Goal: Task Accomplishment & Management: Use online tool/utility

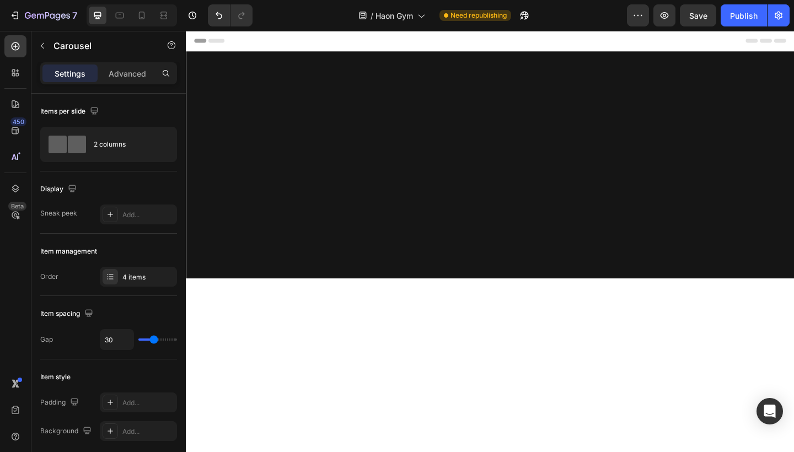
scroll to position [2610, 0]
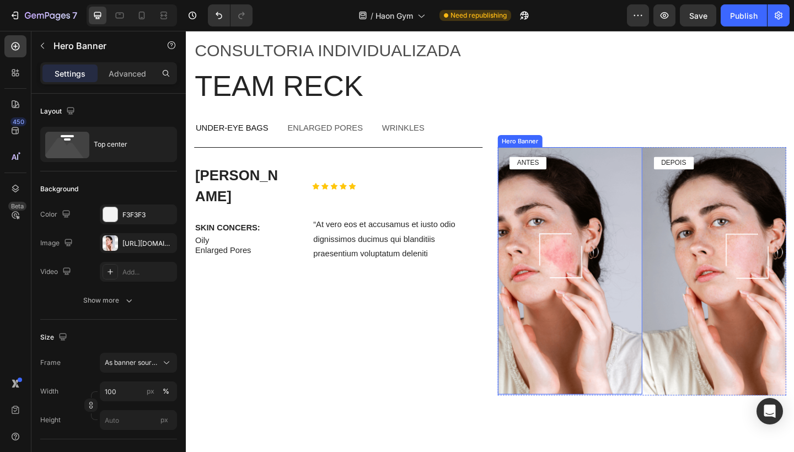
click at [625, 206] on div "Background Image" at bounding box center [603, 292] width 157 height 269
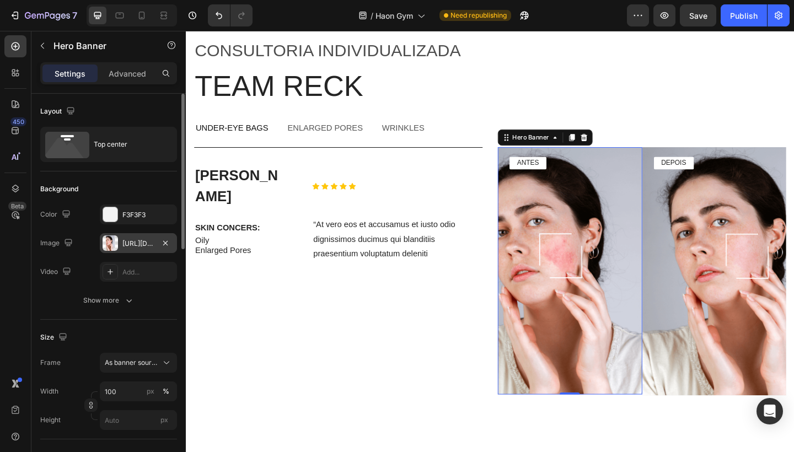
click at [141, 244] on div "https://cdn.shopify.com/s/files/1/0754/9681/6871/files/gempages_576628724481393…" at bounding box center [138, 244] width 32 height 10
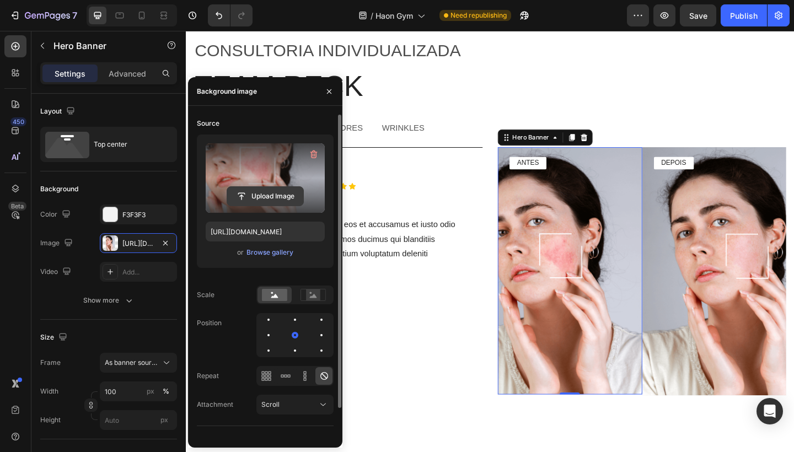
click at [261, 194] on input "file" at bounding box center [265, 196] width 76 height 19
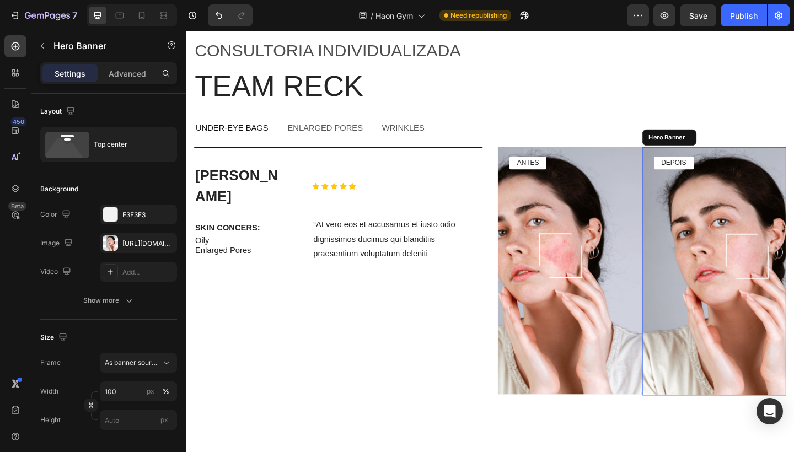
click at [758, 279] on div "Background Image" at bounding box center [760, 293] width 157 height 270
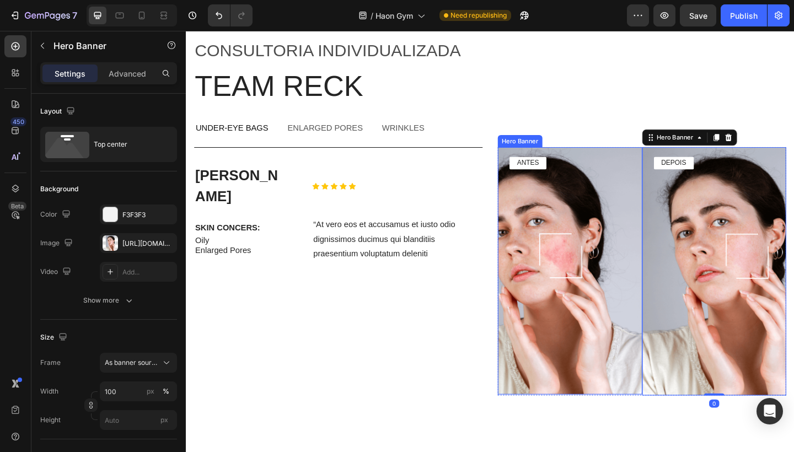
click at [629, 241] on div "Background Image" at bounding box center [603, 292] width 157 height 269
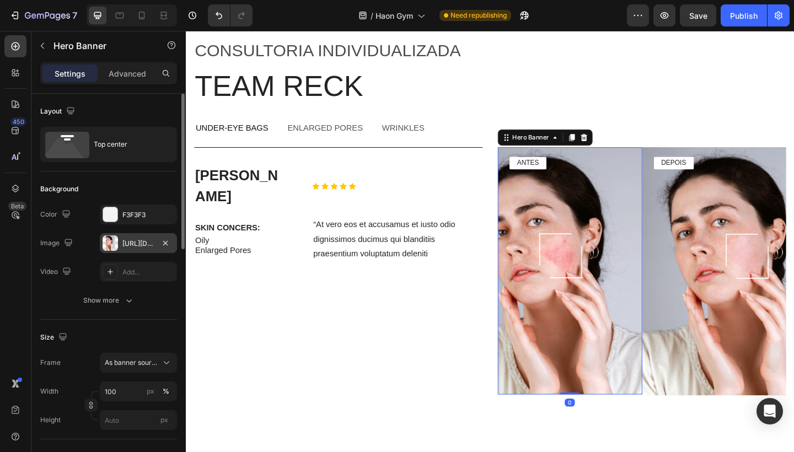
click at [128, 241] on div "https://cdn.shopify.com/s/files/1/0754/9681/6871/files/gempages_576628724481393…" at bounding box center [138, 244] width 32 height 10
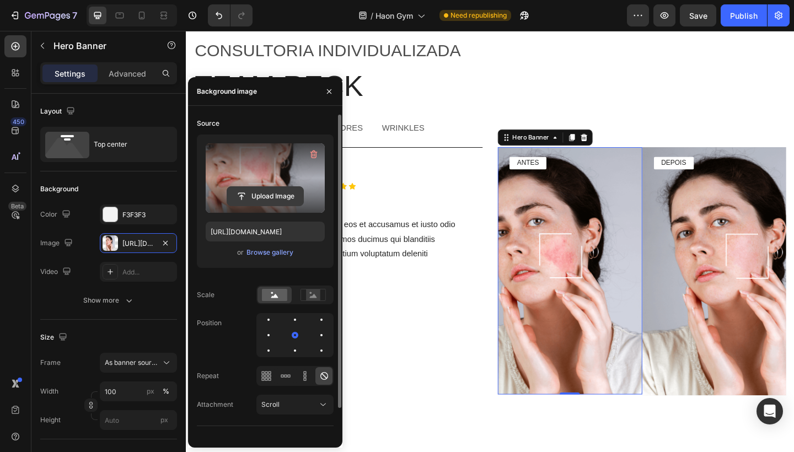
click at [281, 193] on input "file" at bounding box center [265, 196] width 76 height 19
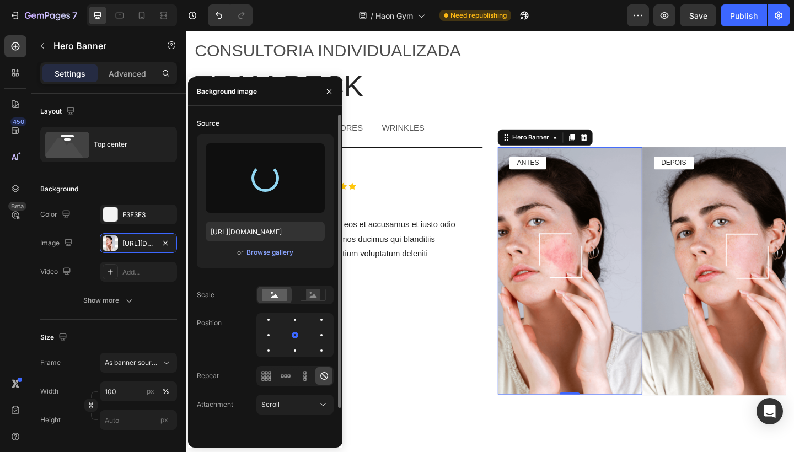
type input "https://cdn.shopify.com/s/files/1/0754/9681/6871/files/gempages_576628724481393…"
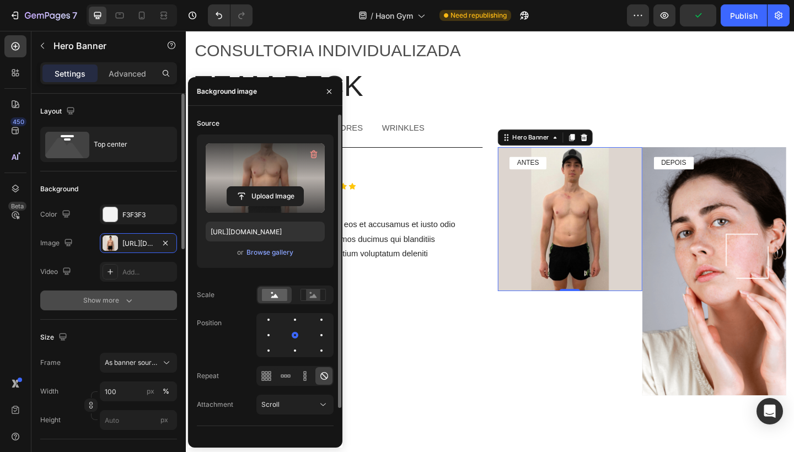
click at [130, 298] on icon "button" at bounding box center [128, 300] width 11 height 11
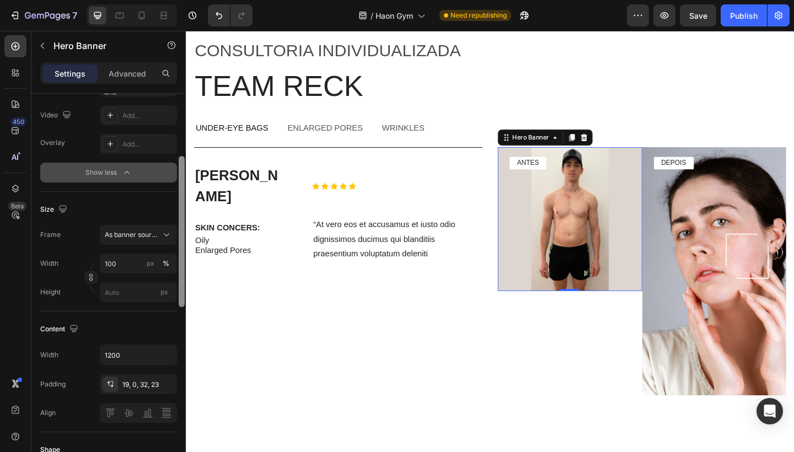
scroll to position [149, 0]
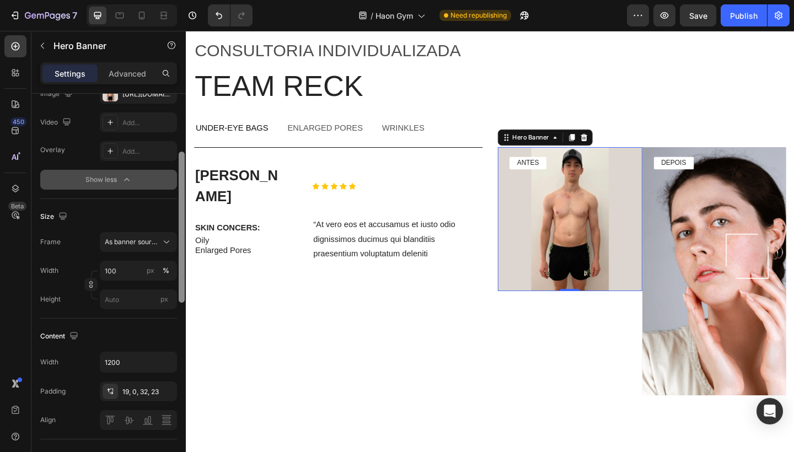
drag, startPoint x: 182, startPoint y: 239, endPoint x: 182, endPoint y: 299, distance: 60.1
click at [182, 299] on div at bounding box center [182, 227] width 6 height 151
click at [160, 240] on div "As banner source" at bounding box center [138, 241] width 67 height 11
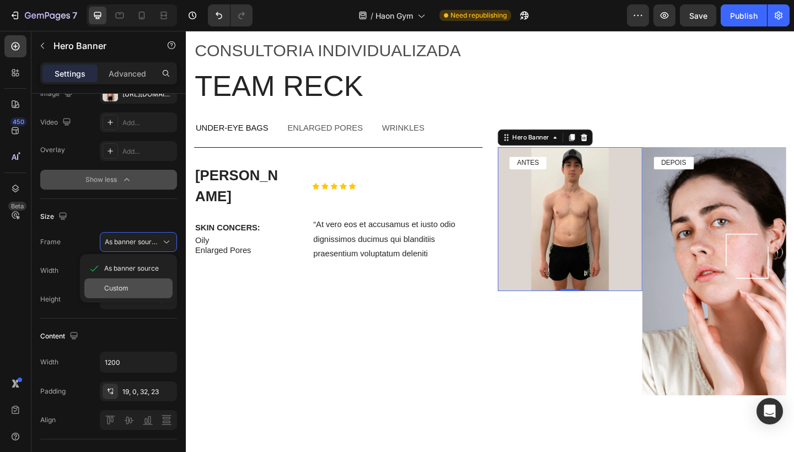
click at [129, 287] on div "Custom" at bounding box center [136, 288] width 64 height 10
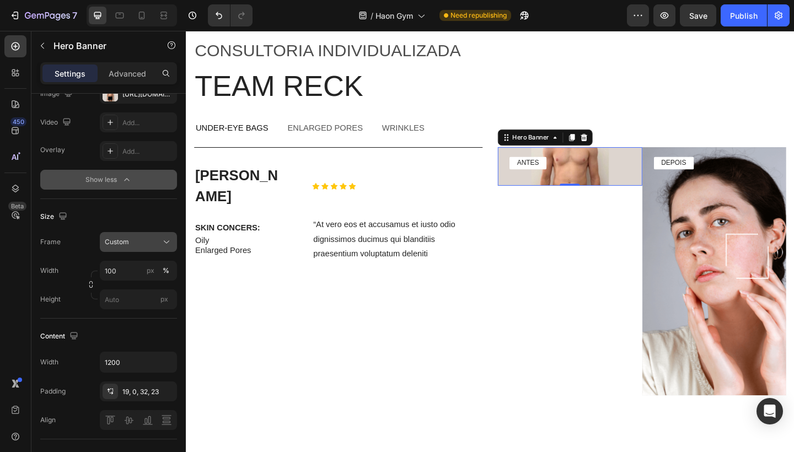
click at [153, 245] on div "Custom" at bounding box center [132, 242] width 54 height 10
click at [138, 268] on span "As banner source" at bounding box center [131, 268] width 55 height 10
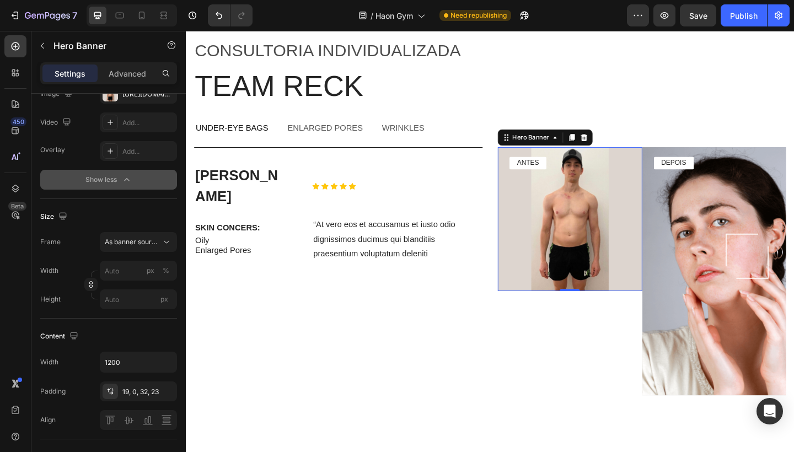
click at [128, 182] on icon "button" at bounding box center [126, 179] width 11 height 11
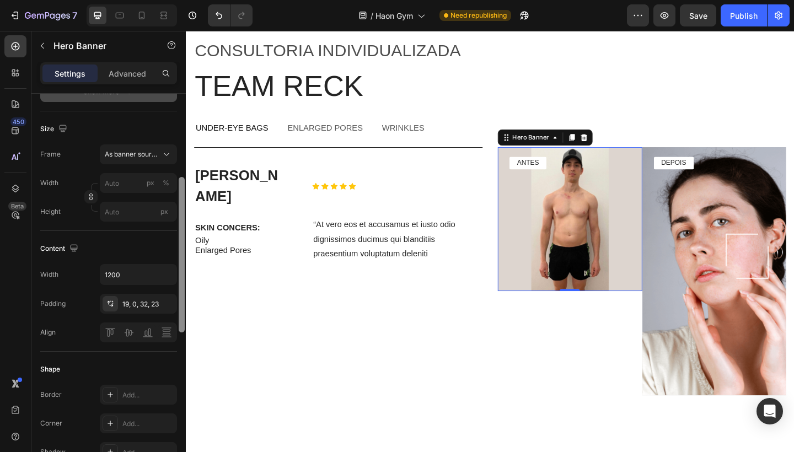
scroll to position [209, 0]
drag, startPoint x: 182, startPoint y: 233, endPoint x: 174, endPoint y: 257, distance: 25.6
click at [174, 257] on div "Layout Top center Background The changes might be hidden by the image and the v…" at bounding box center [108, 289] width 154 height 390
click at [133, 185] on input "px %" at bounding box center [138, 182] width 77 height 20
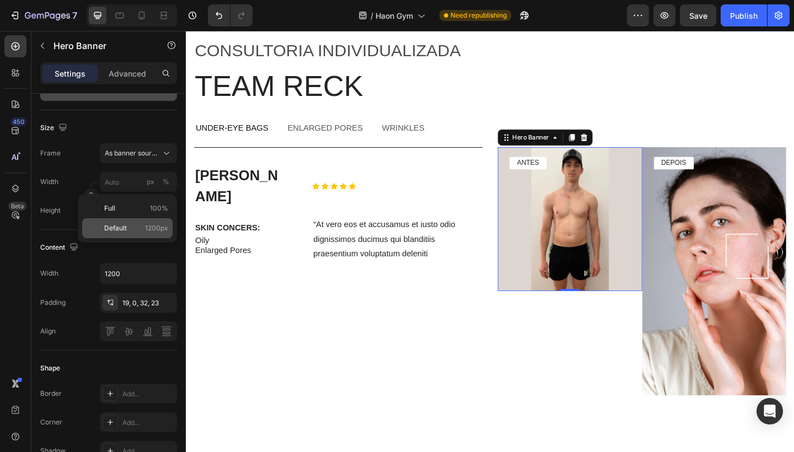
click at [125, 232] on span "Default" at bounding box center [115, 228] width 23 height 10
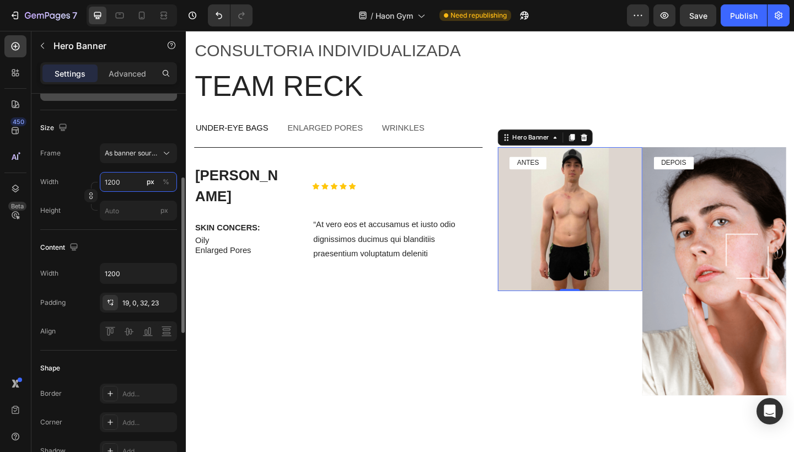
click at [131, 182] on input "1200" at bounding box center [138, 182] width 77 height 20
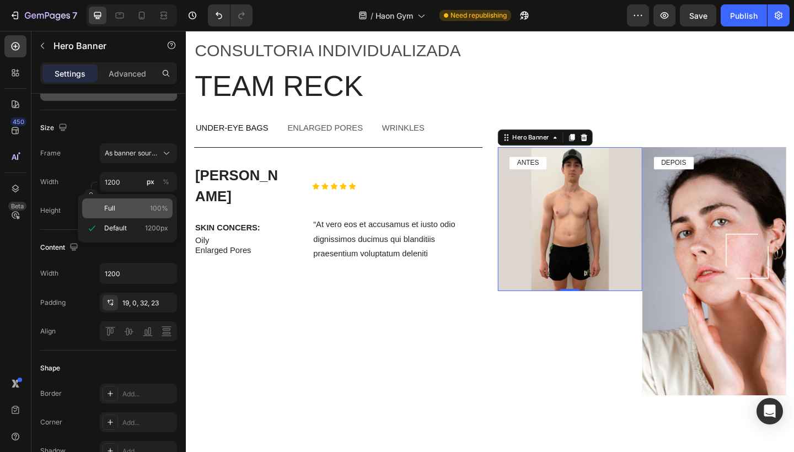
click at [126, 214] on div "Full 100%" at bounding box center [127, 208] width 90 height 20
type input "100"
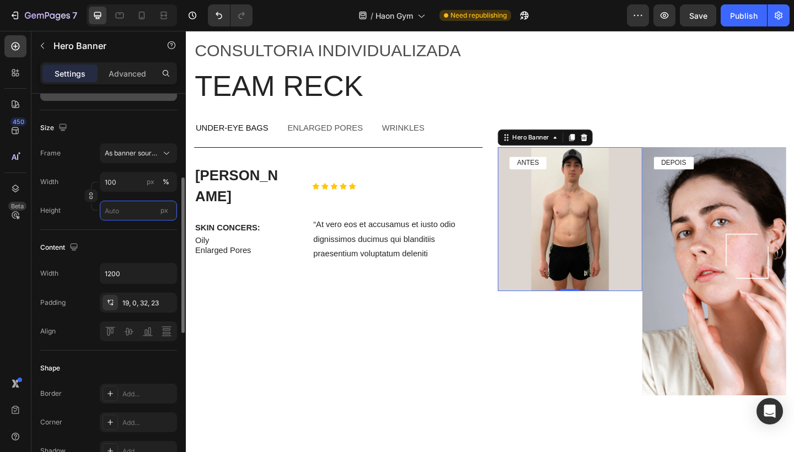
click at [126, 212] on input "px" at bounding box center [138, 211] width 77 height 20
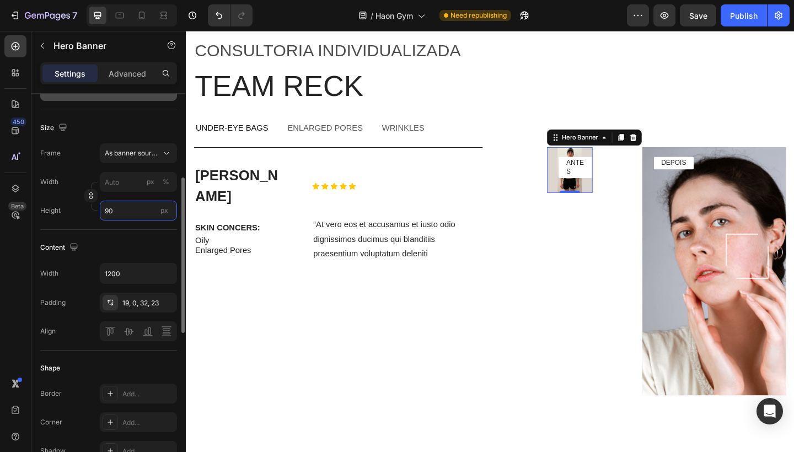
type input "9"
type input "3"
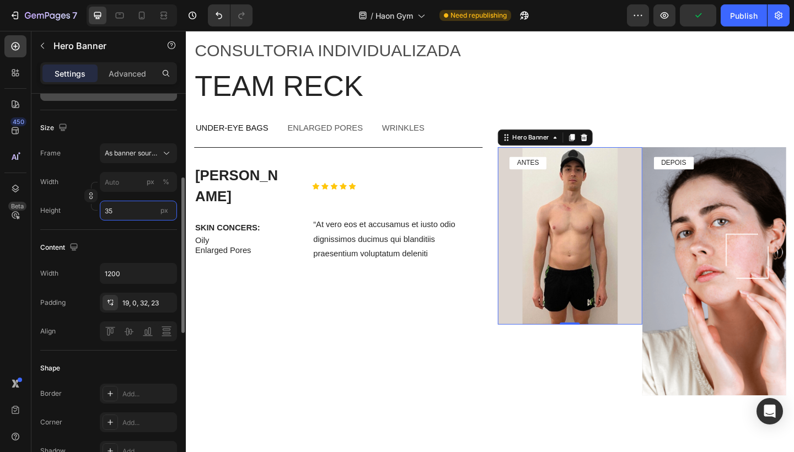
type input "3"
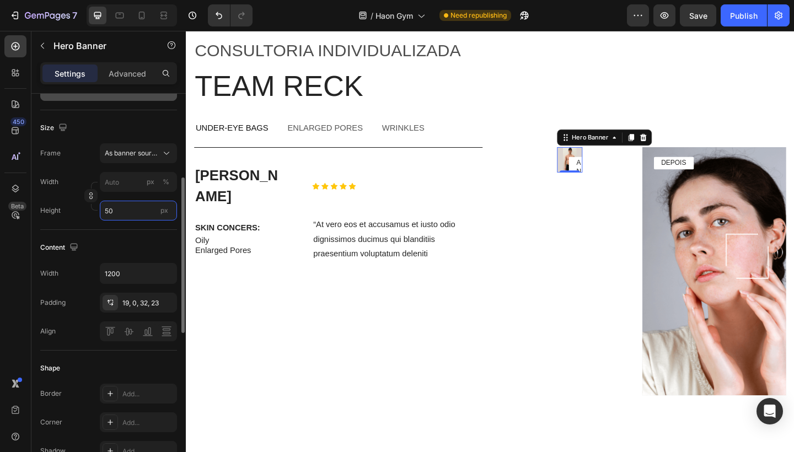
type input "5"
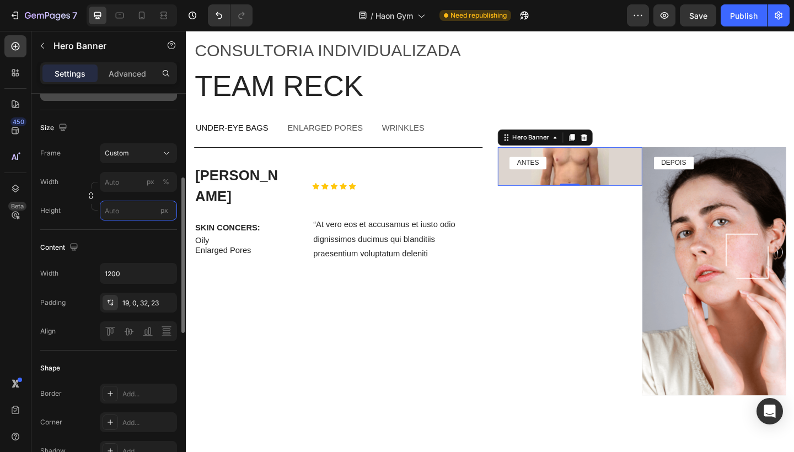
type input "5"
type input "400"
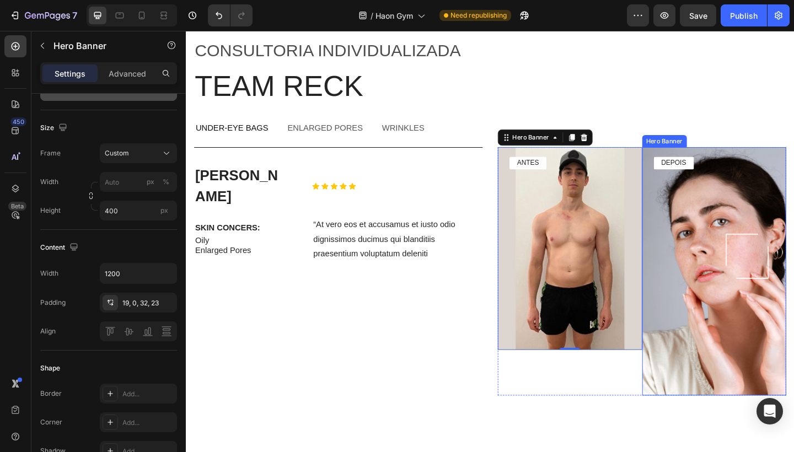
click at [786, 216] on div "Background Image" at bounding box center [760, 293] width 157 height 270
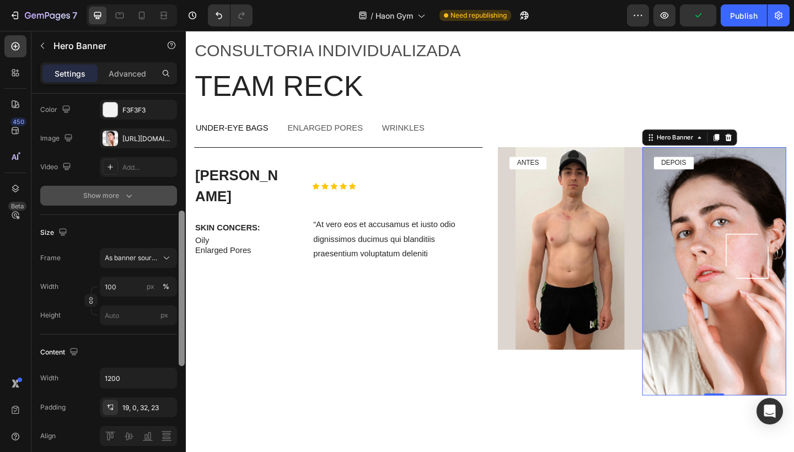
scroll to position [0, 0]
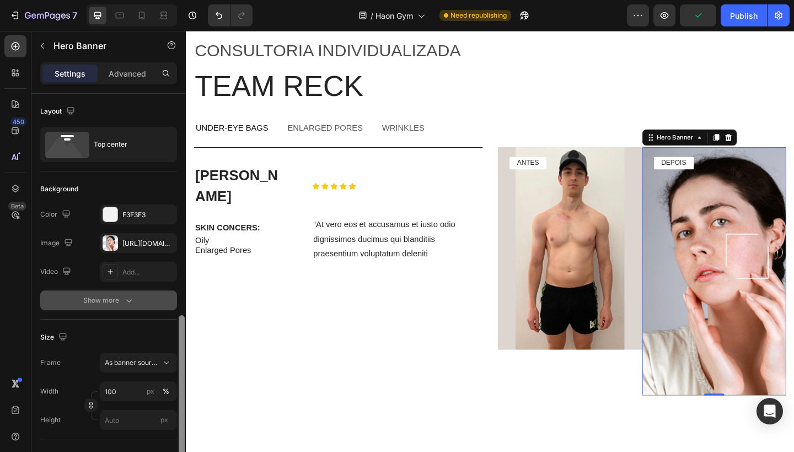
drag, startPoint x: 182, startPoint y: 186, endPoint x: 184, endPoint y: 80, distance: 105.3
click at [185, 80] on div "Settings Advanced Layout Top center Background The changes might be hidden by t…" at bounding box center [108, 272] width 154 height 421
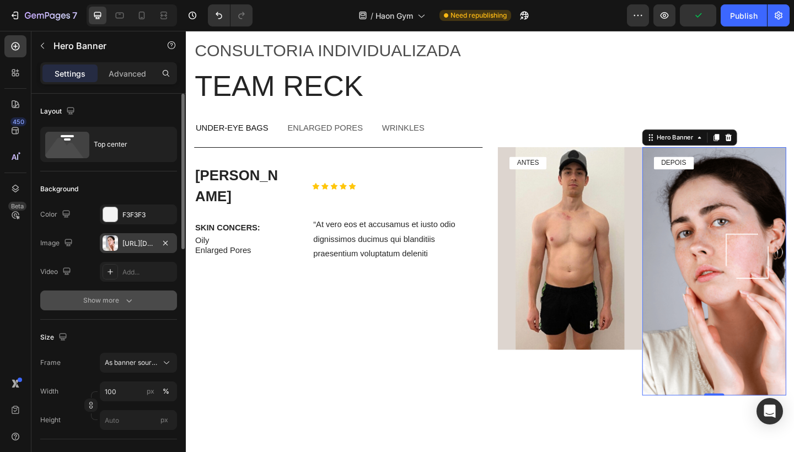
click at [142, 240] on div "https://cdn.shopify.com/s/files/1/0754/9681/6871/files/gempages_576628724481393…" at bounding box center [138, 244] width 32 height 10
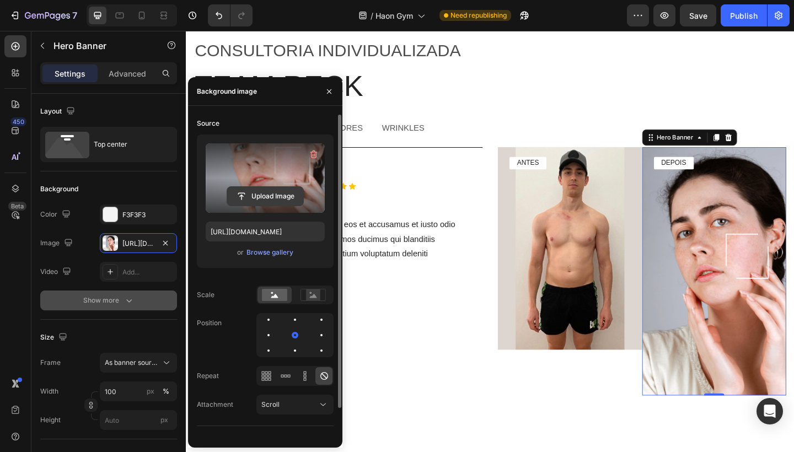
click at [275, 191] on input "file" at bounding box center [265, 196] width 76 height 19
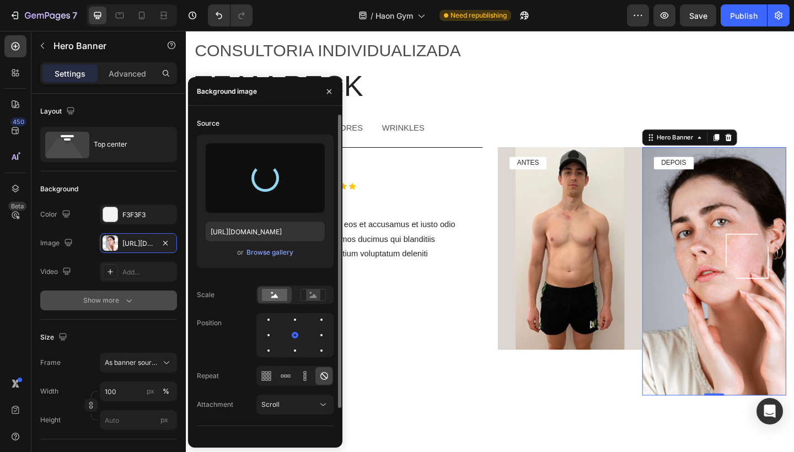
type input "https://cdn.shopify.com/s/files/1/0754/9681/6871/files/gempages_576628724481393…"
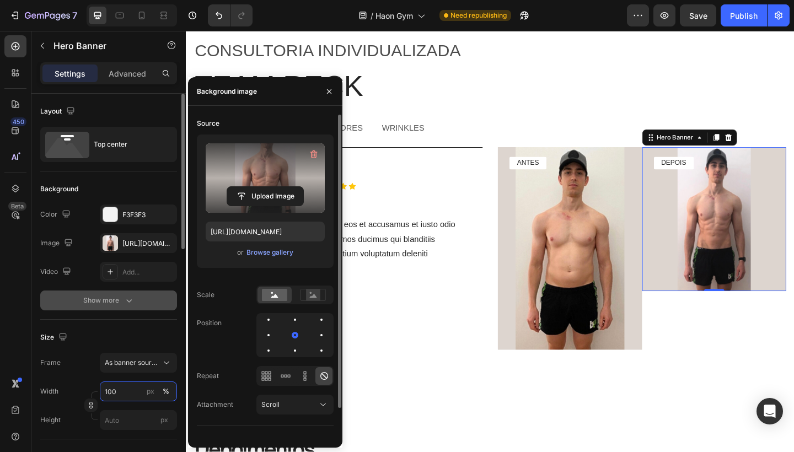
click at [123, 383] on input "100" at bounding box center [138, 391] width 77 height 20
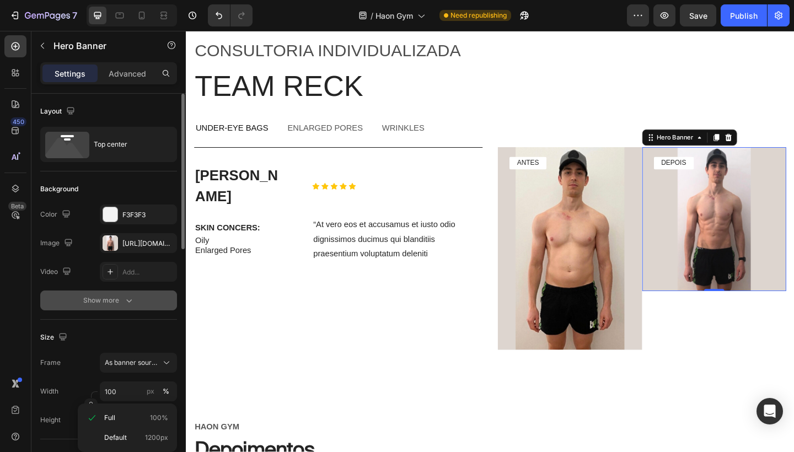
click at [137, 344] on div "Size" at bounding box center [108, 338] width 137 height 18
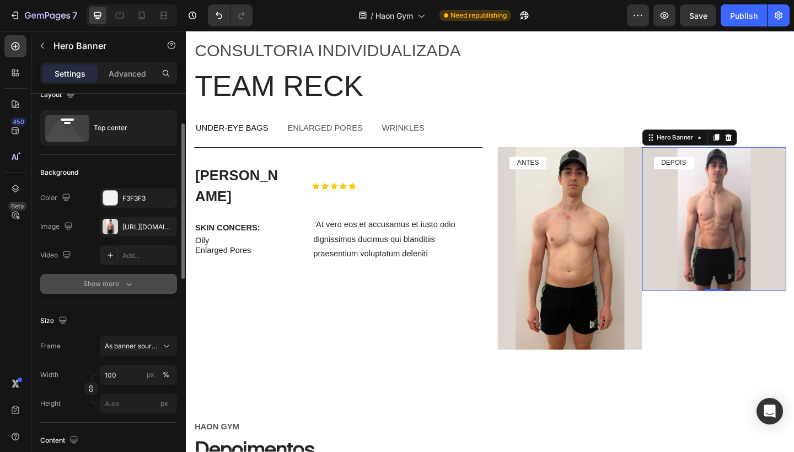
scroll to position [33, 0]
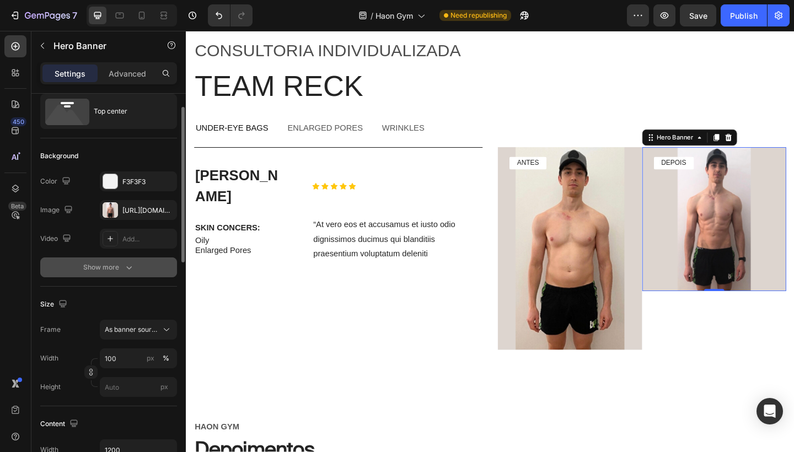
click at [122, 376] on div "Width 100 px % Height px" at bounding box center [108, 372] width 137 height 49
click at [122, 386] on input "px" at bounding box center [138, 387] width 77 height 20
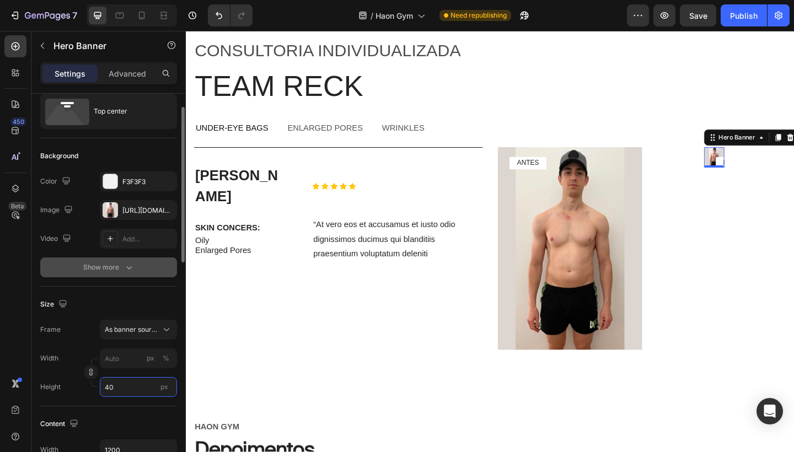
type input "400"
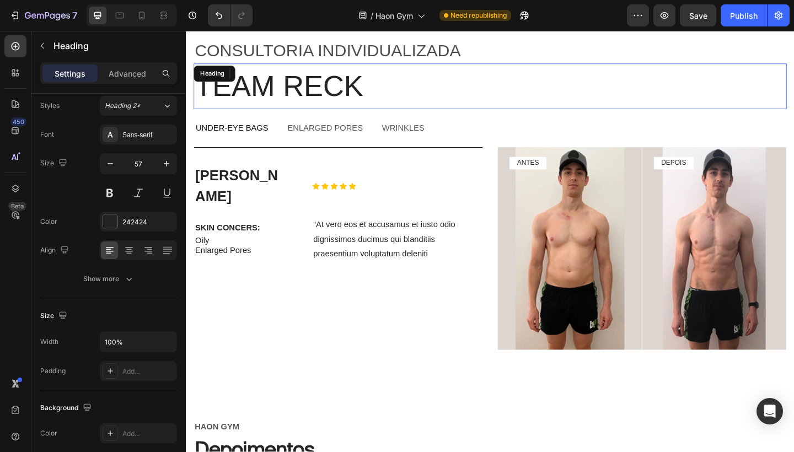
click at [757, 91] on h2 "Team reck" at bounding box center [516, 92] width 645 height 50
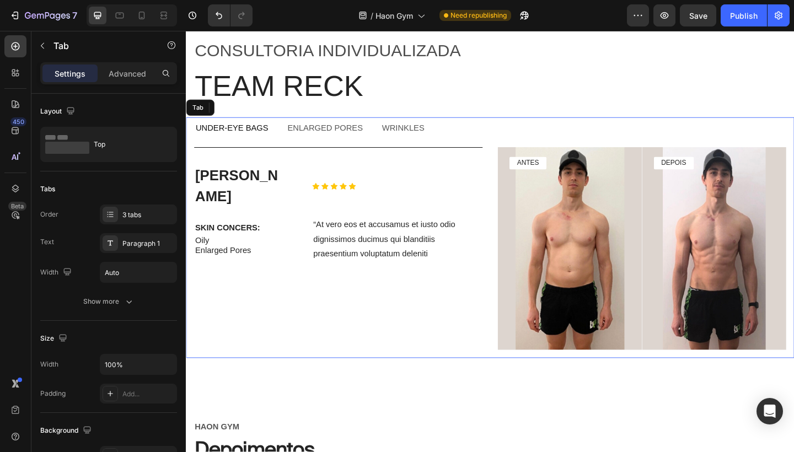
click at [247, 134] on p "Under-Eye Bags" at bounding box center [235, 137] width 79 height 12
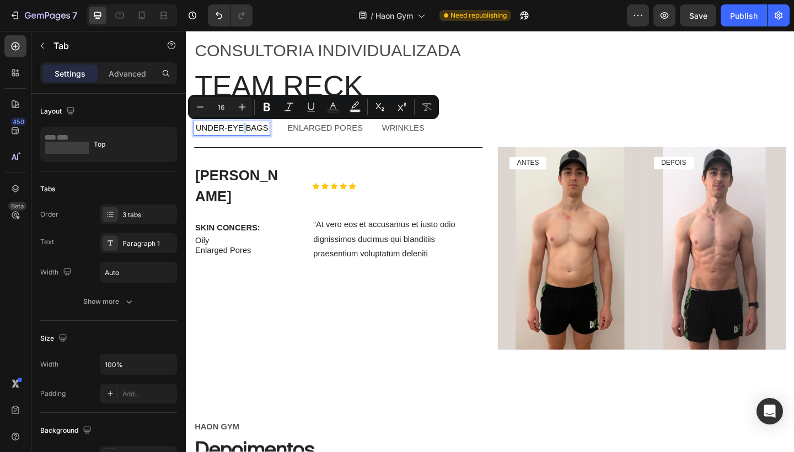
click at [247, 134] on p "Under-Eye Bags" at bounding box center [235, 137] width 79 height 12
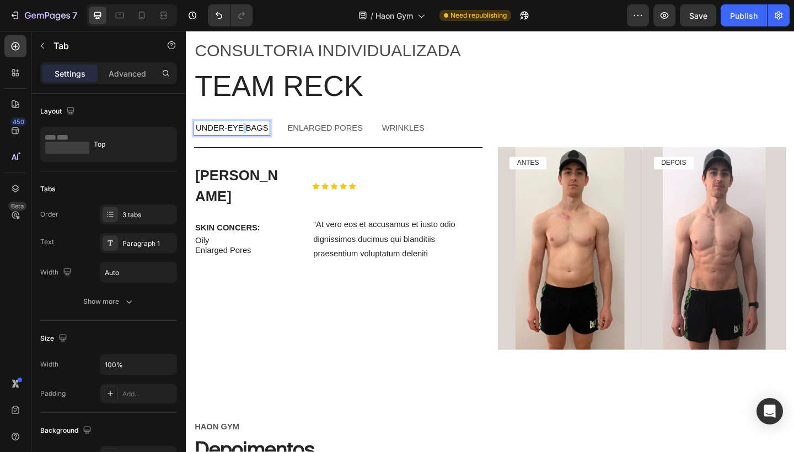
click at [247, 134] on p "Under-Eye Bags" at bounding box center [235, 137] width 79 height 12
click at [331, 132] on p "Enlarged pores" at bounding box center [346, 137] width 82 height 12
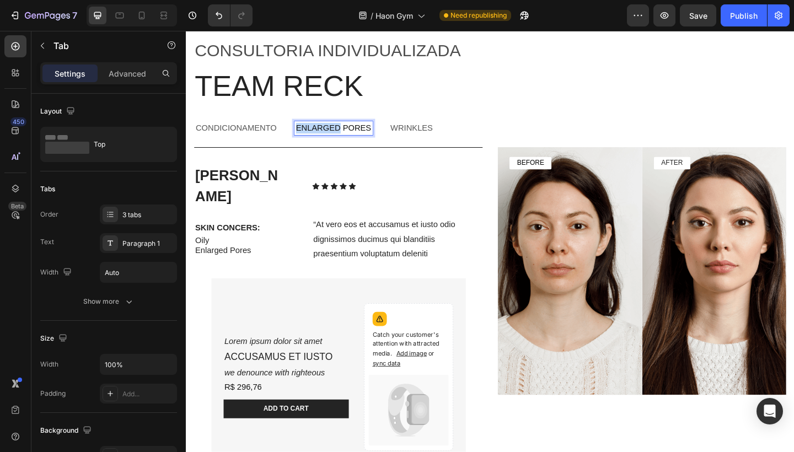
click at [331, 132] on p "Enlarged pores" at bounding box center [346, 137] width 82 height 12
click at [425, 136] on p "wrinkles" at bounding box center [428, 137] width 46 height 12
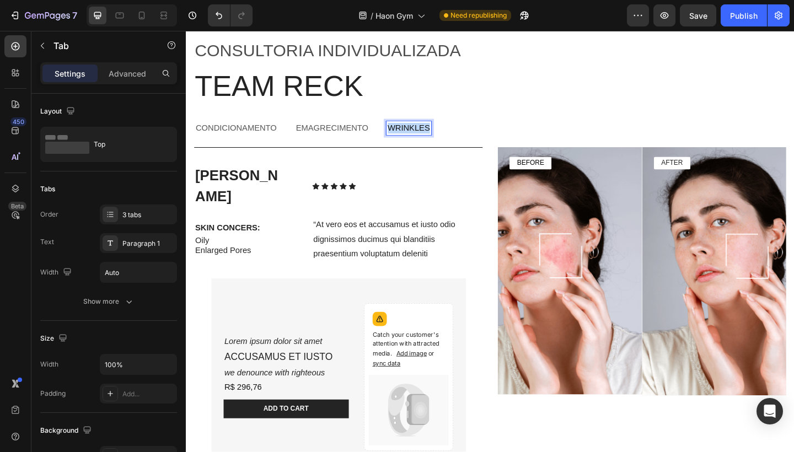
click at [425, 136] on p "wrinkles" at bounding box center [428, 137] width 46 height 12
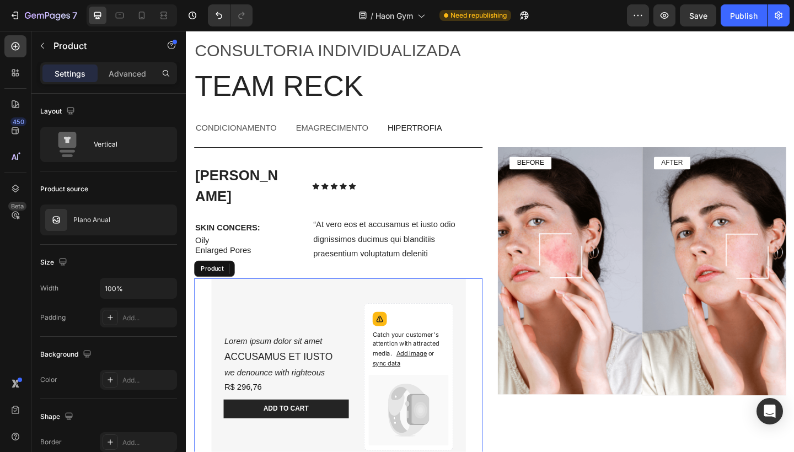
click at [497, 300] on div "Lorem ipsum dolor sit amet Text Block ACCUSAMUS ET IUSTO Text Block we denounce…" at bounding box center [352, 416] width 314 height 232
click at [276, 286] on icon at bounding box center [273, 290] width 7 height 8
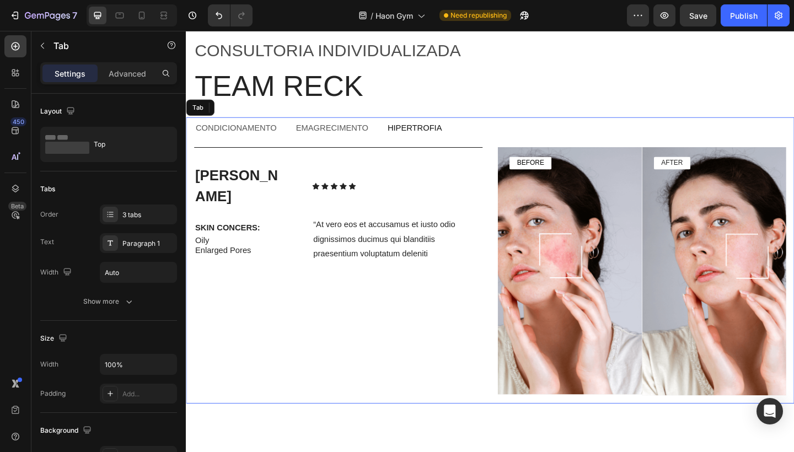
click at [376, 131] on p "emagrecimento" at bounding box center [344, 137] width 79 height 12
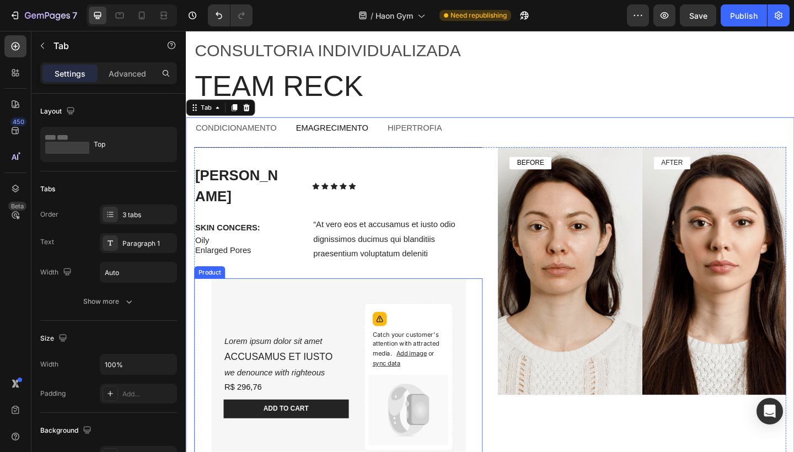
click at [495, 300] on div "Lorem ipsum dolor sit amet Text Block ACCUSAMUS ET IUSTO Text Block we denounce…" at bounding box center [352, 416] width 314 height 232
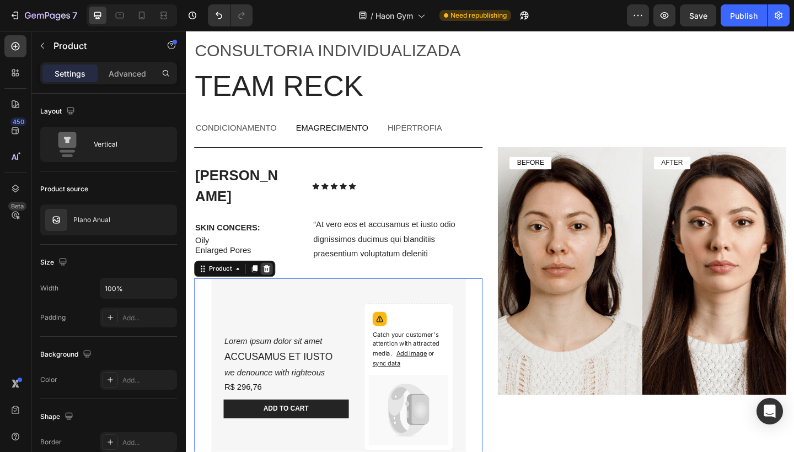
click at [272, 286] on icon at bounding box center [273, 290] width 7 height 8
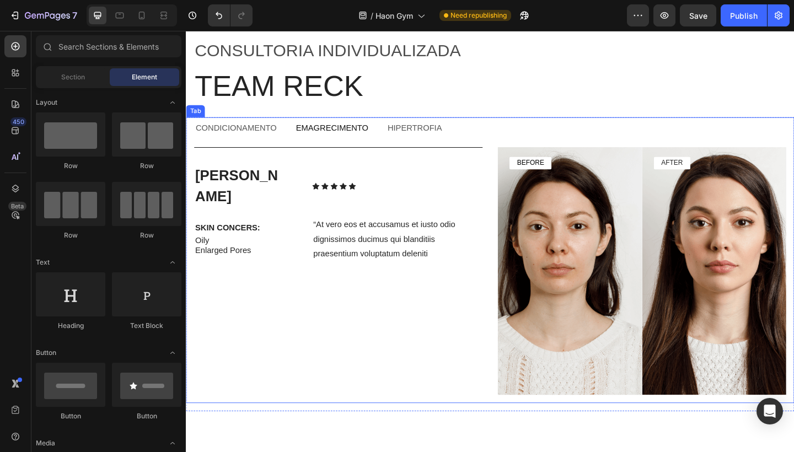
click at [270, 133] on p "condicionamento" at bounding box center [240, 137] width 88 height 12
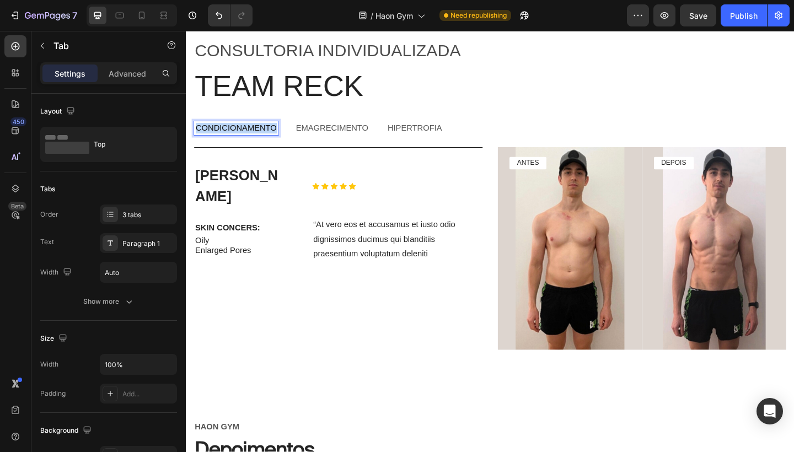
click at [277, 136] on p "condicionamento" at bounding box center [240, 137] width 88 height 12
click at [393, 133] on p "hipertrofia" at bounding box center [405, 137] width 59 height 12
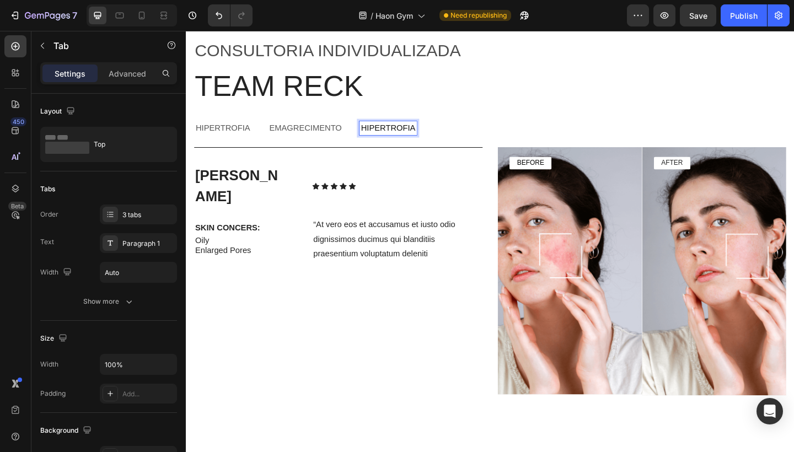
click at [393, 133] on p "hipertrofia" at bounding box center [405, 137] width 59 height 12
click at [288, 139] on p "emagrecimento" at bounding box center [315, 137] width 79 height 12
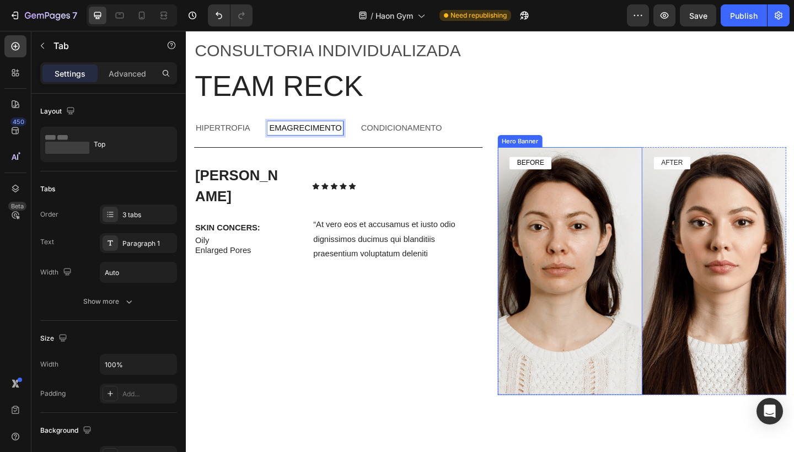
click at [569, 252] on div "Background Image" at bounding box center [603, 293] width 157 height 270
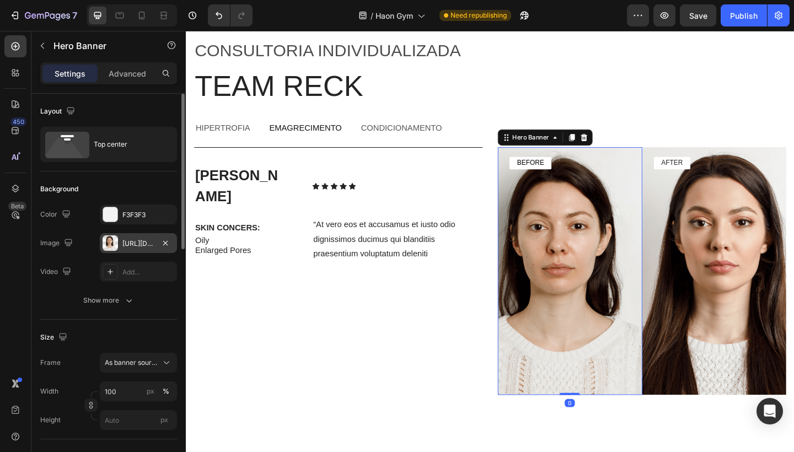
click at [152, 240] on div "https://cdn.shopify.com/s/files/1/0754/9681/6871/files/gempages_576628724481393…" at bounding box center [138, 244] width 32 height 10
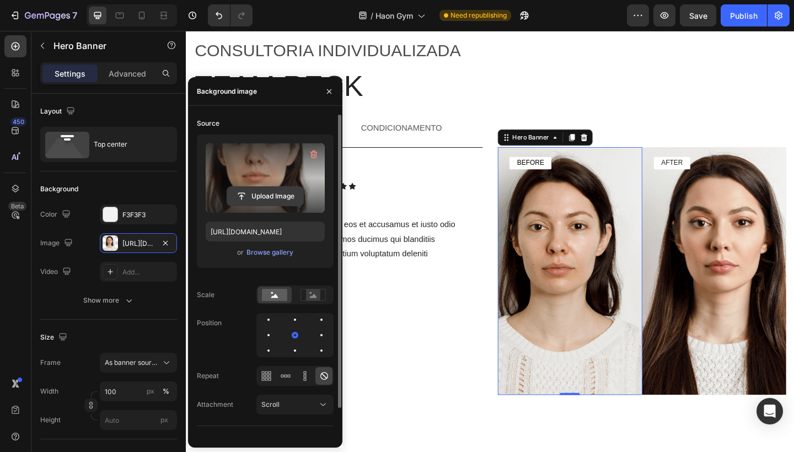
click at [287, 195] on input "file" at bounding box center [265, 196] width 76 height 19
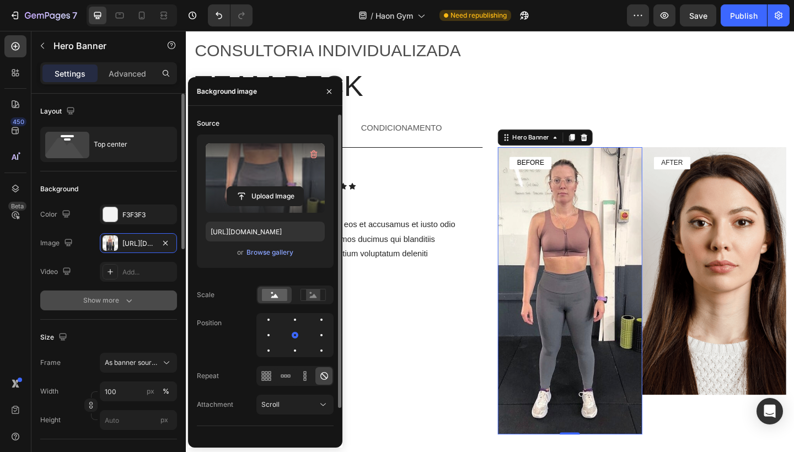
type input "https://cdn.shopify.com/s/files/1/0754/9681/6871/files/gempages_576628724481393…"
click at [125, 417] on input "px" at bounding box center [138, 420] width 77 height 20
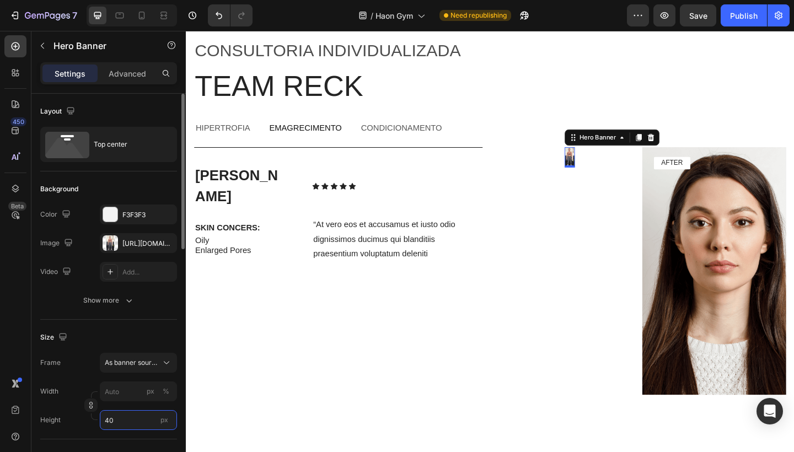
type input "4"
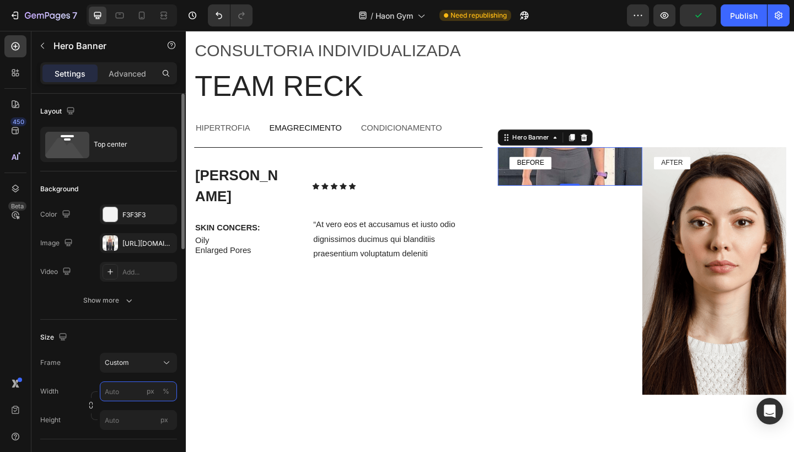
click at [134, 389] on input "px %" at bounding box center [138, 391] width 77 height 20
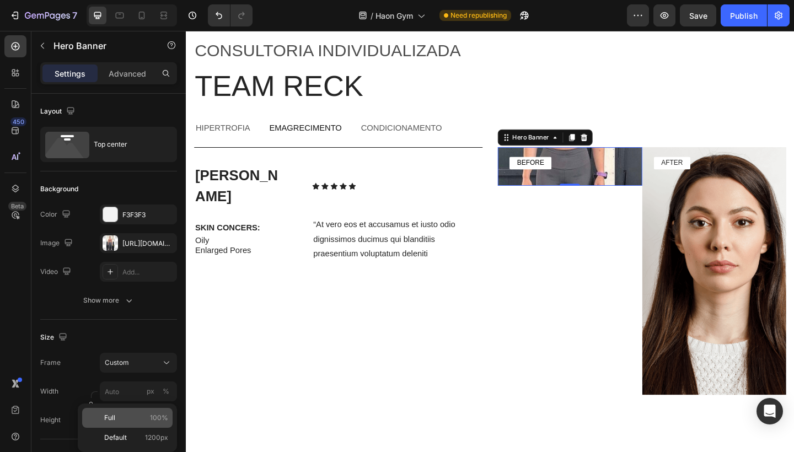
click at [132, 421] on p "Full 100%" at bounding box center [136, 418] width 64 height 10
type input "100"
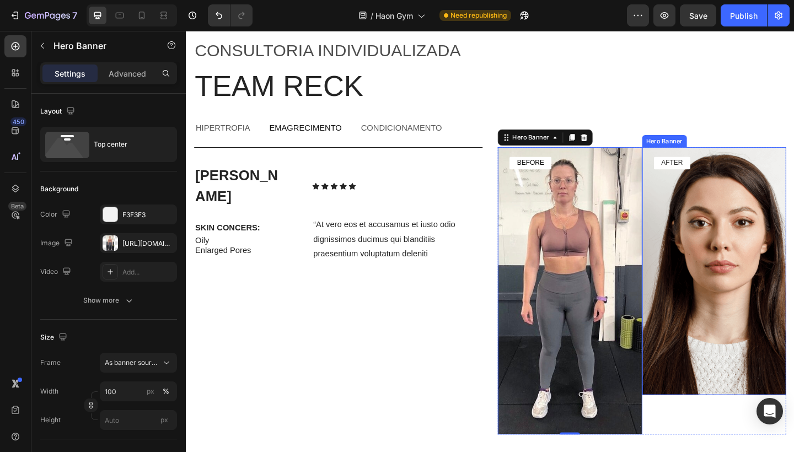
click at [704, 286] on div "Background Image" at bounding box center [760, 293] width 157 height 270
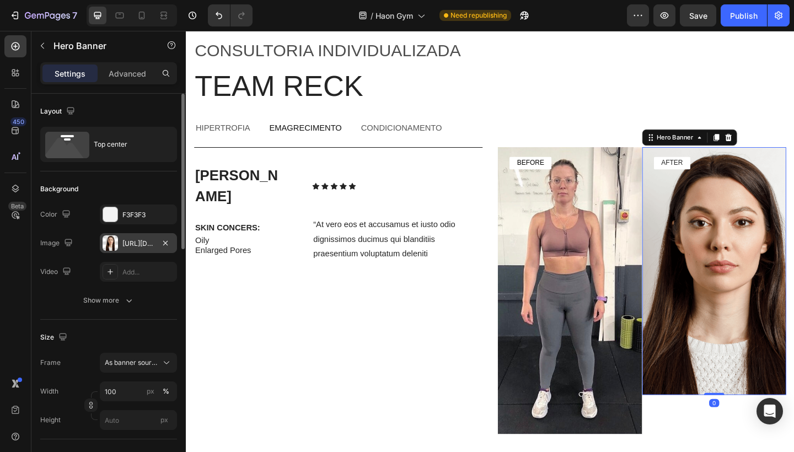
click at [138, 247] on div "https://cdn.shopify.com/s/files/1/0754/9681/6871/files/gempages_576628724481393…" at bounding box center [138, 244] width 32 height 10
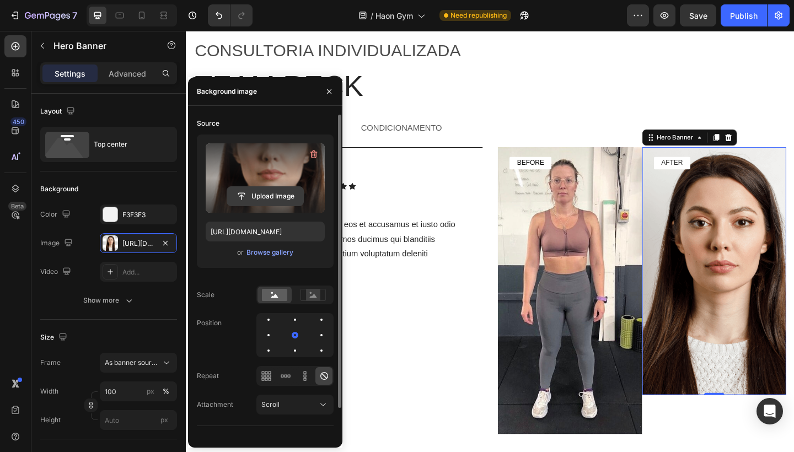
click at [285, 196] on input "file" at bounding box center [265, 196] width 76 height 19
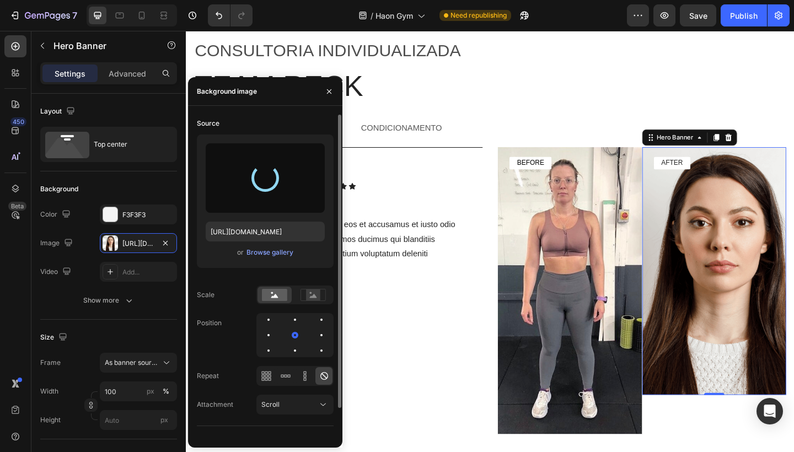
type input "https://cdn.shopify.com/s/files/1/0754/9681/6871/files/gempages_576628724481393…"
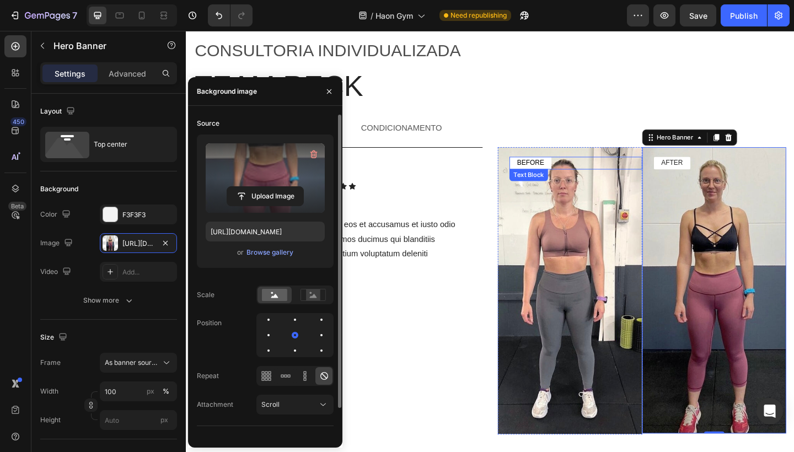
click at [560, 170] on span "BEFORE" at bounding box center [560, 174] width 29 height 8
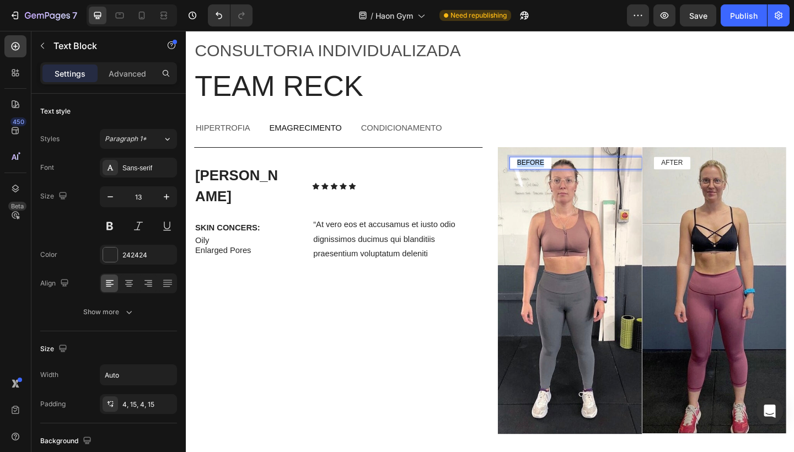
click at [560, 170] on span "BEFORE" at bounding box center [560, 174] width 29 height 8
click at [710, 173] on p "AFTER" at bounding box center [715, 174] width 24 height 9
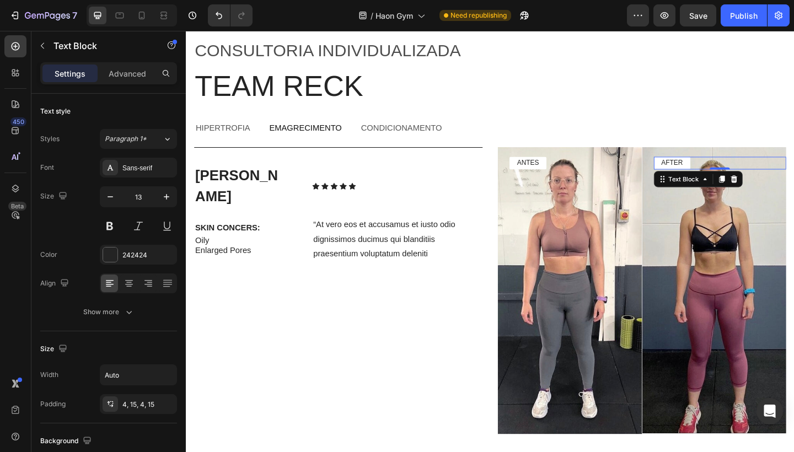
click at [710, 173] on p "AFTER" at bounding box center [715, 174] width 24 height 9
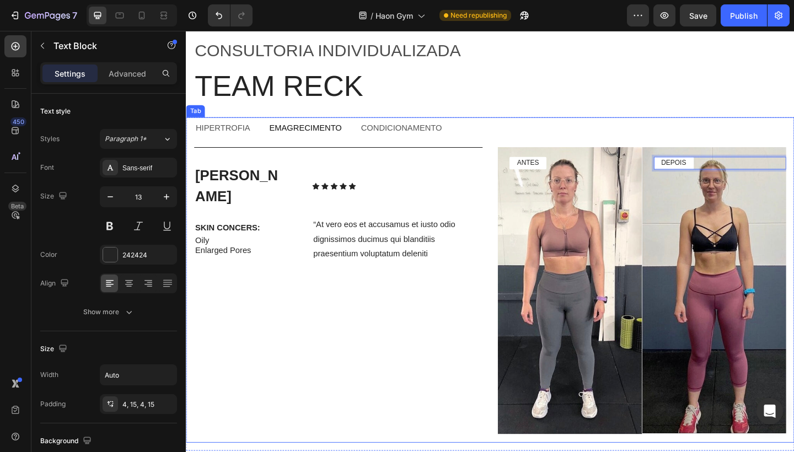
click at [431, 141] on p "condicionamento" at bounding box center [420, 137] width 88 height 12
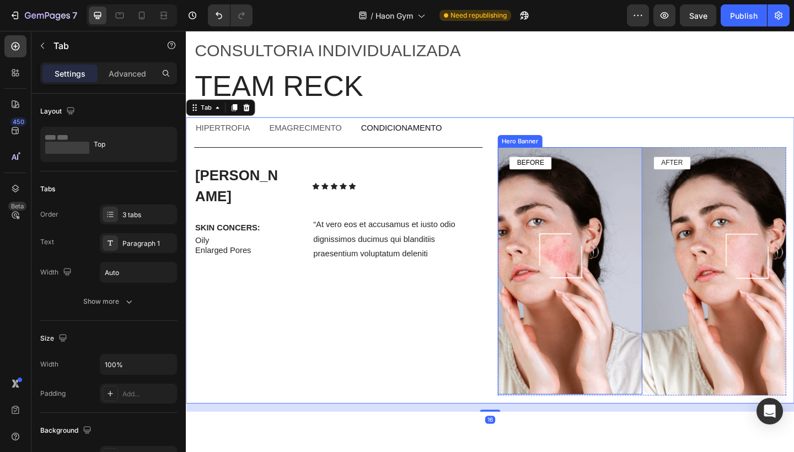
click at [621, 265] on div "Background Image" at bounding box center [603, 292] width 157 height 269
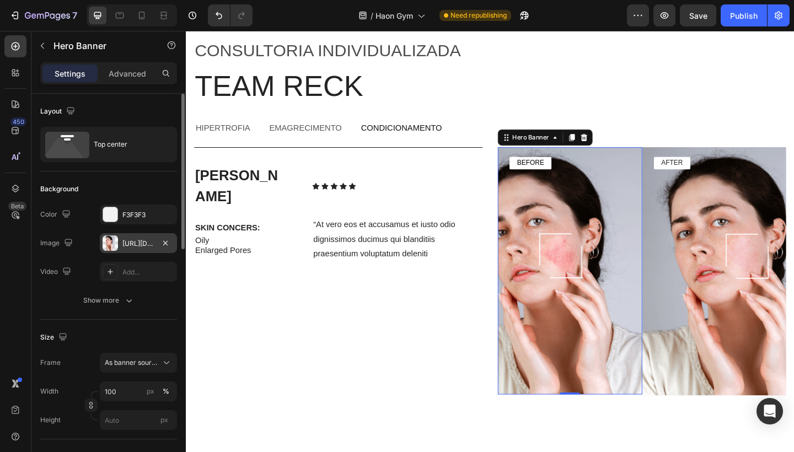
click at [133, 244] on div "https://cdn.shopify.com/s/files/1/0754/9681/6871/files/gempages_576628724481393…" at bounding box center [138, 244] width 32 height 10
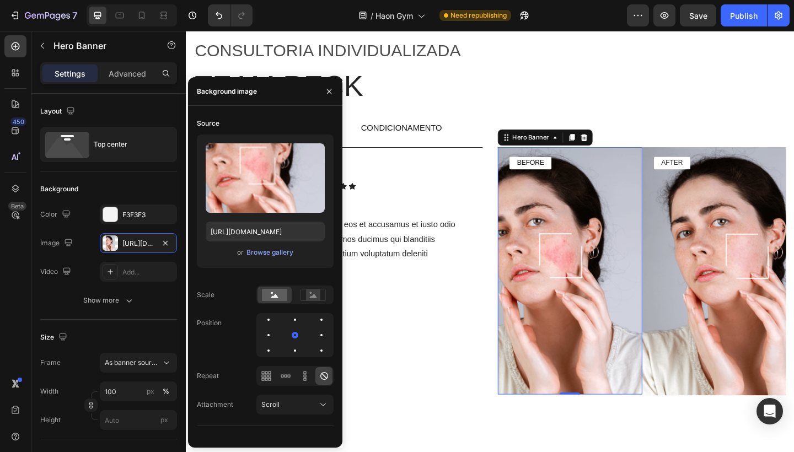
click at [599, 219] on div "Background Image" at bounding box center [603, 292] width 157 height 269
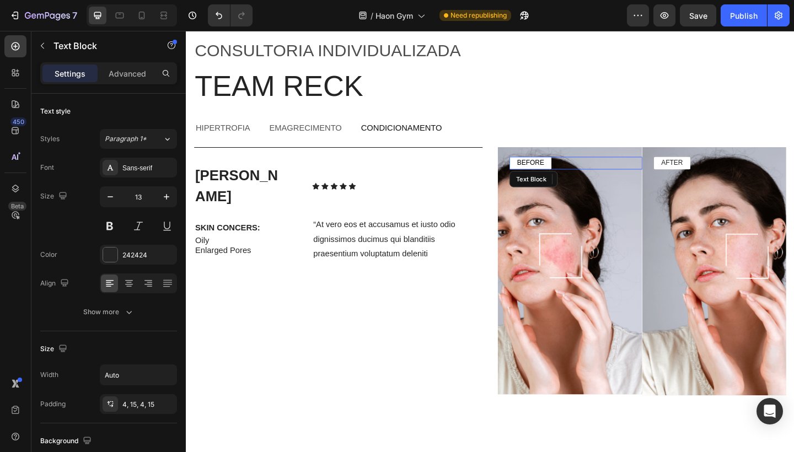
click at [568, 172] on span "BEFORE" at bounding box center [560, 174] width 29 height 8
click at [717, 176] on p "AFTER" at bounding box center [715, 174] width 24 height 9
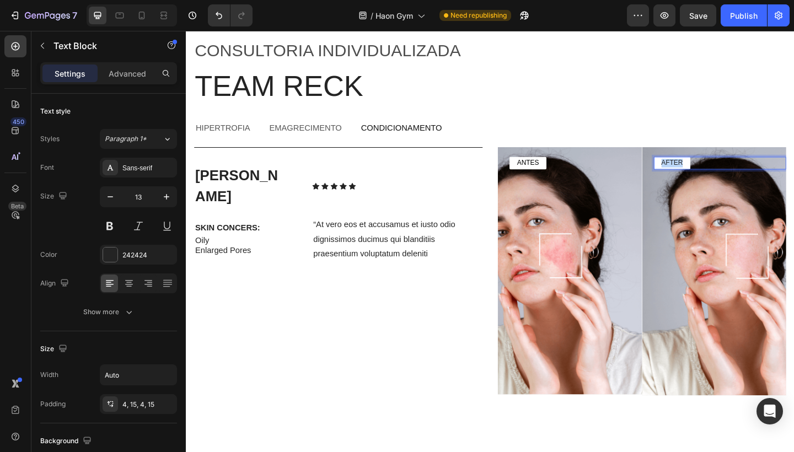
click at [717, 176] on p "AFTER" at bounding box center [715, 174] width 24 height 9
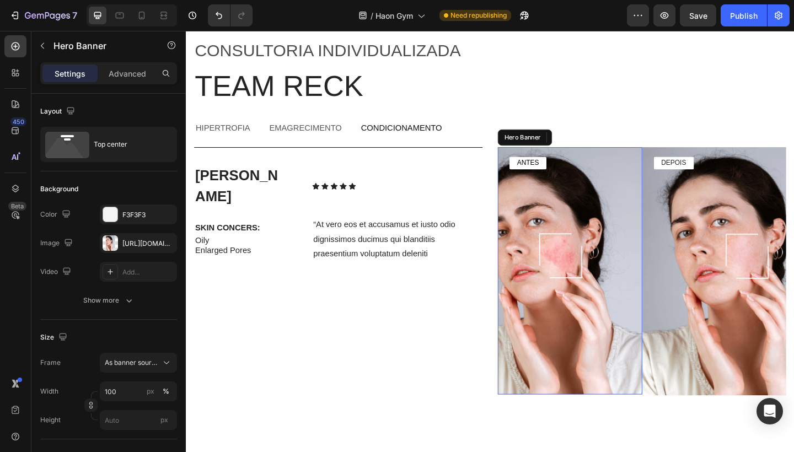
click at [584, 265] on div "Background Image" at bounding box center [603, 292] width 157 height 269
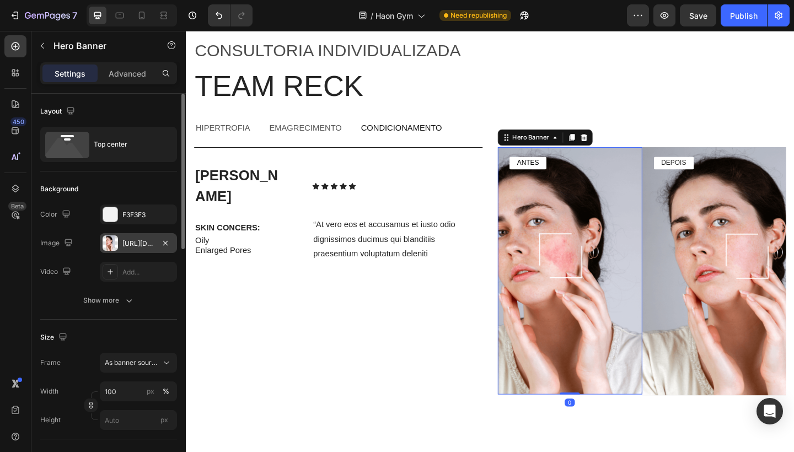
click at [155, 247] on div "https://cdn.shopify.com/s/files/1/0754/9681/6871/files/gempages_576628724481393…" at bounding box center [138, 243] width 77 height 20
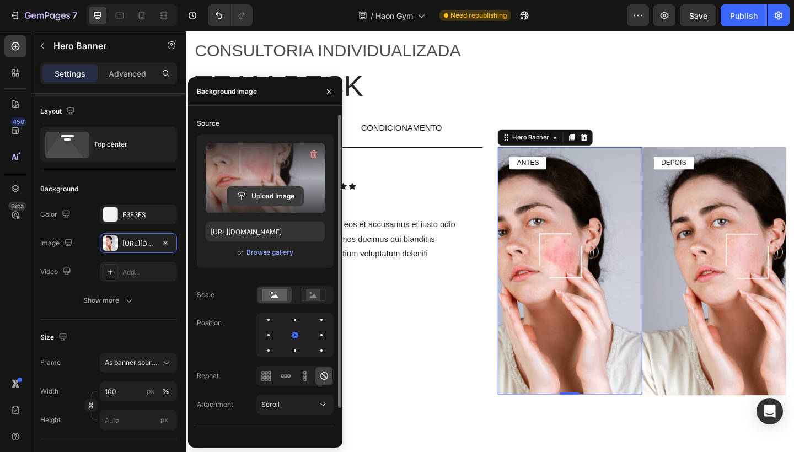
click at [268, 192] on input "file" at bounding box center [265, 196] width 76 height 19
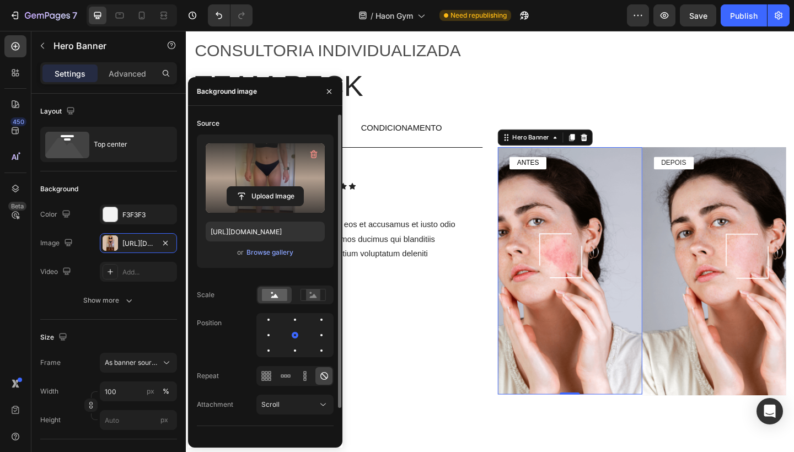
type input "https://cdn.shopify.com/s/files/1/0754/9681/6871/files/gempages_576628724481393…"
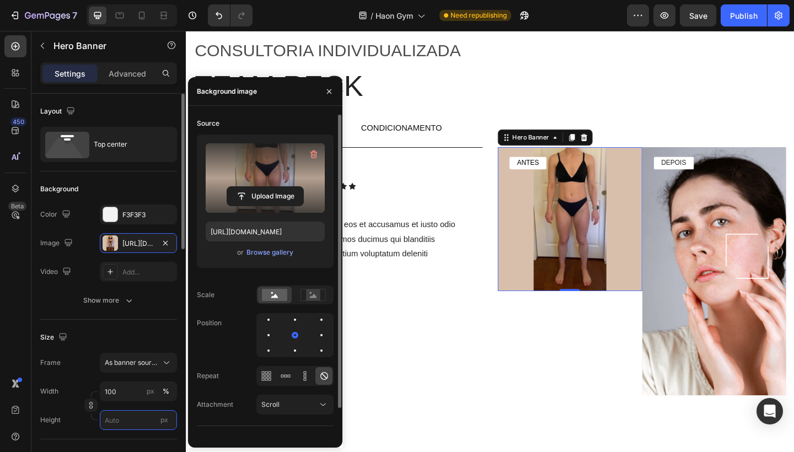
click at [112, 419] on input "px" at bounding box center [138, 420] width 77 height 20
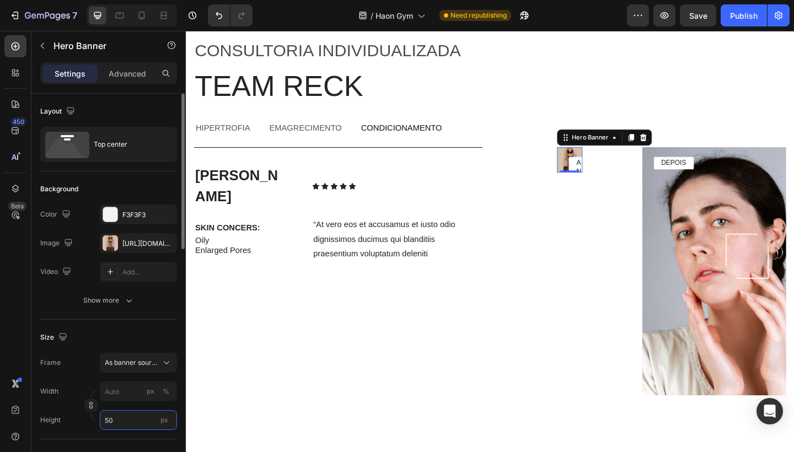
type input "500"
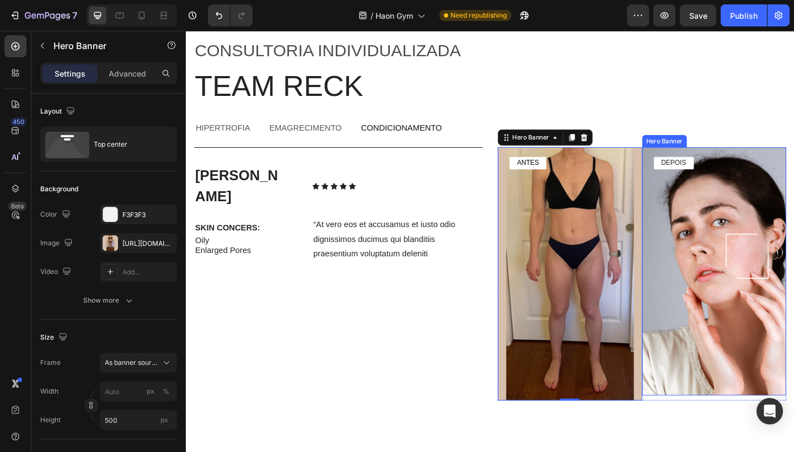
click at [734, 310] on div "Background Image" at bounding box center [760, 293] width 157 height 270
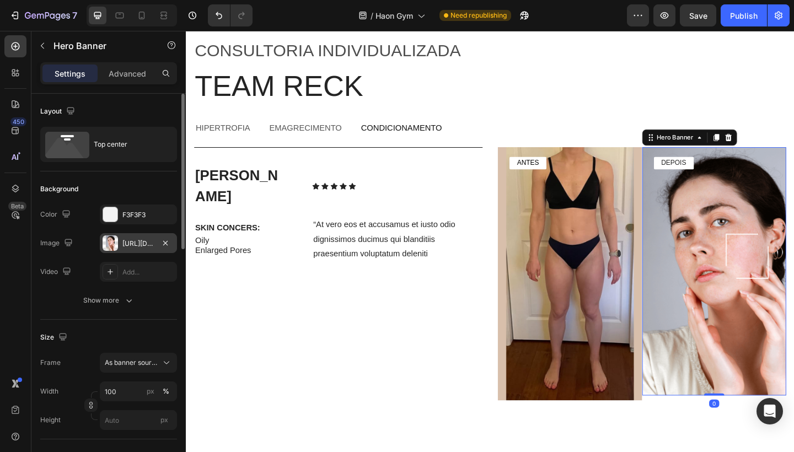
click at [139, 241] on div "https://cdn.shopify.com/s/files/1/0754/9681/6871/files/gempages_576628724481393…" at bounding box center [138, 244] width 32 height 10
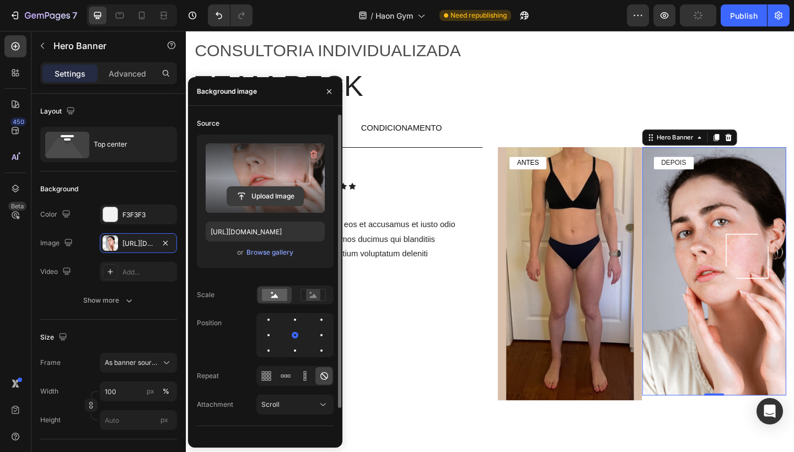
click at [281, 193] on input "file" at bounding box center [265, 196] width 76 height 19
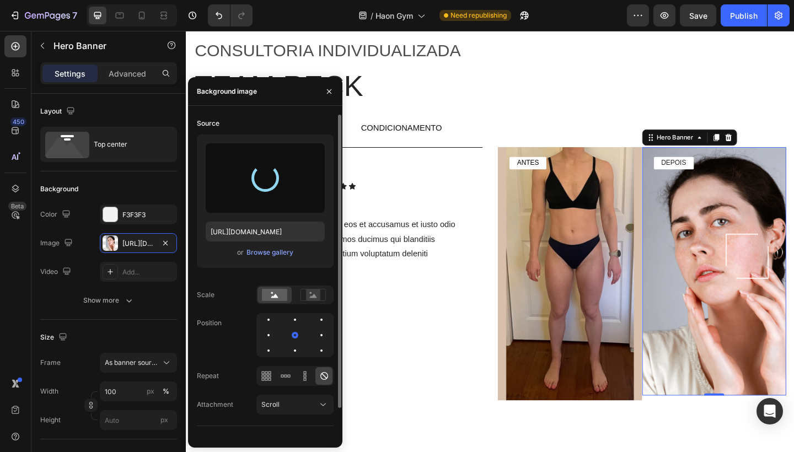
type input "https://cdn.shopify.com/s/files/1/0754/9681/6871/files/gempages_576628724481393…"
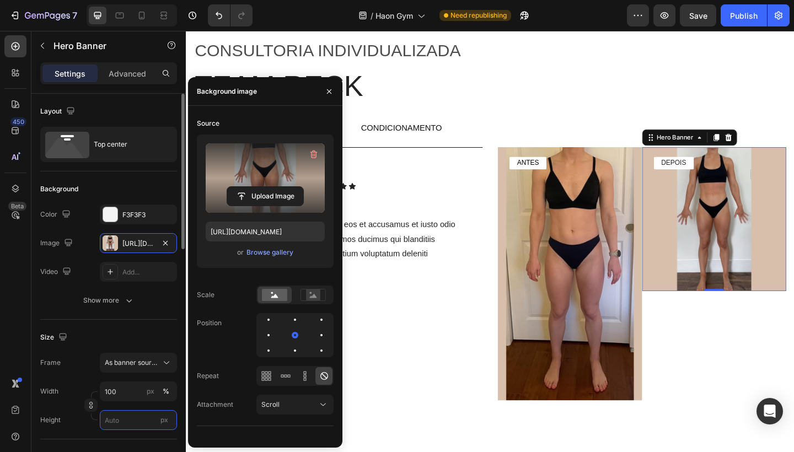
click at [120, 421] on input "px" at bounding box center [138, 420] width 77 height 20
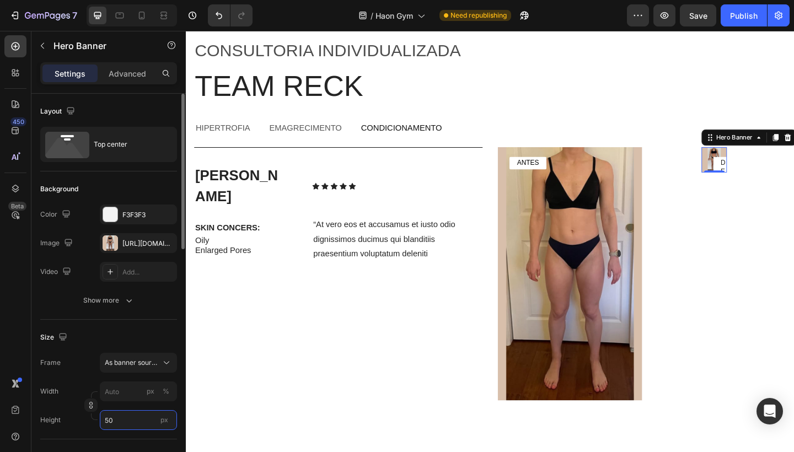
type input "500"
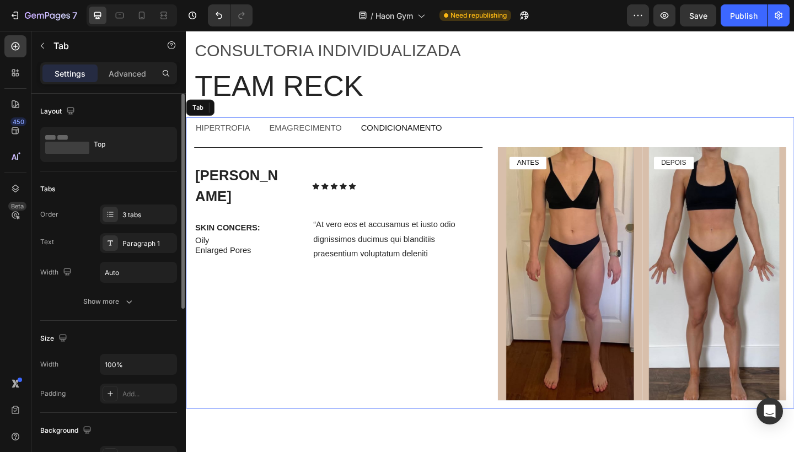
click at [609, 136] on ul "hipertrofia emagrecimento condicionamento" at bounding box center [516, 137] width 661 height 24
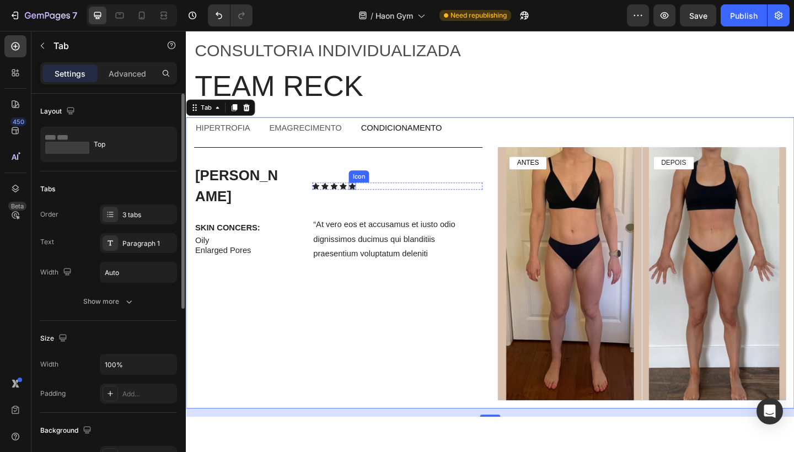
click at [368, 196] on icon at bounding box center [367, 199] width 8 height 7
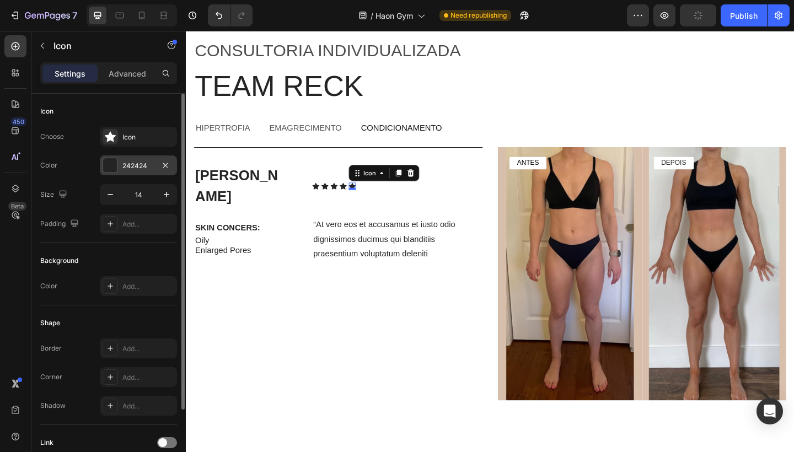
click at [142, 165] on div "242424" at bounding box center [138, 166] width 32 height 10
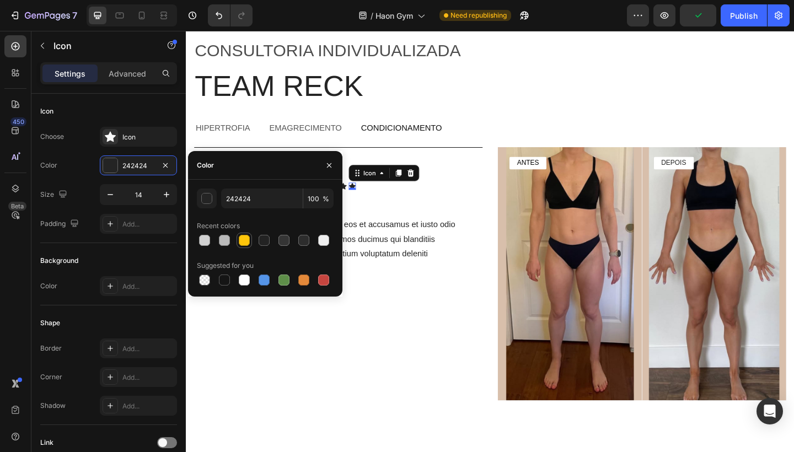
click at [246, 243] on div at bounding box center [244, 240] width 11 height 11
type input "FFC60B"
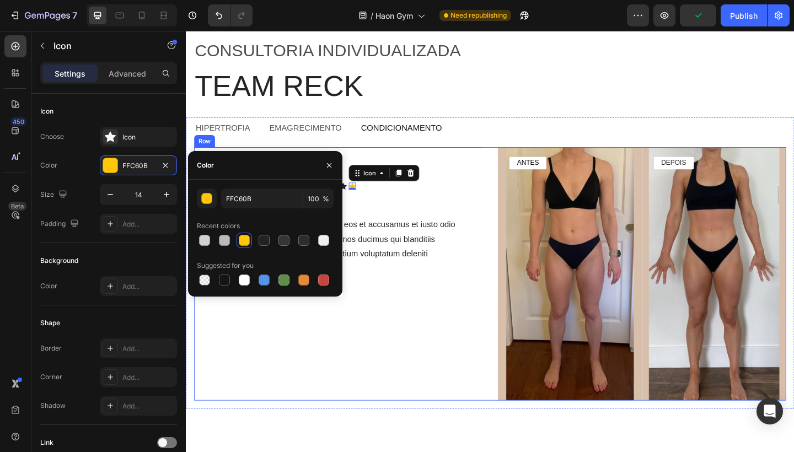
click at [375, 202] on div "Ken K. Text Block Icon Icon Icon Icon Icon 0 Icon List Row SKIN CONCERS: Text B…" at bounding box center [352, 296] width 314 height 276
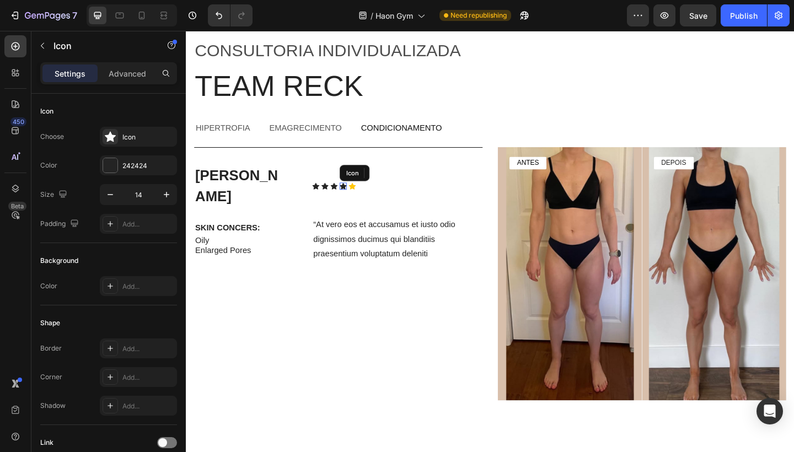
click at [354, 196] on div "Icon" at bounding box center [357, 200] width 8 height 8
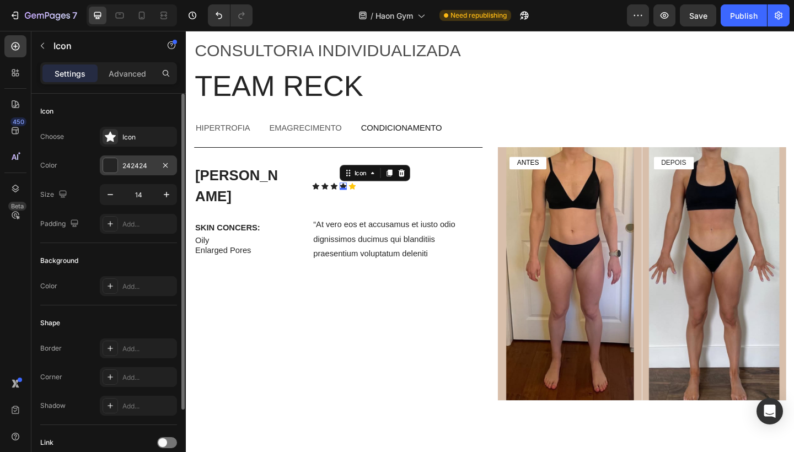
click at [153, 168] on div "242424" at bounding box center [138, 166] width 32 height 10
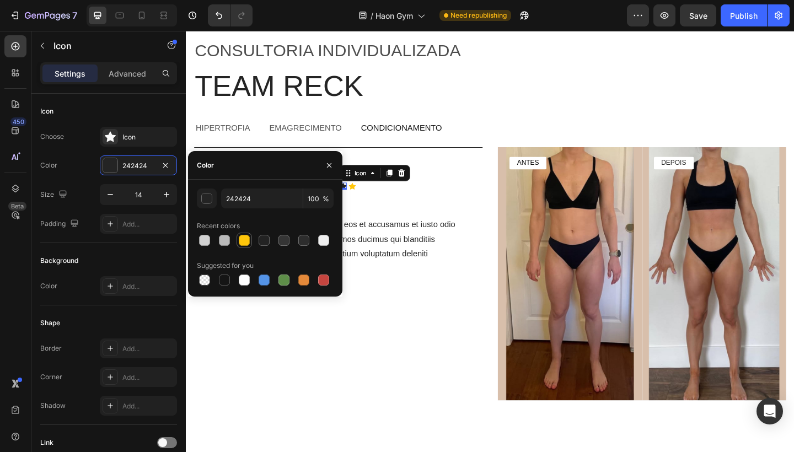
click at [245, 240] on div at bounding box center [244, 240] width 11 height 11
type input "FFC60B"
click at [342, 206] on div "FFC60B 100 % Recent colors Suggested for you" at bounding box center [265, 238] width 154 height 99
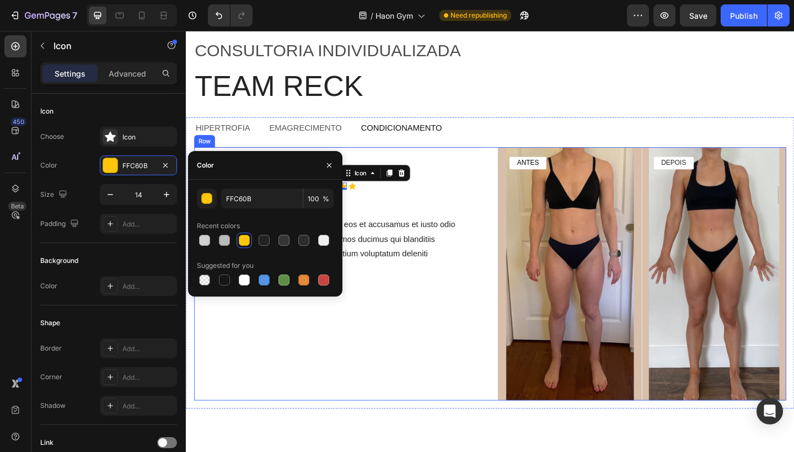
click at [375, 202] on div "Ken K. Text Block Icon Icon Icon Icon 0 Icon Icon List Row SKIN CONCERS: Text B…" at bounding box center [352, 296] width 314 height 276
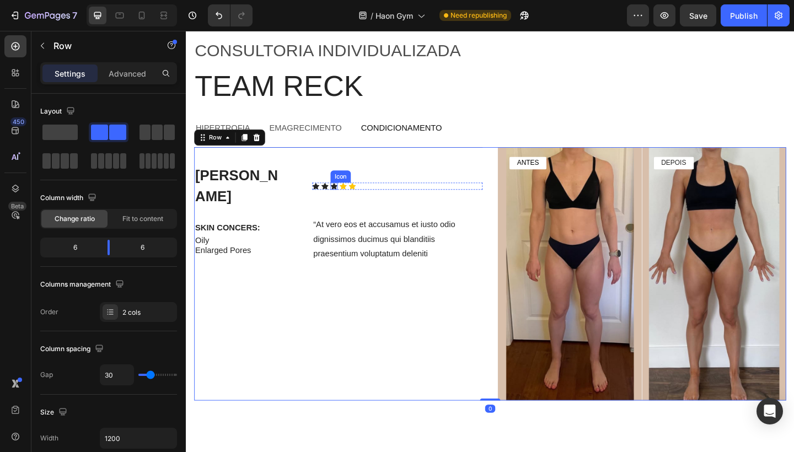
click at [344, 196] on div "Icon" at bounding box center [347, 200] width 8 height 8
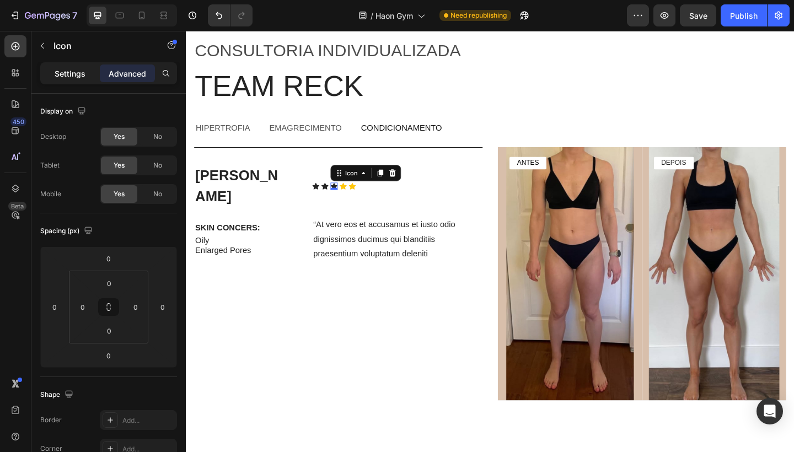
click at [70, 77] on p "Settings" at bounding box center [70, 74] width 31 height 12
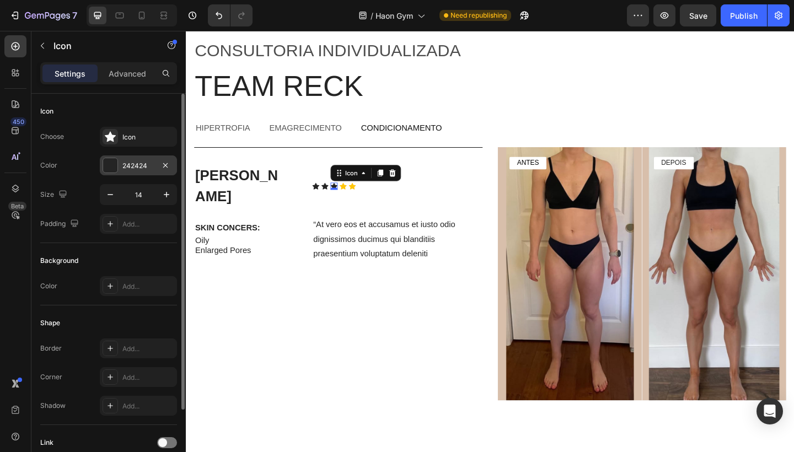
click at [145, 162] on div "242424" at bounding box center [138, 166] width 32 height 10
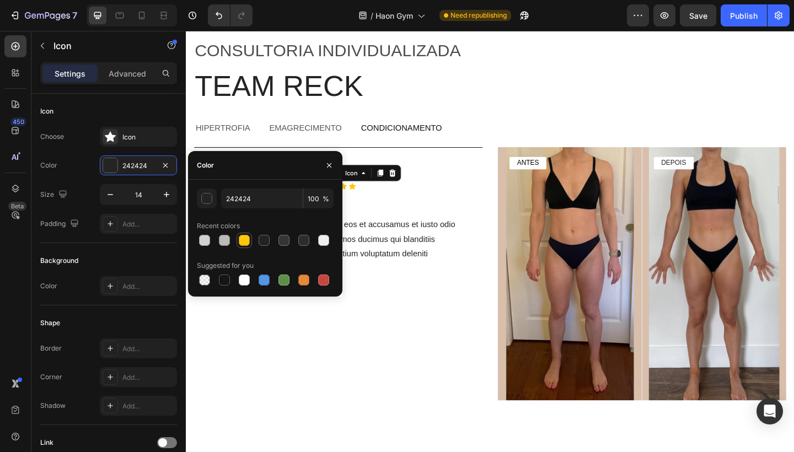
click at [245, 240] on div at bounding box center [244, 240] width 11 height 11
type input "FFC60B"
click at [392, 234] on p "“At vero eos et accusamus et iusto odio dignissimos ducimus qui blanditiis prae…" at bounding box center [415, 257] width 183 height 47
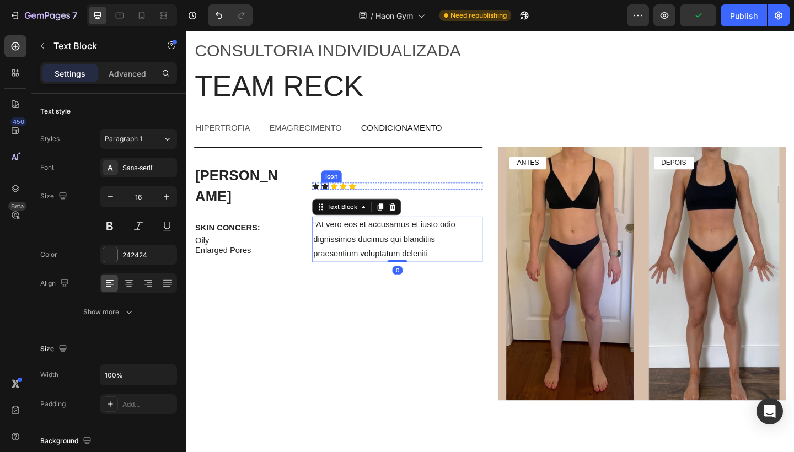
click at [336, 196] on div "Icon" at bounding box center [337, 200] width 8 height 8
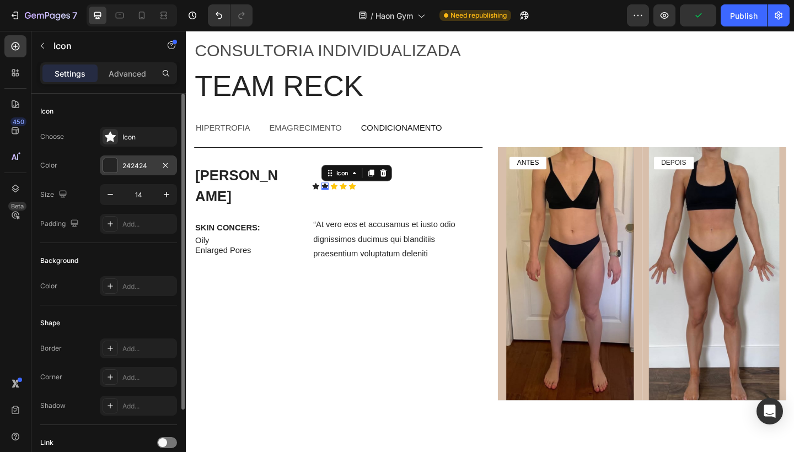
click at [149, 169] on div "242424" at bounding box center [138, 166] width 32 height 10
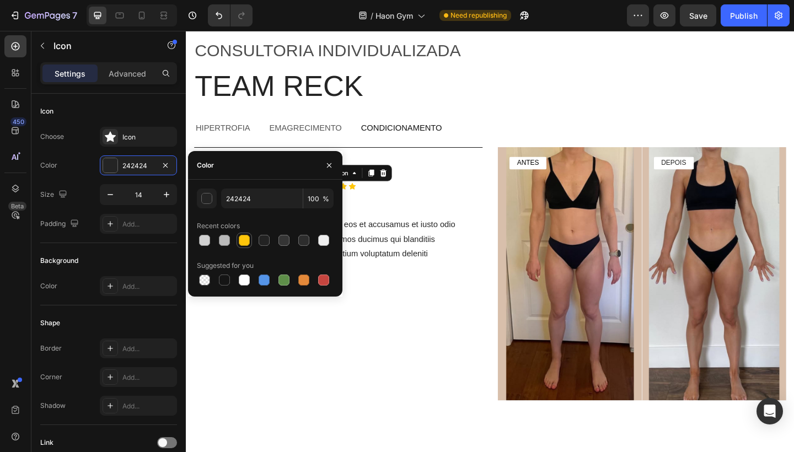
click at [241, 239] on div at bounding box center [244, 240] width 11 height 11
type input "FFC60B"
click at [419, 208] on div "Ken K. Text Block Icon Icon 0 Icon Icon Icon Icon List Row SKIN CONCERS: Text B…" at bounding box center [352, 296] width 314 height 276
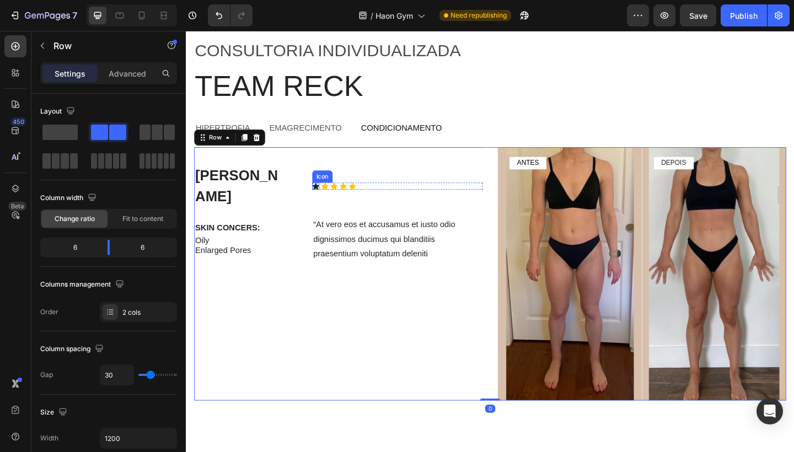
click at [326, 196] on icon at bounding box center [327, 199] width 8 height 7
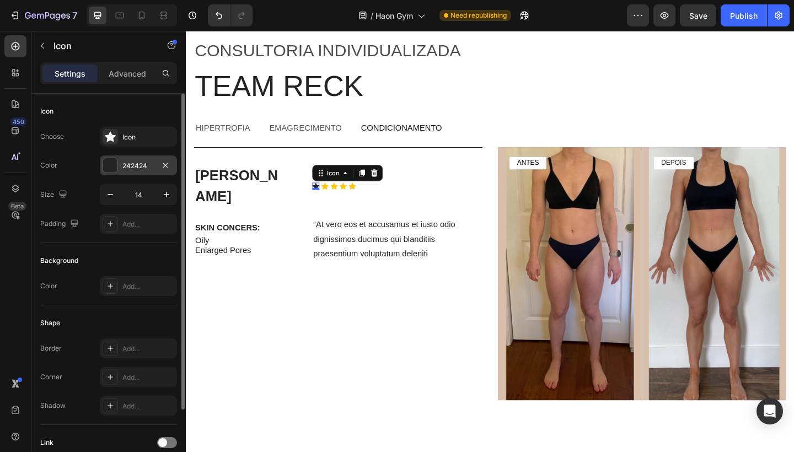
click at [146, 159] on div "242424" at bounding box center [138, 165] width 77 height 20
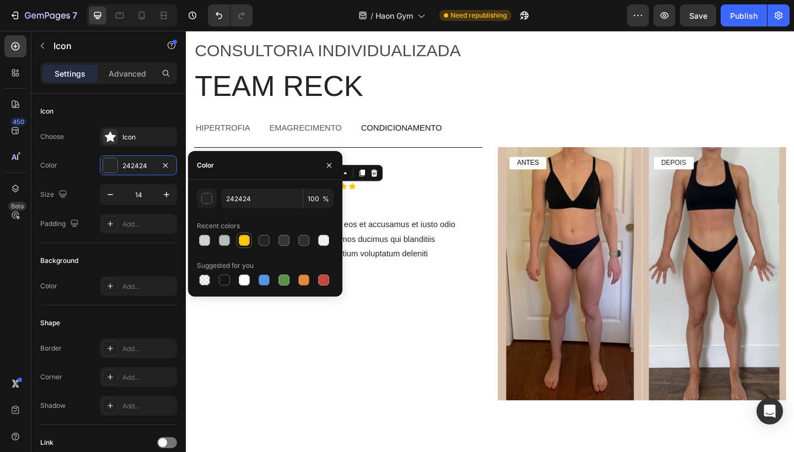
click at [243, 235] on div at bounding box center [244, 240] width 11 height 11
type input "FFC60B"
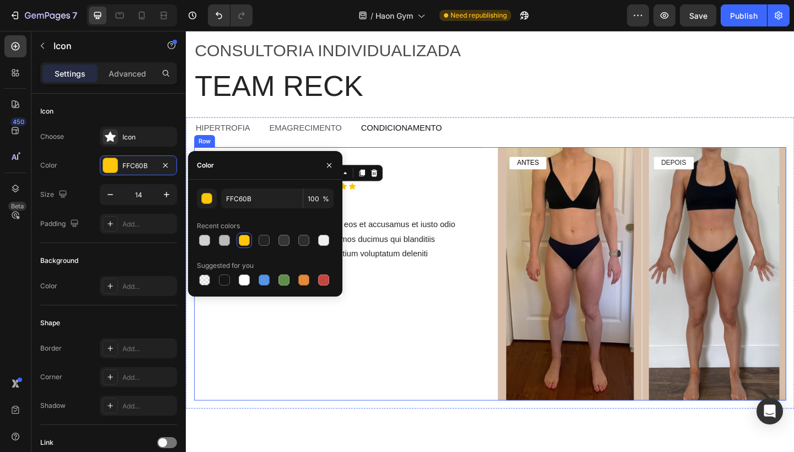
click at [481, 198] on div "Icon 0 Icon Icon Icon Icon Icon List" at bounding box center [415, 200] width 185 height 49
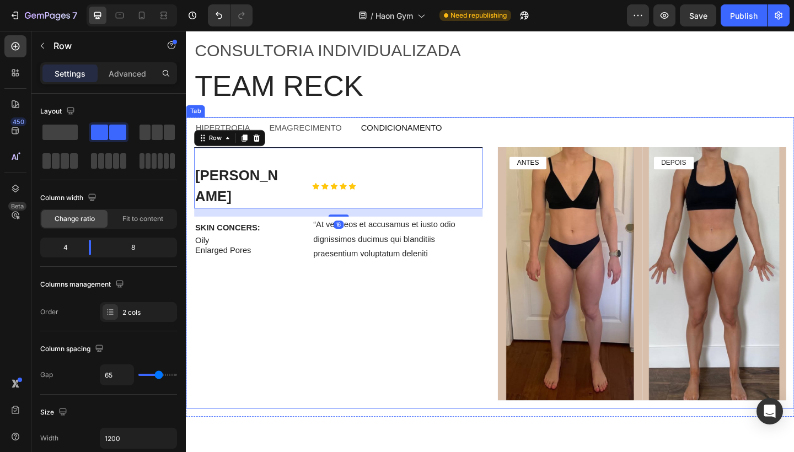
click at [321, 141] on p "emagrecimento" at bounding box center [315, 137] width 79 height 12
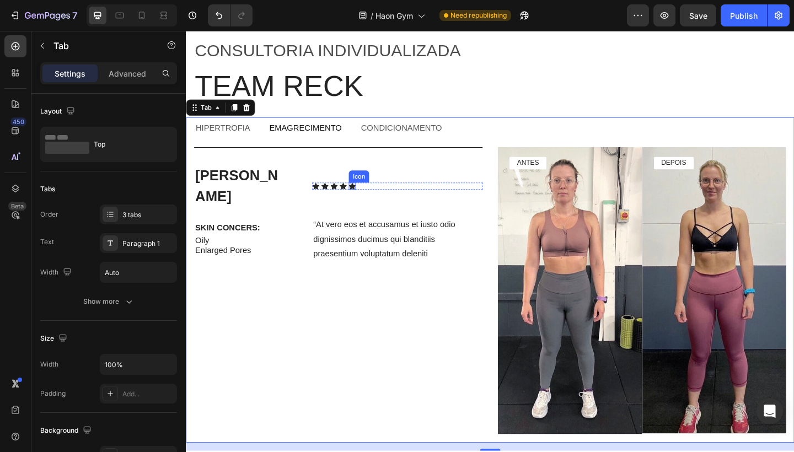
click at [369, 196] on div "Icon" at bounding box center [367, 200] width 8 height 8
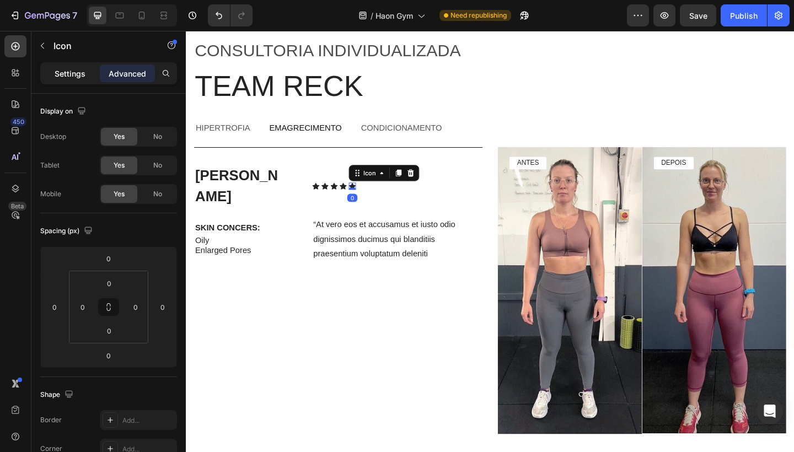
click at [87, 76] on div "Settings" at bounding box center [69, 73] width 55 height 18
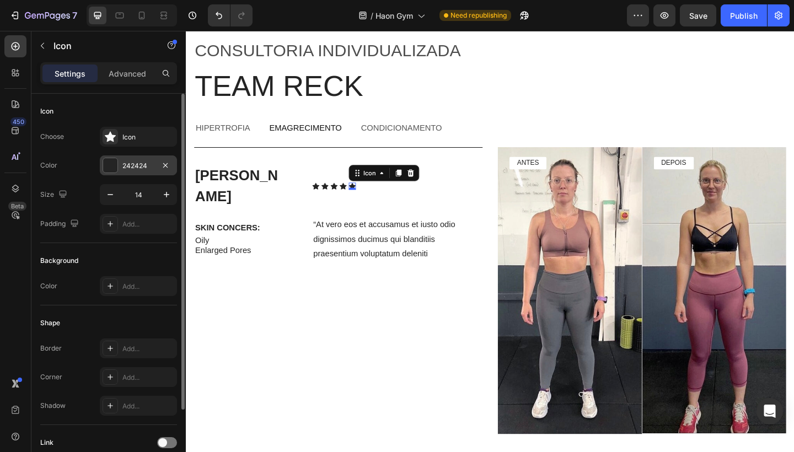
click at [133, 166] on div "242424" at bounding box center [138, 166] width 32 height 10
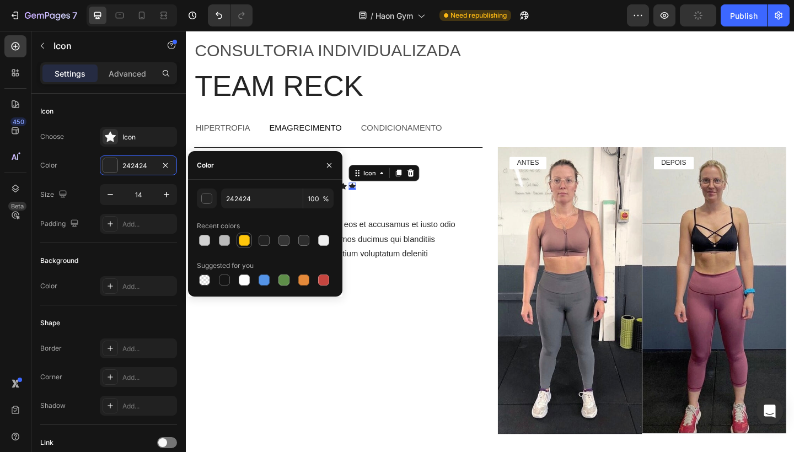
click at [245, 238] on div at bounding box center [244, 240] width 11 height 11
type input "FFC60B"
click at [390, 200] on div "Ryan S. Text Block Icon Icon Icon Icon Icon 0 Icon List Row SKIN CONCERS: Text …" at bounding box center [352, 314] width 314 height 313
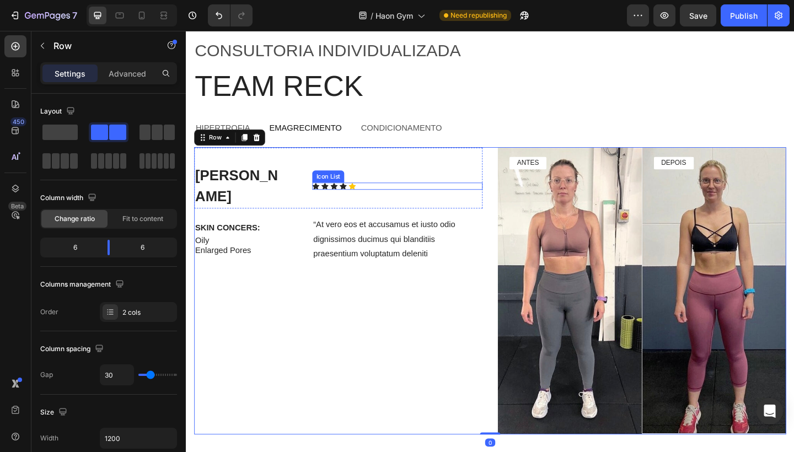
click at [356, 196] on div "Icon" at bounding box center [357, 200] width 8 height 8
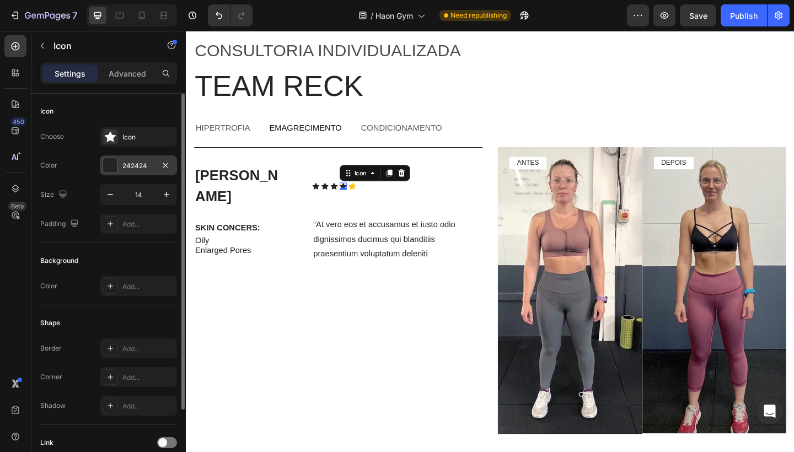
click at [150, 163] on div "242424" at bounding box center [138, 166] width 32 height 10
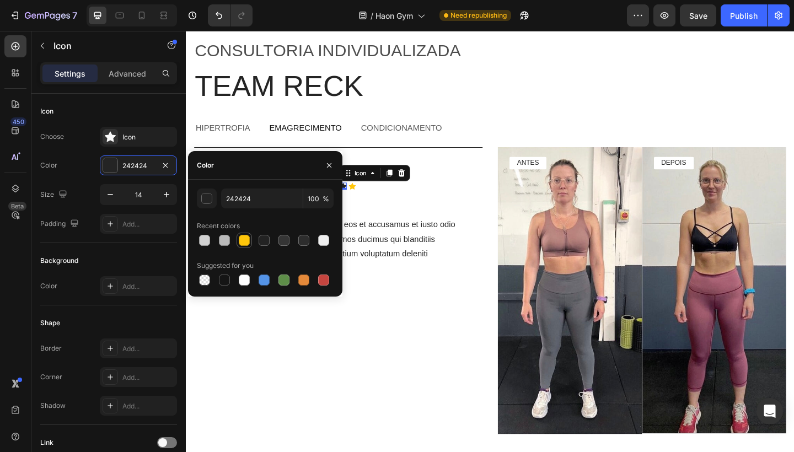
click at [247, 240] on div at bounding box center [244, 240] width 11 height 11
type input "FFC60B"
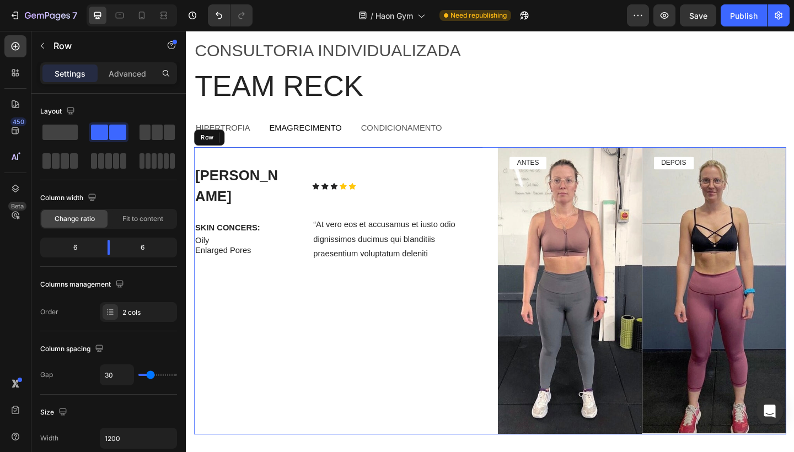
click at [390, 207] on div "Ryan S. Text Block Icon Icon Icon Icon 0 Icon Icon List Row SKIN CONCERS: Text …" at bounding box center [352, 314] width 314 height 313
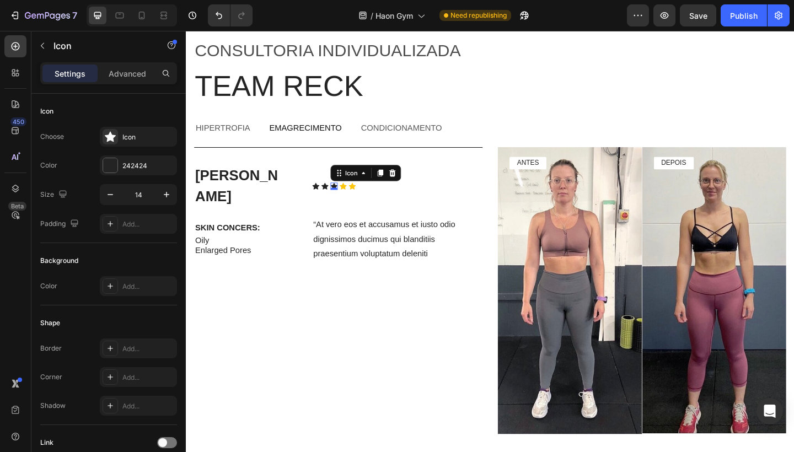
click at [345, 196] on div "Icon 0" at bounding box center [347, 200] width 8 height 8
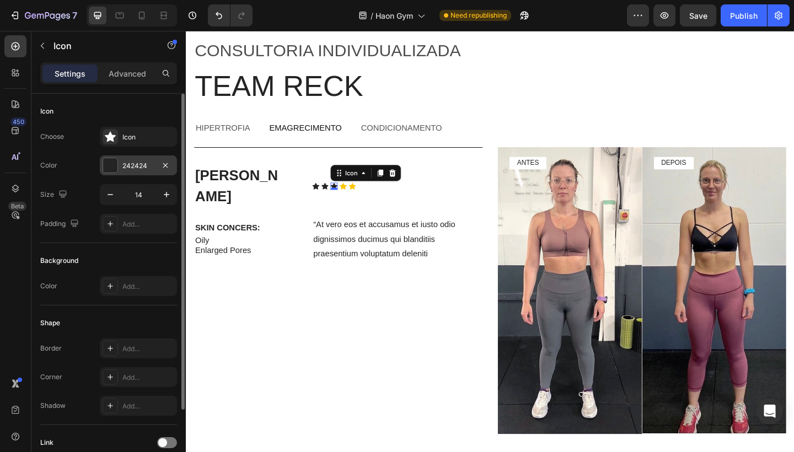
click at [145, 165] on div "242424" at bounding box center [138, 166] width 32 height 10
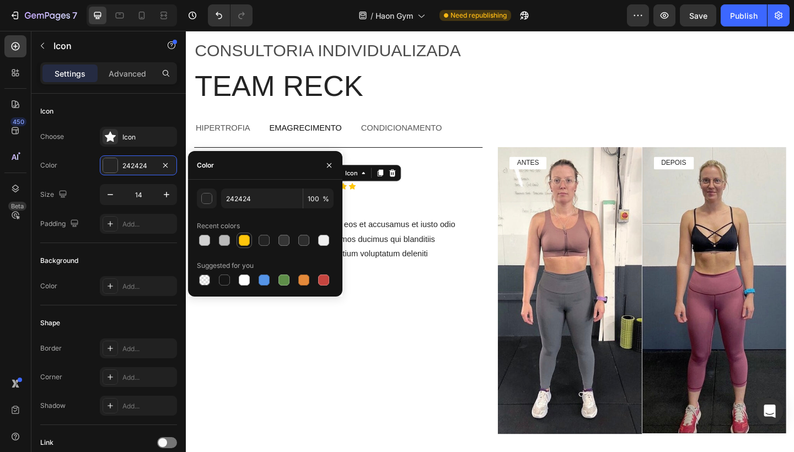
click at [241, 233] on div at bounding box center [243, 240] width 15 height 15
type input "FFC60B"
click at [388, 234] on p "“At vero eos et accusamus et iusto odio dignissimos ducimus qui blanditiis prae…" at bounding box center [415, 257] width 183 height 47
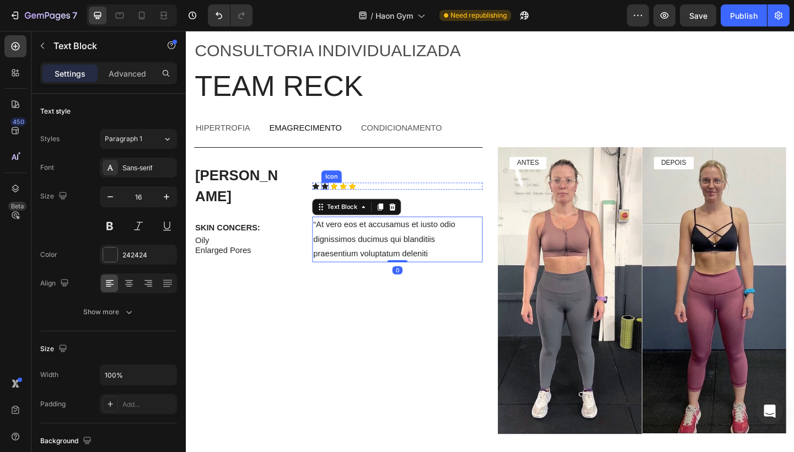
click at [335, 196] on div "Icon" at bounding box center [337, 200] width 8 height 8
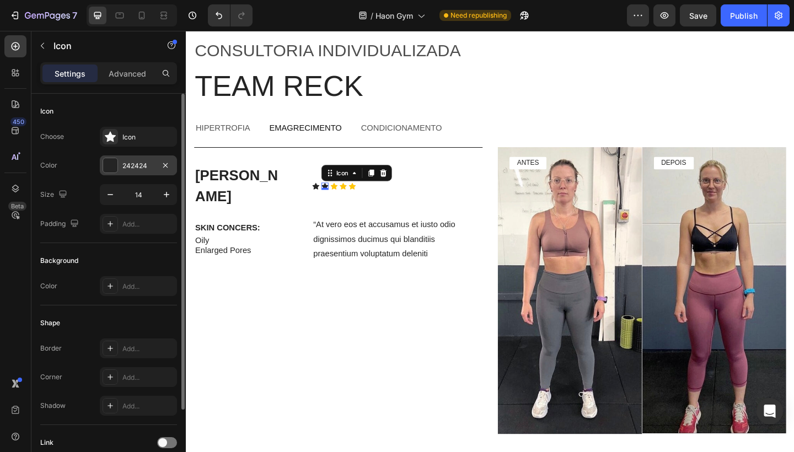
click at [148, 163] on div "242424" at bounding box center [138, 166] width 32 height 10
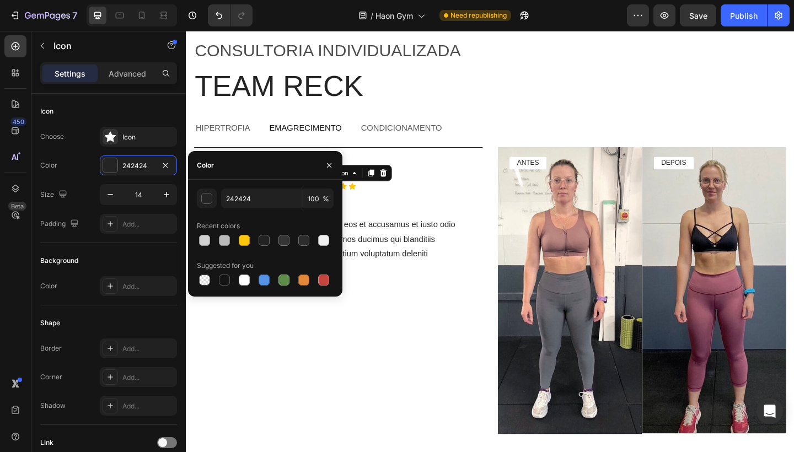
click at [244, 231] on div "Recent colors" at bounding box center [265, 226] width 137 height 18
click at [244, 236] on div at bounding box center [244, 240] width 11 height 11
type input "FFC60B"
click at [420, 234] on p "“At vero eos et accusamus et iusto odio dignissimos ducimus qui blanditiis prae…" at bounding box center [415, 257] width 183 height 47
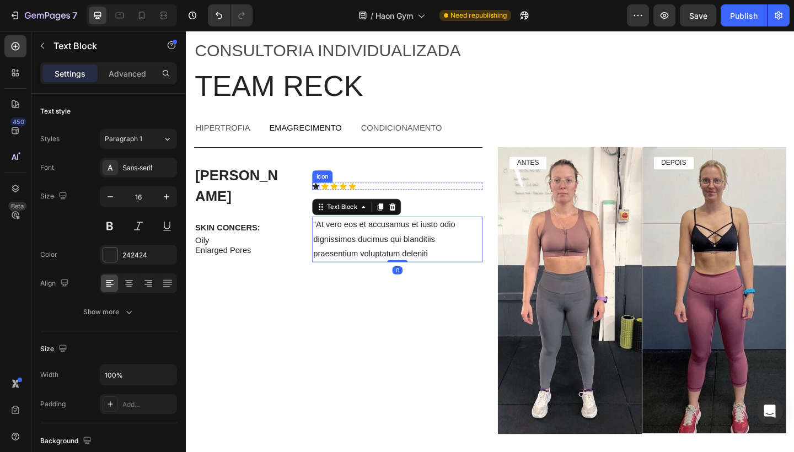
click at [327, 196] on icon at bounding box center [327, 199] width 8 height 7
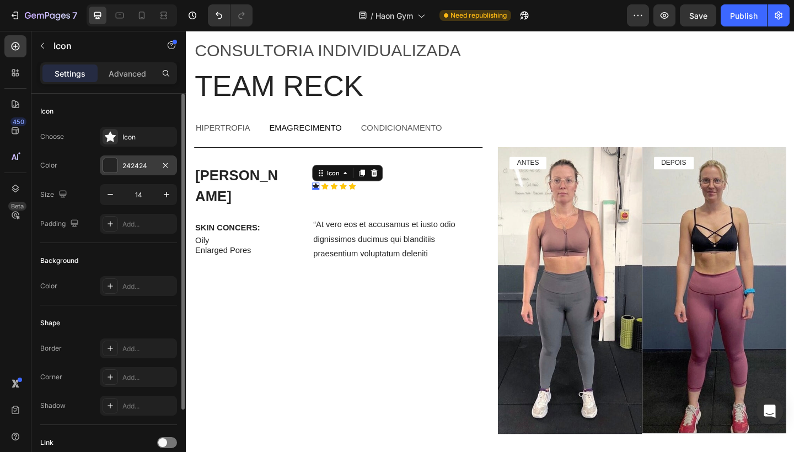
click at [147, 168] on div "242424" at bounding box center [138, 166] width 32 height 10
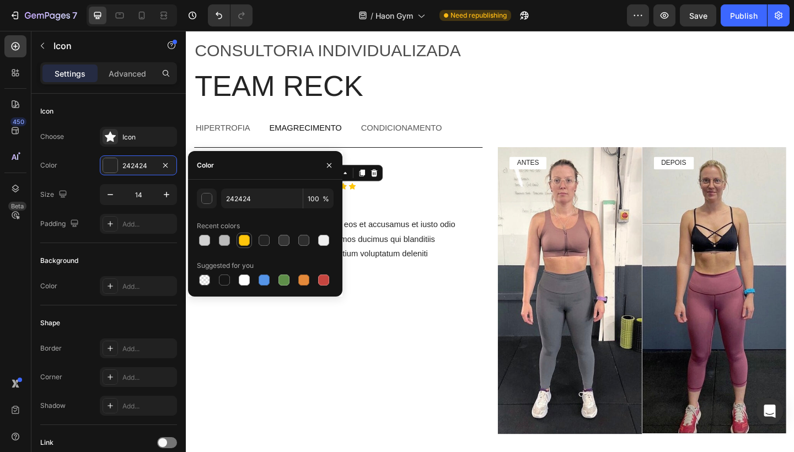
click at [244, 242] on div at bounding box center [244, 240] width 11 height 11
type input "FFC60B"
click at [449, 234] on p "“At vero eos et accusamus et iusto odio dignissimos ducimus qui blanditiis prae…" at bounding box center [415, 257] width 183 height 47
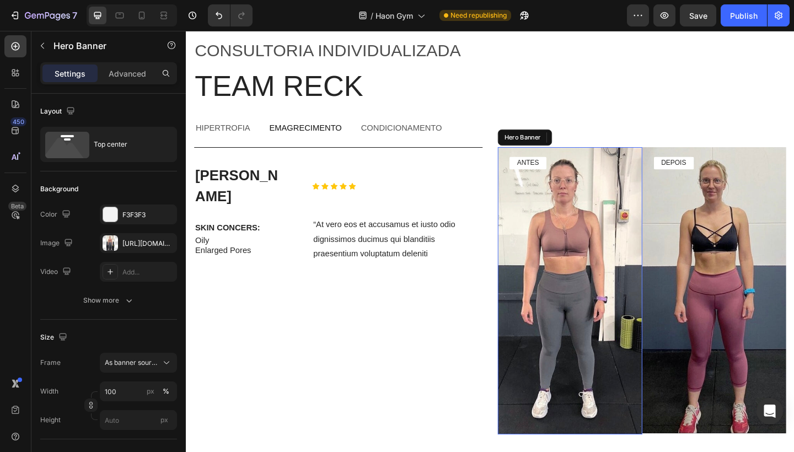
click at [587, 189] on div "ANTES Text Block" at bounding box center [603, 179] width 157 height 42
click at [139, 77] on p "Advanced" at bounding box center [127, 74] width 37 height 12
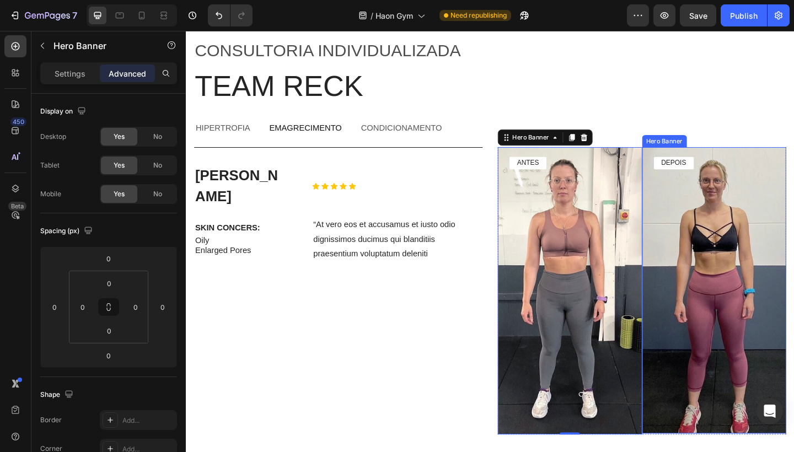
click at [734, 213] on div "Background Image" at bounding box center [760, 314] width 157 height 312
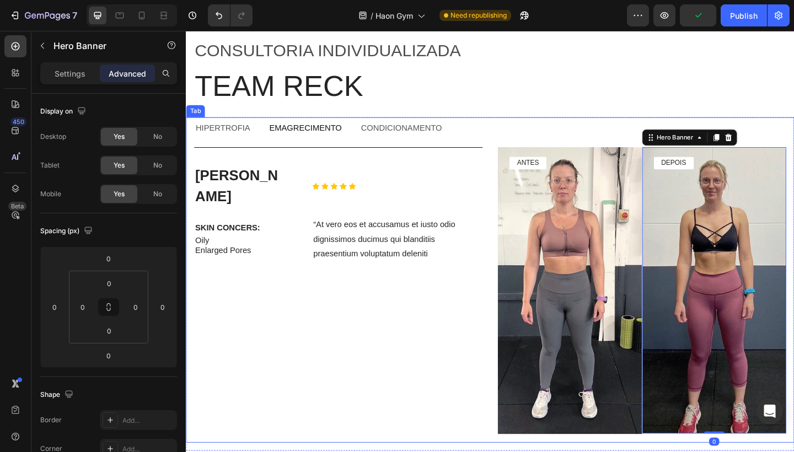
click at [348, 138] on p "emagrecimento" at bounding box center [315, 137] width 79 height 12
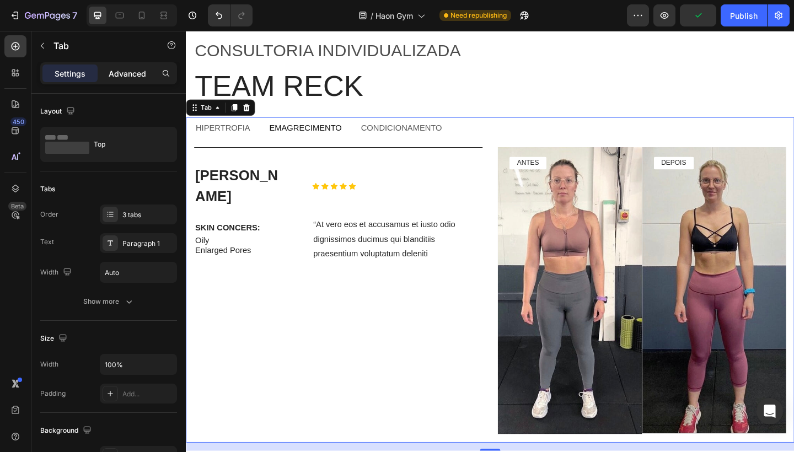
click at [137, 71] on p "Advanced" at bounding box center [127, 74] width 37 height 12
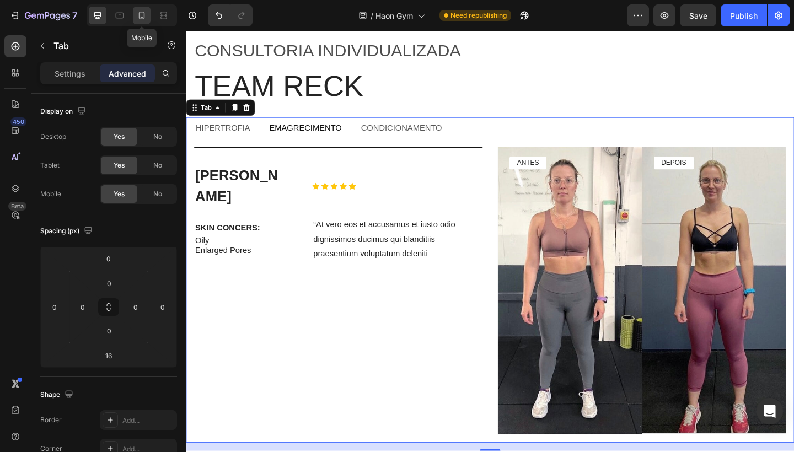
click at [135, 19] on div at bounding box center [142, 16] width 18 height 18
type input "14"
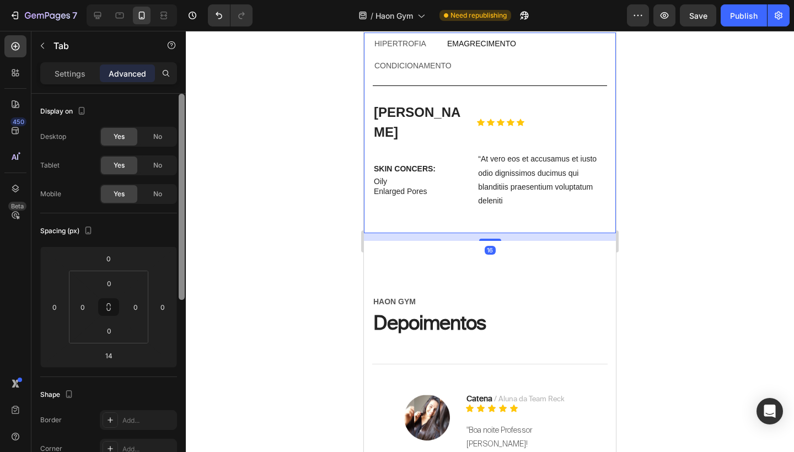
scroll to position [2573, 0]
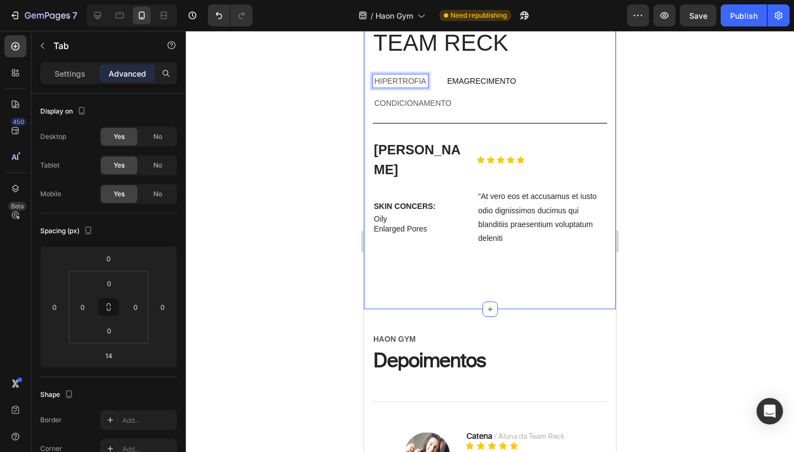
click at [491, 267] on div "Consultoria individualIZADA Text Block Team reck Heading Row hipertrofia emagre…" at bounding box center [490, 137] width 252 height 346
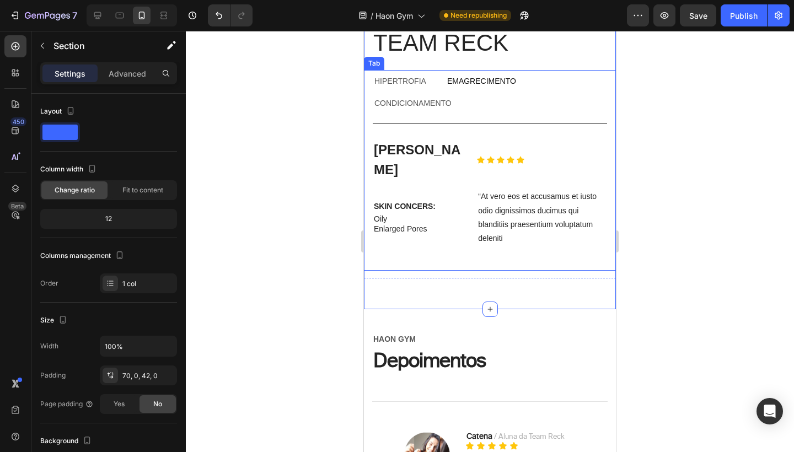
click at [494, 244] on div "Danielle J. Text Block Icon Icon Icon Icon Icon Icon List Row SKIN CONCERS: Tex…" at bounding box center [490, 192] width 252 height 157
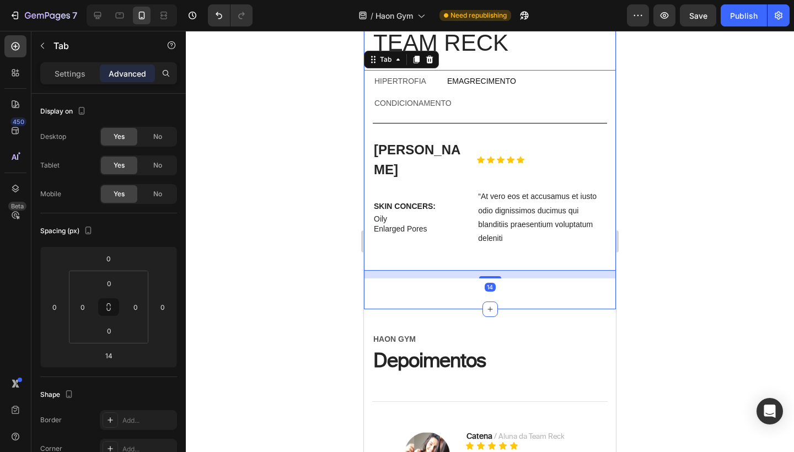
click at [455, 266] on div "Consultoria individualIZADA Text Block Team reck Heading Row hipertrofia emagre…" at bounding box center [490, 137] width 252 height 346
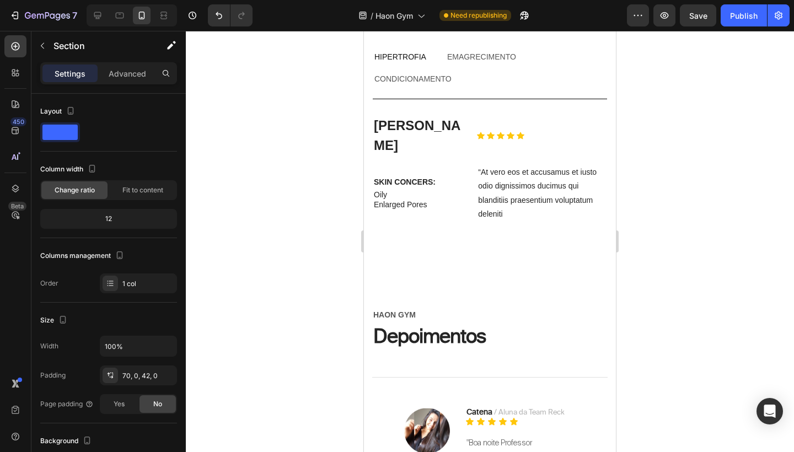
scroll to position [3305, 0]
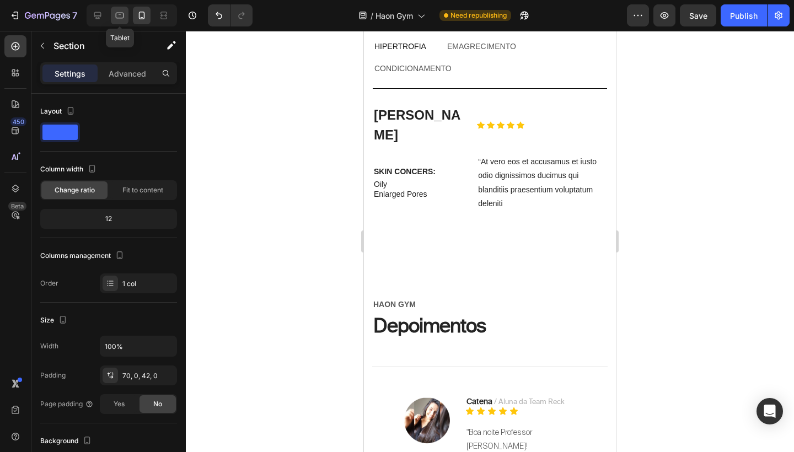
click at [115, 13] on icon at bounding box center [119, 15] width 11 height 11
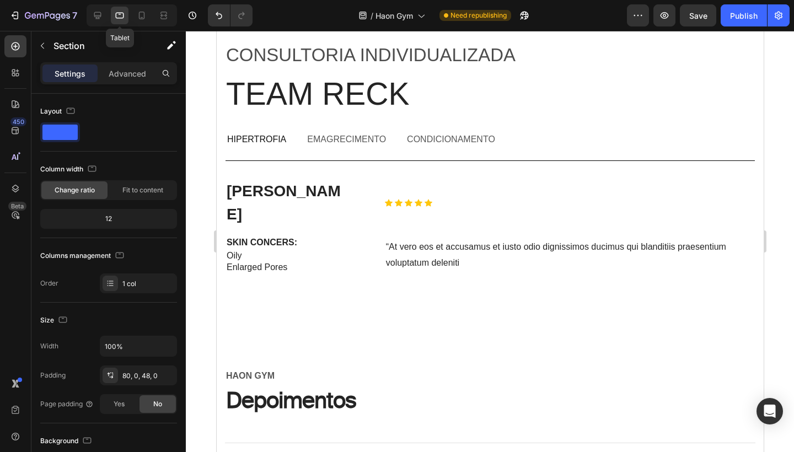
scroll to position [3231, 0]
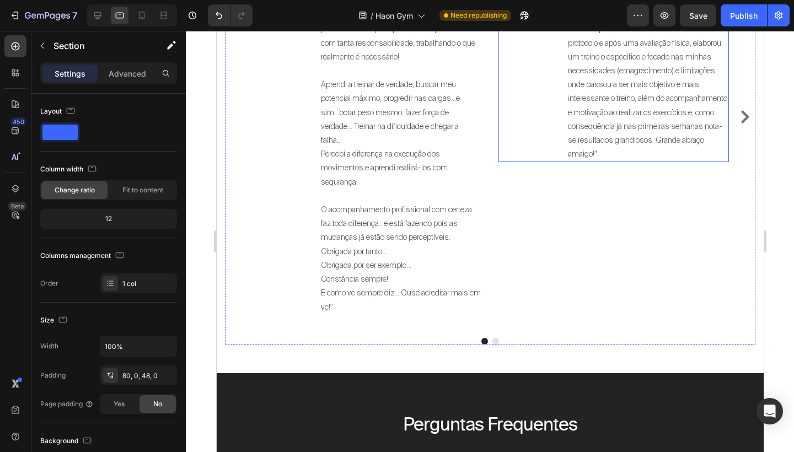
click at [530, 186] on div "Image Dony Polak / Aluno da Team Reck Text block Icon Icon Icon Icon Icon Icon …" at bounding box center [613, 116] width 230 height 424
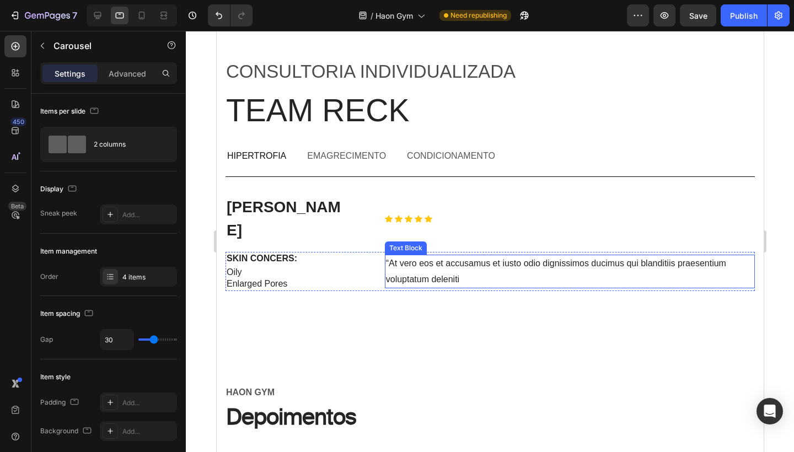
scroll to position [2669, 0]
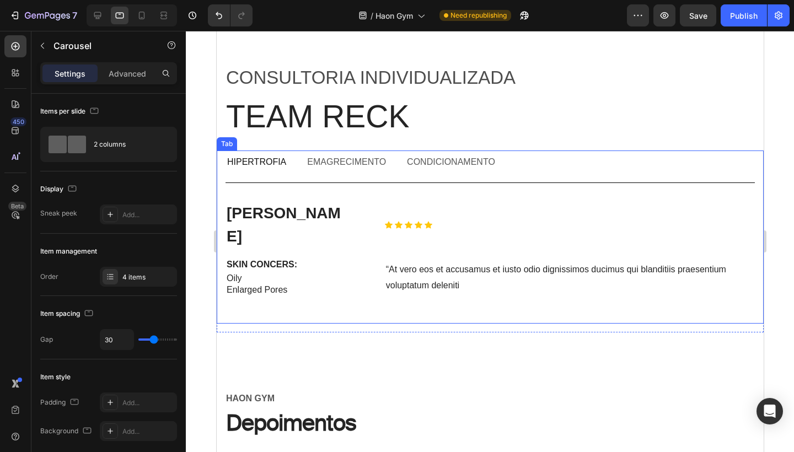
click at [319, 153] on li "emagrecimento" at bounding box center [346, 162] width 100 height 24
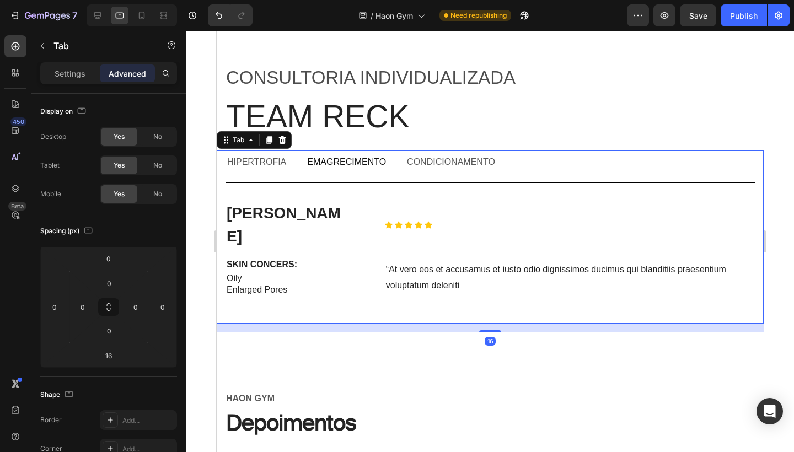
click at [320, 158] on p "emagrecimento" at bounding box center [345, 163] width 79 height 12
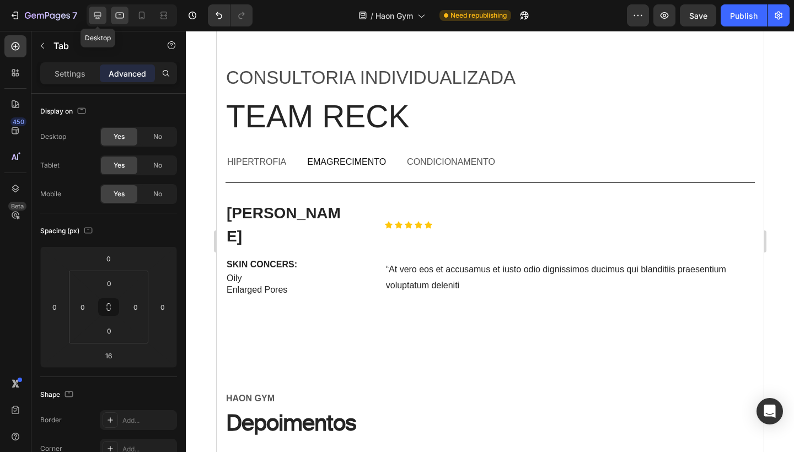
click at [104, 17] on div at bounding box center [98, 16] width 18 height 18
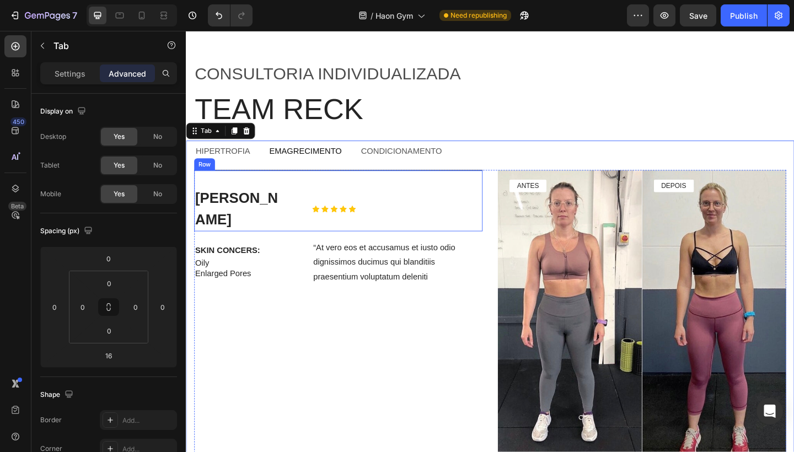
scroll to position [2749, 0]
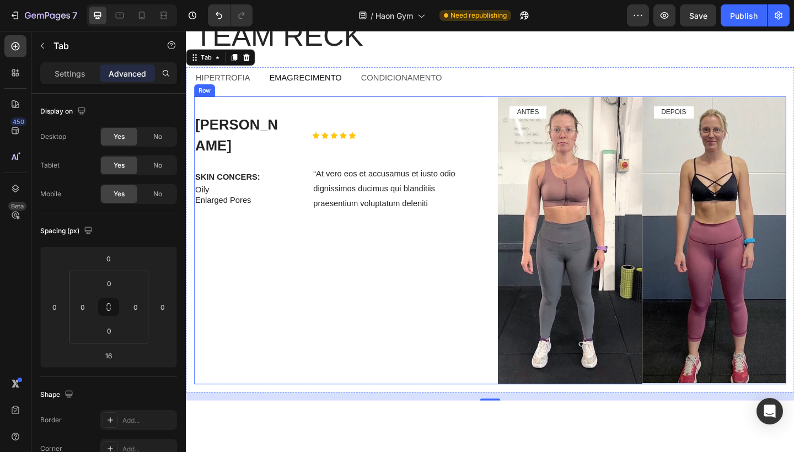
click at [515, 195] on div "Ryan S. Text Block Icon Icon Icon Icon Icon Icon List Row SKIN CONCERS: Text Bl…" at bounding box center [517, 259] width 644 height 313
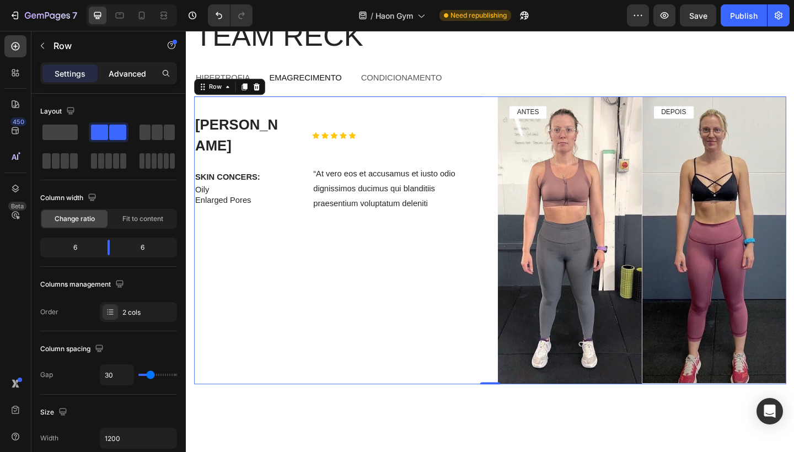
click at [137, 70] on p "Advanced" at bounding box center [127, 74] width 37 height 12
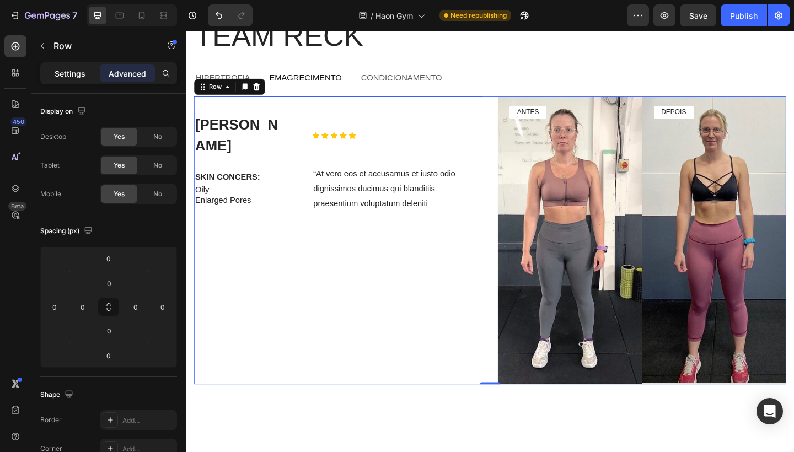
click at [74, 77] on p "Settings" at bounding box center [70, 74] width 31 height 12
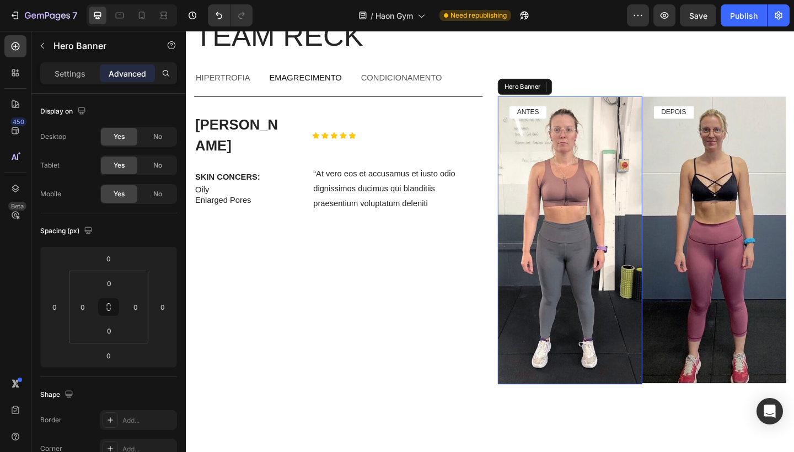
click at [538, 298] on div "Background Image" at bounding box center [603, 259] width 157 height 313
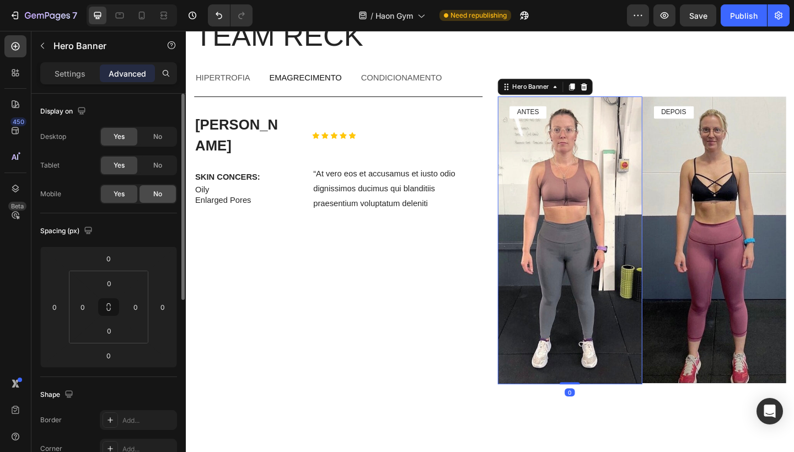
click at [159, 196] on span "No" at bounding box center [157, 194] width 9 height 10
click at [125, 196] on span "Yes" at bounding box center [119, 194] width 11 height 10
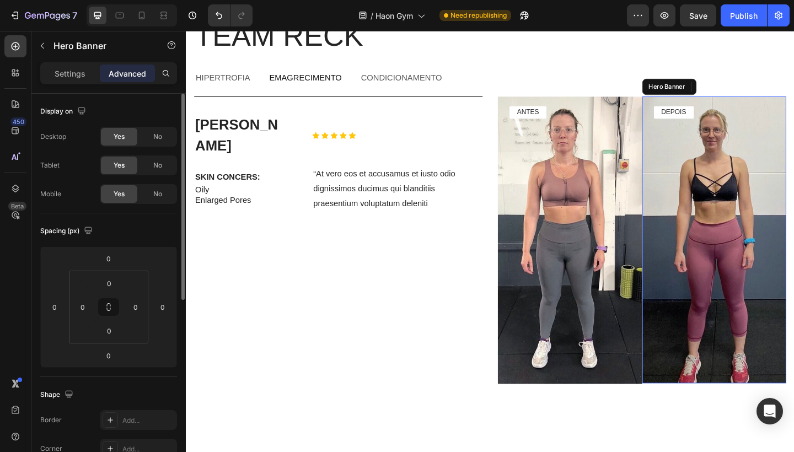
click at [773, 254] on div "Background Image" at bounding box center [760, 259] width 157 height 312
click at [165, 190] on div "No" at bounding box center [157, 194] width 36 height 18
click at [123, 193] on span "Yes" at bounding box center [119, 194] width 11 height 10
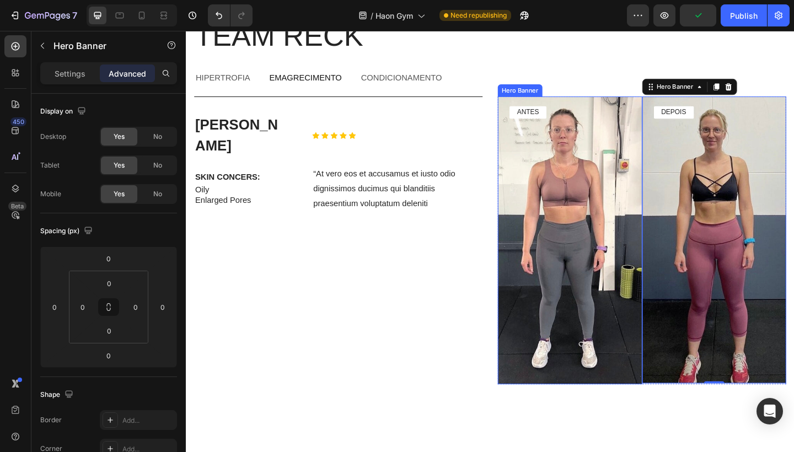
click at [595, 153] on div "Background Image" at bounding box center [603, 259] width 157 height 313
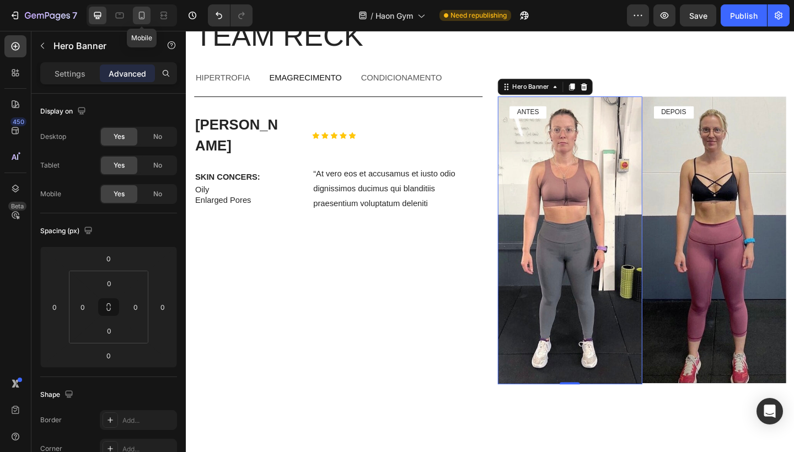
click at [141, 17] on icon at bounding box center [142, 16] width 6 height 8
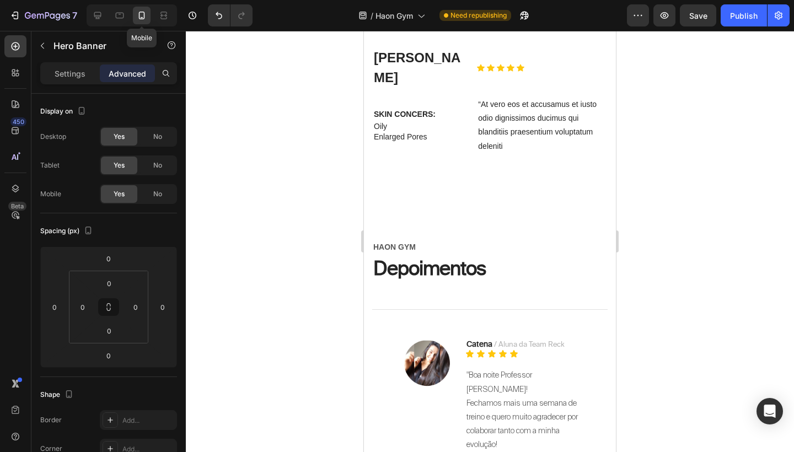
scroll to position [2710, 0]
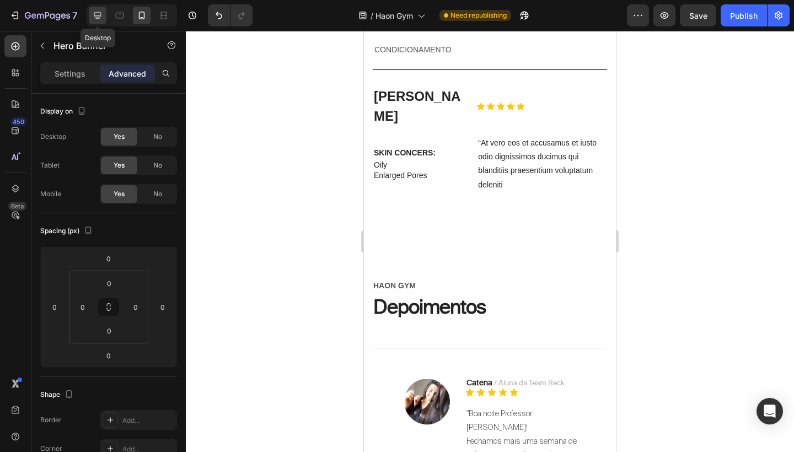
click at [94, 16] on icon at bounding box center [97, 15] width 7 height 7
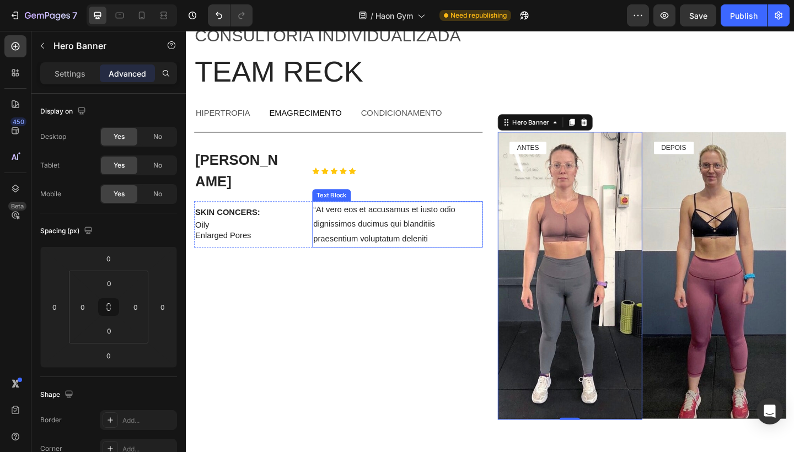
scroll to position [2781, 0]
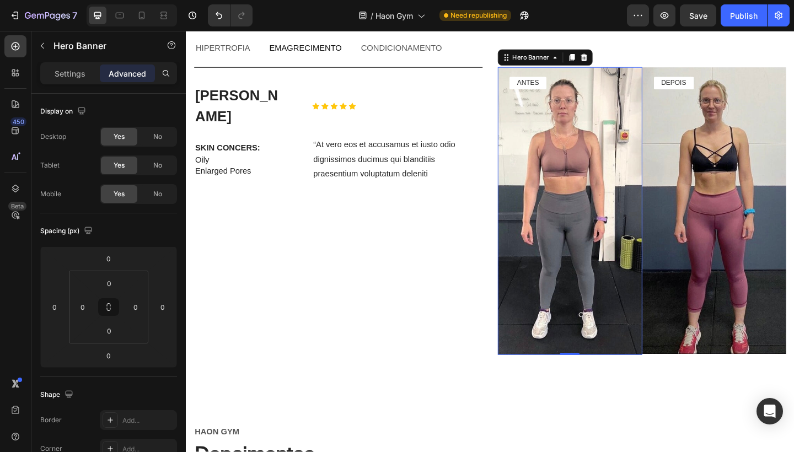
click at [513, 343] on div "Ryan S. Text Block Icon Icon Icon Icon Icon Icon List Row SKIN CONCERS: Text Bl…" at bounding box center [517, 227] width 644 height 313
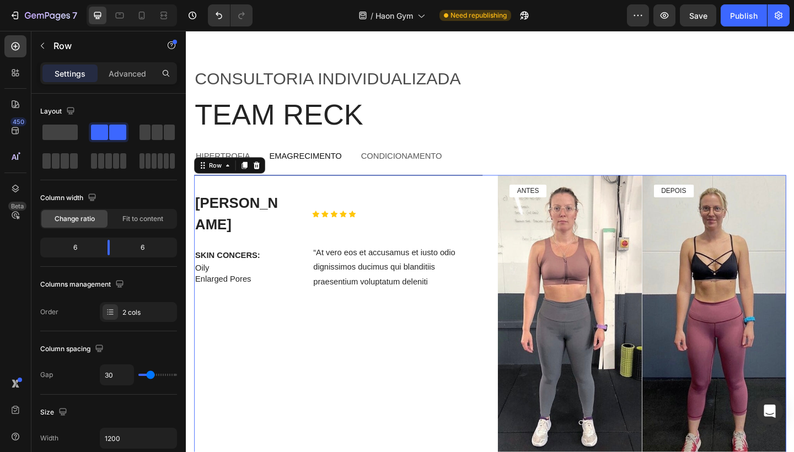
scroll to position [2661, 0]
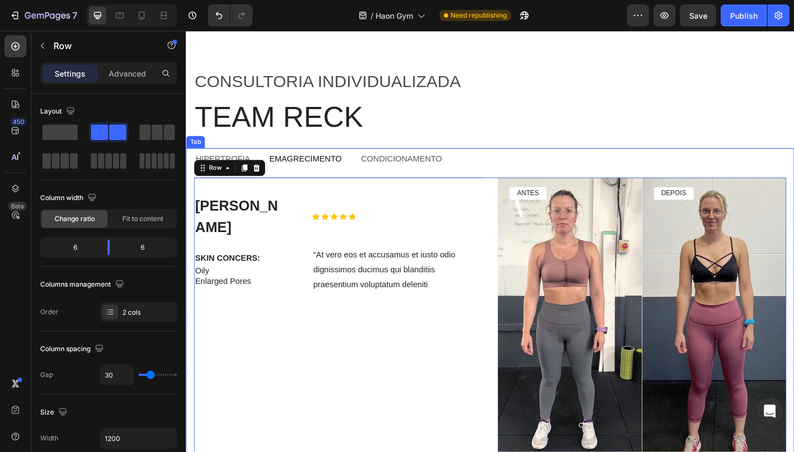
click at [247, 165] on p "hipertrofia" at bounding box center [225, 171] width 59 height 12
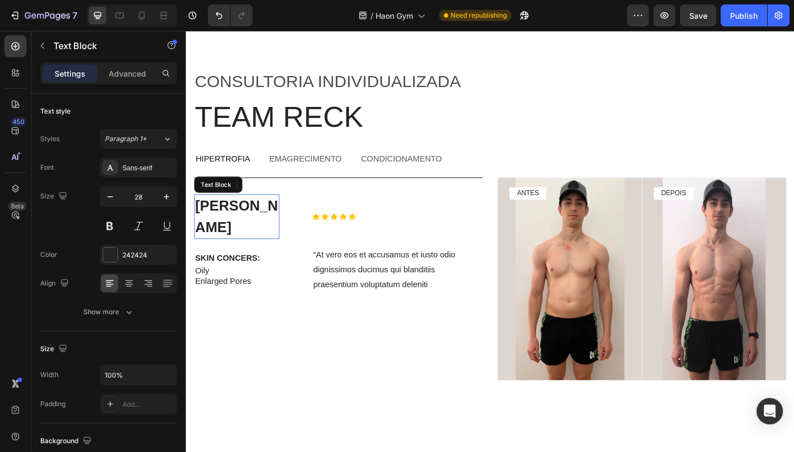
click at [252, 219] on p "Danielle J." at bounding box center [241, 233] width 90 height 46
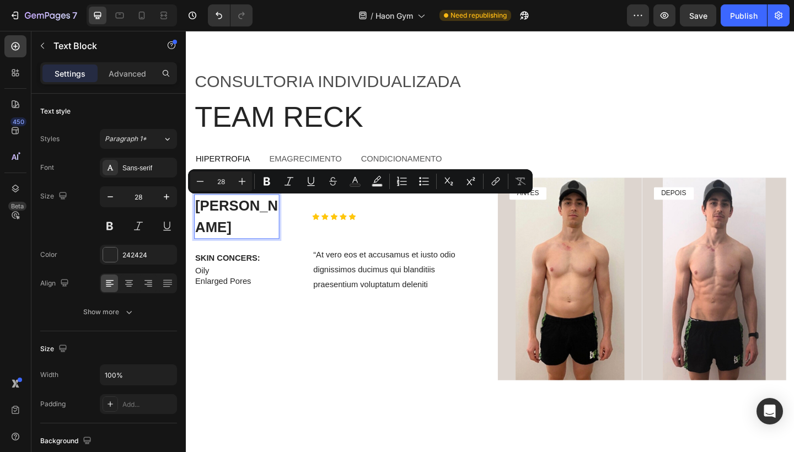
click at [250, 219] on p "Danielle J." at bounding box center [241, 233] width 90 height 46
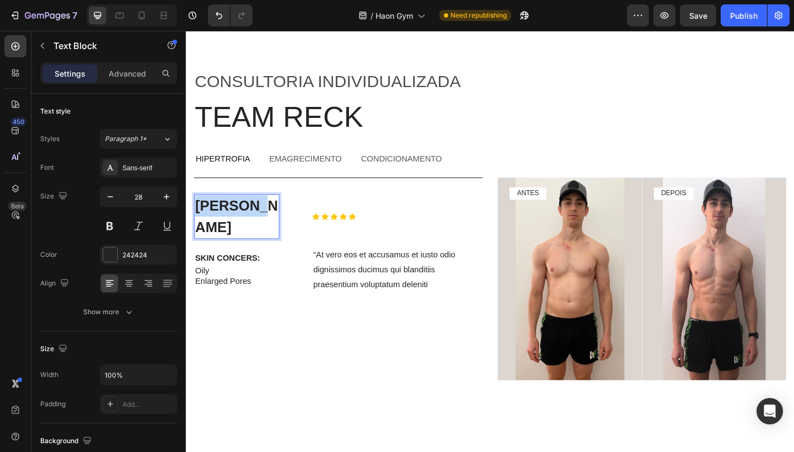
click at [250, 219] on p "Danielle J." at bounding box center [241, 233] width 90 height 46
click at [218, 219] on p "Felipe" at bounding box center [241, 233] width 90 height 46
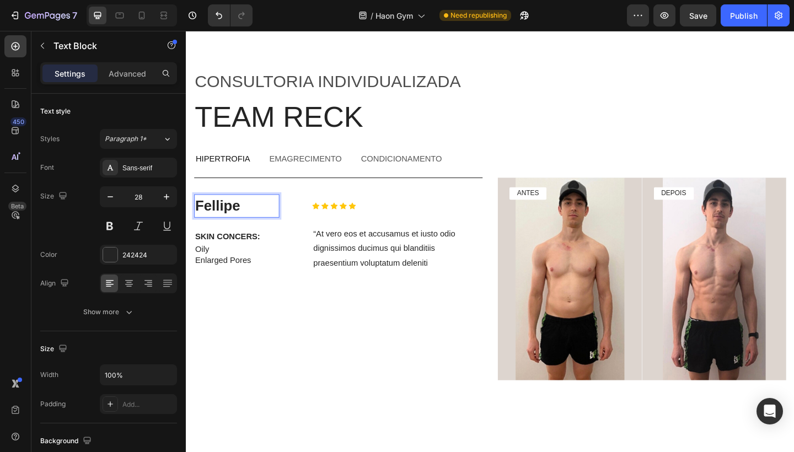
click at [256, 221] on p "Fellipe" at bounding box center [241, 221] width 90 height 23
click at [386, 264] on p "“At vero eos et accusamus et iusto odio dignissimos ducimus qui blanditiis prae…" at bounding box center [415, 267] width 183 height 47
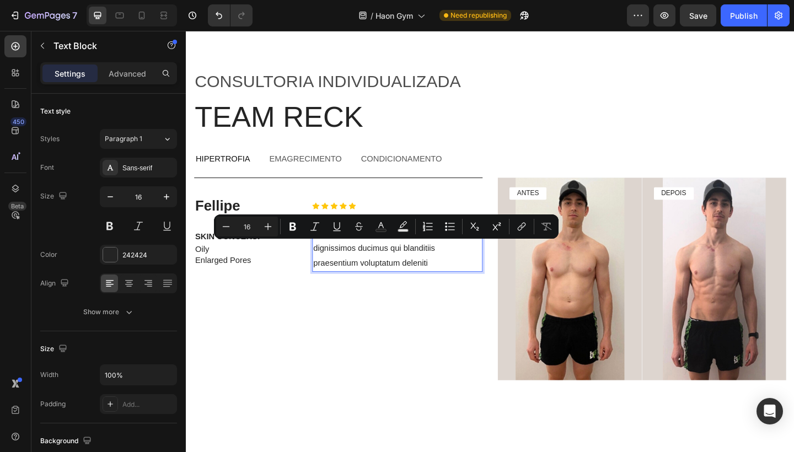
click at [456, 272] on p "“At vero eos et accusamus et iusto odio dignissimos ducimus qui blanditiis prae…" at bounding box center [415, 267] width 183 height 47
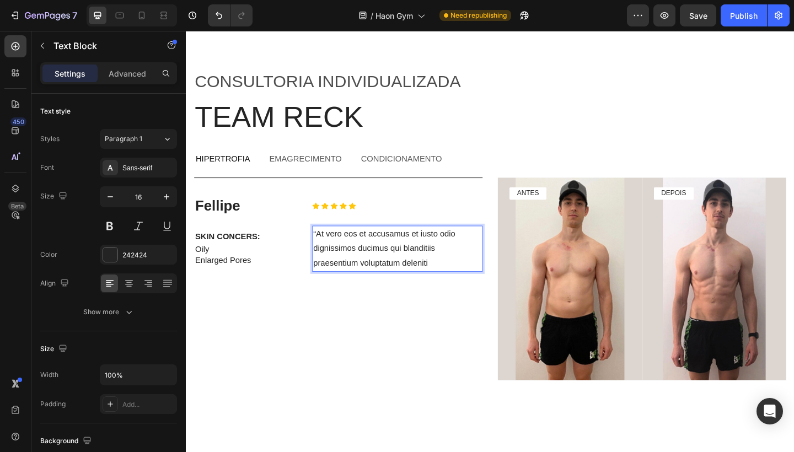
drag, startPoint x: 451, startPoint y: 281, endPoint x: 324, endPoint y: 242, distance: 133.6
click at [324, 243] on div "“At vero eos et accusamus et iusto odio dignissimos ducimus qui blanditiis prae…" at bounding box center [415, 268] width 185 height 50
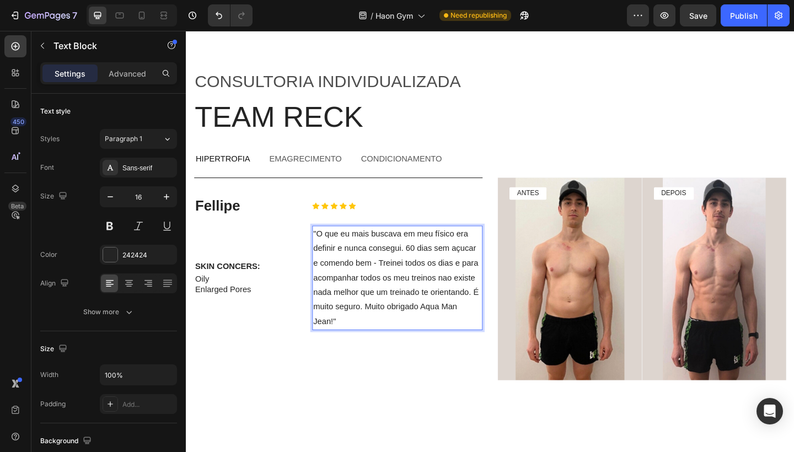
click at [411, 312] on p ""O que eu mais buscava em meu físico era definir e nunca consegui. 60 dias sem …" at bounding box center [415, 299] width 183 height 111
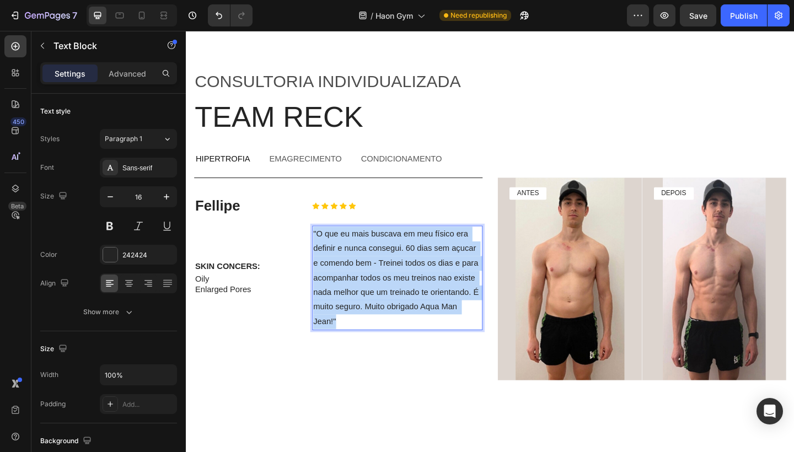
click at [411, 312] on p ""O que eu mais buscava em meu físico era definir e nunca consegui. 60 dias sem …" at bounding box center [415, 299] width 183 height 111
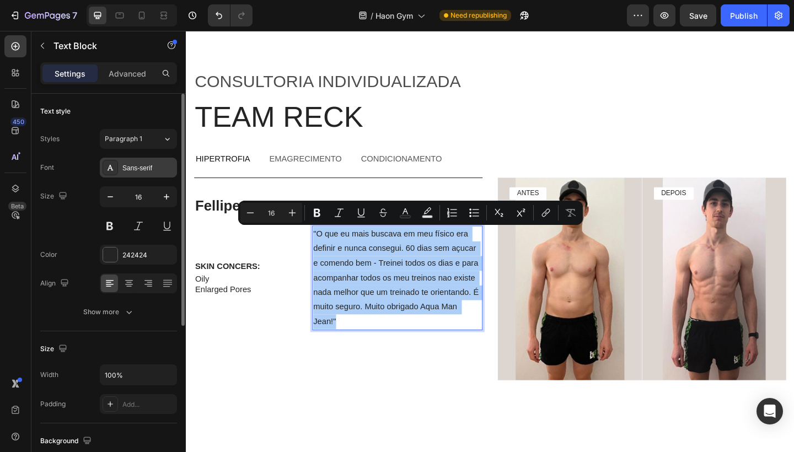
click at [148, 163] on div "Sans-serif" at bounding box center [148, 168] width 52 height 10
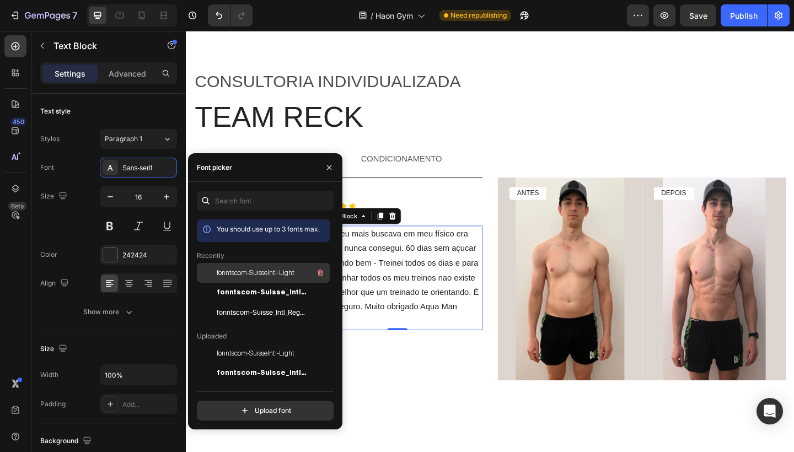
click at [249, 271] on span "fonntscom-SuisseIntl-Light" at bounding box center [256, 273] width 78 height 10
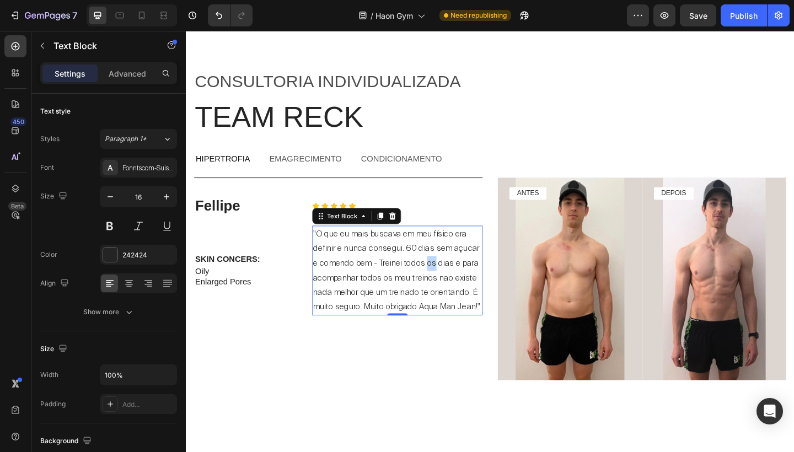
click at [450, 281] on p ""O que eu mais buscava em meu físico era definir e nunca consegui. 60 dias sem …" at bounding box center [415, 291] width 183 height 95
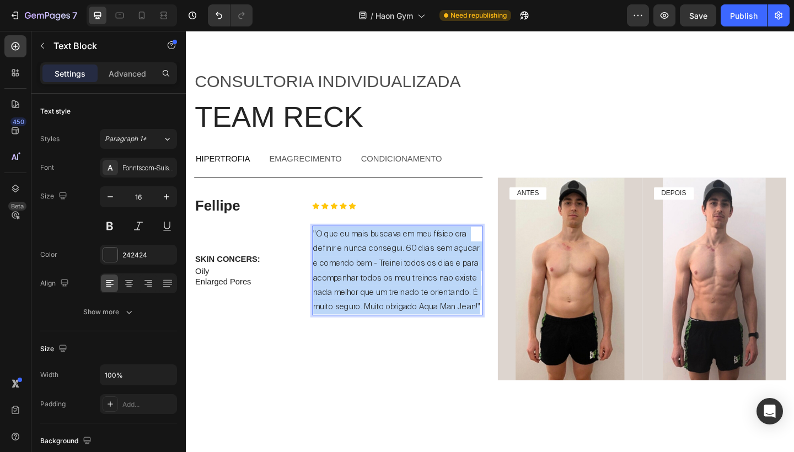
click at [450, 281] on p ""O que eu mais buscava em meu físico era definir e nunca consegui. 60 dias sem …" at bounding box center [415, 291] width 183 height 95
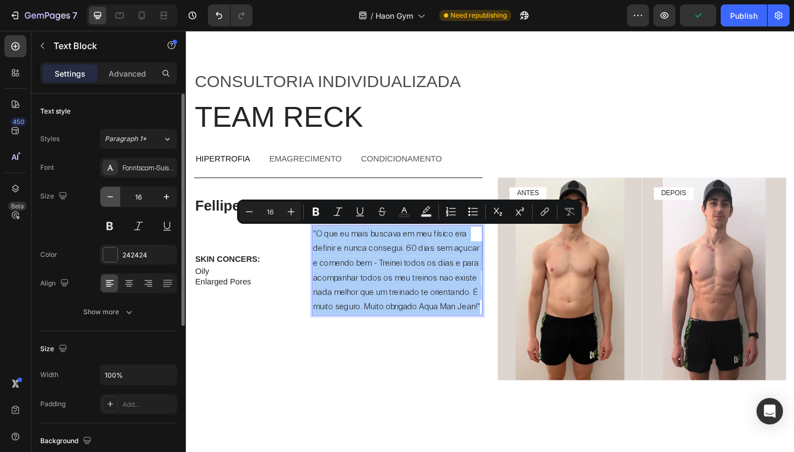
click at [111, 202] on button "button" at bounding box center [110, 197] width 20 height 20
type input "15"
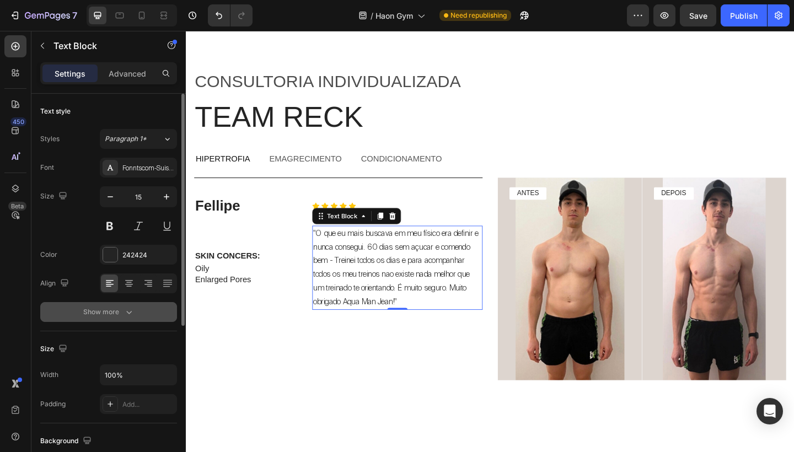
click at [122, 316] on div "Show more" at bounding box center [108, 311] width 51 height 11
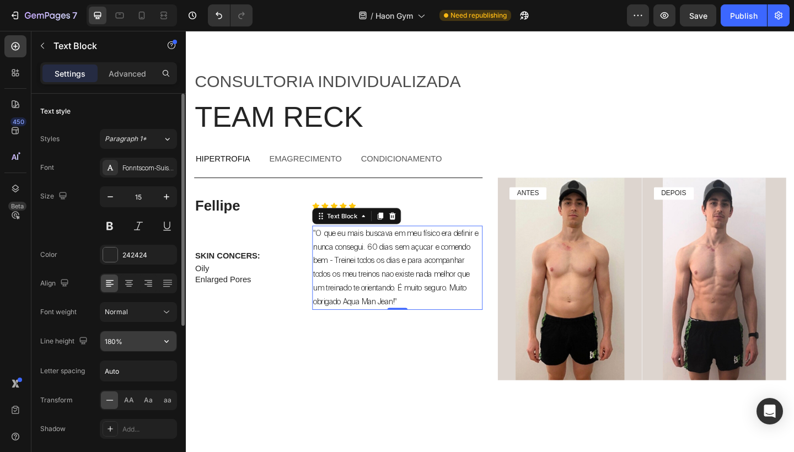
click at [112, 343] on input "180%" at bounding box center [138, 341] width 76 height 20
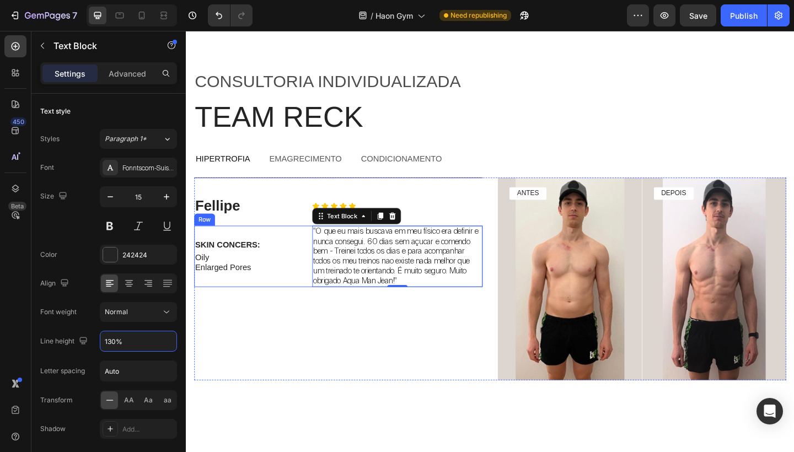
type input "130%"
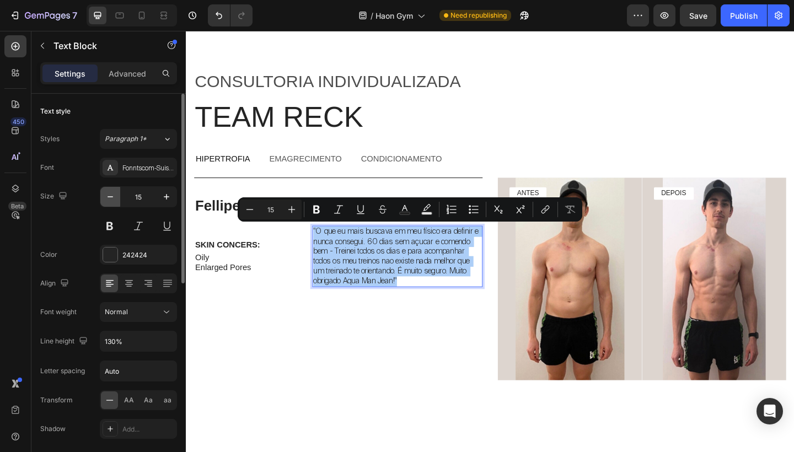
click at [105, 193] on icon "button" at bounding box center [110, 196] width 11 height 11
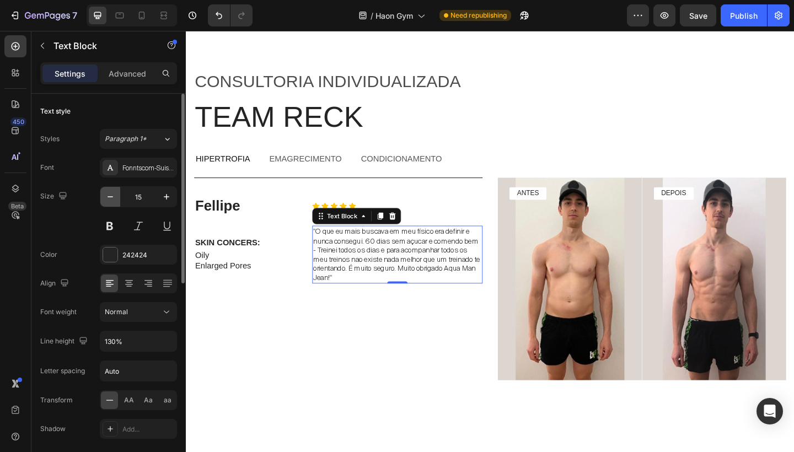
type input "14"
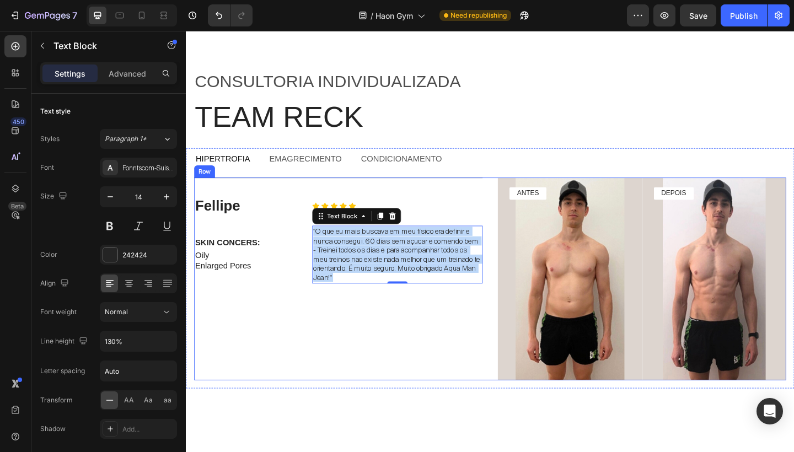
click at [358, 322] on div "Fellipe Text Block Icon Icon Icon Icon Icon Icon List Row SKIN CONCERS: Text Bl…" at bounding box center [352, 301] width 314 height 220
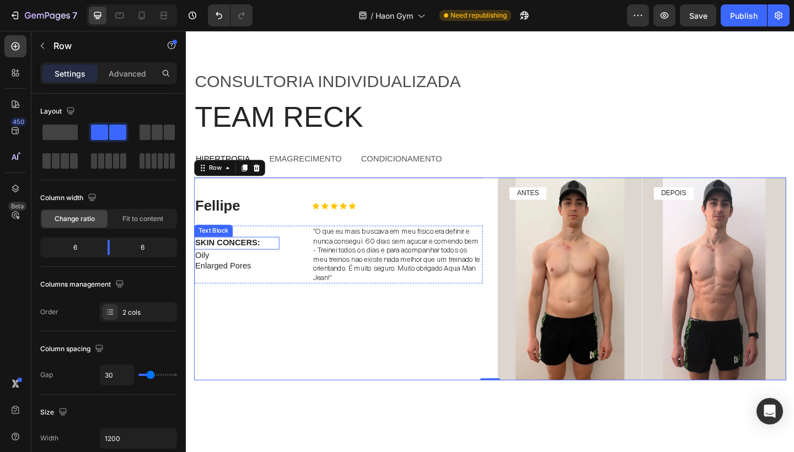
click at [246, 260] on p "SKIN CONCERS:" at bounding box center [241, 262] width 90 height 12
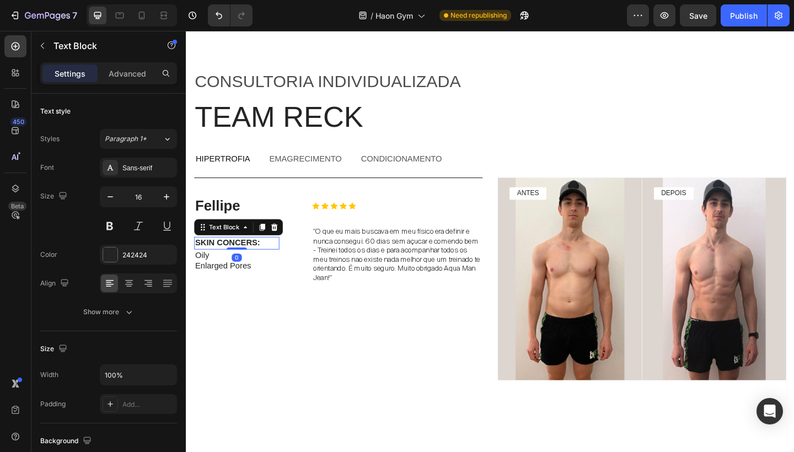
click at [246, 260] on p "SKIN CONCERS:" at bounding box center [241, 262] width 90 height 12
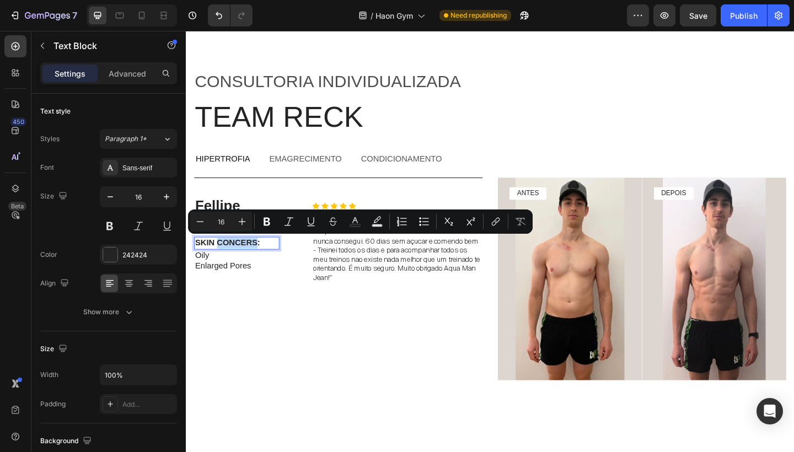
click at [246, 260] on p "SKIN CONCERS:" at bounding box center [241, 262] width 90 height 12
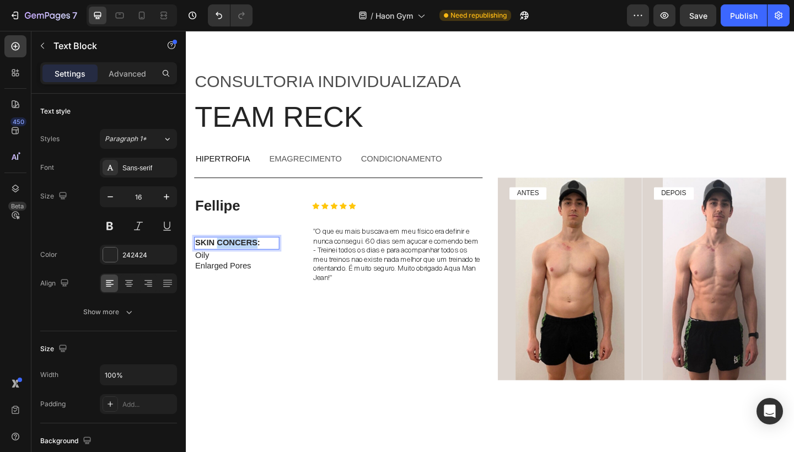
click at [246, 260] on p "SKIN CONCERS:" at bounding box center [241, 262] width 90 height 12
click at [216, 271] on p "Oily" at bounding box center [241, 276] width 90 height 12
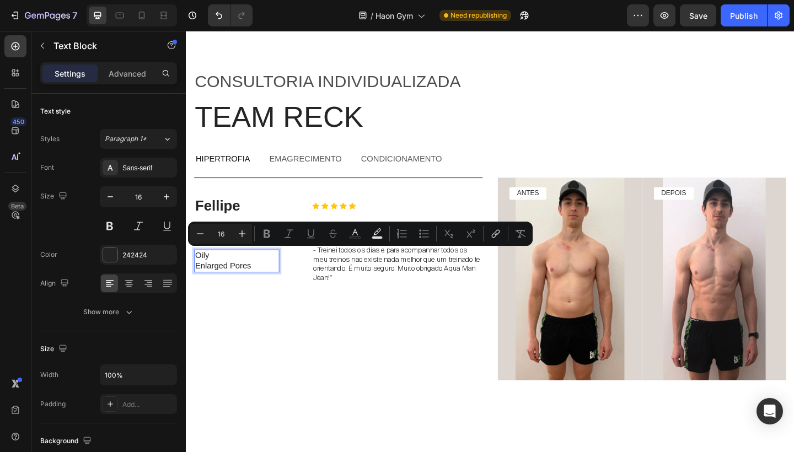
click at [209, 277] on p "Oily" at bounding box center [241, 276] width 90 height 12
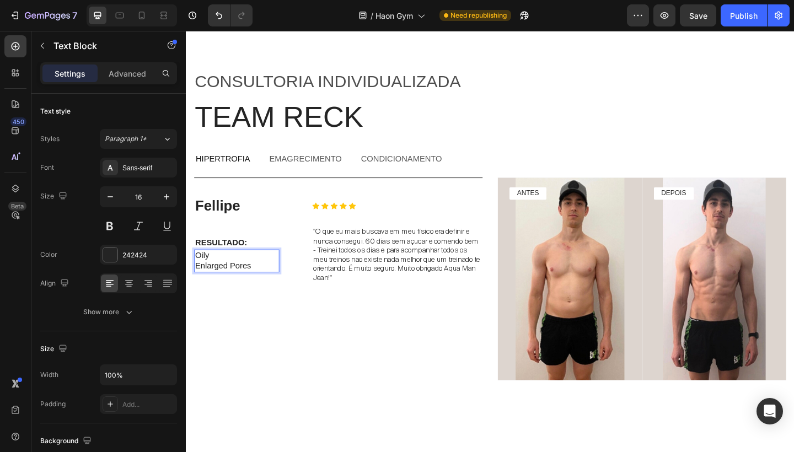
click at [209, 277] on p "Oily" at bounding box center [241, 276] width 90 height 12
click at [235, 286] on p "Enlarged Pores" at bounding box center [241, 287] width 90 height 12
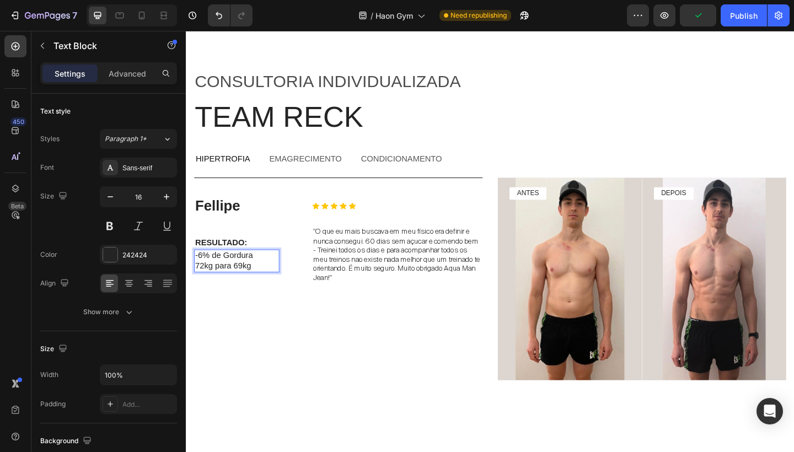
click at [245, 283] on p "72kg para 69kg" at bounding box center [241, 287] width 90 height 12
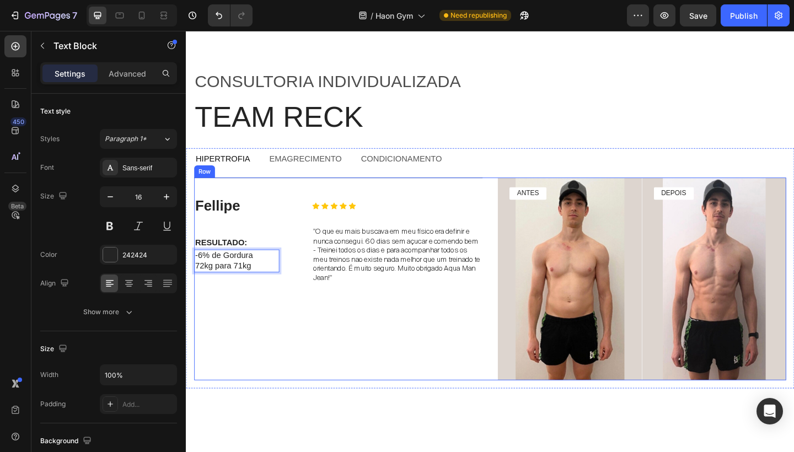
click at [274, 306] on div "Fellipe Text Block Icon Icon Icon Icon Icon Icon List Row RESULTADO: Text Block…" at bounding box center [352, 301] width 314 height 220
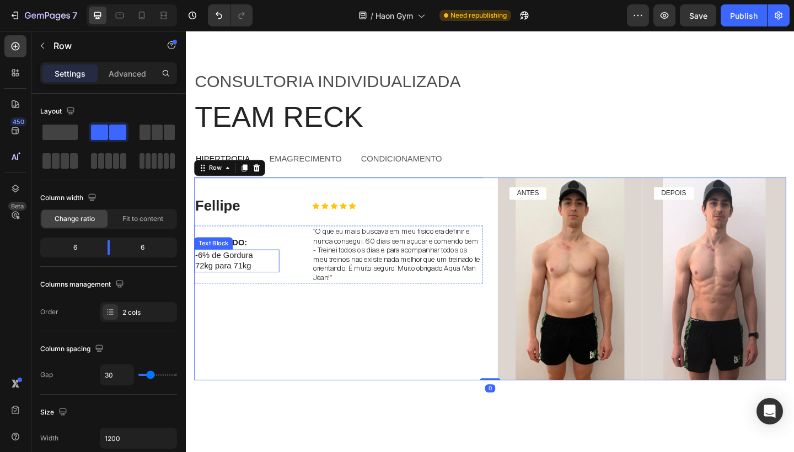
click at [256, 279] on p "-6% de Gordura" at bounding box center [241, 276] width 90 height 12
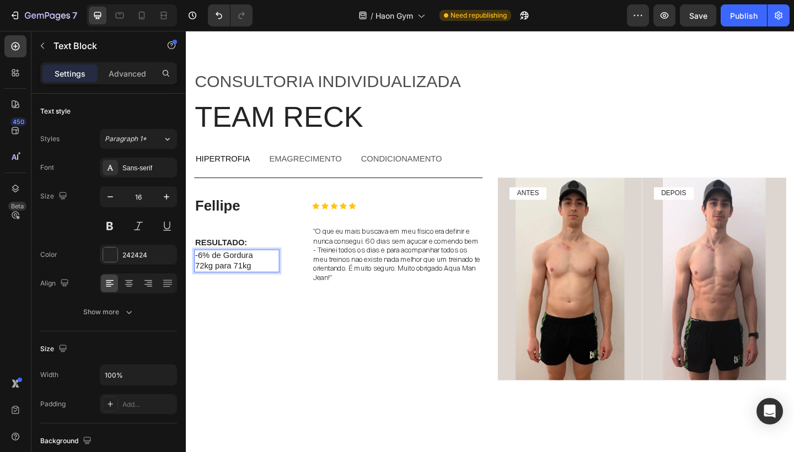
click at [256, 279] on p "-6% de Gordura" at bounding box center [241, 276] width 90 height 12
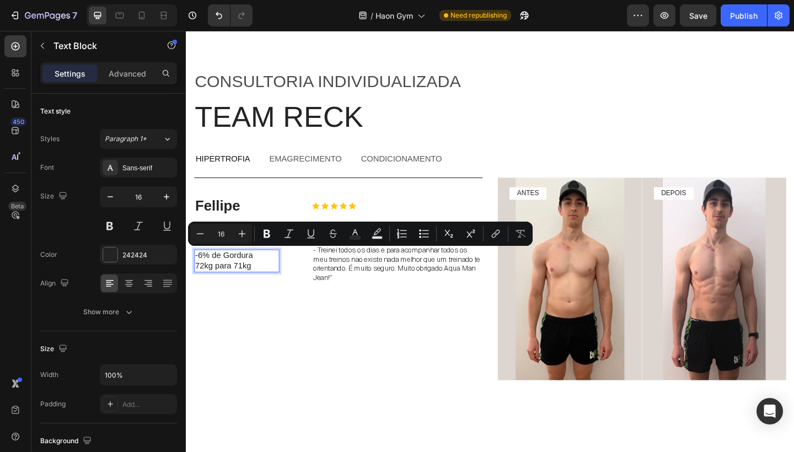
click at [256, 283] on p "72kg para 71kg" at bounding box center [241, 287] width 90 height 12
drag, startPoint x: 261, startPoint y: 283, endPoint x: 197, endPoint y: 270, distance: 65.2
click at [197, 270] on div "-6% de Gordura 72kg para 71kg" at bounding box center [241, 281] width 93 height 25
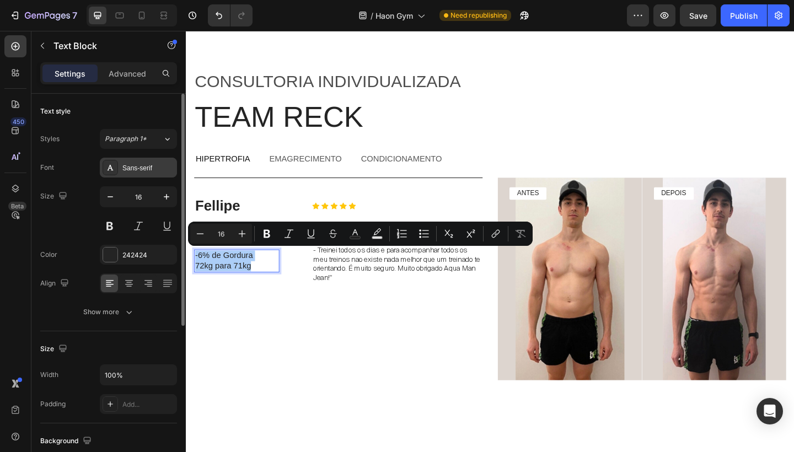
click at [134, 171] on div "Sans-serif" at bounding box center [148, 168] width 52 height 10
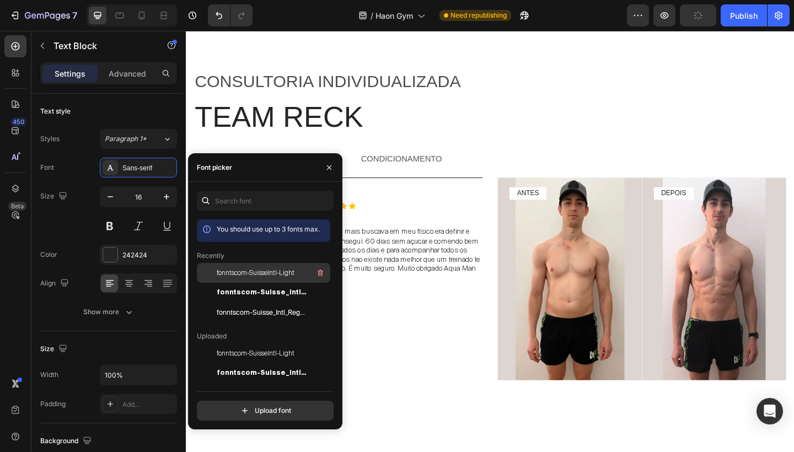
click at [232, 343] on div "fonntscom-SuisseIntl-Light" at bounding box center [263, 353] width 133 height 20
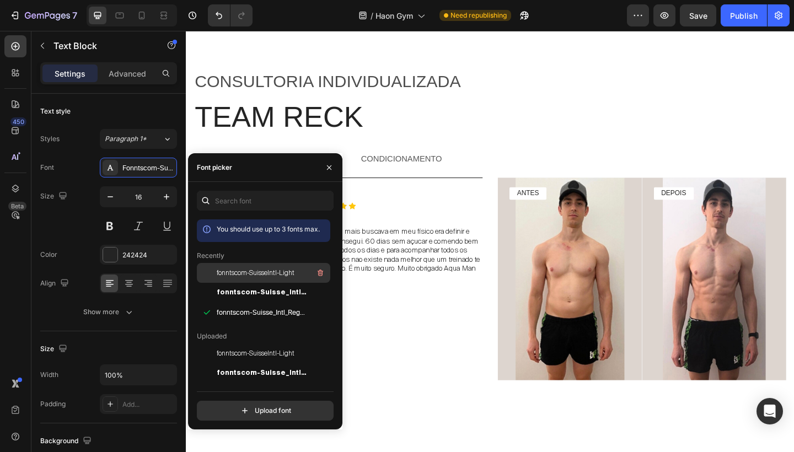
click at [246, 274] on span "fonntscom-SuisseIntl-Light" at bounding box center [256, 273] width 78 height 10
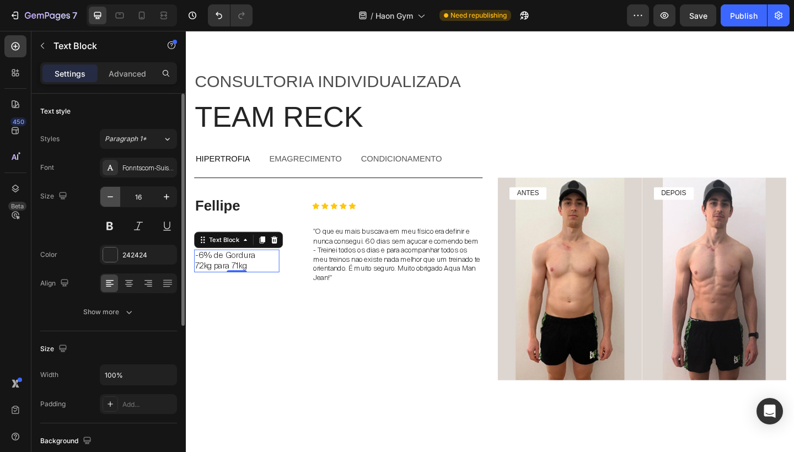
click at [107, 196] on icon "button" at bounding box center [110, 196] width 11 height 11
type input "14"
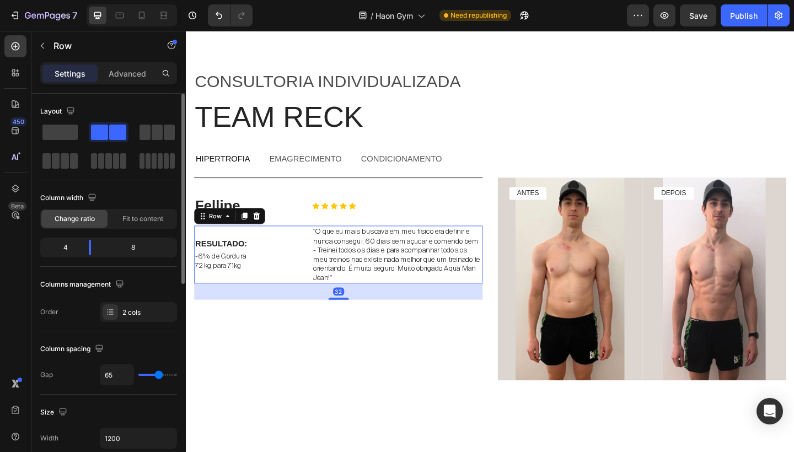
click at [254, 294] on div "RESULTADO: Text Block -6% de Gordura 72kg para 71kg Text Block" at bounding box center [241, 274] width 93 height 62
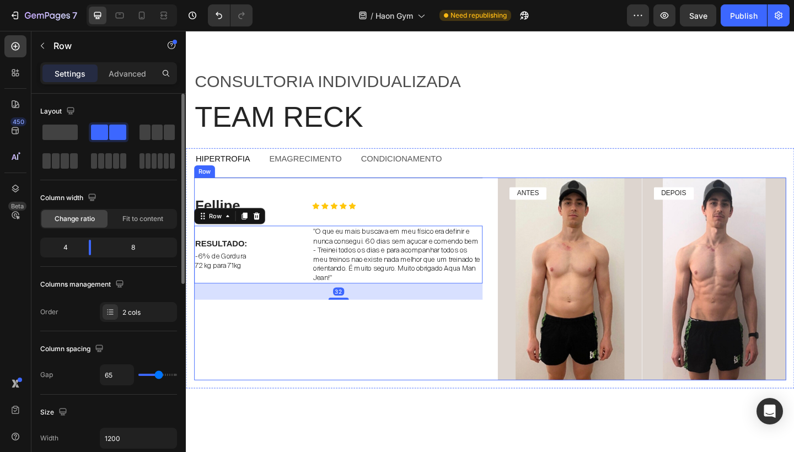
click at [347, 236] on div "Fellipe Text Block Icon Icon Icon Icon Icon Icon List Row RESULTADO: Text Block…" at bounding box center [352, 301] width 314 height 220
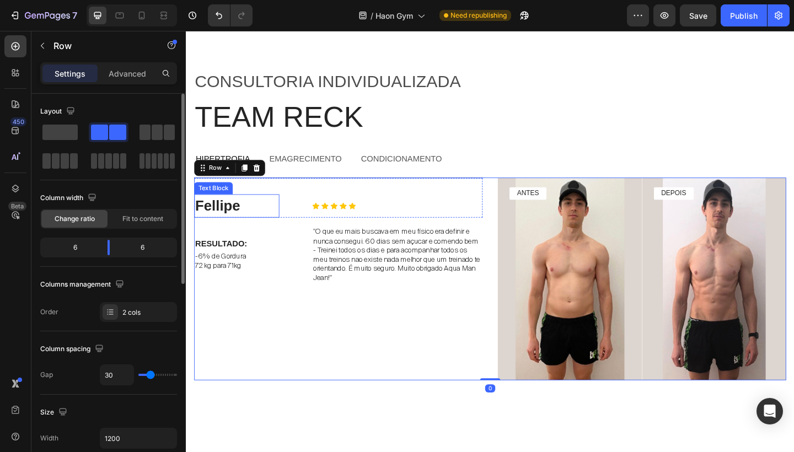
click at [238, 220] on p "Fellipe" at bounding box center [241, 221] width 90 height 23
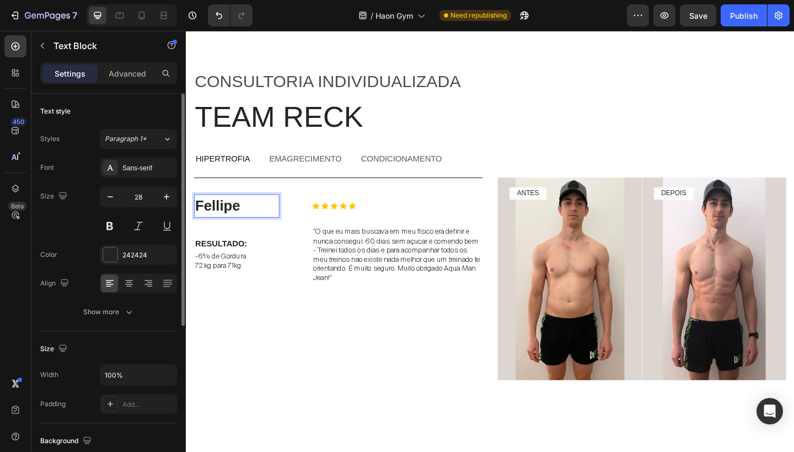
click at [238, 220] on p "Fellipe" at bounding box center [241, 221] width 90 height 23
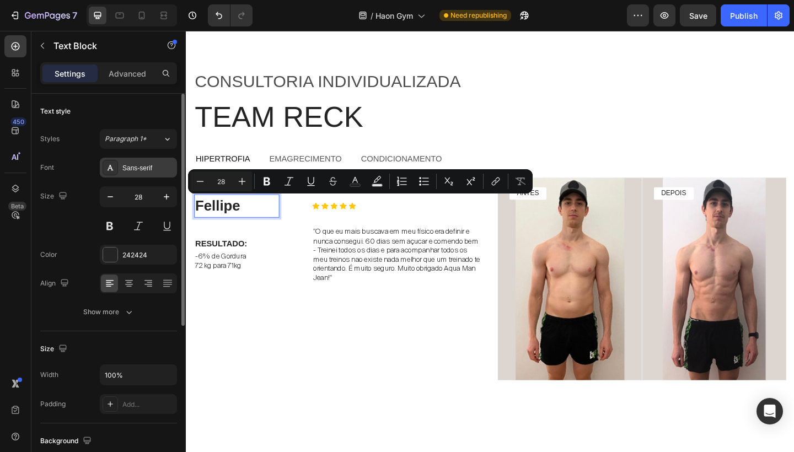
click at [146, 168] on div "Sans-serif" at bounding box center [148, 168] width 52 height 10
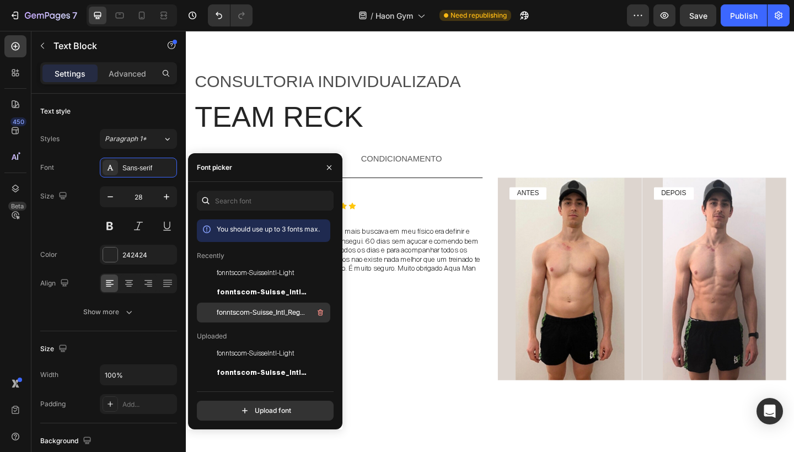
click at [263, 308] on span "fonntscom-Suisse_Intl_Regular" at bounding box center [262, 313] width 91 height 10
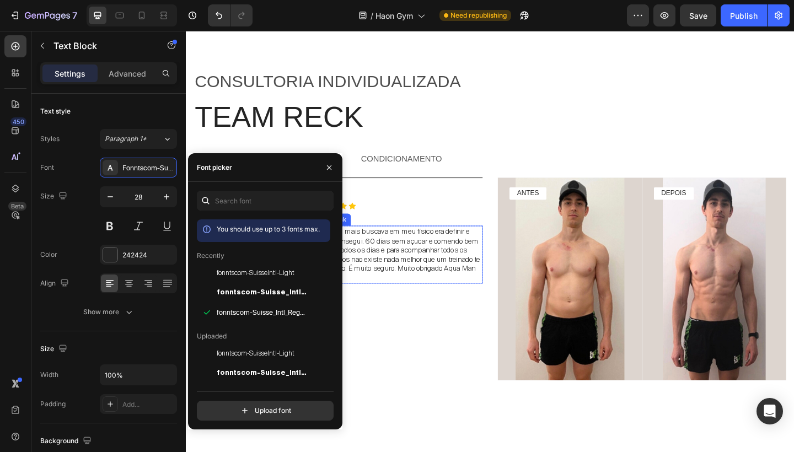
click at [427, 256] on p ""O que eu mais buscava em meu físico era definir e nunca consegui. 60 dias sem …" at bounding box center [415, 274] width 183 height 60
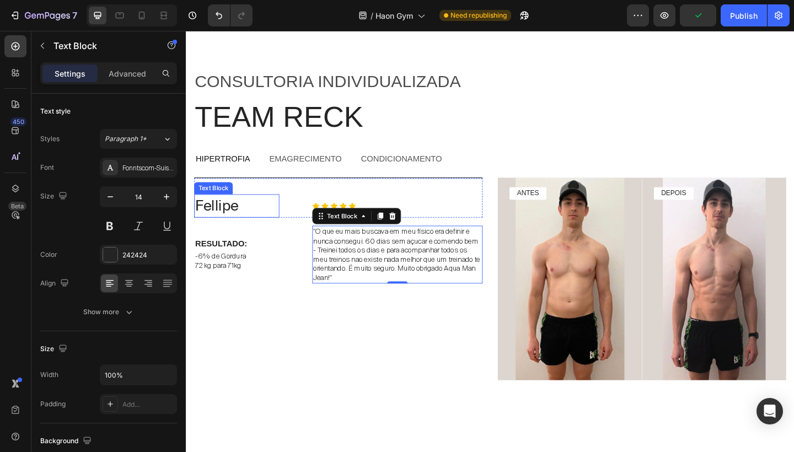
click at [248, 211] on p "Fellipe" at bounding box center [241, 221] width 90 height 23
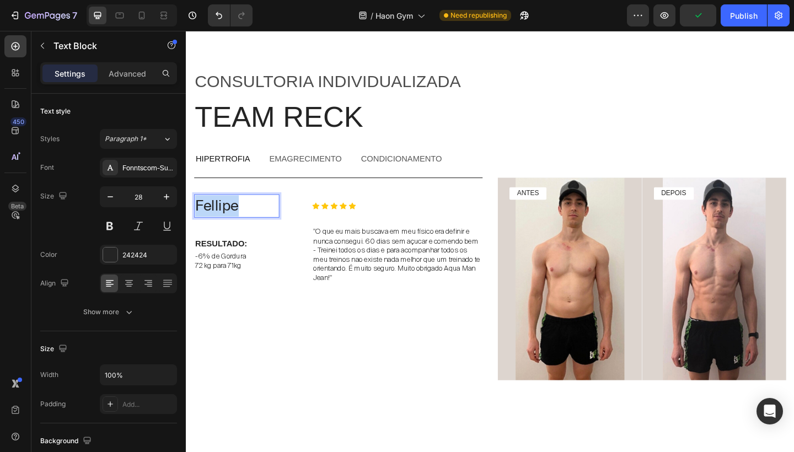
click at [233, 222] on p "Fellipe" at bounding box center [241, 221] width 90 height 23
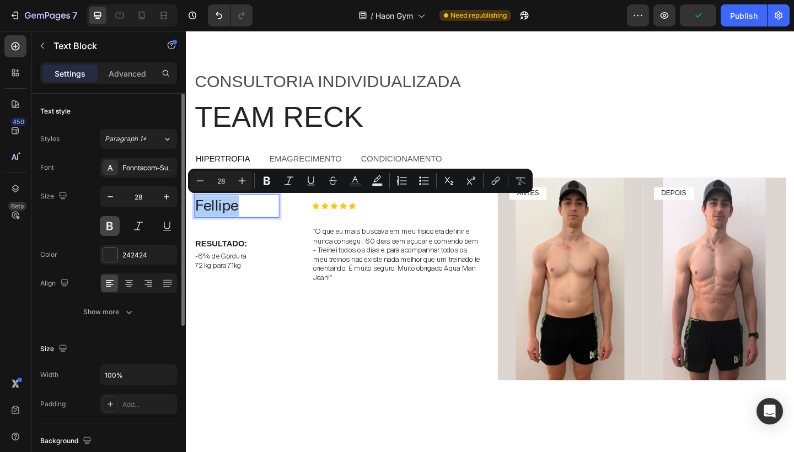
click at [104, 230] on button at bounding box center [110, 226] width 20 height 20
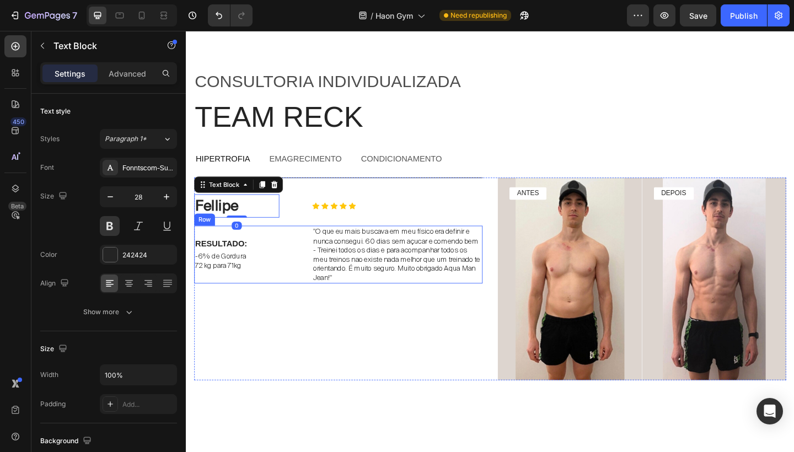
click at [266, 251] on div "RESULTADO: Text Block -6% de Gordura 72kg para 71kg Text Block" at bounding box center [241, 274] width 93 height 62
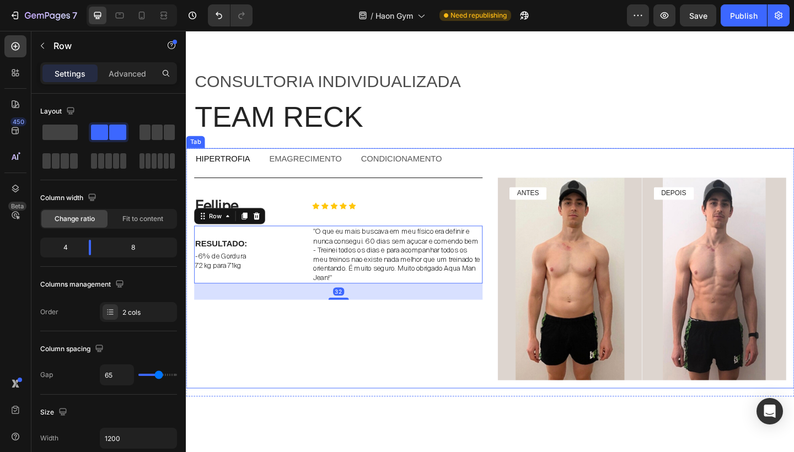
click at [239, 171] on p "hipertrofia" at bounding box center [225, 171] width 59 height 12
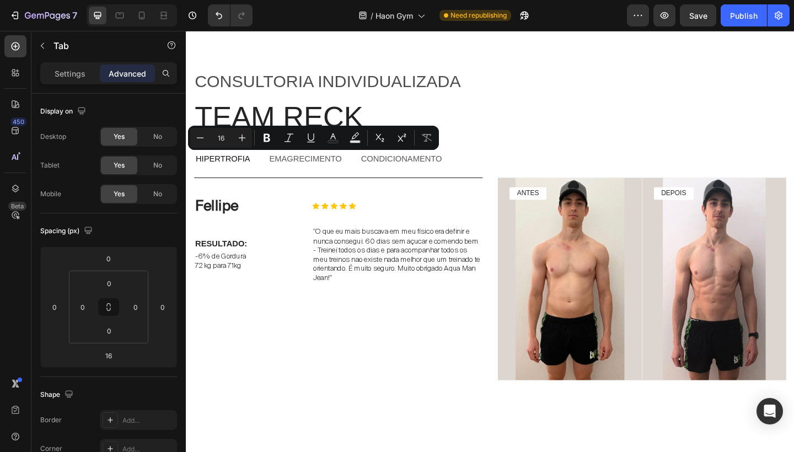
click at [76, 63] on div "Settings Advanced" at bounding box center [108, 73] width 137 height 22
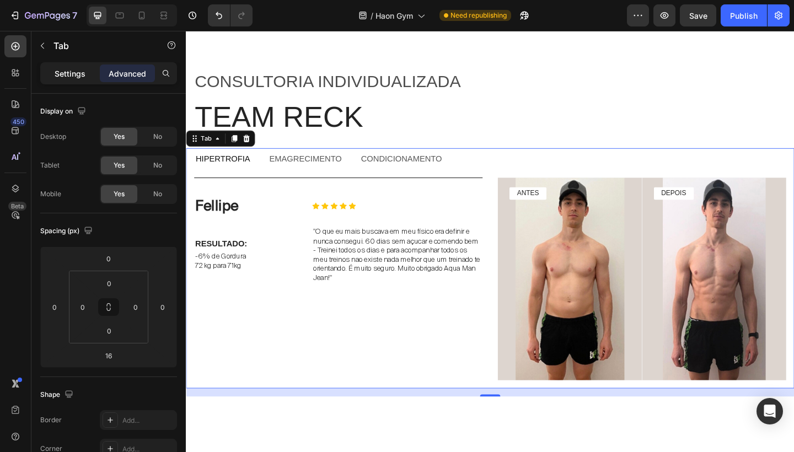
click at [74, 71] on p "Settings" at bounding box center [70, 74] width 31 height 12
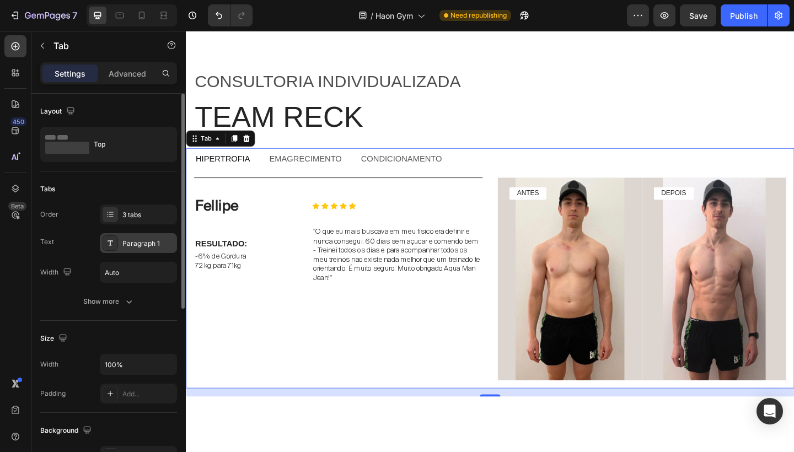
click at [147, 240] on div "Paragraph 1" at bounding box center [148, 244] width 52 height 10
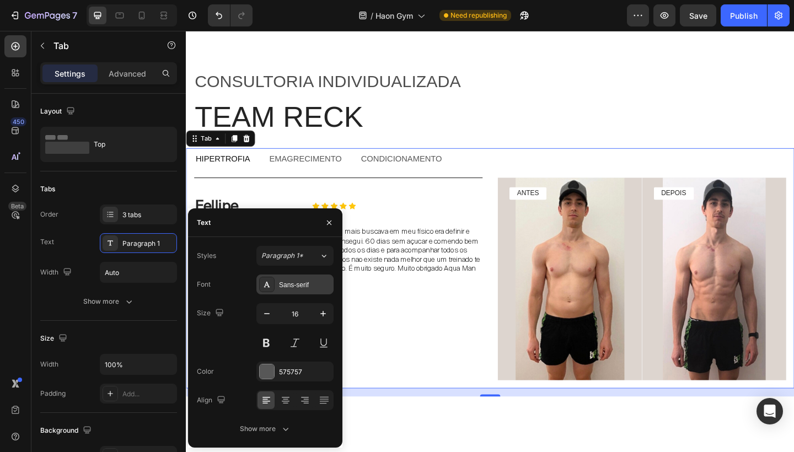
click at [302, 281] on div "Sans-serif" at bounding box center [305, 285] width 52 height 10
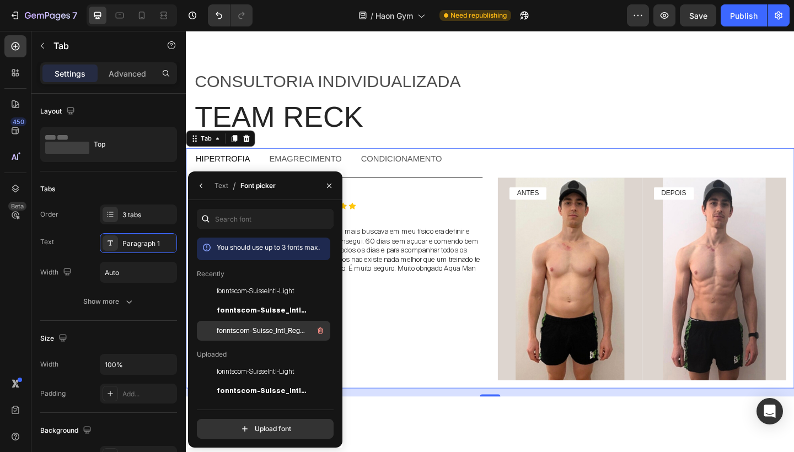
click at [270, 327] on span "fonntscom-Suisse_Intl_Regular" at bounding box center [262, 331] width 91 height 10
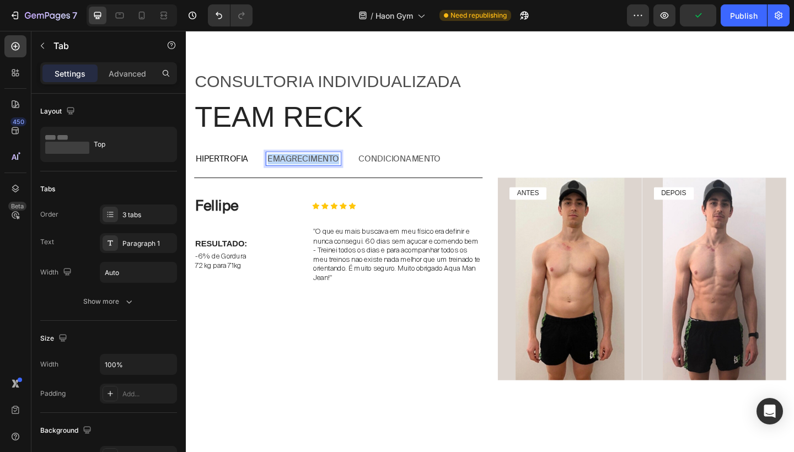
click at [295, 167] on p "emagrecimento" at bounding box center [313, 171] width 78 height 12
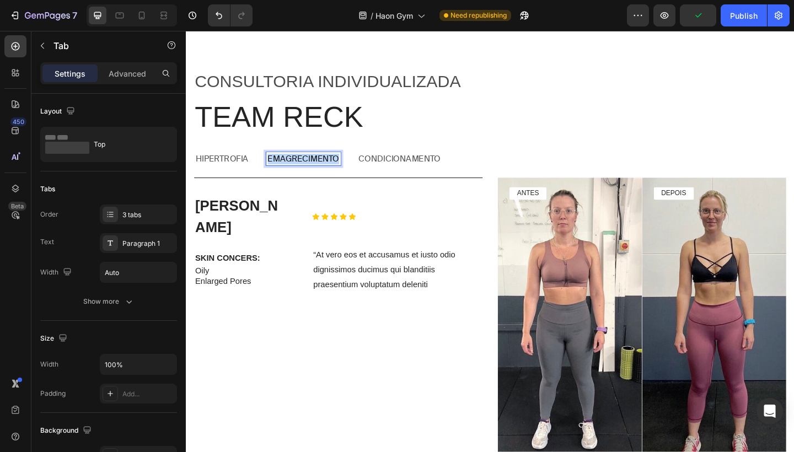
click at [295, 167] on p "emagrecimento" at bounding box center [313, 171] width 78 height 12
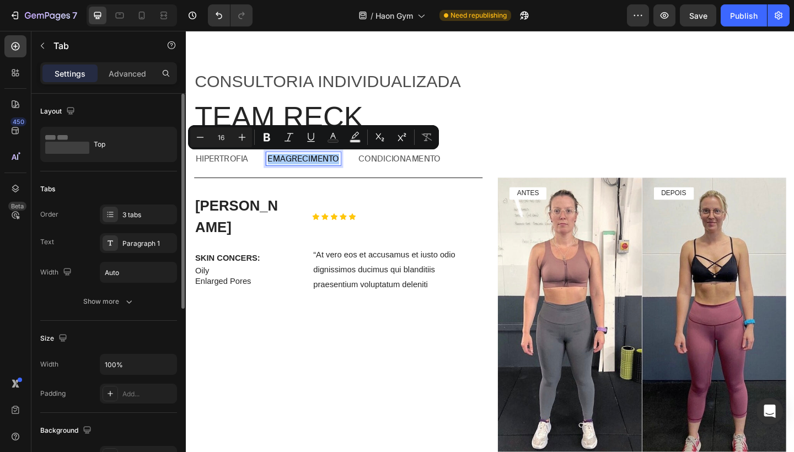
click at [136, 233] on div "Order 3 tabs Text Paragraph 1 Width Auto" at bounding box center [108, 243] width 137 height 78
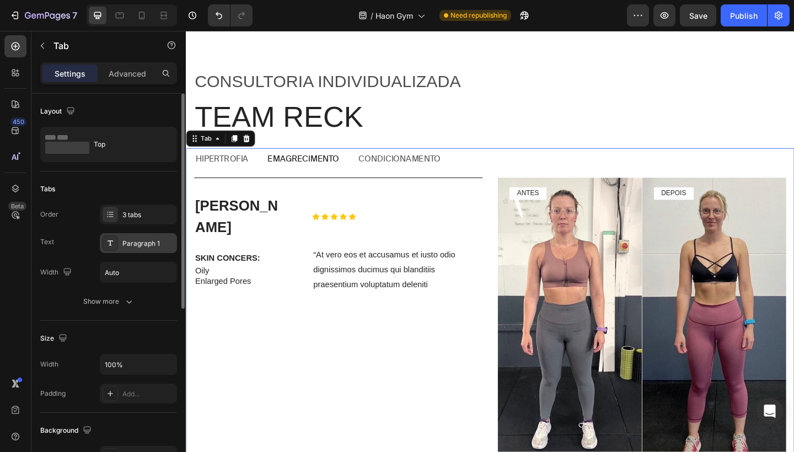
click at [137, 237] on div "Paragraph 1" at bounding box center [138, 243] width 77 height 20
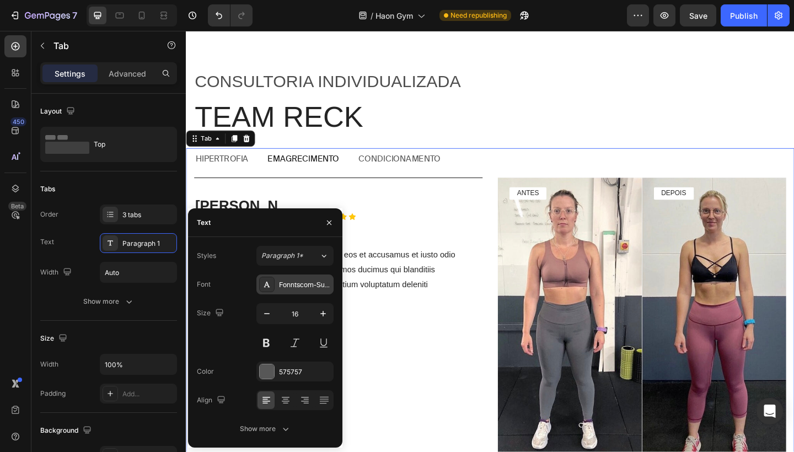
click at [284, 292] on div "Fonntscom-Suisse_Intl_Regular" at bounding box center [294, 284] width 77 height 20
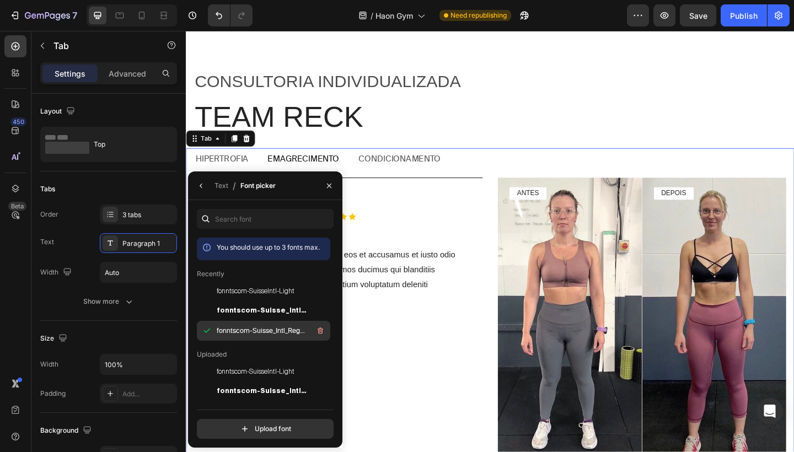
click at [254, 332] on span "fonntscom-Suisse_Intl_Regular" at bounding box center [262, 331] width 91 height 10
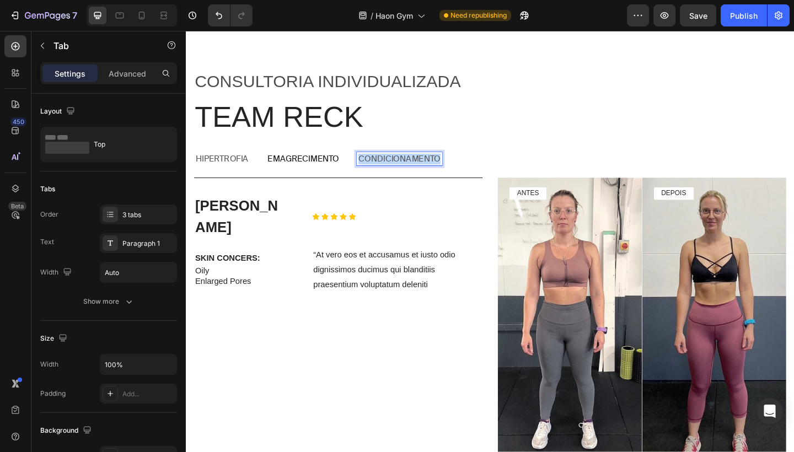
click at [393, 165] on p "condicionamento" at bounding box center [417, 171] width 89 height 12
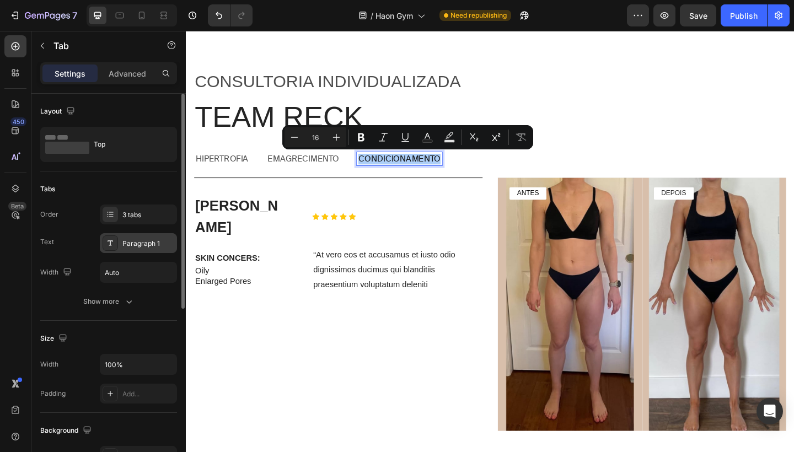
click at [143, 245] on div "Paragraph 1" at bounding box center [148, 244] width 52 height 10
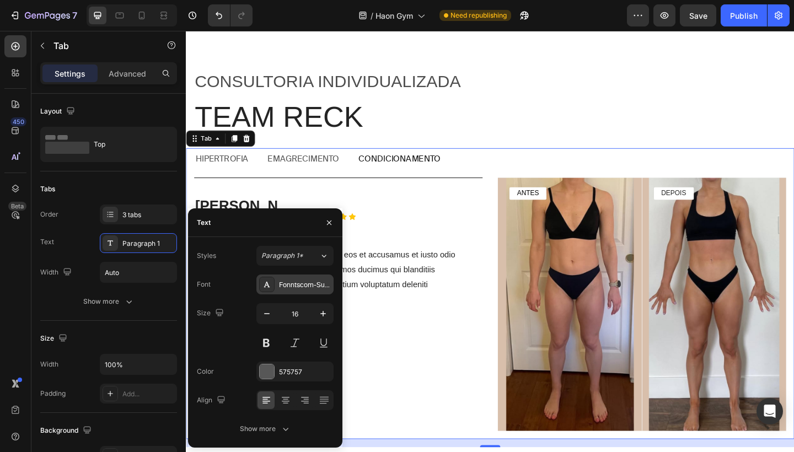
click at [295, 288] on div "Fonntscom-Suisse_Intl_Regular" at bounding box center [305, 285] width 52 height 10
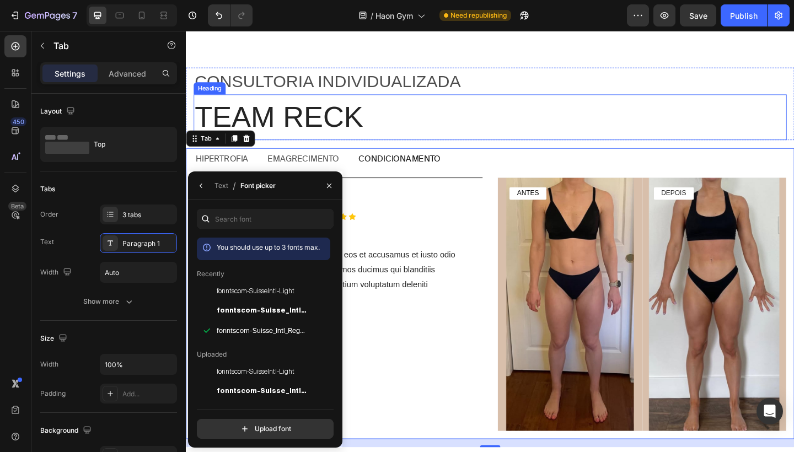
click at [288, 130] on h2 "Team reck" at bounding box center [516, 125] width 645 height 50
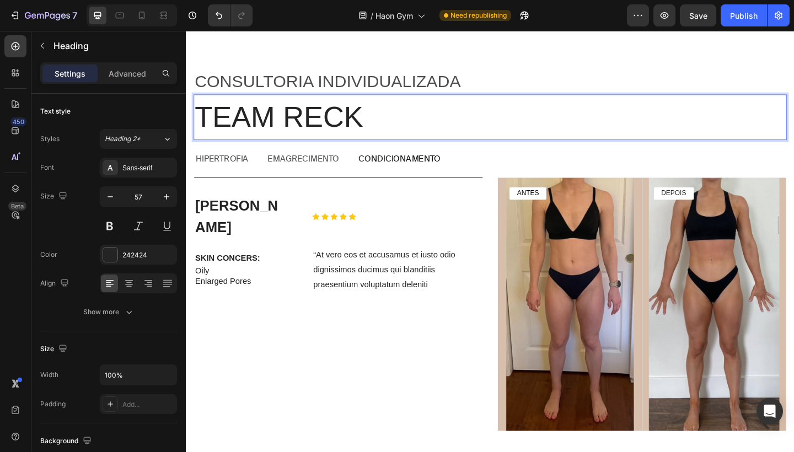
click at [288, 130] on p "Team reck" at bounding box center [516, 124] width 643 height 47
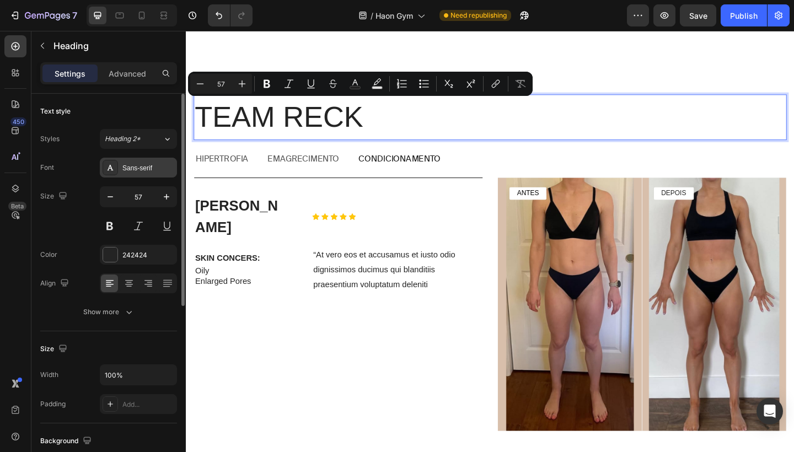
click at [148, 172] on div "Sans-serif" at bounding box center [148, 168] width 52 height 10
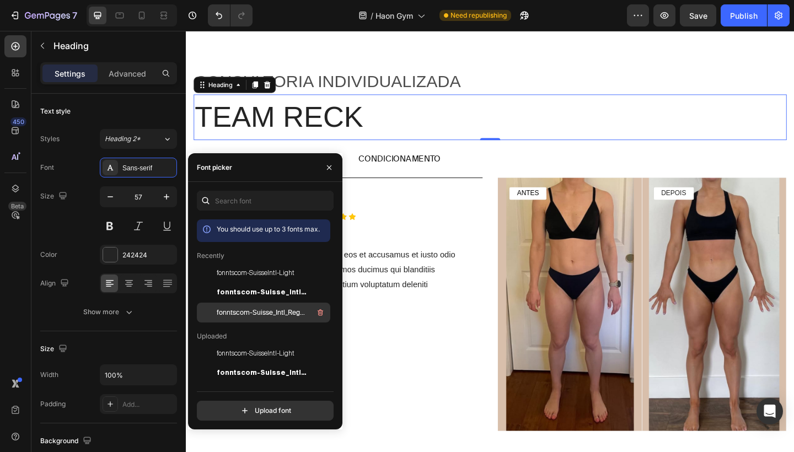
click at [238, 308] on span "fonntscom-Suisse_Intl_Regular" at bounding box center [262, 313] width 91 height 10
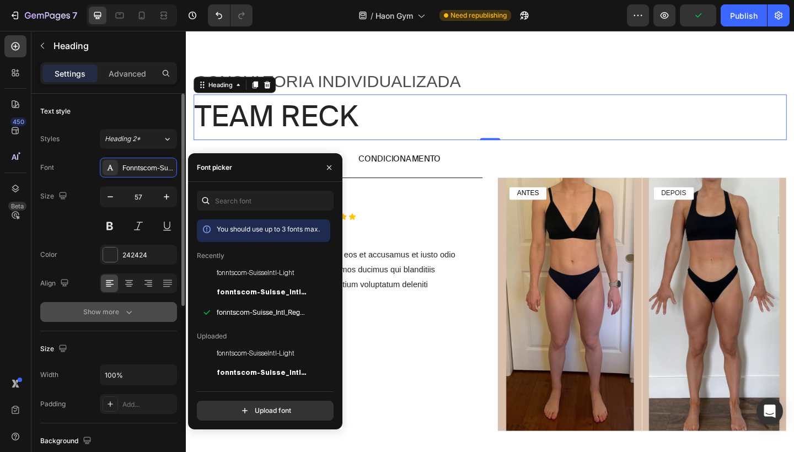
click at [121, 312] on div "Show more" at bounding box center [108, 311] width 51 height 11
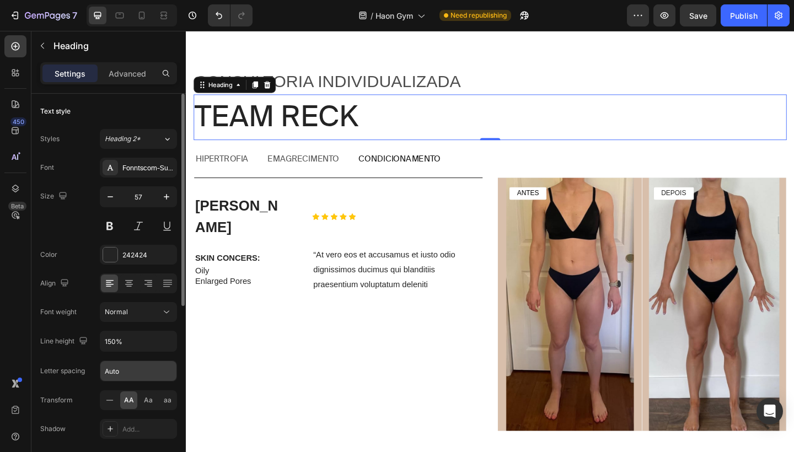
click at [127, 366] on input "Auto" at bounding box center [138, 371] width 76 height 20
type input "-2"
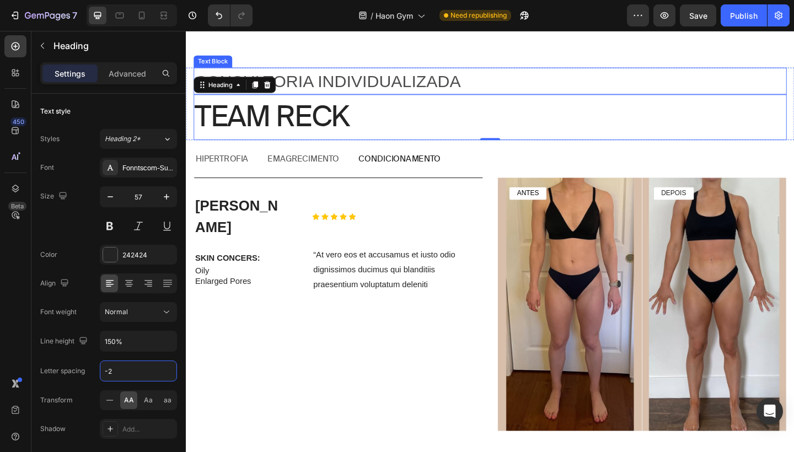
click at [387, 87] on p "Consultoria individualIZADA" at bounding box center [516, 86] width 643 height 28
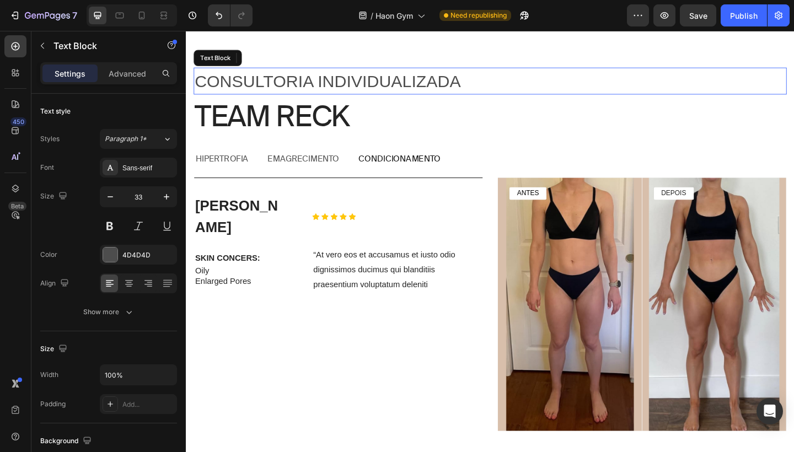
click at [387, 87] on p "Consultoria individualIZADA" at bounding box center [516, 86] width 643 height 28
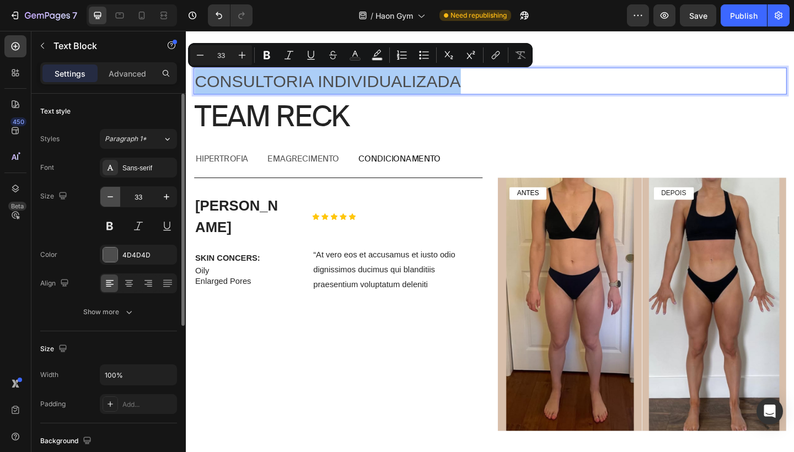
click at [111, 199] on icon "button" at bounding box center [110, 196] width 11 height 11
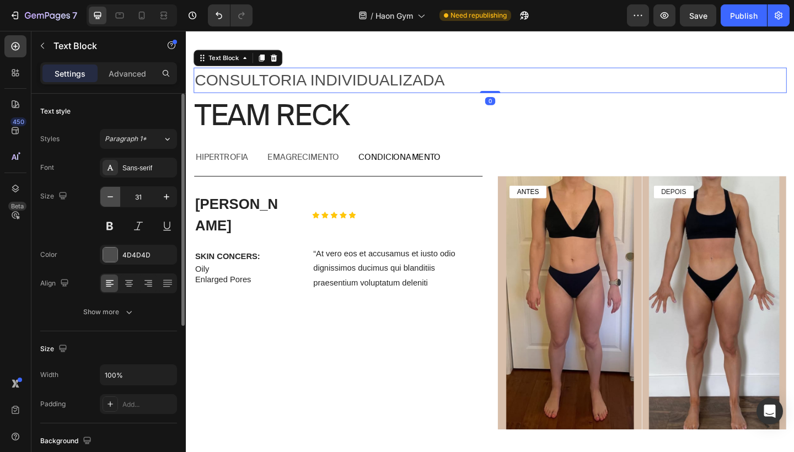
click at [111, 199] on icon "button" at bounding box center [110, 196] width 11 height 11
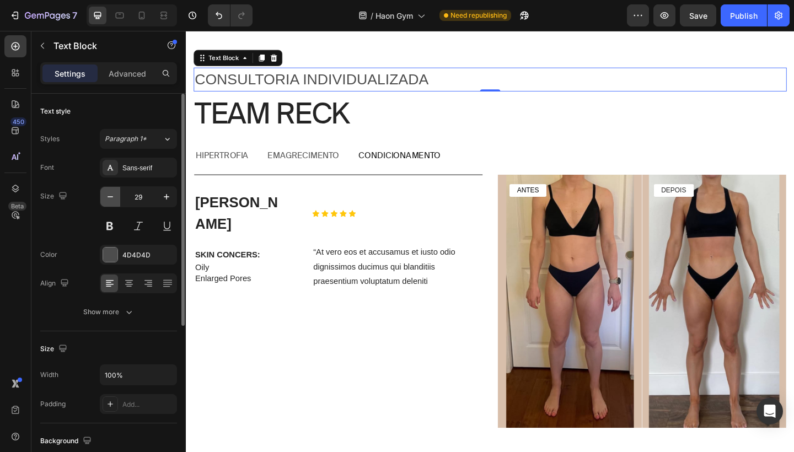
click at [111, 199] on icon "button" at bounding box center [110, 196] width 11 height 11
type input "28"
click at [146, 174] on div "Sans-serif" at bounding box center [138, 168] width 77 height 20
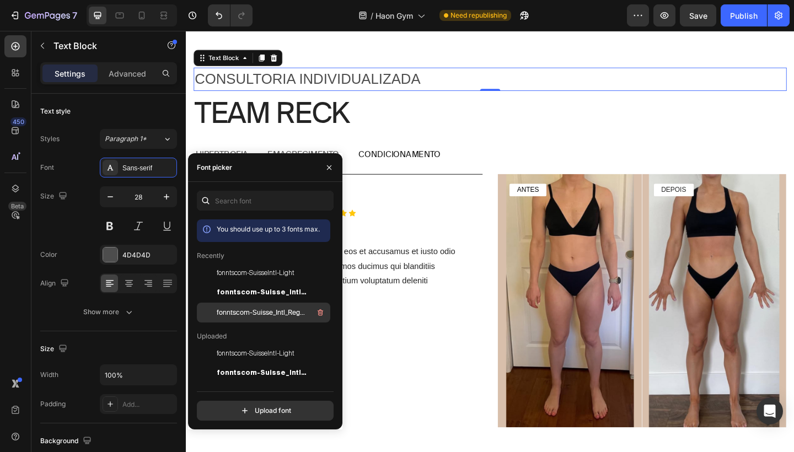
click at [242, 306] on div "fonntscom-Suisse_Intl_Regular" at bounding box center [272, 312] width 111 height 13
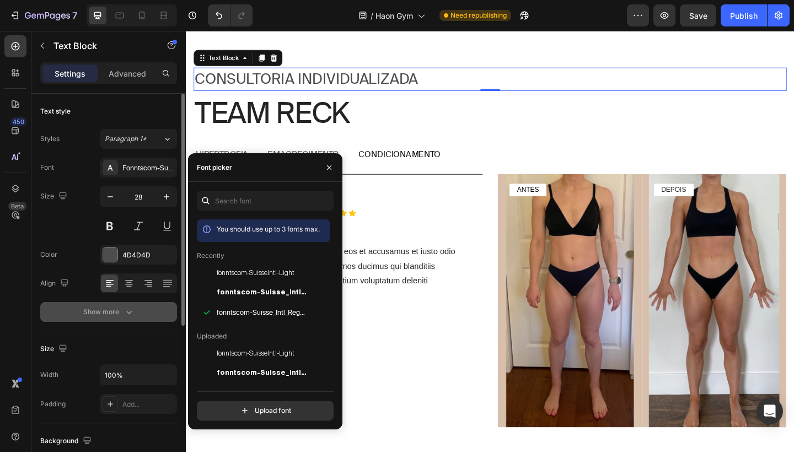
click at [124, 314] on icon "button" at bounding box center [128, 311] width 11 height 11
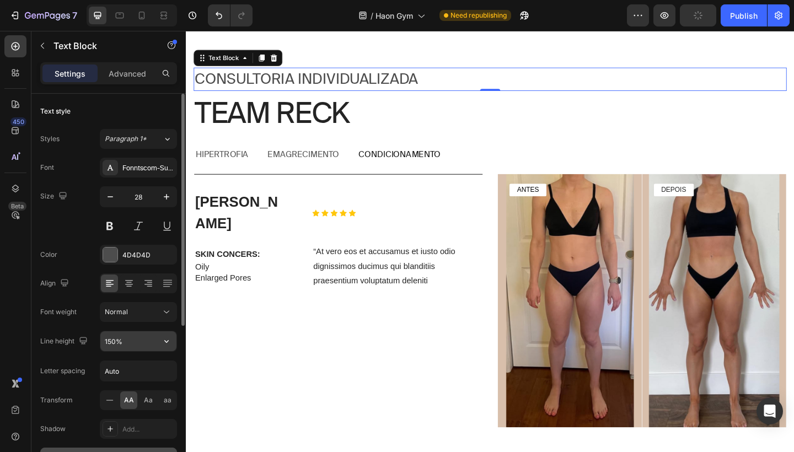
click at [131, 350] on input "150%" at bounding box center [138, 341] width 76 height 20
click at [124, 367] on input "Auto" at bounding box center [138, 371] width 76 height 20
type input "A"
type input "-1"
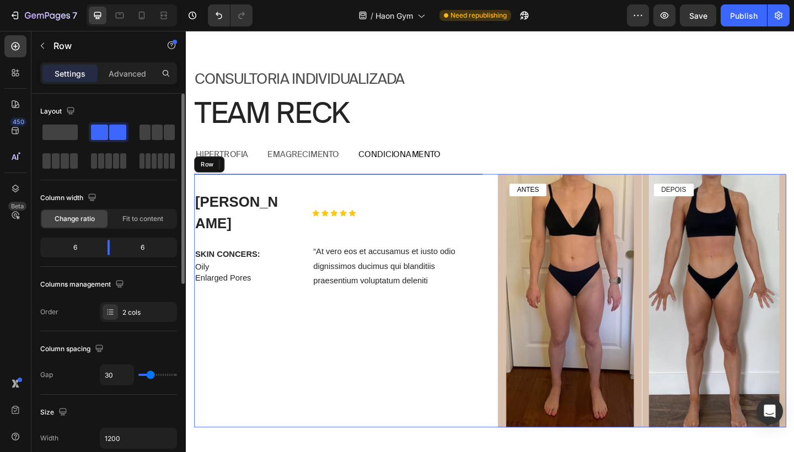
click at [296, 308] on div "Ken K. Text Block Icon Icon Icon Icon Icon Icon List Row SKIN CONCERS: Text Blo…" at bounding box center [352, 325] width 314 height 276
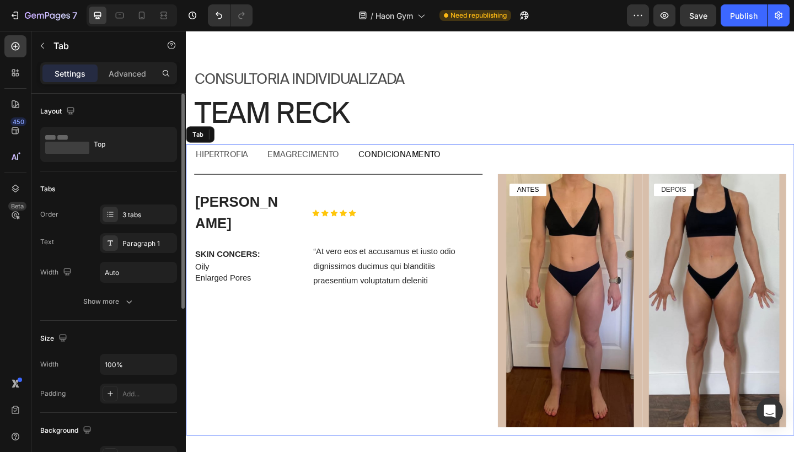
click at [245, 159] on div "hipertrofia" at bounding box center [225, 166] width 61 height 15
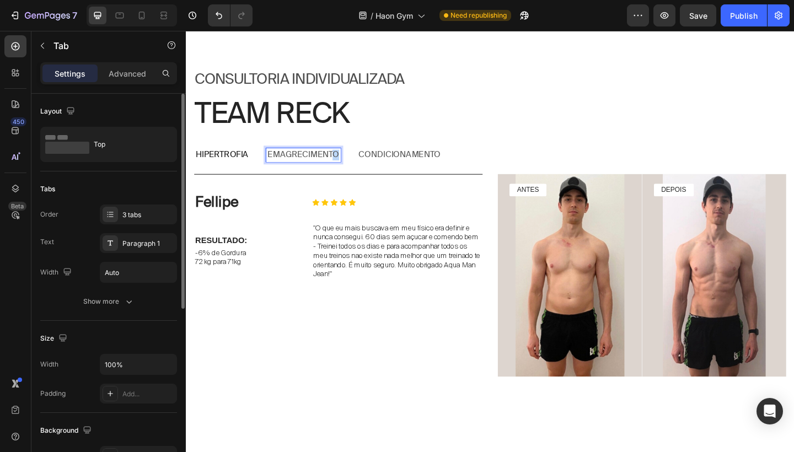
click at [348, 165] on p "emagrecimento" at bounding box center [313, 166] width 78 height 12
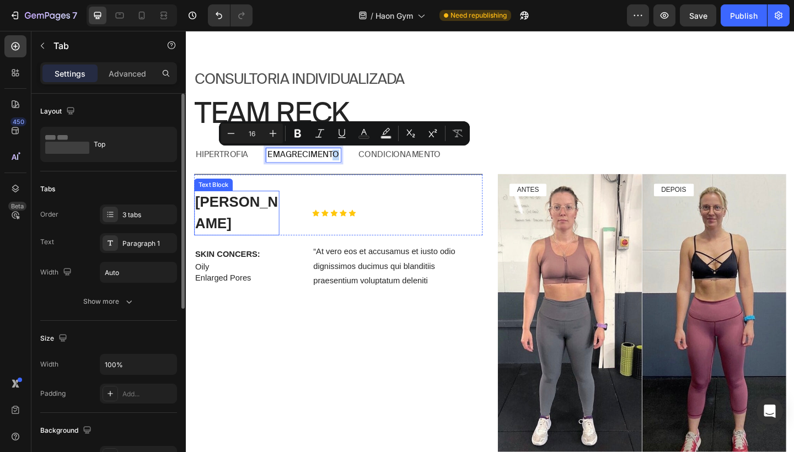
click at [240, 219] on p "Ryan S." at bounding box center [241, 229] width 90 height 46
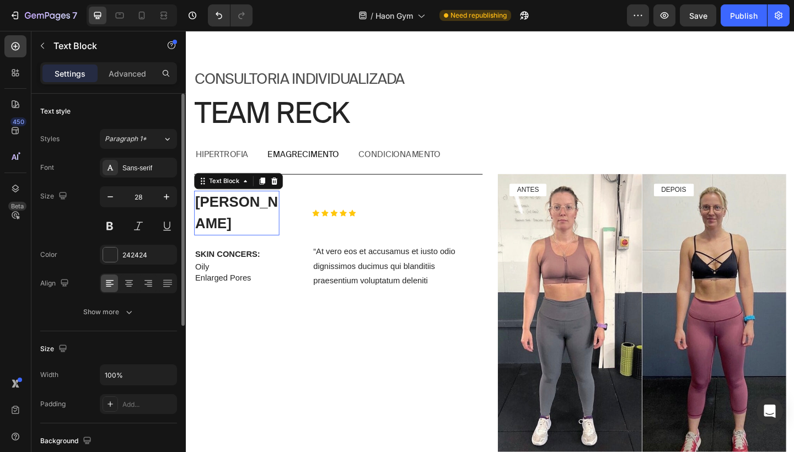
click at [240, 219] on p "Ryan S." at bounding box center [241, 229] width 90 height 46
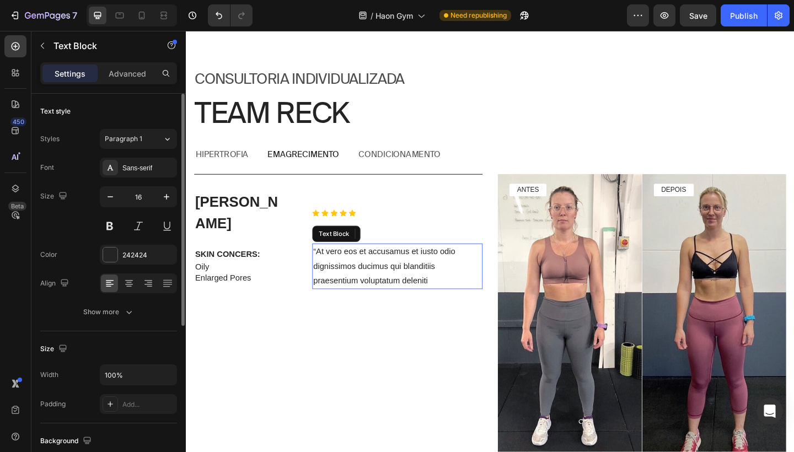
click at [341, 263] on p "“At vero eos et accusamus et iusto odio dignissimos ducimus qui blanditiis prae…" at bounding box center [415, 286] width 183 height 47
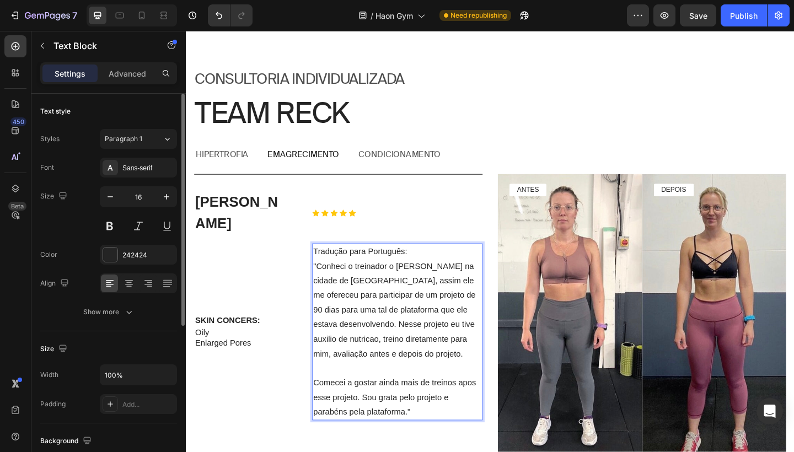
click at [389, 356] on p ""Conheci o treinador o Jean Skudlareck na cidade de Toronto, assim ele me ofere…" at bounding box center [415, 334] width 183 height 111
click at [494, 406] on p "Comecei a gostar ainda mais de treinos apos esse projeto. Sou grata pelo projet…" at bounding box center [415, 429] width 183 height 47
click at [431, 324] on p ""Conheci o treinador o [PERSON_NAME] na cidade de [GEOGRAPHIC_DATA], assim ele …" at bounding box center [415, 334] width 183 height 111
click at [331, 263] on p "Tradução para Português:" at bounding box center [415, 271] width 183 height 16
click at [448, 279] on p ""Conheci o treinador o [PERSON_NAME] na cidade de [GEOGRAPHIC_DATA], assim ele …" at bounding box center [415, 334] width 183 height 111
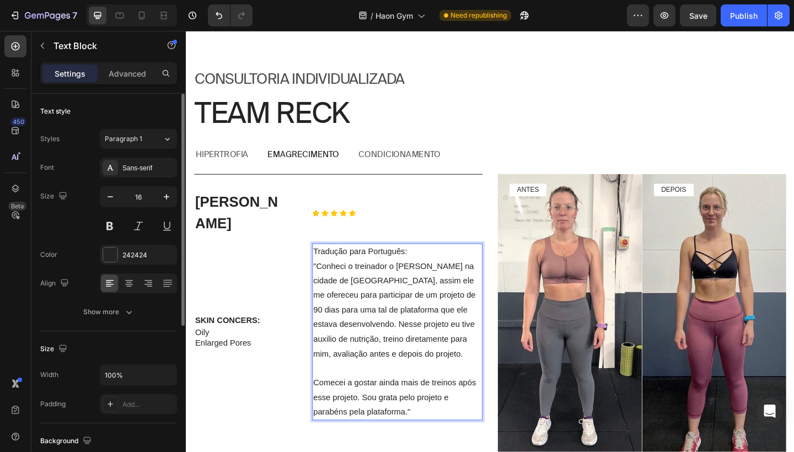
click at [445, 263] on p "Tradução para Português:" at bounding box center [415, 271] width 183 height 16
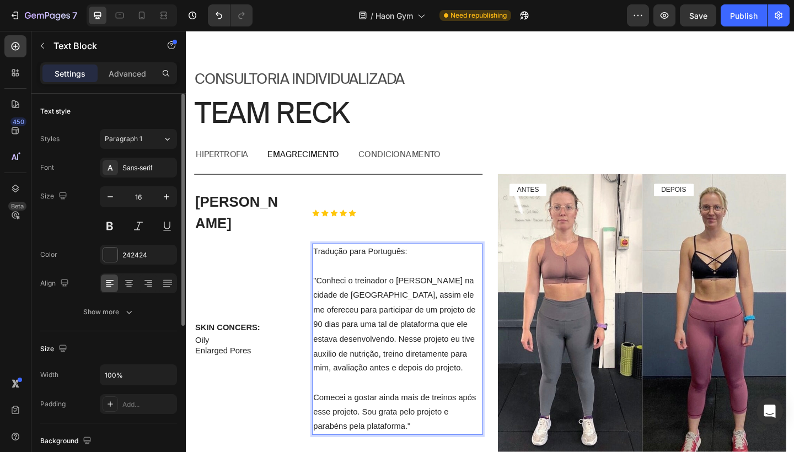
click at [383, 279] on p "Rich Text Editor. Editing area: main" at bounding box center [415, 287] width 183 height 16
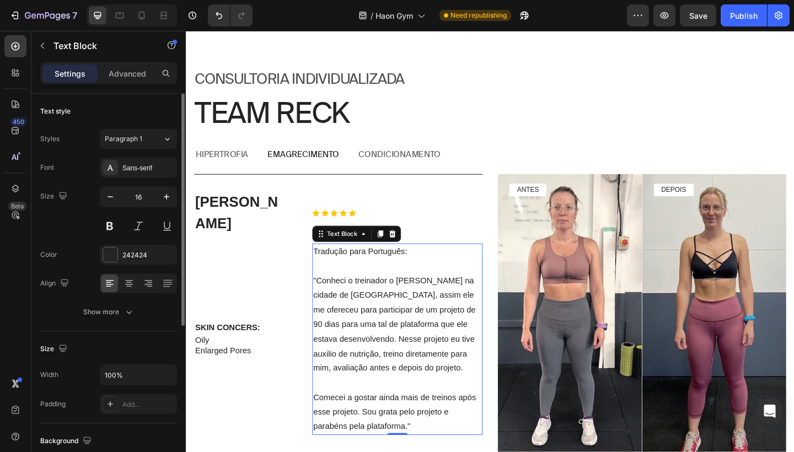
click at [328, 263] on p "Tradução para Português:" at bounding box center [415, 271] width 183 height 16
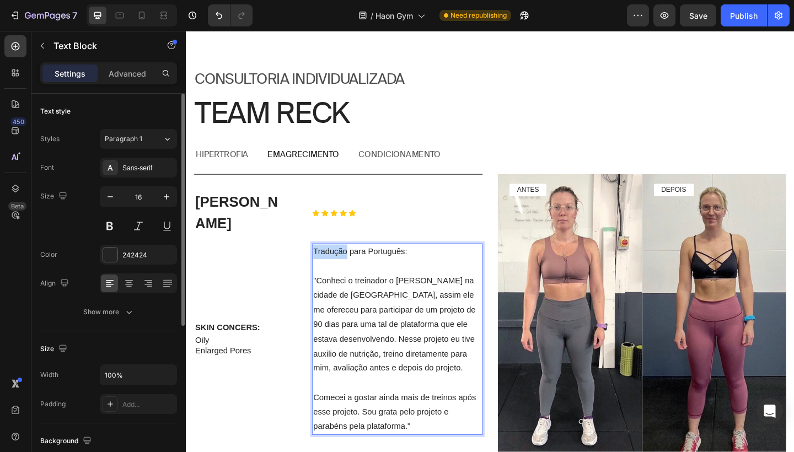
click at [325, 263] on p "Tradução para Português:" at bounding box center [415, 271] width 183 height 16
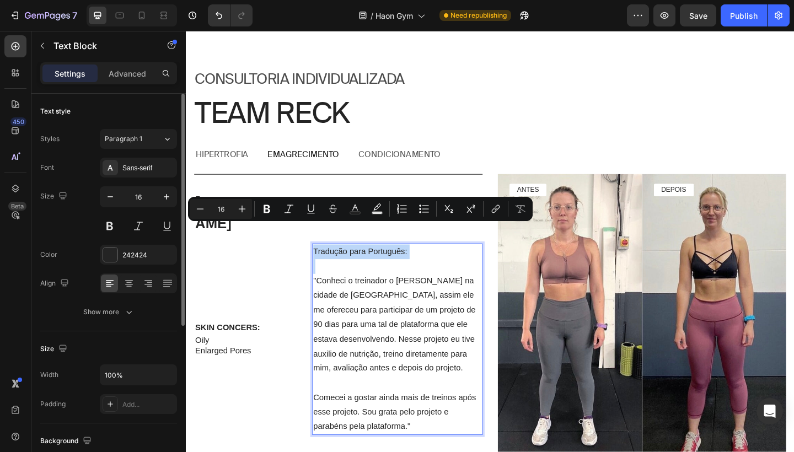
click at [325, 263] on p "Tradução para Português:" at bounding box center [415, 271] width 183 height 16
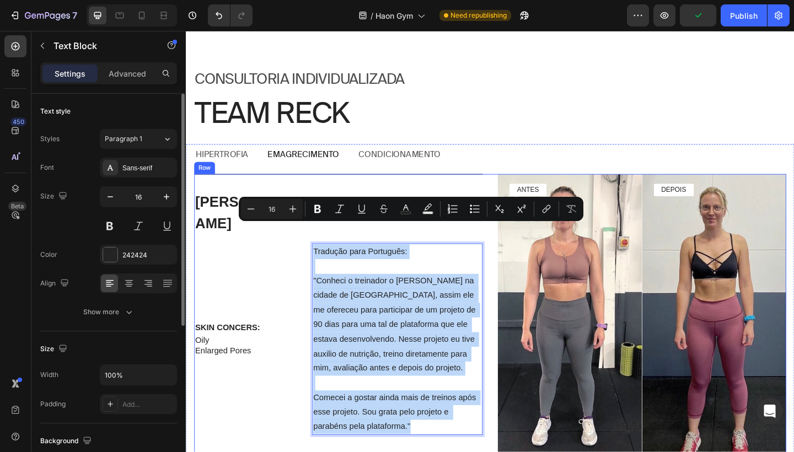
drag, startPoint x: 325, startPoint y: 245, endPoint x: 434, endPoint y: 446, distance: 228.6
click at [434, 446] on div "Sophie Text Block Icon Icon Icon Icon Icon Icon List Row SKIN CONCERS: Text Blo…" at bounding box center [352, 343] width 314 height 313
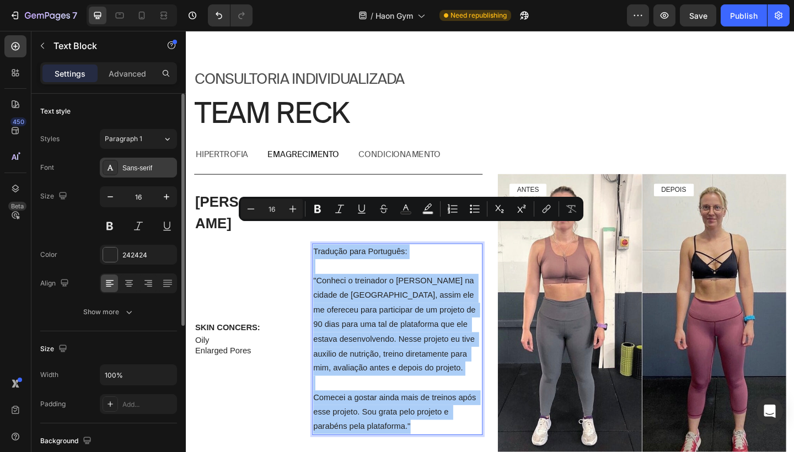
click at [142, 165] on div "Sans-serif" at bounding box center [148, 168] width 52 height 10
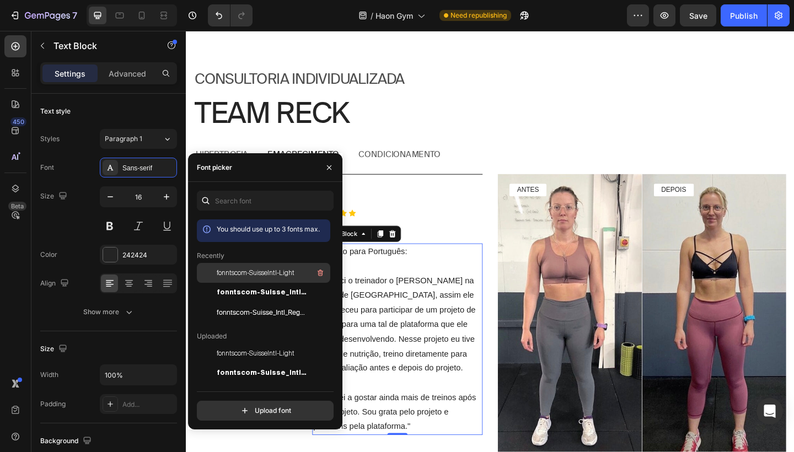
click at [255, 276] on span "fonntscom-SuisseIntl-Light" at bounding box center [256, 273] width 78 height 10
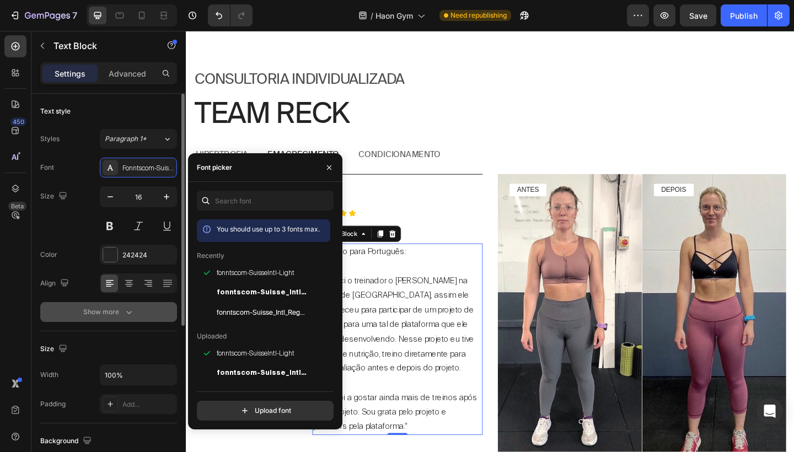
click at [126, 309] on icon "button" at bounding box center [128, 311] width 11 height 11
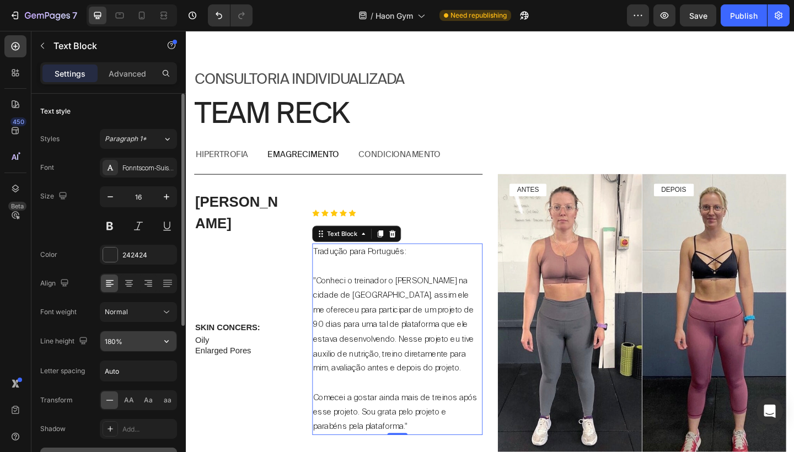
click at [112, 340] on input "180%" at bounding box center [138, 341] width 76 height 20
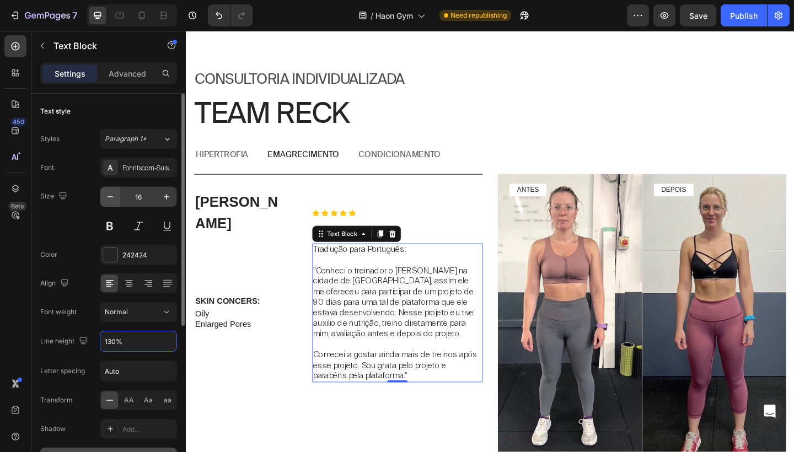
type input "130%"
click at [113, 191] on icon "button" at bounding box center [110, 196] width 11 height 11
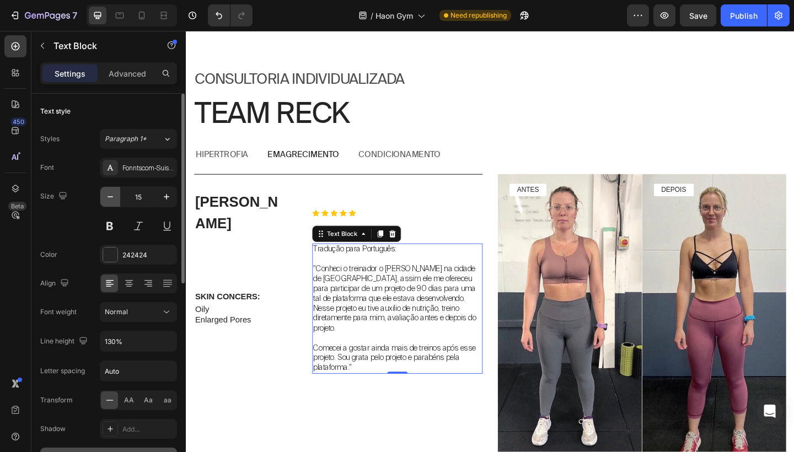
type input "14"
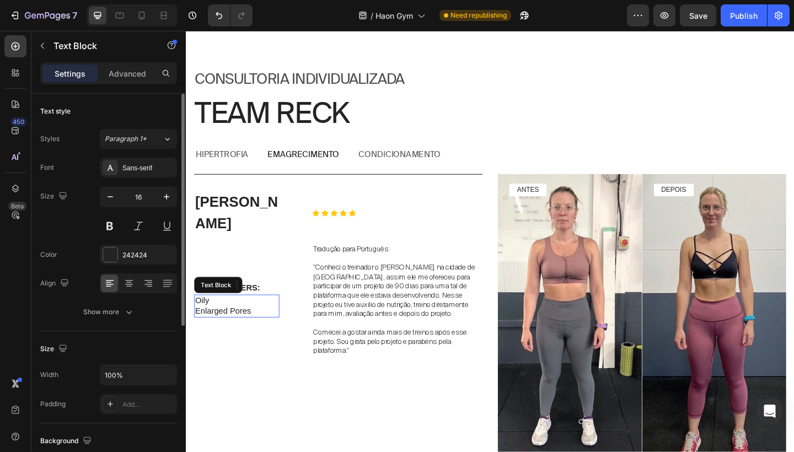
click at [225, 319] on p "Oily" at bounding box center [241, 325] width 90 height 12
click at [235, 331] on p "Enlarged Pores" at bounding box center [241, 337] width 90 height 12
click at [256, 305] on p "SKIN CONCERS:" at bounding box center [241, 311] width 90 height 12
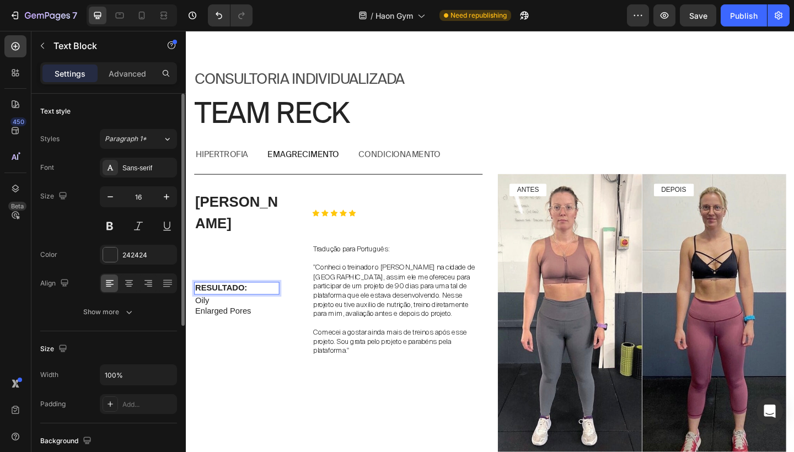
click at [241, 305] on p "RESULTADO:" at bounding box center [241, 311] width 90 height 12
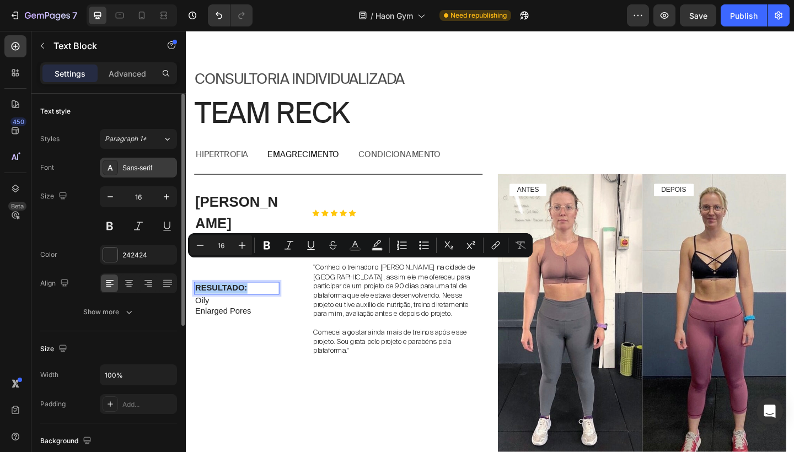
click at [148, 166] on div "Sans-serif" at bounding box center [148, 168] width 52 height 10
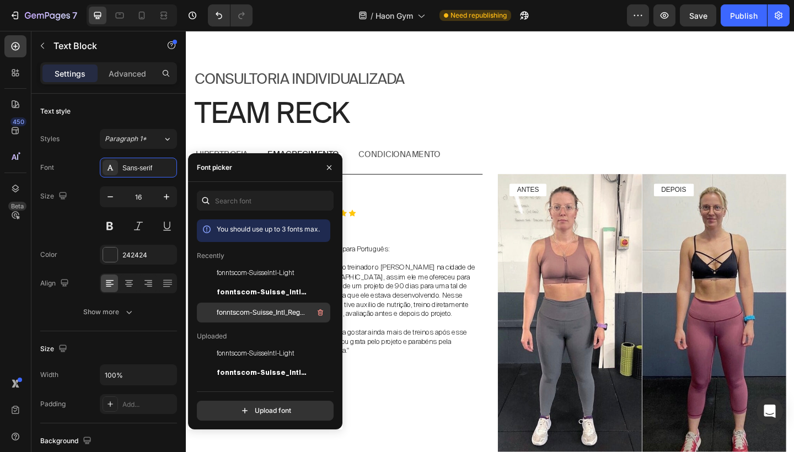
click at [243, 310] on span "fonntscom-Suisse_Intl_Regular" at bounding box center [262, 313] width 91 height 10
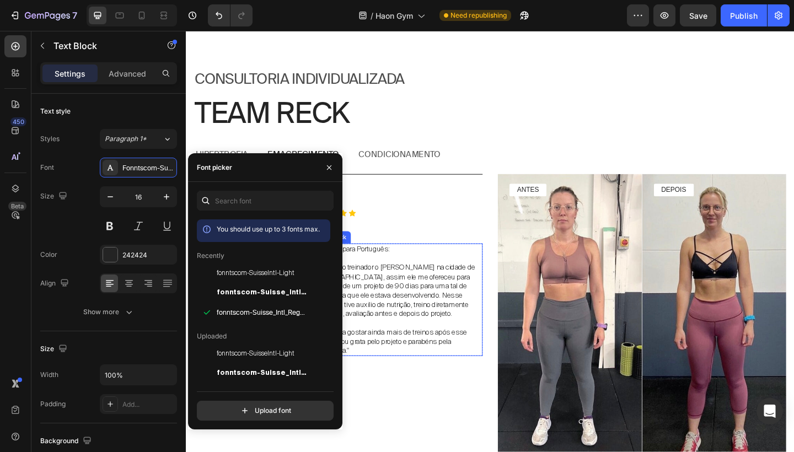
click at [389, 235] on div "Sophie Text Block Icon Icon Icon Icon Icon Icon List Row RESULTADO: Text Block …" at bounding box center [352, 343] width 314 height 313
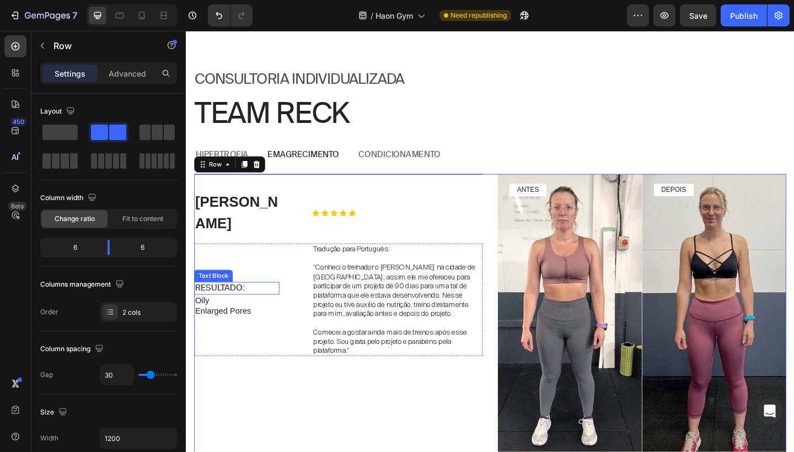
click at [233, 305] on p "RESULTADO:" at bounding box center [241, 311] width 90 height 12
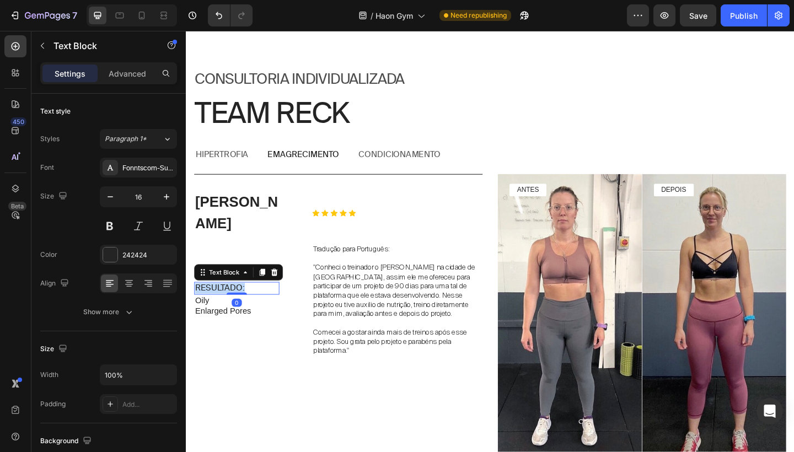
click at [233, 305] on p "RESULTADO:" at bounding box center [241, 311] width 90 height 12
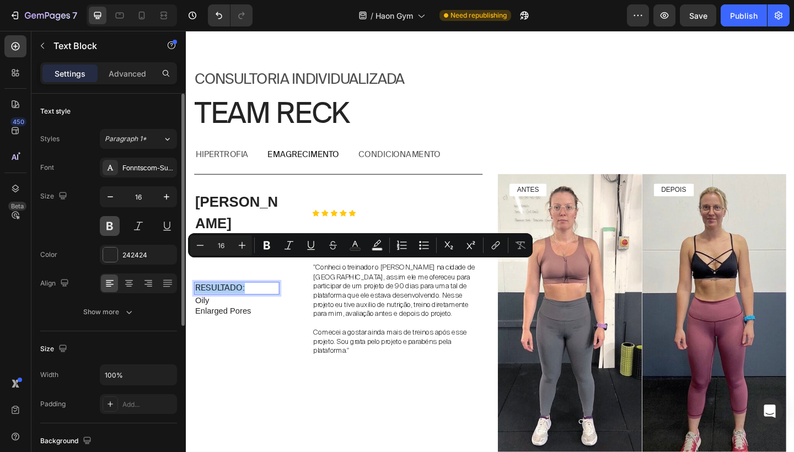
click at [111, 227] on button at bounding box center [110, 226] width 20 height 20
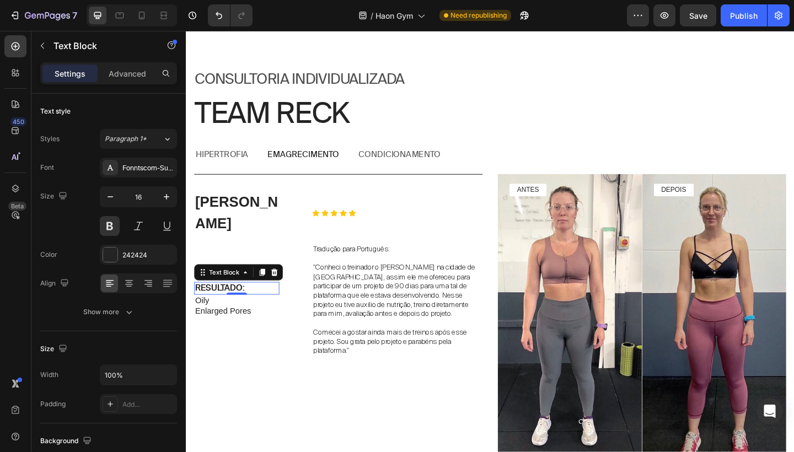
click at [211, 305] on p "RESULTADO:" at bounding box center [241, 311] width 90 height 12
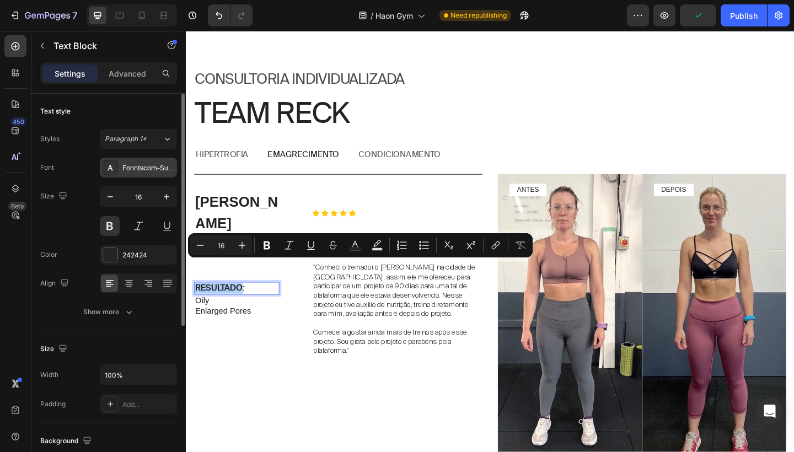
click at [143, 167] on div "Fonntscom-Suisse_Intl_Regular" at bounding box center [148, 168] width 52 height 10
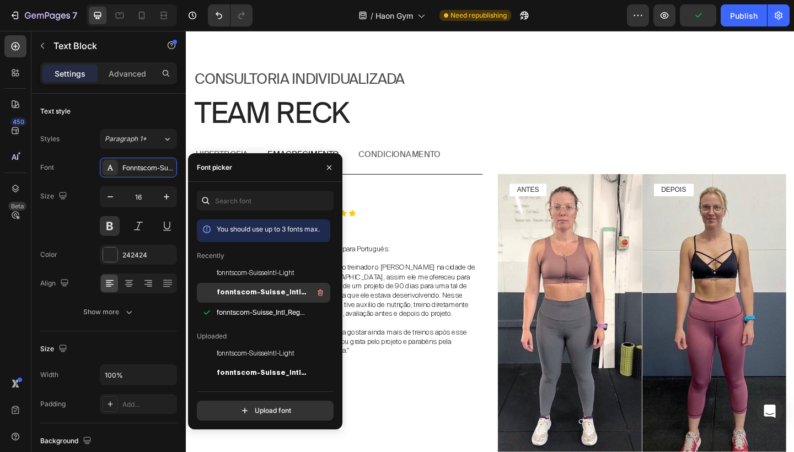
click at [226, 293] on span "fonntscom-Suisse_Intl_Bold" at bounding box center [262, 293] width 91 height 10
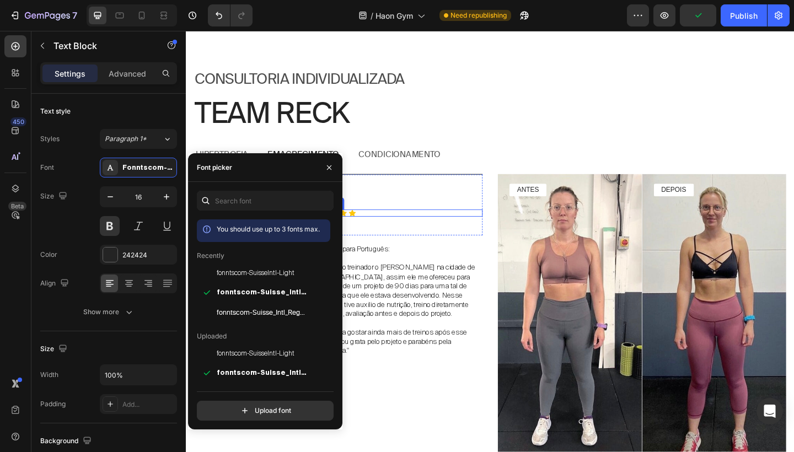
click at [423, 225] on div "Icon Icon Icon Icon Icon" at bounding box center [415, 229] width 185 height 8
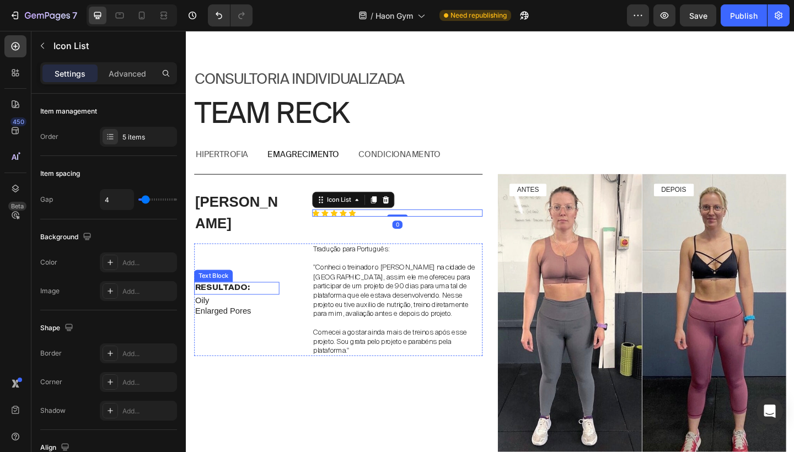
click at [249, 305] on p "RESULTADO:" at bounding box center [241, 311] width 90 height 12
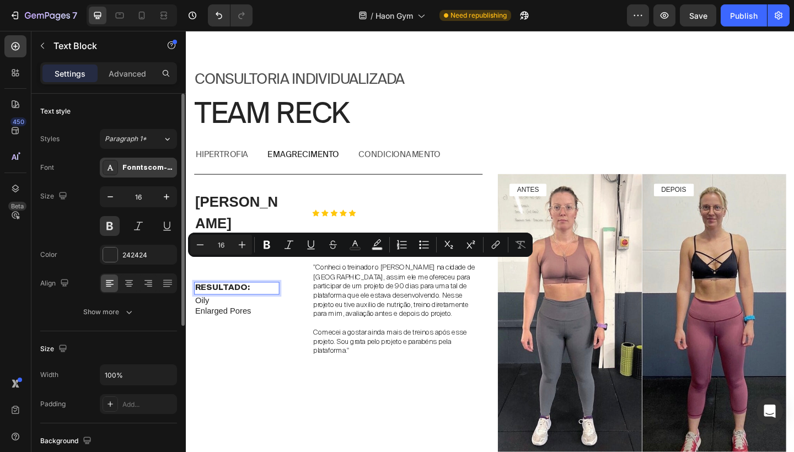
click at [157, 171] on div "Fonntscom-Suisse_Intl_Bold" at bounding box center [148, 168] width 52 height 10
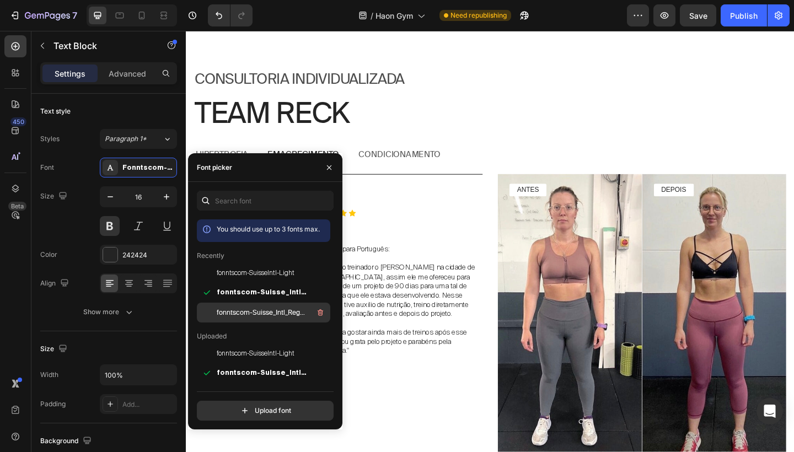
click at [232, 311] on span "fonntscom-Suisse_Intl_Regular" at bounding box center [262, 313] width 91 height 10
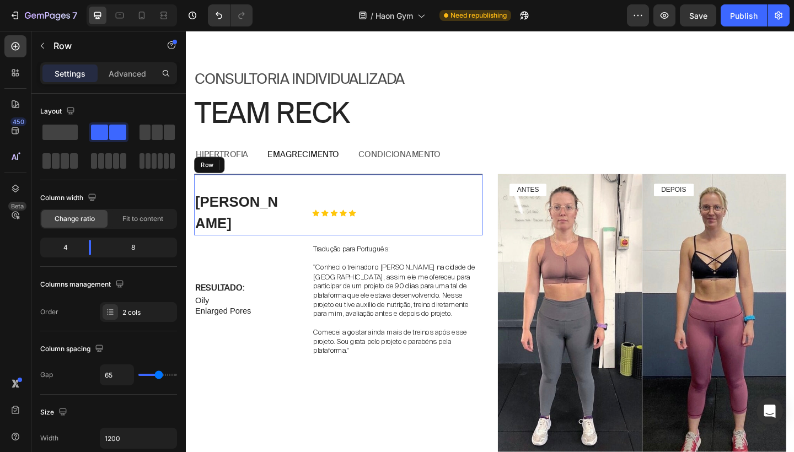
click at [437, 211] on div "Icon Icon Icon Icon Icon Icon List" at bounding box center [415, 229] width 185 height 49
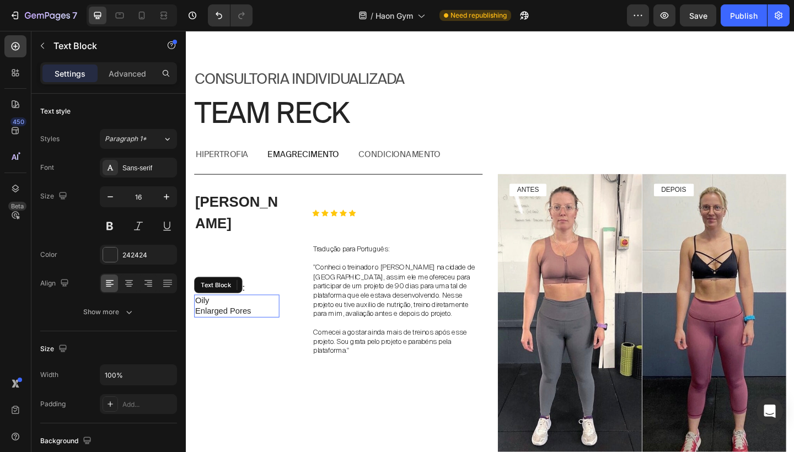
click at [232, 331] on p "Enlarged Pores" at bounding box center [241, 337] width 90 height 12
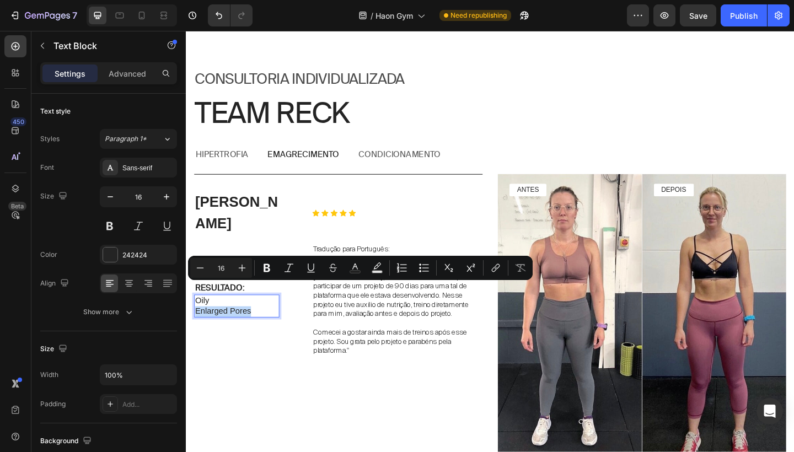
click at [232, 331] on p "Enlarged Pores" at bounding box center [241, 337] width 90 height 12
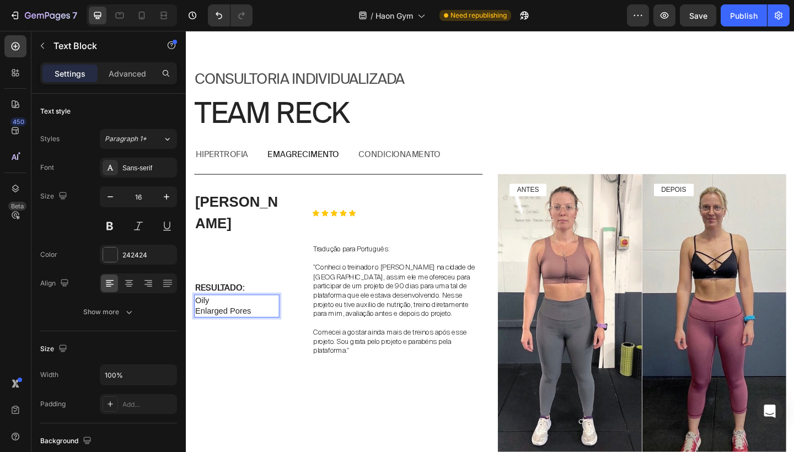
click at [254, 331] on p "Enlarged Pores" at bounding box center [241, 337] width 90 height 12
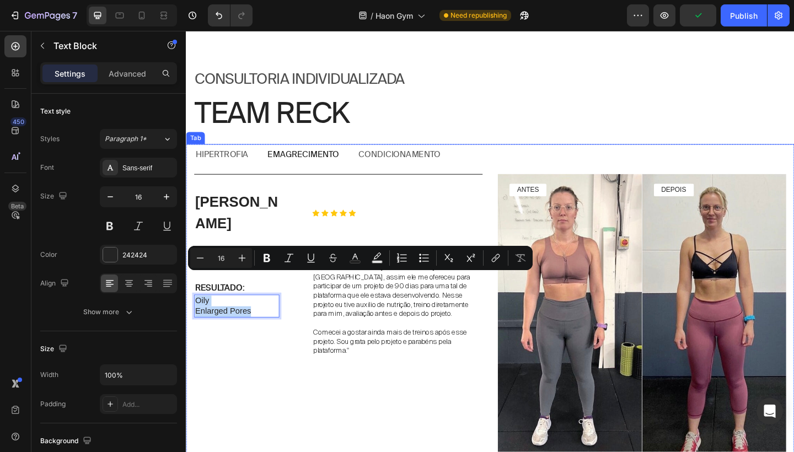
drag, startPoint x: 255, startPoint y: 310, endPoint x: 194, endPoint y: 299, distance: 62.3
click at [194, 299] on div "Fellipe Text Block Icon Icon Icon Icon Icon Icon List Row RESULTADO: Text Block…" at bounding box center [516, 343] width 661 height 331
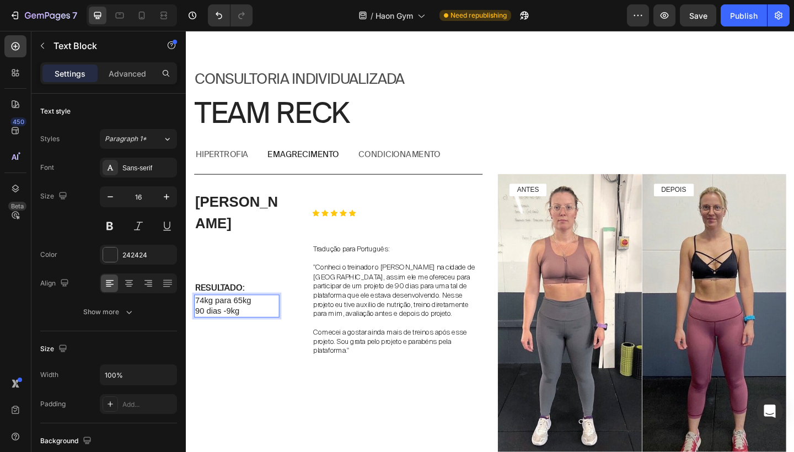
click at [208, 331] on p "90 dias -9kg" at bounding box center [241, 337] width 90 height 12
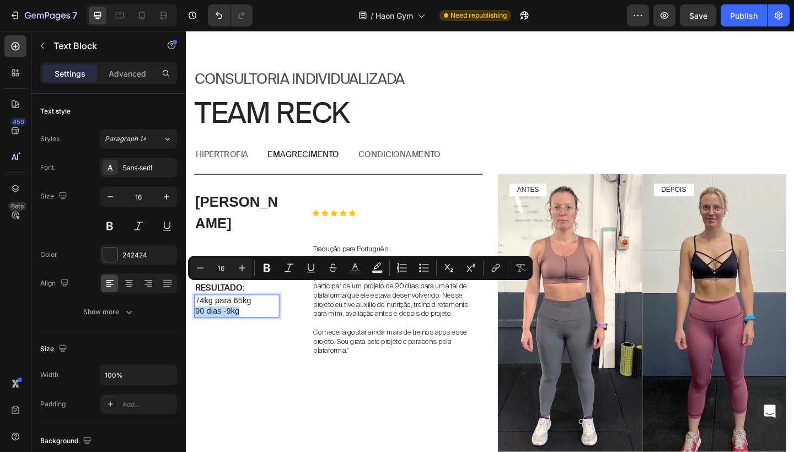
click at [225, 279] on div "Minus 16 Plus Bold Italic Underline Strikethrough Text Color Text Background Co…" at bounding box center [360, 268] width 344 height 24
click at [239, 331] on p "90 dias -9kg" at bounding box center [241, 337] width 90 height 12
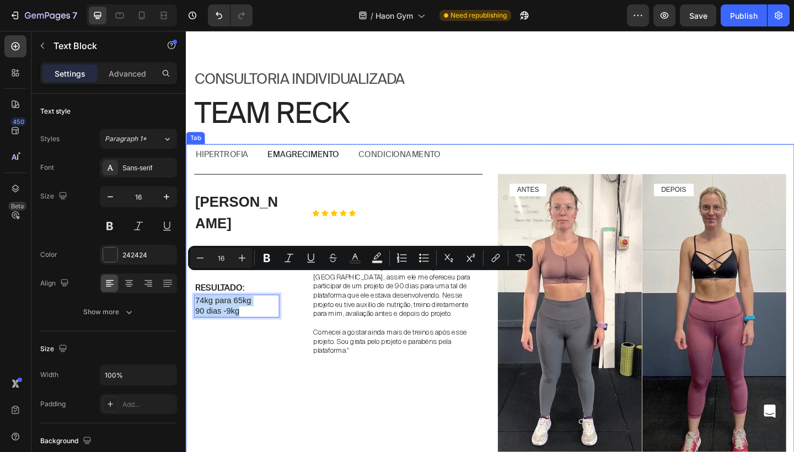
drag, startPoint x: 249, startPoint y: 309, endPoint x: 193, endPoint y: 302, distance: 56.1
click at [194, 302] on div "Fellipe Text Block Icon Icon Icon Icon Icon Icon List Row RESULTADO: Text Block…" at bounding box center [516, 343] width 661 height 331
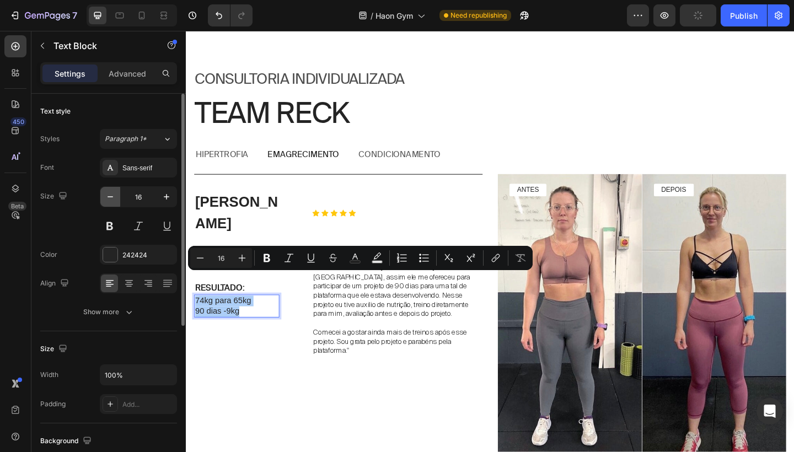
click at [103, 193] on button "button" at bounding box center [110, 197] width 20 height 20
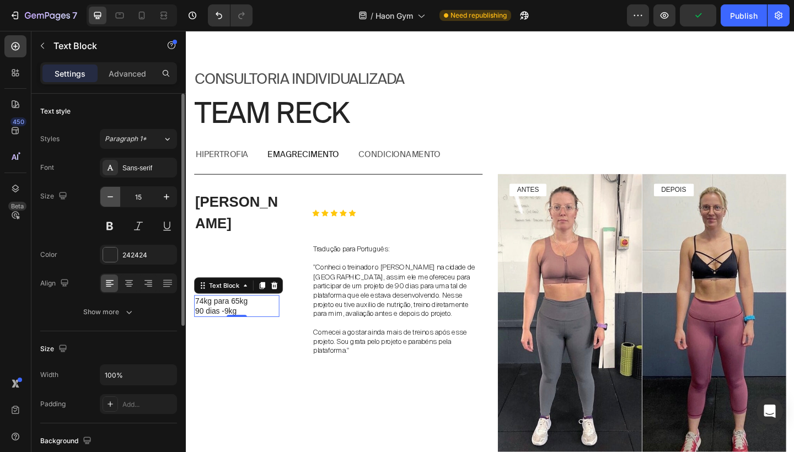
click at [103, 193] on button "button" at bounding box center [110, 197] width 20 height 20
type input "14"
click at [138, 173] on div "Sans-serif" at bounding box center [148, 168] width 52 height 10
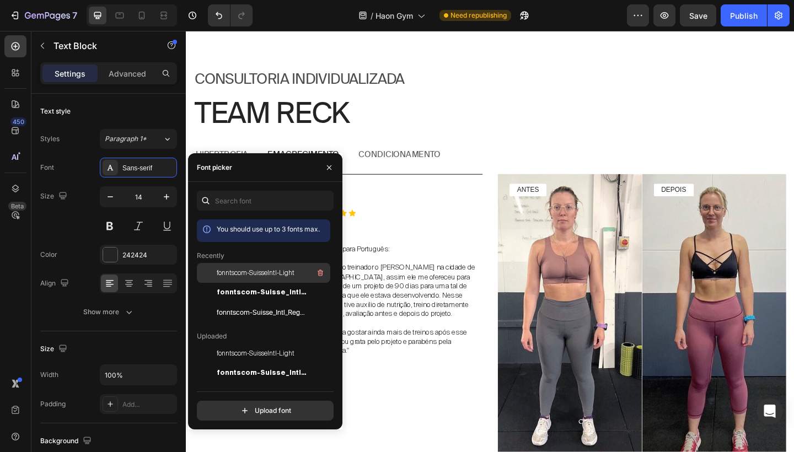
click at [253, 271] on span "fonntscom-SuisseIntl-Light" at bounding box center [256, 273] width 78 height 10
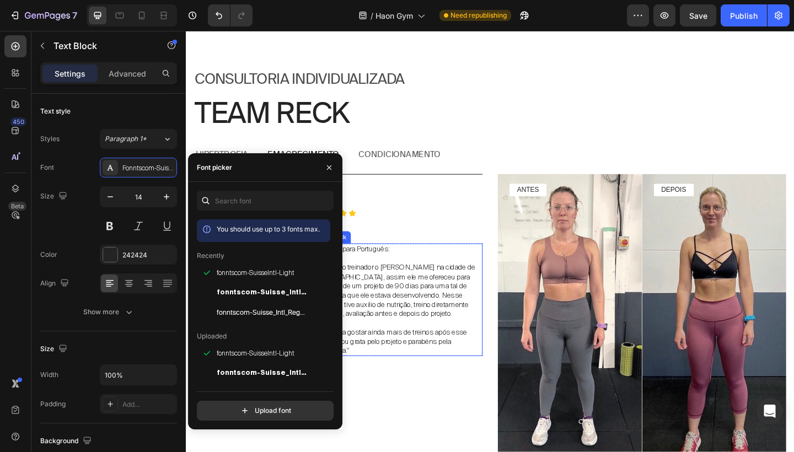
click at [423, 263] on p "Tradução para Português:" at bounding box center [415, 268] width 183 height 10
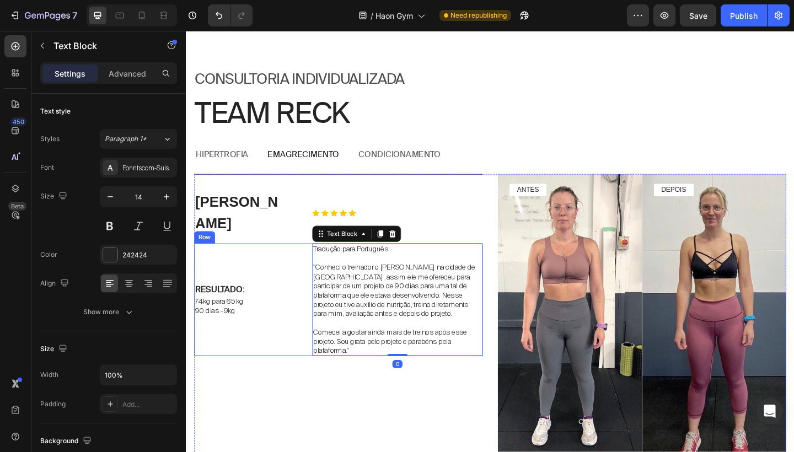
click at [305, 302] on div "RESULTADO: Text Block 74kg para 65kg 90 dias -9kg Text Block Tradução para Port…" at bounding box center [352, 323] width 314 height 122
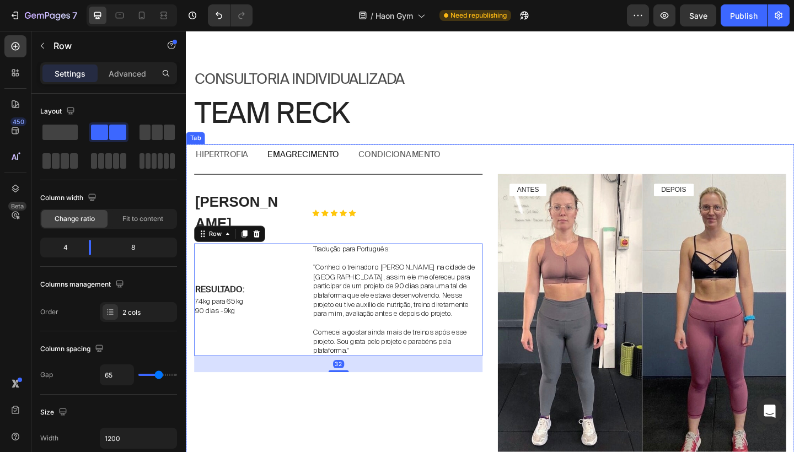
click at [230, 163] on p "hipertrofia" at bounding box center [224, 166] width 57 height 12
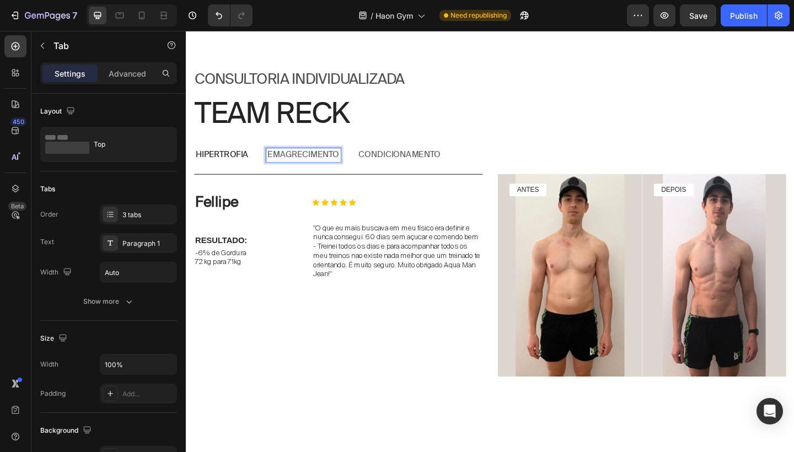
click at [338, 160] on p "emagrecimento" at bounding box center [313, 166] width 78 height 12
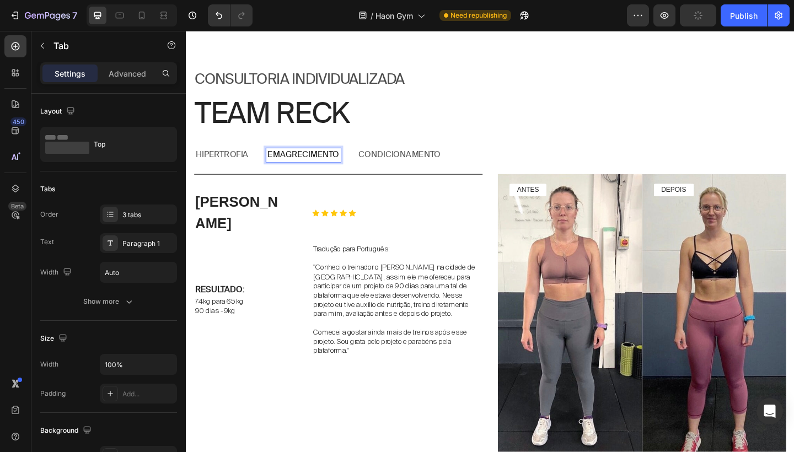
click at [236, 168] on p "hipertrofia" at bounding box center [224, 166] width 57 height 12
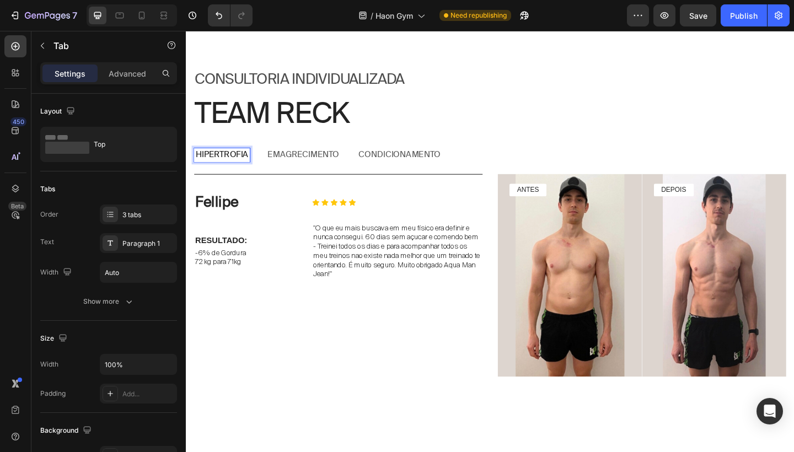
click at [340, 163] on p "emagrecimento" at bounding box center [313, 166] width 78 height 12
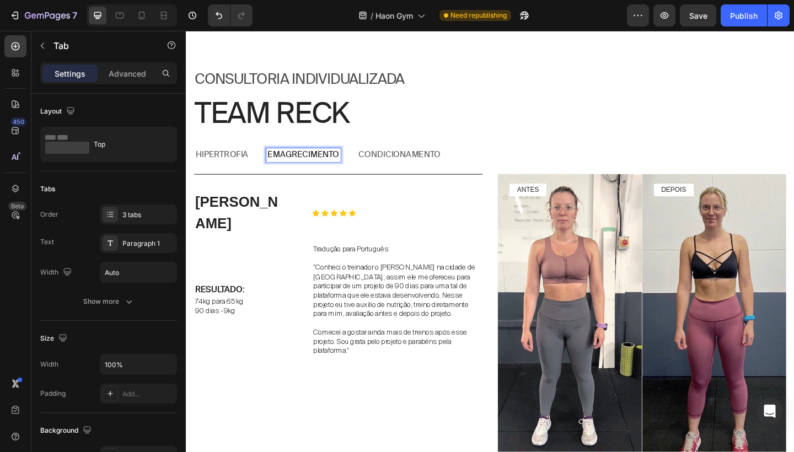
click at [406, 162] on p "condicionamento" at bounding box center [417, 166] width 89 height 12
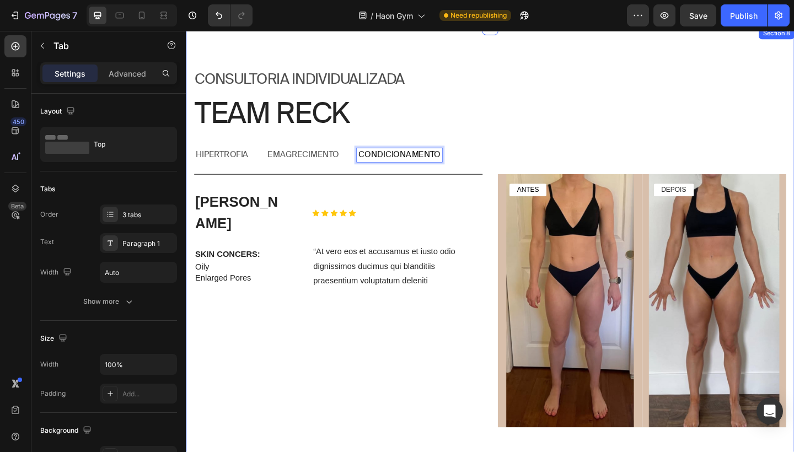
click at [306, 152] on div "Consultoria individualIZADA Text Block Team reck Heading Row hipertrofia emagre…" at bounding box center [516, 280] width 661 height 418
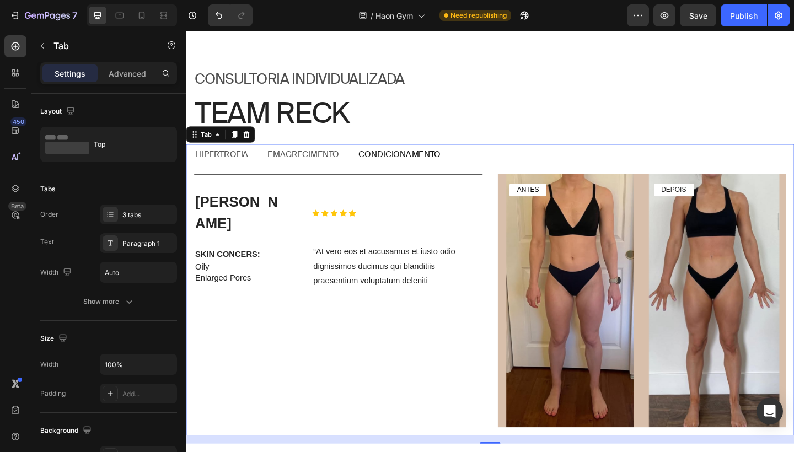
click at [306, 160] on p "emagrecimento" at bounding box center [313, 166] width 78 height 12
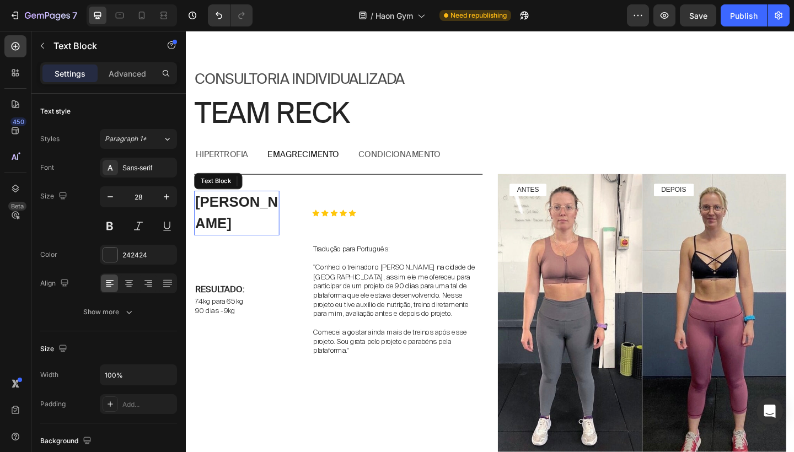
click at [235, 218] on p "[PERSON_NAME]" at bounding box center [241, 229] width 90 height 46
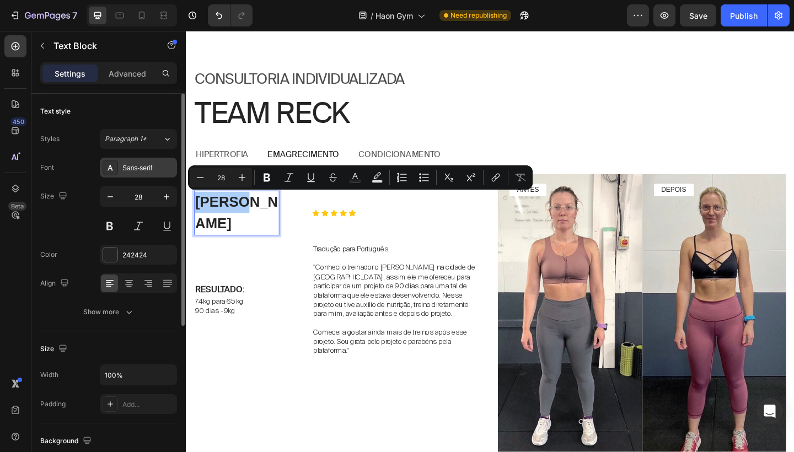
click at [147, 167] on div "Sans-serif" at bounding box center [148, 168] width 52 height 10
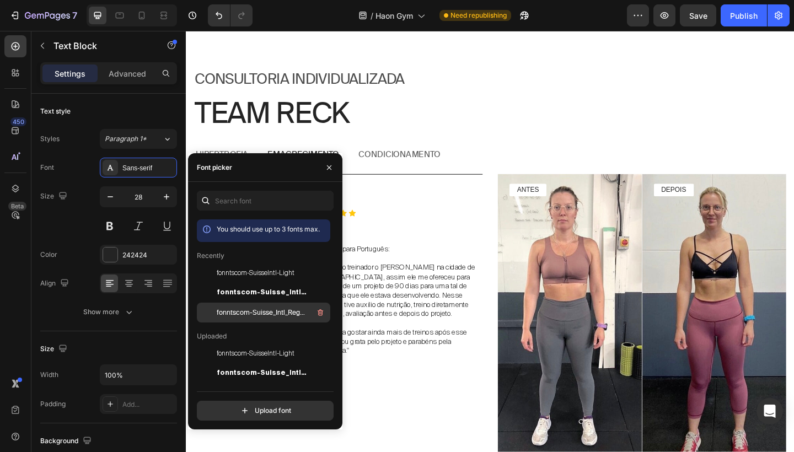
click at [230, 311] on span "fonntscom-Suisse_Intl_Regular" at bounding box center [262, 313] width 91 height 10
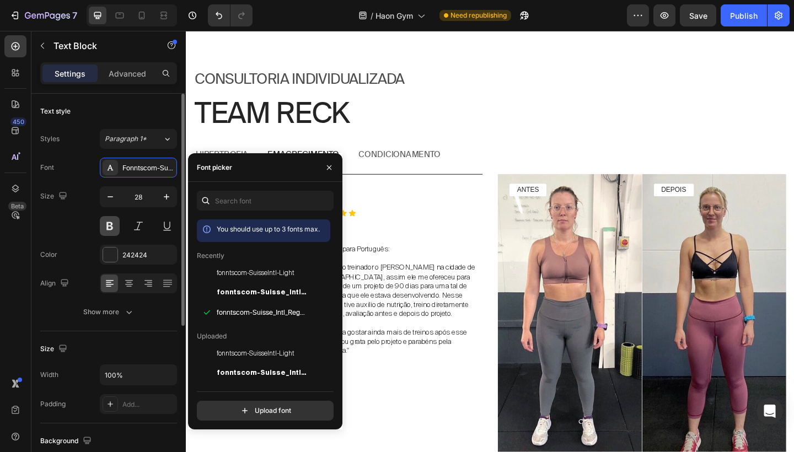
click at [112, 224] on button at bounding box center [110, 226] width 20 height 20
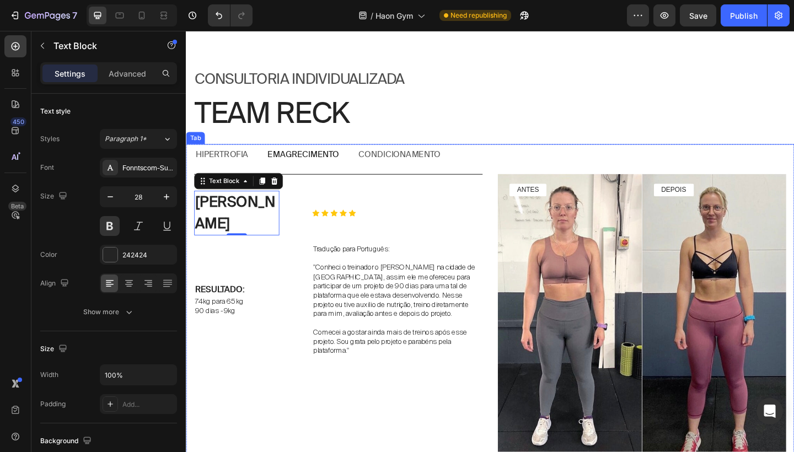
click at [346, 162] on p "emagrecimento" at bounding box center [313, 166] width 78 height 12
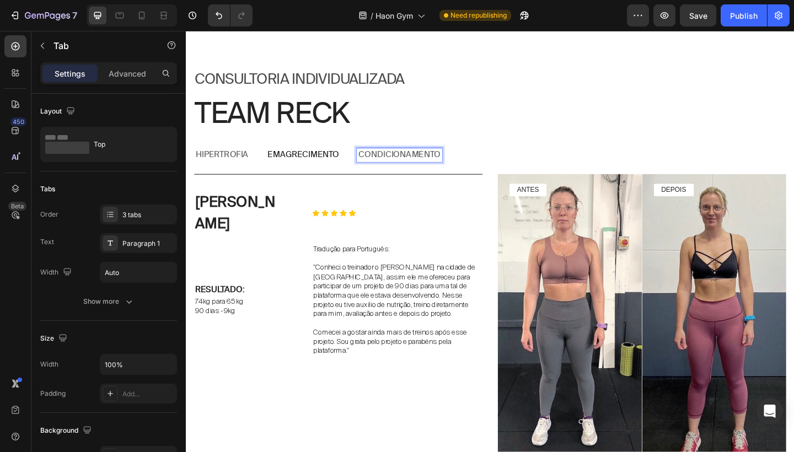
click at [422, 162] on p "condicionamento" at bounding box center [417, 166] width 89 height 12
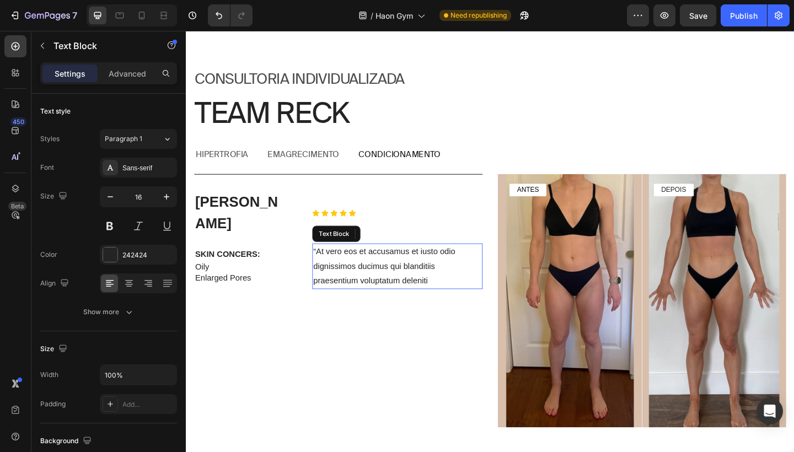
click at [359, 263] on p "“At vero eos et accusamus et iusto odio dignissimos ducimus qui blanditiis prae…" at bounding box center [415, 286] width 183 height 47
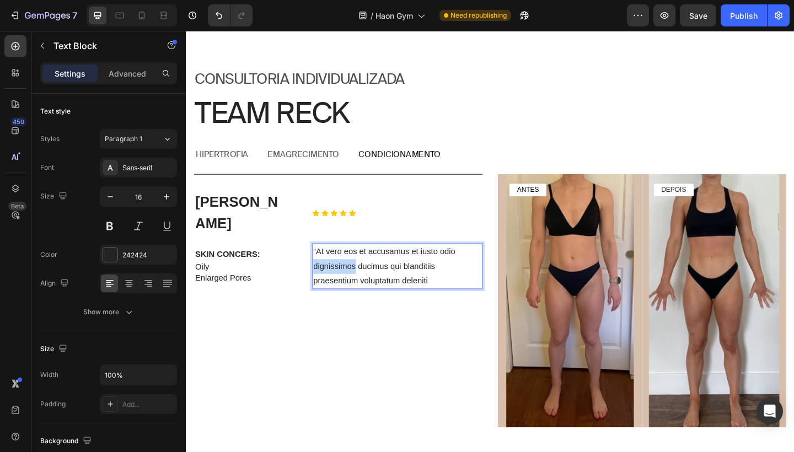
click at [359, 263] on p "“At vero eos et accusamus et iusto odio dignissimos ducimus qui blanditiis prae…" at bounding box center [415, 286] width 183 height 47
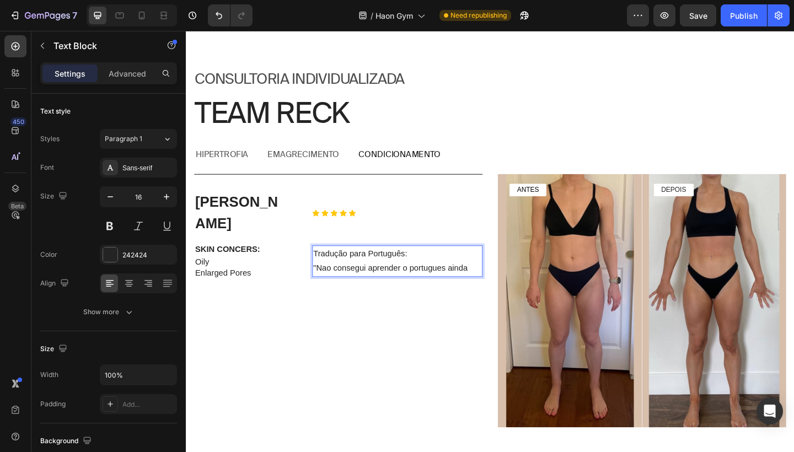
click at [329, 282] on p ""Nao consegui aprender o portugues ainda" at bounding box center [415, 290] width 183 height 16
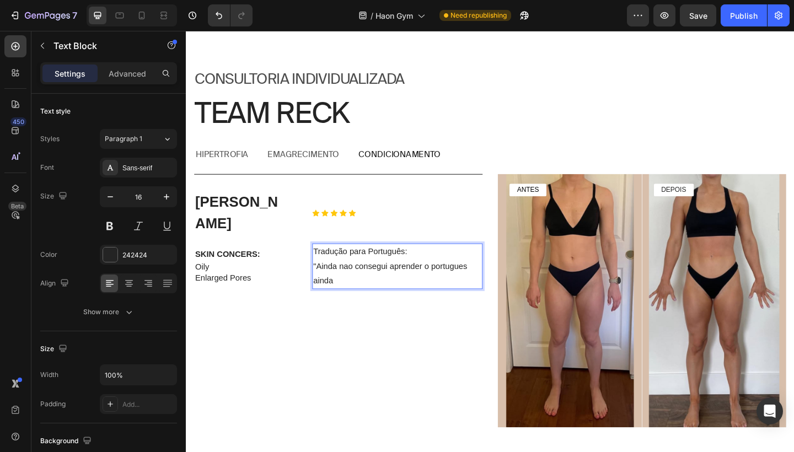
click at [347, 279] on p ""Ainda nao consegui aprender o portugues ainda" at bounding box center [415, 295] width 183 height 32
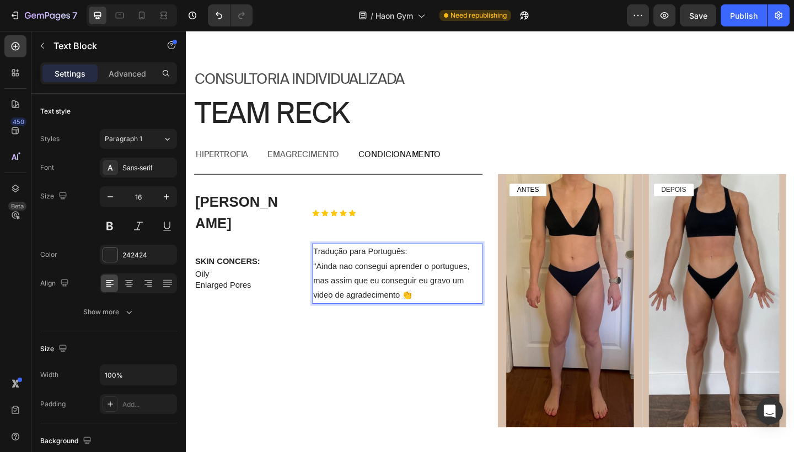
click at [433, 290] on p ""Ainda nao consegui aprender o portugues, mas assim que eu conseguir eu gravo u…" at bounding box center [415, 302] width 183 height 47
click at [428, 290] on p ""Ainda nao consegui aprender o portugues, mas assim que eu conseguir eu gravo u…" at bounding box center [415, 302] width 183 height 47
click at [426, 290] on p ""Ainda nao consegui aprender o portugues, mas assim que eu conseguir eu gravo u…" at bounding box center [415, 302] width 183 height 47
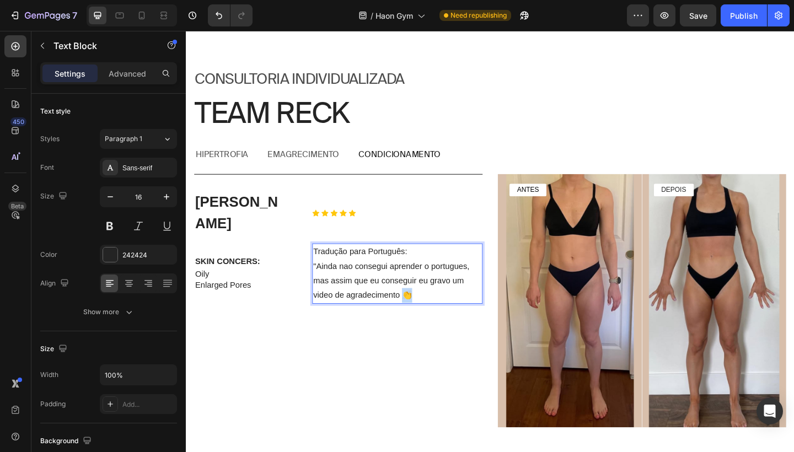
click at [426, 290] on p ""Ainda nao consegui aprender o portugues, mas assim que eu conseguir eu gravo u…" at bounding box center [415, 302] width 183 height 47
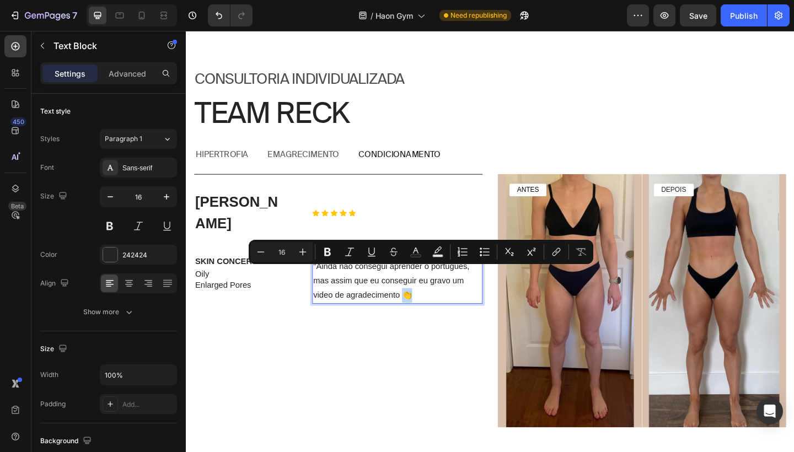
copy p "👏"
click at [434, 289] on p ""Ainda nao consegui aprender o portugues, mas assim que eu conseguir eu gravo u…" at bounding box center [415, 302] width 183 height 47
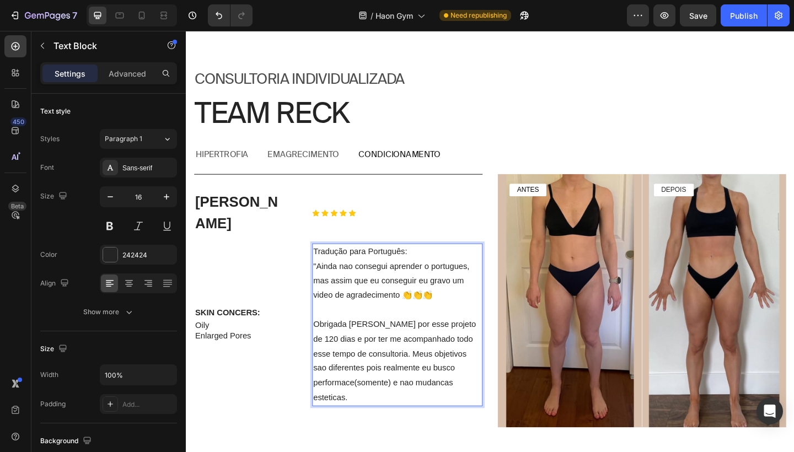
click at [367, 384] on p "Obrigada Jean por esse projeto de 120 dias e por ter me acompanhado todo esse t…" at bounding box center [415, 390] width 183 height 95
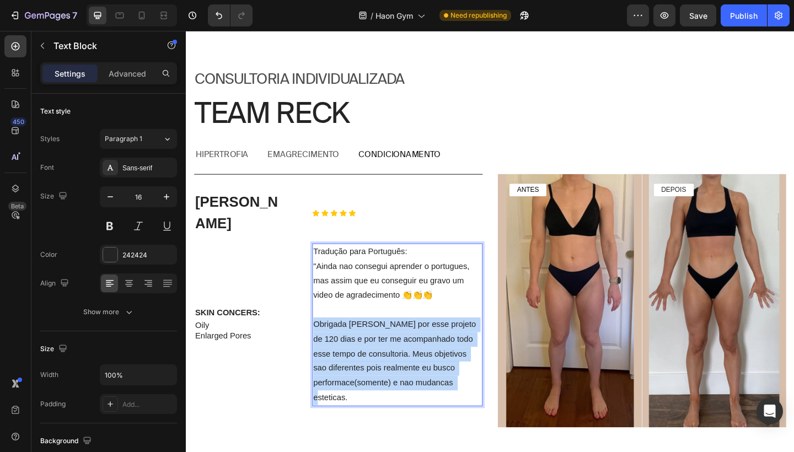
click at [367, 384] on p "Obrigada Jean por esse projeto de 120 dias e por ter me acompanhado todo esse t…" at bounding box center [415, 390] width 183 height 95
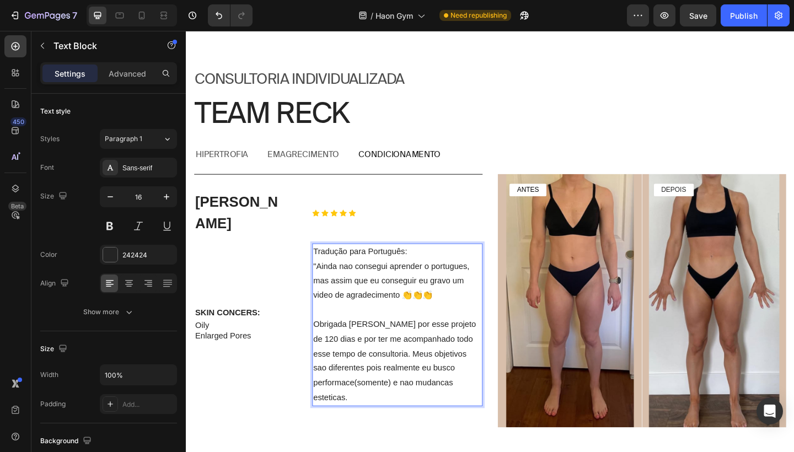
click at [465, 279] on p ""Ainda nao consegui aprender o portugues, mas assim que eu conseguir eu gravo u…" at bounding box center [415, 302] width 183 height 47
click at [331, 279] on p ""Ainda nao consegui aprender o portugues, mas assim que eu conseguir eu gravo u…" at bounding box center [415, 302] width 183 height 47
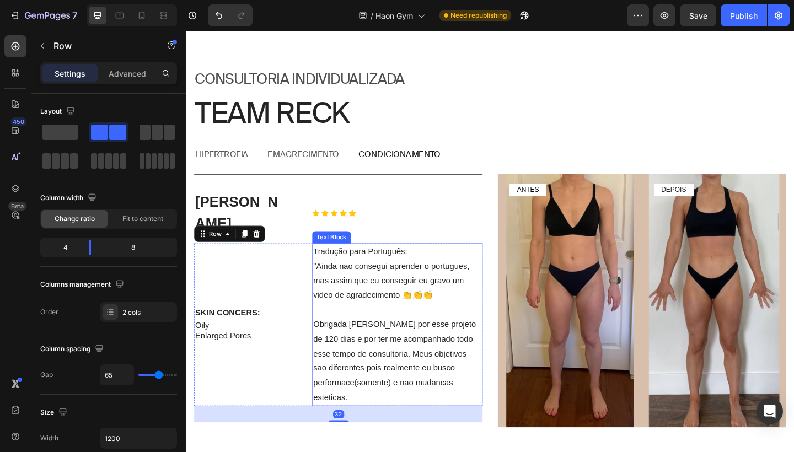
click at [341, 279] on p ""Ainda nao consegui aprender o portugues, mas assim que eu conseguir eu gravo u…" at bounding box center [415, 302] width 183 height 47
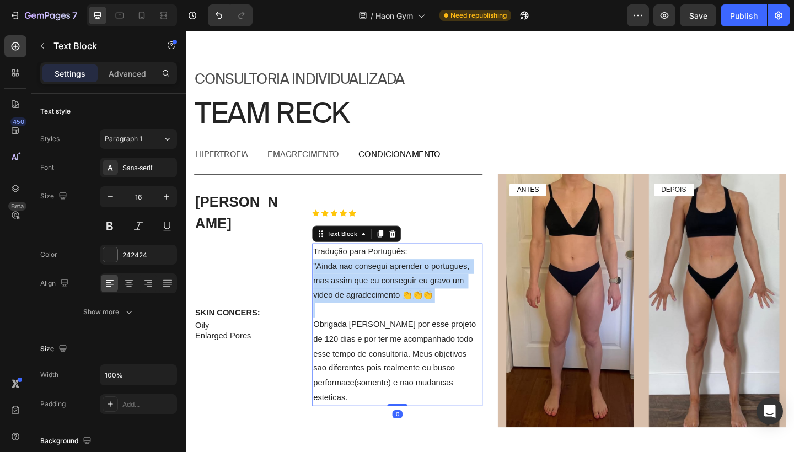
click at [341, 279] on p ""Ainda nao consegui aprender o portugues, mas assim que eu conseguir eu gravo u…" at bounding box center [415, 302] width 183 height 47
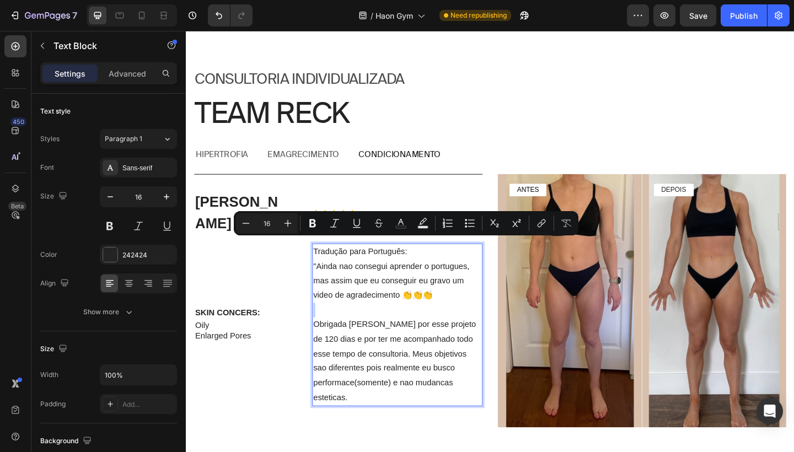
click at [349, 327] on p "Rich Text Editor. Editing area: main" at bounding box center [415, 335] width 183 height 16
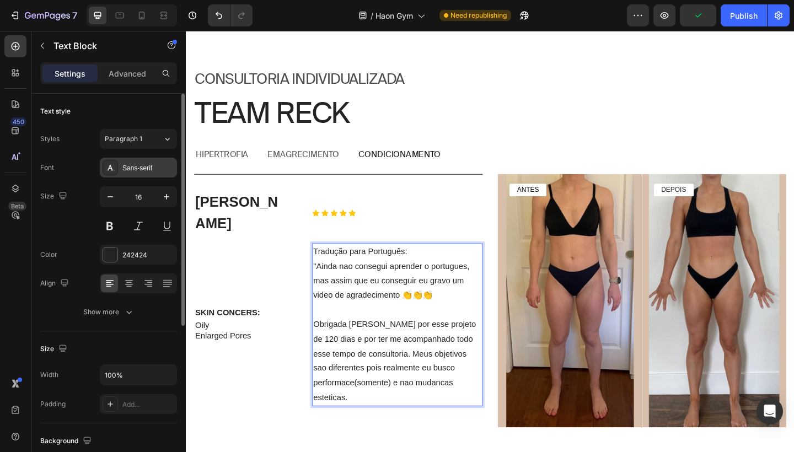
click at [149, 170] on div "Sans-serif" at bounding box center [148, 168] width 52 height 10
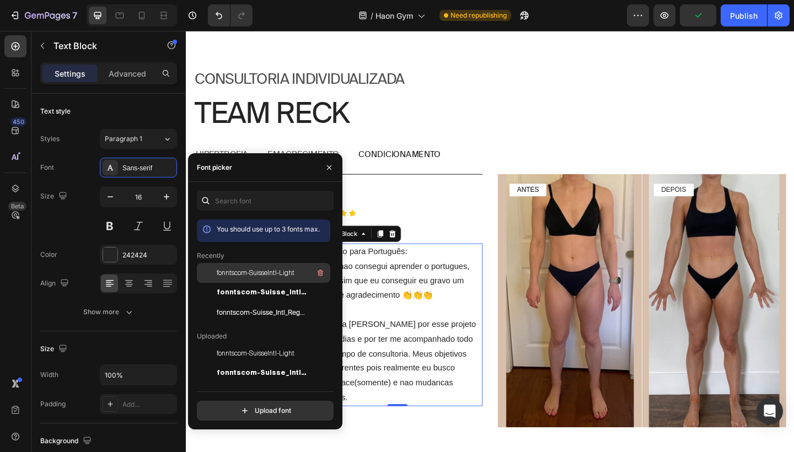
click at [239, 268] on span "fonntscom-SuisseIntl-Light" at bounding box center [256, 273] width 78 height 10
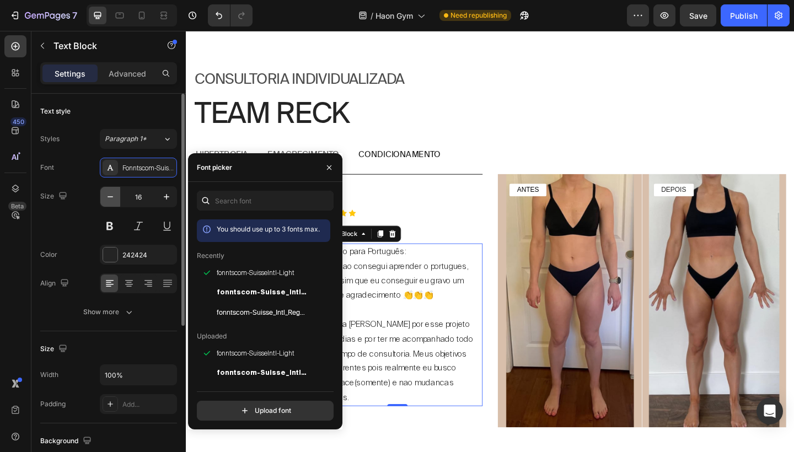
click at [114, 201] on icon "button" at bounding box center [110, 196] width 11 height 11
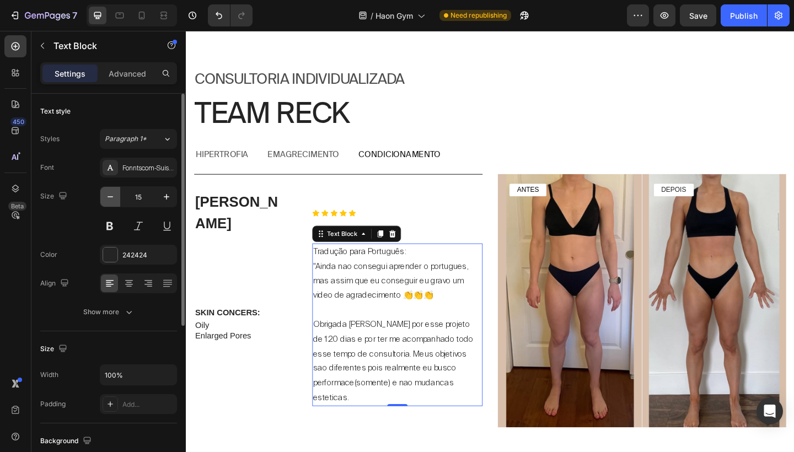
click at [114, 201] on icon "button" at bounding box center [110, 196] width 11 height 11
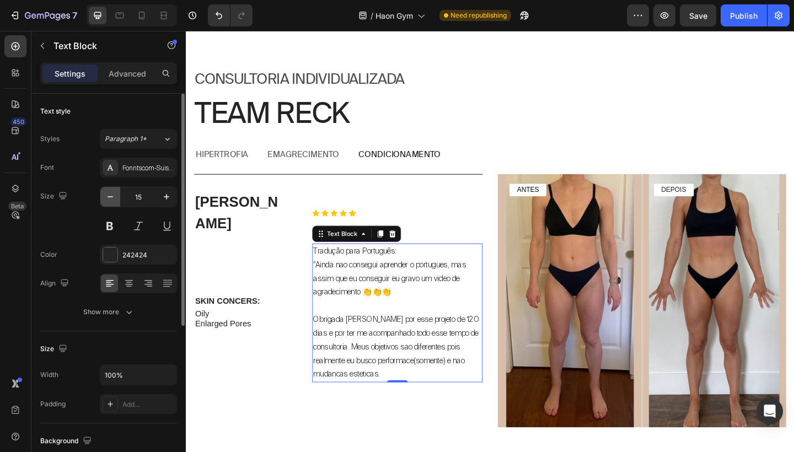
type input "14"
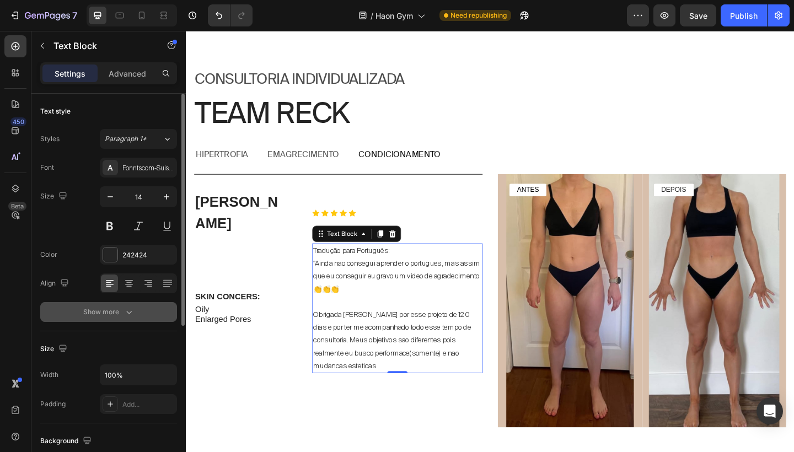
click at [111, 306] on button "Show more" at bounding box center [108, 312] width 137 height 20
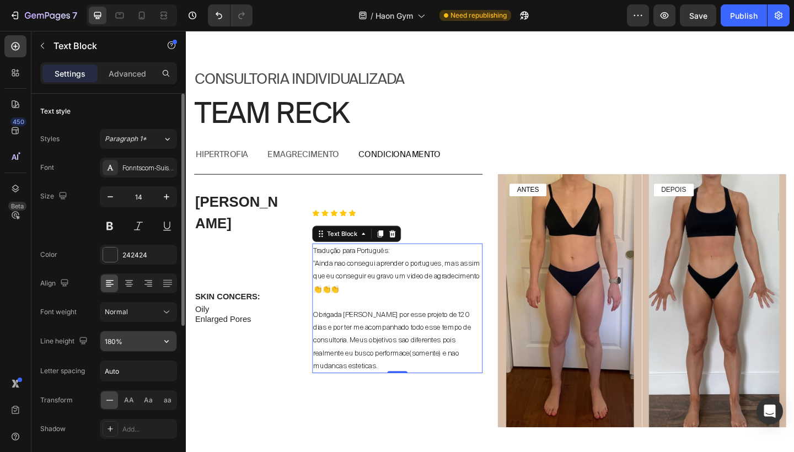
click at [111, 342] on input "180%" at bounding box center [138, 341] width 76 height 20
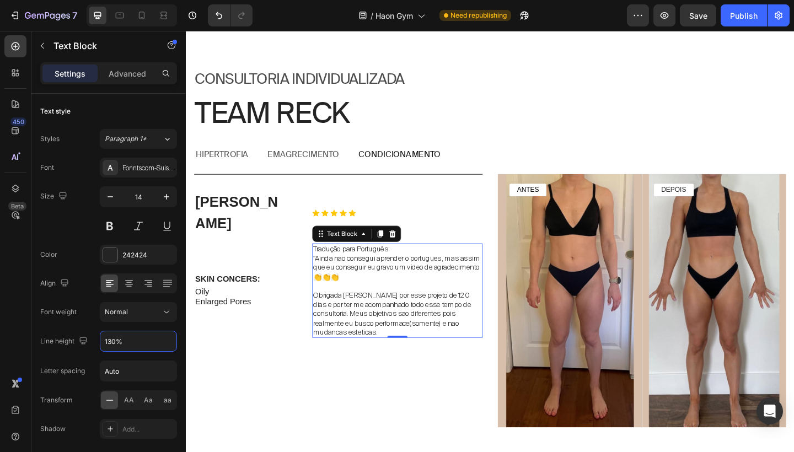
type input "130%"
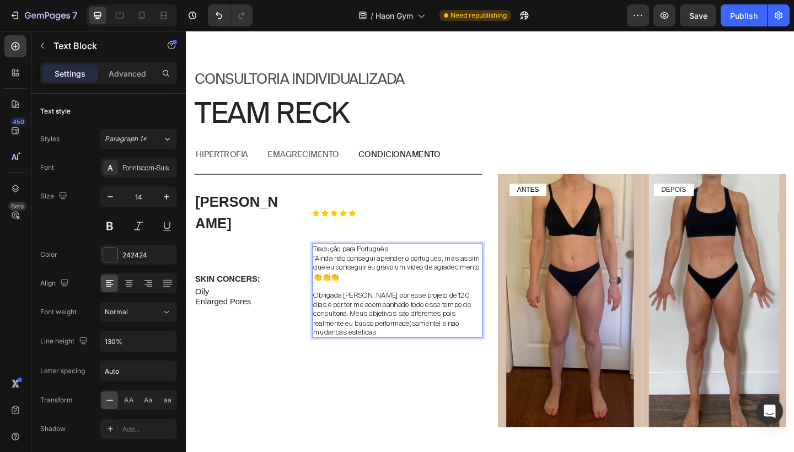
click at [383, 314] on p "Obrigada Jean por esse projeto de 120 dias e por ter me acompanhado todo esse t…" at bounding box center [415, 339] width 183 height 50
click at [360, 331] on p "Obrigada Jean por esse projeto de 120 dias e por ter me acompanhado todo esse t…" at bounding box center [415, 339] width 183 height 50
click at [246, 295] on p "SKIN CONCERS:" at bounding box center [241, 301] width 90 height 12
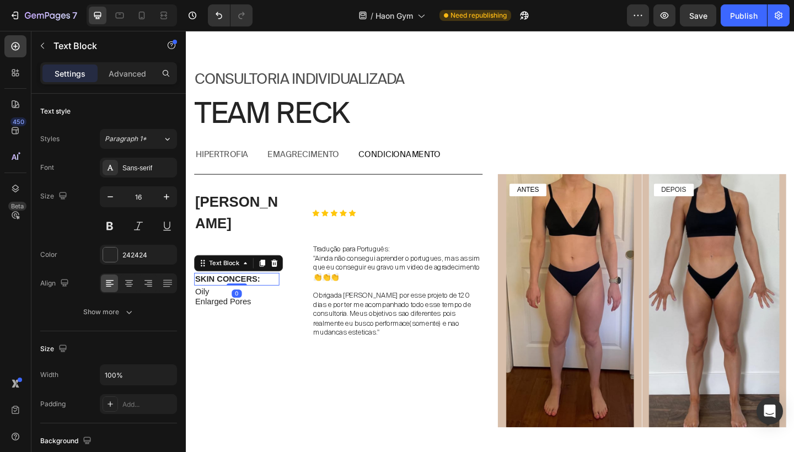
click at [246, 295] on p "SKIN CONCERS:" at bounding box center [241, 301] width 90 height 12
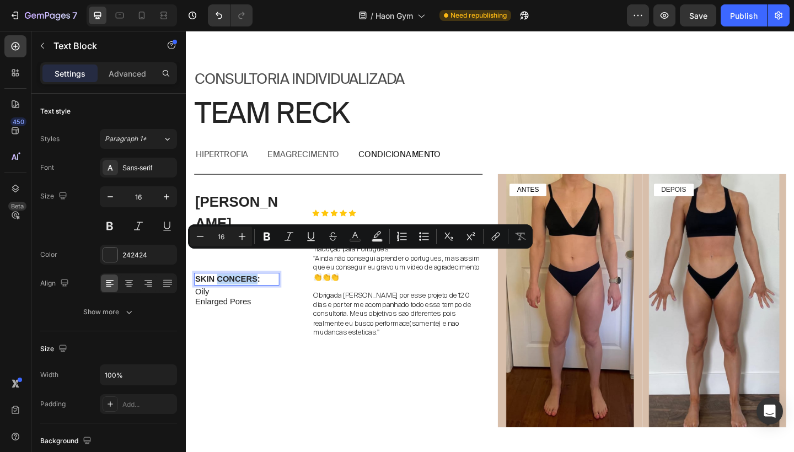
click at [246, 295] on p "SKIN CONCERS:" at bounding box center [241, 301] width 90 height 12
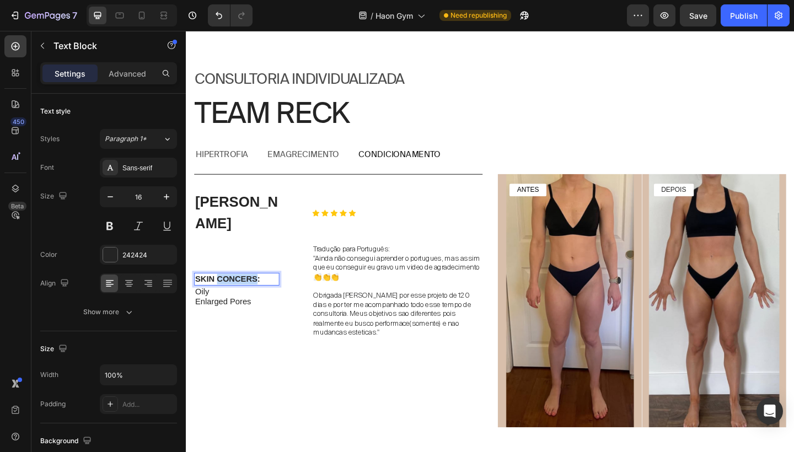
click at [246, 295] on p "SKIN CONCERS:" at bounding box center [241, 301] width 90 height 12
click at [227, 320] on p "Enlarged Pores" at bounding box center [241, 326] width 90 height 12
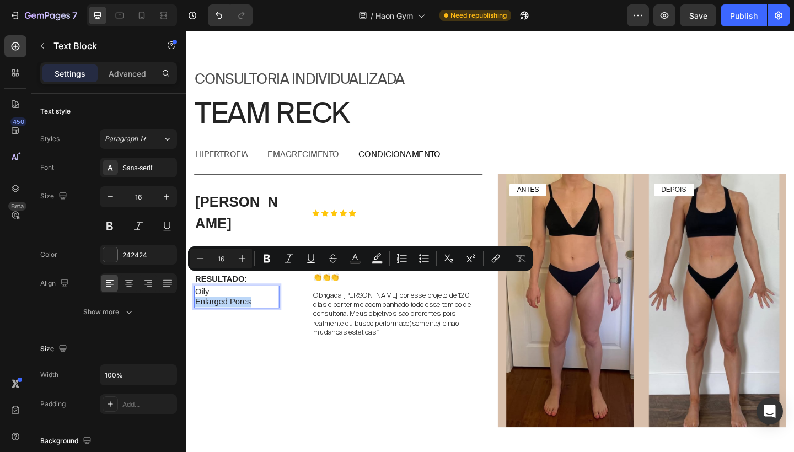
click at [238, 320] on p "Enlarged Pores" at bounding box center [241, 326] width 90 height 12
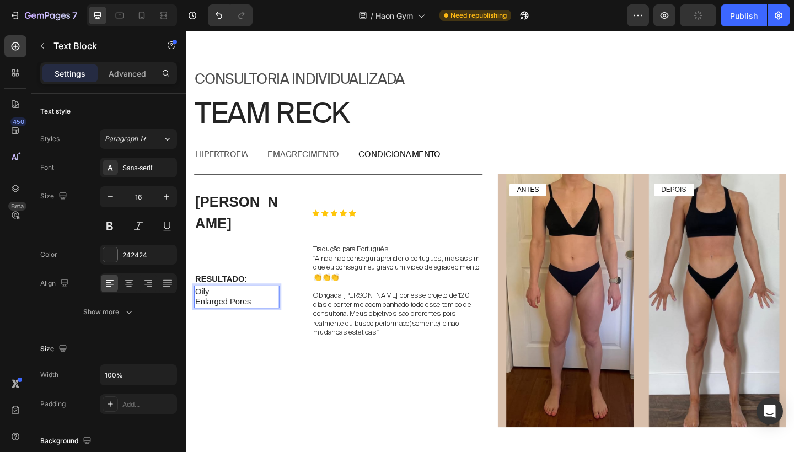
click at [254, 320] on p "Enlarged Pores" at bounding box center [241, 326] width 90 height 12
click at [261, 320] on p "Enlarged Pores" at bounding box center [241, 326] width 90 height 12
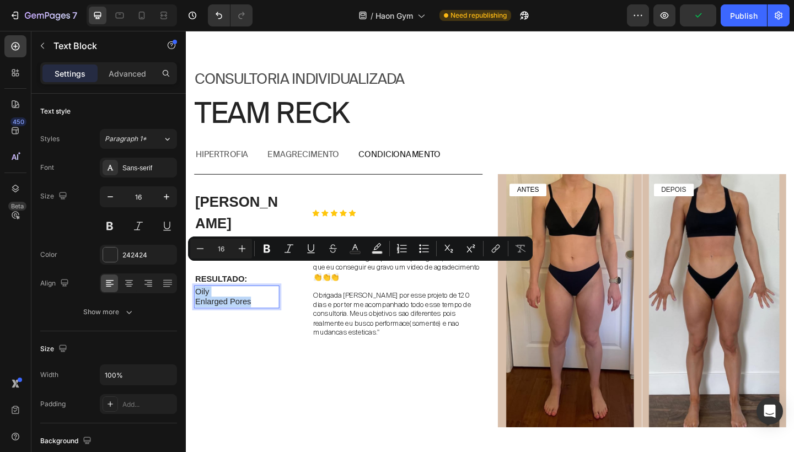
drag, startPoint x: 261, startPoint y: 301, endPoint x: 196, endPoint y: 290, distance: 65.9
click at [196, 308] on div "Oily Enlarged Pores" at bounding box center [241, 320] width 93 height 25
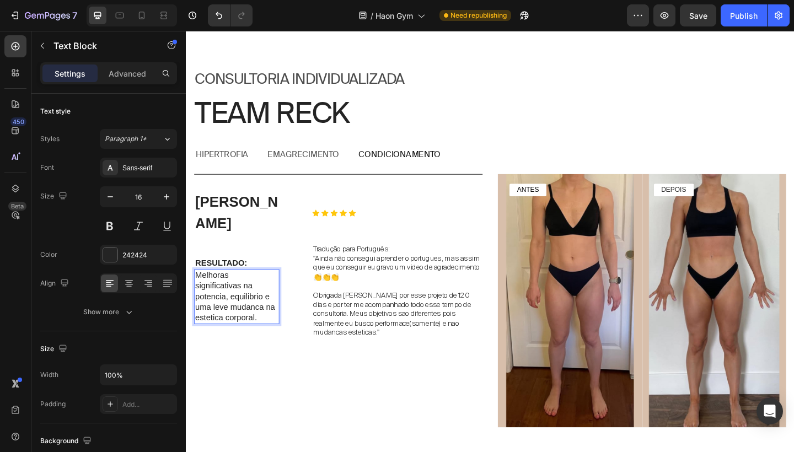
click at [265, 309] on p "Melhoras significativas na potencia, equilibrio e uma leve mudanca na estetica …" at bounding box center [241, 320] width 90 height 57
click at [213, 317] on p "Melhoras significativas na potencia, equilibrio e uma leve mudança na estetica …" at bounding box center [241, 320] width 90 height 57
click at [222, 304] on p "Melhoras significativas na potencia, equilibrio e uma leve mudança na estética …" at bounding box center [241, 320] width 90 height 57
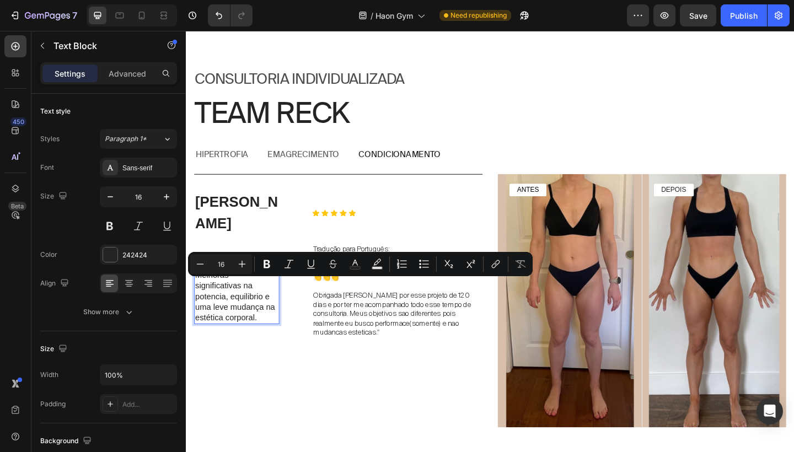
click at [212, 306] on p "Melhoras significativas na potencia, equilibrio e uma leve mudança na estética …" at bounding box center [241, 320] width 90 height 57
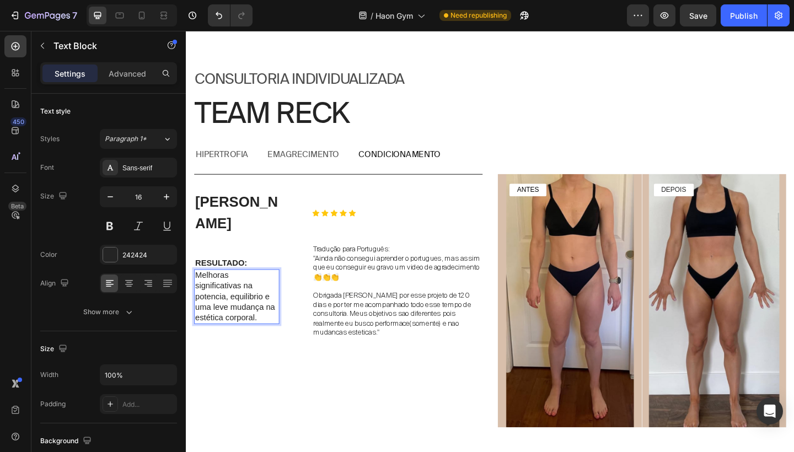
click at [212, 292] on p "Melhoras significativas na potencia, equilibrio e uma leve mudança na estética …" at bounding box center [241, 320] width 90 height 57
click at [212, 292] on p "Melhoras significativas na potência, equilibrio e uma leve mudança na estética …" at bounding box center [241, 320] width 90 height 57
click at [241, 311] on p "Melhoras significativas na potência, equilibrio e uma leve mudança na estética …" at bounding box center [241, 320] width 90 height 57
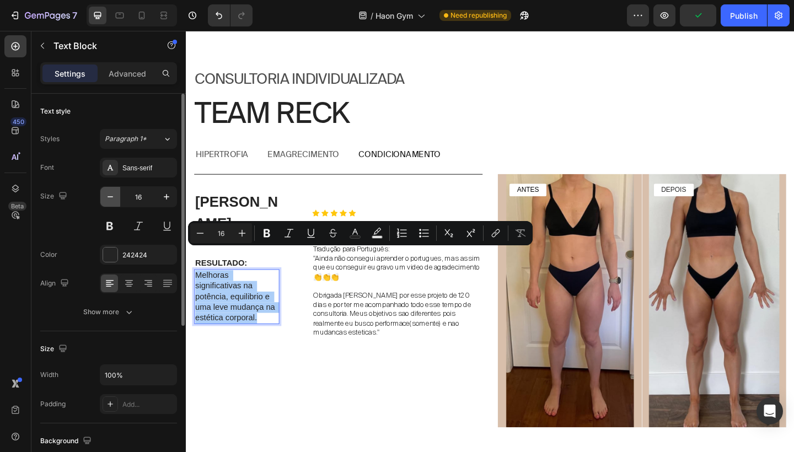
click at [110, 193] on icon "button" at bounding box center [110, 196] width 11 height 11
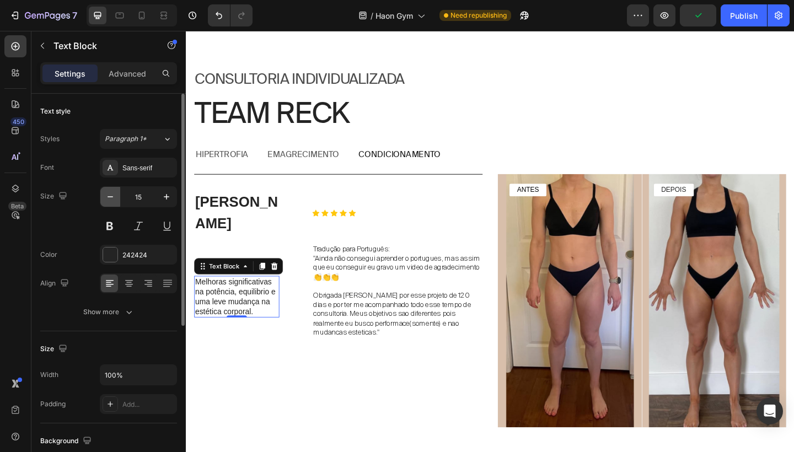
type input "14"
click at [136, 170] on div "Sans-serif" at bounding box center [148, 168] width 52 height 10
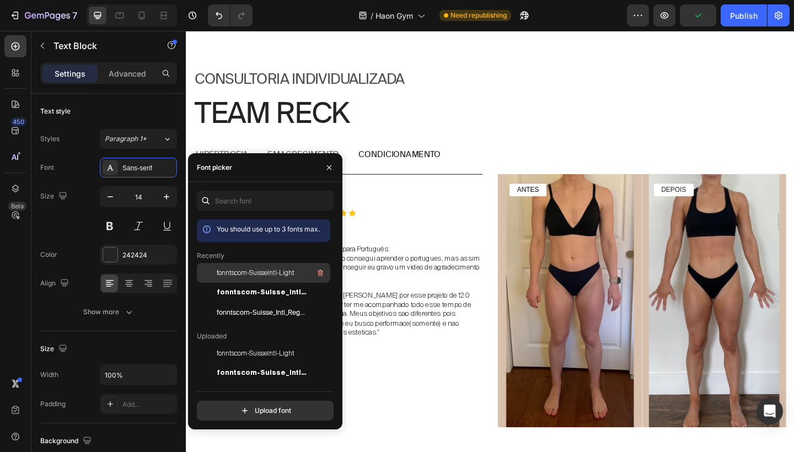
click at [245, 271] on span "fonntscom-SuisseIntl-Light" at bounding box center [256, 273] width 78 height 10
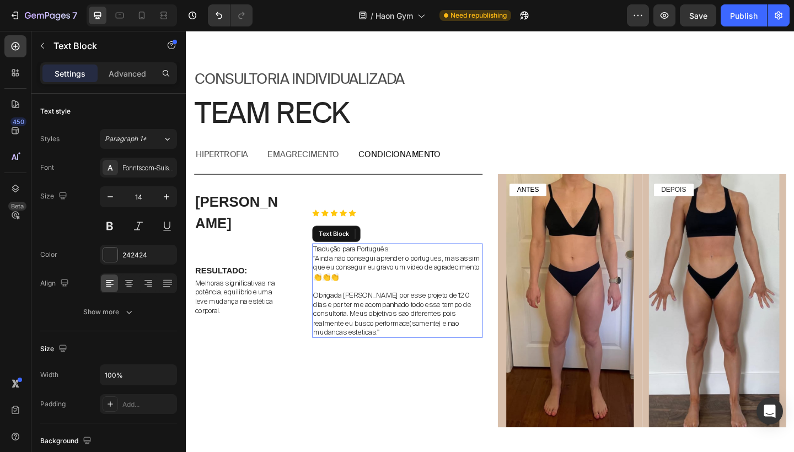
click at [422, 273] on p ""Ainda não consegui aprender o portugues, mas assim que eu conseguir eu gravo u…" at bounding box center [415, 288] width 183 height 30
click at [464, 273] on p ""Ainda não consegui aprender o portugues, mas assim que eu conseguir eu gravo u…" at bounding box center [415, 288] width 183 height 30
click at [420, 263] on p "Tradução para Português:" at bounding box center [415, 268] width 183 height 10
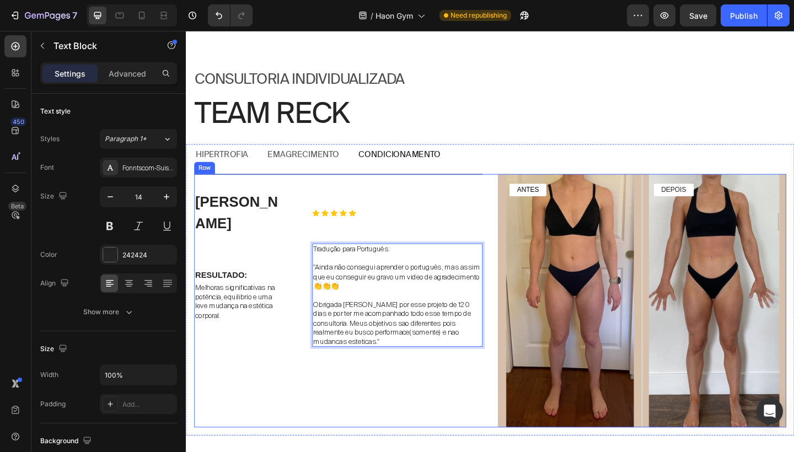
click at [402, 238] on div "Ken K. Text Block Icon Icon Icon Icon Icon Icon List Row RESULTADO: Text Block …" at bounding box center [352, 325] width 314 height 276
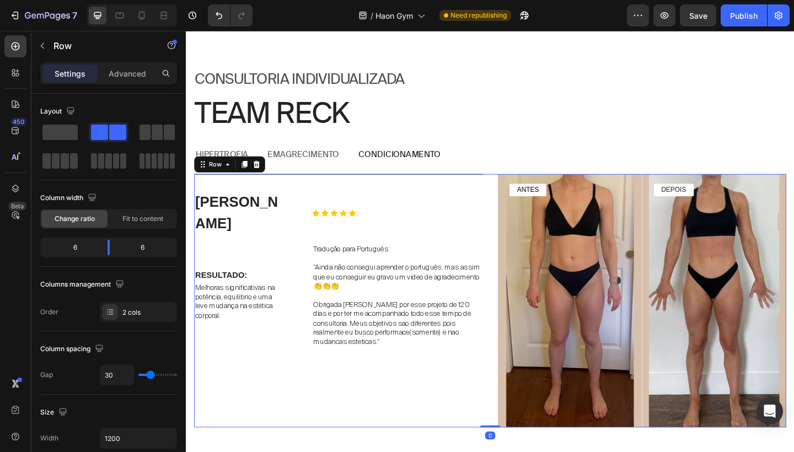
click at [402, 238] on div "Ken K. Text Block Icon Icon Icon Icon Icon Icon List Row RESULTADO: Text Block …" at bounding box center [352, 325] width 314 height 276
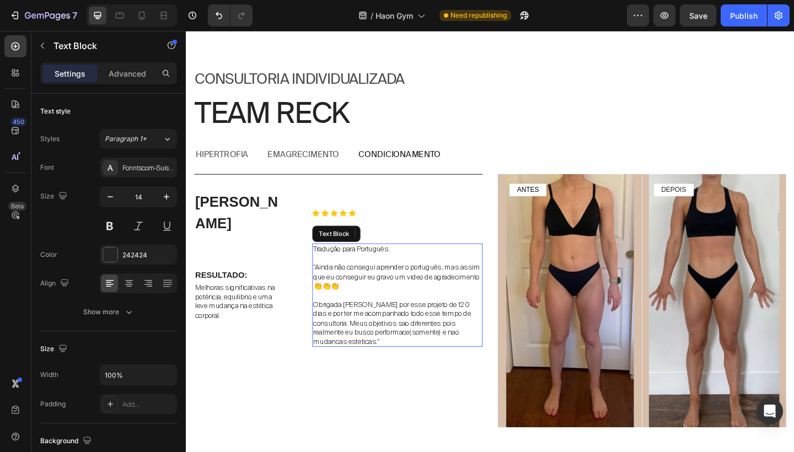
click at [395, 263] on p "Tradução para Português:" at bounding box center [415, 268] width 183 height 10
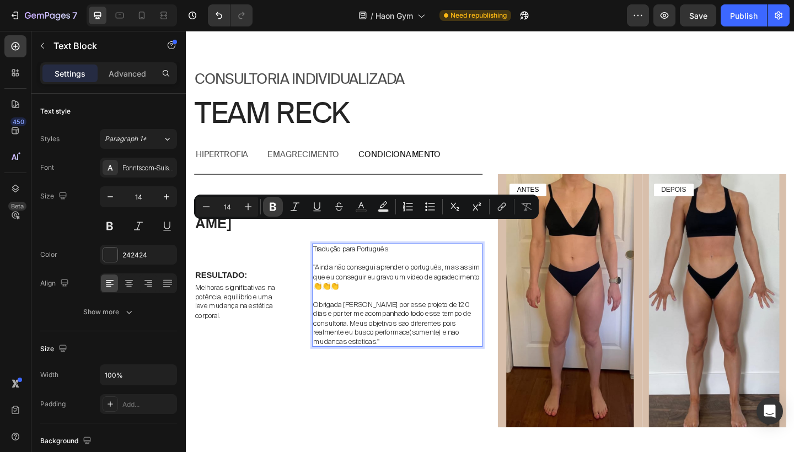
click at [274, 206] on icon "Editor contextual toolbar" at bounding box center [273, 207] width 7 height 8
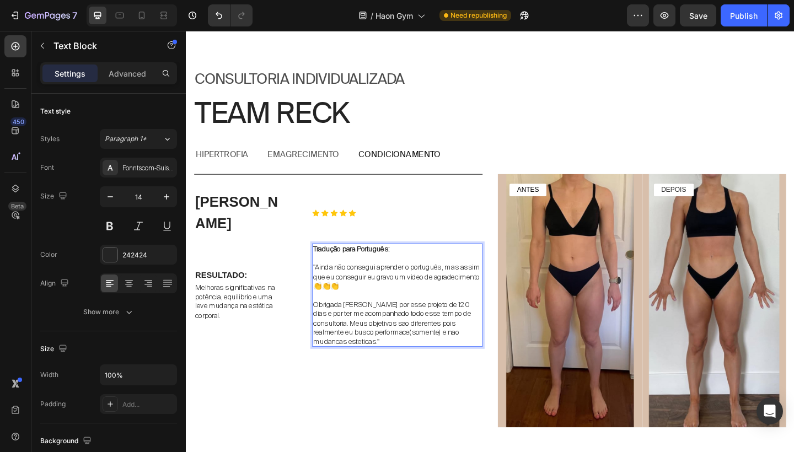
click at [367, 283] on p ""Ainda não consegui aprender o português, mas assim que eu conseguir eu gravo u…" at bounding box center [415, 298] width 183 height 30
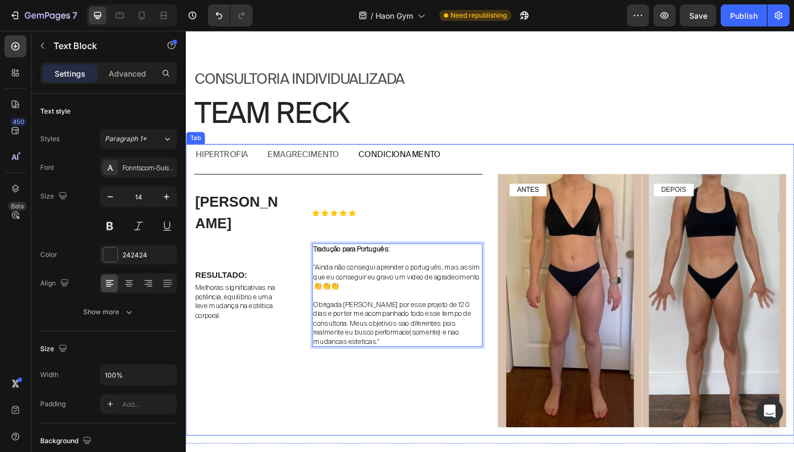
click at [292, 163] on p "emagrecimento" at bounding box center [313, 166] width 78 height 12
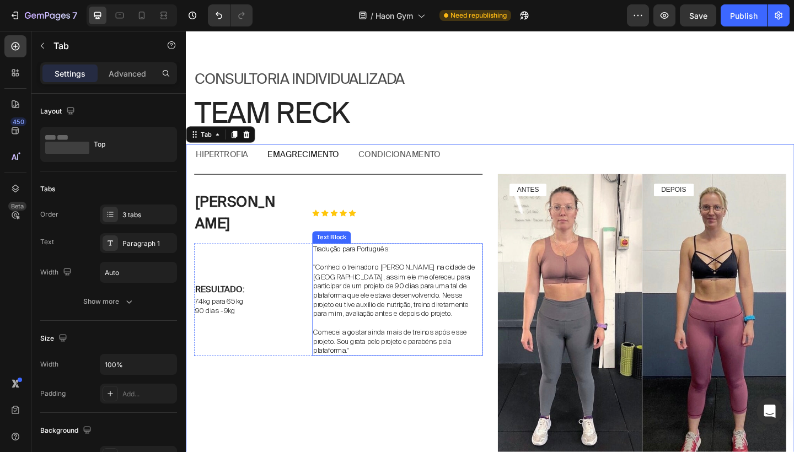
click at [378, 263] on p "Tradução para Português:" at bounding box center [415, 268] width 183 height 10
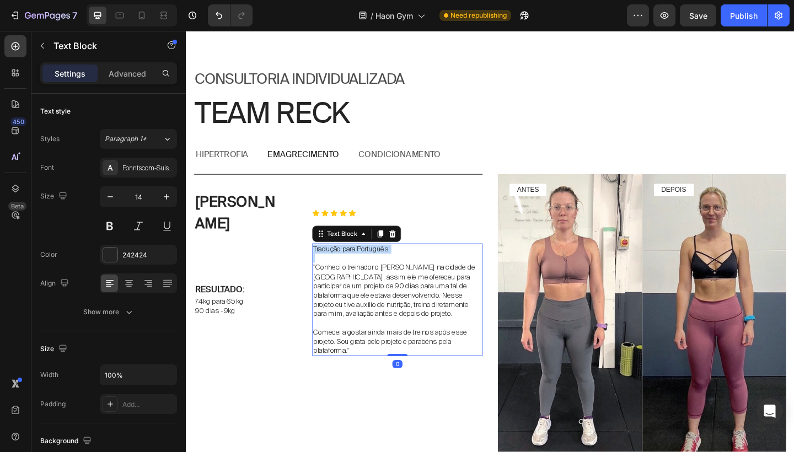
click at [378, 263] on p "Tradução para Português:" at bounding box center [415, 268] width 183 height 10
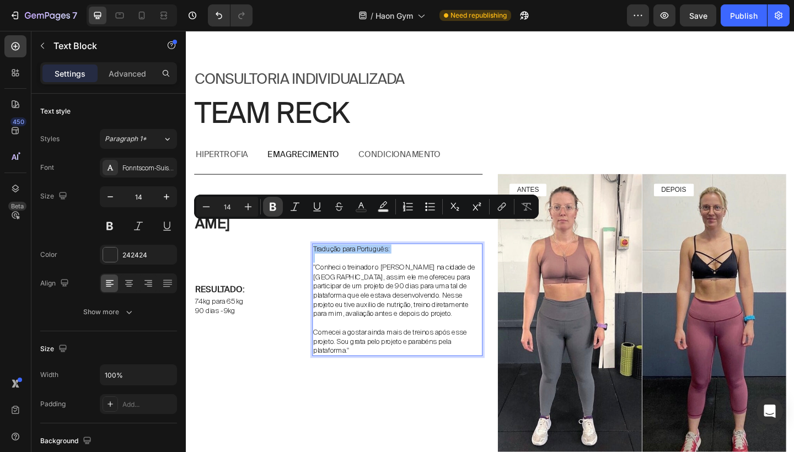
click at [278, 205] on icon "Editor contextual toolbar" at bounding box center [272, 206] width 11 height 11
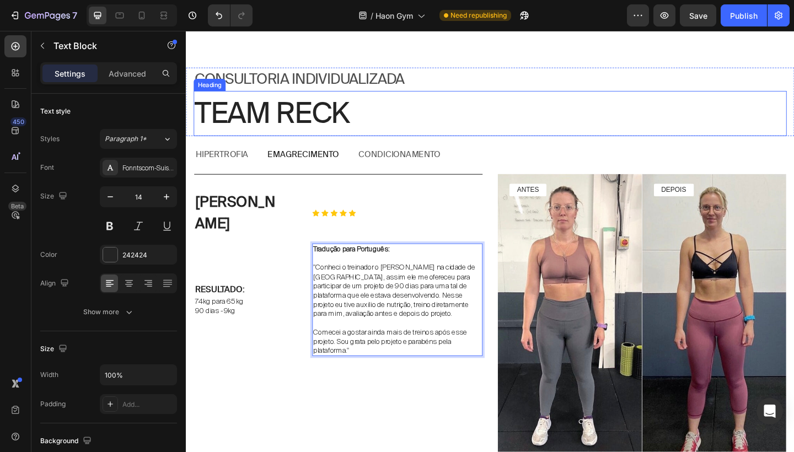
click at [596, 135] on p "Team reck" at bounding box center [516, 121] width 643 height 47
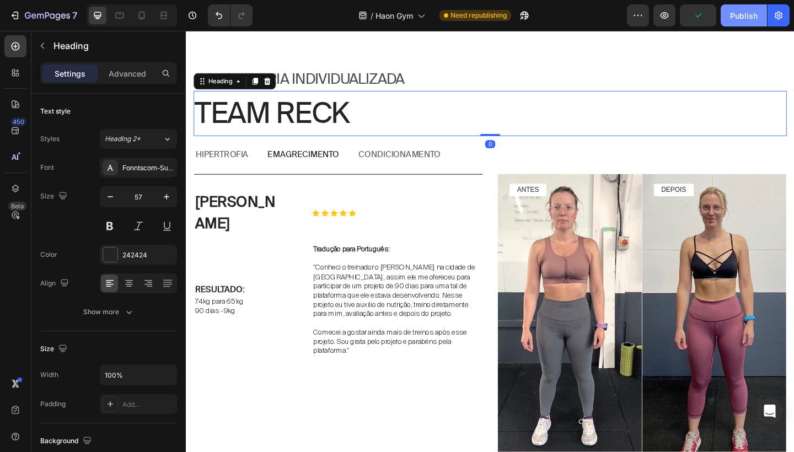
click at [739, 19] on div "Publish" at bounding box center [744, 16] width 28 height 12
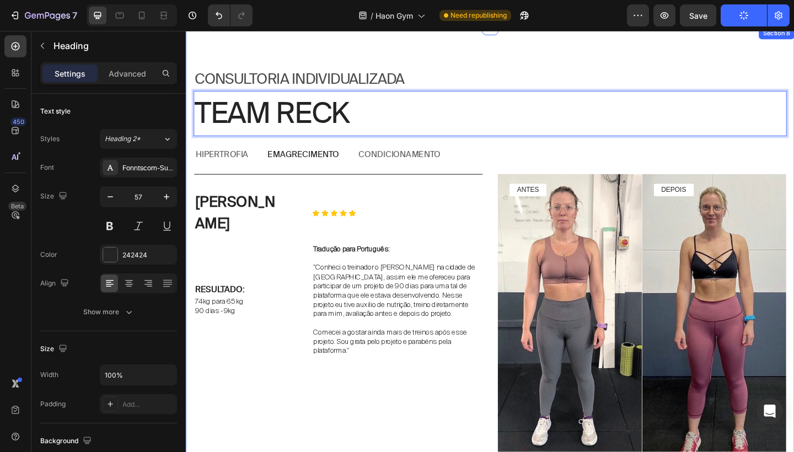
click at [544, 152] on div "Consultoria individualIZADA Text Block Team reck Heading 0 Row hipertrofia emag…" at bounding box center [516, 298] width 661 height 455
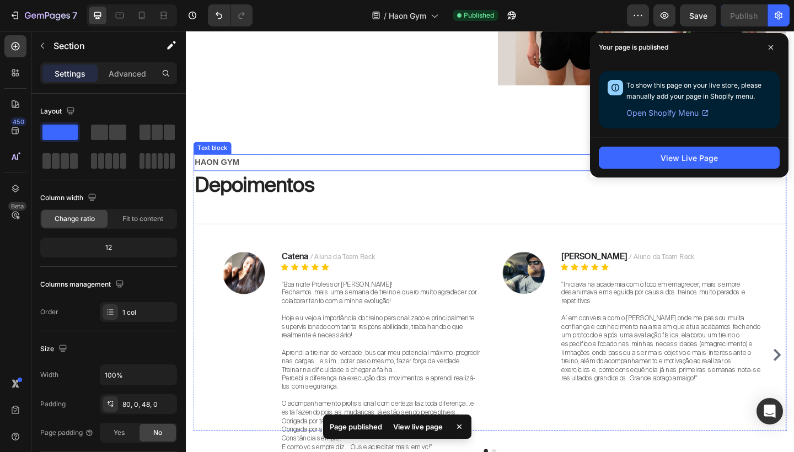
scroll to position [2975, 0]
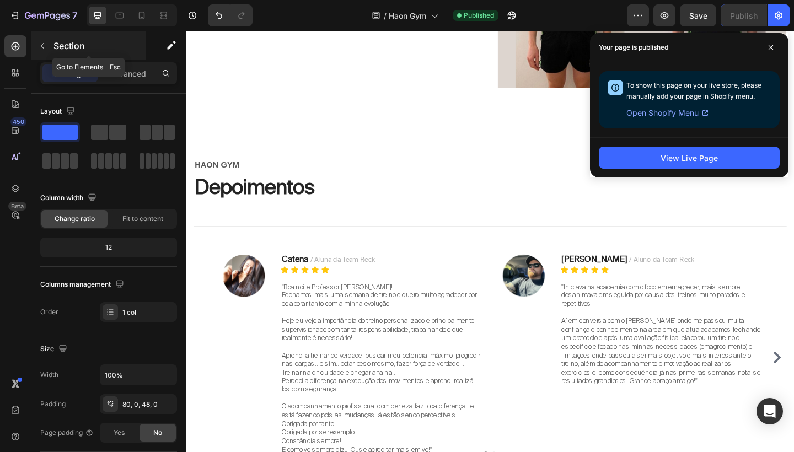
click at [46, 47] on icon "button" at bounding box center [42, 45] width 9 height 9
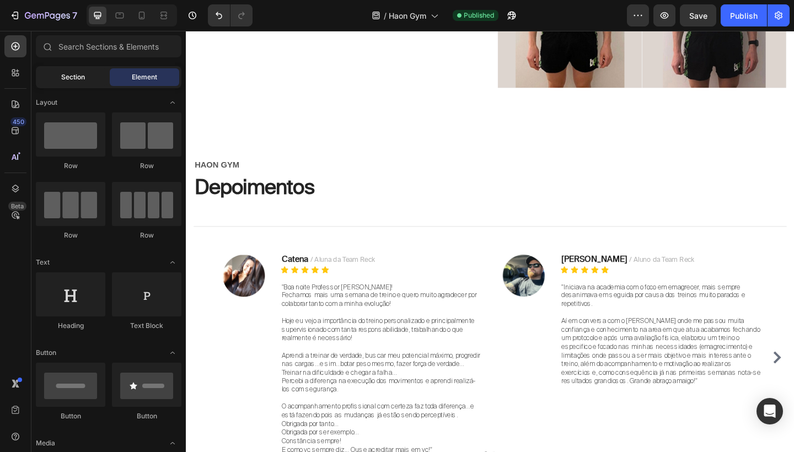
click at [83, 83] on div "Section" at bounding box center [72, 77] width 69 height 18
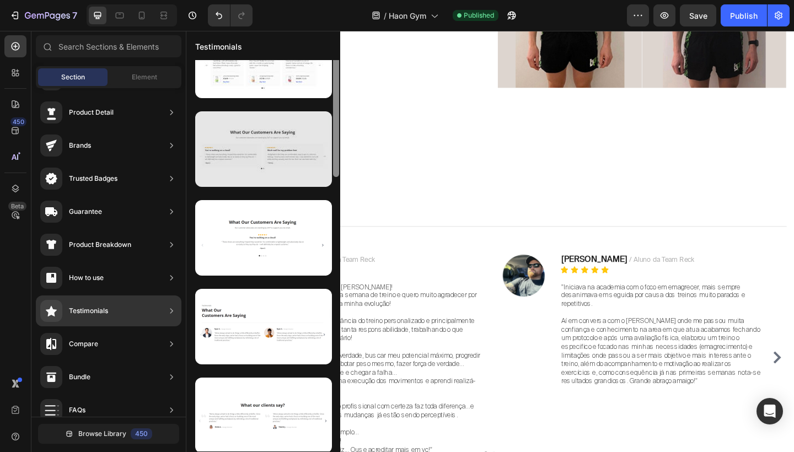
scroll to position [0, 0]
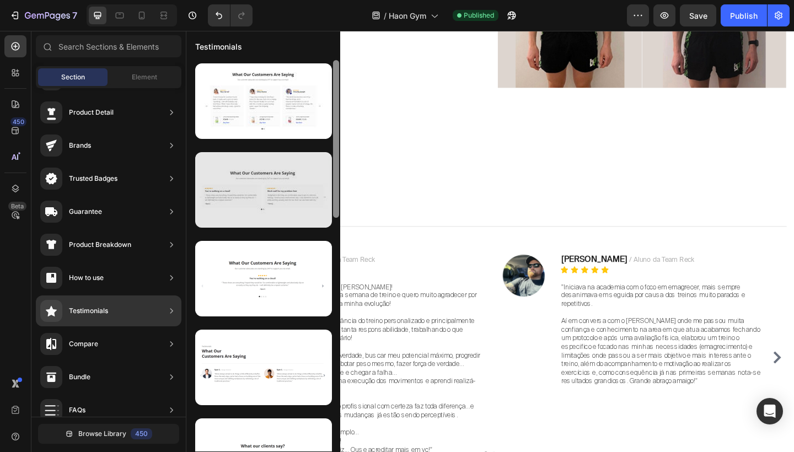
drag, startPoint x: 337, startPoint y: 177, endPoint x: 295, endPoint y: 155, distance: 47.3
click at [295, 155] on div at bounding box center [263, 255] width 154 height 391
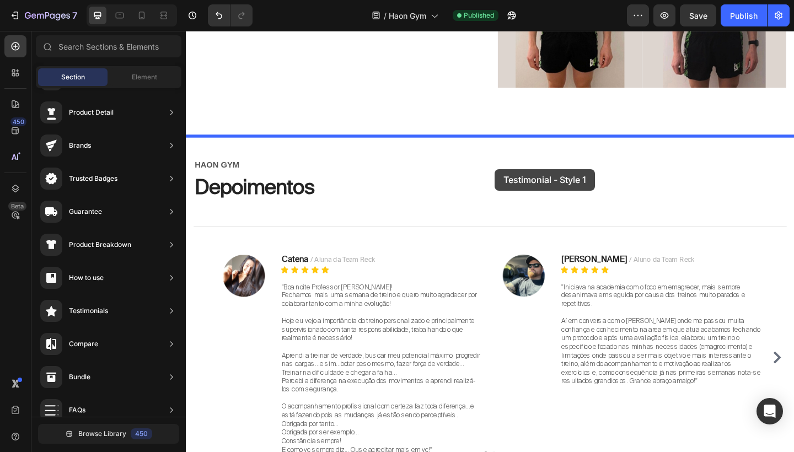
drag, startPoint x: 450, startPoint y: 136, endPoint x: 521, endPoint y: 181, distance: 84.7
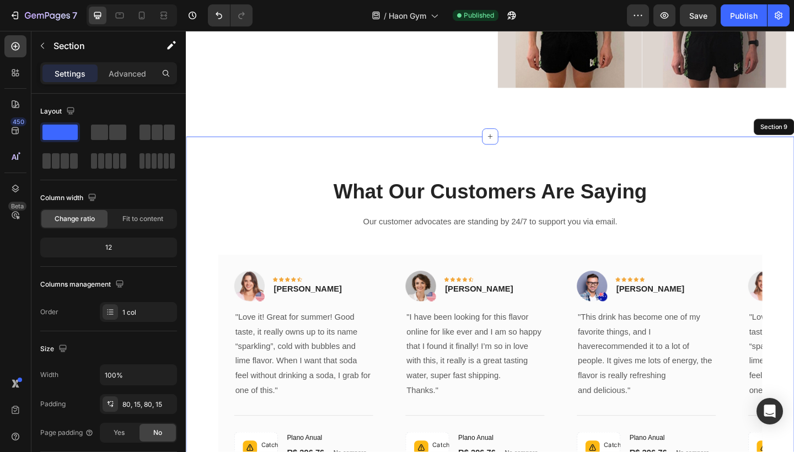
scroll to position [3050, 0]
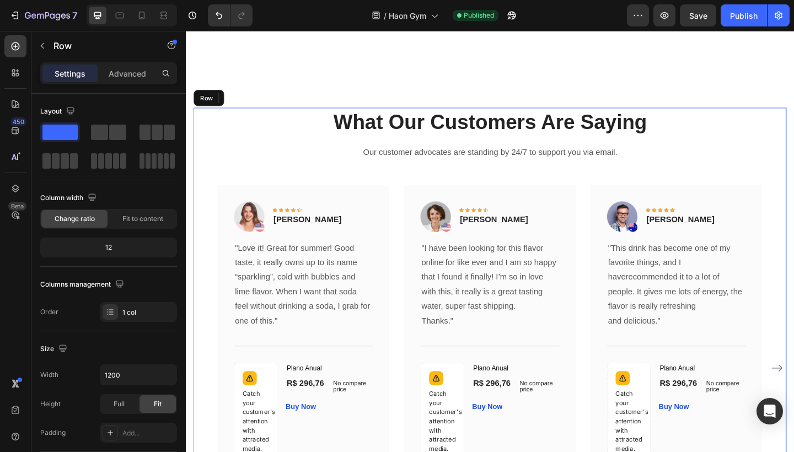
click at [518, 182] on div "What Our Customers Are Saying Heading Our customer advocates are standing by 24…" at bounding box center [516, 364] width 645 height 498
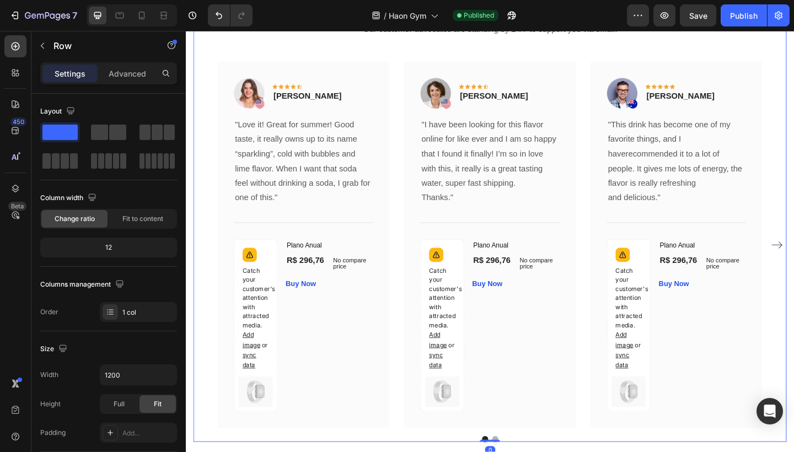
scroll to position [3227, 0]
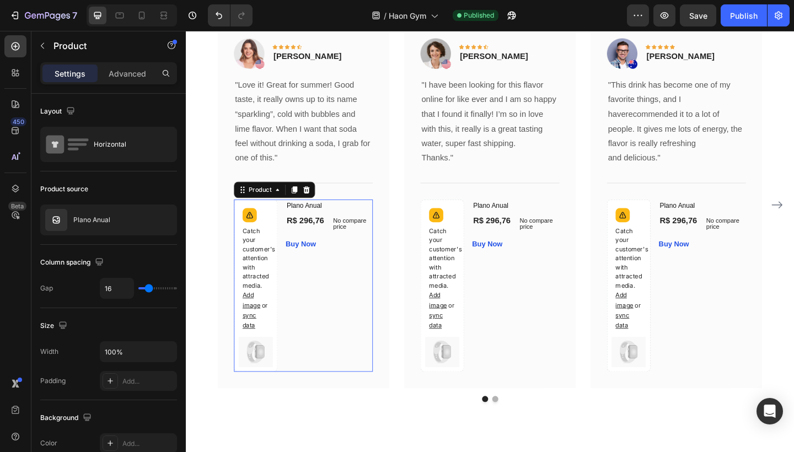
click at [367, 390] on div "Plano Anual (P) Title R$ 296,76 (P) Price (P) Price No compare price (P) Price …" at bounding box center [341, 307] width 95 height 187
click at [321, 206] on div at bounding box center [316, 203] width 13 height 13
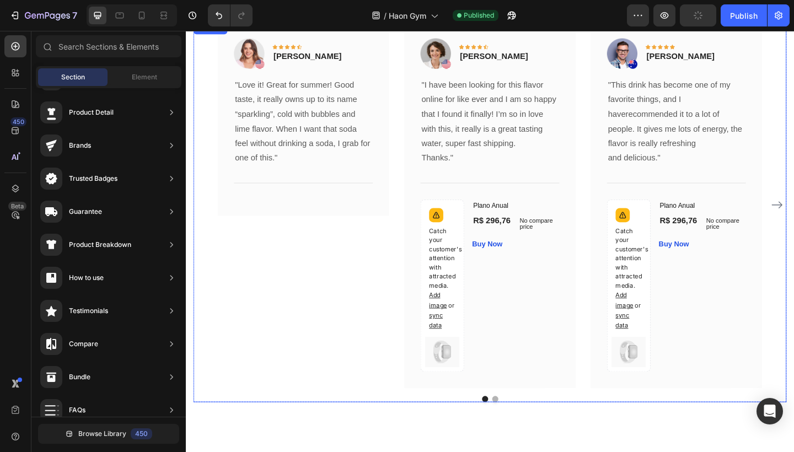
click at [357, 284] on div "Image Icon Icon Icon Icon Icon Row Rita Carroll Text block Row "Love it! Great …" at bounding box center [313, 220] width 186 height 398
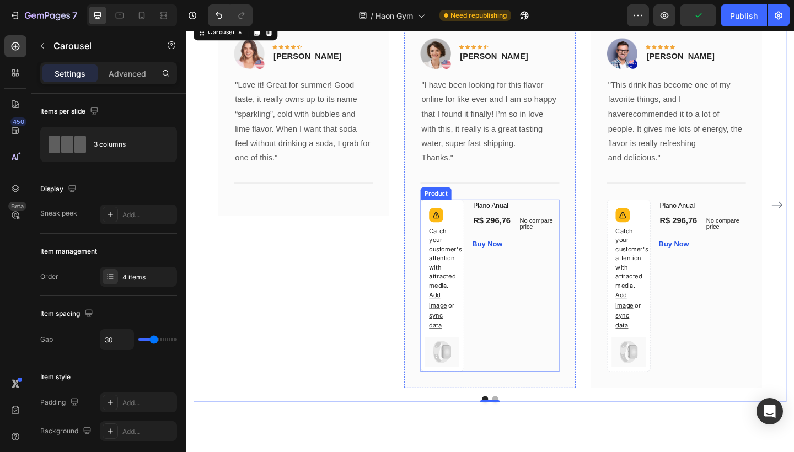
click at [577, 344] on div "Plano Anual (P) Title R$ 296,76 (P) Price (P) Price No compare price (P) Price …" at bounding box center [544, 307] width 95 height 187
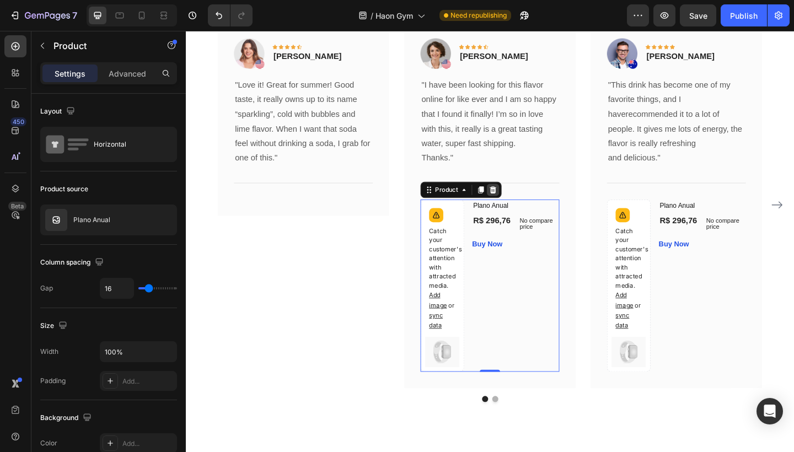
click at [521, 202] on icon at bounding box center [519, 204] width 7 height 8
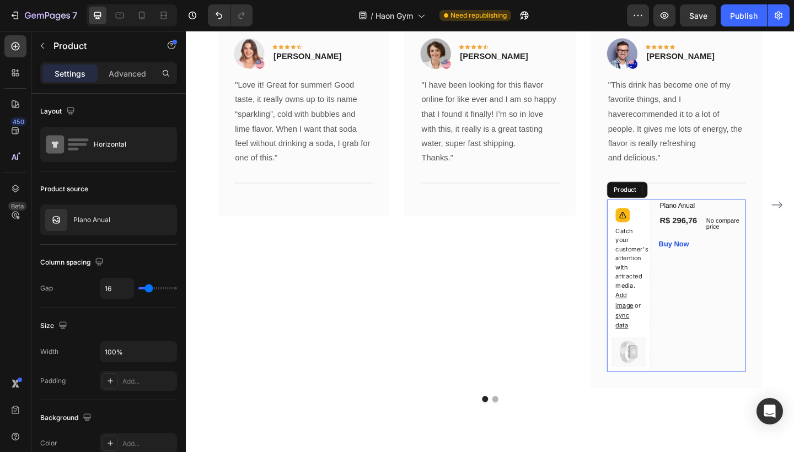
click at [780, 330] on div "Plano Anual (P) Title R$ 296,76 (P) Price (P) Price No compare price (P) Price …" at bounding box center [747, 307] width 95 height 187
click at [720, 206] on div at bounding box center [722, 203] width 13 height 13
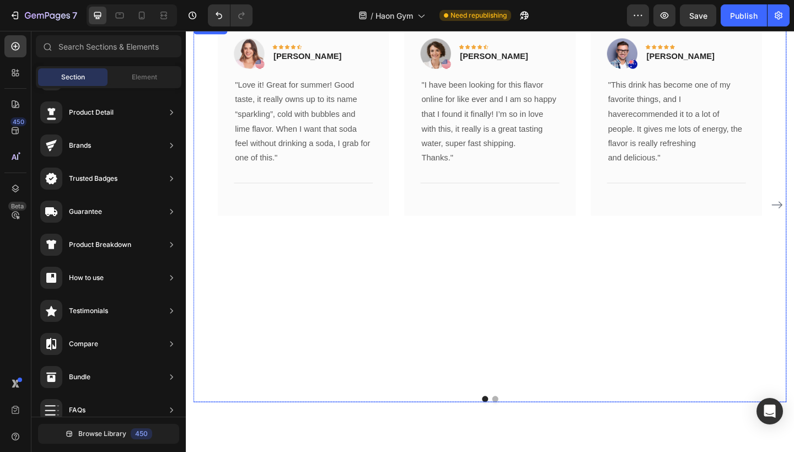
click at [597, 330] on div "Image Icon Icon Icon Icon Icon Row Olivia Rowse Text block Row "I have been loo…" at bounding box center [516, 220] width 186 height 398
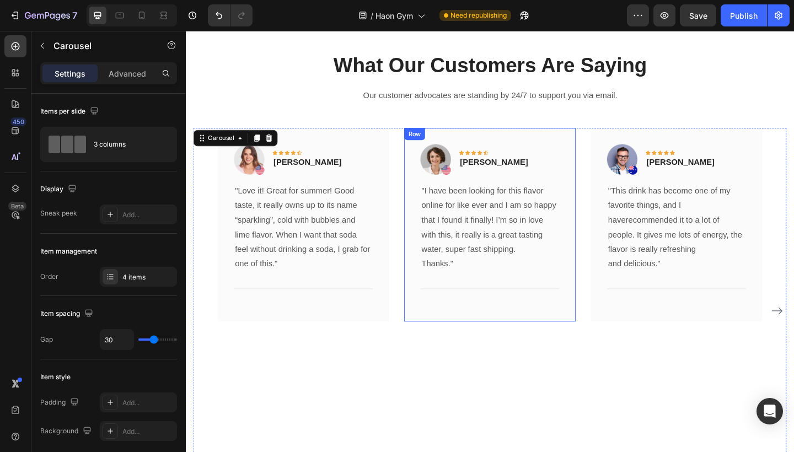
scroll to position [3314, 0]
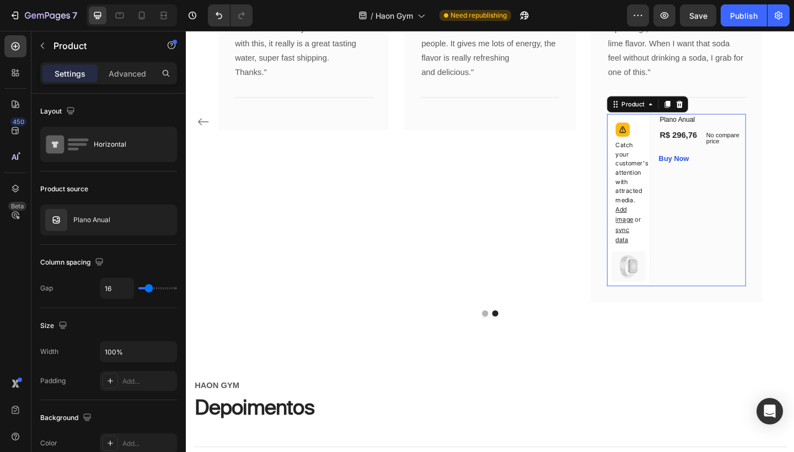
click at [780, 273] on div "Plano Anual (P) Title R$ 296,76 (P) Price (P) Price No compare price (P) Price …" at bounding box center [747, 214] width 95 height 187
click at [725, 115] on icon at bounding box center [722, 111] width 7 height 8
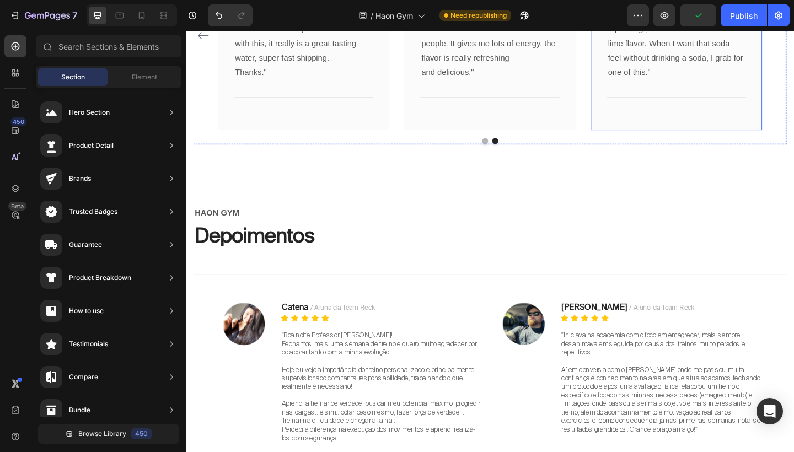
click at [691, 130] on div "Image Icon Icon Icon Icon Icon Row [PERSON_NAME] Text block Row "Love it! Great…" at bounding box center [719, 36] width 186 height 205
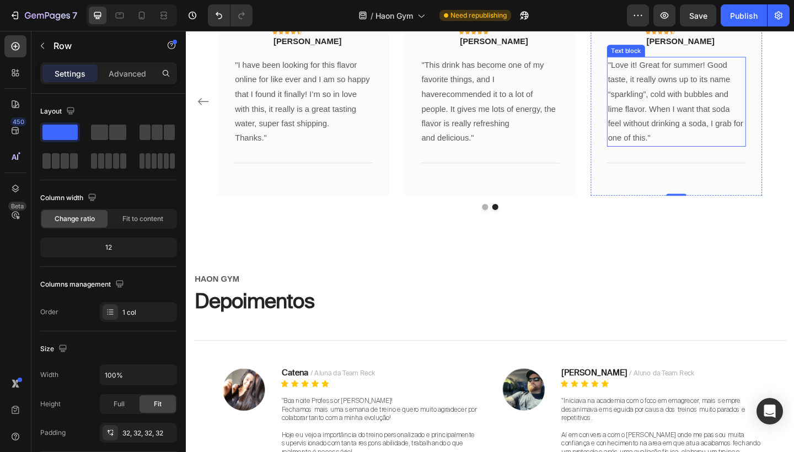
scroll to position [3246, 0]
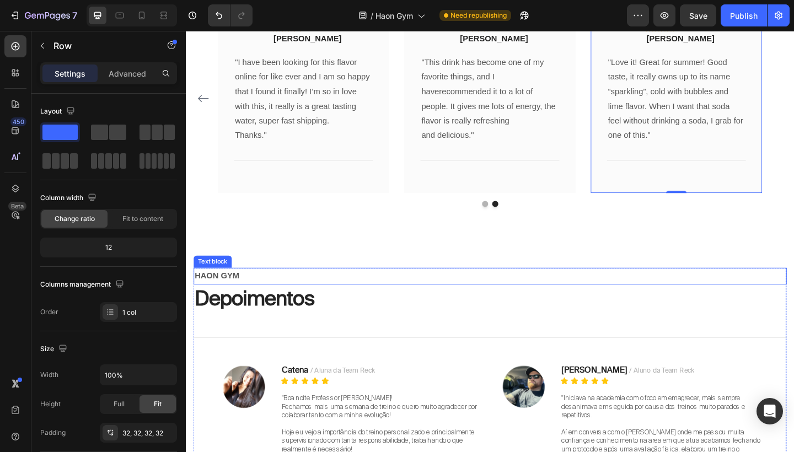
click at [430, 300] on p "HAON GYM" at bounding box center [516, 298] width 643 height 16
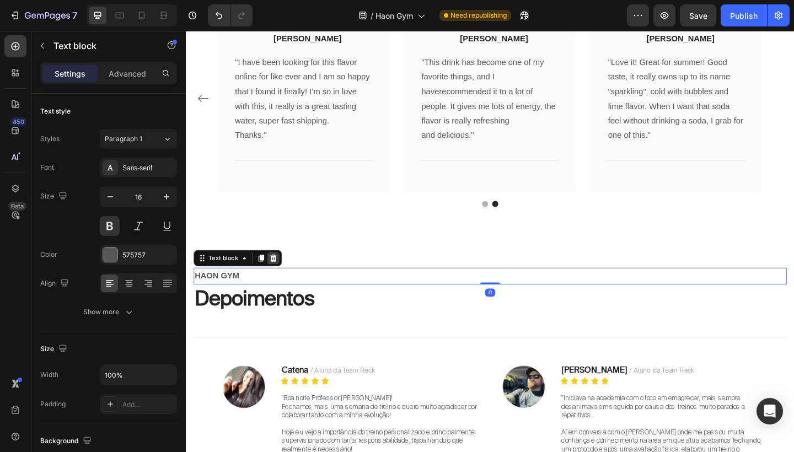
click at [281, 282] on icon at bounding box center [280, 278] width 7 height 8
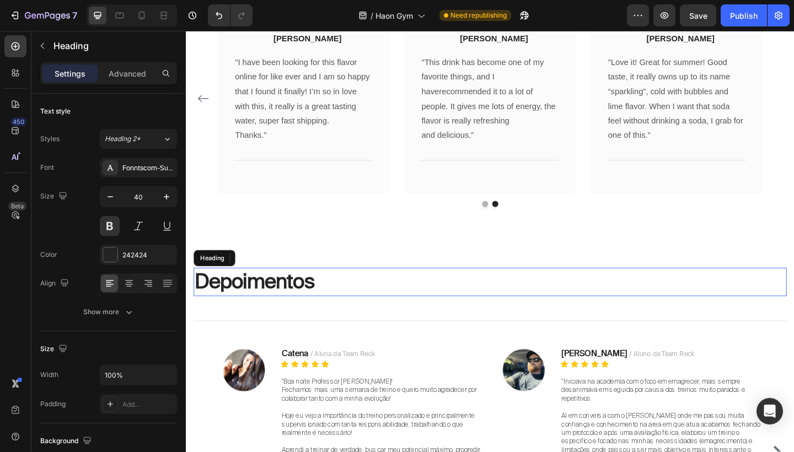
click at [279, 313] on h2 "Depoimentos" at bounding box center [516, 304] width 645 height 31
click at [275, 281] on icon at bounding box center [274, 278] width 7 height 8
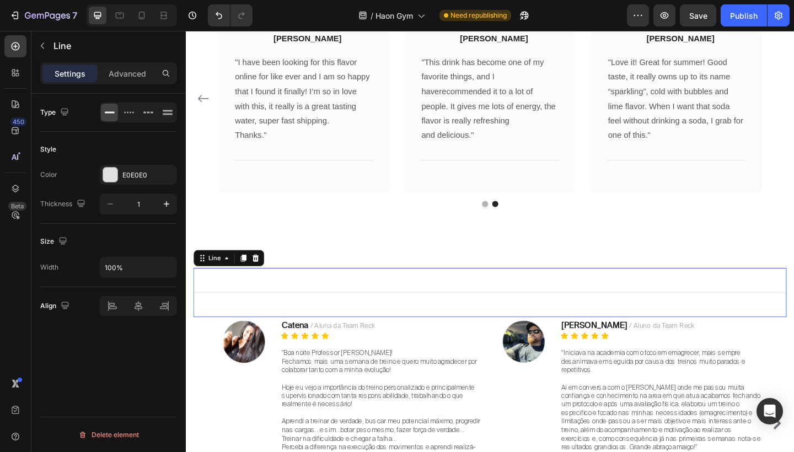
click at [455, 298] on div "Title Line 0" at bounding box center [516, 315] width 645 height 53
click at [262, 282] on icon at bounding box center [261, 278] width 7 height 8
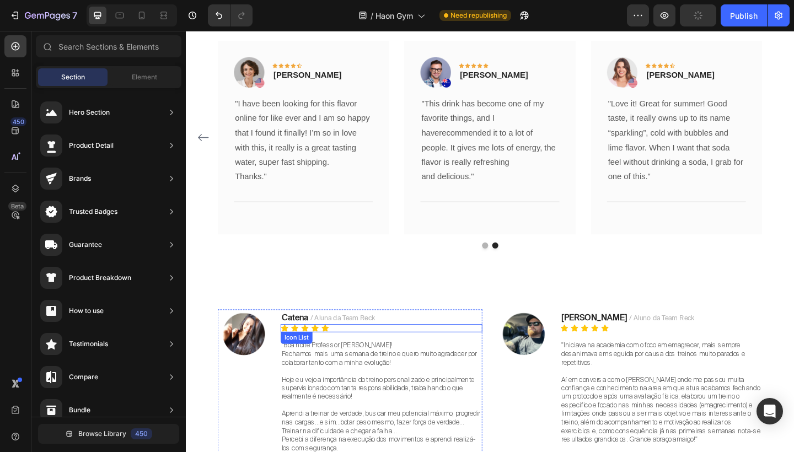
scroll to position [3203, 0]
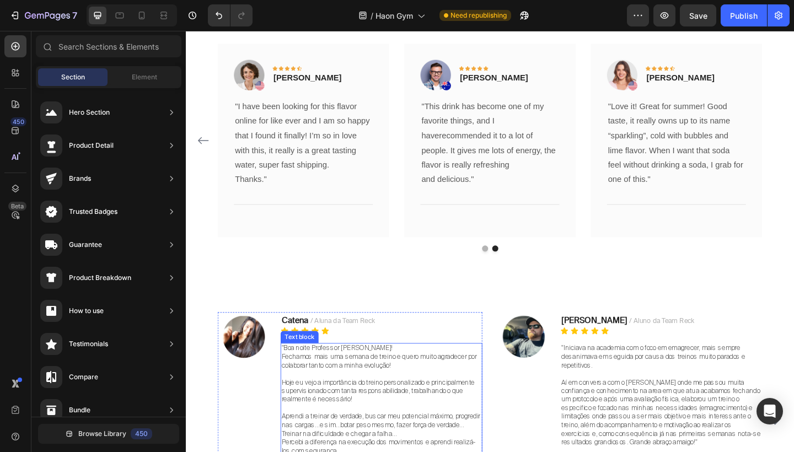
click at [316, 400] on p at bounding box center [398, 404] width 217 height 9
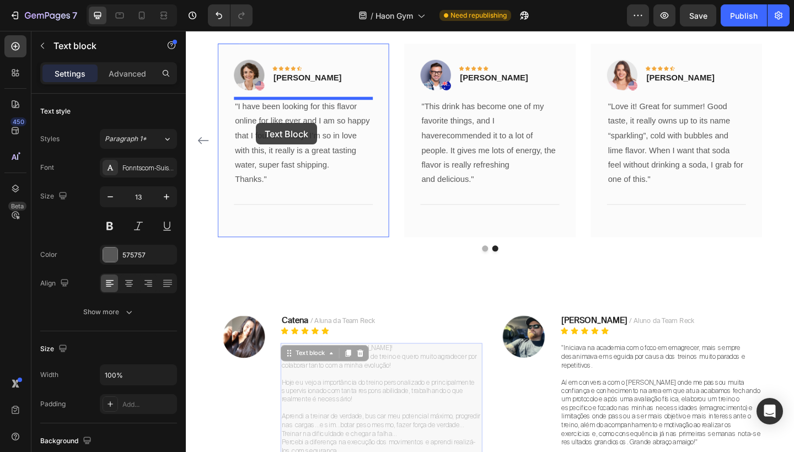
drag, startPoint x: 300, startPoint y: 379, endPoint x: 262, endPoint y: 131, distance: 250.9
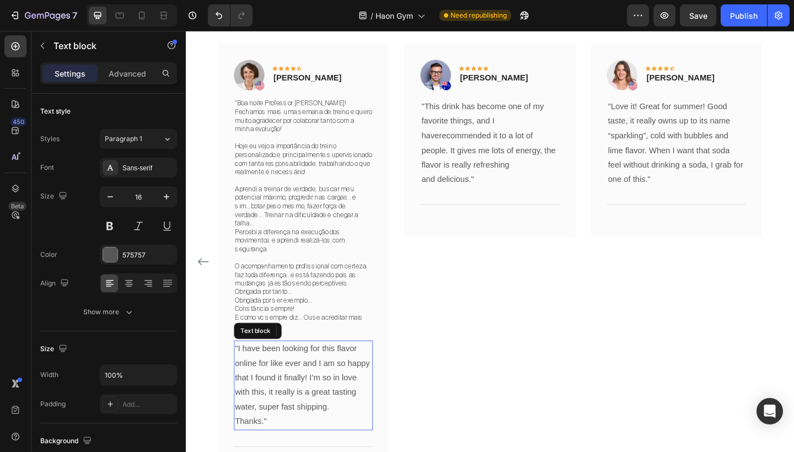
click at [263, 384] on p ""I have been looking for this flavor online for like ever and I am so happy tha…" at bounding box center [313, 408] width 149 height 79
click at [326, 354] on icon at bounding box center [324, 358] width 7 height 8
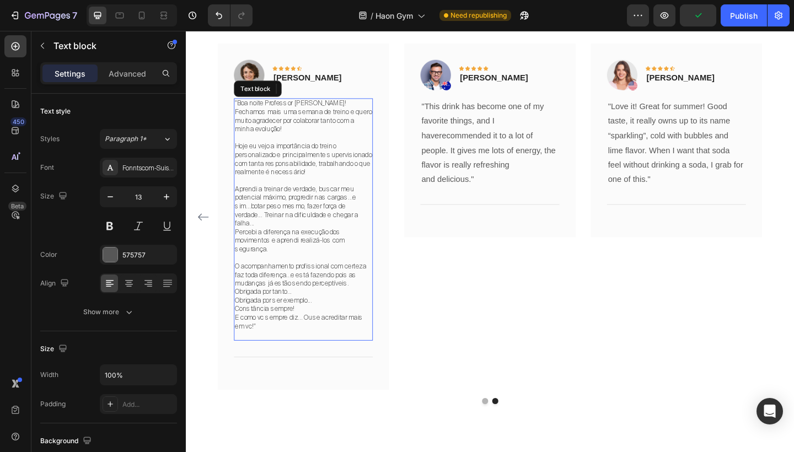
click at [330, 274] on p at bounding box center [313, 278] width 149 height 9
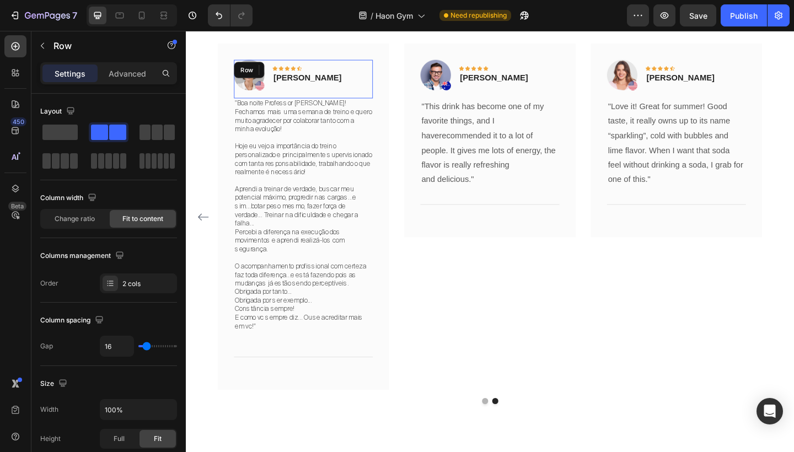
click at [346, 83] on div "Image Icon Icon Icon Icon Icon Row [PERSON_NAME] Text block Row" at bounding box center [313, 84] width 151 height 42
click at [344, 80] on div "Image Icon Icon Icon Icon Icon Row [PERSON_NAME] Text block Row 0" at bounding box center [313, 84] width 151 height 42
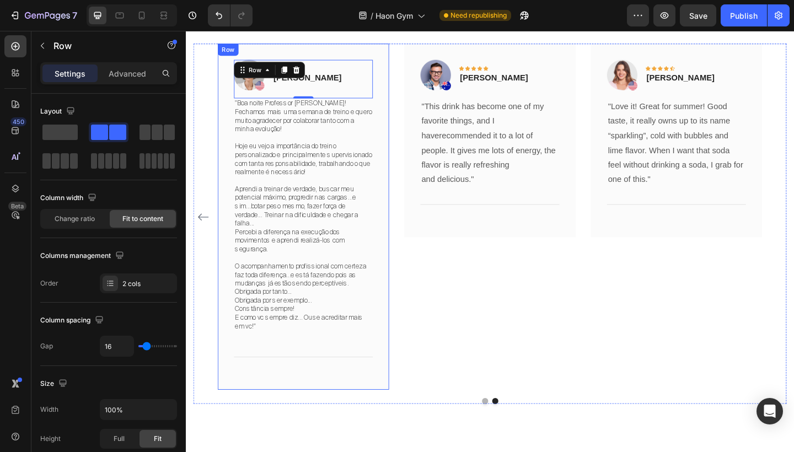
click at [397, 189] on div "Image Icon Icon Icon Icon Icon Row [PERSON_NAME] Text block Row 0 "Boa noite Pr…" at bounding box center [313, 233] width 186 height 376
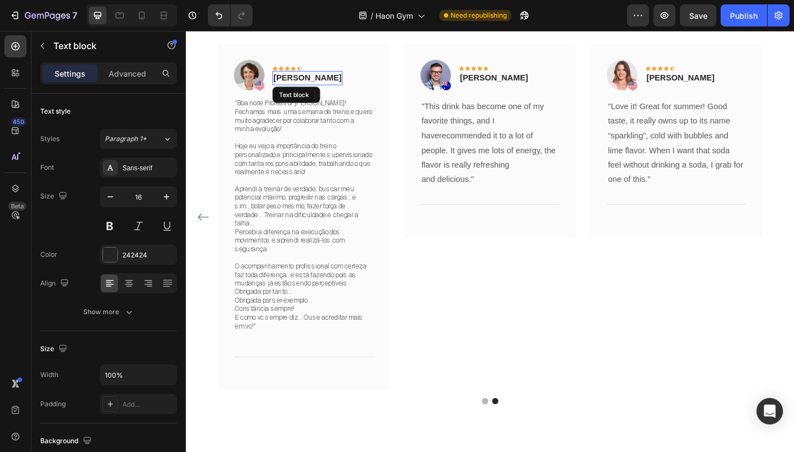
click at [321, 81] on p "[PERSON_NAME]" at bounding box center [318, 82] width 74 height 13
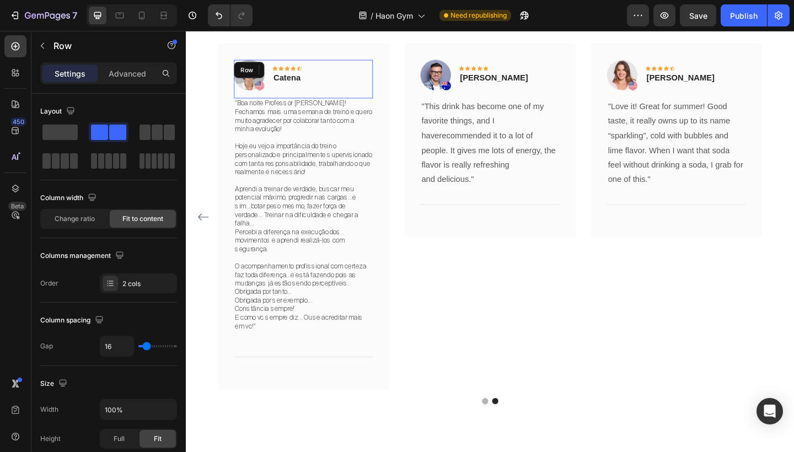
click at [348, 69] on div "Image Icon Icon Icon Icon Icon Row Catena Text block 0 Row" at bounding box center [313, 84] width 151 height 42
click at [331, 70] on div "Image Icon Icon Icon Icon Icon Row Catena Text block Row 0" at bounding box center [313, 84] width 151 height 42
click at [323, 66] on div "Image Icon Icon Icon Icon Icon Row Catena Text block Row 0" at bounding box center [313, 84] width 151 height 42
click at [330, 59] on div "Image Icon Icon Icon Icon Icon Row Catena Text block Row 0 "Boa noite Professor…" at bounding box center [313, 233] width 186 height 376
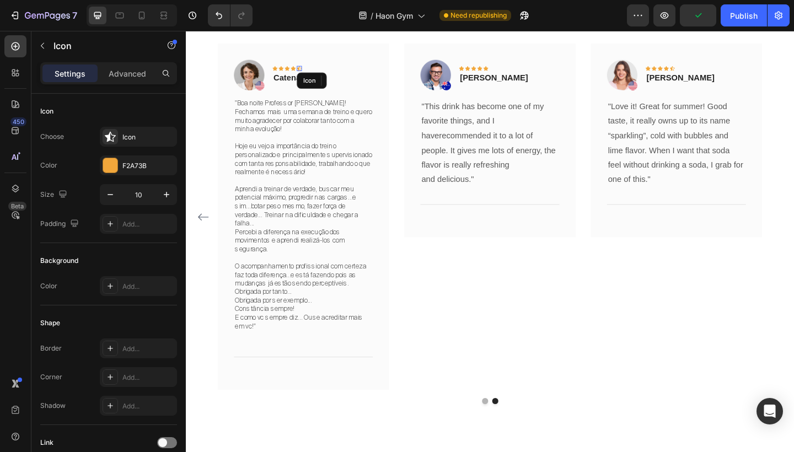
click at [308, 74] on div "Icon" at bounding box center [309, 72] width 6 height 6
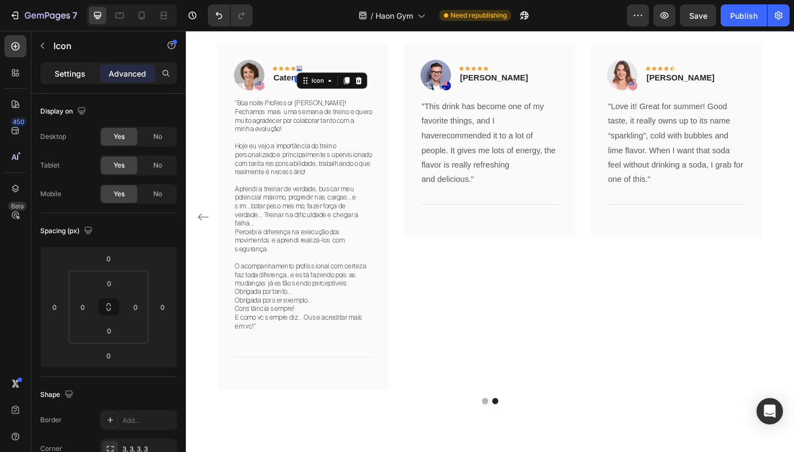
click at [79, 70] on p "Settings" at bounding box center [70, 74] width 31 height 12
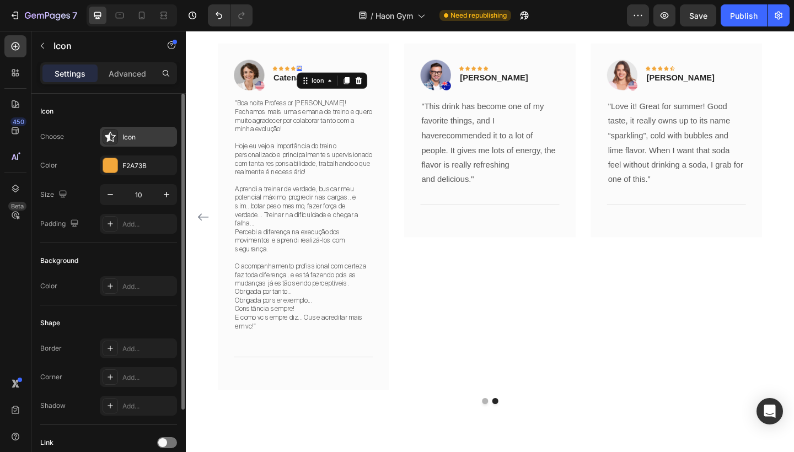
click at [142, 139] on div "Icon" at bounding box center [148, 137] width 52 height 10
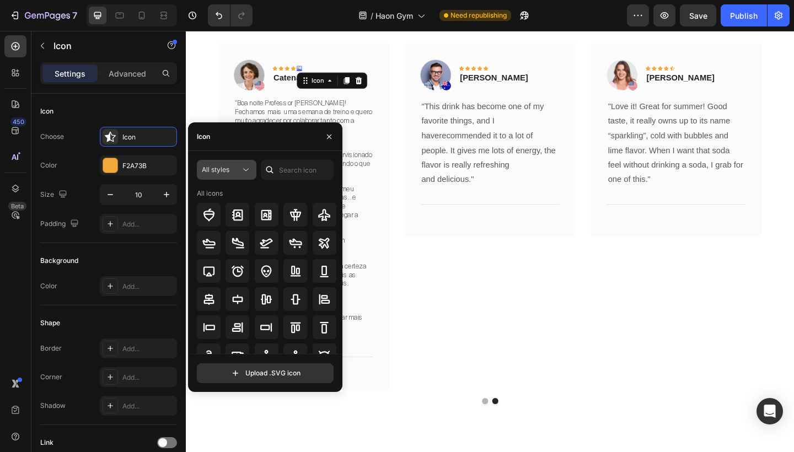
click at [249, 169] on icon at bounding box center [245, 169] width 11 height 11
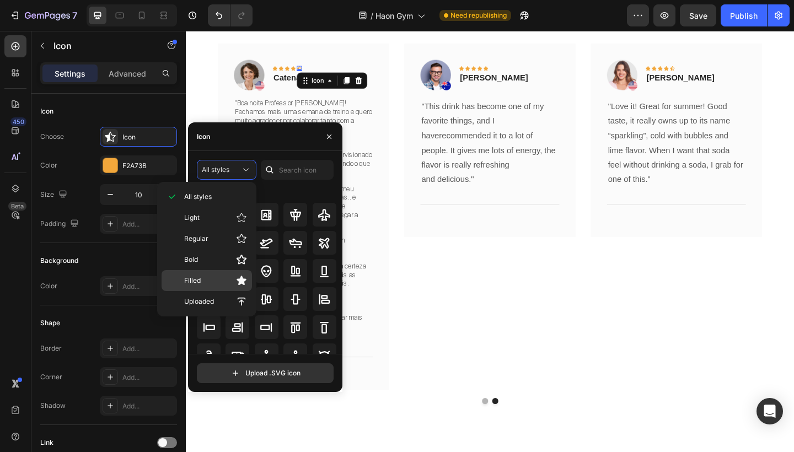
click at [231, 277] on p "Filled" at bounding box center [215, 280] width 63 height 11
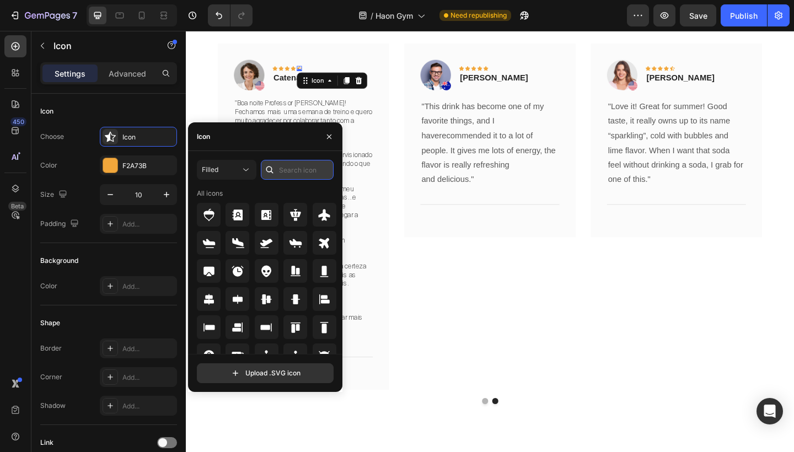
click at [297, 172] on input "text" at bounding box center [297, 170] width 73 height 20
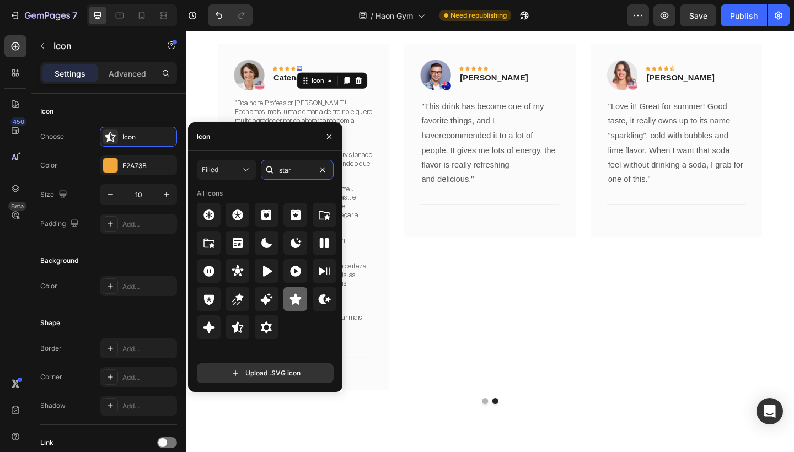
type input "star"
click at [297, 300] on icon at bounding box center [295, 298] width 12 height 11
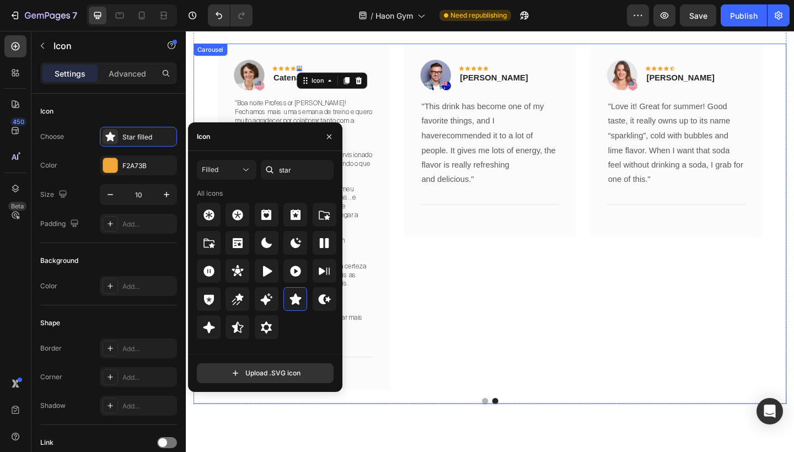
click at [412, 179] on div "Image Icon Icon Icon Icon Icon Row [PERSON_NAME] Text block Row "Love it! Great…" at bounding box center [516, 233] width 592 height 376
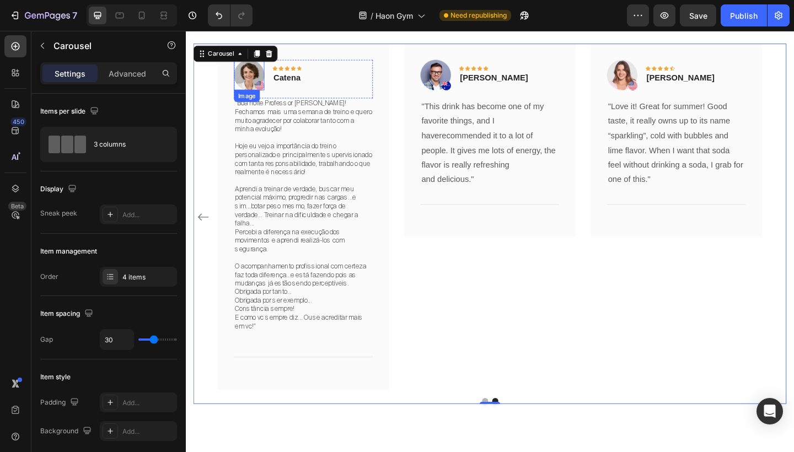
click at [267, 90] on img at bounding box center [254, 79] width 33 height 33
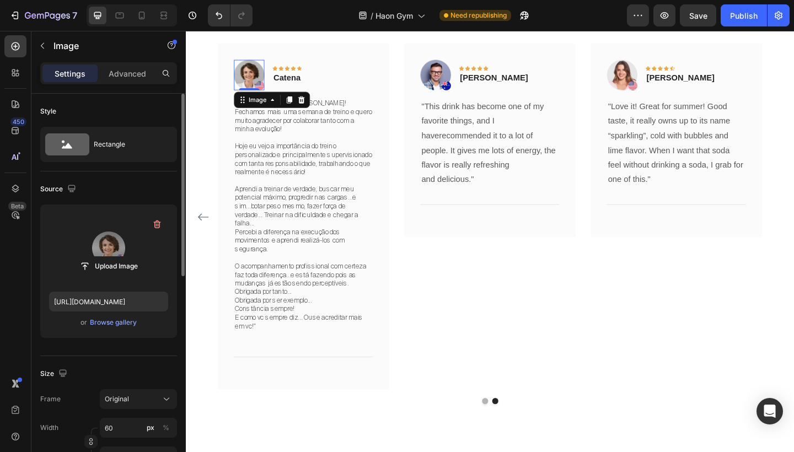
click at [118, 254] on label at bounding box center [108, 247] width 119 height 69
click at [118, 257] on input "file" at bounding box center [109, 266] width 76 height 19
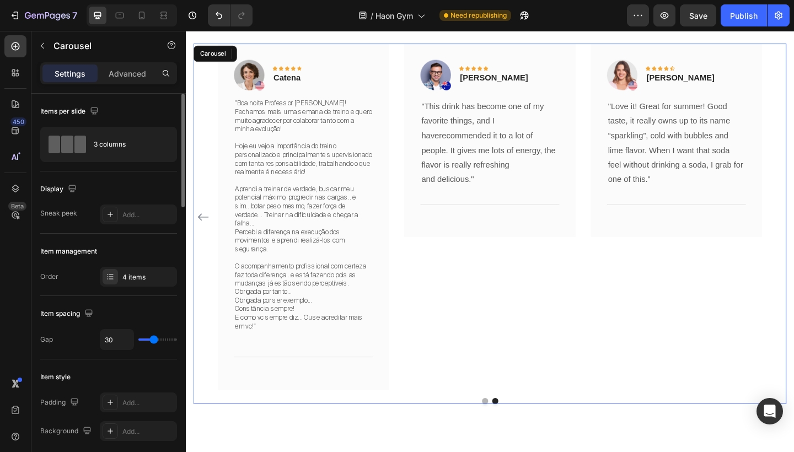
click at [643, 415] on div "Image Icon Icon Icon Icon Icon Row Rita Carroll Text block Row "Love it! Great …" at bounding box center [516, 240] width 645 height 391
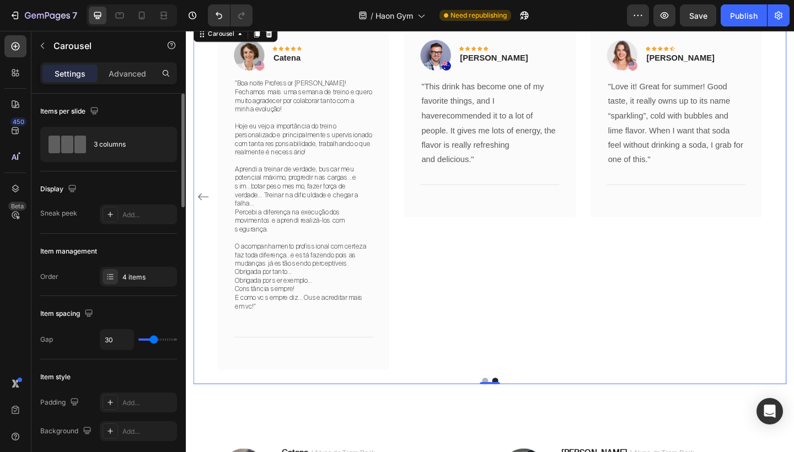
scroll to position [3184, 0]
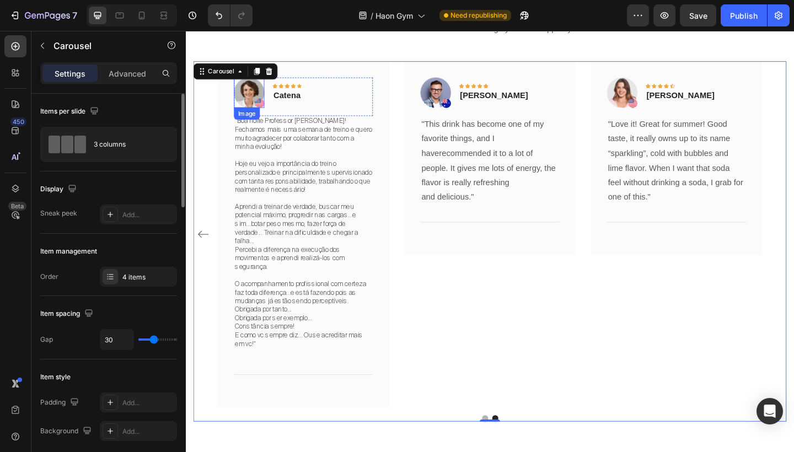
click at [261, 93] on img at bounding box center [254, 98] width 33 height 33
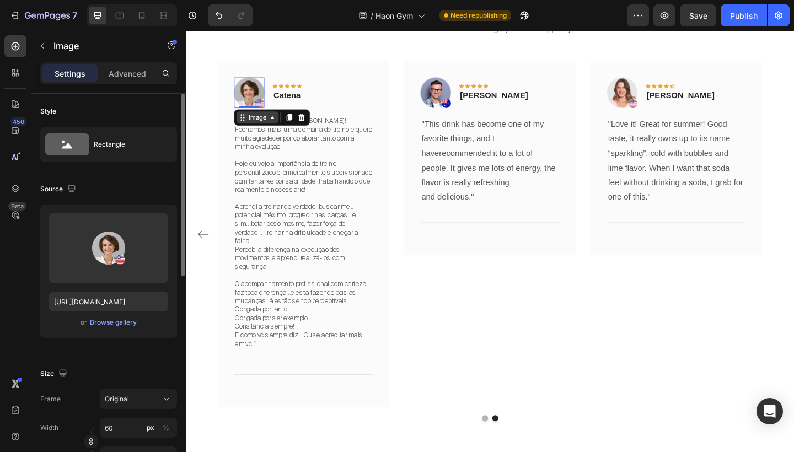
click at [276, 126] on div "Image" at bounding box center [264, 125] width 24 height 10
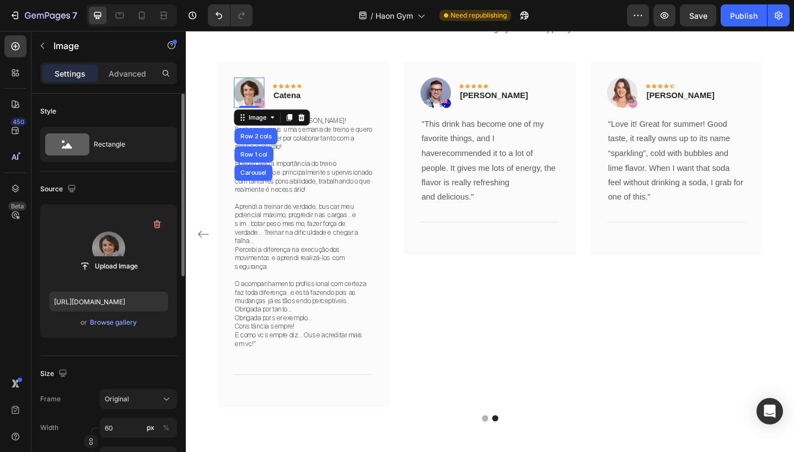
click at [117, 249] on label at bounding box center [108, 247] width 119 height 69
click at [117, 257] on input "file" at bounding box center [109, 266] width 76 height 19
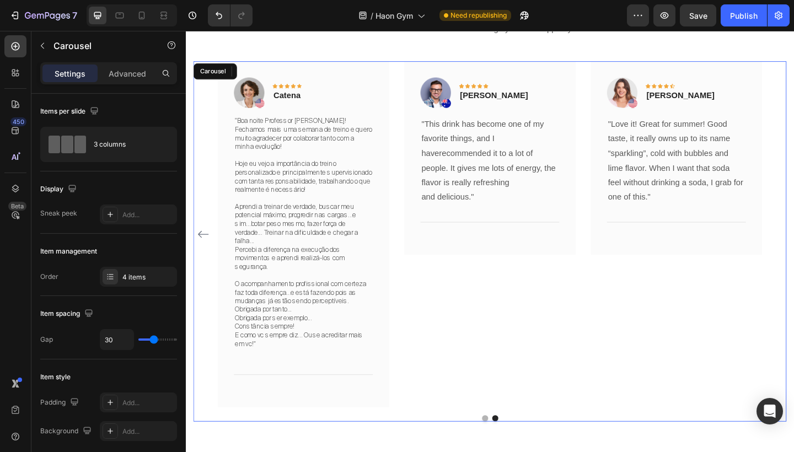
click at [510, 331] on div "Image Icon Icon Icon Icon Icon Row Timothy Joseph Text block Row "This drink ha…" at bounding box center [516, 252] width 186 height 376
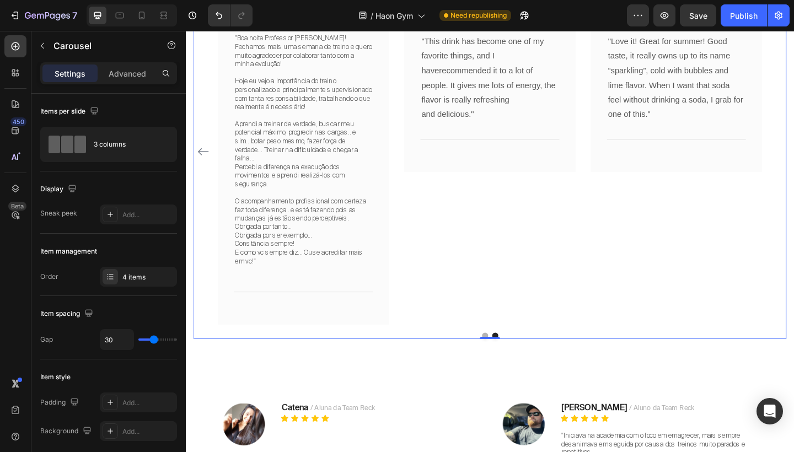
scroll to position [3281, 0]
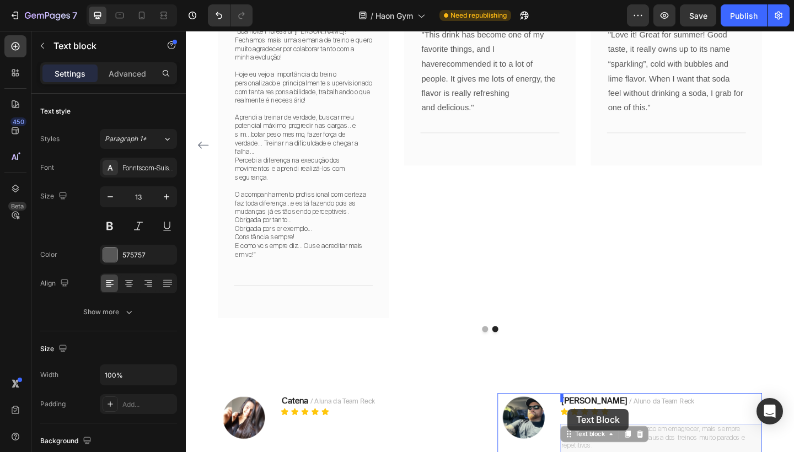
scroll to position [3306, 0]
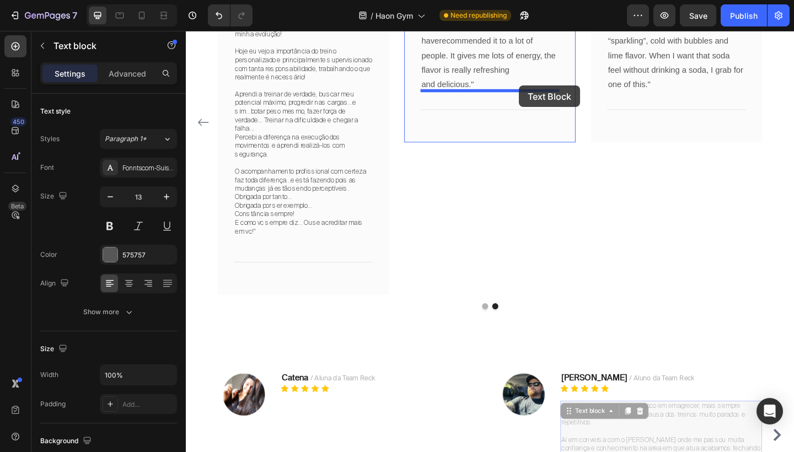
drag, startPoint x: 600, startPoint y: 453, endPoint x: 548, endPoint y: 90, distance: 365.8
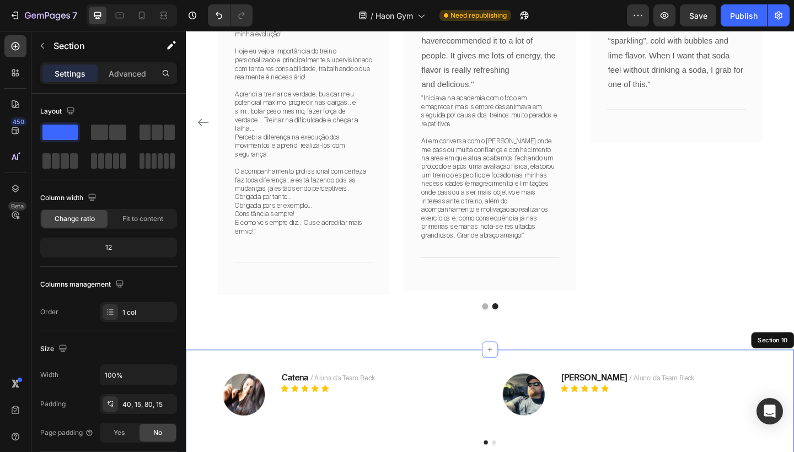
click at [651, 378] on div "Image Catena / Aluna da Team Reck Text block Icon Icon Icon Icon Icon Icon List…" at bounding box center [516, 448] width 661 height 141
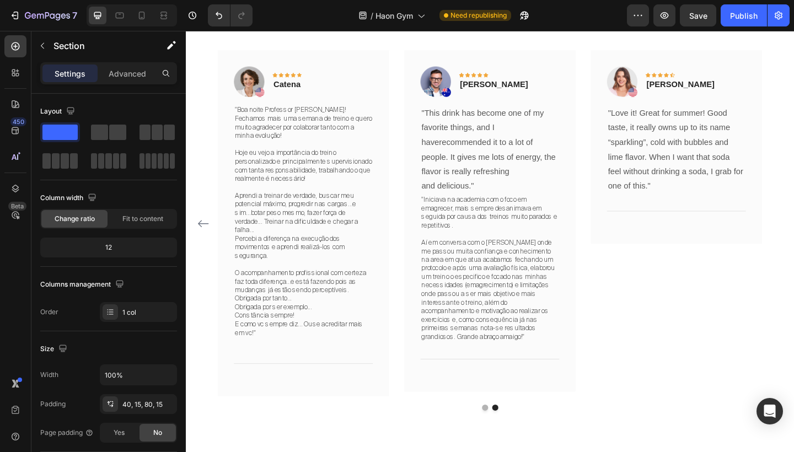
scroll to position [3175, 0]
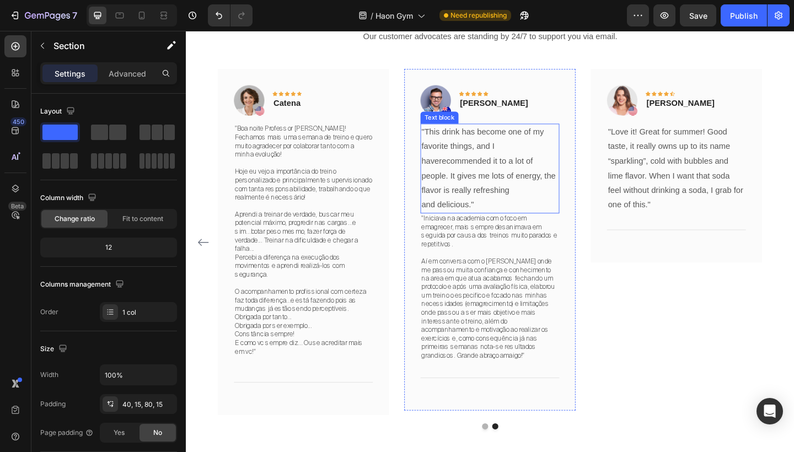
click at [539, 174] on p ""This drink has become one of my favorite things, and I haverecommended it to a…" at bounding box center [516, 180] width 149 height 95
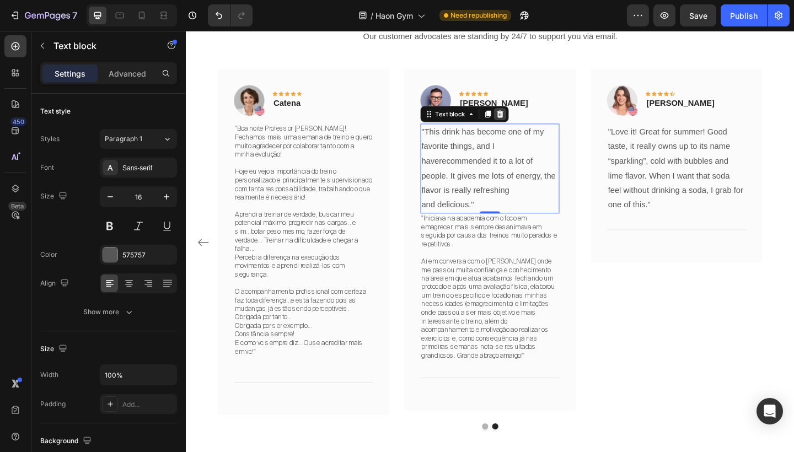
click at [532, 117] on icon at bounding box center [527, 121] width 9 height 9
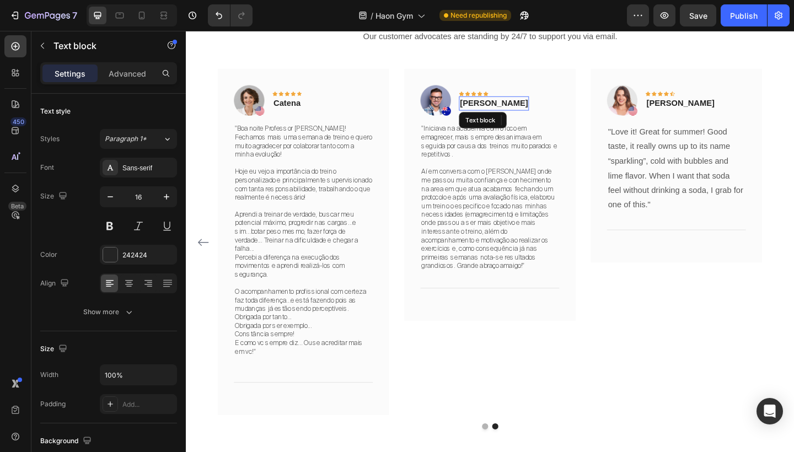
click at [529, 109] on p "Timothy Joseph" at bounding box center [521, 110] width 74 height 13
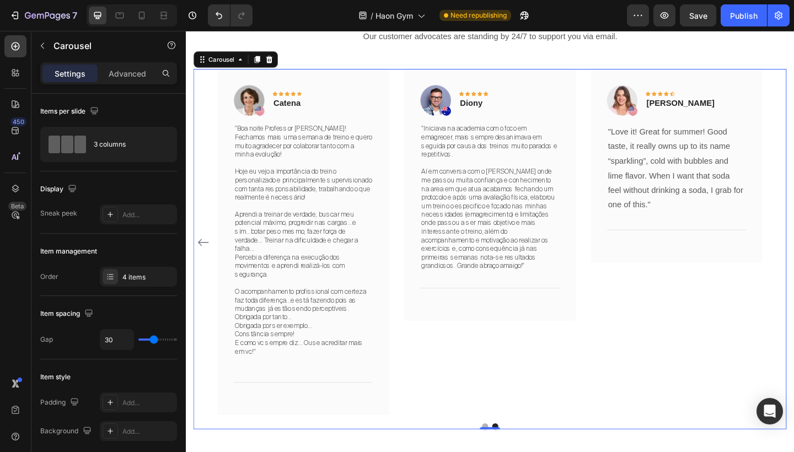
click at [679, 292] on div "Image Icon Icon Icon Icon Icon Row Rita Carroll Text block Row "Love it! Great …" at bounding box center [719, 261] width 186 height 376
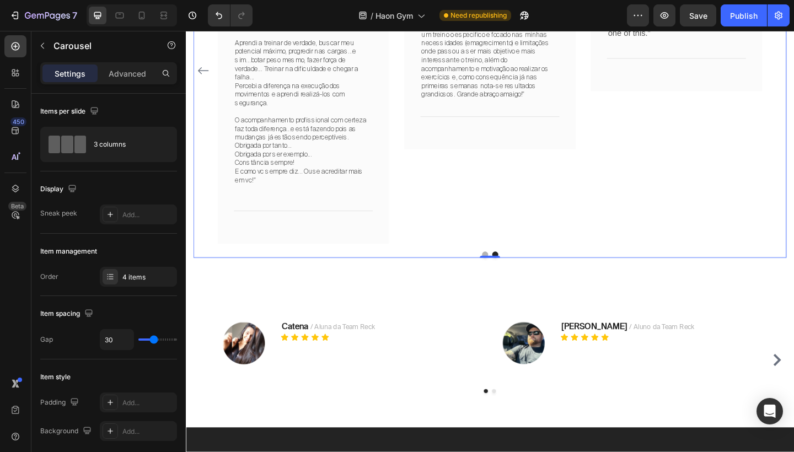
scroll to position [3363, 0]
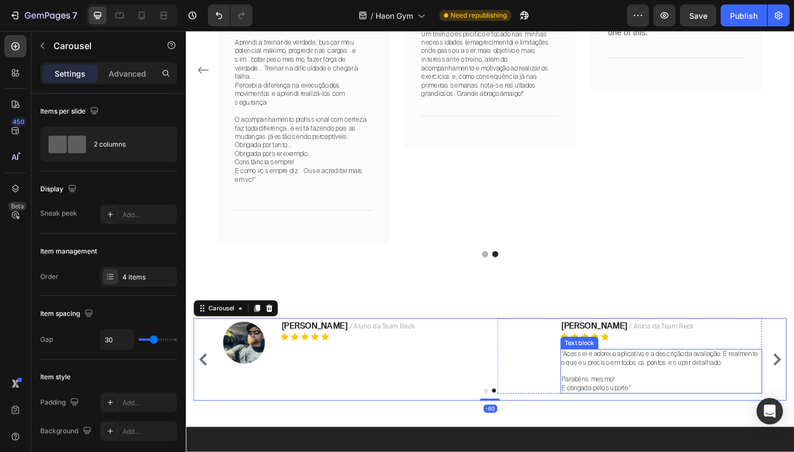
click at [675, 377] on div ""Acessei e adorei o aplicativo e a descrição da avaliação. É realmente o que eu…" at bounding box center [702, 401] width 219 height 49
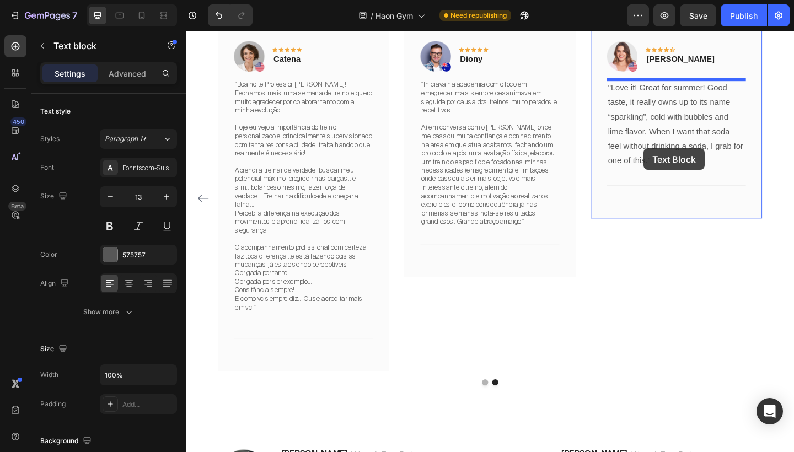
scroll to position [3198, 0]
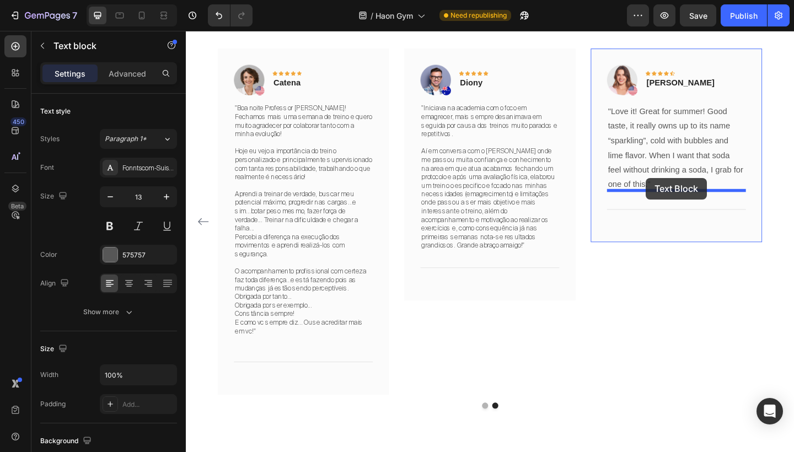
drag, startPoint x: 601, startPoint y: 374, endPoint x: 686, endPoint y: 191, distance: 201.5
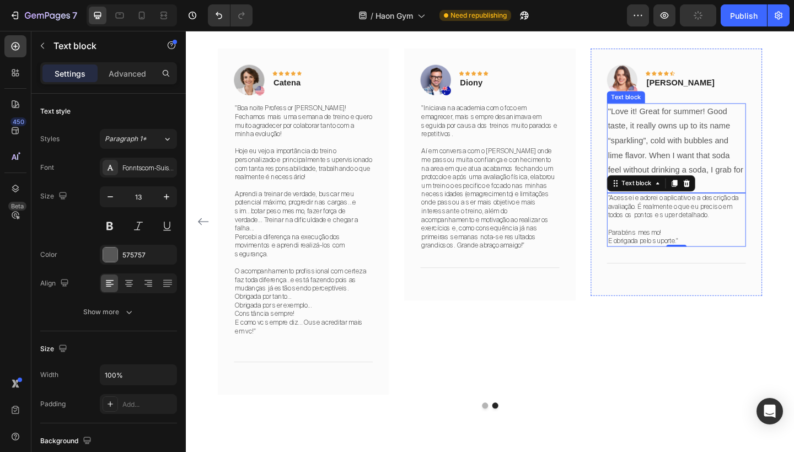
click at [703, 154] on p ""Love it! Great for summer! Good taste, it really owns up to its name “sparklin…" at bounding box center [719, 158] width 149 height 95
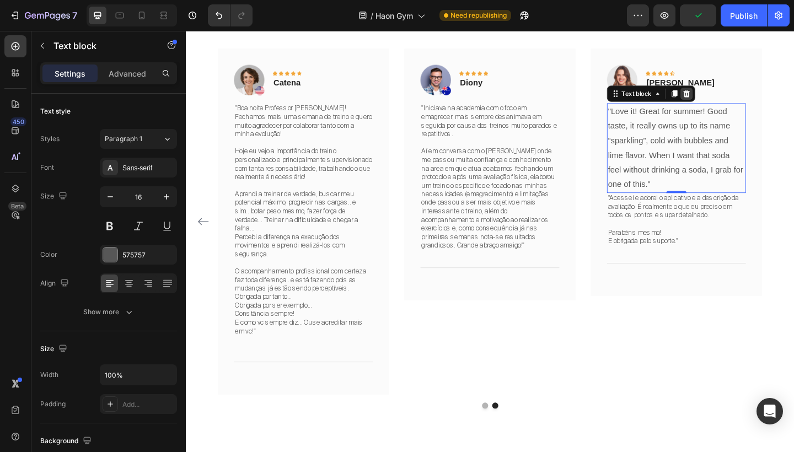
click at [731, 101] on icon at bounding box center [730, 99] width 9 height 9
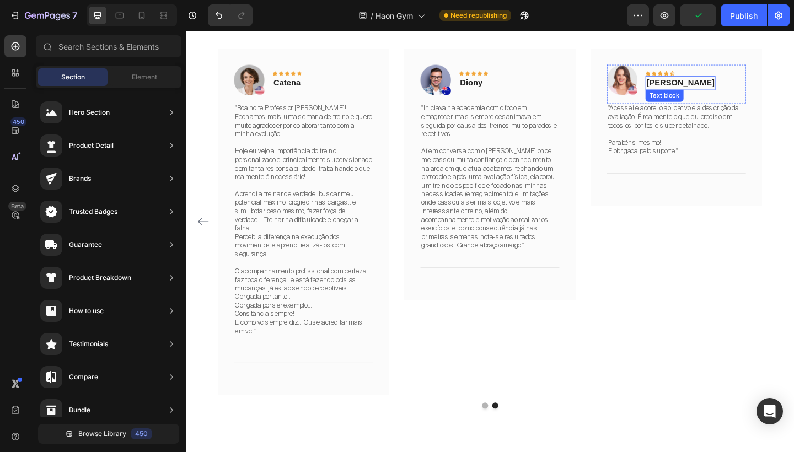
click at [727, 88] on p "Rita Carroll" at bounding box center [724, 87] width 74 height 13
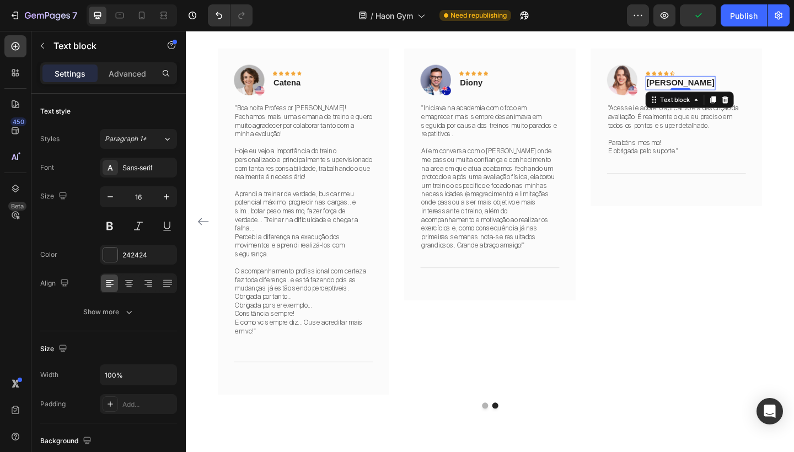
click at [727, 88] on p "Rita Carroll" at bounding box center [724, 87] width 74 height 13
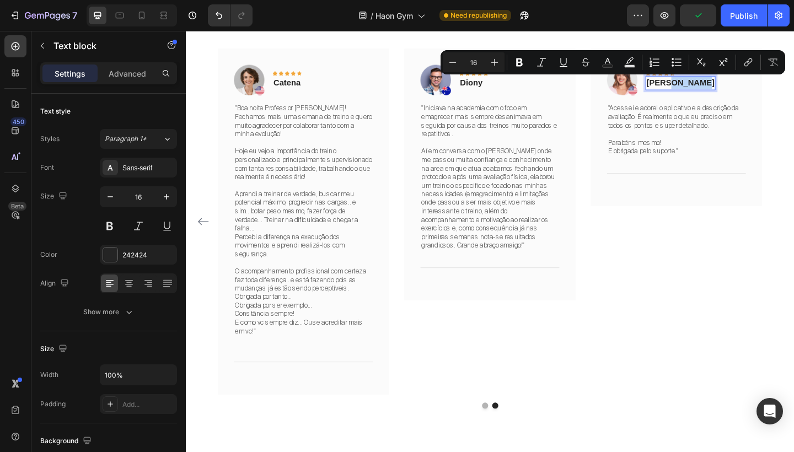
click at [727, 88] on p "Rita Carroll" at bounding box center [724, 87] width 74 height 13
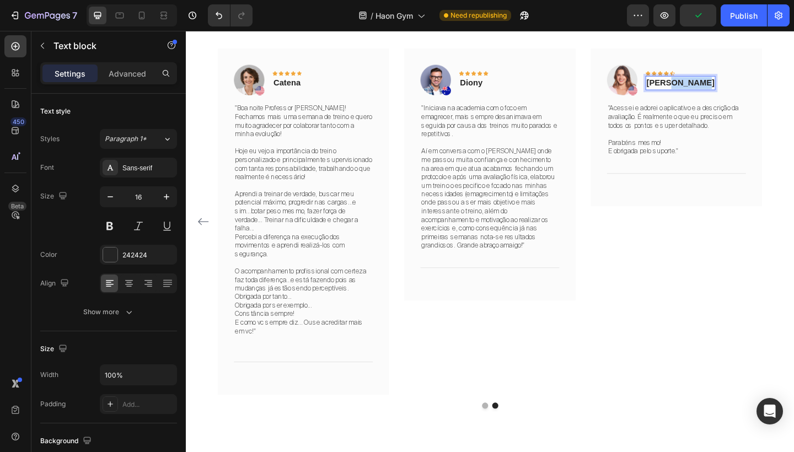
click at [726, 88] on p "Rita Carroll" at bounding box center [724, 87] width 74 height 13
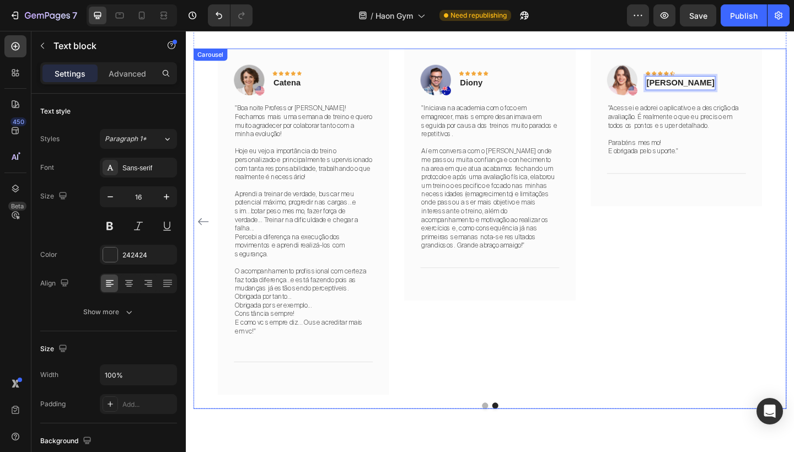
click at [769, 274] on div "Image Icon Icon Icon Icon Icon Row Carla Text block 0 Row "Acessei e adorei o a…" at bounding box center [719, 238] width 186 height 376
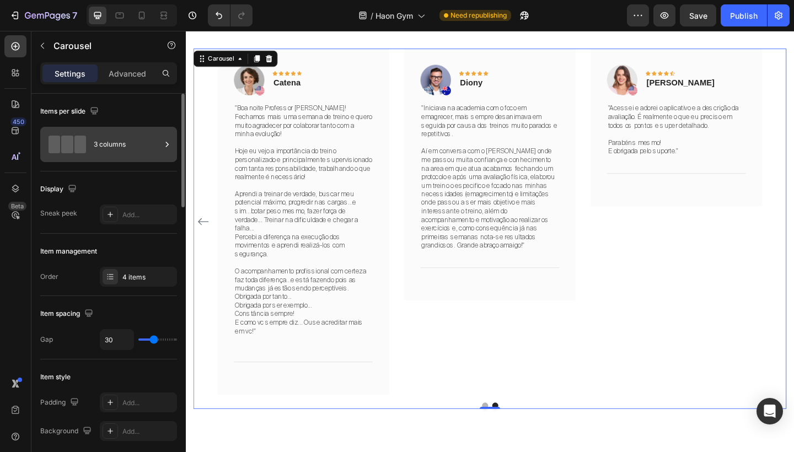
click at [131, 142] on div "3 columns" at bounding box center [127, 144] width 67 height 25
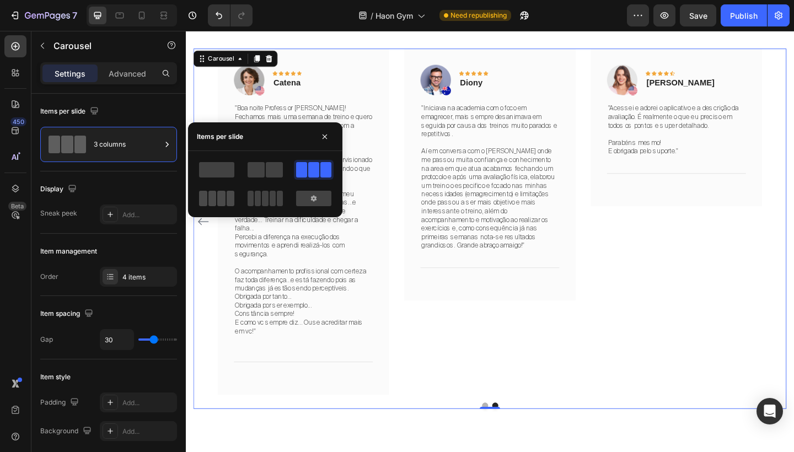
click at [224, 203] on span at bounding box center [221, 198] width 8 height 15
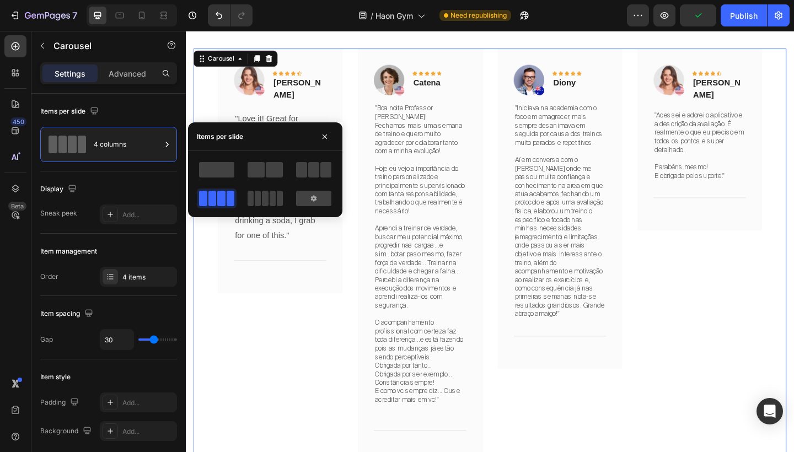
click at [793, 295] on div "Image Icon Icon Icon Icon Icon Row Carla Text block Row "Acessei e adorei o apl…" at bounding box center [745, 275] width 136 height 451
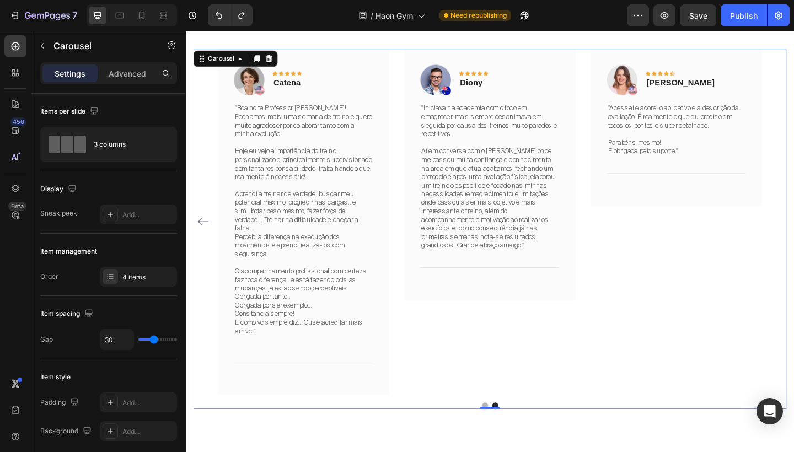
click at [793, 232] on div "Image Icon Icon Icon Icon Icon Row Rita Carroll Text block Row "Love it! Great …" at bounding box center [516, 238] width 645 height 376
click at [204, 232] on icon "Carousel Back Arrow" at bounding box center [204, 238] width 13 height 13
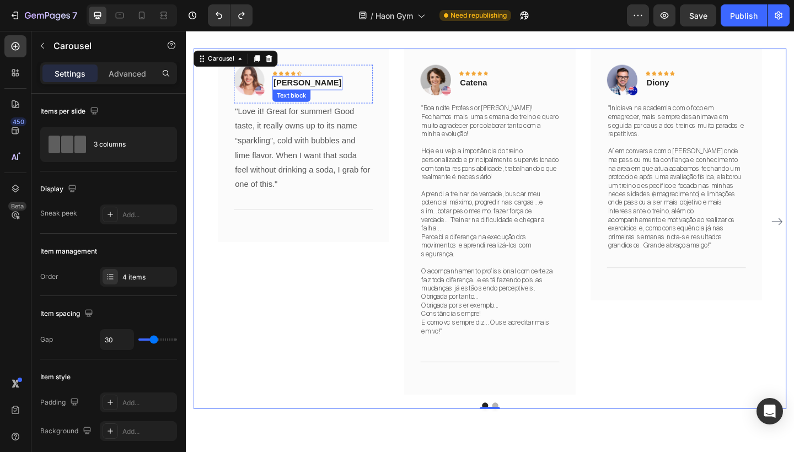
click at [322, 86] on p "Rita Carroll" at bounding box center [318, 87] width 74 height 13
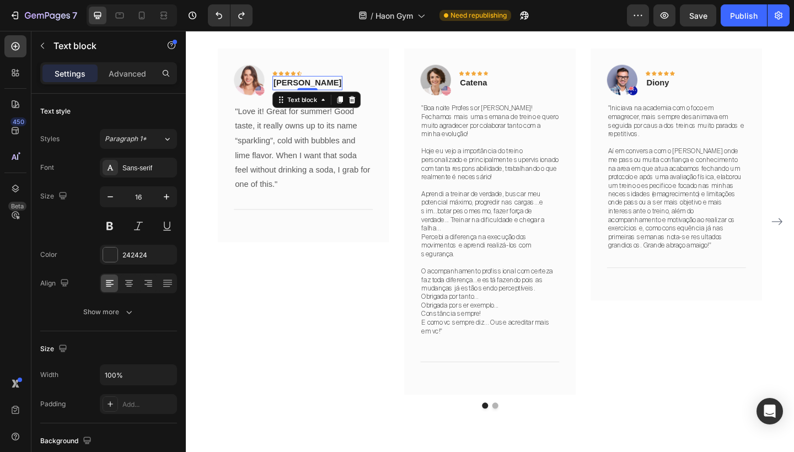
click at [322, 86] on p "Rita Carroll" at bounding box center [318, 87] width 74 height 13
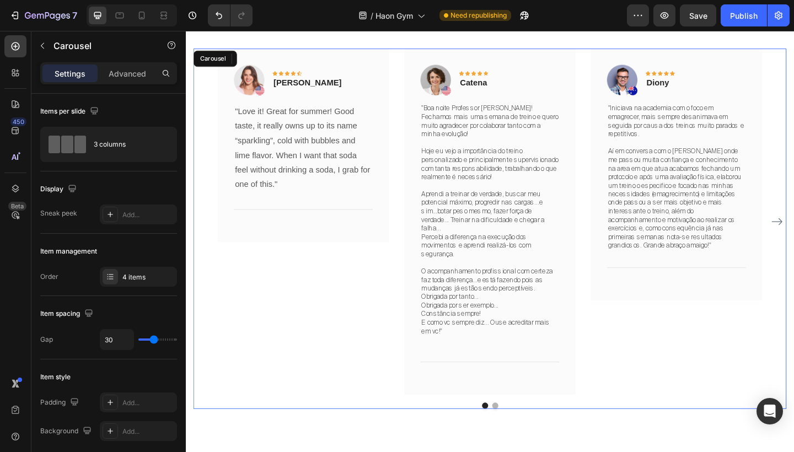
click at [724, 378] on div "Image Icon Icon Icon Icon Icon Row Diony Text block Row "Iniciava na academia c…" at bounding box center [719, 238] width 186 height 376
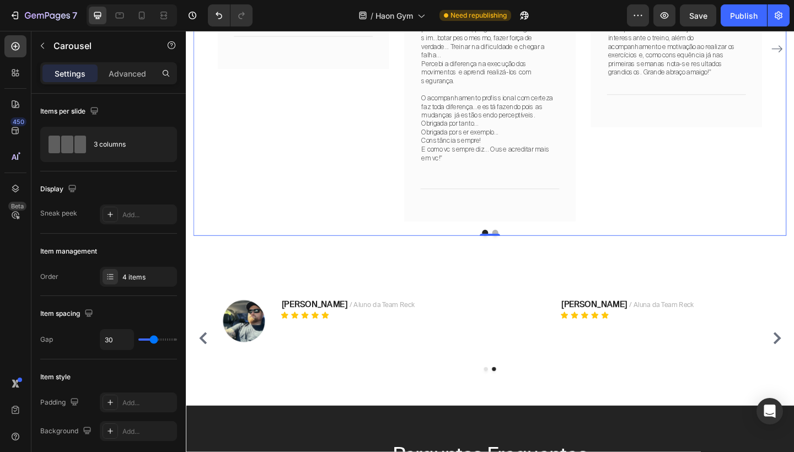
scroll to position [3387, 0]
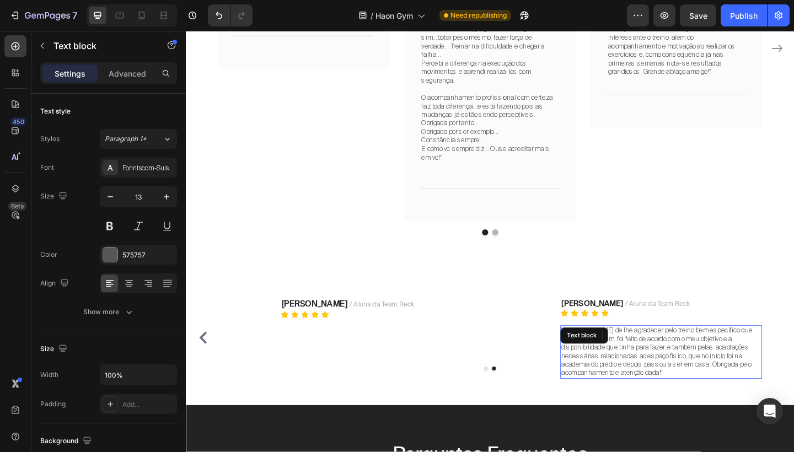
click at [682, 358] on p ""[PERSON_NAME] de lhe agradecer pelo treino bem especifico que elaborou para mi…" at bounding box center [702, 381] width 217 height 56
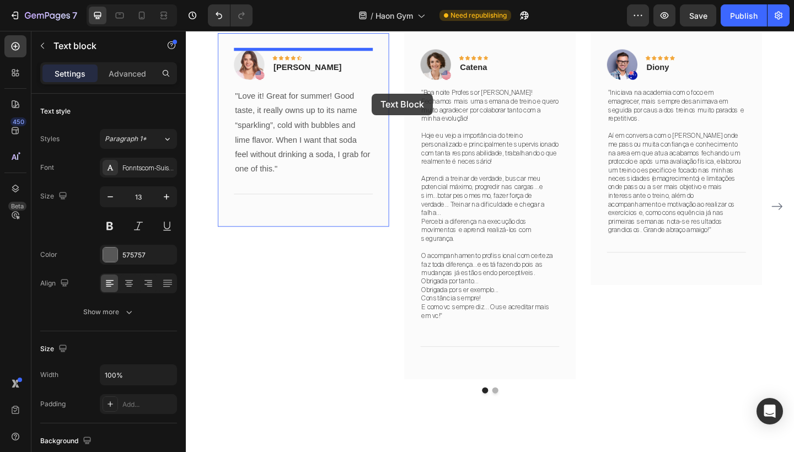
scroll to position [3166, 0]
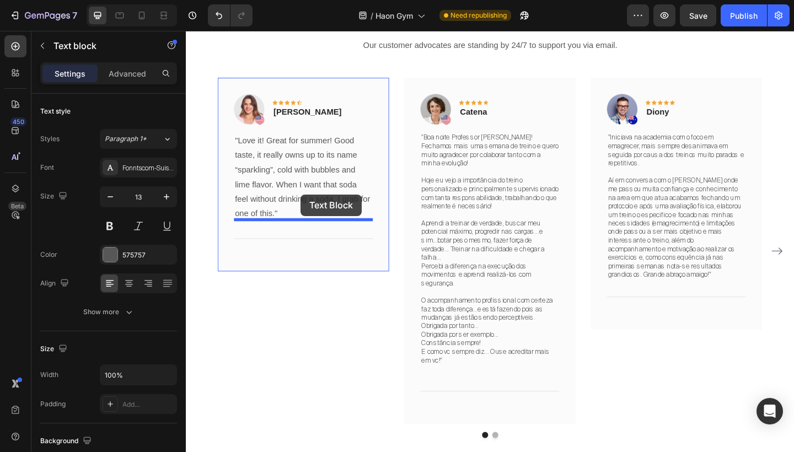
drag, startPoint x: 601, startPoint y: 349, endPoint x: 310, endPoint y: 209, distance: 322.7
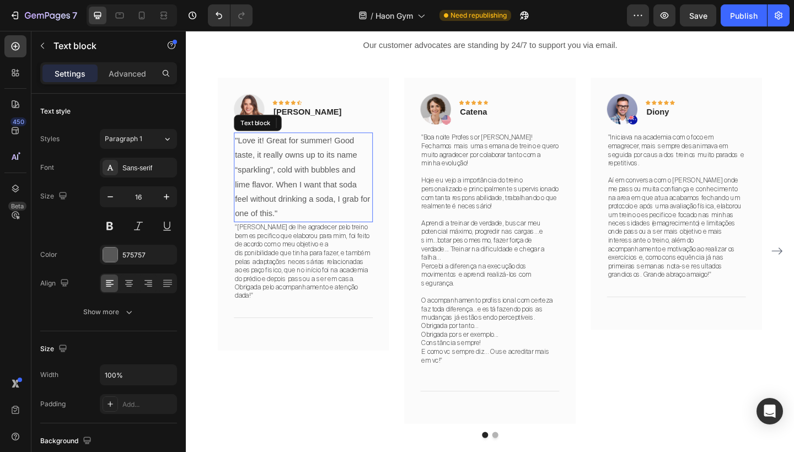
click at [311, 192] on p ""Love it! Great for summer! Good taste, it really owns up to its name “sparklin…" at bounding box center [313, 190] width 149 height 95
click at [324, 132] on icon at bounding box center [324, 131] width 9 height 9
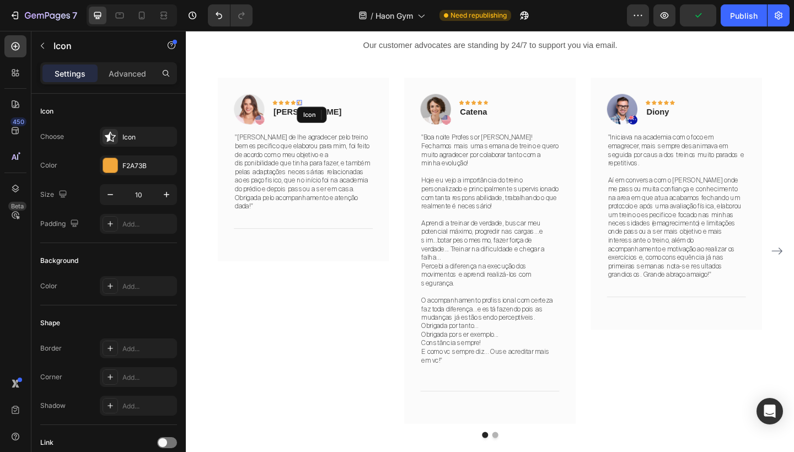
click at [309, 109] on icon at bounding box center [309, 109] width 6 height 5
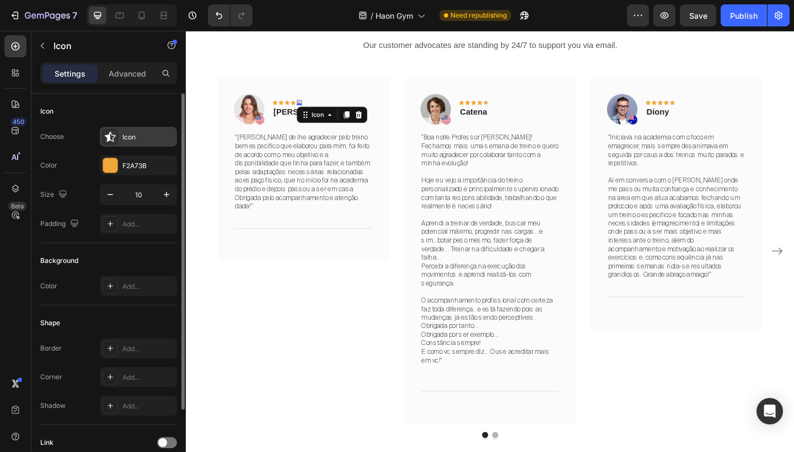
click at [143, 133] on div "Icon" at bounding box center [148, 137] width 52 height 10
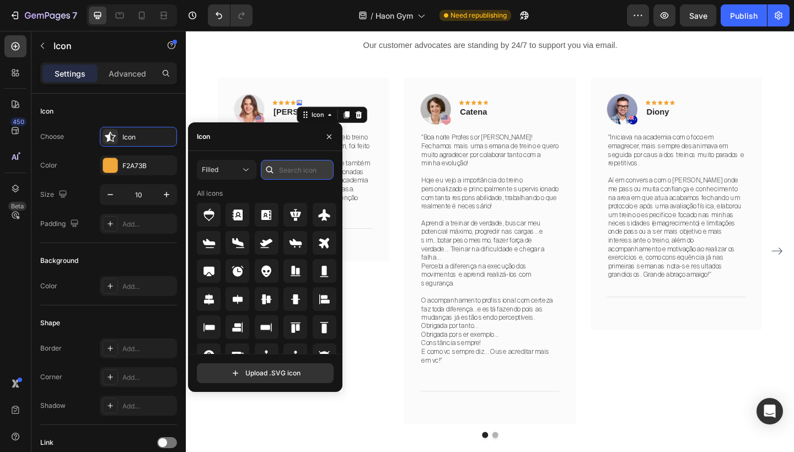
click at [297, 175] on input "text" at bounding box center [297, 170] width 73 height 20
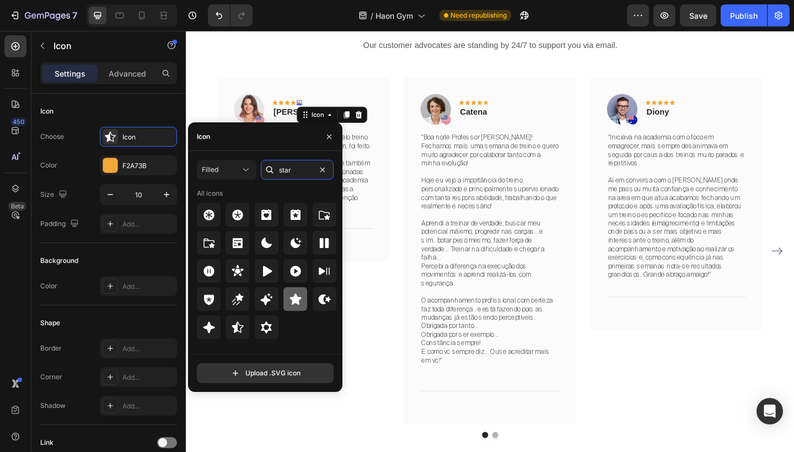
type input "star"
click at [297, 299] on icon at bounding box center [295, 298] width 12 height 11
click at [408, 163] on div "Image Icon Icon Icon Icon Icon 0 Row Renata Text block Row "Jean gostaria de lh…" at bounding box center [516, 270] width 592 height 376
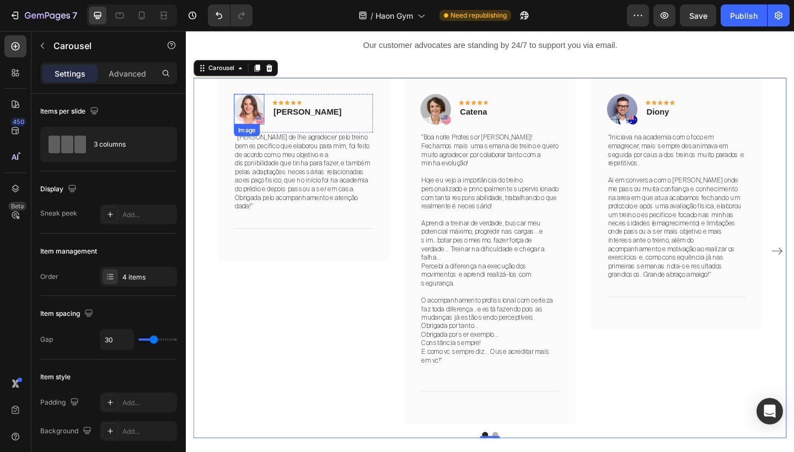
click at [252, 115] on img at bounding box center [254, 116] width 33 height 33
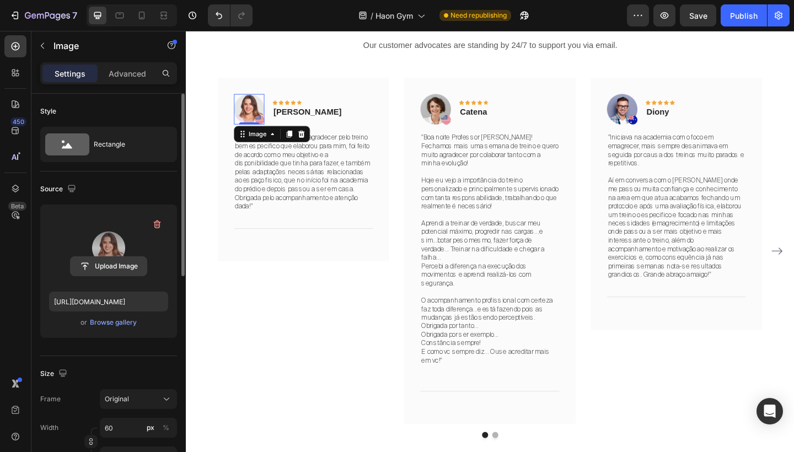
click at [110, 271] on input "file" at bounding box center [109, 266] width 76 height 19
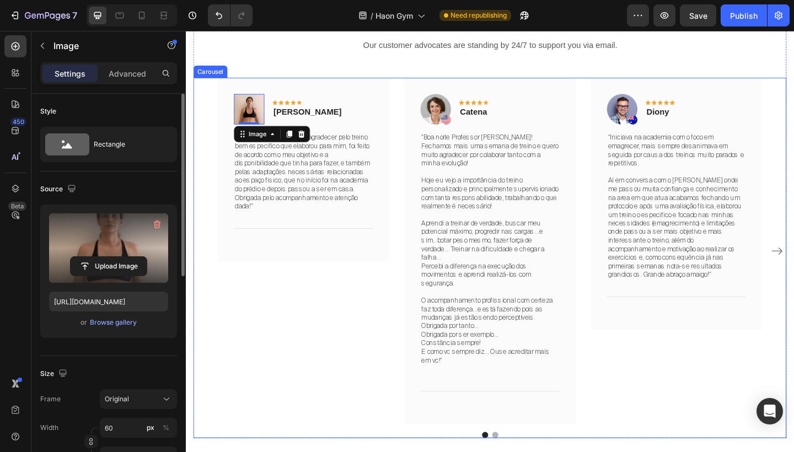
type input "https://cdn.shopify.com/s/files/1/0754/9681/6871/files/gempages_576628724481393…"
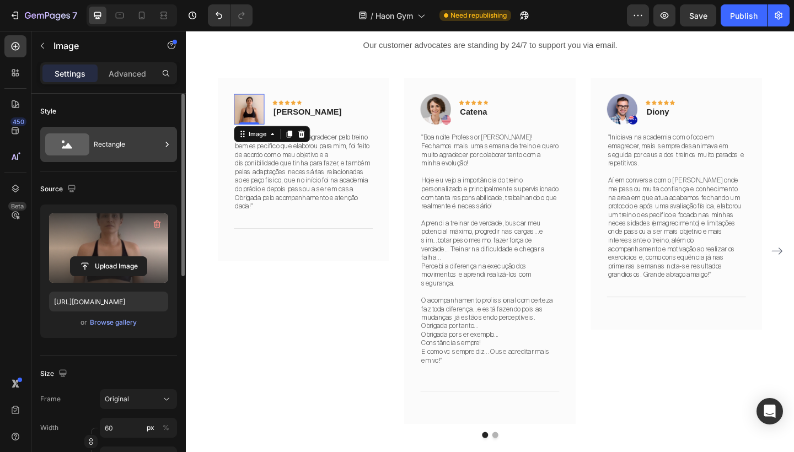
click at [112, 141] on div "Rectangle" at bounding box center [127, 144] width 67 height 25
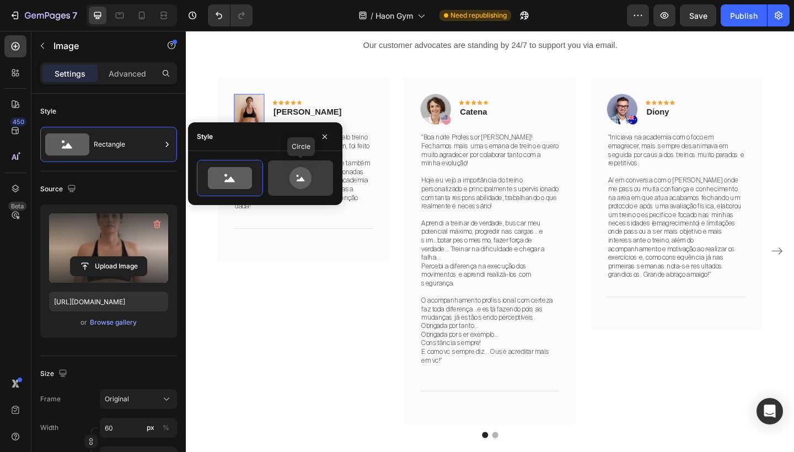
click at [295, 178] on icon at bounding box center [300, 178] width 22 height 22
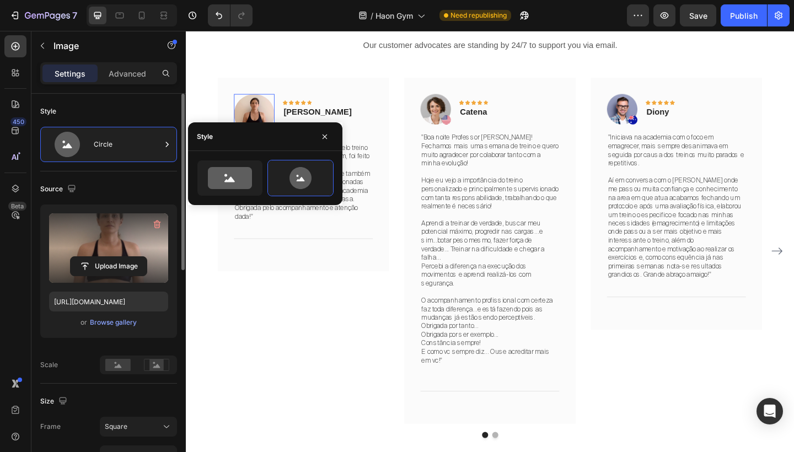
click at [152, 403] on div "Size" at bounding box center [108, 401] width 137 height 18
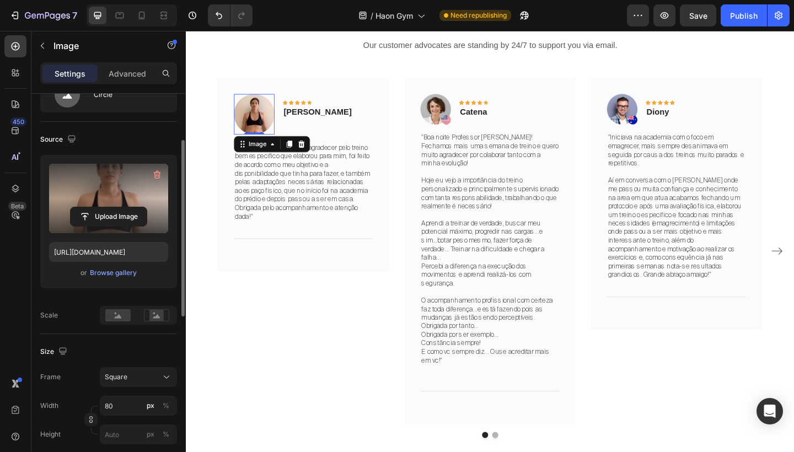
scroll to position [66, 0]
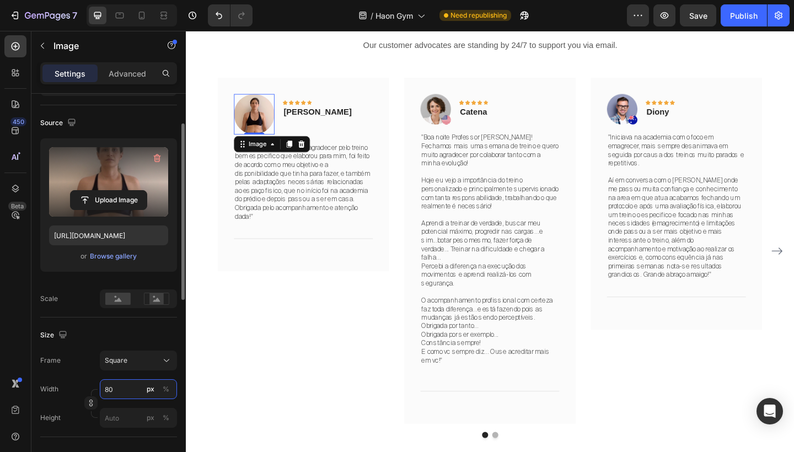
click at [117, 388] on input "80" at bounding box center [138, 389] width 77 height 20
type input "8"
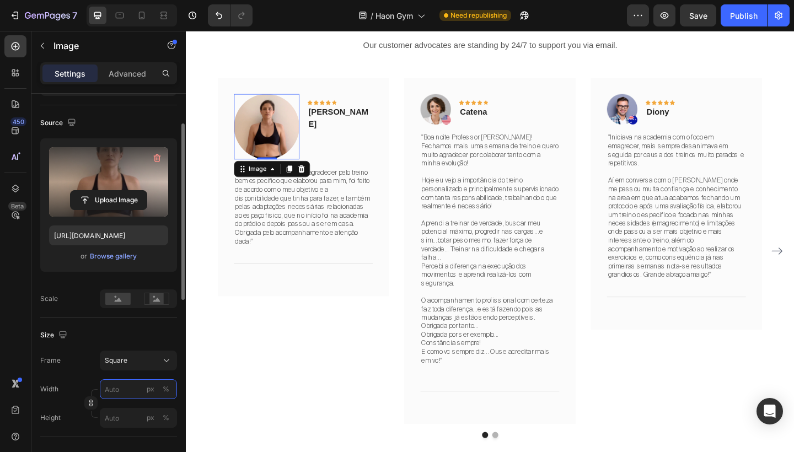
type input "8"
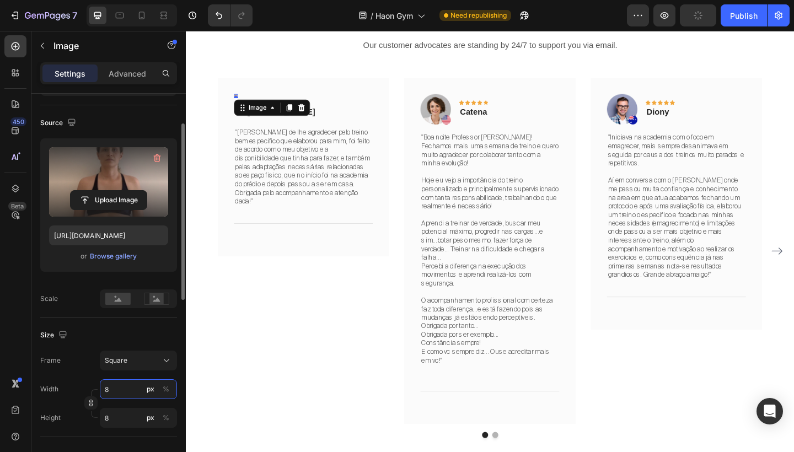
type input "85"
type input "850"
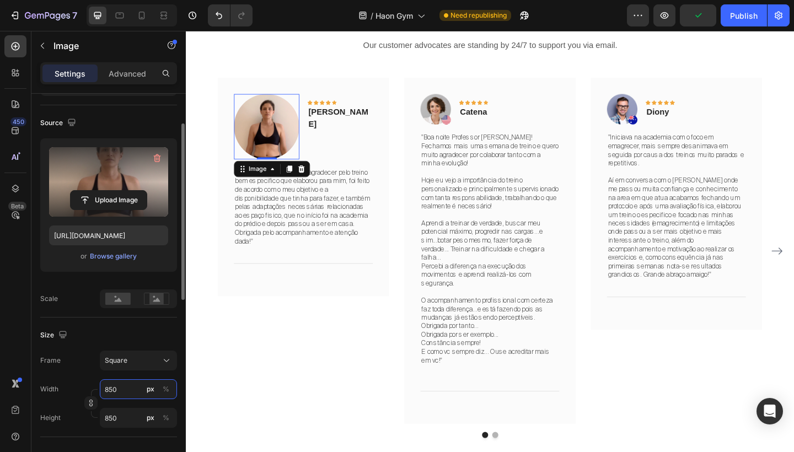
type input "85"
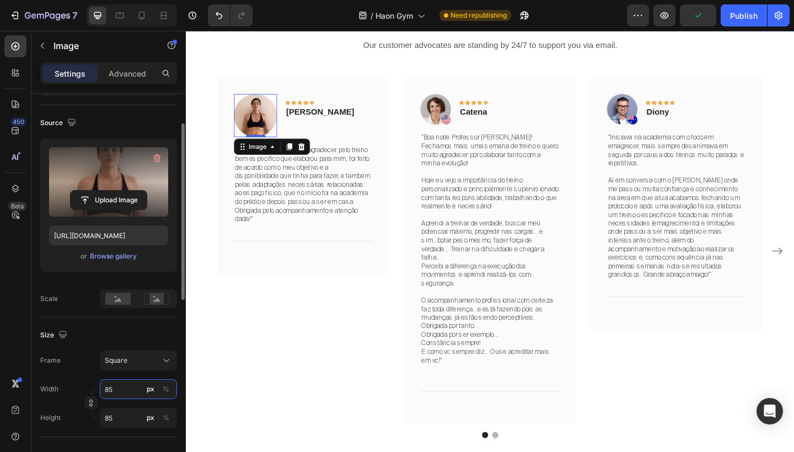
type input "8"
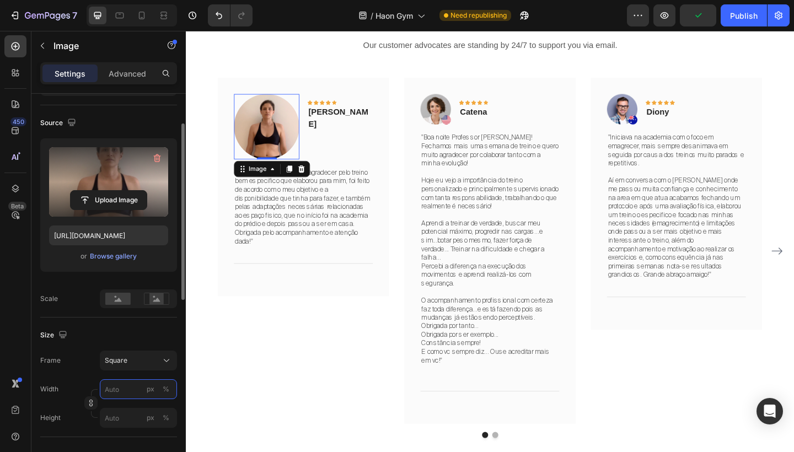
type input "5"
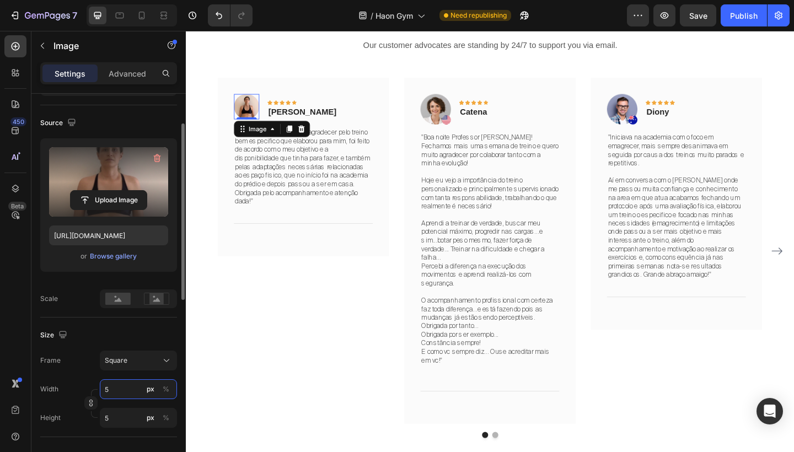
type input "50"
type input "5"
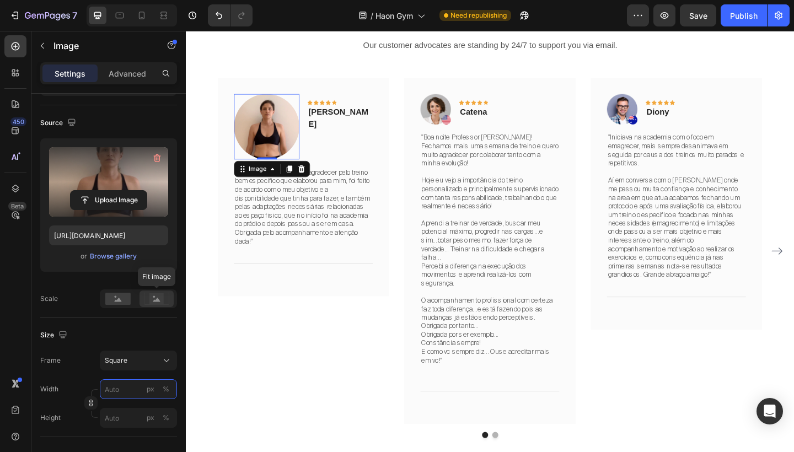
type input "5"
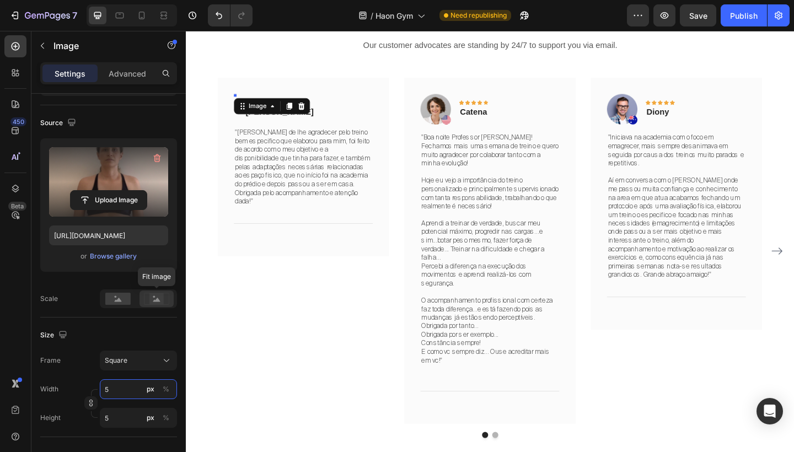
type input "56"
type input "560"
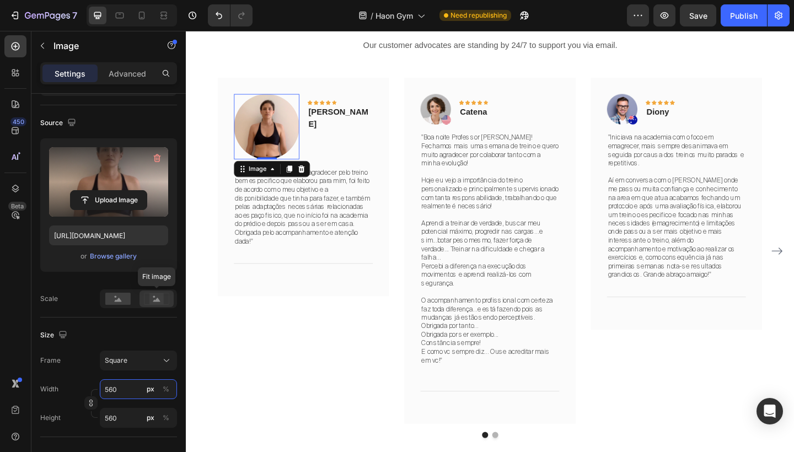
type input "56"
type input "5"
type input "6"
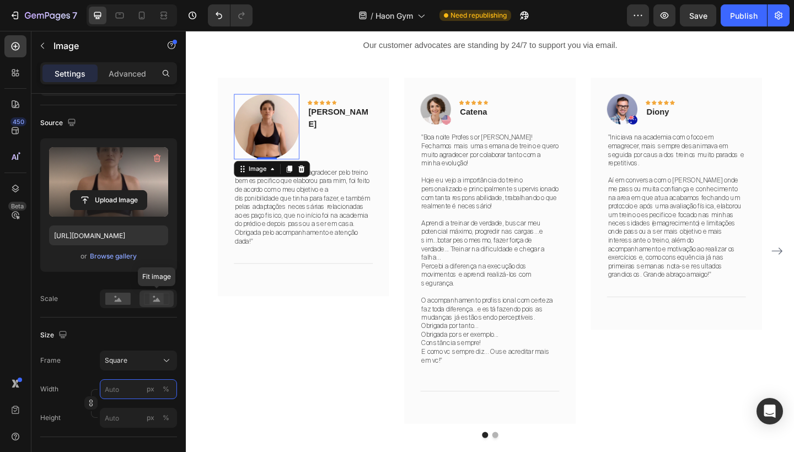
type input "6"
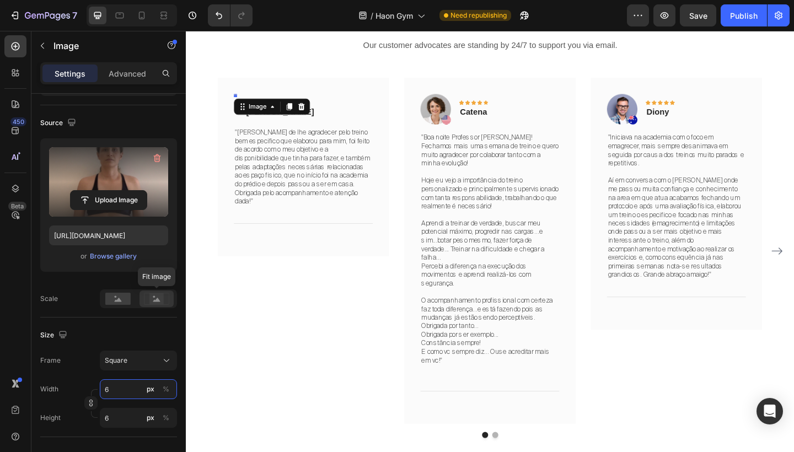
type input "60"
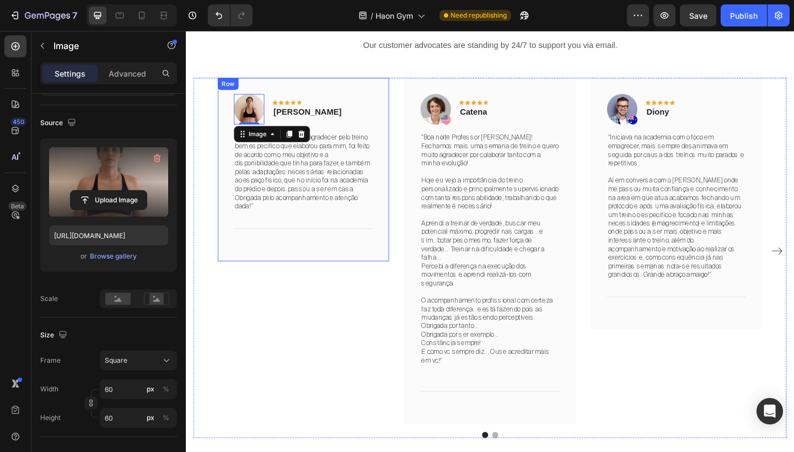
click at [391, 207] on div "Image 0 Icon Icon Icon Icon Icon Row Renata Text block Row "Jean gostaria de lh…" at bounding box center [313, 181] width 186 height 199
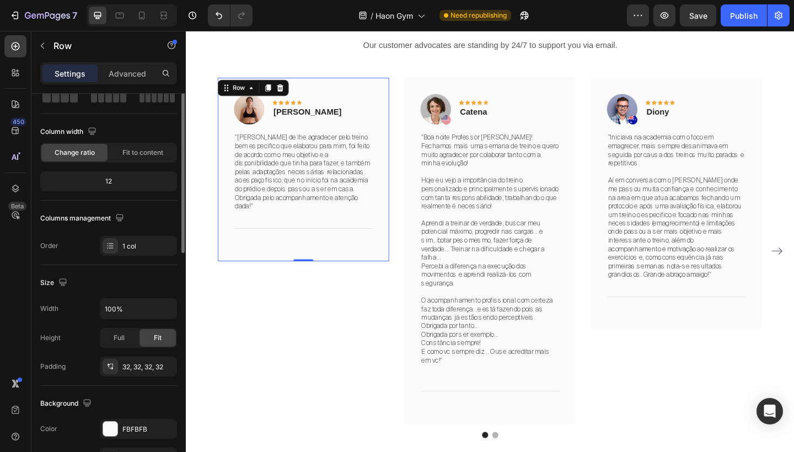
scroll to position [0, 0]
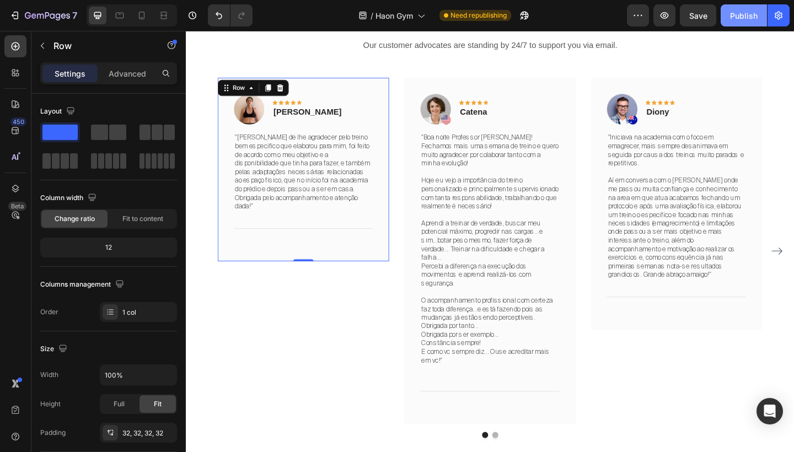
click at [742, 13] on div "Publish" at bounding box center [744, 16] width 28 height 12
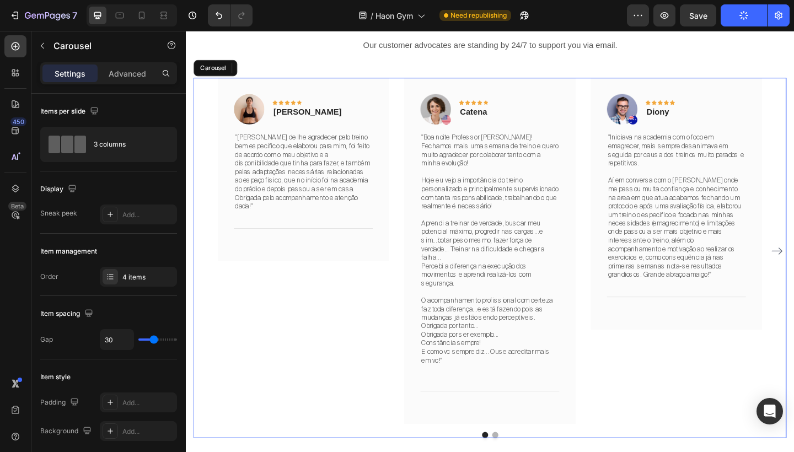
click at [718, 361] on div "Image Icon Icon Icon Icon Icon Row Diony Text block Row "Iniciava na academia c…" at bounding box center [719, 270] width 186 height 376
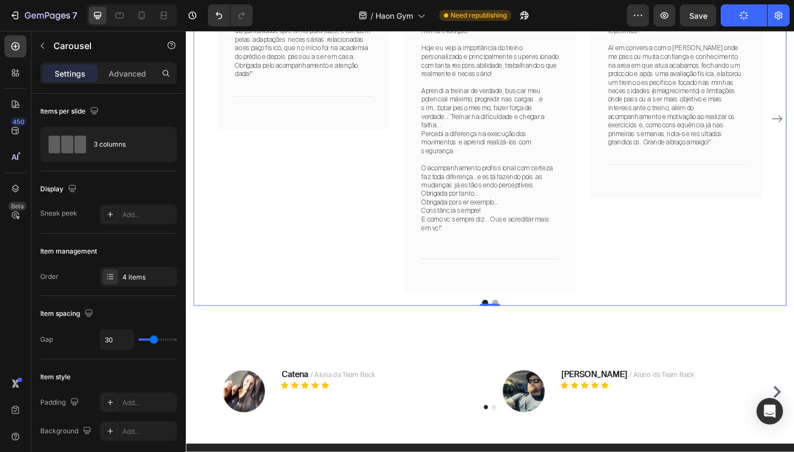
scroll to position [3324, 0]
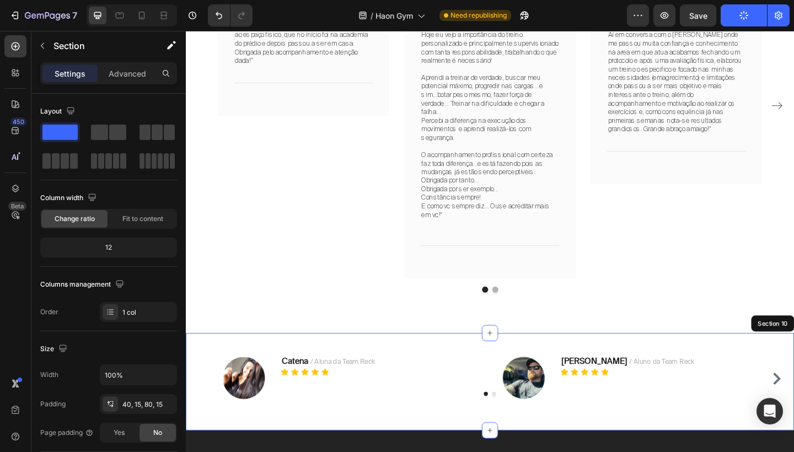
click at [572, 360] on div "Image Catena / Aluna da Team Reck Text block Icon Icon Icon Icon Icon Icon List…" at bounding box center [516, 413] width 661 height 106
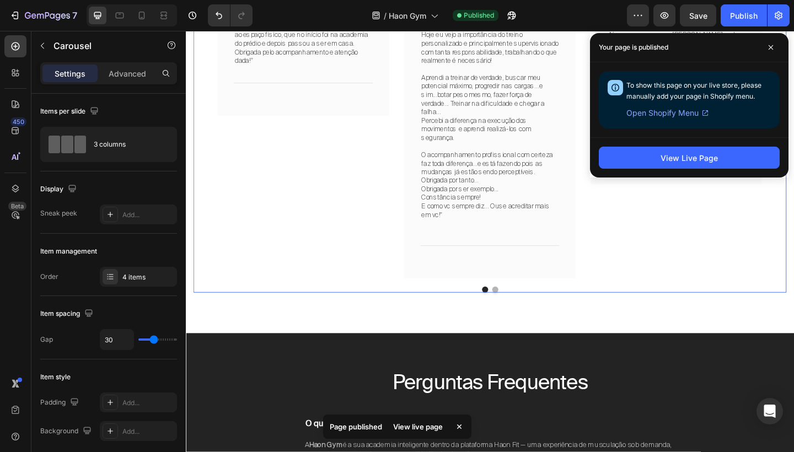
click at [570, 292] on div "Image Icon Icon Icon Icon Icon Row Renata Text block Row "Jean gostaria de lhe …" at bounding box center [516, 119] width 645 height 391
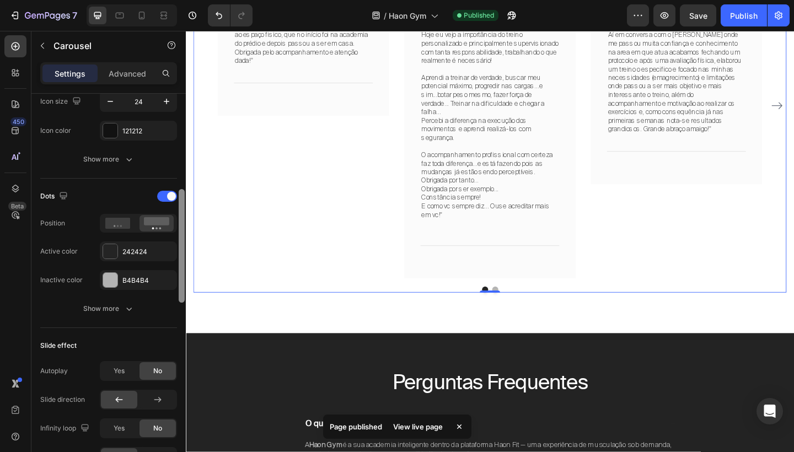
scroll to position [491, 0]
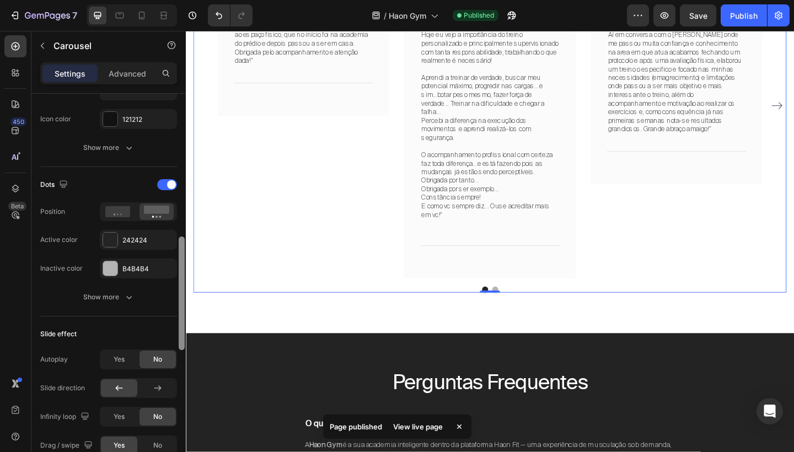
drag, startPoint x: 180, startPoint y: 196, endPoint x: 169, endPoint y: 340, distance: 143.7
click at [169, 340] on div "Items per slide 3 columns Display Sneak peek Add... Item management Order 4 ite…" at bounding box center [108, 289] width 154 height 390
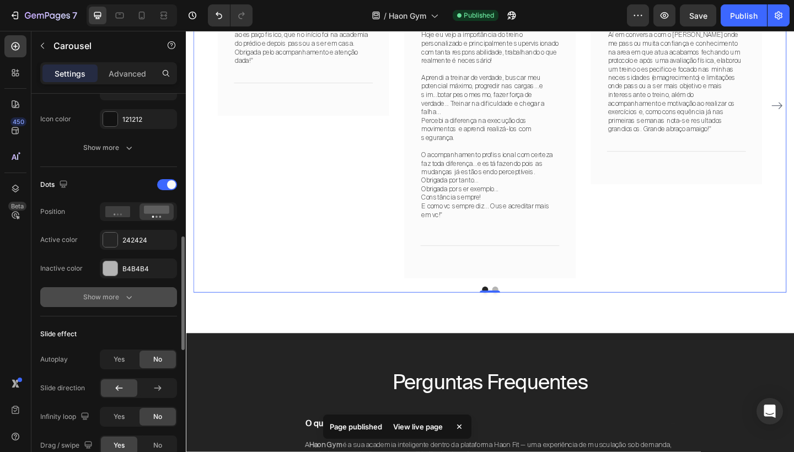
click at [126, 294] on icon "button" at bounding box center [128, 297] width 11 height 11
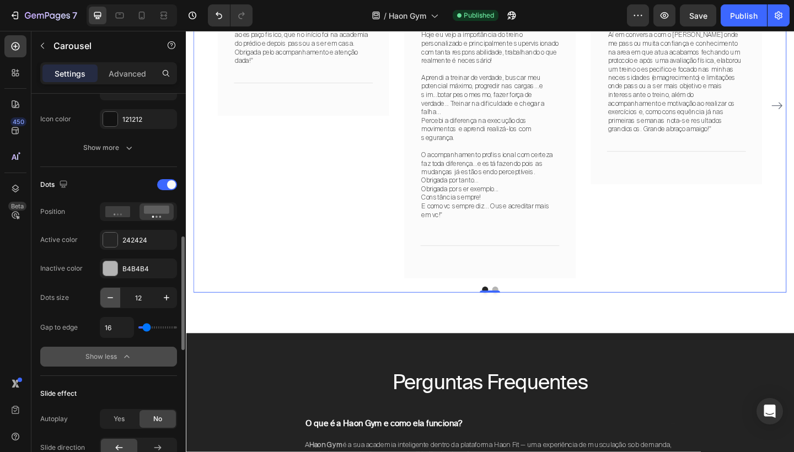
click at [112, 298] on icon "button" at bounding box center [110, 297] width 11 height 11
type input "8"
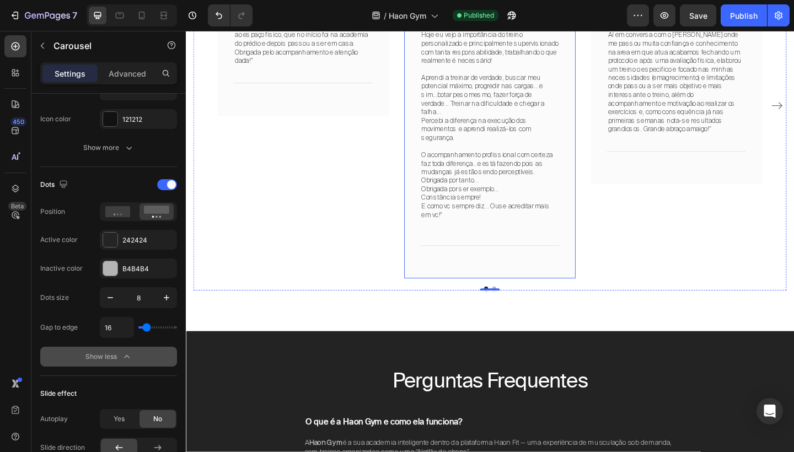
click at [599, 266] on div "Image Icon Icon Icon Icon Icon Row Catena Text block Row "Boa noite Professor J…" at bounding box center [516, 112] width 186 height 376
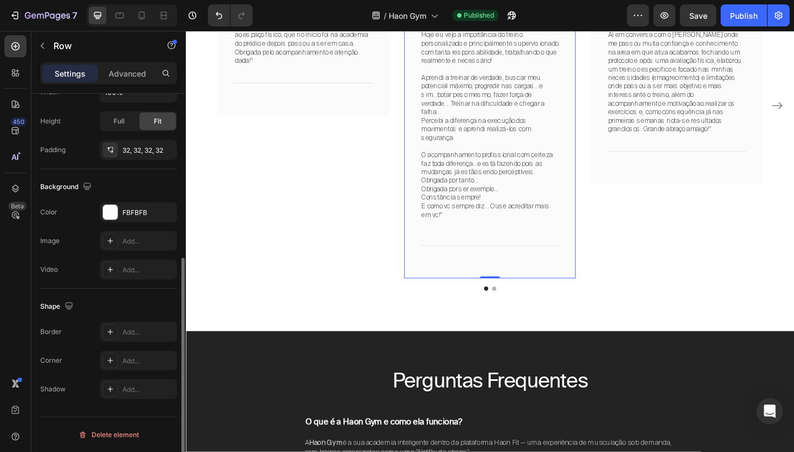
scroll to position [0, 0]
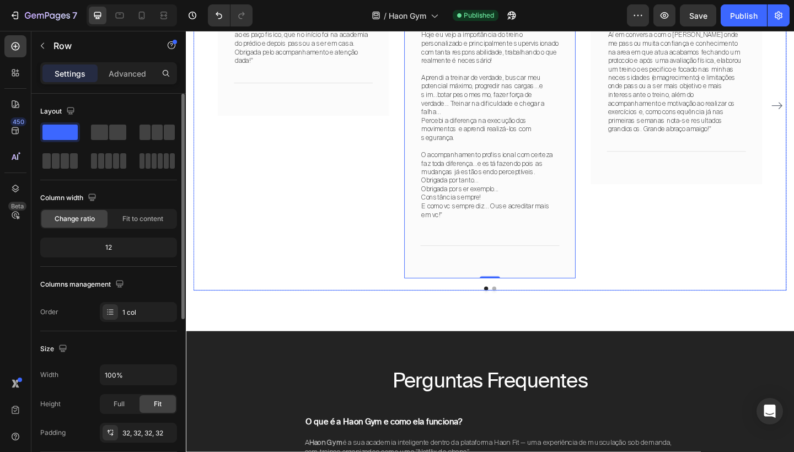
click at [717, 232] on div "Image Icon Icon Icon Icon Icon Row Diony Text block Row "Iniciava na academia c…" at bounding box center [719, 112] width 186 height 376
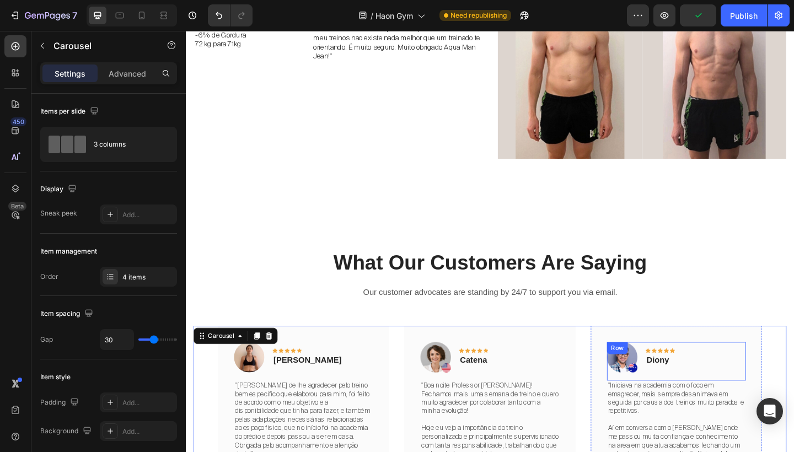
scroll to position [2893, 0]
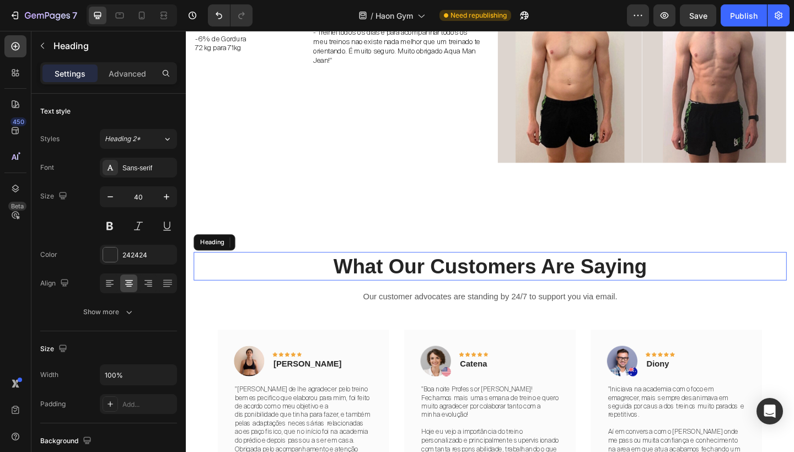
click at [553, 281] on p "What Our Customers Are Saying" at bounding box center [516, 287] width 643 height 29
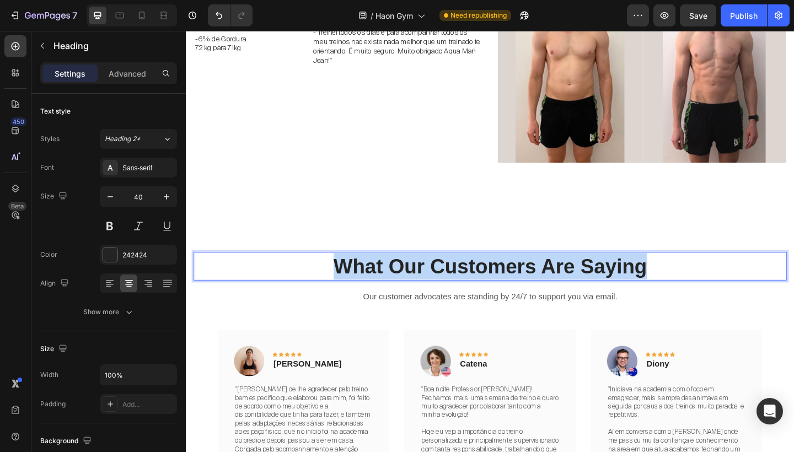
click at [553, 281] on p "What Our Customers Are Saying" at bounding box center [516, 287] width 643 height 29
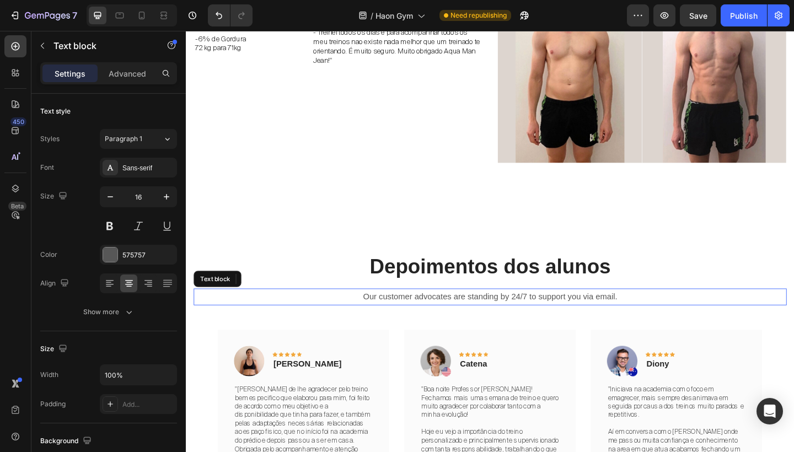
click at [502, 315] on p "Our customer advocates are standing by 24/7 to support you via email." at bounding box center [516, 321] width 643 height 16
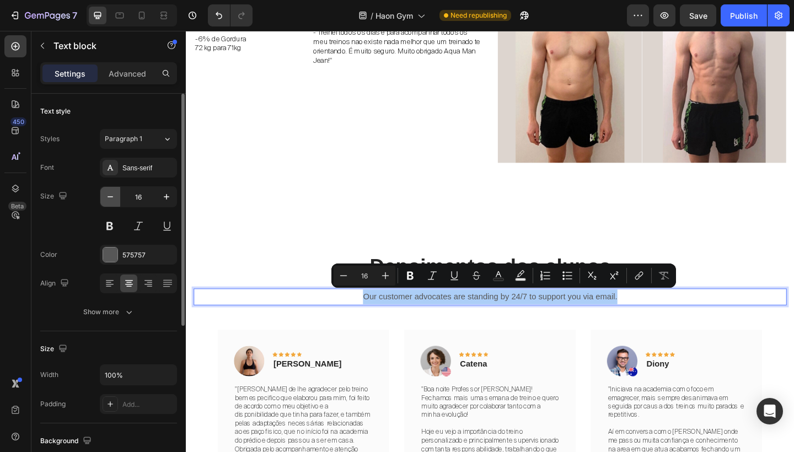
click at [112, 198] on icon "button" at bounding box center [110, 196] width 11 height 11
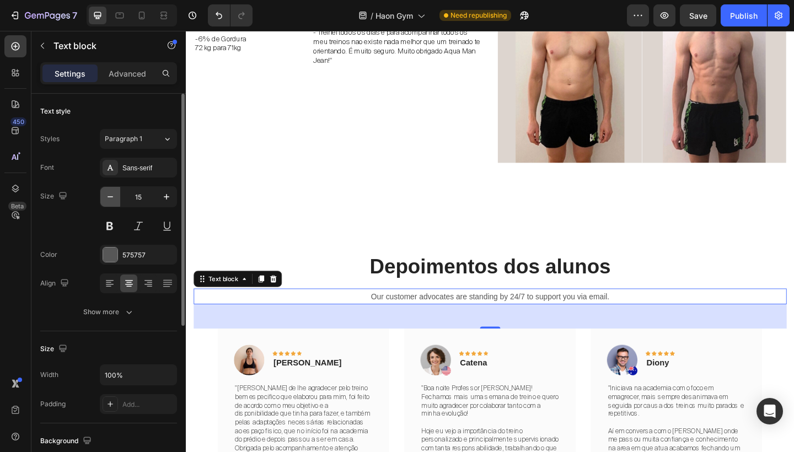
type input "14"
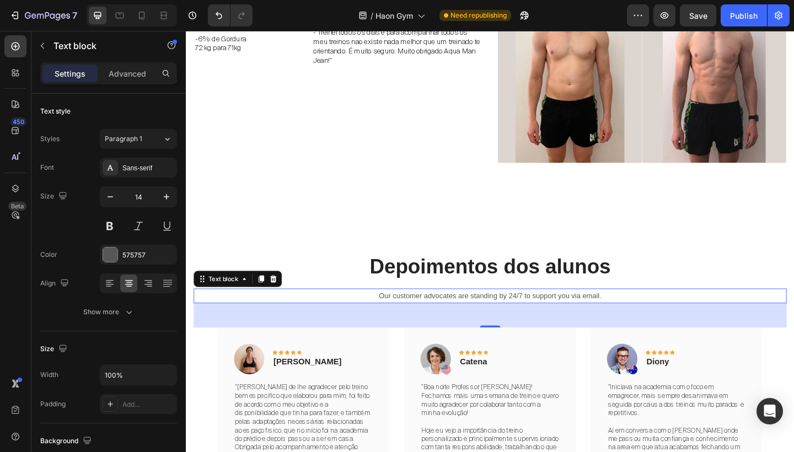
click at [386, 323] on p "Our customer advocates are standing by 24/7 to support you via email." at bounding box center [516, 320] width 643 height 14
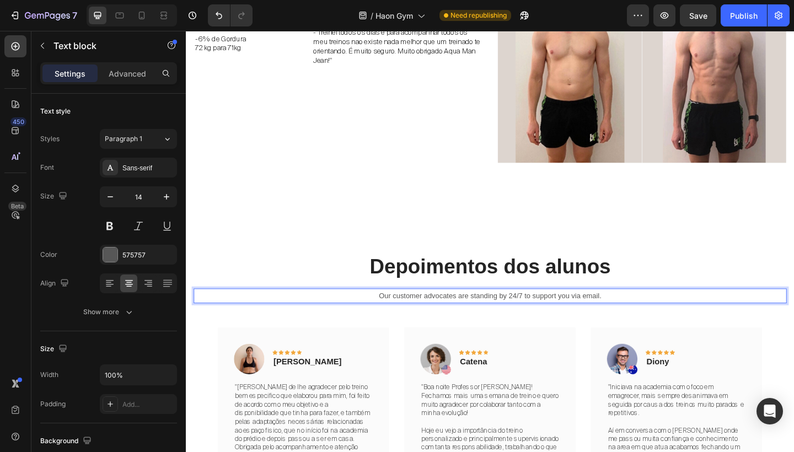
click at [386, 323] on p "Our customer advocates are standing by 24/7 to support you via email." at bounding box center [516, 320] width 643 height 14
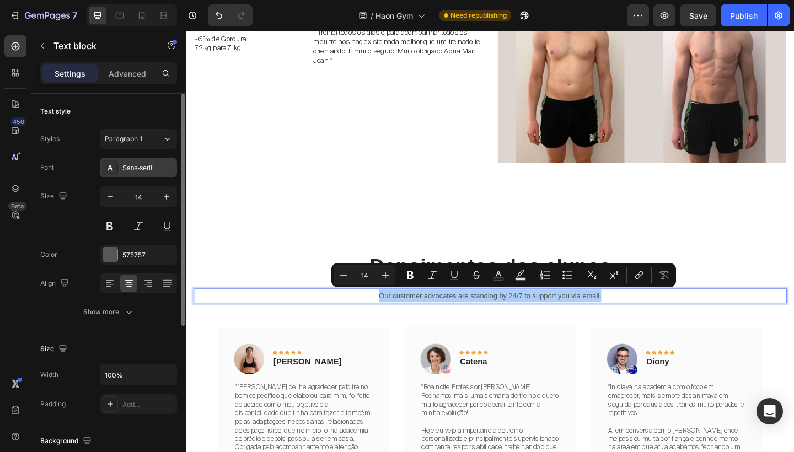
click at [140, 164] on div "Sans-serif" at bounding box center [148, 168] width 52 height 10
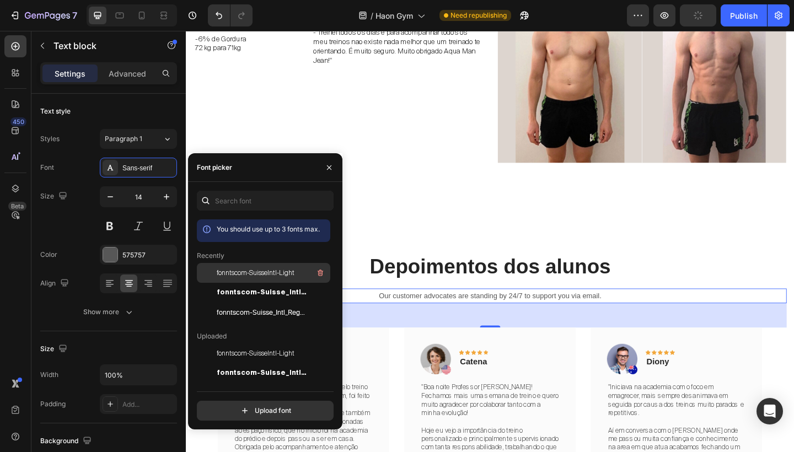
click at [250, 267] on div "fonntscom-SuisseIntl-Light" at bounding box center [272, 272] width 111 height 13
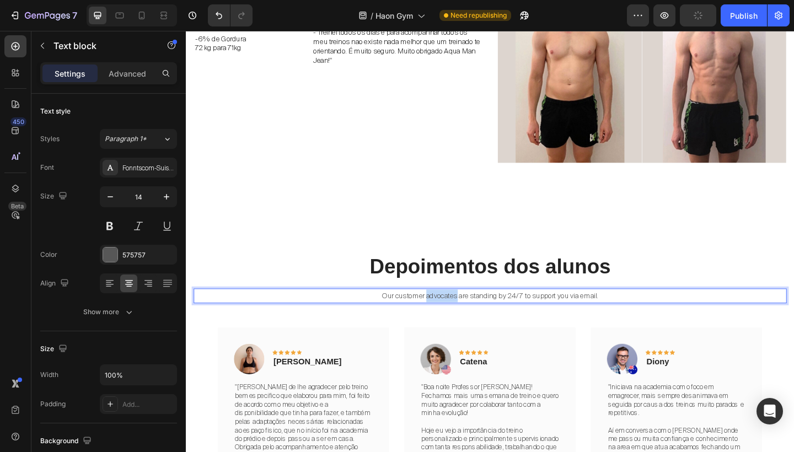
click at [460, 321] on p "Our customer advocates are standing by 24/7 to support you via email." at bounding box center [516, 320] width 643 height 14
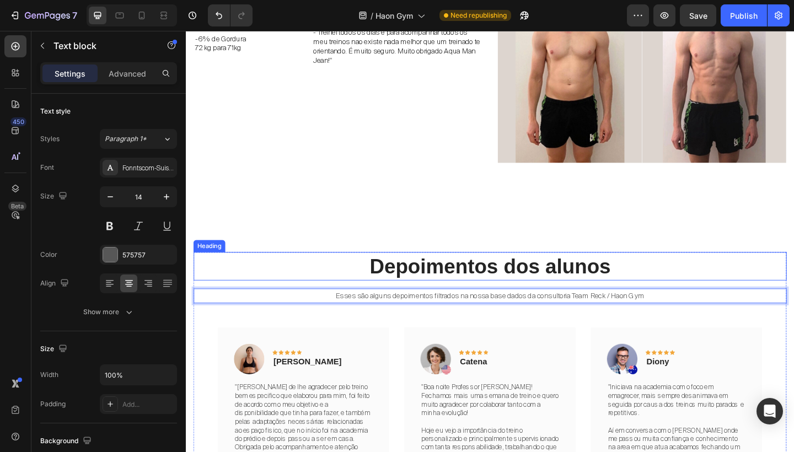
click at [518, 290] on p "Depoimentos dos alunos" at bounding box center [516, 287] width 643 height 29
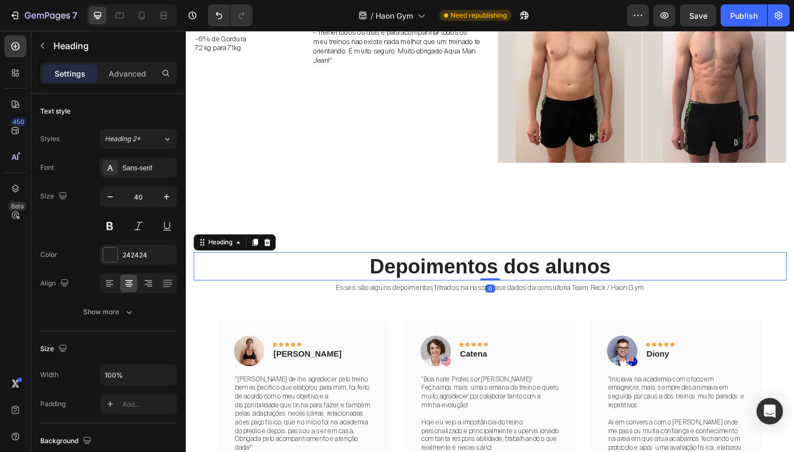
drag, startPoint x: 524, startPoint y: 309, endPoint x: 524, endPoint y: 289, distance: 20.4
click at [524, 289] on div "Depoimentos dos alunos Heading 0" at bounding box center [516, 287] width 645 height 31
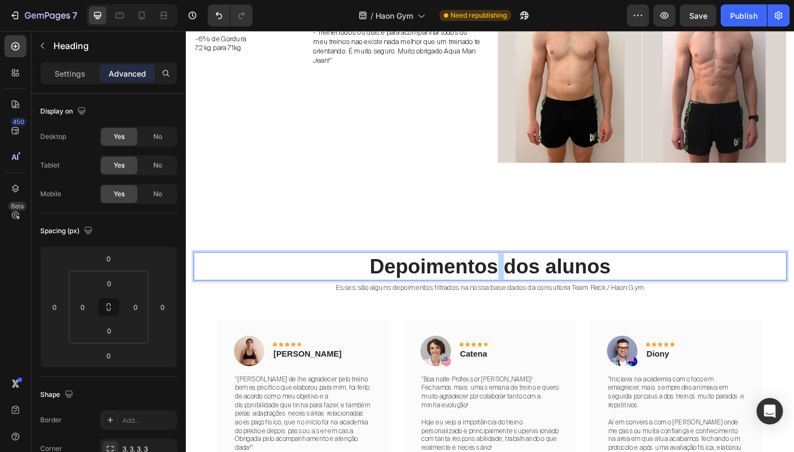
click at [528, 282] on p "Depoimentos dos alunos" at bounding box center [516, 287] width 643 height 29
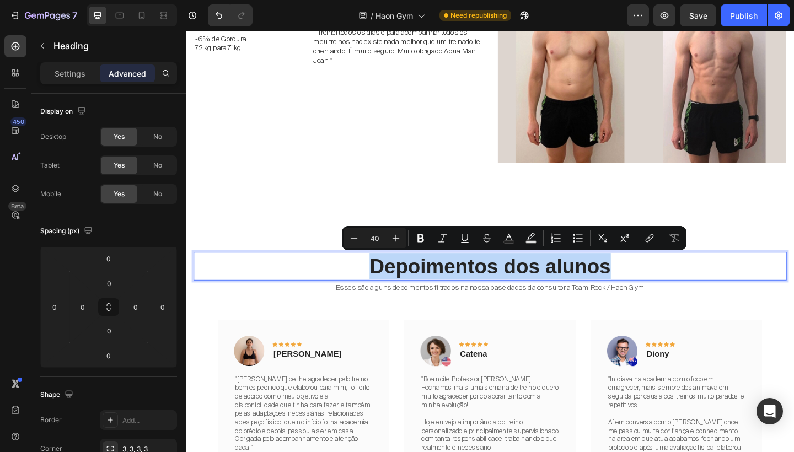
click at [528, 282] on p "Depoimentos dos alunos" at bounding box center [516, 287] width 643 height 29
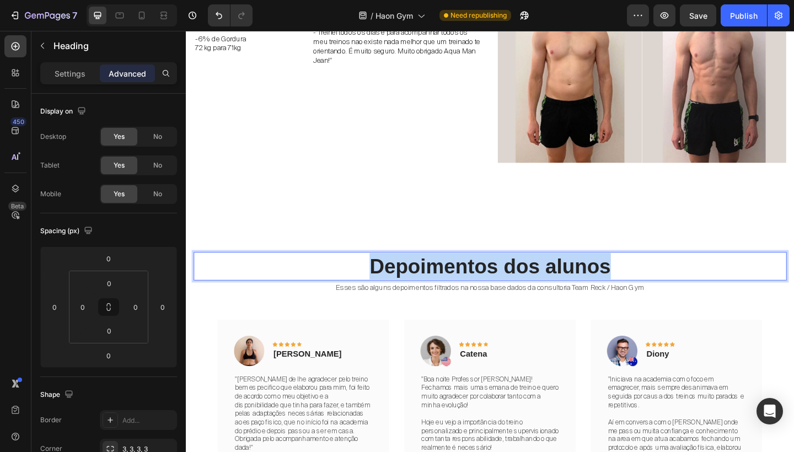
click at [528, 282] on p "Depoimentos dos alunos" at bounding box center [516, 287] width 643 height 29
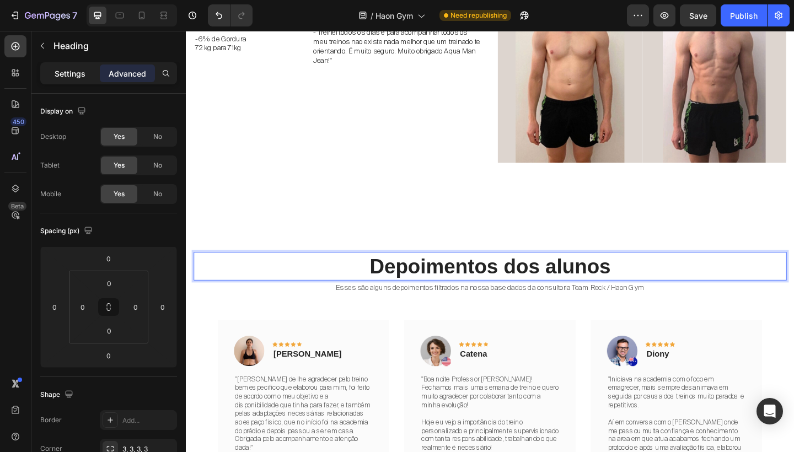
click at [79, 80] on div "Settings" at bounding box center [69, 73] width 55 height 18
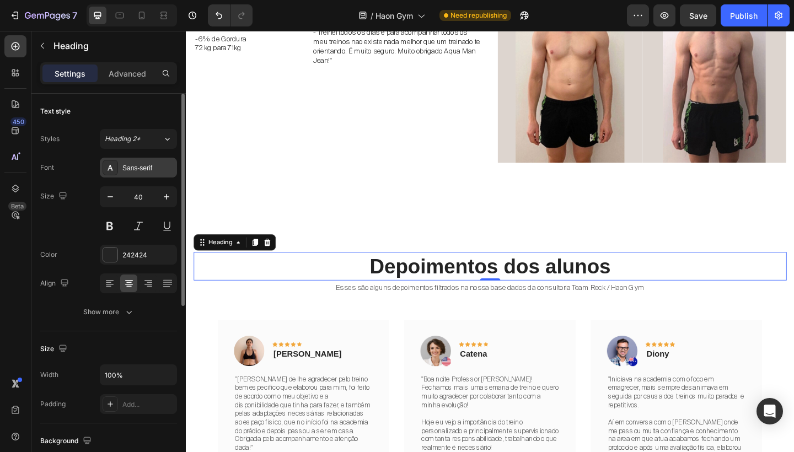
click at [132, 167] on div "Sans-serif" at bounding box center [148, 168] width 52 height 10
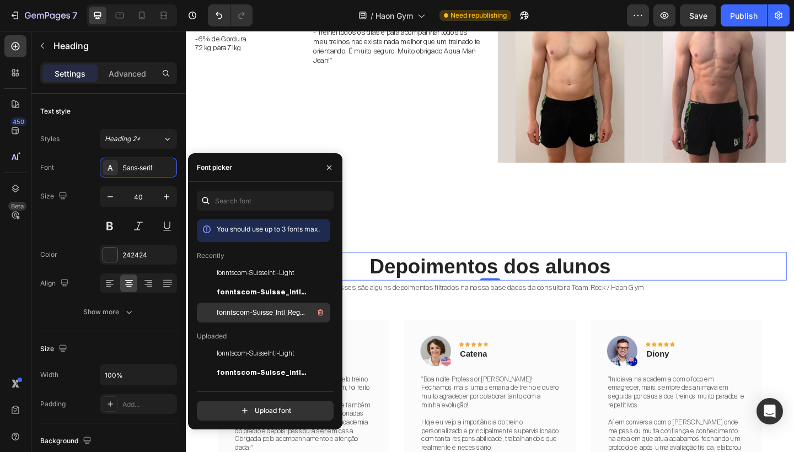
click at [243, 306] on div "fonntscom-Suisse_Intl_Regular" at bounding box center [272, 312] width 111 height 13
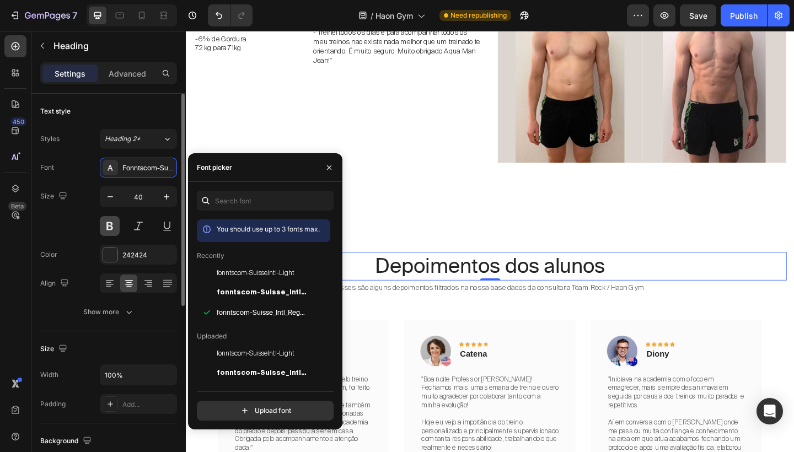
click at [114, 223] on button at bounding box center [110, 226] width 20 height 20
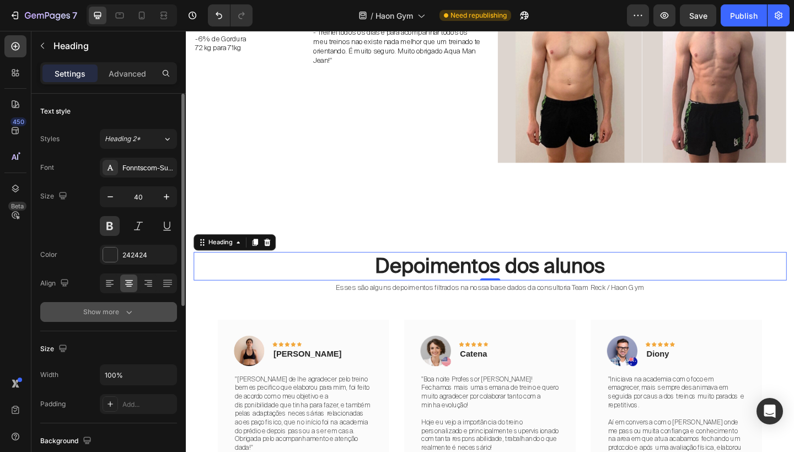
click at [123, 314] on icon "button" at bounding box center [128, 311] width 11 height 11
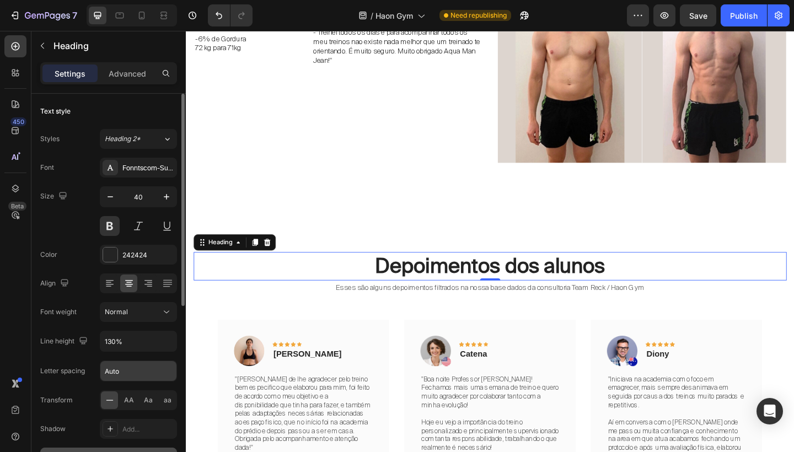
click at [117, 369] on input "Auto" at bounding box center [138, 371] width 76 height 20
type input "o"
type input "-1"
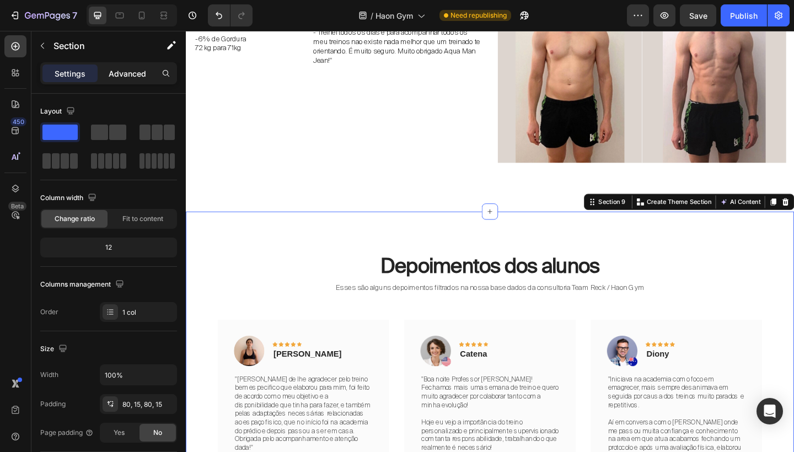
click at [132, 77] on p "Advanced" at bounding box center [127, 74] width 37 height 12
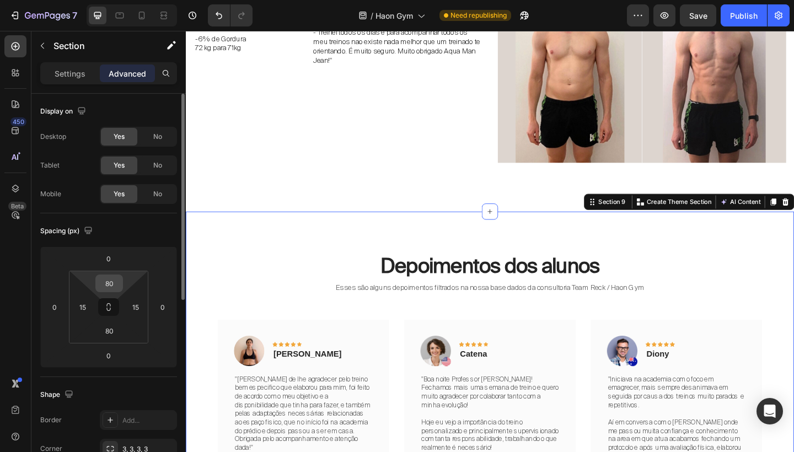
click at [111, 283] on input "80" at bounding box center [109, 283] width 22 height 17
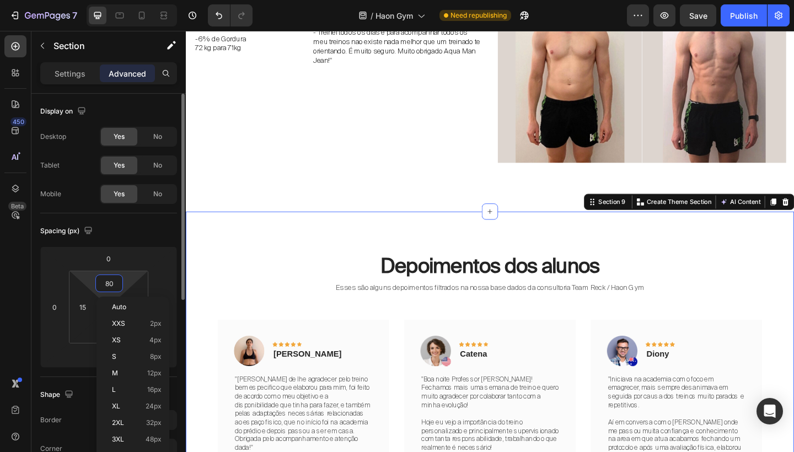
type input "0"
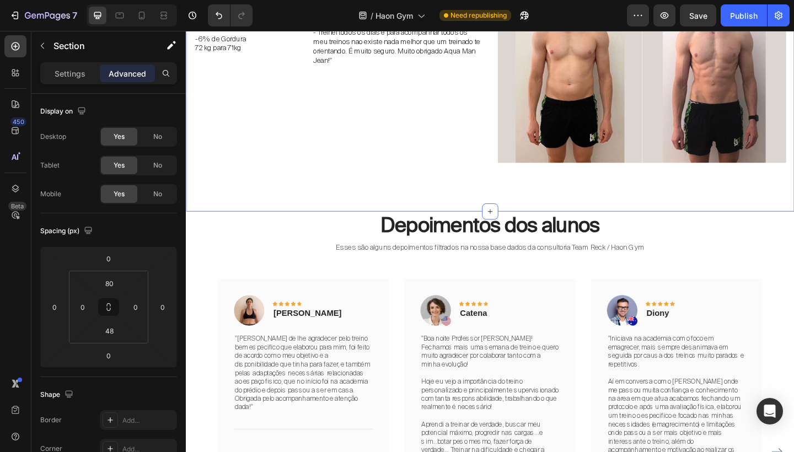
click at [338, 202] on div "Consultoria individualIZADA Text Block Team reck Heading Row hipertrofia emagre…" at bounding box center [516, 10] width 661 height 433
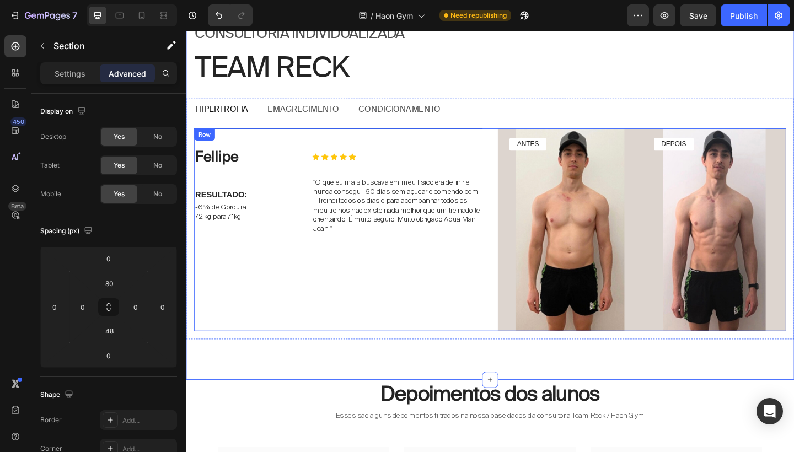
scroll to position [2709, 0]
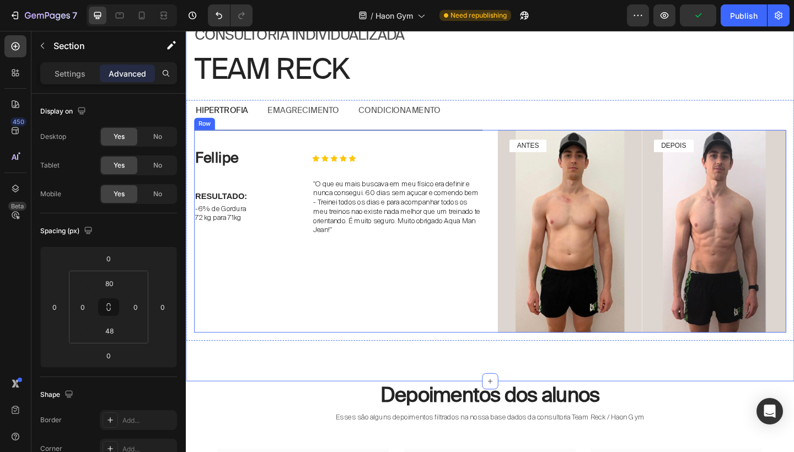
click at [276, 319] on div "Fellipe Text Block Icon Icon Icon Icon Icon Icon List Row RESULTADO: Text Block…" at bounding box center [352, 249] width 314 height 220
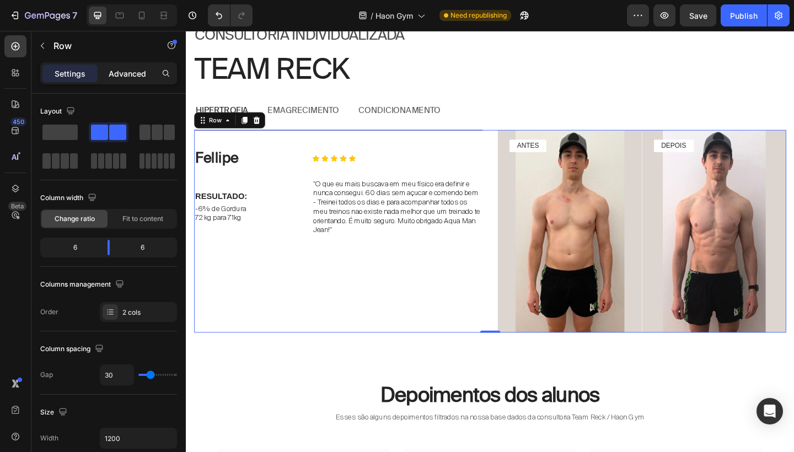
click at [131, 80] on div "Advanced" at bounding box center [127, 73] width 55 height 18
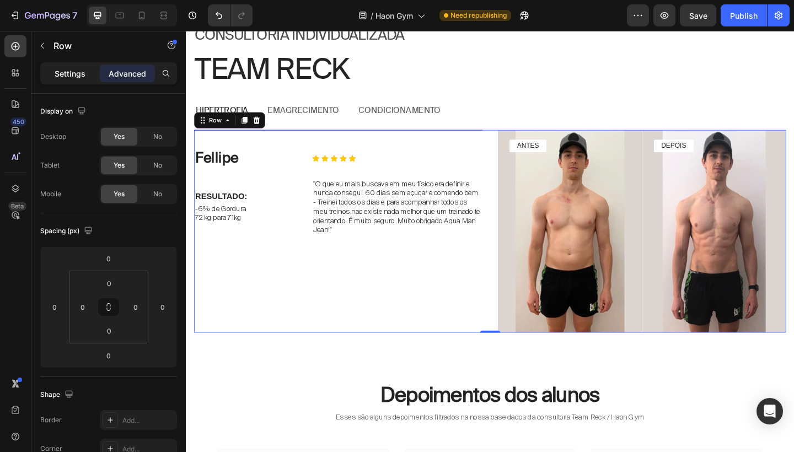
click at [63, 80] on div "Settings" at bounding box center [69, 73] width 55 height 18
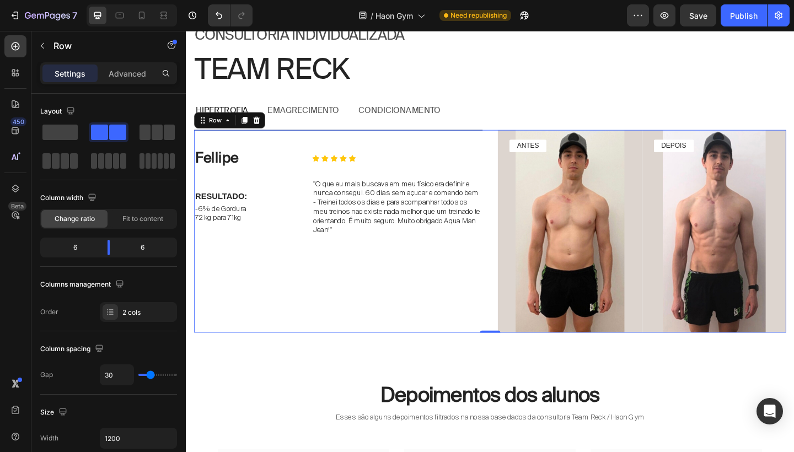
click at [510, 182] on div "Fellipe Text Block Icon Icon Icon Icon Icon Icon List Row RESULTADO: Text Block…" at bounding box center [517, 249] width 644 height 220
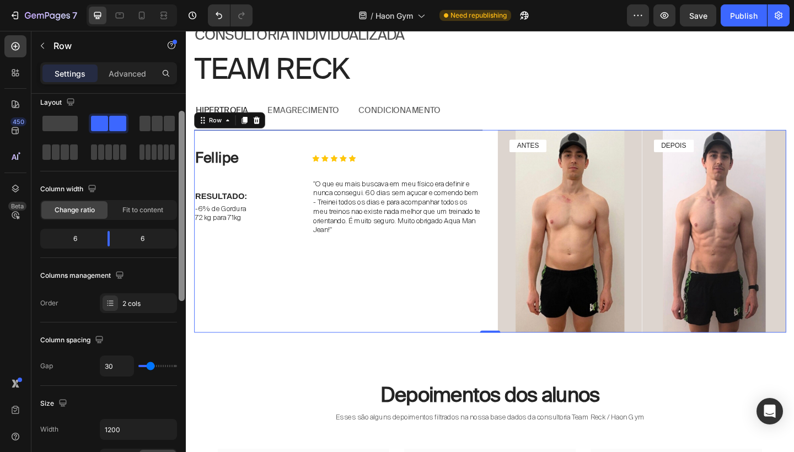
scroll to position [0, 0]
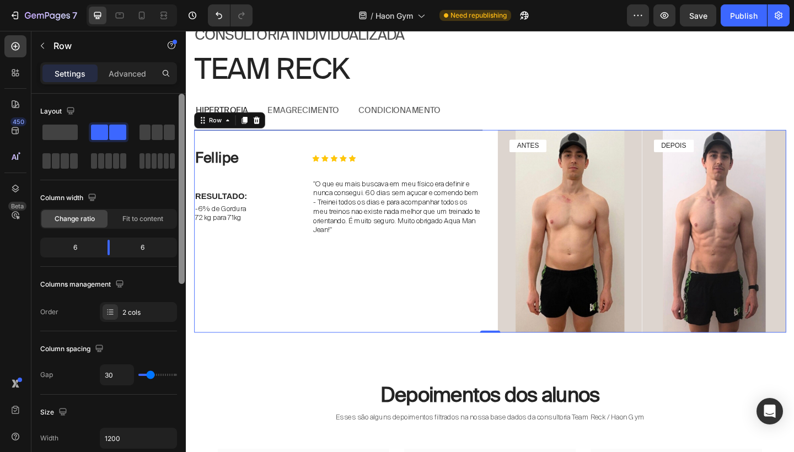
drag, startPoint x: 184, startPoint y: 249, endPoint x: 183, endPoint y: 198, distance: 50.7
click at [184, 198] on div at bounding box center [182, 189] width 6 height 190
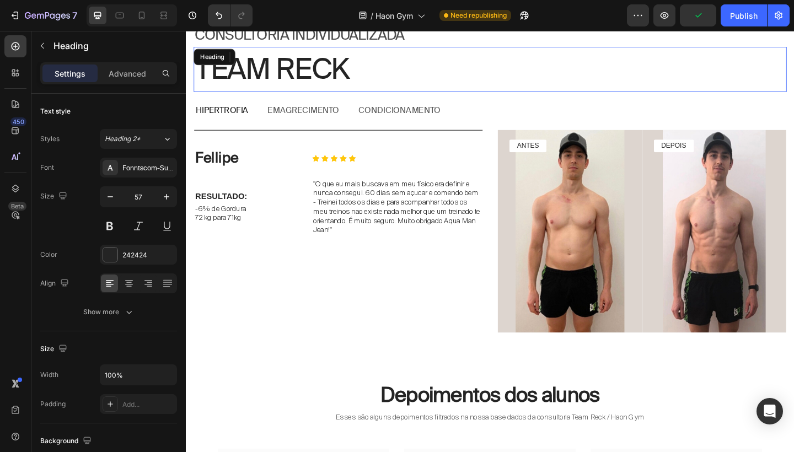
click at [583, 86] on h2 "Team reck" at bounding box center [516, 74] width 645 height 50
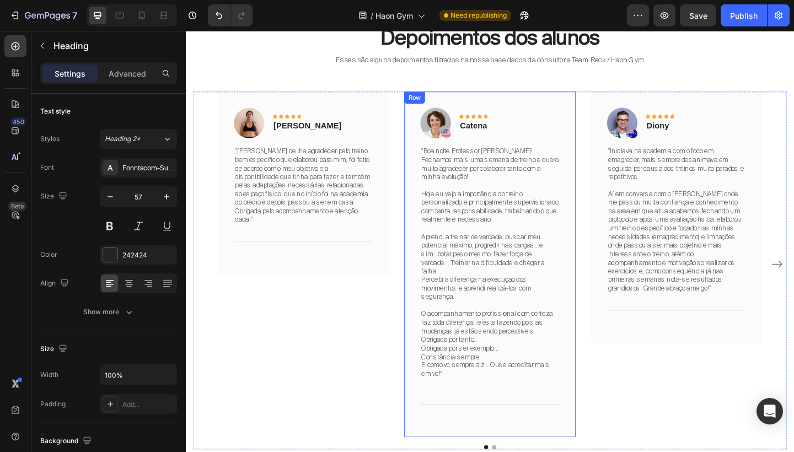
scroll to position [3047, 0]
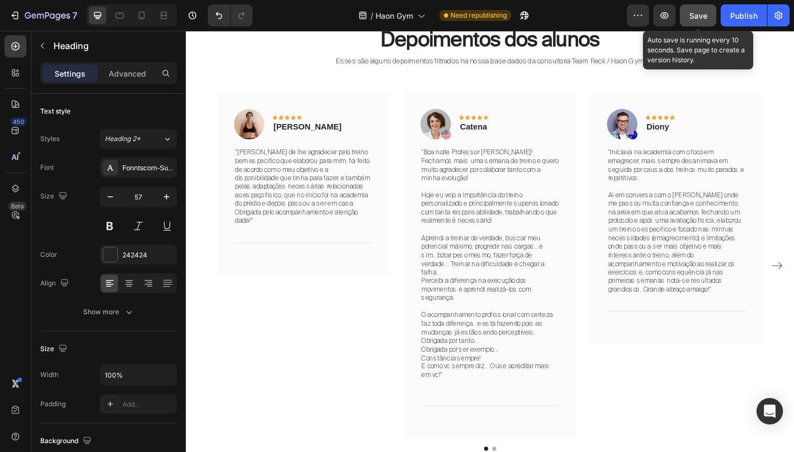
click at [704, 14] on span "Save" at bounding box center [698, 15] width 18 height 9
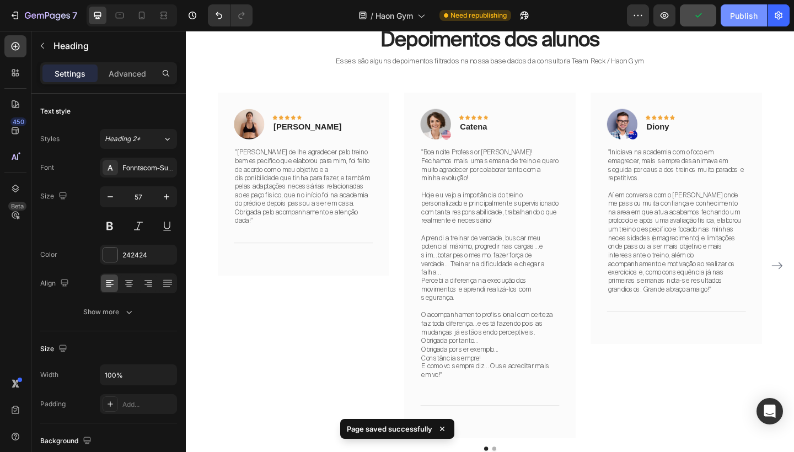
click at [747, 24] on button "Publish" at bounding box center [743, 15] width 46 height 22
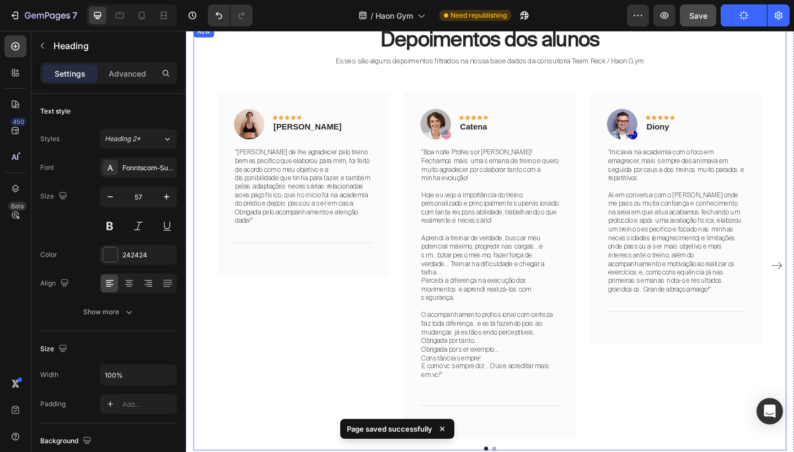
click at [751, 83] on div "Depoimentos dos alunos Heading Esses são alguns depoimentos filtrados na nossa …" at bounding box center [516, 256] width 645 height 463
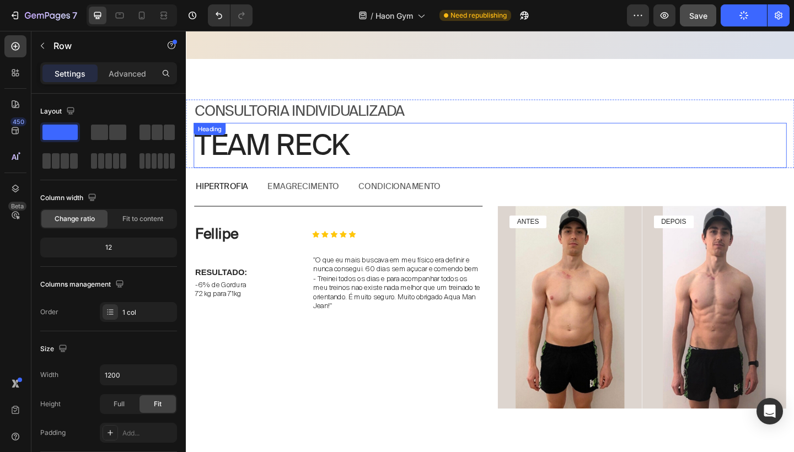
scroll to position [2241, 0]
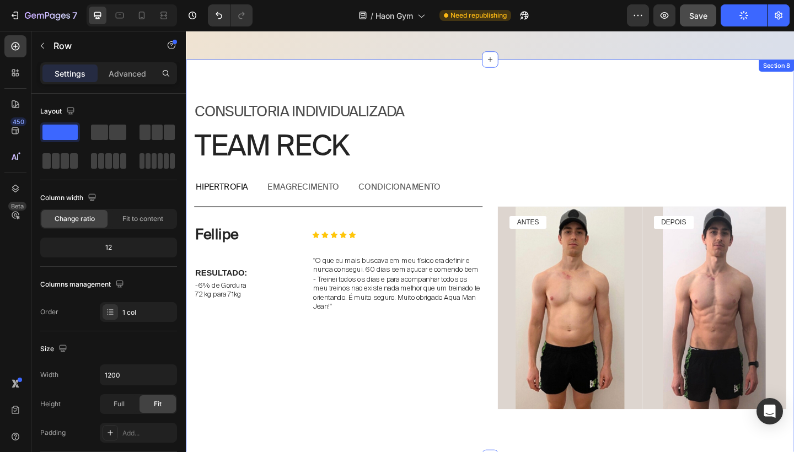
click at [547, 83] on div "Consultoria individualIZADA Text Block Team reck Heading Row hipertrofia emagre…" at bounding box center [516, 278] width 661 height 433
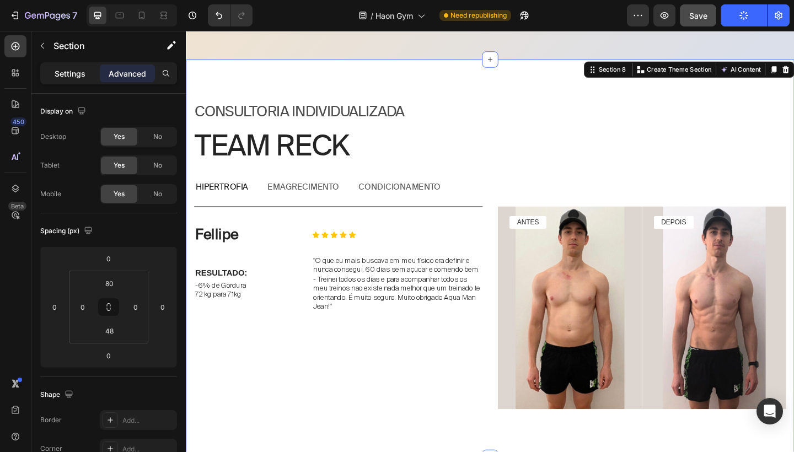
click at [74, 76] on p "Settings" at bounding box center [70, 74] width 31 height 12
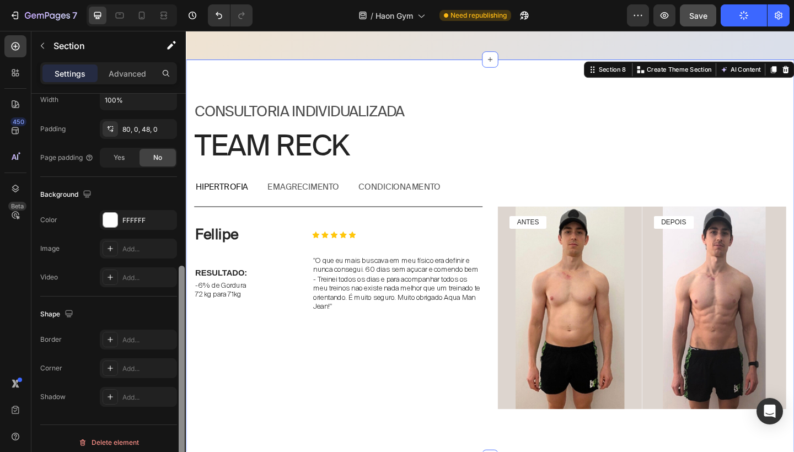
scroll to position [283, 0]
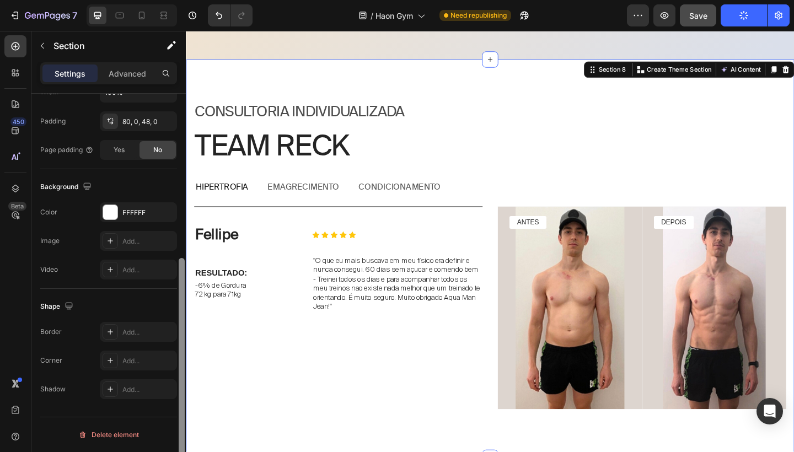
drag, startPoint x: 180, startPoint y: 229, endPoint x: 169, endPoint y: 401, distance: 171.8
click at [169, 401] on div "Layout Column width Change ratio Fit to content 12 Columns management Order 1 c…" at bounding box center [108, 289] width 154 height 390
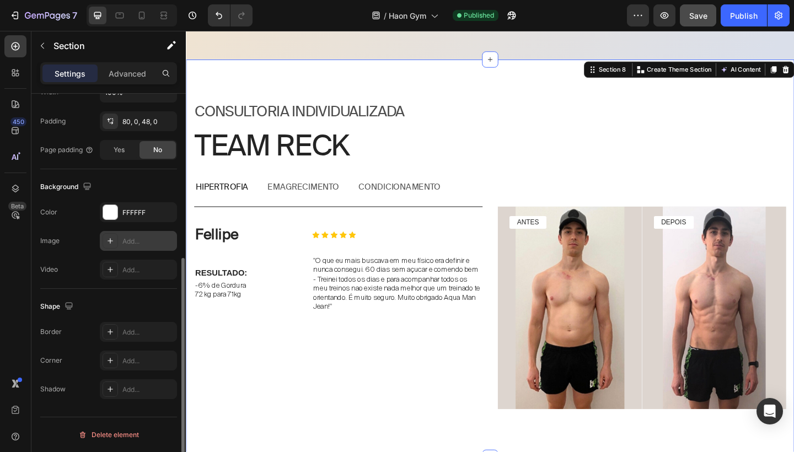
click at [143, 247] on div "Add..." at bounding box center [138, 241] width 77 height 20
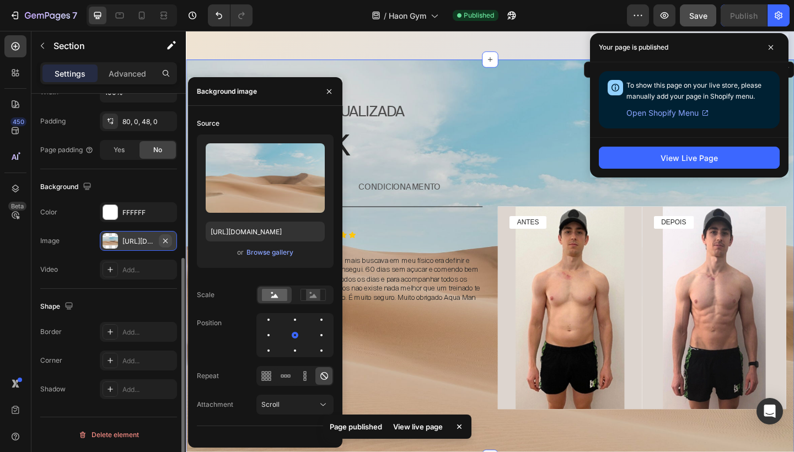
click at [165, 239] on icon "button" at bounding box center [165, 240] width 9 height 9
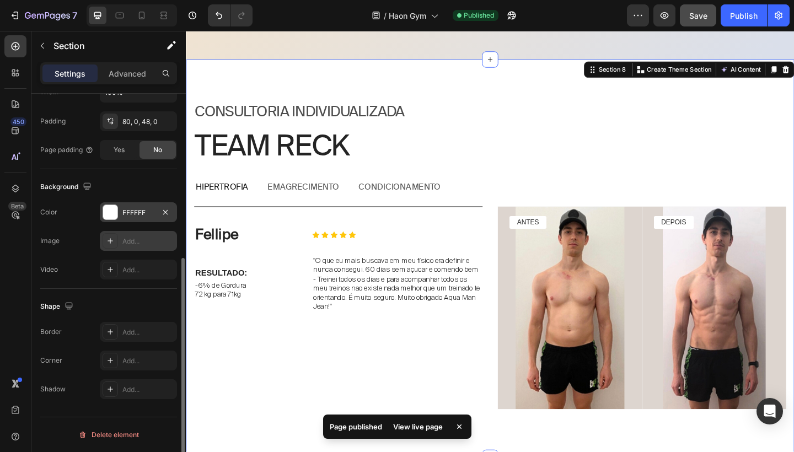
click at [139, 209] on div "FFFFFF" at bounding box center [138, 213] width 32 height 10
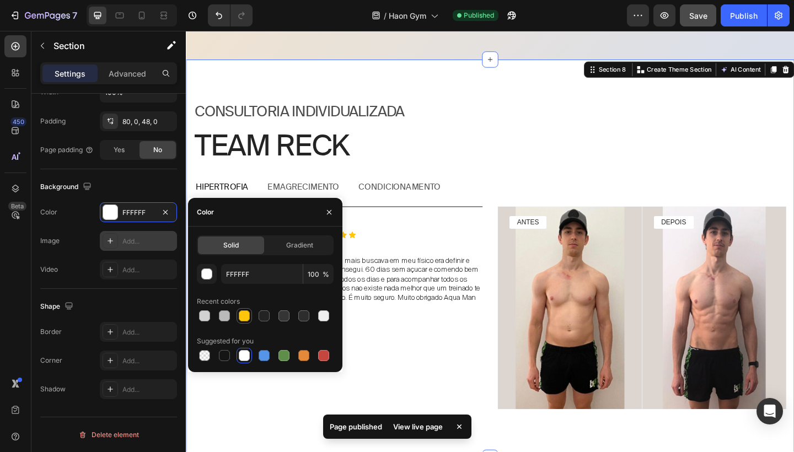
click at [243, 316] on div at bounding box center [244, 315] width 11 height 11
type input "FFC60B"
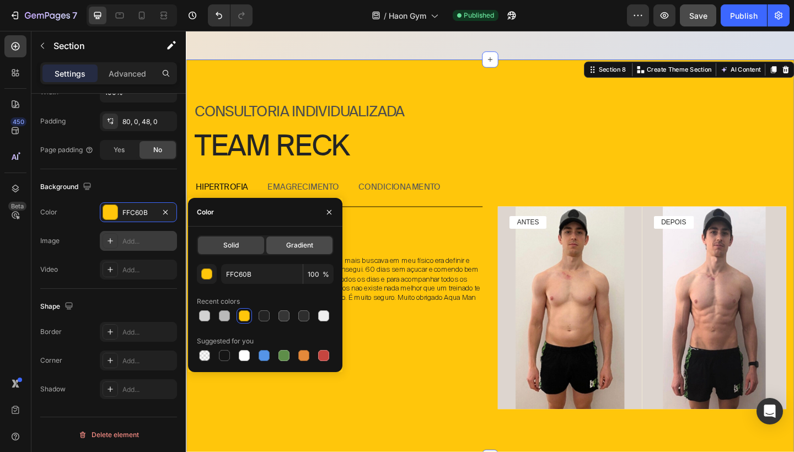
click at [304, 242] on span "Gradient" at bounding box center [299, 245] width 27 height 10
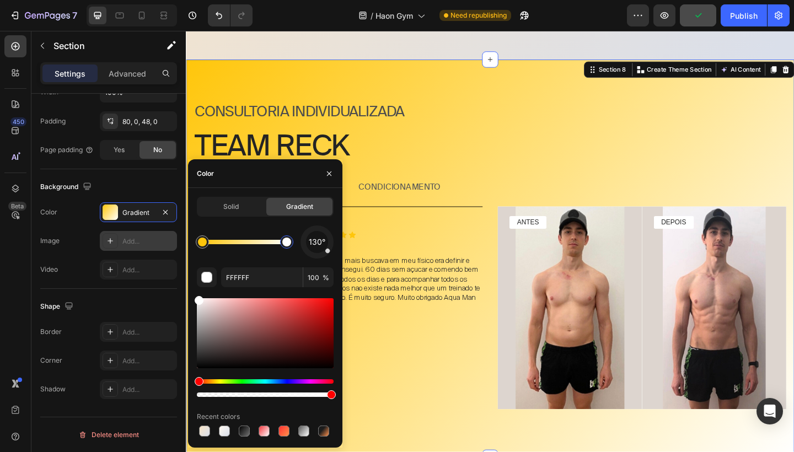
click at [290, 247] on div at bounding box center [286, 241] width 13 height 13
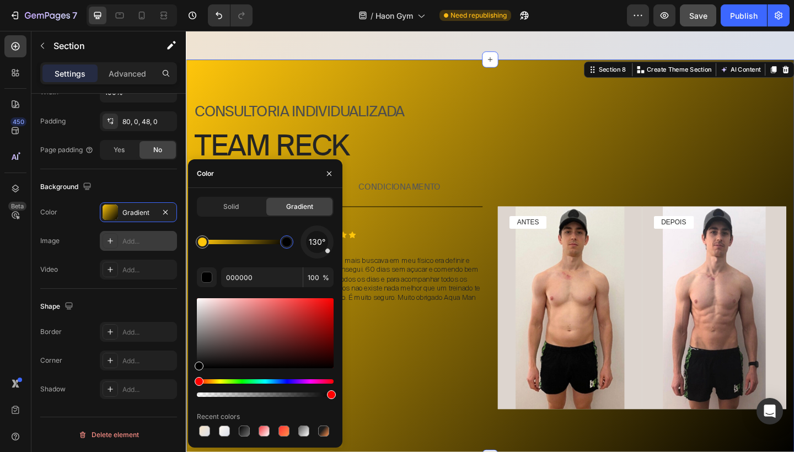
drag, startPoint x: 212, startPoint y: 336, endPoint x: 201, endPoint y: 320, distance: 19.7
click at [199, 333] on div at bounding box center [265, 333] width 137 height 70
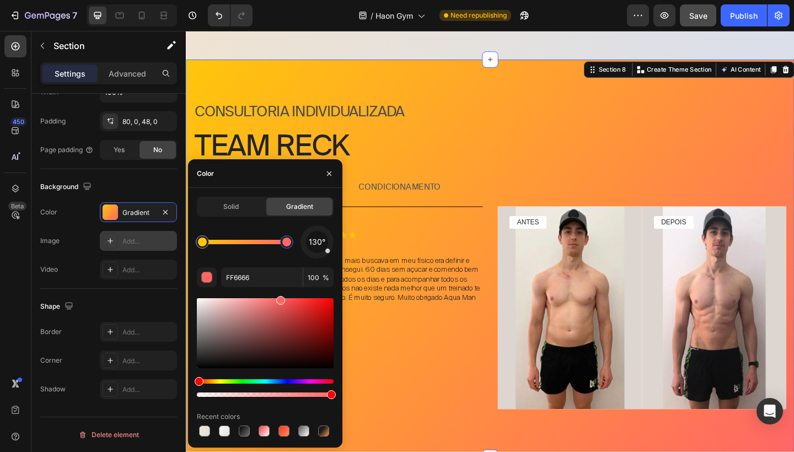
drag, startPoint x: 200, startPoint y: 335, endPoint x: 253, endPoint y: 352, distance: 55.4
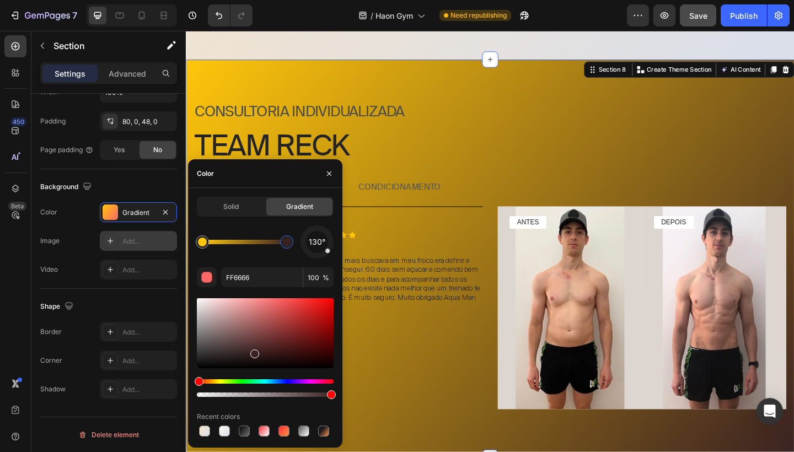
click at [253, 352] on div at bounding box center [265, 333] width 137 height 70
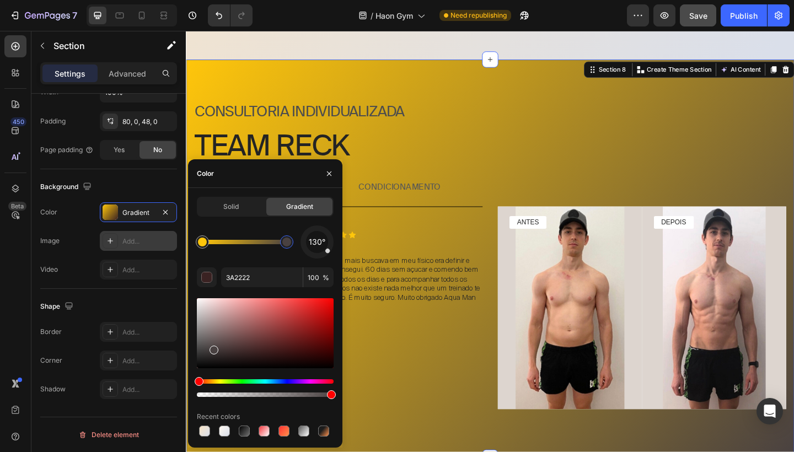
drag, startPoint x: 255, startPoint y: 354, endPoint x: 212, endPoint y: 347, distance: 43.0
click at [212, 347] on div at bounding box center [213, 350] width 9 height 9
click at [240, 436] on div at bounding box center [244, 431] width 11 height 11
type input "000000"
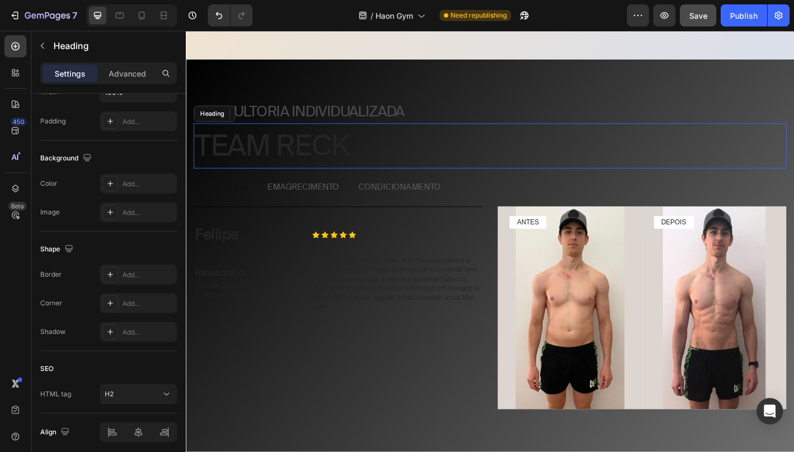
drag, startPoint x: 518, startPoint y: 177, endPoint x: 345, endPoint y: 157, distance: 174.3
click at [345, 157] on h2 "Team reck" at bounding box center [516, 157] width 645 height 50
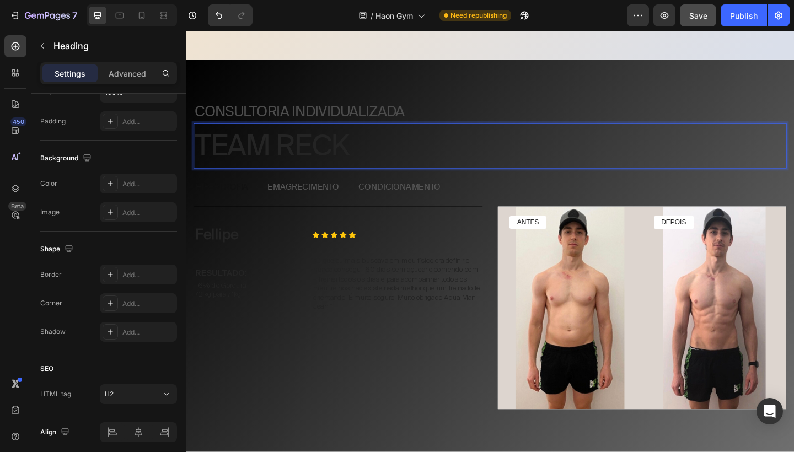
scroll to position [0, 0]
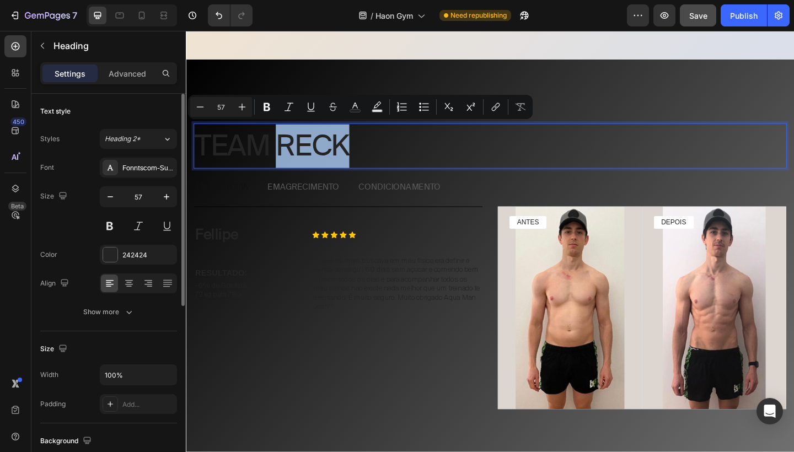
click at [345, 157] on p "Team reck" at bounding box center [516, 156] width 643 height 47
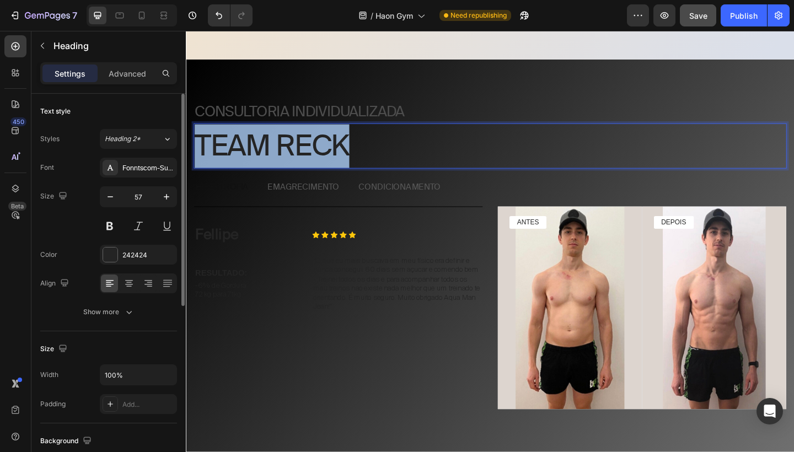
click at [345, 157] on p "Team reck" at bounding box center [516, 156] width 643 height 47
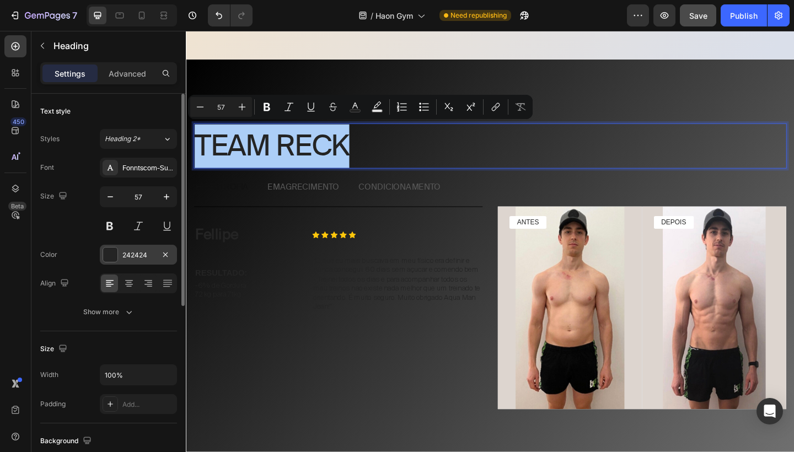
click at [130, 255] on div "242424" at bounding box center [138, 255] width 32 height 10
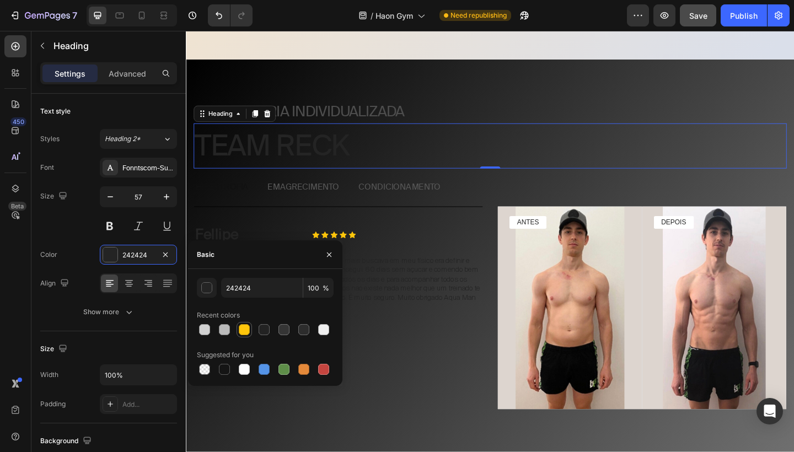
click at [246, 329] on div at bounding box center [244, 329] width 11 height 11
type input "FFC60B"
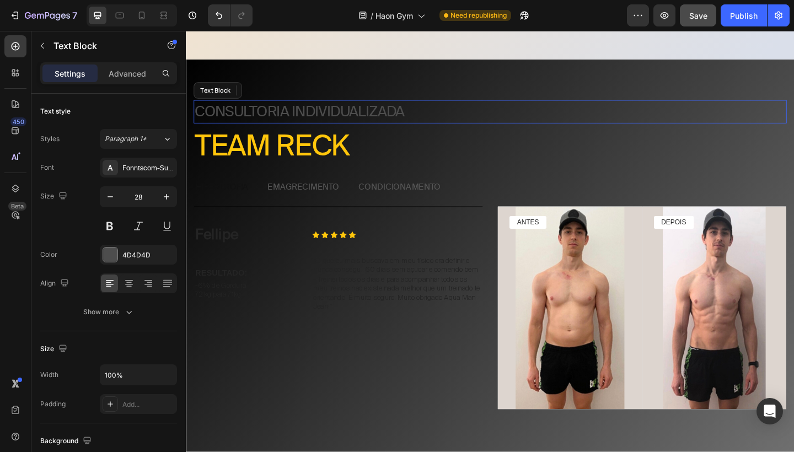
click at [368, 120] on p "Consultoria individualIZADA" at bounding box center [516, 118] width 643 height 23
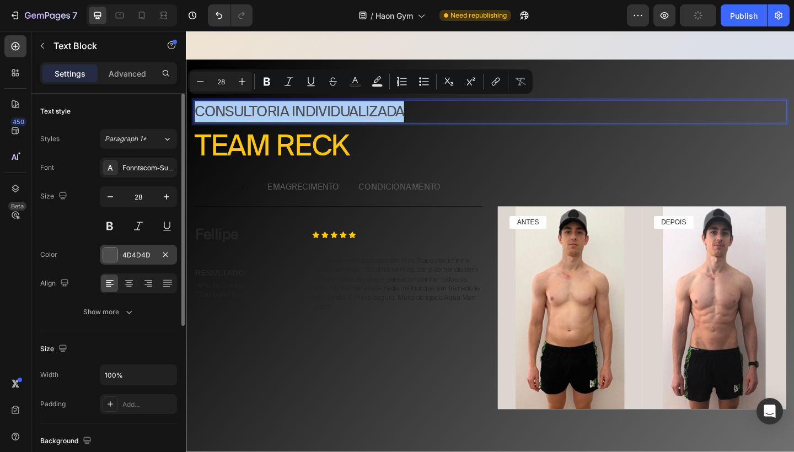
click at [138, 257] on div "4D4D4D" at bounding box center [138, 255] width 32 height 10
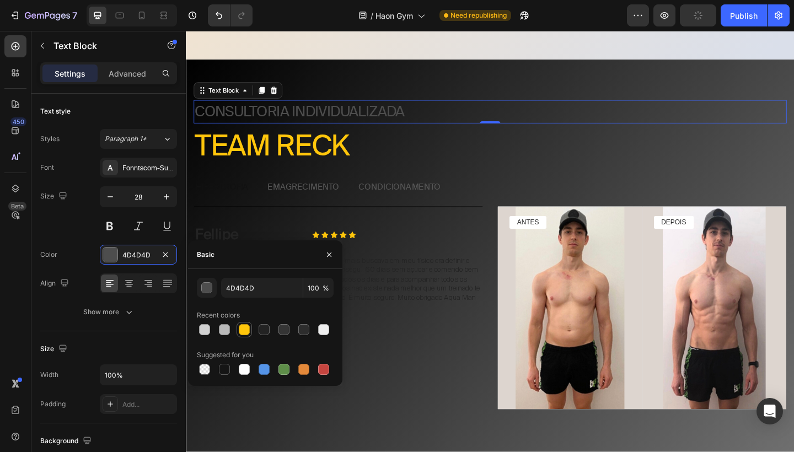
click at [243, 330] on div at bounding box center [244, 329] width 11 height 11
type input "FFC60B"
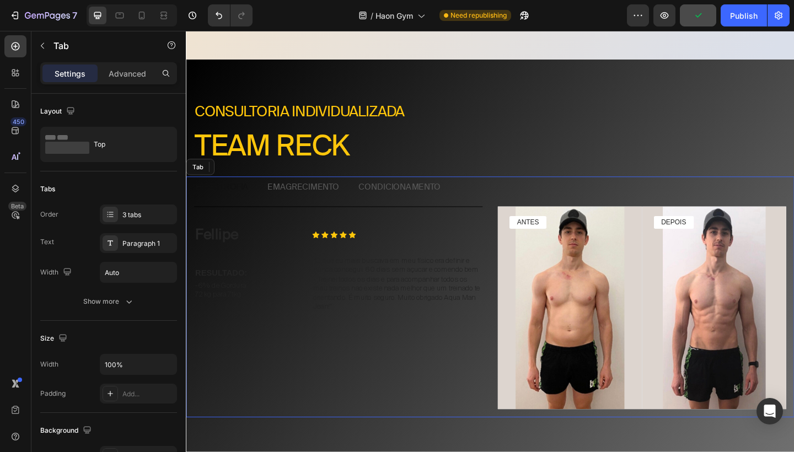
click at [236, 196] on p "hipertrofia" at bounding box center [224, 202] width 57 height 12
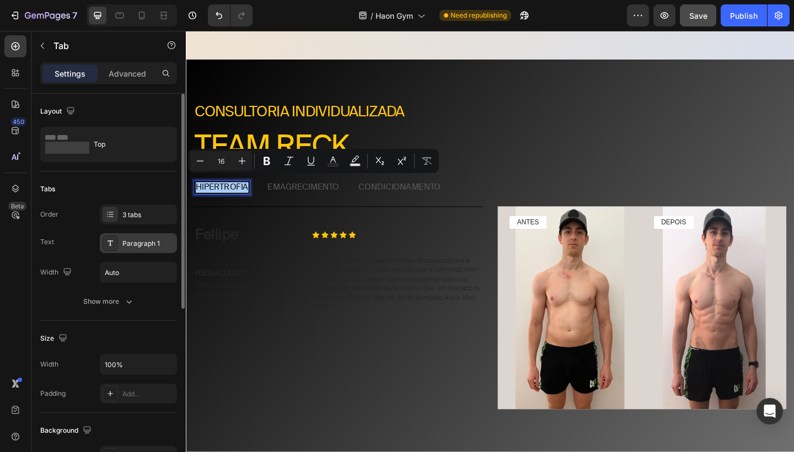
click at [161, 243] on div "Paragraph 1" at bounding box center [148, 244] width 52 height 10
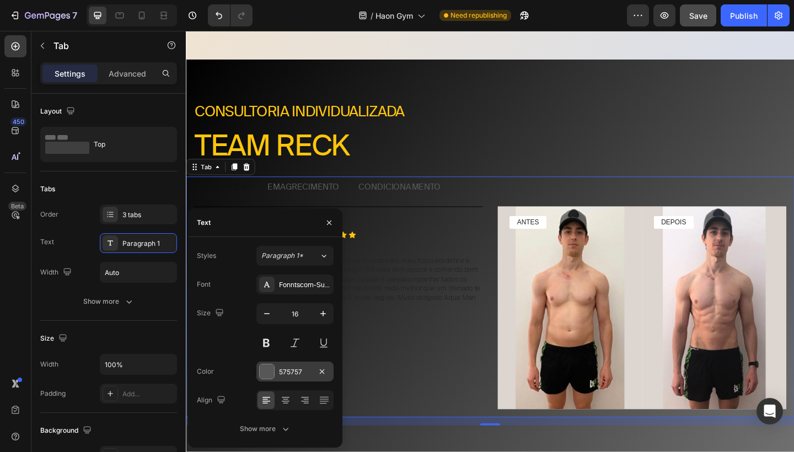
click at [300, 374] on div "575757" at bounding box center [295, 372] width 32 height 10
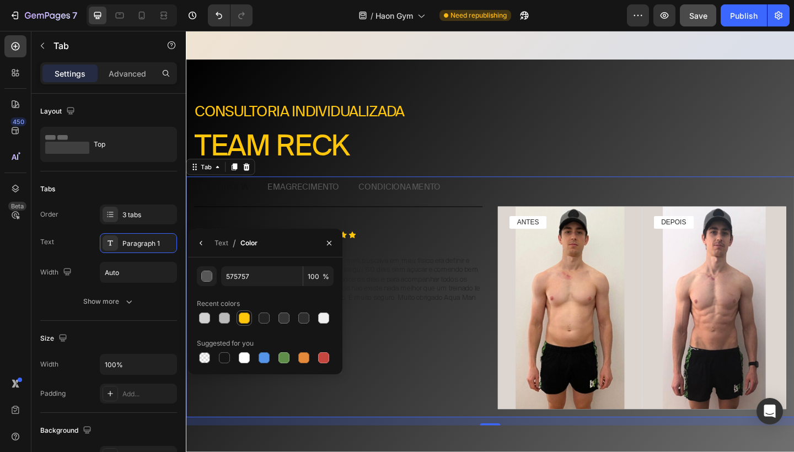
click at [246, 320] on div at bounding box center [244, 318] width 11 height 11
type input "FFC60B"
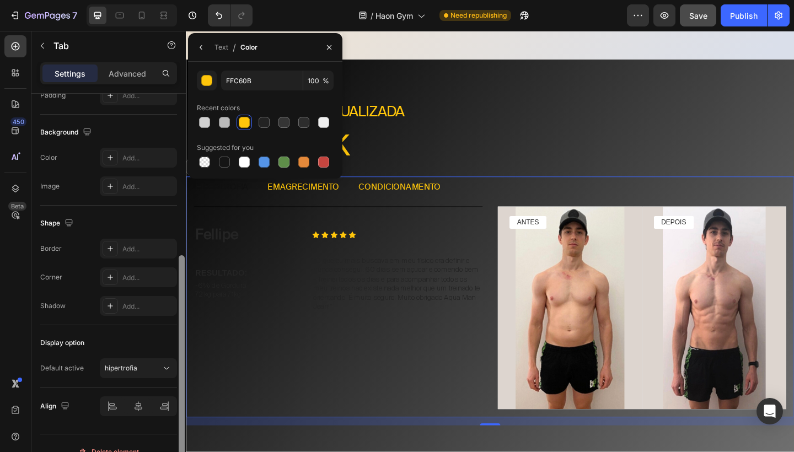
scroll to position [296, 0]
drag, startPoint x: 179, startPoint y: 279, endPoint x: 157, endPoint y: 443, distance: 165.8
click at [157, 443] on div "Layout Top Tabs Order 3 tabs Text Paragraph 1 Width Auto Show more Size Width 1…" at bounding box center [108, 289] width 154 height 390
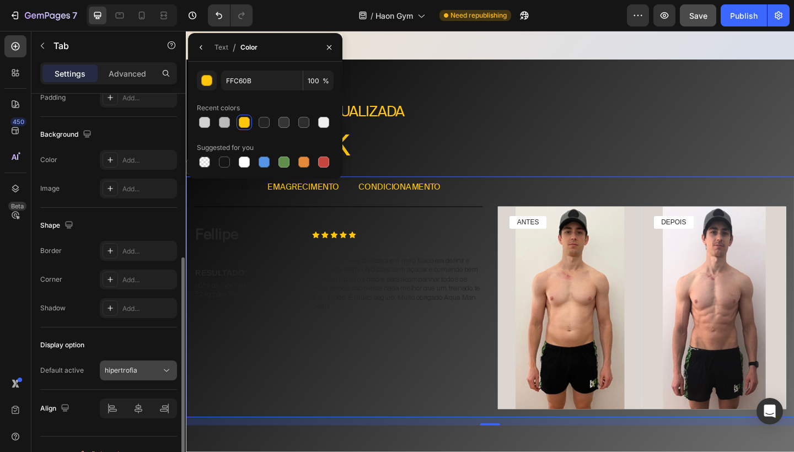
click at [164, 364] on button "hipertrofia" at bounding box center [138, 370] width 77 height 20
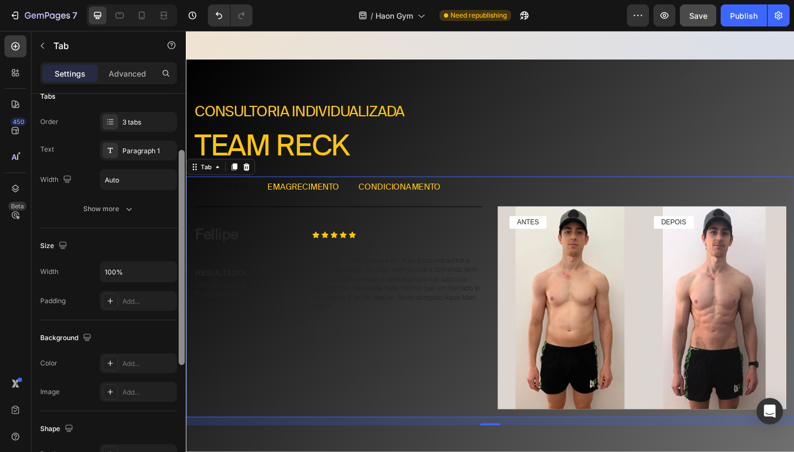
scroll to position [91, 0]
drag, startPoint x: 180, startPoint y: 373, endPoint x: 182, endPoint y: 259, distance: 113.6
click at [182, 259] on div at bounding box center [182, 259] width 6 height 215
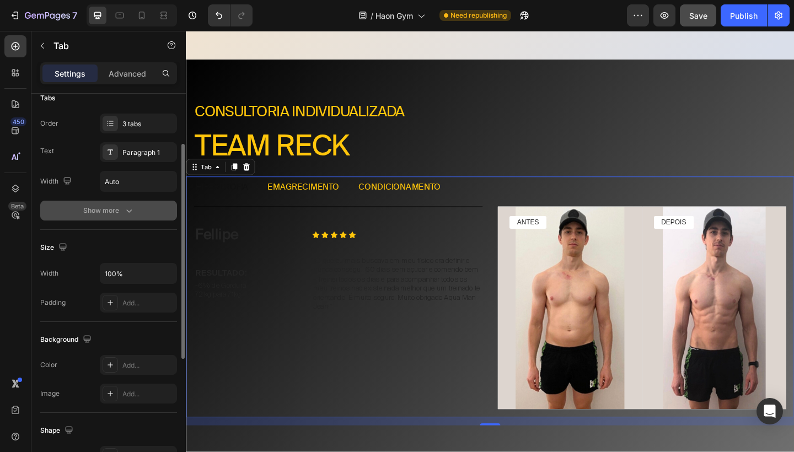
click at [127, 201] on button "Show more" at bounding box center [108, 211] width 137 height 20
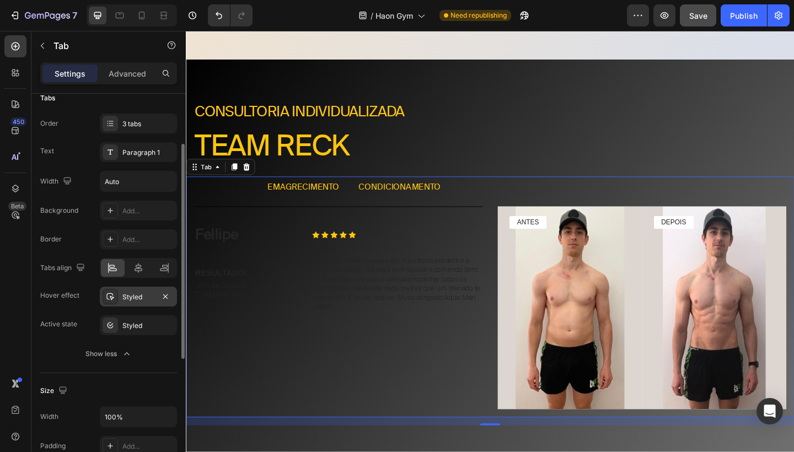
click at [135, 302] on div "Styled" at bounding box center [138, 297] width 32 height 10
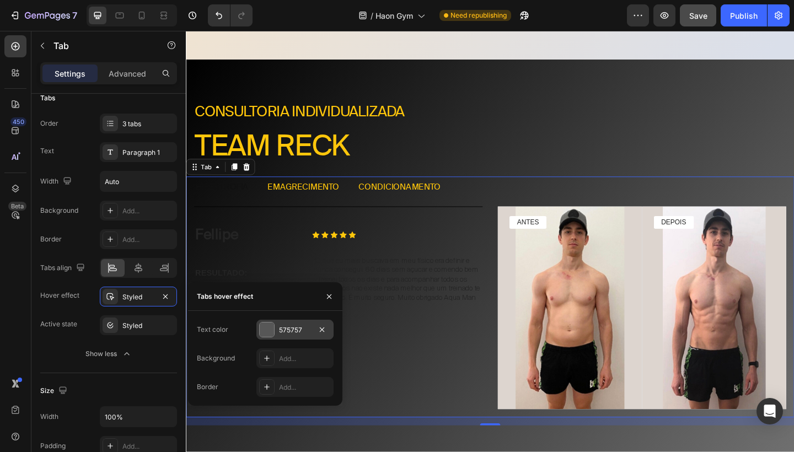
click at [288, 329] on div "575757" at bounding box center [295, 330] width 32 height 10
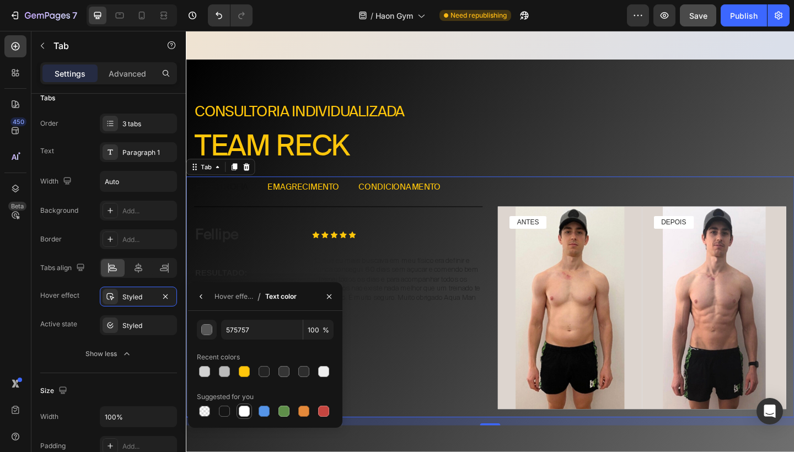
click at [243, 411] on div at bounding box center [244, 411] width 11 height 11
type input "FFFFFF"
click at [138, 327] on div "Styled" at bounding box center [138, 326] width 32 height 10
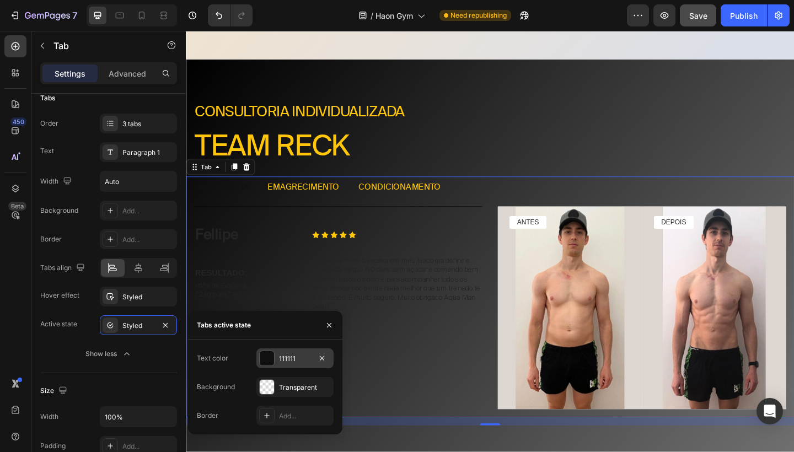
click at [290, 367] on div "111111" at bounding box center [294, 358] width 77 height 20
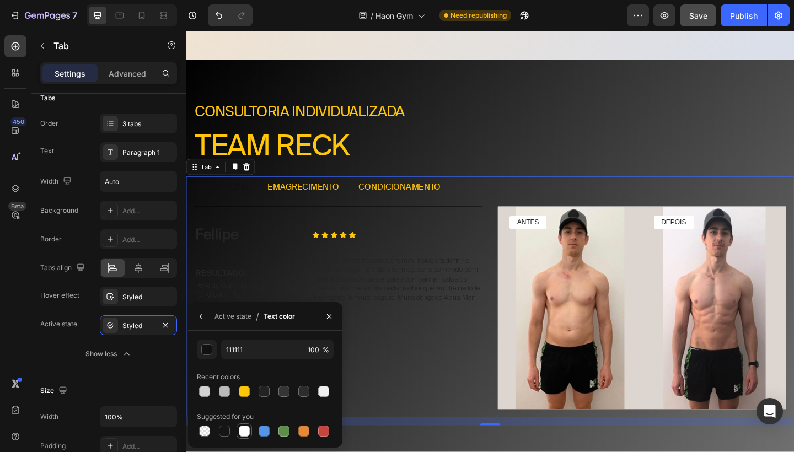
click at [241, 429] on div at bounding box center [244, 431] width 11 height 11
type input "FFFFFF"
click at [474, 215] on div "Fellipe Text Block Icon Icon Icon Icon Icon Icon List Row RESULTADO: Text Block…" at bounding box center [516, 332] width 661 height 238
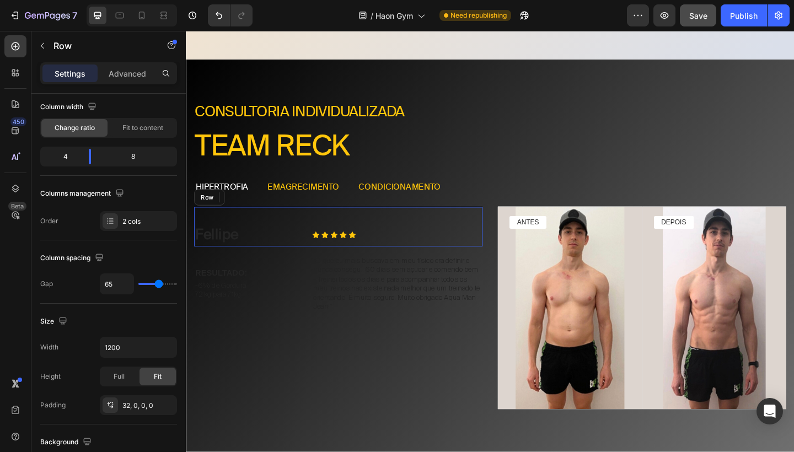
click at [467, 222] on div "Fellipe Text Block Icon Icon Icon Icon Icon Icon List Row" at bounding box center [352, 244] width 314 height 44
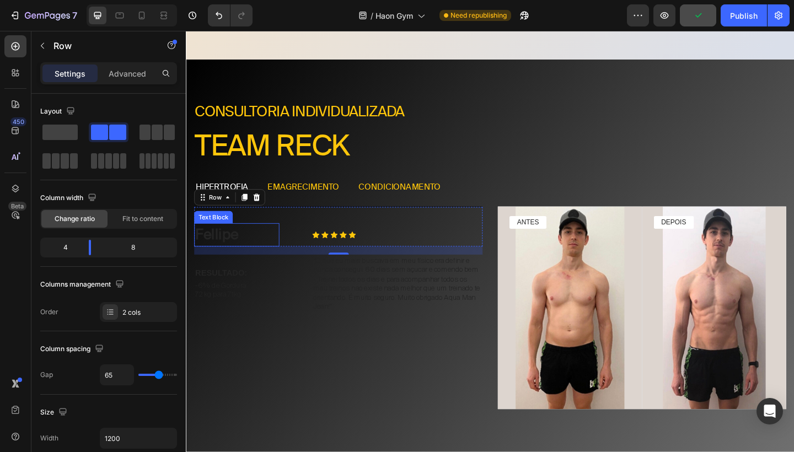
click at [225, 247] on p "Fellipe" at bounding box center [241, 252] width 90 height 23
click at [309, 224] on div "Fellipe Text Block 0 Icon Icon Icon Icon Icon Icon List Row" at bounding box center [352, 244] width 314 height 44
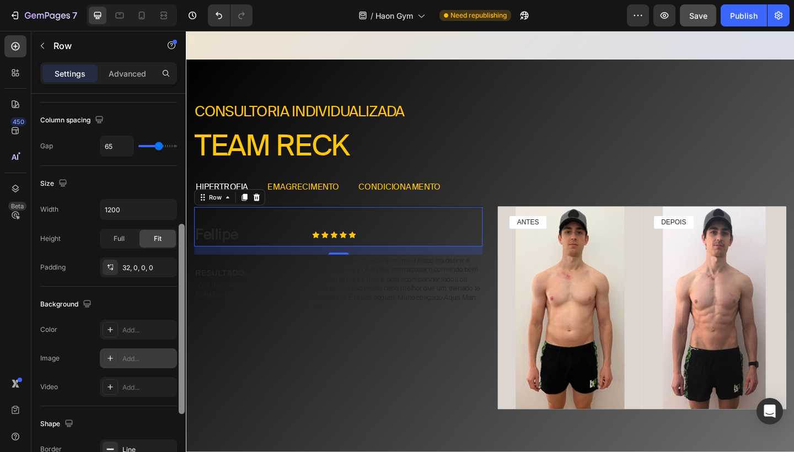
drag, startPoint x: 182, startPoint y: 245, endPoint x: 139, endPoint y: 357, distance: 119.9
click at [139, 357] on div "Layout Column width Change ratio Fit to content 4 8 Columns management Order 2 …" at bounding box center [108, 289] width 154 height 390
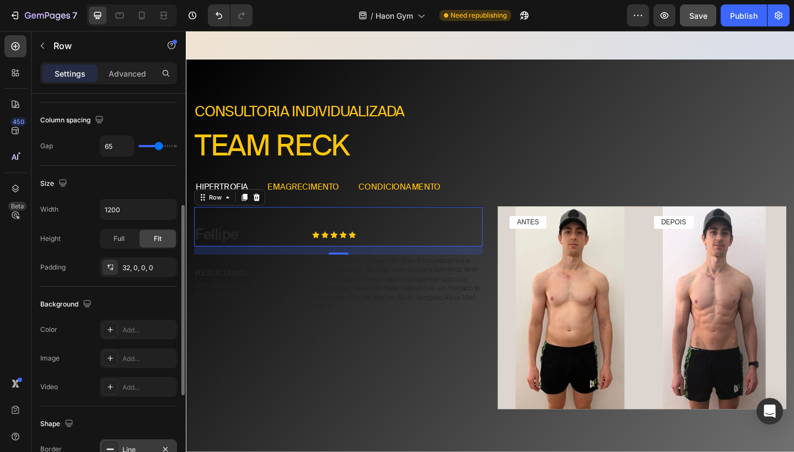
click at [141, 441] on div "Line" at bounding box center [138, 449] width 77 height 20
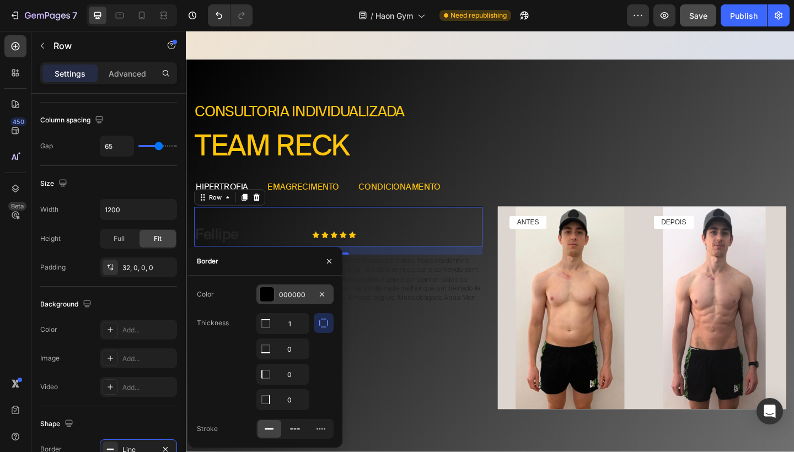
click at [298, 300] on div "000000" at bounding box center [294, 294] width 77 height 20
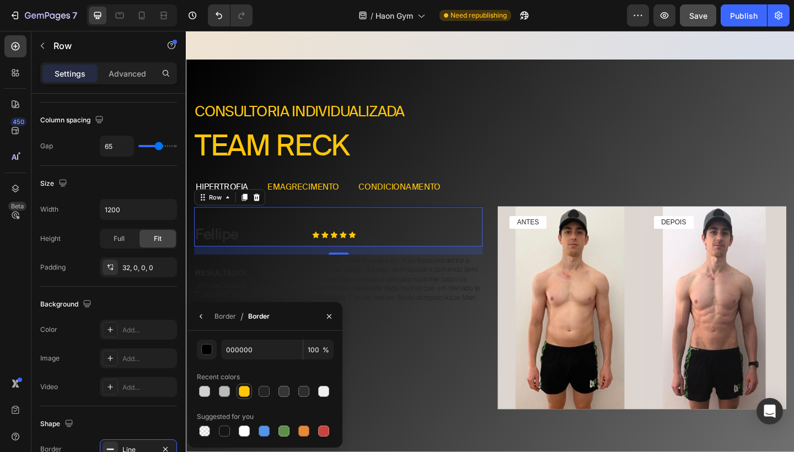
click at [243, 397] on div at bounding box center [244, 391] width 13 height 13
type input "FFC60B"
click at [330, 315] on icon "button" at bounding box center [329, 316] width 4 height 4
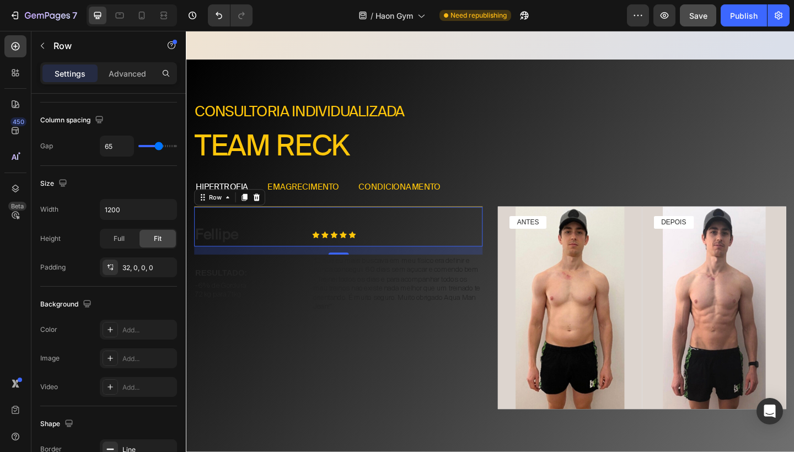
drag, startPoint x: 540, startPoint y: 302, endPoint x: 369, endPoint y: 292, distance: 171.2
click at [369, 292] on p ""O que eu mais buscava em meu físico era definir e nunca consegui. 60 dias sem …" at bounding box center [415, 306] width 183 height 60
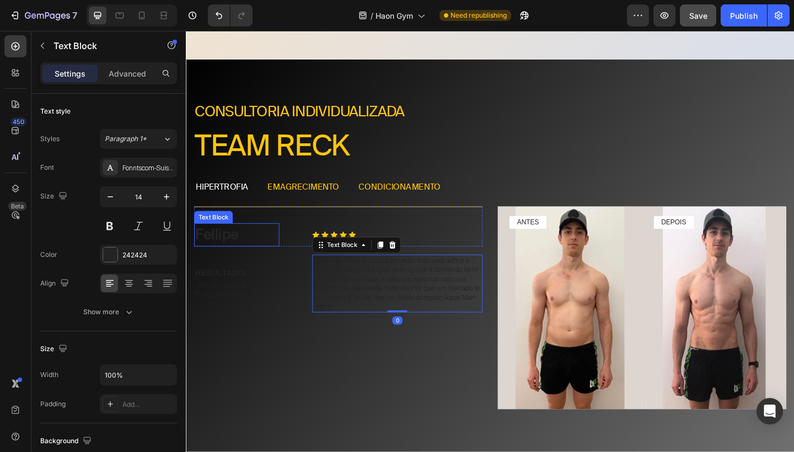
click at [245, 244] on p "Fellipe" at bounding box center [241, 252] width 90 height 23
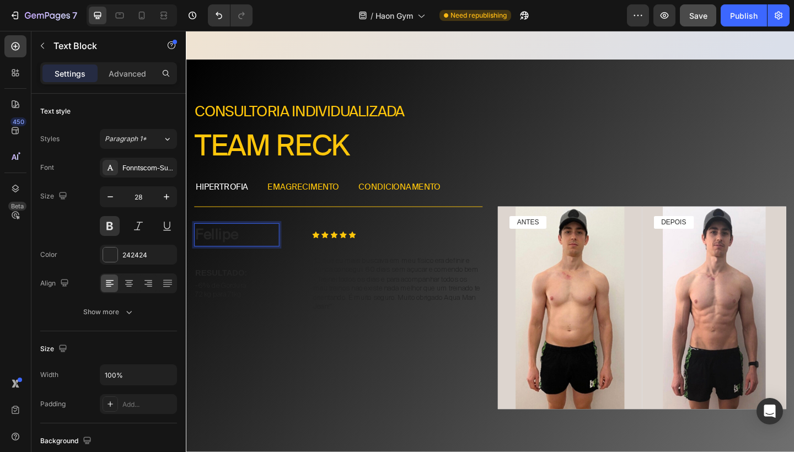
click at [245, 244] on p "Fellipe" at bounding box center [241, 252] width 90 height 23
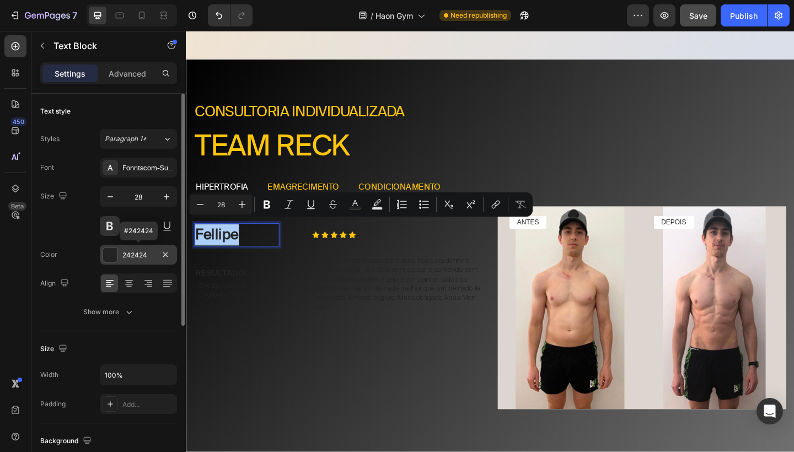
click at [137, 256] on div "242424" at bounding box center [138, 255] width 32 height 10
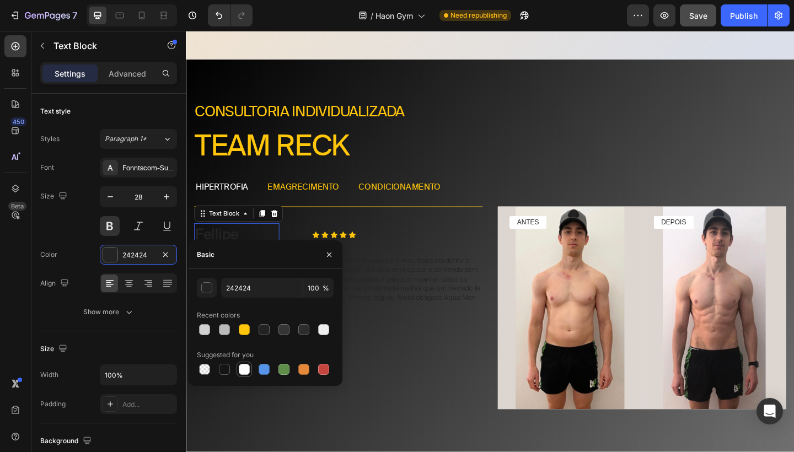
click at [244, 369] on div at bounding box center [244, 369] width 11 height 11
type input "FFFFFF"
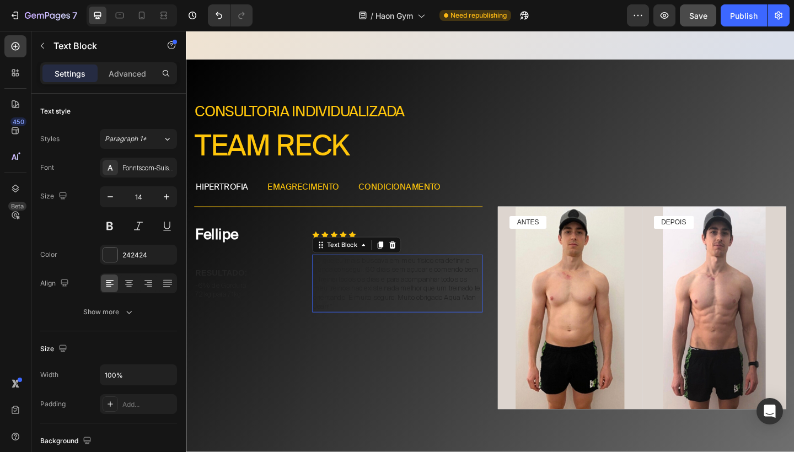
click at [385, 295] on p ""O que eu mais buscava em meu físico era definir e nunca consegui. 60 dias sem …" at bounding box center [415, 306] width 183 height 60
click at [385, 296] on p ""O que eu mais buscava em meu físico era definir e nunca consegui. 60 dias sem …" at bounding box center [415, 306] width 183 height 60
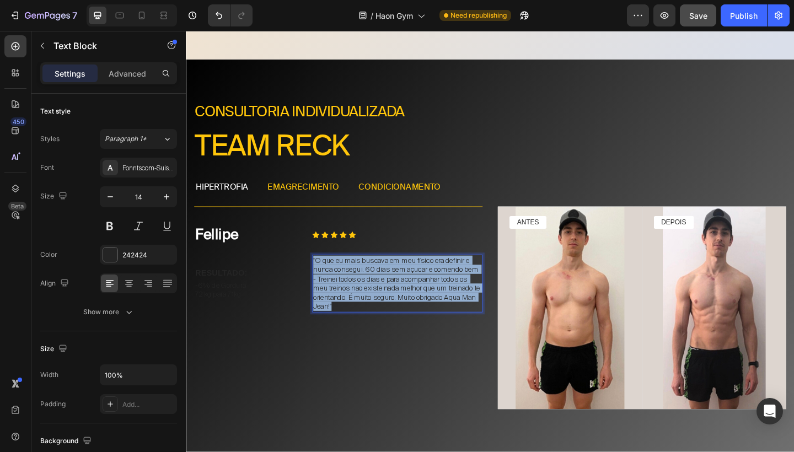
click at [385, 296] on p ""O que eu mais buscava em meu físico era definir e nunca consegui. 60 dias sem …" at bounding box center [415, 306] width 183 height 60
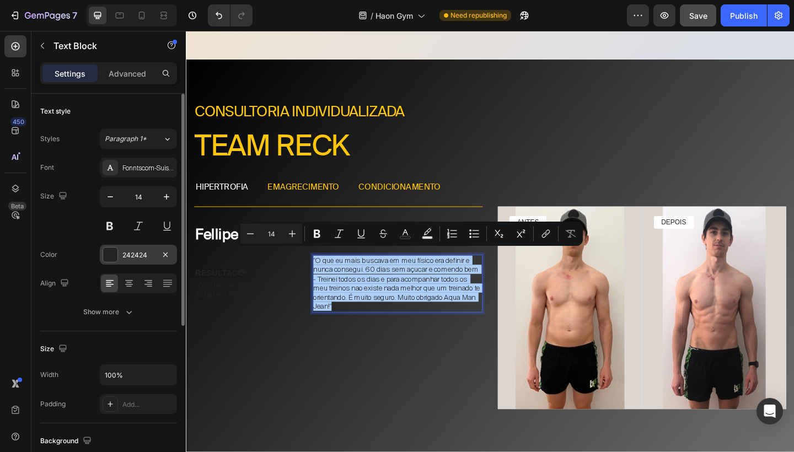
click at [141, 254] on div "242424" at bounding box center [138, 255] width 32 height 10
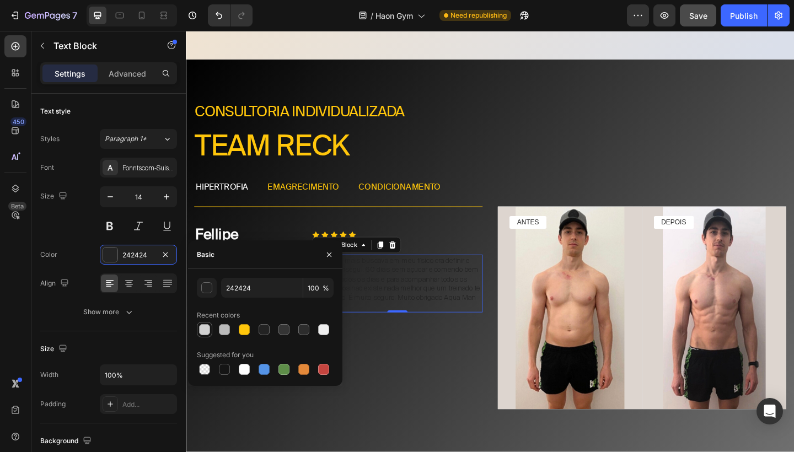
click at [203, 328] on div at bounding box center [204, 329] width 11 height 11
type input "D1D1D1"
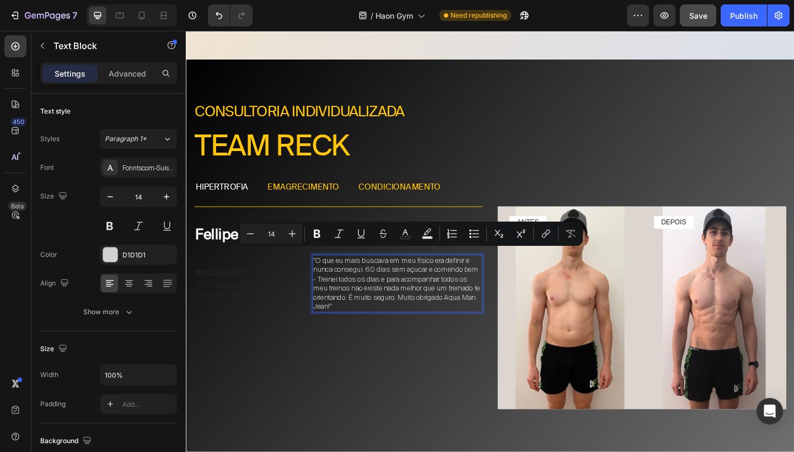
click at [344, 358] on div "Fellipe Text Block Icon Icon Icon Icon Icon Icon List Row RESULTADO: Text Block…" at bounding box center [352, 332] width 314 height 220
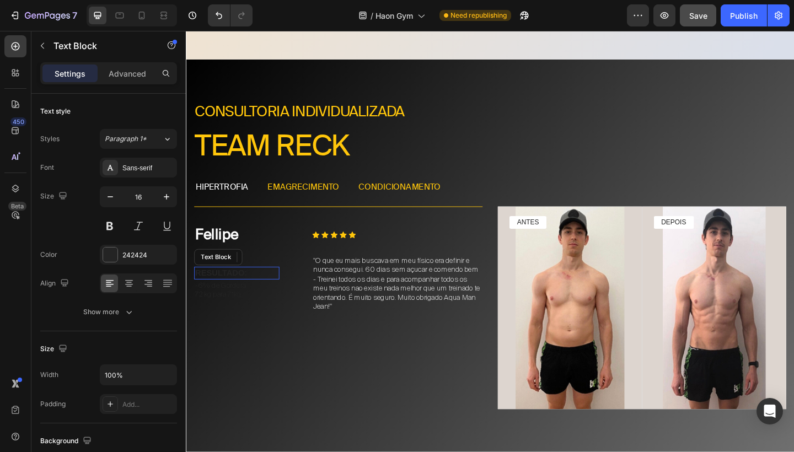
click at [246, 289] on p "RESULTADO:" at bounding box center [241, 295] width 90 height 12
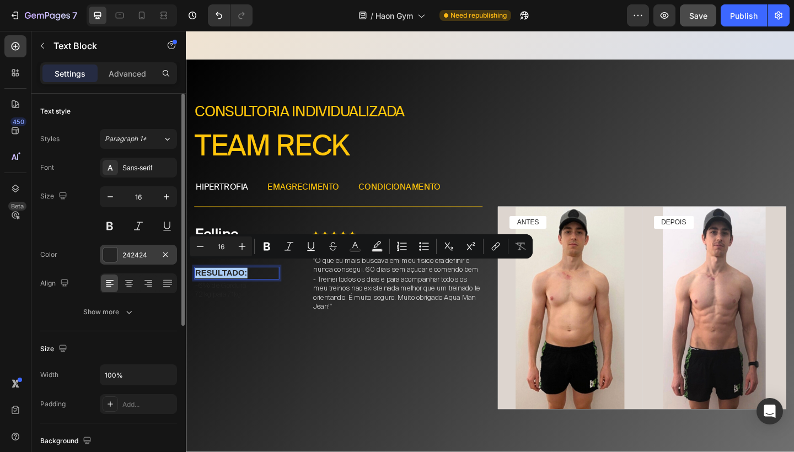
click at [141, 254] on div "242424" at bounding box center [138, 255] width 32 height 10
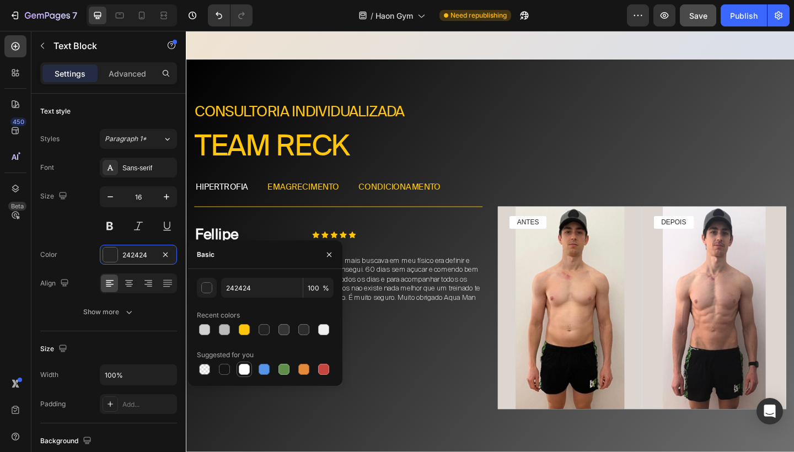
click at [241, 366] on div at bounding box center [244, 369] width 11 height 11
type input "FFFFFF"
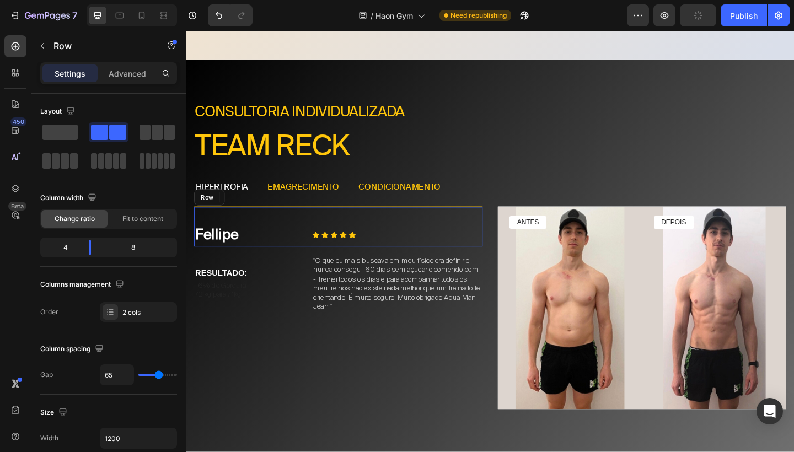
click at [379, 255] on div "Icon Icon Icon Icon Icon Icon List" at bounding box center [415, 252] width 185 height 25
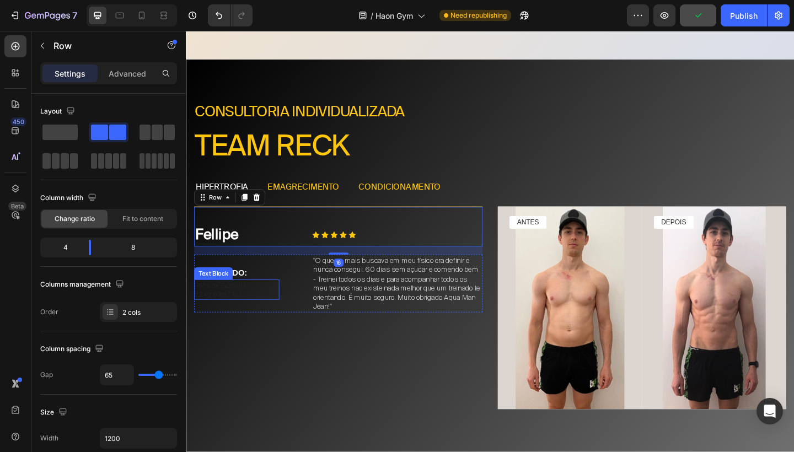
click at [250, 304] on p "-6% de Gordura" at bounding box center [241, 308] width 90 height 10
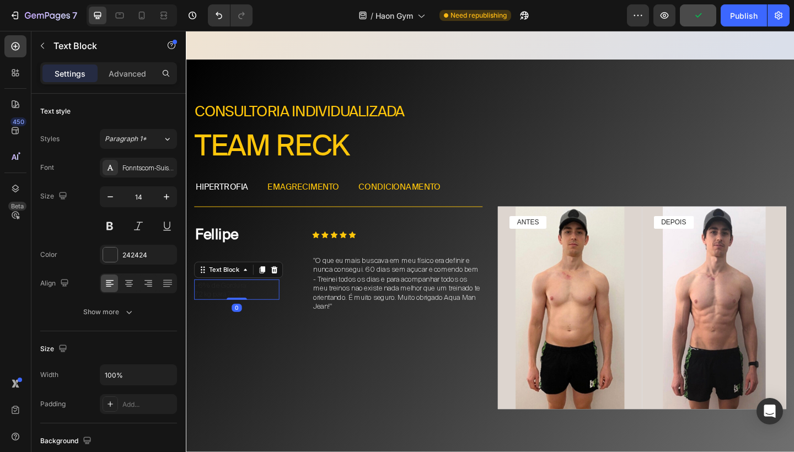
click at [250, 304] on p "-6% de Gordura" at bounding box center [241, 308] width 90 height 10
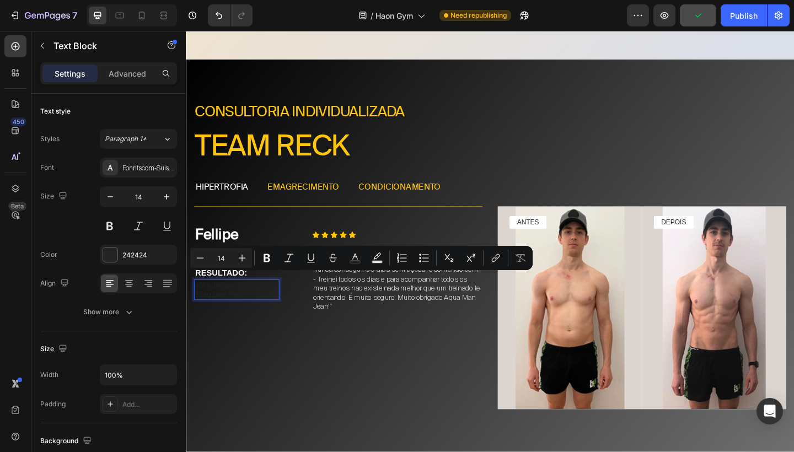
click at [250, 313] on p "72kg para 71kg" at bounding box center [241, 318] width 90 height 10
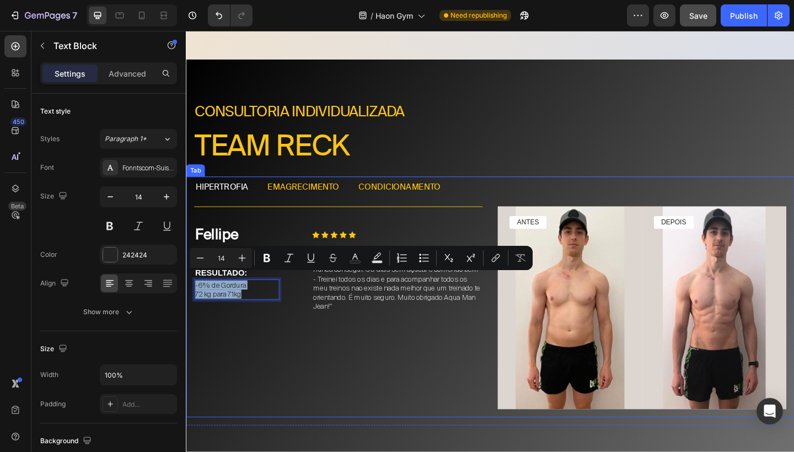
drag, startPoint x: 267, startPoint y: 310, endPoint x: 193, endPoint y: 298, distance: 74.3
click at [193, 298] on div "Fellipe Text Block Icon Icon Icon Icon Icon Icon List Row RESULTADO: Text Block…" at bounding box center [516, 332] width 661 height 238
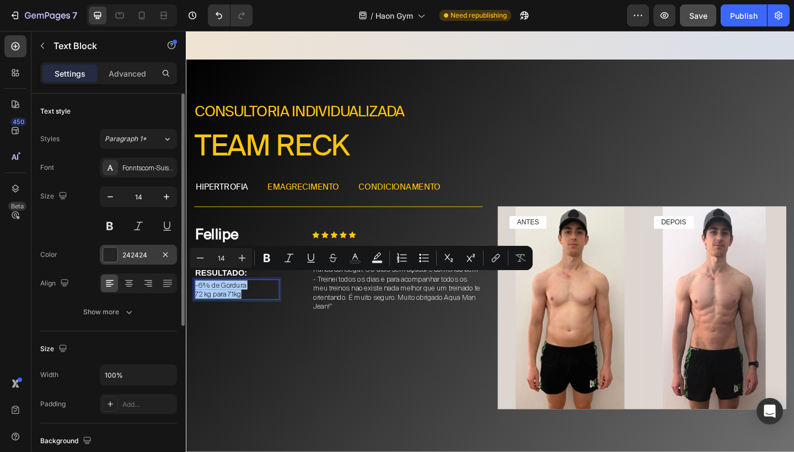
click at [133, 249] on div "242424" at bounding box center [138, 255] width 77 height 20
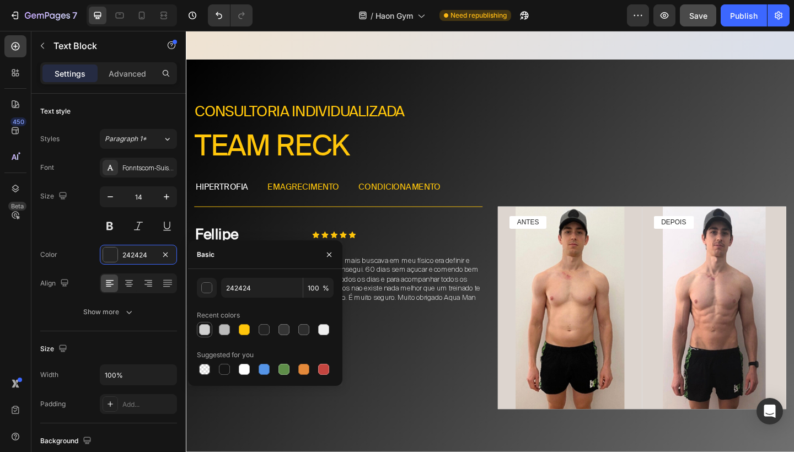
click at [207, 332] on div at bounding box center [204, 329] width 11 height 11
type input "D1D1D1"
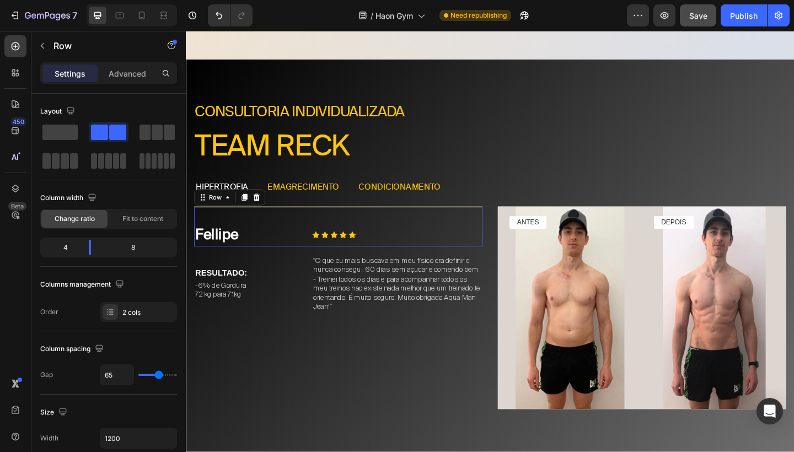
drag, startPoint x: 637, startPoint y: 266, endPoint x: 474, endPoint y: 254, distance: 163.1
click at [474, 254] on div "Icon Icon Icon Icon Icon Icon List" at bounding box center [415, 252] width 185 height 25
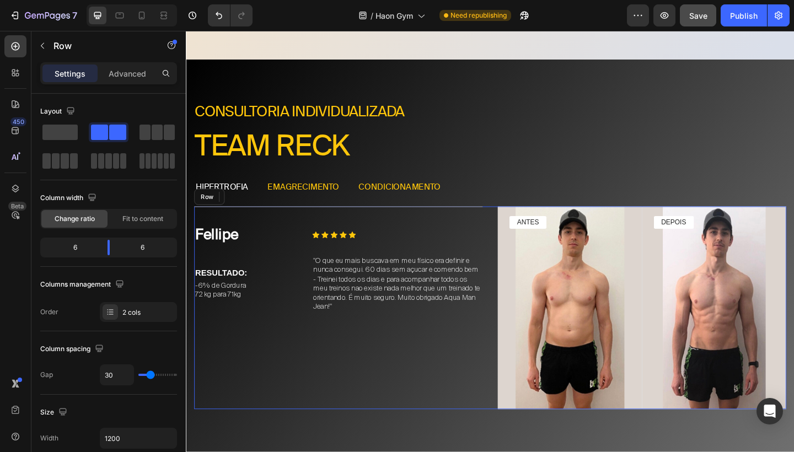
click at [386, 347] on div "Fellipe Text Block Icon Icon Icon Icon Icon Icon List Row 16 RESULTADO: Text Bl…" at bounding box center [352, 332] width 314 height 220
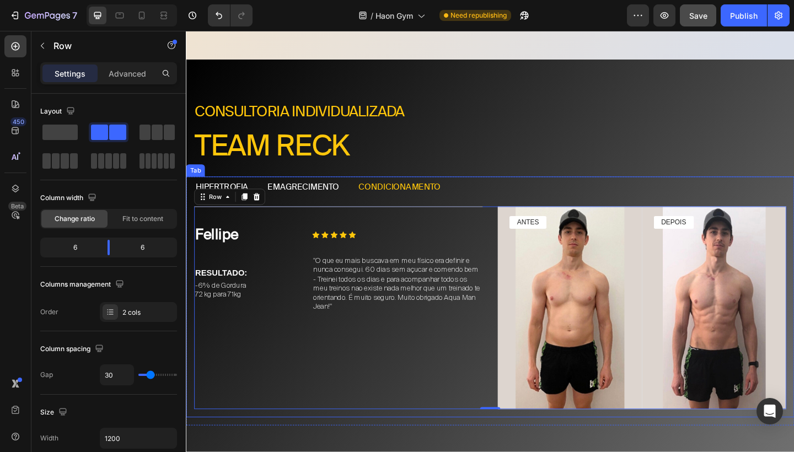
click at [332, 196] on p "emagrecimento" at bounding box center [313, 202] width 78 height 12
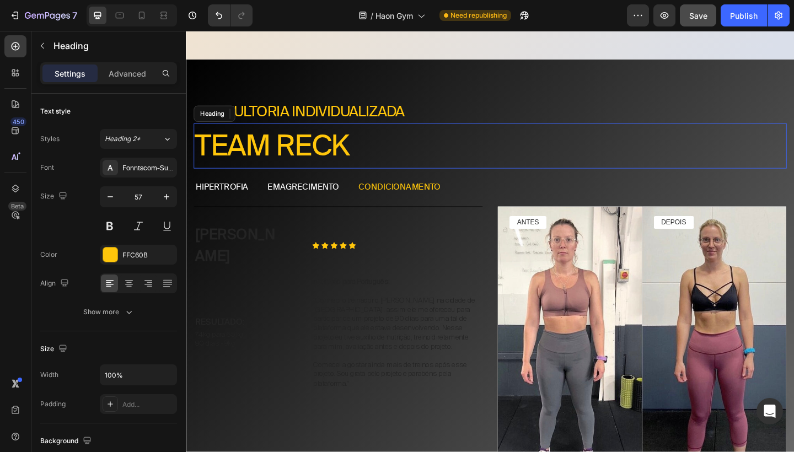
click at [417, 170] on p "Team reck" at bounding box center [516, 156] width 643 height 47
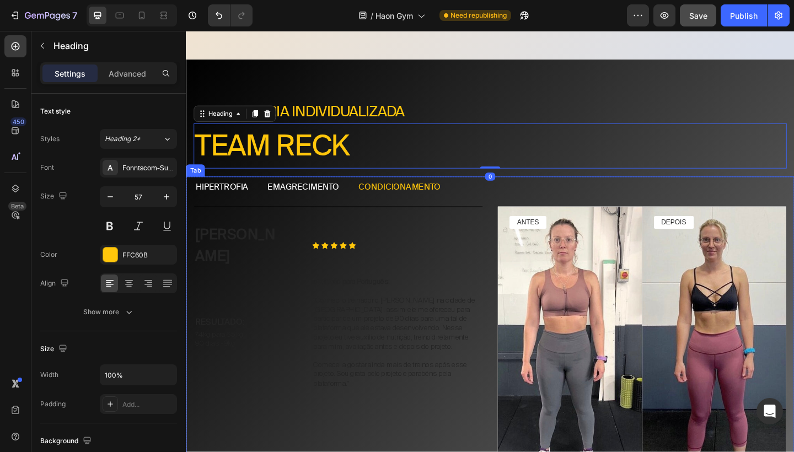
click at [228, 196] on p "hipertrofia" at bounding box center [224, 202] width 57 height 12
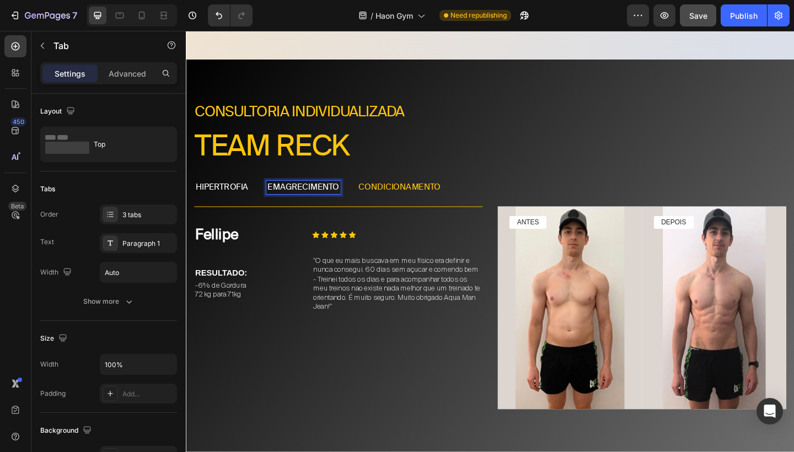
click at [343, 196] on p "emagrecimento" at bounding box center [313, 202] width 78 height 12
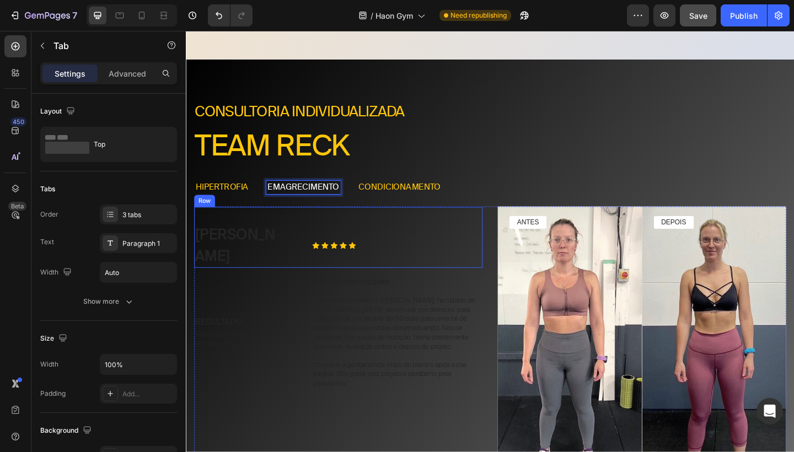
click at [306, 222] on div "Sophie Text Block Icon Icon Icon Icon Icon Icon List Row" at bounding box center [352, 255] width 314 height 67
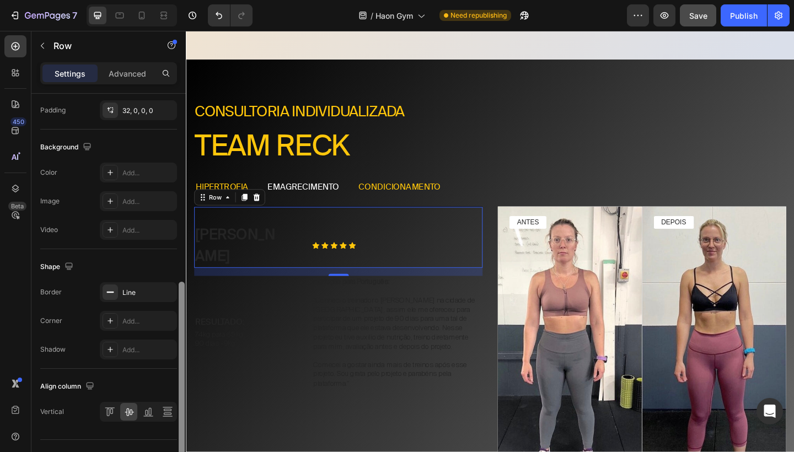
drag, startPoint x: 182, startPoint y: 263, endPoint x: 168, endPoint y: 449, distance: 186.8
click at [168, 449] on div "Layout Column width Change ratio Fit to content 4 8 Columns management Order 2 …" at bounding box center [108, 289] width 154 height 390
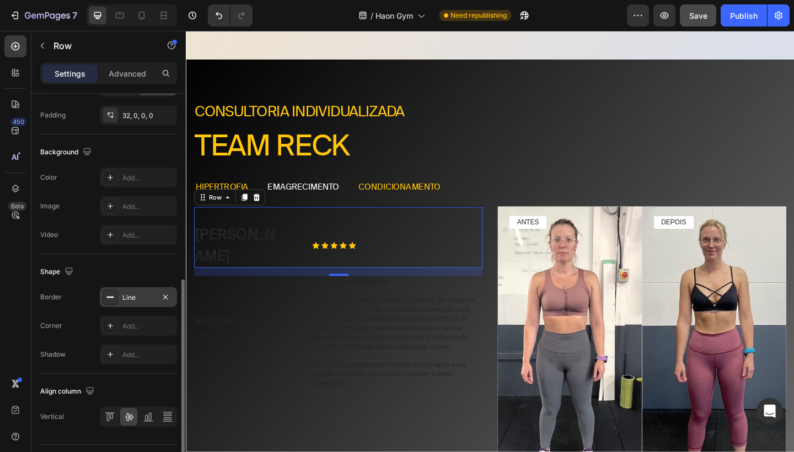
click at [144, 304] on div "Line" at bounding box center [138, 297] width 77 height 20
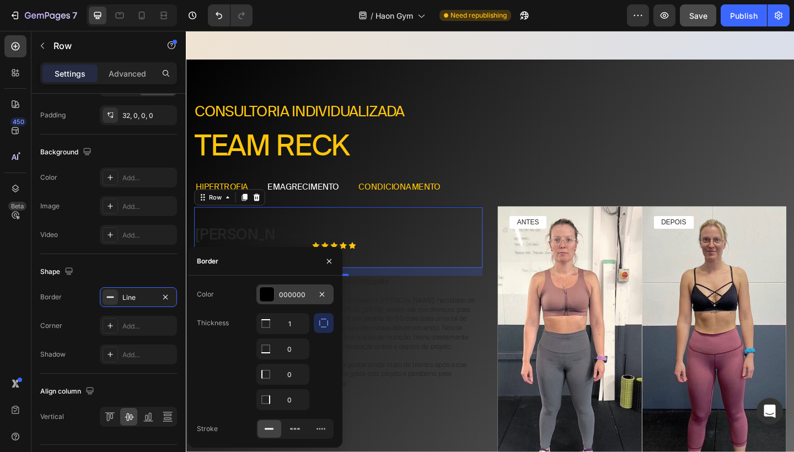
click at [290, 296] on div "000000" at bounding box center [295, 295] width 32 height 10
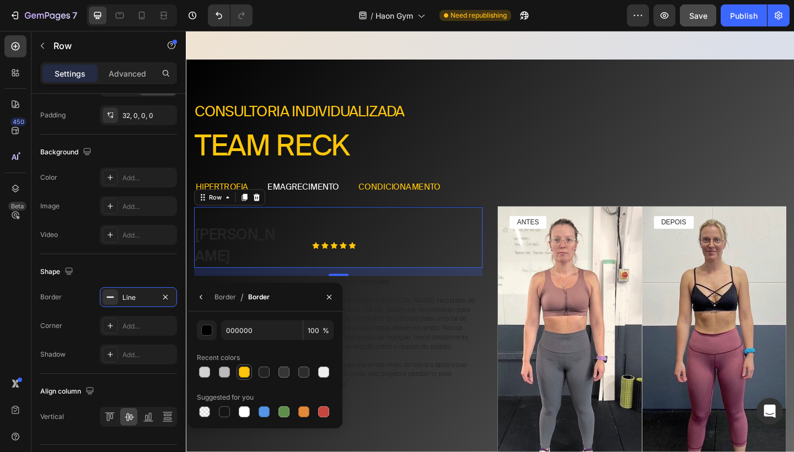
click at [243, 375] on div at bounding box center [244, 372] width 11 height 11
type input "FFC60B"
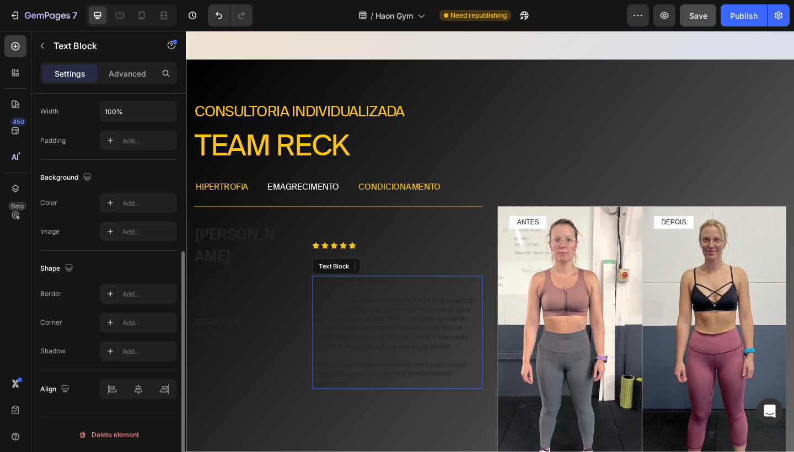
click at [423, 309] on p at bounding box center [415, 314] width 183 height 10
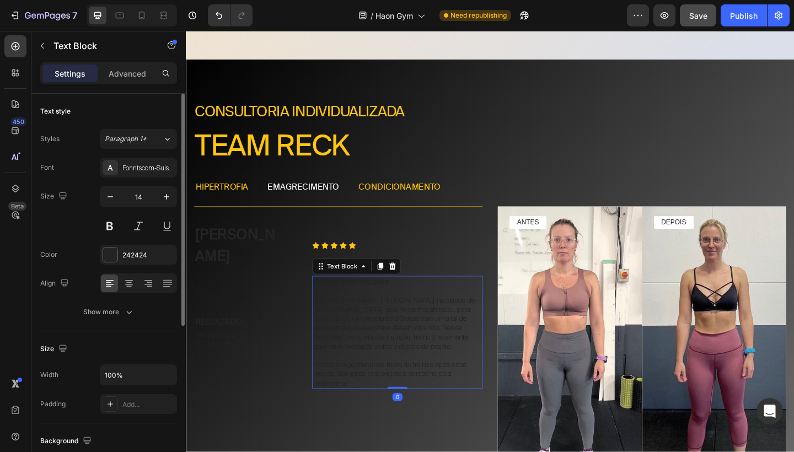
click at [413, 319] on p ""Conheci o treinador o [PERSON_NAME] na cidade de [GEOGRAPHIC_DATA], assim ele …" at bounding box center [415, 349] width 183 height 60
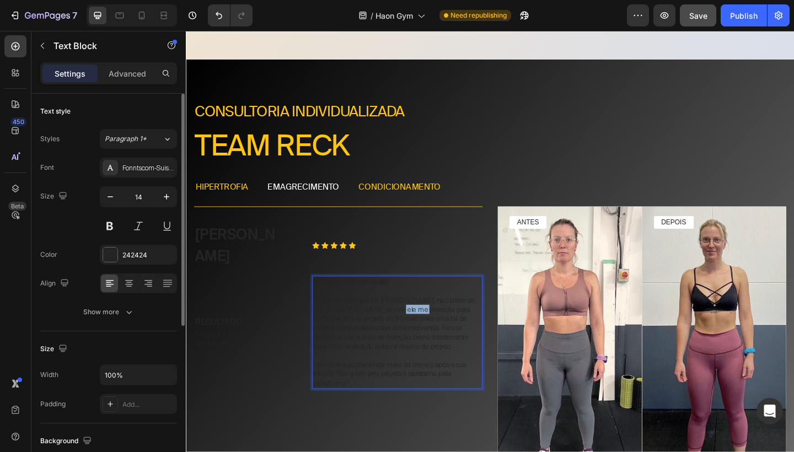
click at [413, 319] on p ""Conheci o treinador o [PERSON_NAME] na cidade de [GEOGRAPHIC_DATA], assim ele …" at bounding box center [415, 349] width 183 height 60
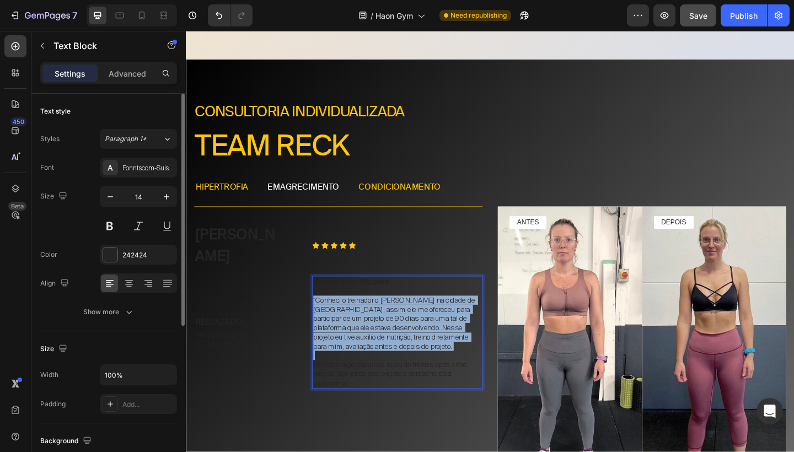
click at [413, 319] on p ""Conheci o treinador o [PERSON_NAME] na cidade de [GEOGRAPHIC_DATA], assim ele …" at bounding box center [415, 349] width 183 height 60
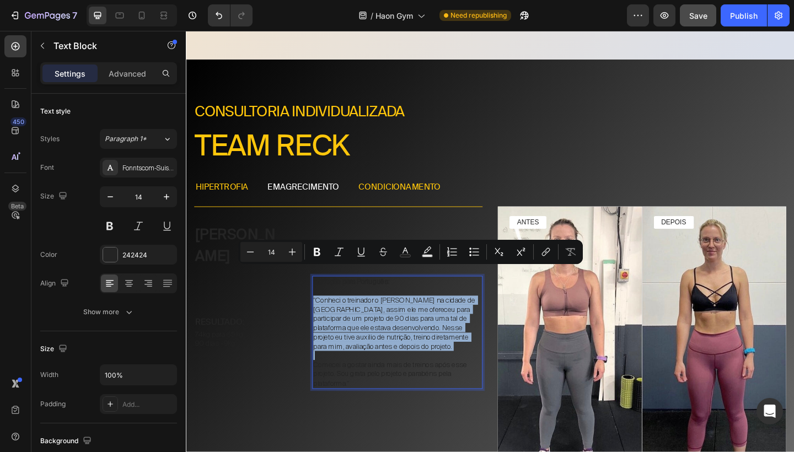
click at [413, 319] on p ""Conheci o treinador o [PERSON_NAME] na cidade de [GEOGRAPHIC_DATA], assim ele …" at bounding box center [415, 349] width 183 height 60
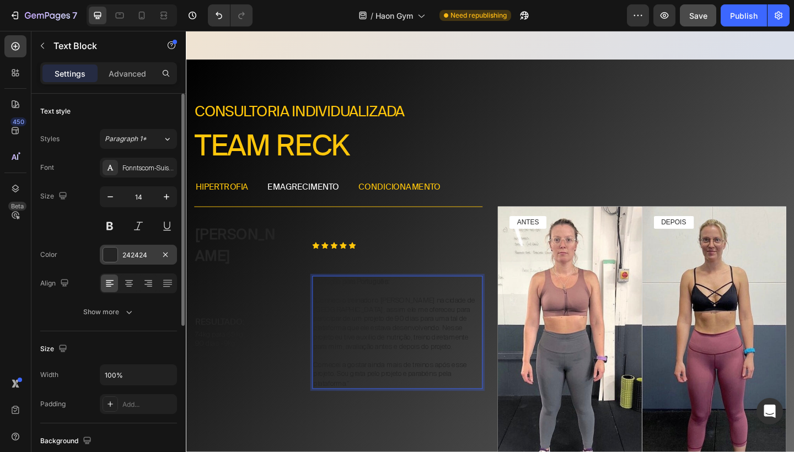
click at [137, 259] on div "242424" at bounding box center [138, 255] width 32 height 10
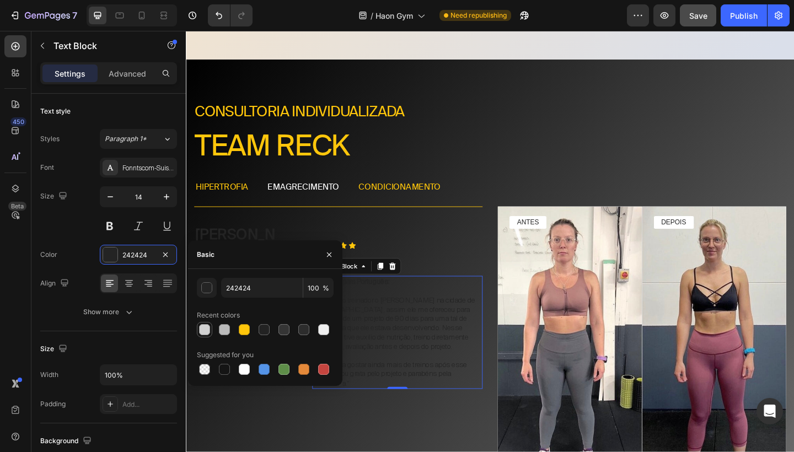
click at [204, 333] on div at bounding box center [204, 329] width 11 height 11
type input "D1D1D1"
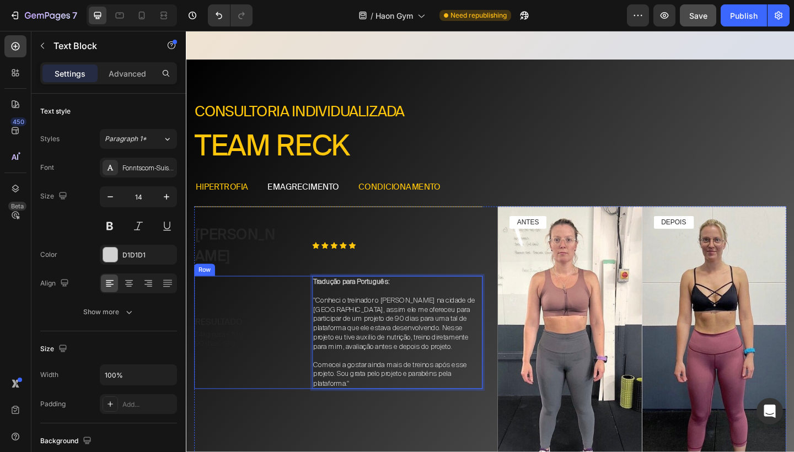
click at [247, 300] on div "RESULTADO: Text Block 74kg para 65kg 90 dias -9kg Text Block" at bounding box center [241, 359] width 93 height 122
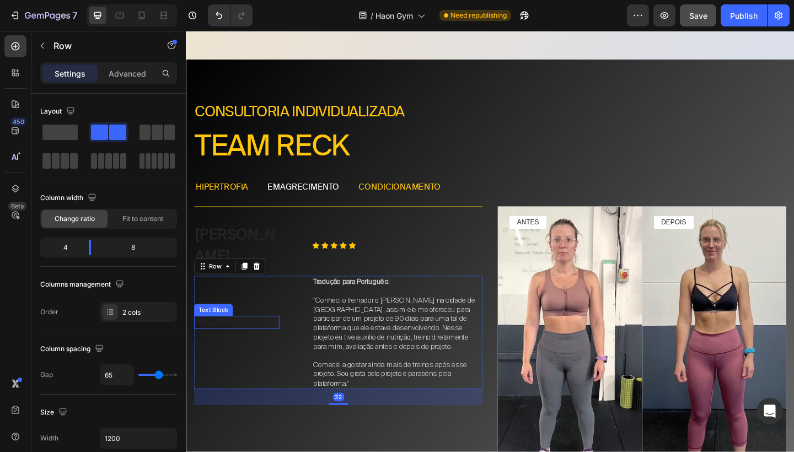
click at [240, 342] on p "RESULTADO:" at bounding box center [241, 348] width 90 height 12
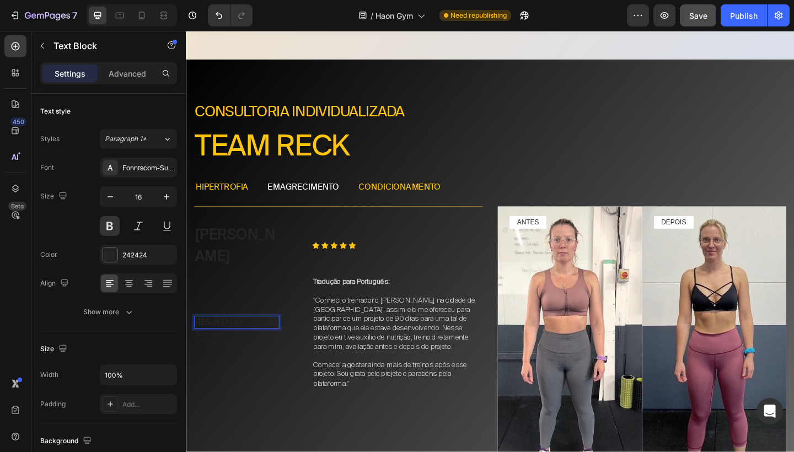
click at [243, 342] on p "RESULTADO:" at bounding box center [241, 348] width 90 height 12
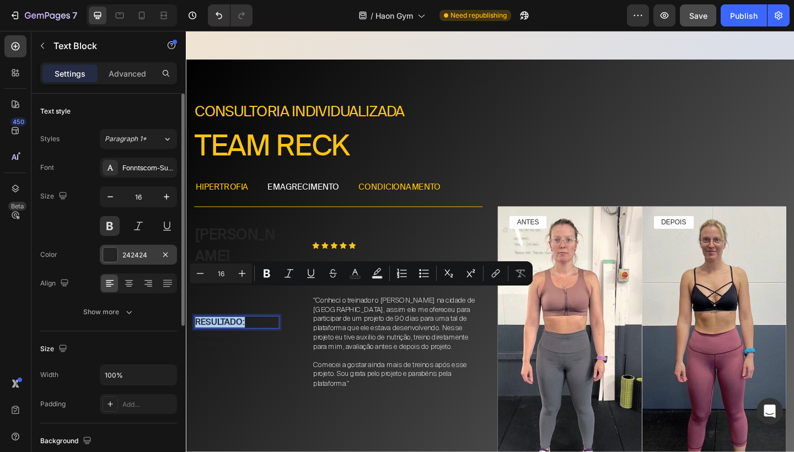
click at [141, 253] on div "242424" at bounding box center [138, 255] width 32 height 10
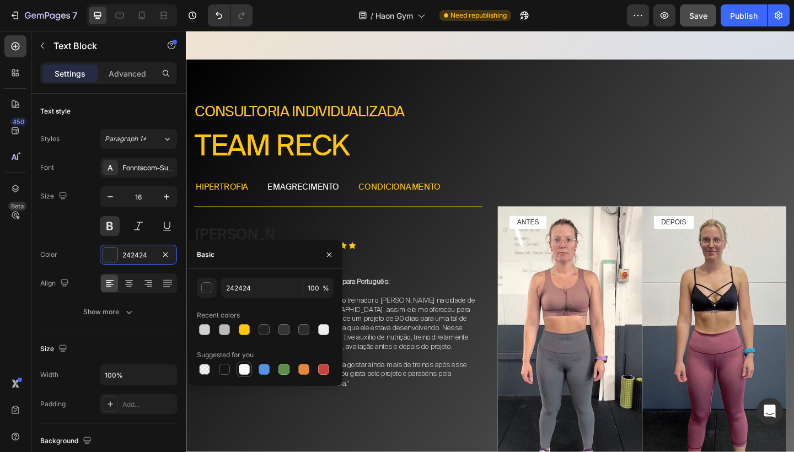
click at [245, 369] on div at bounding box center [244, 369] width 11 height 11
type input "FFFFFF"
click at [252, 249] on p "[PERSON_NAME]" at bounding box center [241, 264] width 90 height 46
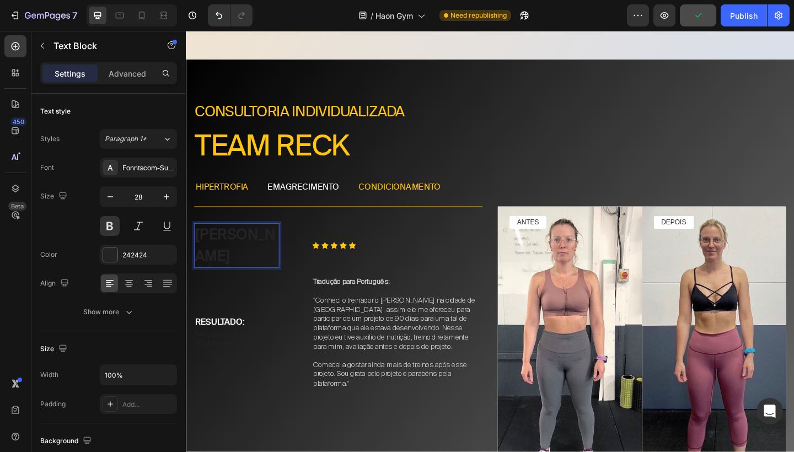
click at [252, 249] on p "[PERSON_NAME]" at bounding box center [241, 264] width 90 height 46
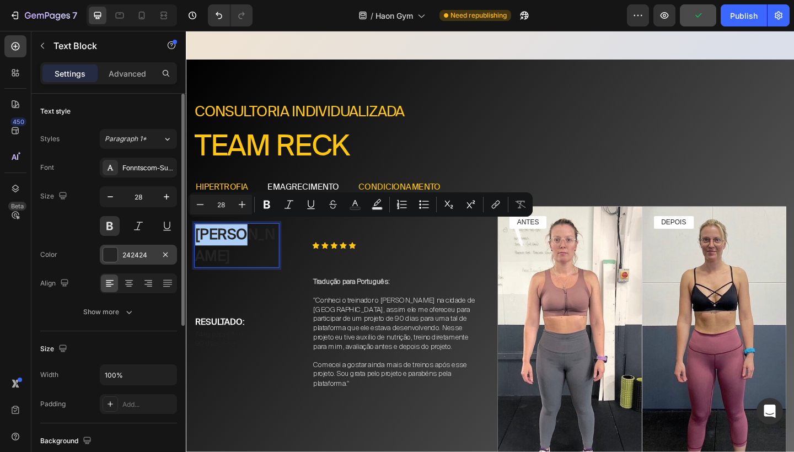
click at [133, 255] on div "242424" at bounding box center [138, 255] width 32 height 10
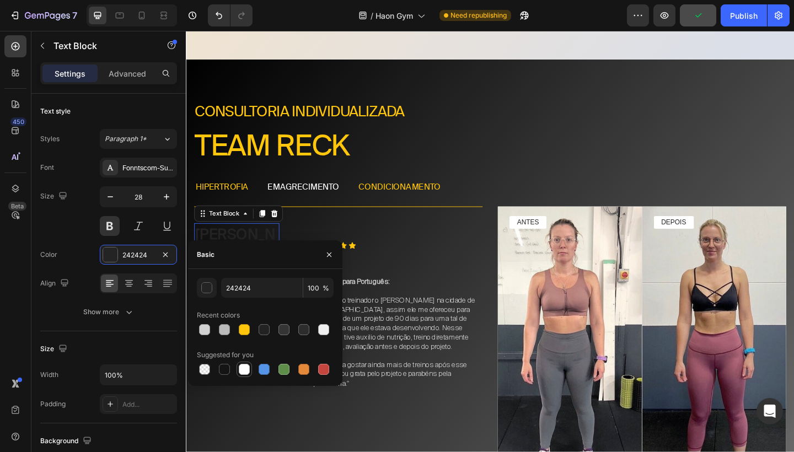
click at [240, 369] on div at bounding box center [244, 369] width 11 height 11
type input "FFFFFF"
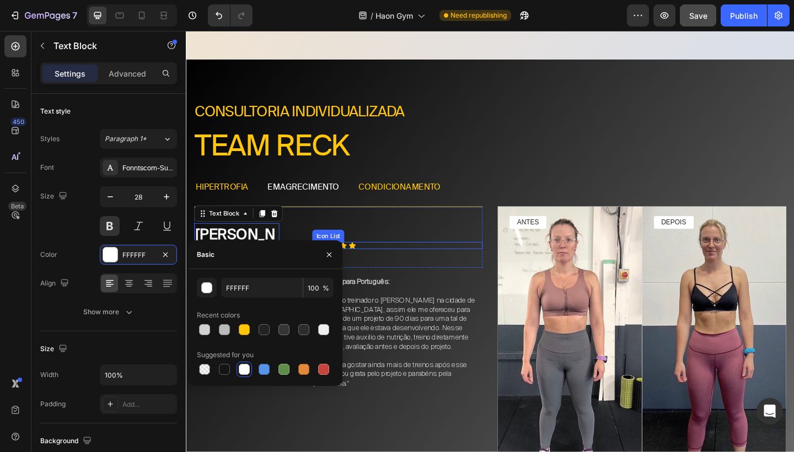
click at [400, 253] on div "Icon Icon Icon Icon Icon Icon List" at bounding box center [415, 264] width 185 height 49
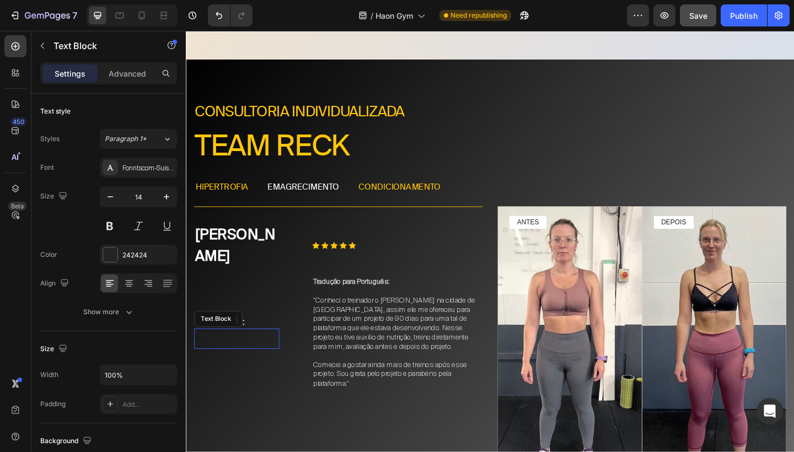
click at [248, 366] on p "90 dias -9kg" at bounding box center [241, 371] width 90 height 10
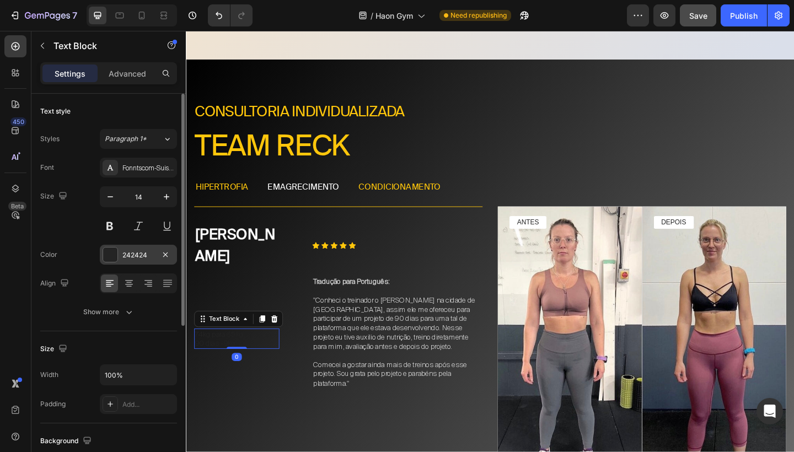
click at [143, 257] on div "242424" at bounding box center [138, 255] width 32 height 10
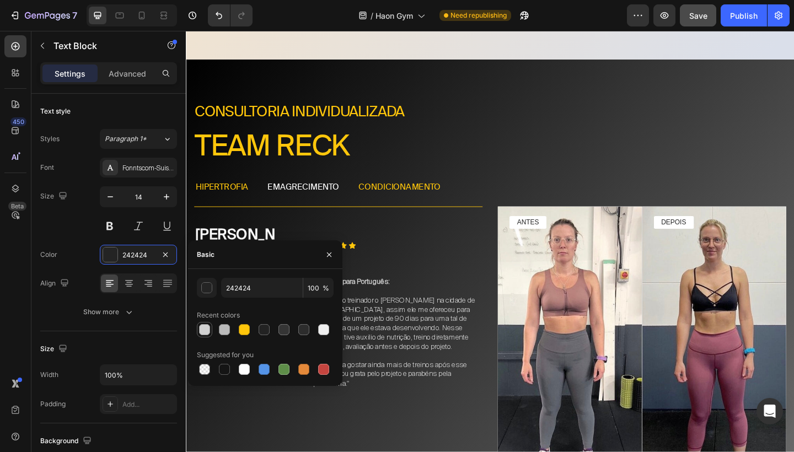
click at [204, 332] on div at bounding box center [204, 329] width 11 height 11
type input "D1D1D1"
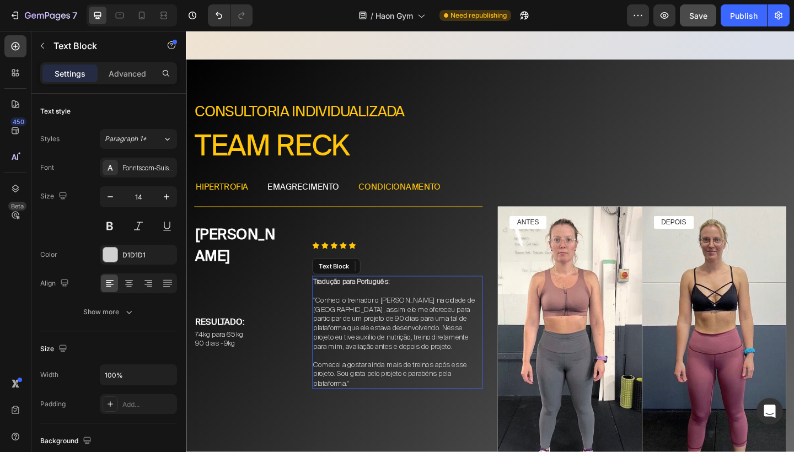
click at [466, 319] on p ""Conheci o treinador o [PERSON_NAME] na cidade de [GEOGRAPHIC_DATA], assim ele …" at bounding box center [415, 349] width 183 height 60
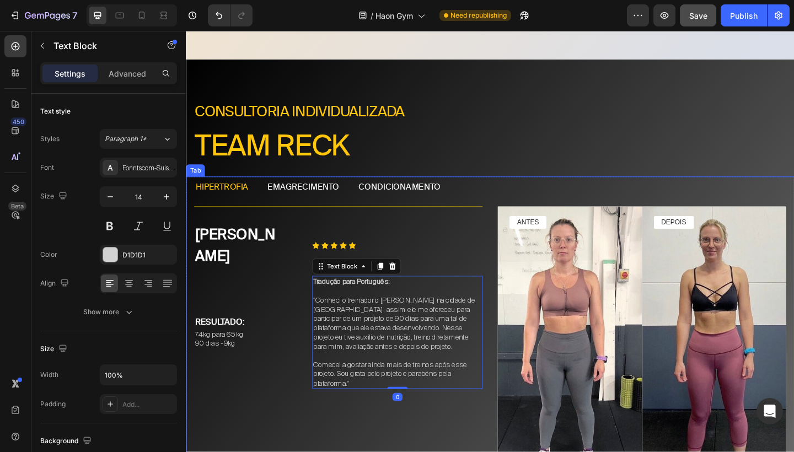
click at [434, 196] on p "condicionamento" at bounding box center [417, 202] width 89 height 12
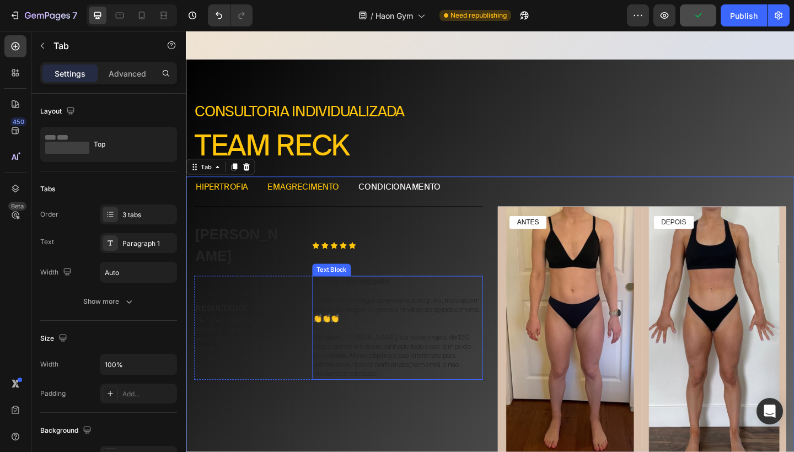
click at [454, 349] on p at bounding box center [415, 354] width 183 height 10
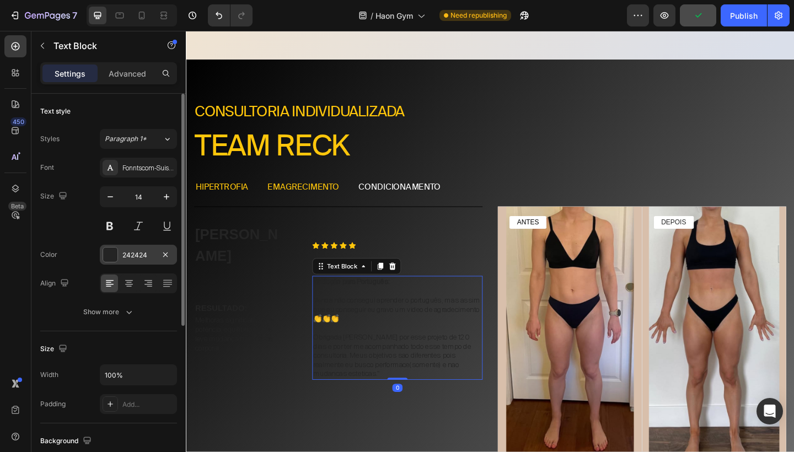
click at [154, 256] on div "242424" at bounding box center [138, 255] width 77 height 20
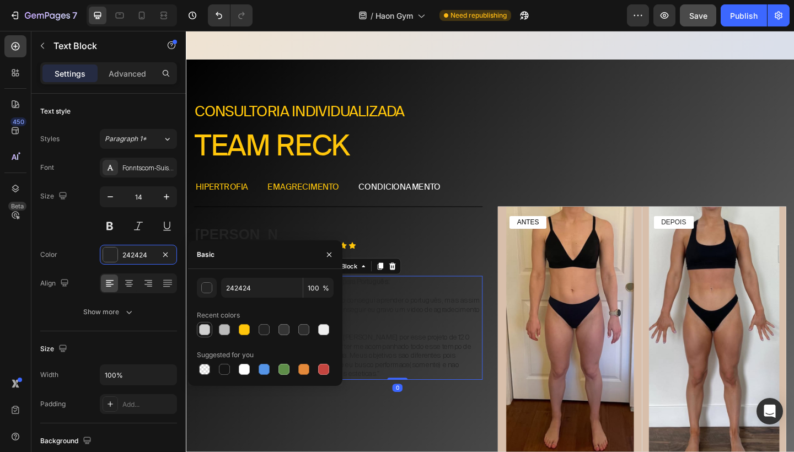
click at [209, 332] on div at bounding box center [204, 329] width 11 height 11
type input "D1D1D1"
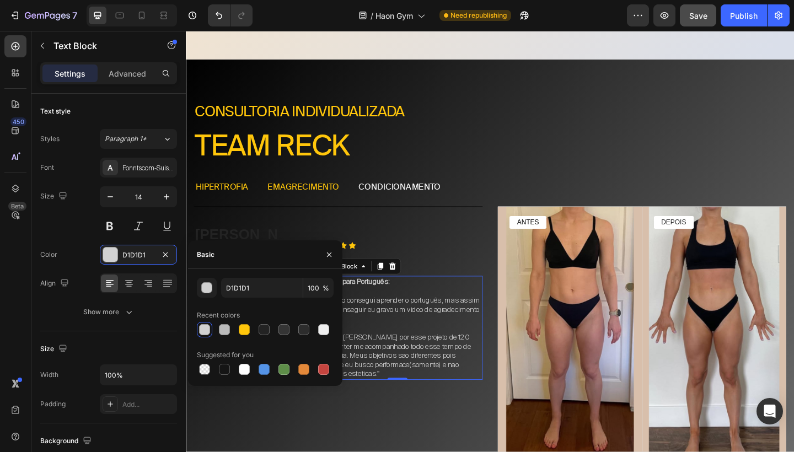
click at [484, 260] on div "Ken K. Text Block Icon Icon Icon Icon Icon Icon List Row RESULTADO: Text Block …" at bounding box center [352, 360] width 314 height 276
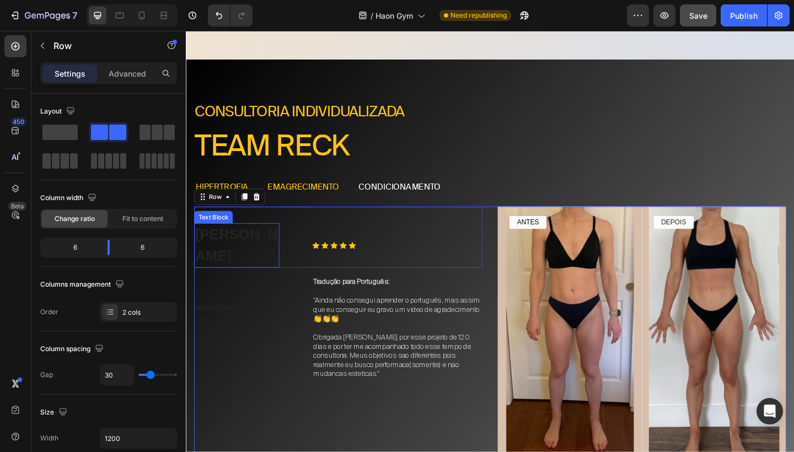
click at [247, 250] on p "Ken K." at bounding box center [241, 264] width 90 height 46
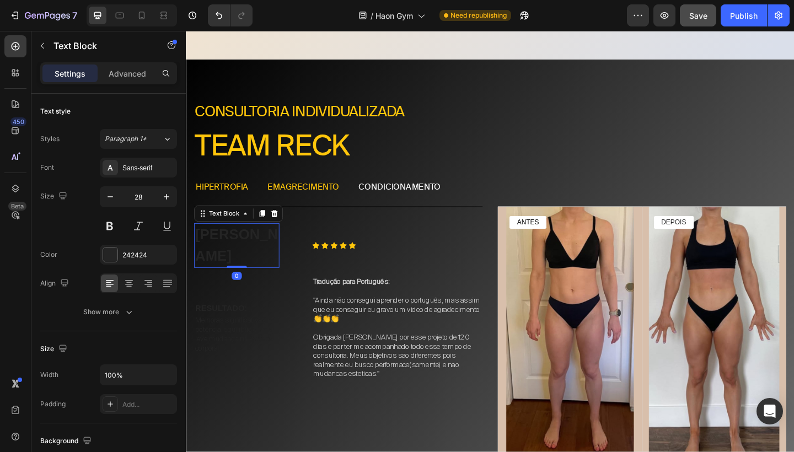
click at [247, 250] on p "Ken K." at bounding box center [241, 264] width 90 height 46
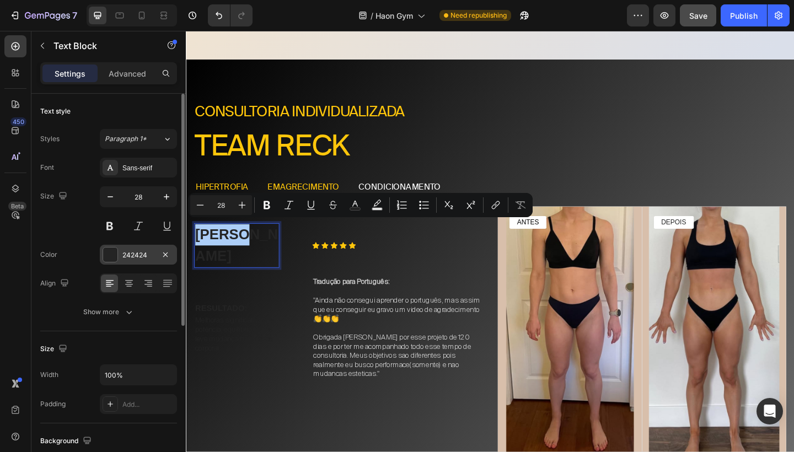
click at [137, 249] on div "242424" at bounding box center [138, 255] width 77 height 20
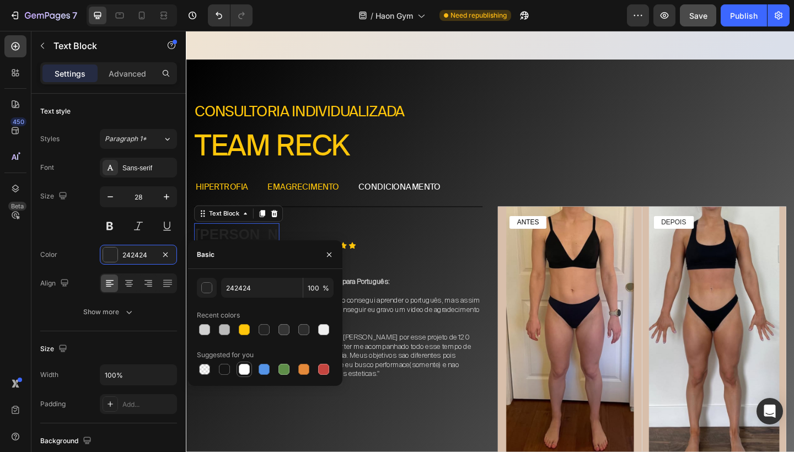
click at [244, 369] on div at bounding box center [244, 369] width 11 height 11
type input "FFFFFF"
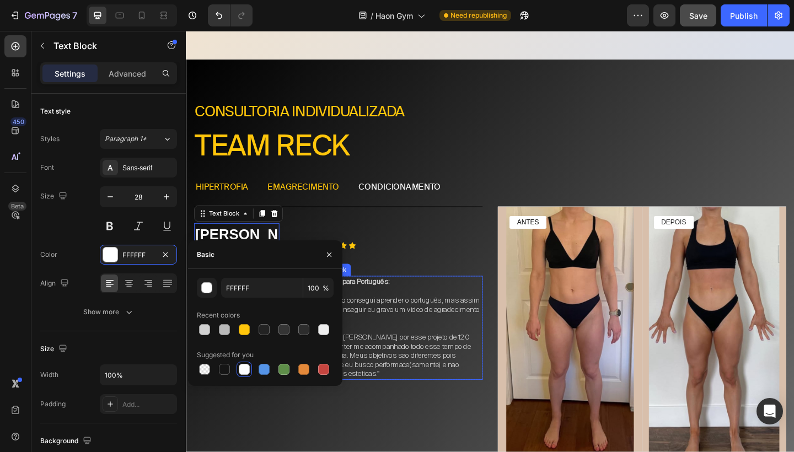
click at [426, 299] on p "Tradução para Português:" at bounding box center [415, 304] width 183 height 10
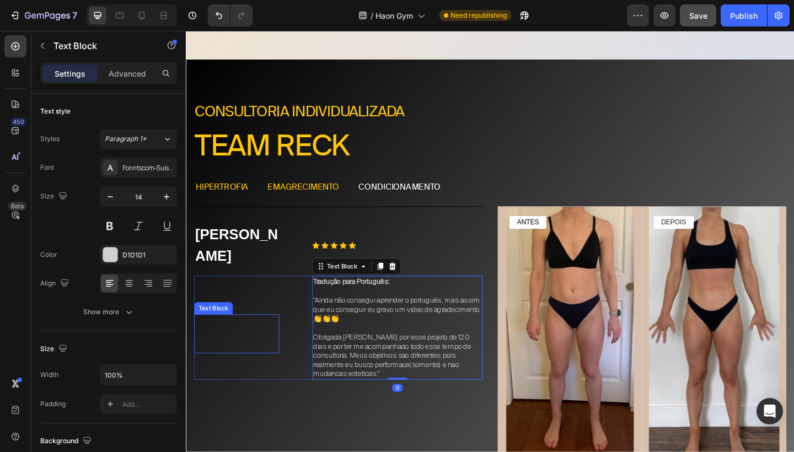
click at [261, 341] on p "Melhoras significativas na potência, equilibrio e uma leve mudança na estética …" at bounding box center [241, 361] width 90 height 40
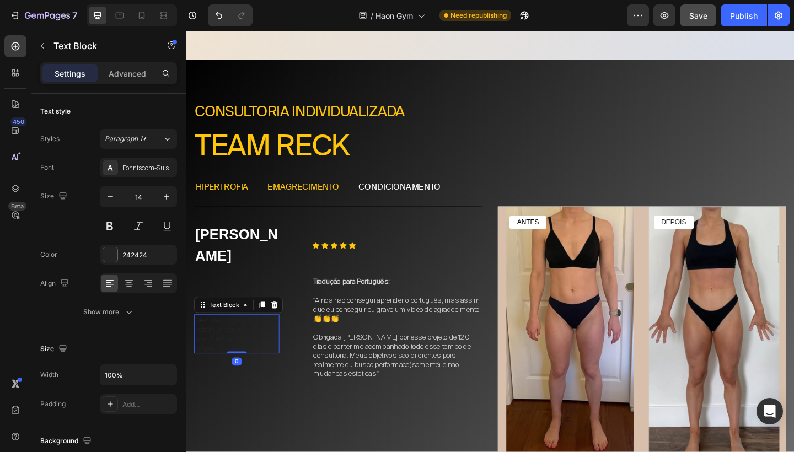
click at [261, 341] on p "Melhoras significativas na potência, equilibrio e uma leve mudança na estética …" at bounding box center [241, 361] width 90 height 40
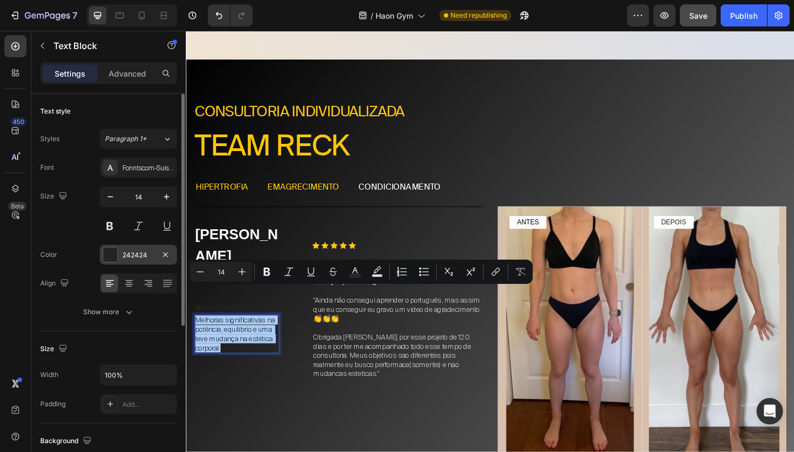
click at [142, 254] on div "242424" at bounding box center [138, 255] width 32 height 10
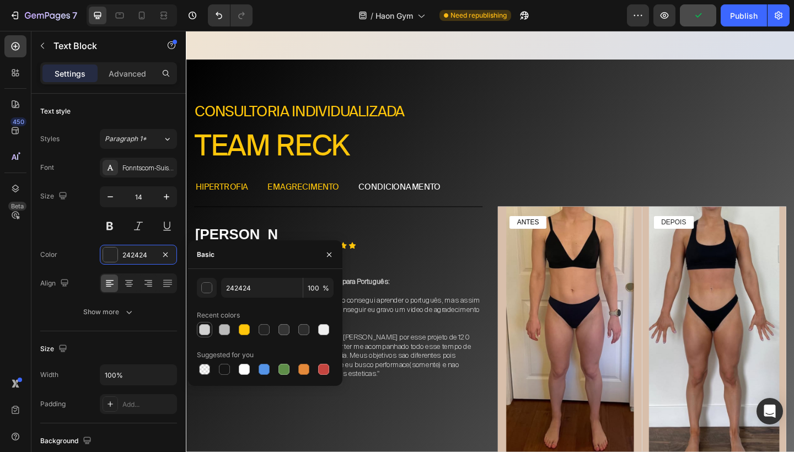
click at [203, 330] on div at bounding box center [204, 329] width 11 height 11
type input "D1D1D1"
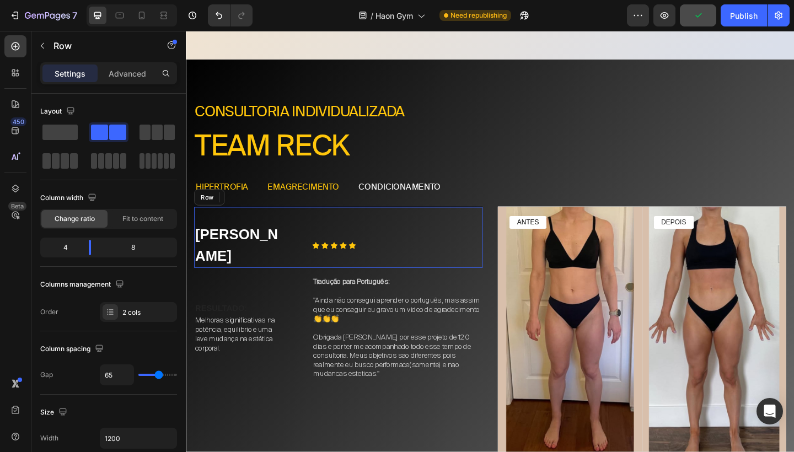
click at [309, 251] on div "Ken K. Text Block Icon Icon Icon Icon Icon Icon List Row" at bounding box center [352, 255] width 314 height 67
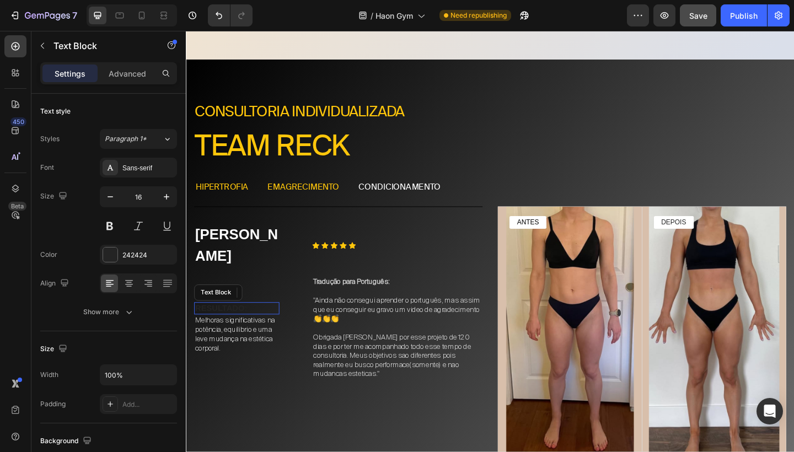
click at [252, 327] on p "RESULTADO:" at bounding box center [241, 333] width 90 height 12
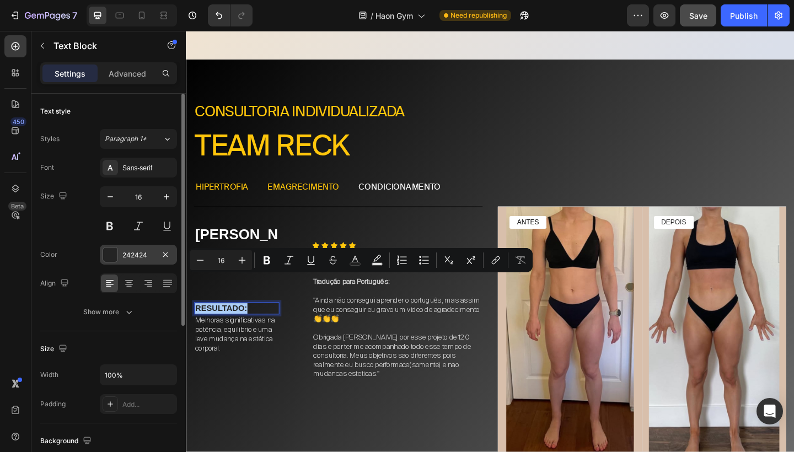
click at [148, 251] on div "242424" at bounding box center [138, 255] width 32 height 10
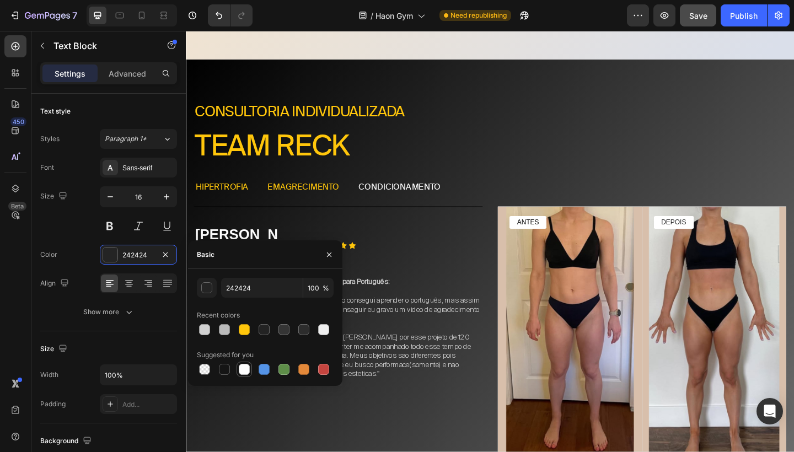
click at [244, 371] on div at bounding box center [244, 369] width 11 height 11
type input "FFFFFF"
click at [254, 252] on p "Ken K." at bounding box center [241, 264] width 90 height 46
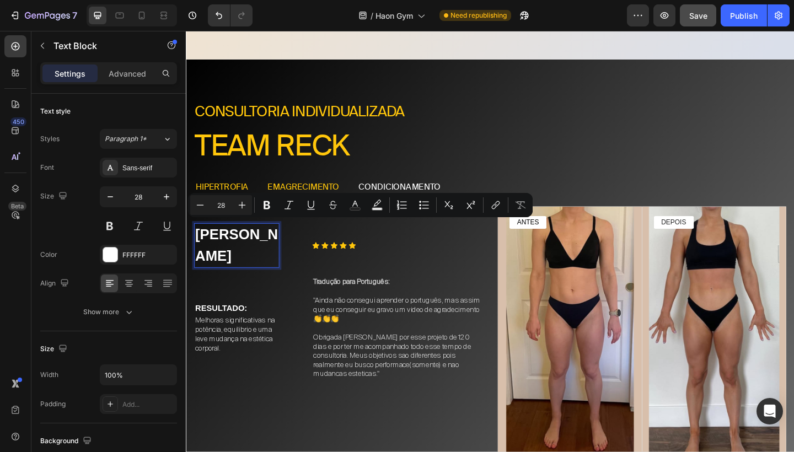
click at [228, 244] on p "Ken K." at bounding box center [241, 264] width 90 height 46
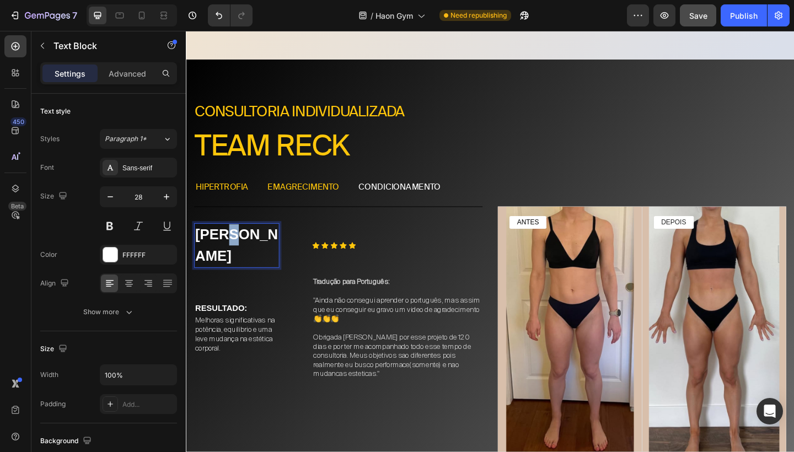
click at [228, 244] on p "Ken K." at bounding box center [241, 264] width 90 height 46
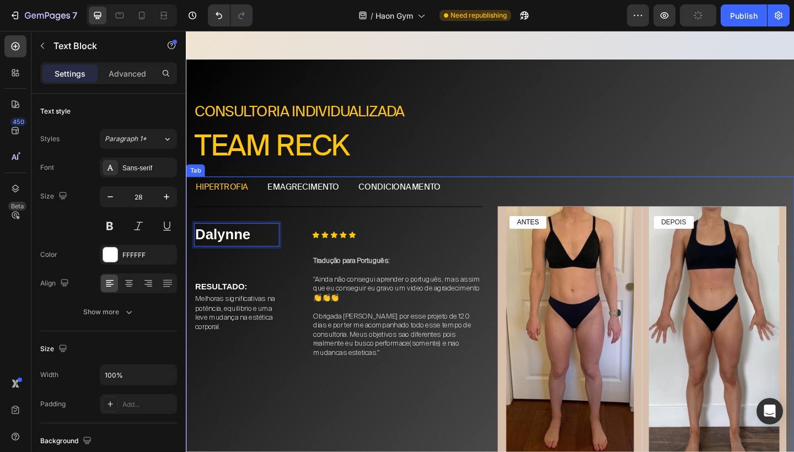
click at [302, 196] on p "emagrecimento" at bounding box center [313, 202] width 78 height 12
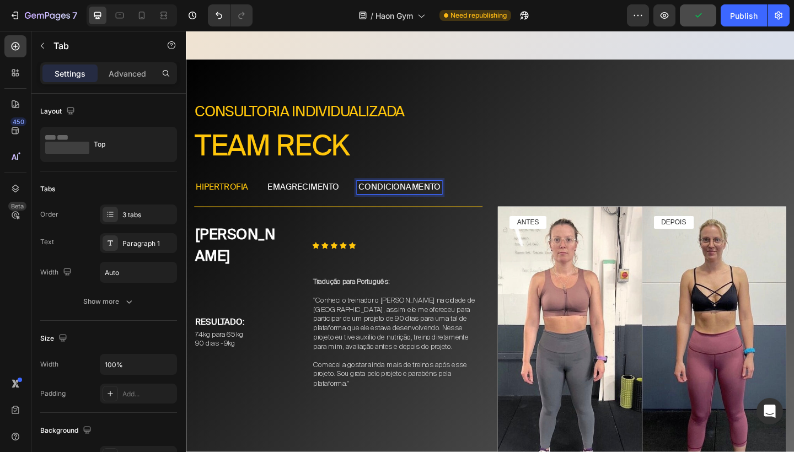
click at [387, 196] on p "condicionamento" at bounding box center [417, 202] width 89 height 12
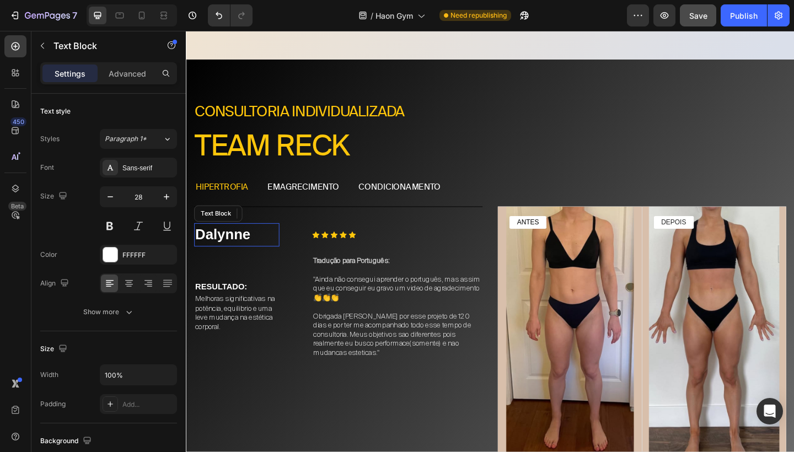
click at [247, 245] on p "Dalynne" at bounding box center [241, 252] width 90 height 23
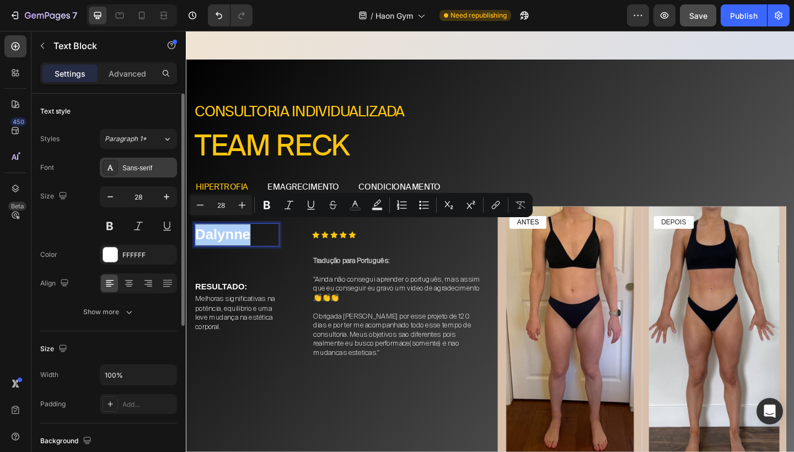
click at [147, 175] on div "Sans-serif" at bounding box center [138, 168] width 77 height 20
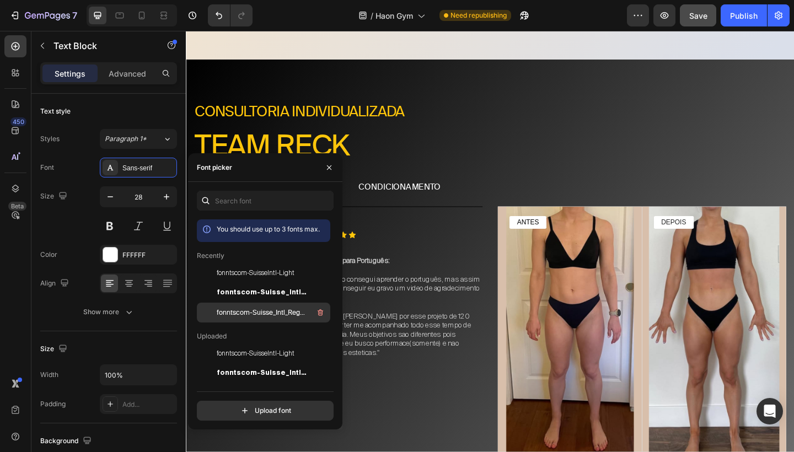
click at [270, 312] on span "fonntscom-Suisse_Intl_Regular" at bounding box center [262, 313] width 91 height 10
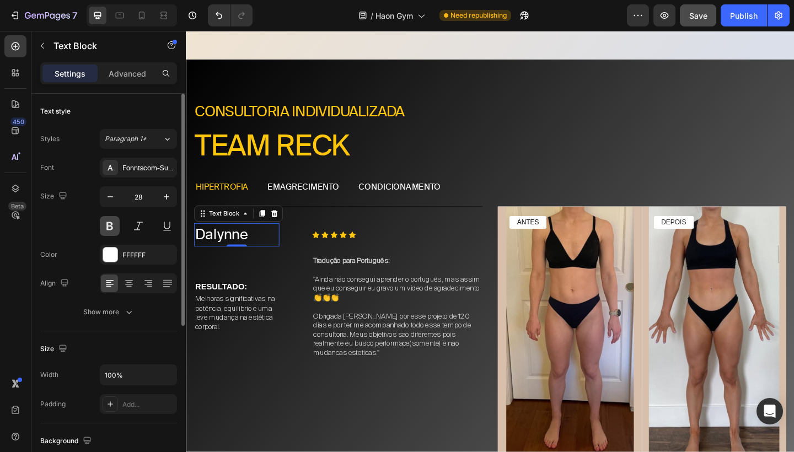
click at [107, 226] on button at bounding box center [110, 226] width 20 height 20
click at [492, 203] on ul "hipertrofia emagrecimento condicionamento" at bounding box center [516, 202] width 661 height 24
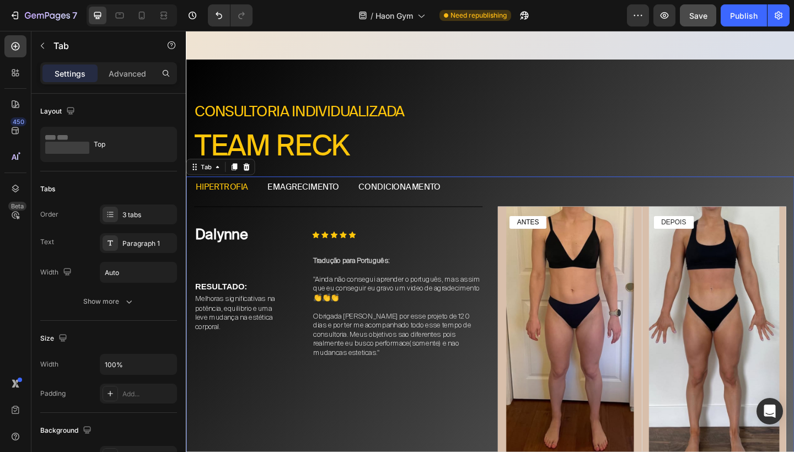
click at [340, 214] on div "Fellipe Text Block Icon Icon Icon Icon Icon Icon List Row RESULTADO: Text Block…" at bounding box center [516, 359] width 661 height 293
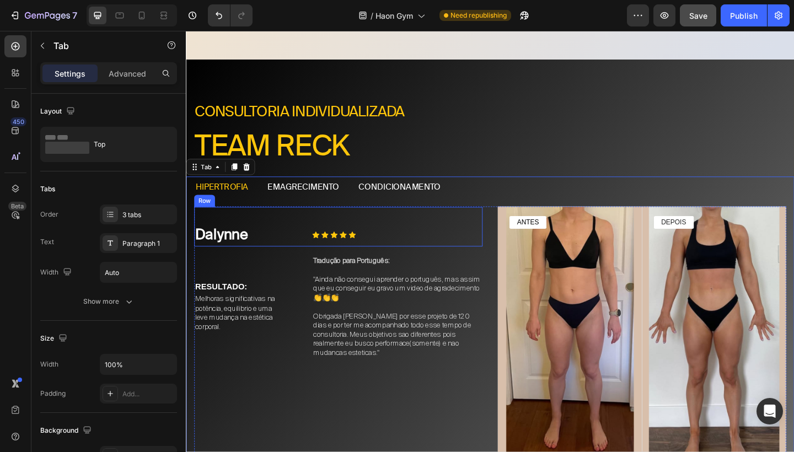
click at [333, 222] on div "Dalynne Text Block Icon Icon Icon Icon Icon Icon List Row" at bounding box center [352, 244] width 314 height 44
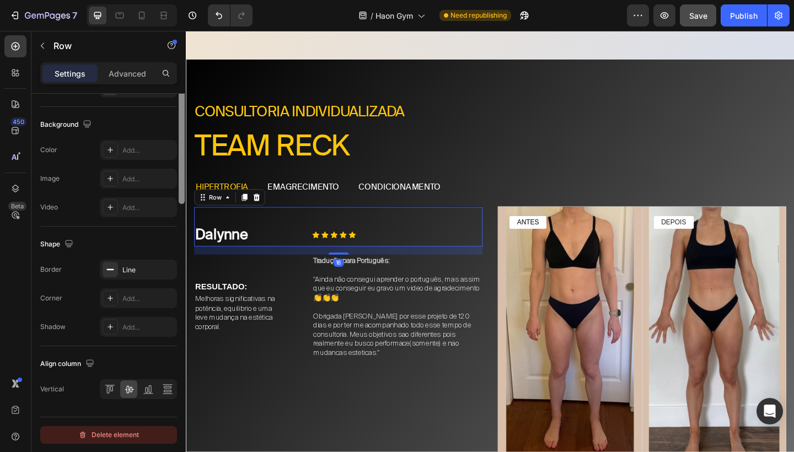
scroll to position [408, 0]
drag, startPoint x: 180, startPoint y: 207, endPoint x: 164, endPoint y: 427, distance: 220.5
click at [164, 427] on div "Layout Column width Change ratio Fit to content 4 8 Columns management Order 2 …" at bounding box center [108, 289] width 154 height 390
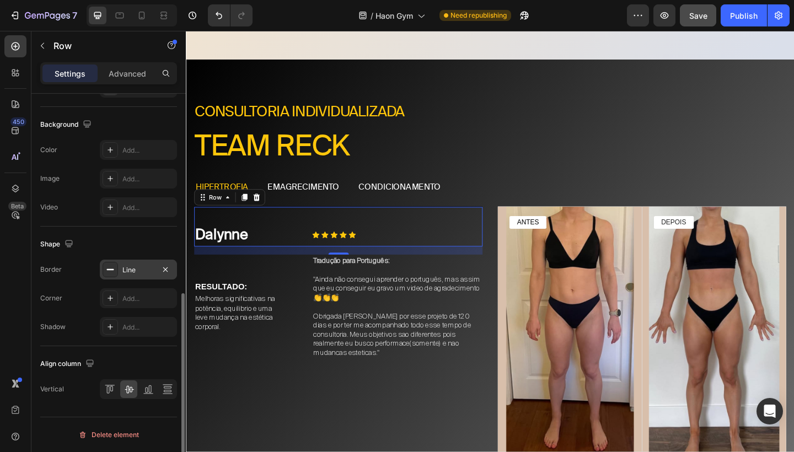
click at [148, 276] on div "Line" at bounding box center [138, 270] width 77 height 20
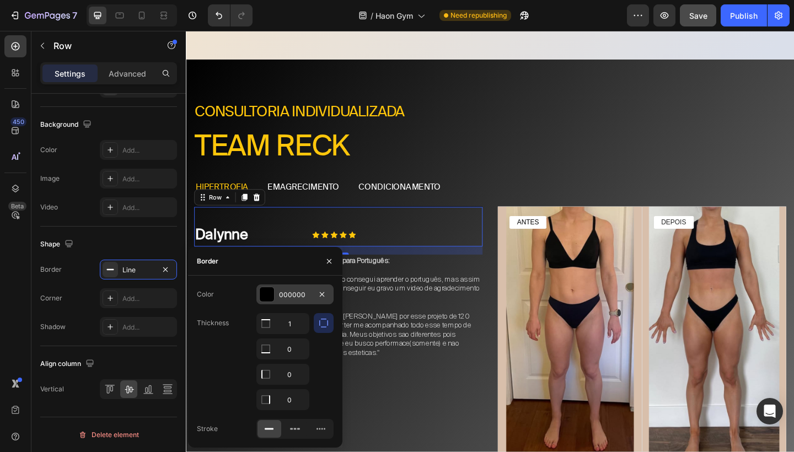
click at [300, 294] on div "000000" at bounding box center [295, 295] width 32 height 10
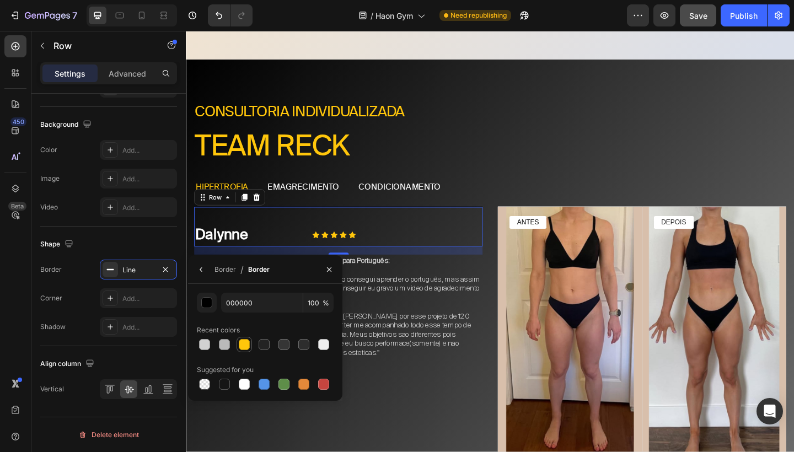
click at [246, 344] on div at bounding box center [244, 344] width 11 height 11
type input "FFC60B"
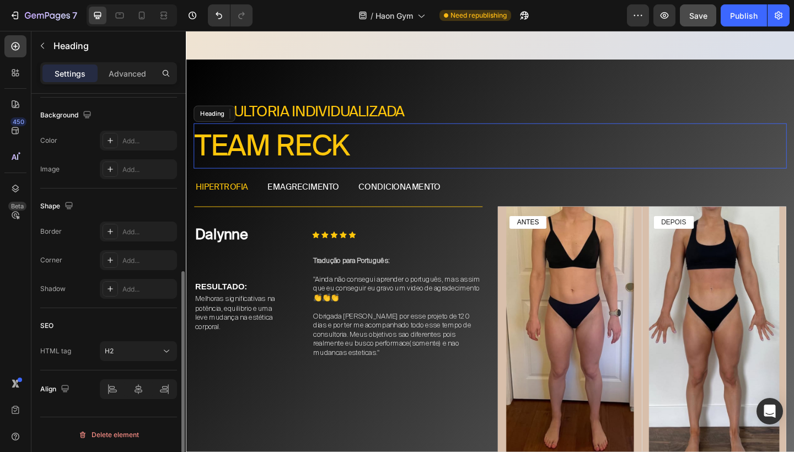
click at [549, 148] on p "Team reck" at bounding box center [516, 156] width 643 height 47
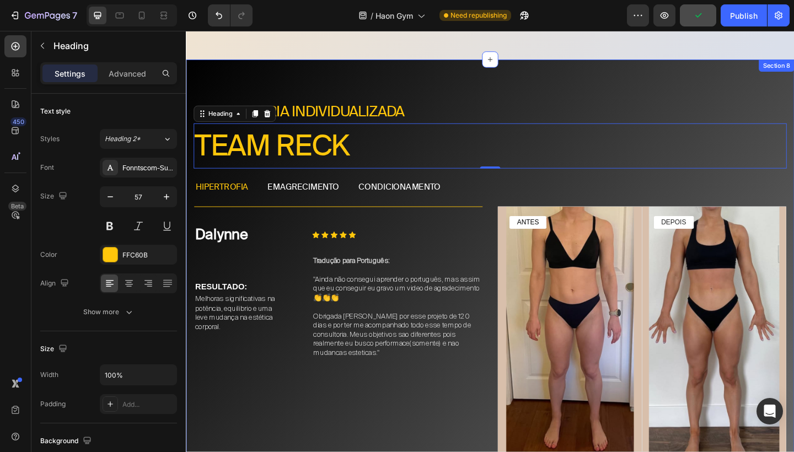
click at [670, 81] on div "Consultoria individualIZADA Text Block Team reck Heading 0 Row hipertrofia emag…" at bounding box center [516, 306] width 661 height 488
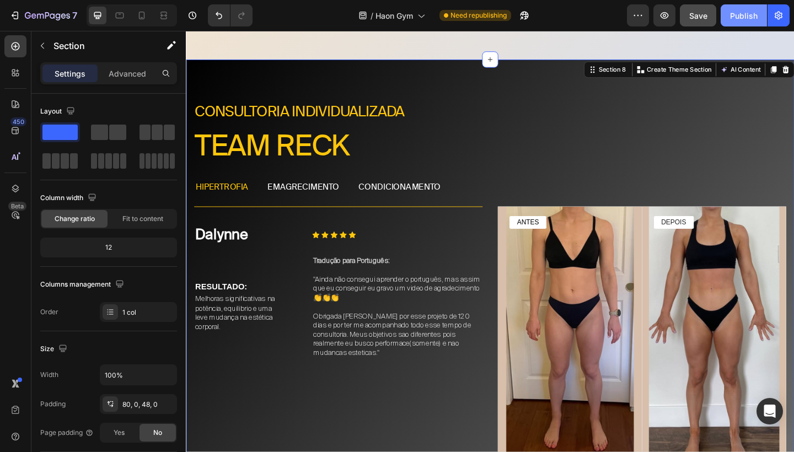
click at [733, 19] on div "Publish" at bounding box center [744, 16] width 28 height 12
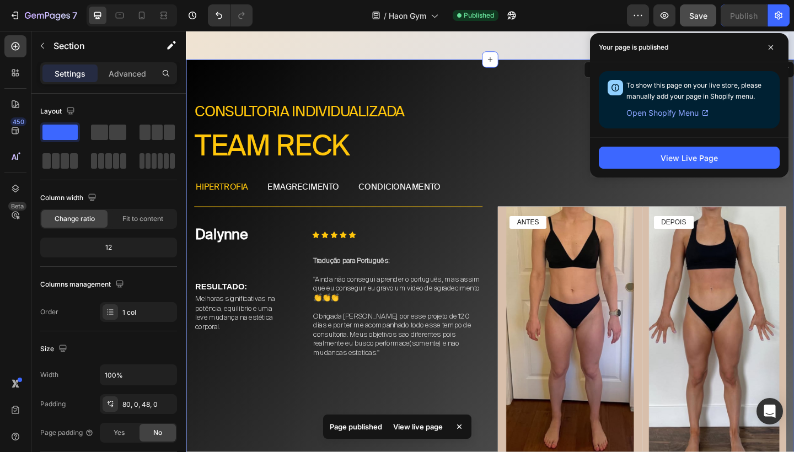
click at [650, 134] on div "To show this page on your live store, please manually add your page in Shopify …" at bounding box center [689, 99] width 198 height 75
click at [615, 136] on div "To show this page on your live store, please manually add your page in Shopify …" at bounding box center [689, 99] width 198 height 75
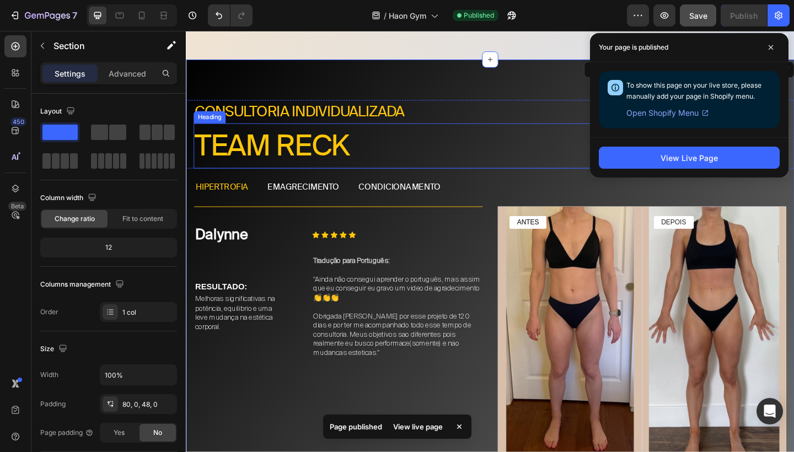
click at [570, 136] on p "Team reck" at bounding box center [516, 156] width 643 height 47
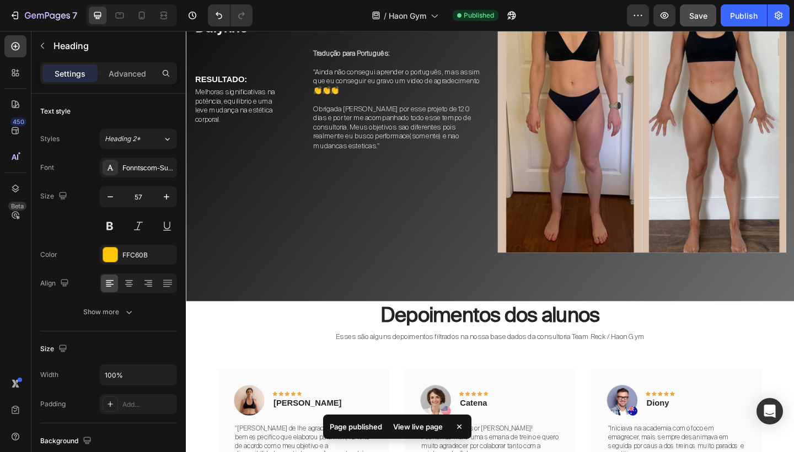
scroll to position [2479, 0]
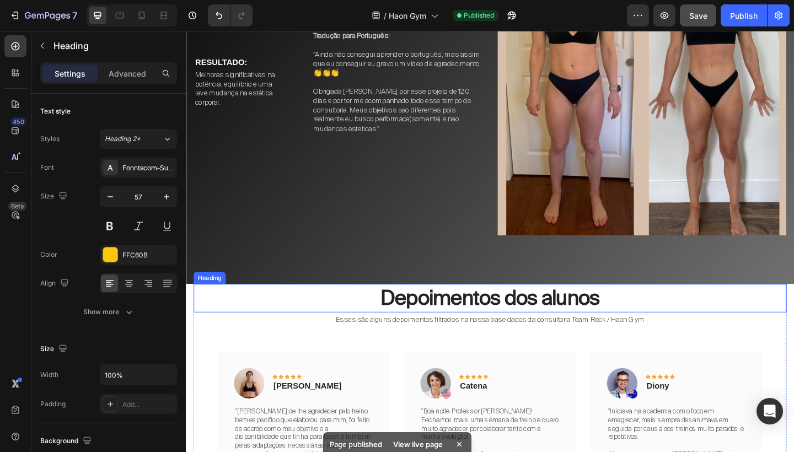
click at [493, 311] on h2 "Depoimentos dos alunos" at bounding box center [516, 321] width 645 height 31
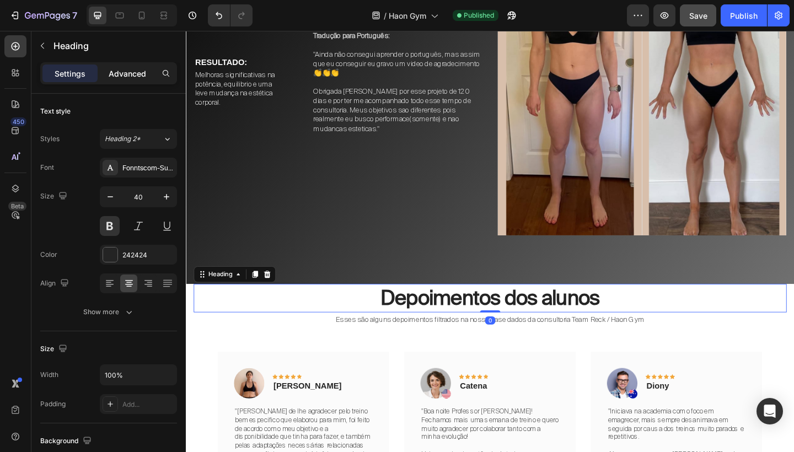
click at [136, 74] on p "Advanced" at bounding box center [127, 74] width 37 height 12
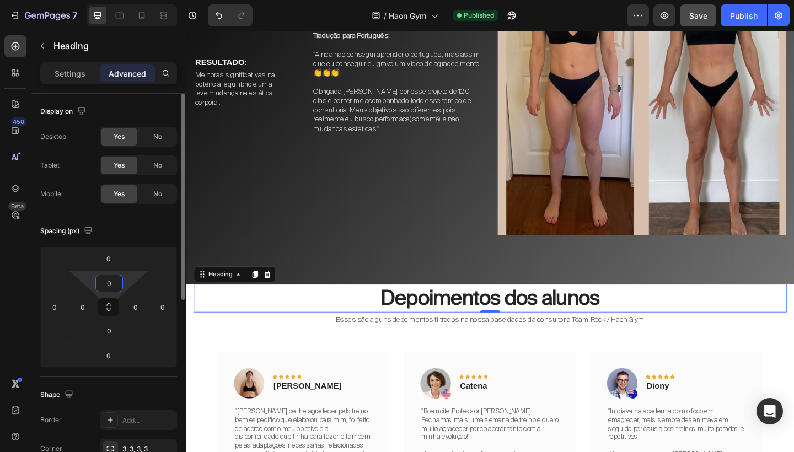
click at [112, 284] on input "0" at bounding box center [109, 283] width 22 height 17
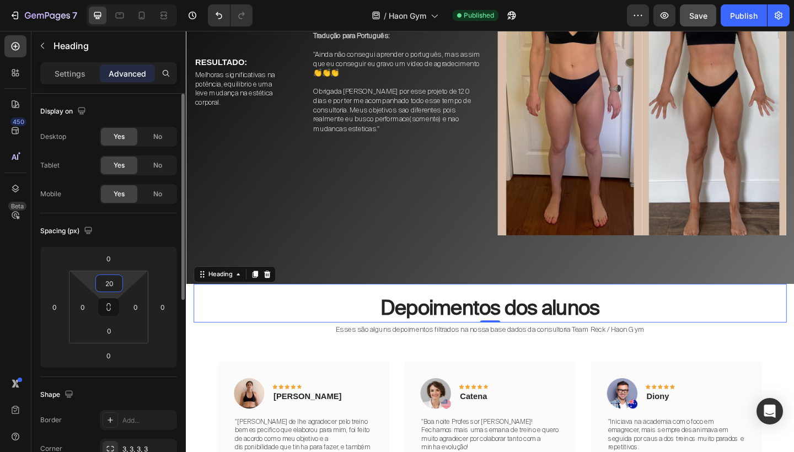
type input "2"
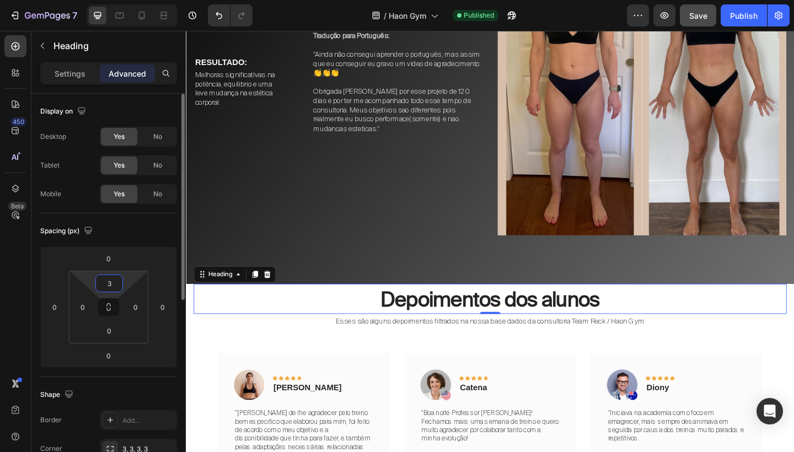
type input "30"
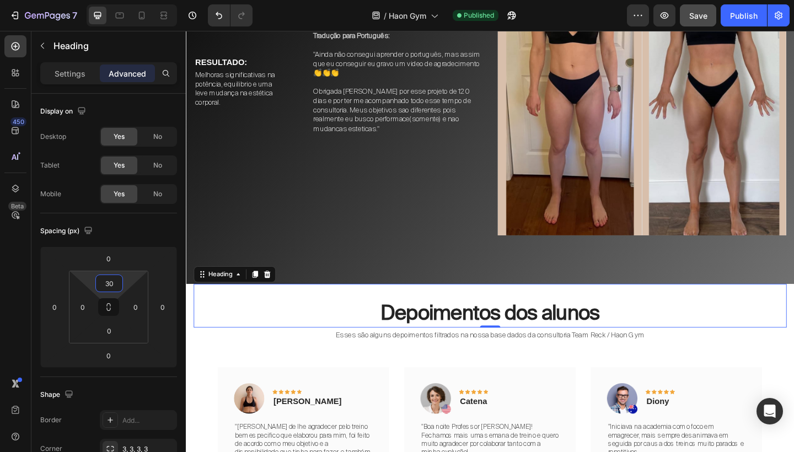
click at [654, 360] on p "Esses são alguns depoimentos filtrados na nossa base dados da consultoria Team …" at bounding box center [516, 362] width 643 height 14
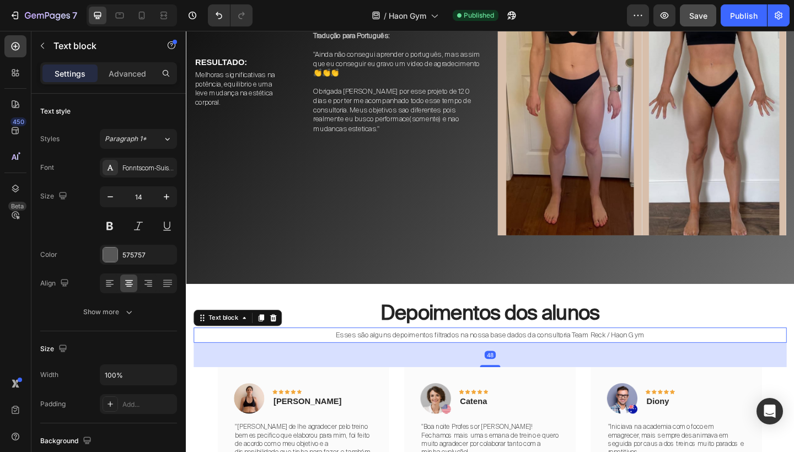
click at [744, 358] on p "Esses são alguns depoimentos filtrados na nossa base dados da consultoria Team …" at bounding box center [516, 362] width 643 height 14
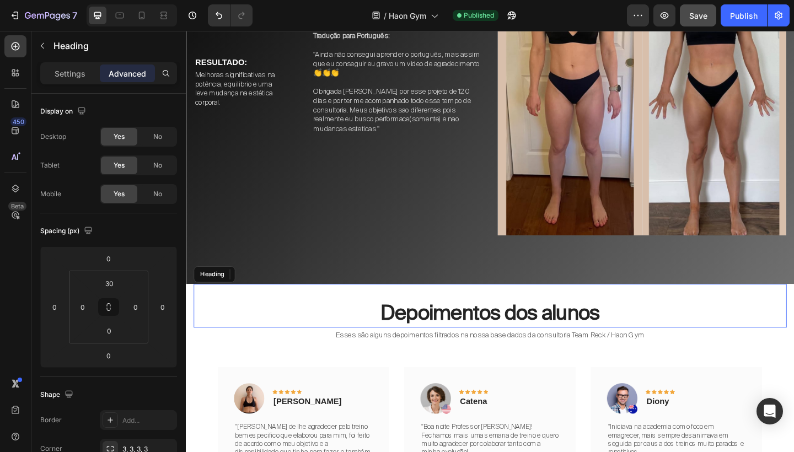
click at [758, 327] on h2 "Depoimentos dos alunos" at bounding box center [516, 338] width 645 height 31
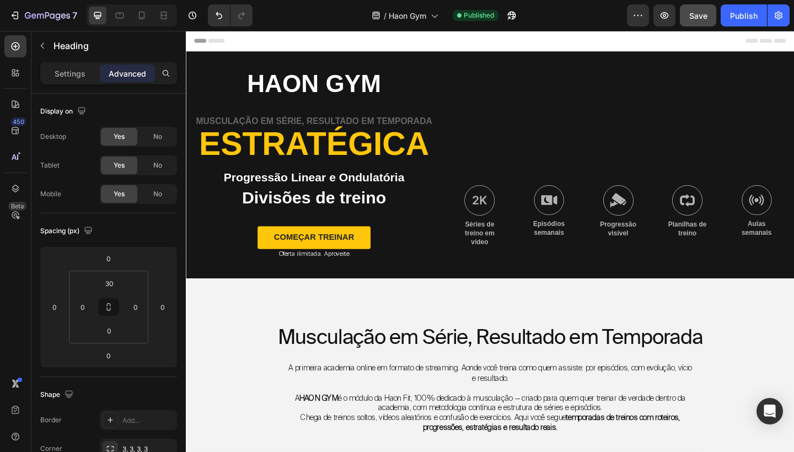
scroll to position [0, 0]
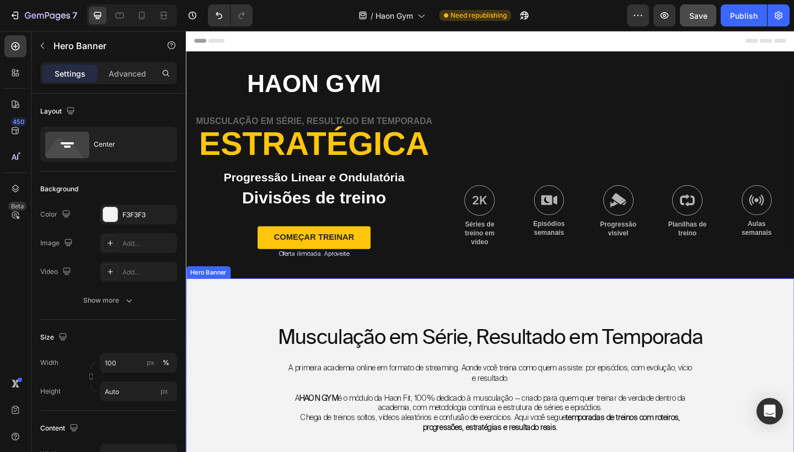
click at [576, 311] on div "Musculação em Série, Resultado em Temporada Heading A primeira academia online …" at bounding box center [516, 454] width 661 height 308
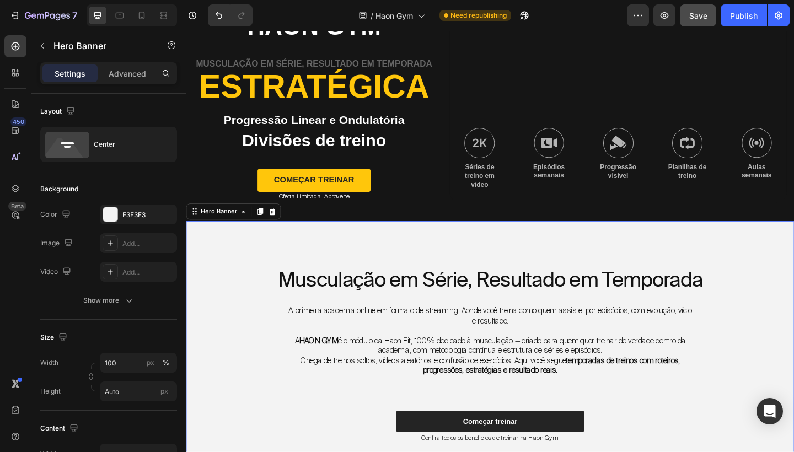
scroll to position [72, 0]
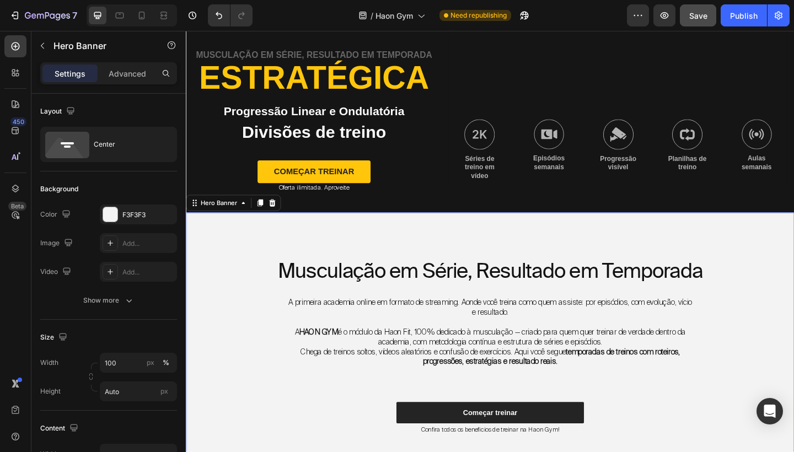
click at [535, 264] on div "Musculação em Série, Resultado em Temporada Heading A primeira academia online …" at bounding box center [516, 383] width 661 height 308
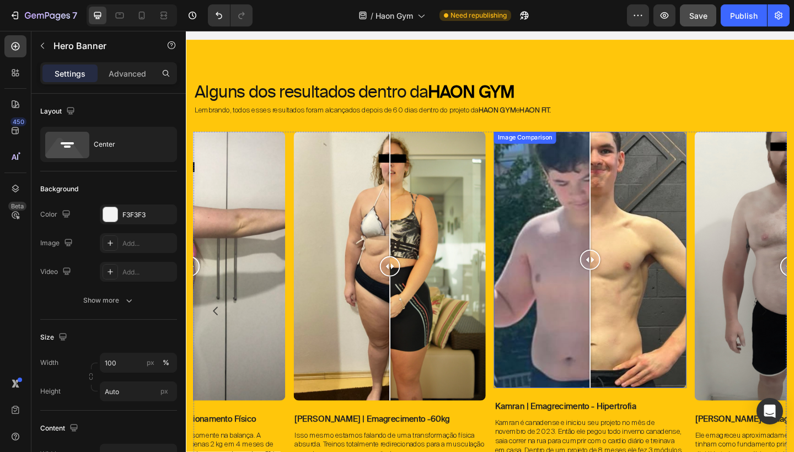
scroll to position [492, 0]
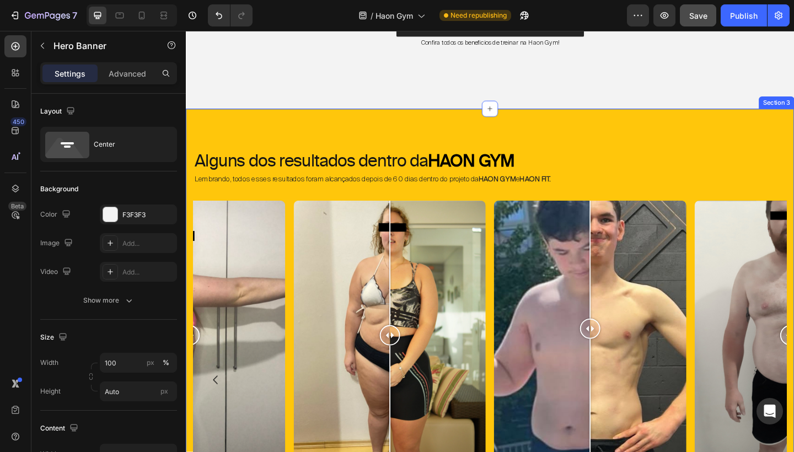
click at [592, 144] on div "Alguns dos resultados dentro da HAON GYM Heading Lembrando, todos esses resulta…" at bounding box center [516, 384] width 661 height 536
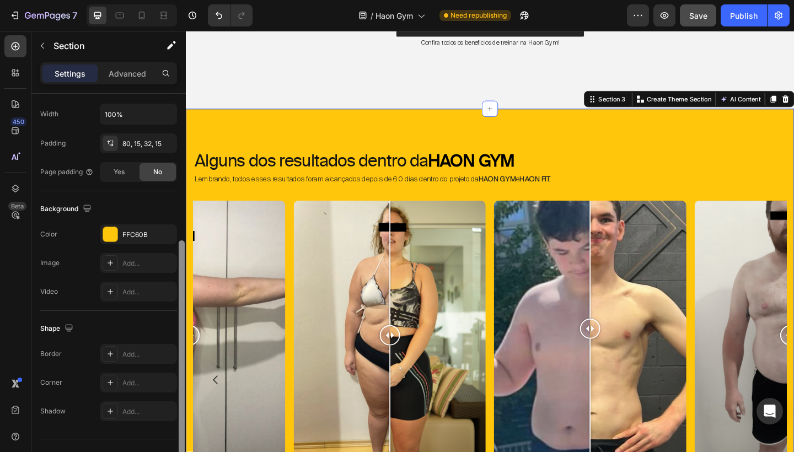
scroll to position [267, 0]
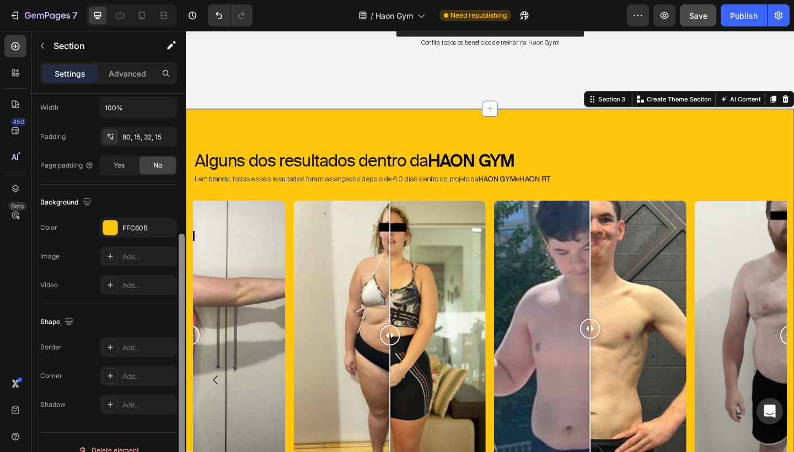
drag, startPoint x: 184, startPoint y: 273, endPoint x: 159, endPoint y: 428, distance: 157.3
click at [159, 428] on div "Layout Column width Change ratio Fit to content 12 Columns management Order 1 c…" at bounding box center [108, 289] width 154 height 390
click at [147, 225] on div "FFC60B" at bounding box center [138, 228] width 32 height 10
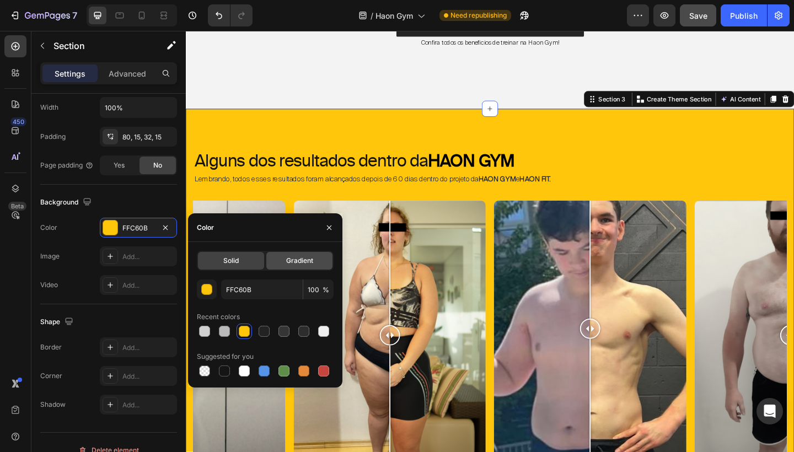
click at [306, 257] on span "Gradient" at bounding box center [299, 261] width 27 height 10
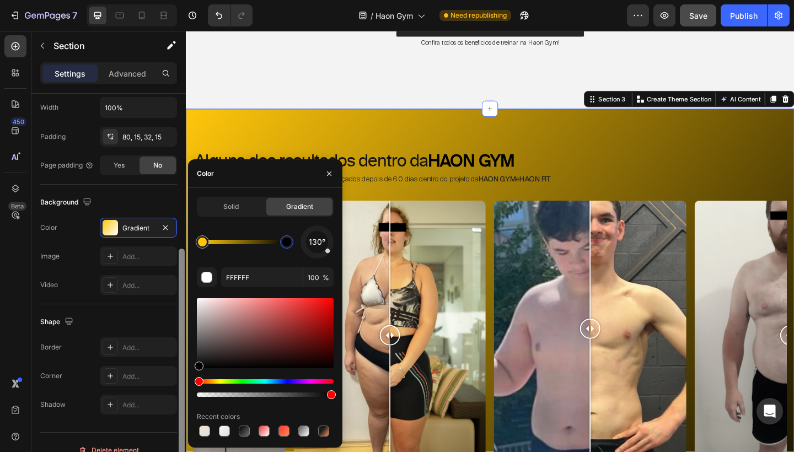
drag, startPoint x: 203, startPoint y: 331, endPoint x: 184, endPoint y: 381, distance: 53.4
click at [184, 381] on div "450 Beta Sections(18) Elements(83) Section Element Hero Section Product Detail …" at bounding box center [93, 241] width 186 height 421
type input "FFC60B"
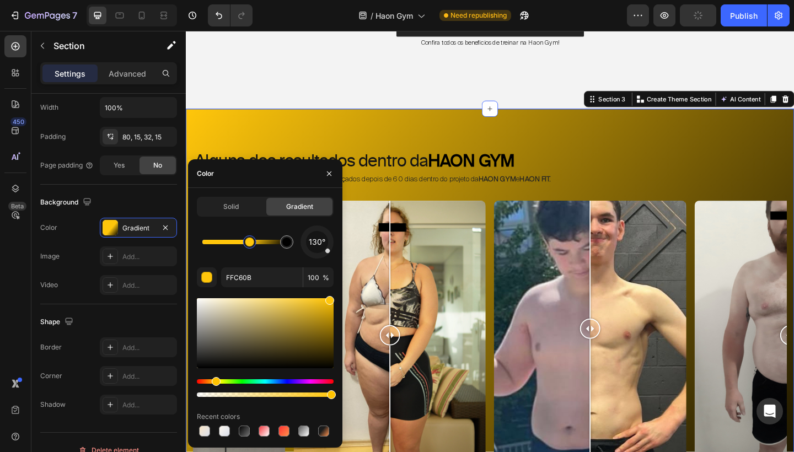
drag, startPoint x: 205, startPoint y: 246, endPoint x: 249, endPoint y: 247, distance: 44.1
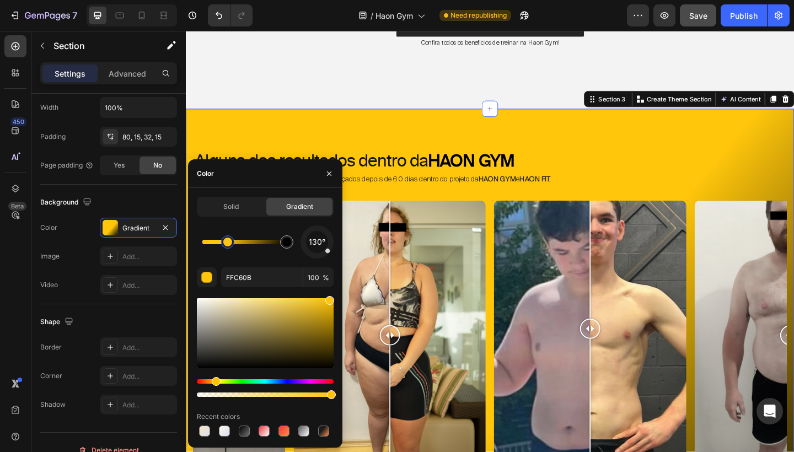
drag, startPoint x: 249, startPoint y: 247, endPoint x: 228, endPoint y: 248, distance: 21.5
click at [228, 248] on div at bounding box center [227, 241] width 13 height 13
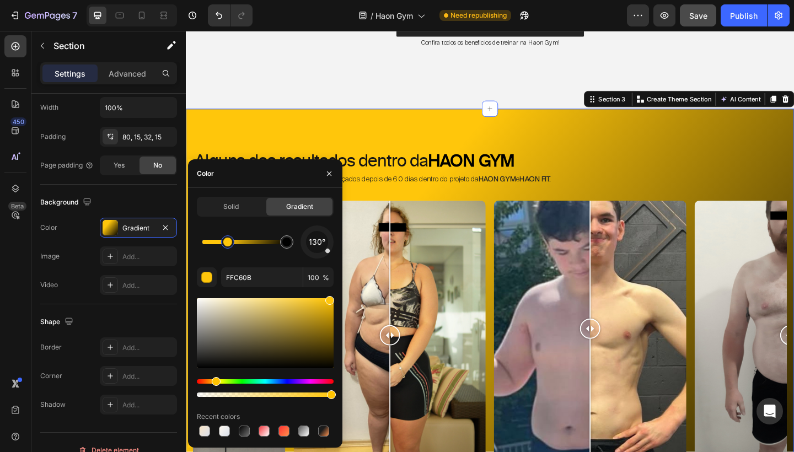
click at [607, 141] on div "Alguns dos resultados dentro da HAON GYM Heading Lembrando, todos esses resulta…" at bounding box center [516, 384] width 661 height 536
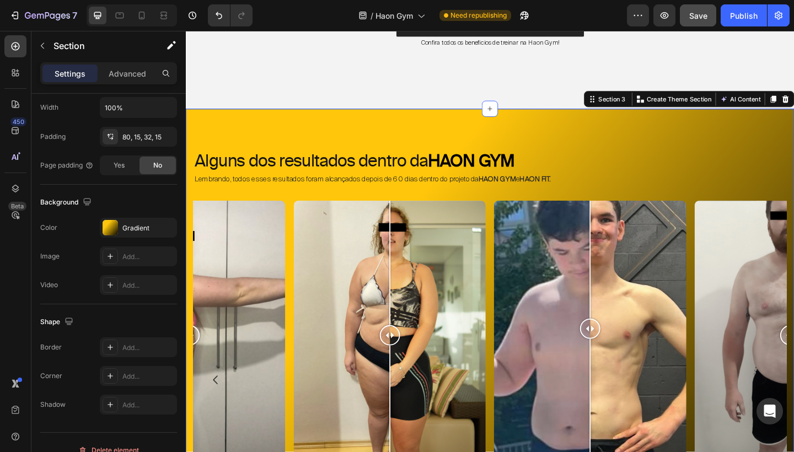
click at [607, 141] on div "Alguns dos resultados dentro da HAON GYM Heading Lembrando, todos esses resulta…" at bounding box center [516, 384] width 661 height 536
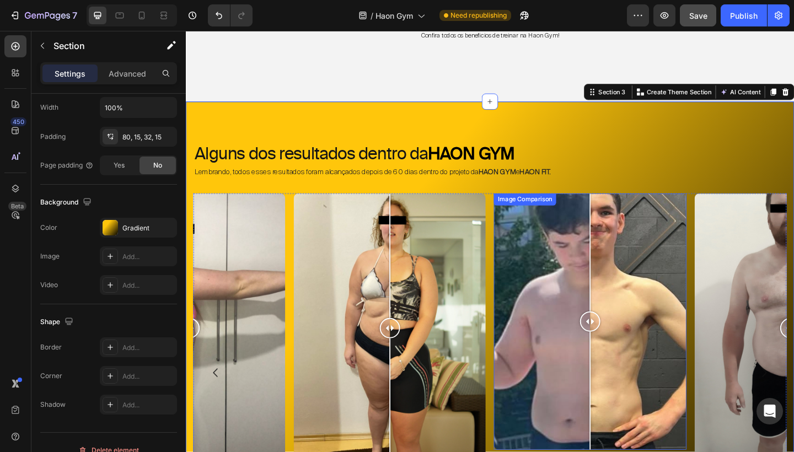
scroll to position [493, 0]
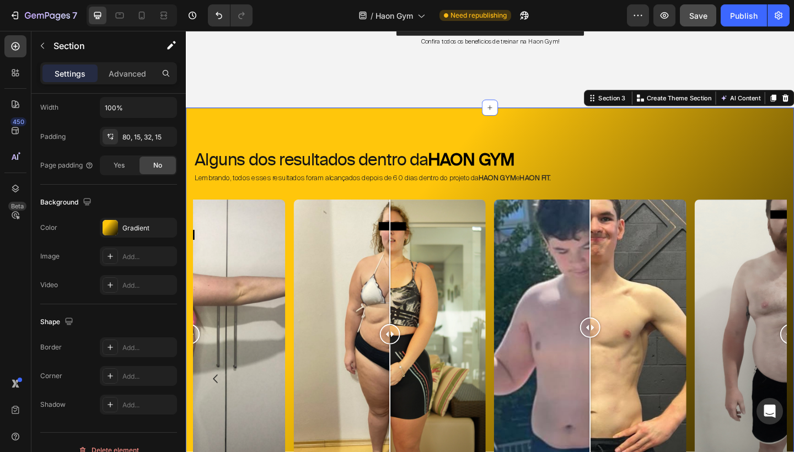
click at [599, 126] on div "Alguns dos resultados dentro da HAON GYM Heading Lembrando, todos esses resulta…" at bounding box center [516, 383] width 661 height 536
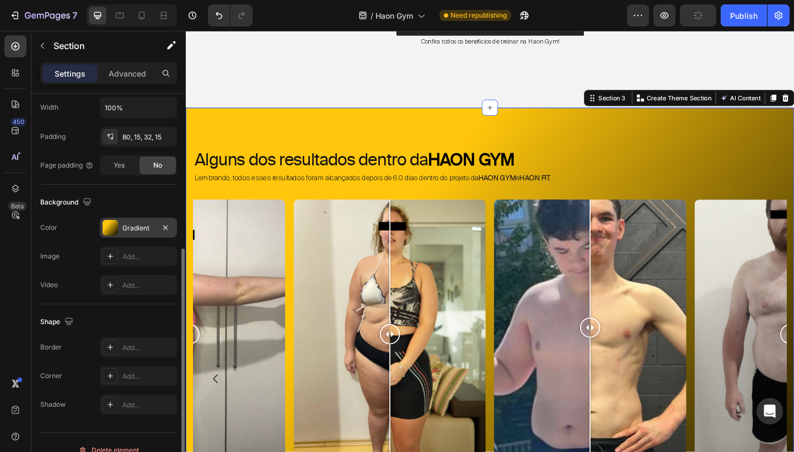
click at [136, 230] on div "Gradient" at bounding box center [138, 228] width 32 height 10
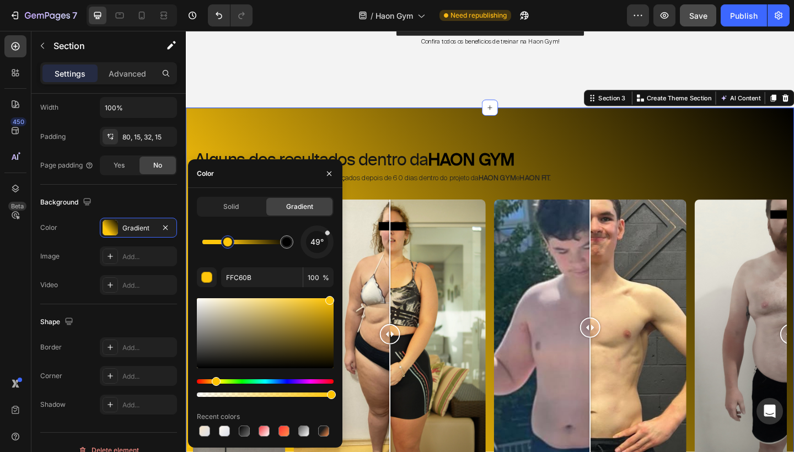
drag, startPoint x: 329, startPoint y: 250, endPoint x: 334, endPoint y: 227, distance: 23.7
click at [334, 227] on div "Solid Gradient 49° FFC60B 100 % Recent colors" at bounding box center [265, 318] width 154 height 242
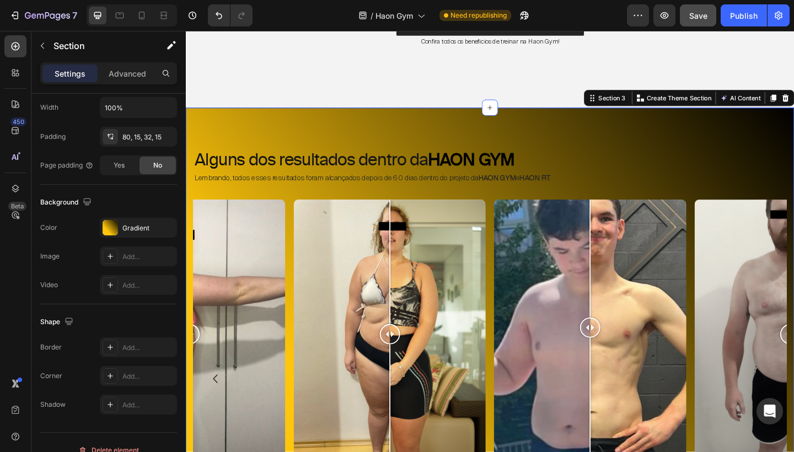
click at [568, 136] on div "Alguns dos resultados dentro da HAON GYM Heading Lembrando, todos esses resulta…" at bounding box center [516, 383] width 661 height 536
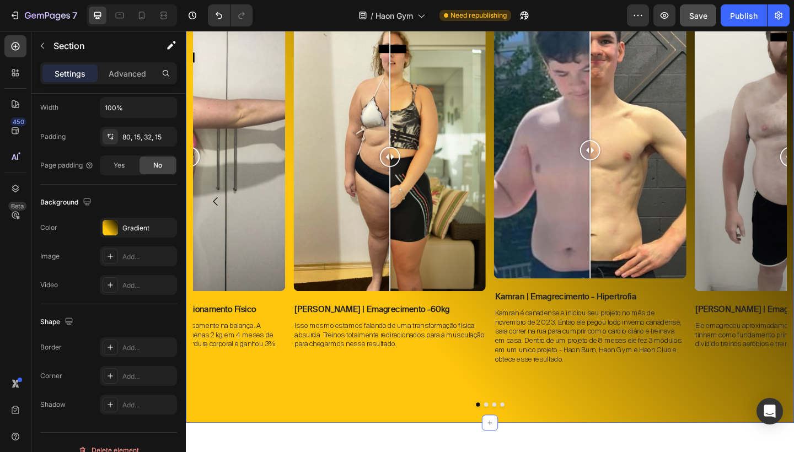
scroll to position [688, 0]
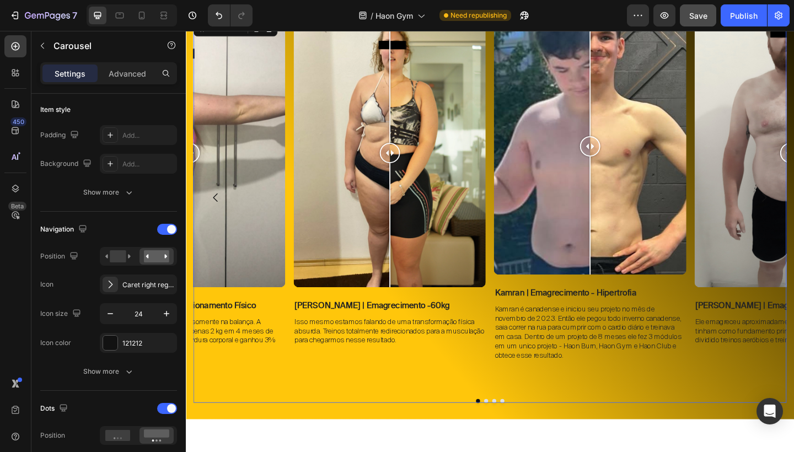
scroll to position [0, 0]
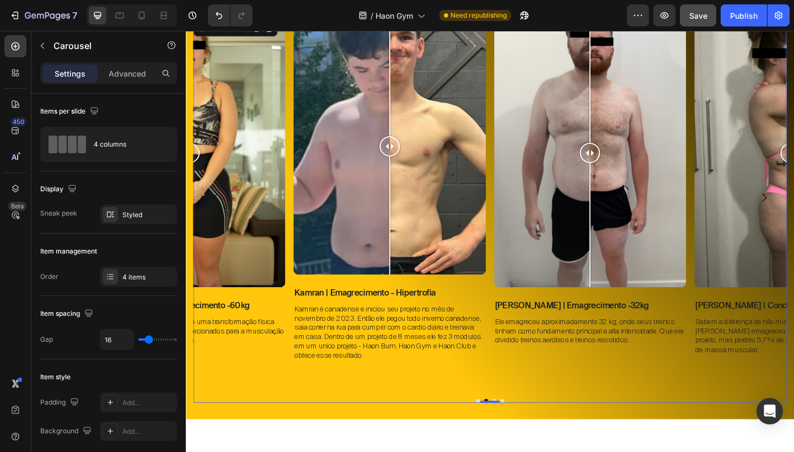
click at [719, 409] on div "Image Comparison Iasmin | Emagrecimento -60kg Text Block Isso mesmo estamos fal…" at bounding box center [516, 227] width 645 height 418
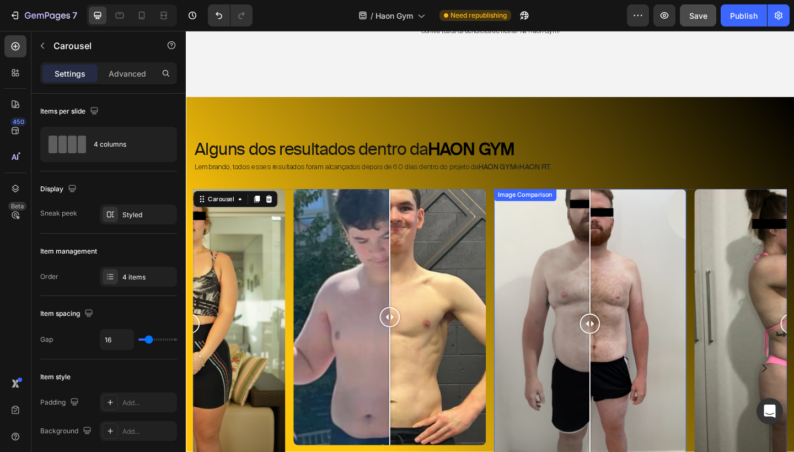
scroll to position [505, 0]
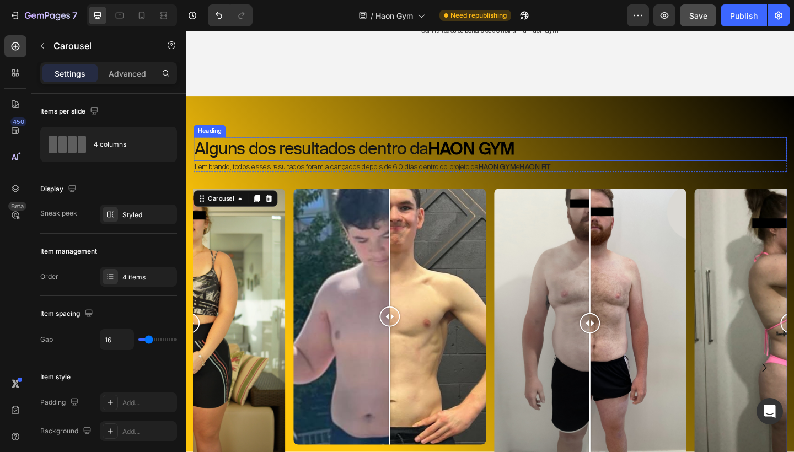
click at [508, 158] on strong "HAON GYM" at bounding box center [496, 159] width 94 height 22
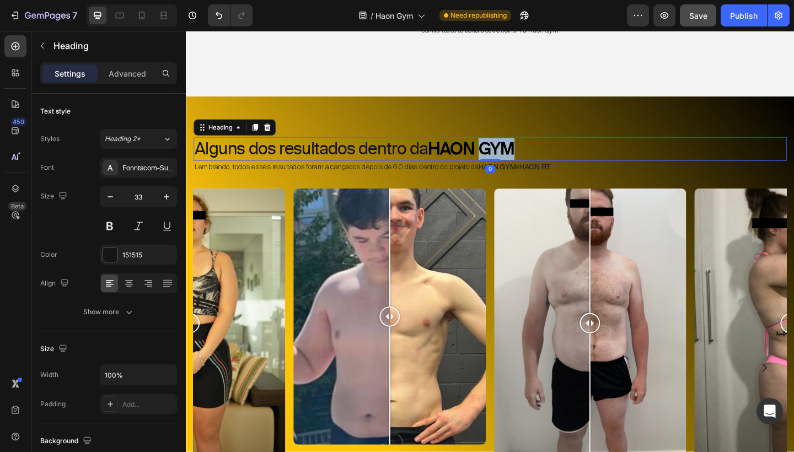
click at [508, 158] on strong "HAON GYM" at bounding box center [496, 159] width 94 height 22
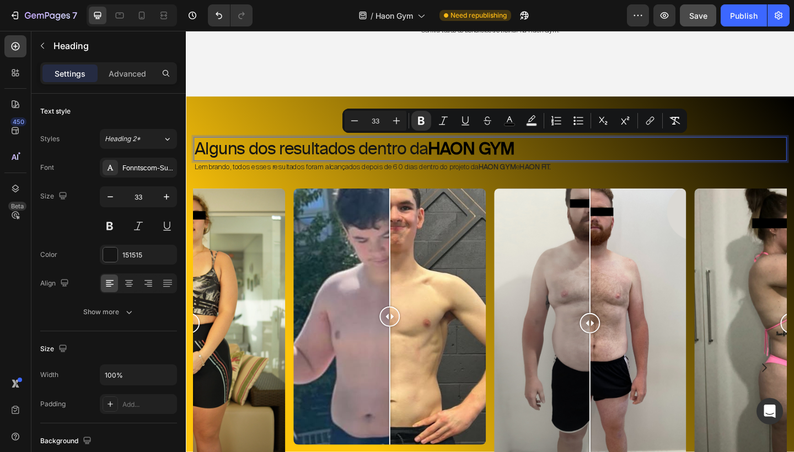
click at [329, 159] on p "Alguns dos resultados dentro da HAON GYM" at bounding box center [516, 160] width 643 height 24
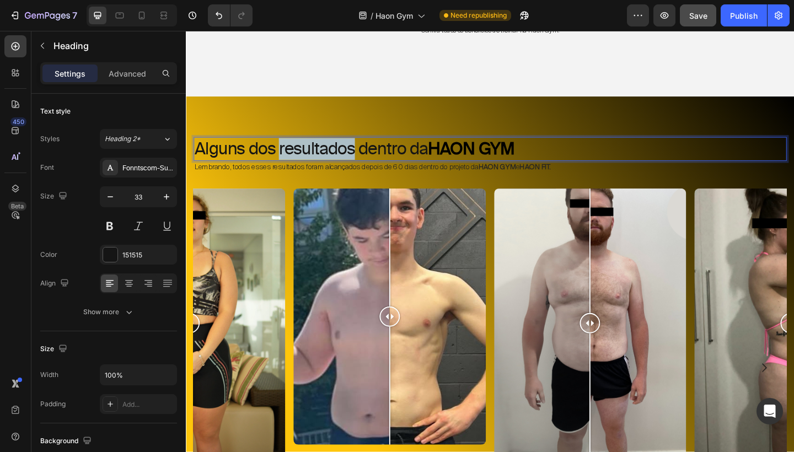
click at [329, 159] on p "Alguns dos resultados dentro da HAON GYM" at bounding box center [516, 160] width 643 height 24
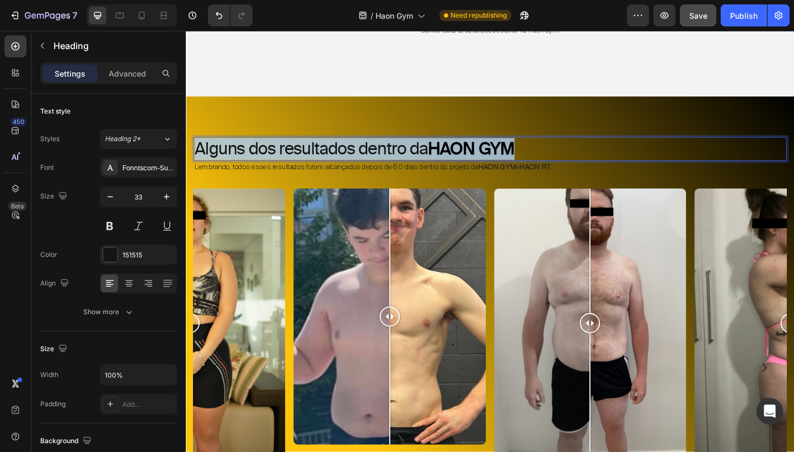
click at [329, 159] on p "Alguns dos resultados dentro da HAON GYM" at bounding box center [516, 160] width 643 height 24
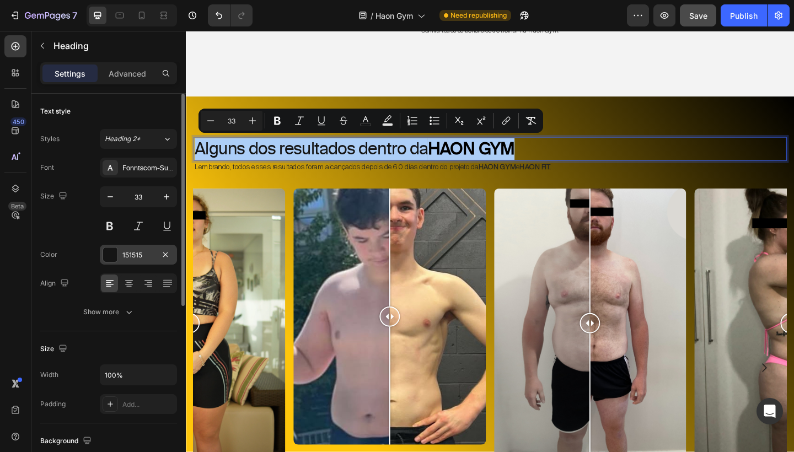
click at [150, 256] on div "151515" at bounding box center [138, 255] width 32 height 10
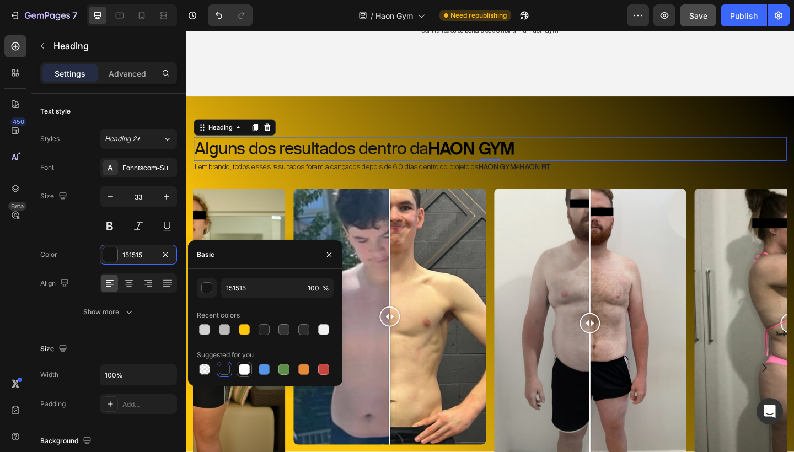
click at [245, 366] on div at bounding box center [244, 369] width 11 height 11
type input "FFFFFF"
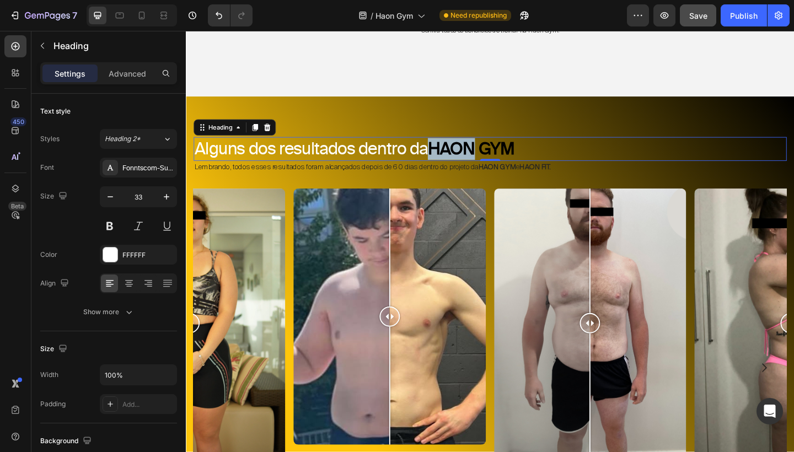
click at [471, 160] on strong "HAON GYM" at bounding box center [496, 159] width 94 height 22
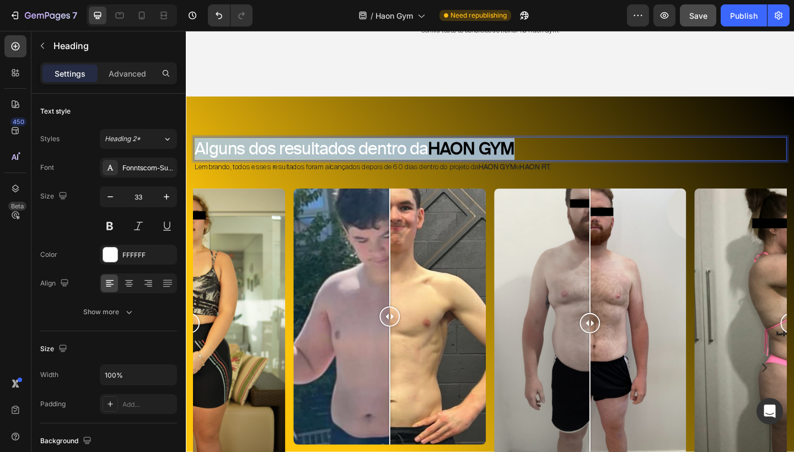
click at [471, 160] on strong "HAON GYM" at bounding box center [496, 159] width 94 height 22
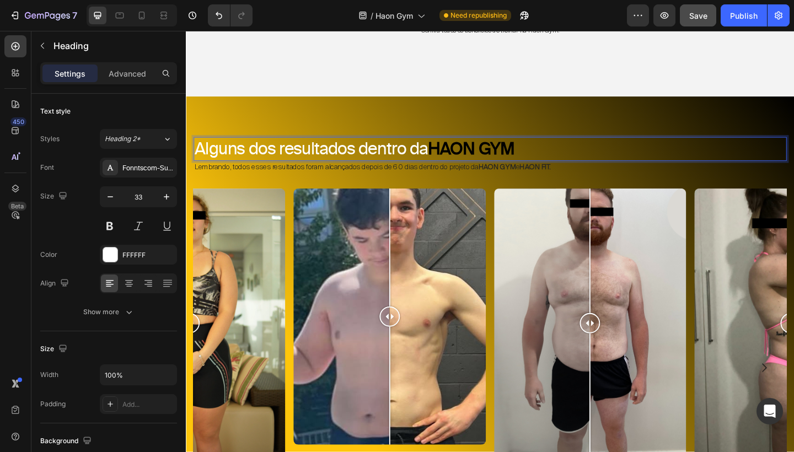
click at [472, 153] on strong "HAON GYM" at bounding box center [496, 159] width 94 height 22
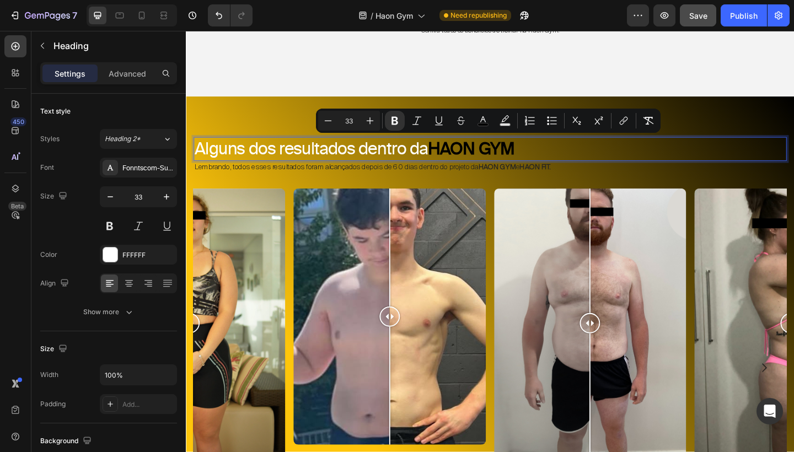
drag, startPoint x: 451, startPoint y: 154, endPoint x: 546, endPoint y: 159, distance: 94.9
click at [543, 159] on strong "HAON GYM" at bounding box center [496, 159] width 94 height 22
click at [480, 121] on icon "Editor contextual toolbar" at bounding box center [482, 120] width 11 height 11
type input "000000"
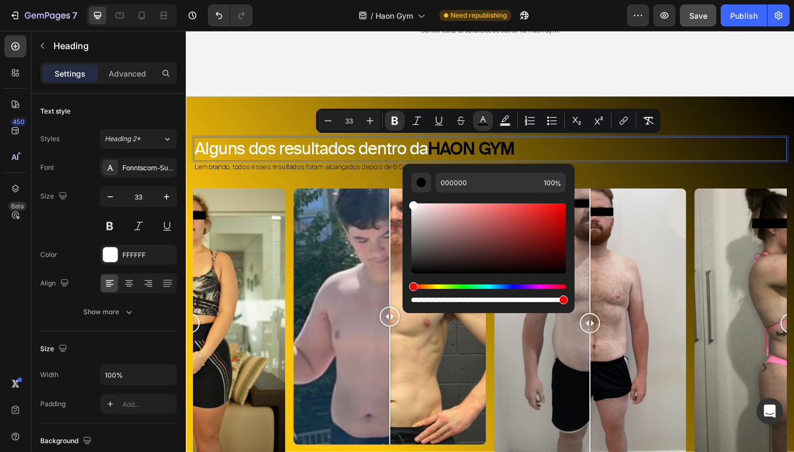
drag, startPoint x: 415, startPoint y: 269, endPoint x: 411, endPoint y: 170, distance: 99.3
click at [411, 170] on div "000000 100 %" at bounding box center [488, 234] width 172 height 141
type input "FFFFFF"
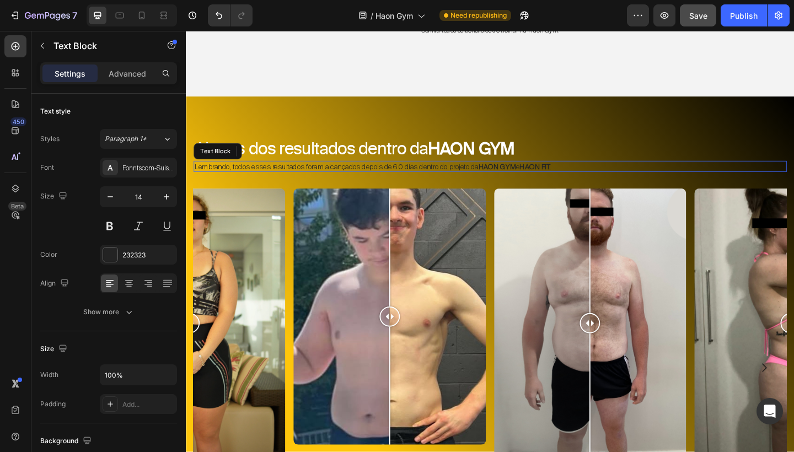
click at [397, 174] on p "Lembrando, todos esses resultados foram alcançados depois de 60 dias dentro do …" at bounding box center [516, 179] width 643 height 10
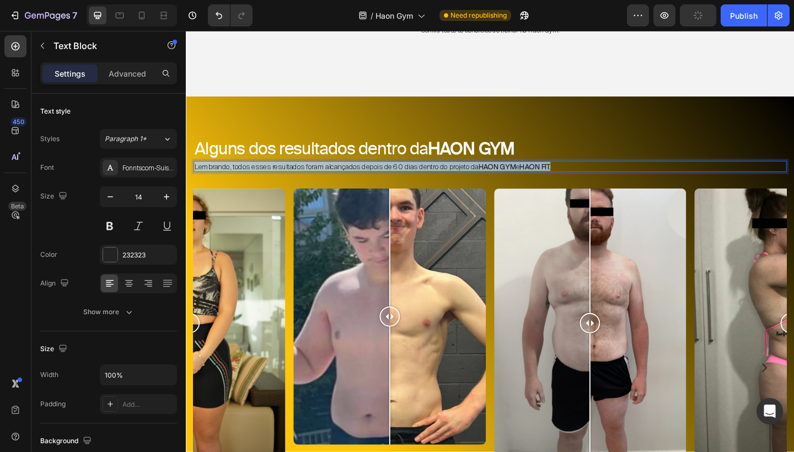
click at [397, 174] on p "Lembrando, todos esses resultados foram alcançados depois de 60 dias dentro do …" at bounding box center [516, 179] width 643 height 10
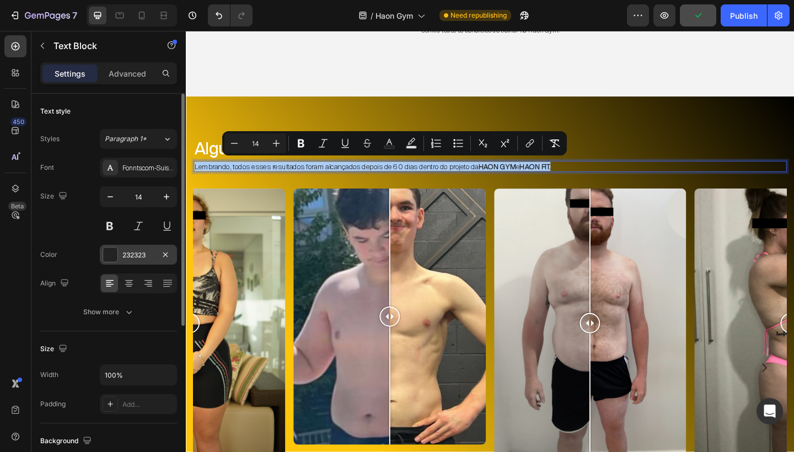
click at [128, 255] on div "232323" at bounding box center [138, 255] width 32 height 10
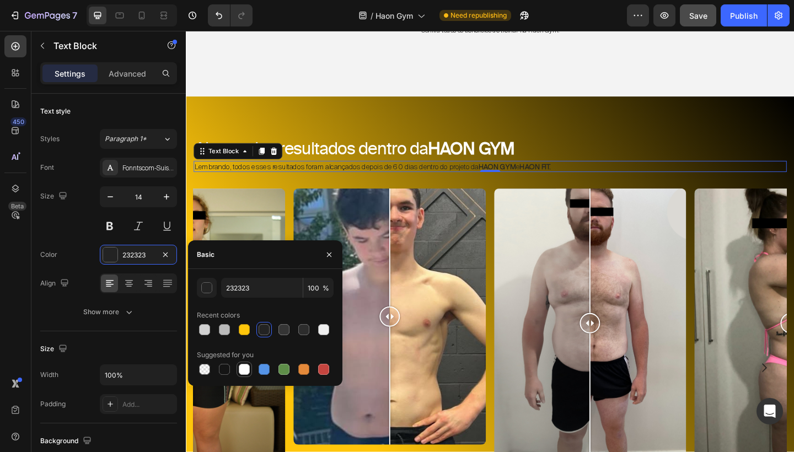
click at [247, 367] on div at bounding box center [244, 369] width 11 height 11
type input "FFFFFF"
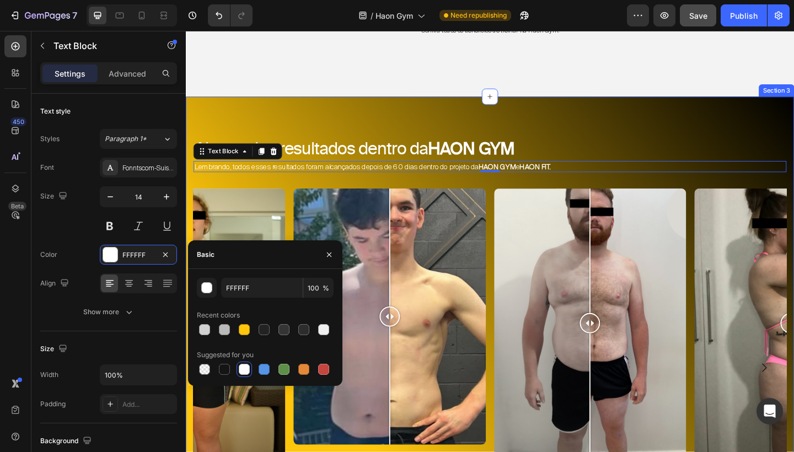
click at [579, 125] on div "Alguns dos resultados dentro da HAON GYM Heading Lembrando, todos esses resulta…" at bounding box center [516, 371] width 661 height 536
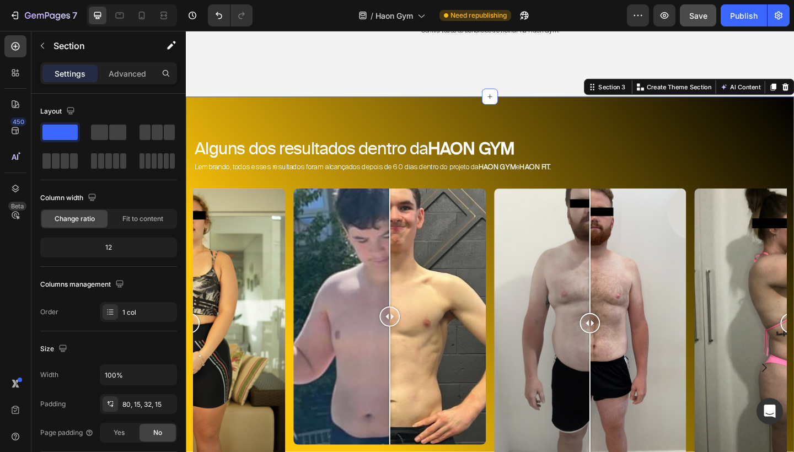
click at [579, 125] on div "Alguns dos resultados dentro da HAON GYM Heading Lembrando, todos esses resulta…" at bounding box center [516, 371] width 661 height 536
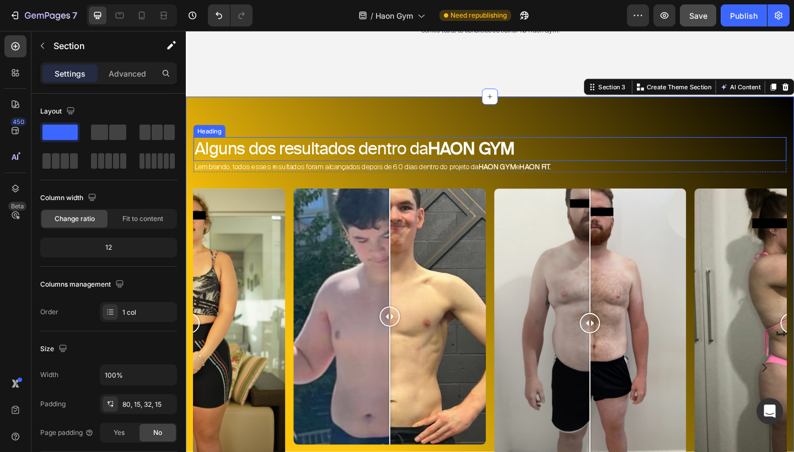
click at [579, 148] on p "Alguns dos resultados dentro da HAON GYM" at bounding box center [516, 160] width 643 height 24
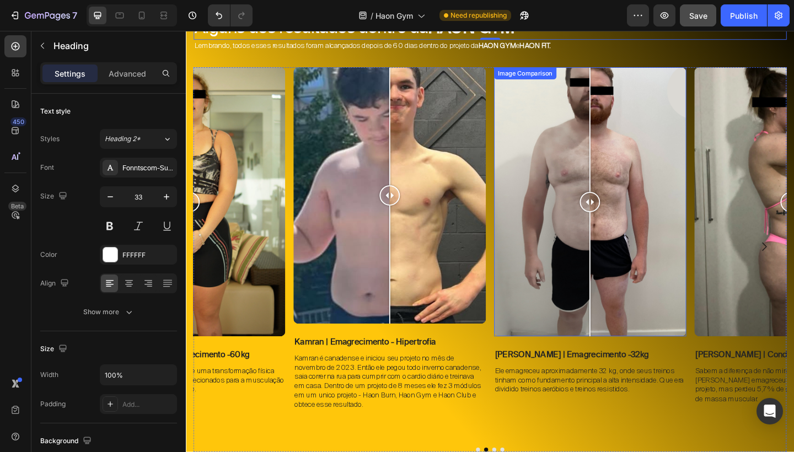
scroll to position [633, 0]
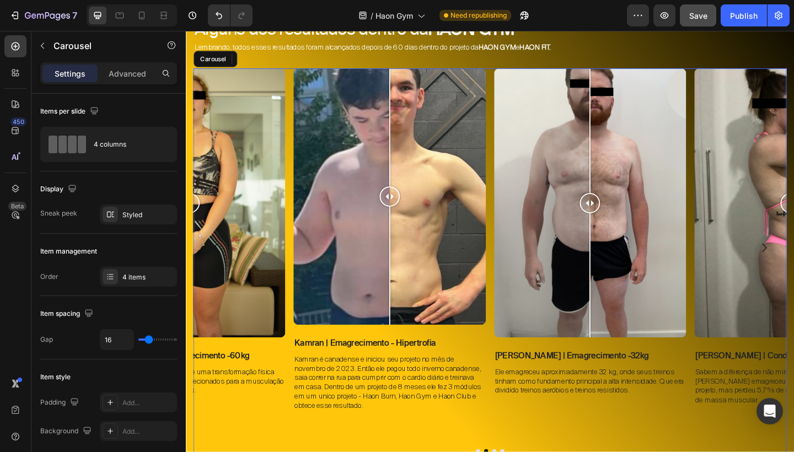
click at [377, 451] on div "Image Comparison Iasmin | Emagrecimento -60kg Text Block Isso mesmo estamos fal…" at bounding box center [516, 281] width 645 height 418
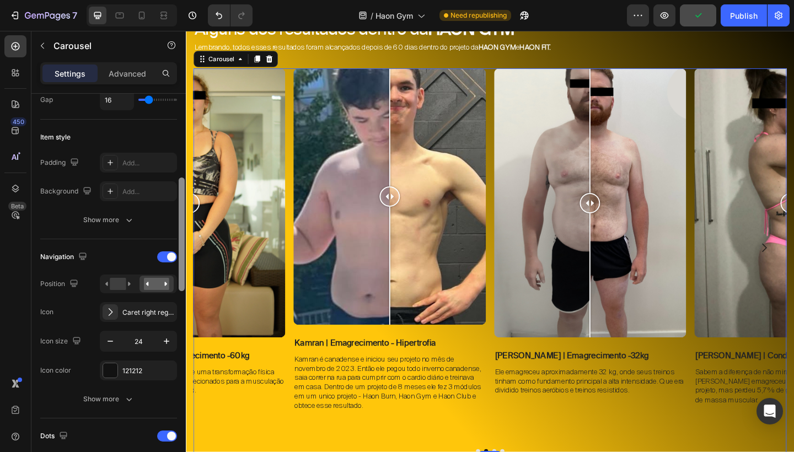
scroll to position [251, 0]
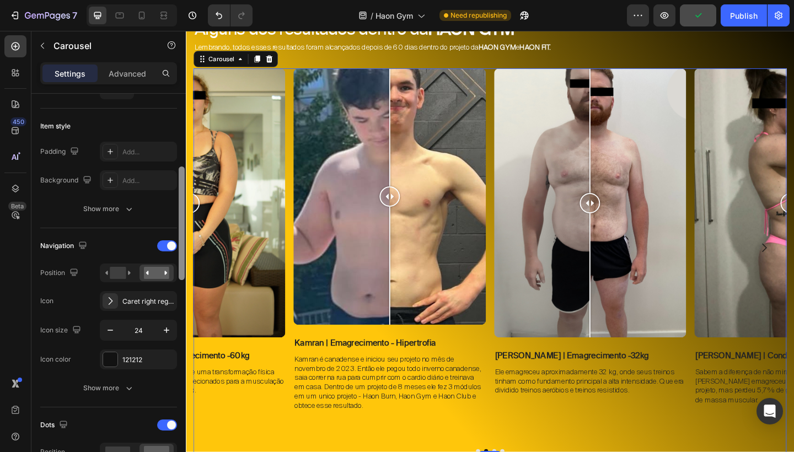
drag, startPoint x: 182, startPoint y: 200, endPoint x: 181, endPoint y: 273, distance: 73.3
click at [181, 273] on div at bounding box center [182, 223] width 6 height 114
click at [127, 359] on div "121212" at bounding box center [138, 360] width 32 height 10
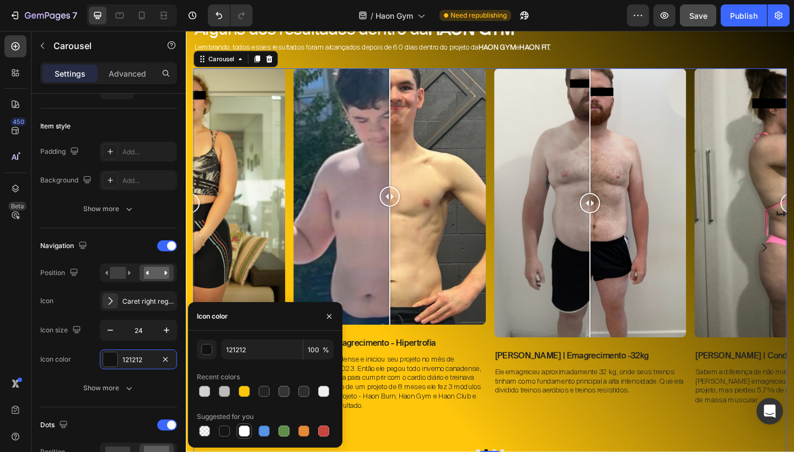
click at [250, 426] on div at bounding box center [244, 430] width 13 height 13
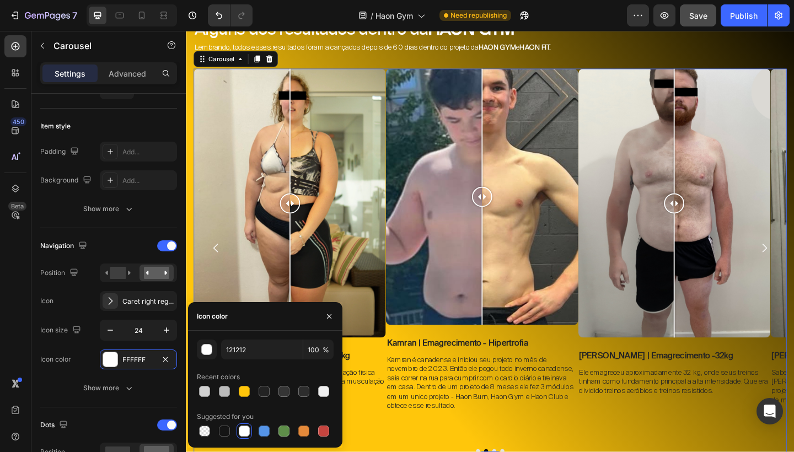
type input "FFFFFF"
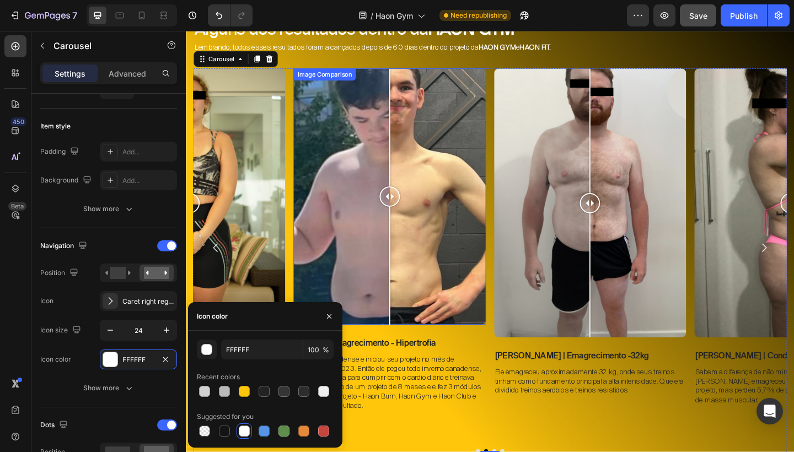
click at [505, 319] on div at bounding box center [407, 211] width 209 height 279
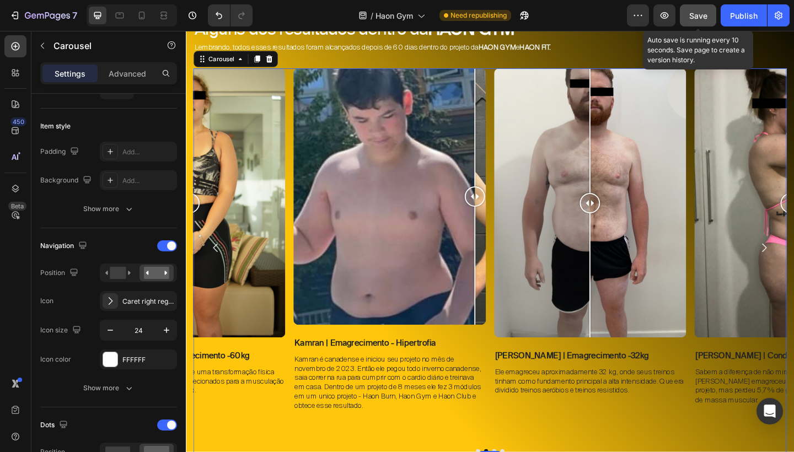
click at [697, 21] on div "Save" at bounding box center [698, 16] width 18 height 12
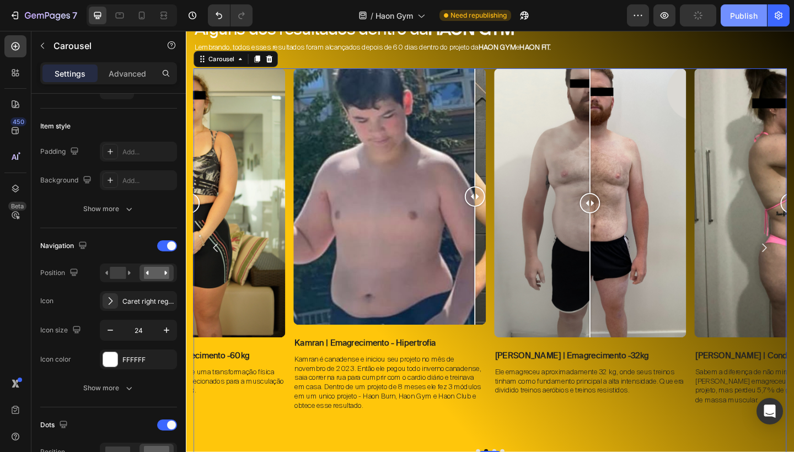
click at [740, 17] on div "Publish" at bounding box center [744, 16] width 28 height 12
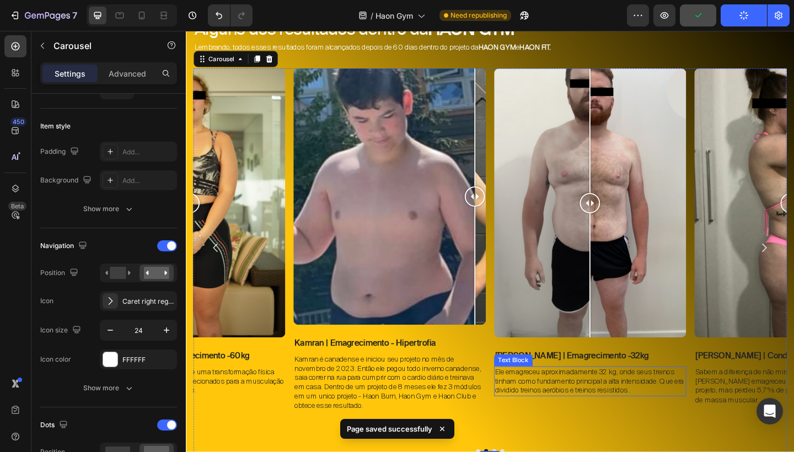
click at [640, 441] on div "Image Comparison Diony Polak | Emagrecimento -32kg Text Block Ele emagreceu apr…" at bounding box center [625, 267] width 209 height 390
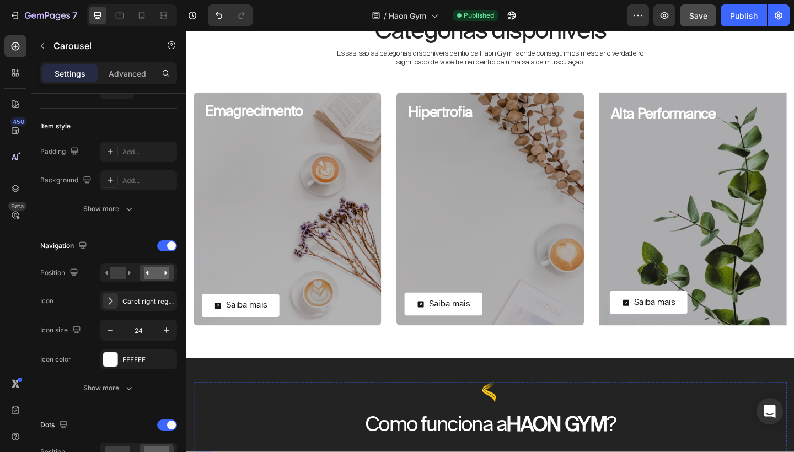
scroll to position [1171, 0]
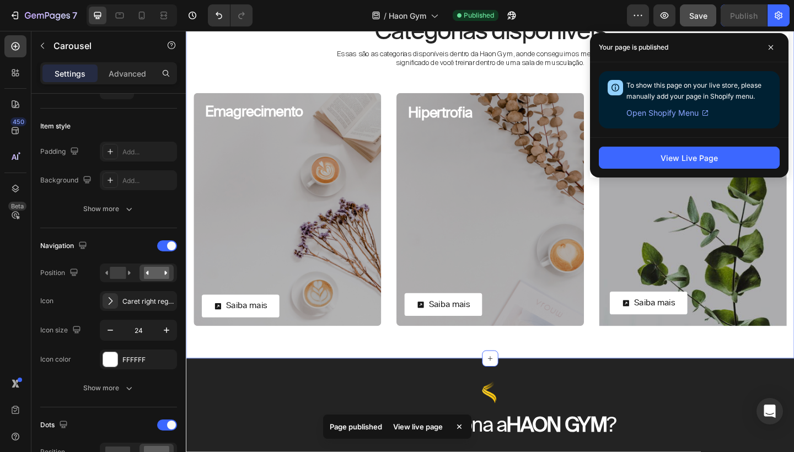
click at [477, 91] on div "Categorias disponíveis Heading Essas são as categorias disponíveis dentro da Ha…" at bounding box center [516, 187] width 645 height 348
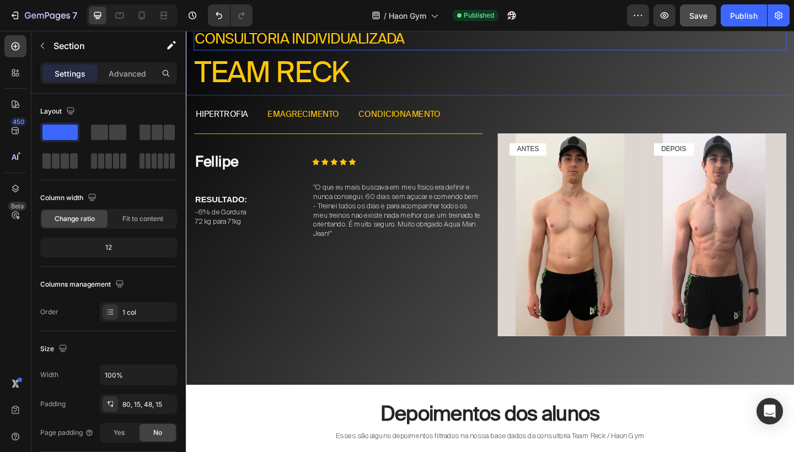
scroll to position [2636, 0]
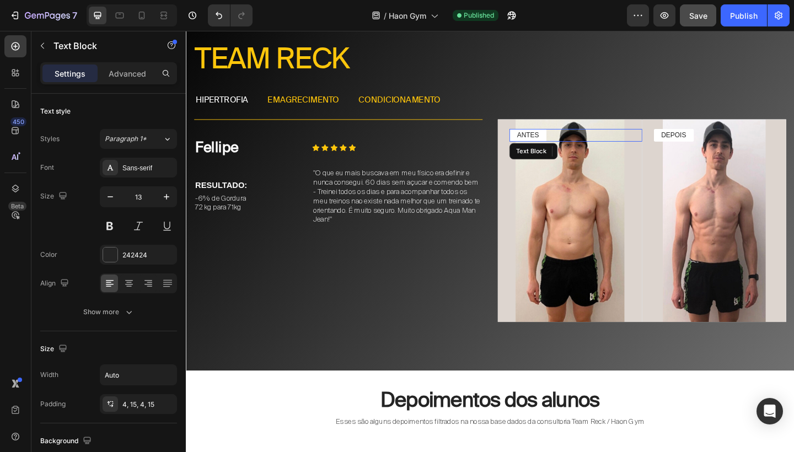
click at [575, 142] on div "ANTES" at bounding box center [557, 145] width 40 height 14
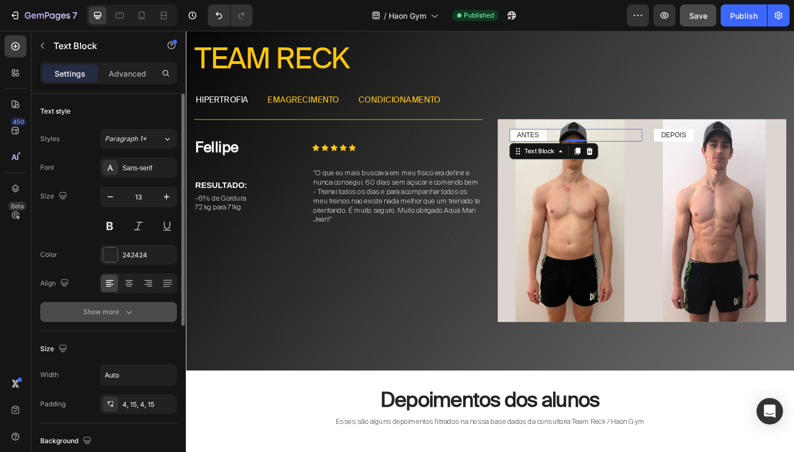
click at [130, 308] on icon "button" at bounding box center [128, 311] width 11 height 11
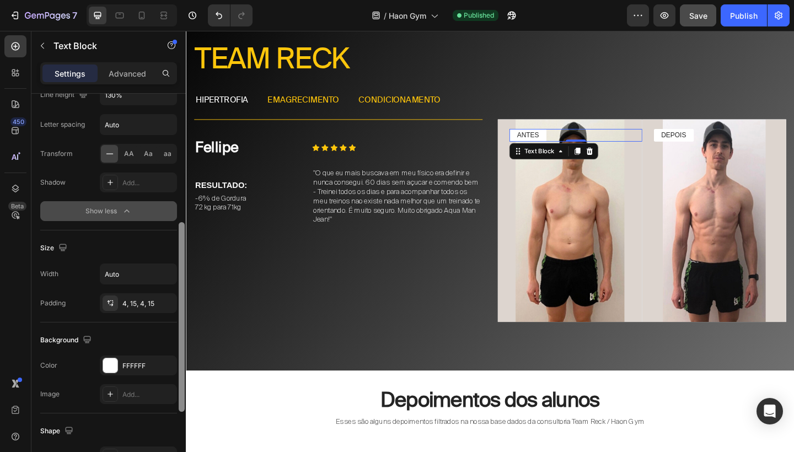
scroll to position [252, 0]
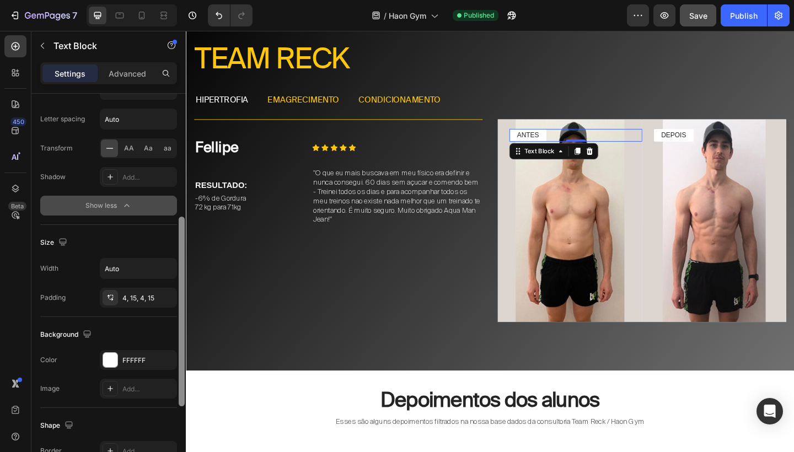
drag, startPoint x: 182, startPoint y: 285, endPoint x: 171, endPoint y: 436, distance: 151.5
click at [171, 436] on div "Text style Styles Paragraph 1* Font Sans-serif Size 13 Color 242424 Align Font …" at bounding box center [108, 289] width 154 height 390
click at [142, 344] on div "Background The changes might be hidden by the video. Color FFFFFF Image Add..." at bounding box center [108, 362] width 137 height 91
click at [141, 356] on div "FFFFFF" at bounding box center [138, 361] width 32 height 10
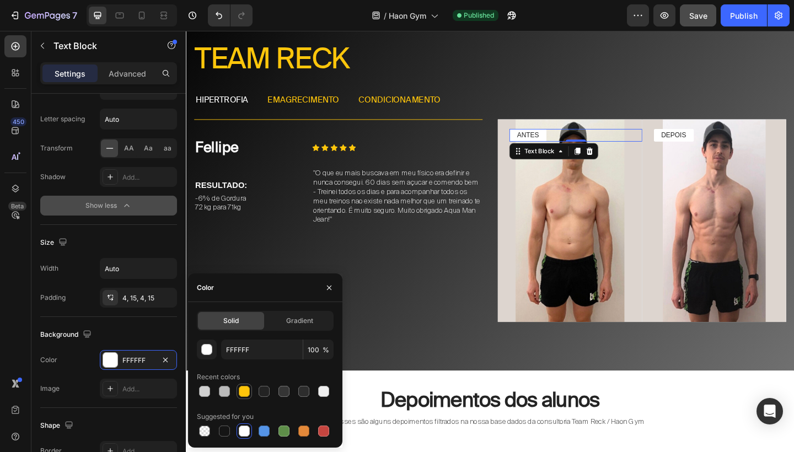
click at [244, 391] on div at bounding box center [244, 391] width 11 height 11
type input "FFC60B"
click at [697, 146] on div "DEPOIS" at bounding box center [717, 145] width 44 height 14
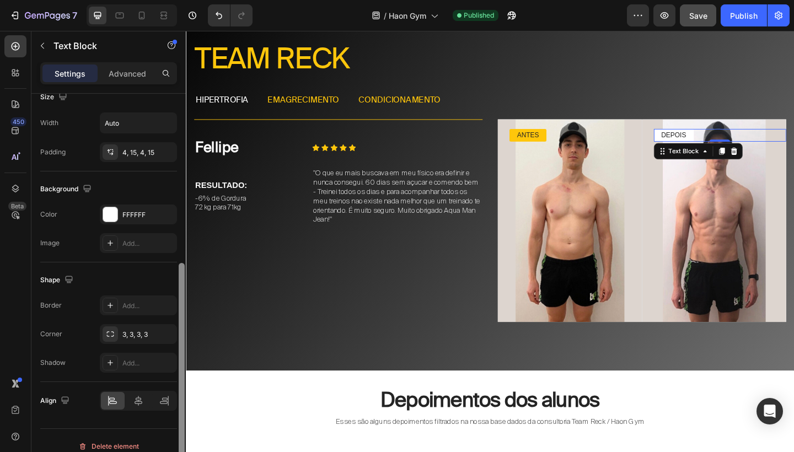
scroll to position [263, 0]
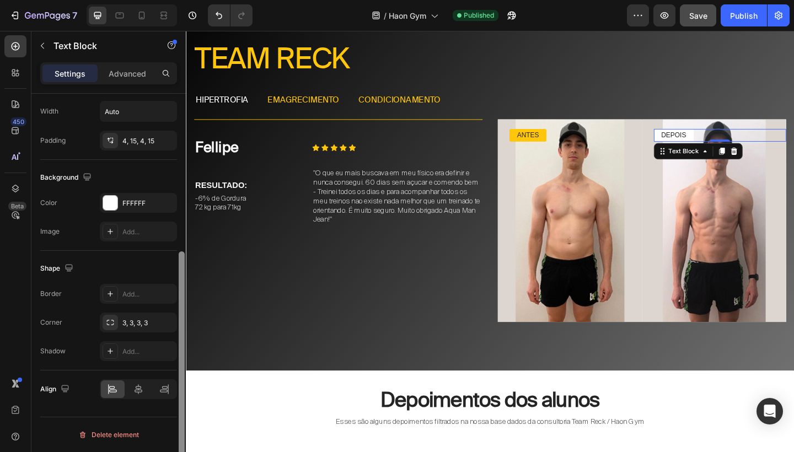
drag, startPoint x: 182, startPoint y: 299, endPoint x: 177, endPoint y: 392, distance: 93.3
click at [177, 392] on div at bounding box center [181, 289] width 8 height 390
click at [147, 197] on div "FFFFFF" at bounding box center [138, 203] width 77 height 20
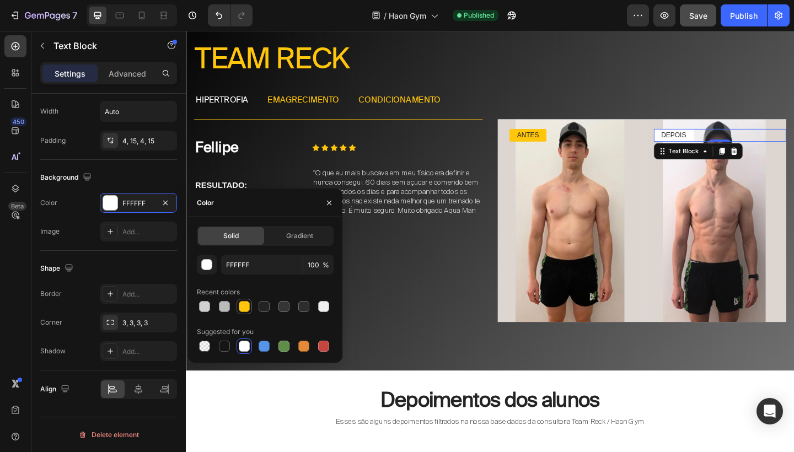
click at [243, 303] on div at bounding box center [244, 306] width 11 height 11
type input "FFC60B"
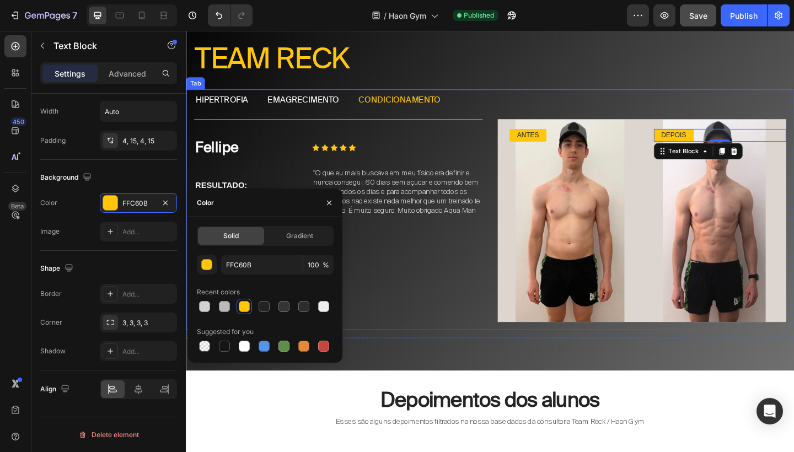
click at [335, 106] on p "emagrecimento" at bounding box center [313, 107] width 78 height 12
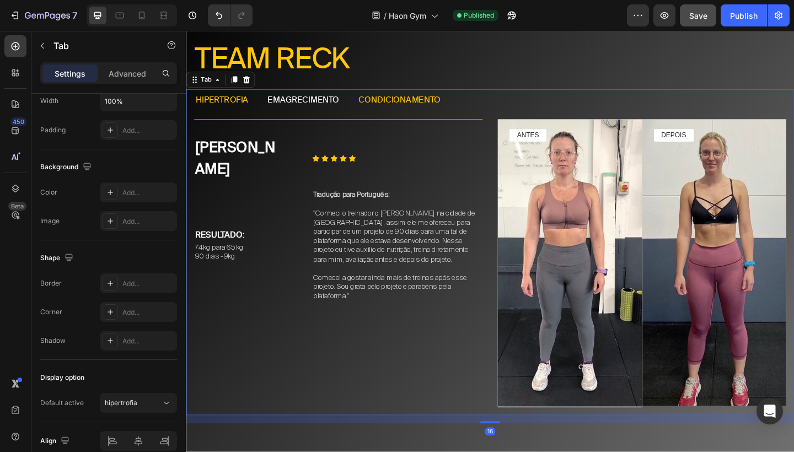
scroll to position [0, 0]
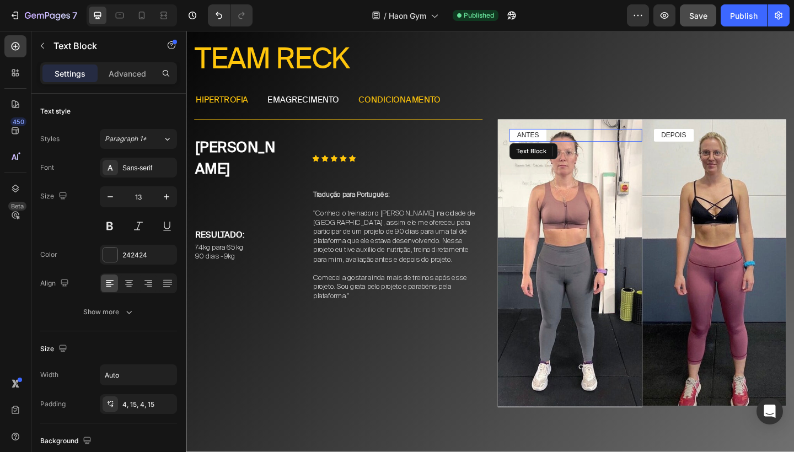
click at [583, 142] on div "ANTES" at bounding box center [609, 145] width 144 height 14
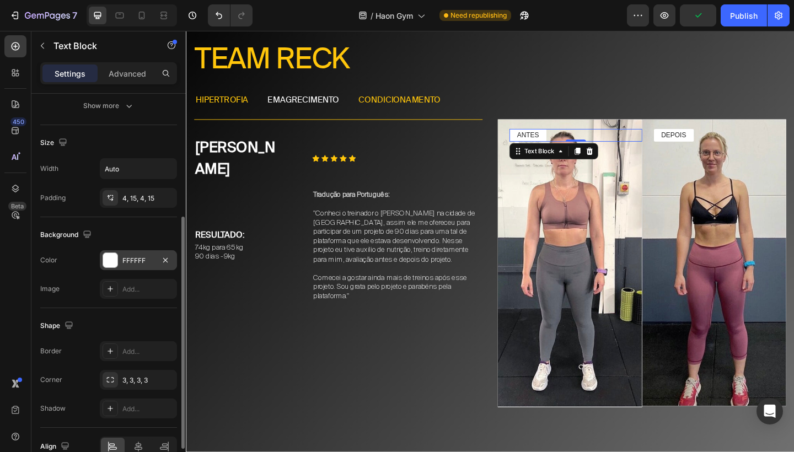
click at [141, 259] on div "FFFFFF" at bounding box center [138, 261] width 32 height 10
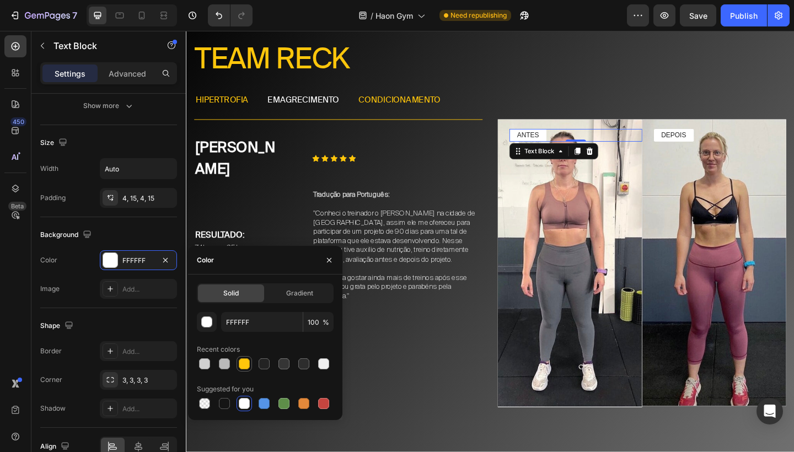
click at [242, 363] on div at bounding box center [244, 363] width 11 height 11
type input "FFC60B"
click at [739, 145] on div "DEPOIS" at bounding box center [767, 145] width 144 height 14
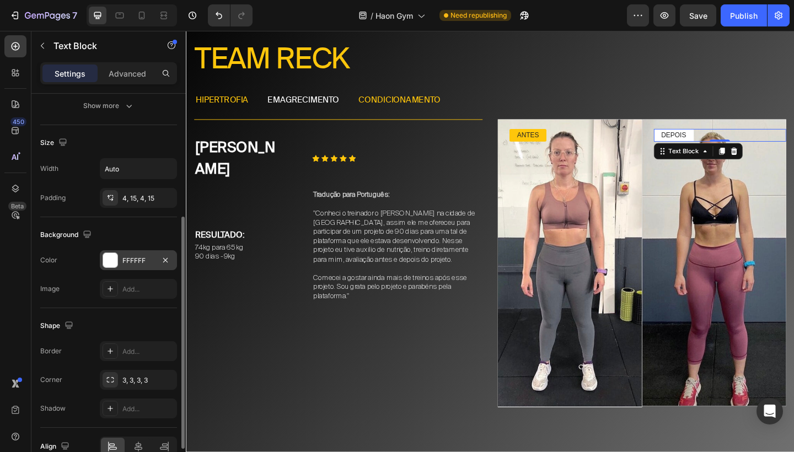
click at [153, 265] on div "FFFFFF" at bounding box center [138, 261] width 32 height 10
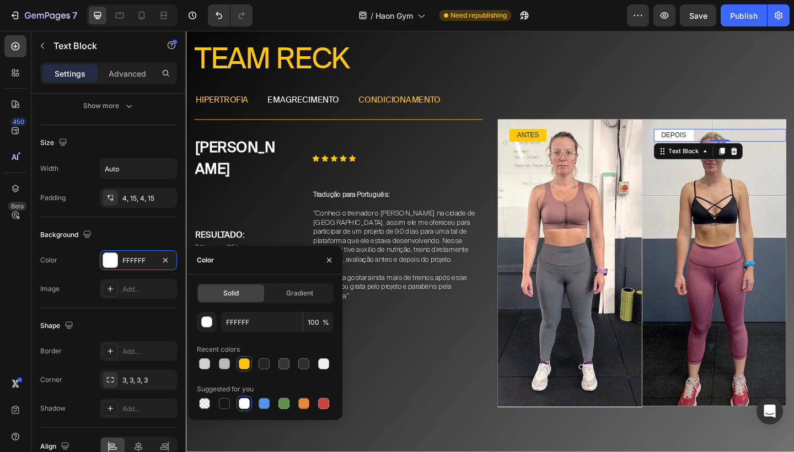
click at [240, 363] on div at bounding box center [244, 363] width 11 height 11
type input "FFC60B"
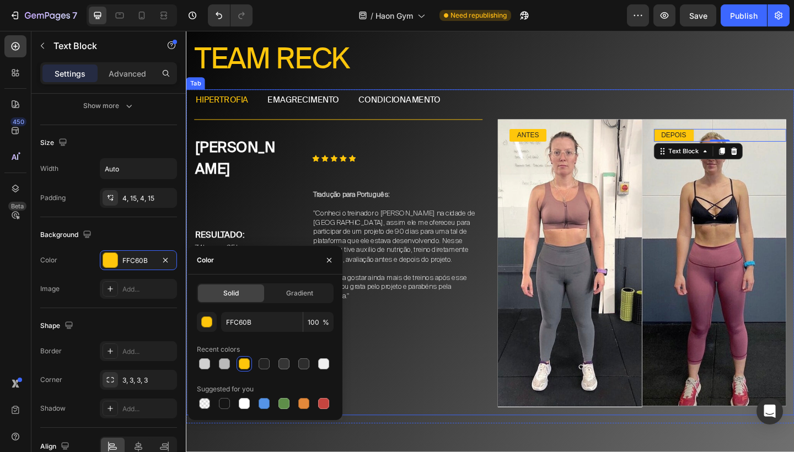
click at [440, 108] on p "condicionamento" at bounding box center [417, 107] width 89 height 12
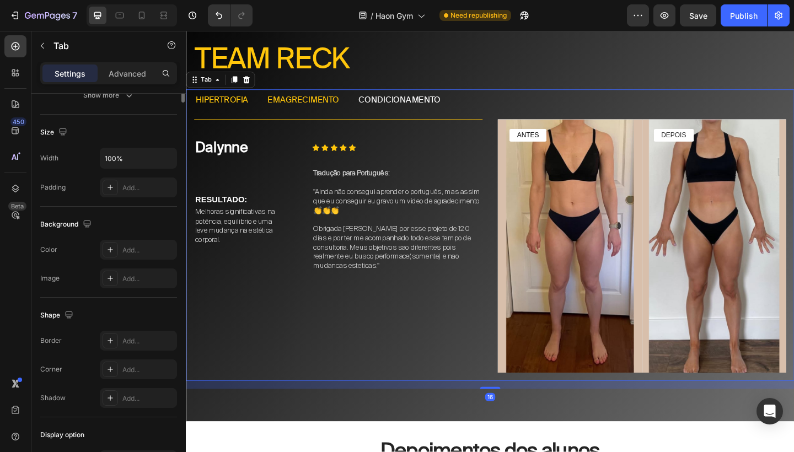
scroll to position [0, 0]
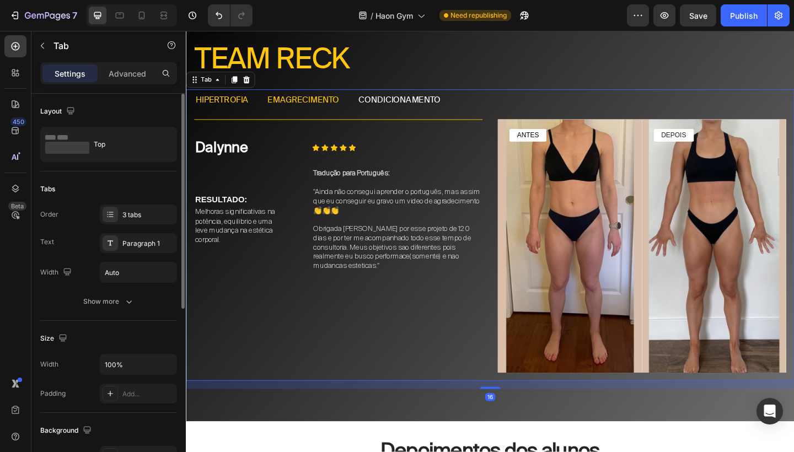
click at [440, 108] on p "condicionamento" at bounding box center [417, 107] width 89 height 12
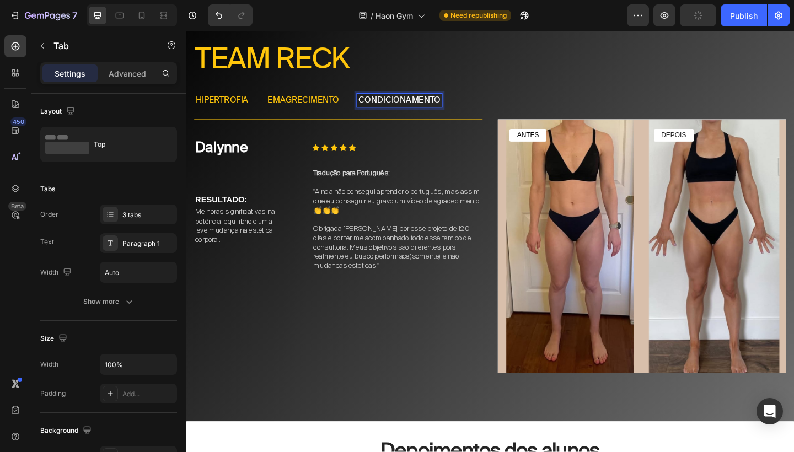
click at [441, 101] on p "condicionamento" at bounding box center [417, 107] width 89 height 12
click at [411, 102] on p "condicionamento" at bounding box center [417, 107] width 89 height 12
click at [548, 100] on ul "hipertrofia emagrecimento condicionamento" at bounding box center [516, 107] width 661 height 24
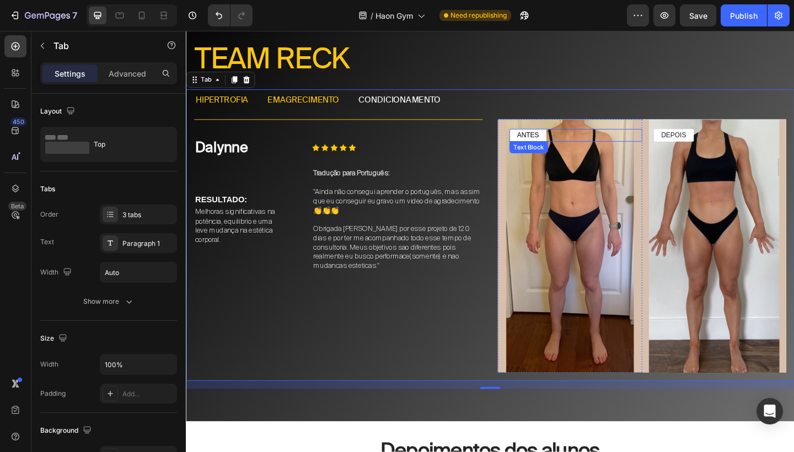
click at [572, 142] on div "ANTES" at bounding box center [557, 145] width 40 height 14
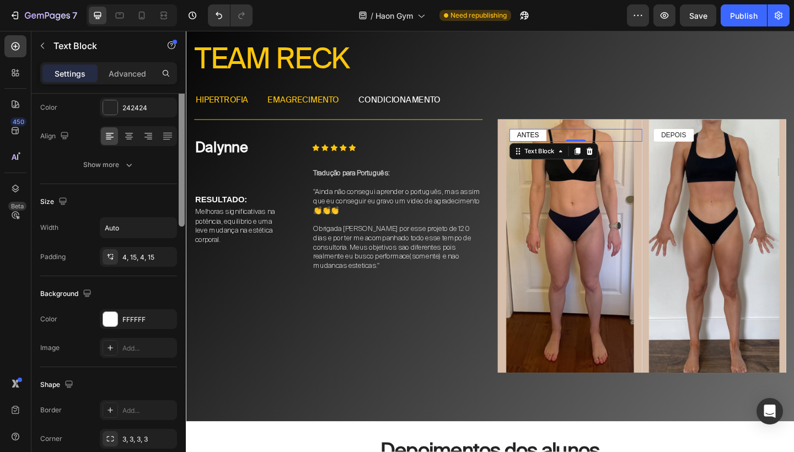
scroll to position [263, 0]
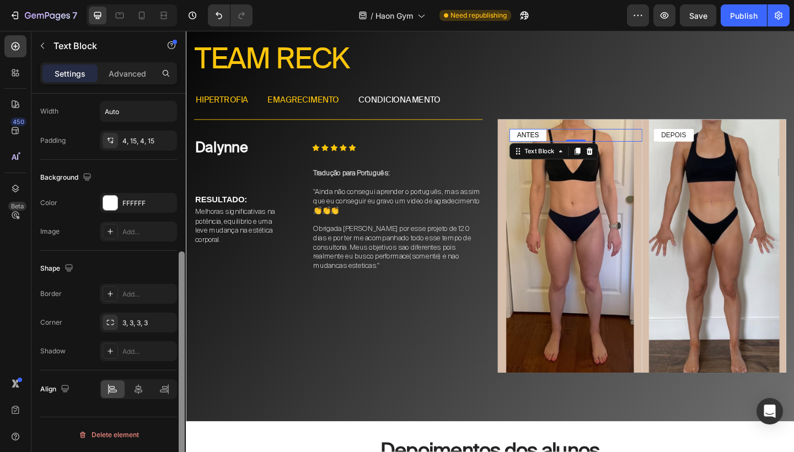
drag, startPoint x: 181, startPoint y: 249, endPoint x: 176, endPoint y: 422, distance: 173.1
click at [176, 422] on div "Text style Styles Paragraph 1* Font Sans-serif Size 13 Color 242424 Align Show …" at bounding box center [108, 289] width 154 height 390
click at [139, 198] on div "FFFFFF" at bounding box center [138, 203] width 32 height 10
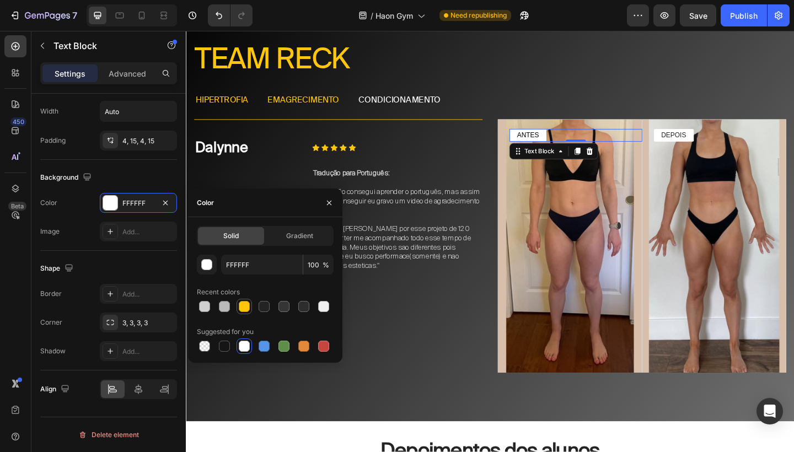
click at [247, 306] on div at bounding box center [244, 306] width 11 height 11
type input "FFC60B"
click at [732, 143] on div "DEPOIS" at bounding box center [717, 145] width 44 height 14
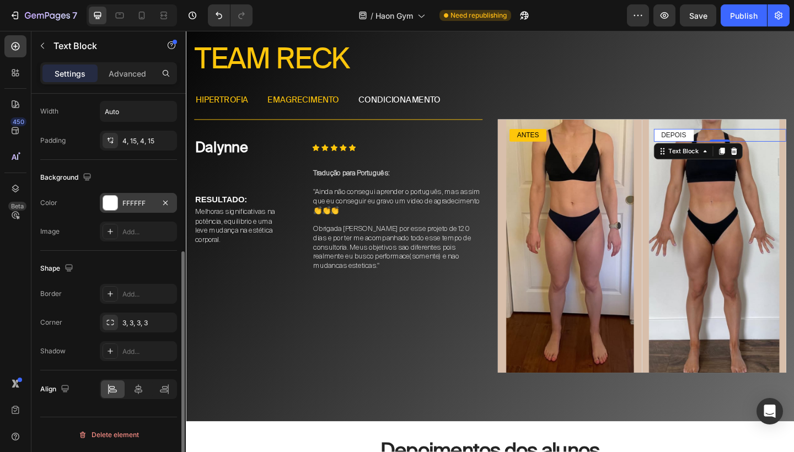
click at [141, 208] on div "FFFFFF" at bounding box center [138, 203] width 32 height 10
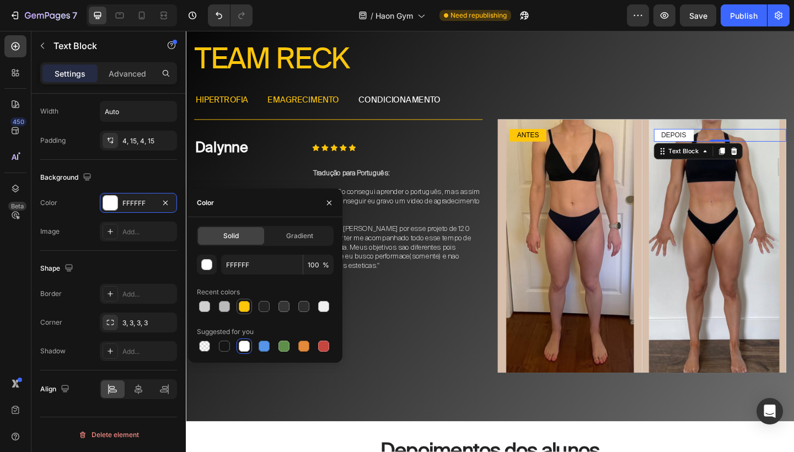
click at [246, 308] on div at bounding box center [244, 306] width 11 height 11
type input "FFC60B"
drag, startPoint x: 782, startPoint y: 218, endPoint x: 632, endPoint y: 201, distance: 150.9
click at [632, 201] on div "Background Image" at bounding box center [603, 265] width 157 height 276
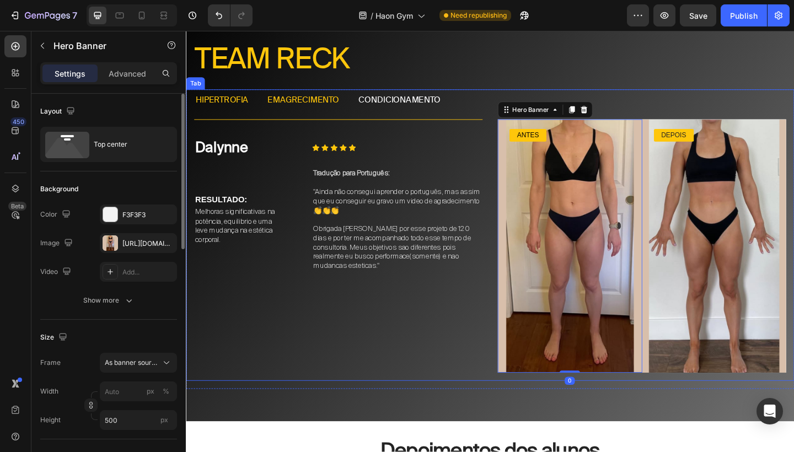
click at [772, 102] on ul "hipertrofia emagrecimento condicionamento" at bounding box center [516, 107] width 661 height 24
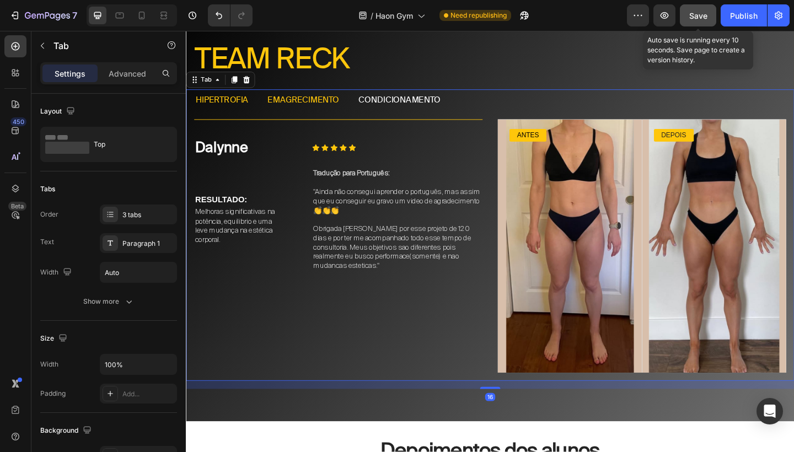
click at [702, 21] on button "Save" at bounding box center [698, 15] width 36 height 22
click at [737, 21] on div "Publish" at bounding box center [744, 16] width 28 height 12
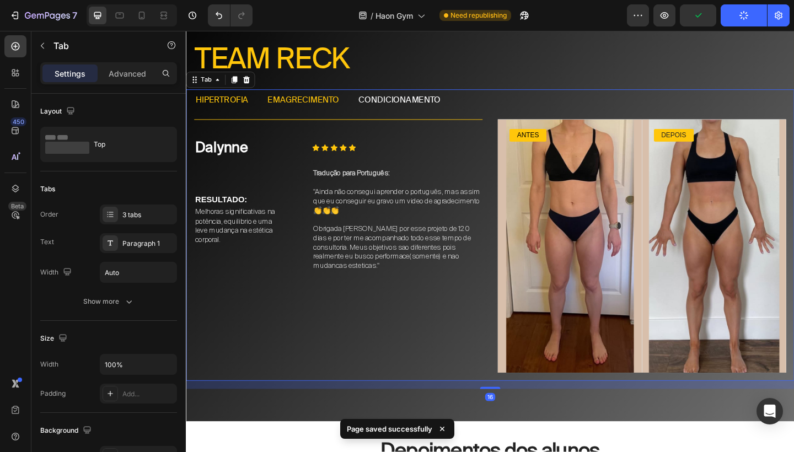
click at [779, 122] on div "Fellipe Text Block Icon Icon Icon Icon Icon Icon List Row RESULTADO: Text Block…" at bounding box center [516, 265] width 661 height 293
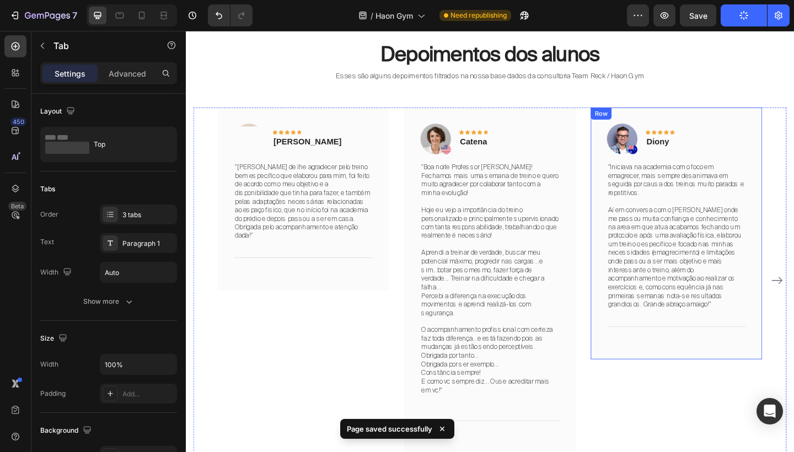
scroll to position [3054, 0]
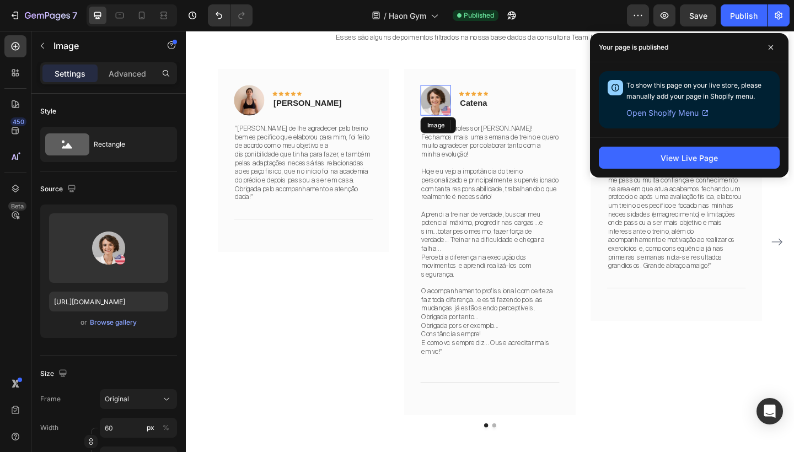
click at [466, 107] on img at bounding box center [457, 106] width 33 height 33
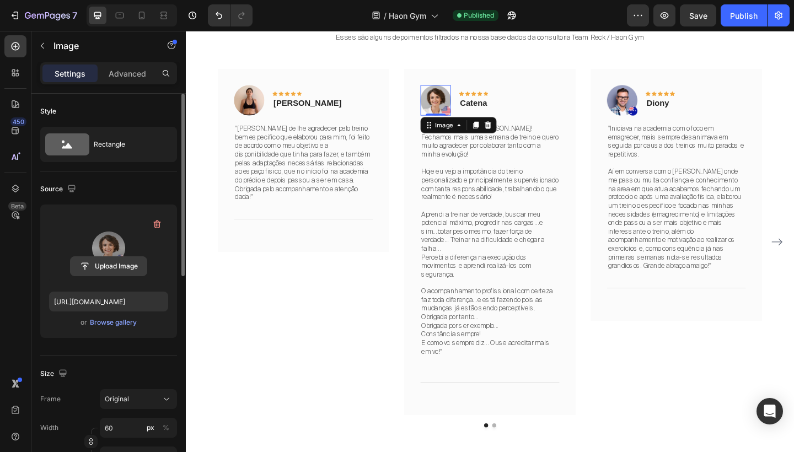
click at [109, 257] on input "file" at bounding box center [109, 266] width 76 height 19
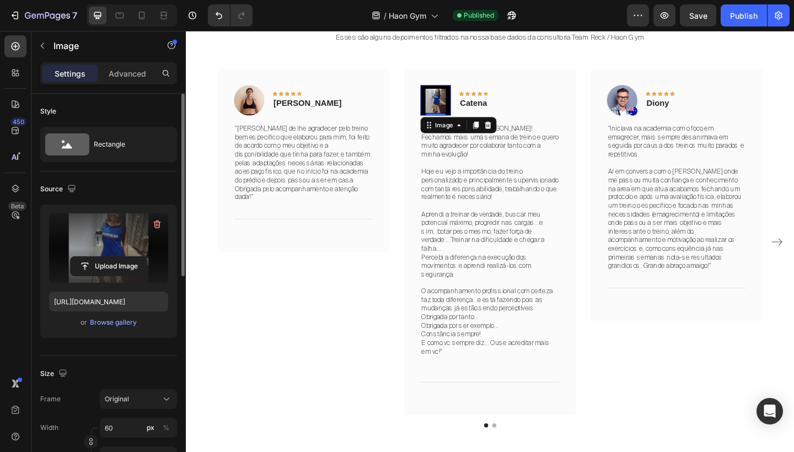
type input "https://cdn.shopify.com/s/files/1/0754/9681/6871/files/gempages_576628724481393…"
click at [133, 146] on div "Rectangle" at bounding box center [127, 144] width 67 height 25
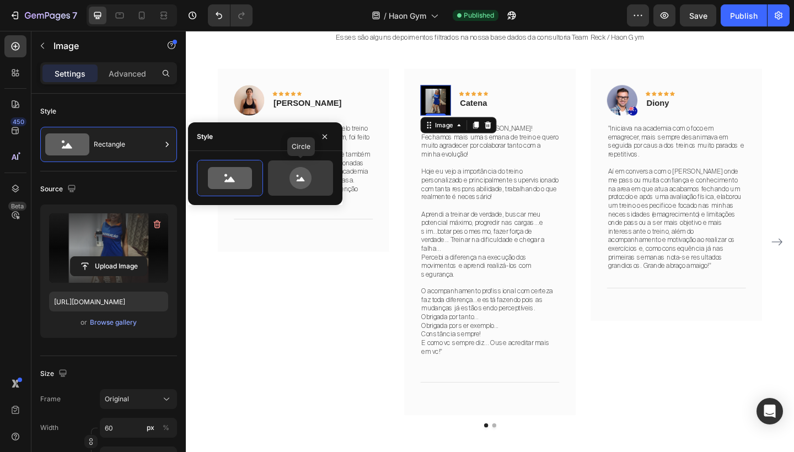
click at [315, 176] on icon at bounding box center [300, 178] width 52 height 22
type input "80"
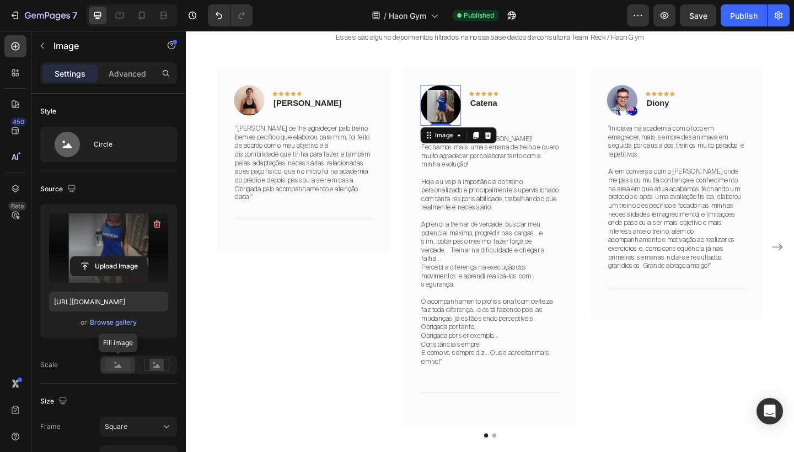
click at [124, 362] on rect at bounding box center [117, 365] width 25 height 12
click at [153, 364] on rect at bounding box center [156, 364] width 14 height 11
click at [123, 365] on rect at bounding box center [117, 365] width 25 height 12
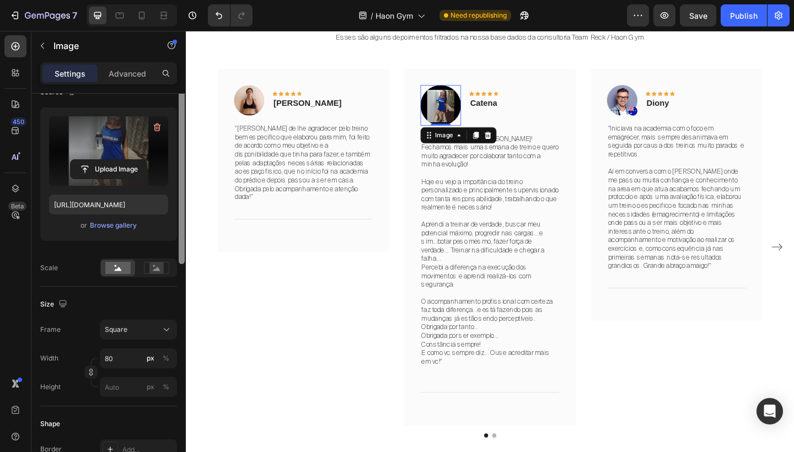
scroll to position [115, 0]
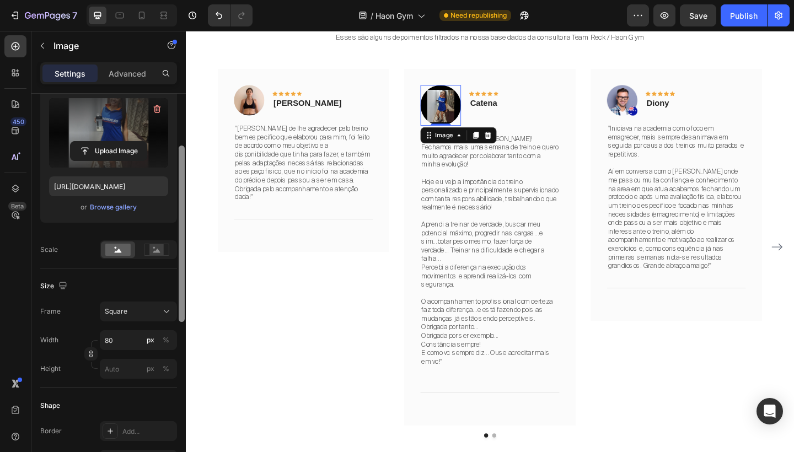
drag, startPoint x: 182, startPoint y: 245, endPoint x: 182, endPoint y: 297, distance: 52.4
click at [182, 297] on div at bounding box center [182, 234] width 6 height 176
click at [154, 305] on button "Square" at bounding box center [138, 312] width 77 height 20
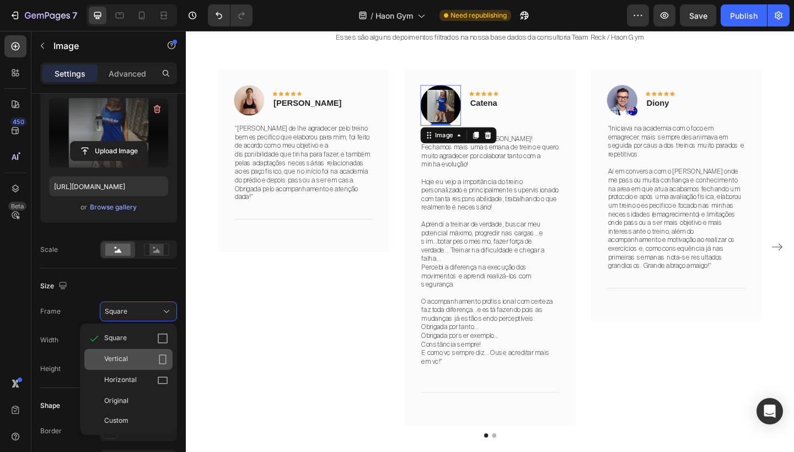
click at [137, 365] on div "Vertical" at bounding box center [136, 359] width 64 height 11
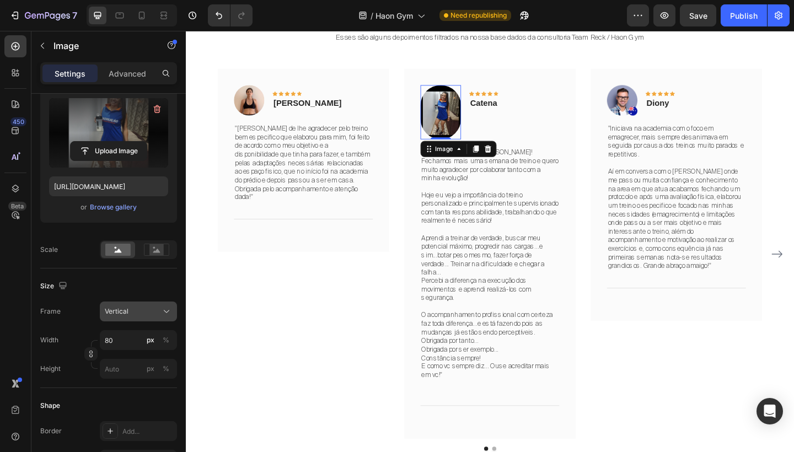
click at [153, 311] on div "Vertical" at bounding box center [132, 311] width 54 height 10
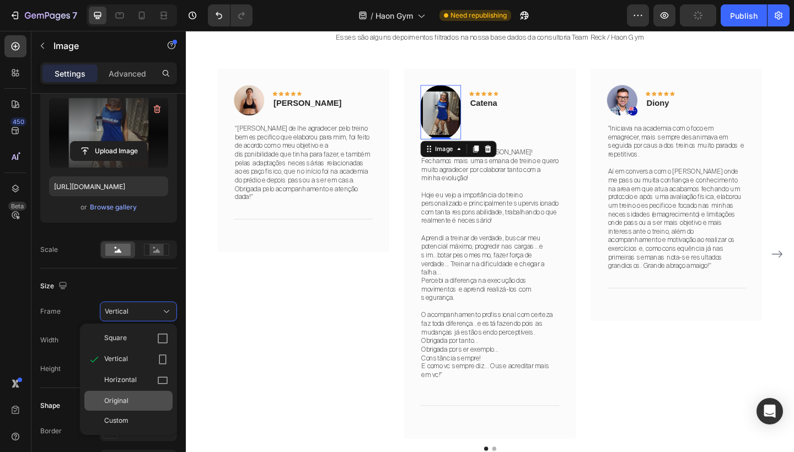
click at [134, 396] on div "Original" at bounding box center [136, 401] width 64 height 10
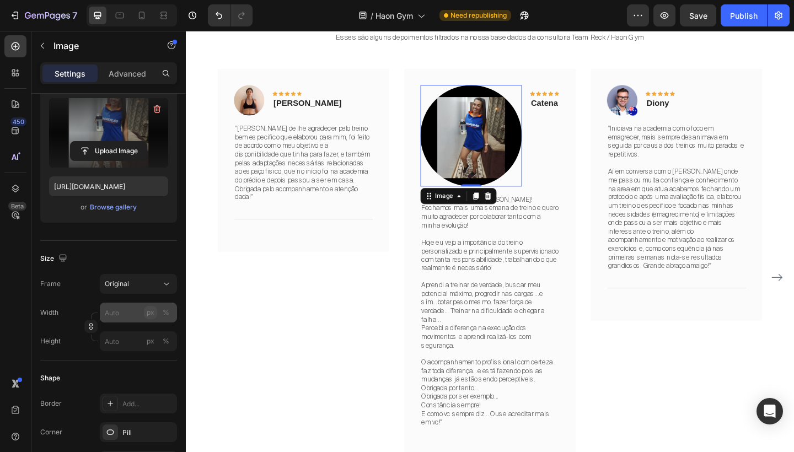
click at [144, 316] on button "px" at bounding box center [150, 312] width 13 height 13
click at [154, 281] on div "Original" at bounding box center [132, 284] width 54 height 10
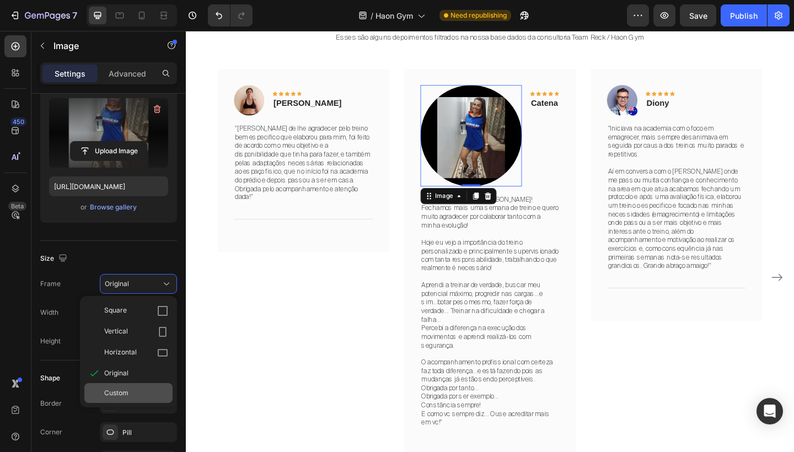
click at [141, 385] on div "Custom" at bounding box center [128, 393] width 88 height 20
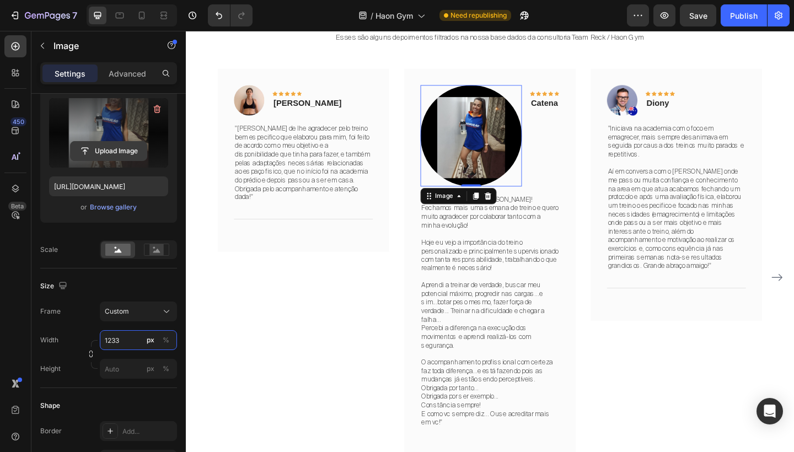
type input "1233"
click at [120, 149] on input "file" at bounding box center [109, 151] width 76 height 19
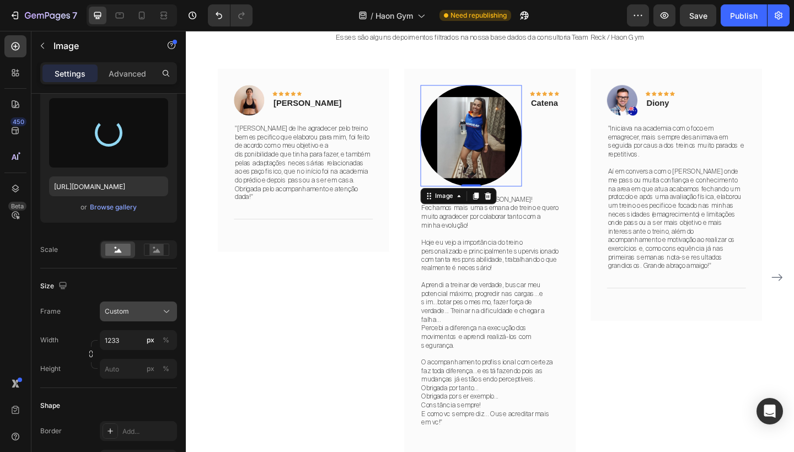
type input "https://cdn.shopify.com/s/files/1/0754/9681/6871/files/gempages_576628724481393…"
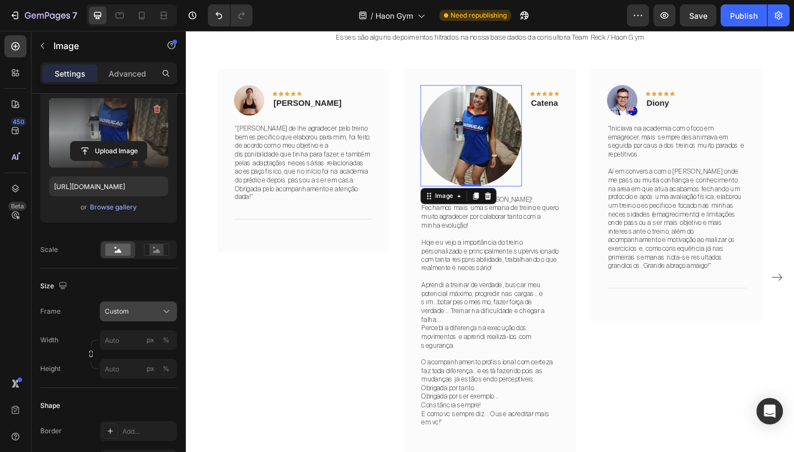
click at [146, 313] on div "Custom" at bounding box center [132, 311] width 54 height 10
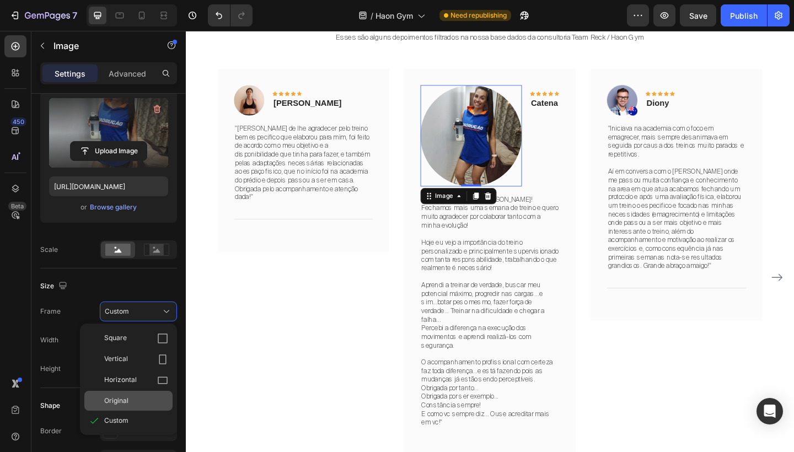
click at [130, 397] on div "Original" at bounding box center [136, 401] width 64 height 10
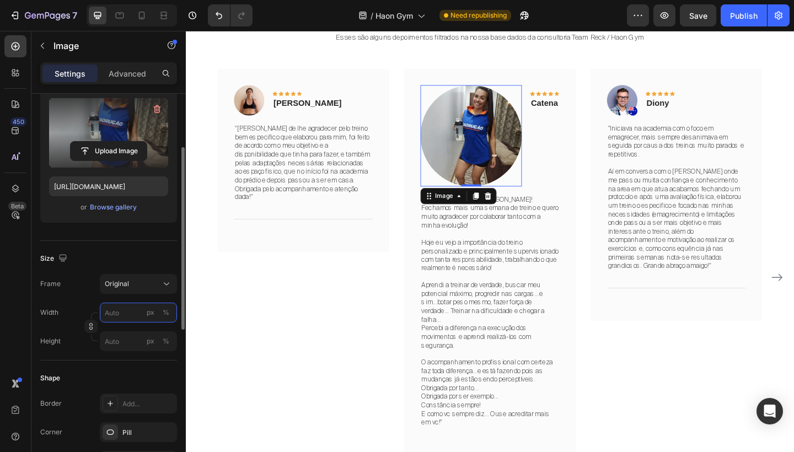
click at [126, 313] on input "px %" at bounding box center [138, 313] width 77 height 20
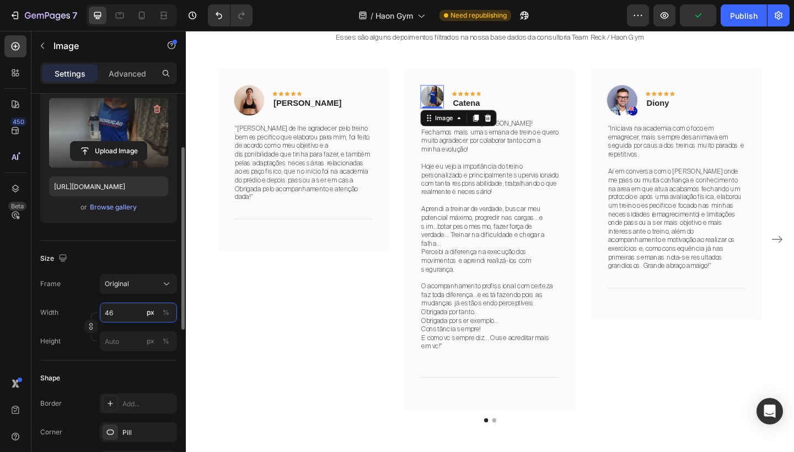
type input "4"
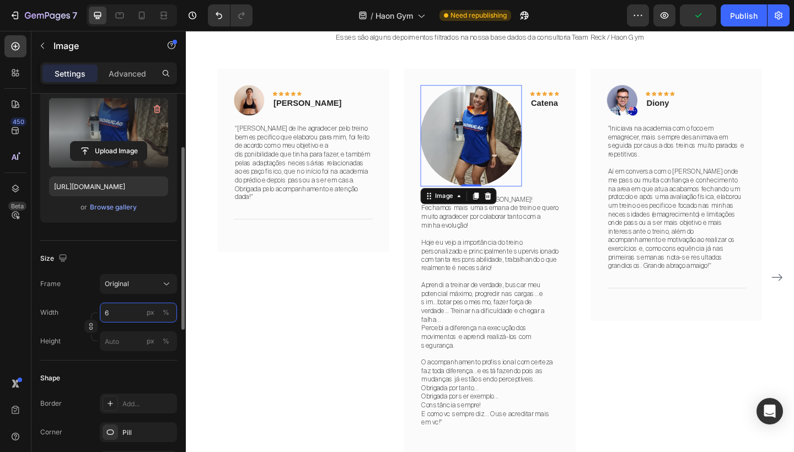
type input "60"
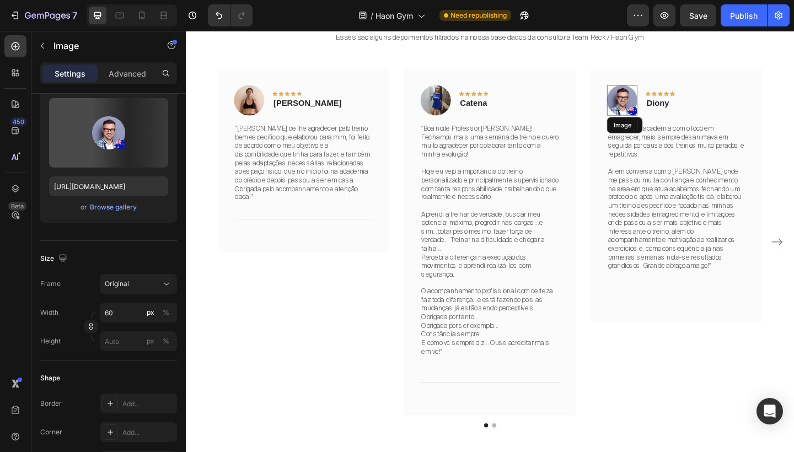
drag, startPoint x: 808, startPoint y: 140, endPoint x: 659, endPoint y: 116, distance: 150.2
click at [660, 116] on img at bounding box center [660, 106] width 33 height 33
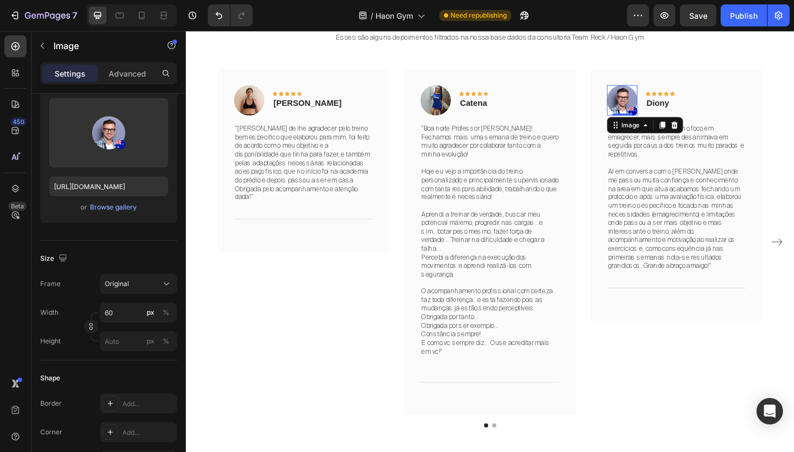
click at [664, 110] on img at bounding box center [660, 106] width 33 height 33
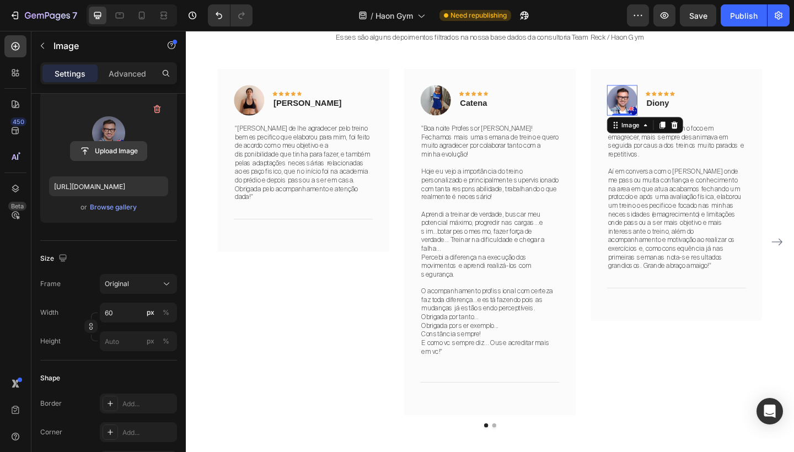
click at [120, 148] on input "file" at bounding box center [109, 151] width 76 height 19
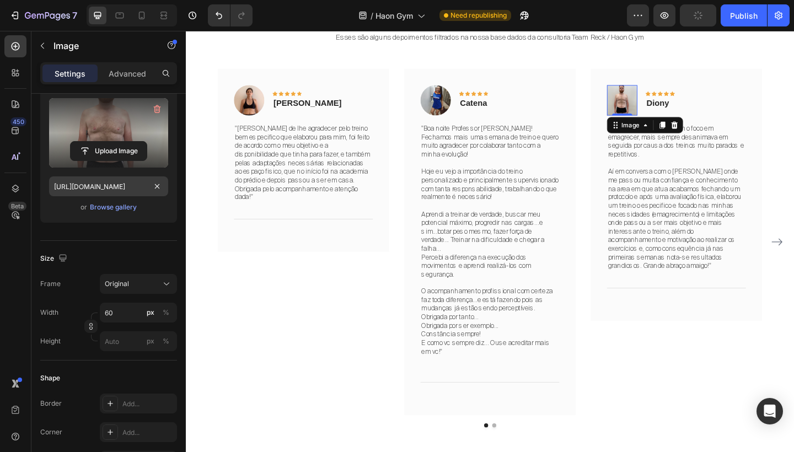
type input "https://cdn.shopify.com/s/files/1/0754/9681/6871/files/gempages_576628724481393…"
click at [765, 115] on div "Image 0 Icon Icon Icon Icon Icon Row Diony Text block Row" at bounding box center [719, 111] width 151 height 42
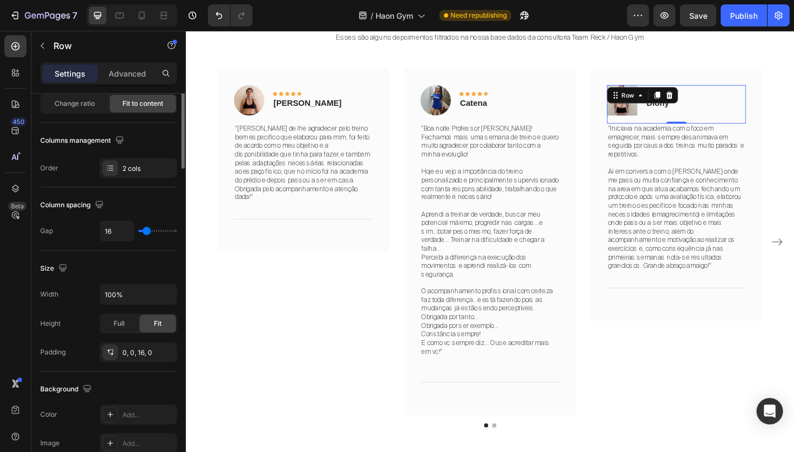
scroll to position [0, 0]
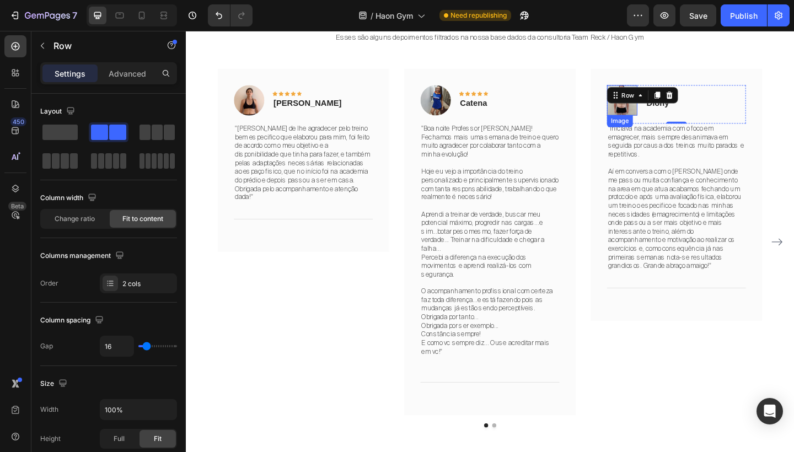
click at [664, 117] on img at bounding box center [660, 106] width 33 height 33
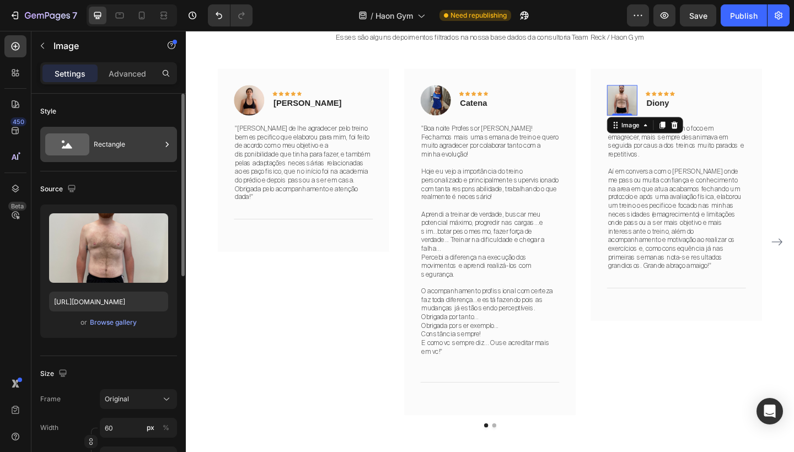
click at [126, 134] on div "Rectangle" at bounding box center [127, 144] width 67 height 25
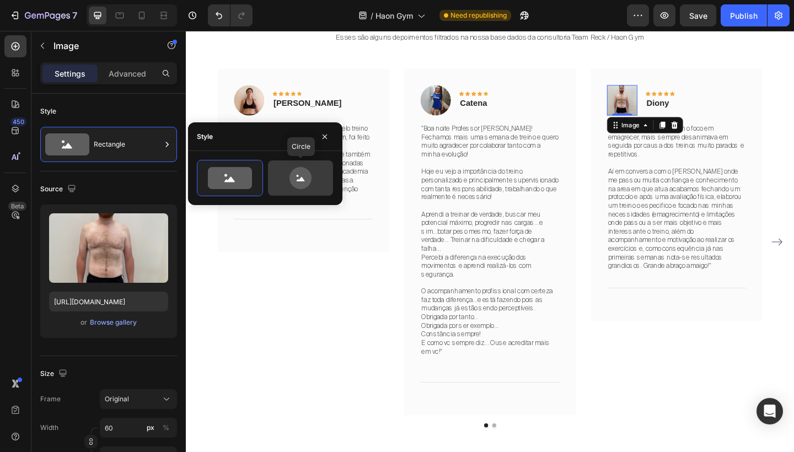
click at [311, 167] on icon at bounding box center [300, 178] width 52 height 22
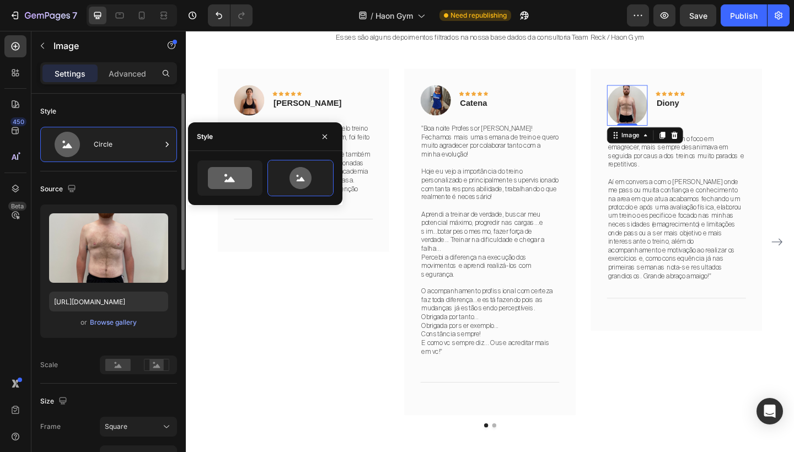
click at [156, 401] on div "Size" at bounding box center [108, 401] width 137 height 18
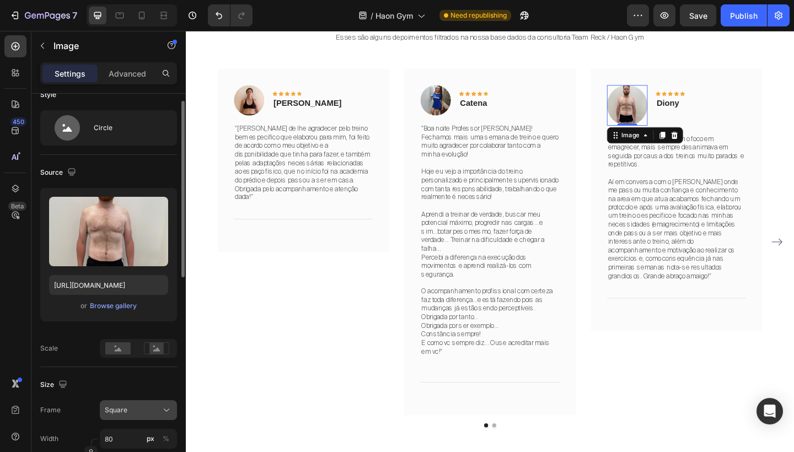
scroll to position [33, 0]
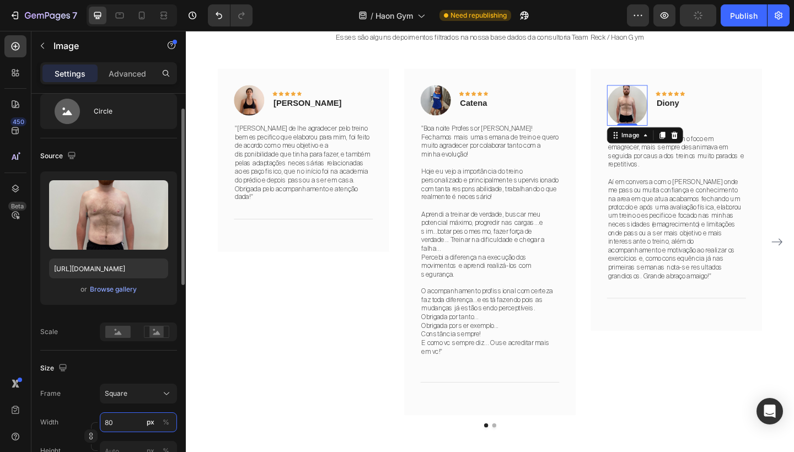
click at [107, 418] on input "80" at bounding box center [138, 422] width 77 height 20
type input "0"
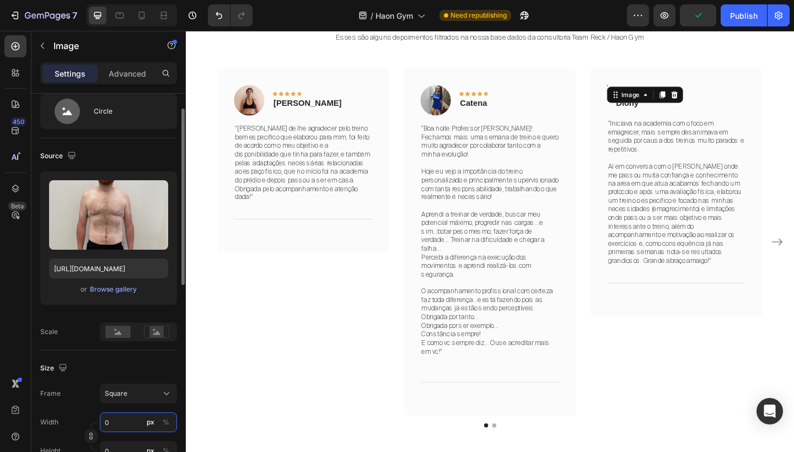
type input "60"
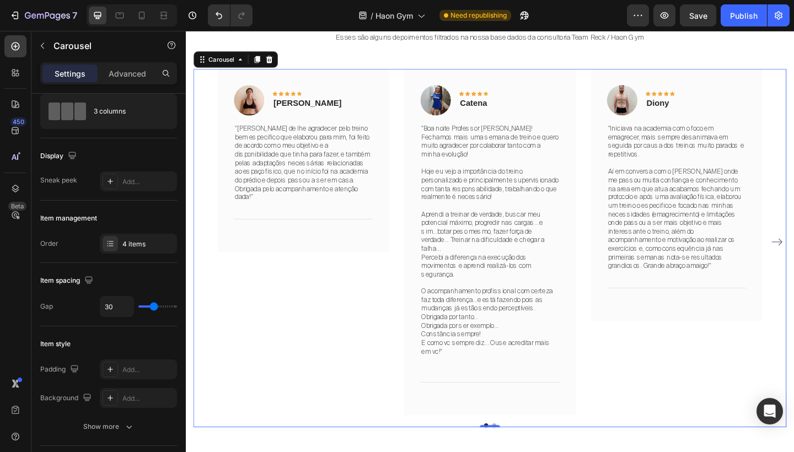
click at [667, 352] on div "Image Icon Icon Icon Icon Icon Row Diony Text block Row "Iniciava na academia c…" at bounding box center [719, 261] width 186 height 376
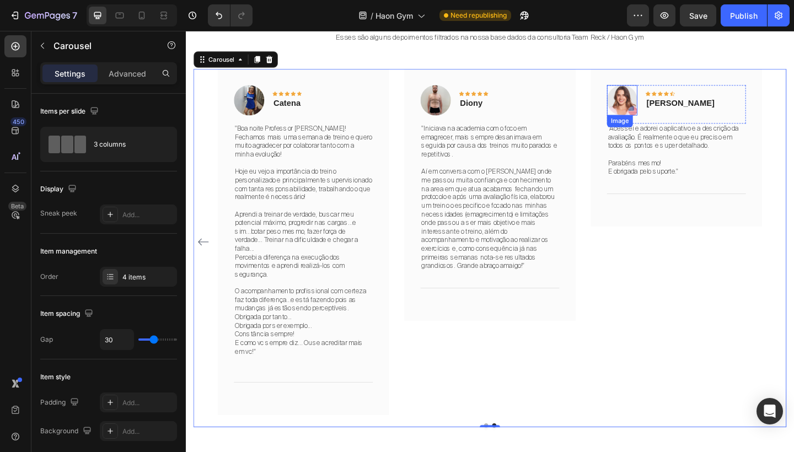
click at [664, 107] on img at bounding box center [660, 106] width 33 height 33
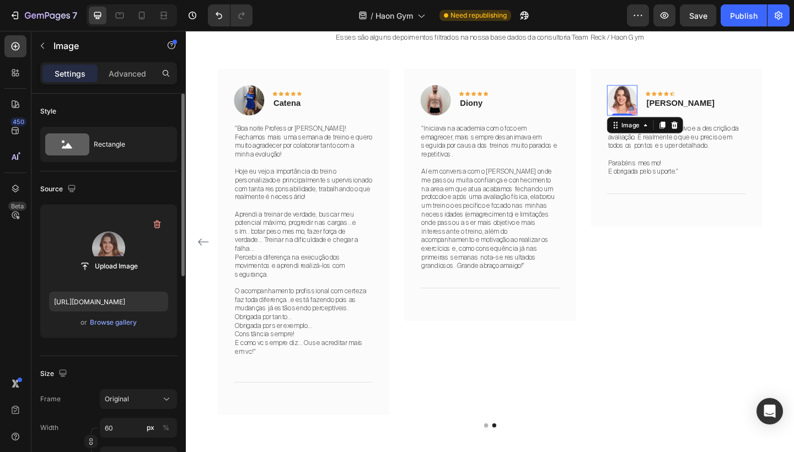
click at [123, 250] on label at bounding box center [108, 247] width 119 height 69
click at [123, 257] on input "file" at bounding box center [109, 266] width 76 height 19
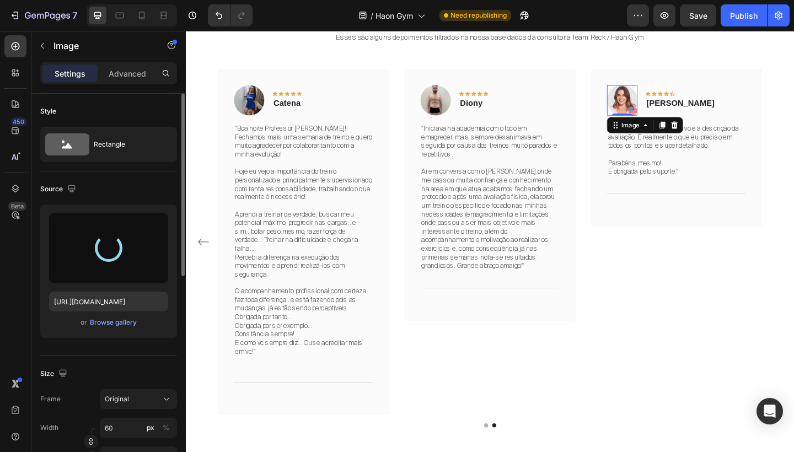
type input "https://cdn.shopify.com/s/files/1/0754/9681/6871/files/gempages_576628724481393…"
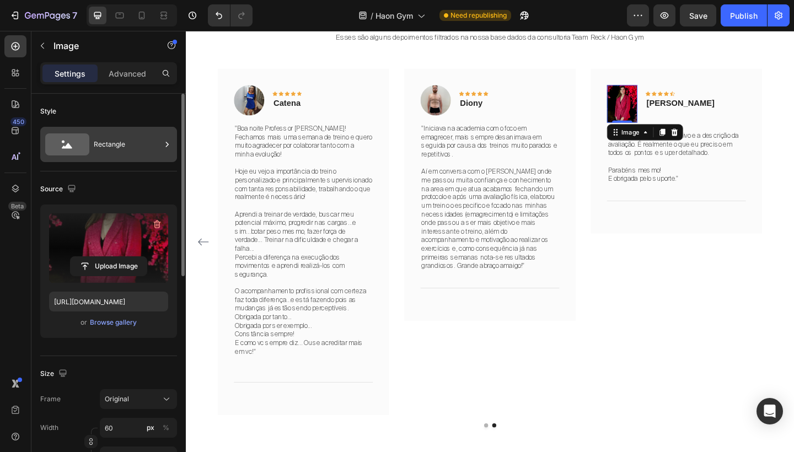
click at [153, 150] on div "Rectangle" at bounding box center [127, 144] width 67 height 25
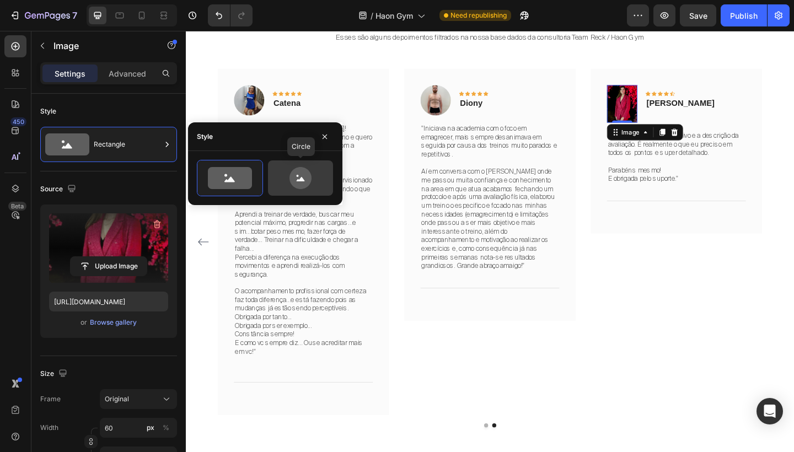
click at [307, 176] on icon at bounding box center [300, 178] width 22 height 22
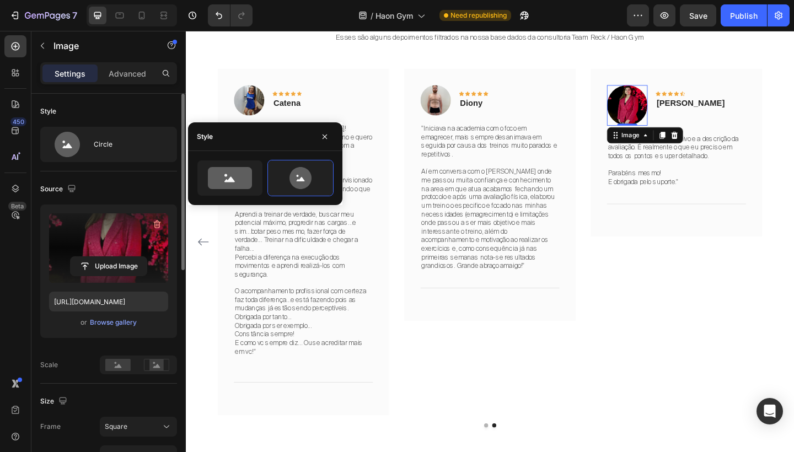
click at [168, 394] on div "Size" at bounding box center [108, 401] width 137 height 18
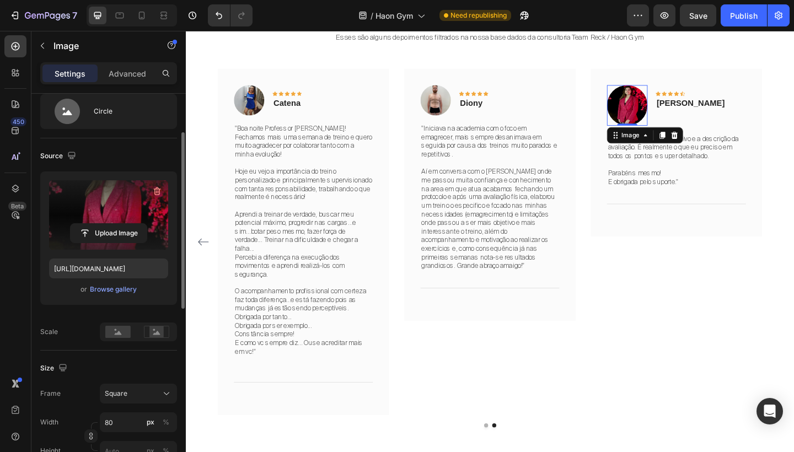
scroll to position [50, 0]
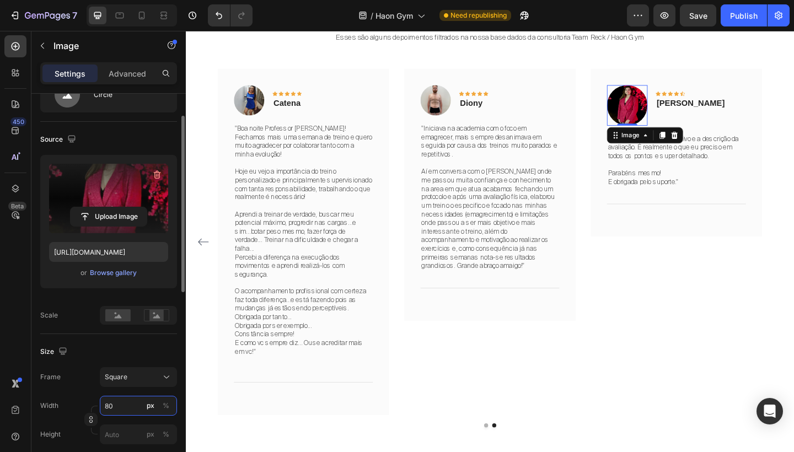
click at [109, 403] on input "80" at bounding box center [138, 406] width 77 height 20
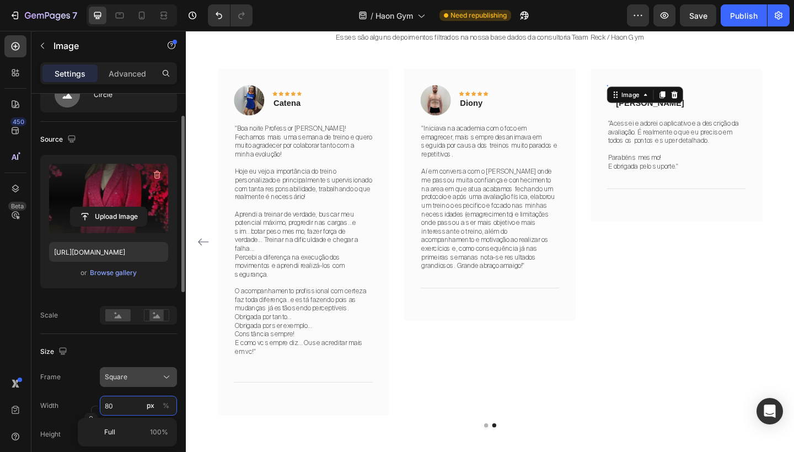
type input "0"
type input "60"
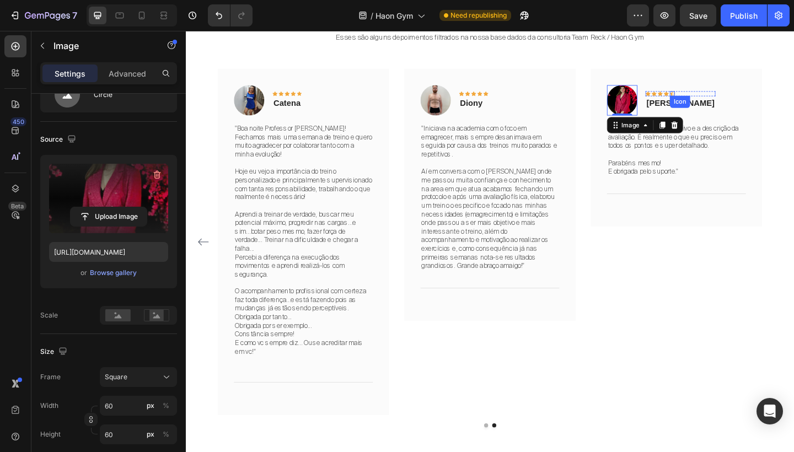
click at [717, 99] on icon at bounding box center [715, 100] width 6 height 6
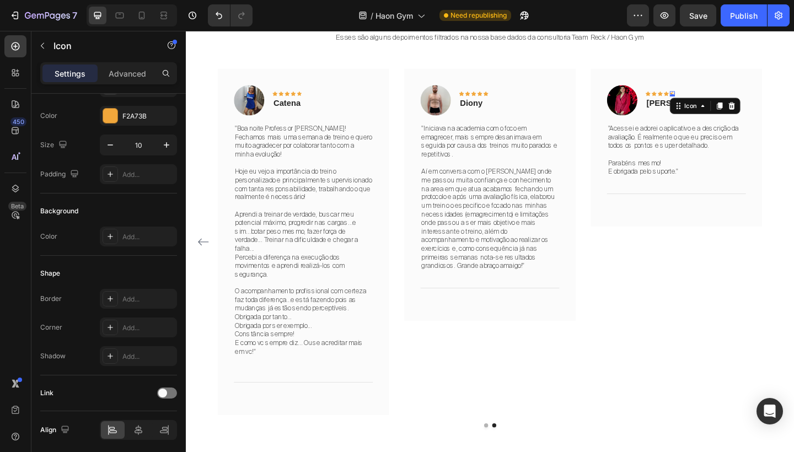
scroll to position [0, 0]
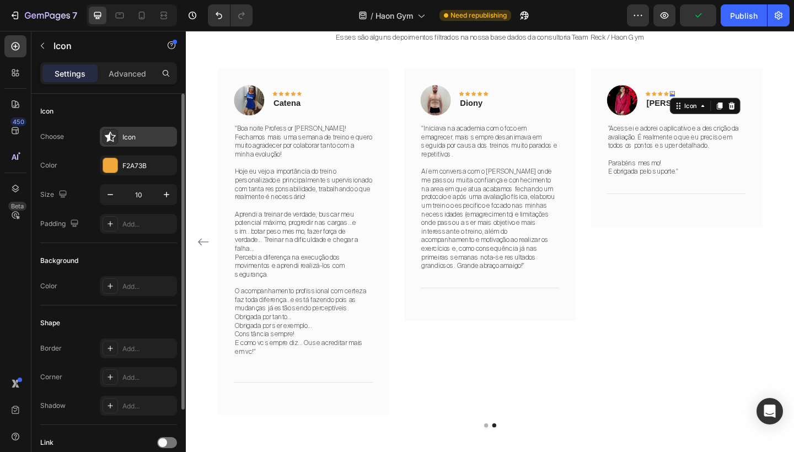
click at [141, 138] on div "Icon" at bounding box center [148, 137] width 52 height 10
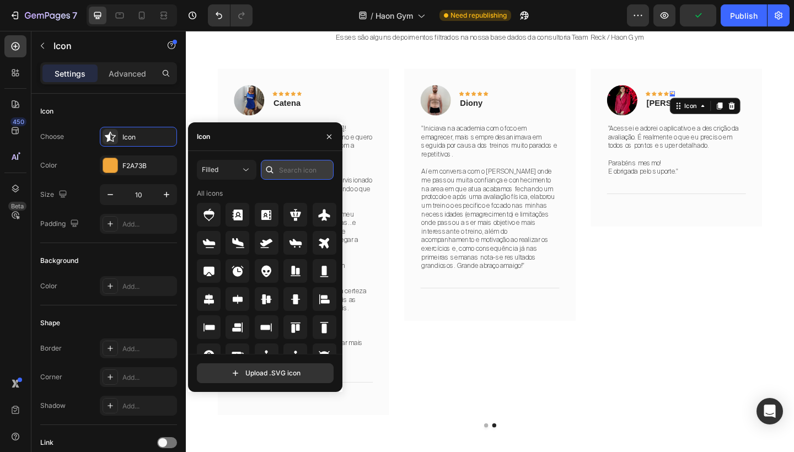
click at [309, 161] on input "text" at bounding box center [297, 170] width 73 height 20
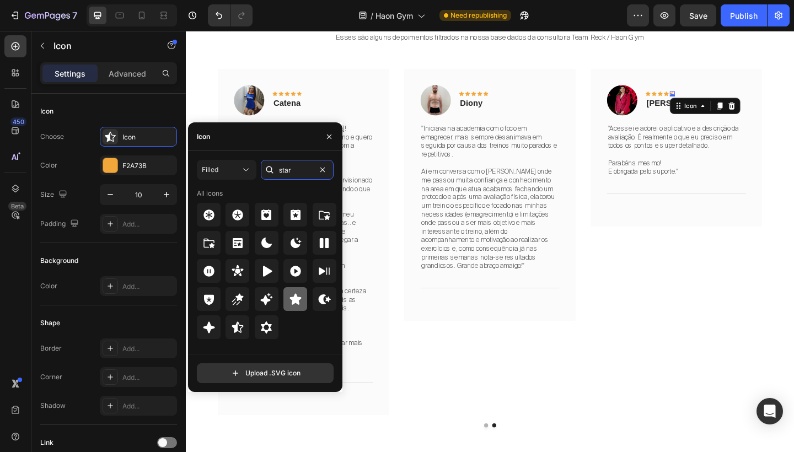
type input "star"
click at [292, 298] on icon at bounding box center [295, 298] width 12 height 11
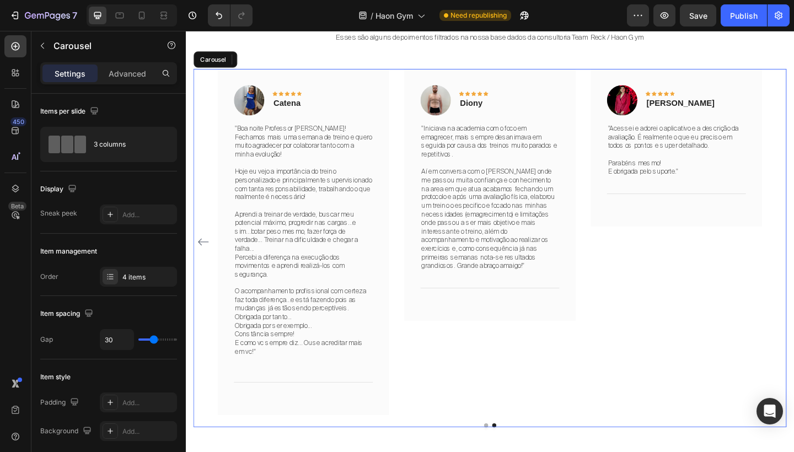
click at [767, 244] on div "Image Icon Icon Icon Icon Icon 0 Row Carla Text block Row "Acessei e adorei o a…" at bounding box center [719, 261] width 186 height 376
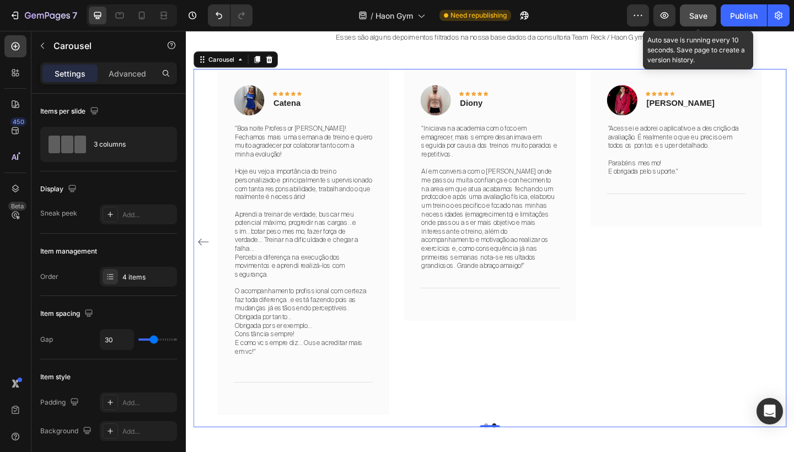
click at [702, 12] on span "Save" at bounding box center [698, 15] width 18 height 9
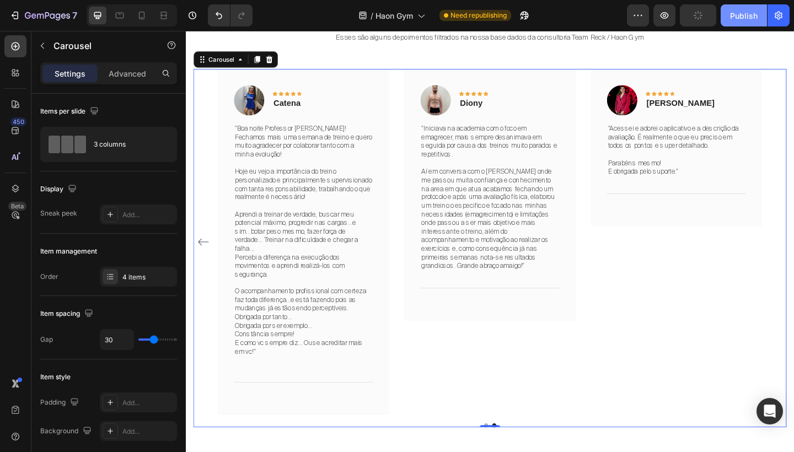
click at [743, 12] on div "Publish" at bounding box center [744, 16] width 28 height 12
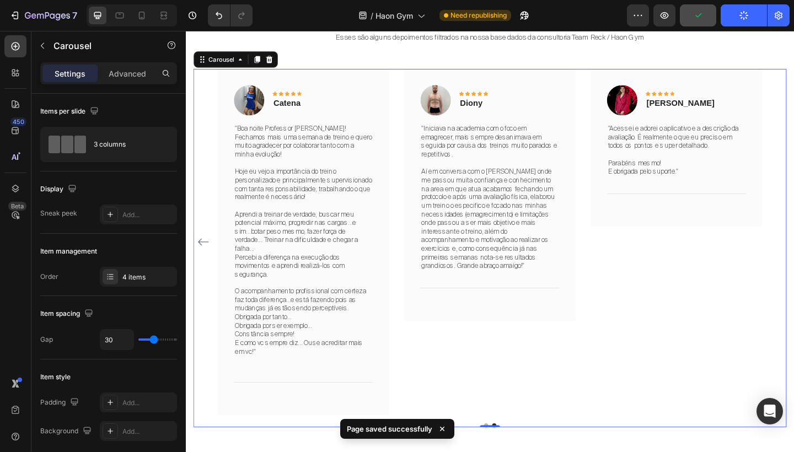
click at [725, 317] on div "Image Icon Icon Icon Icon Icon Row Carla Text block Row "Acessei e adorei o apl…" at bounding box center [719, 261] width 186 height 376
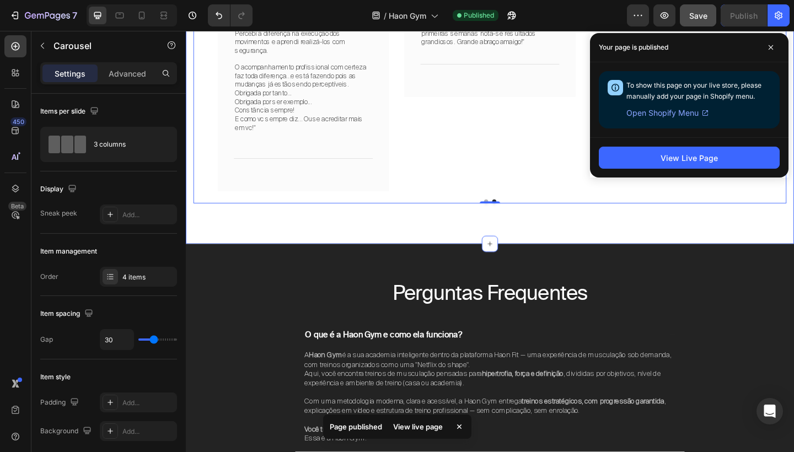
scroll to position [3298, 0]
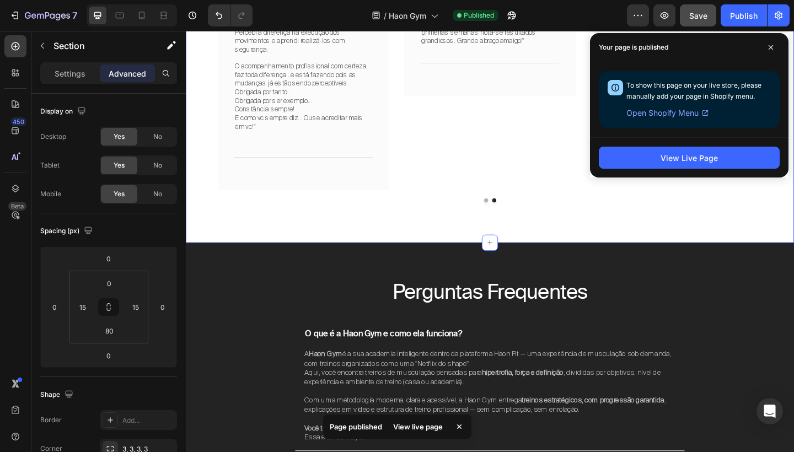
click at [505, 211] on div "Depoimentos dos alunos Heading Esses são alguns depoimentos filtrados na nossa …" at bounding box center [516, 0] width 661 height 524
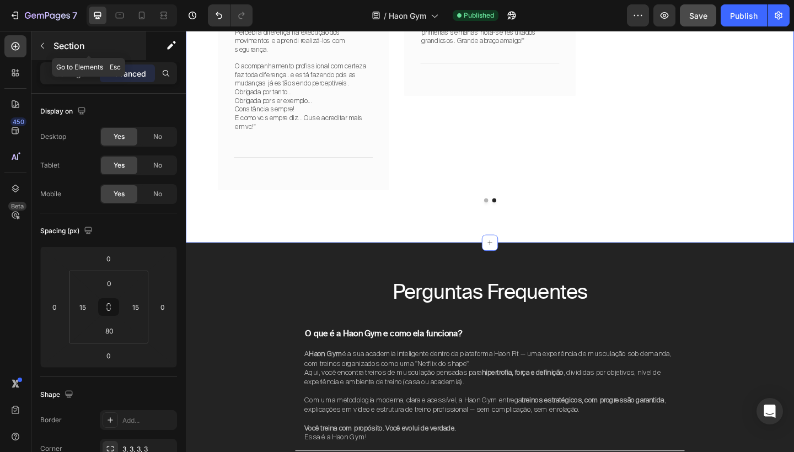
click at [45, 45] on icon "button" at bounding box center [42, 45] width 9 height 9
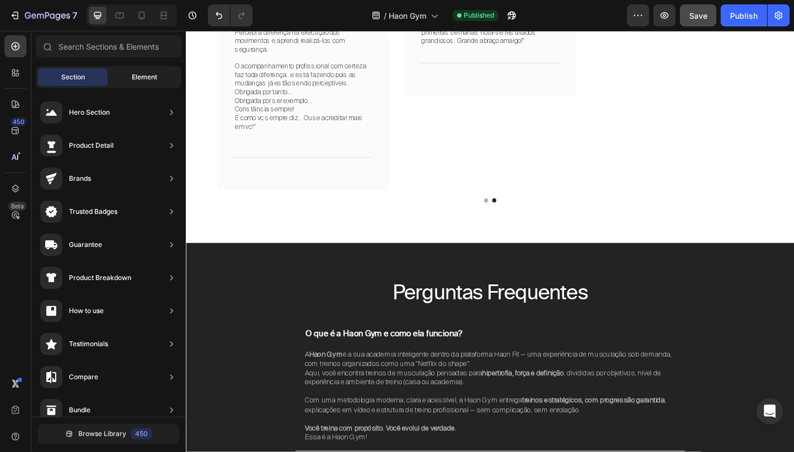
click at [141, 75] on span "Element" at bounding box center [144, 77] width 25 height 10
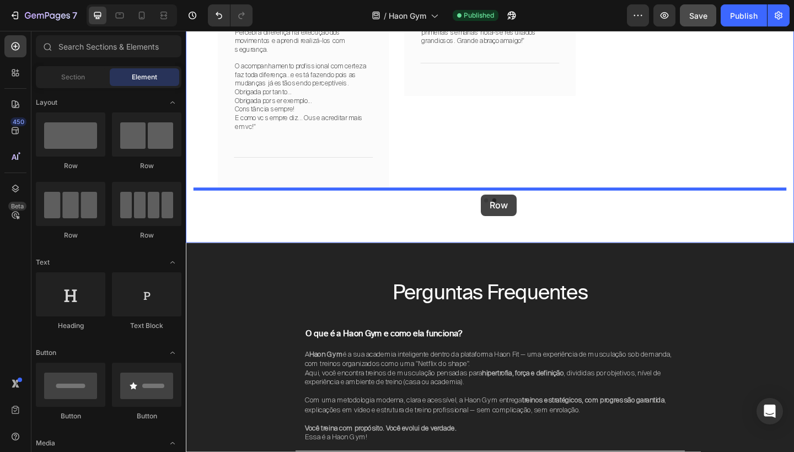
drag, startPoint x: 269, startPoint y: 171, endPoint x: 507, endPoint y: 209, distance: 240.5
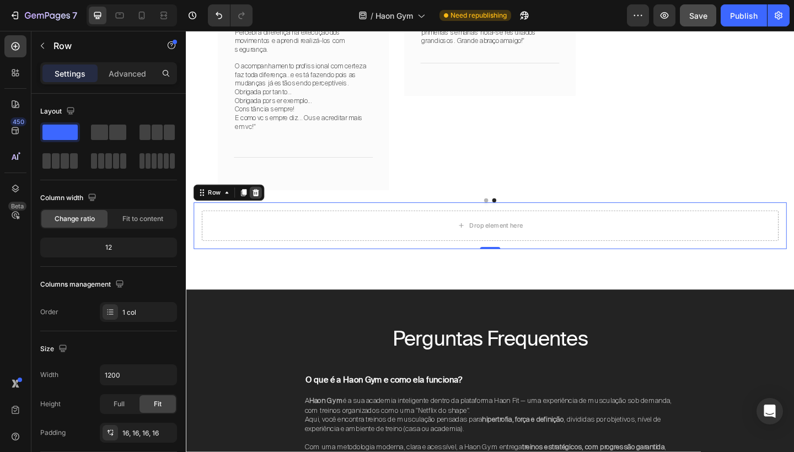
click at [262, 203] on icon at bounding box center [262, 207] width 7 height 8
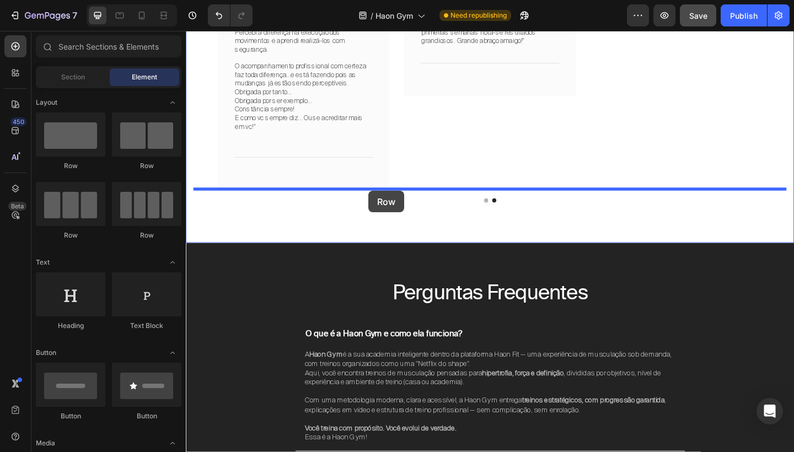
drag, startPoint x: 335, startPoint y: 170, endPoint x: 384, endPoint y: 205, distance: 60.6
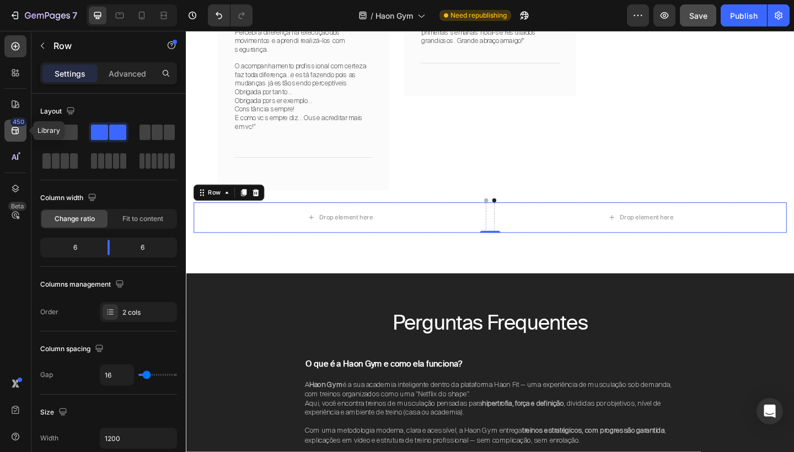
click at [18, 134] on icon at bounding box center [15, 130] width 11 height 11
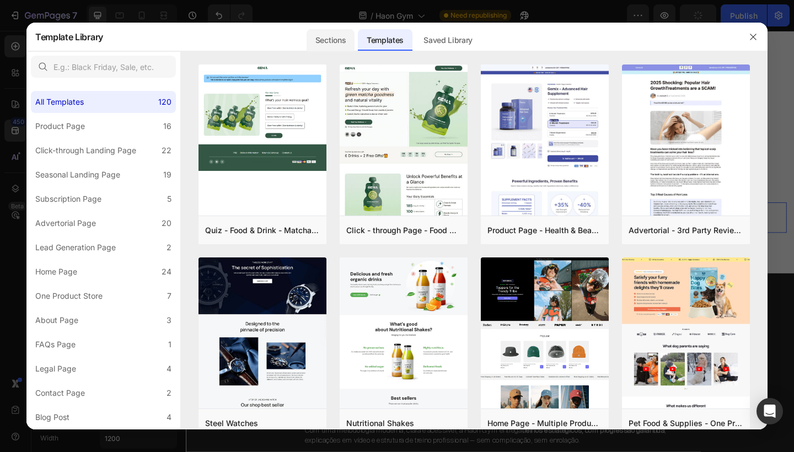
click at [325, 41] on div "Sections" at bounding box center [330, 40] width 48 height 22
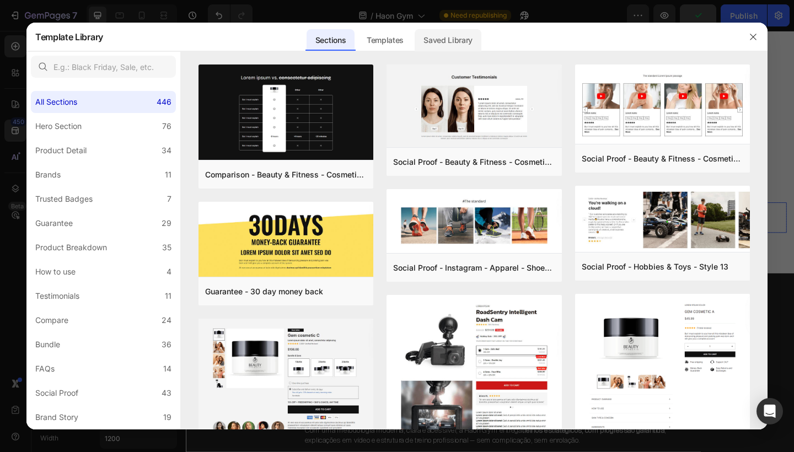
click at [459, 31] on div "Saved Library" at bounding box center [447, 40] width 67 height 22
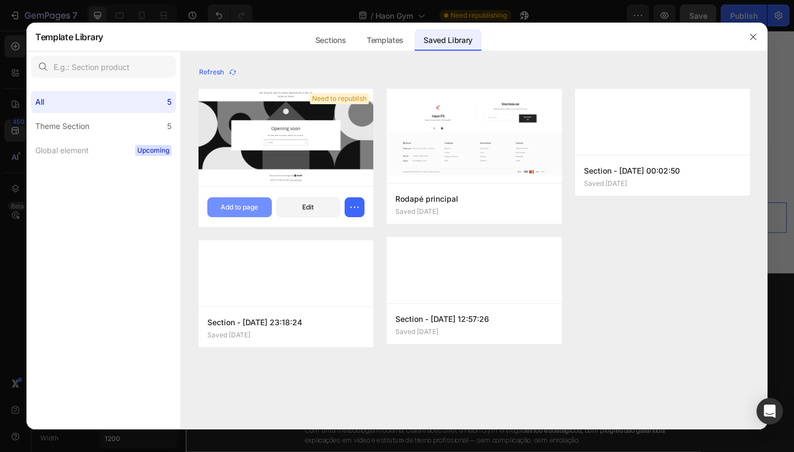
click at [258, 206] on div "Add to page" at bounding box center [238, 207] width 37 height 10
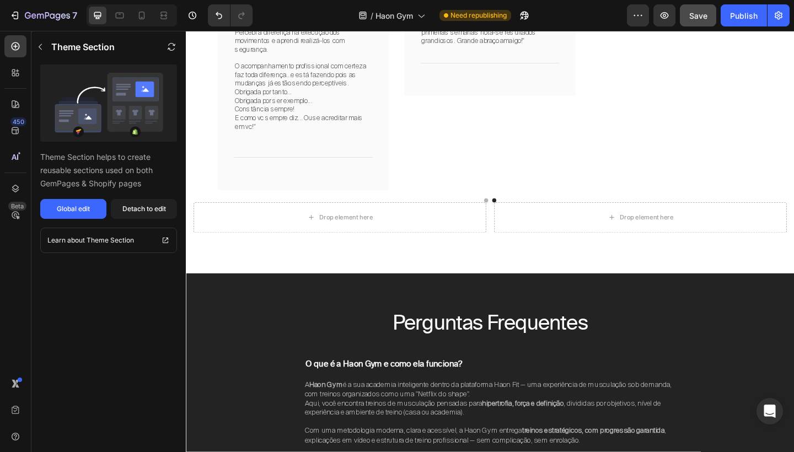
scroll to position [4001, 0]
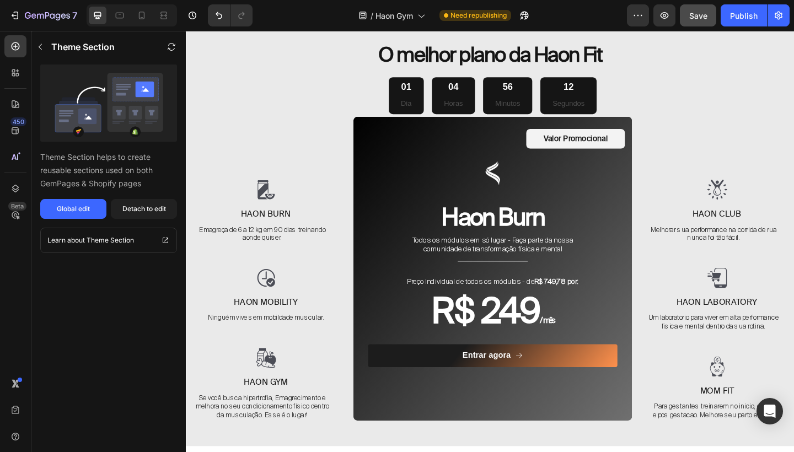
drag, startPoint x: 917, startPoint y: 94, endPoint x: 779, endPoint y: 66, distance: 140.6
click at [779, 66] on h2 "O melhor plano da Haon Fit" at bounding box center [516, 57] width 645 height 31
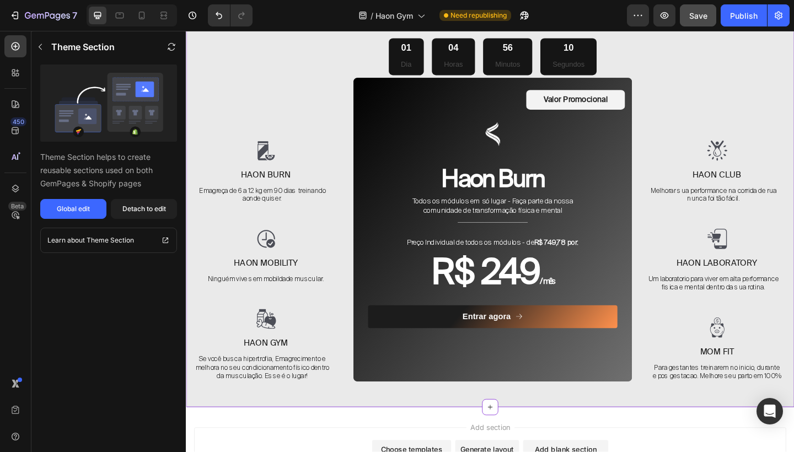
scroll to position [3930, 0]
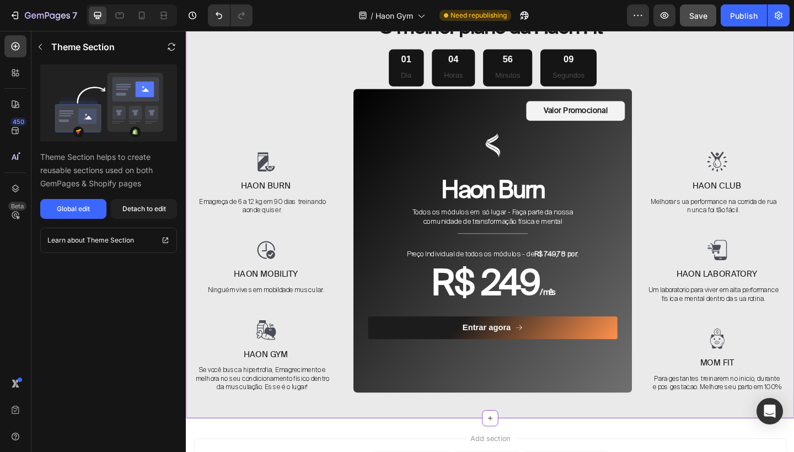
click at [652, 176] on div at bounding box center [519, 155] width 271 height 44
click at [691, 106] on div "Image Haon club Text Block Melhorar sua performance na corrida de rua nunca foi…" at bounding box center [763, 238] width 152 height 374
click at [669, 95] on div "Valor Promocional Text Block Row Image Haon Burn Heading Todos os módulos em só…" at bounding box center [519, 241] width 303 height 294
click at [134, 214] on button "Detach to edit" at bounding box center [144, 209] width 66 height 20
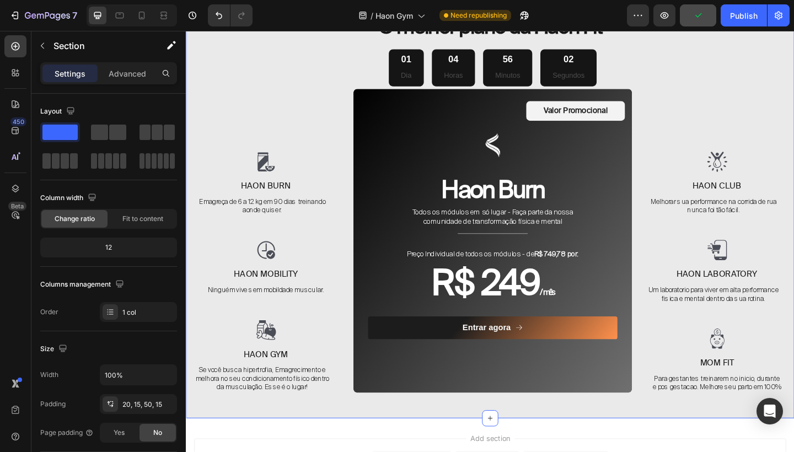
click at [439, 135] on div at bounding box center [519, 155] width 271 height 44
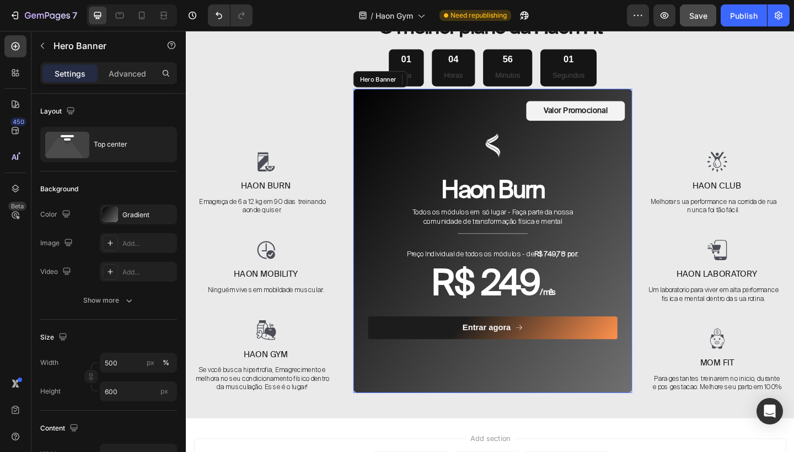
click at [667, 101] on div "Valor Promocional Text Block Row Image 0 Haon Burn Heading Todos os módulos em …" at bounding box center [519, 241] width 303 height 294
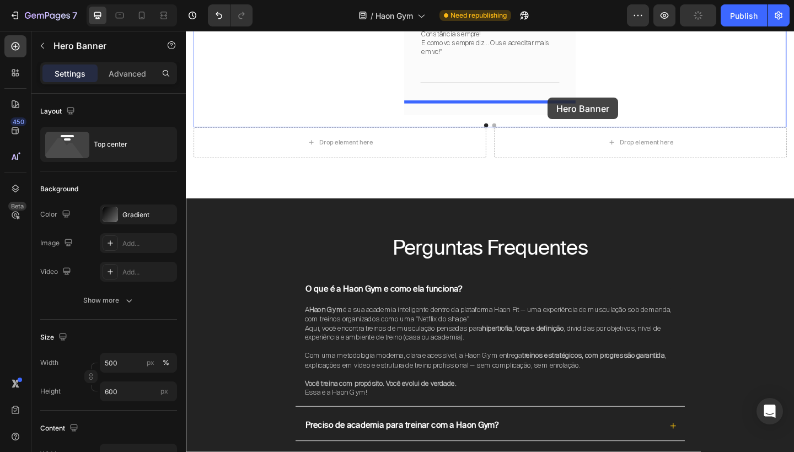
scroll to position [3367, 0]
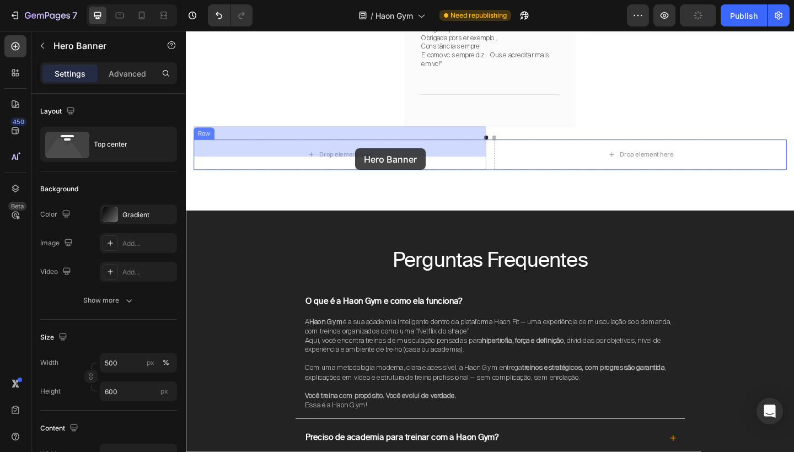
drag, startPoint x: 399, startPoint y: 333, endPoint x: 370, endPoint y: 159, distance: 176.5
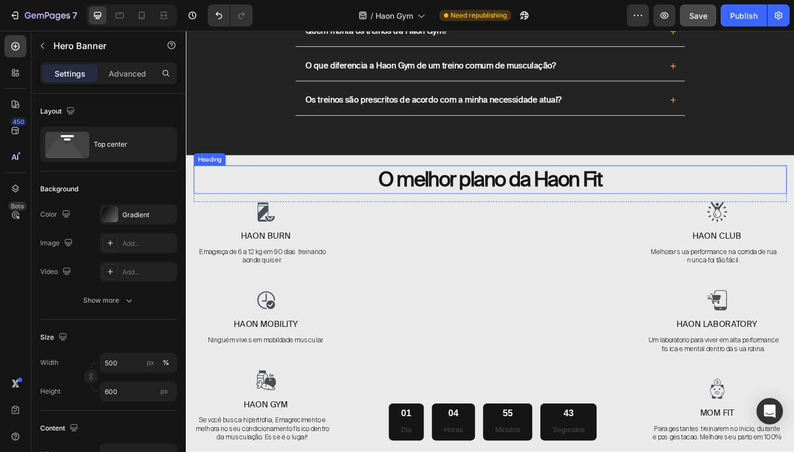
scroll to position [4168, 0]
click at [360, 192] on h2 "O melhor plano da Haon Fit" at bounding box center [516, 192] width 645 height 31
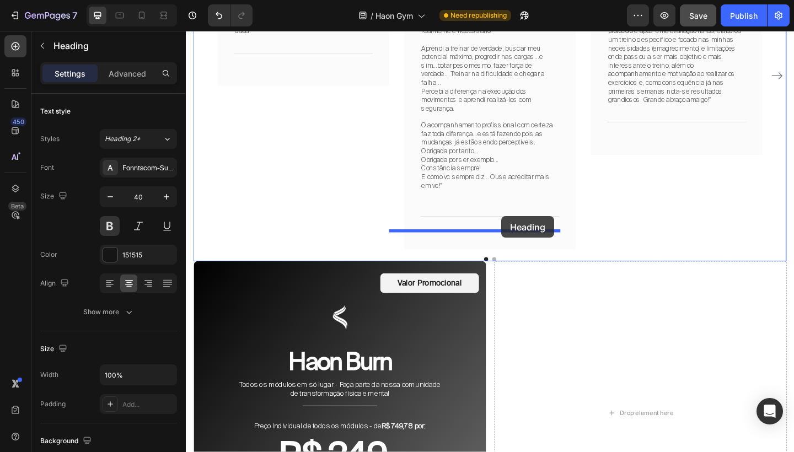
scroll to position [3204, 0]
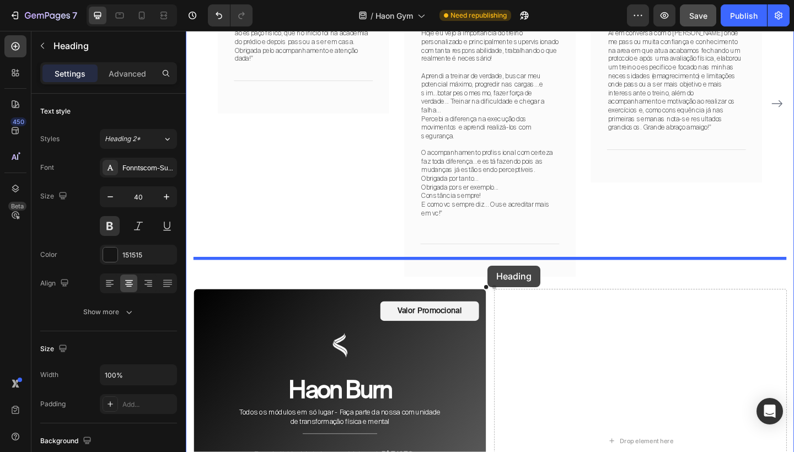
drag, startPoint x: 207, startPoint y: 163, endPoint x: 514, endPoint y: 286, distance: 330.9
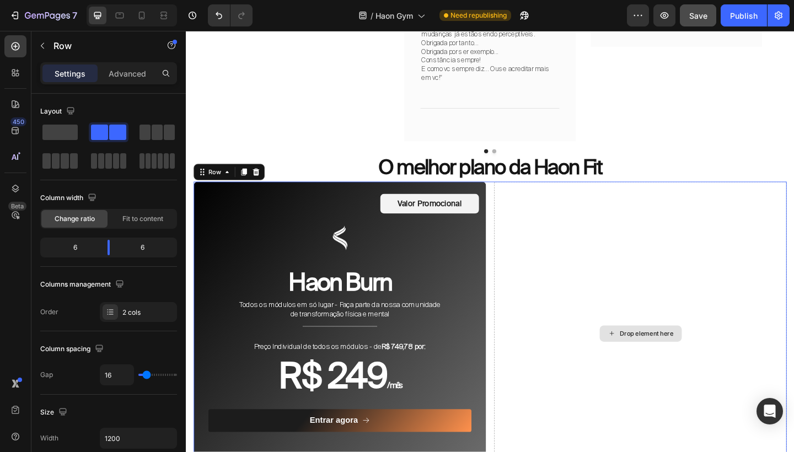
scroll to position [3353, 0]
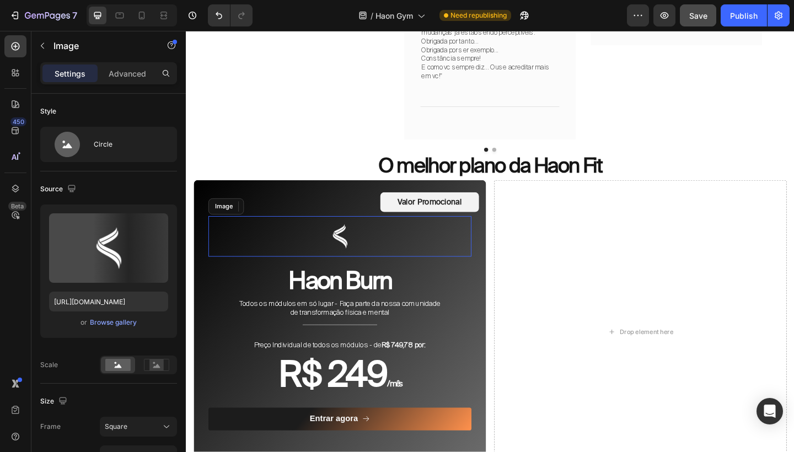
click at [438, 233] on div at bounding box center [353, 255] width 286 height 44
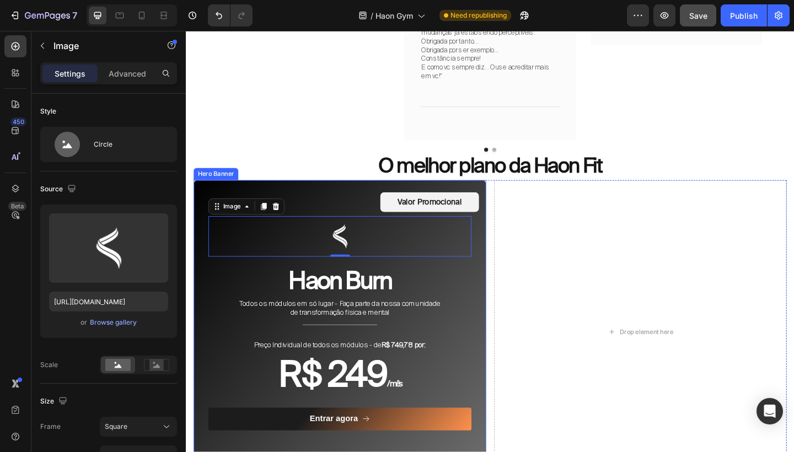
click at [378, 207] on div "Valor Promocional Text Block Row Image 0 Haon Burn Heading Todos os módulos em …" at bounding box center [353, 341] width 304 height 268
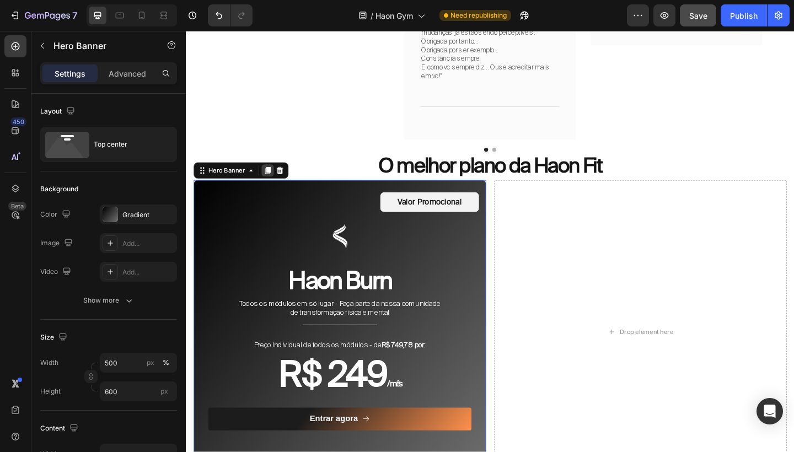
click at [270, 176] on div at bounding box center [274, 182] width 13 height 13
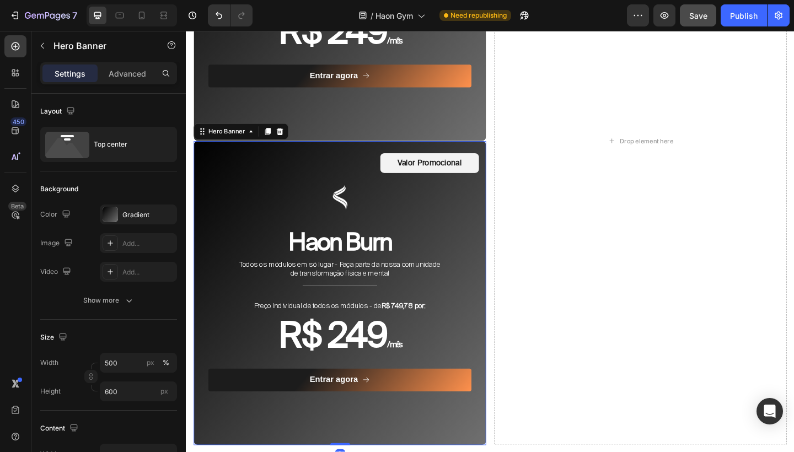
scroll to position [3793, 0]
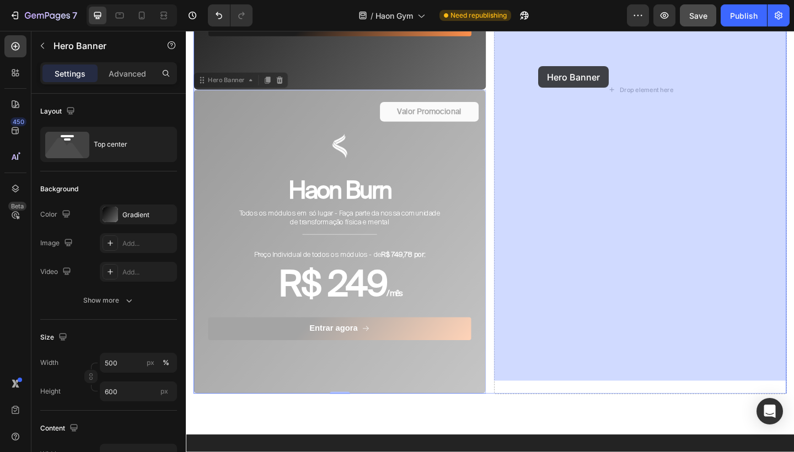
drag, startPoint x: 205, startPoint y: 58, endPoint x: 569, endPoint y: 69, distance: 364.0
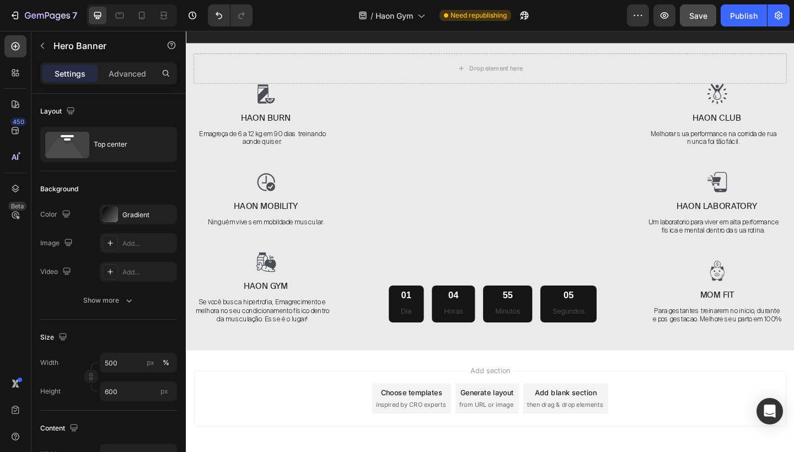
scroll to position [4320, 0]
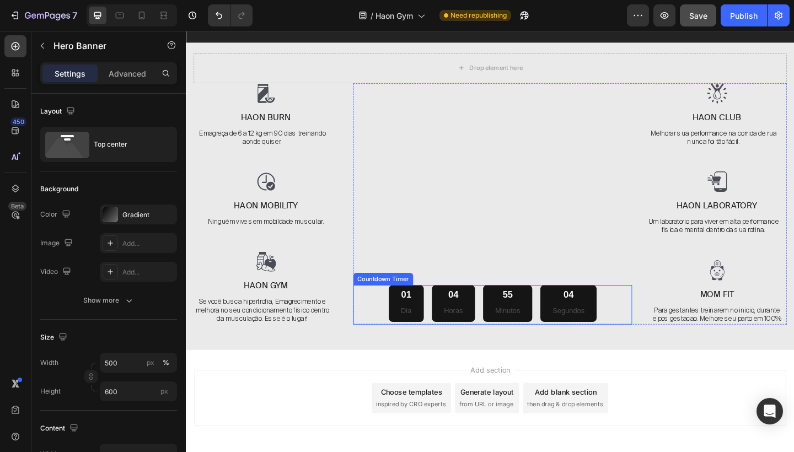
click at [401, 331] on div "01 Dia 04 Horas 55 Minutos 04 Segundos" at bounding box center [519, 328] width 303 height 40
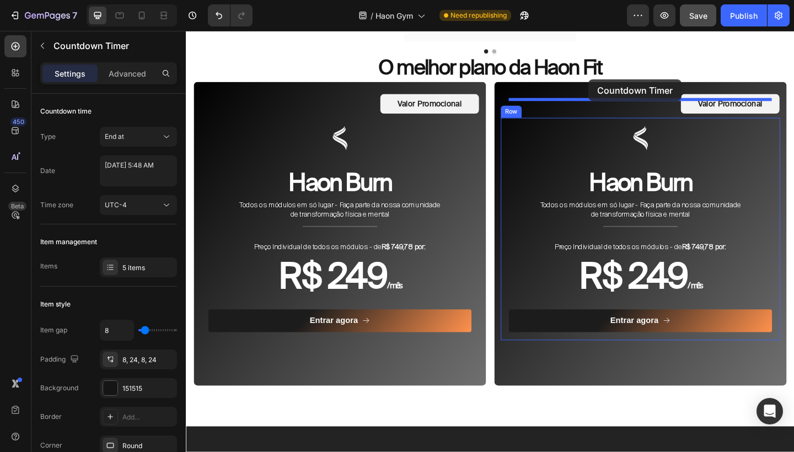
scroll to position [3446, 0]
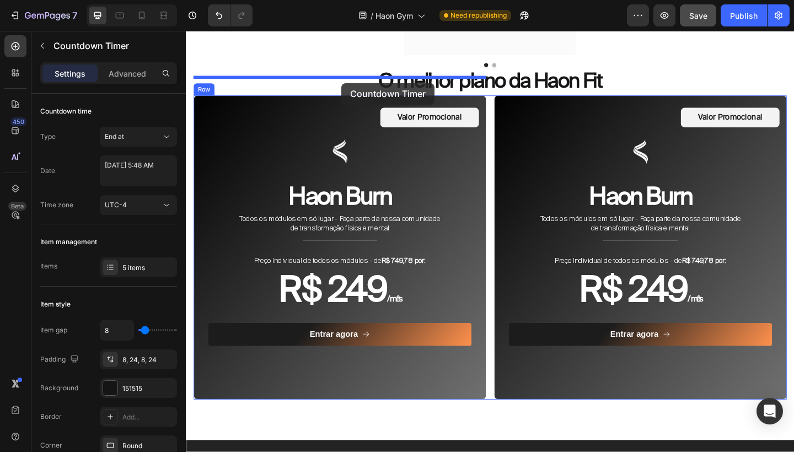
drag, startPoint x: 378, startPoint y: 298, endPoint x: 355, endPoint y: 88, distance: 211.2
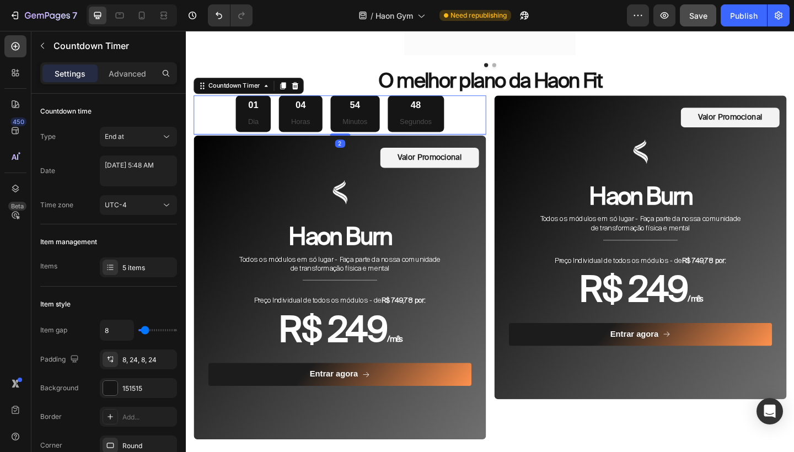
drag, startPoint x: 358, startPoint y: 136, endPoint x: 358, endPoint y: 128, distance: 7.7
click at [358, 128] on div "01 Dia 04 Horas 54 Minutos 48 Segundos Countdown Timer 2" at bounding box center [353, 122] width 318 height 43
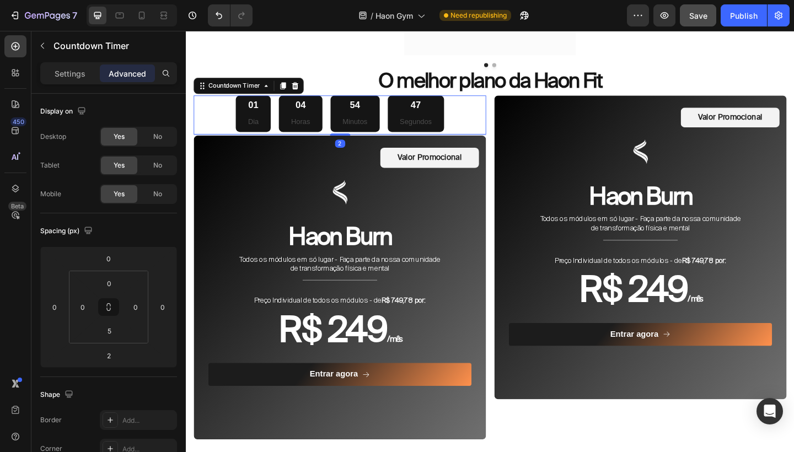
click at [507, 114] on div "01 Dia 04 Horas 54 Minutos 47 Segundos" at bounding box center [353, 121] width 318 height 40
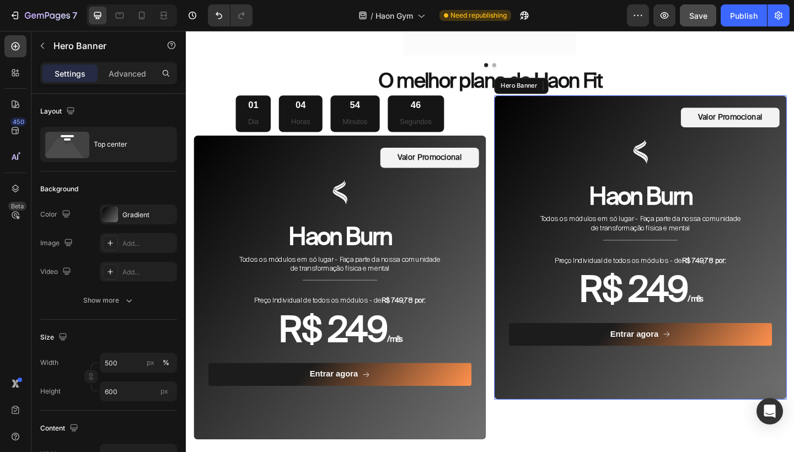
click at [554, 115] on div "Valor Promocional Text Block Row Image Haon Burn Heading Todos os módulos em só…" at bounding box center [680, 249] width 304 height 268
click at [122, 70] on p "Advanced" at bounding box center [127, 74] width 37 height 12
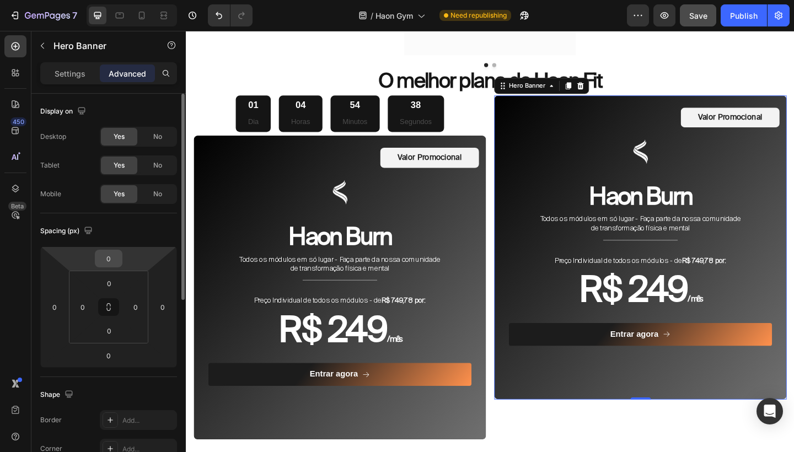
click at [110, 266] on input "0" at bounding box center [109, 258] width 22 height 17
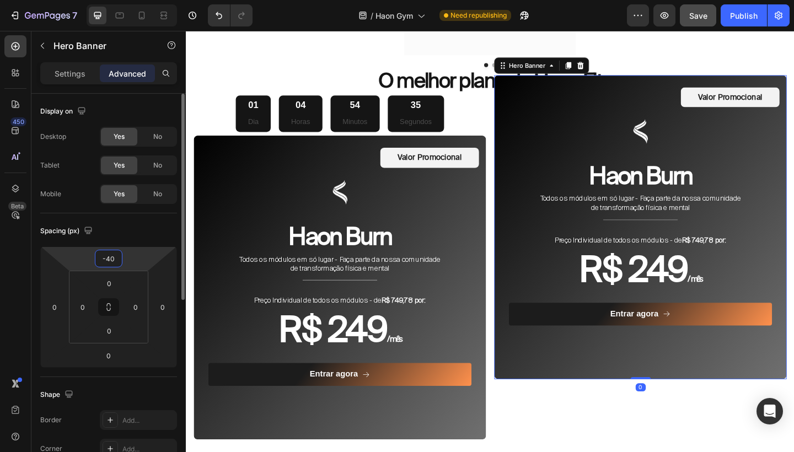
type input "-4"
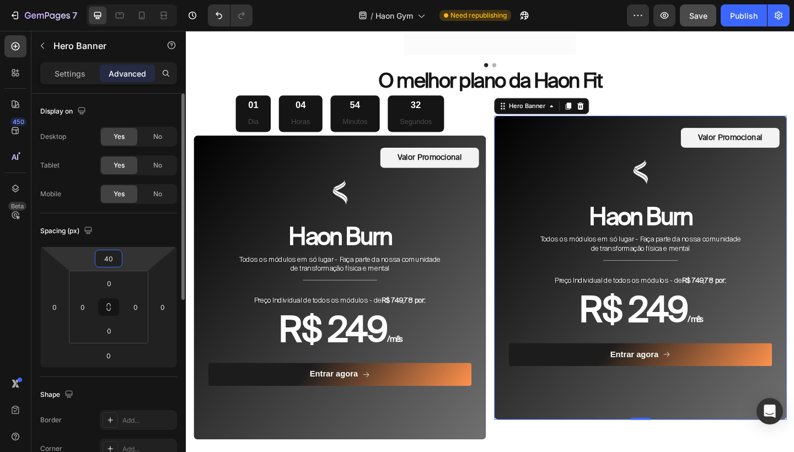
type input "4"
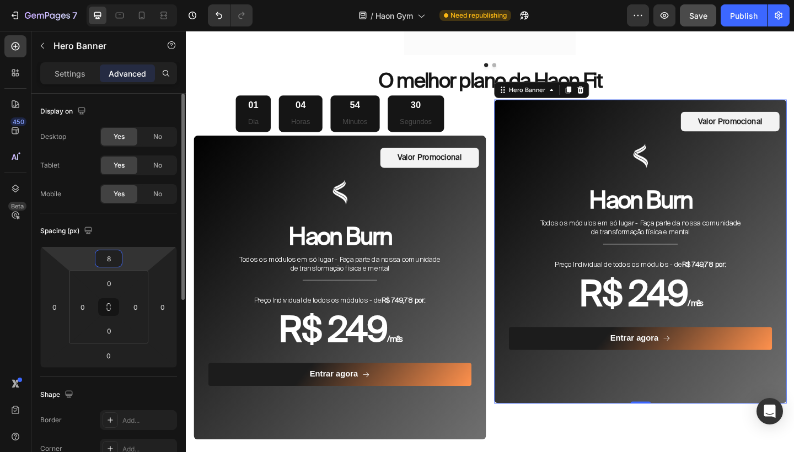
type input "80"
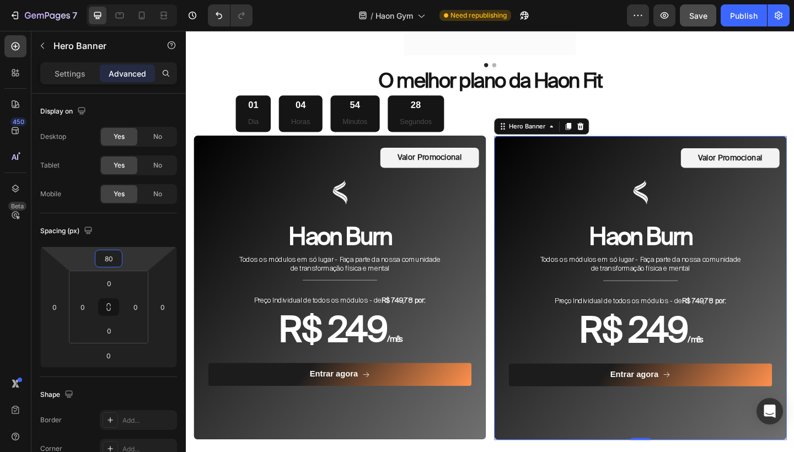
click at [509, 260] on div "Valor Promocional Text Block Row Image Haon Burn Heading Todos os módulos em só…" at bounding box center [353, 292] width 318 height 294
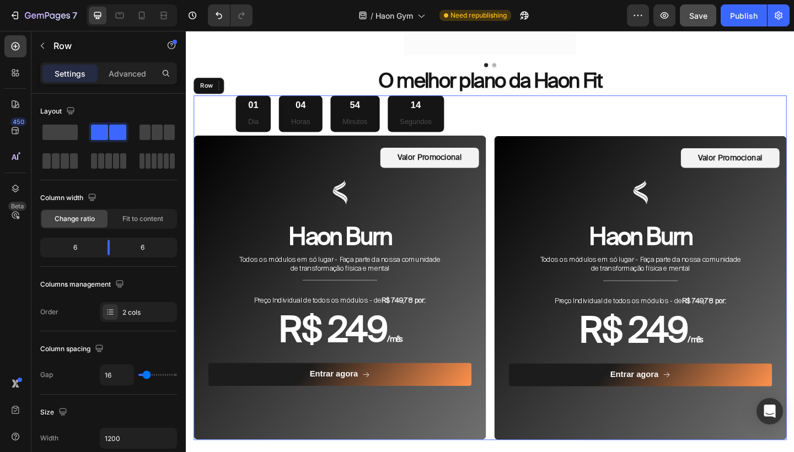
click at [567, 110] on div "Valor Promocional Text Block Row Image Haon Burn Heading Todos os módulos em só…" at bounding box center [680, 288] width 318 height 375
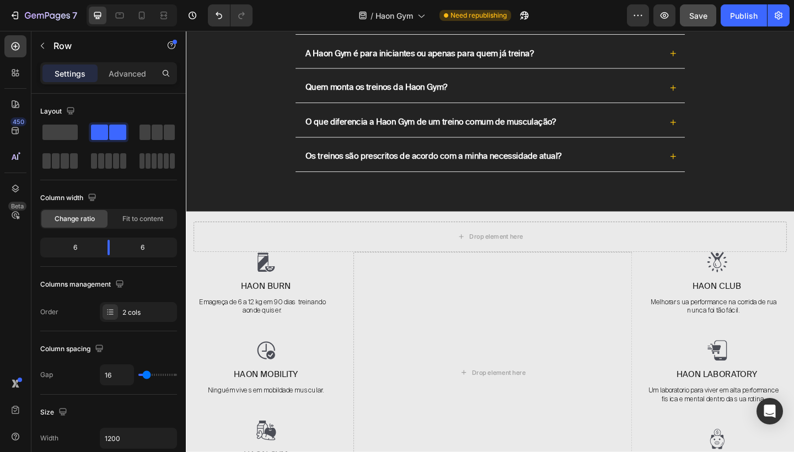
scroll to position [4198, 0]
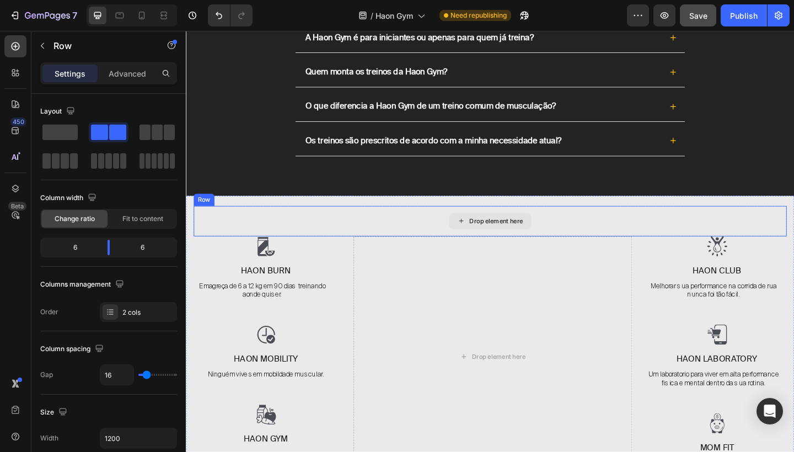
click at [434, 237] on div "Drop element here" at bounding box center [516, 238] width 645 height 33
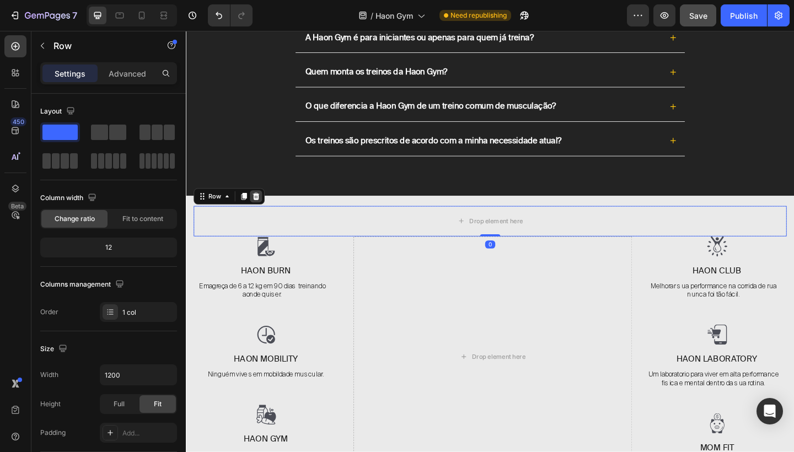
click at [263, 209] on icon at bounding box center [262, 211] width 7 height 8
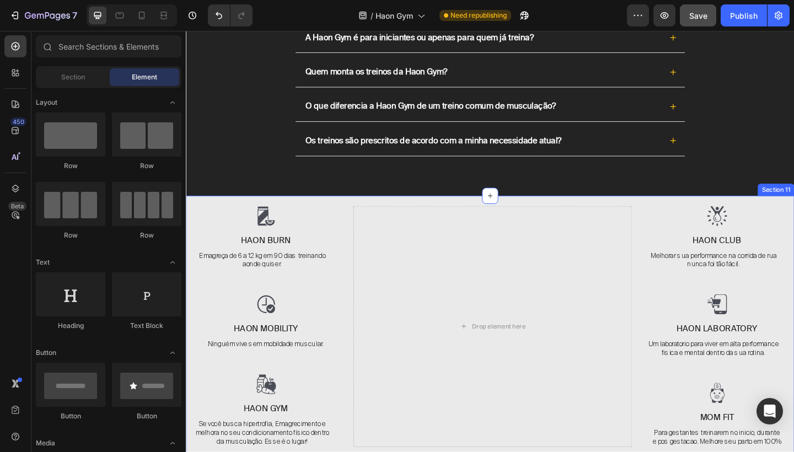
click at [273, 216] on div "Image Haon Burn Text Block Emagreça de 6 a 12 kg em 90 dias treinando aonde qui…" at bounding box center [516, 361] width 661 height 301
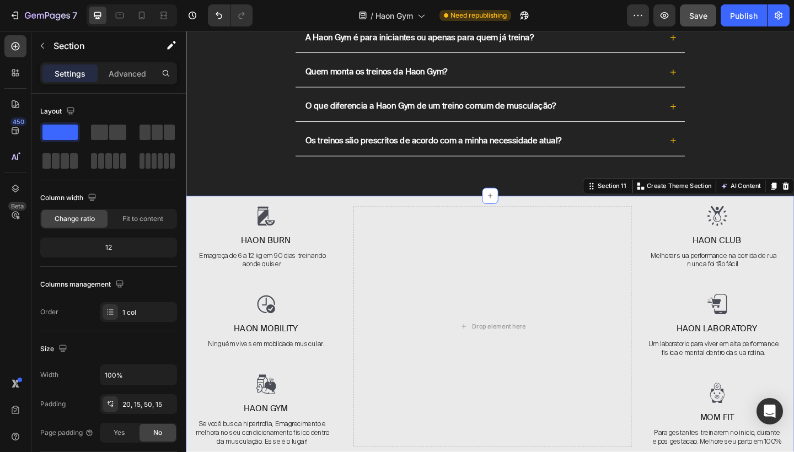
click at [793, 201] on div "Section 11 Create Theme Section AI Content Write with GemAI What would you like…" at bounding box center [732, 200] width 230 height 18
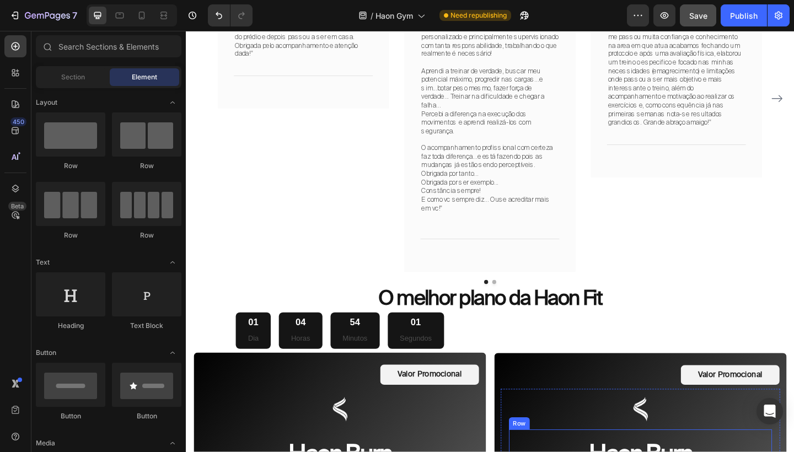
scroll to position [3197, 0]
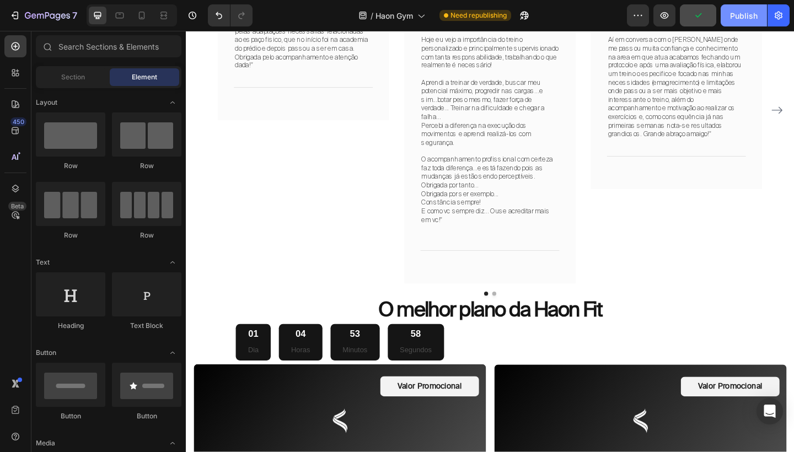
click at [760, 11] on button "Publish" at bounding box center [743, 15] width 46 height 22
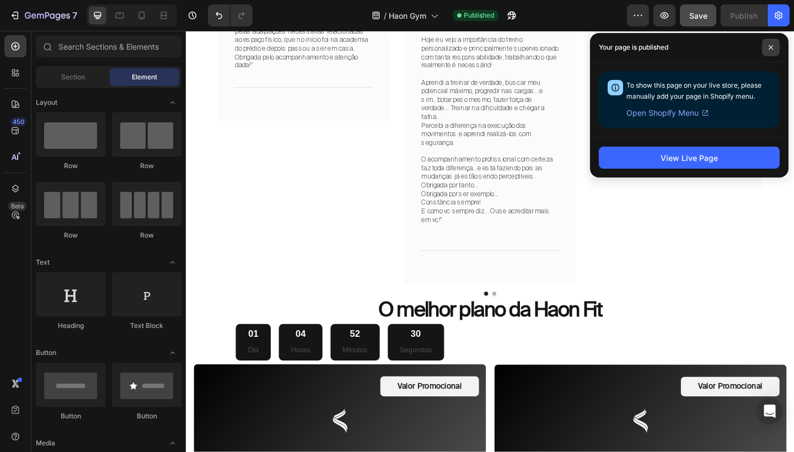
click at [768, 49] on icon at bounding box center [771, 48] width 6 height 6
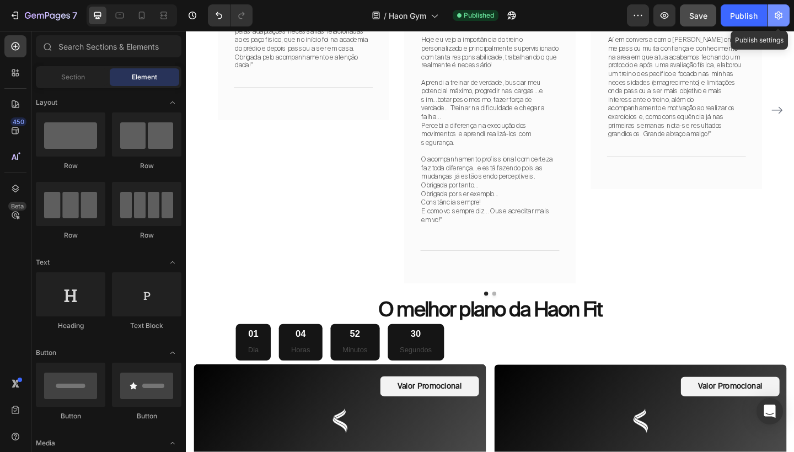
click at [777, 19] on icon "button" at bounding box center [778, 15] width 11 height 11
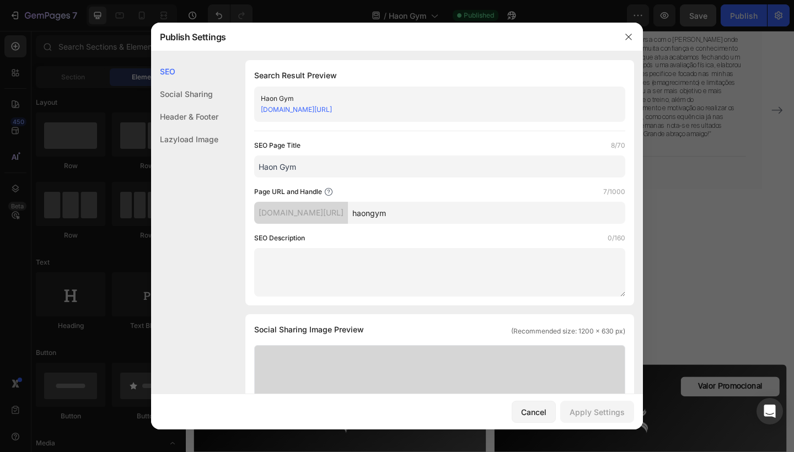
click at [202, 128] on div "Header & Footer" at bounding box center [184, 139] width 67 height 23
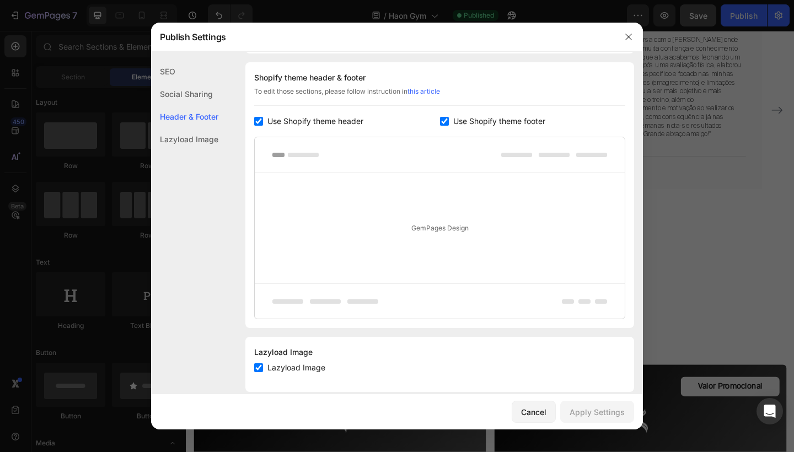
click at [445, 125] on input "checkbox" at bounding box center [444, 121] width 9 height 9
checkbox input "false"
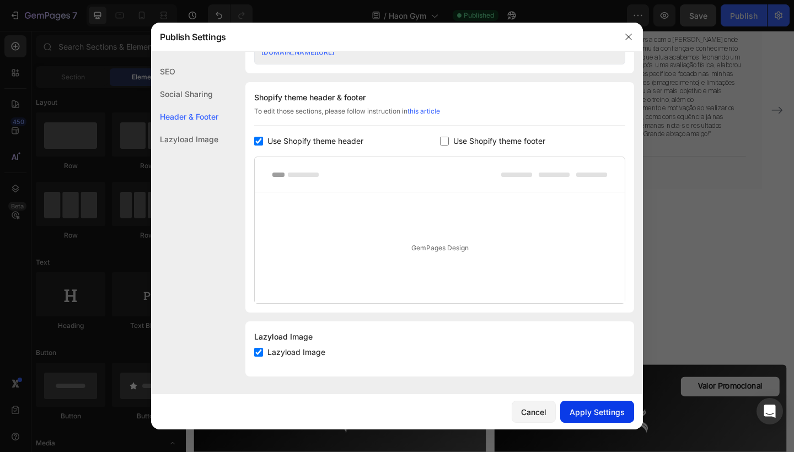
click at [599, 411] on div "Apply Settings" at bounding box center [596, 412] width 55 height 12
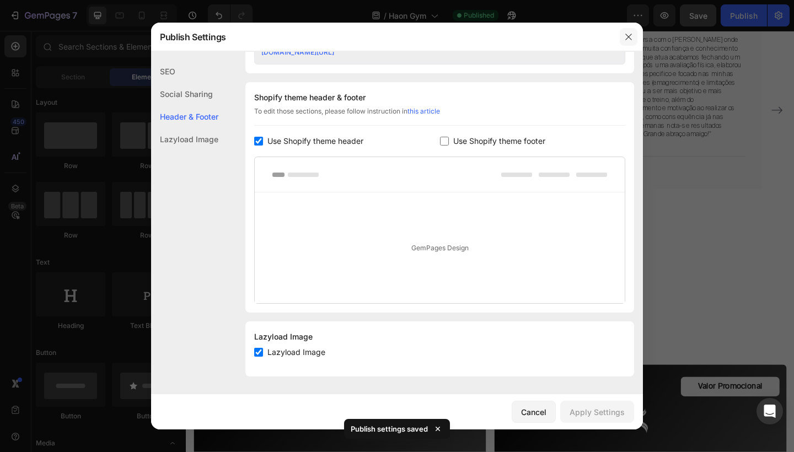
click at [629, 37] on icon "button" at bounding box center [628, 37] width 9 height 9
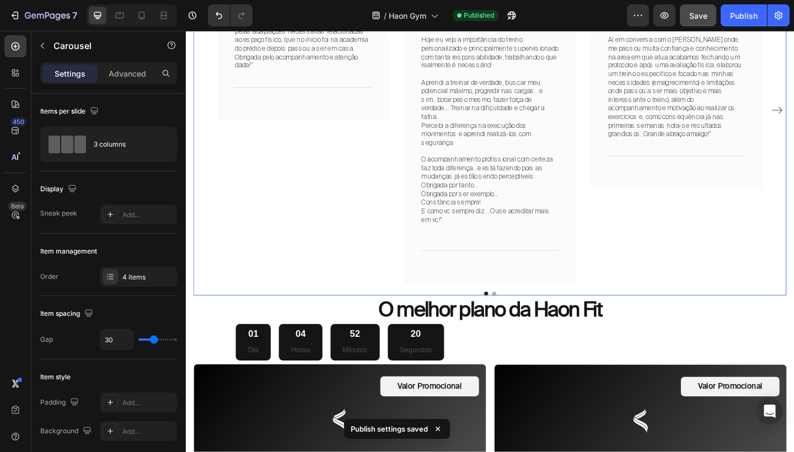
click at [706, 203] on div "Image Icon Icon Icon Icon Icon Row Diony Text block Row "Iniciava na academia c…" at bounding box center [719, 117] width 186 height 376
click at [679, 243] on div "Image Icon Icon Icon Icon Icon Row Diony Text block Row "Iniciava na academia c…" at bounding box center [719, 117] width 186 height 376
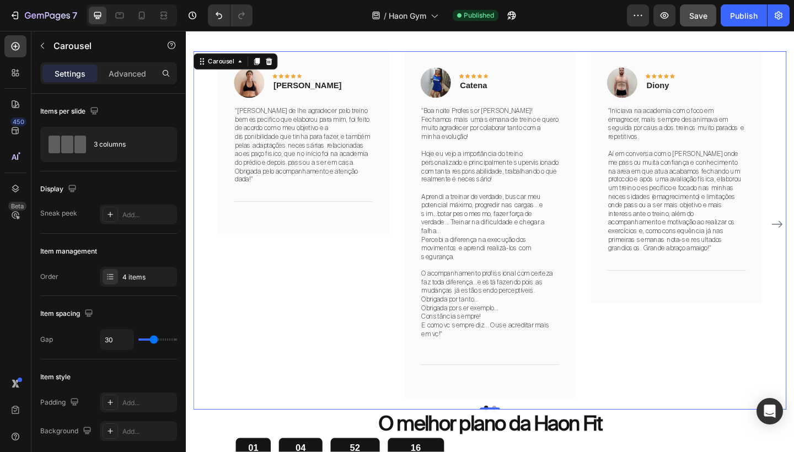
scroll to position [3072, 0]
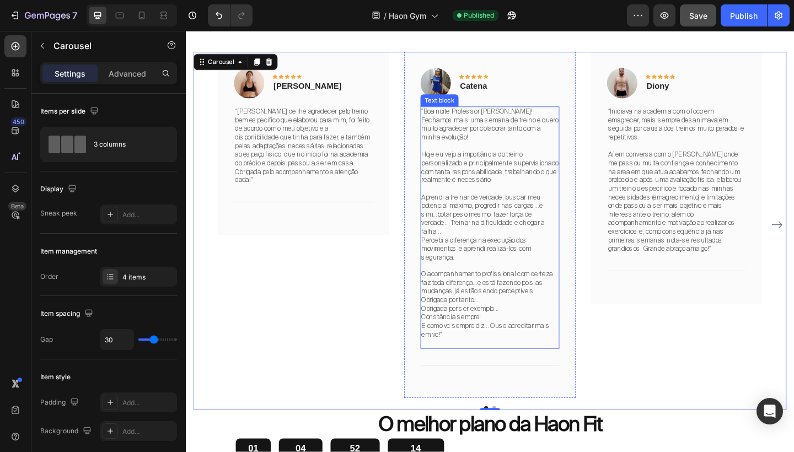
click at [520, 297] on p "O acompanhamento profissional com certeza faz toda diferença...e está fazendo p…" at bounding box center [516, 306] width 149 height 28
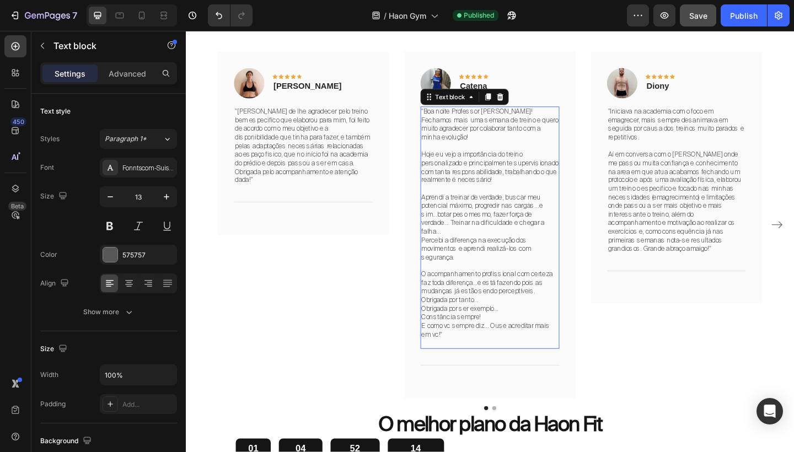
click at [520, 297] on p "O acompanhamento profissional com certeza faz toda diferença...e está fazendo p…" at bounding box center [516, 306] width 149 height 28
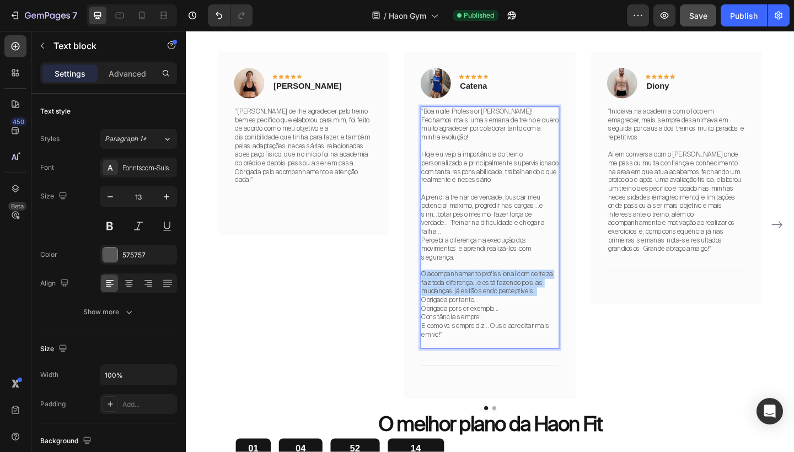
click at [520, 297] on p "O acompanhamento profissional com certeza faz toda diferença...e está fazendo p…" at bounding box center [516, 306] width 149 height 28
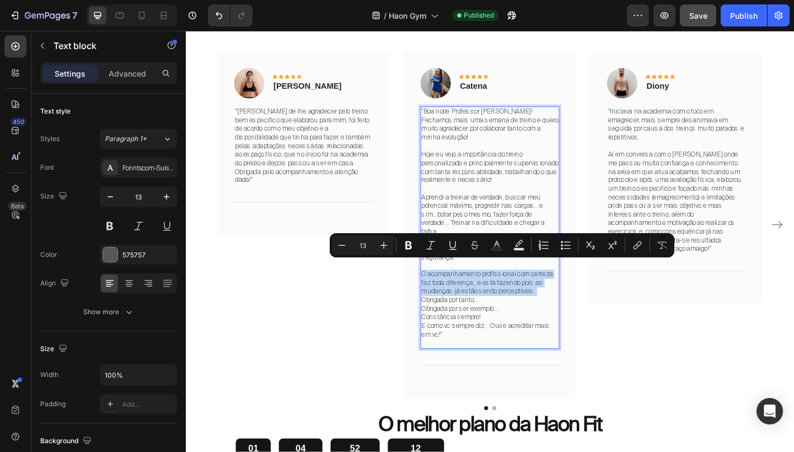
click at [508, 304] on p "O acompanhamento profissional com certeza faz toda diferença...e está fazendo p…" at bounding box center [516, 306] width 149 height 28
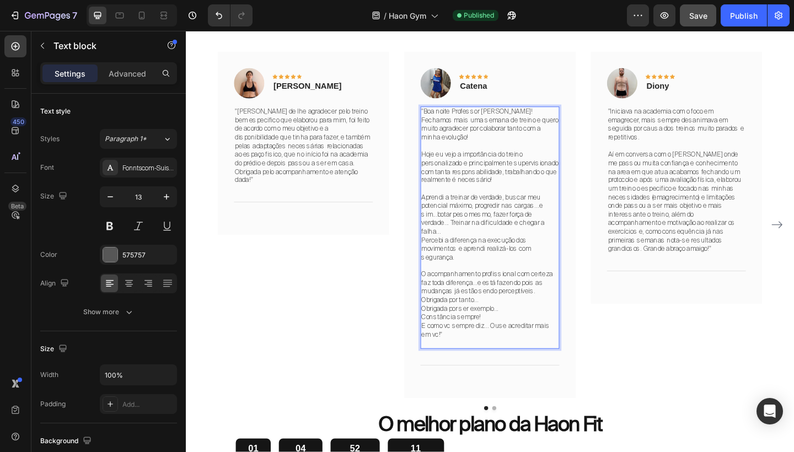
click at [467, 348] on p "E como vc sempre diz... Ouse acreditar mais em vc!"" at bounding box center [516, 357] width 149 height 19
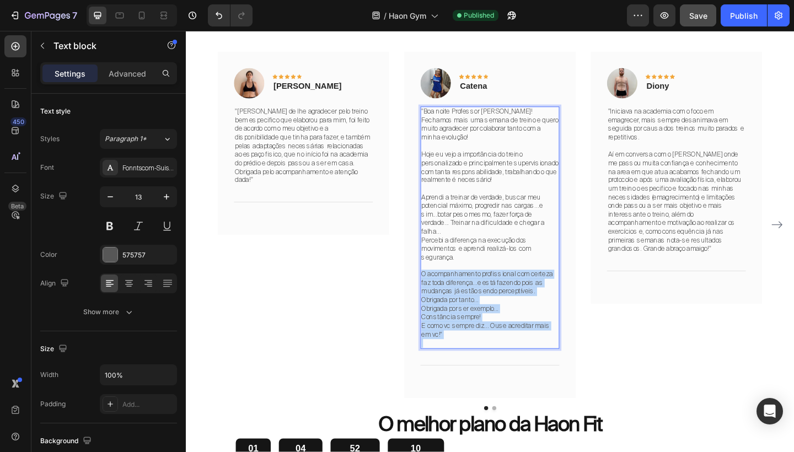
drag, startPoint x: 467, startPoint y: 347, endPoint x: 444, endPoint y: 284, distance: 67.0
click at [444, 284] on div ""Boa noite Professor Jean! Fechamos mais uma semana de treino e quero muito agr…" at bounding box center [516, 245] width 151 height 263
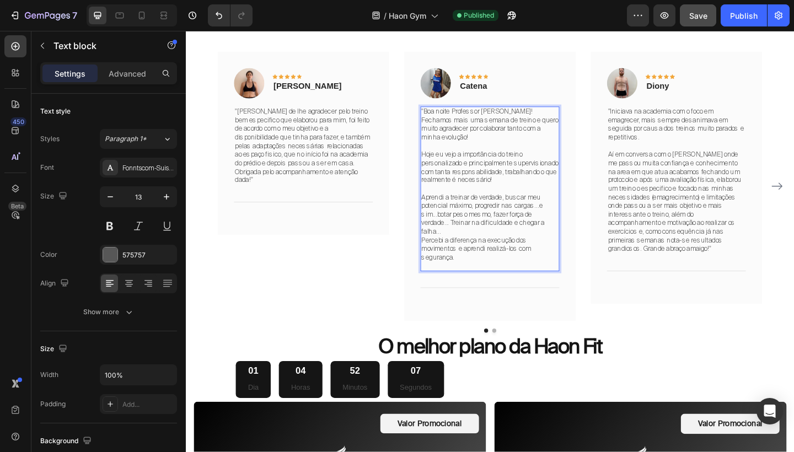
click at [464, 255] on p "Percebi a diferença na execução dos movimentos e aprendi realizá-los com segura…" at bounding box center [516, 269] width 149 height 28
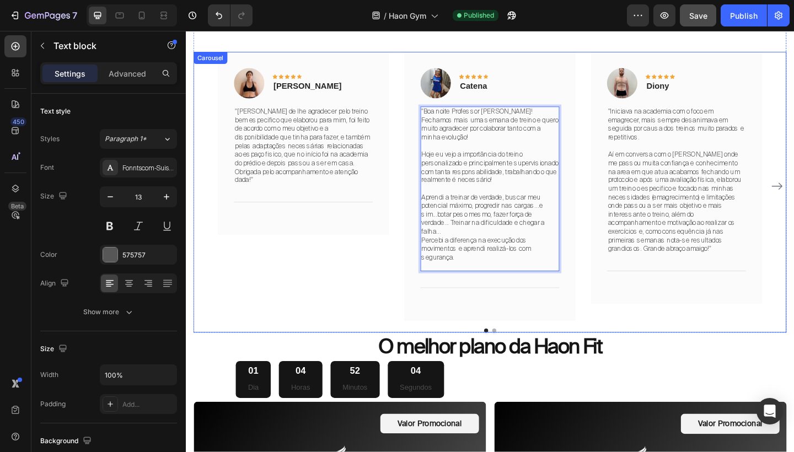
click at [611, 276] on div "Image Icon Icon Icon Icon Icon Row Renata Text block Row "Jean gostaria de lhe …" at bounding box center [516, 200] width 592 height 292
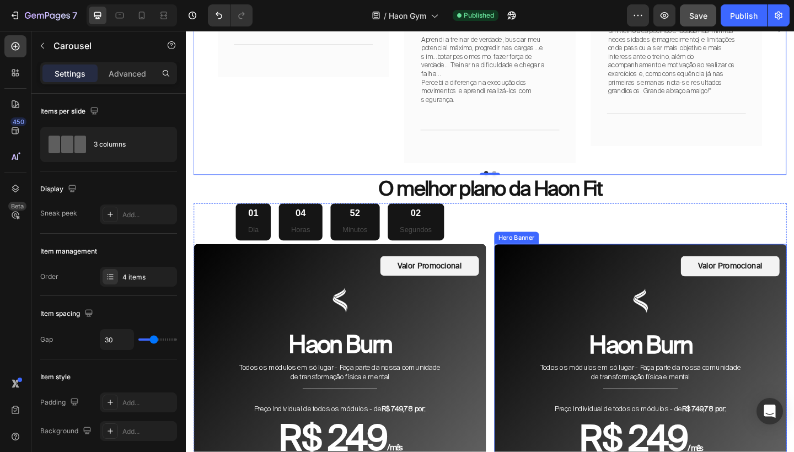
scroll to position [3245, 0]
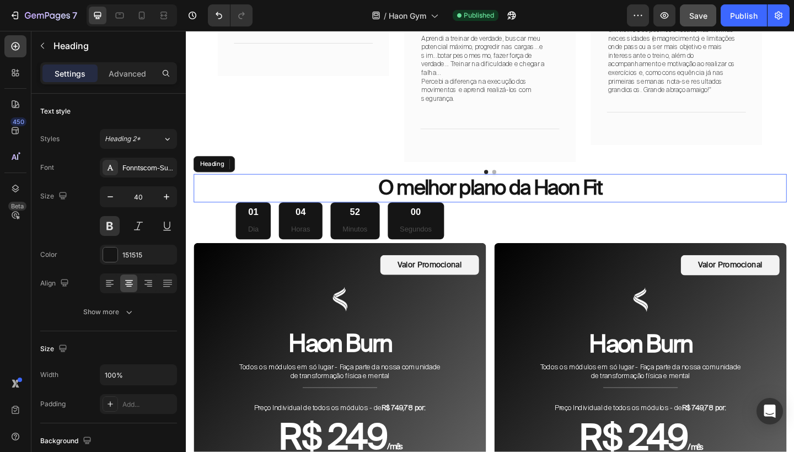
click at [589, 187] on h2 "O melhor plano da Haon Fit" at bounding box center [516, 202] width 645 height 31
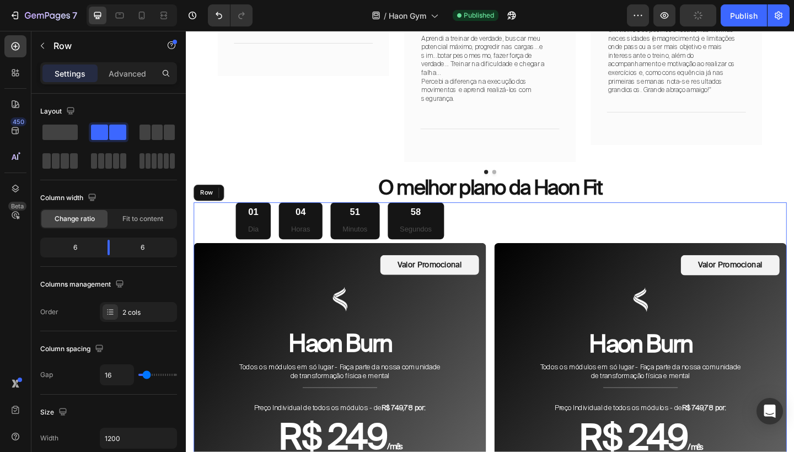
click at [606, 230] on div "Valor Promocional Text Block Row Image Haon Burn Heading Todos os módulos em só…" at bounding box center [680, 405] width 318 height 375
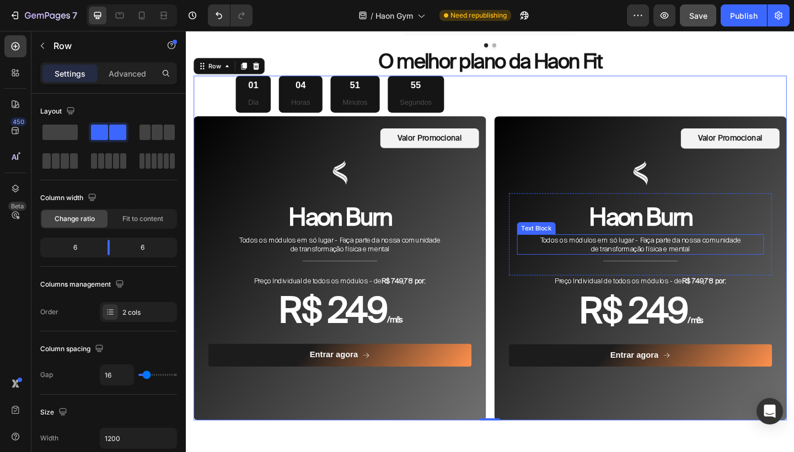
scroll to position [3382, 0]
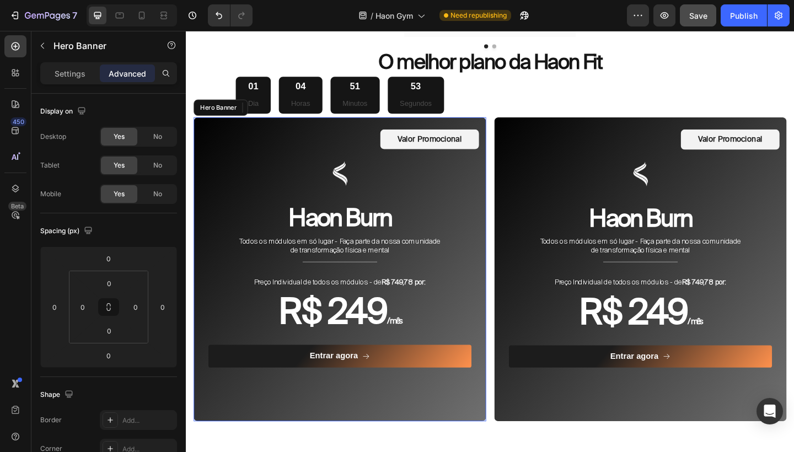
click at [359, 138] on div "Valor Promocional Text Block Row Image Haon Burn Heading Todos os módulos em só…" at bounding box center [353, 272] width 304 height 268
click at [67, 69] on p "Settings" at bounding box center [70, 74] width 31 height 12
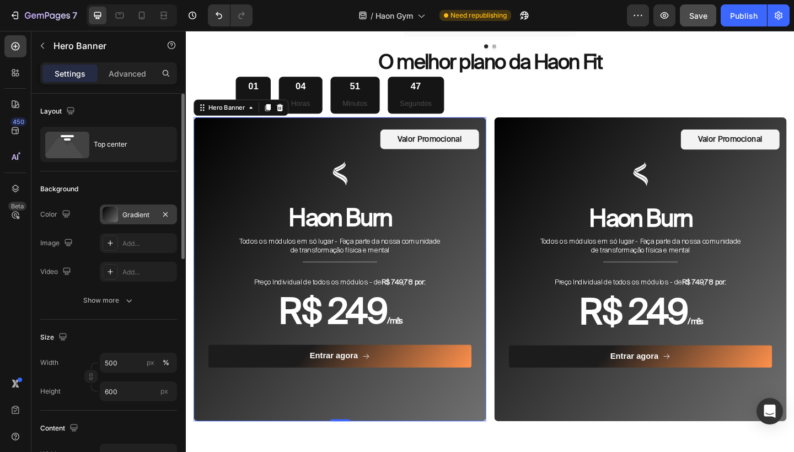
click at [143, 219] on div "Gradient" at bounding box center [138, 215] width 32 height 10
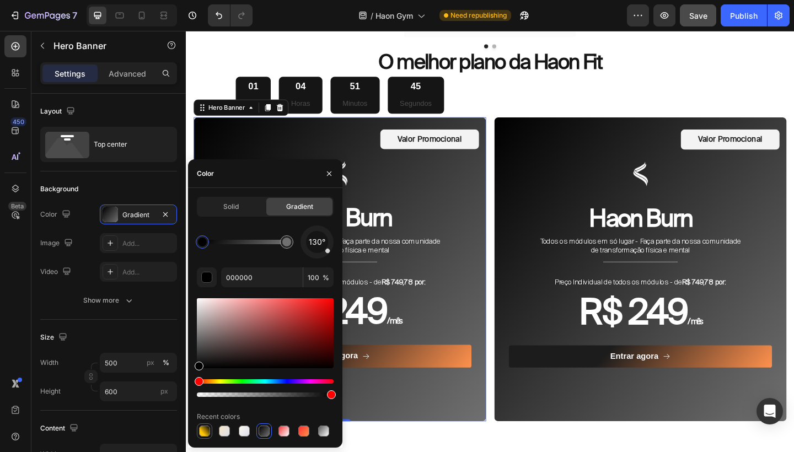
click at [204, 432] on div at bounding box center [204, 431] width 11 height 11
type input "FFC60B"
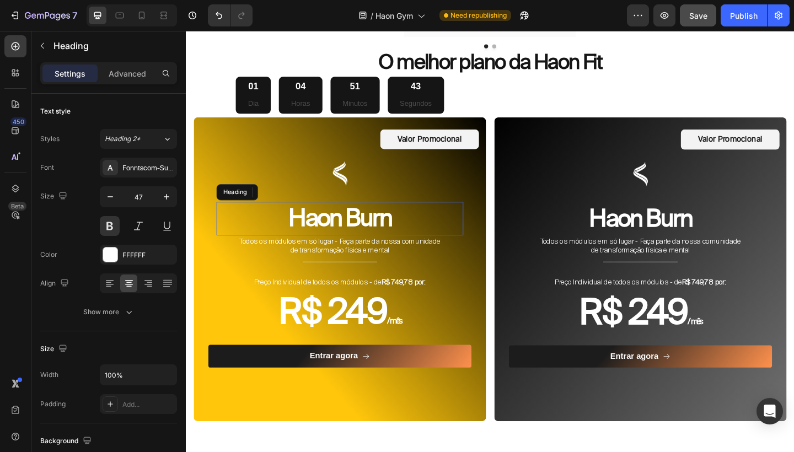
click at [478, 217] on h2 "Haon Burn" at bounding box center [353, 235] width 268 height 36
click at [411, 228] on p "Haon Burn" at bounding box center [353, 235] width 266 height 34
click at [406, 227] on p "Haon Burn" at bounding box center [353, 235] width 266 height 34
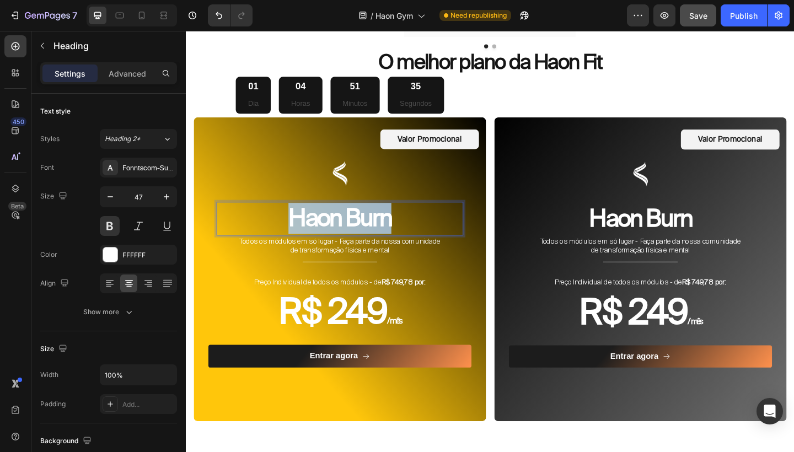
click at [406, 227] on p "Haon Burn" at bounding box center [353, 235] width 266 height 34
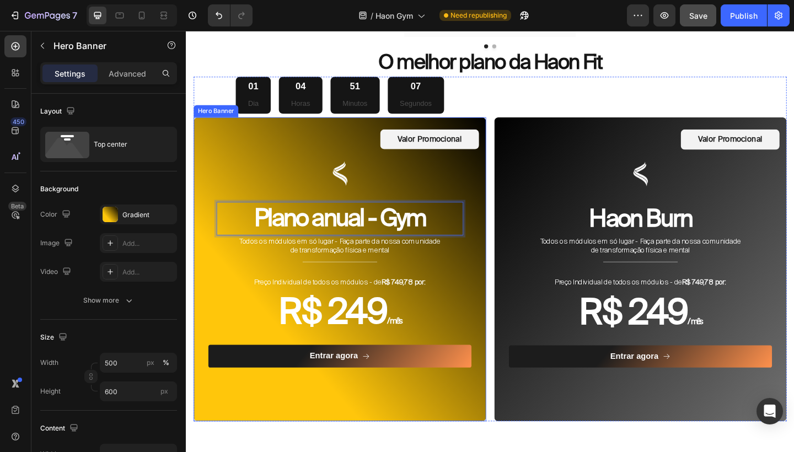
click at [328, 138] on div "Valor Promocional Text Block Row Image Plano anual - Gym Heading 0 Todos os mód…" at bounding box center [353, 272] width 304 height 268
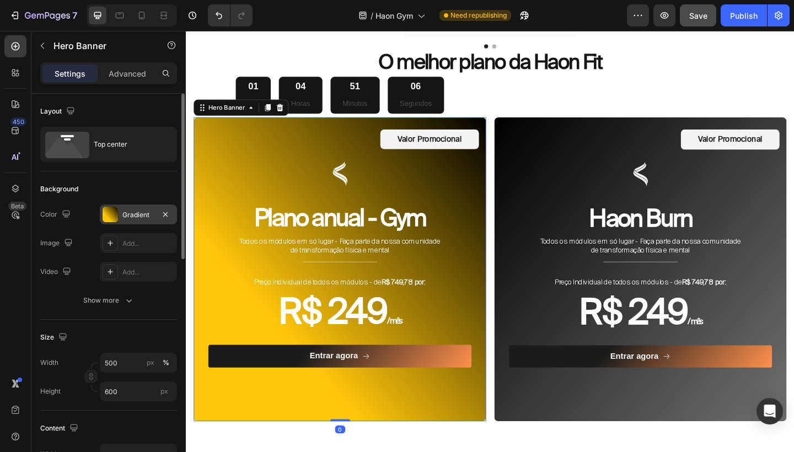
click at [138, 215] on div "Gradient" at bounding box center [138, 215] width 32 height 10
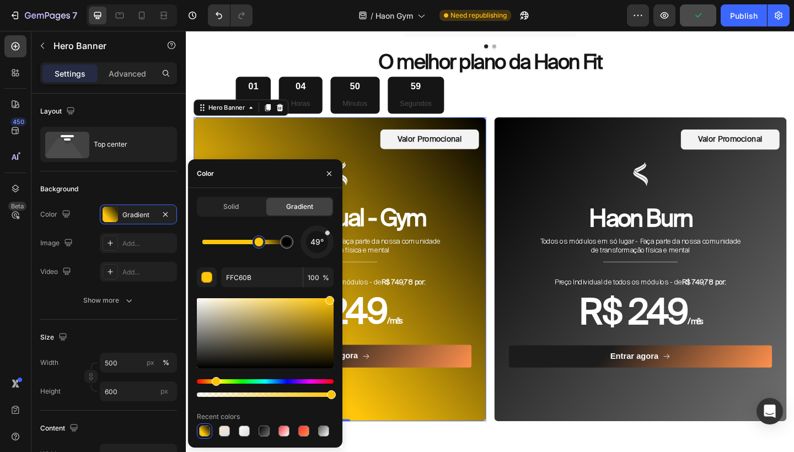
drag, startPoint x: 229, startPoint y: 243, endPoint x: 258, endPoint y: 248, distance: 29.2
click at [258, 246] on div at bounding box center [259, 242] width 9 height 9
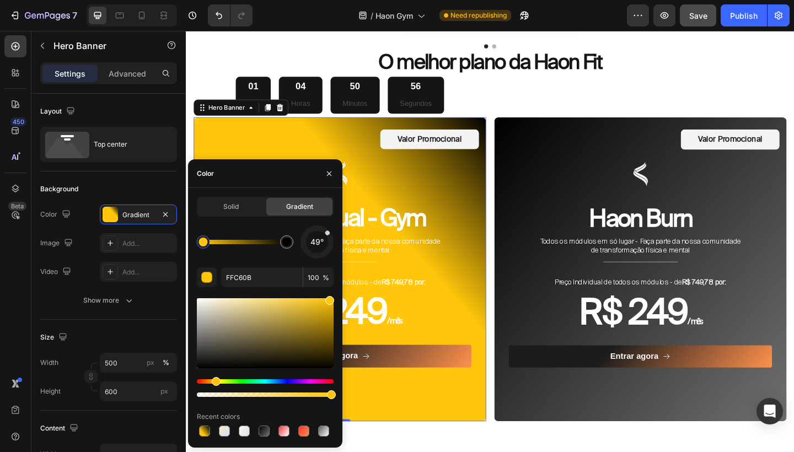
drag, startPoint x: 257, startPoint y: 247, endPoint x: 203, endPoint y: 248, distance: 54.0
click at [203, 248] on div at bounding box center [203, 241] width 13 height 13
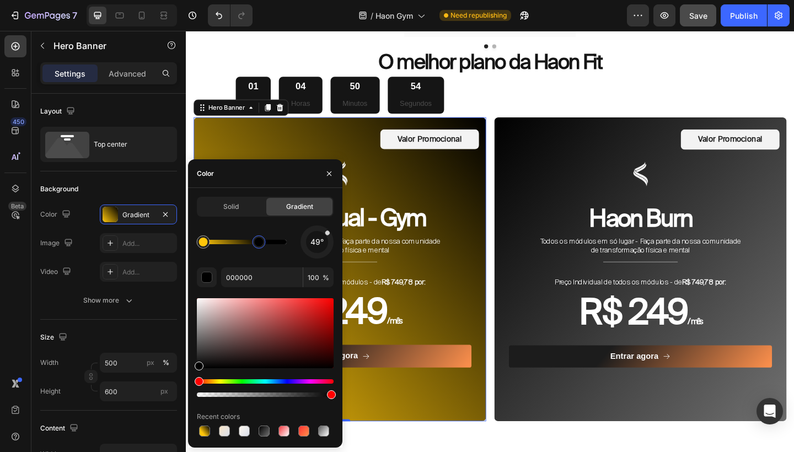
drag, startPoint x: 286, startPoint y: 244, endPoint x: 256, endPoint y: 246, distance: 29.8
click at [256, 246] on div at bounding box center [259, 242] width 9 height 9
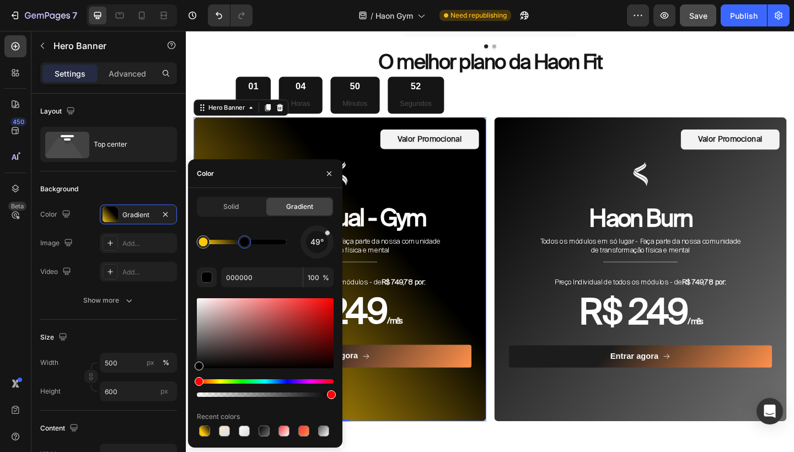
type input "FFC60B"
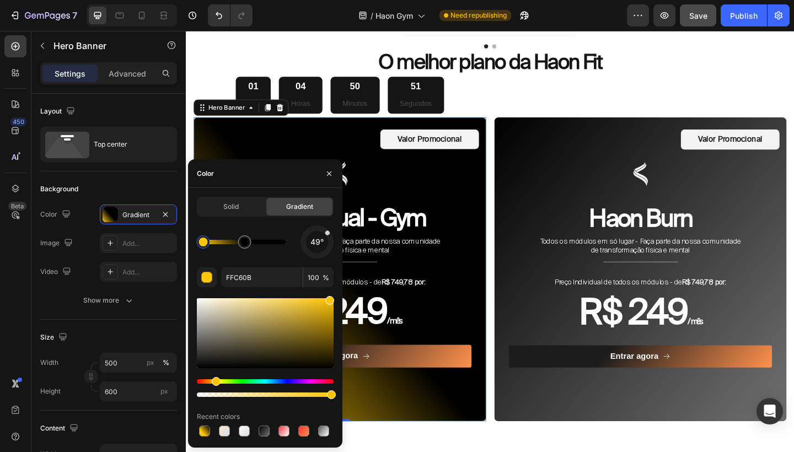
drag, startPoint x: 256, startPoint y: 246, endPoint x: 245, endPoint y: 246, distance: 11.6
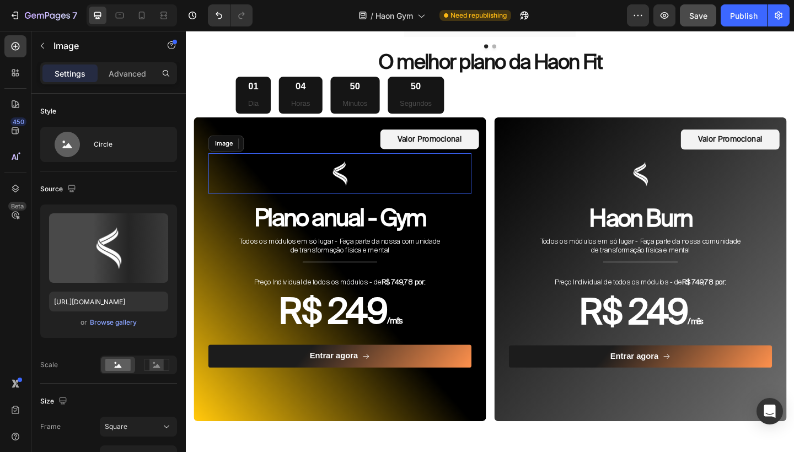
click at [450, 164] on div at bounding box center [353, 186] width 286 height 44
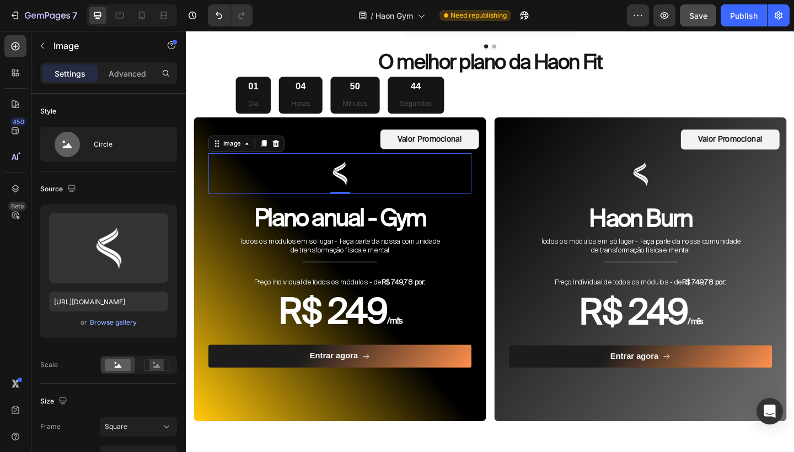
click at [375, 179] on div at bounding box center [353, 186] width 286 height 44
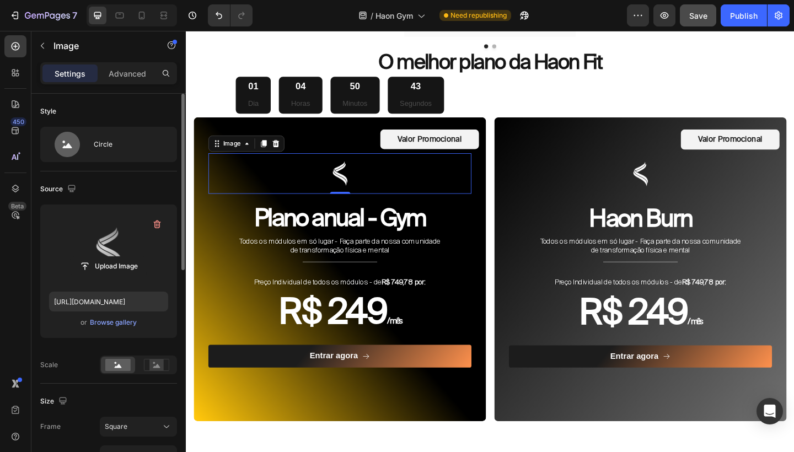
click at [114, 250] on label at bounding box center [108, 247] width 119 height 69
click at [114, 257] on input "file" at bounding box center [109, 266] width 76 height 19
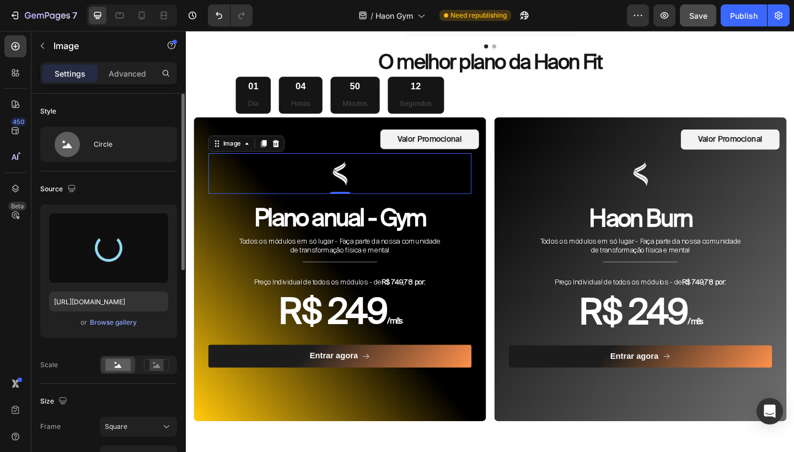
type input "https://cdn.shopify.com/s/files/1/0754/9681/6871/files/gempages_576628724481393…"
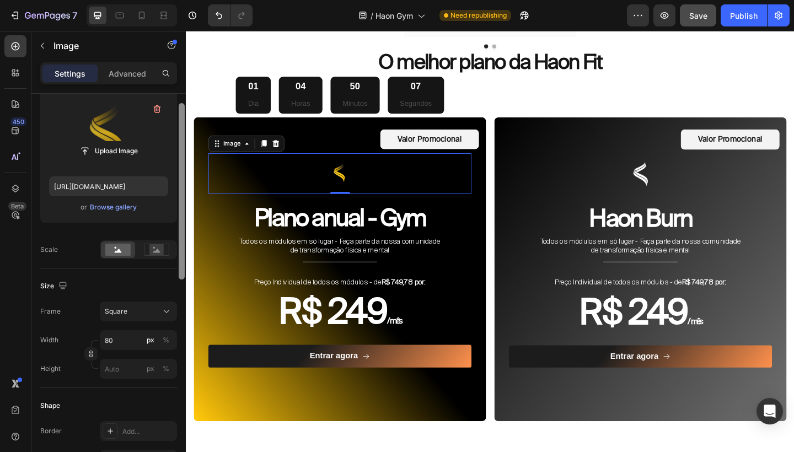
drag, startPoint x: 183, startPoint y: 260, endPoint x: 180, endPoint y: 313, distance: 52.4
click at [180, 279] on div at bounding box center [182, 191] width 6 height 176
click at [120, 337] on input "80" at bounding box center [138, 340] width 77 height 20
type input "8"
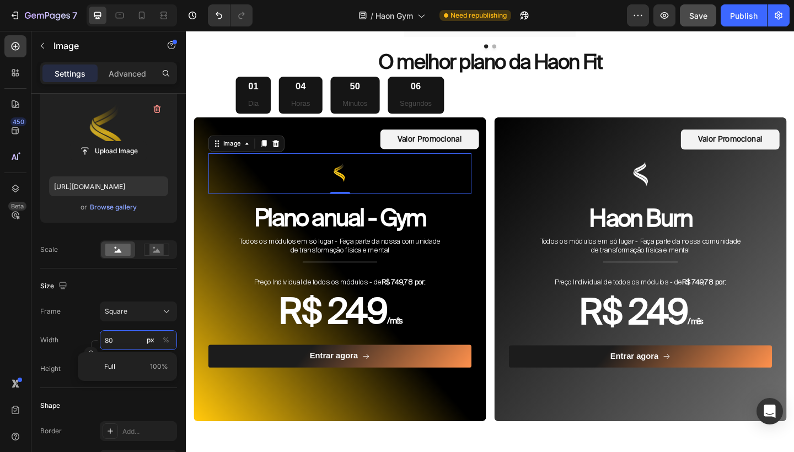
type input "8"
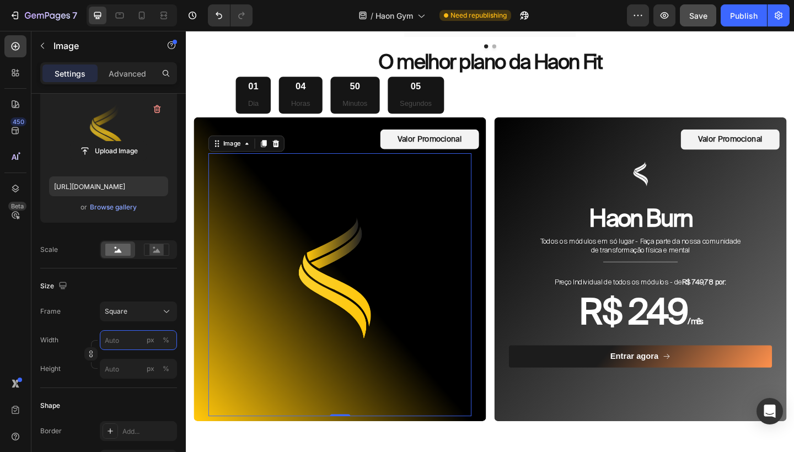
type input "1"
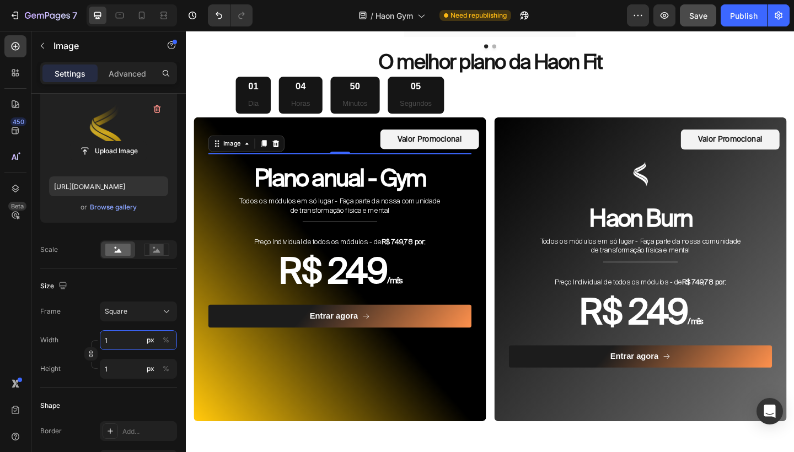
type input "10"
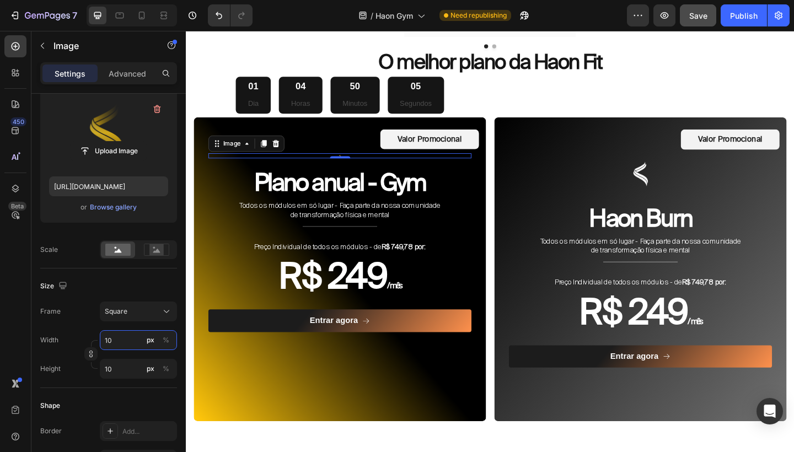
type input "100"
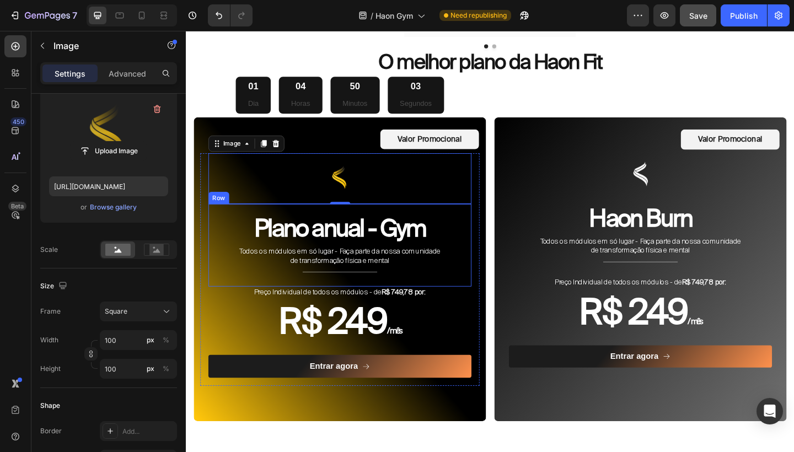
click at [395, 219] on div "Plano anual - Gym Heading Todos os módulos em só lugar - Faça parte da nossa co…" at bounding box center [353, 264] width 286 height 90
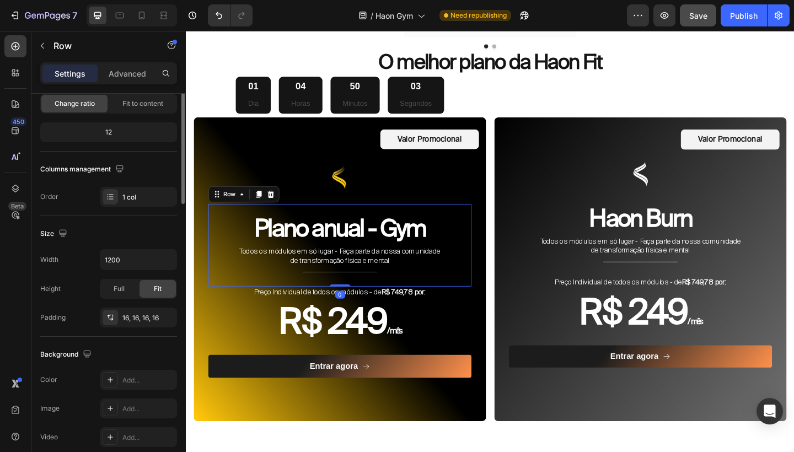
scroll to position [0, 0]
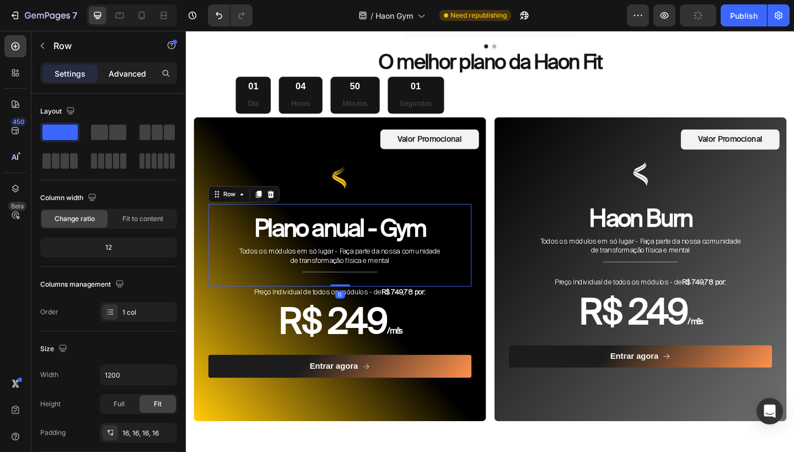
click at [134, 73] on p "Advanced" at bounding box center [127, 74] width 37 height 12
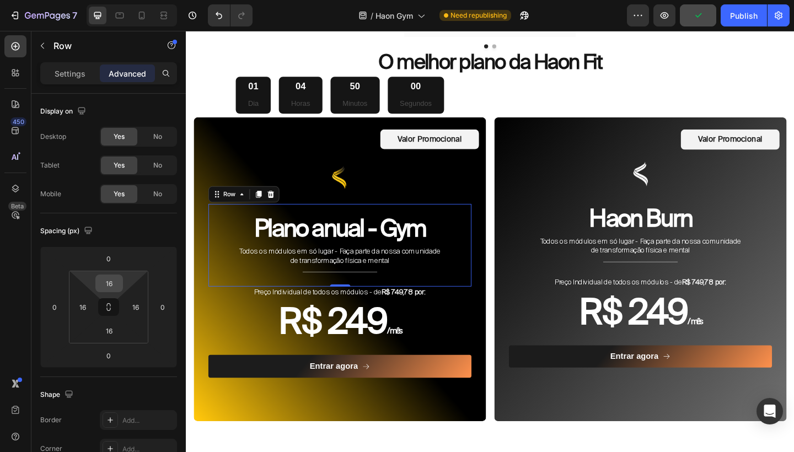
click at [114, 285] on input "16" at bounding box center [109, 283] width 22 height 17
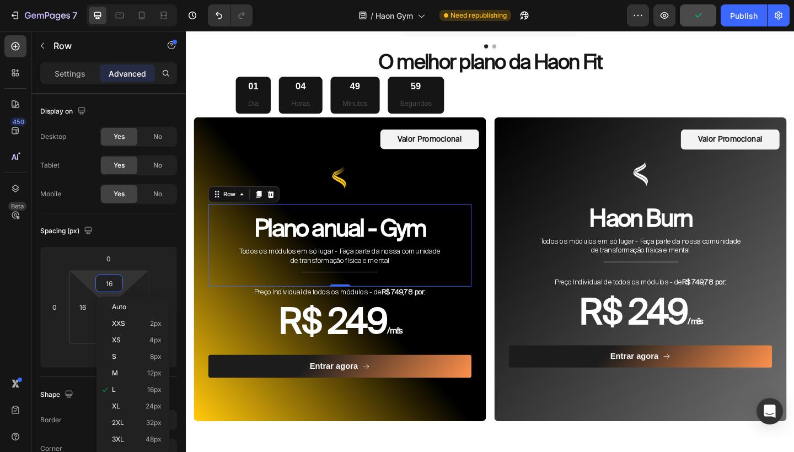
type input "-"
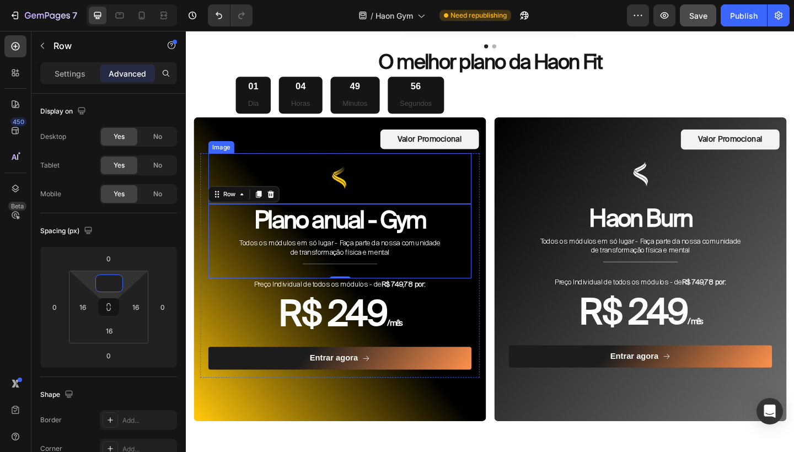
click at [373, 192] on img at bounding box center [353, 191] width 55 height 55
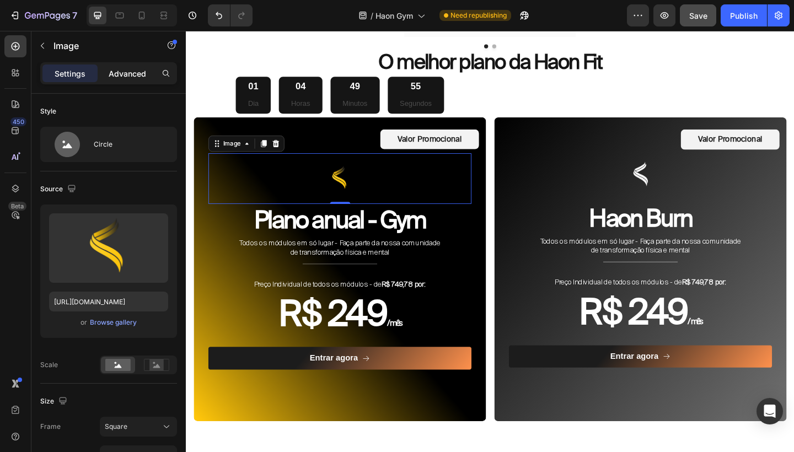
click at [136, 73] on p "Advanced" at bounding box center [127, 74] width 37 height 12
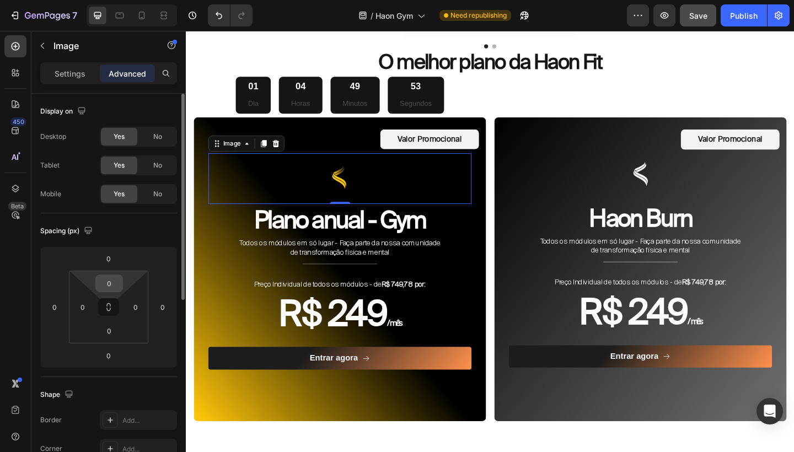
click at [114, 279] on input "0" at bounding box center [109, 283] width 22 height 17
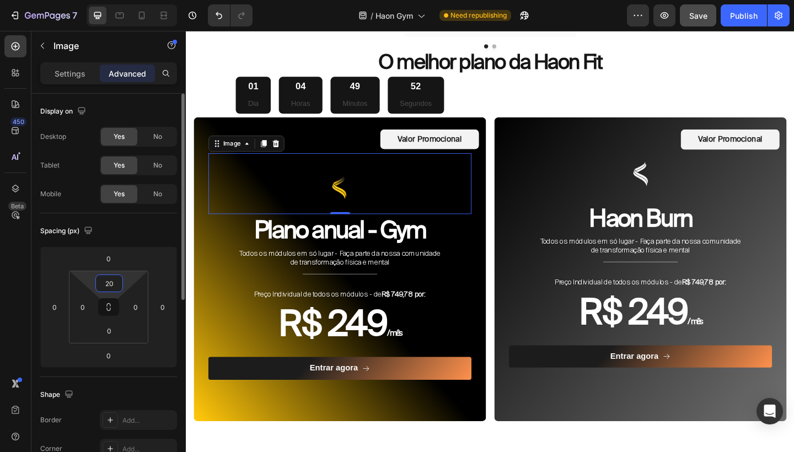
type input "2"
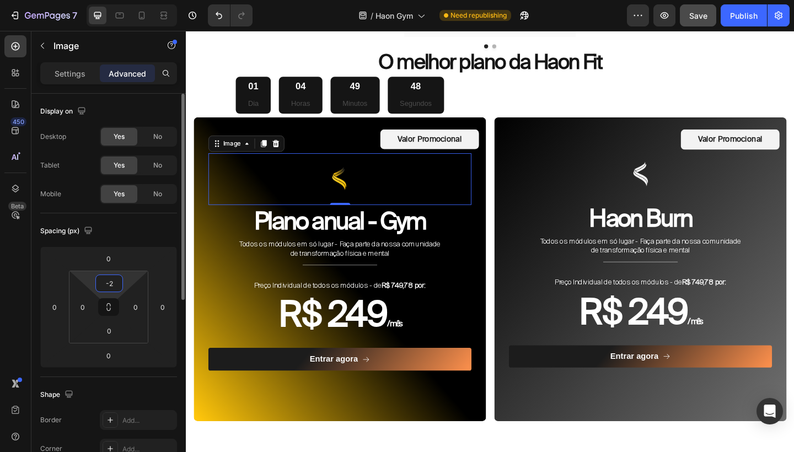
type input "-"
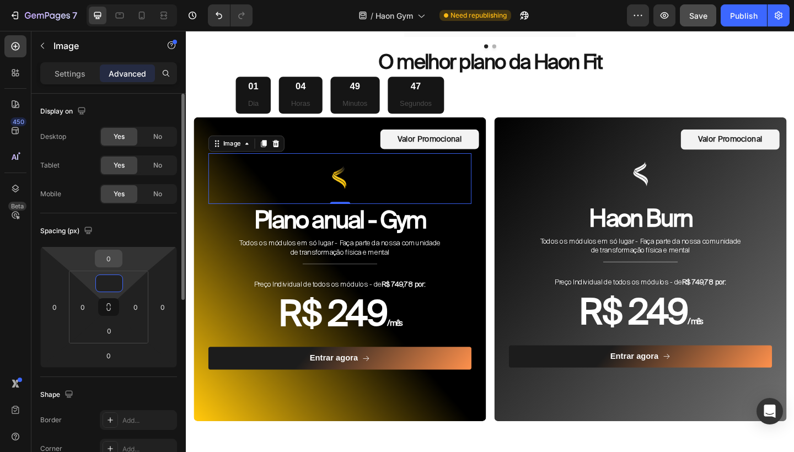
type input "0"
click at [116, 258] on input "0" at bounding box center [109, 258] width 22 height 17
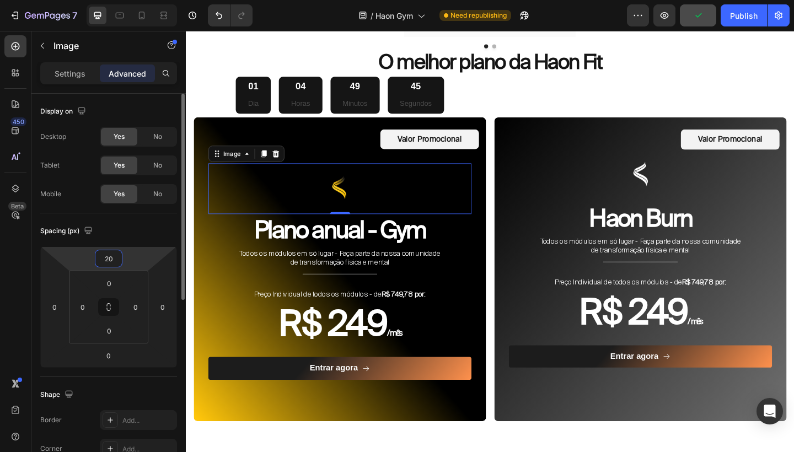
type input "2"
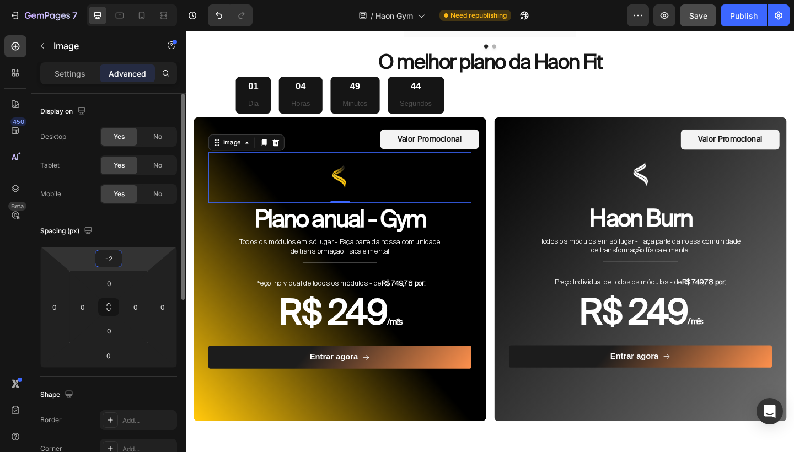
type input "-20"
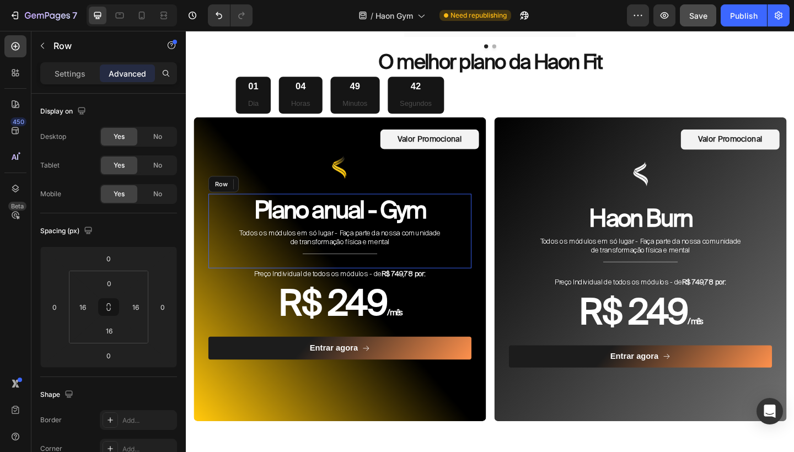
drag, startPoint x: 649, startPoint y: 234, endPoint x: 488, endPoint y: 218, distance: 162.3
click at [488, 218] on div "Plano anual - Gym Heading Todos os módulos em só lugar - Faça parte da nossa co…" at bounding box center [353, 248] width 286 height 81
click at [501, 140] on div "Valor Promocional Text Block Row" at bounding box center [450, 149] width 107 height 22
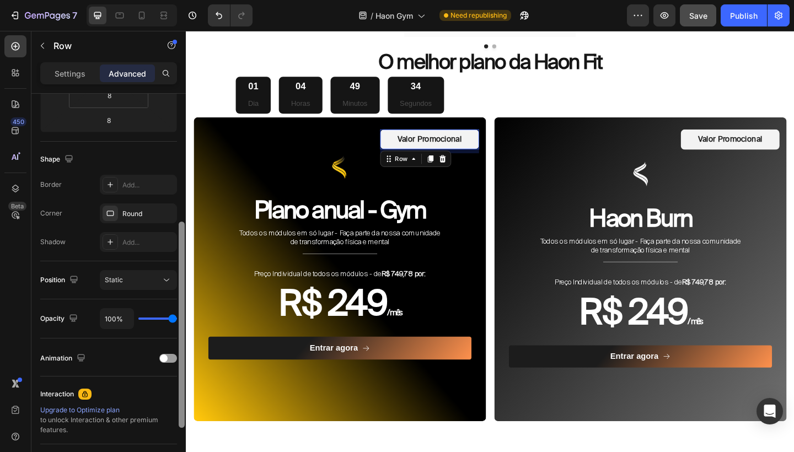
drag, startPoint x: 181, startPoint y: 217, endPoint x: 180, endPoint y: 343, distance: 126.2
click at [181, 343] on div at bounding box center [182, 325] width 6 height 206
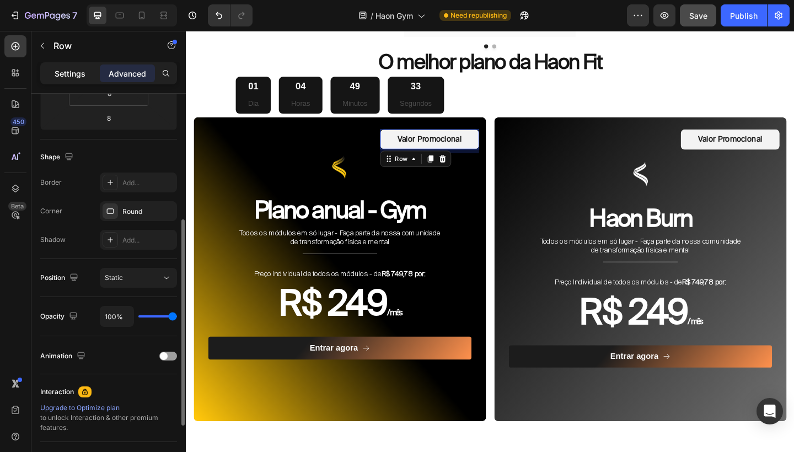
click at [78, 76] on p "Settings" at bounding box center [70, 74] width 31 height 12
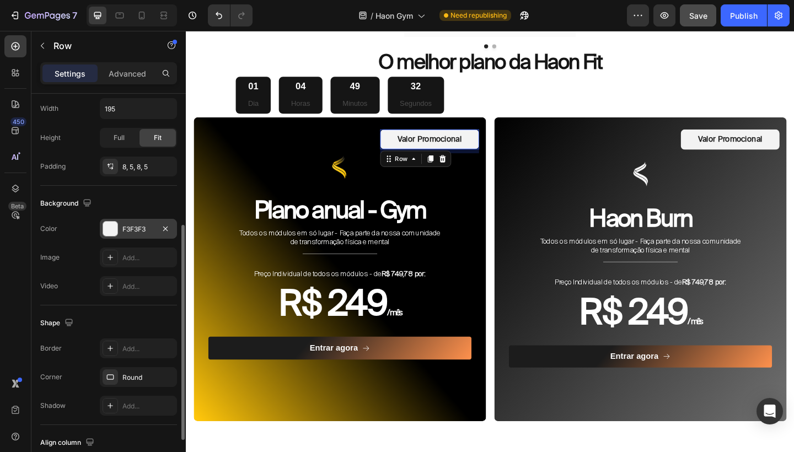
click at [146, 228] on div "F3F3F3" at bounding box center [138, 229] width 32 height 10
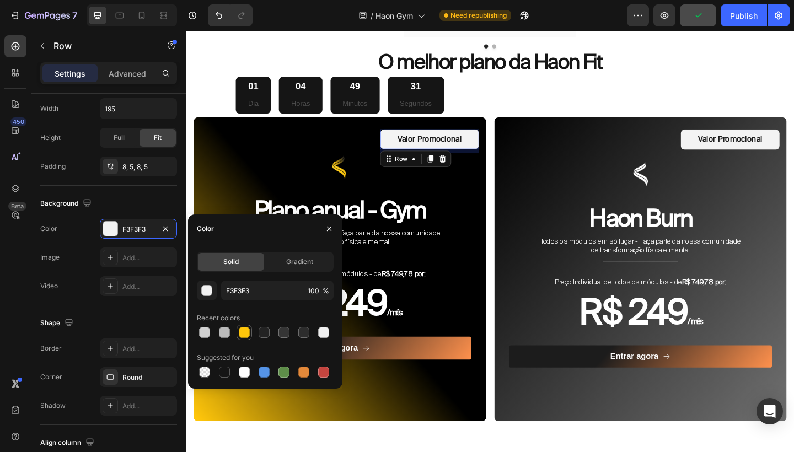
click at [246, 338] on div at bounding box center [244, 332] width 13 height 13
type input "FFC60B"
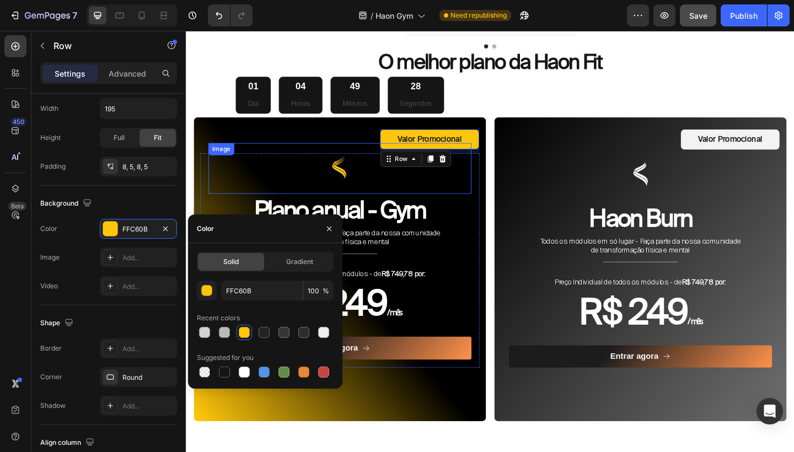
click at [362, 169] on img at bounding box center [353, 180] width 55 height 55
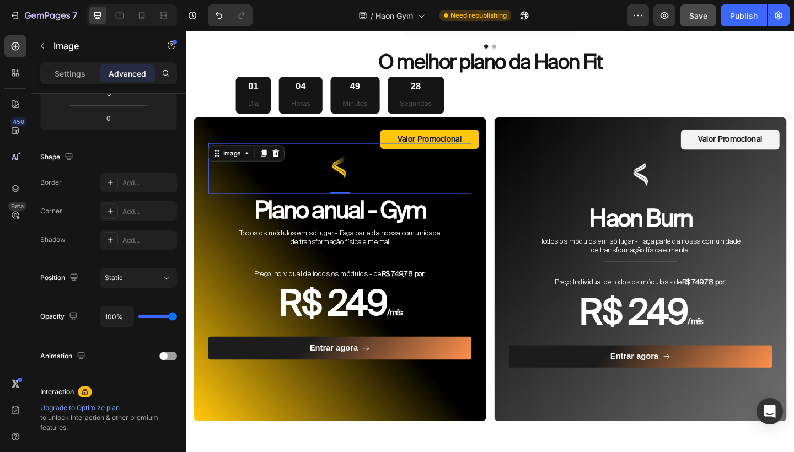
scroll to position [0, 0]
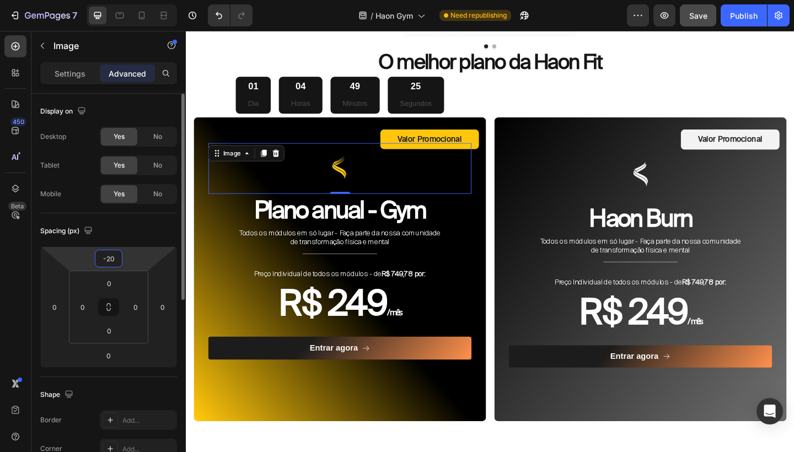
click at [114, 259] on input "-20" at bounding box center [109, 258] width 22 height 17
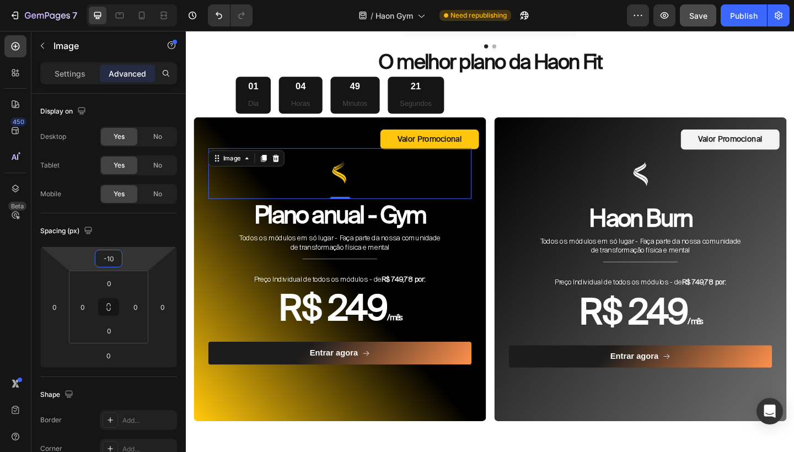
type input "-10"
drag, startPoint x: 539, startPoint y: 173, endPoint x: 368, endPoint y: 152, distance: 172.1
click at [368, 159] on div at bounding box center [353, 186] width 286 height 55
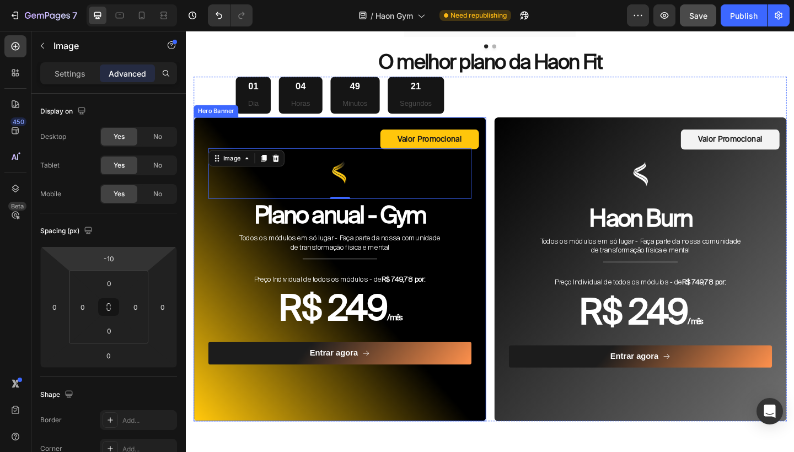
click at [367, 140] on div "Valor Promocional Text Block Row Image 0 Plano anual - Gym Heading Todos os mód…" at bounding box center [353, 270] width 304 height 265
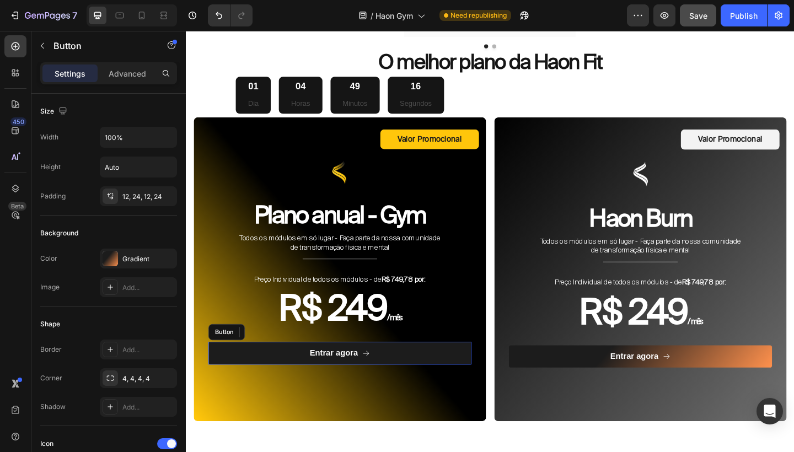
click at [411, 380] on button "Entrar agora" at bounding box center [353, 381] width 286 height 25
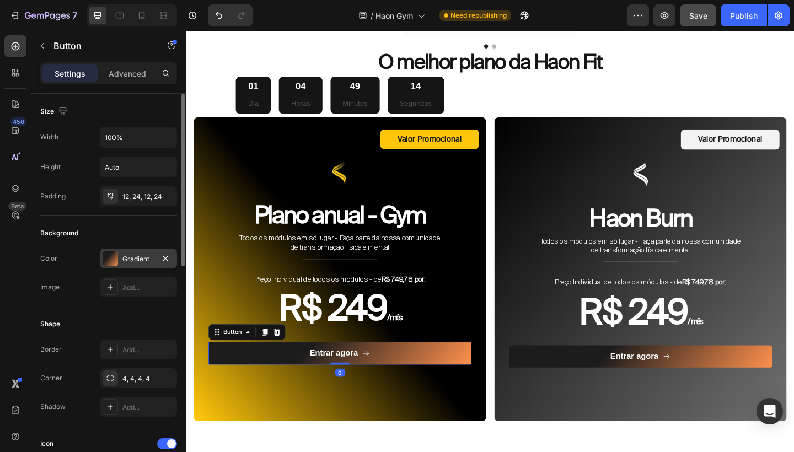
click at [152, 258] on div "Gradient" at bounding box center [138, 259] width 32 height 10
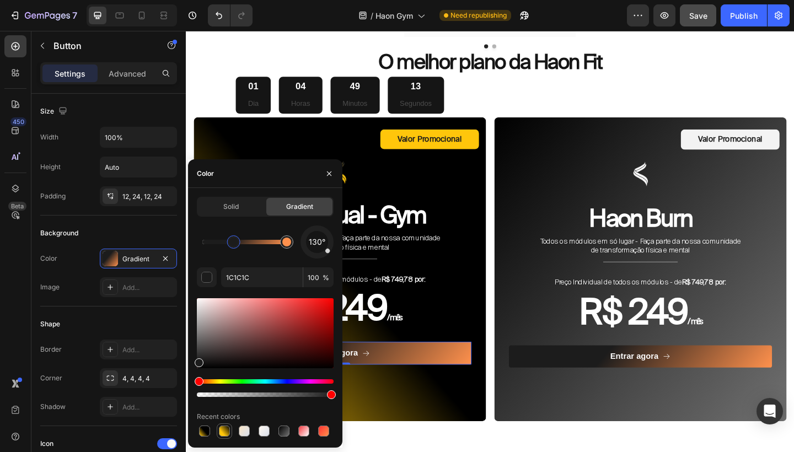
click at [222, 430] on div at bounding box center [224, 431] width 11 height 11
type input "FFC60B"
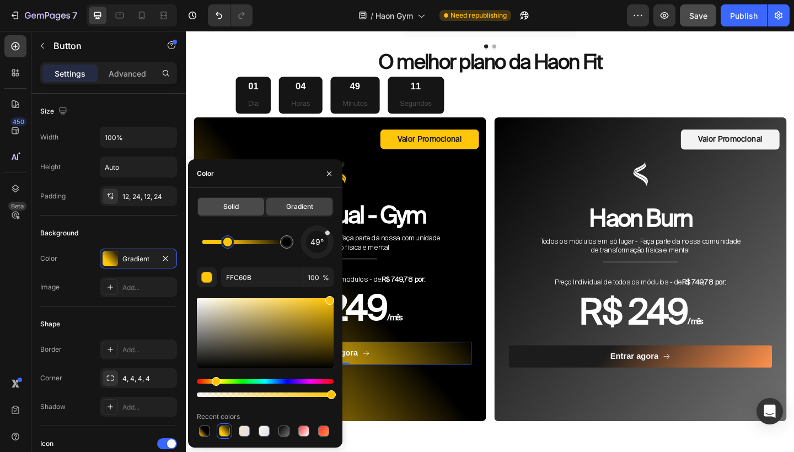
click at [239, 209] on span "Solid" at bounding box center [230, 207] width 15 height 10
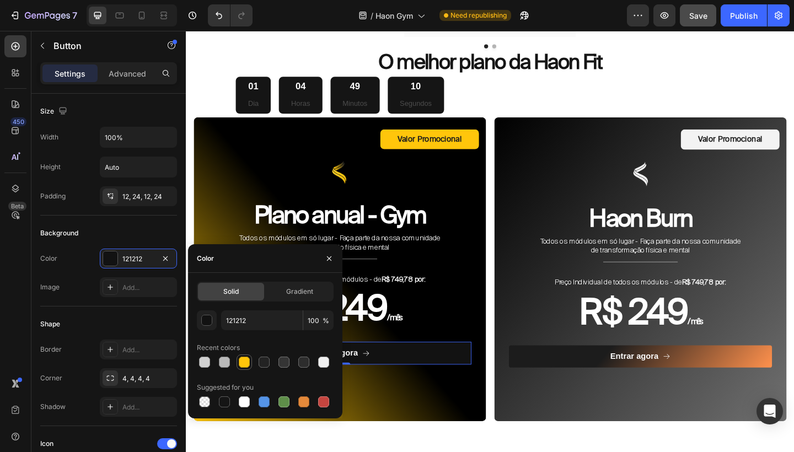
click at [245, 367] on div at bounding box center [244, 362] width 11 height 11
type input "FFC60B"
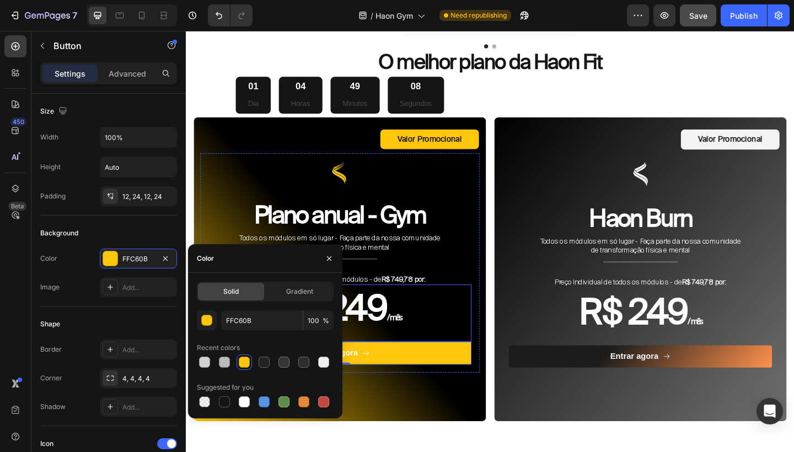
click at [453, 322] on h2 "R$ 249 / mês" at bounding box center [353, 338] width 286 height 62
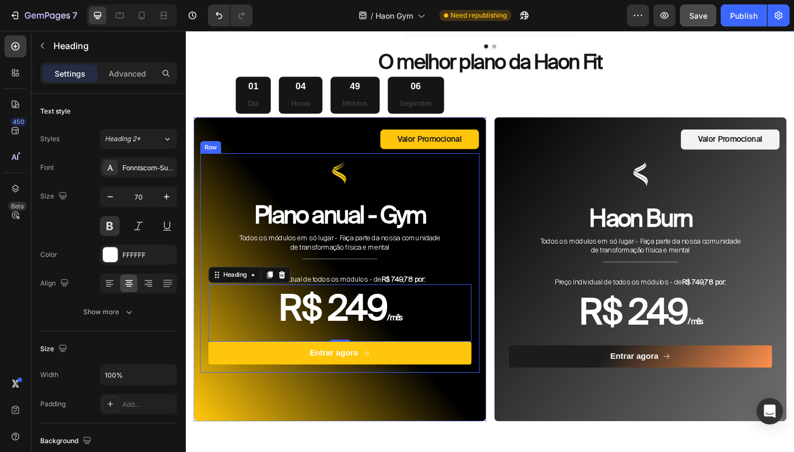
click at [499, 266] on div "Image Plano anual - Gym Heading Todos os módulos em só lugar - Faça parte da no…" at bounding box center [353, 283] width 304 height 239
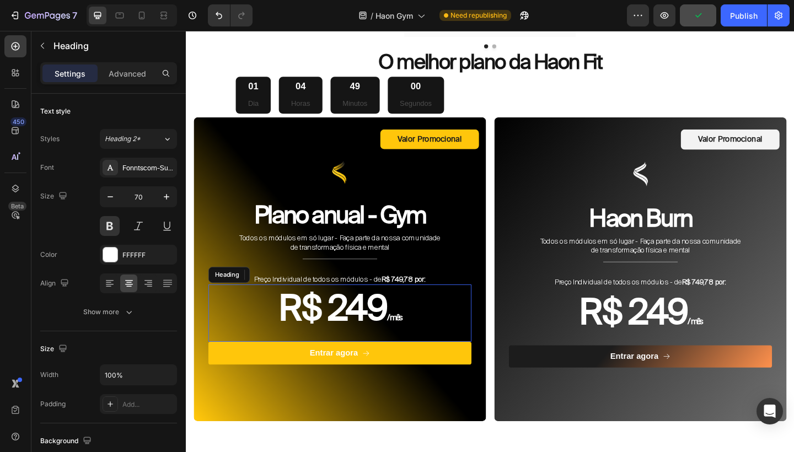
click at [416, 338] on span "/ mês" at bounding box center [412, 343] width 15 height 10
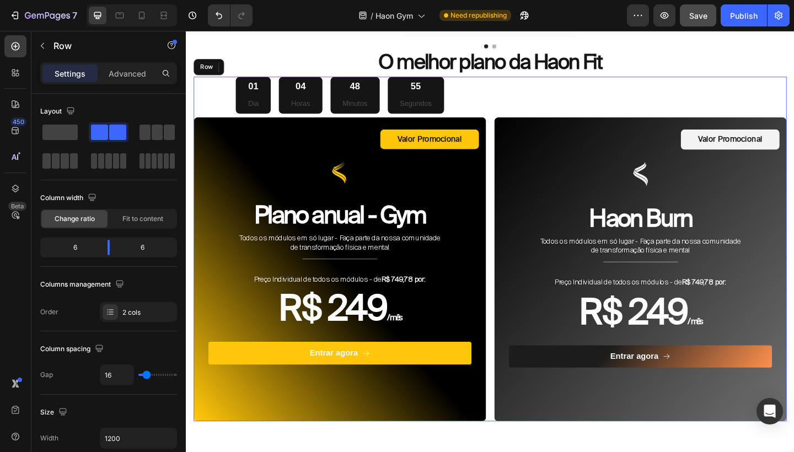
click at [604, 92] on div "Valor Promocional Text Block Row Image Haon Burn Heading Todos os módulos em só…" at bounding box center [680, 268] width 318 height 375
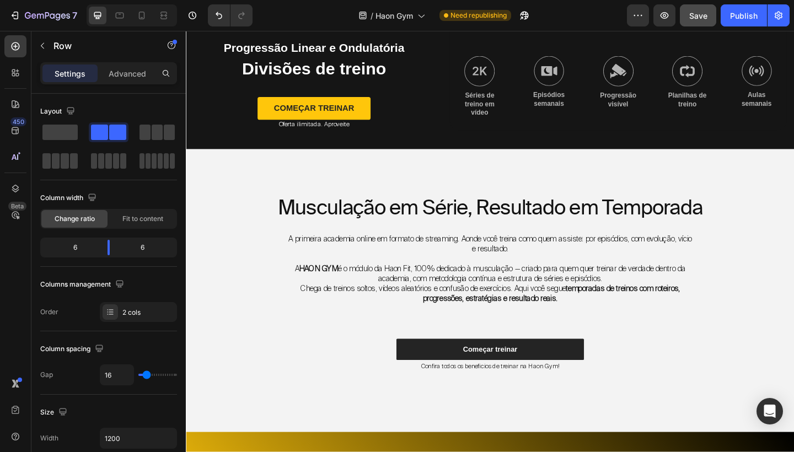
scroll to position [60, 0]
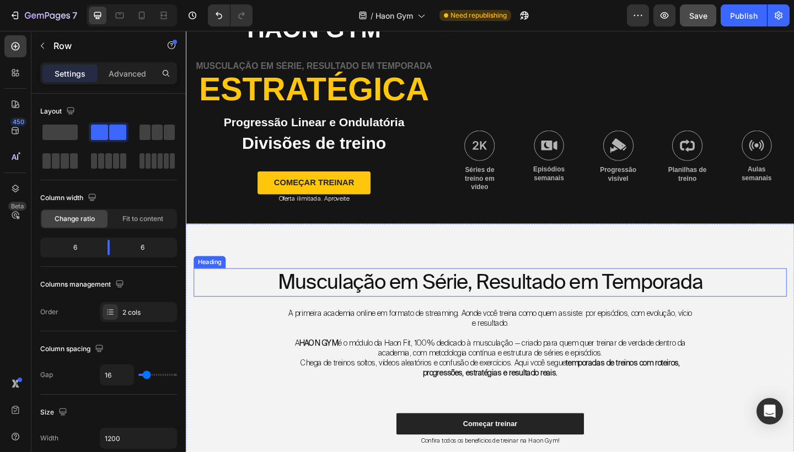
click at [518, 302] on h2 "Musculação em Série, Resultado em Temporada" at bounding box center [516, 304] width 645 height 31
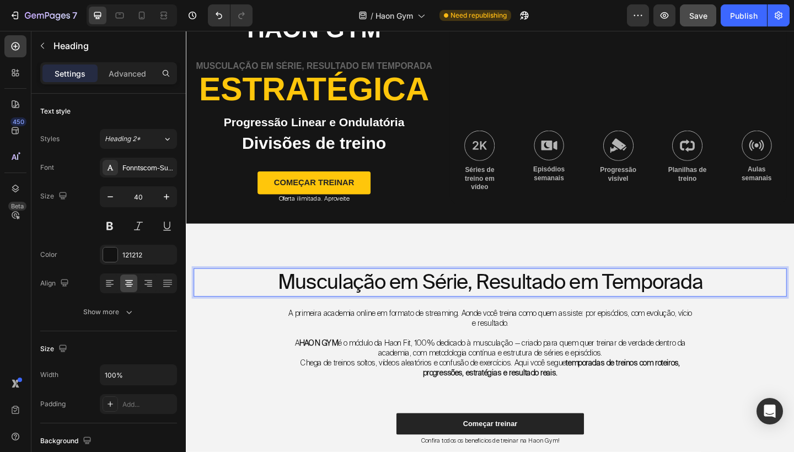
click at [518, 302] on p "Musculação em Série, Resultado em Temporada" at bounding box center [516, 304] width 643 height 29
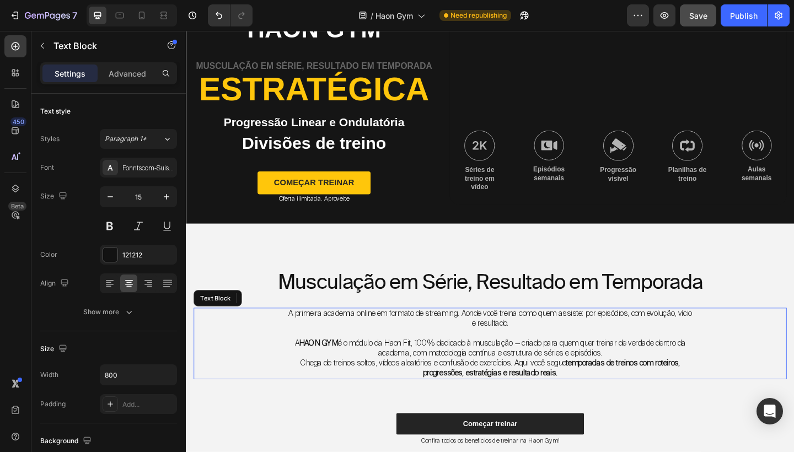
click at [791, 367] on div "A primeira academia online em formato de streaming. Aonde você treina como quem…" at bounding box center [516, 371] width 645 height 78
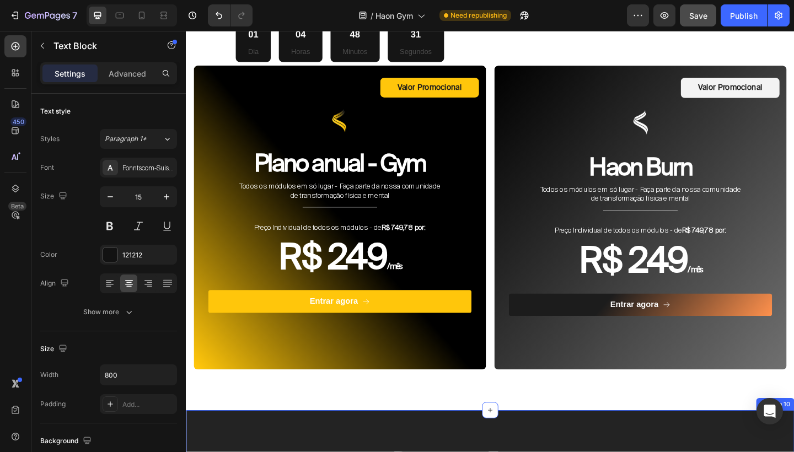
scroll to position [3437, 0]
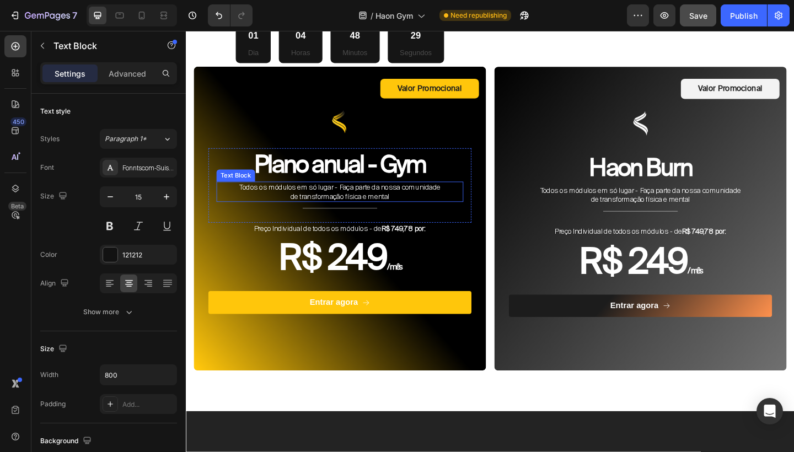
click at [394, 196] on p "Todos os módulos em só lugar - Faça parte da nossa comunidade de transformação …" at bounding box center [353, 206] width 226 height 20
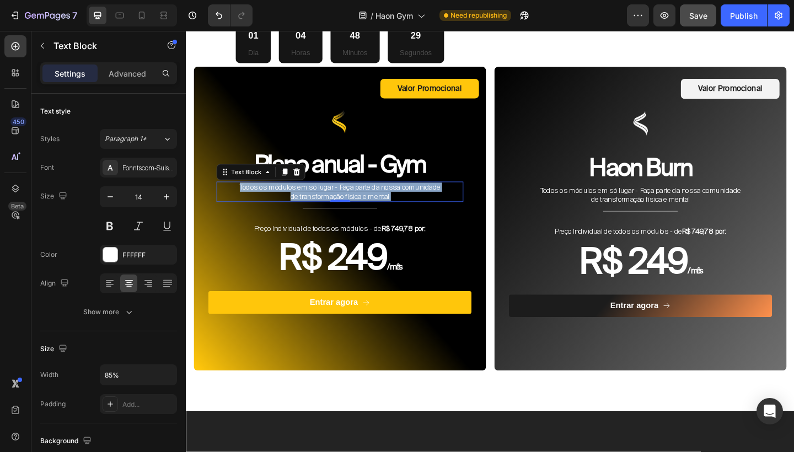
click at [394, 196] on p "Todos os módulos em só lugar - Faça parte da nossa comunidade de transformação …" at bounding box center [353, 206] width 226 height 20
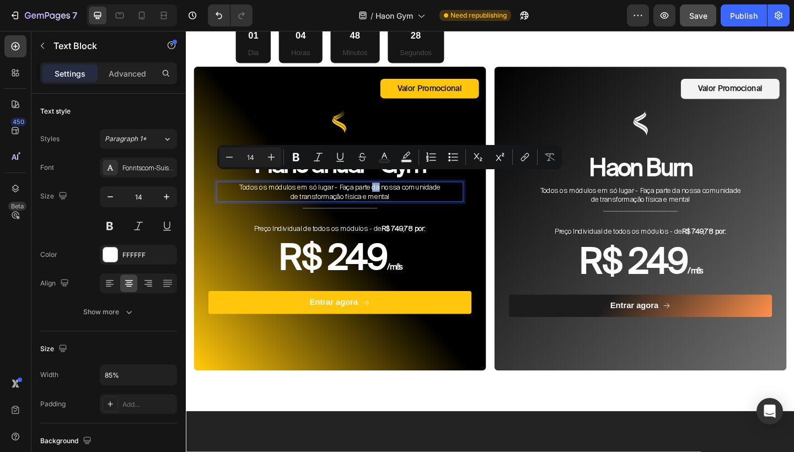
click at [394, 196] on p "Todos os módulos em só lugar - Faça parte da nossa comunidade de transformação …" at bounding box center [353, 206] width 226 height 20
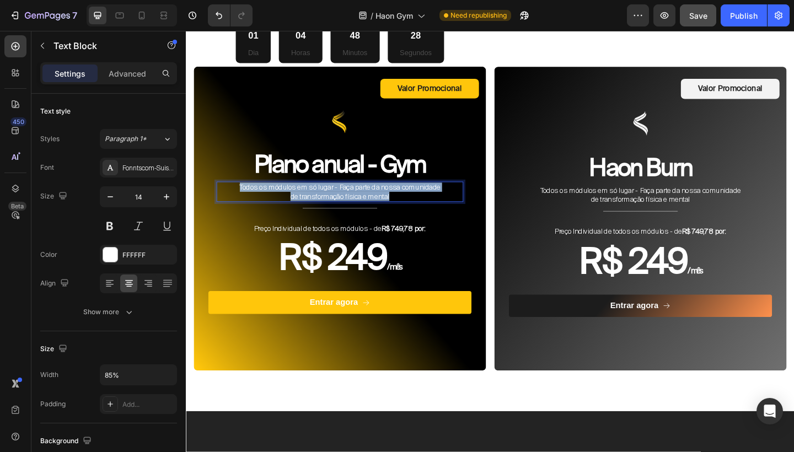
click at [394, 196] on p "Todos os módulos em só lugar - Faça parte da nossa comunidade de transformação …" at bounding box center [353, 206] width 226 height 20
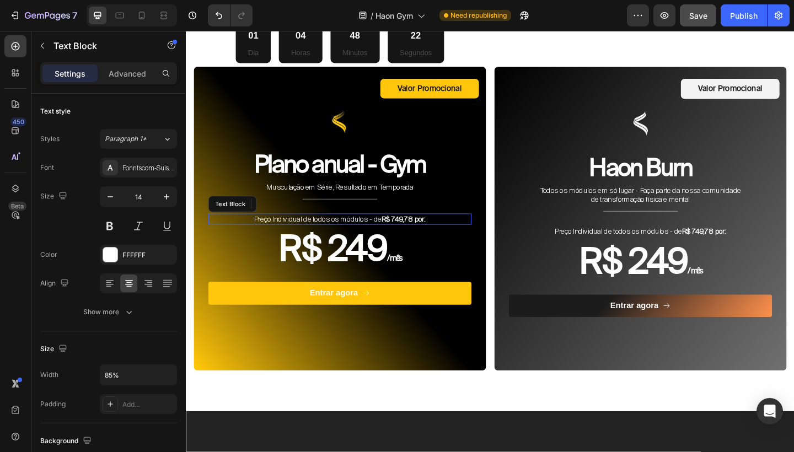
click at [364, 231] on p "Preço Individual de todos os módulos - de R$ 749,78 por:" at bounding box center [353, 236] width 241 height 10
click at [381, 231] on p "Preço Individual de todos os módulos - de R$ 749,78 por:" at bounding box center [353, 236] width 241 height 10
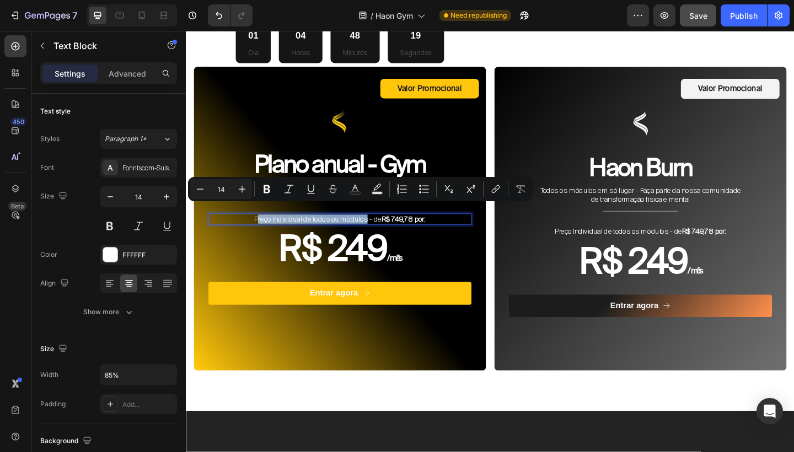
drag, startPoint x: 381, startPoint y: 229, endPoint x: 260, endPoint y: 228, distance: 121.8
click at [260, 231] on p "Preço Individual de todos os módulos - de R$ 749,78 por:" at bounding box center [353, 236] width 241 height 10
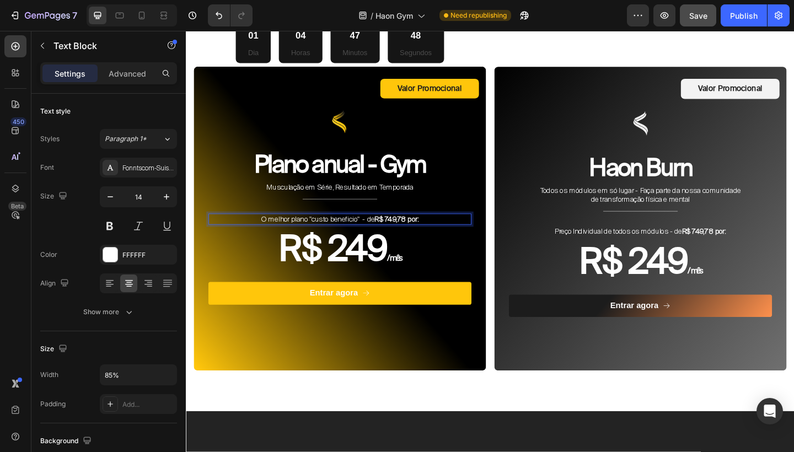
click at [381, 231] on p "O melhor plano "custo beneficio" - de R$ 749,78 por:" at bounding box center [353, 236] width 241 height 10
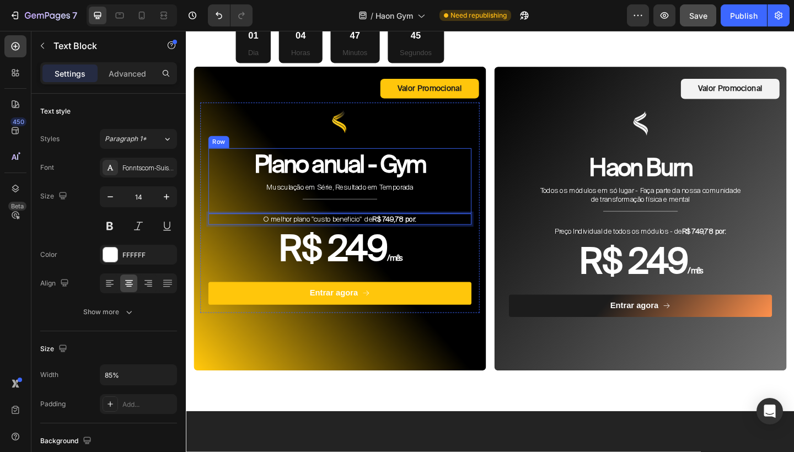
click at [473, 215] on div "Plano anual - Gym Heading Musculação em Série, Resultado em Temporada Text Bloc…" at bounding box center [353, 194] width 286 height 71
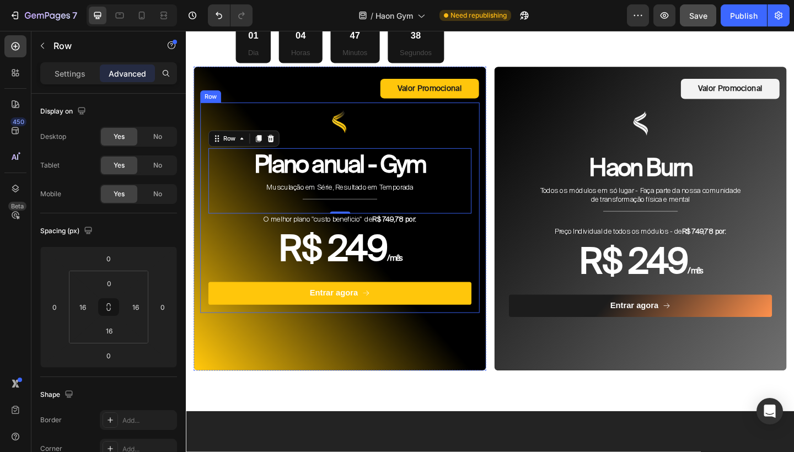
click at [498, 157] on div "Image Plano anual - Gym Heading Musculação em Série, Resultado em Temporada Tex…" at bounding box center [353, 223] width 304 height 228
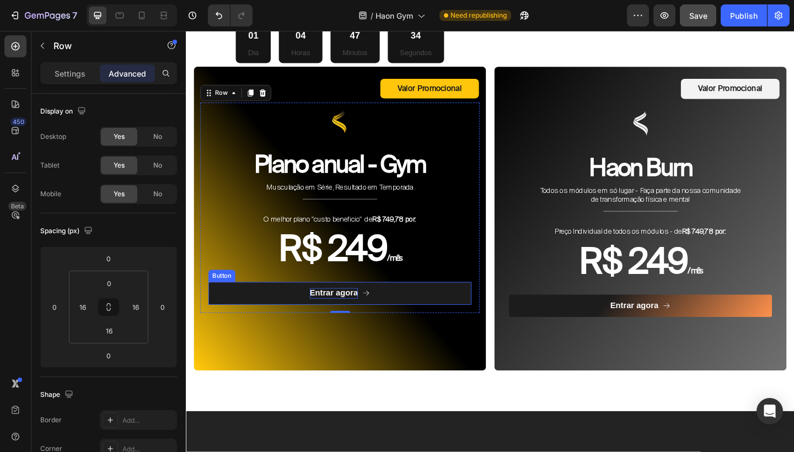
click at [361, 311] on p "Entrar agora" at bounding box center [346, 317] width 52 height 12
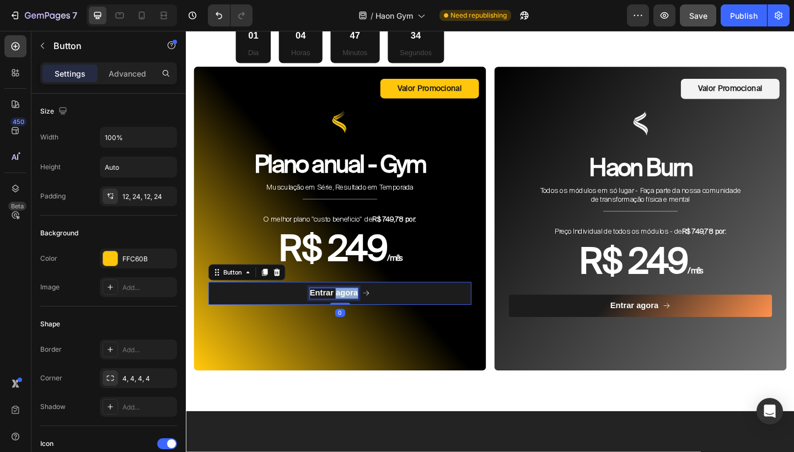
click at [361, 311] on p "Entrar agora" at bounding box center [346, 317] width 52 height 12
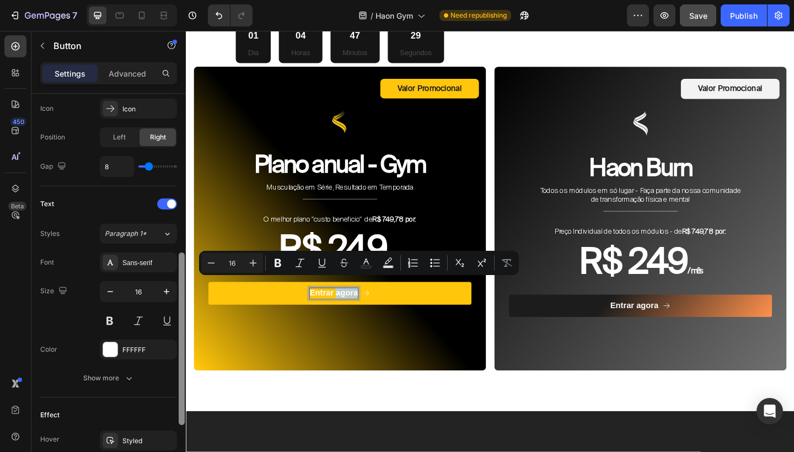
scroll to position [363, 0]
drag, startPoint x: 181, startPoint y: 206, endPoint x: 165, endPoint y: 367, distance: 162.3
click at [165, 367] on div "Size Width 100% Height Auto Padding 12, 24, 12, 24 Background Color FFC60B Imag…" at bounding box center [108, 289] width 154 height 390
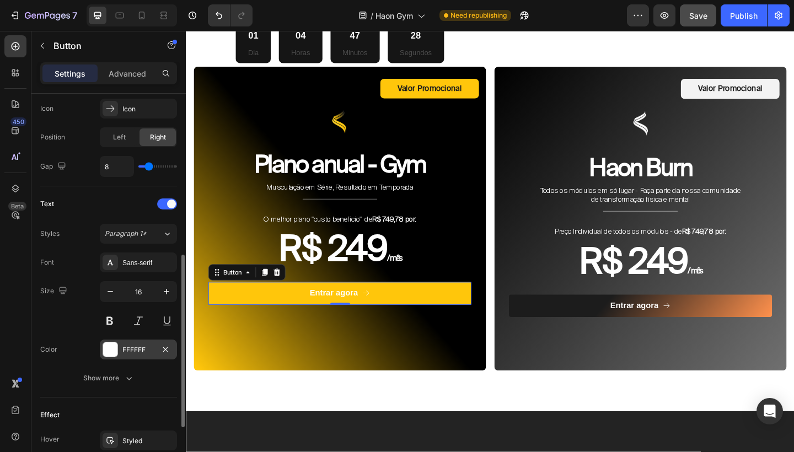
click at [149, 353] on div "FFFFFF" at bounding box center [138, 350] width 32 height 10
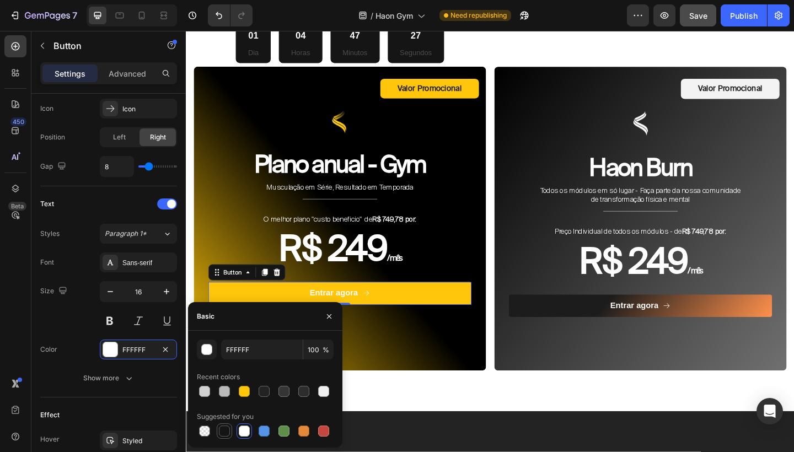
click at [227, 429] on div at bounding box center [224, 431] width 11 height 11
type input "151515"
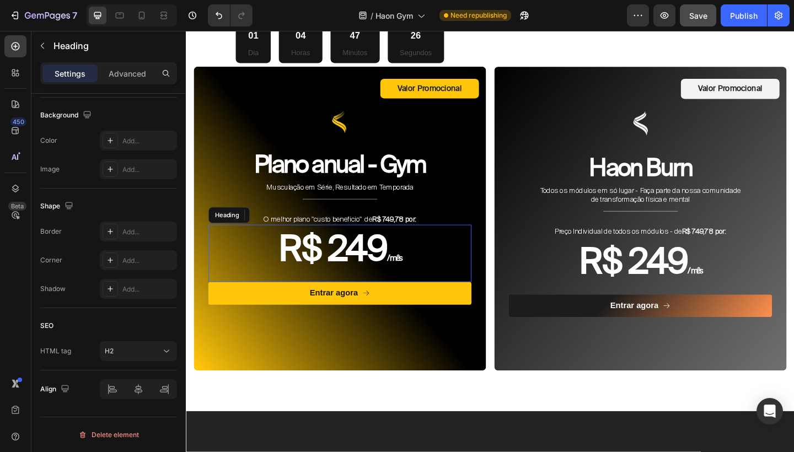
drag, startPoint x: 638, startPoint y: 273, endPoint x: 476, endPoint y: 261, distance: 162.5
click at [476, 261] on h2 "R$ 249 / mês" at bounding box center [353, 273] width 286 height 62
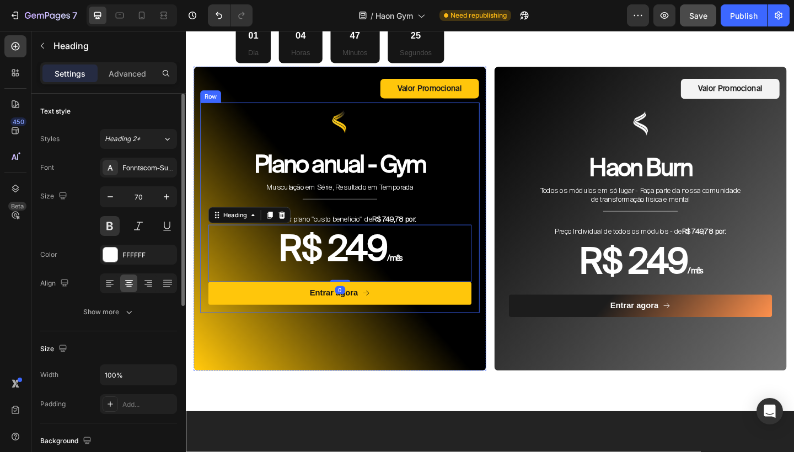
click at [497, 223] on div "Image Plano anual - Gym Heading Musculação em Série, Resultado em Temporada Tex…" at bounding box center [353, 223] width 304 height 228
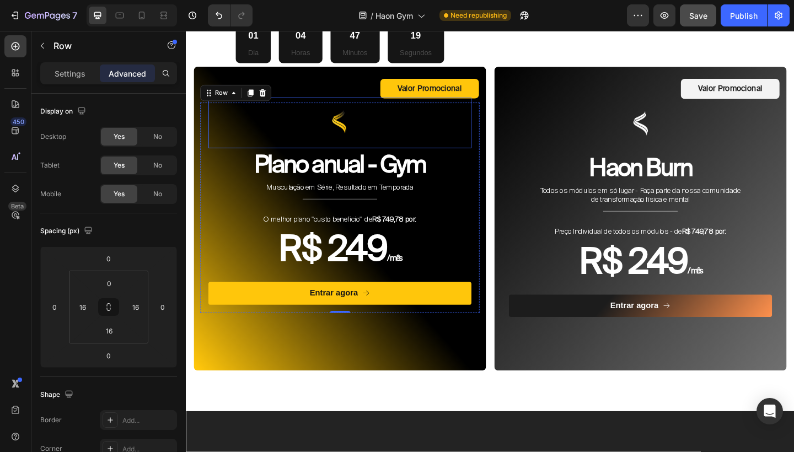
click at [400, 115] on div at bounding box center [353, 131] width 286 height 55
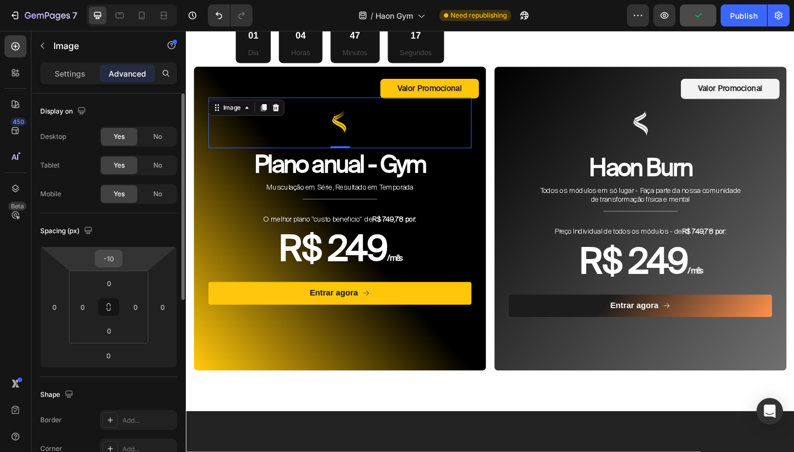
click at [111, 260] on input "-10" at bounding box center [109, 258] width 22 height 17
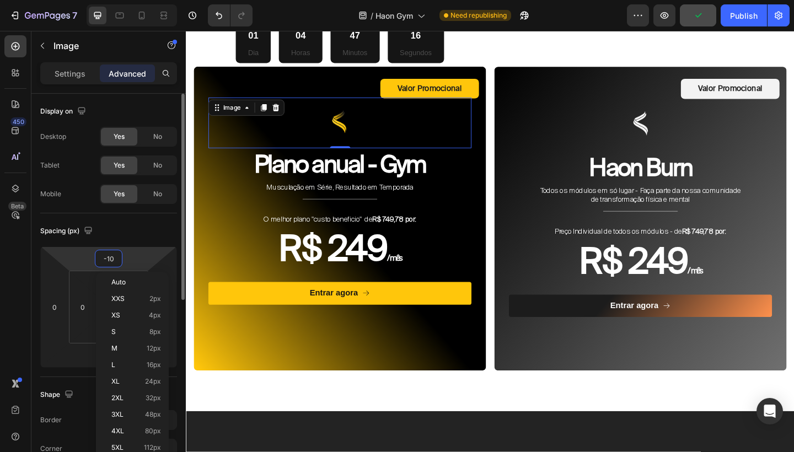
type input "0"
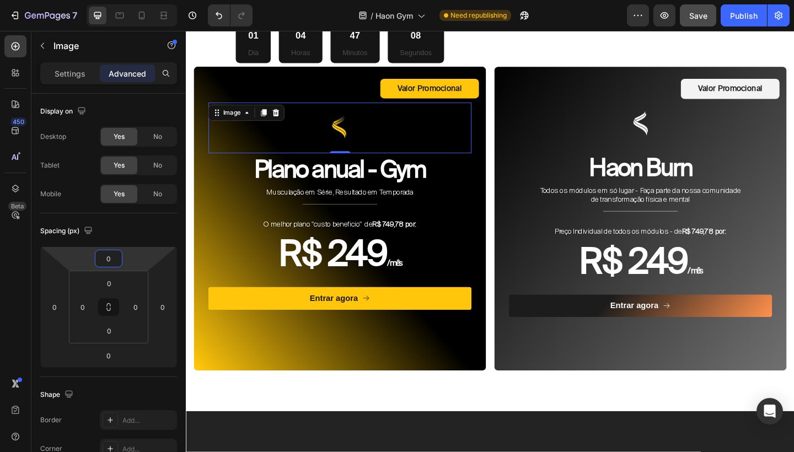
click at [664, 173] on h2 "Haon Burn" at bounding box center [680, 181] width 268 height 36
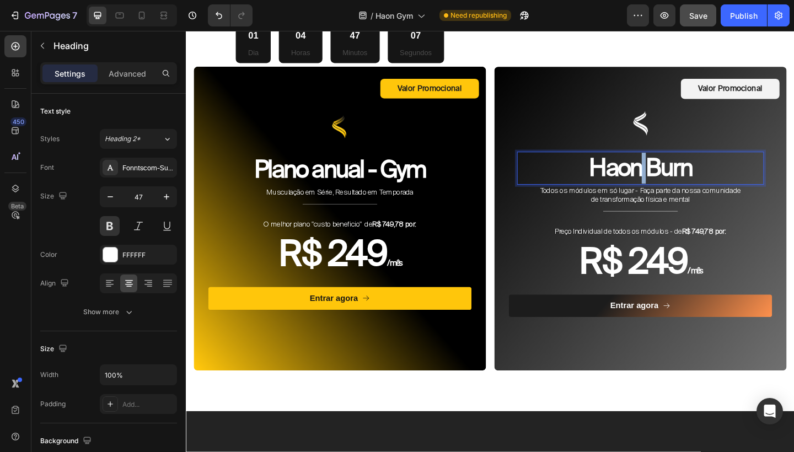
click at [677, 170] on p "Haon Burn" at bounding box center [680, 181] width 266 height 34
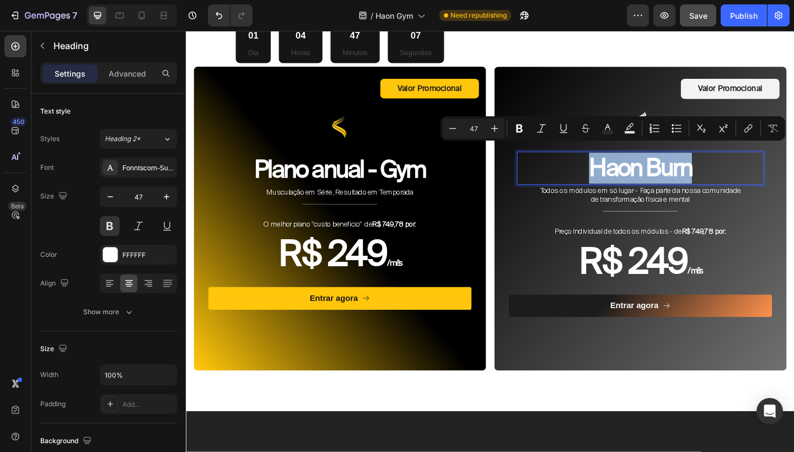
click at [677, 170] on p "Haon Burn" at bounding box center [680, 181] width 266 height 34
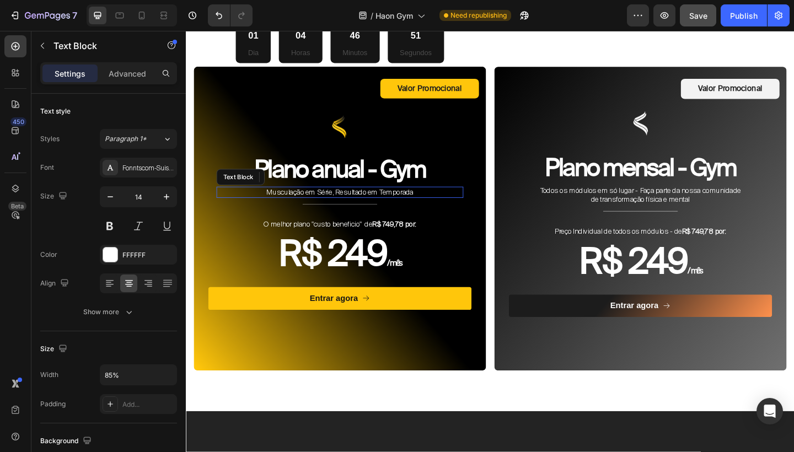
click at [430, 202] on p "Musculação em Série, Resultado em Temporada" at bounding box center [353, 207] width 226 height 10
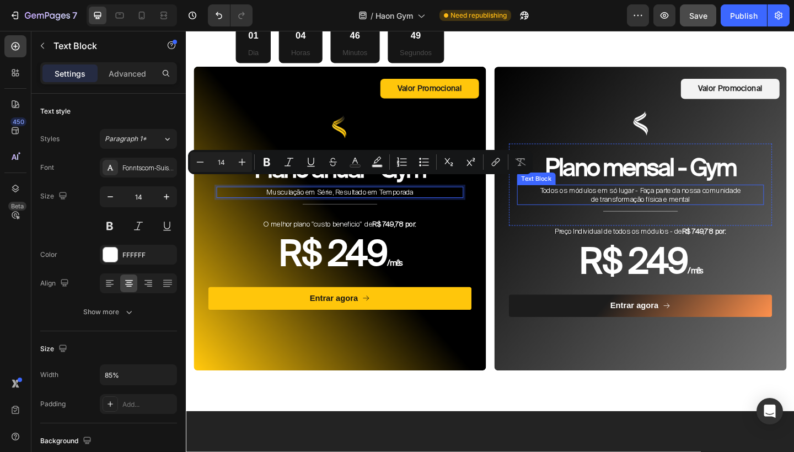
click at [644, 206] on p "Todos os módulos em só lugar - Faça parte da nossa comunidade de transformação …" at bounding box center [680, 210] width 226 height 20
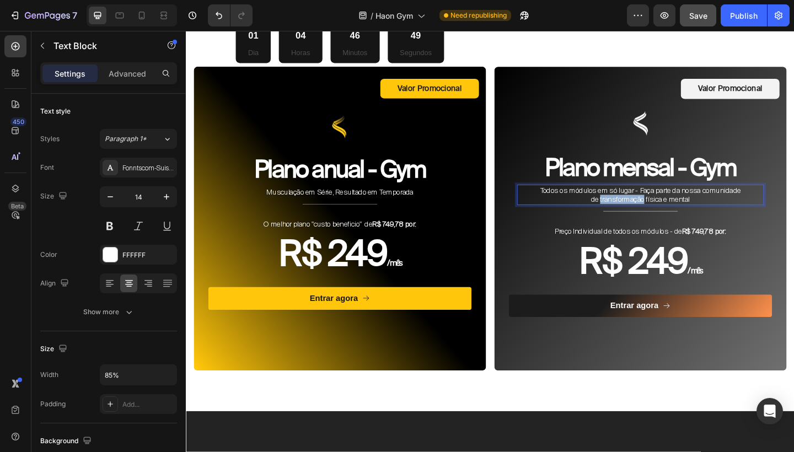
click at [644, 206] on p "Todos os módulos em só lugar - Faça parte da nossa comunidade de transformação …" at bounding box center [680, 210] width 226 height 20
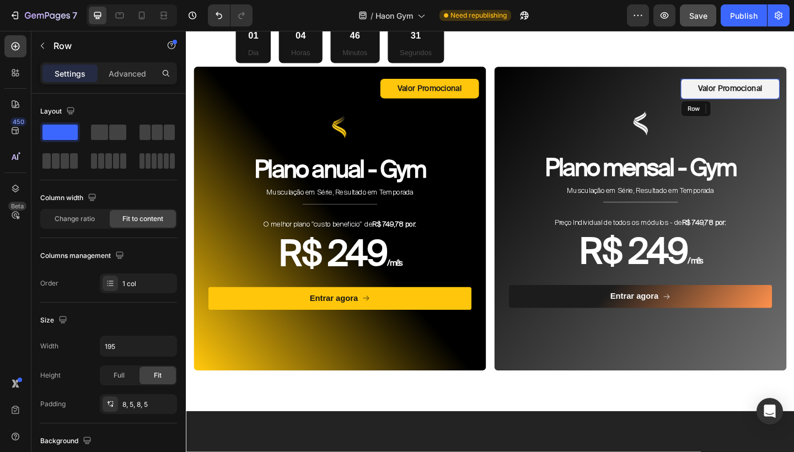
click at [793, 91] on div "Valor Promocional Text Block Row" at bounding box center [777, 94] width 107 height 22
click at [793, 111] on icon at bounding box center [791, 115] width 9 height 9
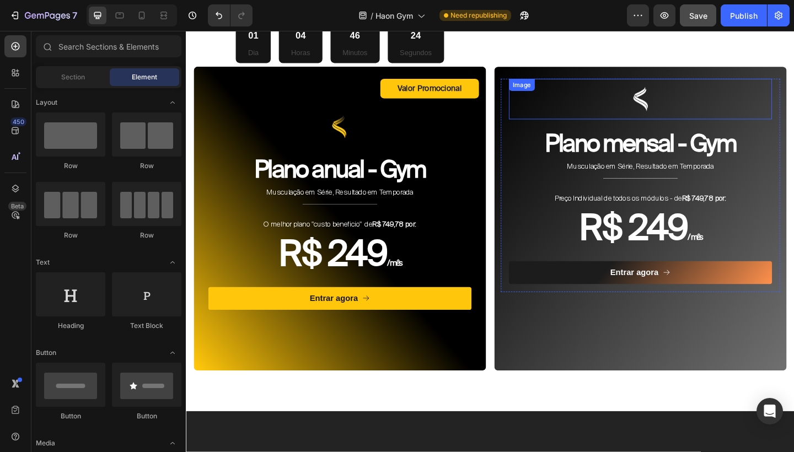
click at [766, 105] on div at bounding box center [680, 105] width 286 height 44
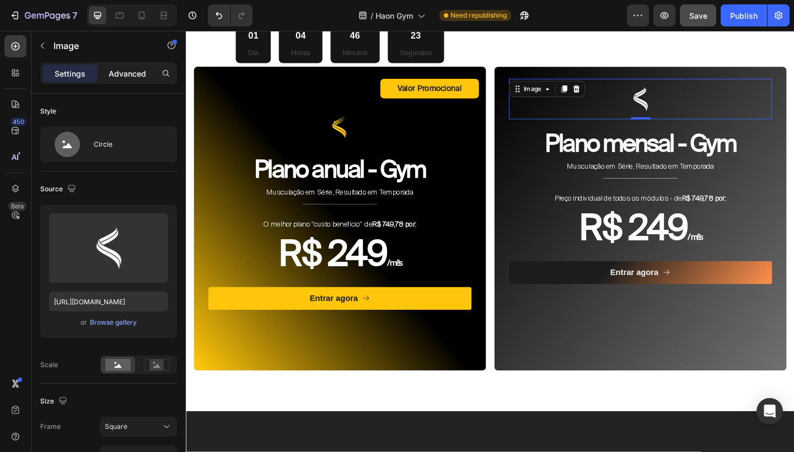
click at [135, 79] on div "Advanced" at bounding box center [127, 73] width 55 height 18
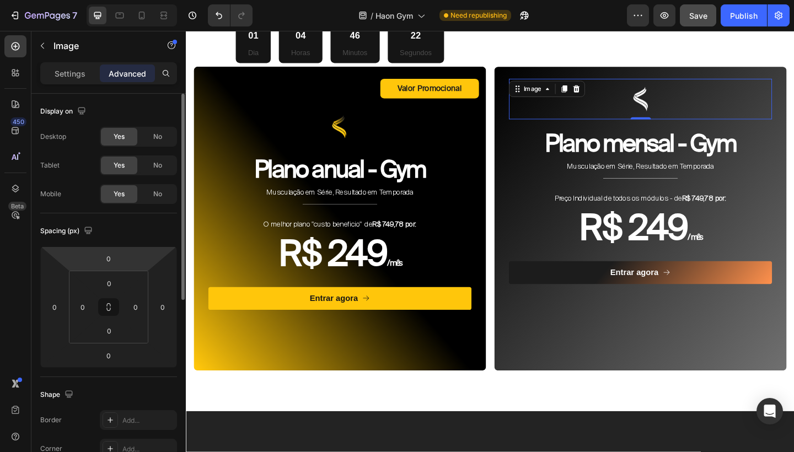
click at [118, 0] on html "7 Version history / Haon Gym Need republishing Preview Save Publish 450 Beta Se…" at bounding box center [397, 0] width 794 height 0
click at [117, 259] on input "0" at bounding box center [109, 258] width 22 height 17
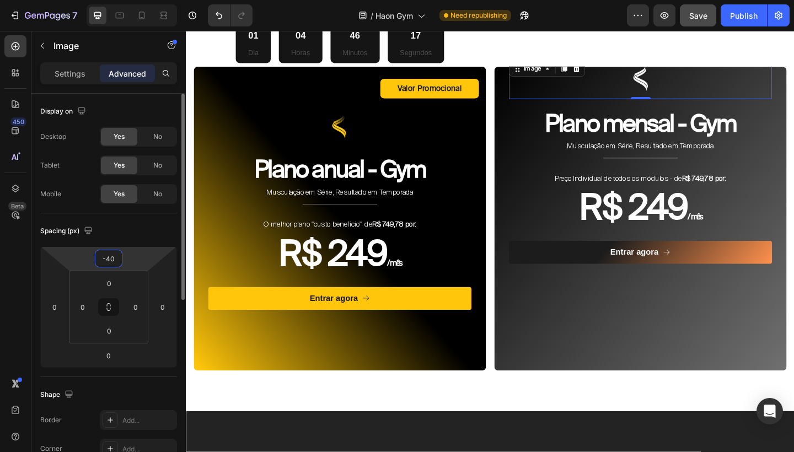
type input "-4"
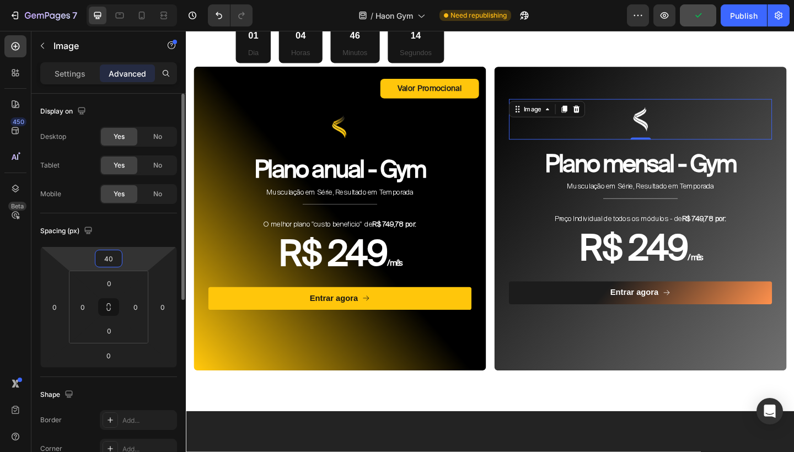
type input "4"
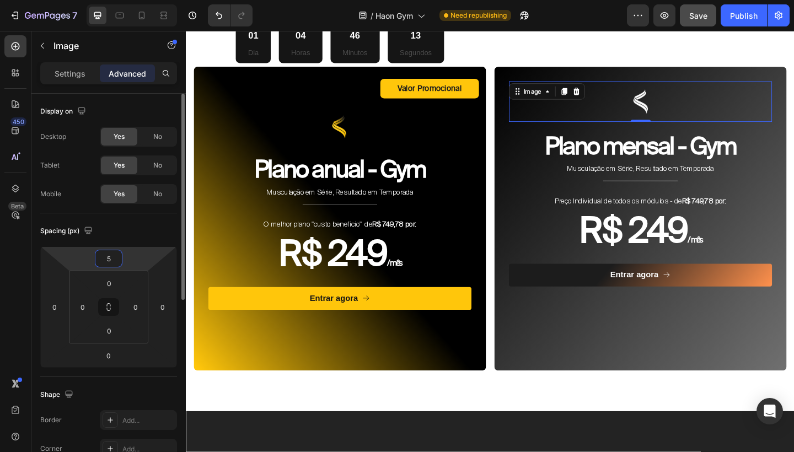
type input "50"
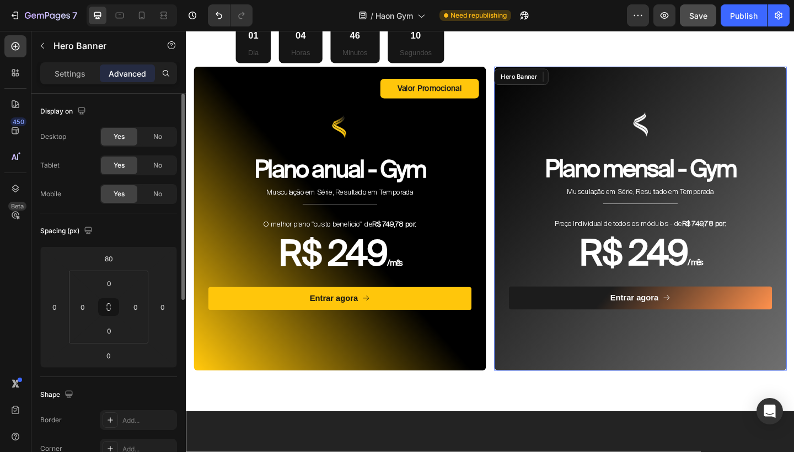
click at [568, 358] on div "Background Image" at bounding box center [680, 235] width 318 height 331
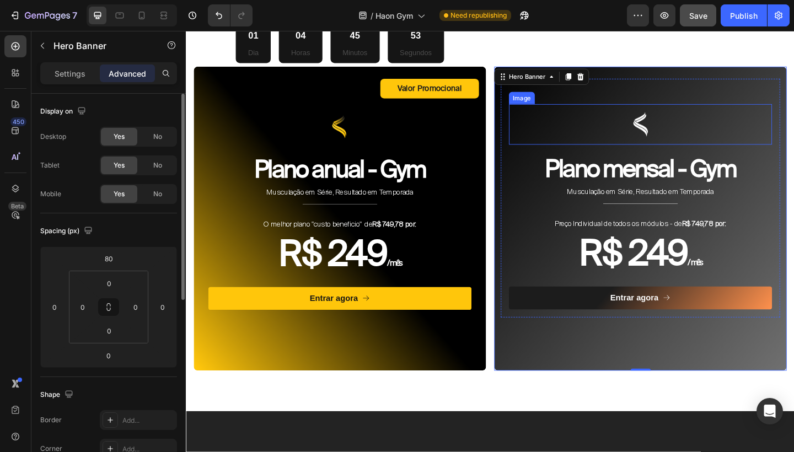
click at [605, 132] on div at bounding box center [680, 133] width 286 height 44
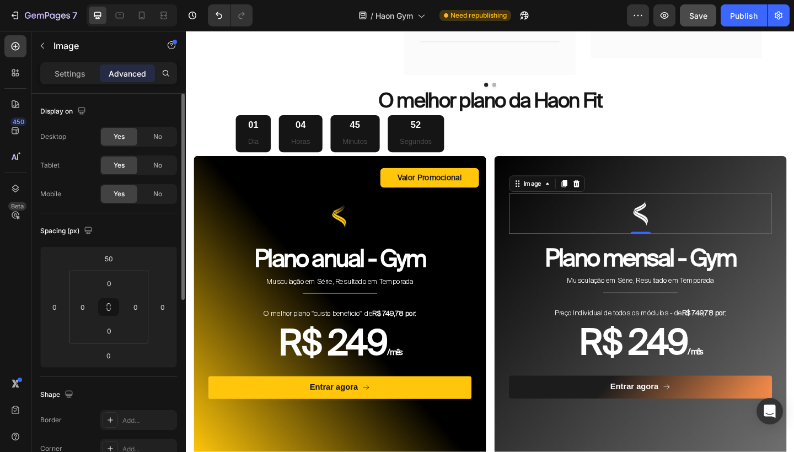
scroll to position [3334, 0]
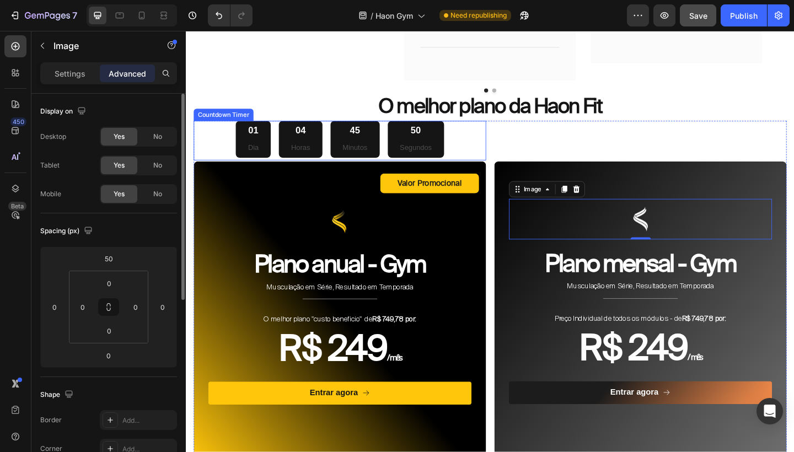
click at [470, 146] on div "01 Dia 04 Horas 45 Minutos 50 Segundos" at bounding box center [353, 149] width 318 height 40
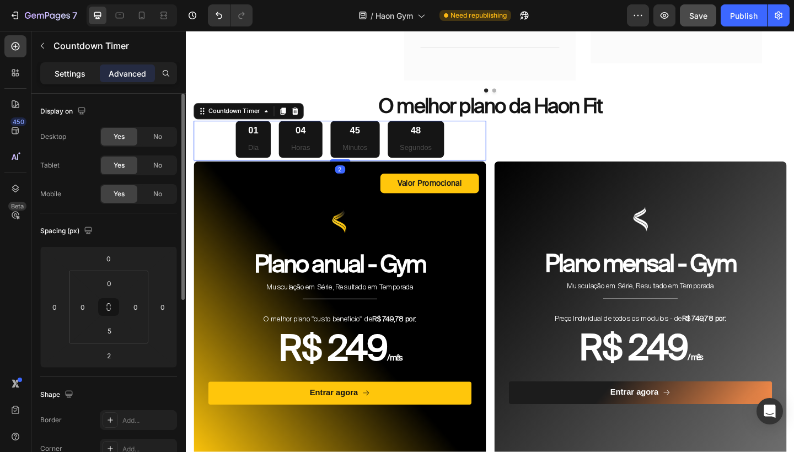
click at [66, 73] on p "Settings" at bounding box center [70, 74] width 31 height 12
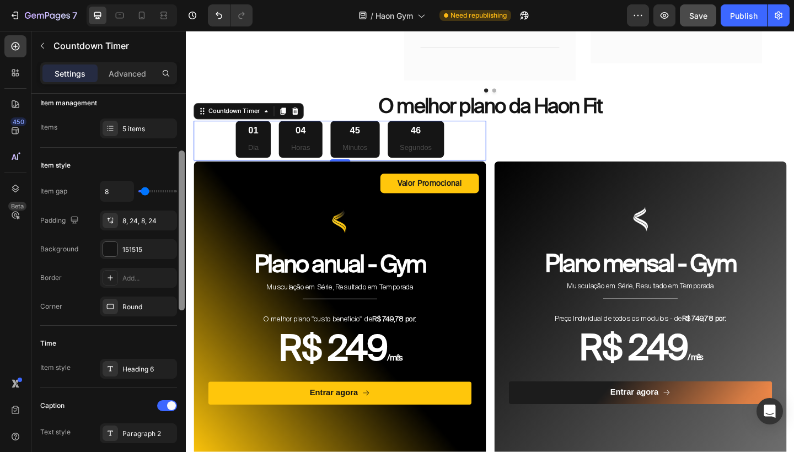
scroll to position [140, 0]
drag, startPoint x: 182, startPoint y: 150, endPoint x: 182, endPoint y: 208, distance: 57.9
click at [182, 208] on div at bounding box center [182, 231] width 6 height 160
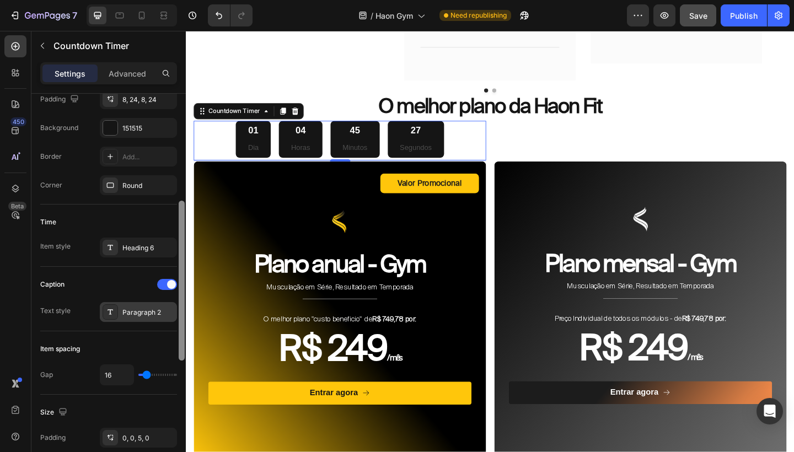
scroll to position [279, 0]
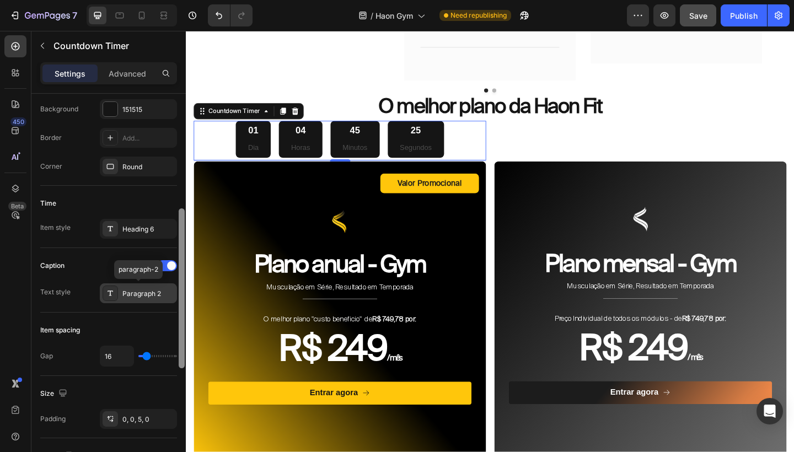
drag, startPoint x: 182, startPoint y: 235, endPoint x: 138, endPoint y: 293, distance: 72.3
click at [138, 293] on div "Countdown time Type End at Date August 29 2025 5:48 AM Time zone UTC-4 Item man…" at bounding box center [108, 289] width 154 height 390
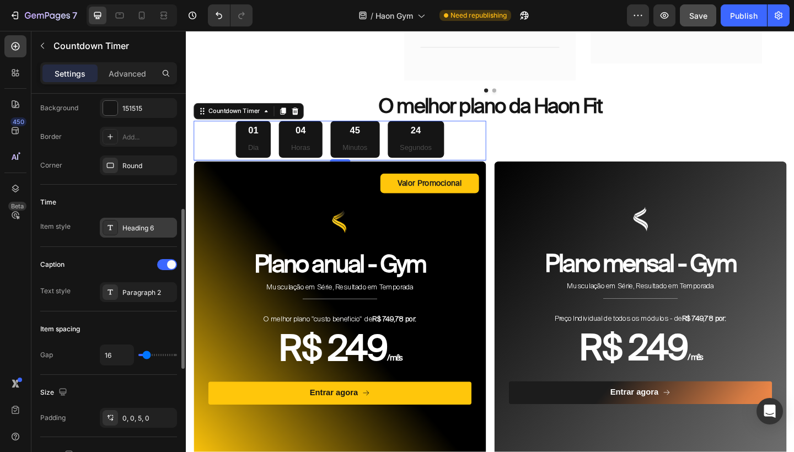
click at [143, 227] on div "Heading 6" at bounding box center [148, 228] width 52 height 10
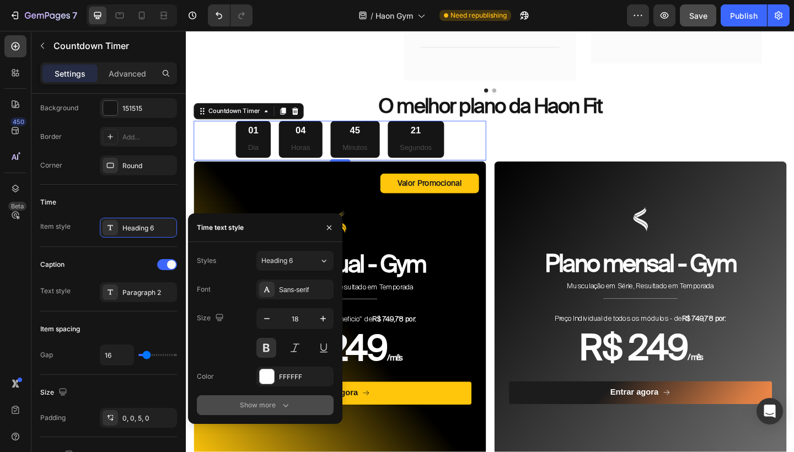
click at [280, 401] on icon "button" at bounding box center [285, 405] width 11 height 11
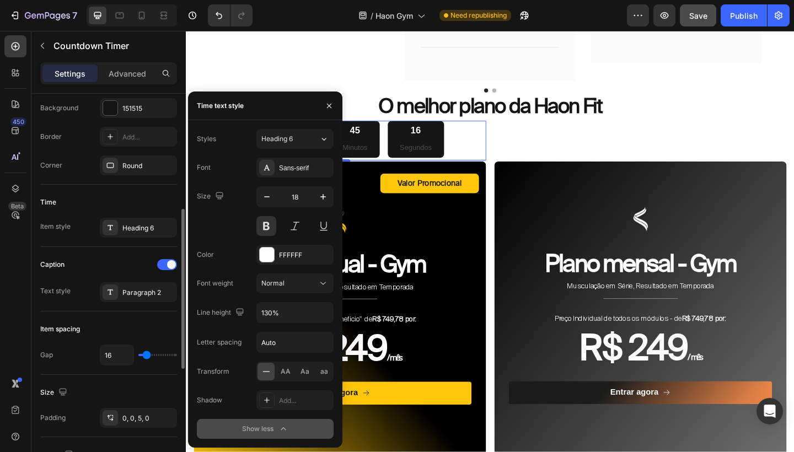
click at [116, 270] on div "Caption" at bounding box center [108, 265] width 137 height 18
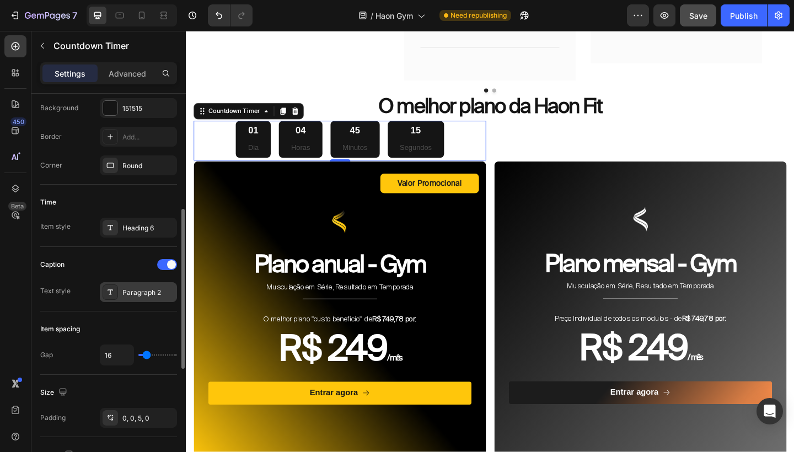
click at [143, 297] on div "Paragraph 2" at bounding box center [148, 293] width 52 height 10
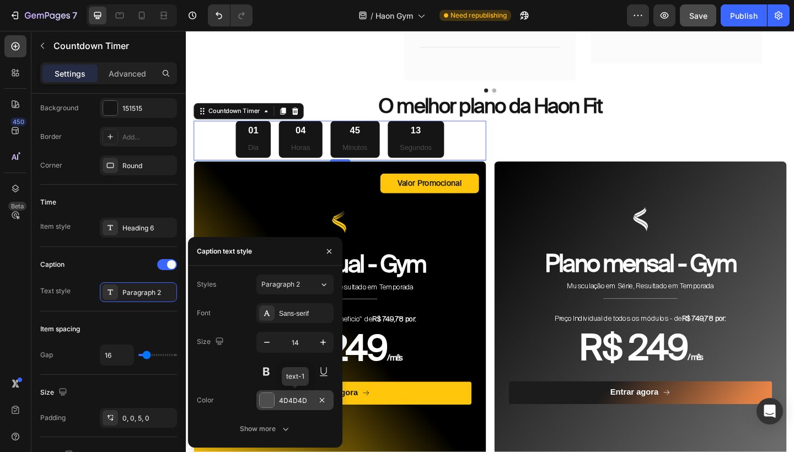
click at [299, 405] on div "4D4D4D" at bounding box center [295, 401] width 32 height 10
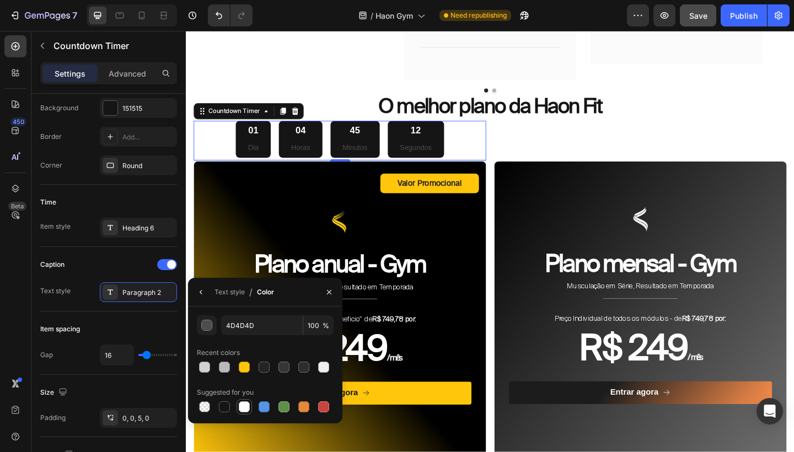
click at [246, 406] on div at bounding box center [244, 406] width 11 height 11
type input "FFFFFF"
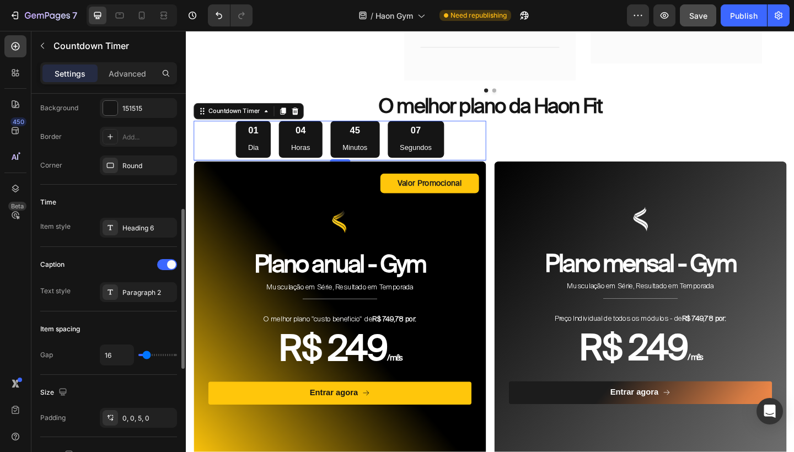
type input "14"
type input "12"
type input "9"
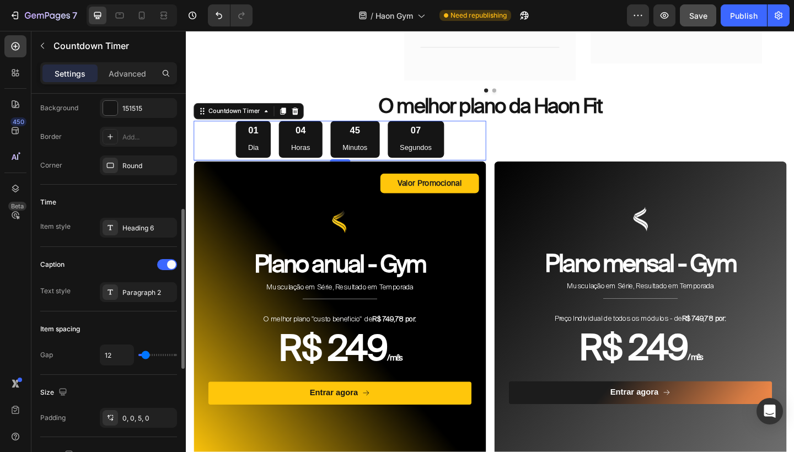
type input "9"
type input "7"
type input "5"
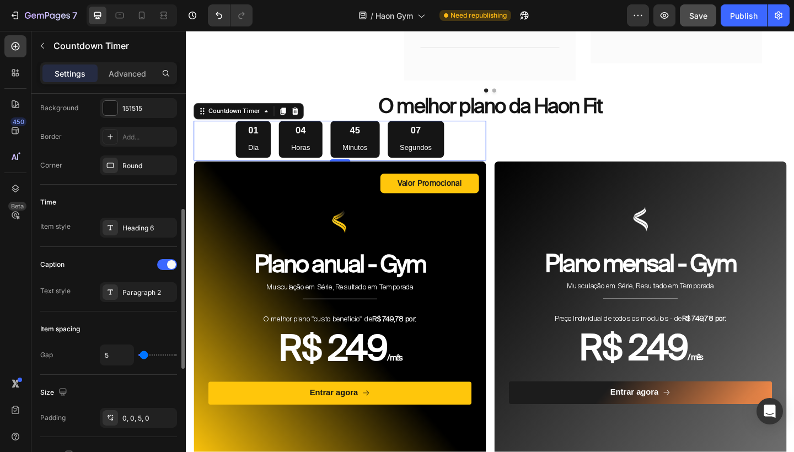
type input "3"
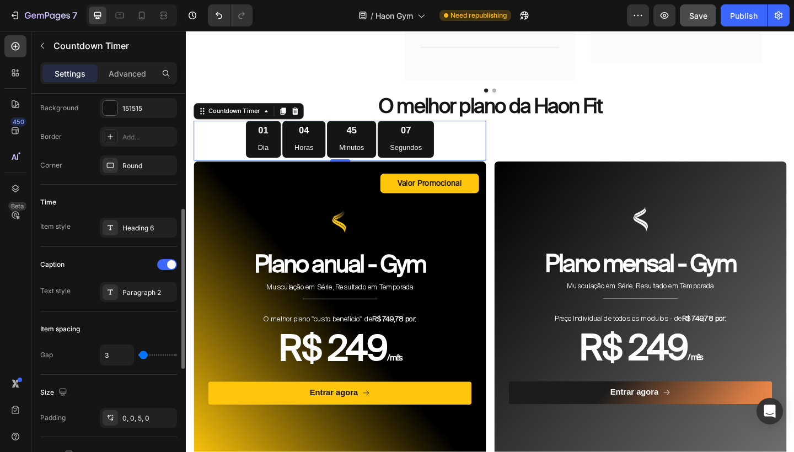
type input "1"
type input "0"
type input "1"
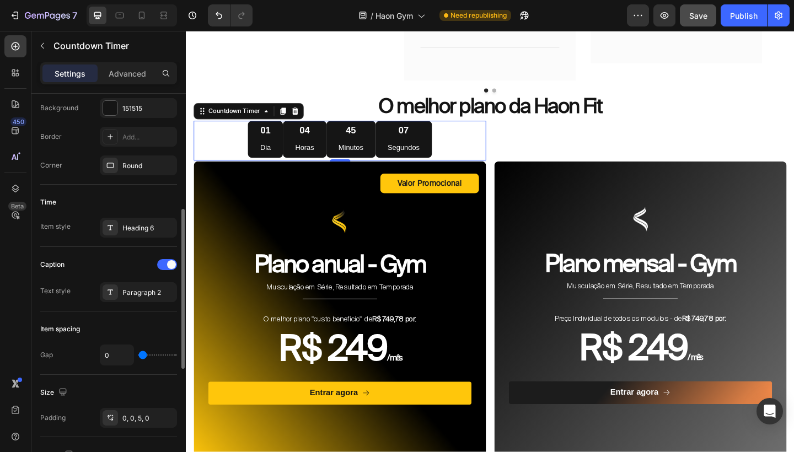
type input "1"
type input "3"
type input "5"
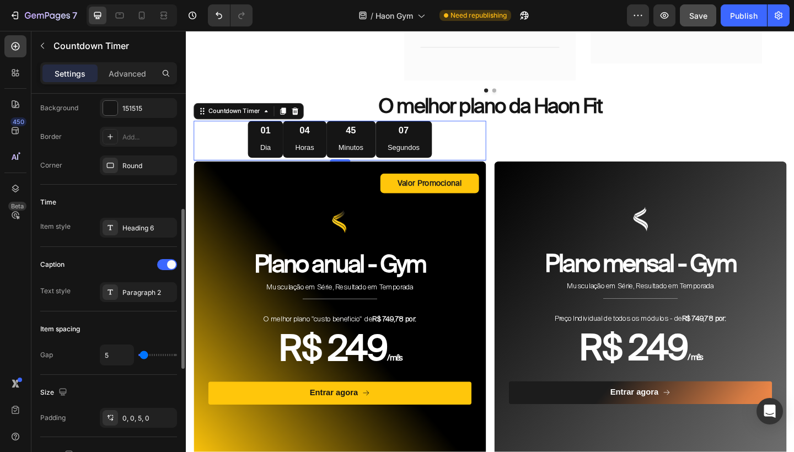
type input "7"
type input "9"
type input "7"
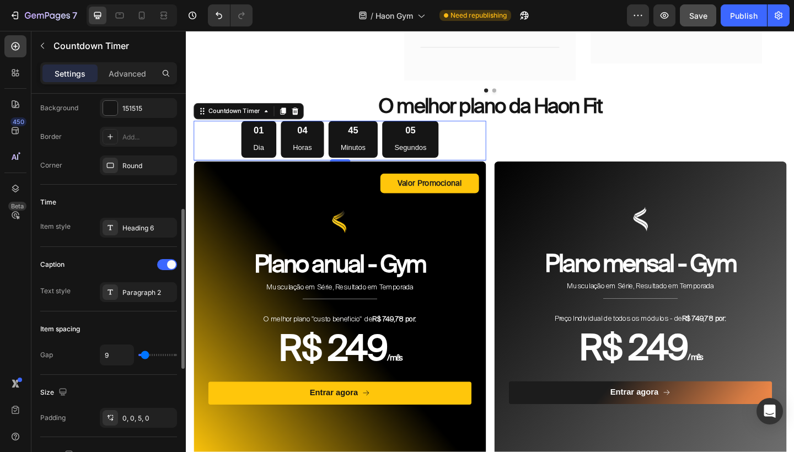
type input "7"
click at [143, 354] on input "range" at bounding box center [157, 355] width 39 height 2
type input "5"
type input "0"
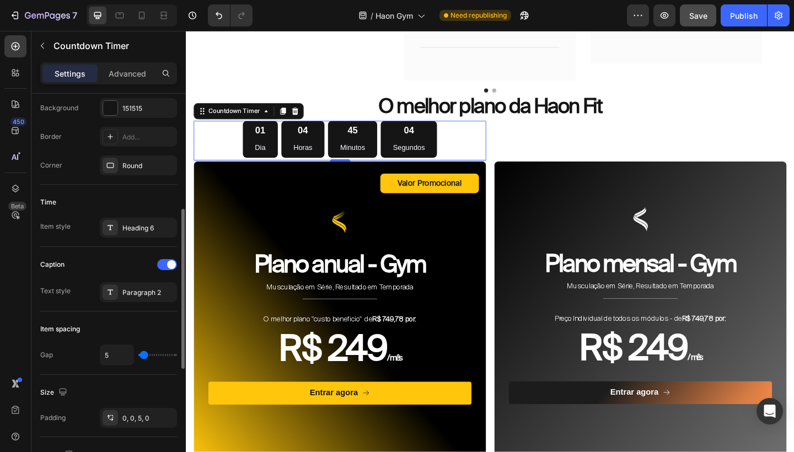
type input "0"
type input "5"
type input "18"
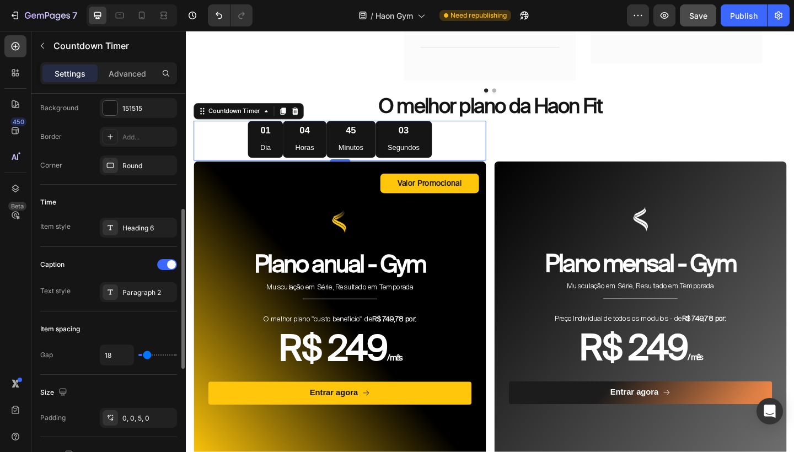
type input "33"
type input "43"
type input "62"
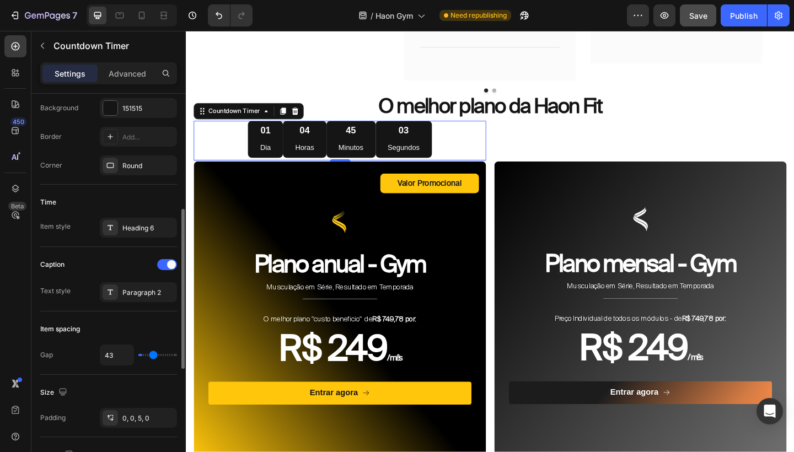
type input "62"
type input "71"
type input "75"
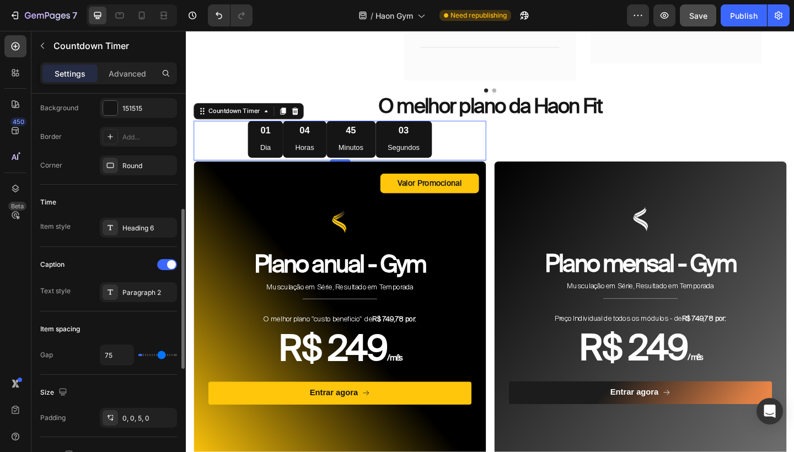
type input "79"
type input "83"
type input "85"
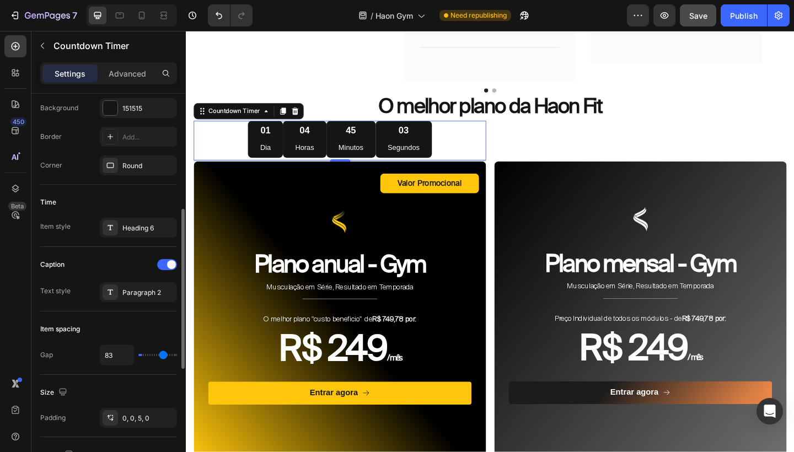
type input "85"
type input "89"
type input "92"
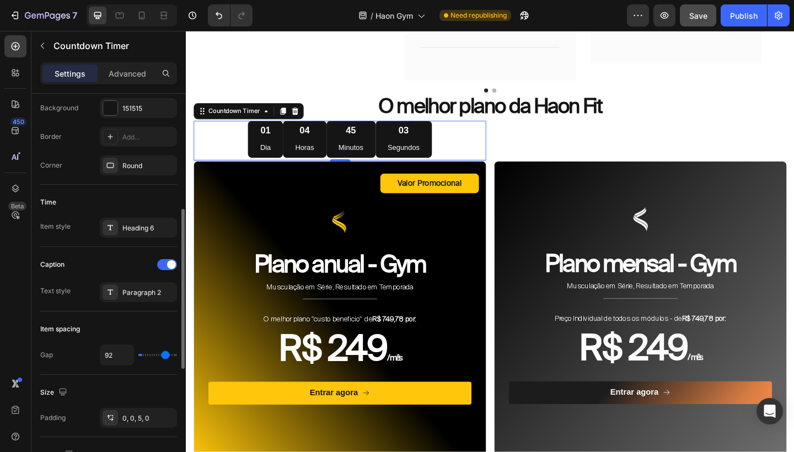
type input "94"
type input "96"
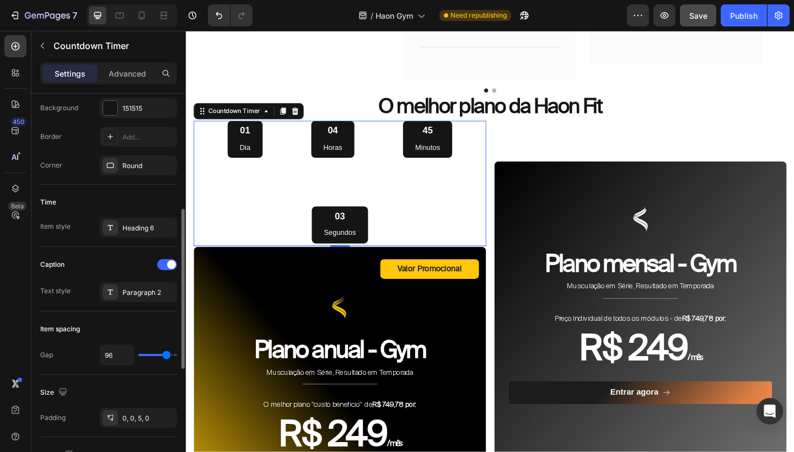
type input "94"
type input "89"
type input "85"
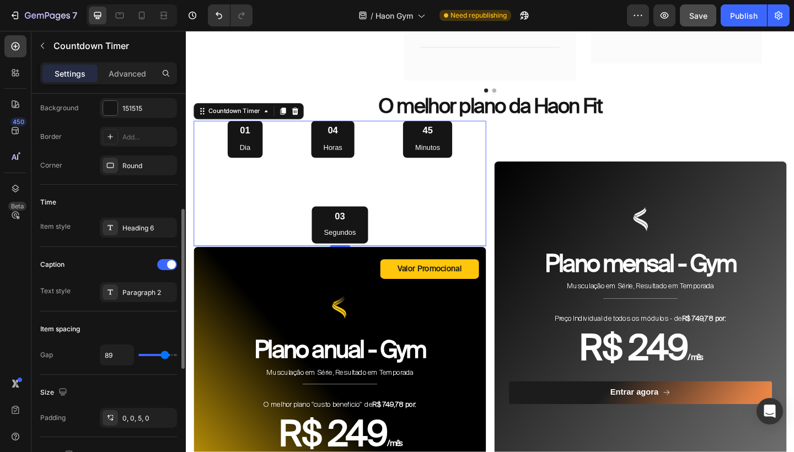
type input "85"
type input "81"
type input "77"
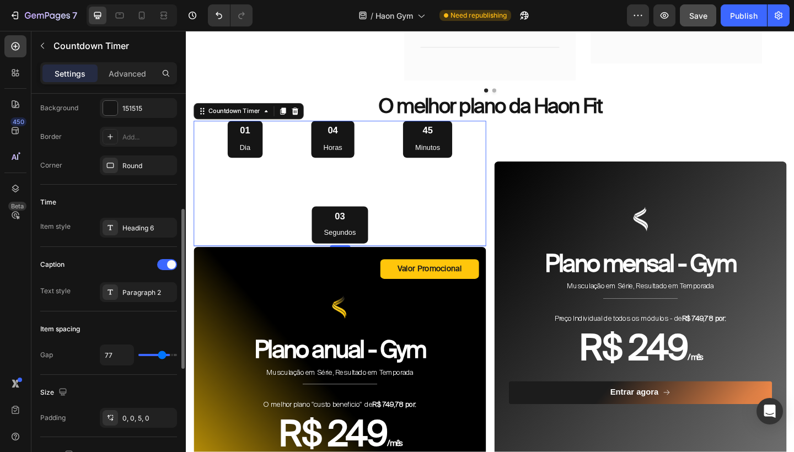
type input "73"
type input "68"
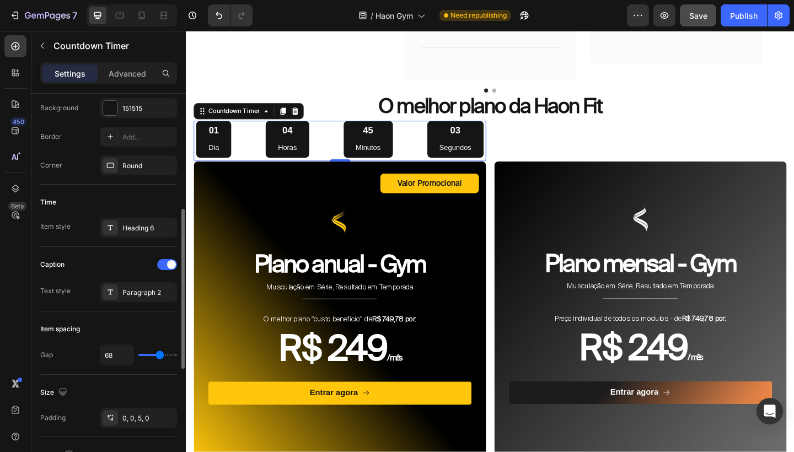
type input "62"
type input "56"
type input "52"
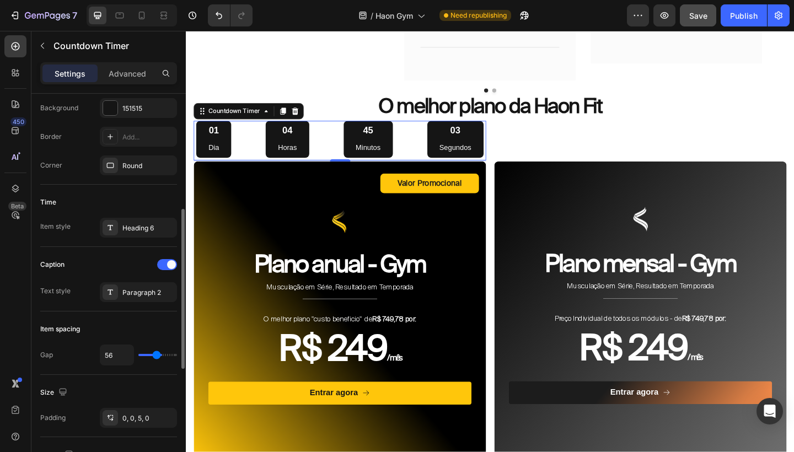
type input "52"
type input "45"
type input "41"
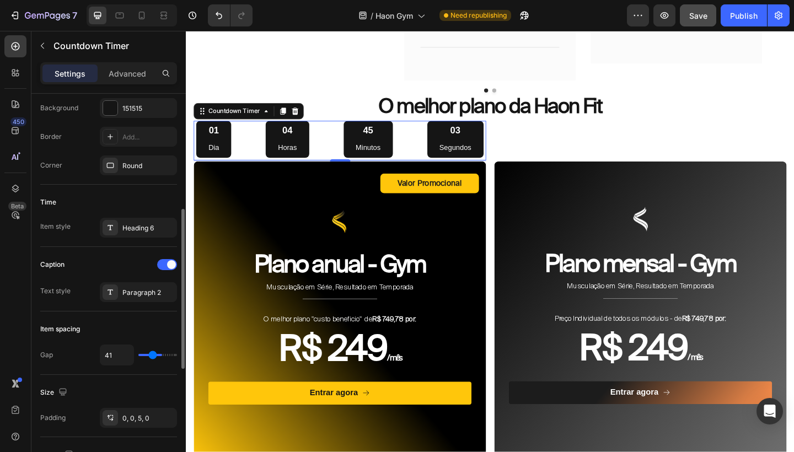
type input "39"
type input "37"
type input "35"
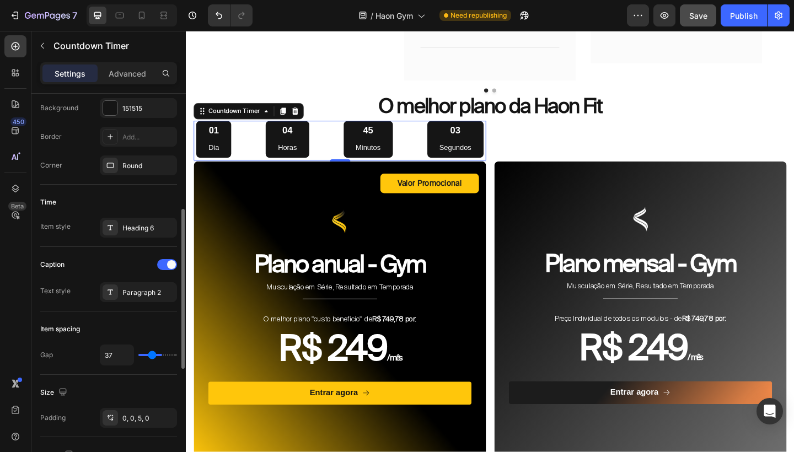
type input "35"
type input "33"
type input "31"
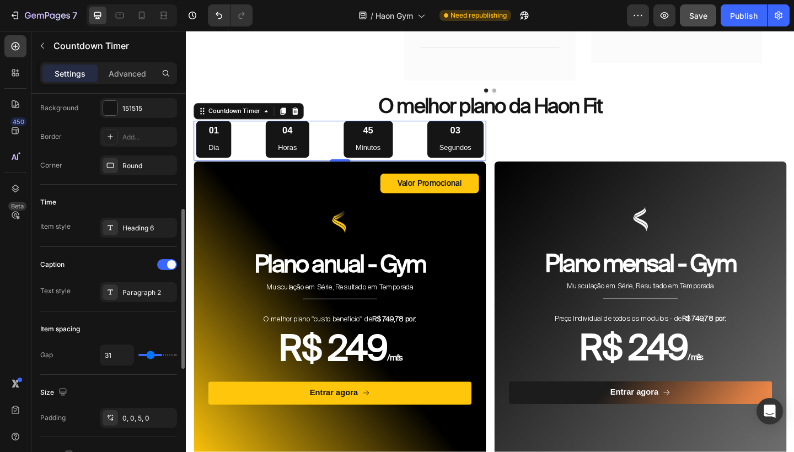
type input "28"
type input "26"
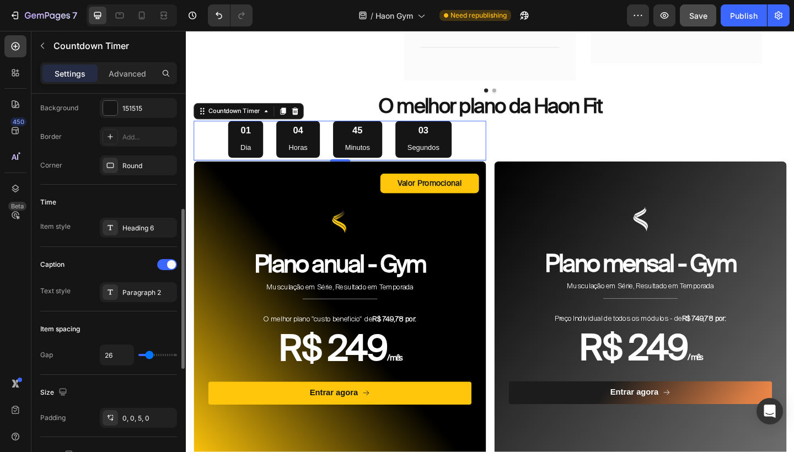
type input "24"
type input "22"
type input "20"
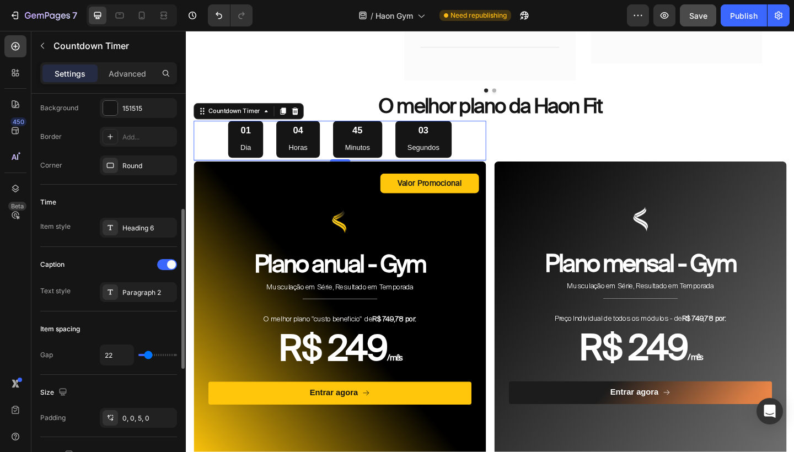
type input "20"
type input "18"
type input "16"
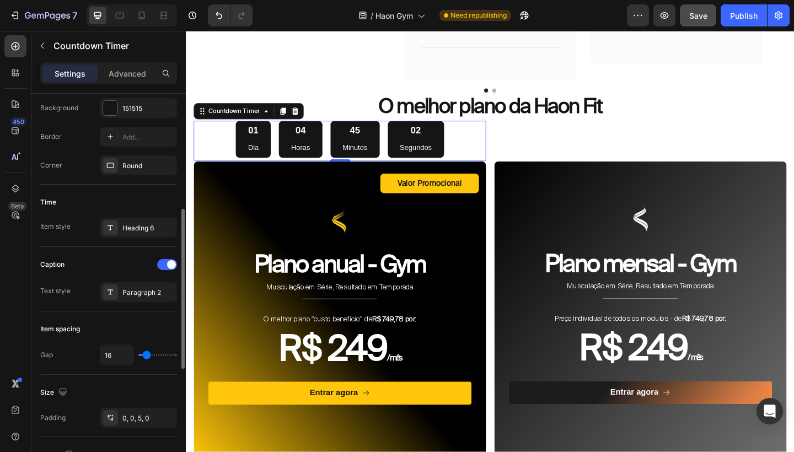
type input "14"
click at [144, 354] on input "range" at bounding box center [157, 355] width 39 height 2
type input "16"
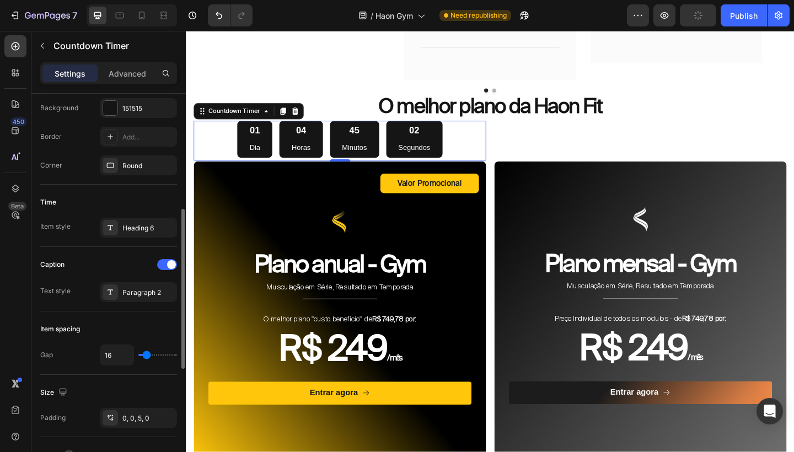
type input "24"
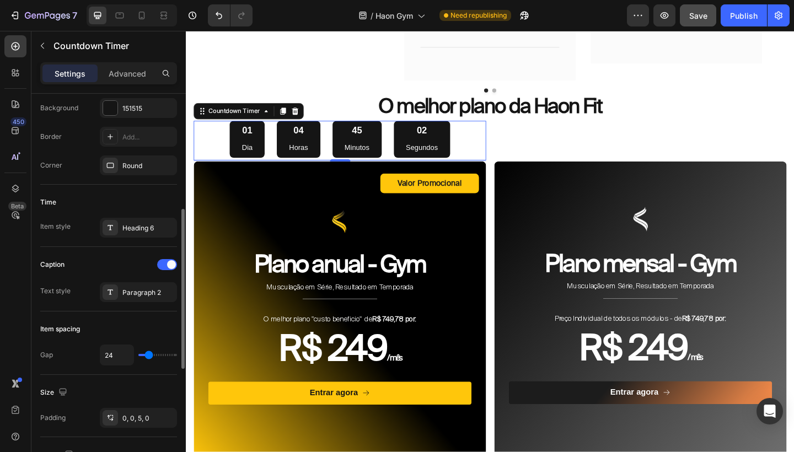
type input "45"
type input "62"
type input "71"
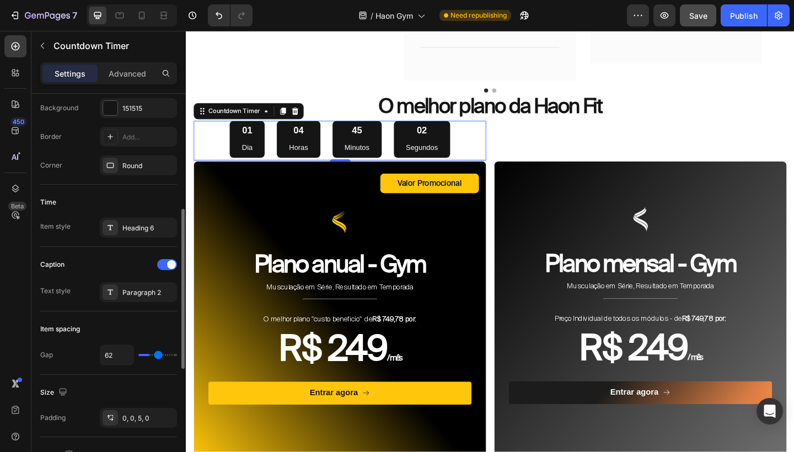
type input "71"
type input "77"
type input "81"
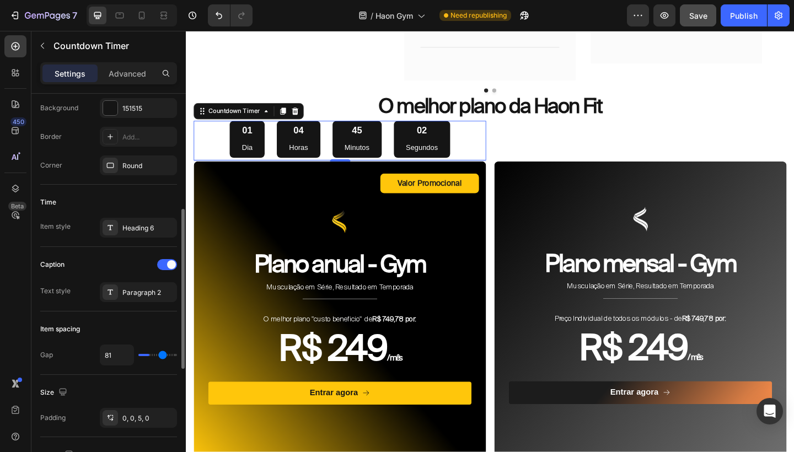
type input "83"
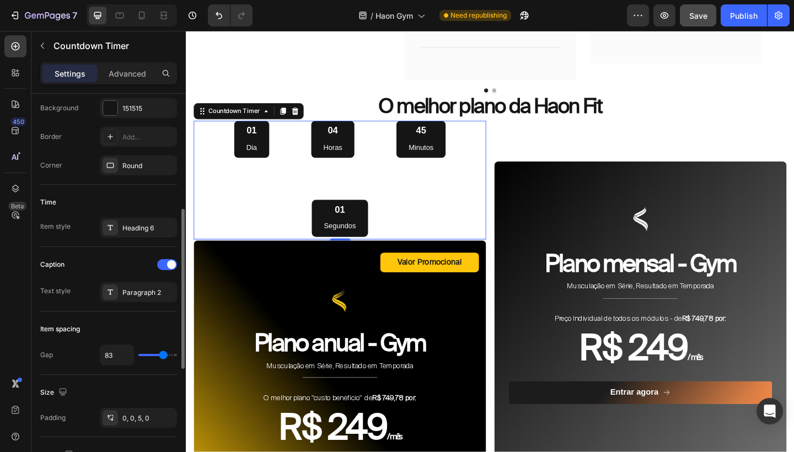
type input "81"
type input "79"
type input "73"
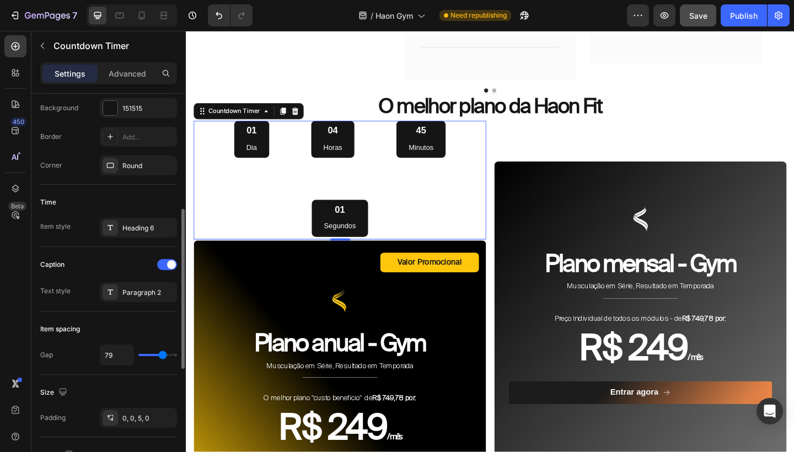
type input "73"
type input "60"
type input "45"
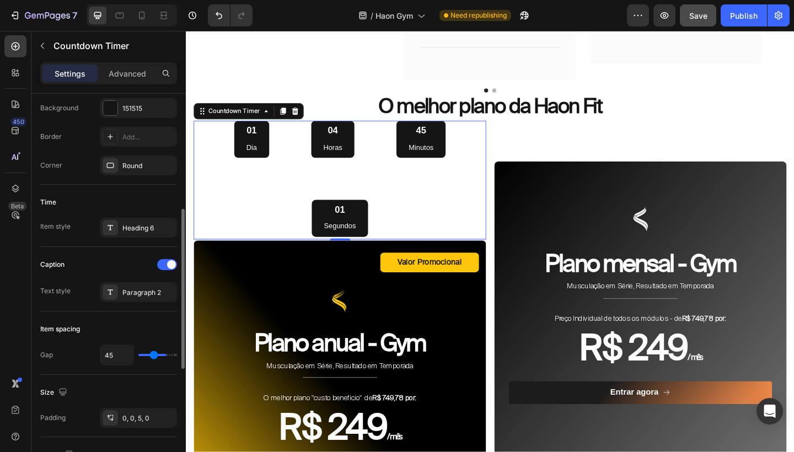
type input "37"
type input "26"
type input "22"
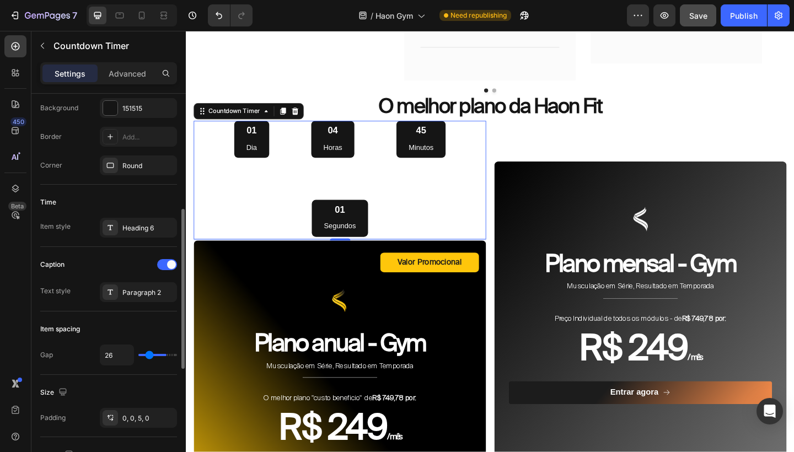
type input "22"
type input "16"
type input "14"
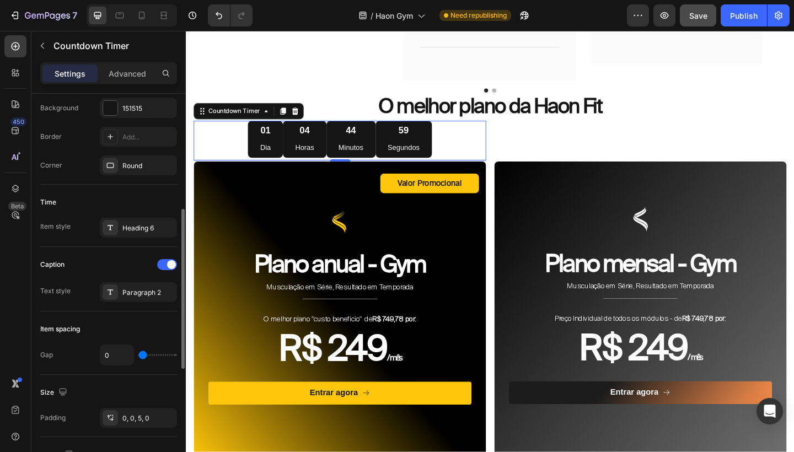
click at [138, 354] on input "range" at bounding box center [157, 355] width 39 height 2
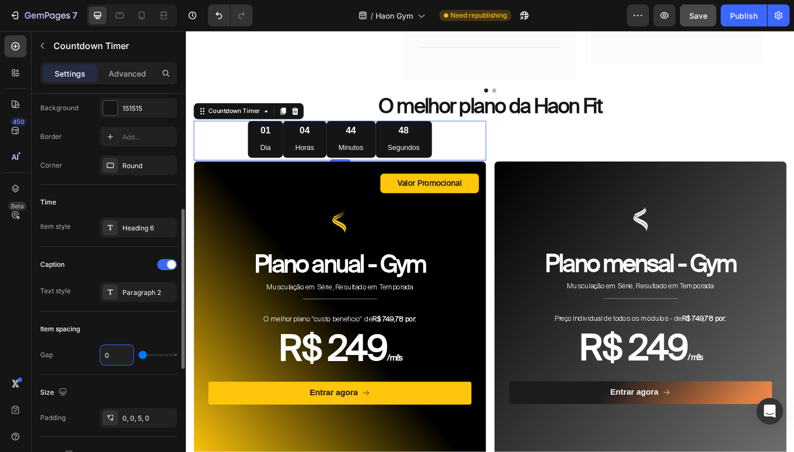
click at [138, 354] on input "range" at bounding box center [157, 355] width 39 height 2
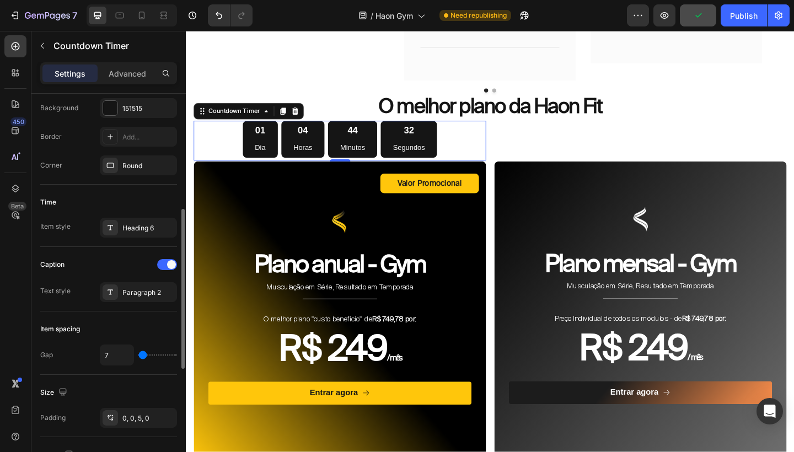
click at [138, 354] on input "range" at bounding box center [157, 355] width 39 height 2
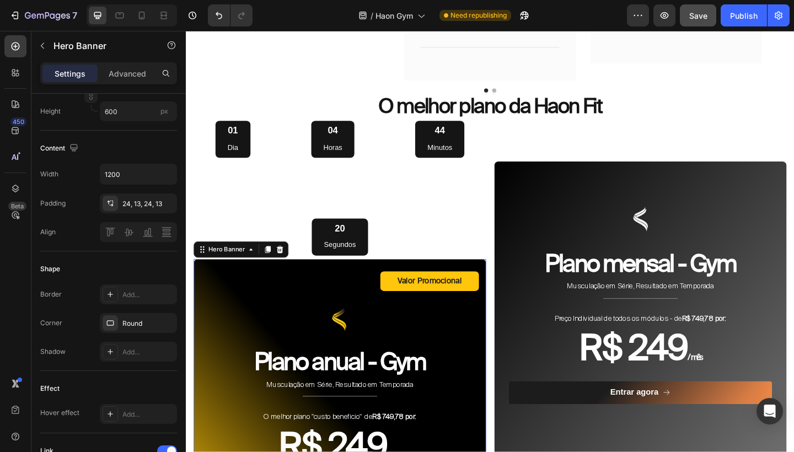
scroll to position [0, 0]
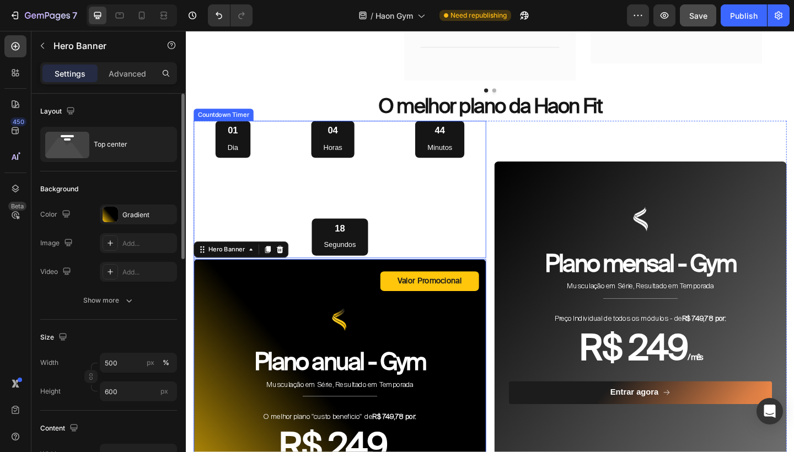
click at [287, 208] on div "01 Dia 04 Horas 44 Minutos 18 Segundos" at bounding box center [353, 202] width 318 height 146
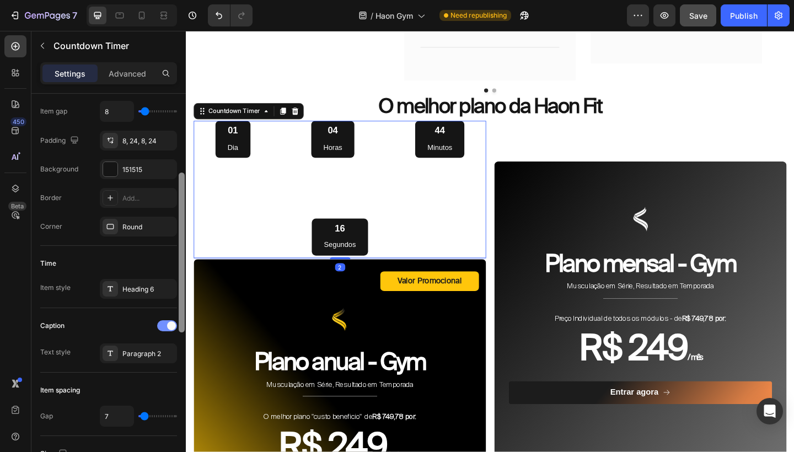
scroll to position [219, 0]
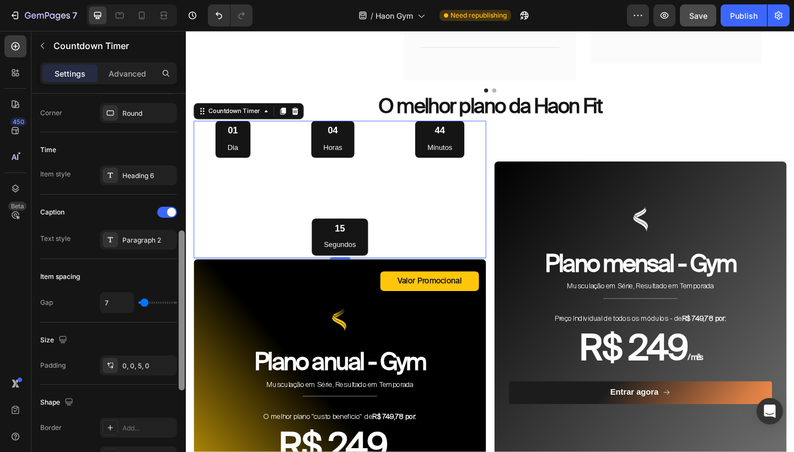
drag, startPoint x: 181, startPoint y: 239, endPoint x: 169, endPoint y: 375, distance: 137.3
click at [169, 375] on div "Countdown time Type End at Date August 29 2025 5:48 AM Time zone UTC-4 Item man…" at bounding box center [108, 289] width 154 height 390
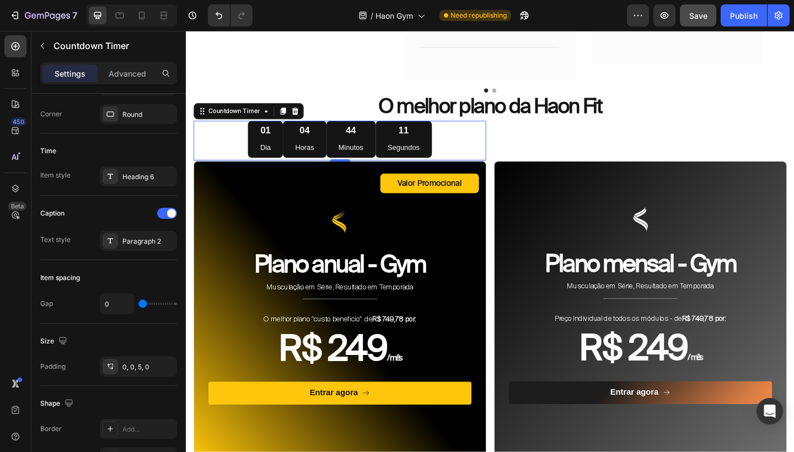
drag, startPoint x: 146, startPoint y: 304, endPoint x: 139, endPoint y: 306, distance: 6.8
click at [139, 305] on input "range" at bounding box center [157, 304] width 39 height 2
click at [143, 305] on input "range" at bounding box center [157, 304] width 39 height 2
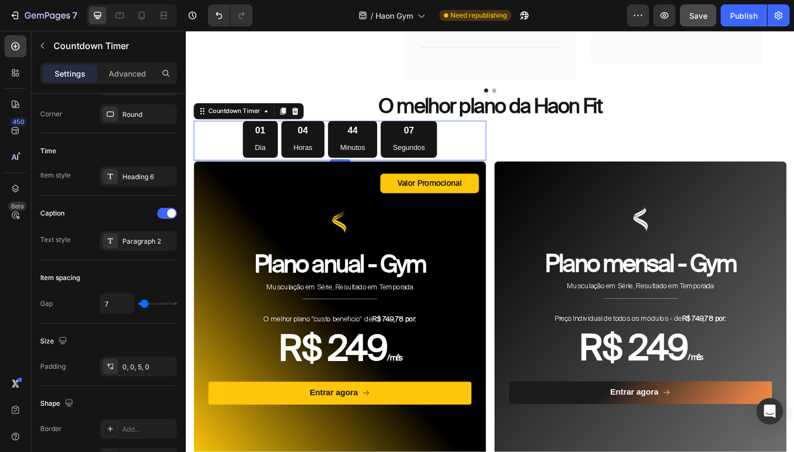
click at [143, 305] on input "range" at bounding box center [157, 304] width 39 height 2
click at [142, 305] on input "range" at bounding box center [157, 304] width 39 height 2
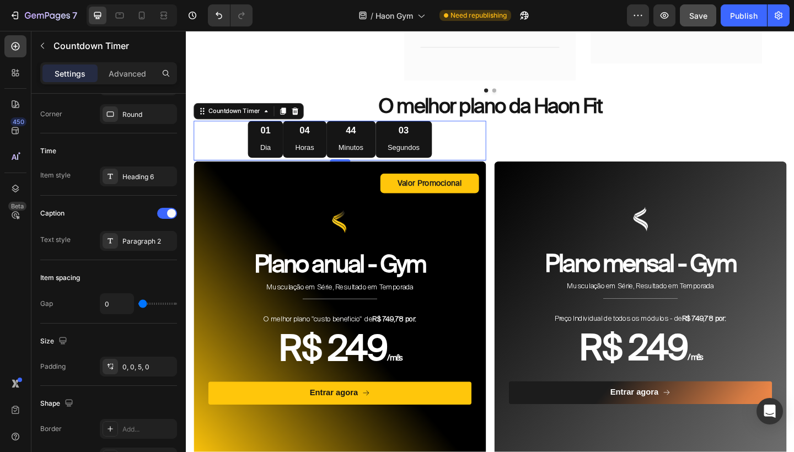
click at [138, 305] on input "range" at bounding box center [157, 304] width 39 height 2
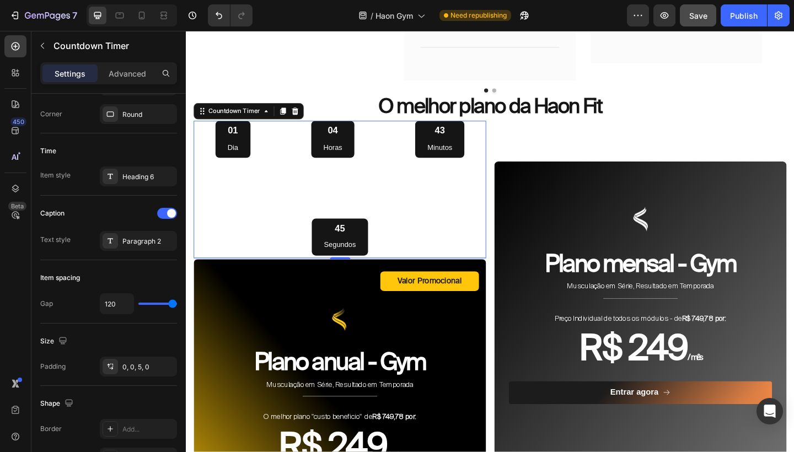
click at [177, 303] on input "range" at bounding box center [157, 304] width 39 height 2
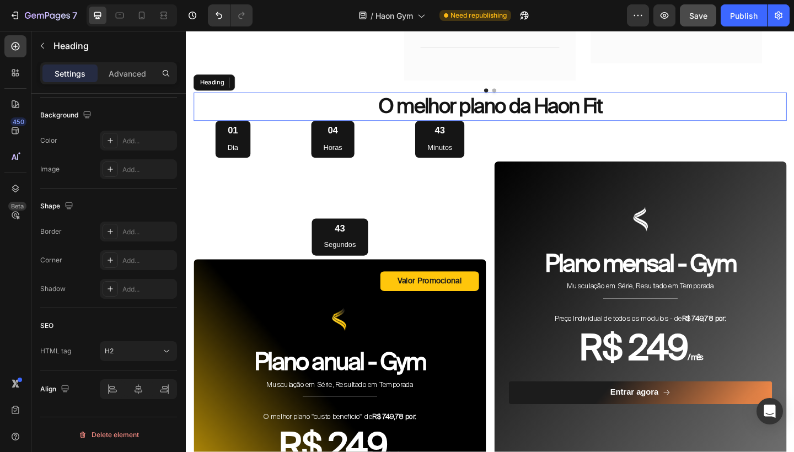
scroll to position [0, 0]
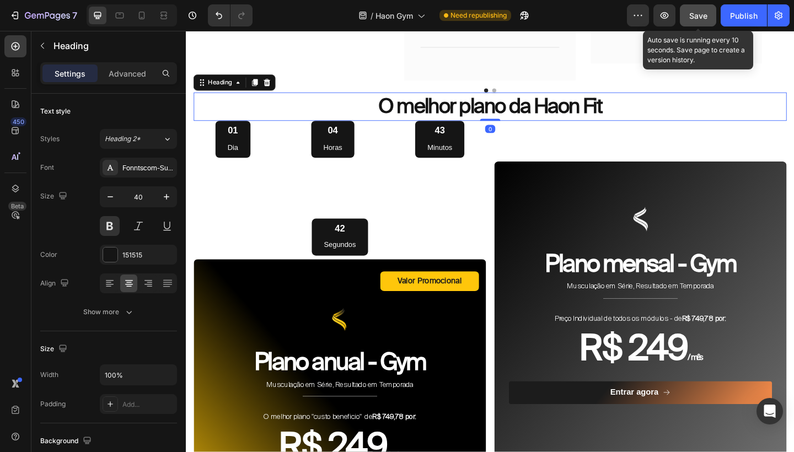
click at [708, 18] on button "Save" at bounding box center [698, 15] width 36 height 22
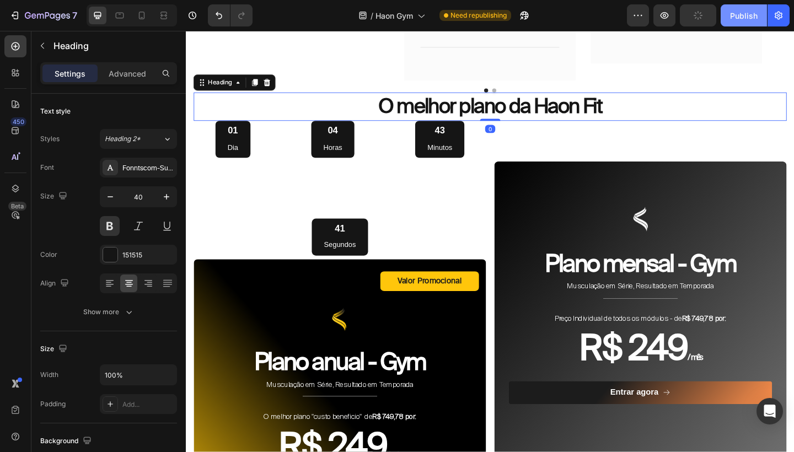
click at [731, 17] on div "Publish" at bounding box center [744, 16] width 28 height 12
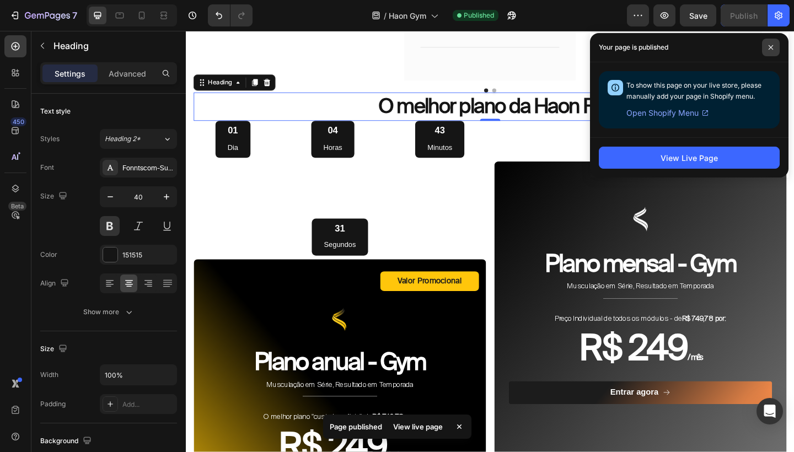
click at [765, 44] on span at bounding box center [771, 48] width 18 height 18
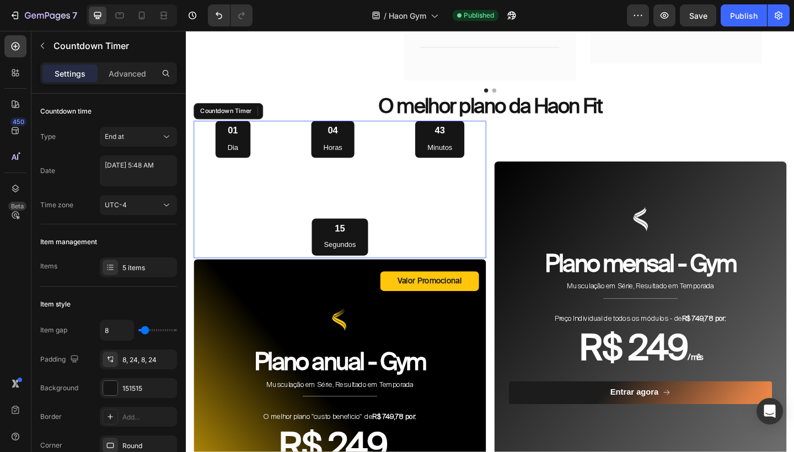
click at [293, 192] on div "01 Dia 04 Horas 43 Minutos 15 Segundos" at bounding box center [353, 202] width 318 height 146
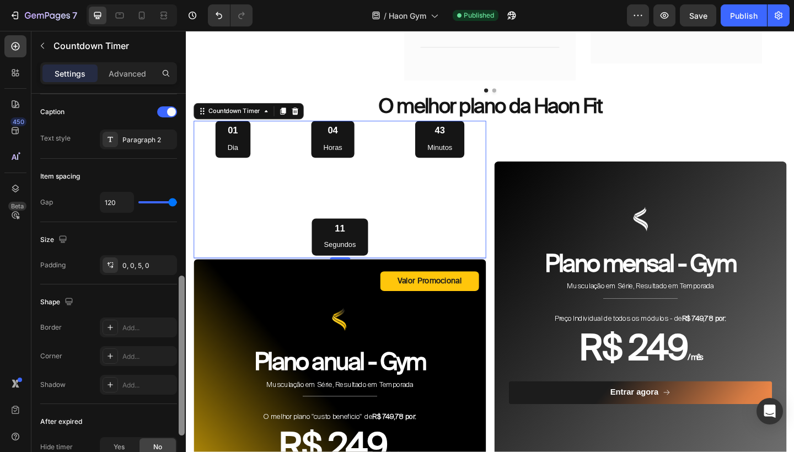
scroll to position [426, 0]
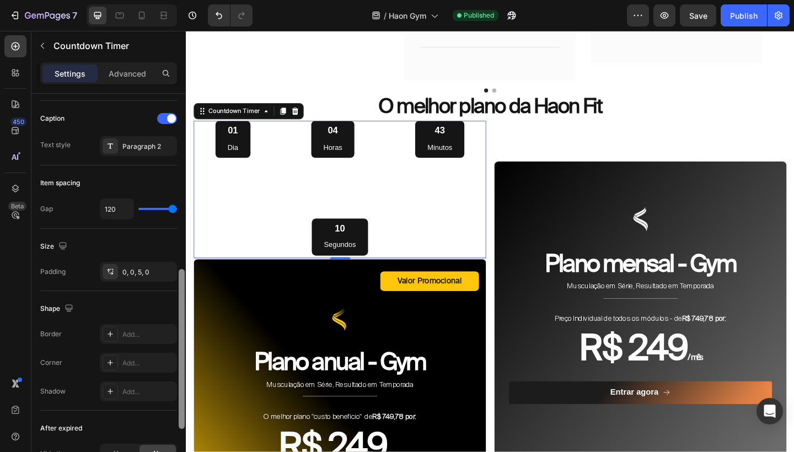
drag, startPoint x: 180, startPoint y: 246, endPoint x: 172, endPoint y: 422, distance: 176.0
click at [172, 422] on div "Countdown time Type End at Date August 29 2025 5:48 AM Time zone UTC-4 Item man…" at bounding box center [108, 289] width 154 height 390
click at [110, 213] on input "120" at bounding box center [116, 209] width 33 height 20
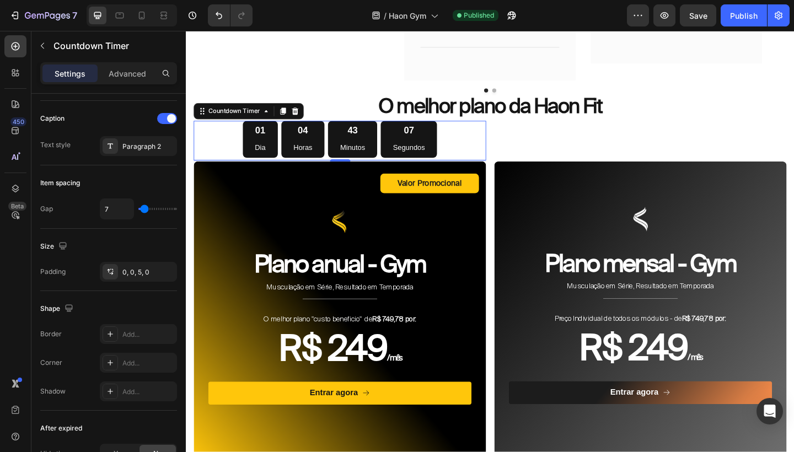
click at [71, 259] on div "Size Padding 0, 0, 5, 0" at bounding box center [108, 260] width 137 height 62
drag, startPoint x: 517, startPoint y: 288, endPoint x: 344, endPoint y: 277, distance: 173.4
click at [344, 277] on h2 "Plano anual - Gym" at bounding box center [353, 285] width 268 height 36
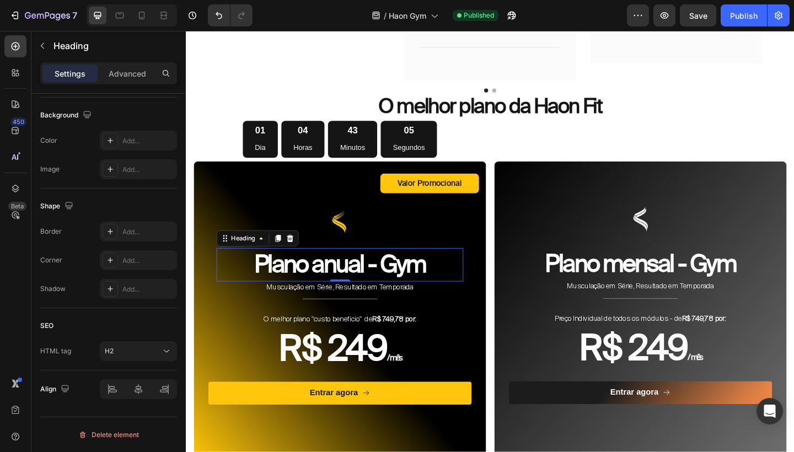
scroll to position [0, 0]
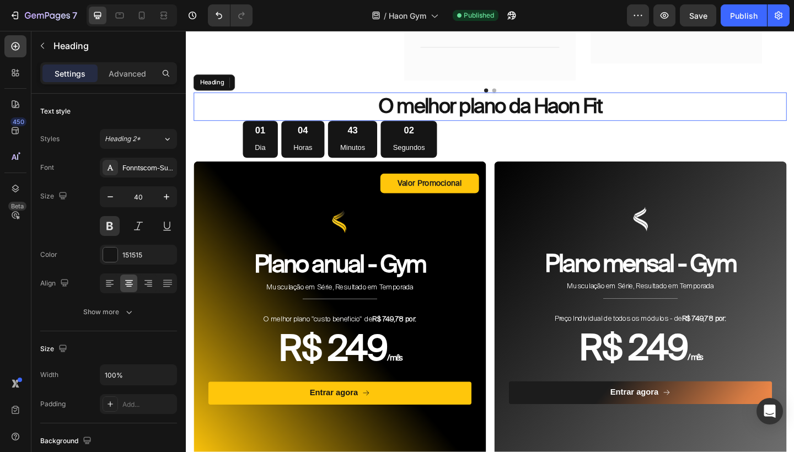
click at [524, 114] on h2 "O melhor plano da Haon Fit" at bounding box center [516, 113] width 645 height 31
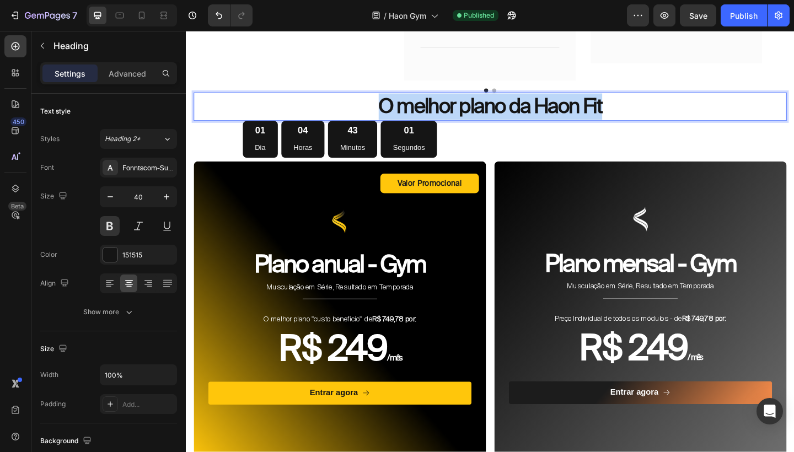
click at [524, 114] on p "O melhor plano da Haon Fit" at bounding box center [516, 113] width 643 height 29
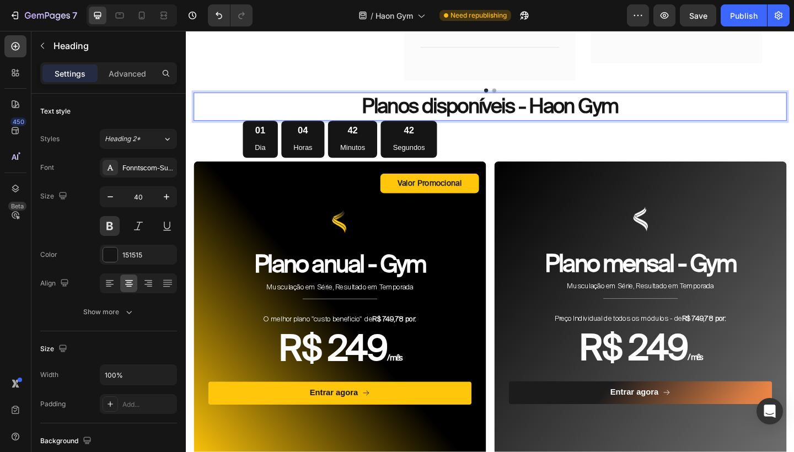
drag, startPoint x: 548, startPoint y: 111, endPoint x: 324, endPoint y: 103, distance: 224.5
click at [548, 111] on p "Planos disponíveis - Haon Gym" at bounding box center [516, 113] width 643 height 29
click at [139, 71] on p "Advanced" at bounding box center [127, 74] width 37 height 12
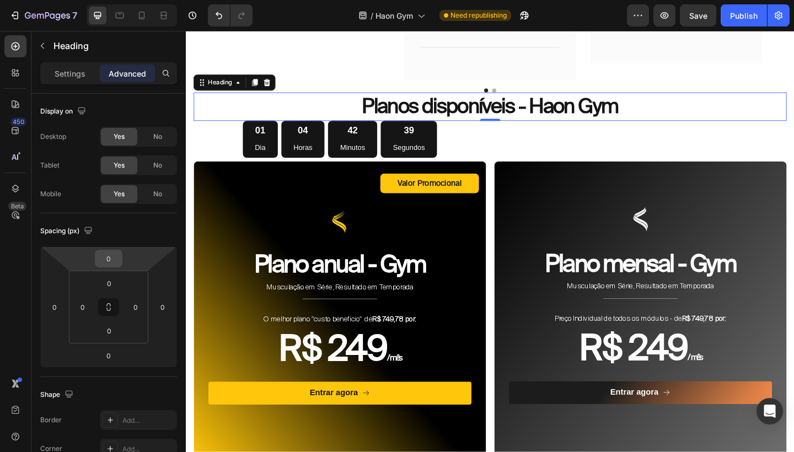
click at [112, 264] on input "0" at bounding box center [109, 258] width 22 height 17
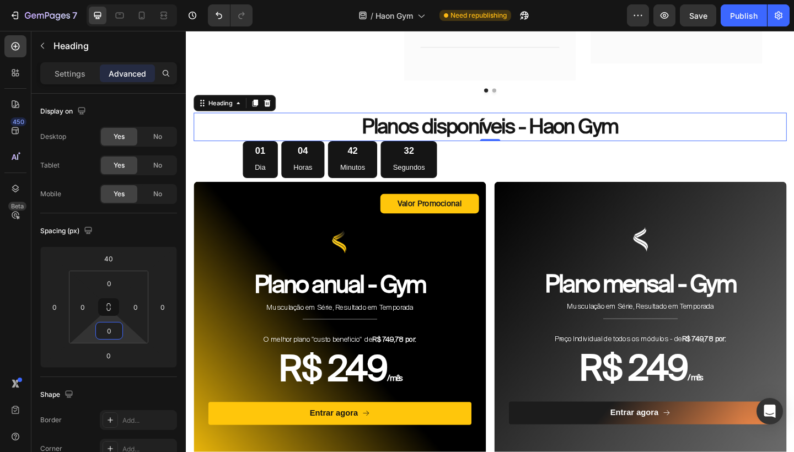
click at [116, 331] on input "0" at bounding box center [109, 330] width 22 height 17
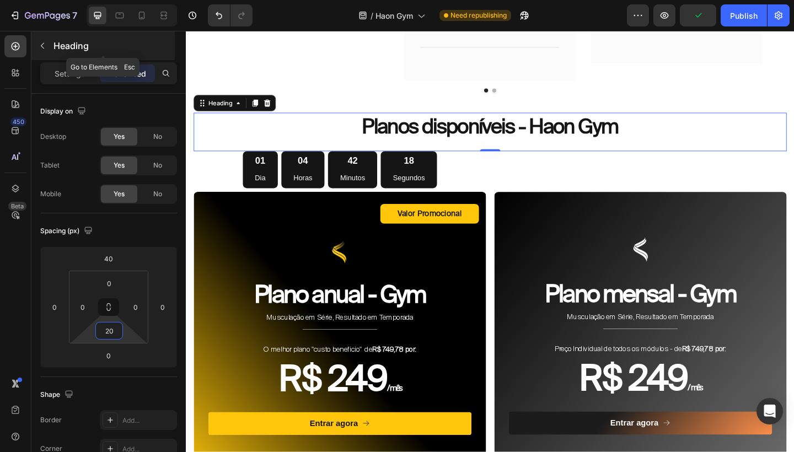
click at [44, 46] on icon "button" at bounding box center [42, 45] width 9 height 9
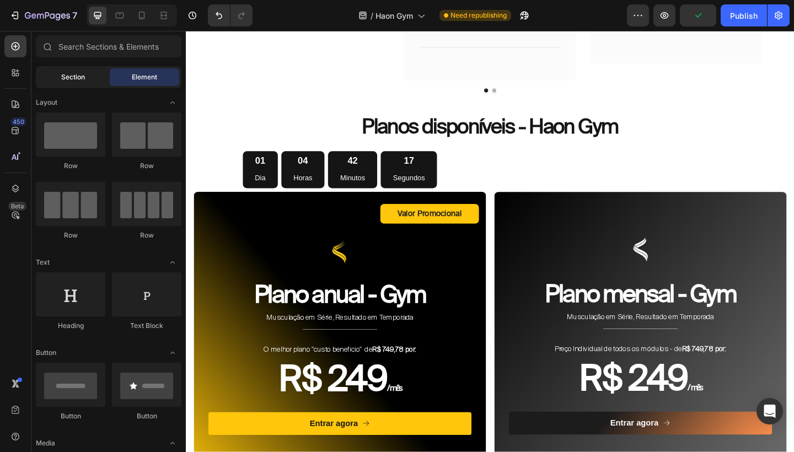
click at [86, 73] on div "Section" at bounding box center [72, 77] width 69 height 18
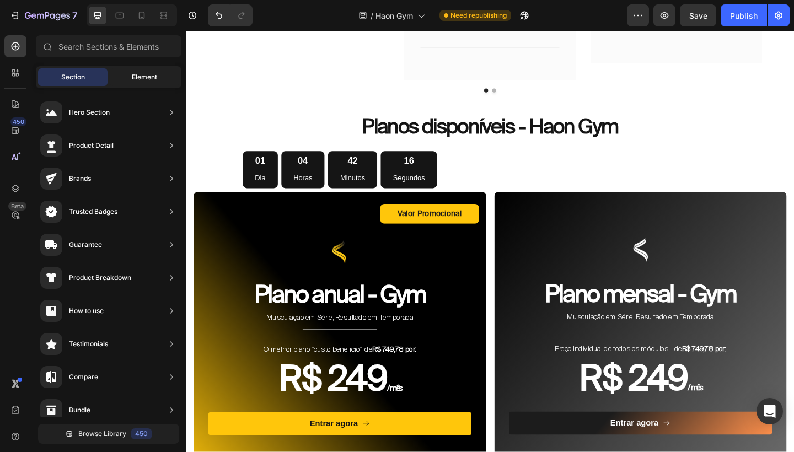
click at [149, 84] on div "Element" at bounding box center [144, 77] width 69 height 18
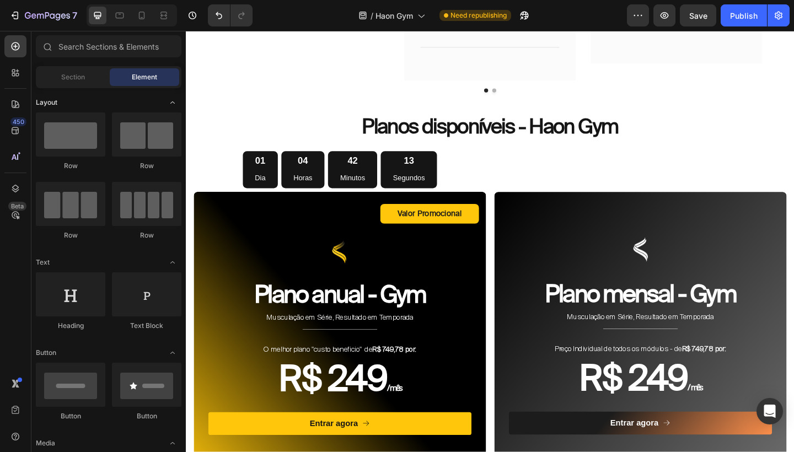
click at [175, 103] on icon "Toggle open" at bounding box center [172, 102] width 9 height 9
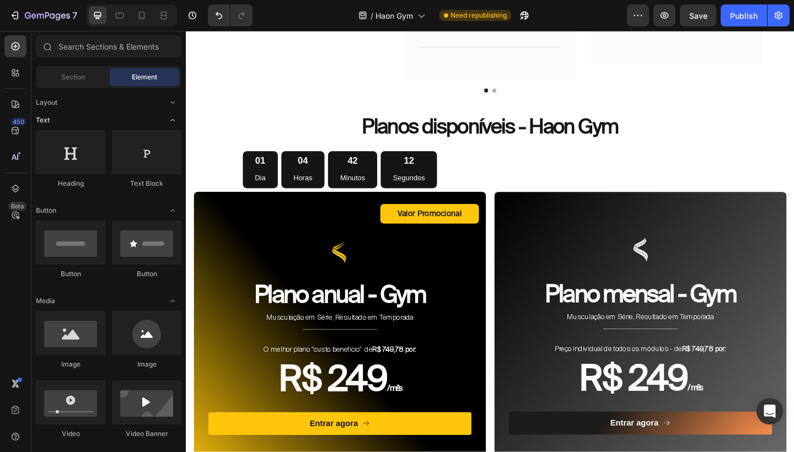
click at [174, 121] on icon "Toggle open" at bounding box center [172, 120] width 9 height 9
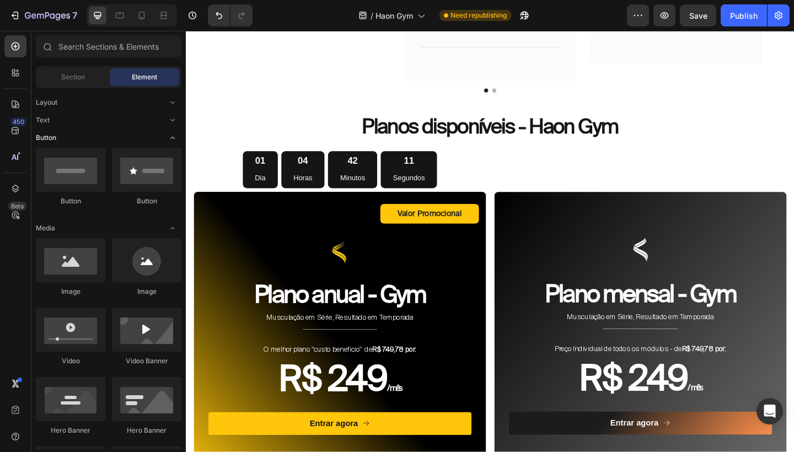
click at [171, 134] on icon "Toggle open" at bounding box center [172, 137] width 9 height 9
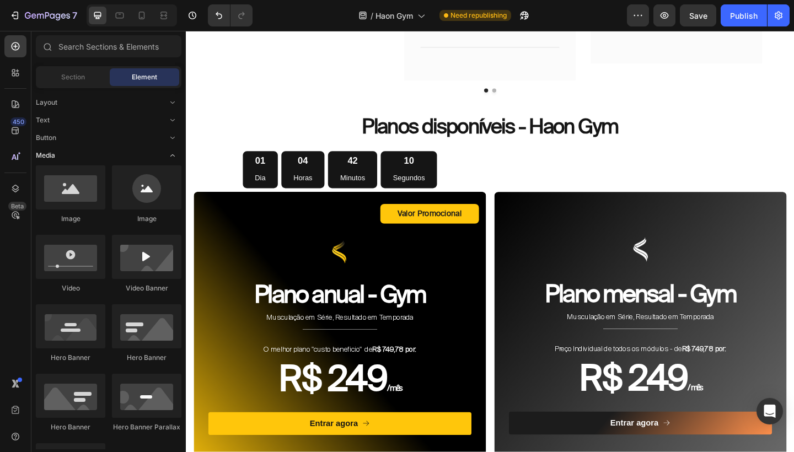
click at [172, 153] on icon "Toggle open" at bounding box center [172, 155] width 9 height 9
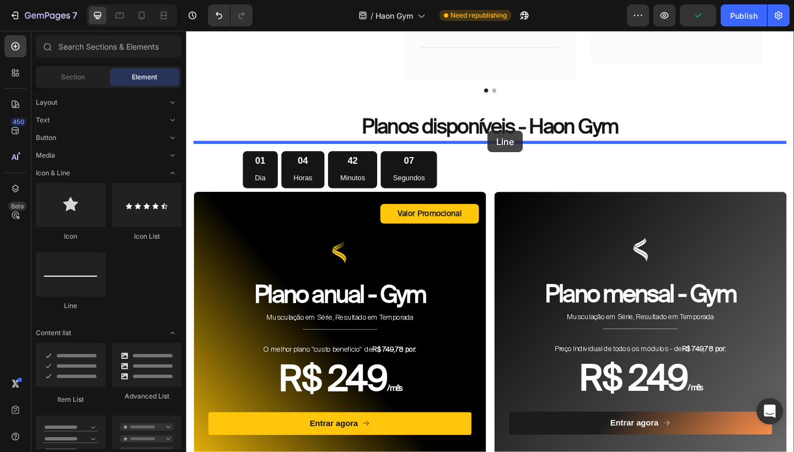
drag, startPoint x: 264, startPoint y: 300, endPoint x: 513, endPoint y: 139, distance: 296.9
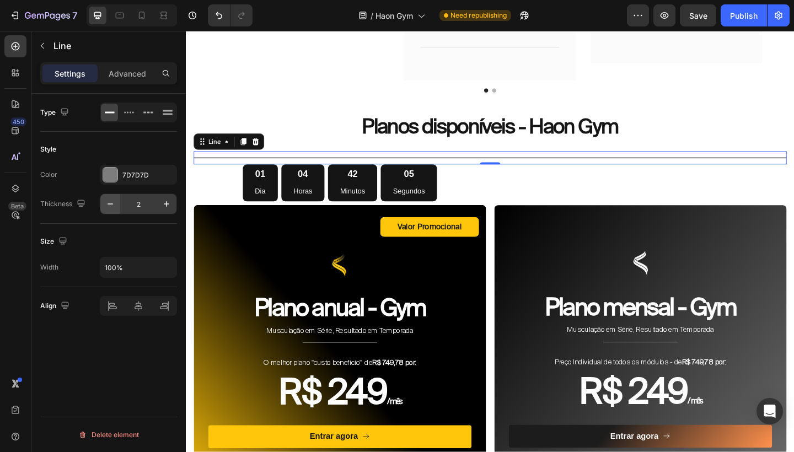
click at [112, 206] on icon "button" at bounding box center [110, 203] width 11 height 11
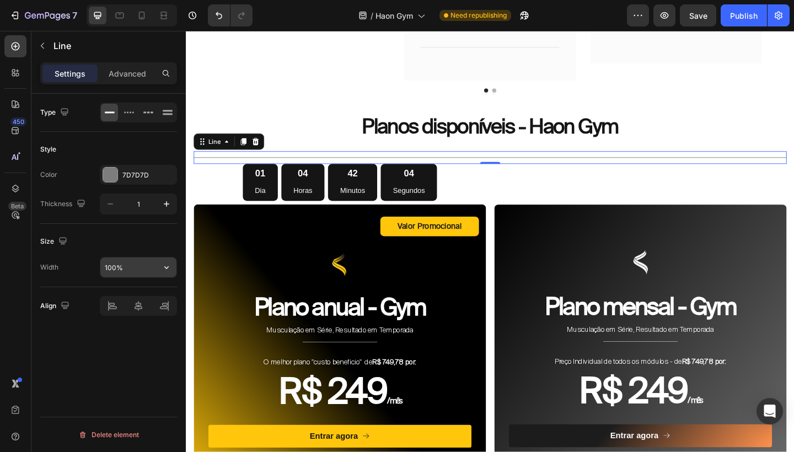
click at [114, 270] on input "100%" at bounding box center [138, 267] width 76 height 20
click at [131, 67] on div "Advanced" at bounding box center [127, 73] width 55 height 18
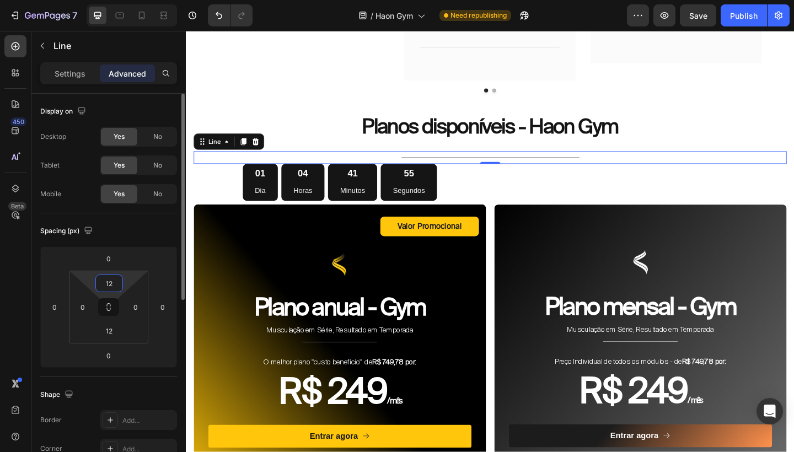
click at [112, 282] on input "12" at bounding box center [109, 283] width 22 height 17
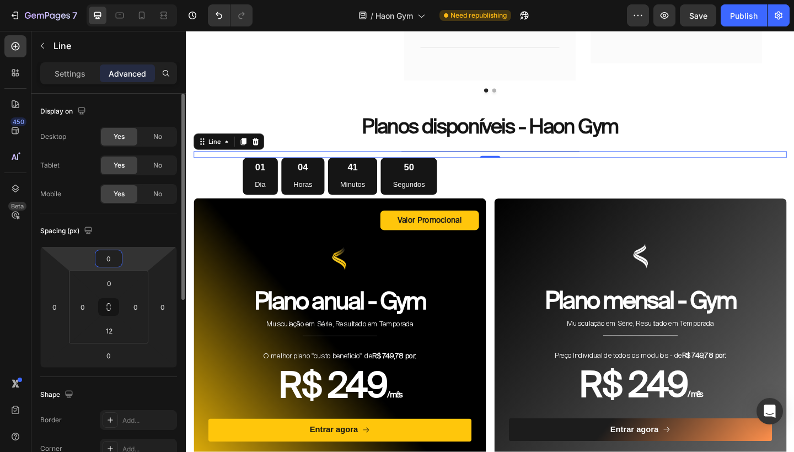
click at [112, 260] on input "0" at bounding box center [109, 258] width 22 height 17
click at [111, 281] on input "0" at bounding box center [109, 283] width 22 height 17
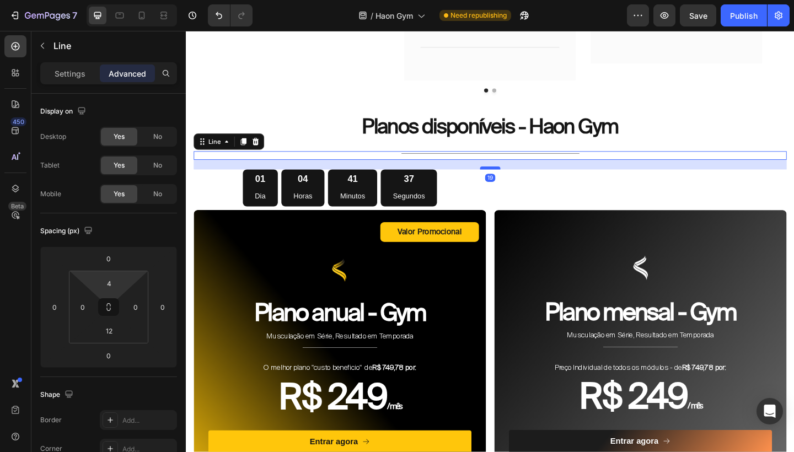
click at [519, 179] on div at bounding box center [516, 180] width 22 height 3
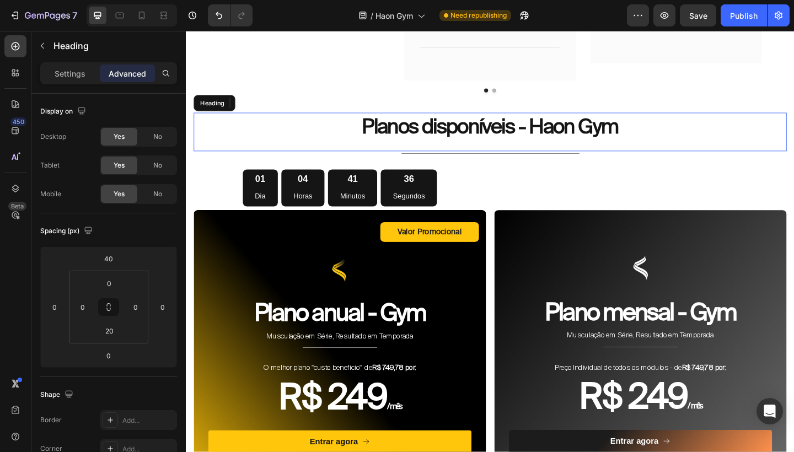
click at [538, 139] on p "Planos disponíveis - Haon Gym" at bounding box center [516, 135] width 643 height 29
drag, startPoint x: 518, startPoint y: 150, endPoint x: 518, endPoint y: 142, distance: 8.3
click at [518, 142] on div "Planos disponíveis - Haon Gym Heading 0" at bounding box center [516, 141] width 645 height 42
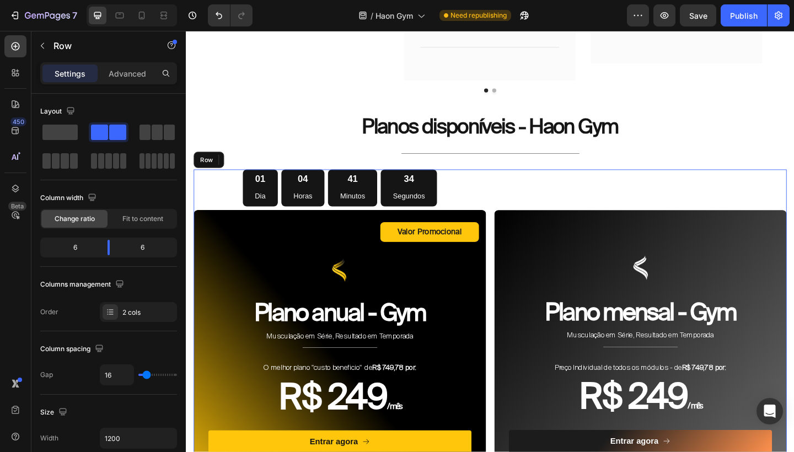
click at [594, 182] on div "Image Plano mensal - Gym Heading Musculação em Série, Resultado em Temporada Te…" at bounding box center [680, 369] width 318 height 375
click at [642, 182] on div "Image Plano mensal - Gym Heading Musculação em Série, Resultado em Temporada Te…" at bounding box center [680, 369] width 318 height 375
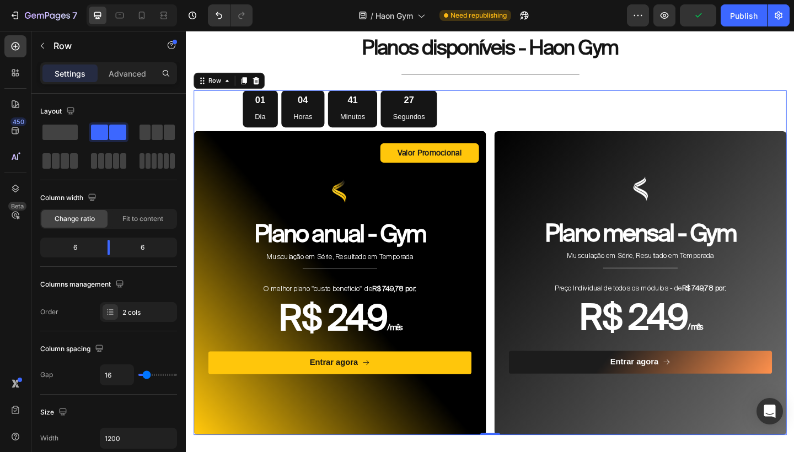
scroll to position [3449, 0]
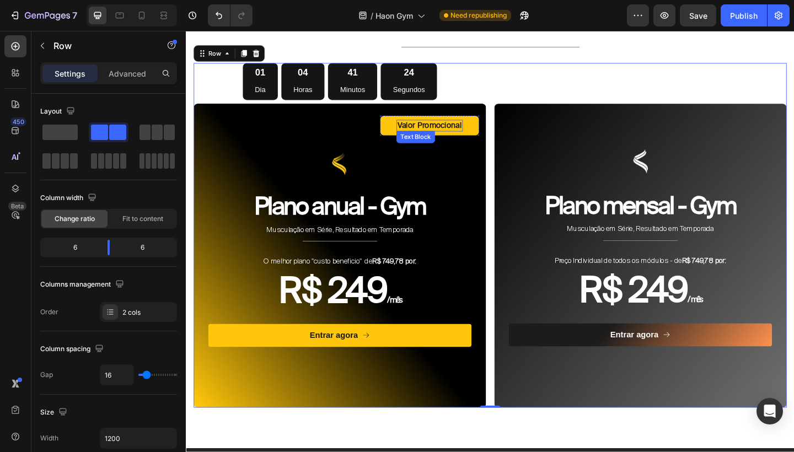
click at [463, 129] on p "Valor Promocional" at bounding box center [451, 134] width 70 height 11
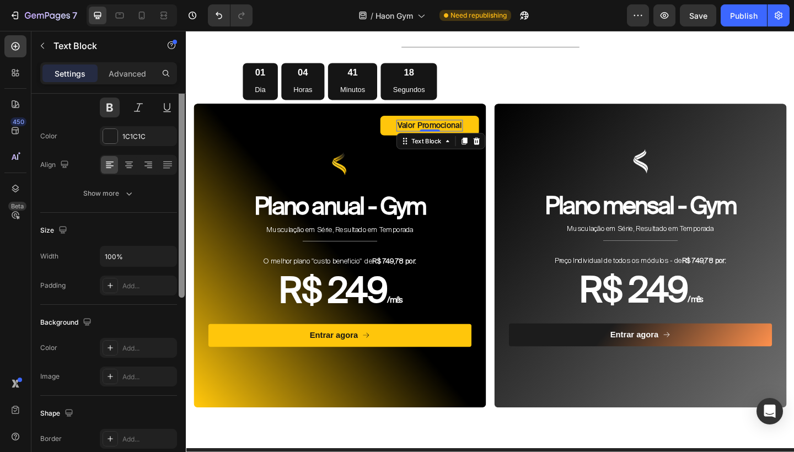
scroll to position [0, 0]
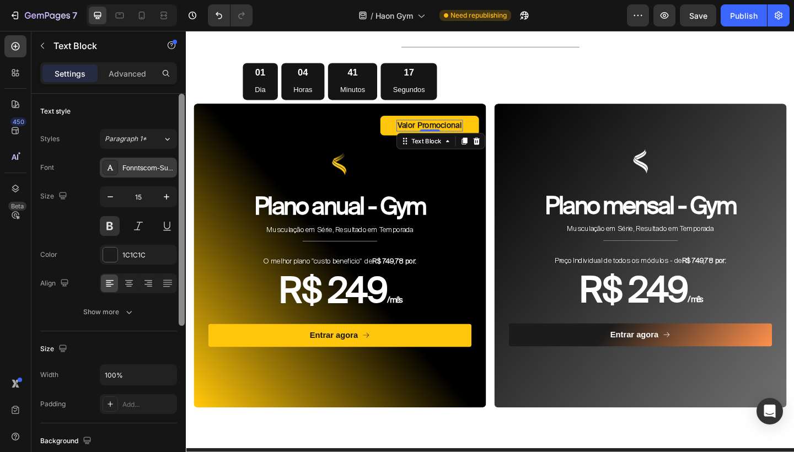
drag, startPoint x: 181, startPoint y: 192, endPoint x: 168, endPoint y: 159, distance: 35.8
click at [169, 159] on div "Text style Styles Paragraph 1* Font Fonntscom-Suisse_Intl_Regular Size 15 Color…" at bounding box center [108, 289] width 154 height 390
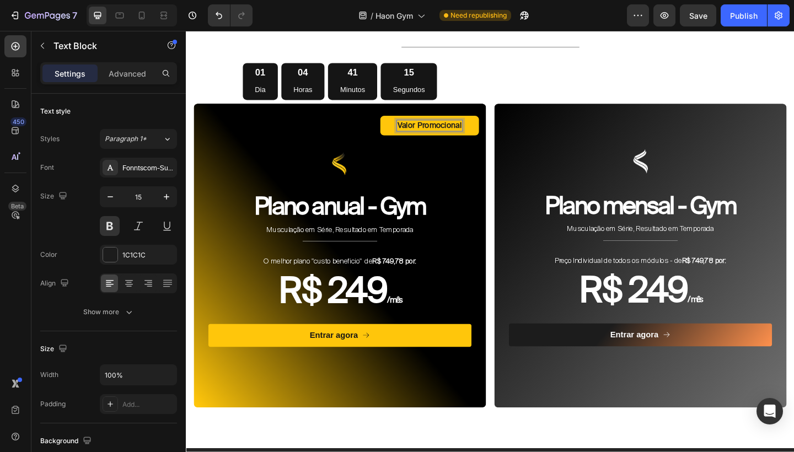
click at [433, 129] on p "Valor Promocional" at bounding box center [451, 134] width 70 height 11
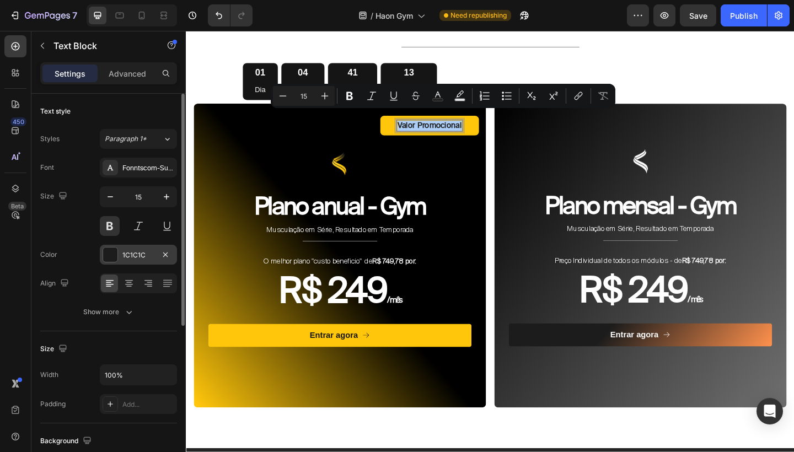
click at [142, 259] on div "1C1C1C" at bounding box center [138, 255] width 32 height 10
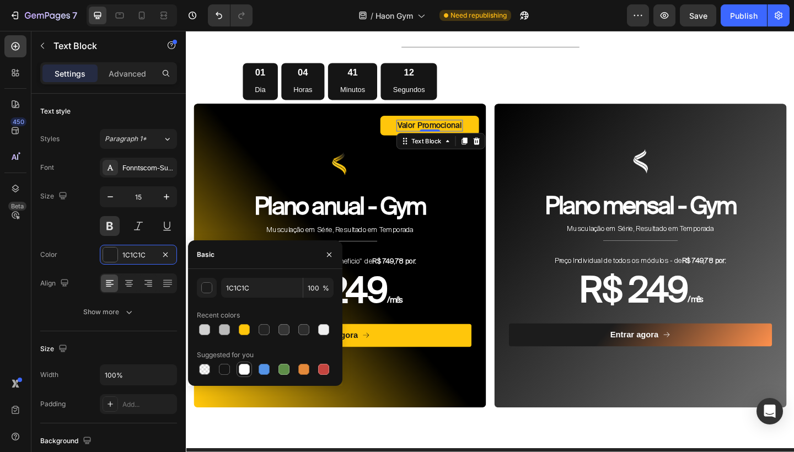
click at [242, 367] on div at bounding box center [244, 369] width 11 height 11
click at [246, 333] on div at bounding box center [244, 329] width 11 height 11
click at [257, 331] on div at bounding box center [263, 329] width 13 height 13
click at [209, 292] on div "button" at bounding box center [207, 288] width 11 height 11
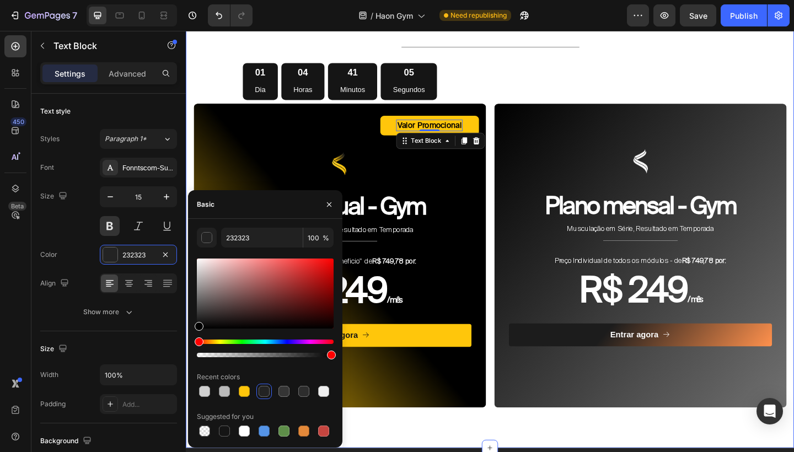
drag, startPoint x: 386, startPoint y: 353, endPoint x: 187, endPoint y: 387, distance: 202.4
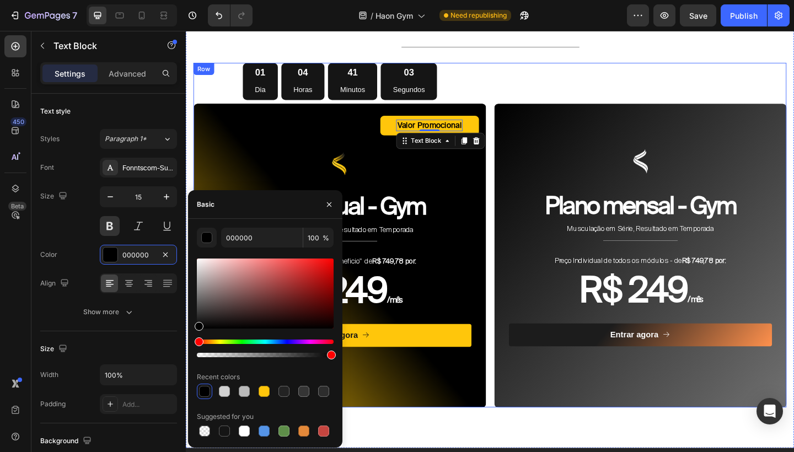
click at [575, 90] on div "Image Plano mensal - Gym Heading Musculação em Série, Resultado em Temporada Te…" at bounding box center [680, 253] width 318 height 375
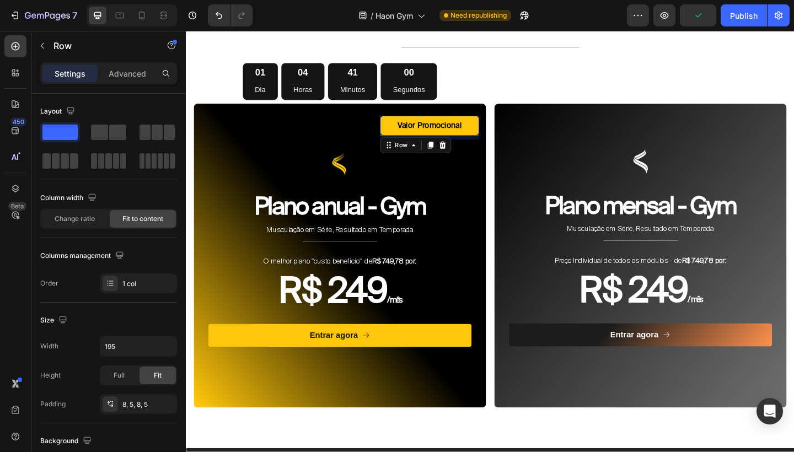
click at [501, 123] on div "Valor Promocional Text Block Row 8" at bounding box center [450, 134] width 107 height 22
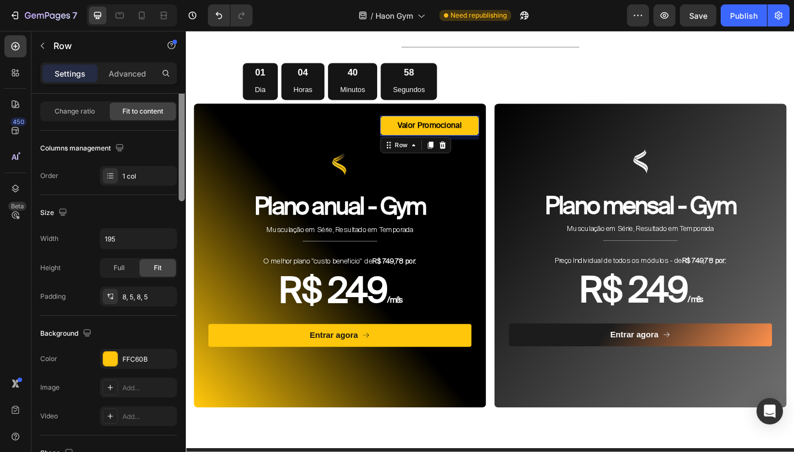
drag, startPoint x: 181, startPoint y: 266, endPoint x: 180, endPoint y: 325, distance: 59.5
click at [180, 201] on div at bounding box center [182, 93] width 6 height 215
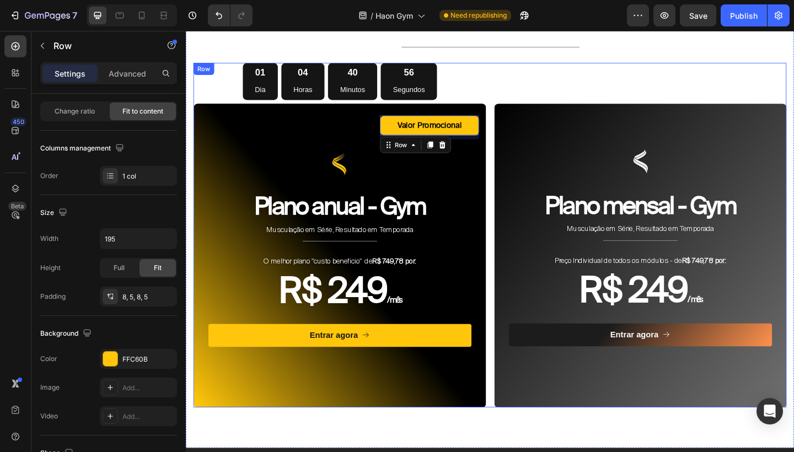
click at [595, 79] on div "Image Plano mensal - Gym Heading Musculação em Série, Resultado em Temporada Te…" at bounding box center [680, 253] width 318 height 375
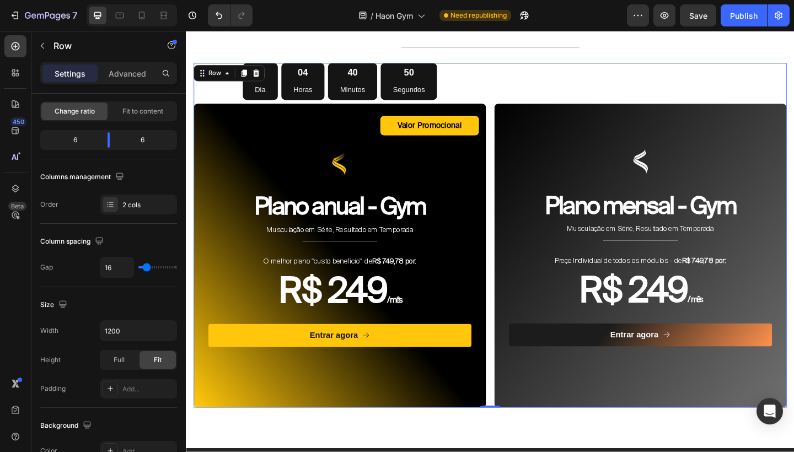
click at [684, 91] on div "Image Plano mensal - Gym Heading Musculação em Série, Resultado em Temporada Te…" at bounding box center [680, 253] width 318 height 375
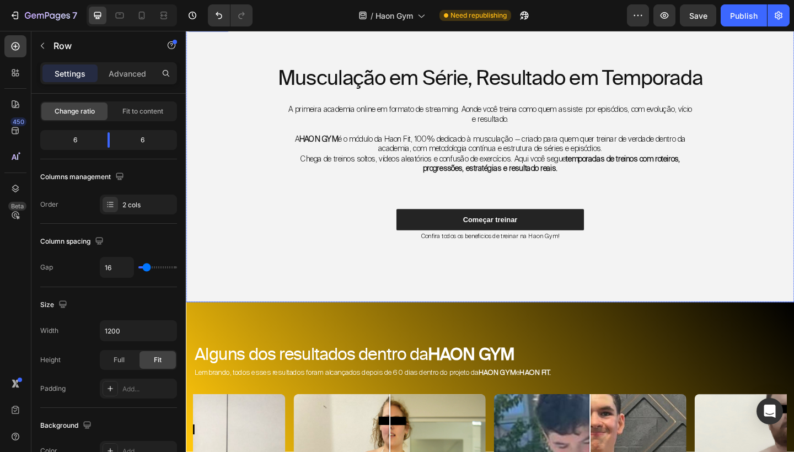
scroll to position [279, 0]
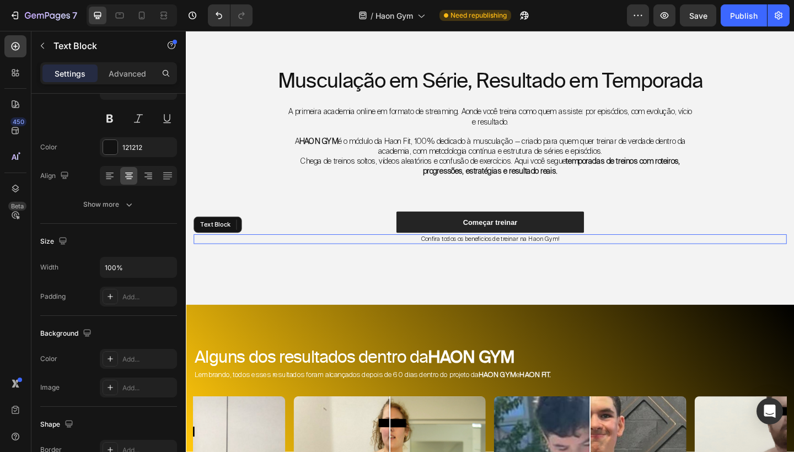
click at [527, 254] on p "Confira todos os beneficios de treinar na Haon Gym!" at bounding box center [516, 258] width 643 height 9
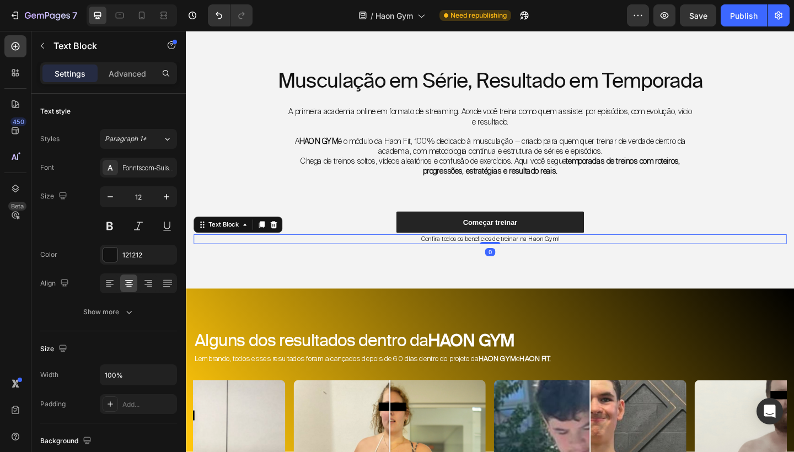
drag, startPoint x: 516, startPoint y: 277, endPoint x: 516, endPoint y: 252, distance: 24.8
click at [516, 252] on div "Confira todos os beneficios de treinar na Haon Gym! Text Block 0" at bounding box center [516, 257] width 645 height 11
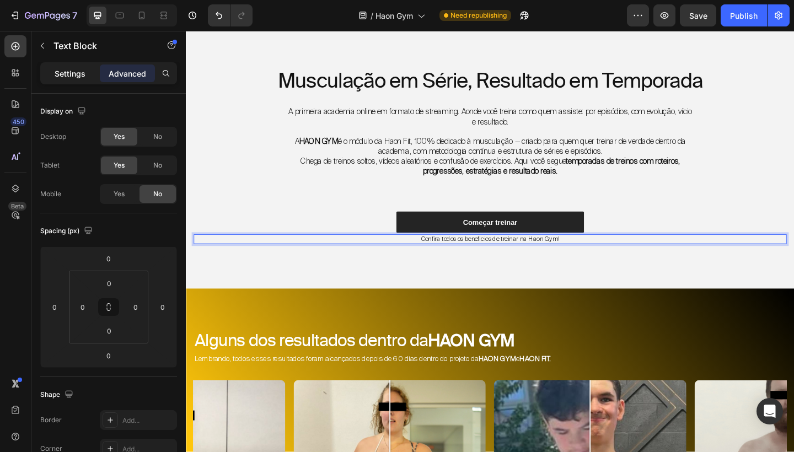
click at [75, 69] on p "Settings" at bounding box center [70, 74] width 31 height 12
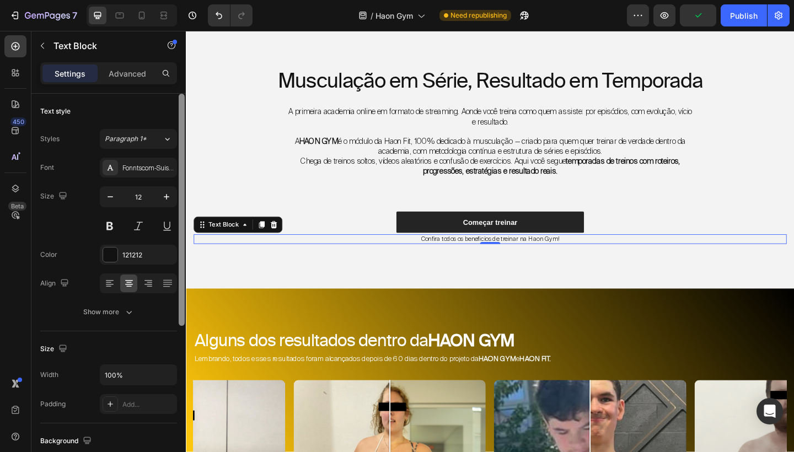
drag, startPoint x: 179, startPoint y: 192, endPoint x: 170, endPoint y: 182, distance: 12.9
click at [170, 182] on div "Text style Styles Paragraph 1* Font Fonntscom-SuisseIntl-Light Size 12 Color 12…" at bounding box center [108, 289] width 154 height 390
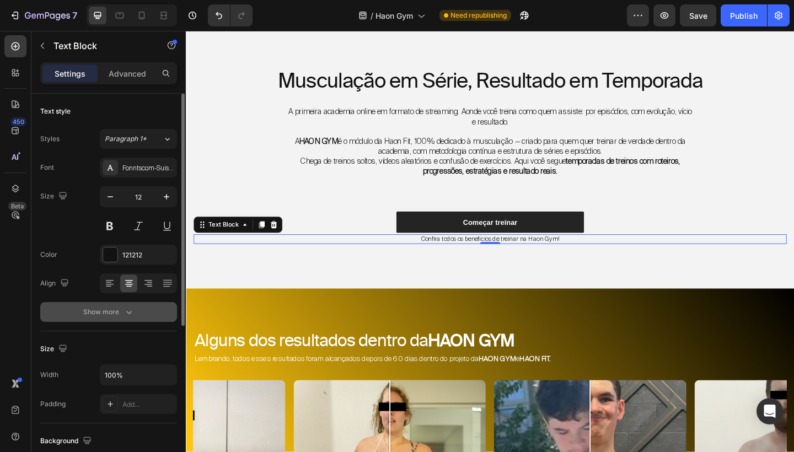
click at [118, 319] on button "Show more" at bounding box center [108, 312] width 137 height 20
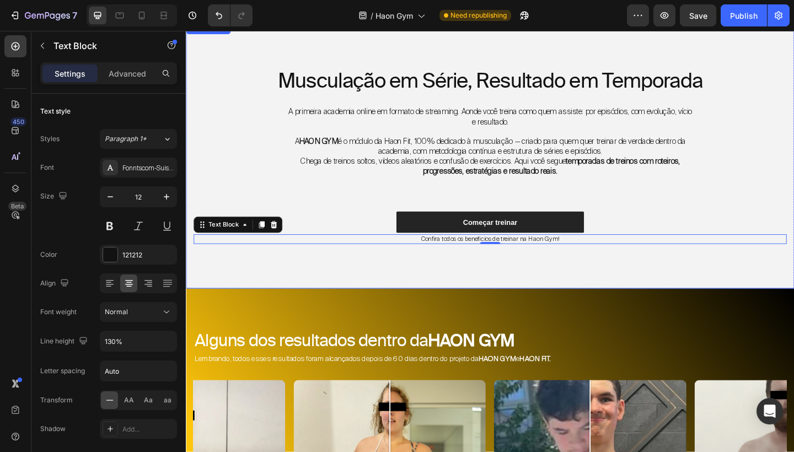
click at [633, 265] on div "Musculação em Série, Resultado em Temporada Heading A primeira academia online …" at bounding box center [516, 166] width 661 height 290
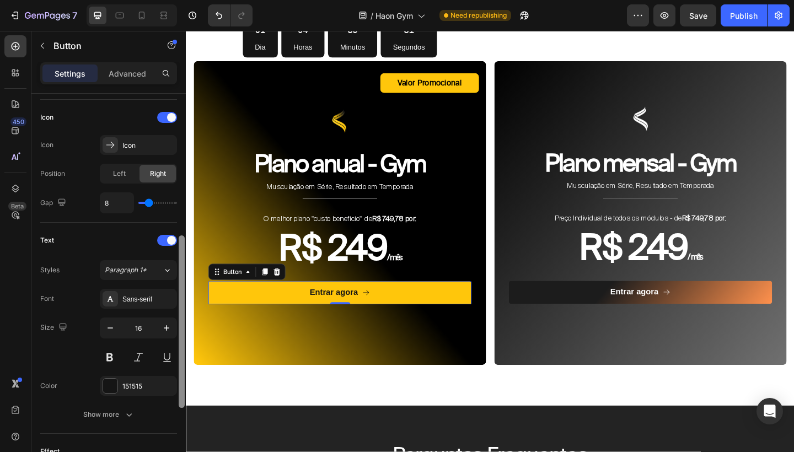
scroll to position [329, 0]
drag, startPoint x: 180, startPoint y: 253, endPoint x: 159, endPoint y: 400, distance: 148.2
click at [159, 400] on div "Size Width 100% Height Auto Padding 12, 24, 12, 24 Background Color FFC60B Imag…" at bounding box center [108, 289] width 154 height 390
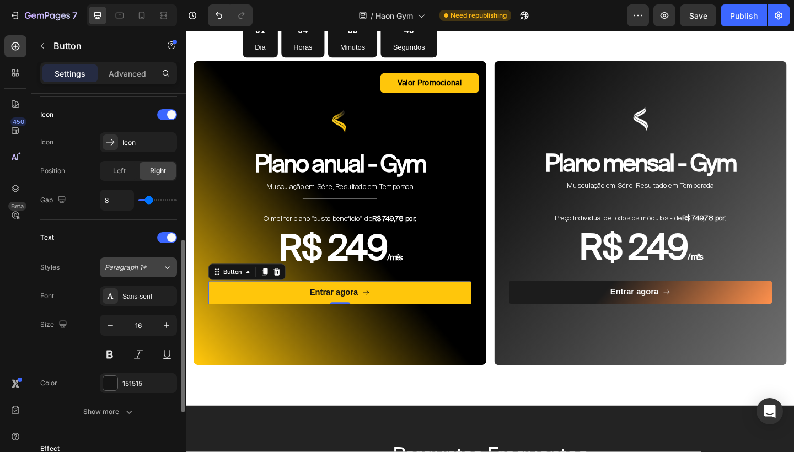
click at [144, 274] on button "Paragraph 1*" at bounding box center [138, 267] width 77 height 20
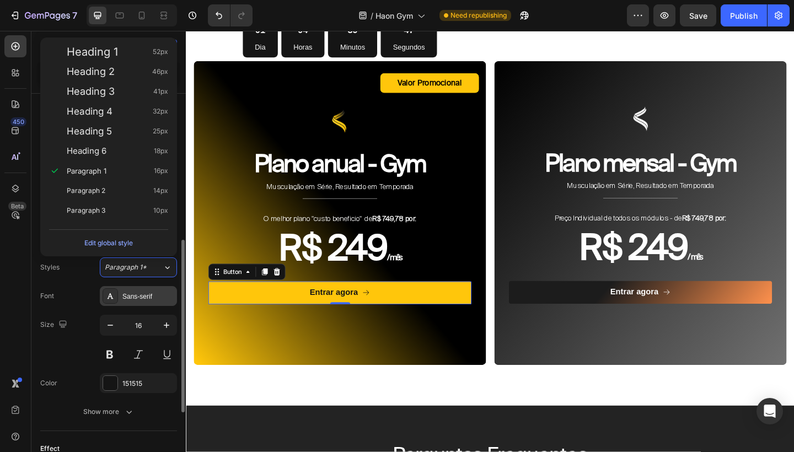
click at [144, 294] on div "Sans-serif" at bounding box center [148, 297] width 52 height 10
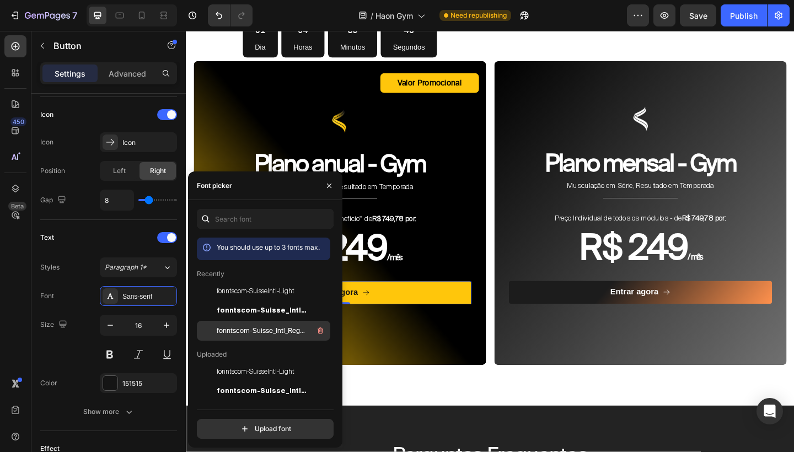
click at [262, 332] on span "fonntscom-Suisse_Intl_Regular" at bounding box center [262, 331] width 91 height 10
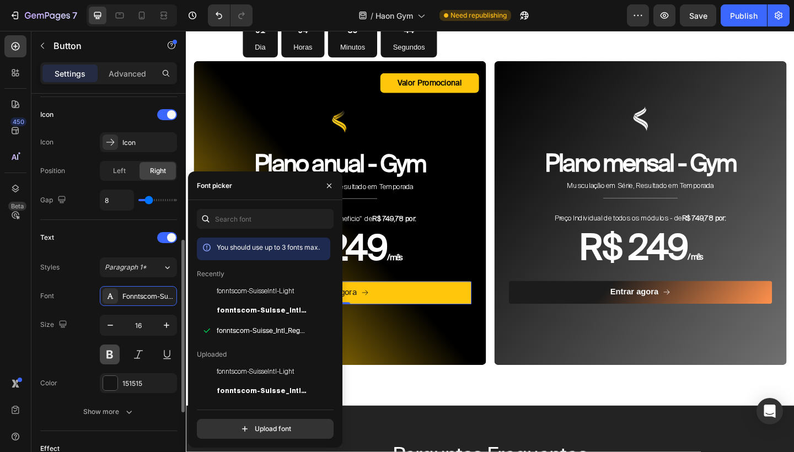
click at [110, 351] on button at bounding box center [110, 354] width 20 height 20
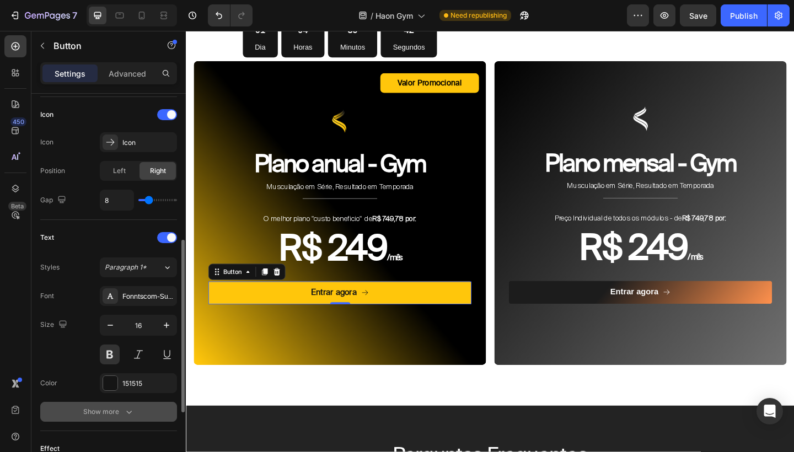
click at [129, 406] on button "Show more" at bounding box center [108, 412] width 137 height 20
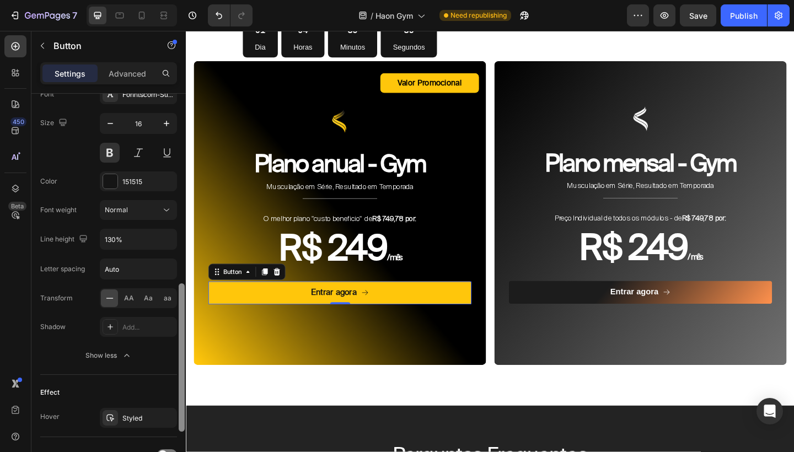
scroll to position [542, 0]
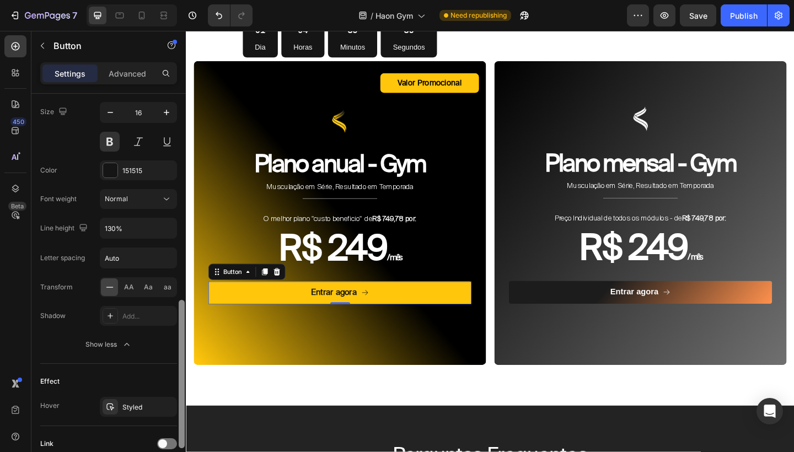
drag, startPoint x: 181, startPoint y: 357, endPoint x: 180, endPoint y: 451, distance: 94.8
click at [180, 451] on div at bounding box center [181, 289] width 8 height 390
click at [151, 406] on div "Styled" at bounding box center [138, 407] width 32 height 10
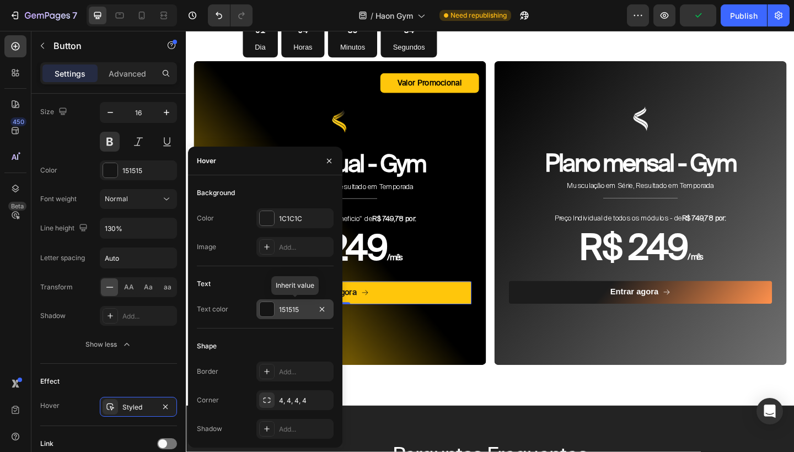
click at [287, 311] on div "151515" at bounding box center [295, 310] width 32 height 10
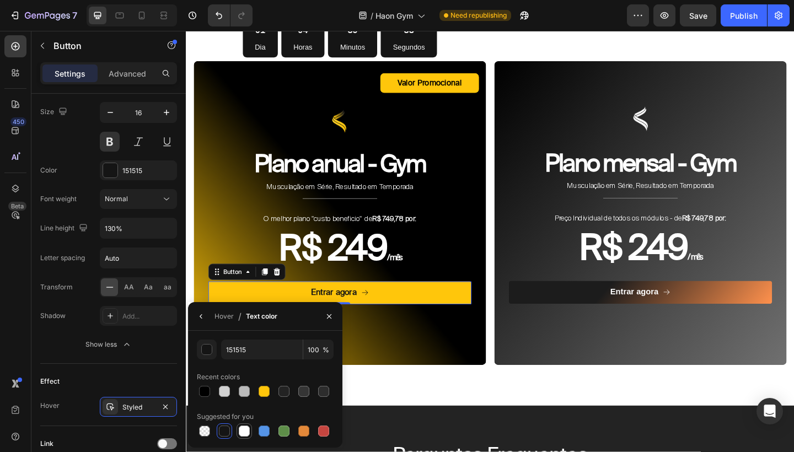
click at [243, 429] on div at bounding box center [244, 431] width 11 height 11
click at [221, 322] on div "Hover" at bounding box center [223, 317] width 19 height 18
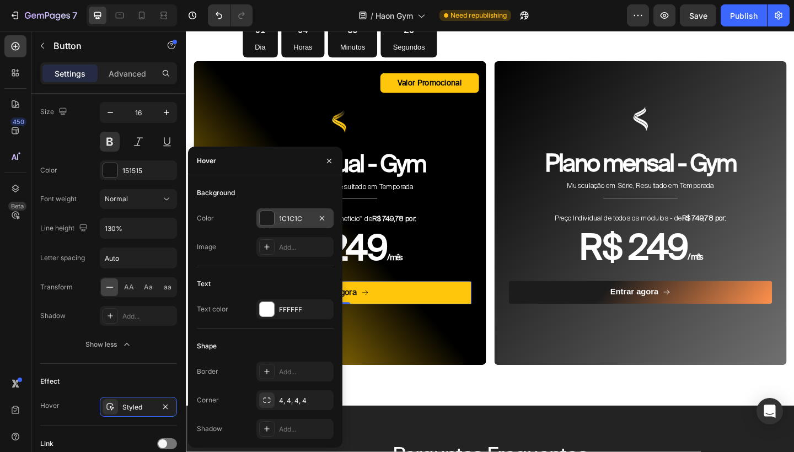
click at [290, 223] on div "1C1C1C" at bounding box center [295, 219] width 32 height 10
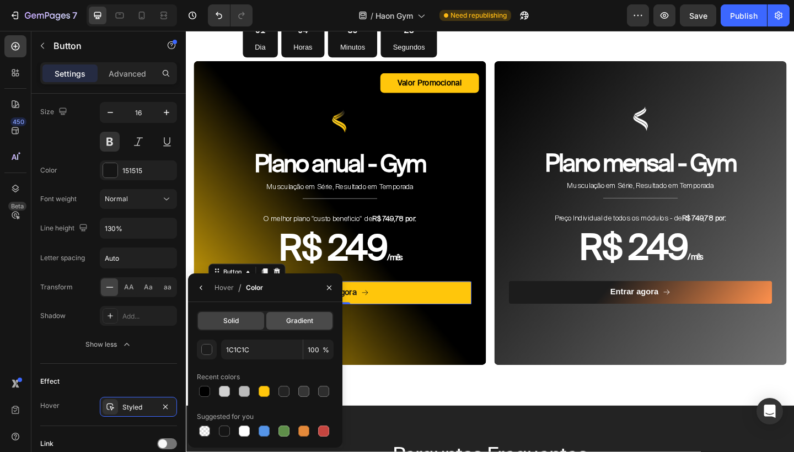
click at [300, 320] on span "Gradient" at bounding box center [299, 321] width 27 height 10
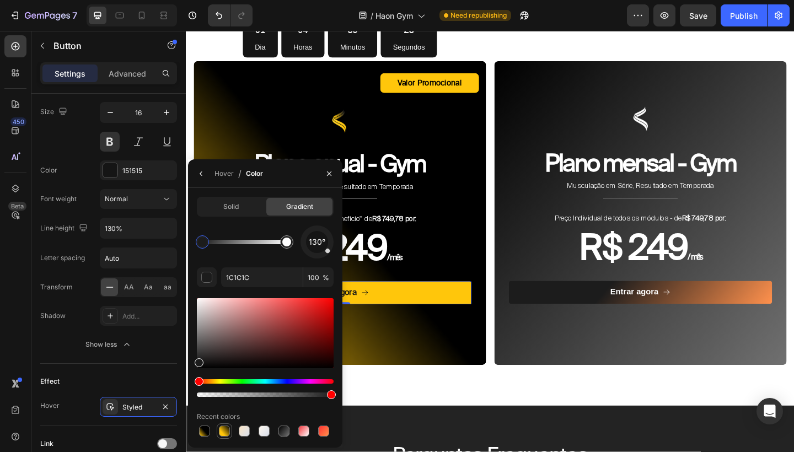
click at [228, 427] on div at bounding box center [224, 431] width 11 height 11
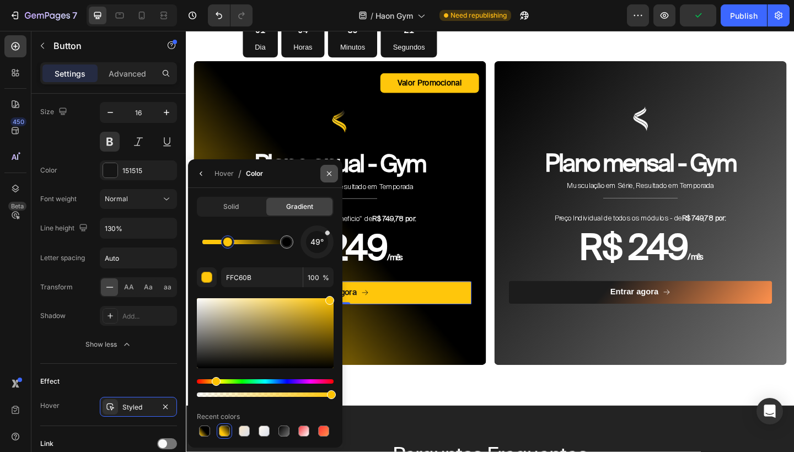
click at [329, 175] on icon "button" at bounding box center [329, 173] width 9 height 9
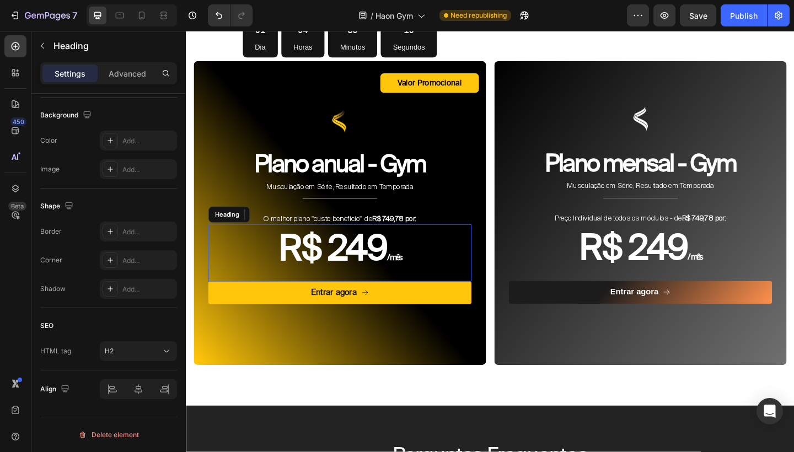
drag, startPoint x: 627, startPoint y: 276, endPoint x: 463, endPoint y: 265, distance: 164.7
click at [464, 265] on h2 "R$ 249 / mês" at bounding box center [353, 272] width 286 height 62
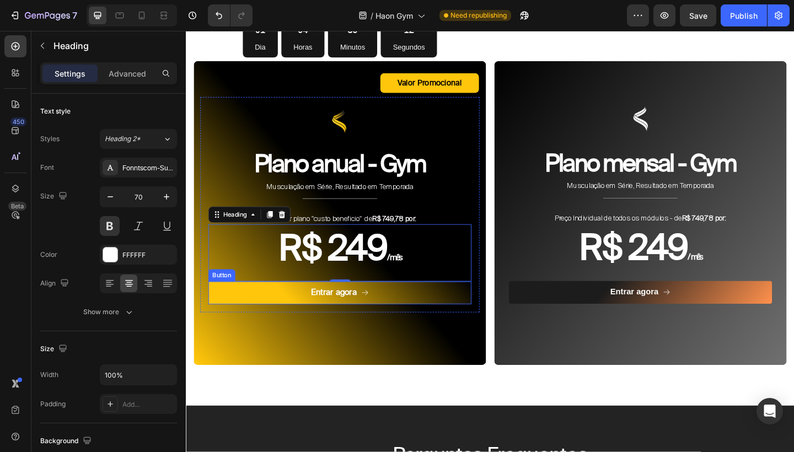
click at [284, 312] on button "Entrar agora" at bounding box center [353, 316] width 286 height 25
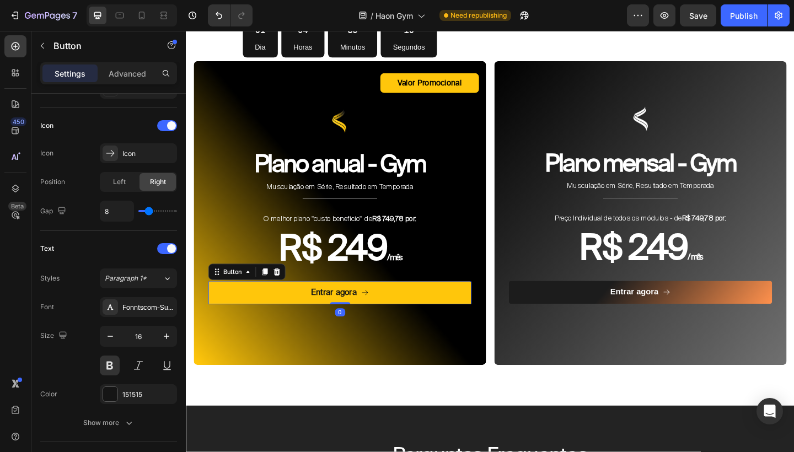
scroll to position [449, 0]
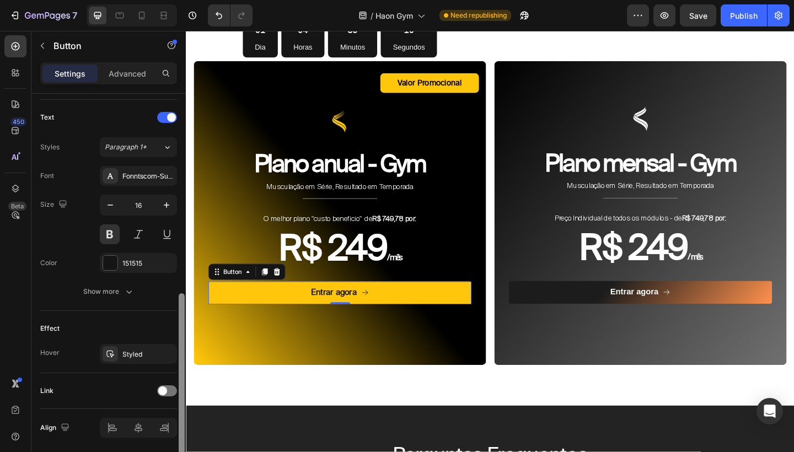
drag, startPoint x: 181, startPoint y: 251, endPoint x: 180, endPoint y: 451, distance: 199.5
click at [180, 451] on div at bounding box center [182, 379] width 6 height 173
click at [152, 358] on div "Styled" at bounding box center [138, 354] width 32 height 10
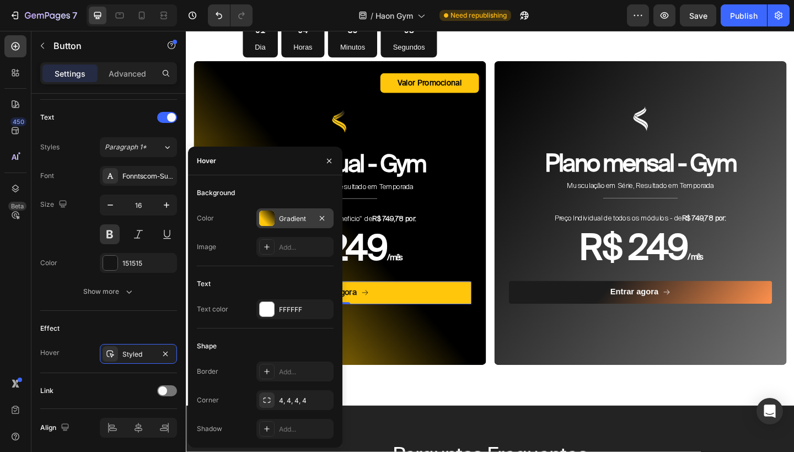
click at [292, 216] on div "Gradient" at bounding box center [295, 219] width 32 height 10
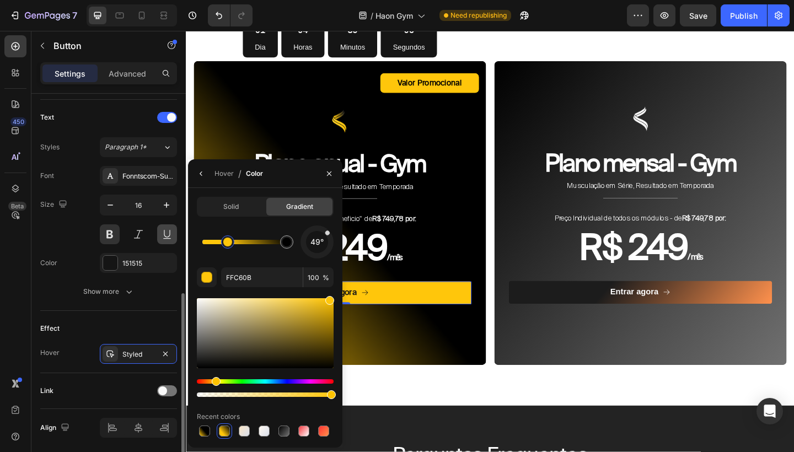
drag, startPoint x: 225, startPoint y: 243, endPoint x: 171, endPoint y: 244, distance: 54.6
click at [171, 244] on div "450 Beta Sections(18) Elements(83) Section Element Hero Section Product Detail …" at bounding box center [93, 241] width 186 height 421
drag, startPoint x: 284, startPoint y: 241, endPoint x: 244, endPoint y: 241, distance: 40.2
click at [326, 176] on icon "button" at bounding box center [329, 173] width 9 height 9
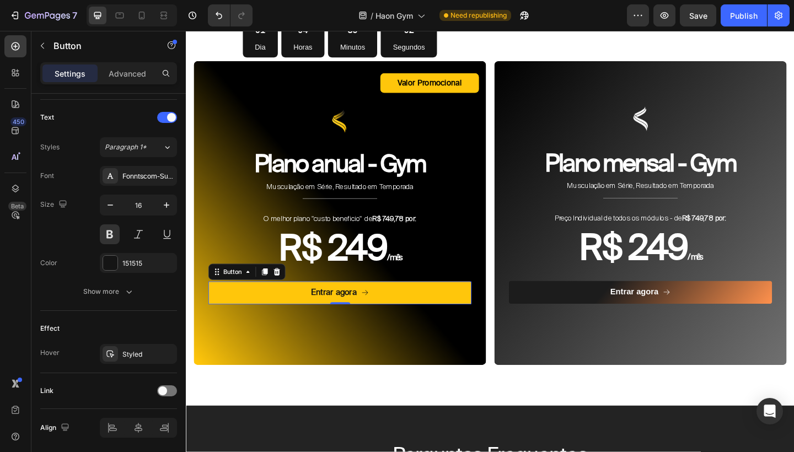
click at [449, 280] on h2 "R$ 249 / mês" at bounding box center [353, 272] width 286 height 62
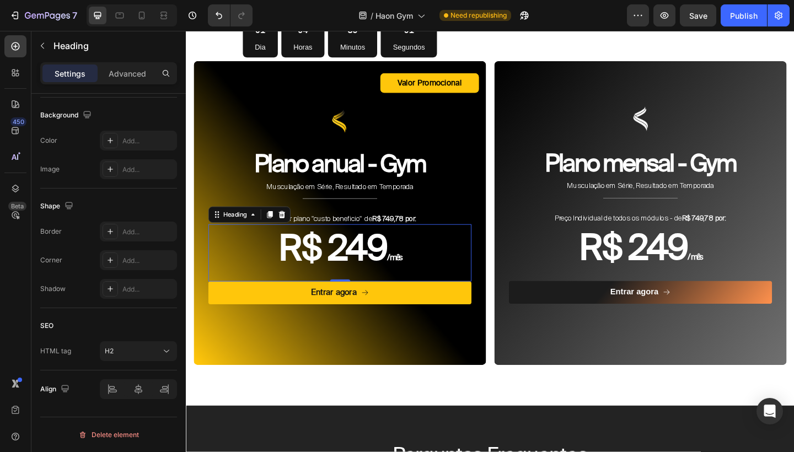
scroll to position [0, 0]
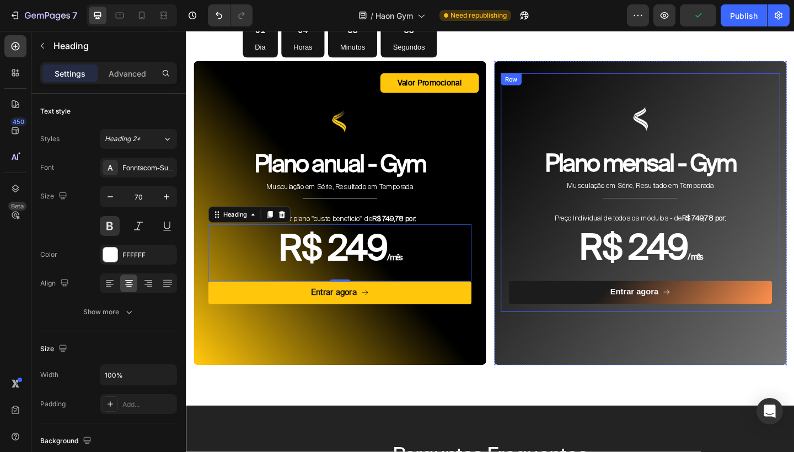
click at [530, 212] on div "Image Plano mensal - Gym Heading Musculação em Série, Resultado em Temporada Te…" at bounding box center [680, 206] width 304 height 259
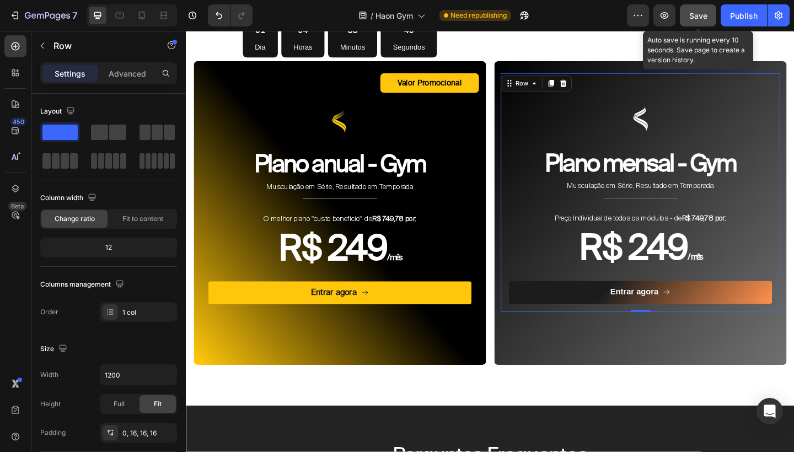
click at [709, 13] on button "Save" at bounding box center [698, 15] width 36 height 22
click at [744, 13] on div "Publish" at bounding box center [744, 16] width 28 height 12
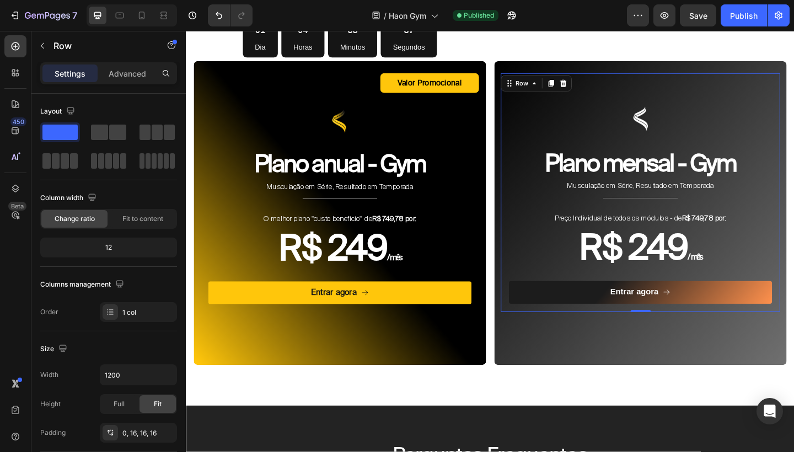
click at [607, 321] on div "Image Plano mensal - Gym Heading Musculação em Série, Resultado em Temporada Te…" at bounding box center [680, 206] width 304 height 259
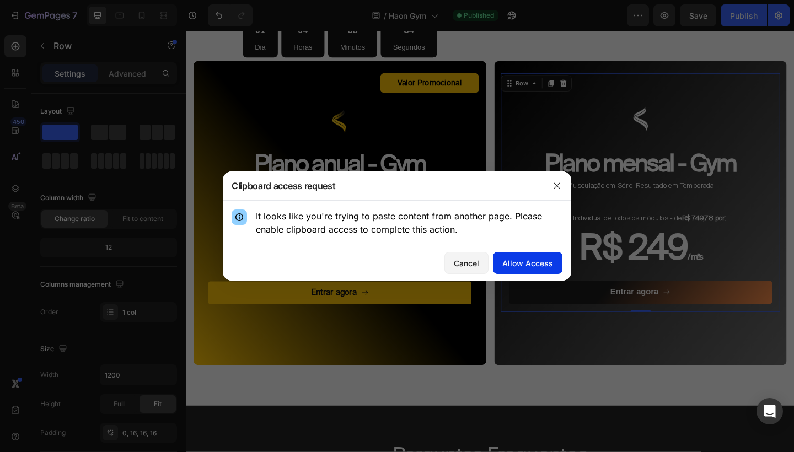
click at [548, 266] on div "Allow Access" at bounding box center [527, 263] width 51 height 12
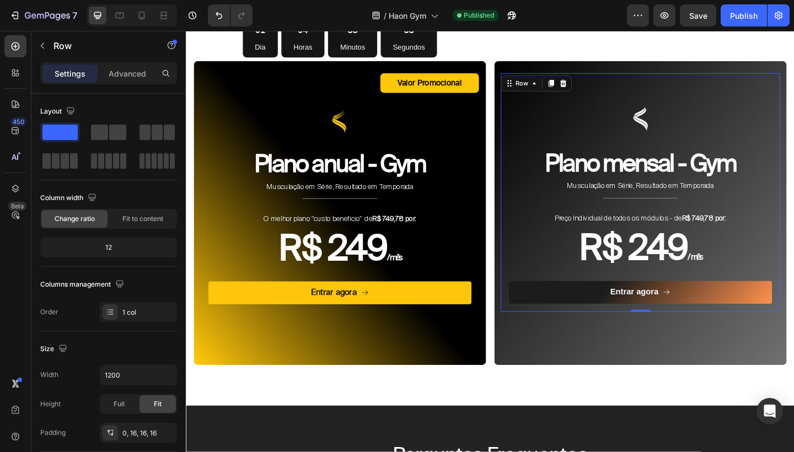
click at [402, 327] on div "Valor Promocional Text Block Row Image Plano anual - Gym Heading Musculação em …" at bounding box center [353, 207] width 318 height 287
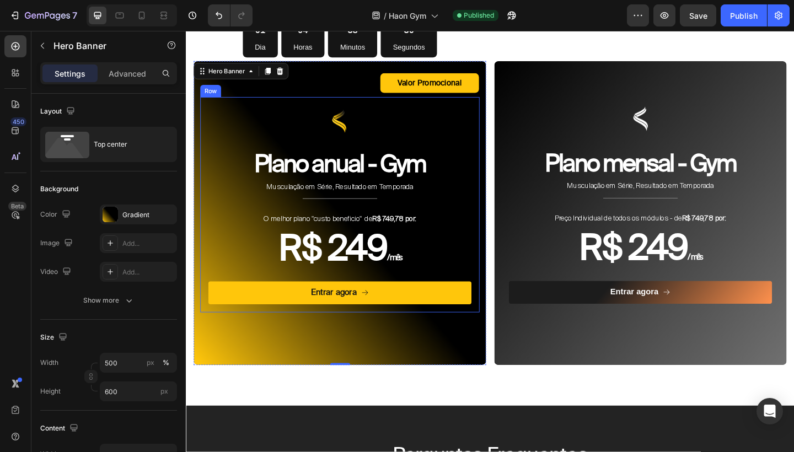
click at [385, 322] on div "Image Plano anual - Gym Heading Musculação em Série, Resultado em Temporada Tex…" at bounding box center [353, 220] width 304 height 234
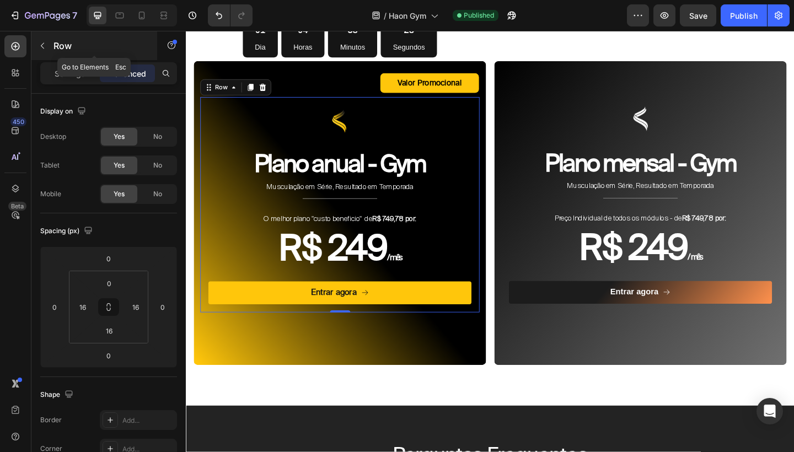
click at [46, 48] on icon "button" at bounding box center [42, 45] width 9 height 9
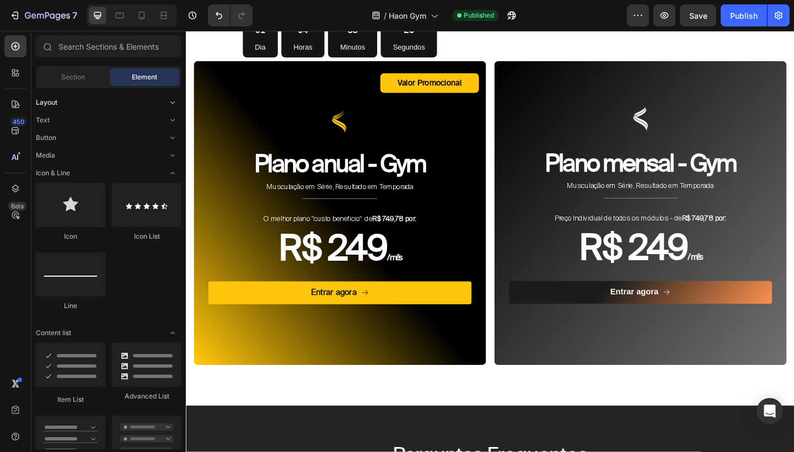
click at [82, 132] on div "Layout" at bounding box center [109, 137] width 146 height 11
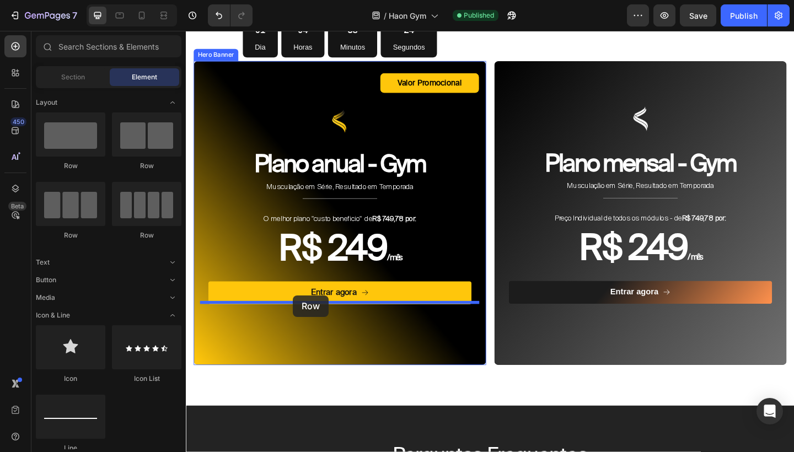
drag, startPoint x: 252, startPoint y: 166, endPoint x: 302, endPoint y: 319, distance: 160.5
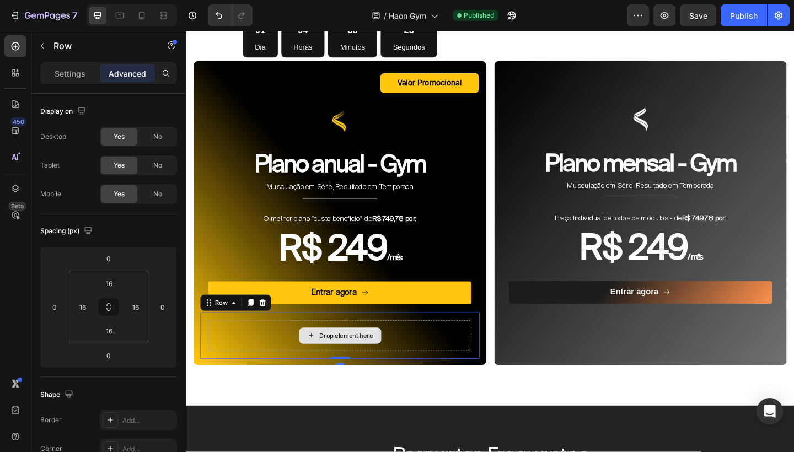
click at [363, 358] on div "Drop element here" at bounding box center [360, 362] width 58 height 9
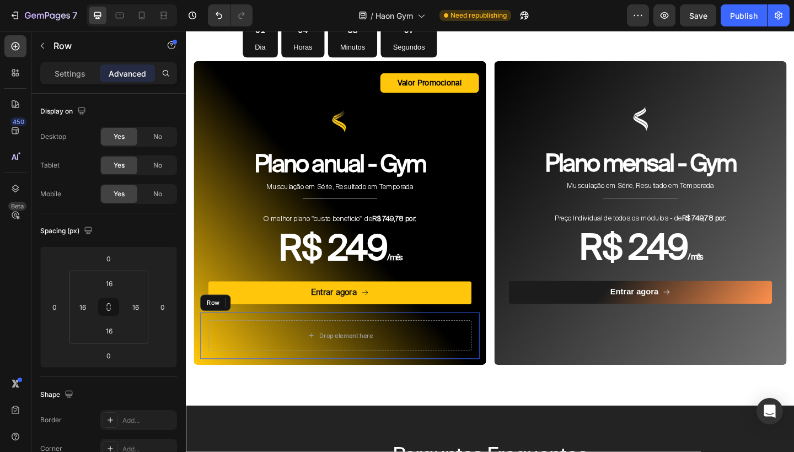
click at [276, 337] on div "Drop element here Row" at bounding box center [353, 362] width 304 height 51
click at [269, 323] on icon at bounding box center [269, 327] width 7 height 8
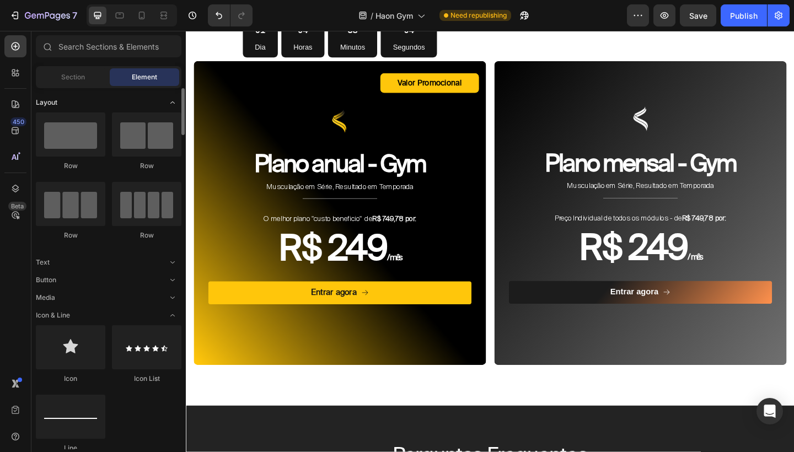
click at [170, 104] on icon "Toggle open" at bounding box center [172, 102] width 9 height 9
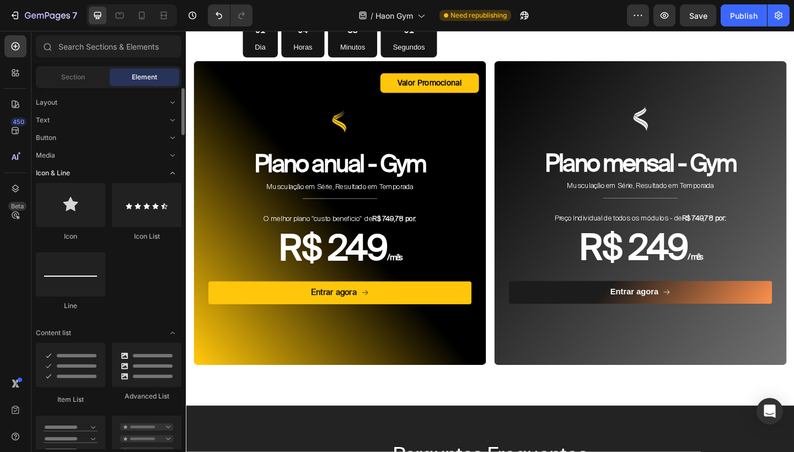
click at [173, 174] on icon "Toggle open" at bounding box center [172, 173] width 9 height 9
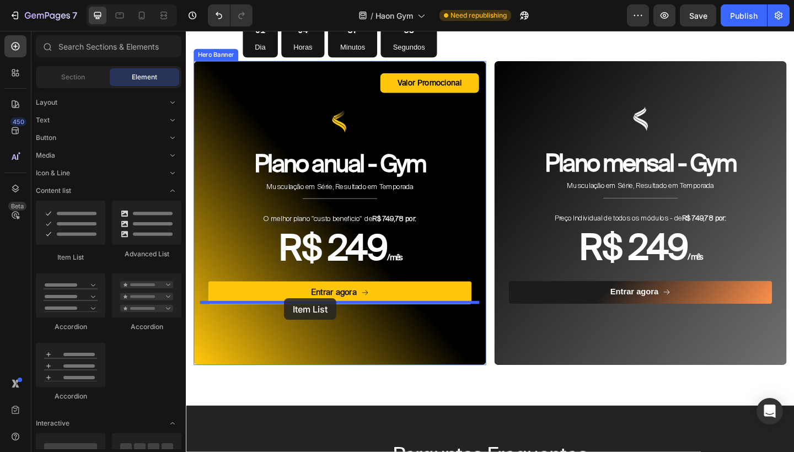
drag, startPoint x: 261, startPoint y: 250, endPoint x: 293, endPoint y: 322, distance: 78.7
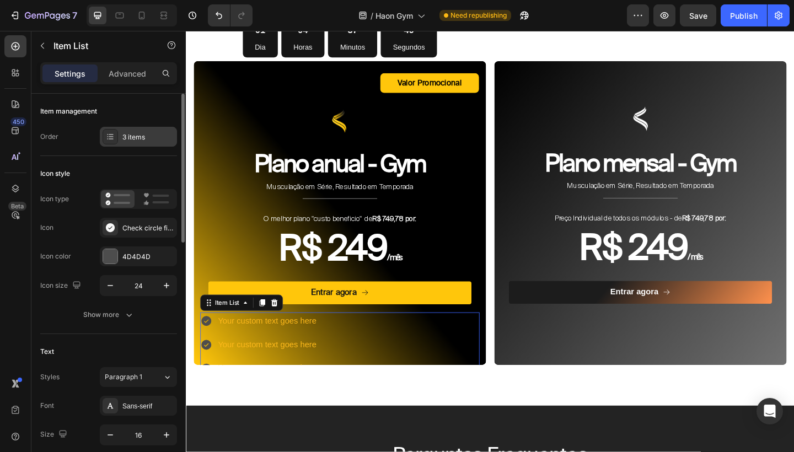
click at [141, 141] on div "3 items" at bounding box center [148, 137] width 52 height 10
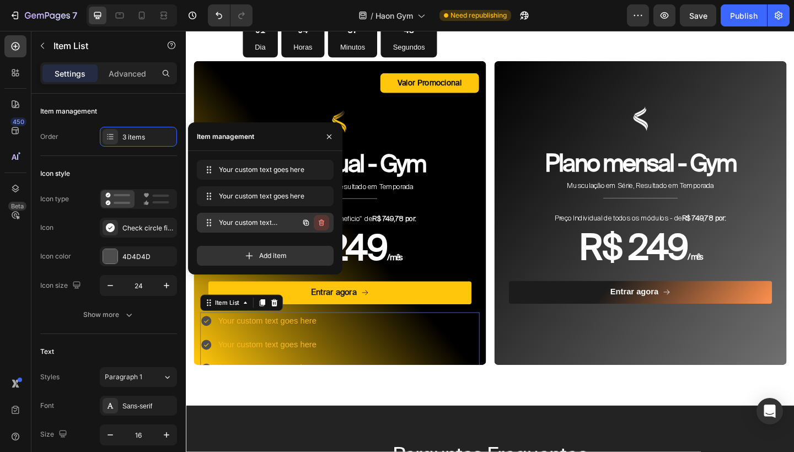
click at [321, 222] on icon "button" at bounding box center [321, 222] width 9 height 9
click at [316, 223] on div "Delete" at bounding box center [314, 223] width 20 height 10
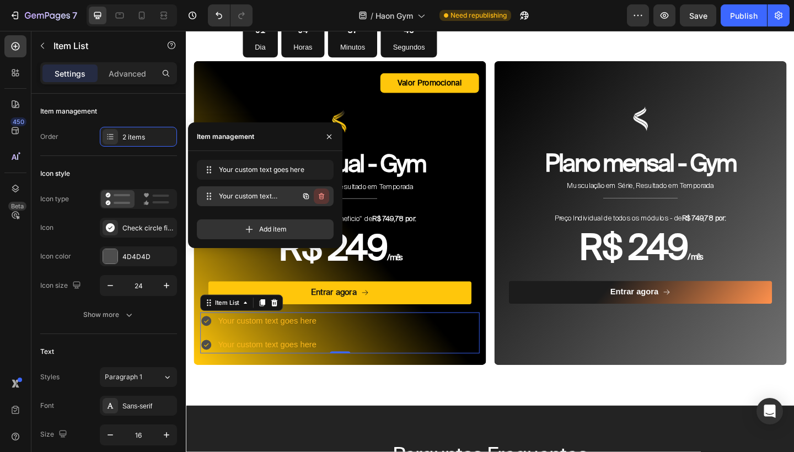
click at [324, 193] on icon "button" at bounding box center [321, 196] width 9 height 9
click at [319, 199] on div "Delete" at bounding box center [314, 196] width 20 height 10
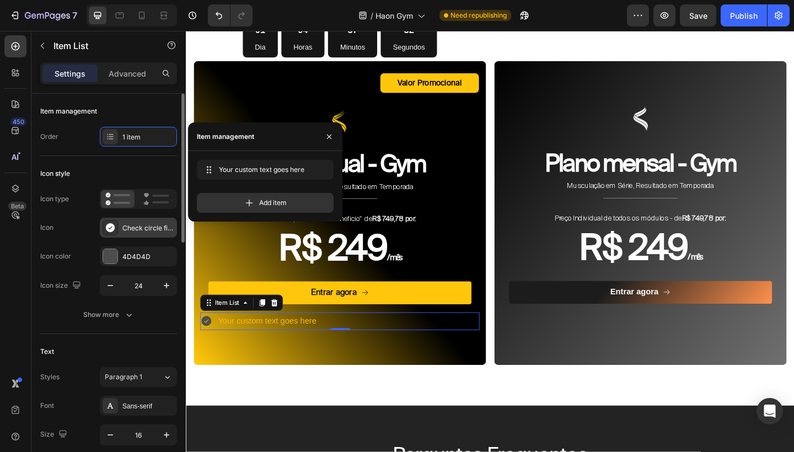
click at [150, 225] on div "Check circle filled" at bounding box center [148, 228] width 52 height 10
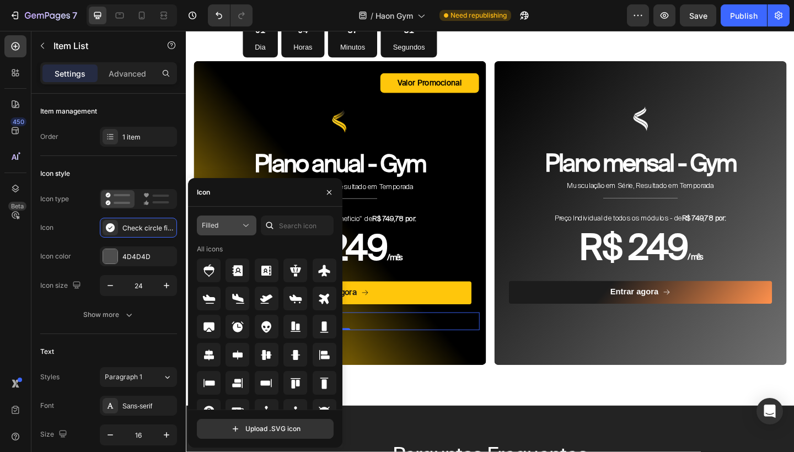
click at [233, 228] on div "Filled" at bounding box center [221, 225] width 39 height 10
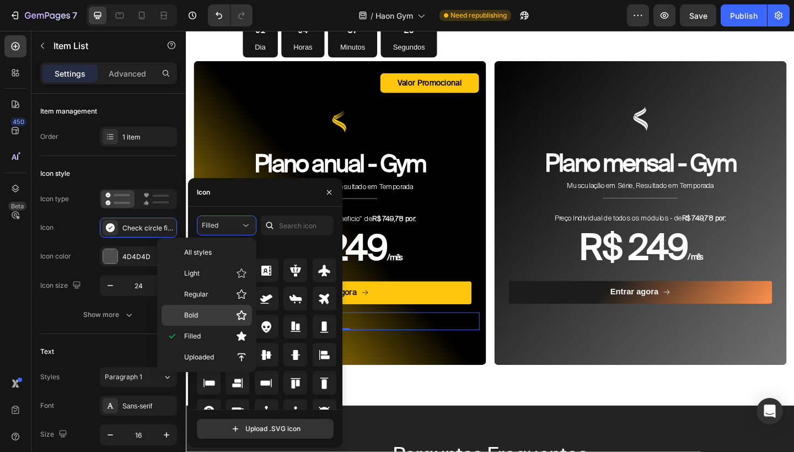
click at [232, 317] on p "Bold" at bounding box center [215, 315] width 63 height 11
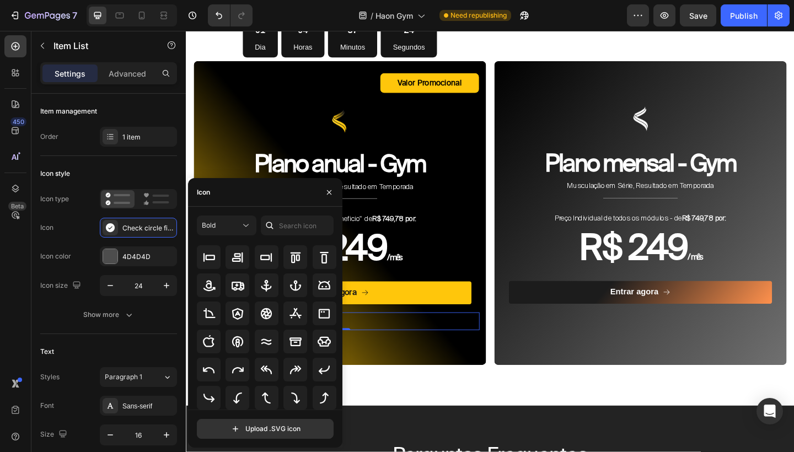
scroll to position [186, 0]
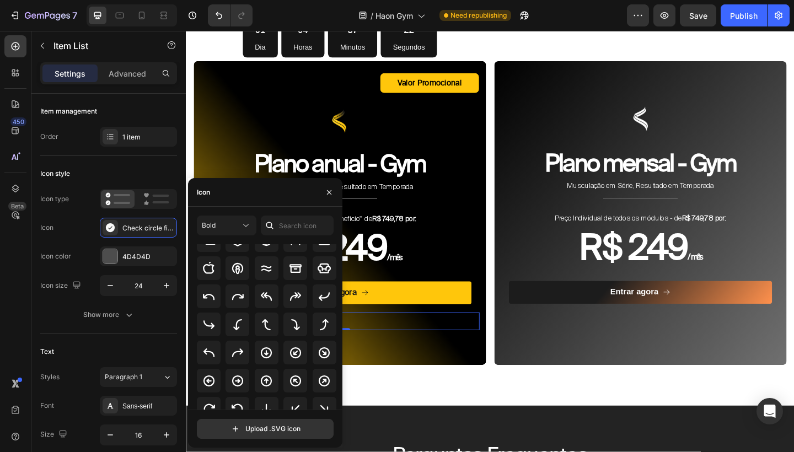
drag, startPoint x: 337, startPoint y: 324, endPoint x: 336, endPoint y: 349, distance: 25.4
click at [336, 349] on div "All icons" at bounding box center [269, 326] width 144 height 165
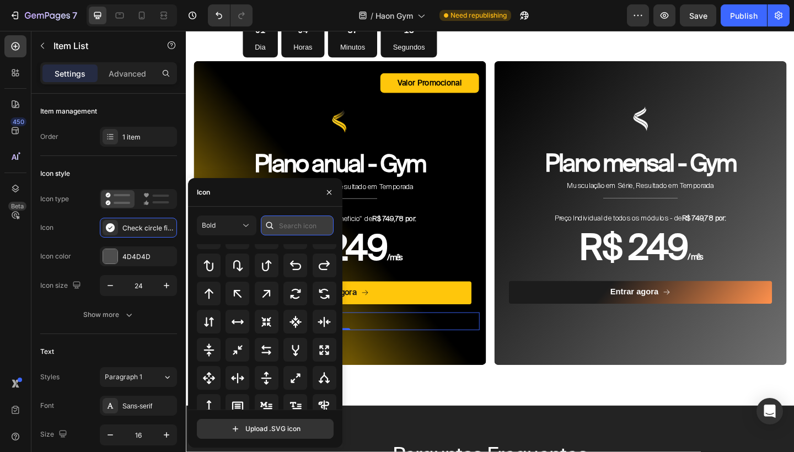
click at [311, 225] on input "text" at bounding box center [297, 226] width 73 height 20
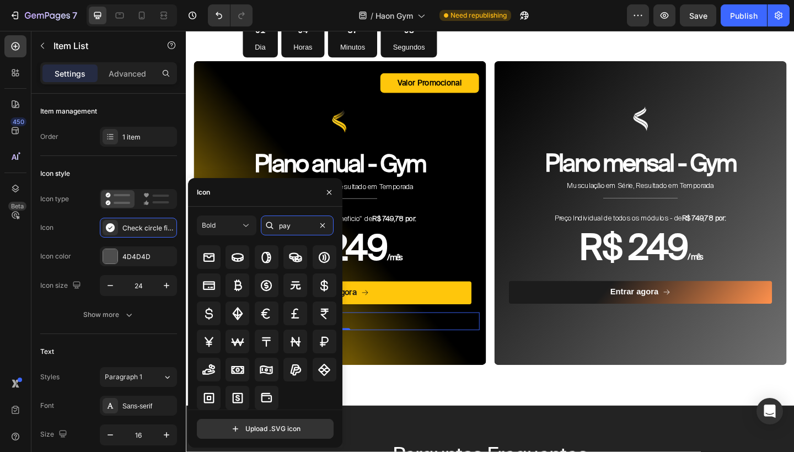
scroll to position [0, 0]
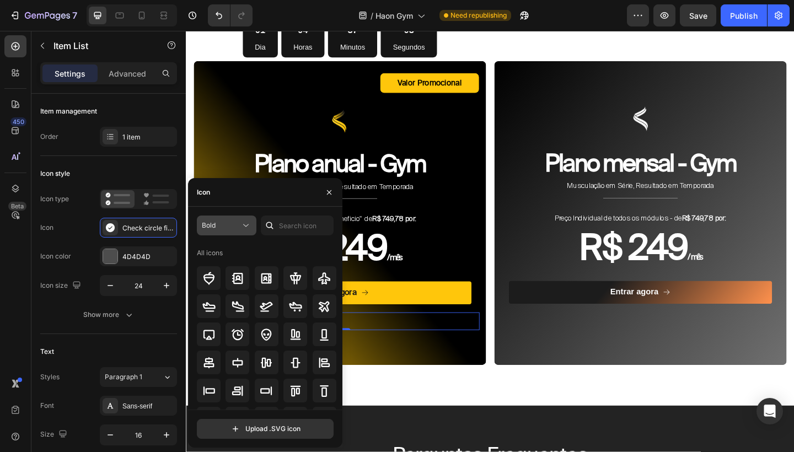
click at [229, 222] on div "Bold" at bounding box center [221, 225] width 39 height 10
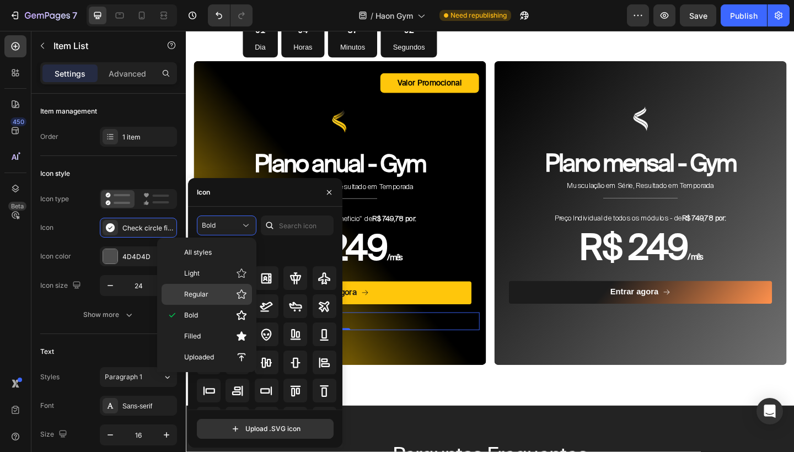
click at [225, 303] on div "Regular" at bounding box center [207, 294] width 90 height 21
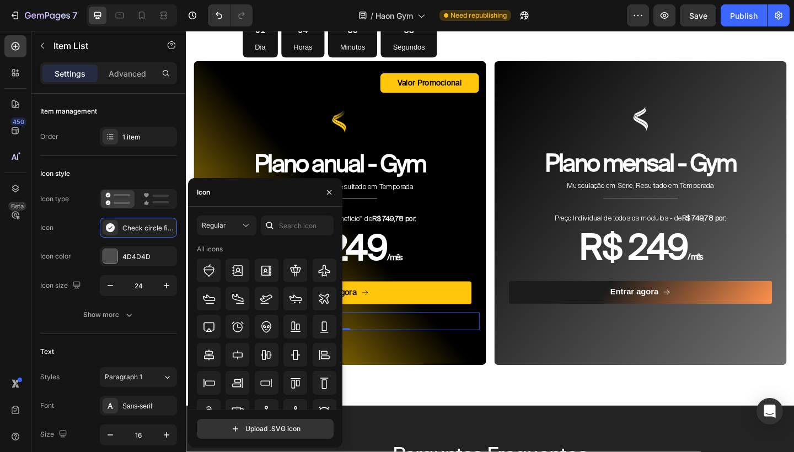
scroll to position [121, 0]
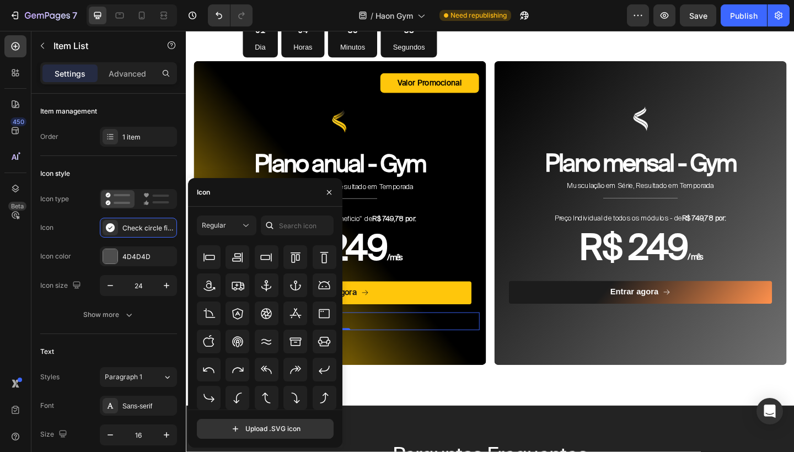
drag, startPoint x: 337, startPoint y: 298, endPoint x: 333, endPoint y: 359, distance: 61.3
click at [335, 359] on div "All icons" at bounding box center [269, 326] width 144 height 165
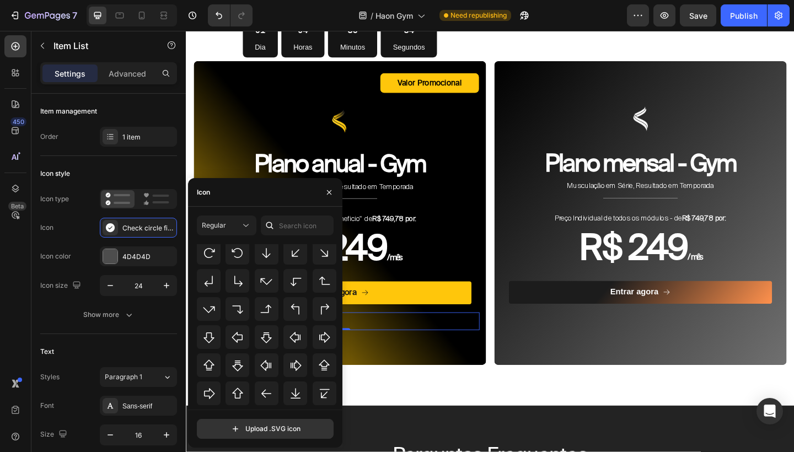
scroll to position [358, 0]
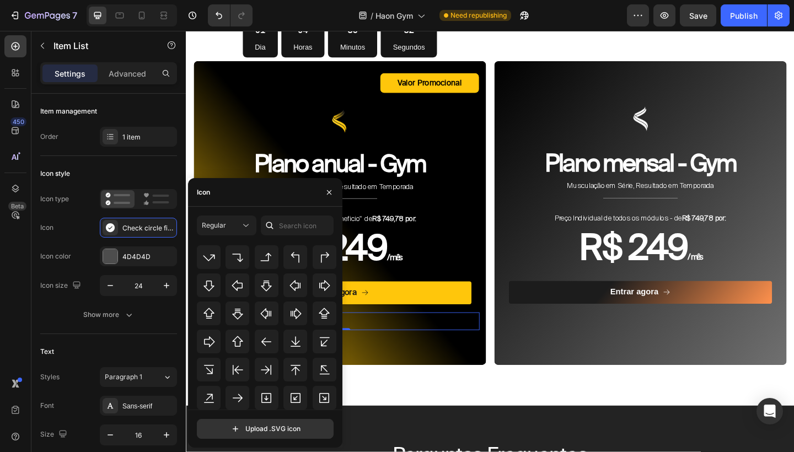
drag, startPoint x: 337, startPoint y: 337, endPoint x: 337, endPoint y: 391, distance: 54.0
click at [337, 391] on div "All icons" at bounding box center [269, 326] width 144 height 165
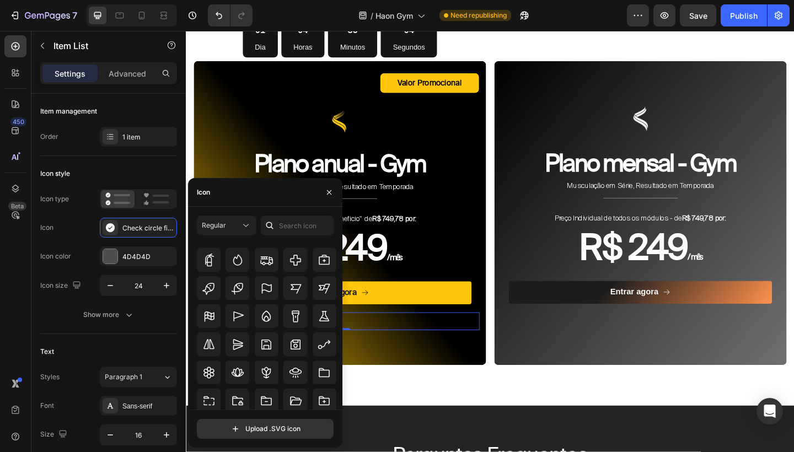
scroll to position [2966, 0]
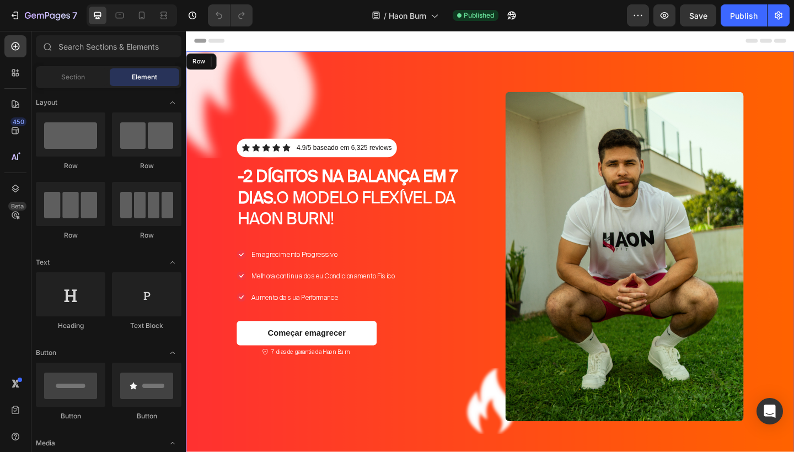
click at [503, 308] on div "Icon Icon Icon Icon Icon Icon List 4.9/5 baseado em 6,325 reviews Text Block Ro…" at bounding box center [516, 276] width 661 height 446
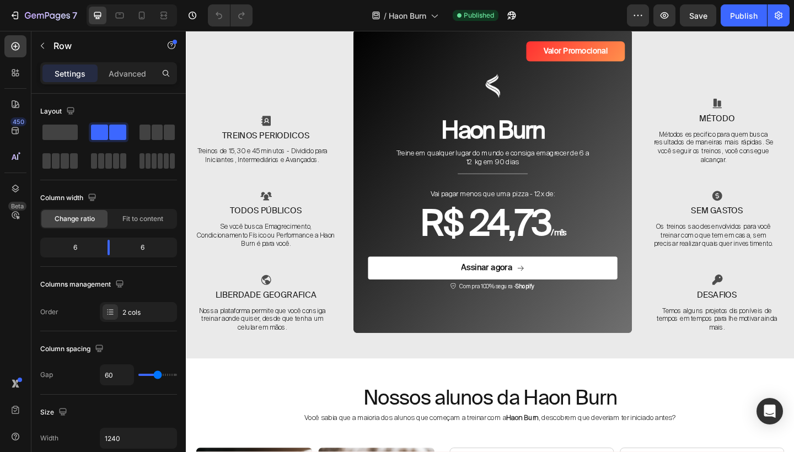
scroll to position [3142, 0]
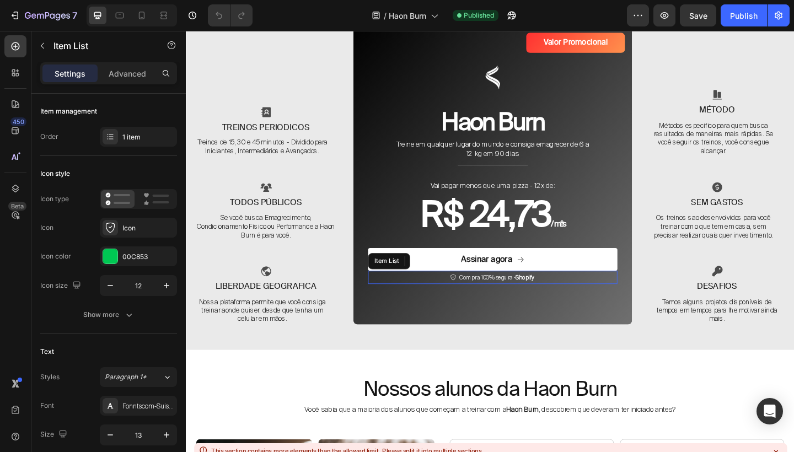
click at [551, 297] on strong "Shopify" at bounding box center [555, 299] width 20 height 8
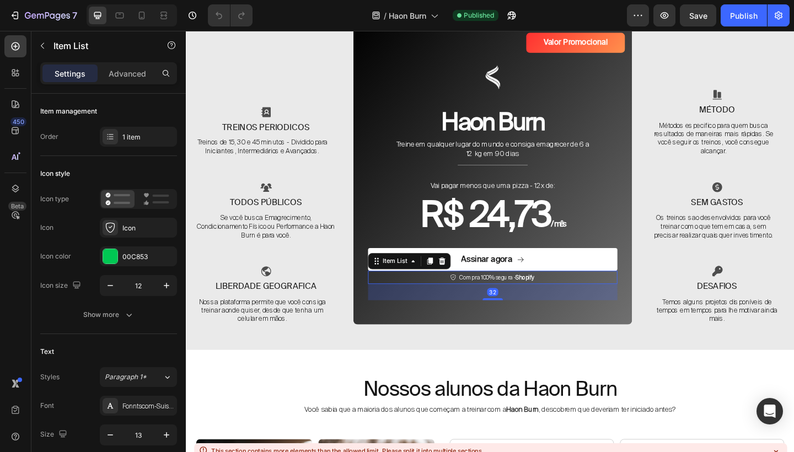
click at [580, 297] on div "Compra 100% segura - Shopify" at bounding box center [519, 299] width 271 height 14
click at [604, 294] on div "Compra 100% segura - Shopify" at bounding box center [519, 299] width 271 height 14
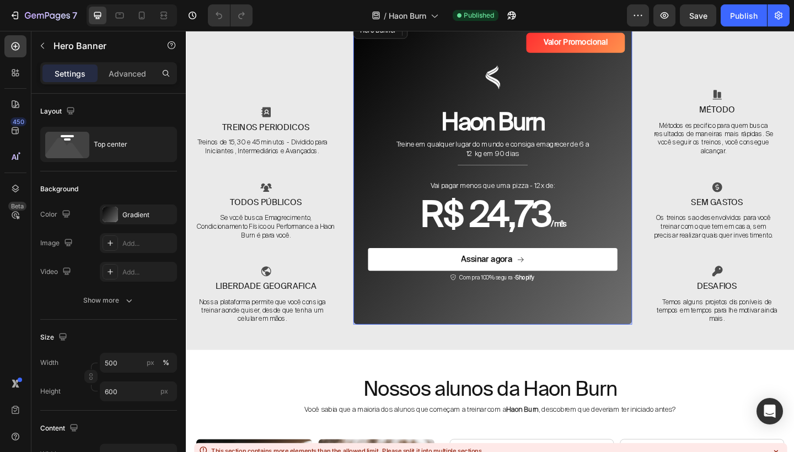
click at [667, 322] on div "Valor Promocional Text Block Row Image Haon Burn Heading Treine em qualquer lug…" at bounding box center [519, 183] width 303 height 326
click at [637, 298] on div "Compra 100% segura - Shopify" at bounding box center [519, 299] width 271 height 14
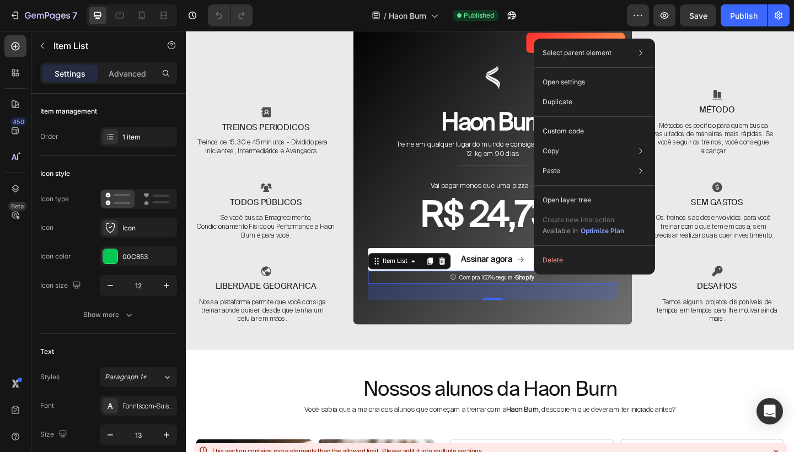
click at [594, 296] on div "Compra 100% segura - Shopify" at bounding box center [519, 299] width 271 height 14
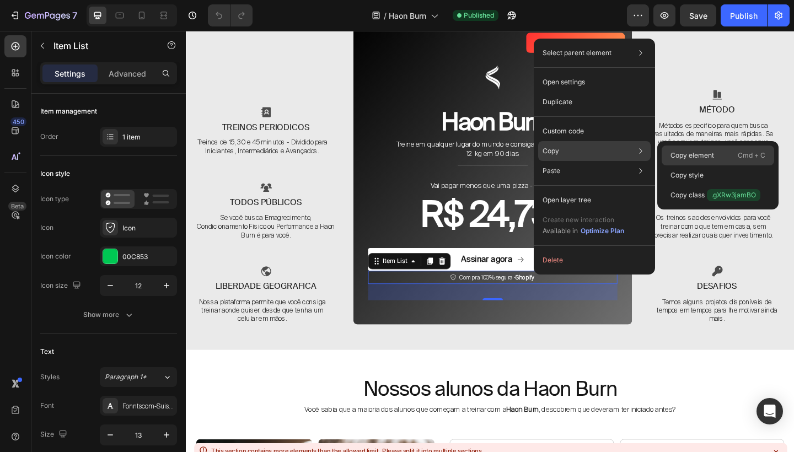
click at [685, 155] on p "Copy element" at bounding box center [692, 155] width 44 height 10
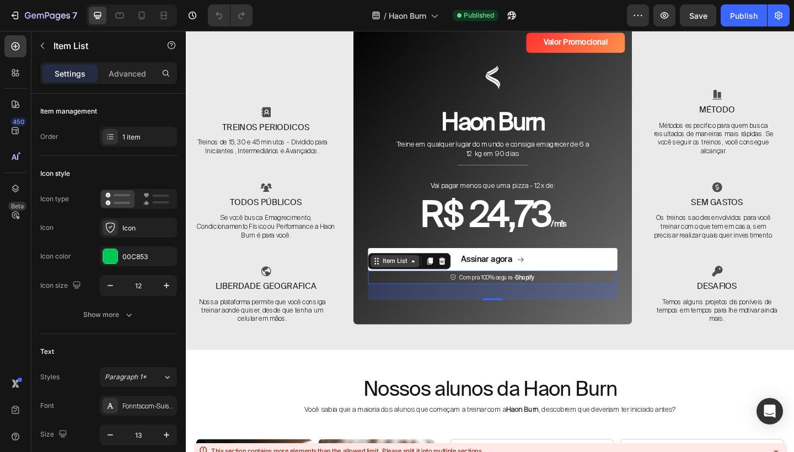
click at [427, 281] on div "Item List" at bounding box center [412, 282] width 31 height 10
click at [589, 295] on div "Compra 100% segura - Shopify" at bounding box center [519, 299] width 271 height 14
click at [608, 322] on div "32" at bounding box center [519, 315] width 271 height 18
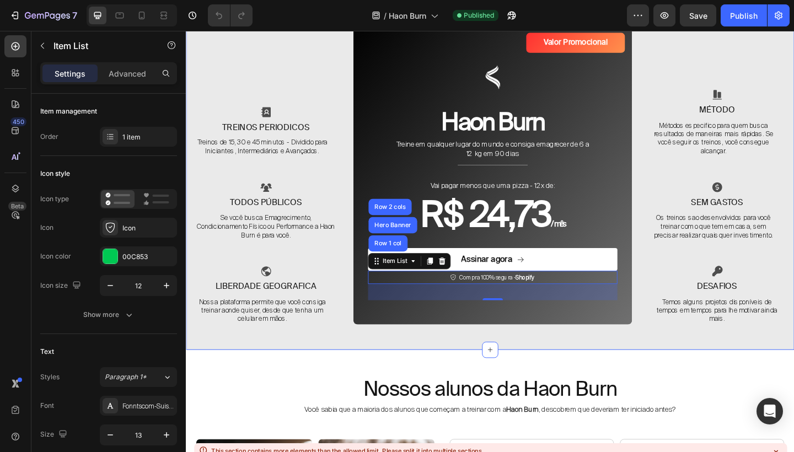
click at [601, 360] on div "O melhor plano da Haon Burn Heading Row Icon Treinos periodicos Text Block Trei…" at bounding box center [516, 147] width 661 height 463
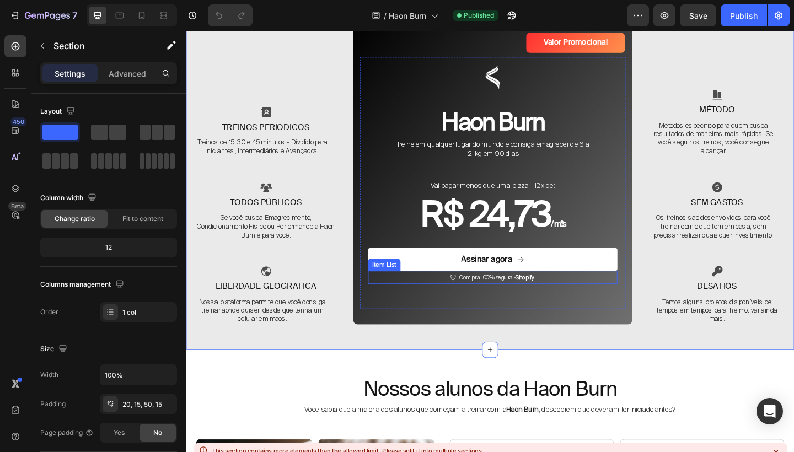
click at [609, 302] on div "Compra 100% segura - Shopify" at bounding box center [519, 299] width 271 height 14
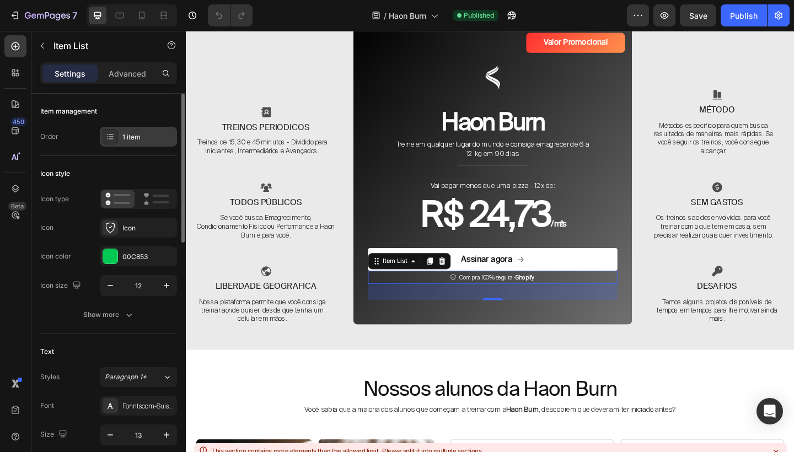
click at [135, 136] on div "1 item" at bounding box center [148, 137] width 52 height 10
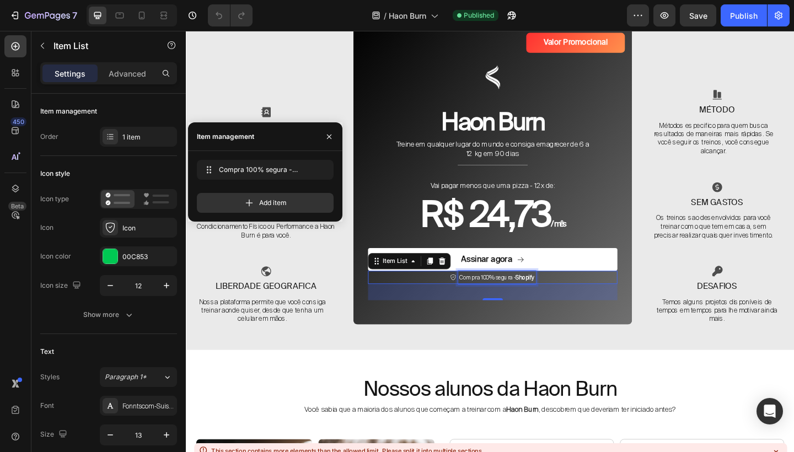
click at [527, 295] on span "Compra 100% segura - Shopify" at bounding box center [523, 299] width 81 height 8
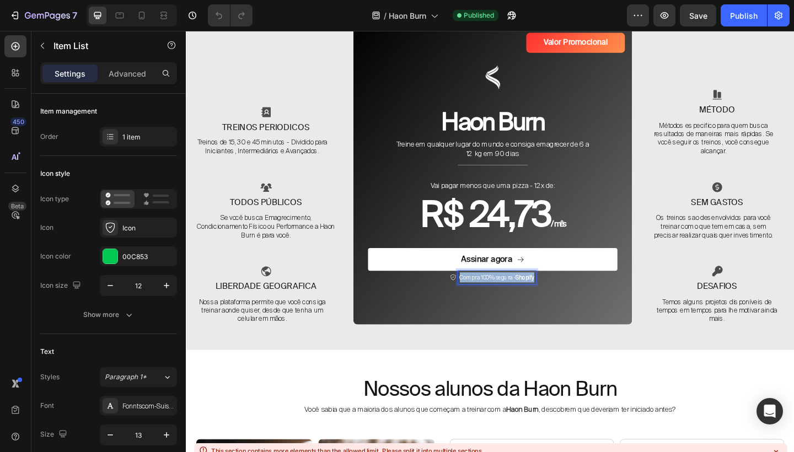
click at [527, 295] on span "Compra 100% segura - Shopify" at bounding box center [523, 299] width 81 height 8
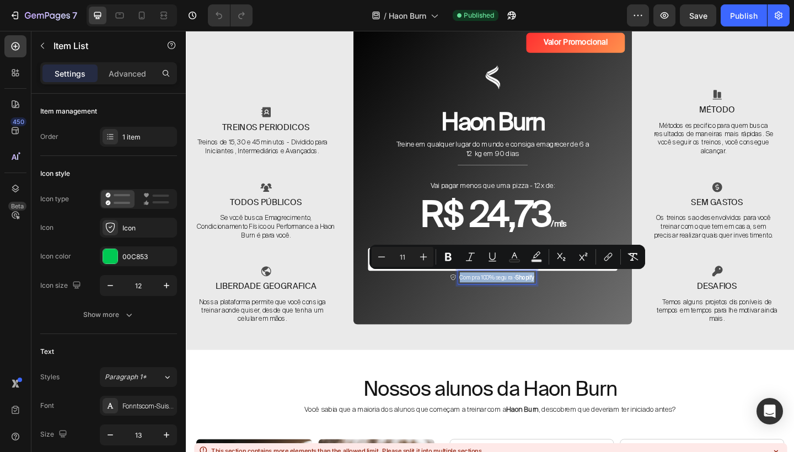
copy span "Compra 100% segura - Shopify"
click at [138, 224] on div "Icon" at bounding box center [148, 228] width 52 height 10
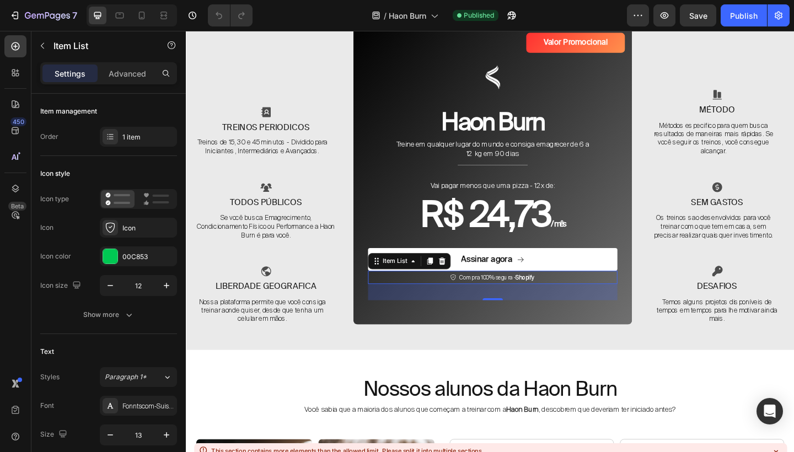
click at [473, 299] on icon at bounding box center [476, 299] width 7 height 7
click at [475, 296] on icon at bounding box center [476, 299] width 7 height 7
click at [145, 235] on div "Icon" at bounding box center [138, 228] width 77 height 20
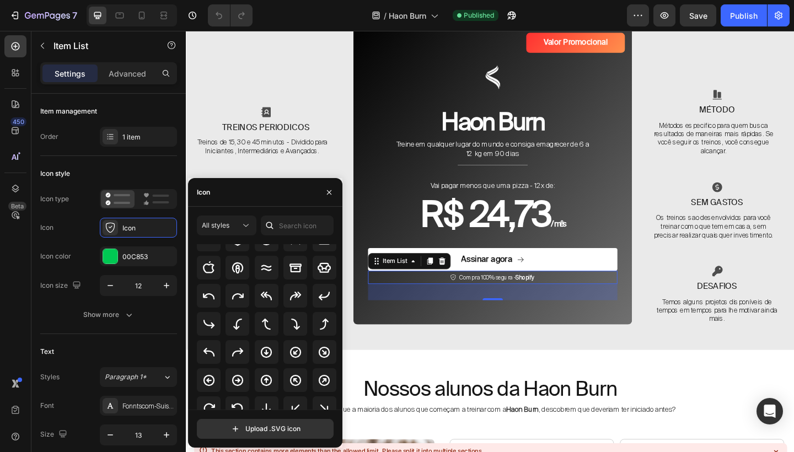
scroll to position [0, 0]
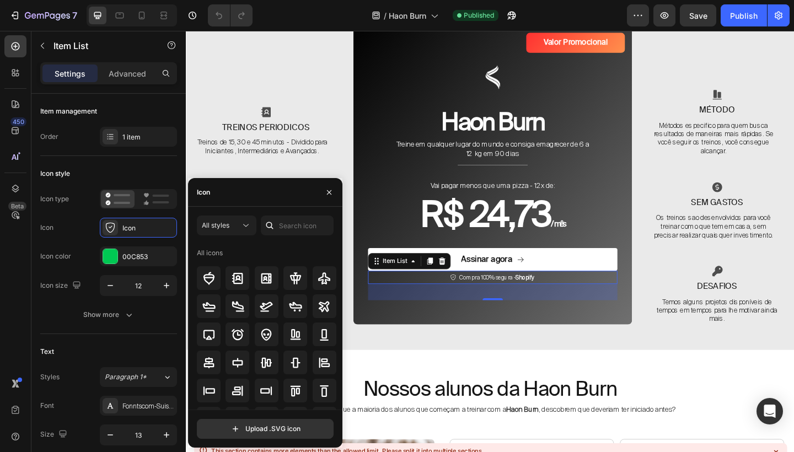
click at [490, 310] on div "32" at bounding box center [519, 315] width 271 height 18
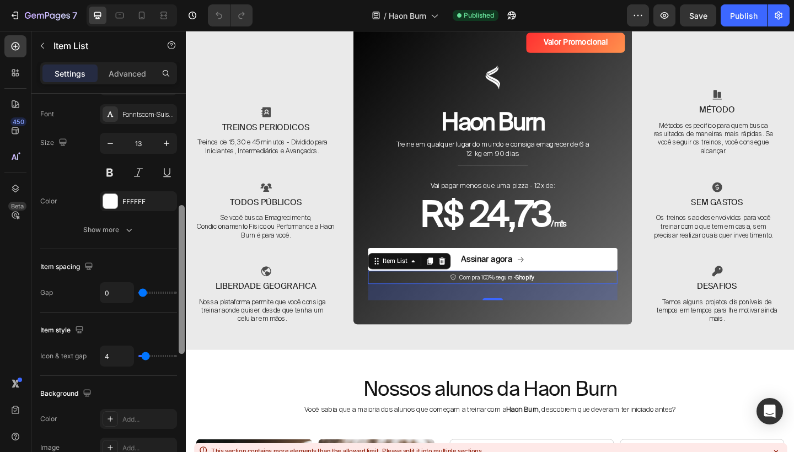
scroll to position [292, 0]
drag, startPoint x: 181, startPoint y: 201, endPoint x: 177, endPoint y: 313, distance: 111.9
click at [177, 313] on div at bounding box center [181, 289] width 8 height 390
click at [144, 13] on icon at bounding box center [142, 16] width 6 height 8
type input "12"
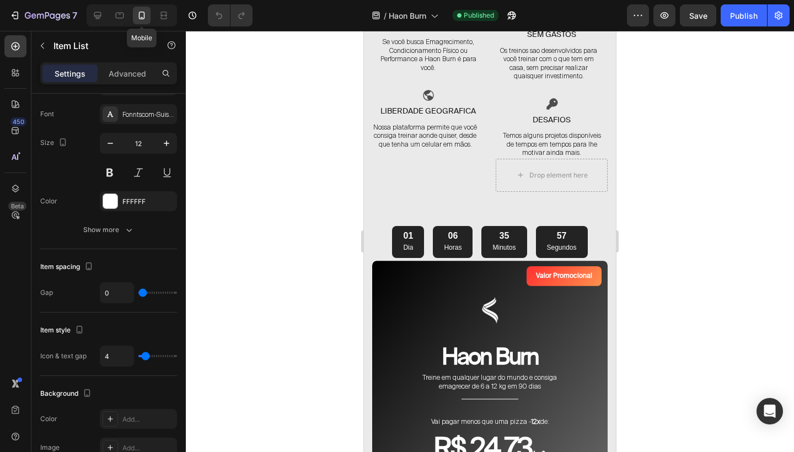
scroll to position [3103, 0]
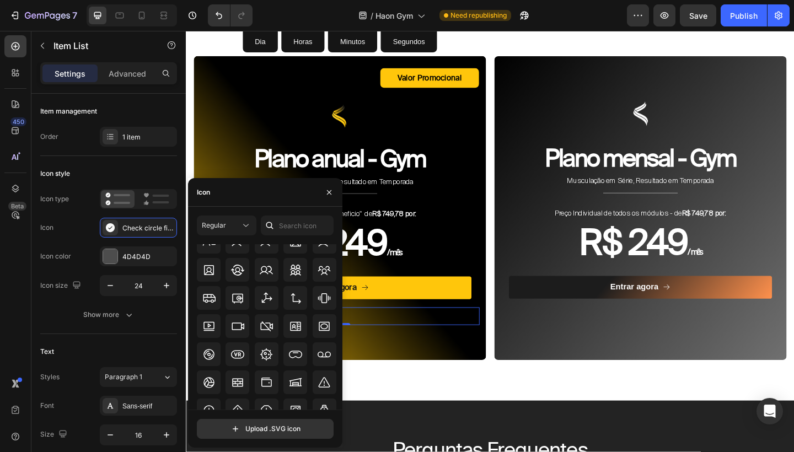
scroll to position [6887, 0]
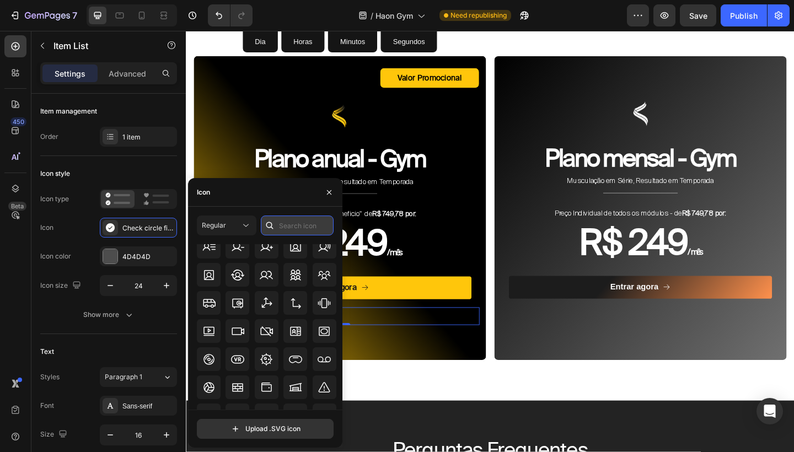
click at [310, 226] on input "text" at bounding box center [297, 226] width 73 height 20
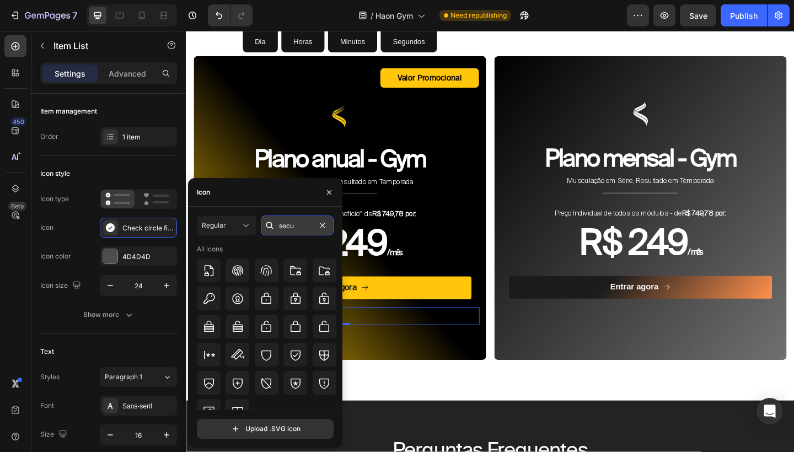
type input "seu"
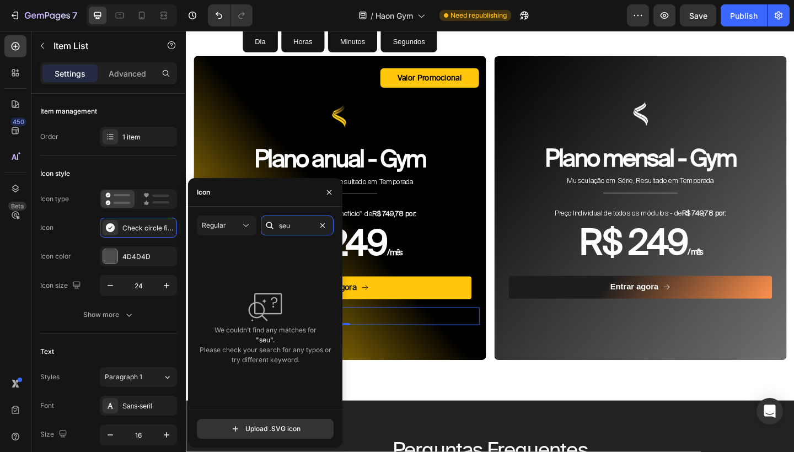
drag, startPoint x: 310, startPoint y: 226, endPoint x: 337, endPoint y: 352, distance: 128.7
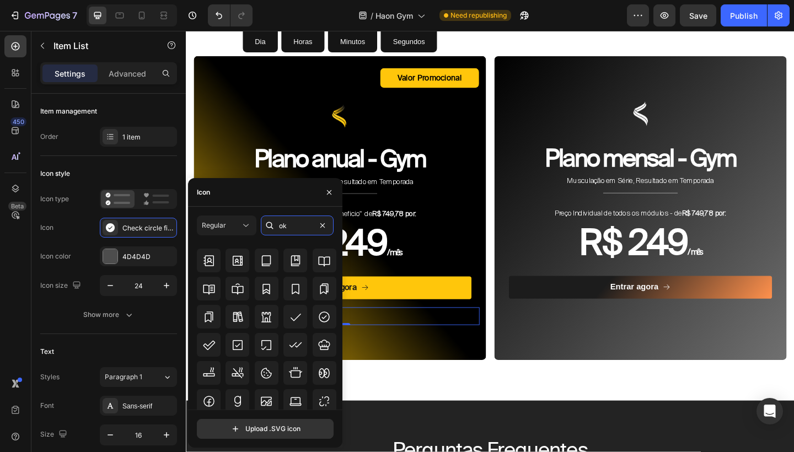
scroll to position [0, 0]
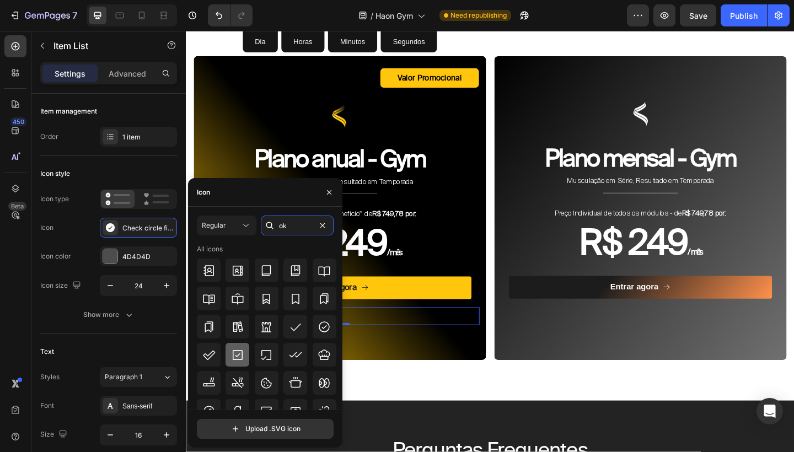
type input "ok"
click at [244, 356] on div at bounding box center [237, 355] width 24 height 24
click at [399, 344] on div "Your custom text goes here" at bounding box center [353, 341] width 304 height 19
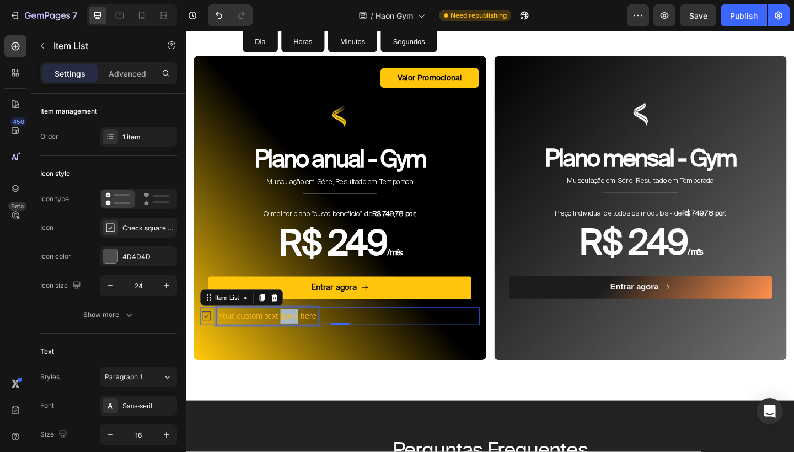
click at [303, 339] on p "Your custom text goes here" at bounding box center [273, 341] width 107 height 16
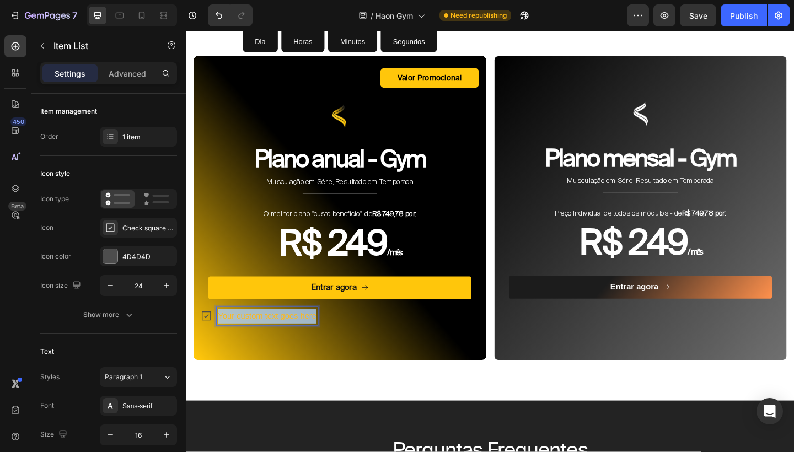
click at [303, 339] on p "Your custom text goes here" at bounding box center [273, 341] width 107 height 16
click at [284, 340] on span "Compra 100% segura - Shopify" at bounding box center [262, 341] width 85 height 7
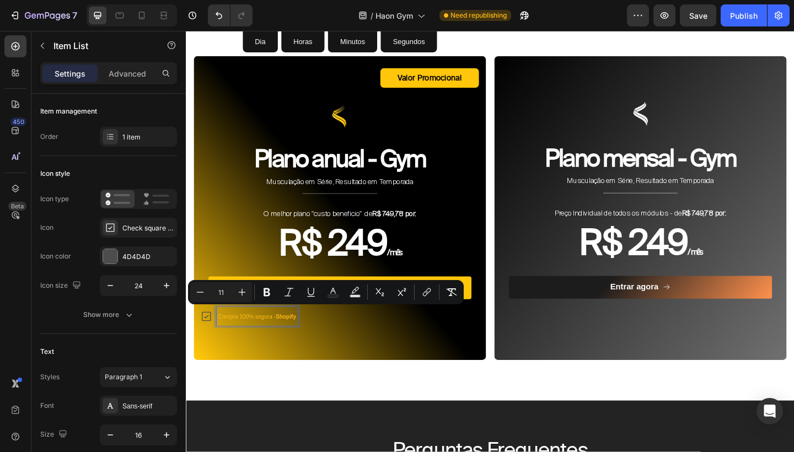
click at [321, 338] on div "Compra 100% segura - Shopify" at bounding box center [353, 342] width 304 height 20
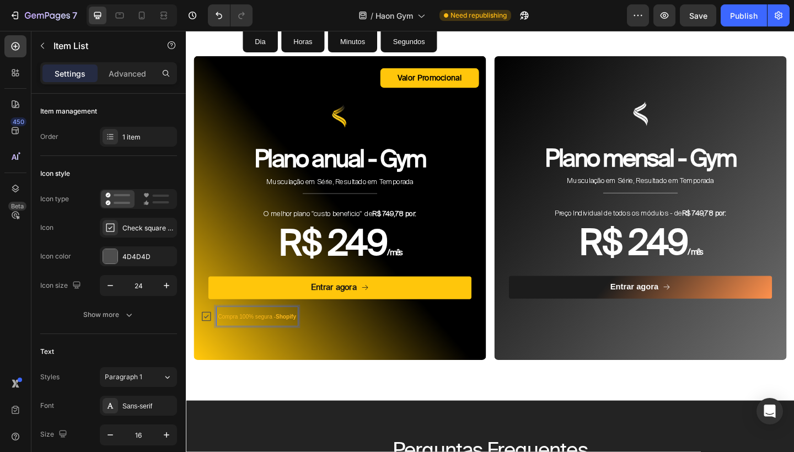
click at [337, 338] on div "Compra 100% segura - Shopify" at bounding box center [353, 342] width 304 height 20
click at [310, 332] on div "Compra 100% segura - Shopify" at bounding box center [353, 342] width 304 height 20
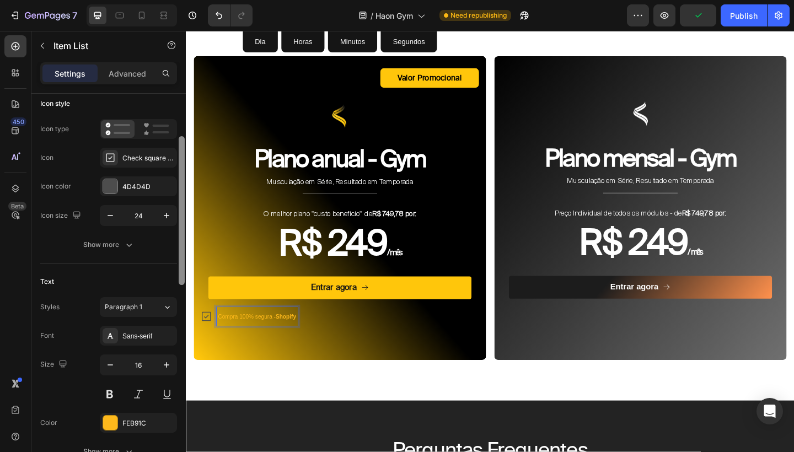
scroll to position [83, 0]
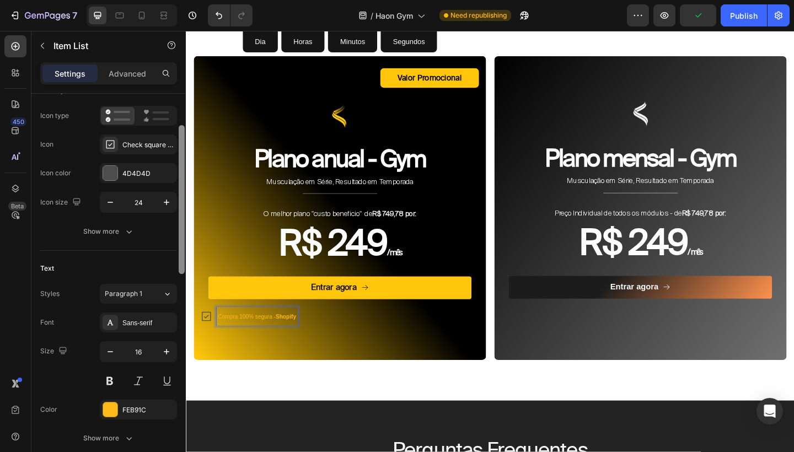
drag, startPoint x: 181, startPoint y: 234, endPoint x: 177, endPoint y: 266, distance: 32.1
click at [177, 266] on div at bounding box center [181, 289] width 8 height 390
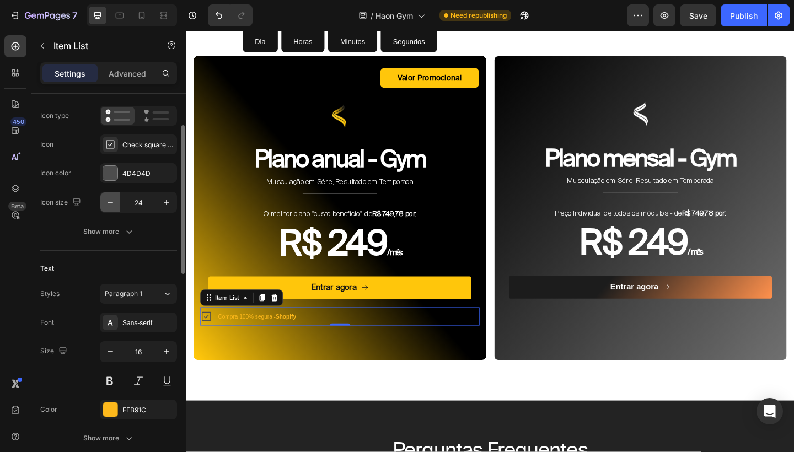
click at [106, 206] on icon "button" at bounding box center [110, 202] width 11 height 11
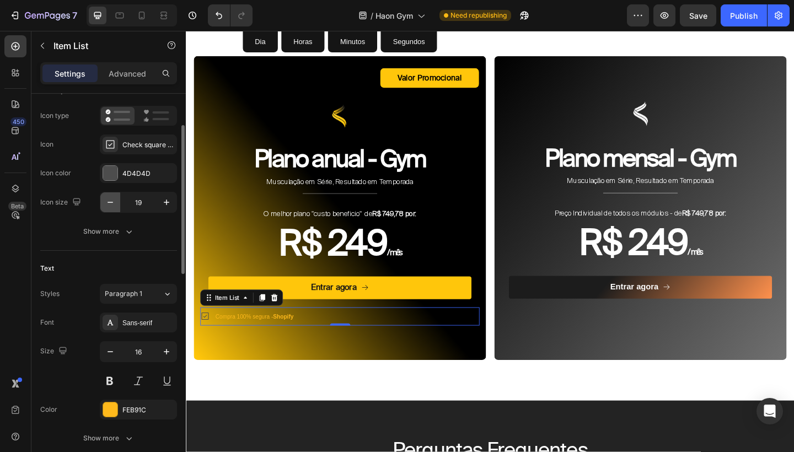
click at [106, 206] on icon "button" at bounding box center [110, 202] width 11 height 11
click at [110, 198] on icon "button" at bounding box center [110, 202] width 11 height 11
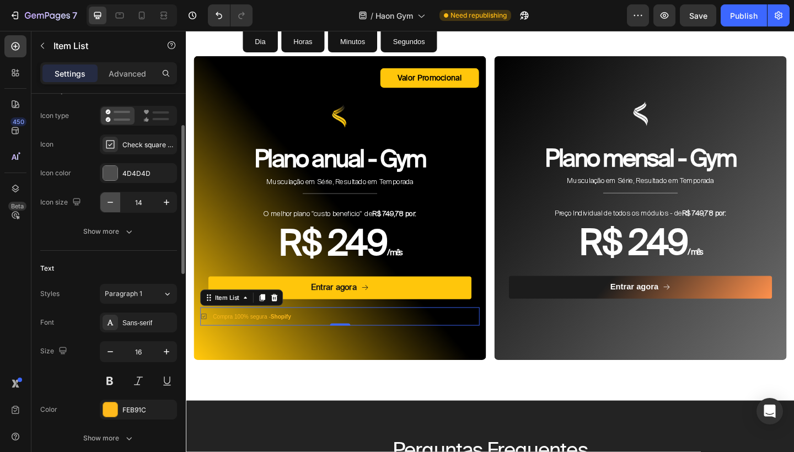
click at [110, 198] on icon "button" at bounding box center [110, 202] width 11 height 11
type input "12"
click at [150, 176] on div "4D4D4D" at bounding box center [138, 174] width 32 height 10
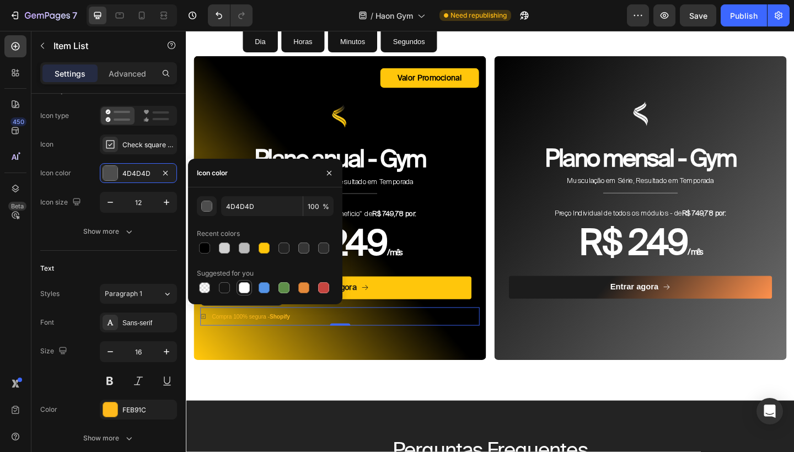
click at [246, 286] on div at bounding box center [244, 287] width 11 height 11
type input "FFFFFF"
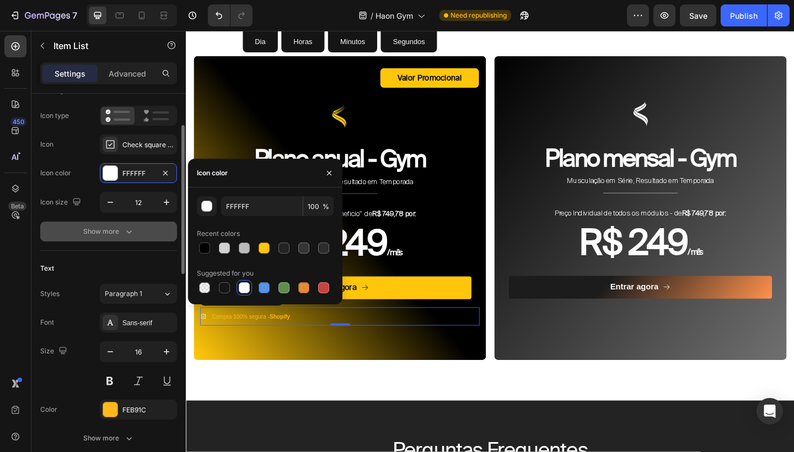
click at [147, 233] on button "Show more" at bounding box center [108, 232] width 137 height 20
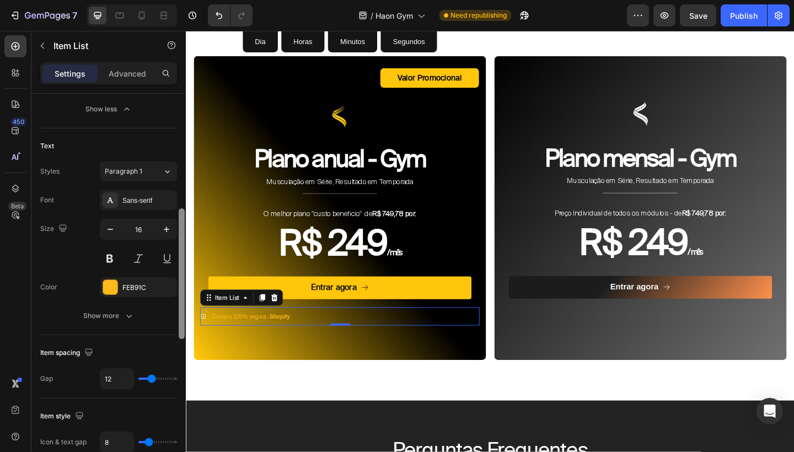
drag, startPoint x: 183, startPoint y: 225, endPoint x: 182, endPoint y: 326, distance: 100.9
click at [182, 326] on div at bounding box center [182, 273] width 6 height 131
click at [148, 292] on div "FEB91C" at bounding box center [138, 289] width 32 height 10
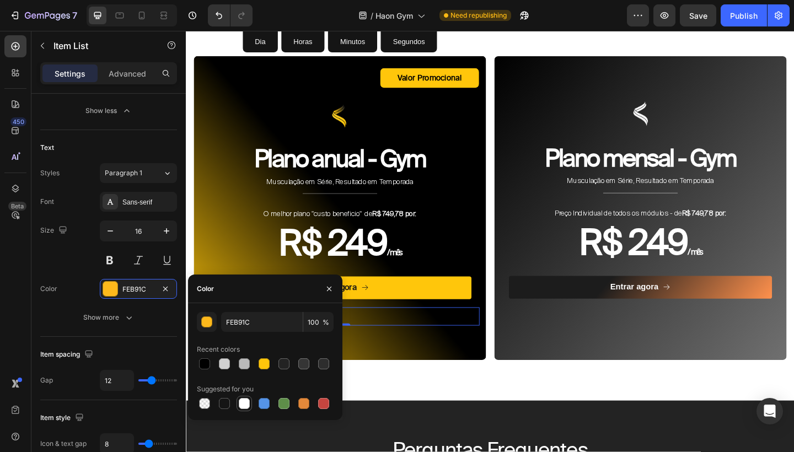
click at [244, 404] on div at bounding box center [244, 403] width 11 height 11
type input "FFFFFF"
click at [153, 204] on div "Sans-serif" at bounding box center [148, 202] width 52 height 10
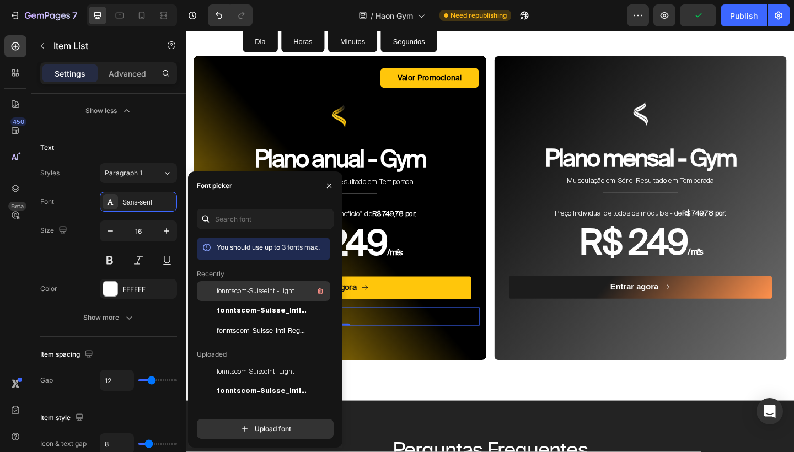
click at [242, 285] on div "fonntscom-SuisseIntl-Light" at bounding box center [272, 290] width 111 height 13
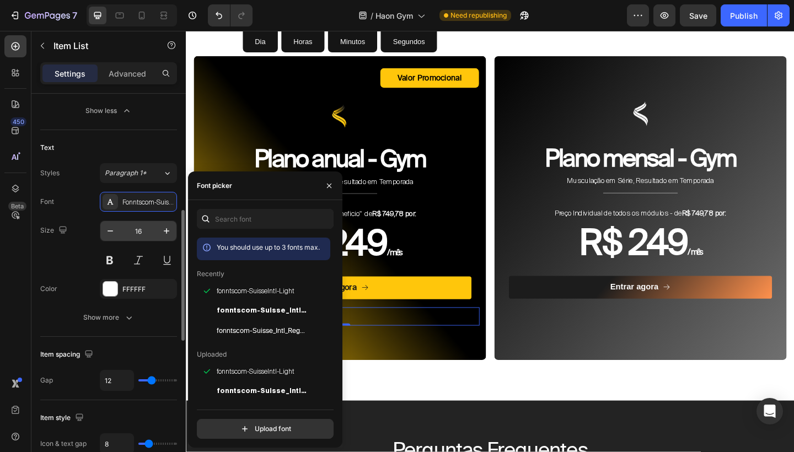
click at [121, 230] on input "16" at bounding box center [138, 231] width 36 height 20
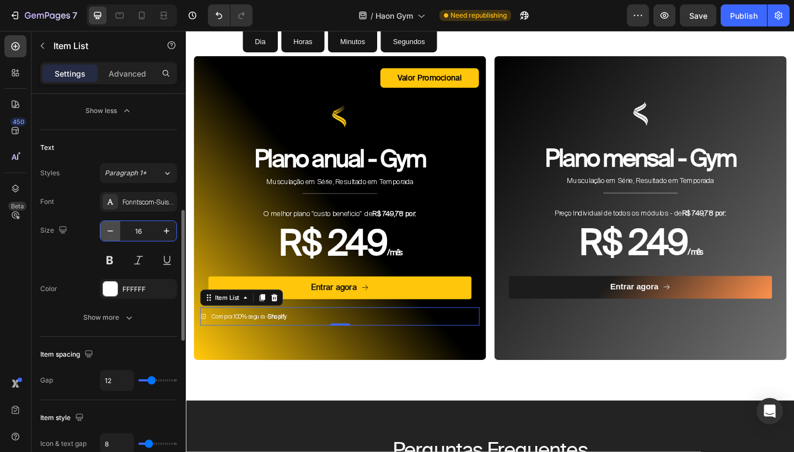
click at [112, 230] on icon "button" at bounding box center [110, 230] width 11 height 11
type input "12"
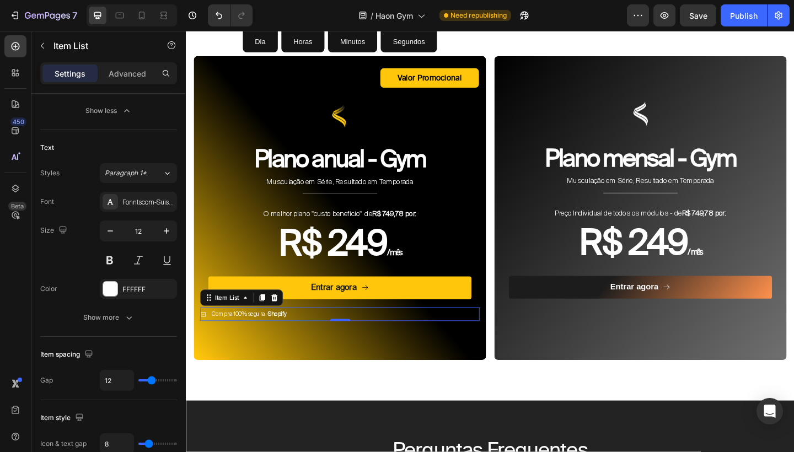
drag, startPoint x: 477, startPoint y: 340, endPoint x: 300, endPoint y: 333, distance: 176.5
click at [300, 333] on div "Compra 100% segura - Shopify" at bounding box center [353, 339] width 304 height 15
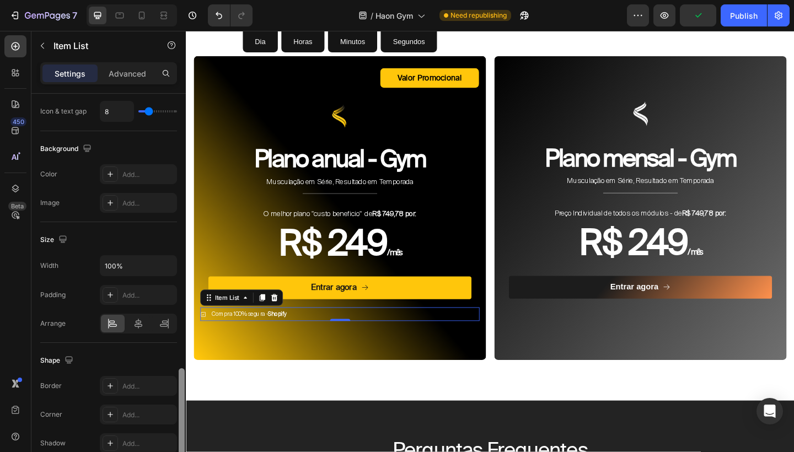
scroll to position [771, 0]
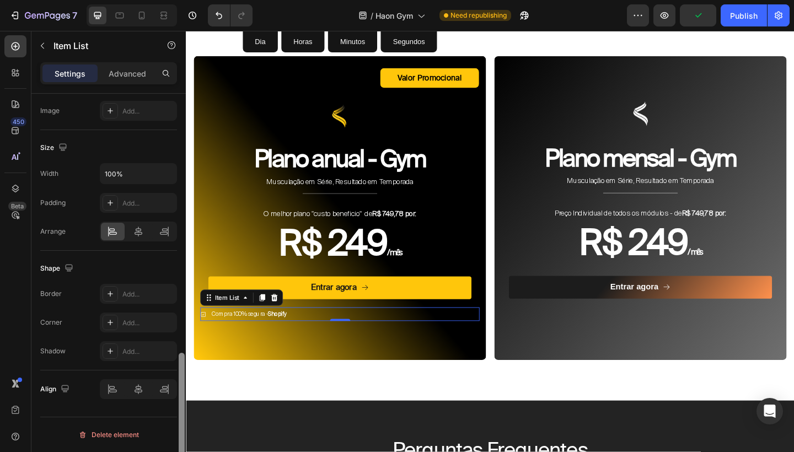
drag, startPoint x: 179, startPoint y: 255, endPoint x: 179, endPoint y: 422, distance: 167.0
click at [179, 422] on div at bounding box center [182, 418] width 6 height 131
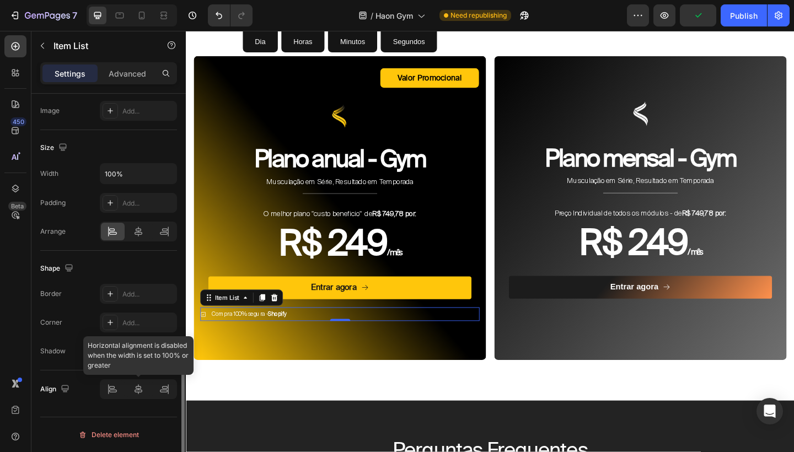
click at [138, 387] on div at bounding box center [138, 389] width 77 height 20
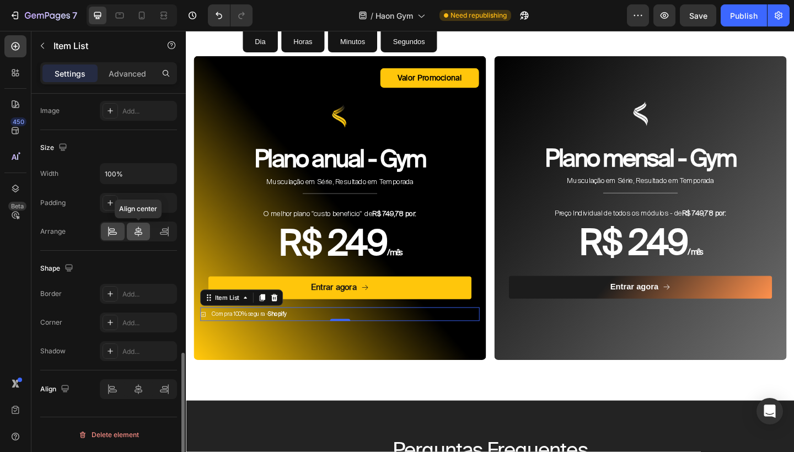
click at [139, 229] on icon at bounding box center [138, 231] width 11 height 11
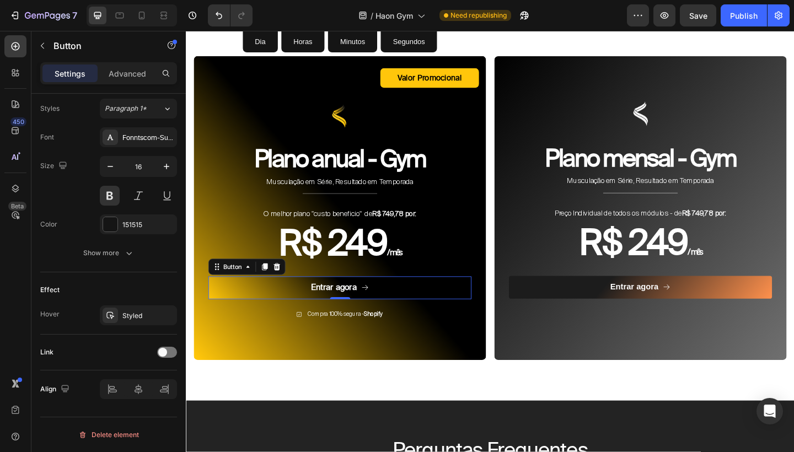
scroll to position [0, 0]
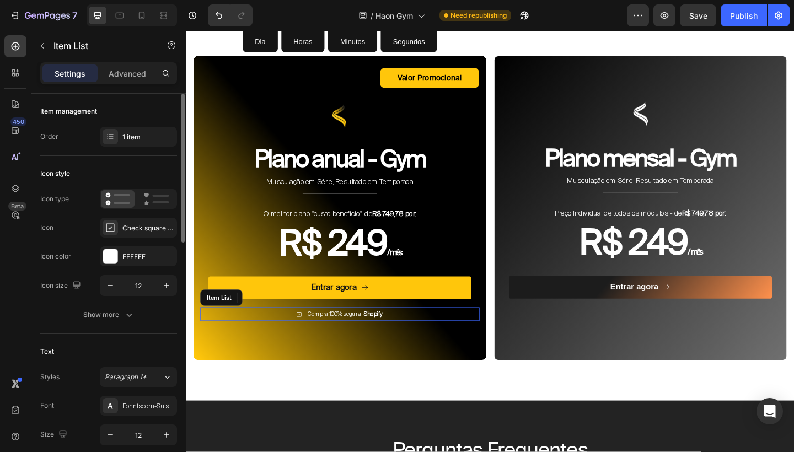
click at [293, 333] on div "Compra 100% segura - Shopify" at bounding box center [353, 339] width 304 height 15
click at [166, 428] on button "button" at bounding box center [167, 435] width 20 height 20
type input "13"
click at [163, 290] on icon "button" at bounding box center [166, 285] width 11 height 11
type input "13"
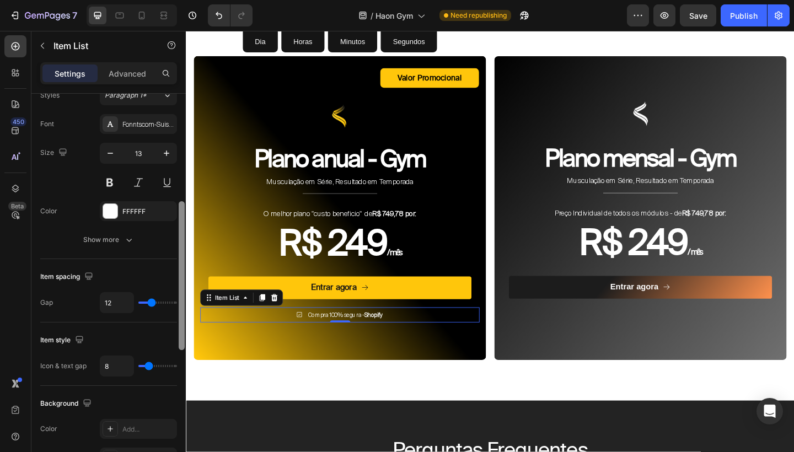
drag, startPoint x: 181, startPoint y: 225, endPoint x: 180, endPoint y: 332, distance: 107.5
click at [180, 332] on div at bounding box center [182, 275] width 6 height 149
click at [109, 367] on input "8" at bounding box center [116, 368] width 33 height 20
type input "0"
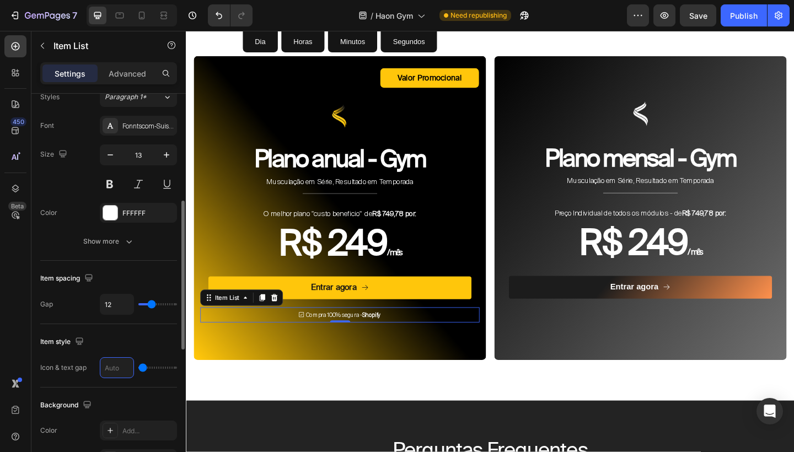
type input "4"
click at [110, 300] on input "12" at bounding box center [116, 304] width 33 height 20
type input "0"
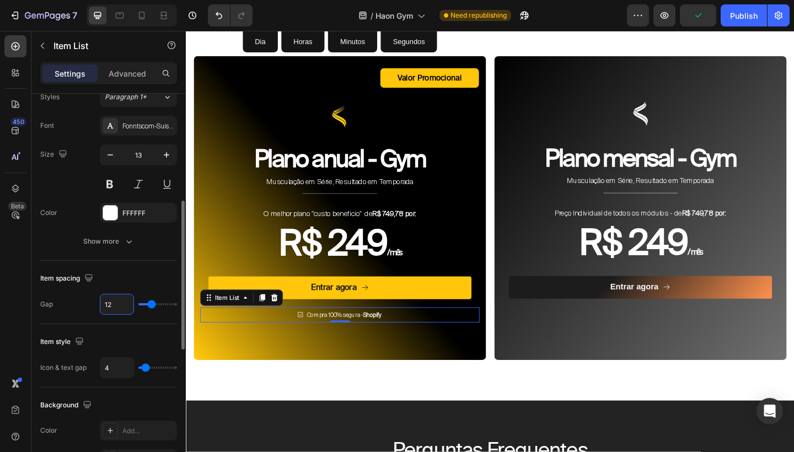
type input "0"
click at [107, 277] on div "Item spacing" at bounding box center [108, 279] width 137 height 18
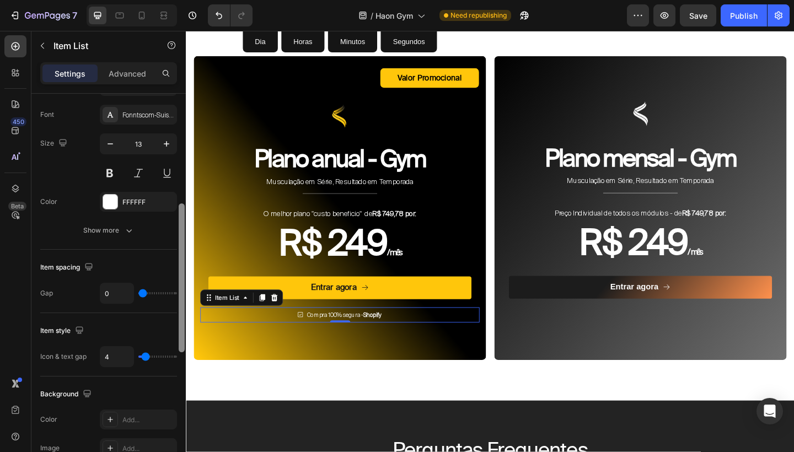
drag, startPoint x: 180, startPoint y: 267, endPoint x: 169, endPoint y: 270, distance: 11.4
click at [169, 270] on div "Item management Order 1 item Icon style Icon type Icon Check square regular Ico…" at bounding box center [108, 289] width 154 height 390
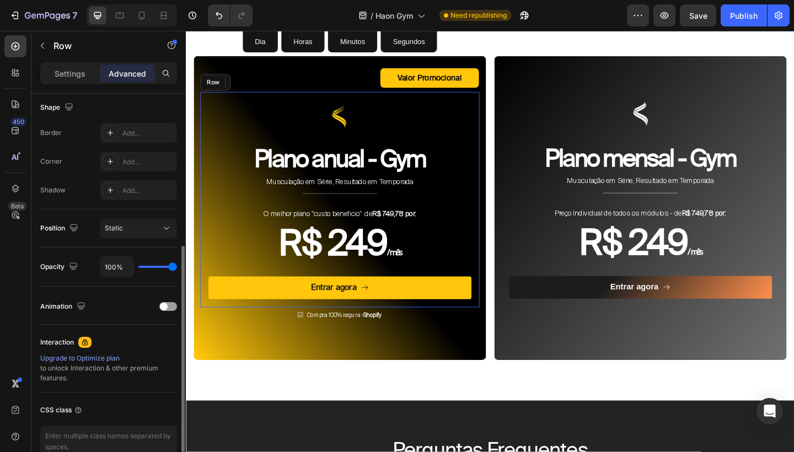
click at [396, 320] on div "Image Plano anual - Gym Heading Musculação em Série, Resultado em Temporada Tex…" at bounding box center [353, 215] width 304 height 234
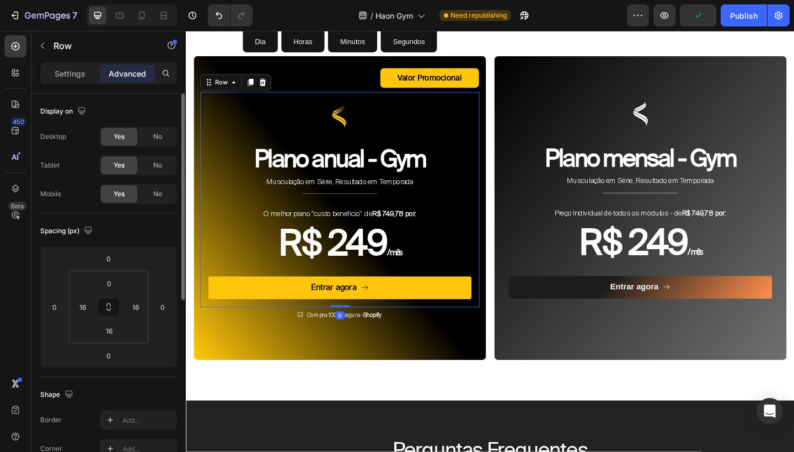
drag, startPoint x: 356, startPoint y: 326, endPoint x: 356, endPoint y: 319, distance: 6.6
click at [356, 319] on div "Image Plano anual - Gym Heading Musculação em Série, Resultado em Temporada Tex…" at bounding box center [353, 215] width 304 height 234
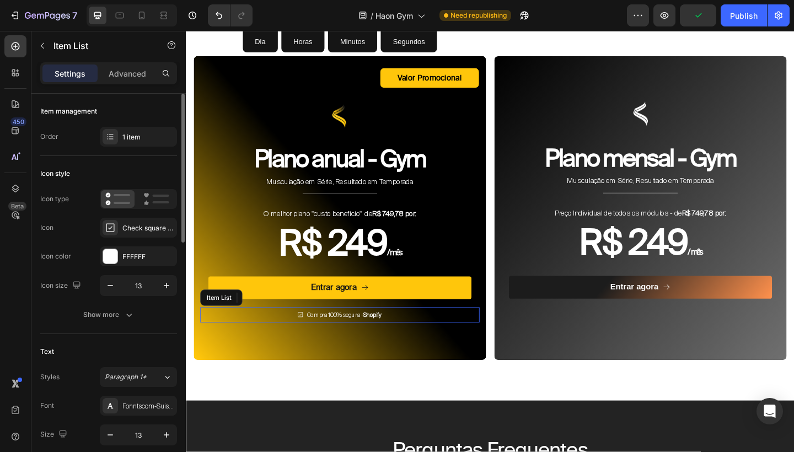
click at [377, 337] on span "Compra 100% segura - Shopify" at bounding box center [357, 340] width 81 height 8
click at [417, 340] on div "Compra 100% segura - Shopify" at bounding box center [353, 340] width 304 height 17
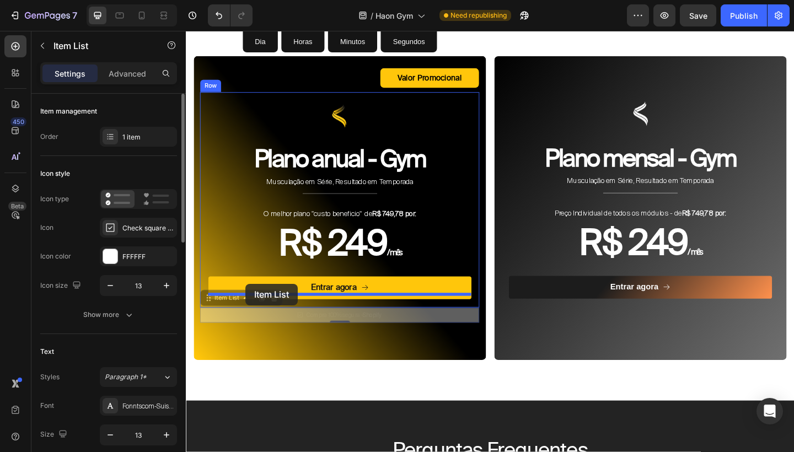
drag, startPoint x: 210, startPoint y: 313, endPoint x: 250, endPoint y: 306, distance: 40.8
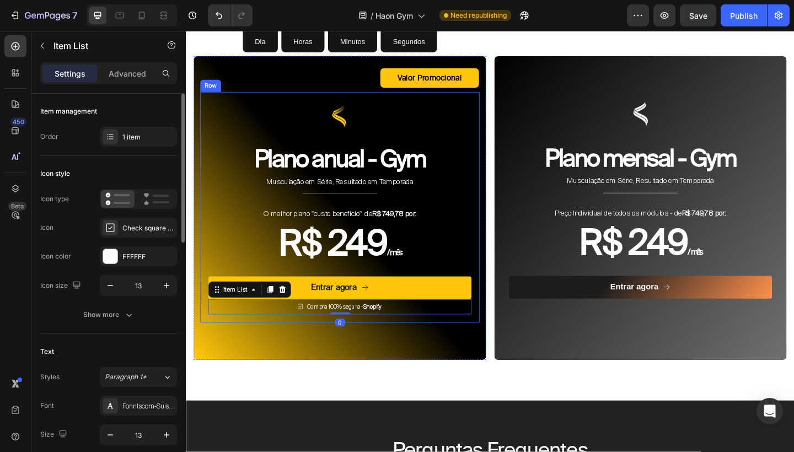
click at [432, 343] on div "Valor Promocional Text Block Row Image Plano anual - Gym Heading Musculação em …" at bounding box center [353, 209] width 318 height 303
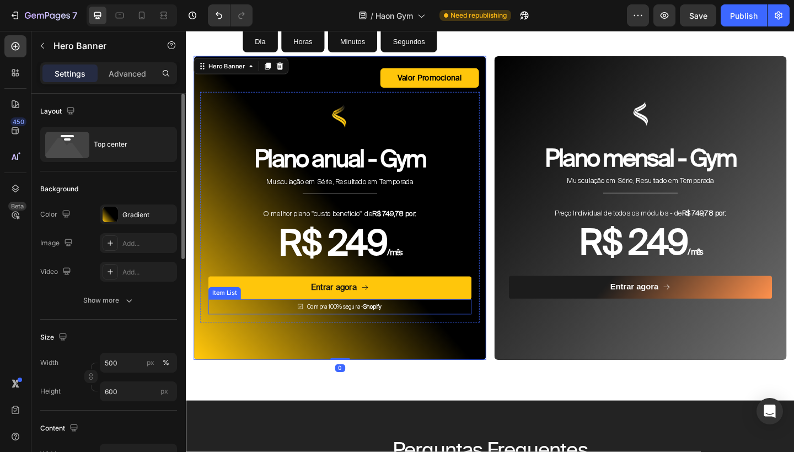
click at [415, 323] on div "Compra 100% segura - Shopify" at bounding box center [353, 331] width 286 height 17
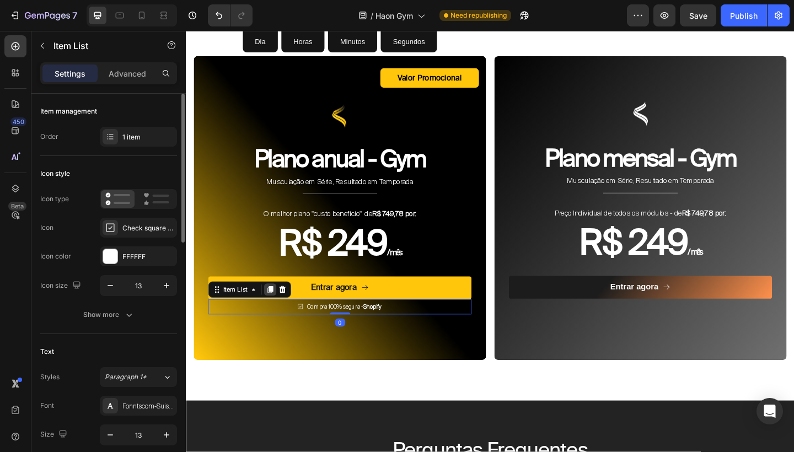
click at [277, 309] on icon at bounding box center [277, 313] width 6 height 8
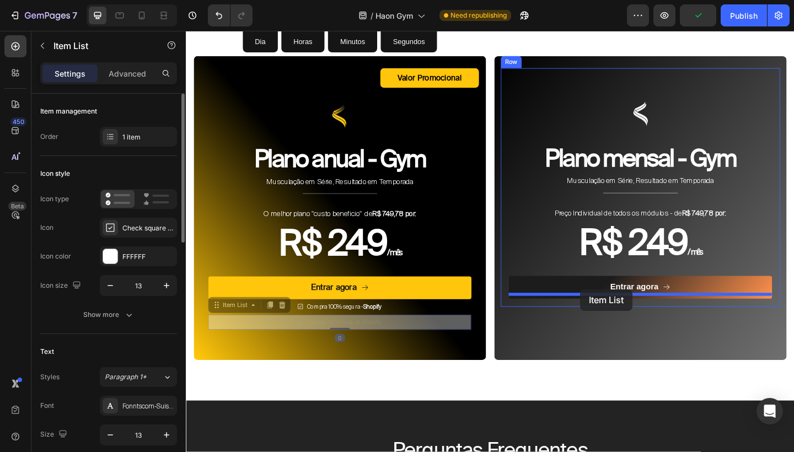
drag, startPoint x: 214, startPoint y: 322, endPoint x: 615, endPoint y: 312, distance: 400.3
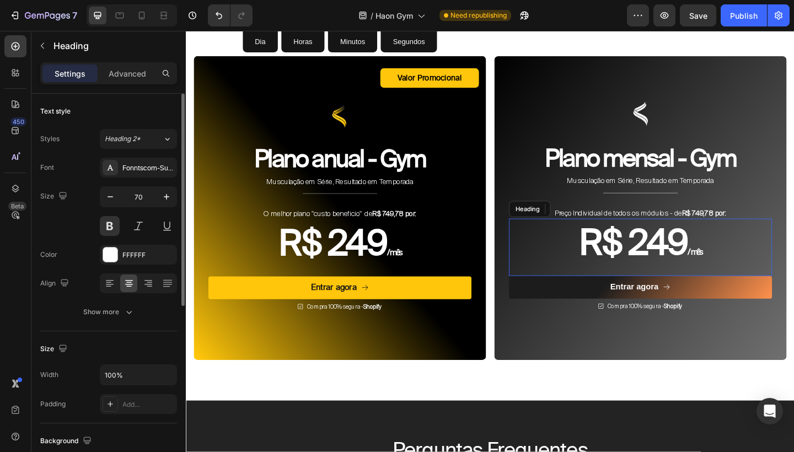
click at [577, 256] on h2 "R$ 249 / mês" at bounding box center [680, 266] width 286 height 62
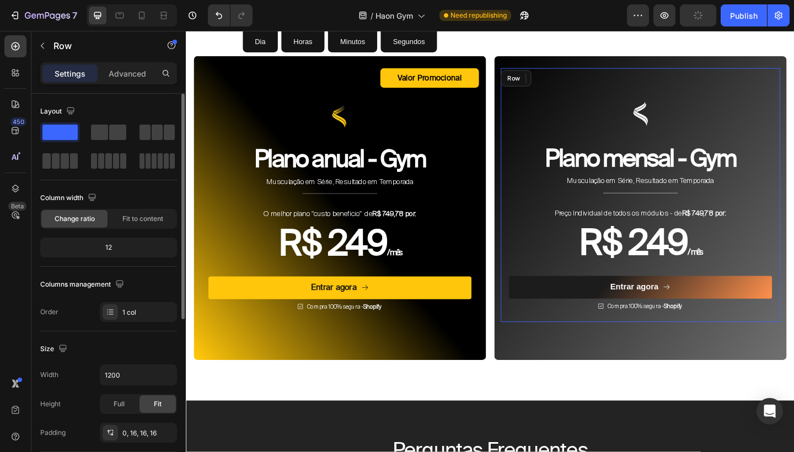
click at [669, 89] on div "Image Plano mensal - Gym Heading Musculação em Série, Resultado em Temporada Te…" at bounding box center [680, 205] width 286 height 267
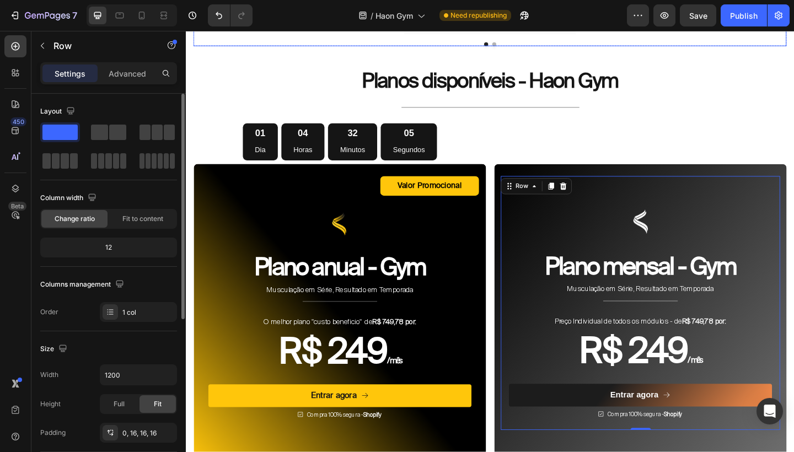
scroll to position [3425, 0]
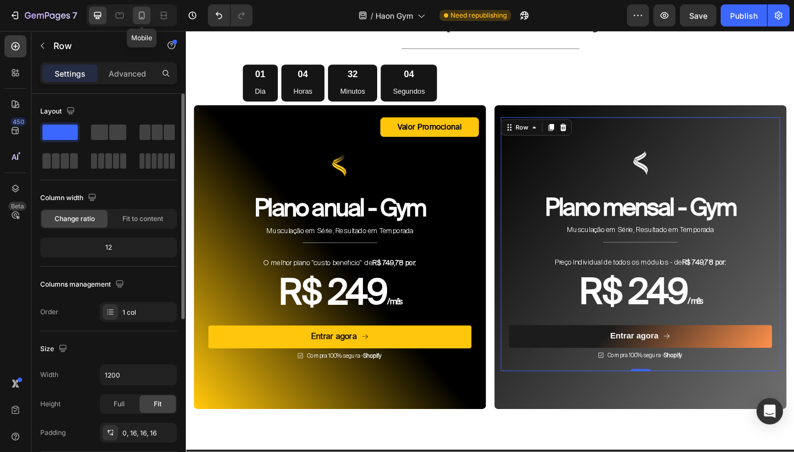
click at [144, 13] on icon at bounding box center [142, 16] width 6 height 8
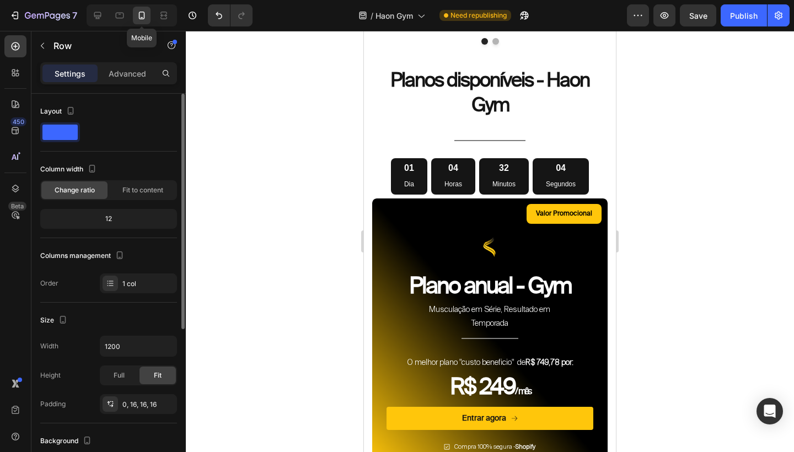
type input "100%"
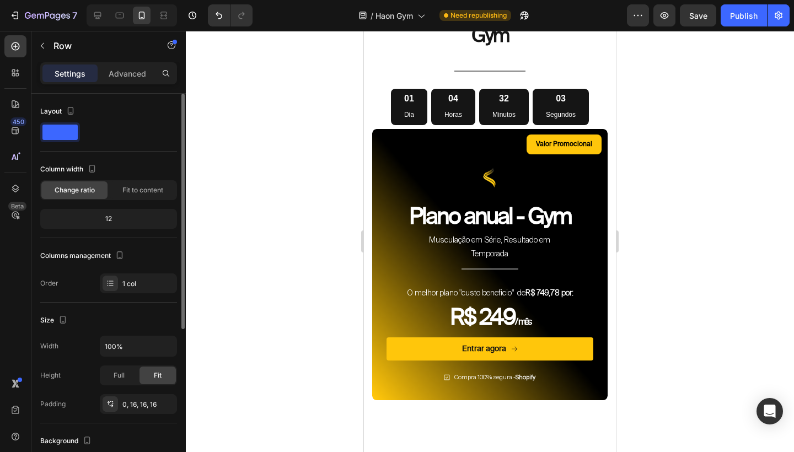
scroll to position [3873, 0]
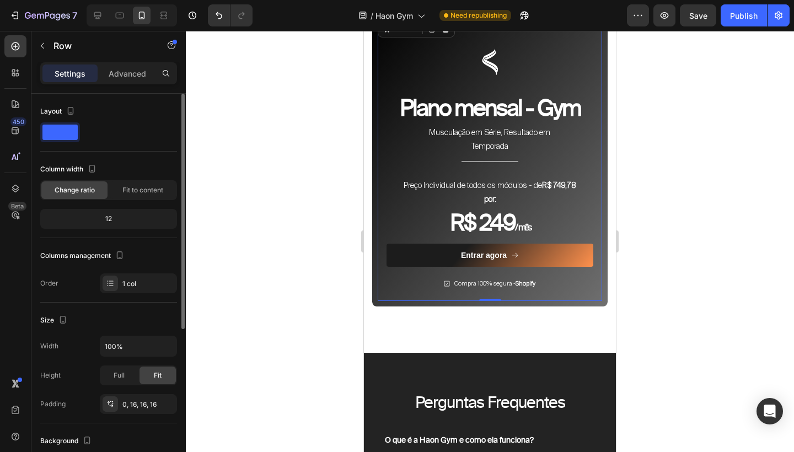
click at [666, 182] on div at bounding box center [490, 241] width 608 height 421
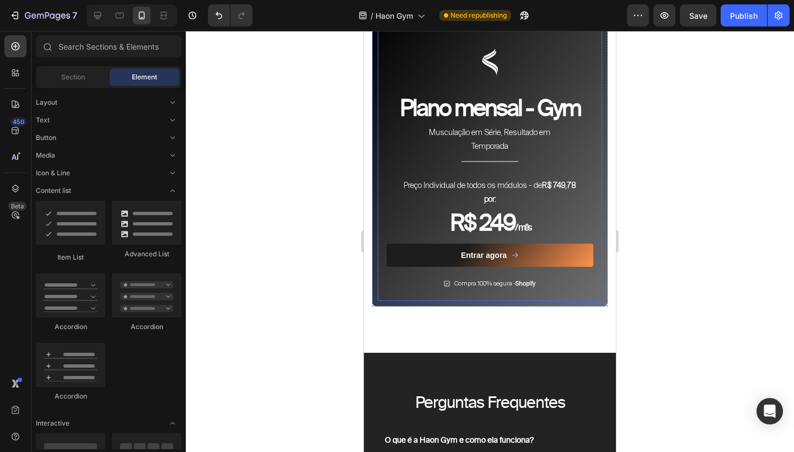
click at [596, 163] on div "Image Plano mensal - Gym Heading Musculação em Série, Resultado em Temporada Te…" at bounding box center [490, 159] width 224 height 283
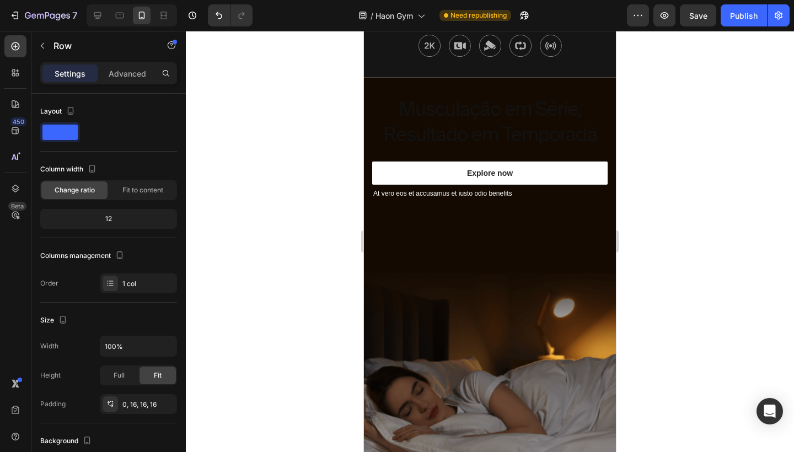
scroll to position [333, 0]
click at [103, 21] on div at bounding box center [98, 16] width 18 height 18
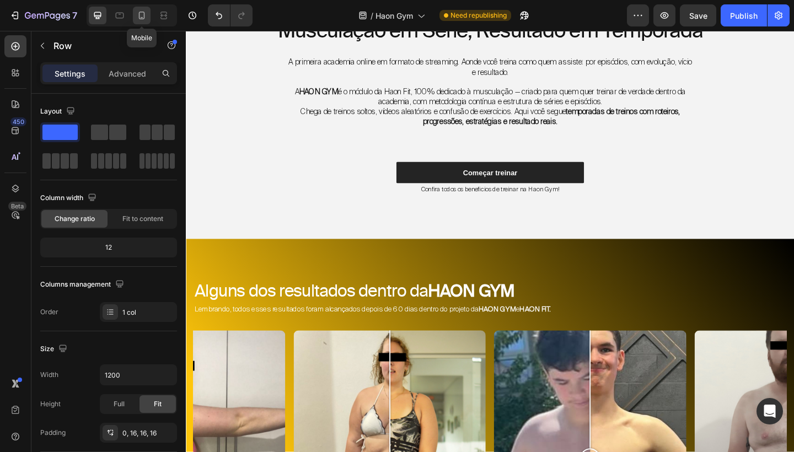
click at [146, 16] on icon at bounding box center [141, 15] width 11 height 11
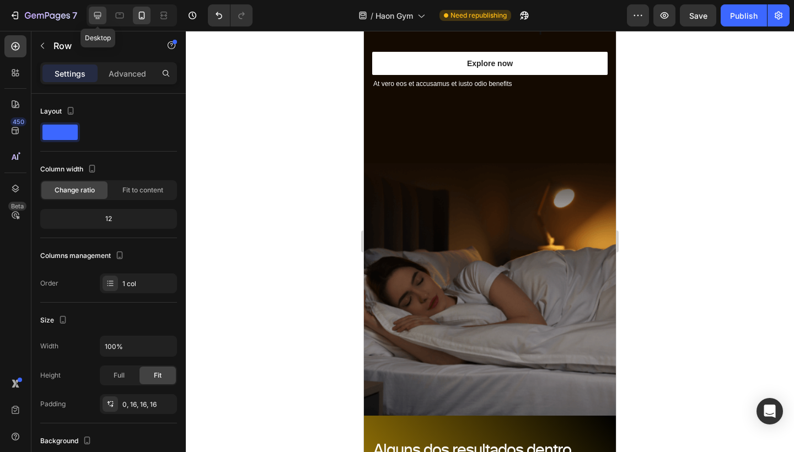
click at [94, 16] on icon at bounding box center [97, 15] width 7 height 7
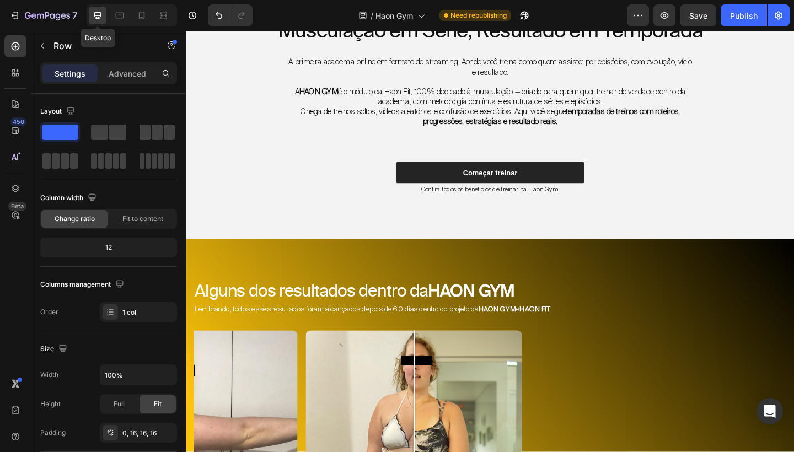
type input "1200"
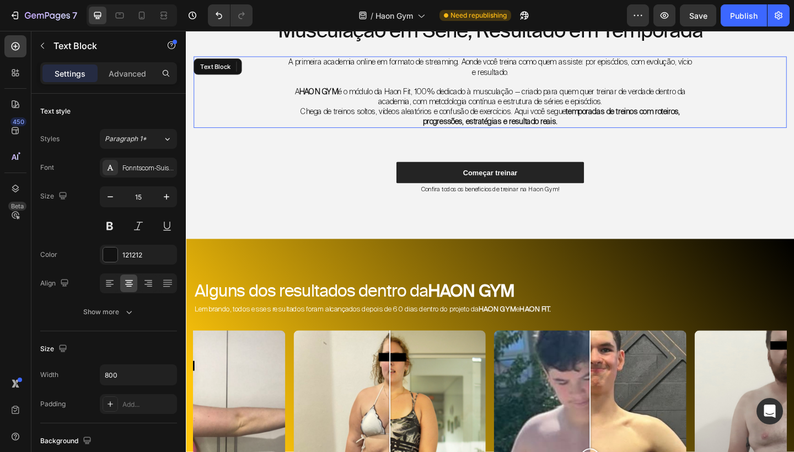
click at [281, 72] on div "A primeira academia online em formato de streaming. Aonde você treina como quem…" at bounding box center [516, 98] width 645 height 78
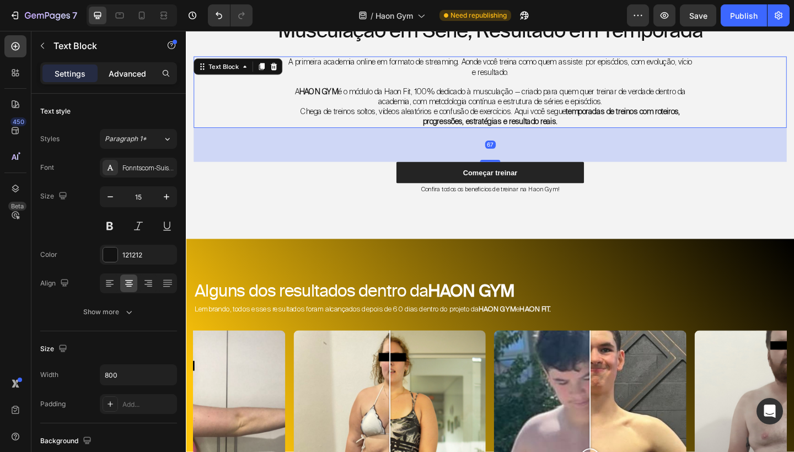
click at [136, 73] on p "Advanced" at bounding box center [127, 74] width 37 height 12
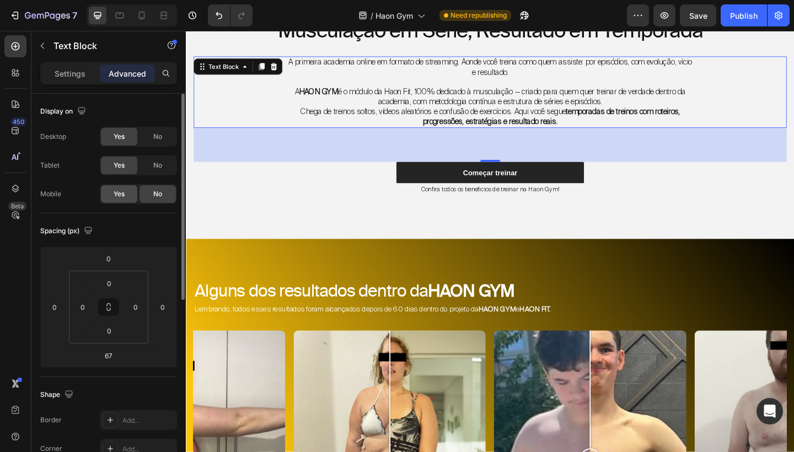
click at [121, 195] on span "Yes" at bounding box center [119, 194] width 11 height 10
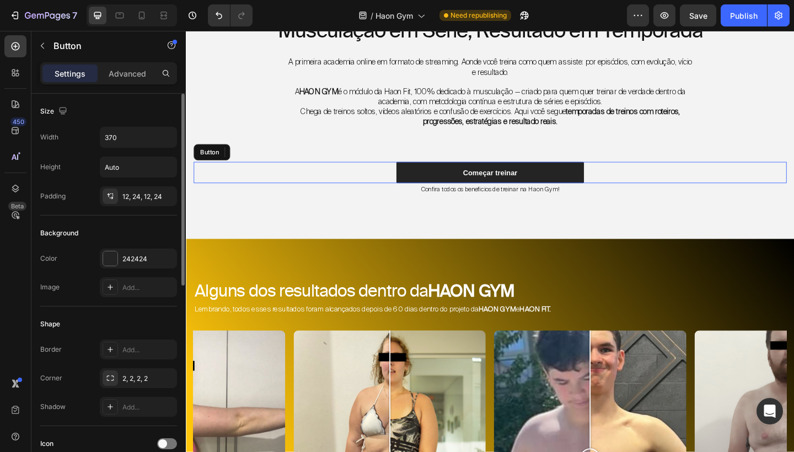
drag, startPoint x: 536, startPoint y: 203, endPoint x: 365, endPoint y: 185, distance: 172.4
click at [365, 185] on div "Começar treinar Button" at bounding box center [516, 185] width 645 height 23
click at [127, 73] on p "Advanced" at bounding box center [127, 74] width 37 height 12
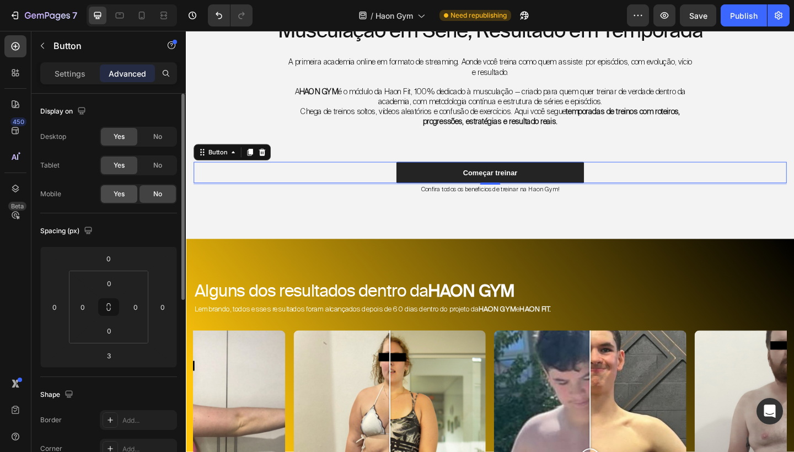
click at [124, 193] on span "Yes" at bounding box center [119, 194] width 11 height 10
click at [365, 197] on div "3" at bounding box center [516, 198] width 645 height 2
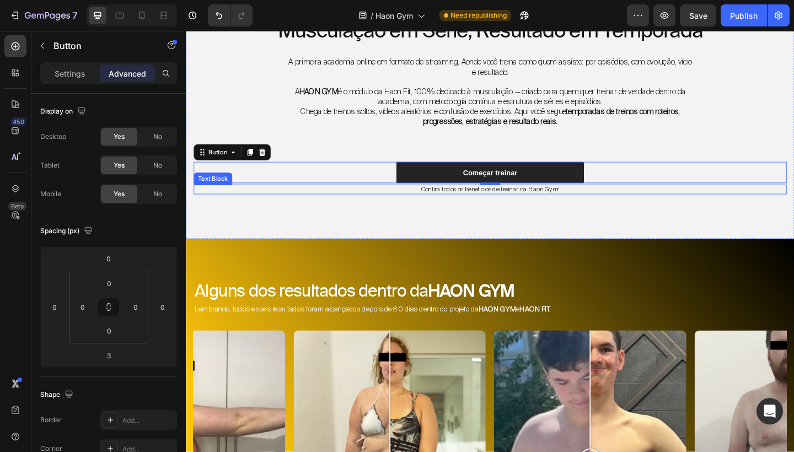
click at [446, 201] on p "Confira todos os beneficios de treinar na Haon Gym!" at bounding box center [516, 204] width 643 height 9
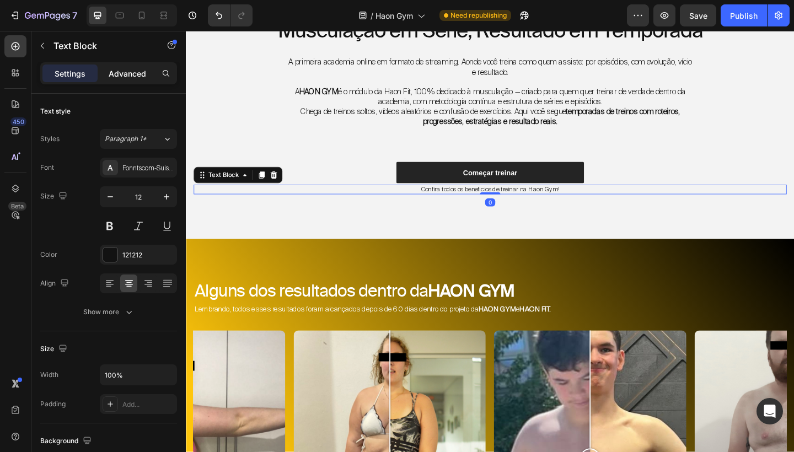
click at [121, 76] on p "Advanced" at bounding box center [127, 74] width 37 height 12
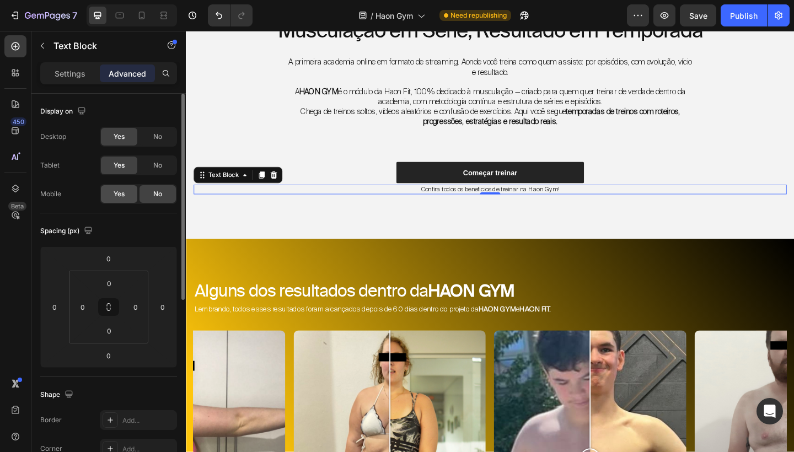
click at [114, 189] on div "Yes" at bounding box center [119, 194] width 36 height 18
click at [117, 193] on span "Yes" at bounding box center [119, 194] width 11 height 10
click at [411, 152] on div "Musculação em Série, Resultado em Temporada Heading A primeira academia online …" at bounding box center [516, 112] width 645 height 193
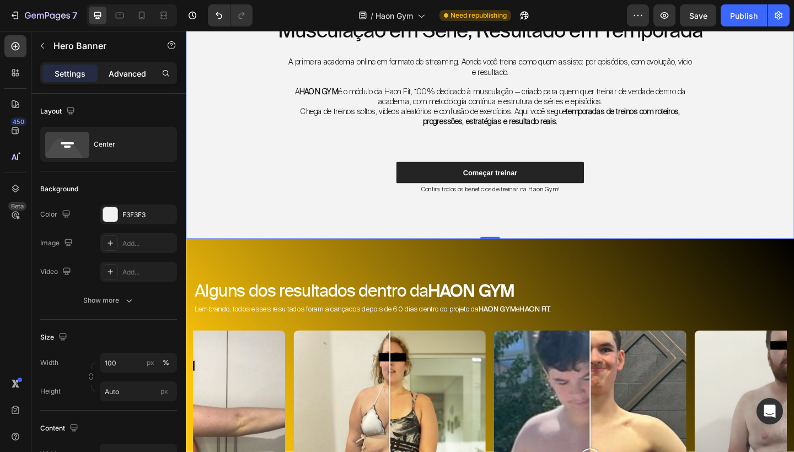
click at [130, 72] on p "Advanced" at bounding box center [127, 74] width 37 height 12
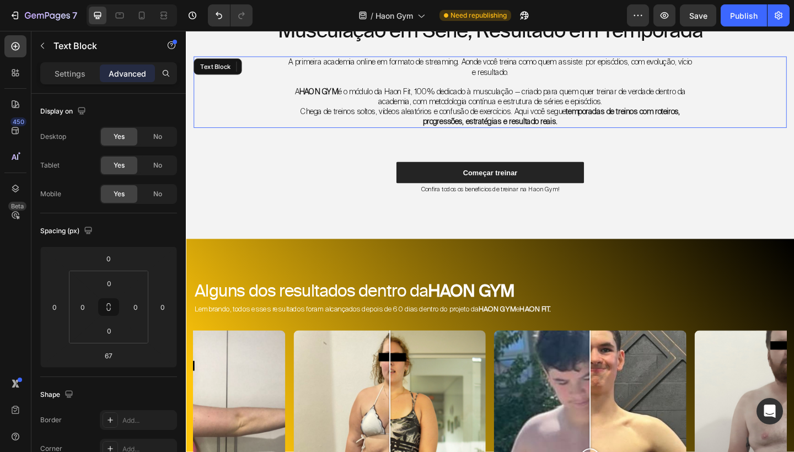
click at [342, 117] on p "Chega de treinos soltos, vídeos aleatórios e confusão de exercícios. Aqui você …" at bounding box center [516, 124] width 439 height 21
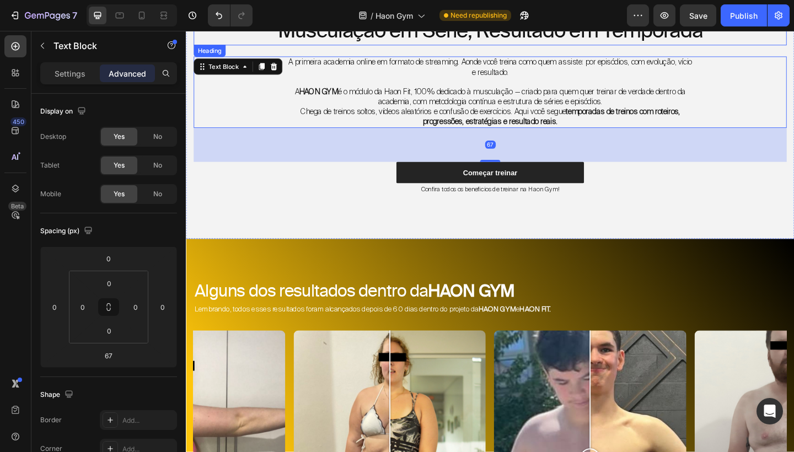
click at [355, 30] on div "7 Version history / Haon Gym Need republishing Preview Save Publish" at bounding box center [397, 15] width 794 height 31
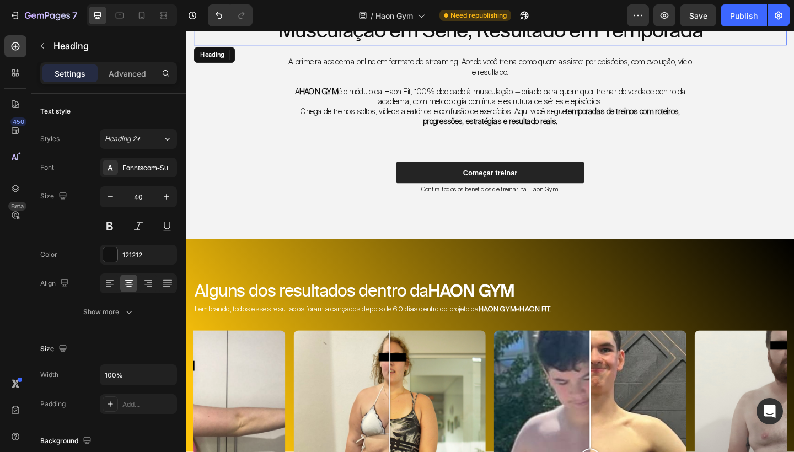
drag, startPoint x: 524, startPoint y: 65, endPoint x: 352, endPoint y: 35, distance: 175.2
click at [352, 35] on h2 "Musculação em Série, Resultado em Temporada" at bounding box center [516, 31] width 645 height 31
click at [138, 78] on p "Advanced" at bounding box center [127, 74] width 37 height 12
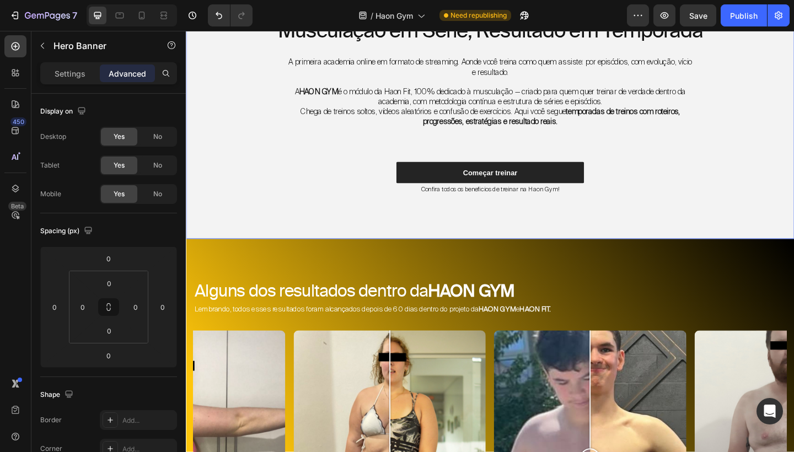
click at [317, 156] on div "Musculação em Série, Resultado em Temporada Heading 22 A primeira academia onli…" at bounding box center [516, 112] width 645 height 193
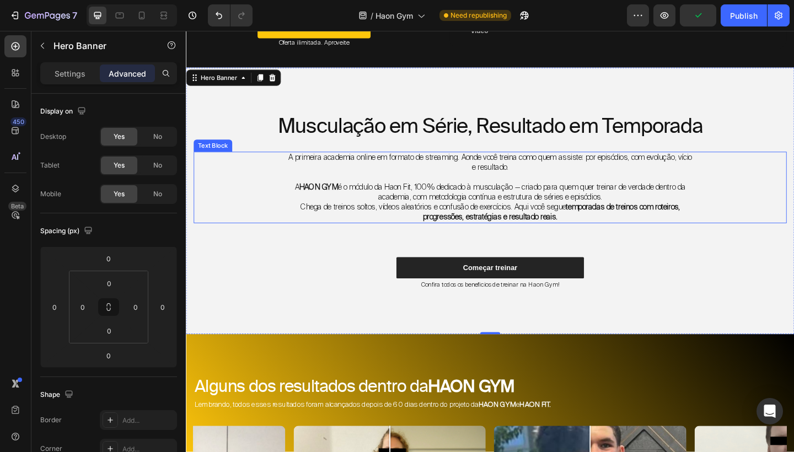
scroll to position [228, 0]
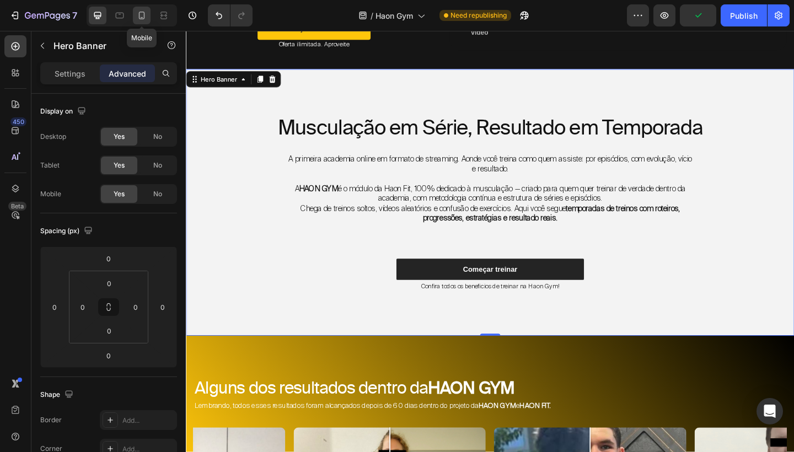
click at [144, 20] on icon at bounding box center [141, 15] width 11 height 11
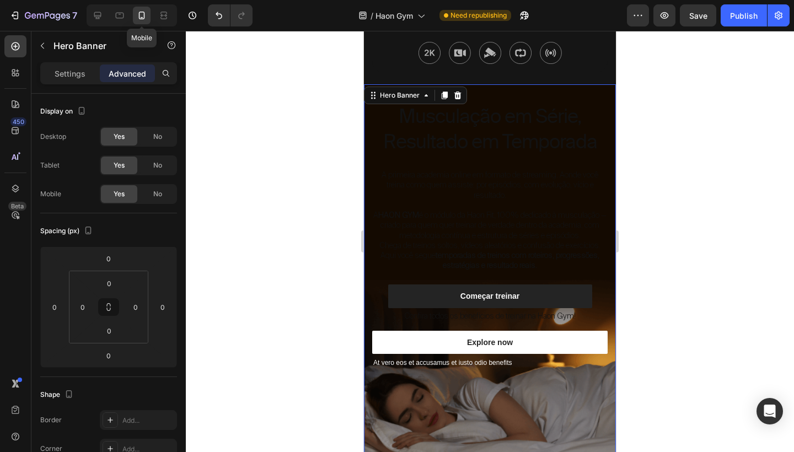
scroll to position [340, 0]
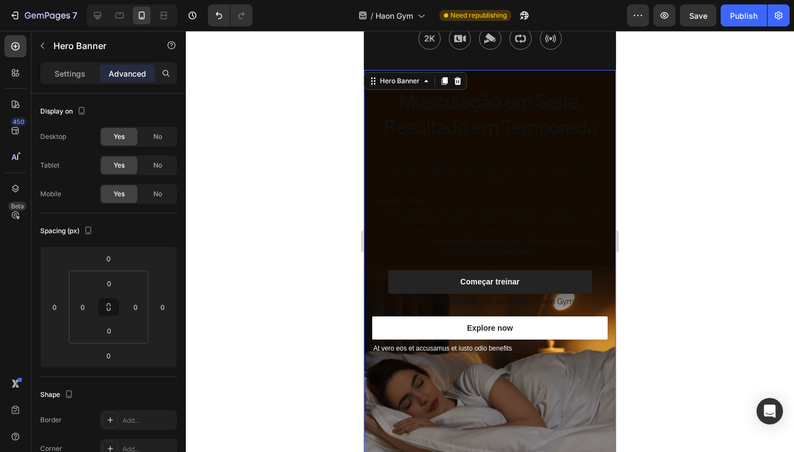
click at [535, 209] on p "A HAON GYM é o módulo da Haon Fit, 100% dedicado à musculação — criado para que…" at bounding box center [489, 211] width 233 height 30
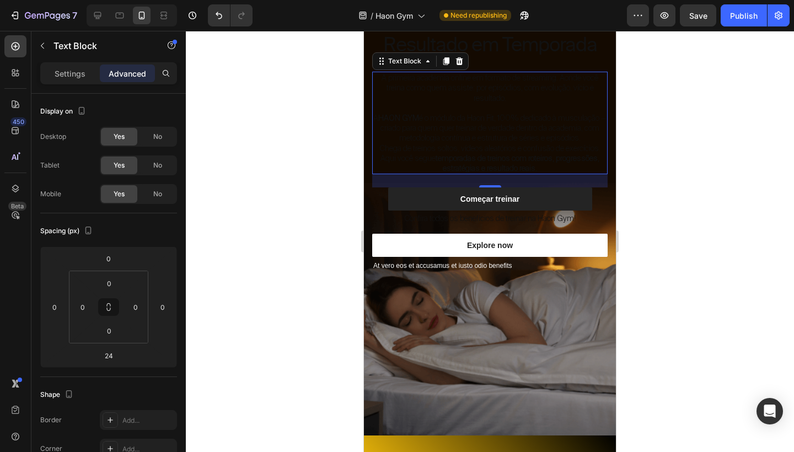
scroll to position [450, 0]
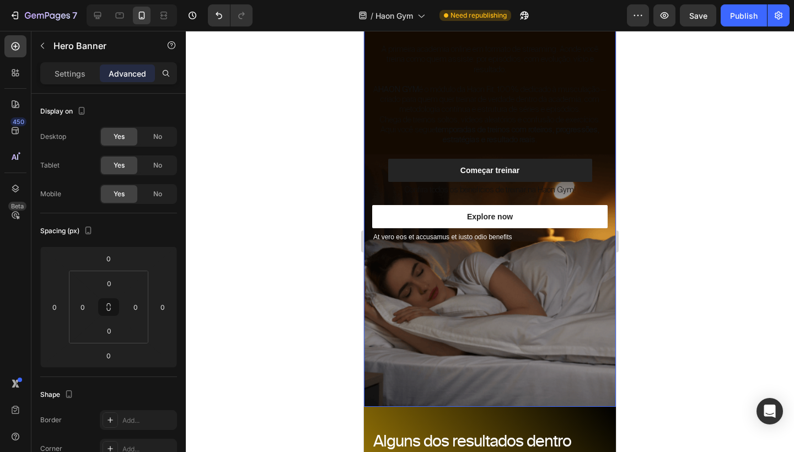
click at [483, 284] on div "Background Image" at bounding box center [490, 183] width 252 height 448
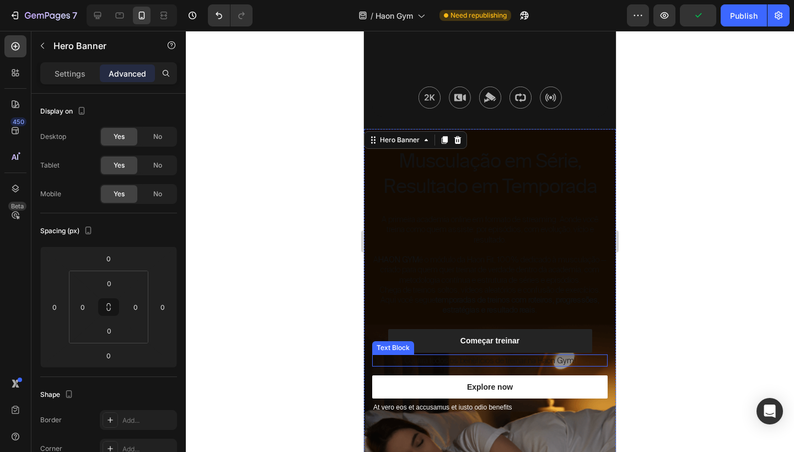
scroll to position [276, 0]
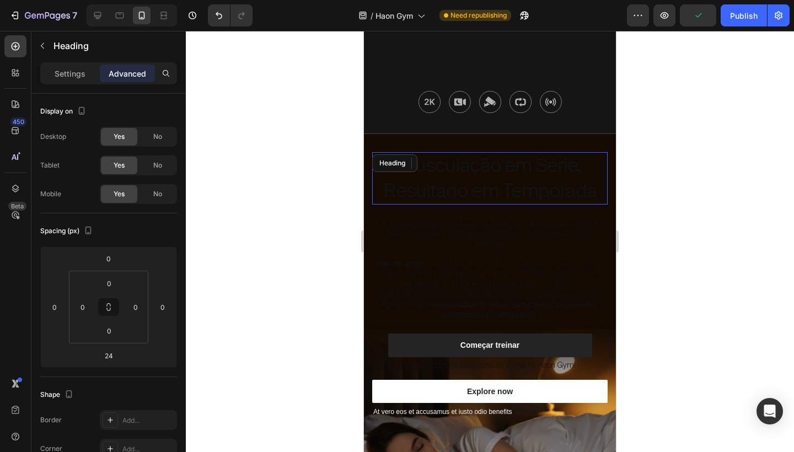
click at [485, 200] on p "Musculação em Série, Resultado em Temporada" at bounding box center [489, 178] width 233 height 50
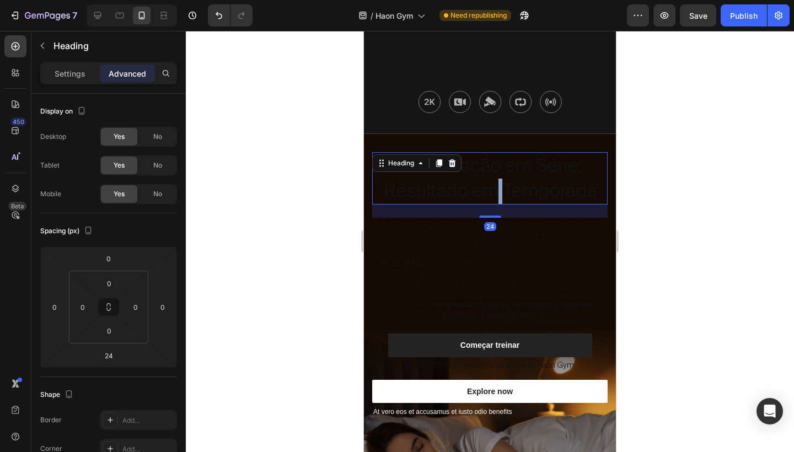
click at [491, 187] on p "Musculação em Série, Resultado em Temporada" at bounding box center [489, 178] width 233 height 50
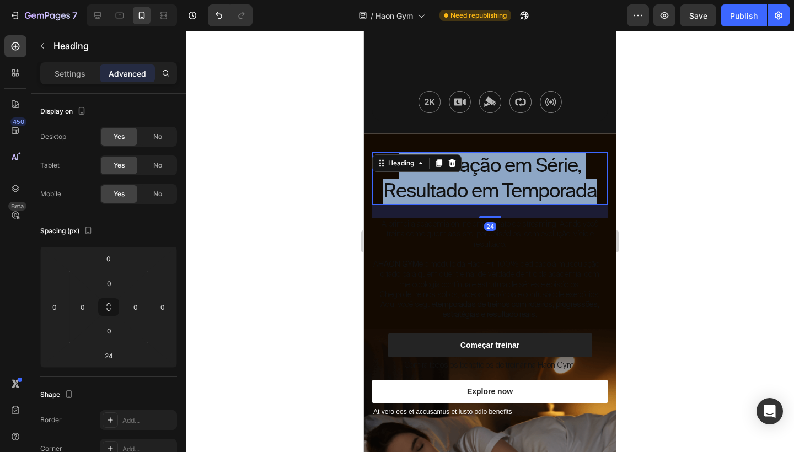
click at [491, 187] on p "Musculação em Série, Resultado em Temporada" at bounding box center [489, 178] width 233 height 50
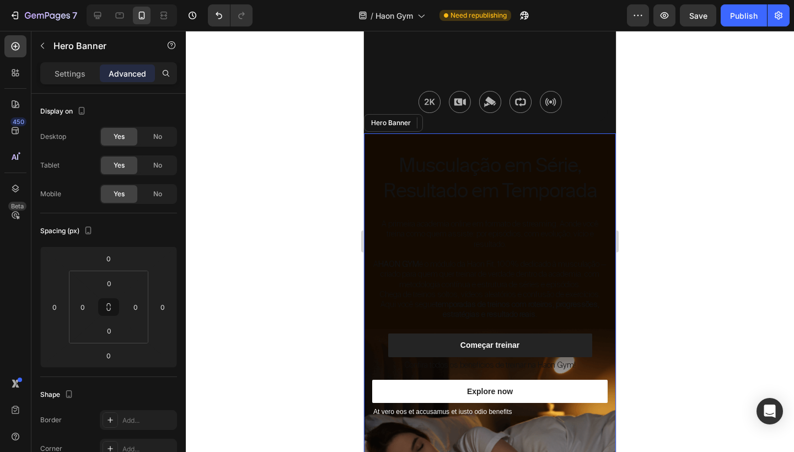
click at [370, 219] on div "Musculação em Série, Resultado em Temporada Heading 24 A primeira academia onli…" at bounding box center [490, 288] width 252 height 311
click at [99, 17] on icon at bounding box center [97, 15] width 7 height 7
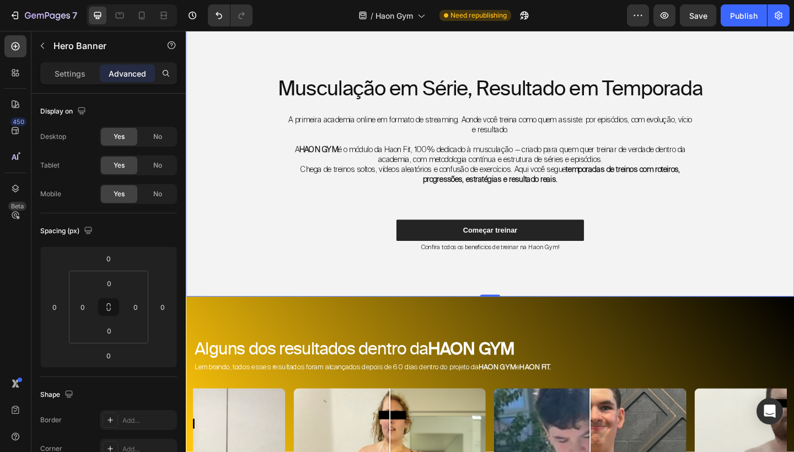
scroll to position [231, 0]
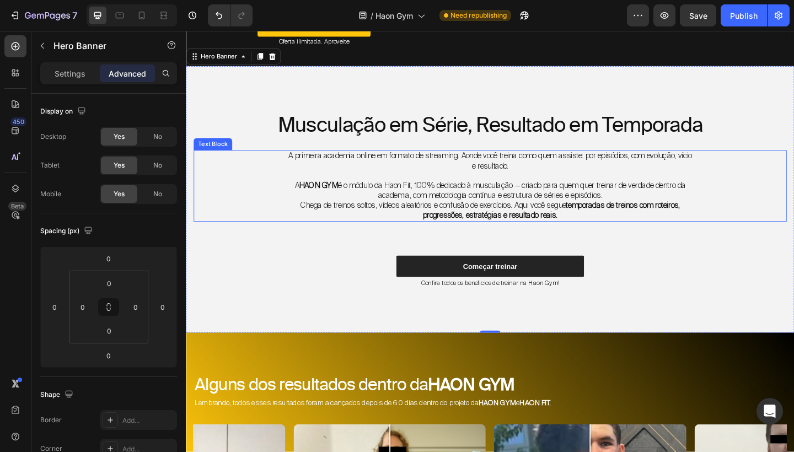
click at [275, 112] on div "Musculação em Série, Resultado em Temporada Heading A primeira academia online …" at bounding box center [516, 214] width 661 height 290
click at [79, 81] on div "Settings" at bounding box center [69, 73] width 55 height 18
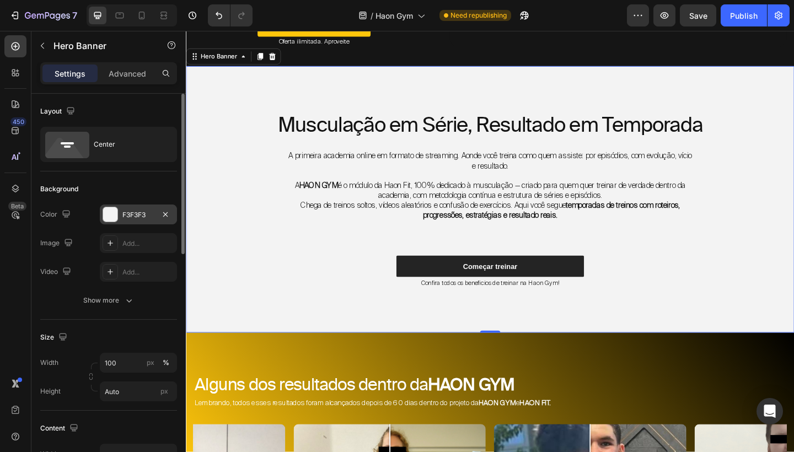
click at [141, 217] on div "F3F3F3" at bounding box center [138, 215] width 32 height 10
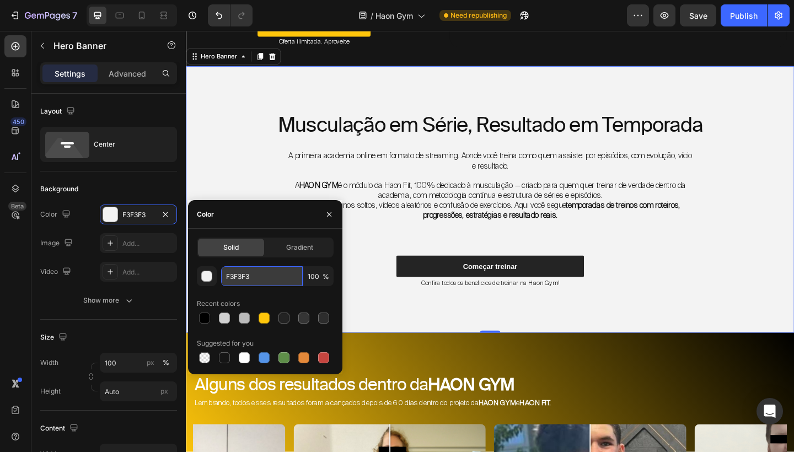
click at [251, 277] on input "F3F3F3" at bounding box center [262, 276] width 82 height 20
click at [139, 23] on div at bounding box center [142, 16] width 18 height 18
type input "100%"
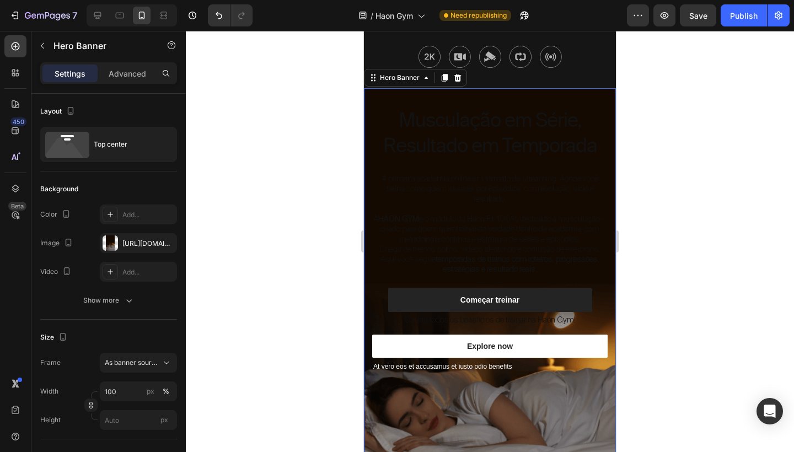
scroll to position [340, 0]
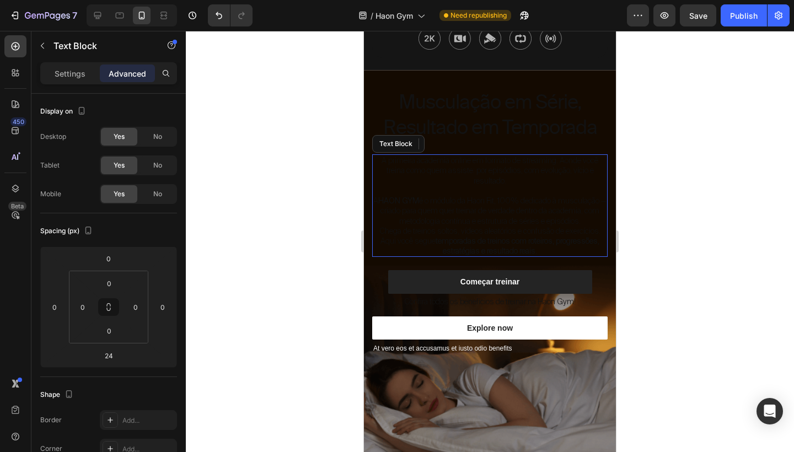
click at [373, 174] on p "A primeira academia online em formato de streaming. Aonde você treina como quem…" at bounding box center [489, 170] width 233 height 30
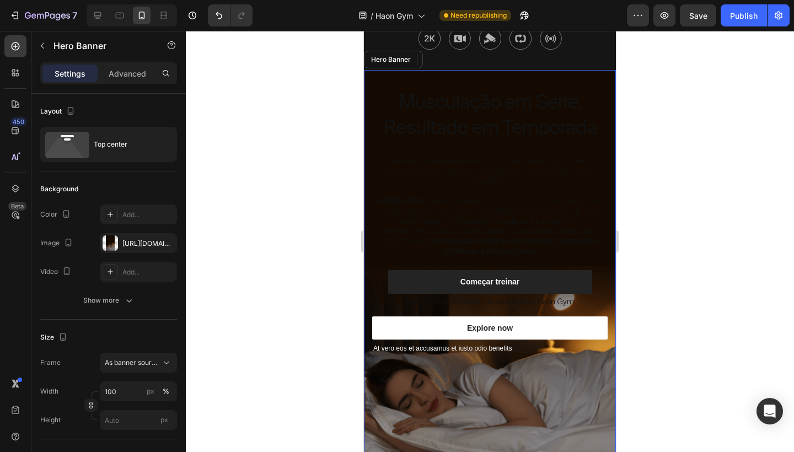
click at [368, 137] on div "Musculação em Série, Resultado em Temporada Heading A primeira academia online …" at bounding box center [490, 225] width 252 height 311
click at [145, 220] on div "Add..." at bounding box center [138, 214] width 77 height 20
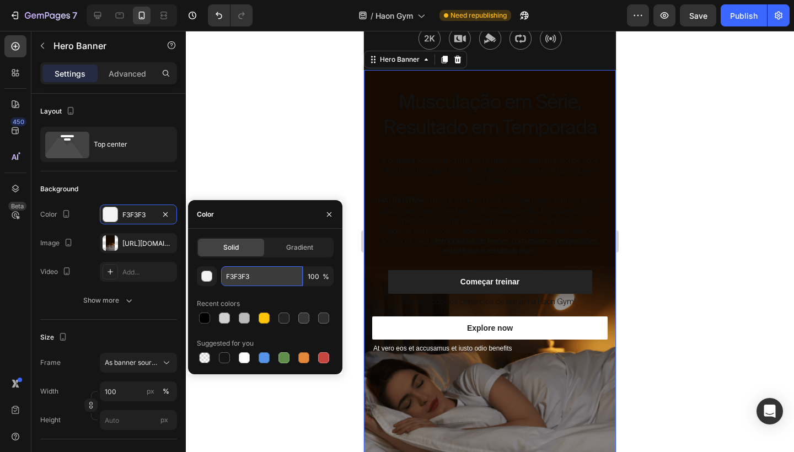
click at [261, 276] on input "F3F3F3" at bounding box center [262, 276] width 82 height 20
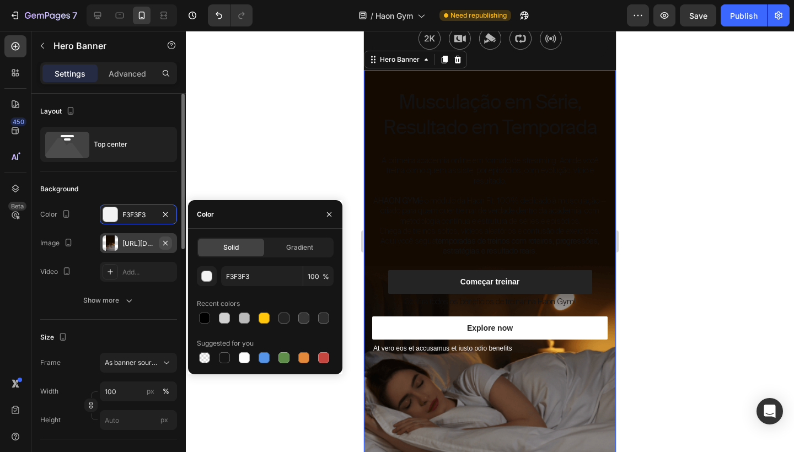
click at [163, 244] on icon "button" at bounding box center [165, 243] width 9 height 9
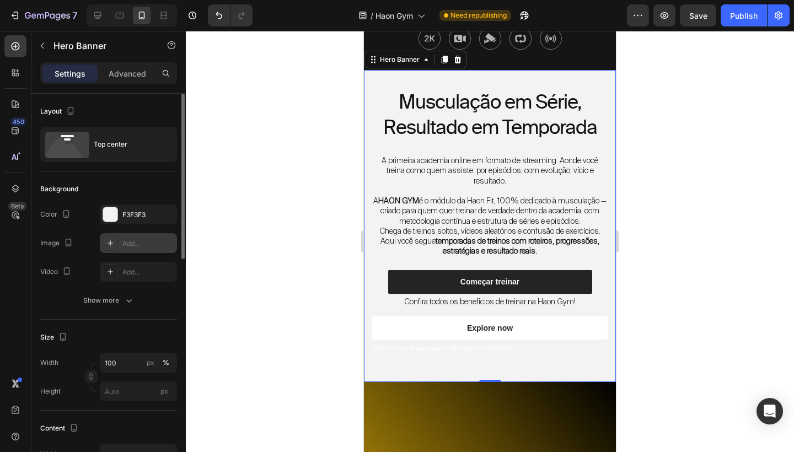
type input "Auto"
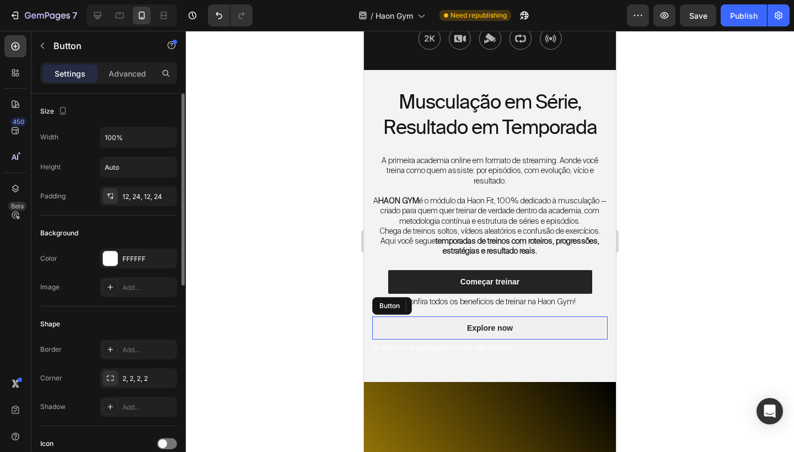
click at [423, 332] on button "Explore now" at bounding box center [489, 327] width 235 height 23
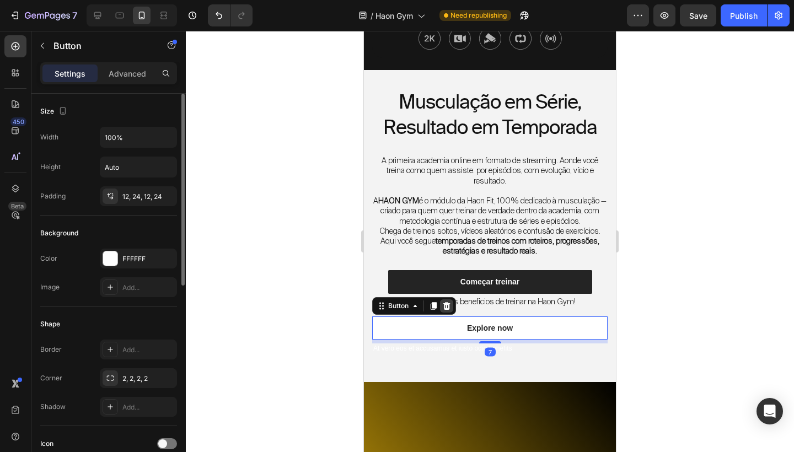
click at [448, 310] on icon at bounding box center [446, 306] width 9 height 9
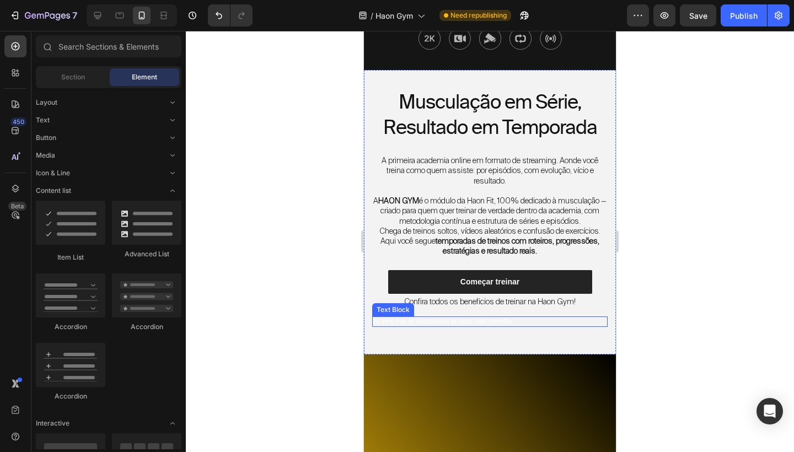
click at [456, 326] on p "At vero eos et accusamus et iusto odio benefits" at bounding box center [489, 321] width 233 height 9
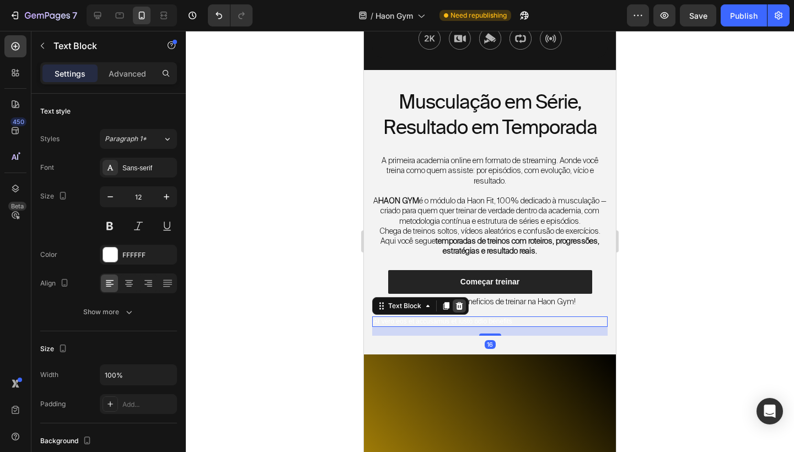
click at [459, 310] on icon at bounding box center [459, 306] width 7 height 8
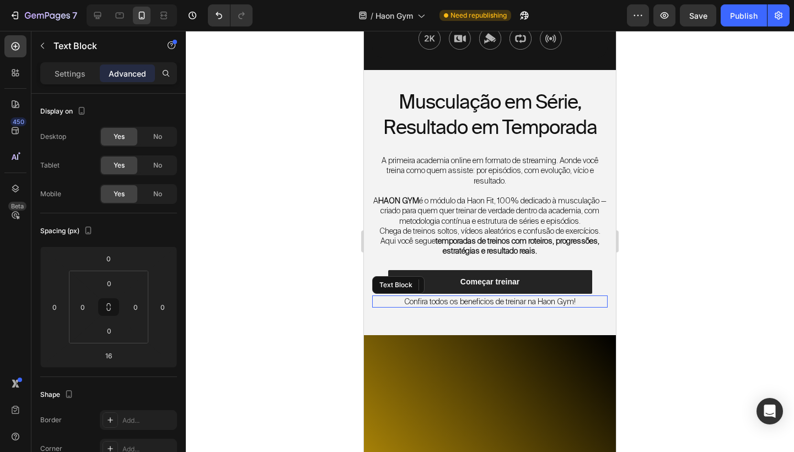
click at [471, 306] on p "Confira todos os beneficios de treinar na Haon Gym!" at bounding box center [489, 302] width 233 height 10
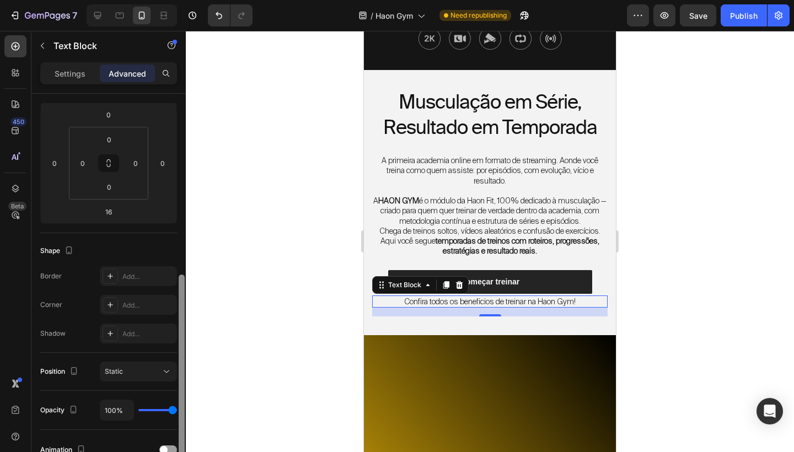
scroll to position [0, 0]
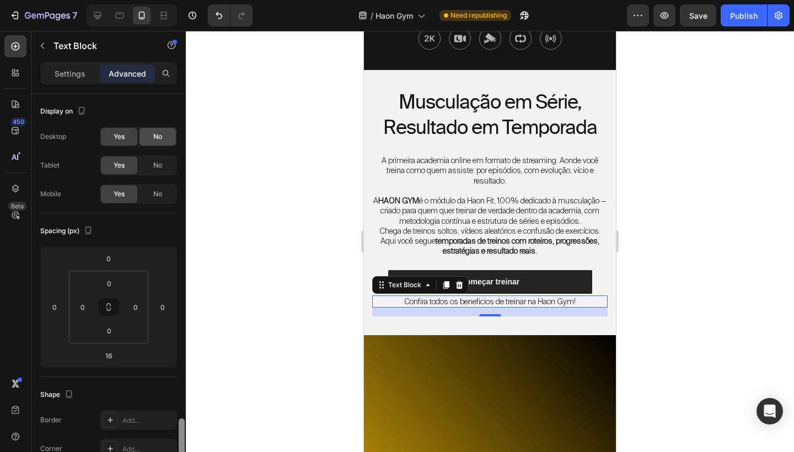
drag, startPoint x: 181, startPoint y: 210, endPoint x: 168, endPoint y: 137, distance: 74.5
click at [168, 137] on div "Display on Desktop Yes No Tablet Yes No Mobile Yes No Spacing (px) 0 0 16 0 0 0…" at bounding box center [108, 289] width 154 height 390
click at [76, 72] on p "Settings" at bounding box center [70, 74] width 31 height 12
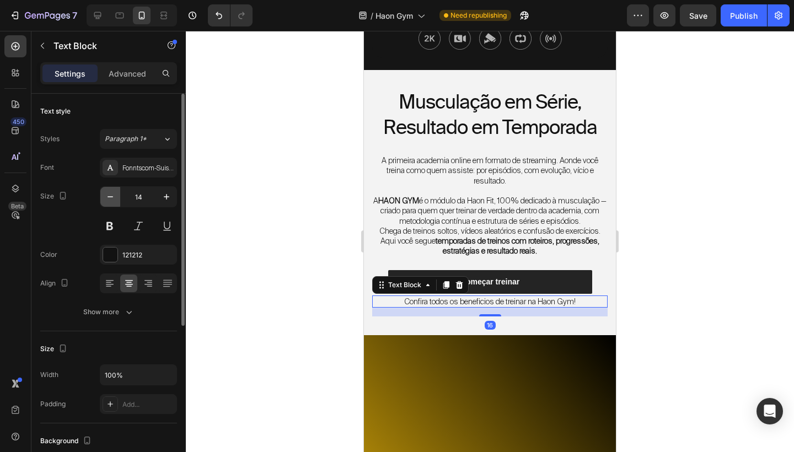
click at [114, 197] on icon "button" at bounding box center [110, 196] width 11 height 11
type input "12"
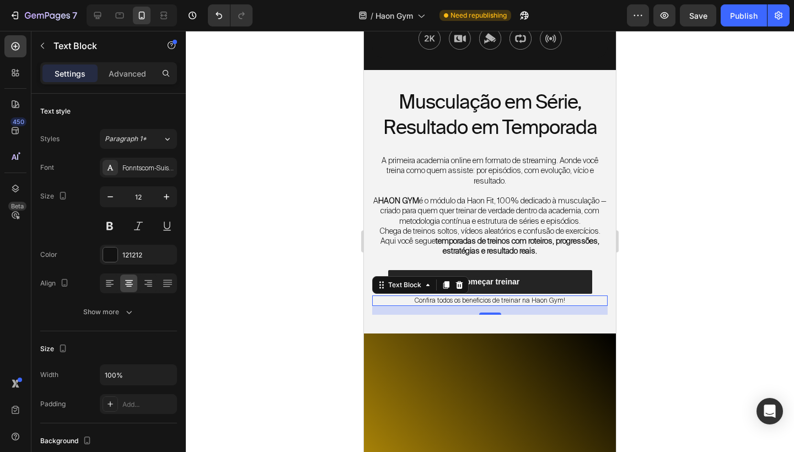
click at [732, 220] on div at bounding box center [490, 241] width 608 height 421
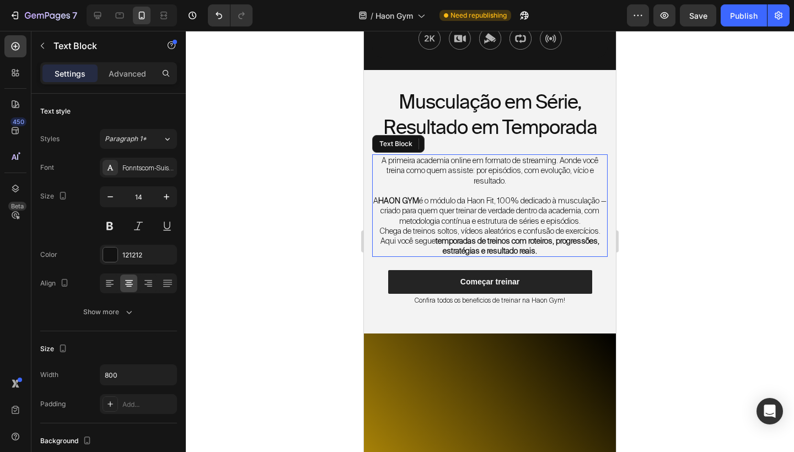
click at [605, 225] on p "A HAON GYM é o módulo da Haon Fit, 100% dedicado à musculação — criado para que…" at bounding box center [489, 211] width 233 height 30
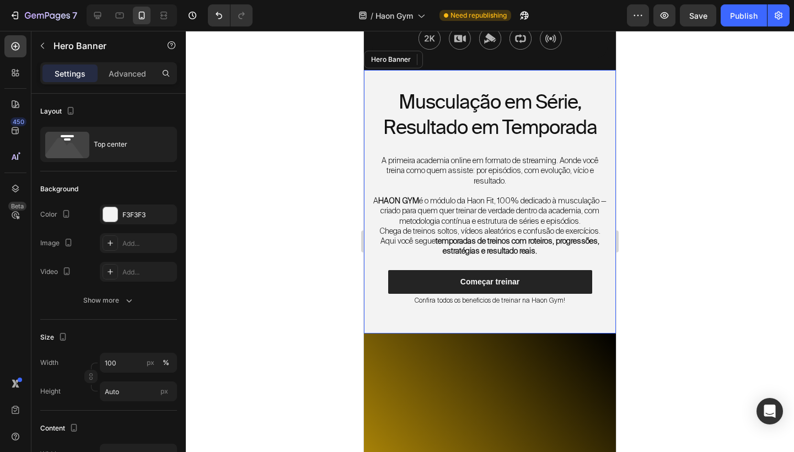
click at [611, 231] on div "Musculação em Série, Resultado em Temporada Heading A primeira academia online …" at bounding box center [490, 201] width 252 height 263
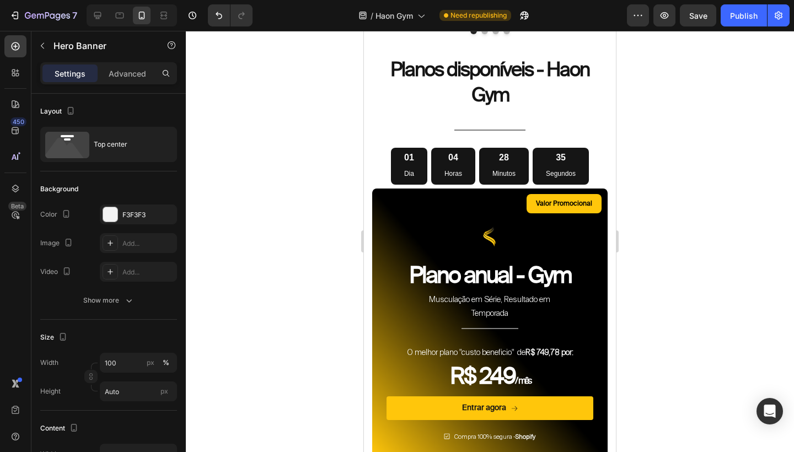
scroll to position [4375, 0]
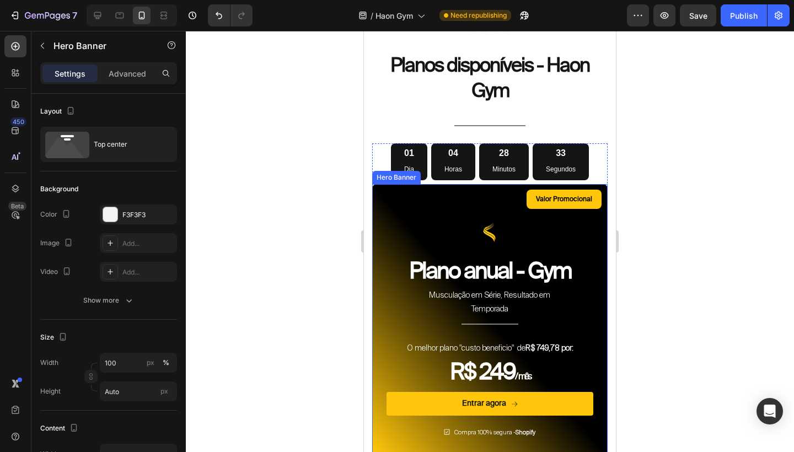
click at [436, 225] on div "Valor Promocional Text Block Row Image Plano anual - Gym Heading Musculação em …" at bounding box center [490, 320] width 224 height 260
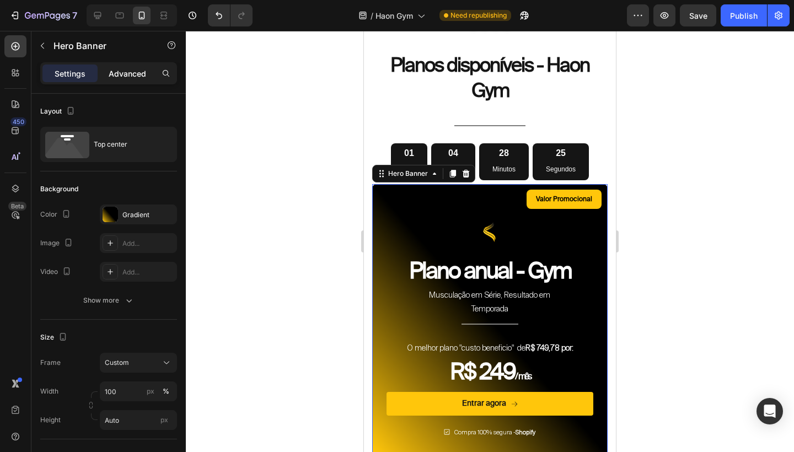
click at [143, 73] on p "Advanced" at bounding box center [127, 74] width 37 height 12
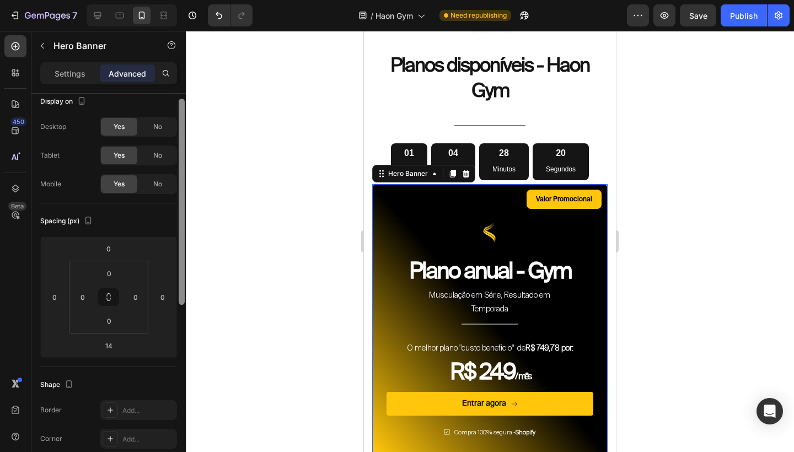
scroll to position [0, 0]
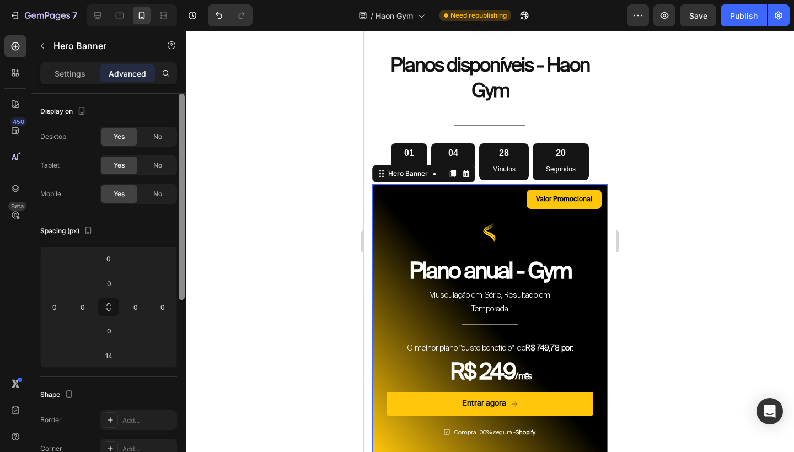
drag, startPoint x: 181, startPoint y: 164, endPoint x: 184, endPoint y: 99, distance: 65.1
click at [184, 99] on div at bounding box center [182, 197] width 6 height 206
click at [56, 69] on p "Settings" at bounding box center [70, 74] width 31 height 12
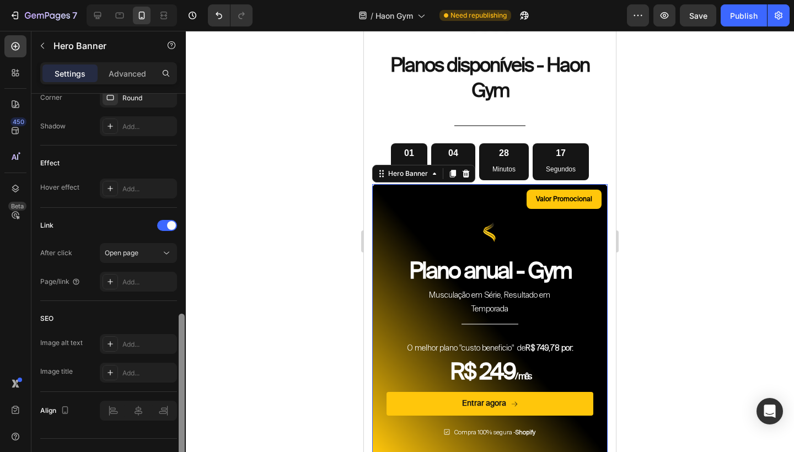
scroll to position [556, 0]
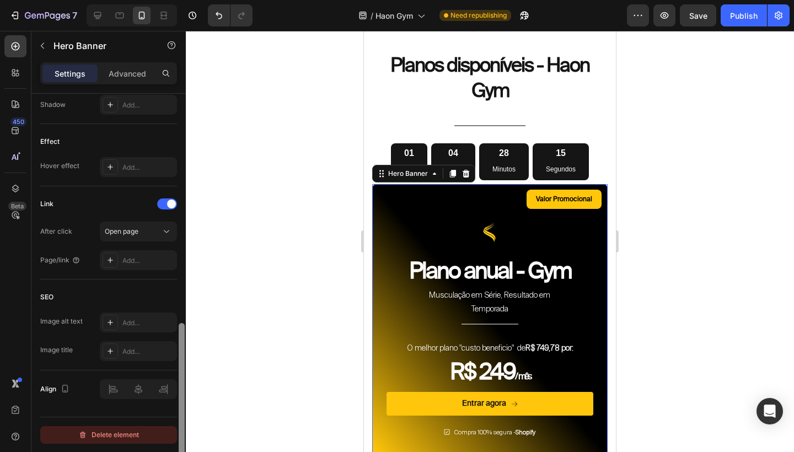
drag, startPoint x: 183, startPoint y: 174, endPoint x: 162, endPoint y: 437, distance: 263.2
click at [162, 437] on div "Layout Top center Background The changes might be hidden by the video. Color Gr…" at bounding box center [108, 289] width 154 height 390
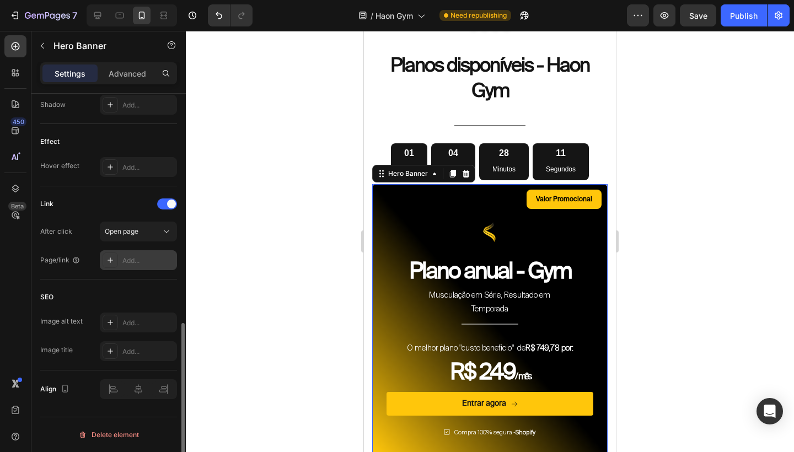
click at [146, 258] on div "Add..." at bounding box center [148, 261] width 52 height 10
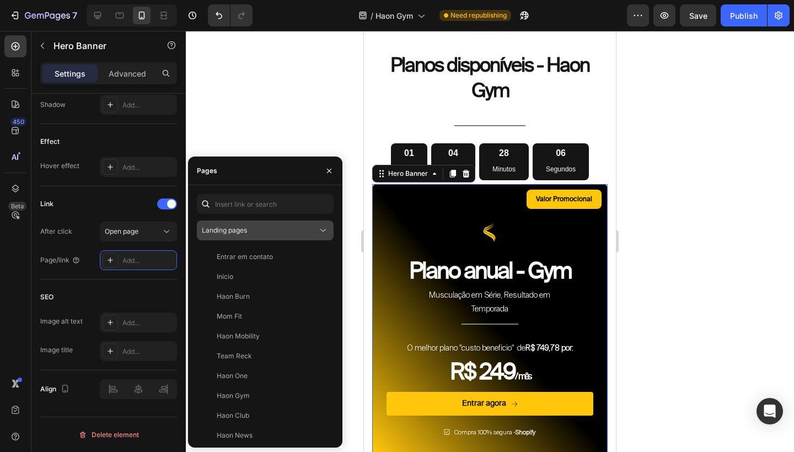
click at [295, 234] on div "Landing pages" at bounding box center [260, 230] width 116 height 10
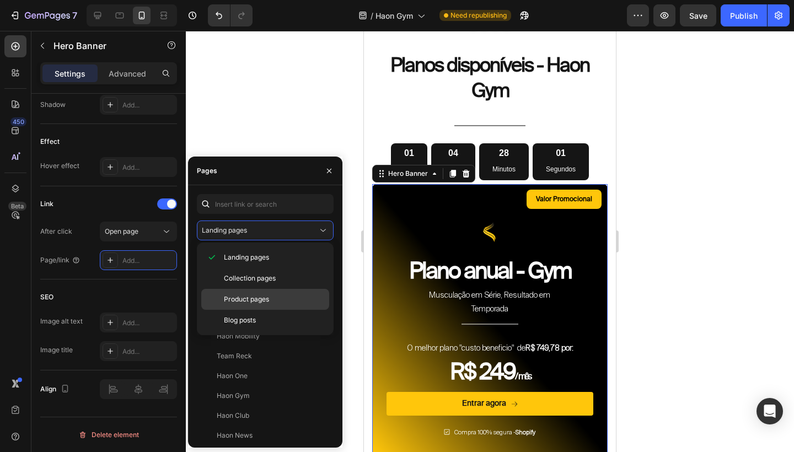
click at [270, 310] on div "Product pages" at bounding box center [265, 320] width 128 height 21
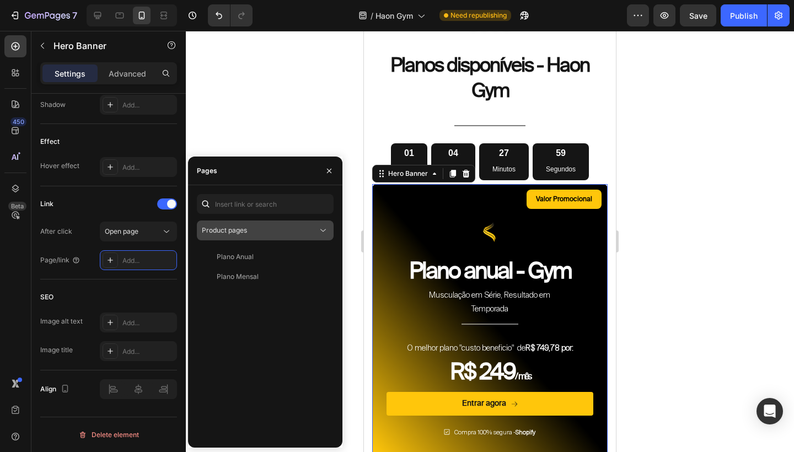
click at [286, 237] on button "Product pages" at bounding box center [265, 230] width 137 height 20
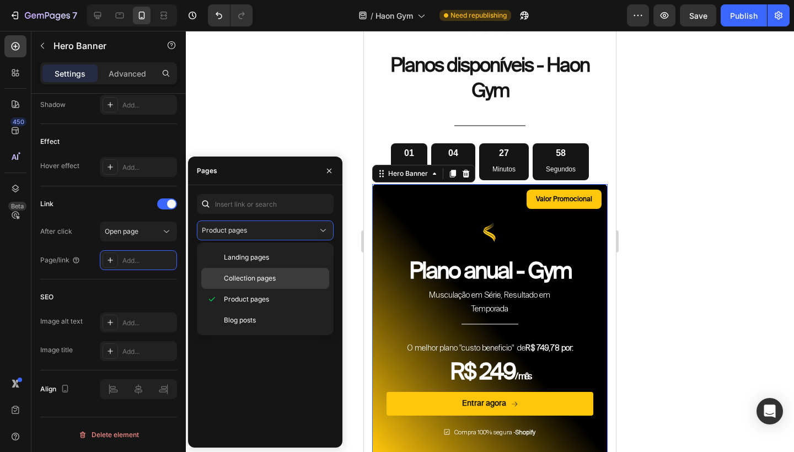
click at [271, 274] on span "Collection pages" at bounding box center [250, 278] width 52 height 10
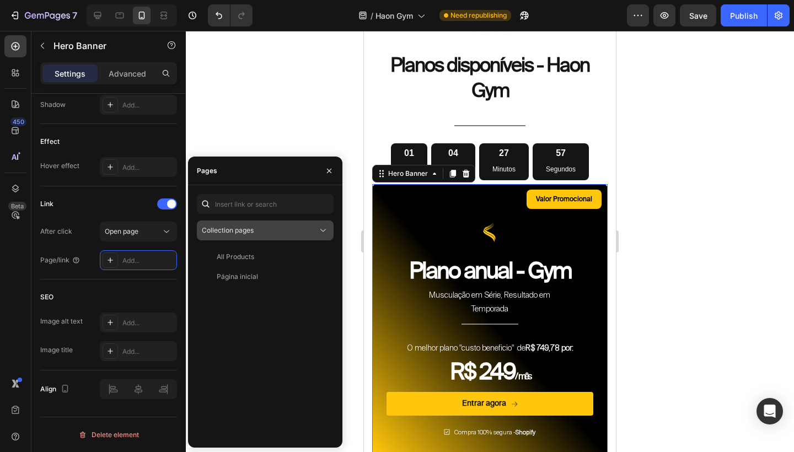
click at [281, 235] on div "Collection pages" at bounding box center [260, 230] width 116 height 10
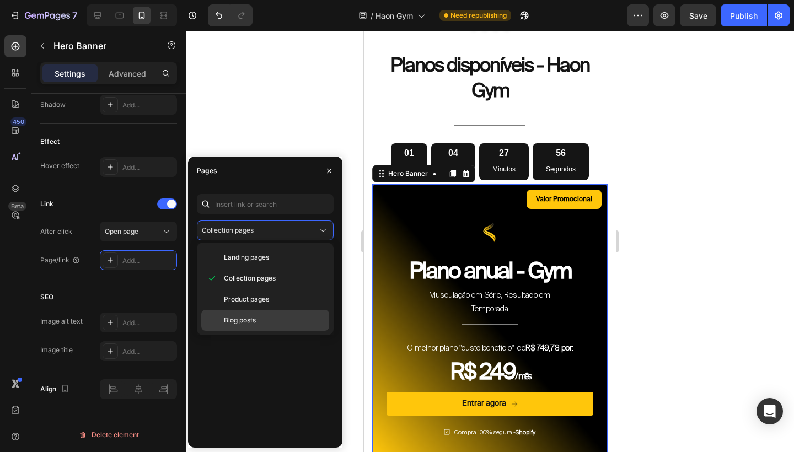
click at [260, 314] on div "Blog posts" at bounding box center [265, 320] width 128 height 21
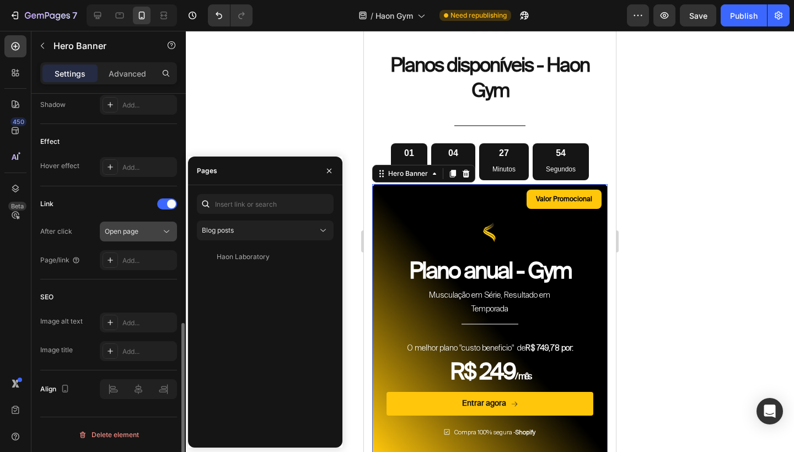
click at [121, 228] on span "Open page" at bounding box center [122, 231] width 34 height 8
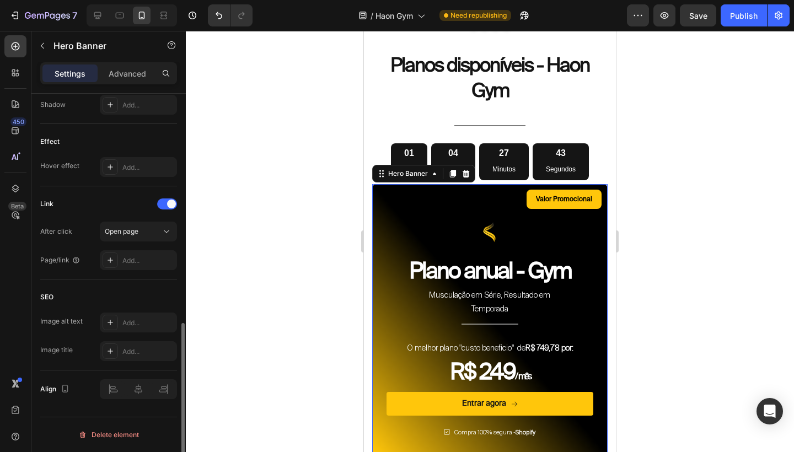
click at [120, 210] on div "Link" at bounding box center [108, 204] width 137 height 18
click at [171, 204] on span at bounding box center [171, 204] width 9 height 9
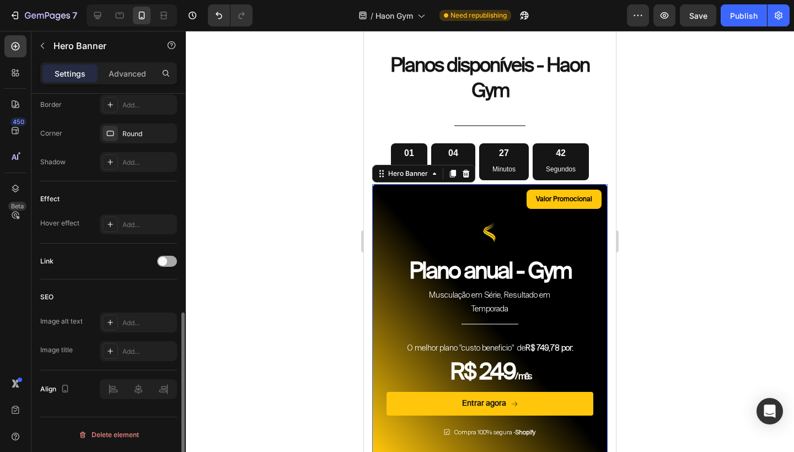
scroll to position [498, 0]
click at [447, 208] on div "Valor Promocional Text Block Row Image Plano anual - Gym Heading Musculação em …" at bounding box center [490, 320] width 224 height 260
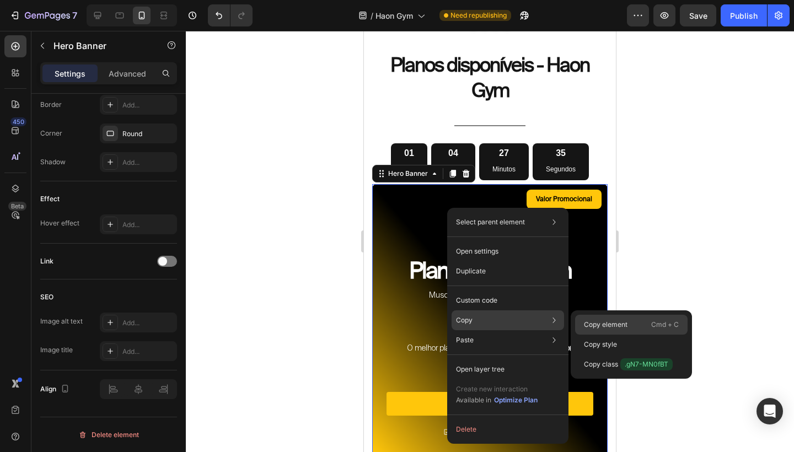
click at [606, 320] on p "Copy element" at bounding box center [606, 325] width 44 height 10
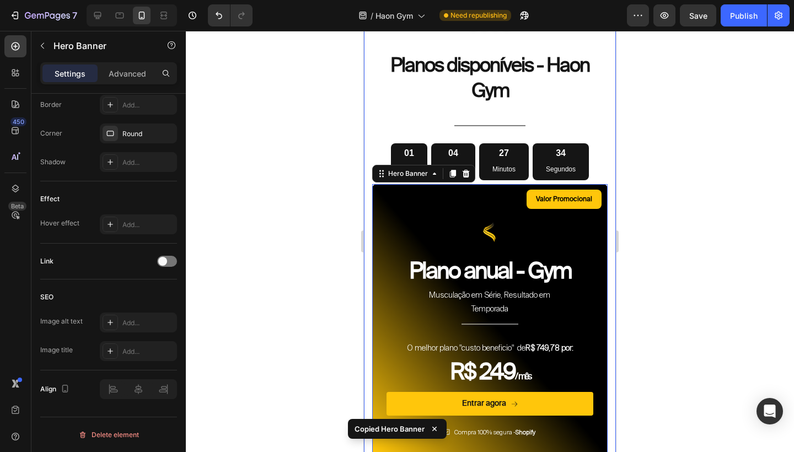
click at [606, 153] on div "Depoimentos dos alunos Heading Esses são alguns depoimentos filtrados na nossa …" at bounding box center [489, 210] width 235 height 1213
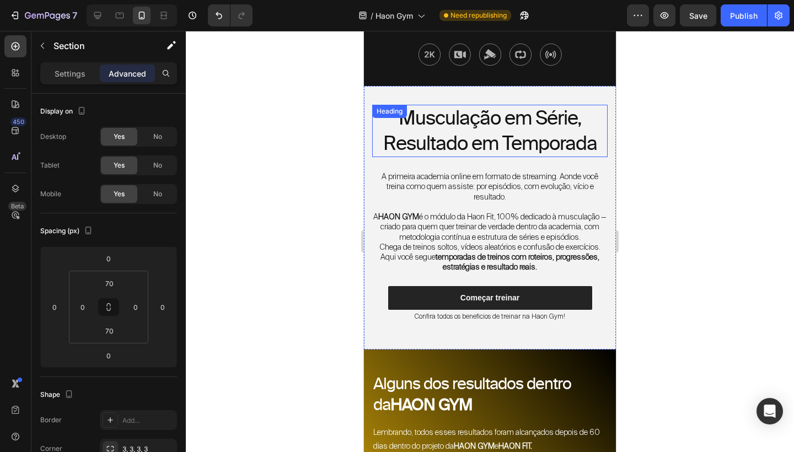
scroll to position [331, 0]
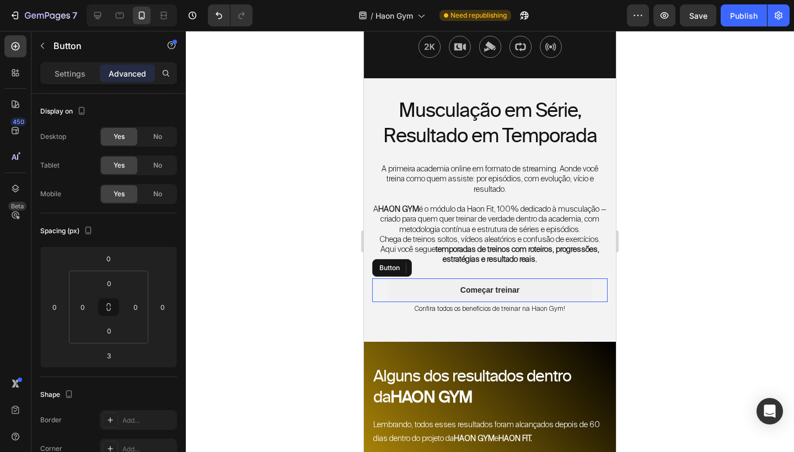
click at [437, 298] on button "Começar treinar" at bounding box center [490, 289] width 204 height 23
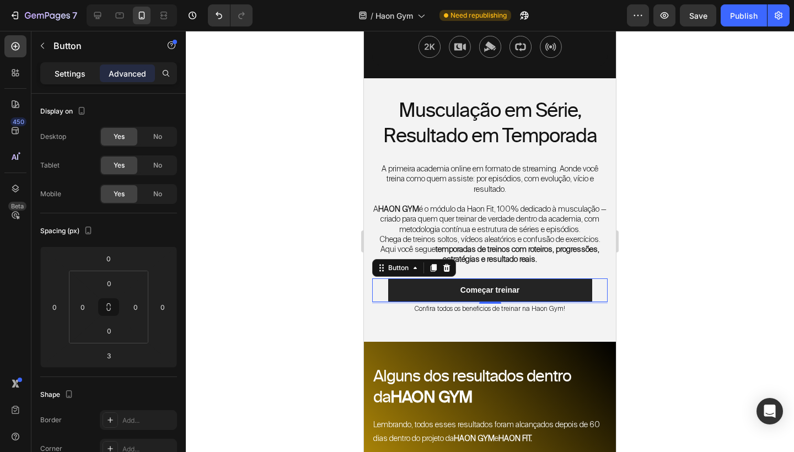
click at [80, 79] on div "Settings" at bounding box center [69, 73] width 55 height 18
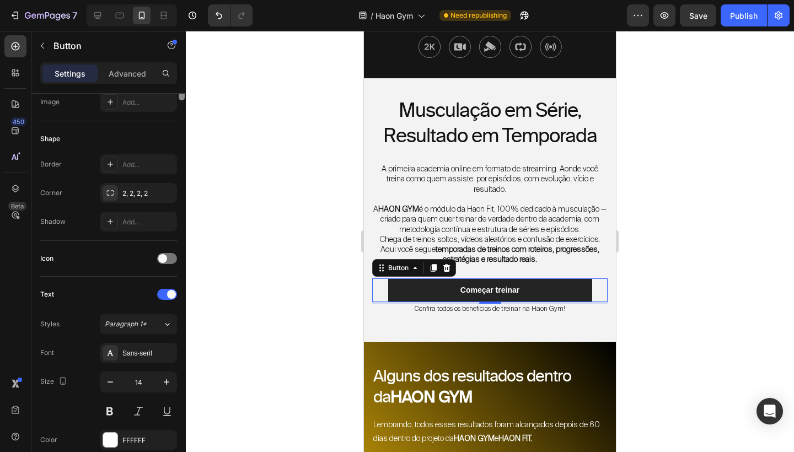
scroll to position [401, 0]
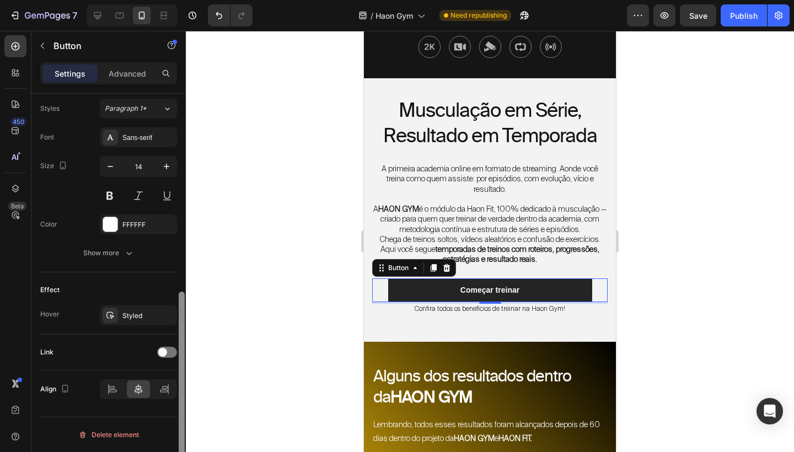
drag, startPoint x: 182, startPoint y: 232, endPoint x: 164, endPoint y: 451, distance: 220.2
click at [164, 451] on div "Size Width 370 Height Auto Padding 12, 24, 12, 24 Background Color 242424 Image…" at bounding box center [108, 289] width 154 height 390
click at [170, 347] on div at bounding box center [167, 352] width 20 height 11
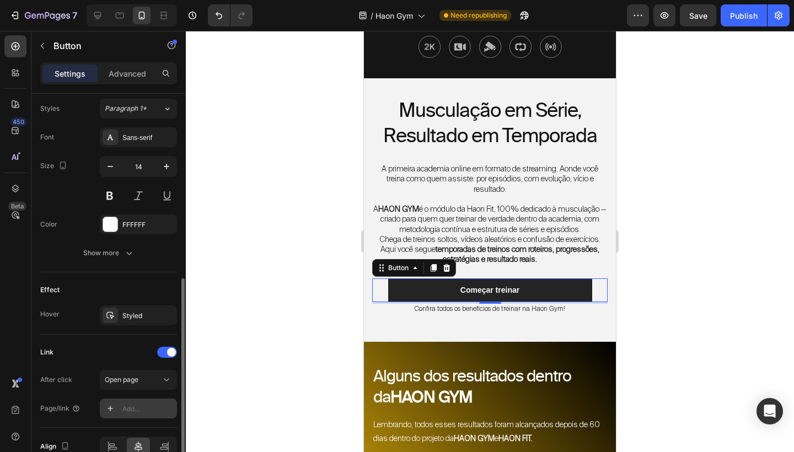
click at [137, 406] on div "Add..." at bounding box center [148, 409] width 52 height 10
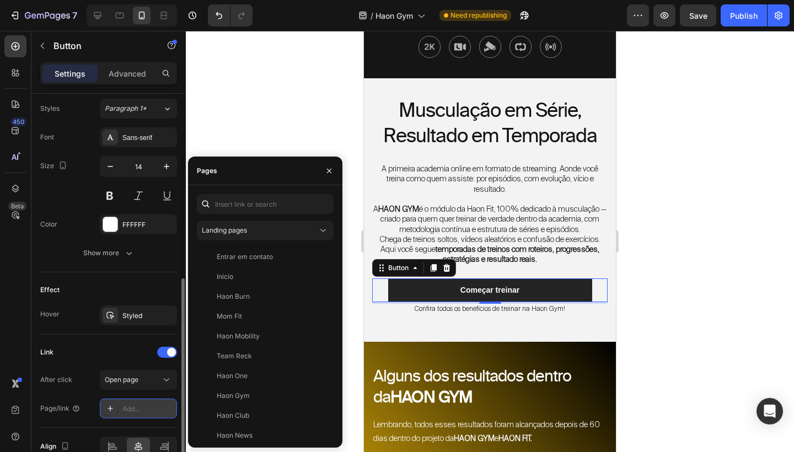
click at [126, 409] on div "Add..." at bounding box center [148, 409] width 52 height 10
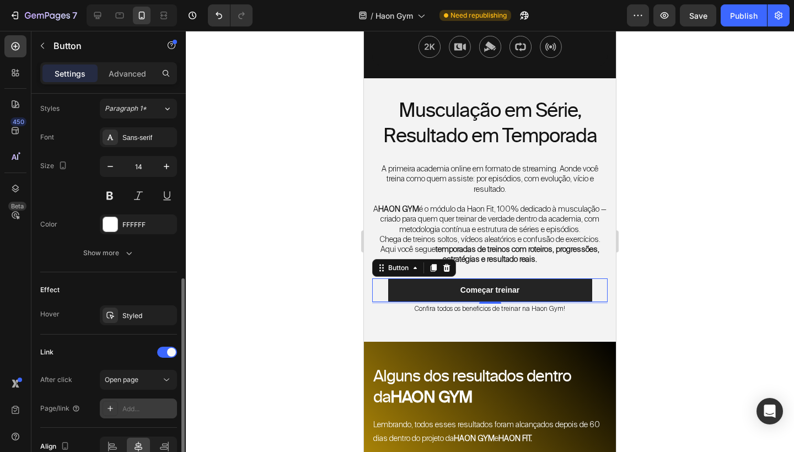
click at [126, 409] on div "Add..." at bounding box center [148, 409] width 52 height 10
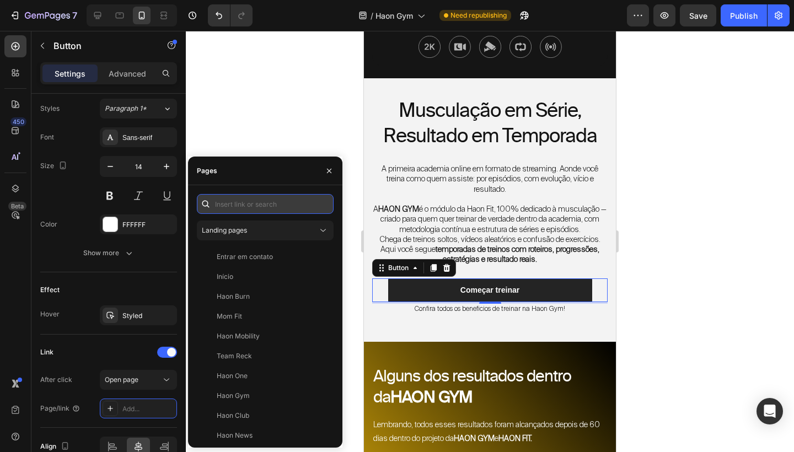
paste input "Copy element from Gempages!"
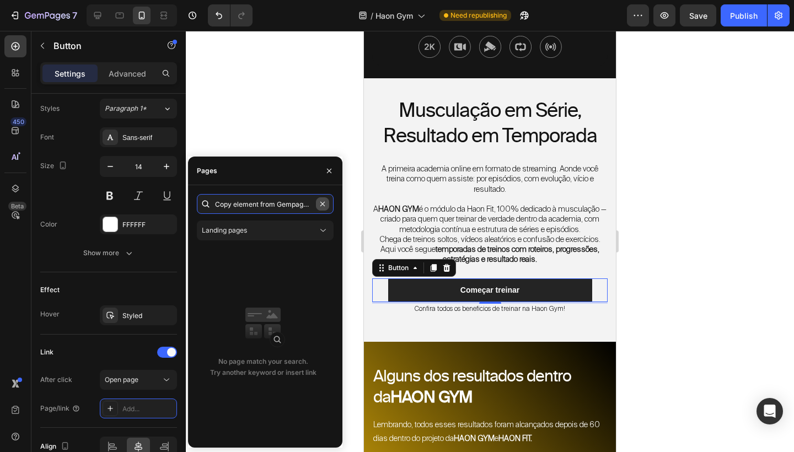
type input "Copy element from Gempages!"
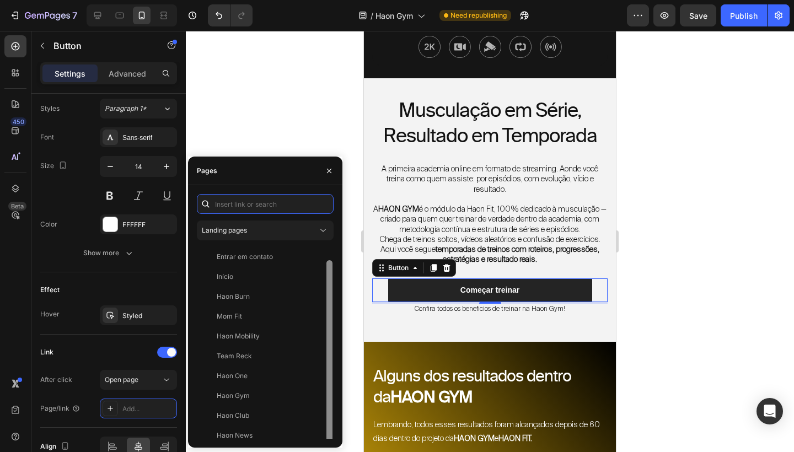
scroll to position [7, 0]
drag, startPoint x: 330, startPoint y: 322, endPoint x: 330, endPoint y: 400, distance: 77.7
click at [330, 400] on div at bounding box center [329, 346] width 6 height 185
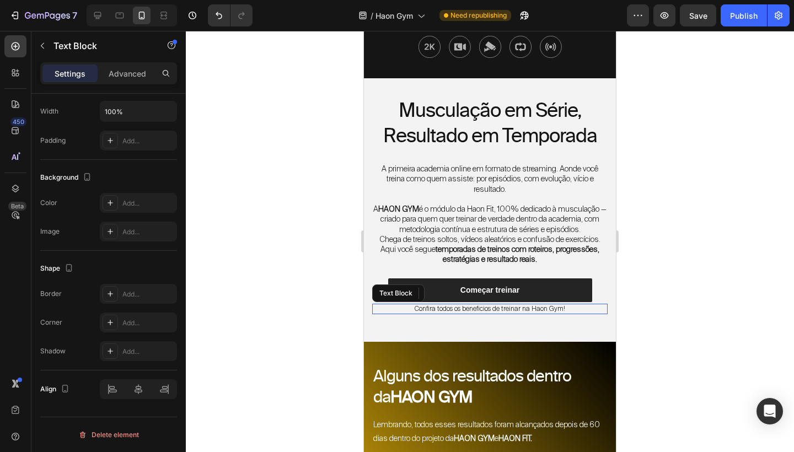
click at [578, 315] on div "Confira todos os beneficios de treinar na Haon Gym!" at bounding box center [489, 309] width 235 height 11
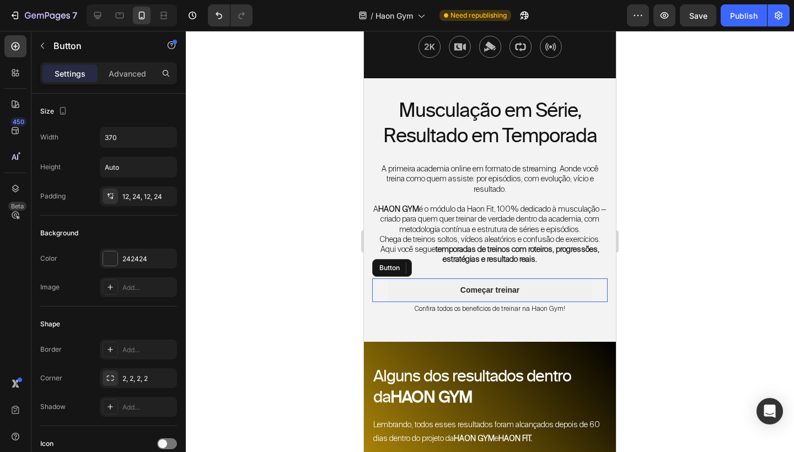
click at [565, 302] on button "Começar treinar" at bounding box center [490, 289] width 204 height 23
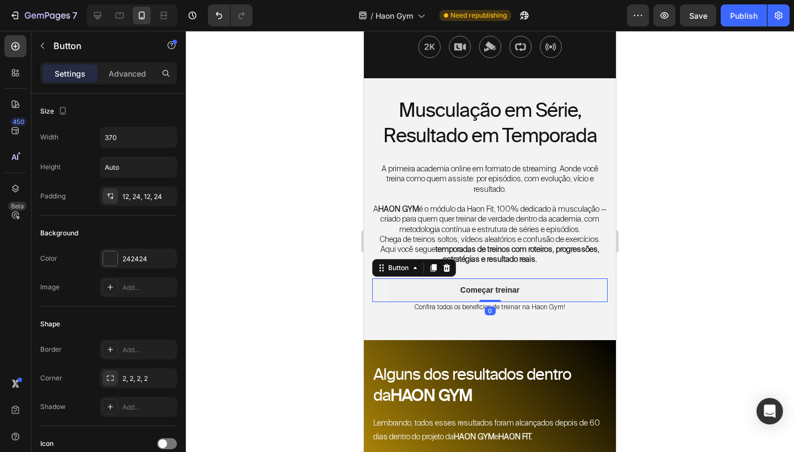
drag, startPoint x: 495, startPoint y: 310, endPoint x: 495, endPoint y: 304, distance: 6.1
click at [495, 302] on div "Começar treinar Button 0" at bounding box center [489, 289] width 235 height 23
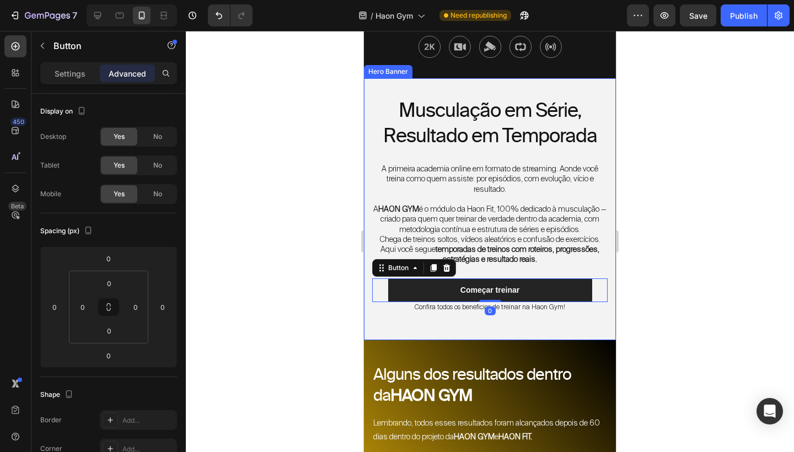
click at [603, 331] on div "Musculação em Série, Resultado em Temporada Heading A primeira academia online …" at bounding box center [490, 209] width 252 height 262
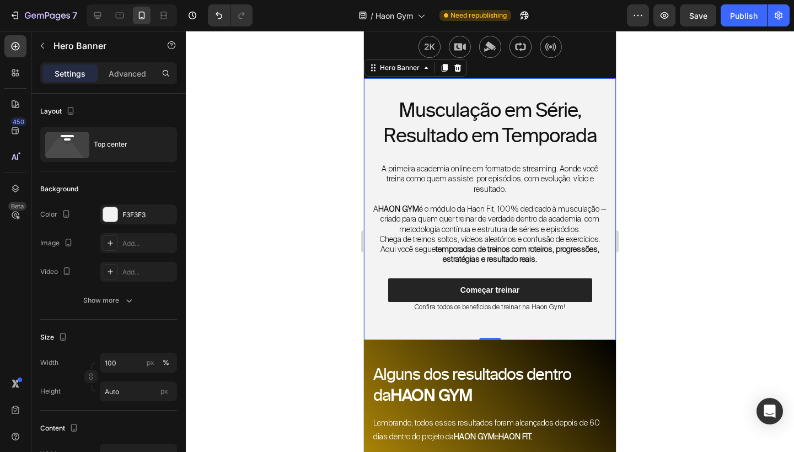
click at [646, 300] on div at bounding box center [490, 241] width 608 height 421
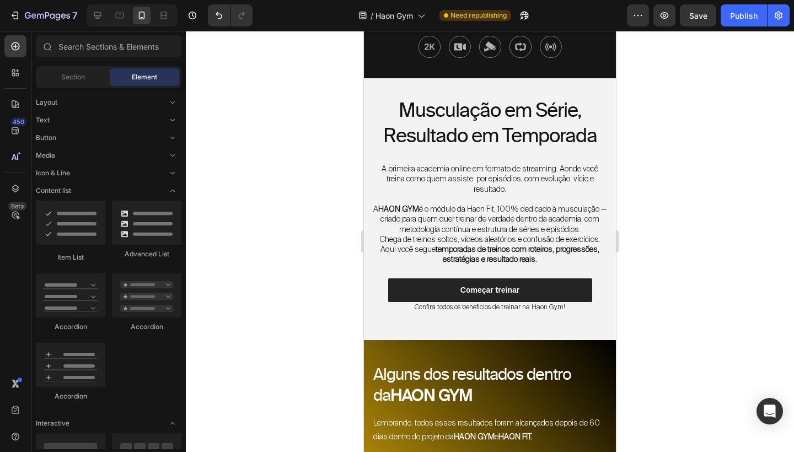
click at [610, 306] on div "Musculação em Série, Resultado em Temporada Heading A primeira academia online …" at bounding box center [490, 209] width 252 height 262
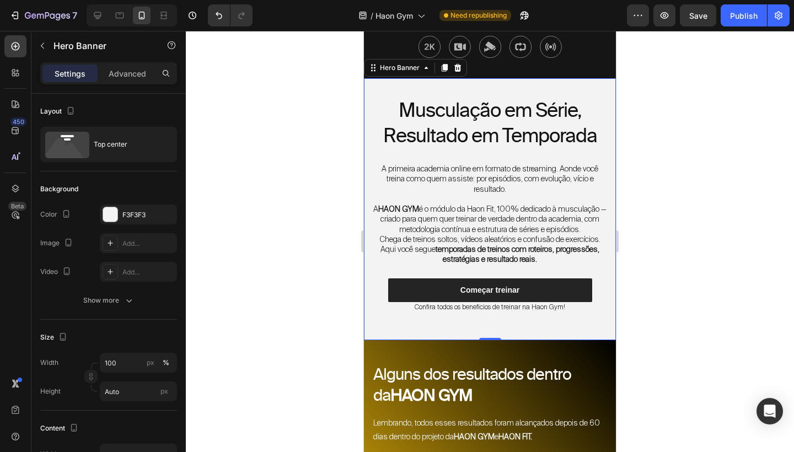
click at [606, 91] on div "Musculação em Série, Resultado em Temporada Heading A primeira academia online …" at bounding box center [490, 209] width 252 height 262
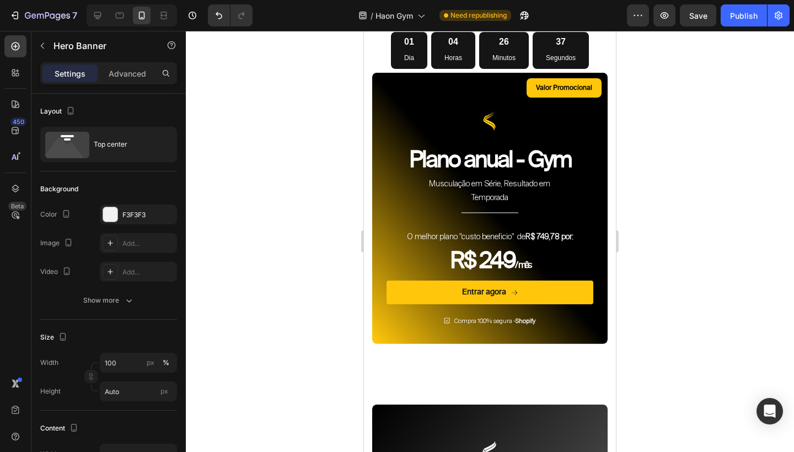
scroll to position [4483, 0]
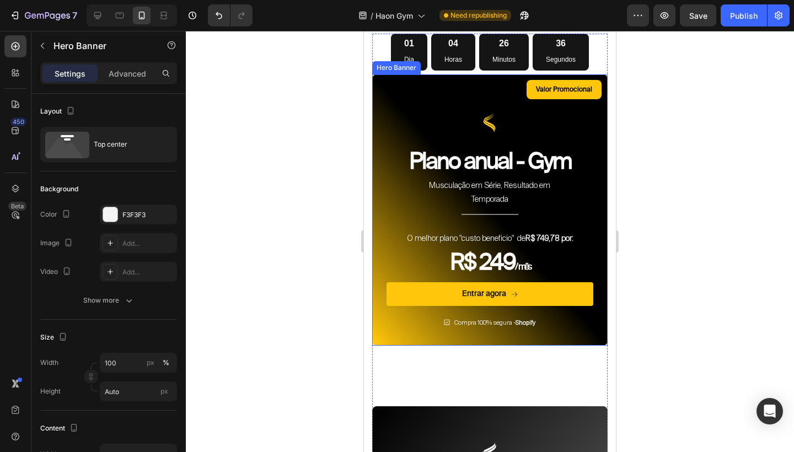
click at [460, 103] on div "Valor Promocional Text Block Row Image Plano anual - Gym Heading Musculação em …" at bounding box center [490, 210] width 224 height 260
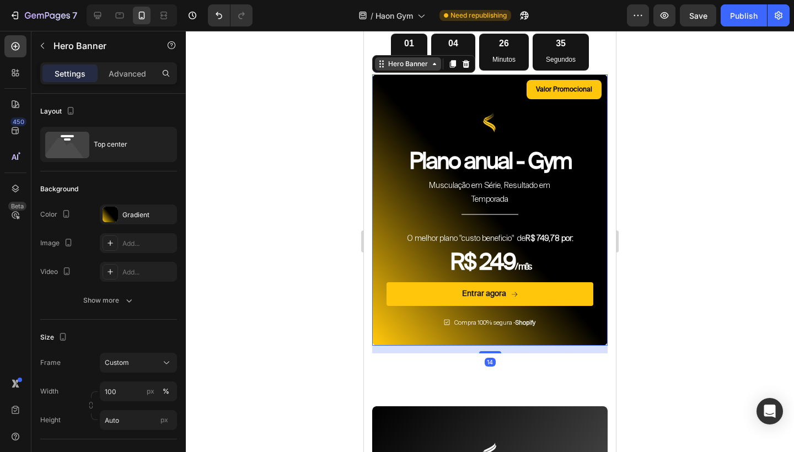
click at [407, 69] on div "Hero Banner" at bounding box center [408, 64] width 44 height 10
click at [402, 127] on div at bounding box center [489, 123] width 207 height 44
click at [407, 111] on div "Valor Promocional Text Block Row Image 0 Plano anual - Gym Heading Musculação e…" at bounding box center [490, 210] width 224 height 260
click at [407, 111] on div "Valor Promocional Text Block Row Image Plano anual - Gym Heading Musculação em …" at bounding box center [490, 210] width 224 height 260
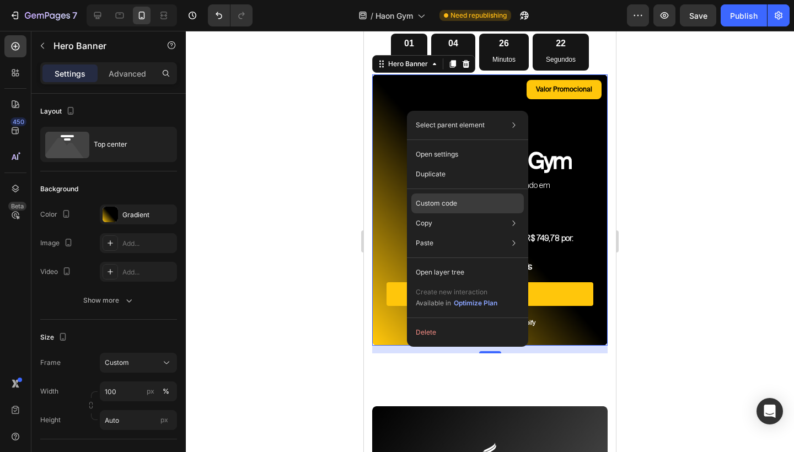
click at [439, 207] on p "Custom code" at bounding box center [436, 203] width 41 height 10
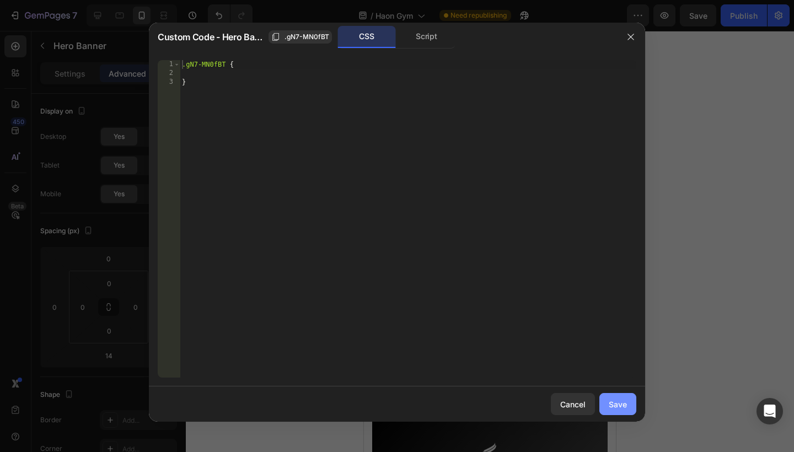
click at [624, 410] on button "Save" at bounding box center [617, 404] width 37 height 22
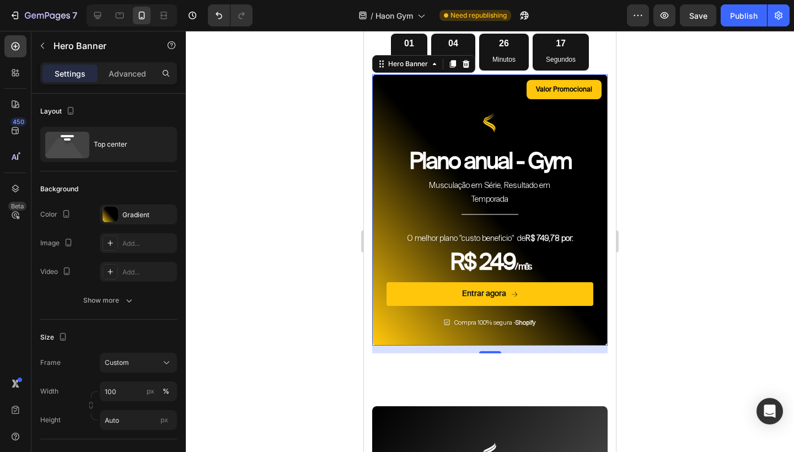
click at [651, 278] on div at bounding box center [490, 241] width 608 height 421
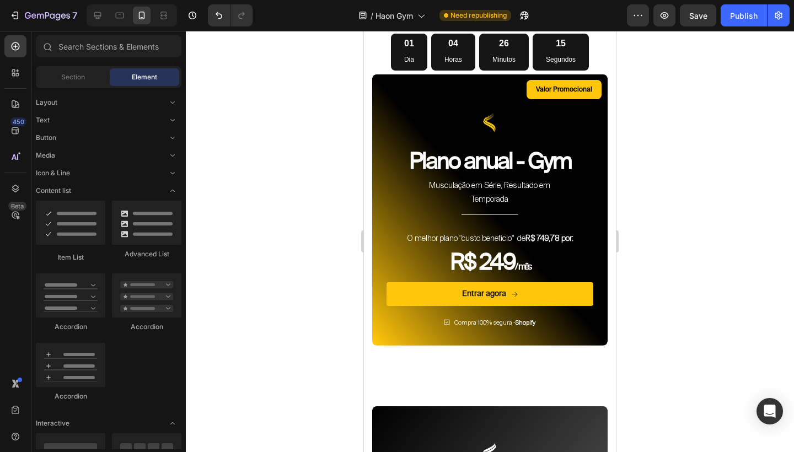
click at [609, 270] on div "Depoimentos dos alunos Heading Esses são alguns depoimentos filtrados na nossa …" at bounding box center [490, 101] width 252 height 1290
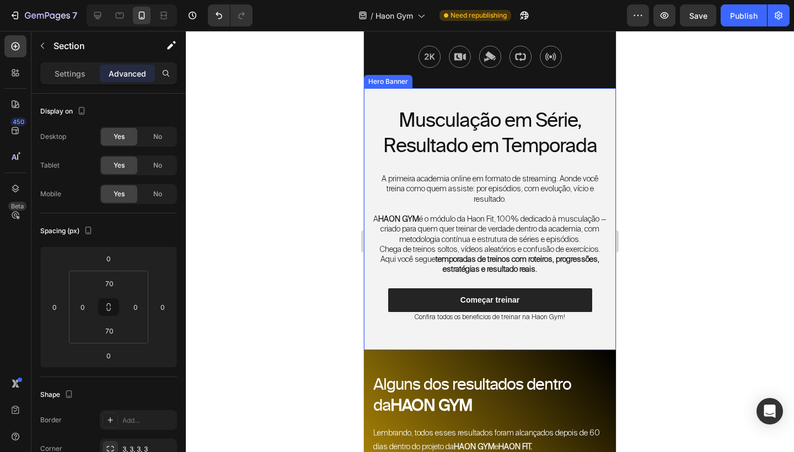
scroll to position [325, 0]
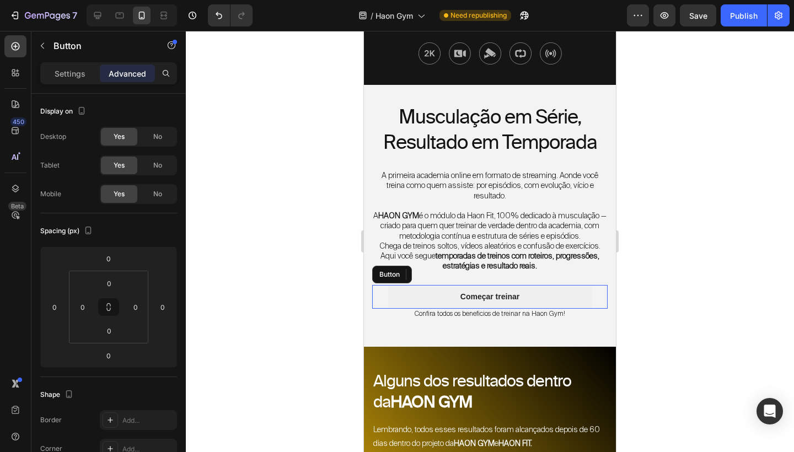
click at [574, 303] on button "Começar treinar" at bounding box center [490, 296] width 204 height 23
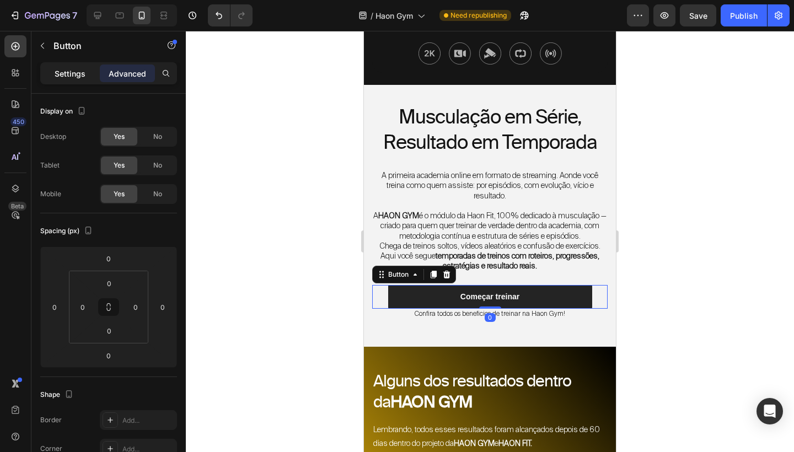
click at [83, 71] on p "Settings" at bounding box center [70, 74] width 31 height 12
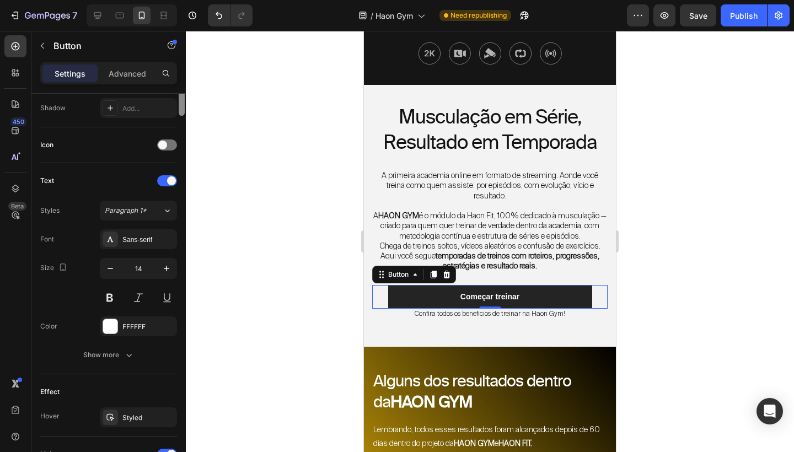
scroll to position [458, 0]
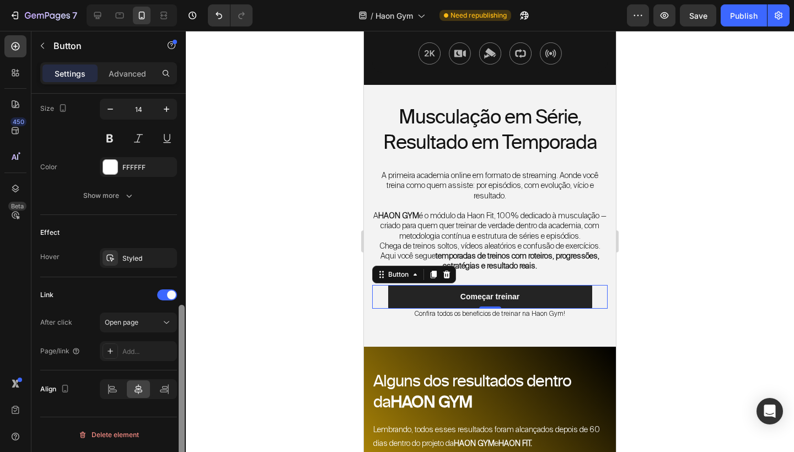
drag, startPoint x: 181, startPoint y: 179, endPoint x: 161, endPoint y: 451, distance: 273.6
click at [161, 451] on div "Size Width 370 Height Auto Padding 12, 24, 12, 24 Background Color 242424 Image…" at bounding box center [108, 289] width 154 height 390
click at [152, 344] on div "Add..." at bounding box center [138, 351] width 77 height 20
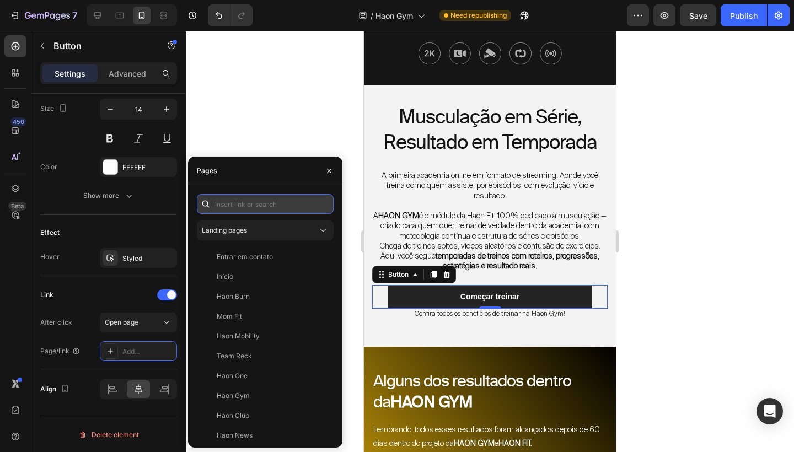
click at [259, 203] on input "text" at bounding box center [265, 204] width 137 height 20
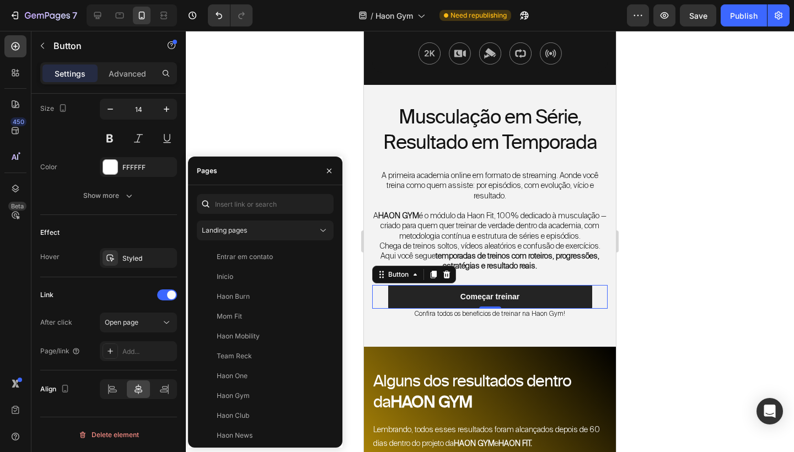
click at [646, 347] on div at bounding box center [490, 241] width 608 height 421
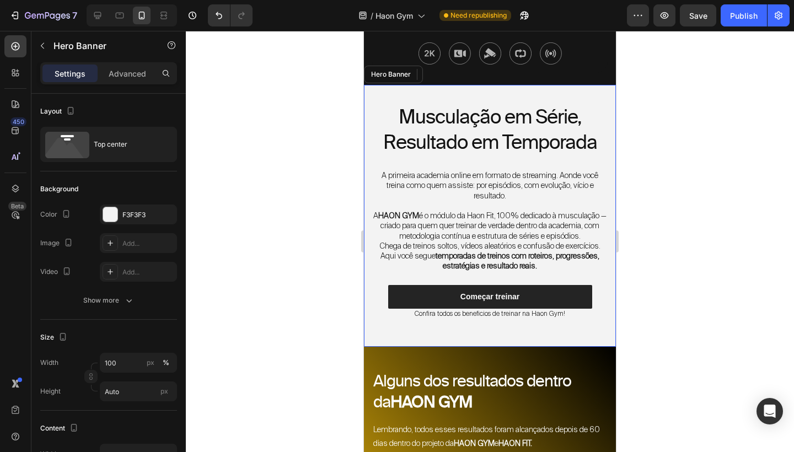
click at [608, 330] on div "Musculação em Série, Resultado em Temporada Heading A primeira academia online …" at bounding box center [490, 216] width 252 height 262
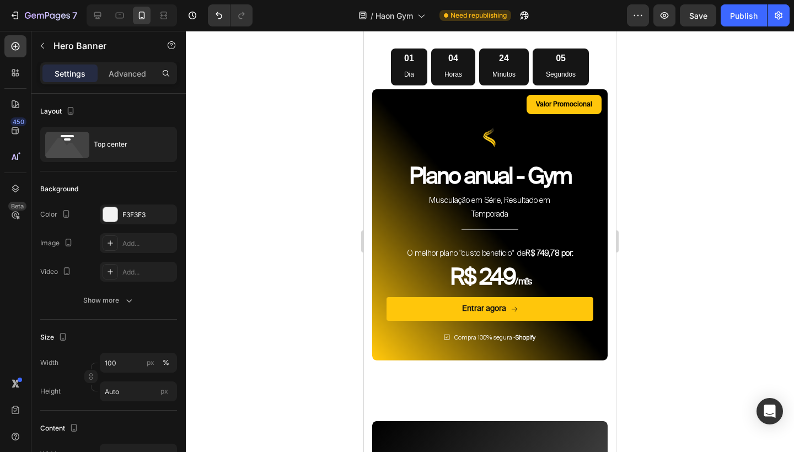
scroll to position [4471, 0]
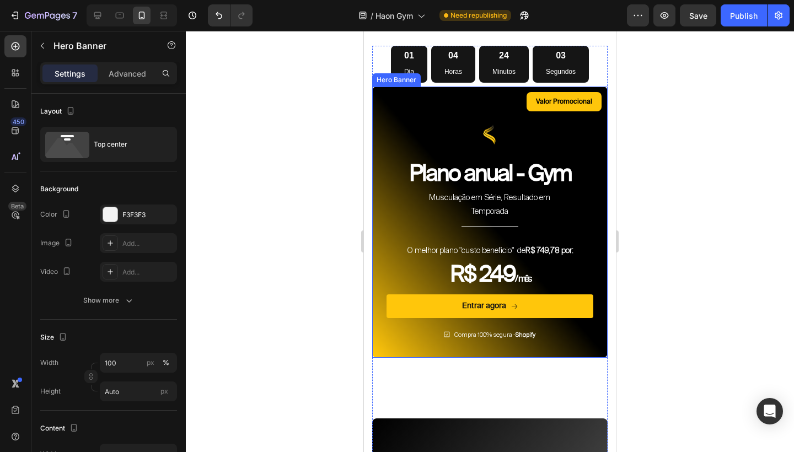
click at [437, 130] on div "Valor Promocional Text Block Row Image Plano anual - Gym Heading Musculação em …" at bounding box center [490, 222] width 224 height 260
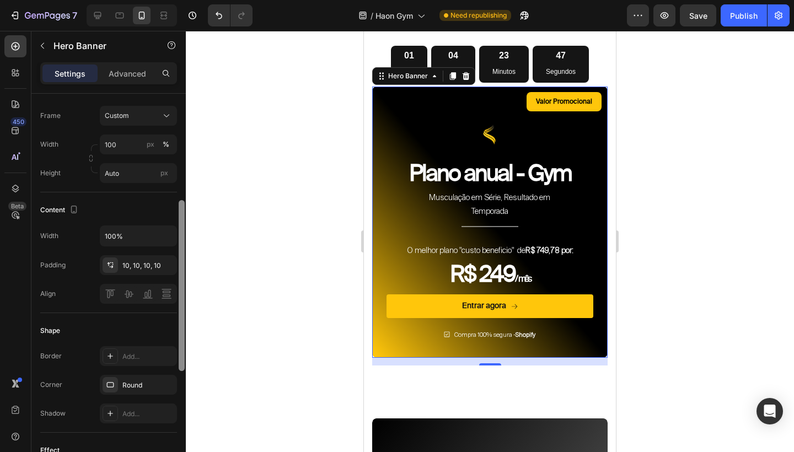
scroll to position [246, 0]
drag, startPoint x: 179, startPoint y: 327, endPoint x: 177, endPoint y: 234, distance: 92.6
click at [179, 234] on div at bounding box center [182, 286] width 6 height 171
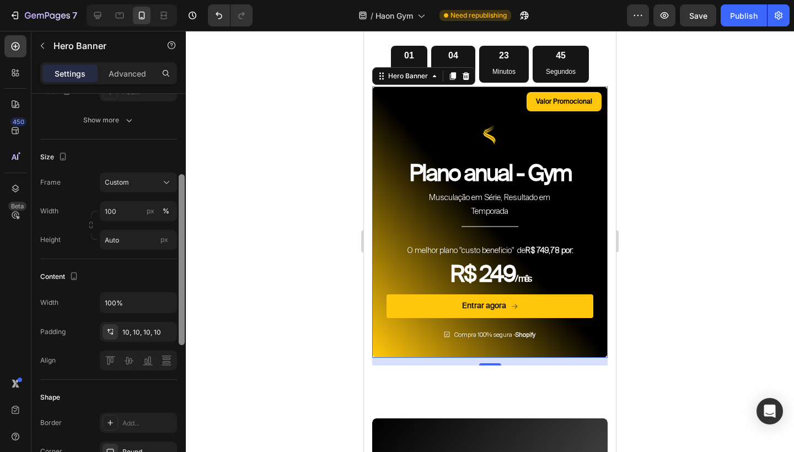
scroll to position [179, 0]
drag, startPoint x: 180, startPoint y: 239, endPoint x: 180, endPoint y: 209, distance: 29.2
click at [180, 209] on div at bounding box center [182, 257] width 6 height 171
click at [166, 184] on icon at bounding box center [166, 183] width 11 height 11
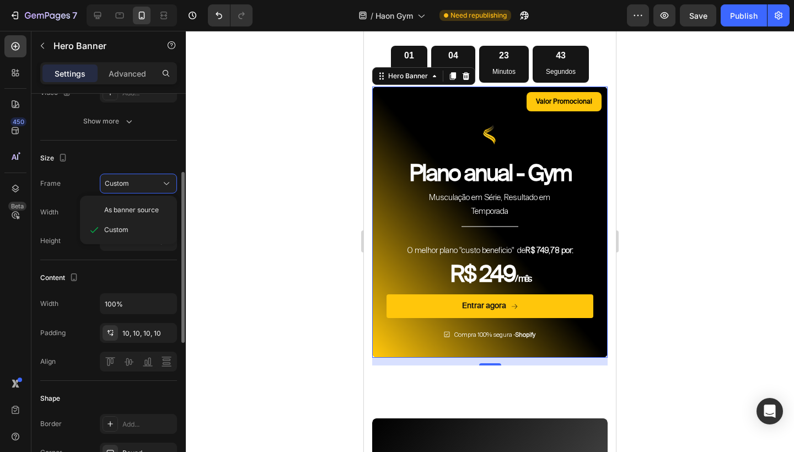
click at [171, 158] on div "Size" at bounding box center [108, 158] width 137 height 18
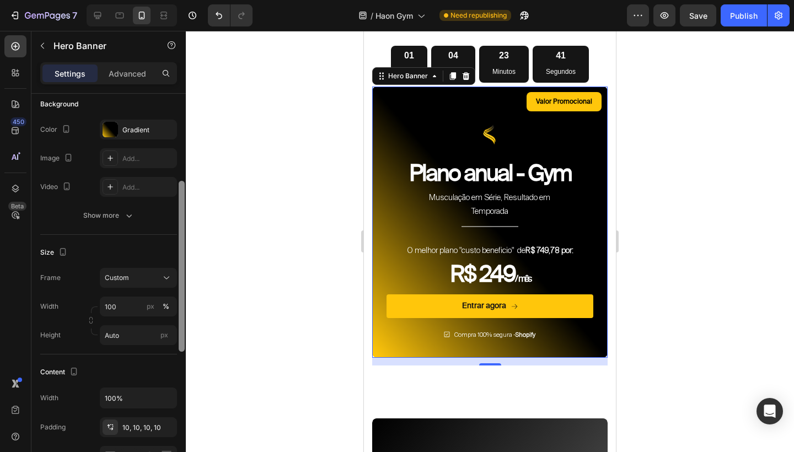
scroll to position [78, 0]
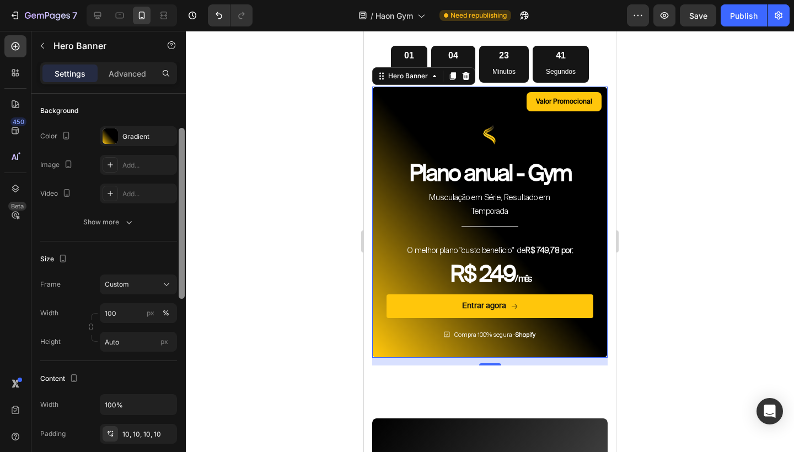
drag, startPoint x: 184, startPoint y: 189, endPoint x: 184, endPoint y: 145, distance: 44.1
click at [184, 145] on div at bounding box center [182, 213] width 6 height 171
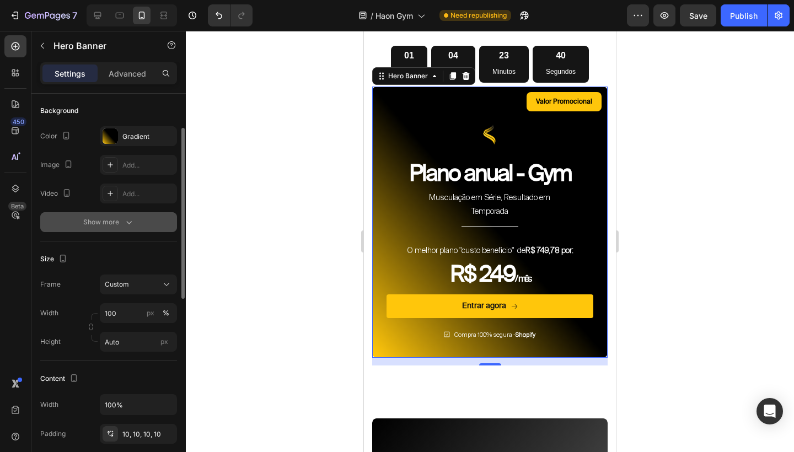
click at [131, 219] on icon "button" at bounding box center [128, 222] width 11 height 11
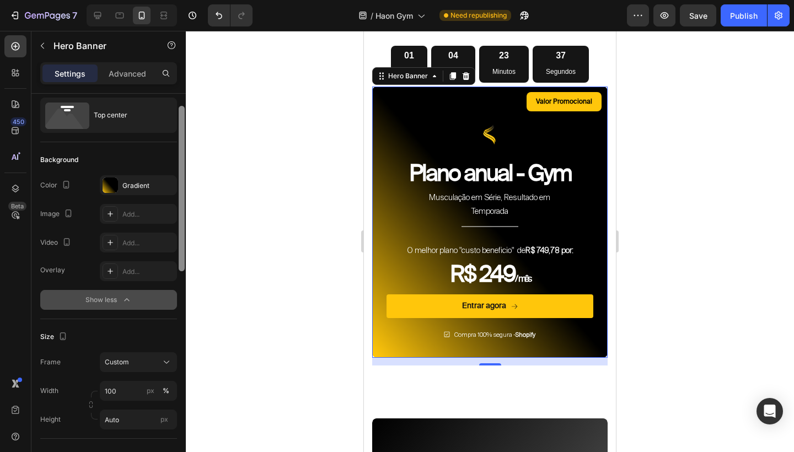
scroll to position [0, 0]
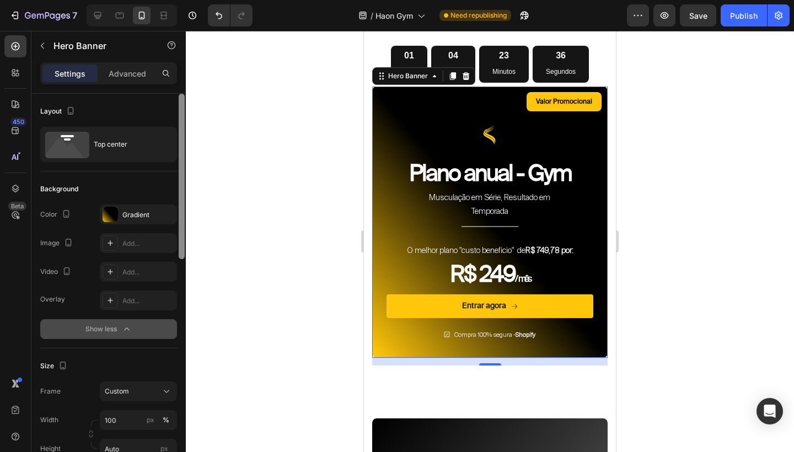
drag, startPoint x: 180, startPoint y: 229, endPoint x: 180, endPoint y: 169, distance: 60.1
click at [180, 169] on div at bounding box center [182, 176] width 6 height 165
click at [129, 76] on p "Advanced" at bounding box center [127, 74] width 37 height 12
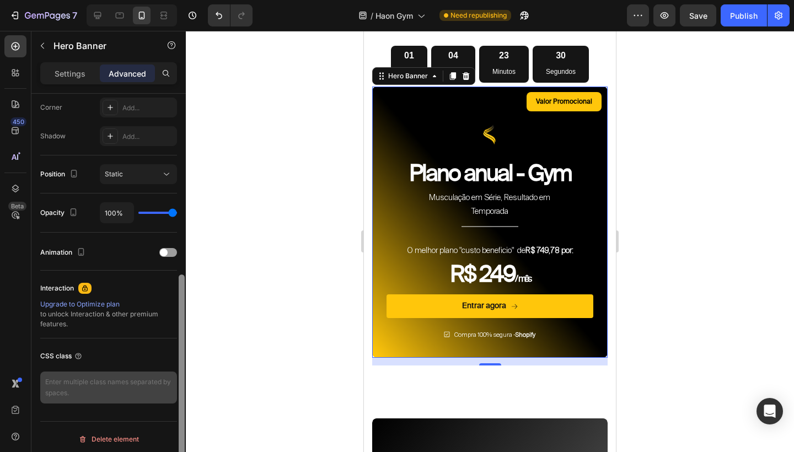
scroll to position [346, 0]
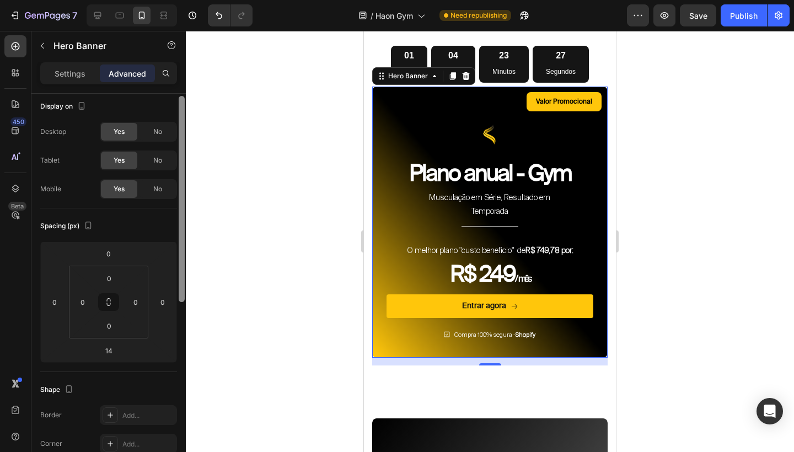
drag, startPoint x: 180, startPoint y: 180, endPoint x: 172, endPoint y: 181, distance: 7.8
click at [171, 181] on div "Display on Desktop Yes No Tablet Yes No Mobile Yes No Spacing (px) 0 0 14 0 0 0…" at bounding box center [108, 289] width 154 height 390
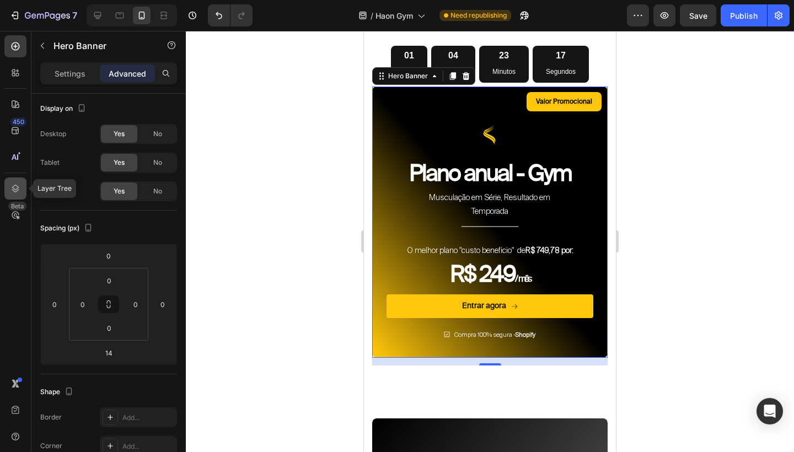
click at [17, 187] on icon at bounding box center [15, 188] width 11 height 11
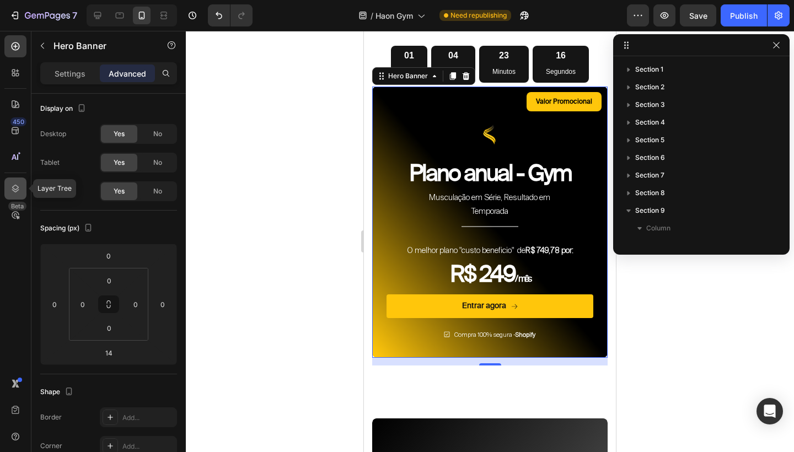
scroll to position [171, 0]
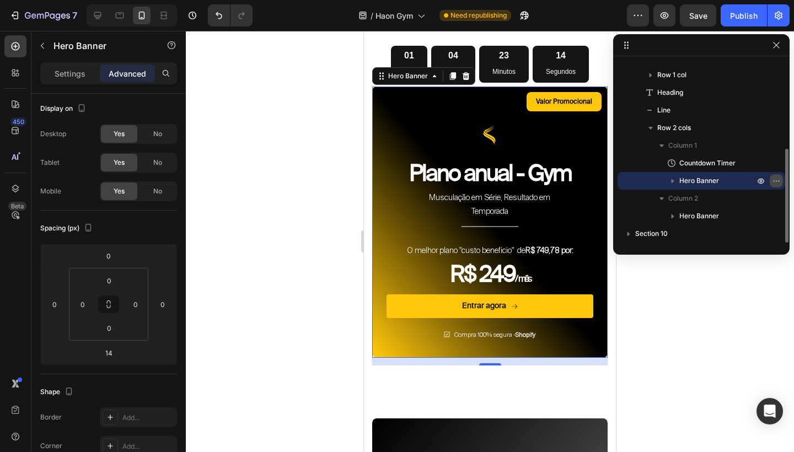
click at [778, 181] on icon "button" at bounding box center [778, 180] width 1 height 1
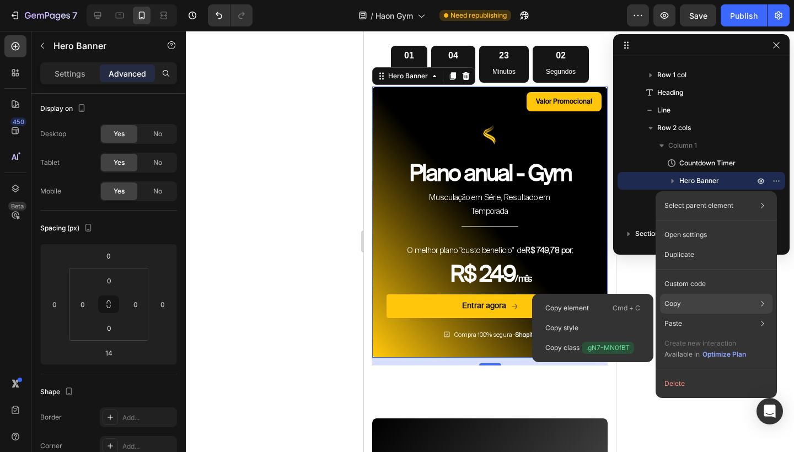
click at [680, 302] on p "Copy" at bounding box center [672, 304] width 17 height 10
click at [631, 346] on span ".gN7-MN0fBT" at bounding box center [608, 348] width 52 height 12
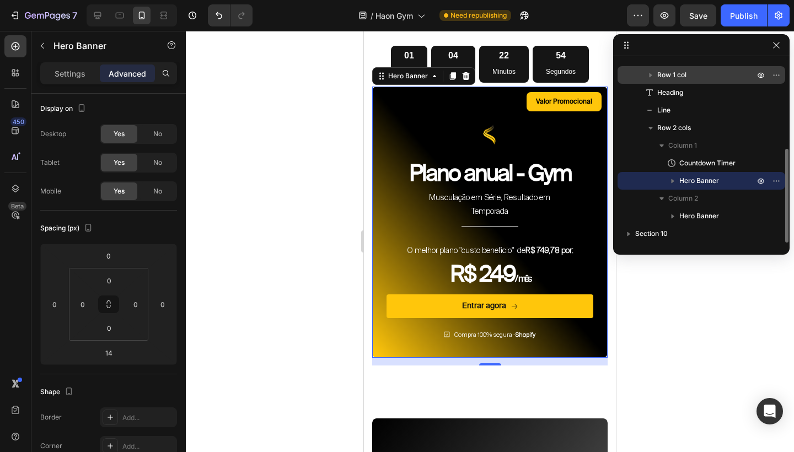
click at [681, 79] on span "Row 1 col" at bounding box center [671, 74] width 29 height 11
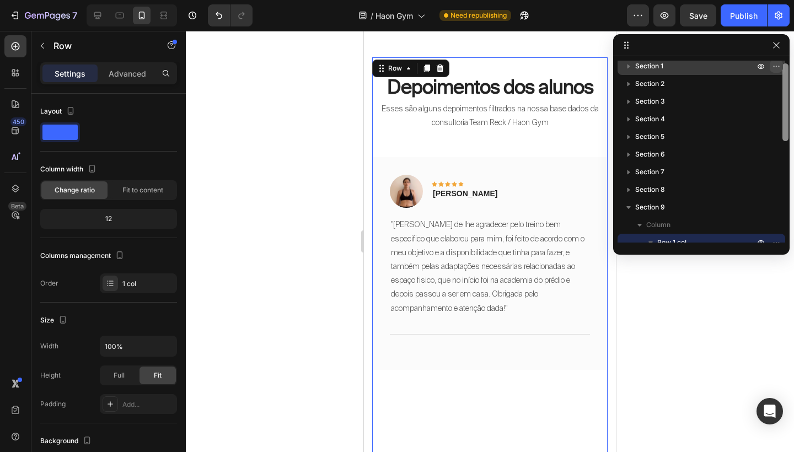
scroll to position [0, 0]
drag, startPoint x: 784, startPoint y: 144, endPoint x: 780, endPoint y: 69, distance: 75.1
click at [780, 69] on div "Section 1 Section 2 Section 3 Section 4 Section 5 Section 6 Section 7 Section 8…" at bounding box center [701, 152] width 176 height 182
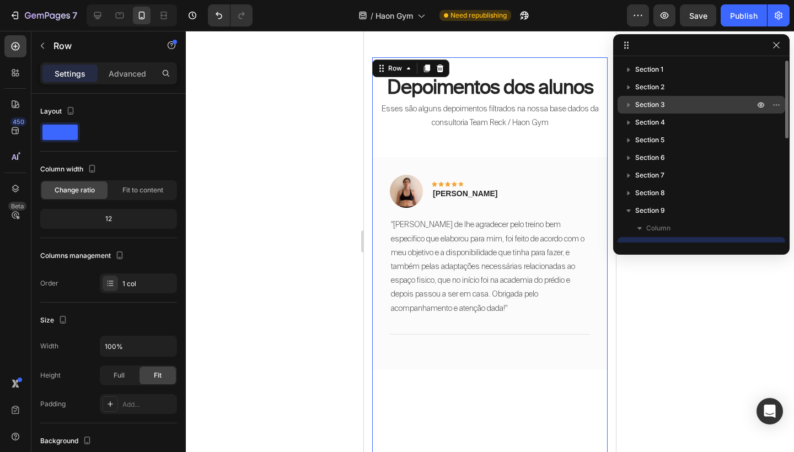
click at [718, 112] on div "Section 3" at bounding box center [701, 105] width 159 height 18
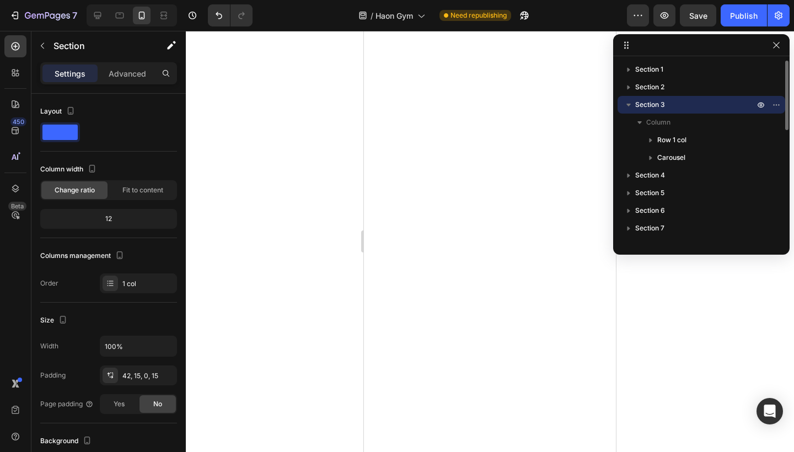
scroll to position [609, 0]
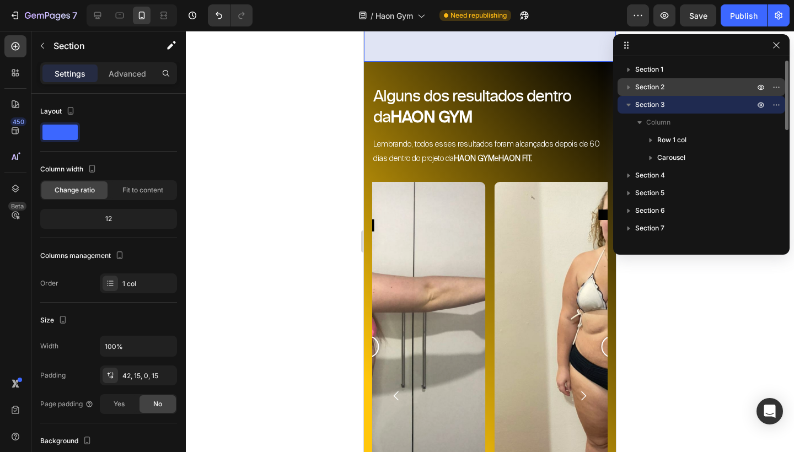
click at [721, 88] on p "Section 2" at bounding box center [695, 87] width 121 height 11
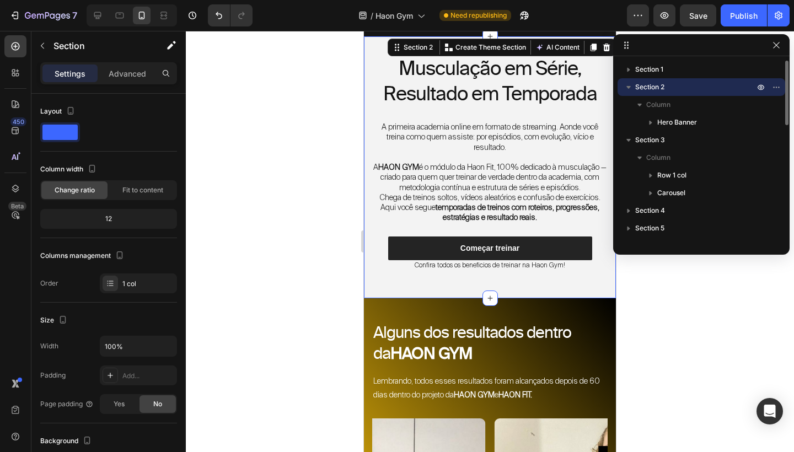
scroll to position [340, 0]
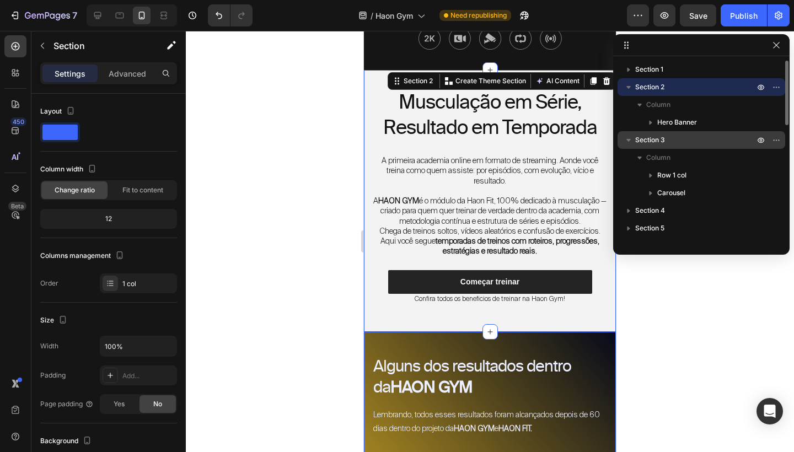
click at [685, 135] on p "Section 3" at bounding box center [695, 139] width 121 height 11
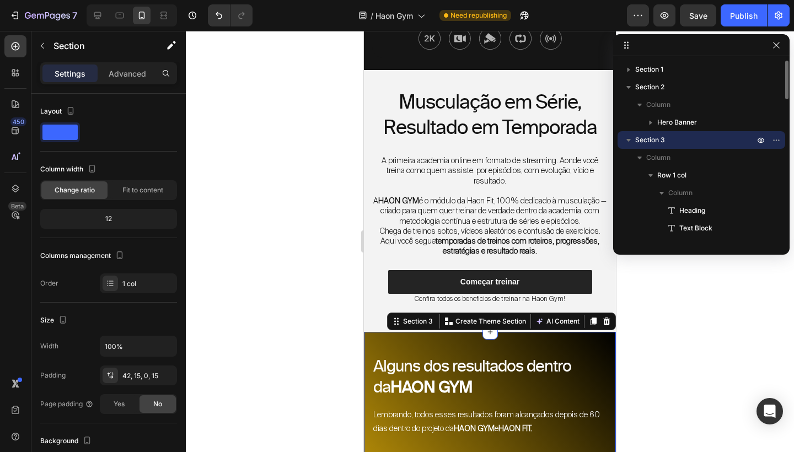
scroll to position [609, 0]
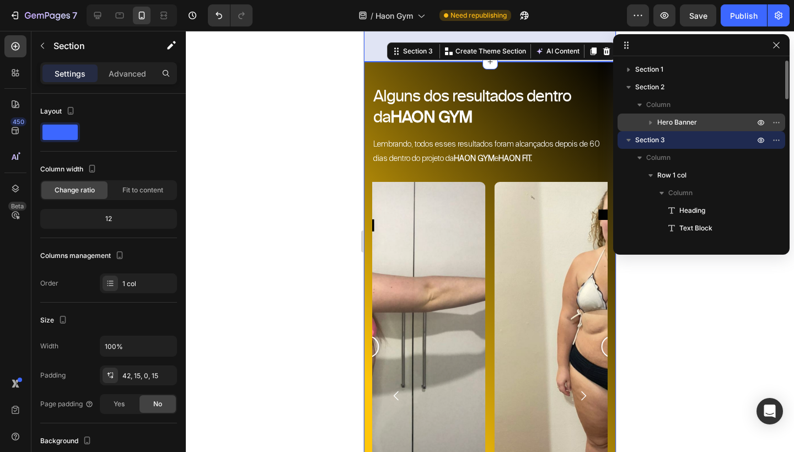
click at [688, 121] on span "Hero Banner" at bounding box center [677, 122] width 40 height 11
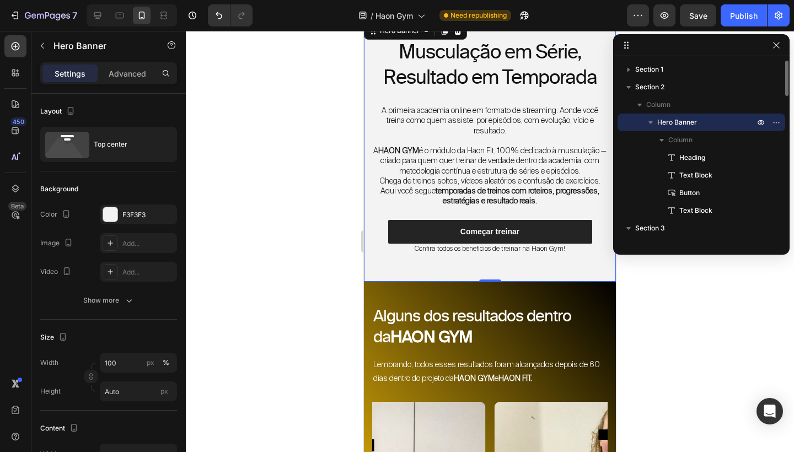
scroll to position [340, 0]
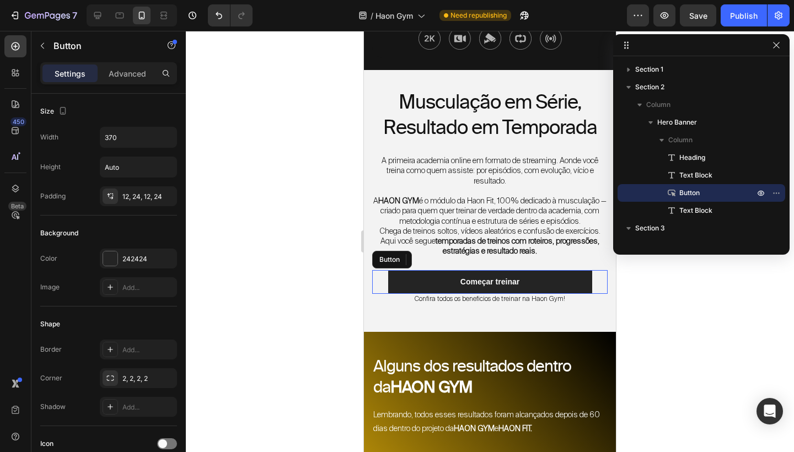
click at [545, 285] on button "Começar treinar" at bounding box center [490, 281] width 204 height 23
click at [778, 191] on icon "button" at bounding box center [776, 193] width 9 height 9
click at [564, 290] on button "Começar treinar" at bounding box center [490, 281] width 204 height 23
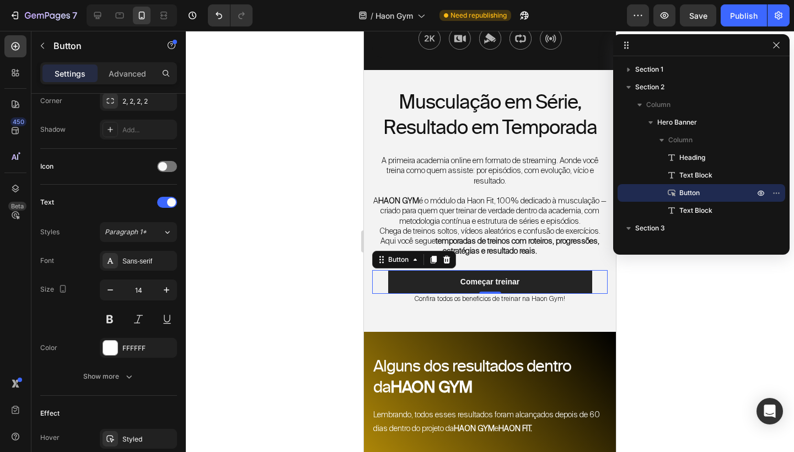
scroll to position [417, 0]
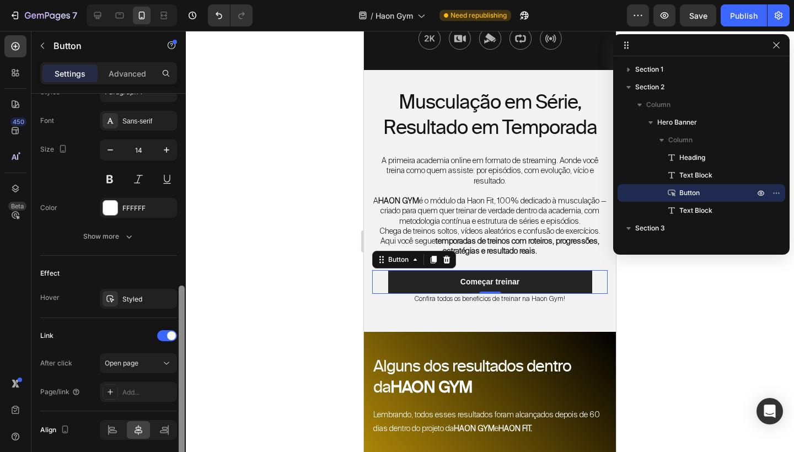
drag, startPoint x: 180, startPoint y: 259, endPoint x: 169, endPoint y: 451, distance: 192.7
click at [169, 451] on div "Size Width 370 Height Auto Padding 12, 24, 12, 24 Background Color 242424 Image…" at bounding box center [108, 289] width 154 height 390
click at [150, 390] on div "Add..." at bounding box center [148, 392] width 52 height 10
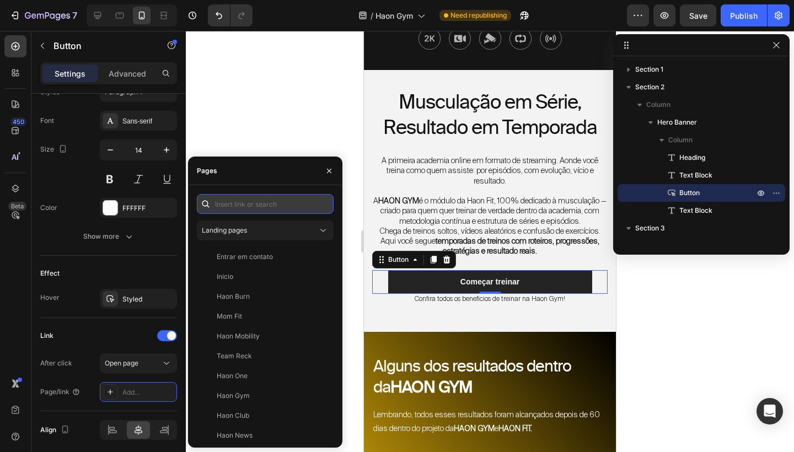
click at [245, 209] on input "text" at bounding box center [265, 204] width 137 height 20
paste input ".gN7-MN0fBT"
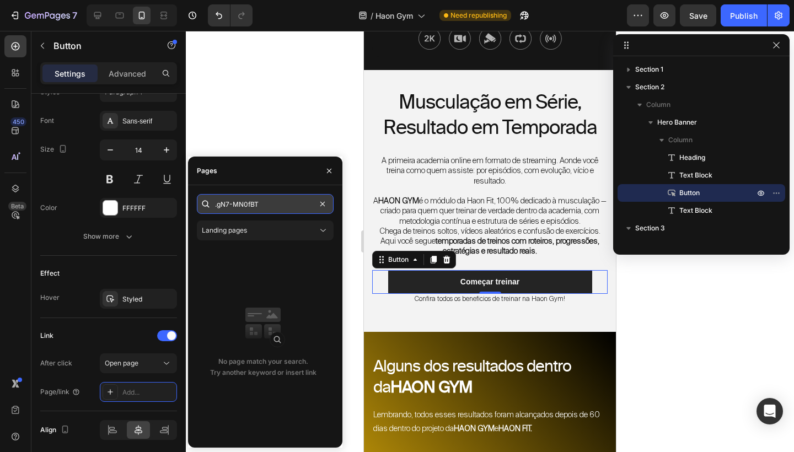
type input ".gN7-MN0fBT"
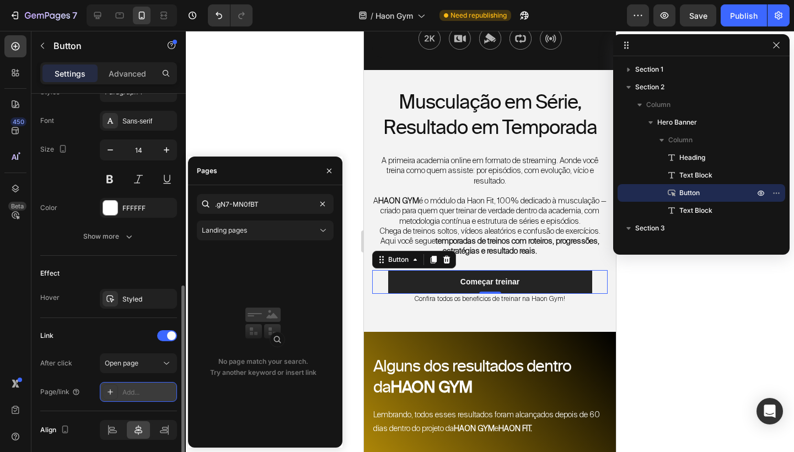
click at [134, 396] on div "Add..." at bounding box center [148, 392] width 52 height 10
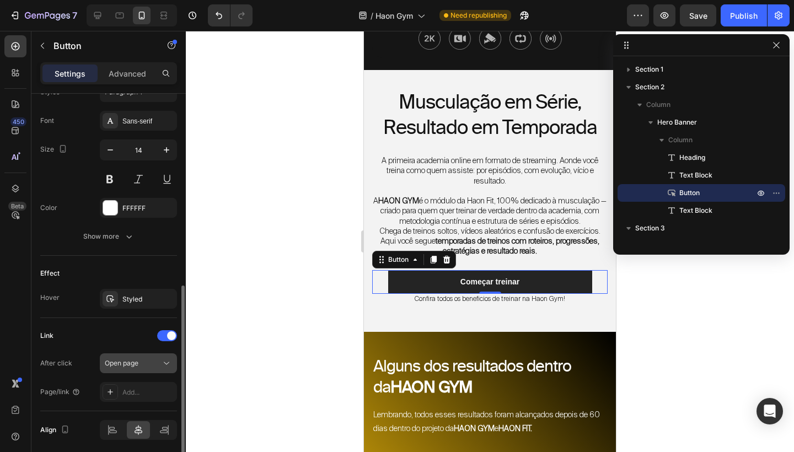
click at [146, 361] on div "Open page" at bounding box center [133, 363] width 56 height 10
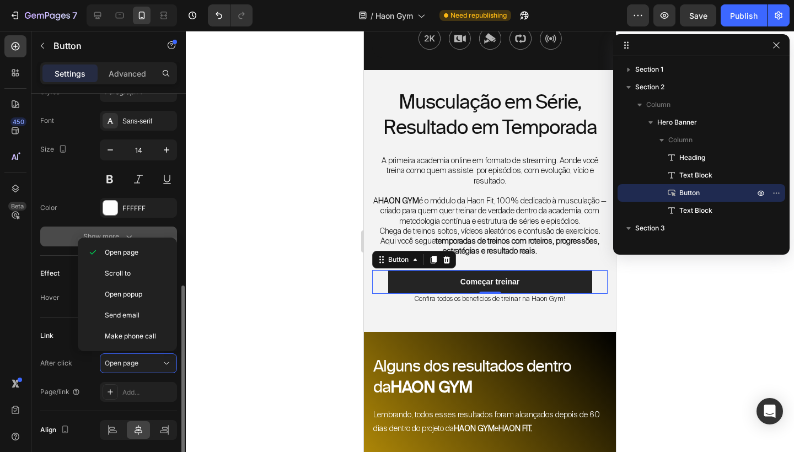
click at [65, 236] on button "Show more" at bounding box center [108, 237] width 137 height 20
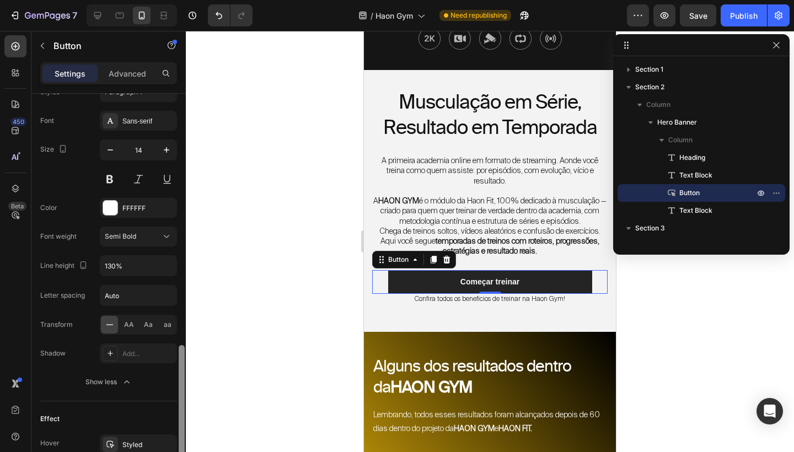
scroll to position [534, 0]
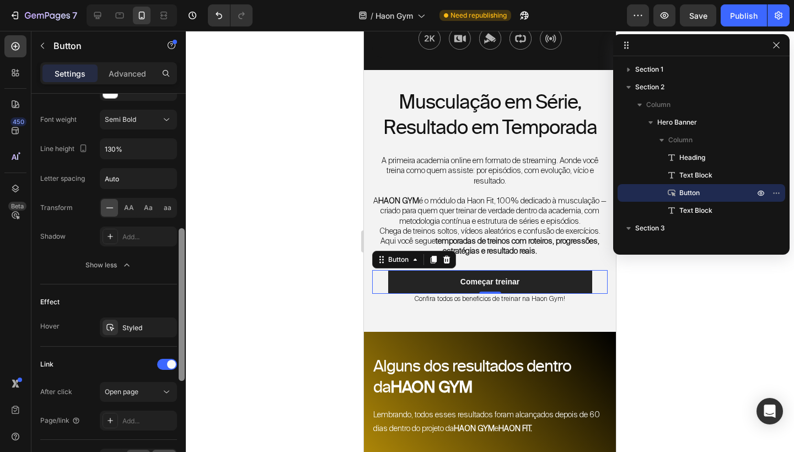
drag, startPoint x: 180, startPoint y: 397, endPoint x: 174, endPoint y: 451, distance: 54.4
click at [175, 451] on div "Size Width 370 Height Auto Padding 12, 24, 12, 24 Background Color 242424 Image…" at bounding box center [108, 289] width 154 height 390
click at [778, 190] on icon "button" at bounding box center [776, 193] width 9 height 9
click at [340, 320] on div at bounding box center [490, 241] width 608 height 421
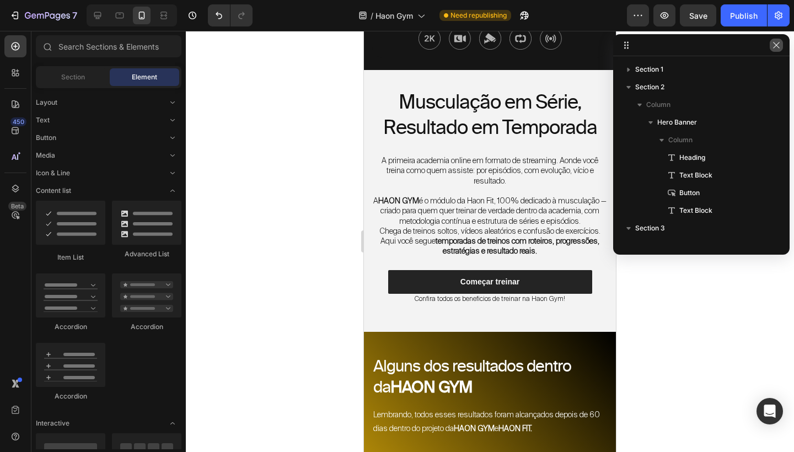
click at [775, 44] on icon "button" at bounding box center [776, 45] width 6 height 6
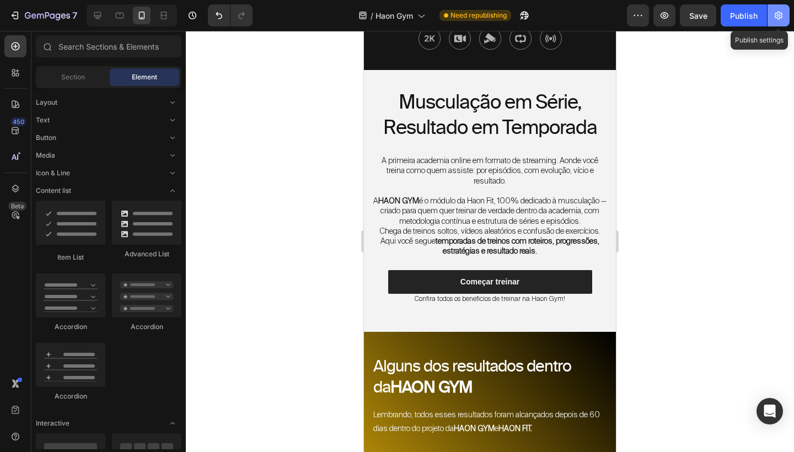
click at [776, 21] on button "button" at bounding box center [778, 15] width 22 height 22
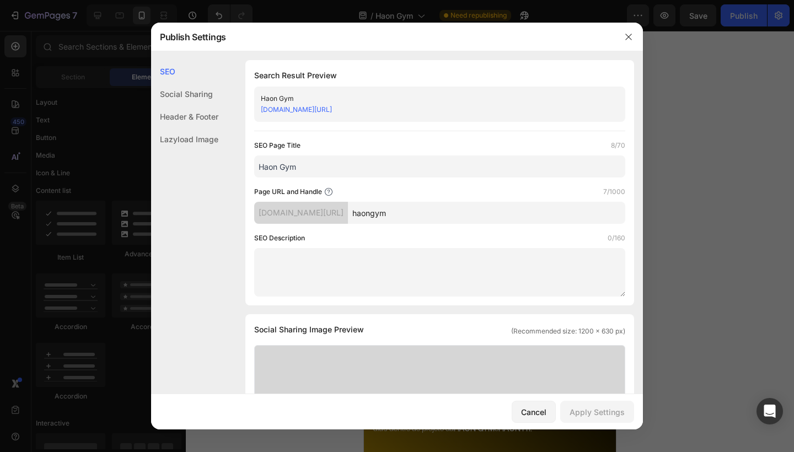
click at [207, 105] on div "Social Sharing" at bounding box center [184, 116] width 67 height 23
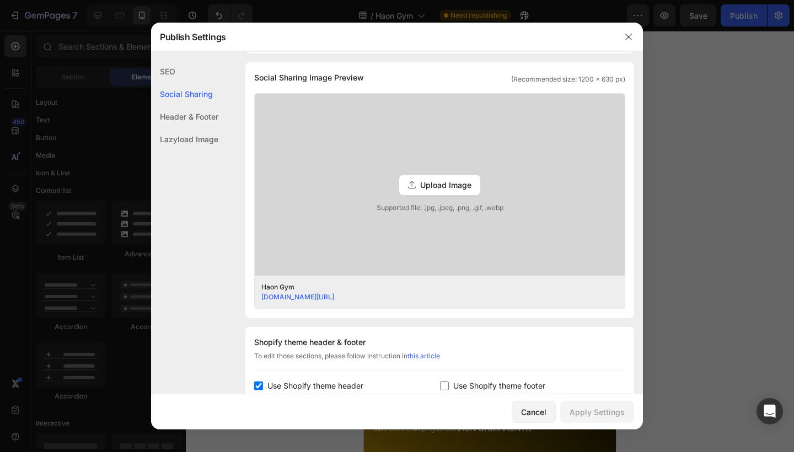
click at [204, 128] on div "Header & Footer" at bounding box center [184, 139] width 67 height 23
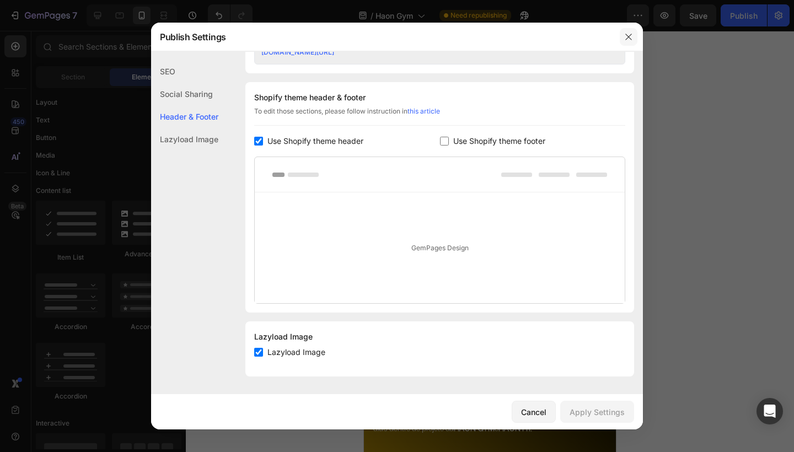
click at [626, 42] on button "button" at bounding box center [629, 37] width 18 height 18
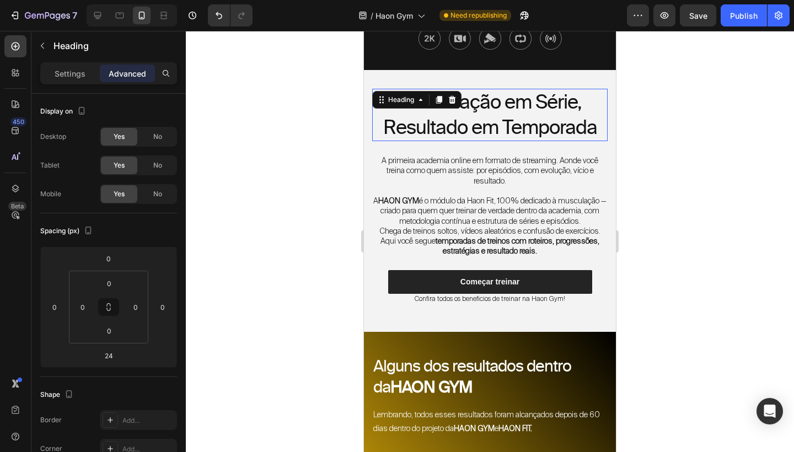
drag, startPoint x: 962, startPoint y: 147, endPoint x: 599, endPoint y: 116, distance: 365.1
click at [599, 116] on h2 "Musculação em Série, Resultado em Temporada" at bounding box center [489, 115] width 235 height 52
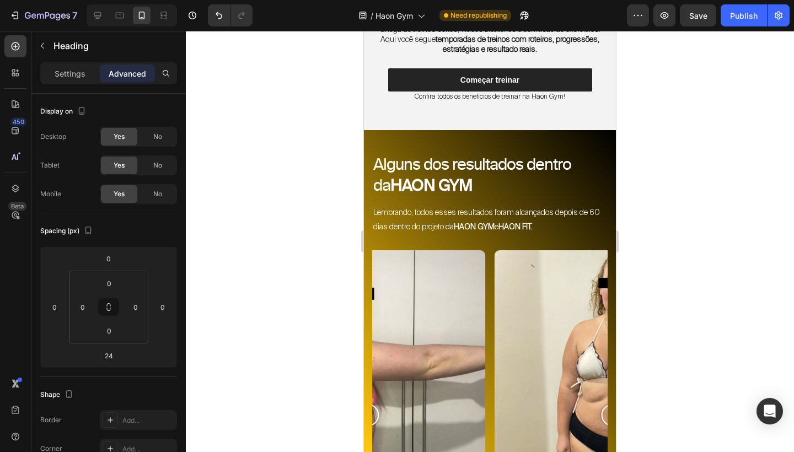
scroll to position [605, 0]
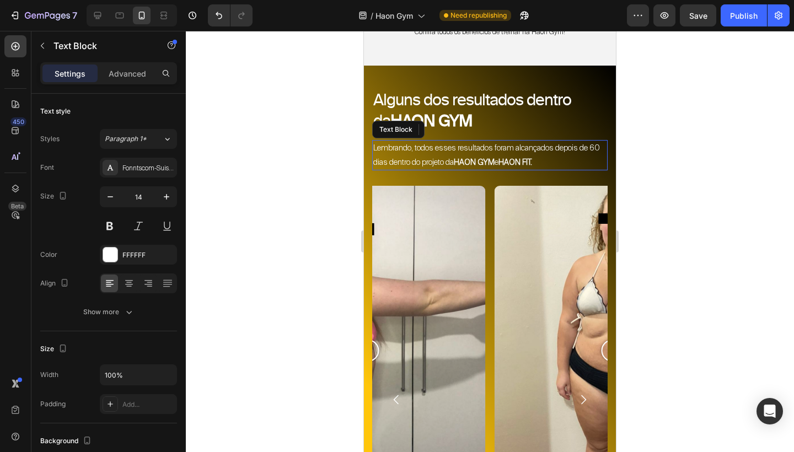
click at [507, 158] on p "Lembrando, todos esses resultados foram alcançados depois de 60 dias dentro do …" at bounding box center [489, 155] width 233 height 28
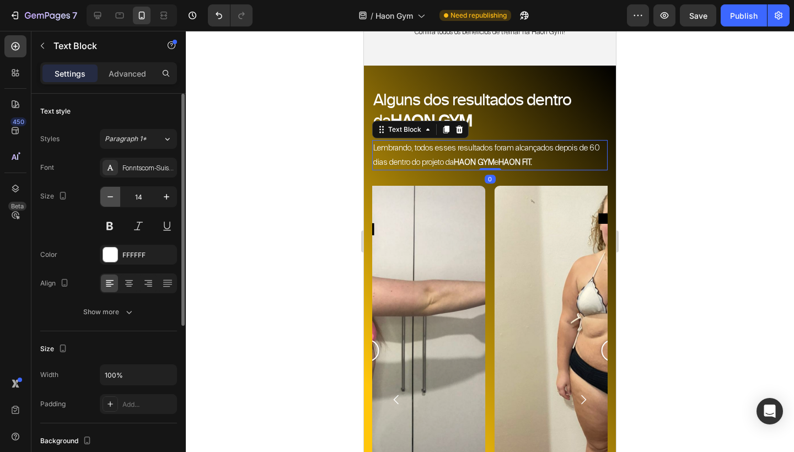
click at [107, 198] on icon "button" at bounding box center [110, 196] width 11 height 11
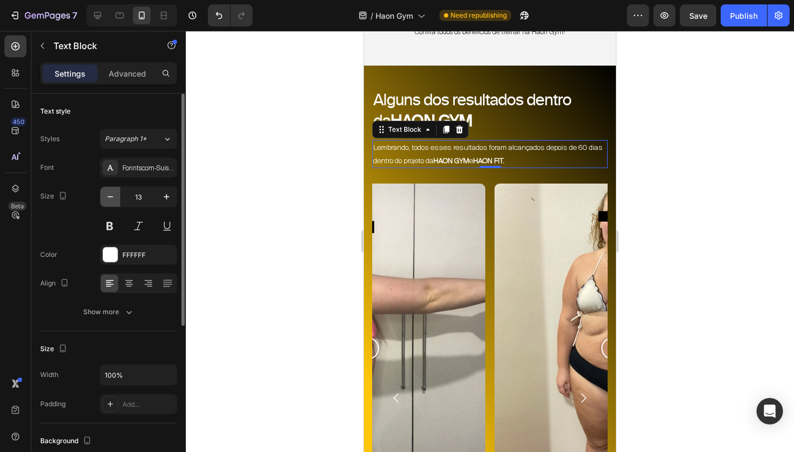
click at [107, 198] on icon "button" at bounding box center [110, 196] width 11 height 11
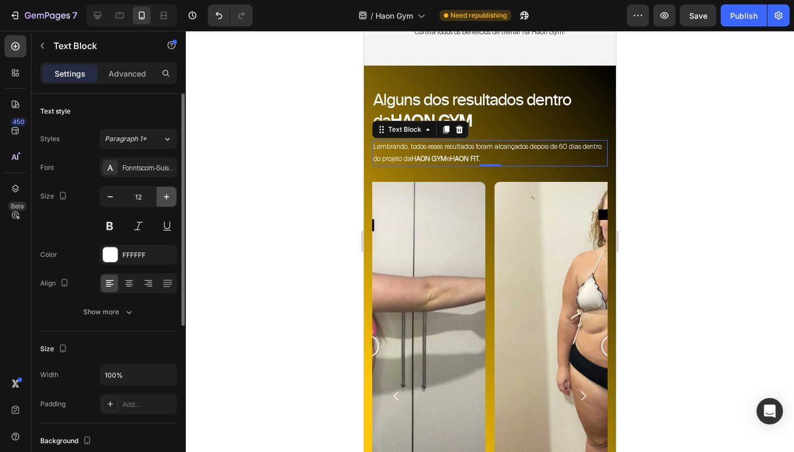
click at [170, 196] on icon "button" at bounding box center [166, 196] width 11 height 11
type input "13"
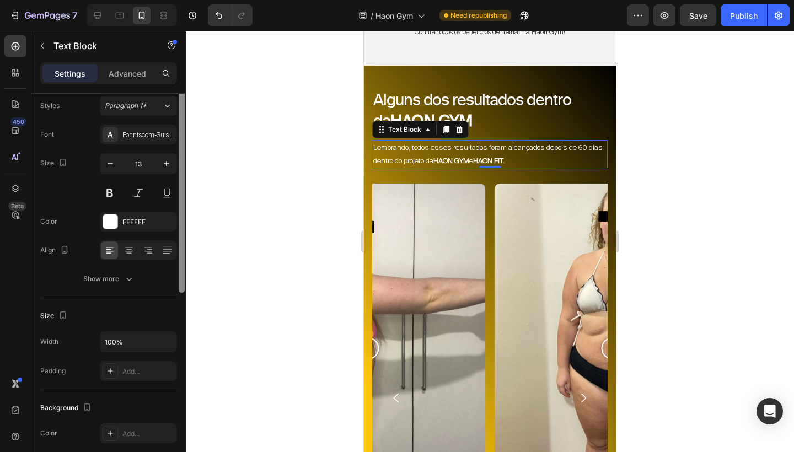
drag, startPoint x: 181, startPoint y: 220, endPoint x: 181, endPoint y: 243, distance: 23.2
click at [181, 244] on div at bounding box center [182, 177] width 6 height 232
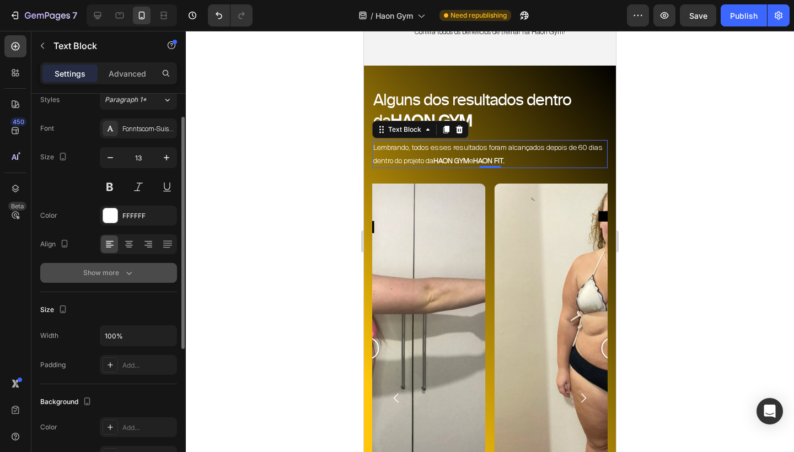
click at [109, 277] on div "Show more" at bounding box center [108, 272] width 51 height 11
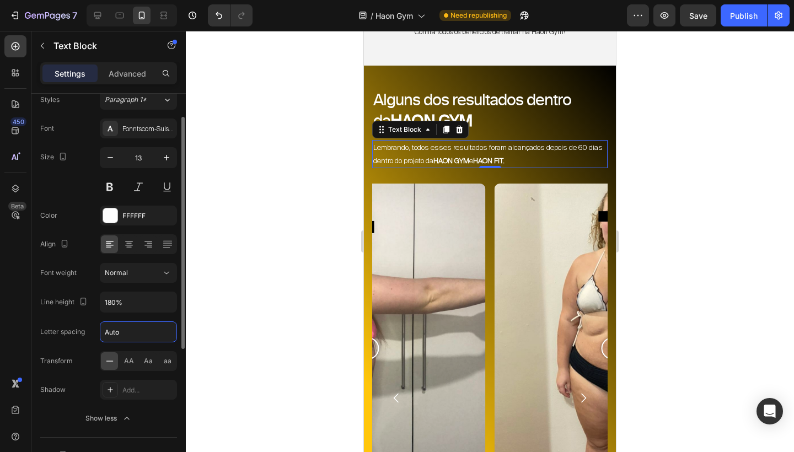
click at [123, 330] on input "Auto" at bounding box center [138, 332] width 76 height 20
type input "A"
click at [112, 303] on input "180%" at bounding box center [138, 302] width 76 height 20
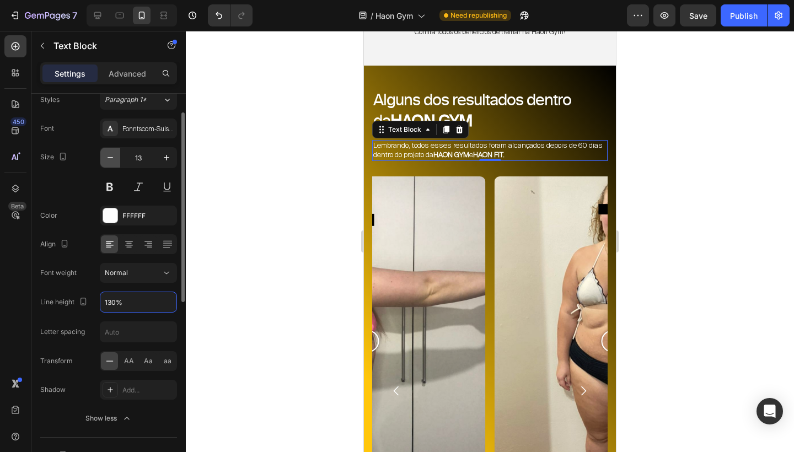
type input "130%"
click at [112, 153] on icon "button" at bounding box center [110, 157] width 11 height 11
type input "12"
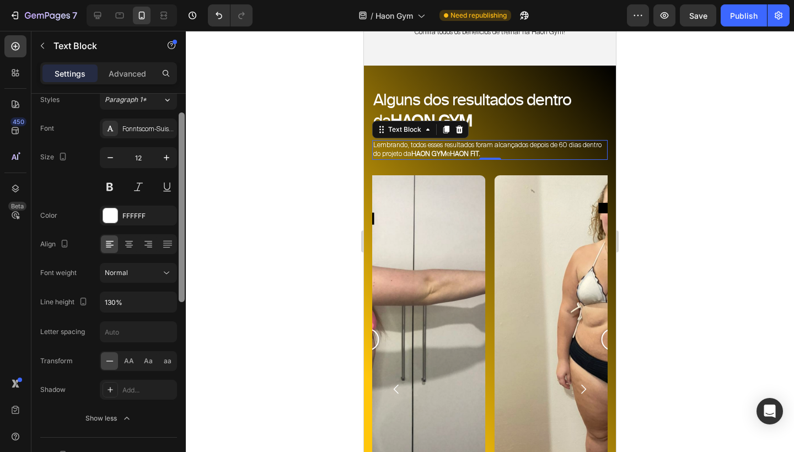
scroll to position [409, 0]
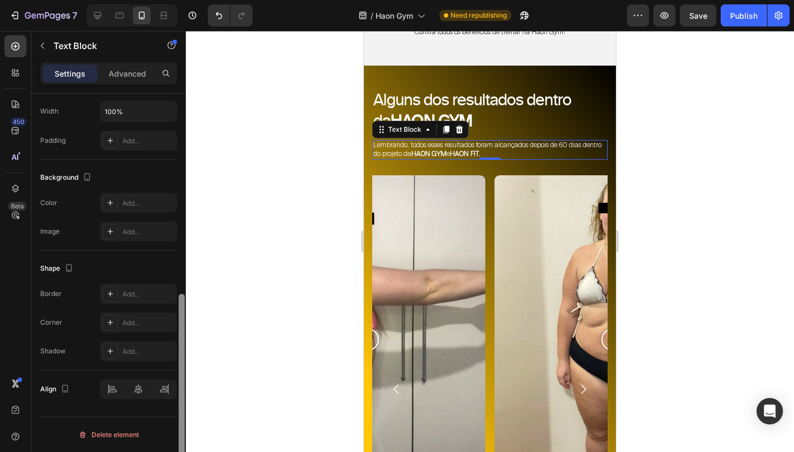
drag, startPoint x: 185, startPoint y: 259, endPoint x: 182, endPoint y: 332, distance: 73.9
click at [182, 332] on div at bounding box center [181, 289] width 8 height 390
click at [116, 109] on input "100%" at bounding box center [138, 111] width 76 height 20
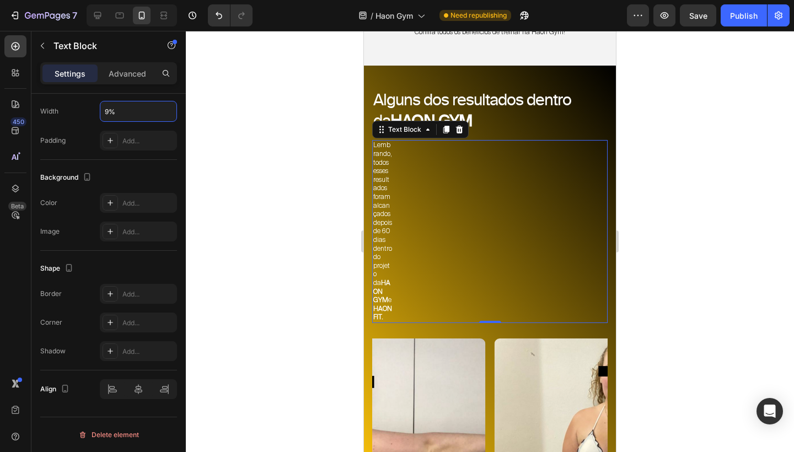
type input "90%"
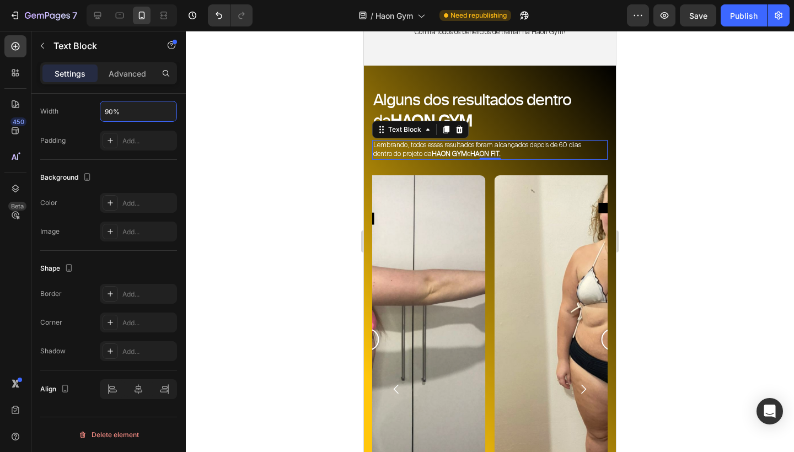
drag, startPoint x: 954, startPoint y: 158, endPoint x: 590, endPoint y: 127, distance: 365.1
click at [590, 127] on h2 "Alguns dos resultados dentro da HAON GYM" at bounding box center [489, 111] width 235 height 44
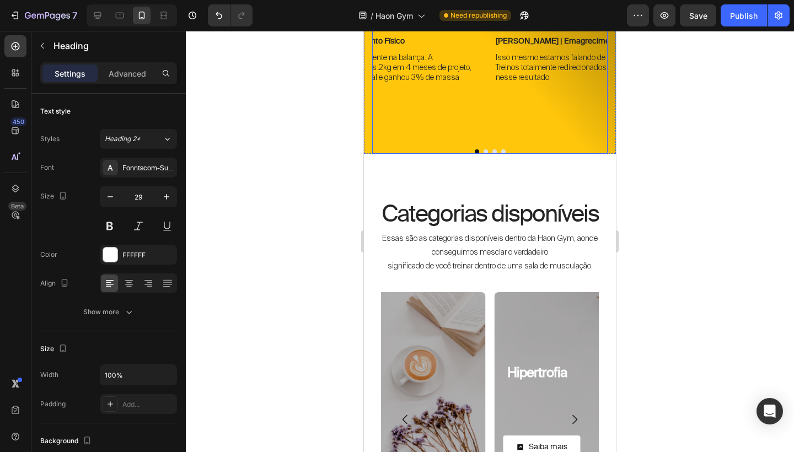
scroll to position [1098, 0]
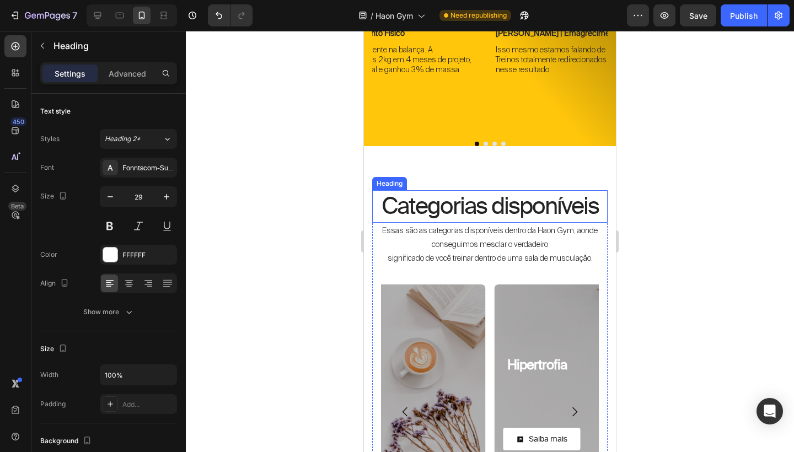
click at [516, 200] on h2 "Categorias disponíveis" at bounding box center [489, 206] width 235 height 33
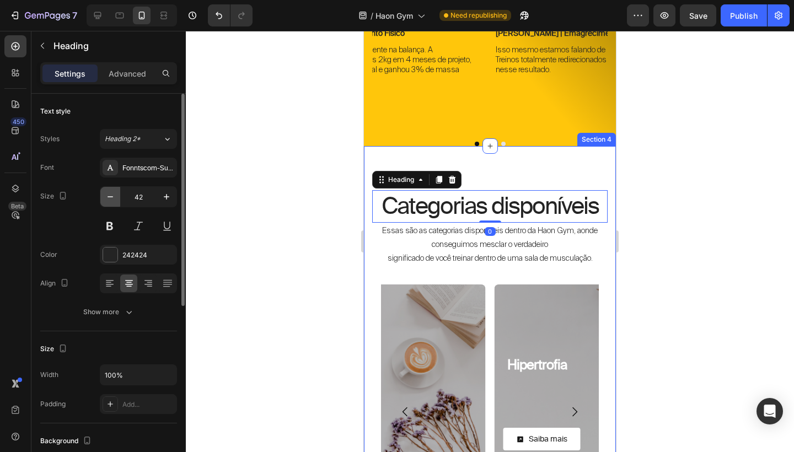
click at [110, 202] on icon "button" at bounding box center [110, 196] width 11 height 11
type input "40"
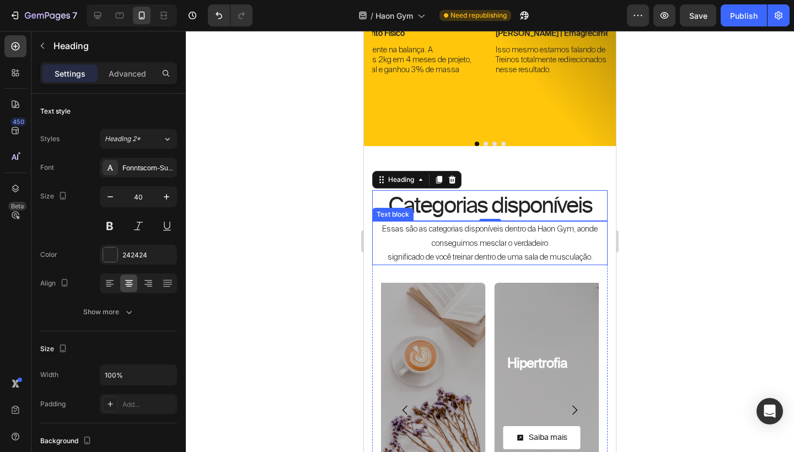
click at [443, 235] on p "Essas são as categorias disponíveis dentro da Haon Gym, aonde conseguimos mescl…" at bounding box center [489, 236] width 233 height 28
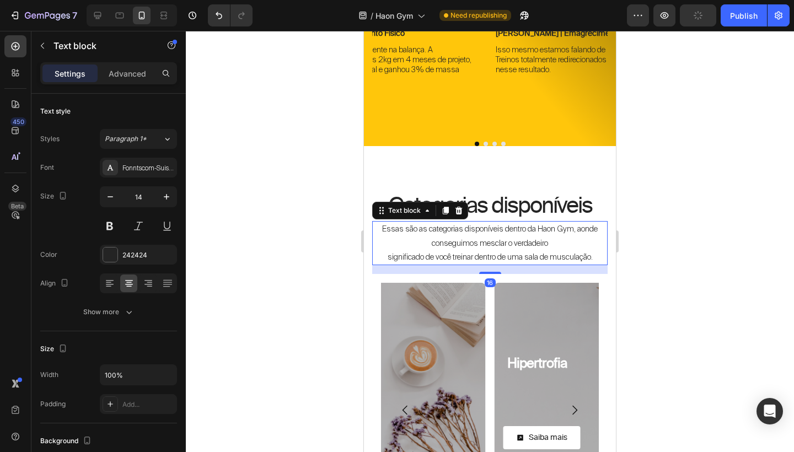
click at [443, 235] on p "Essas são as categorias disponíveis dentro da Haon Gym, aonde conseguimos mescl…" at bounding box center [489, 236] width 233 height 28
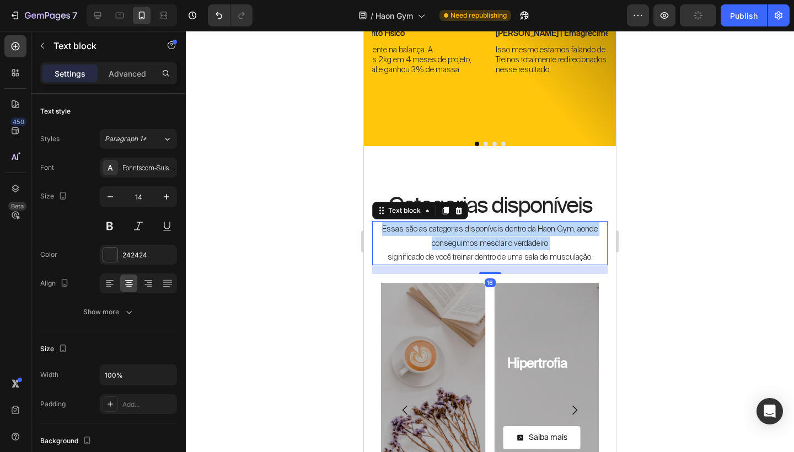
click at [443, 235] on p "Essas são as categorias disponíveis dentro da Haon Gym, aonde conseguimos mescl…" at bounding box center [489, 236] width 233 height 28
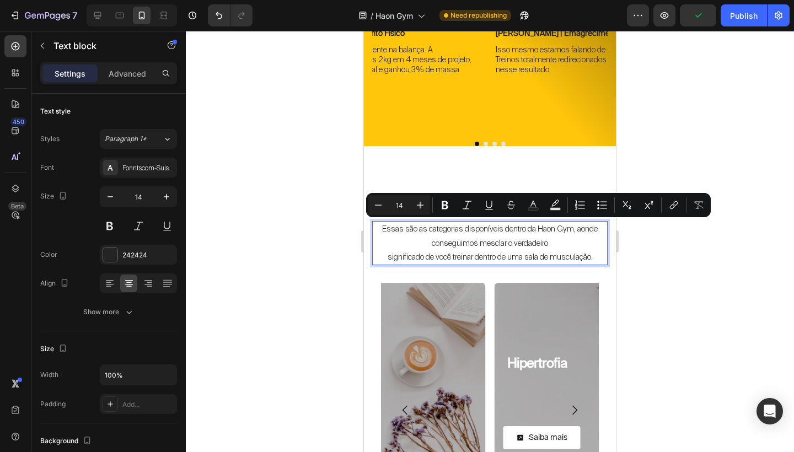
click at [450, 242] on p "Essas são as categorias disponíveis dentro da Haon Gym, aonde conseguimos mescl…" at bounding box center [489, 236] width 233 height 28
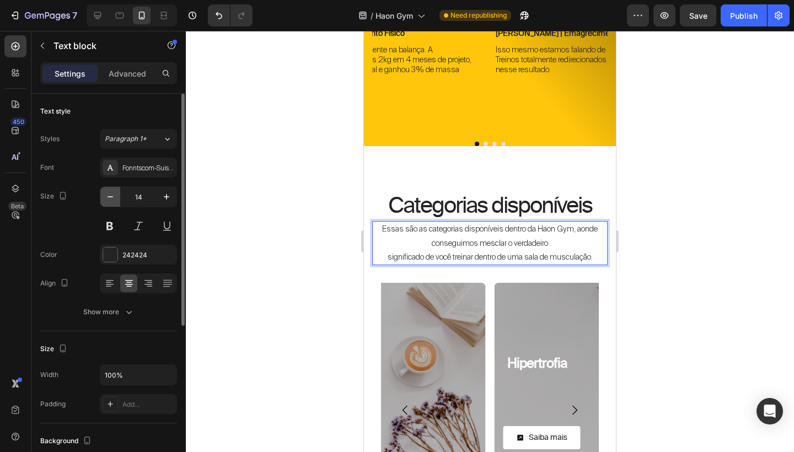
click at [112, 198] on icon "button" at bounding box center [110, 196] width 11 height 11
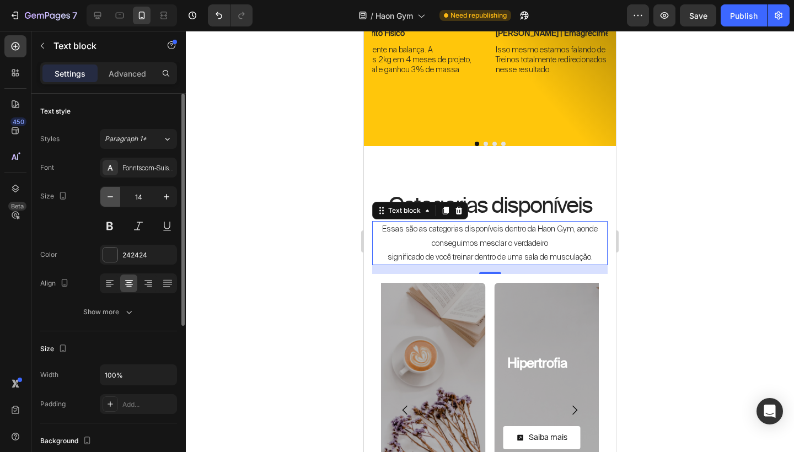
click at [112, 198] on icon "button" at bounding box center [110, 196] width 11 height 11
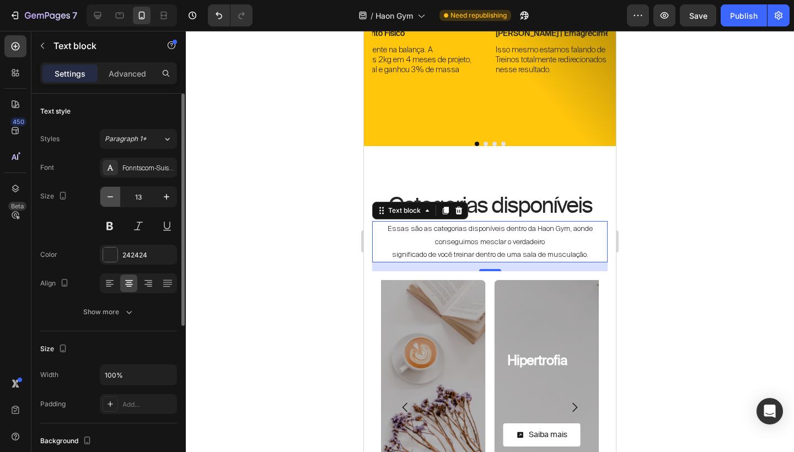
type input "12"
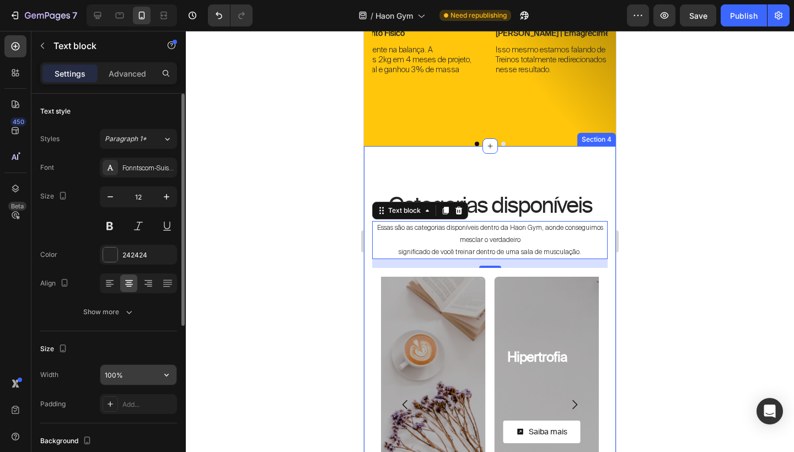
click at [115, 370] on input "100%" at bounding box center [138, 375] width 76 height 20
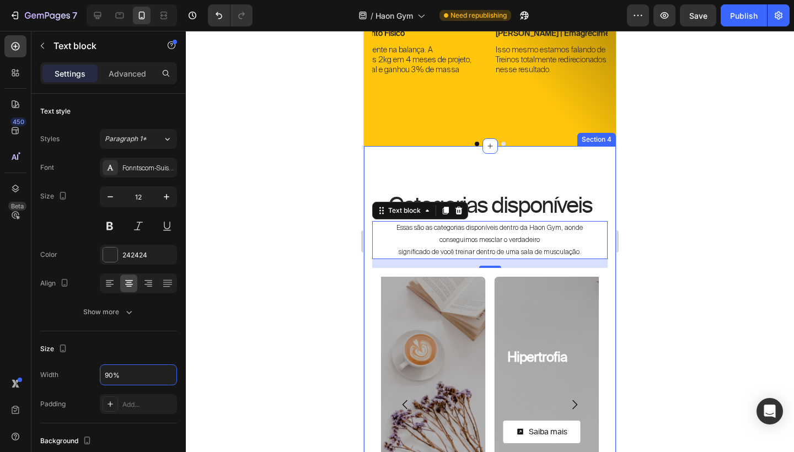
type input "90%"
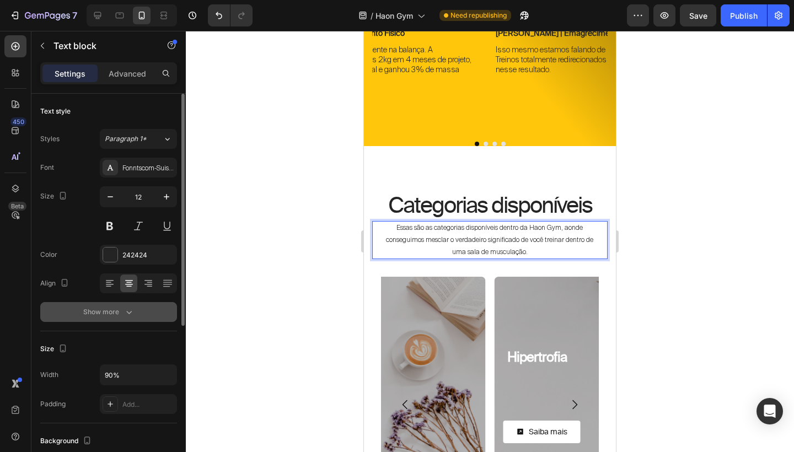
click at [121, 308] on div "Show more" at bounding box center [108, 311] width 51 height 11
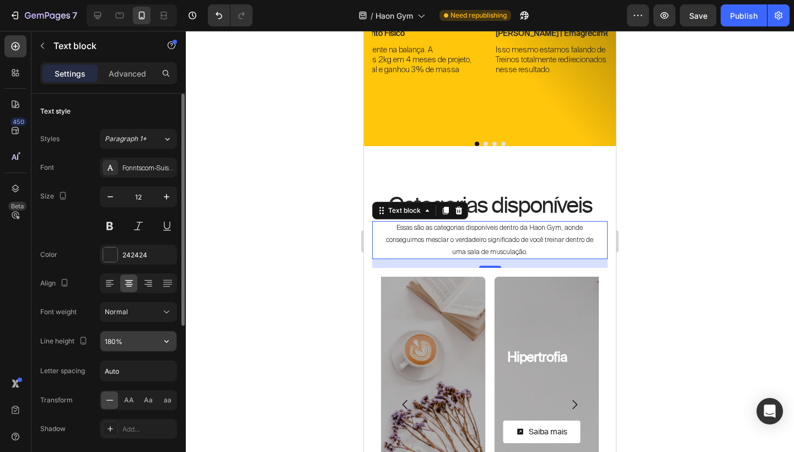
click at [112, 343] on input "180%" at bounding box center [138, 341] width 76 height 20
click at [111, 340] on input "180%" at bounding box center [138, 341] width 76 height 20
click at [131, 341] on input "180%" at bounding box center [138, 341] width 76 height 20
click at [110, 342] on input "180%" at bounding box center [138, 341] width 76 height 20
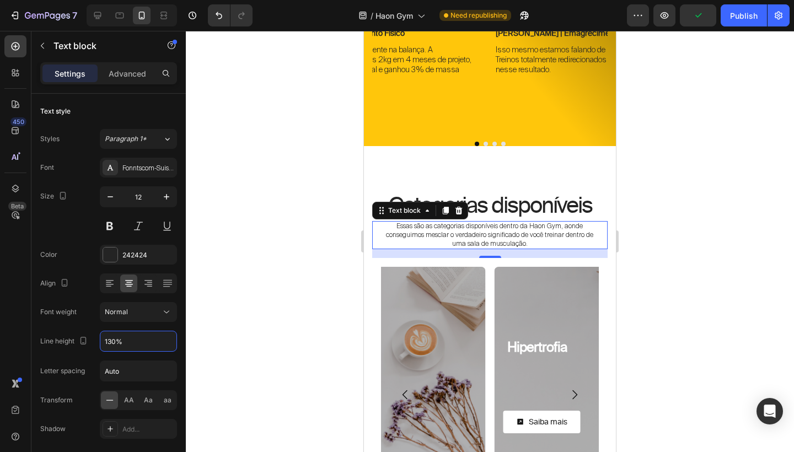
type input "130%"
drag, startPoint x: 878, startPoint y: 257, endPoint x: 519, endPoint y: 223, distance: 361.0
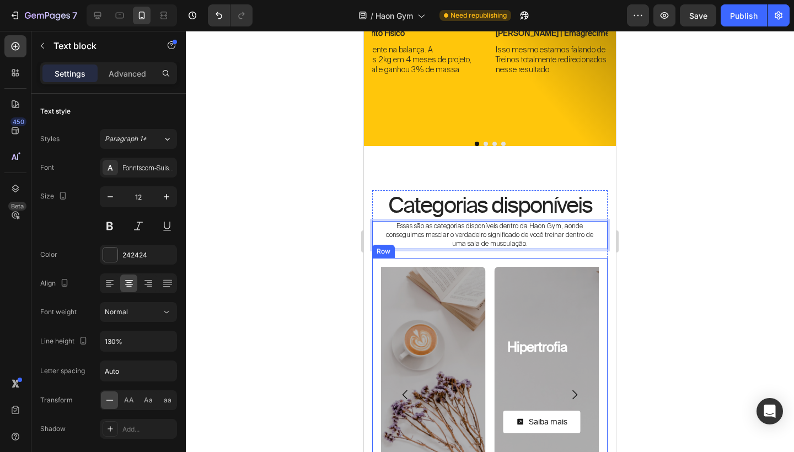
click at [607, 258] on div "Hipertrofia Heading Row Saiba mais Button Row Hero Banner Alta Performance Head…" at bounding box center [489, 401] width 235 height 286
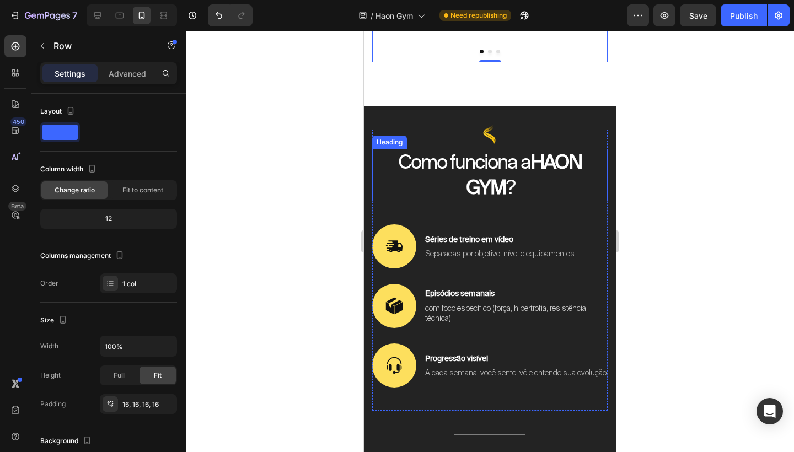
scroll to position [1582, 0]
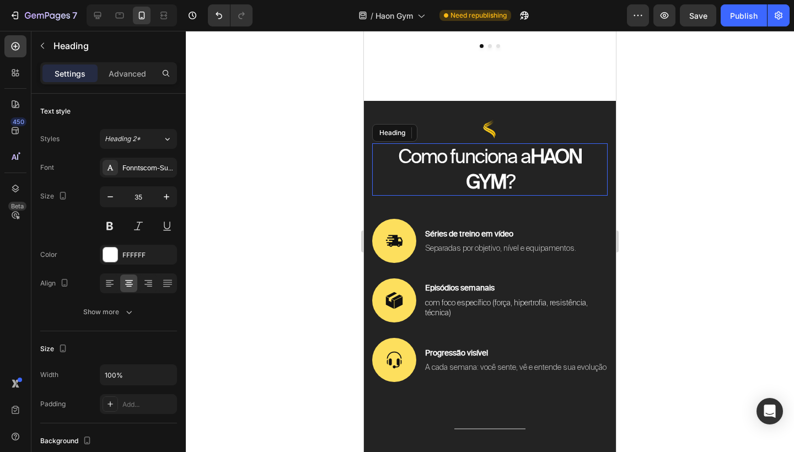
click at [533, 168] on h2 "Como funciona a HAON GYM ?" at bounding box center [489, 169] width 235 height 52
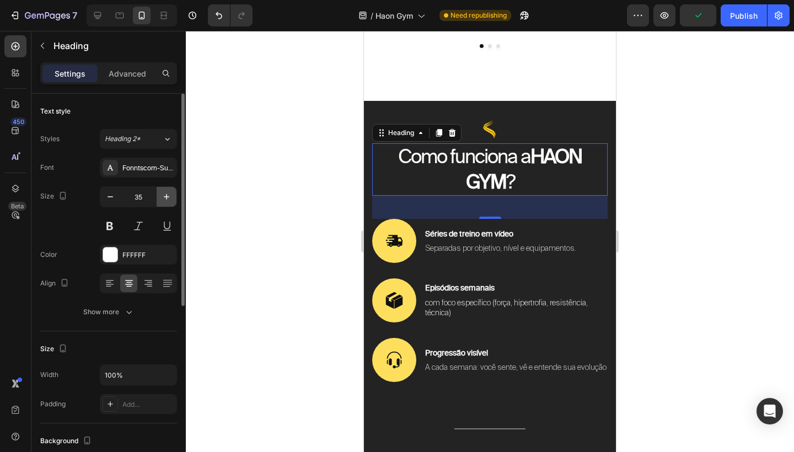
click at [167, 195] on icon "button" at bounding box center [166, 196] width 11 height 11
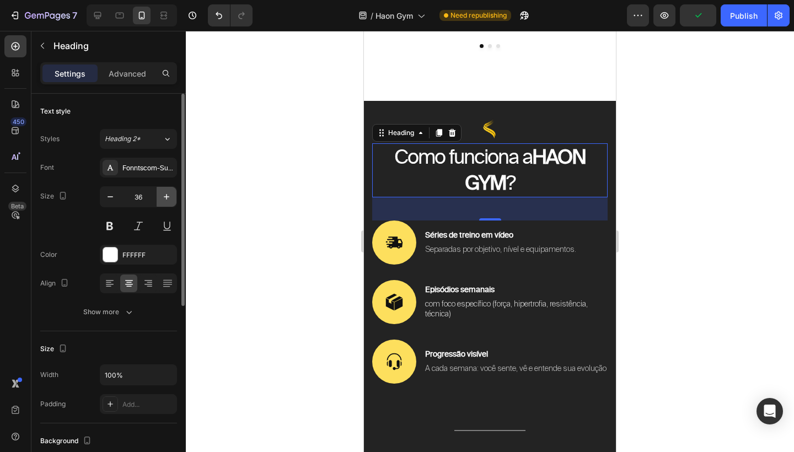
click at [167, 195] on icon "button" at bounding box center [166, 196] width 11 height 11
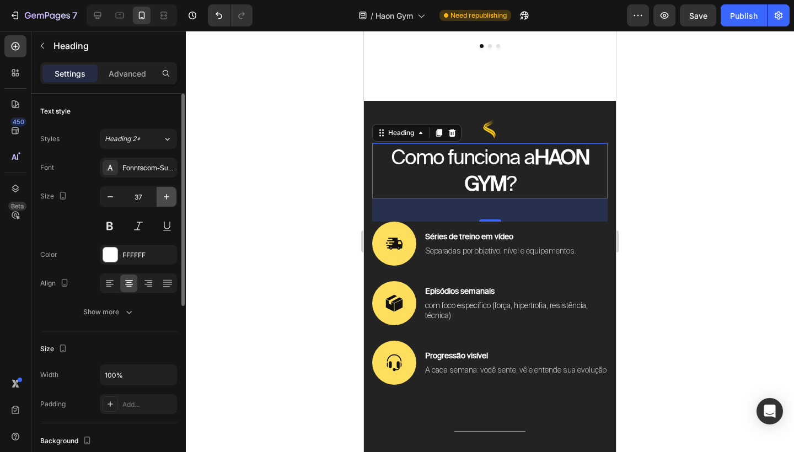
click at [167, 195] on icon "button" at bounding box center [166, 196] width 11 height 11
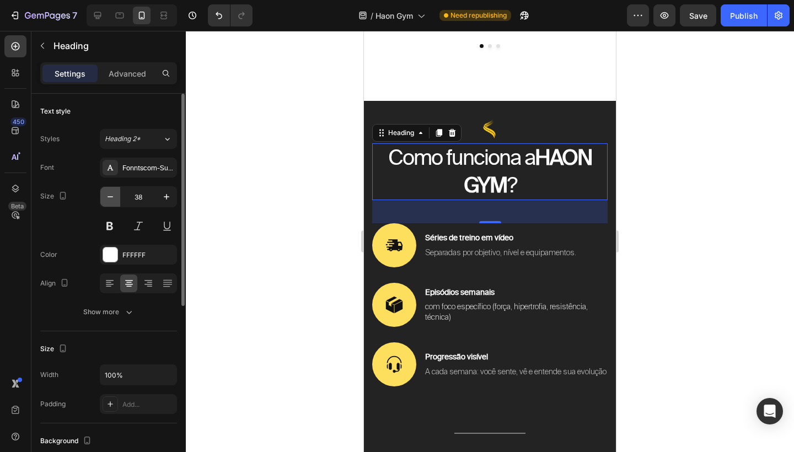
click at [107, 197] on icon "button" at bounding box center [110, 196] width 6 height 1
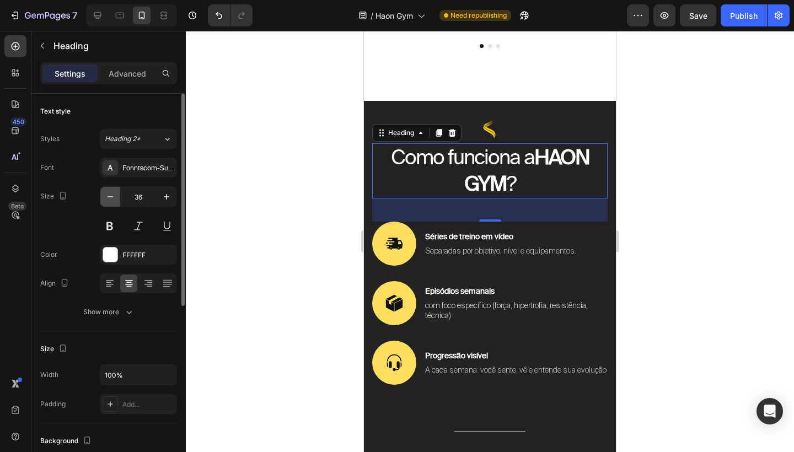
click at [107, 197] on icon "button" at bounding box center [110, 196] width 6 height 1
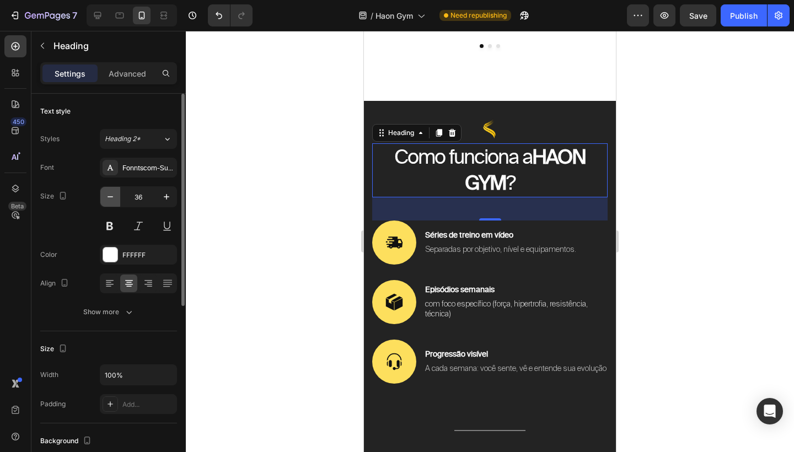
type input "35"
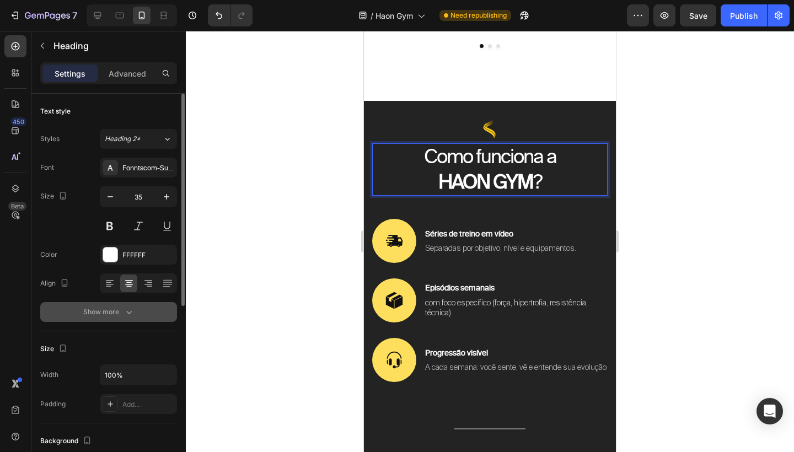
click at [116, 307] on div "Show more" at bounding box center [108, 311] width 51 height 11
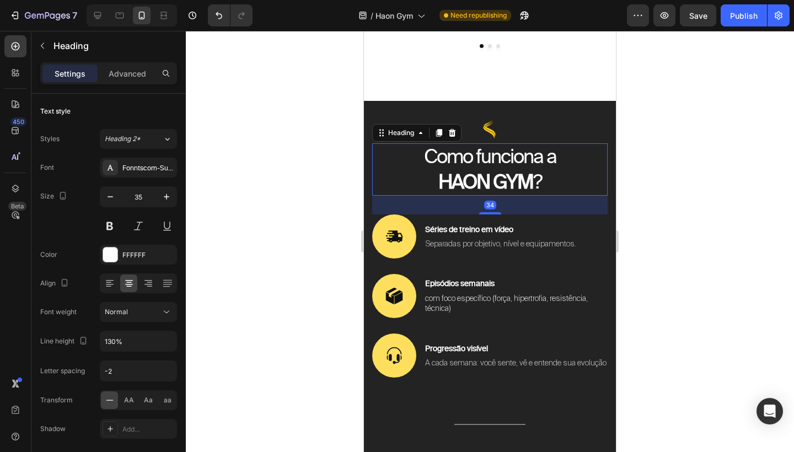
click at [491, 196] on div "34" at bounding box center [489, 196] width 235 height 0
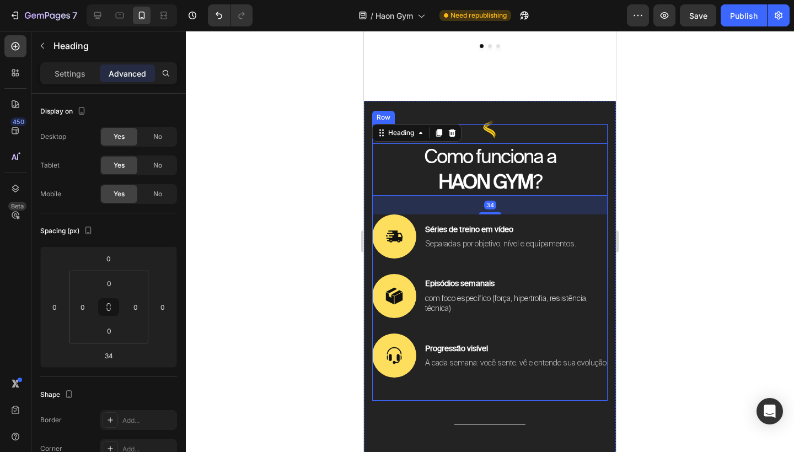
click at [494, 394] on div "Image Como funciona a HAON GYM ? Heading 34 Image Séries de treino em vídeo Tex…" at bounding box center [489, 262] width 235 height 277
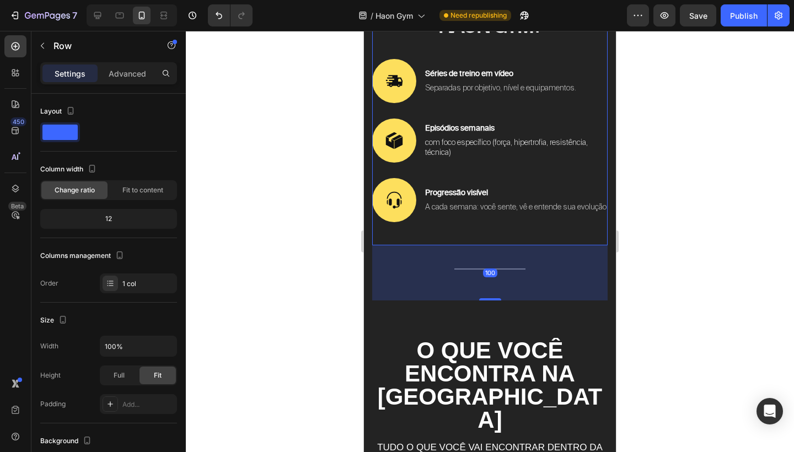
scroll to position [1741, 0]
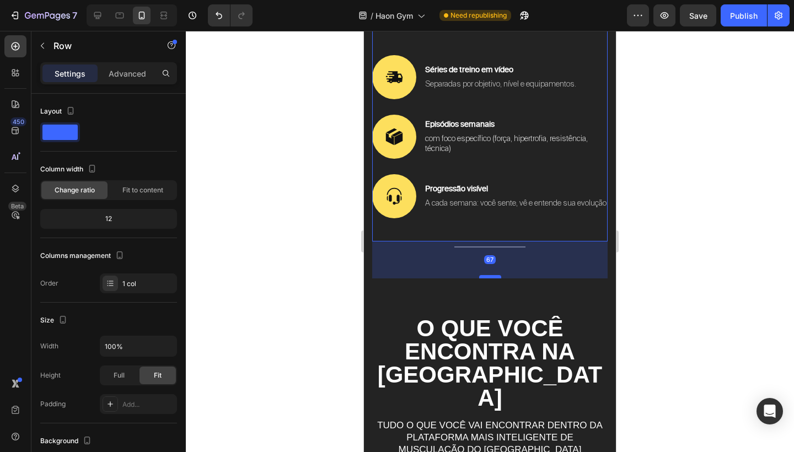
drag, startPoint x: 493, startPoint y: 295, endPoint x: 495, endPoint y: 277, distance: 18.3
click at [495, 277] on div at bounding box center [490, 276] width 22 height 3
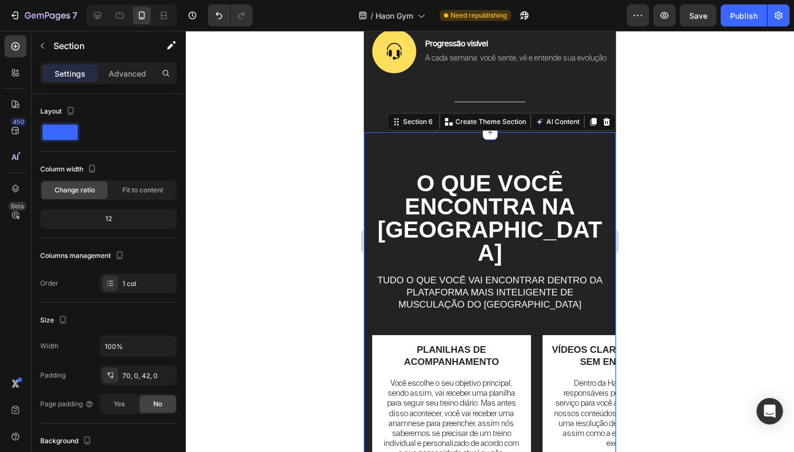
scroll to position [1892, 0]
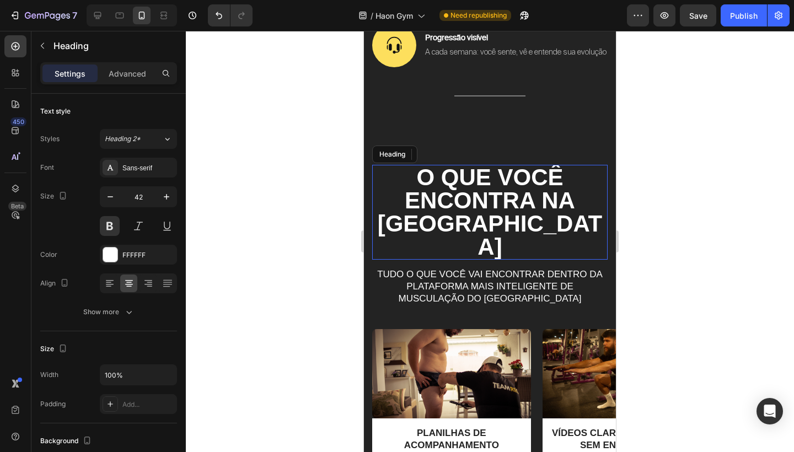
click at [517, 181] on h2 "O que você encontra na [GEOGRAPHIC_DATA]" at bounding box center [489, 212] width 235 height 95
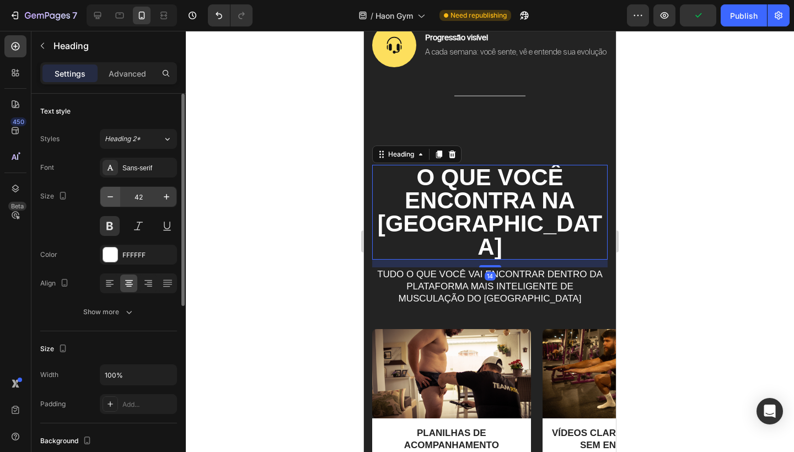
click at [107, 196] on icon "button" at bounding box center [110, 196] width 11 height 11
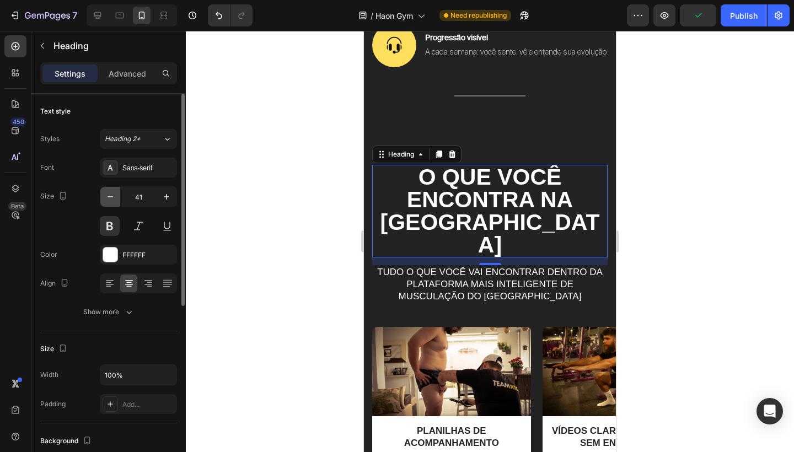
click at [112, 193] on icon "button" at bounding box center [110, 196] width 11 height 11
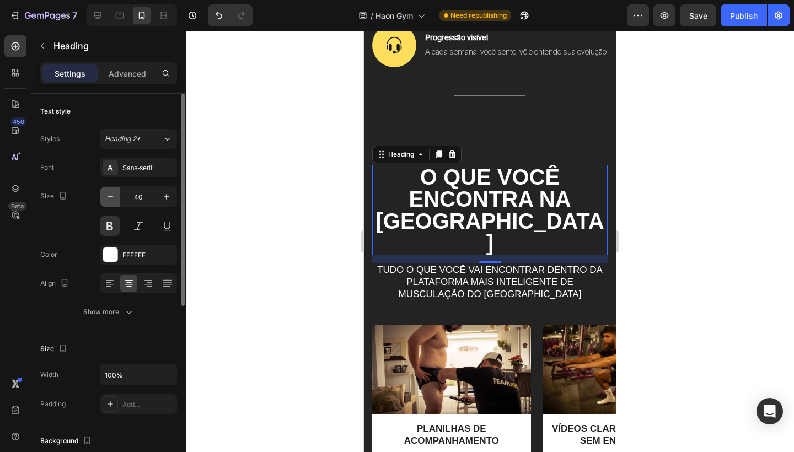
click at [112, 193] on icon "button" at bounding box center [110, 196] width 11 height 11
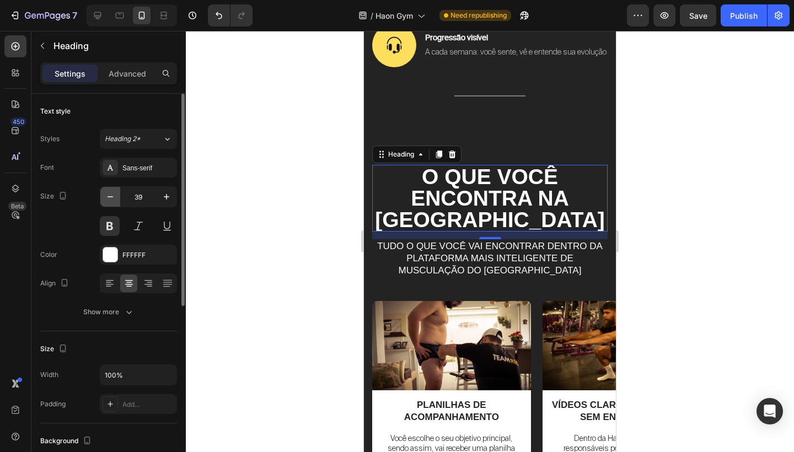
click at [112, 193] on icon "button" at bounding box center [110, 196] width 11 height 11
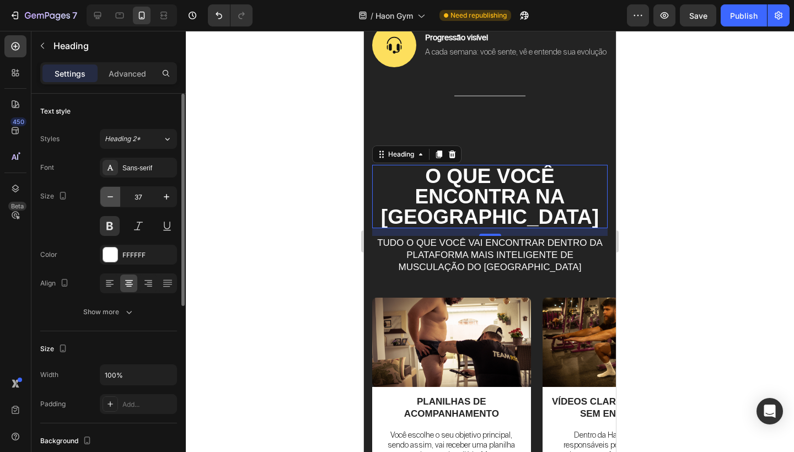
click at [112, 193] on icon "button" at bounding box center [110, 196] width 11 height 11
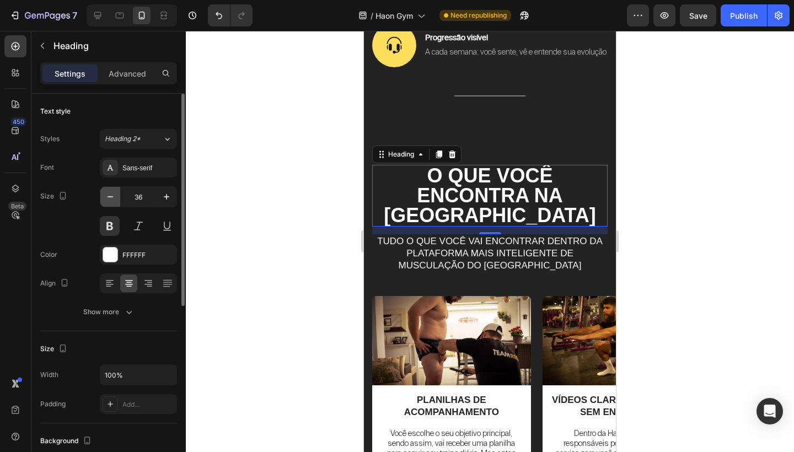
click at [112, 193] on icon "button" at bounding box center [110, 196] width 11 height 11
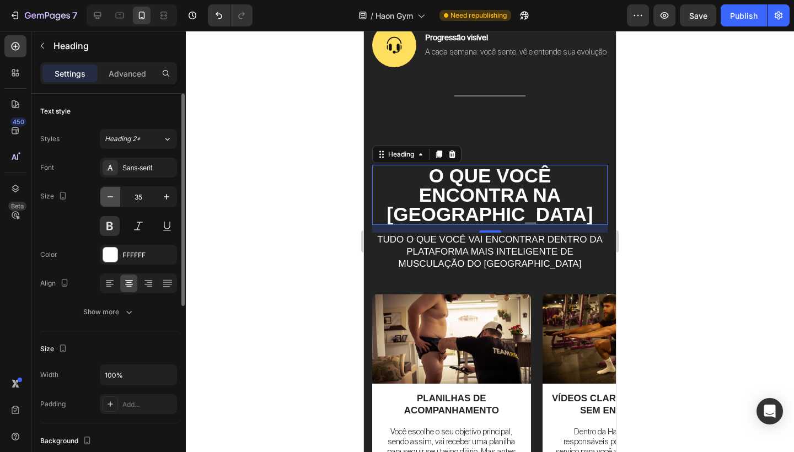
click at [112, 193] on icon "button" at bounding box center [110, 196] width 11 height 11
type input "34"
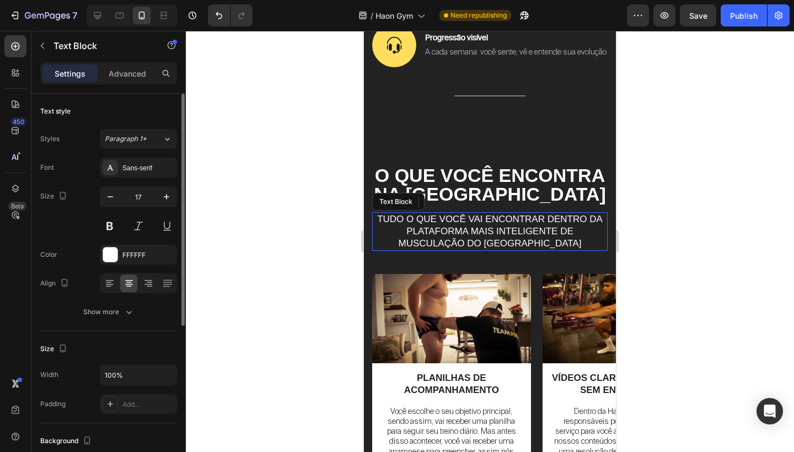
click at [537, 230] on p "Tudo o que você vai encontrar dentro da plataforma mais inteligente de musculaç…" at bounding box center [489, 231] width 233 height 36
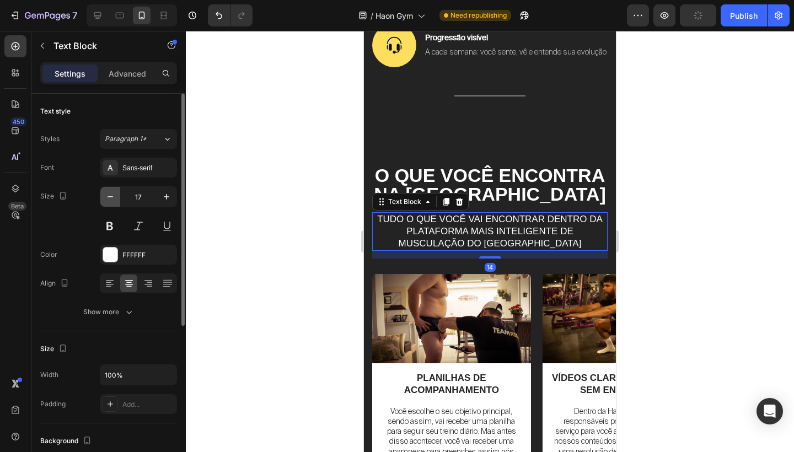
click at [115, 194] on icon "button" at bounding box center [110, 196] width 11 height 11
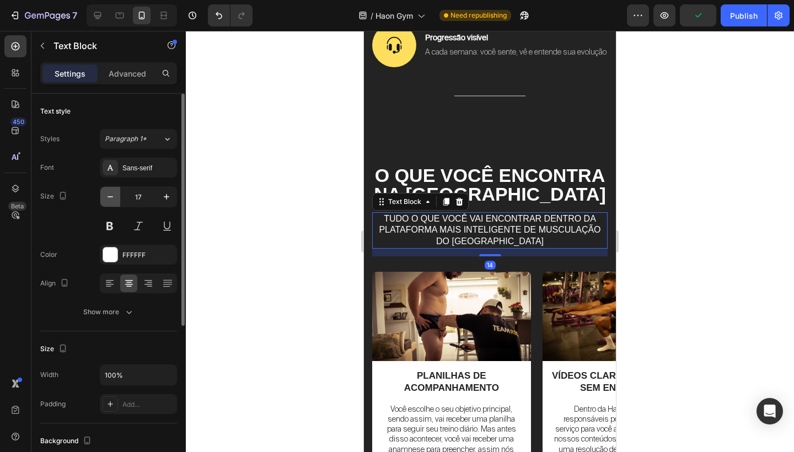
type input "16"
click at [556, 216] on p "Tudo o que você vai encontrar dentro da plataforma mais inteligente de musculaç…" at bounding box center [489, 230] width 233 height 34
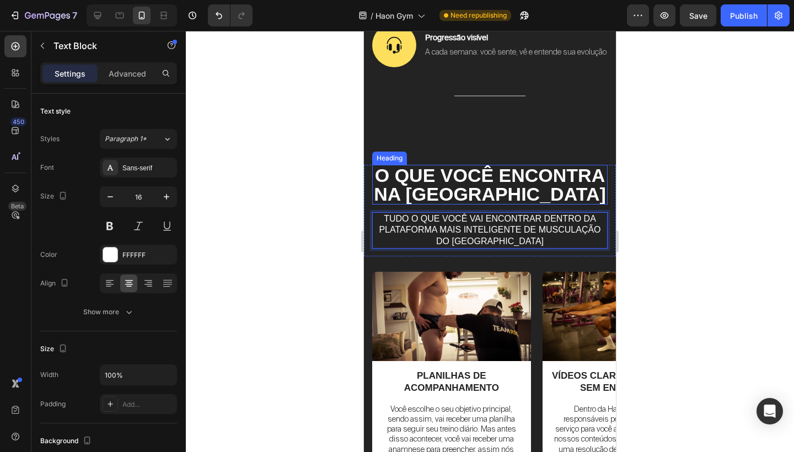
click at [568, 159] on div "O que você encontra na Haon Gym Heading Tudo o que você vai encontrar dentro da…" at bounding box center [490, 351] width 252 height 451
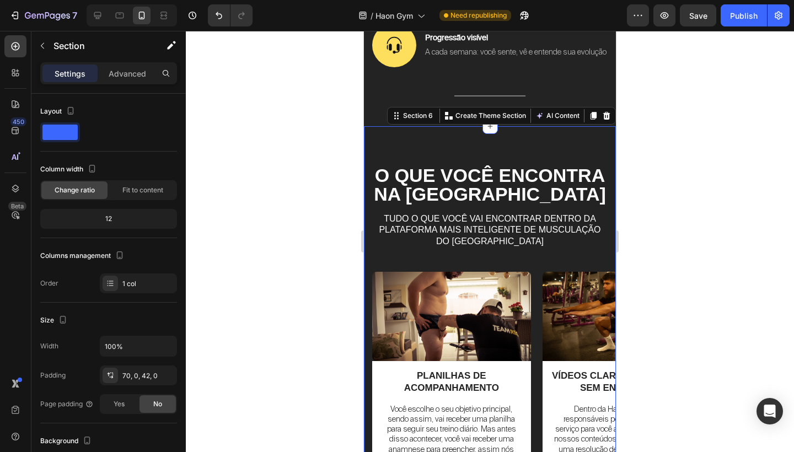
click at [526, 138] on div "O que você encontra na Haon Gym Heading Tudo o que você vai encontrar dentro da…" at bounding box center [490, 351] width 252 height 451
click at [123, 75] on p "Advanced" at bounding box center [127, 74] width 37 height 12
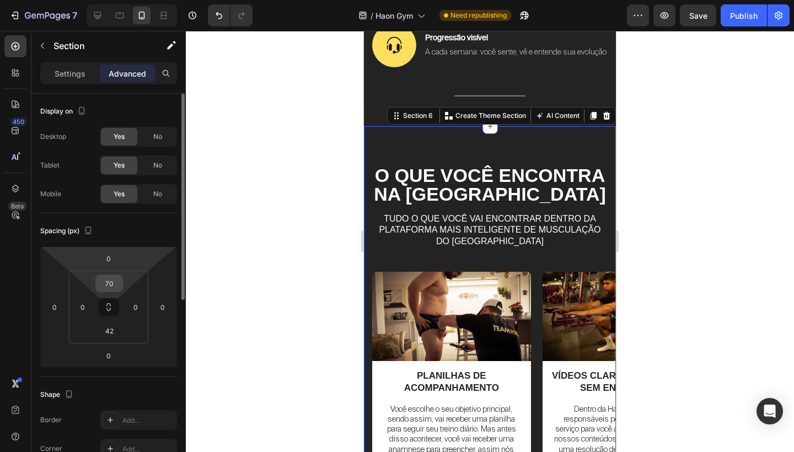
click at [105, 284] on input "70" at bounding box center [109, 283] width 22 height 17
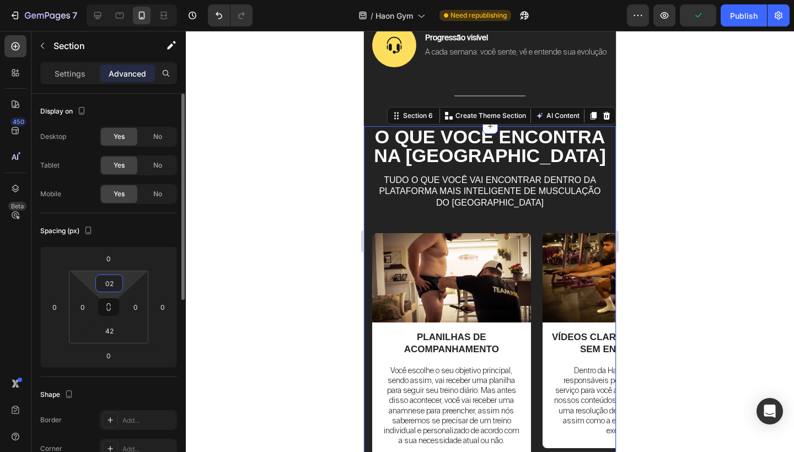
type input "020"
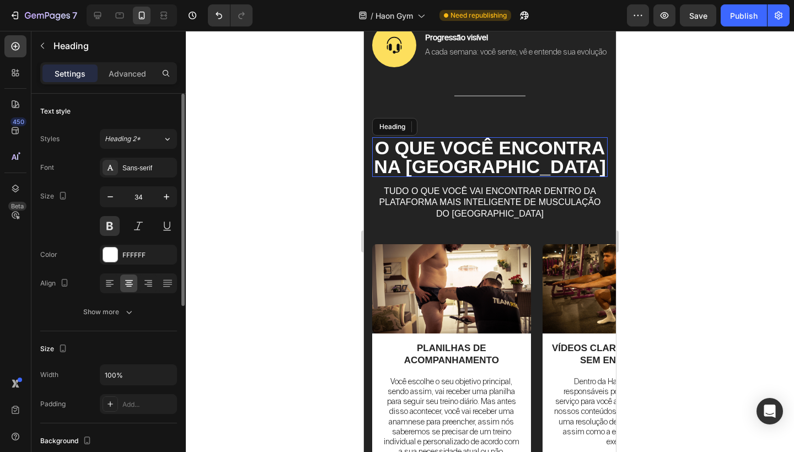
click at [541, 172] on h2 "O que você encontra na [GEOGRAPHIC_DATA]" at bounding box center [489, 157] width 235 height 40
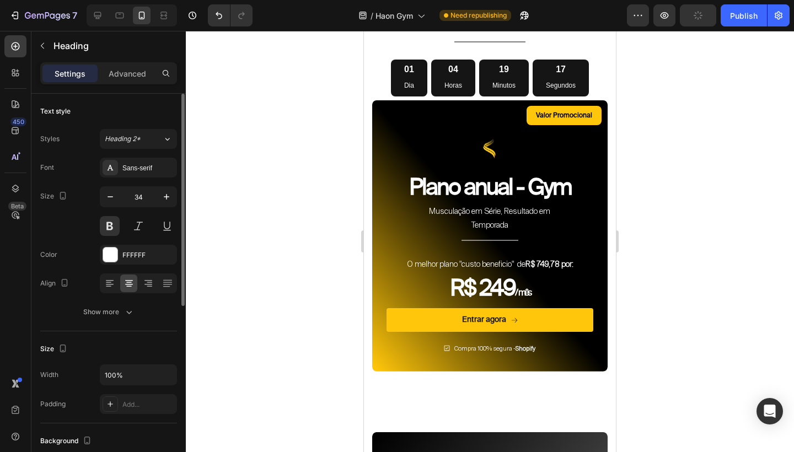
scroll to position [4366, 0]
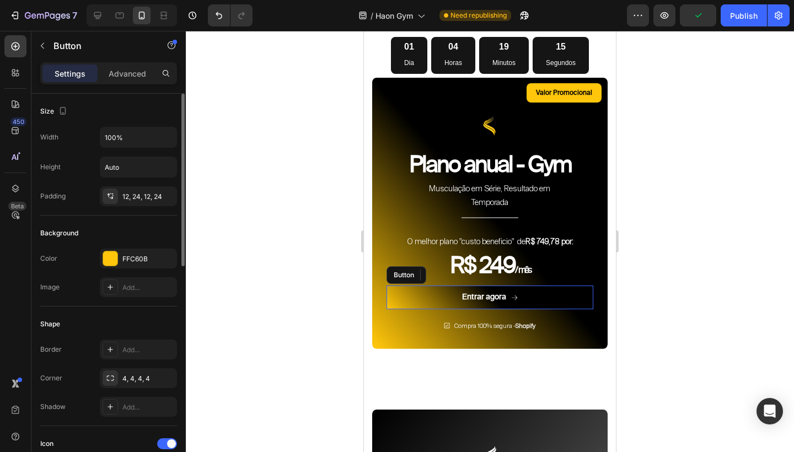
click at [505, 309] on button "Entrar agora" at bounding box center [489, 297] width 207 height 23
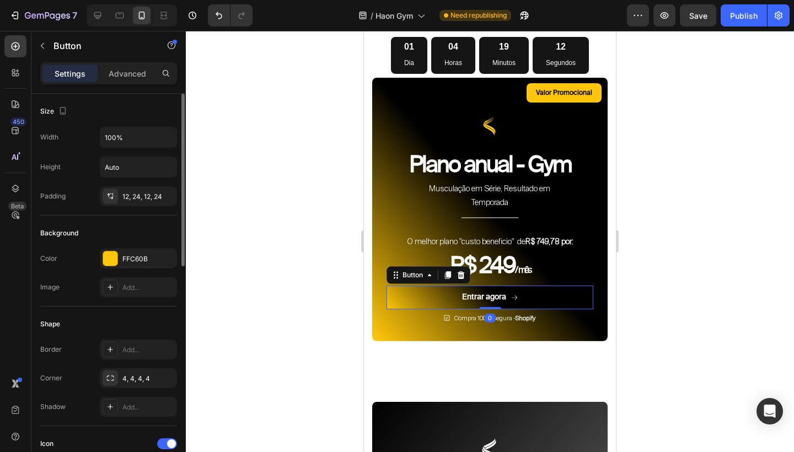
drag, startPoint x: 494, startPoint y: 354, endPoint x: 494, endPoint y: 342, distance: 11.6
click at [494, 309] on div "Entrar agora Button 0" at bounding box center [489, 297] width 207 height 23
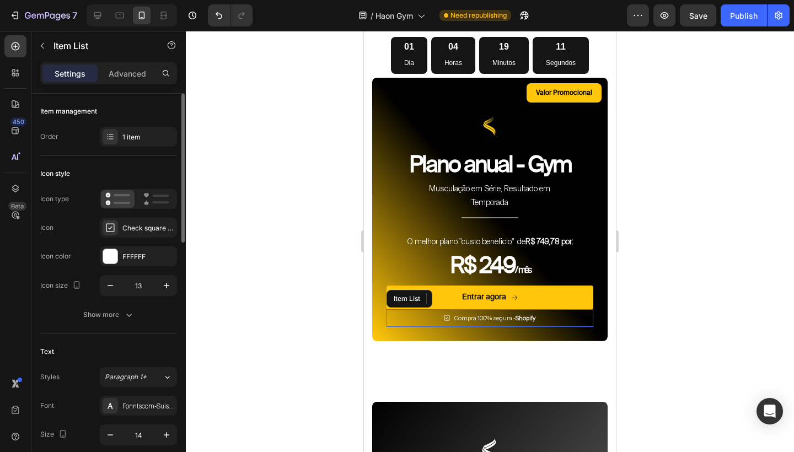
click at [456, 322] on span "Compra 100% segura - Shopify" at bounding box center [494, 318] width 81 height 8
click at [533, 325] on p "Compra 100% segura - Shopify" at bounding box center [494, 318] width 81 height 14
click at [523, 325] on p "Compra 100% segura - Shopify" at bounding box center [494, 318] width 81 height 14
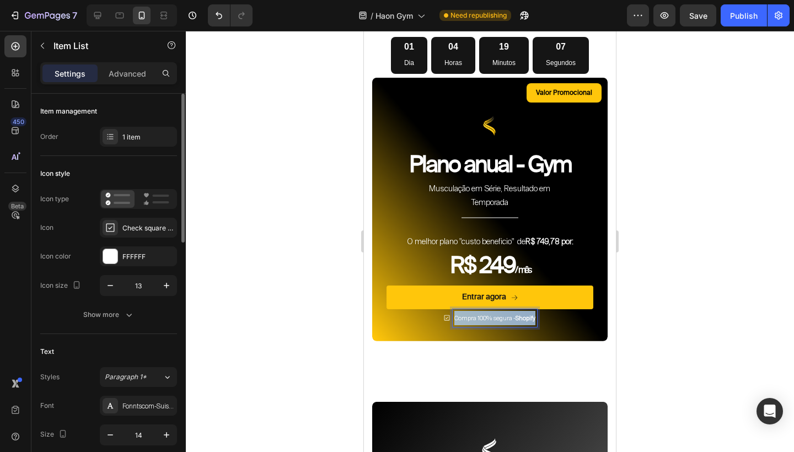
click at [523, 325] on p "Compra 100% segura - Shopify" at bounding box center [494, 318] width 81 height 14
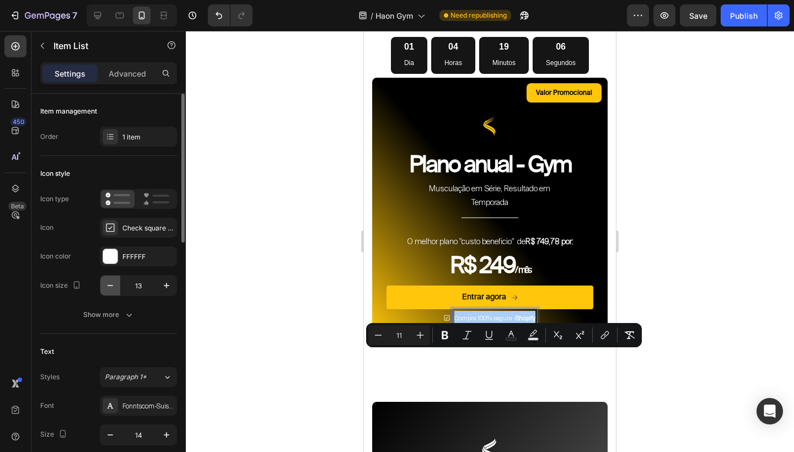
click at [111, 284] on icon "button" at bounding box center [110, 285] width 11 height 11
type input "12"
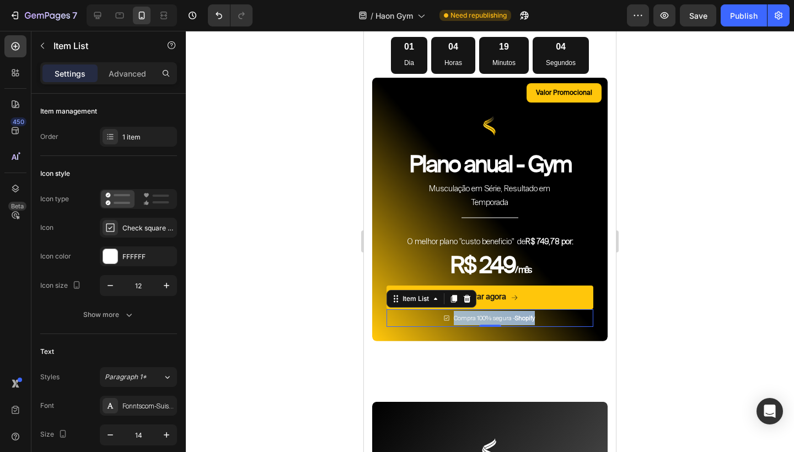
drag, startPoint x: 846, startPoint y: 387, endPoint x: 474, endPoint y: 356, distance: 373.4
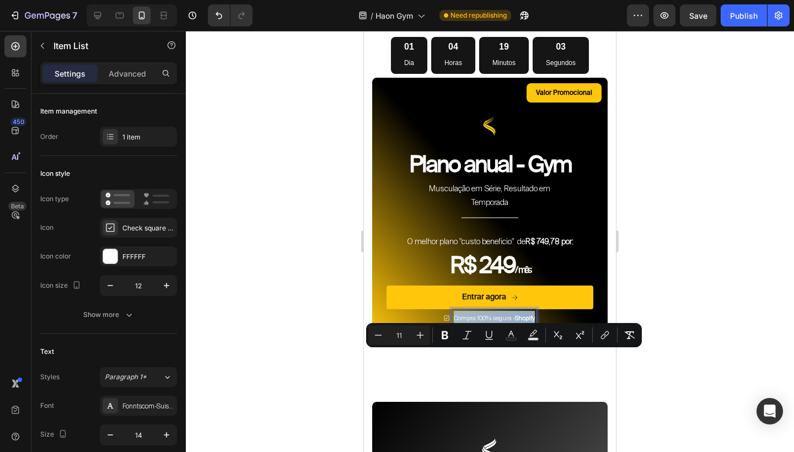
click at [483, 322] on span "Compra 100% segura - Shopify" at bounding box center [494, 318] width 81 height 8
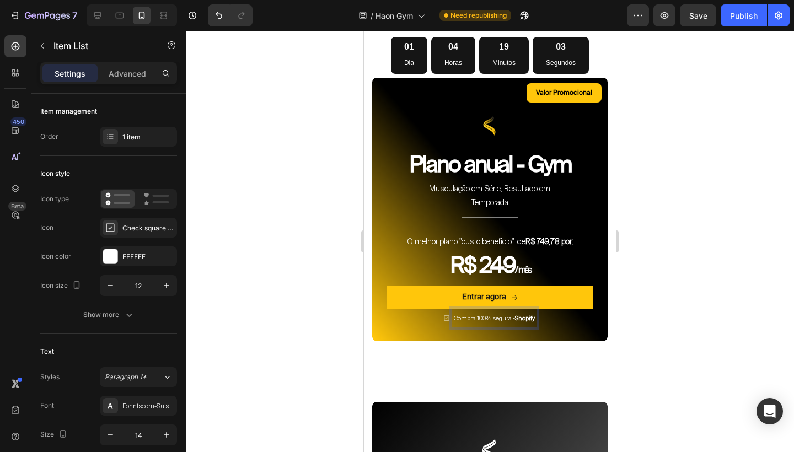
click at [483, 322] on span "Compra 100% segura - Shopify" at bounding box center [494, 318] width 81 height 8
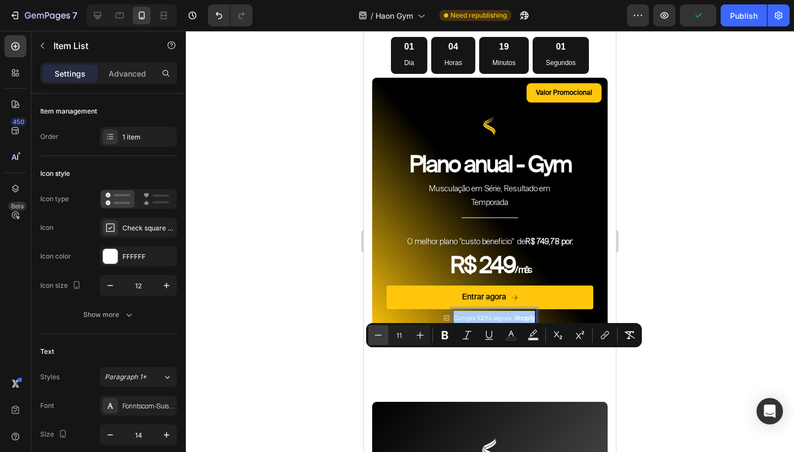
click at [376, 337] on icon "Editor contextual toolbar" at bounding box center [378, 335] width 11 height 11
type input "10"
click at [683, 331] on div at bounding box center [490, 241] width 608 height 421
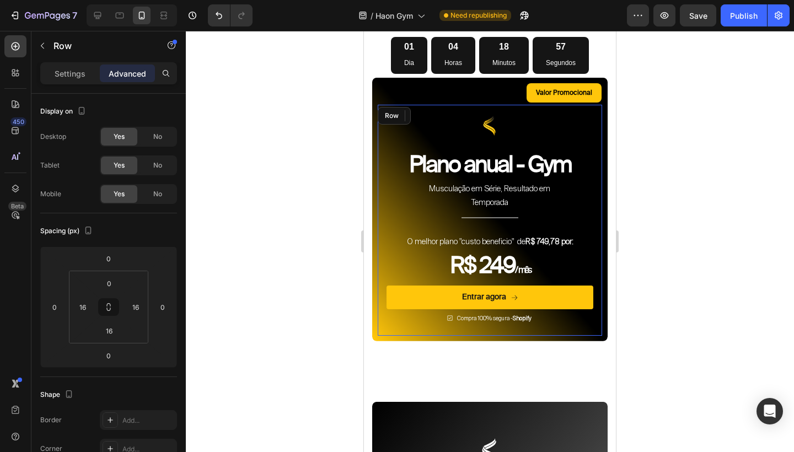
click at [601, 305] on div "Image Plano anual - Gym Heading Musculação em Série, Resultado em Temporada Tex…" at bounding box center [490, 220] width 224 height 231
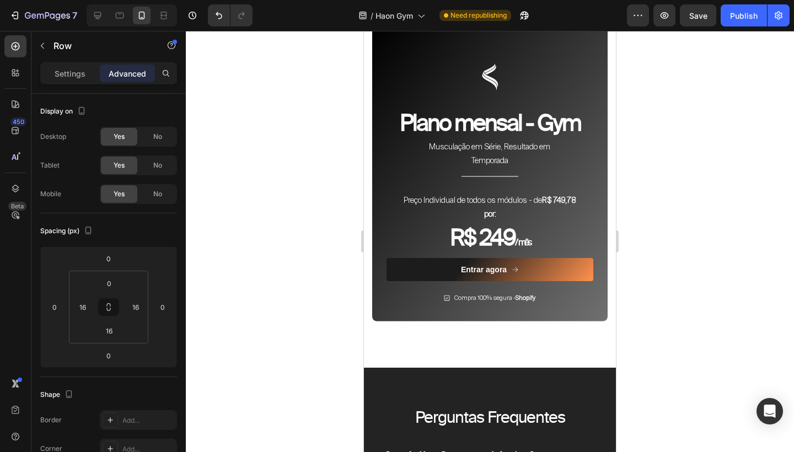
scroll to position [4749, 0]
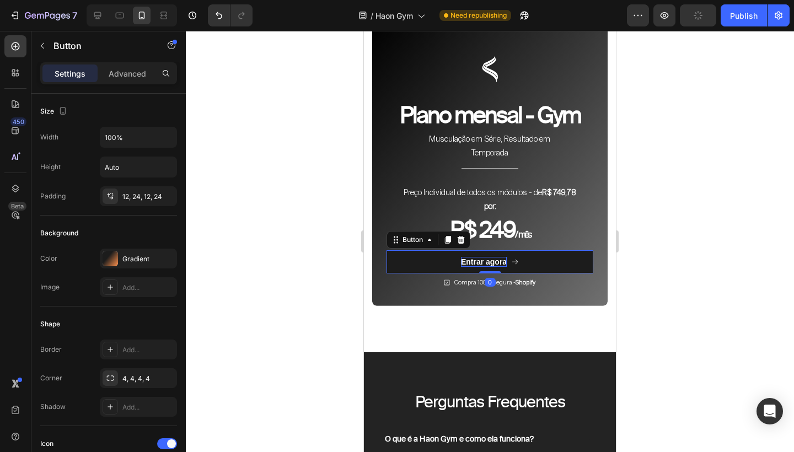
drag, startPoint x: 493, startPoint y: 347, endPoint x: 494, endPoint y: 327, distance: 19.9
click at [494, 273] on div "Entrar agora Button 0" at bounding box center [489, 261] width 207 height 23
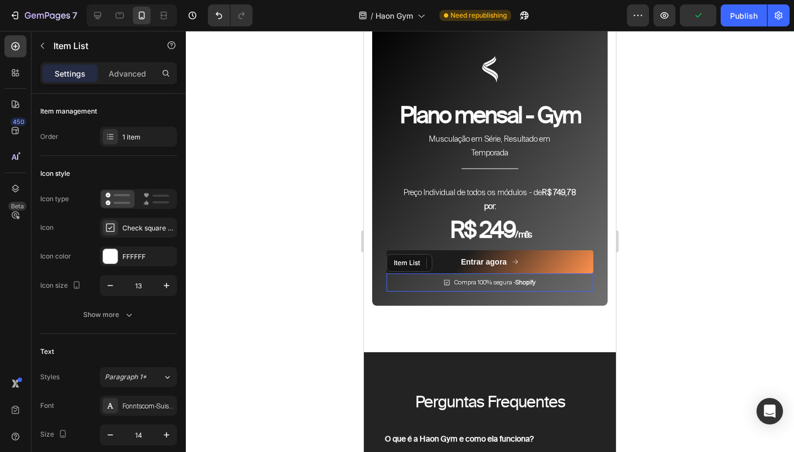
click at [514, 286] on span "Compra 100% segura - Shopify" at bounding box center [494, 282] width 81 height 8
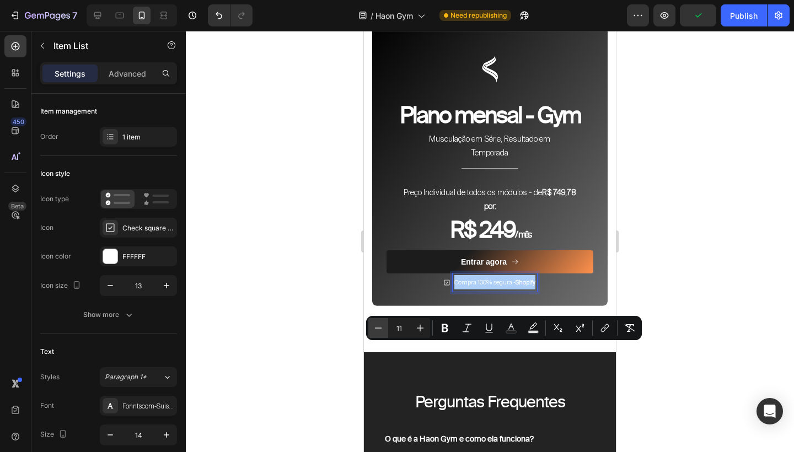
click at [374, 331] on icon "Editor contextual toolbar" at bounding box center [378, 327] width 11 height 11
type input "10"
click at [688, 298] on div at bounding box center [490, 241] width 608 height 421
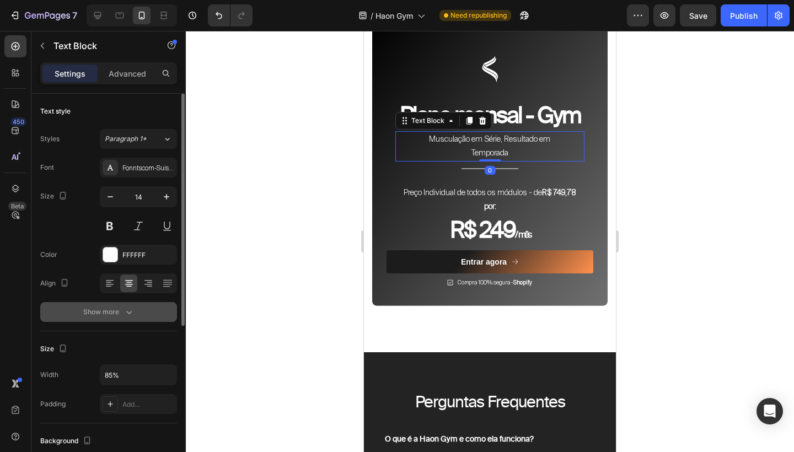
click at [120, 312] on div "Show more" at bounding box center [108, 311] width 51 height 11
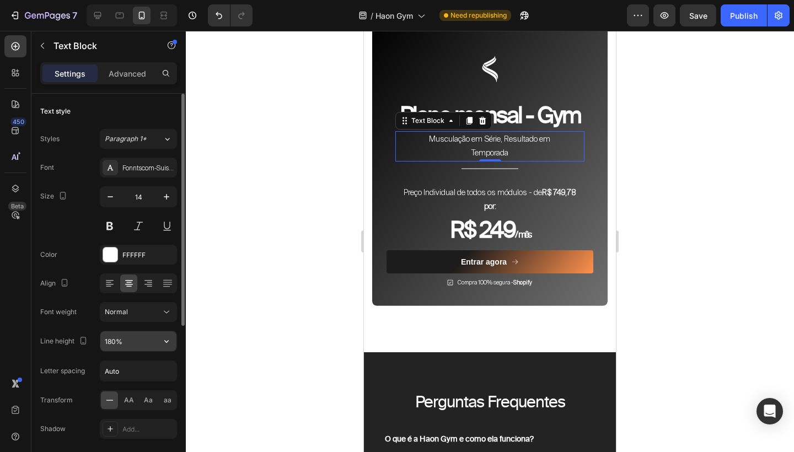
click at [112, 342] on input "180%" at bounding box center [138, 341] width 76 height 20
click at [111, 347] on input "180%" at bounding box center [138, 341] width 76 height 20
click at [111, 343] on input "180%" at bounding box center [138, 341] width 76 height 20
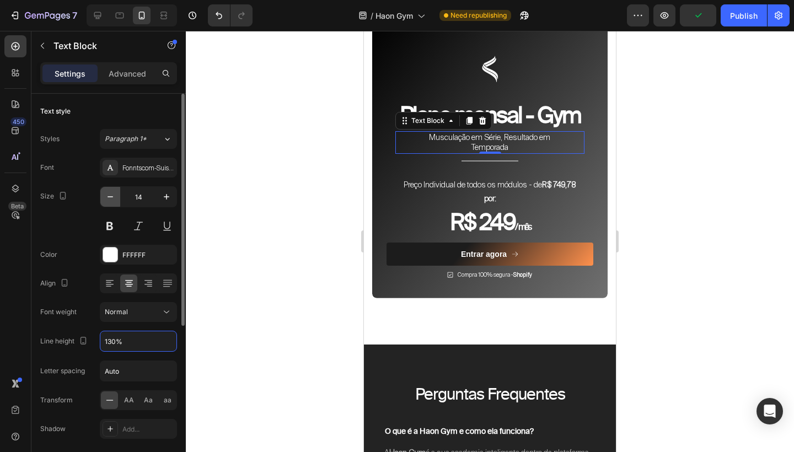
type input "130%"
click at [115, 196] on icon "button" at bounding box center [110, 196] width 11 height 11
type input "13"
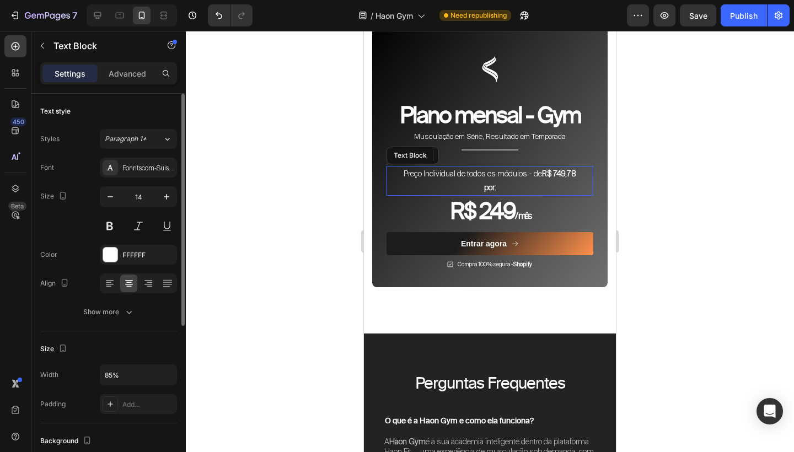
click at [494, 195] on p "Preço Individual de todos os módulos - de R$ 749,78 por:" at bounding box center [490, 181] width 174 height 28
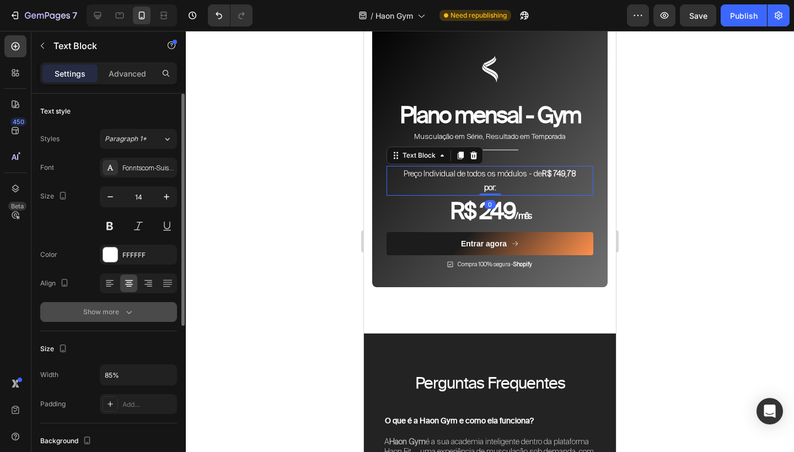
click at [134, 314] on button "Show more" at bounding box center [108, 312] width 137 height 20
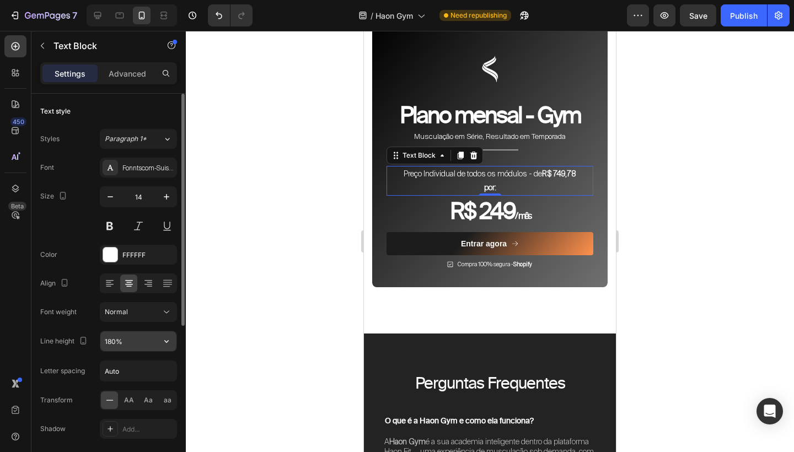
click at [111, 341] on input "180%" at bounding box center [138, 341] width 76 height 20
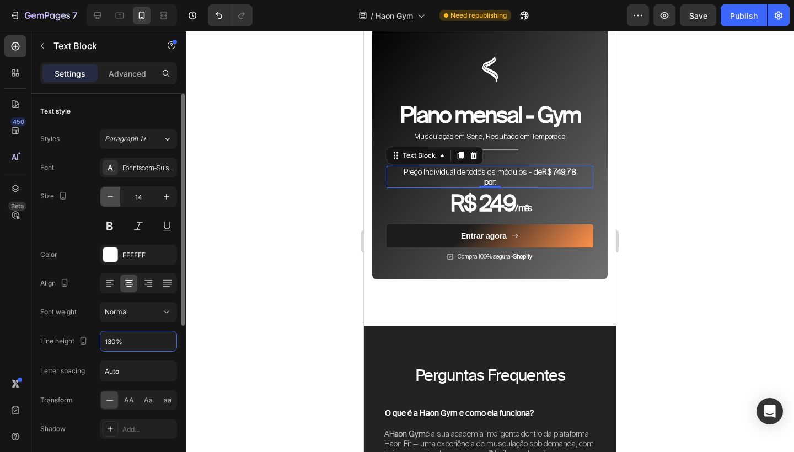
type input "130%"
click at [110, 191] on icon "button" at bounding box center [110, 196] width 11 height 11
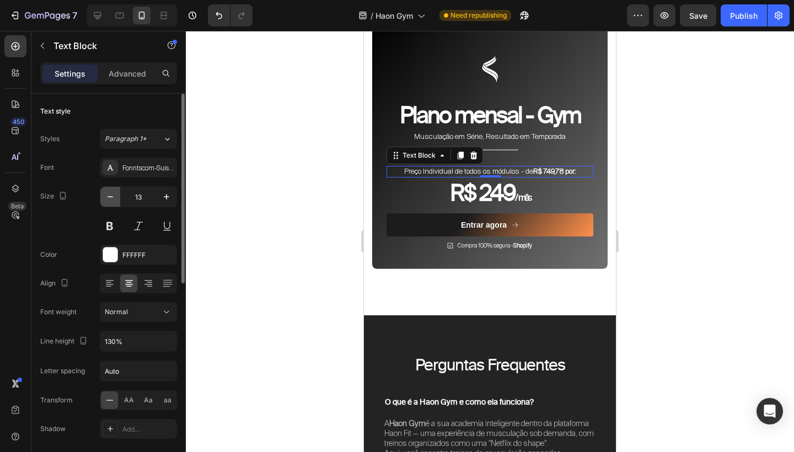
click at [110, 191] on icon "button" at bounding box center [110, 196] width 11 height 11
type input "12"
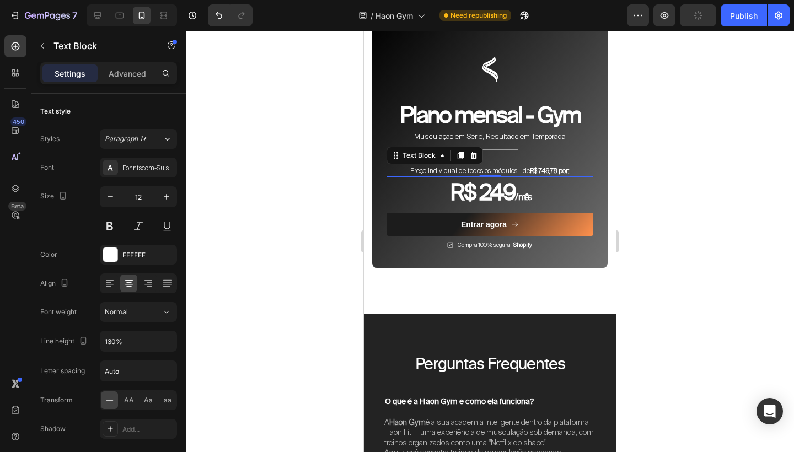
click at [667, 200] on div at bounding box center [490, 241] width 608 height 421
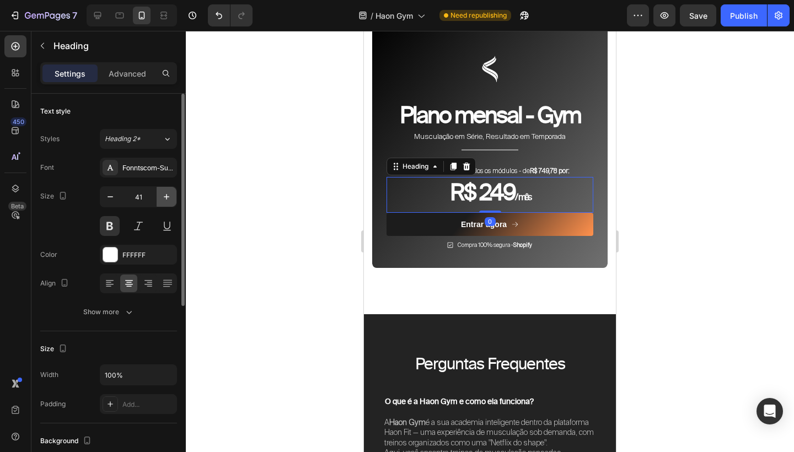
click at [166, 195] on icon "button" at bounding box center [166, 196] width 11 height 11
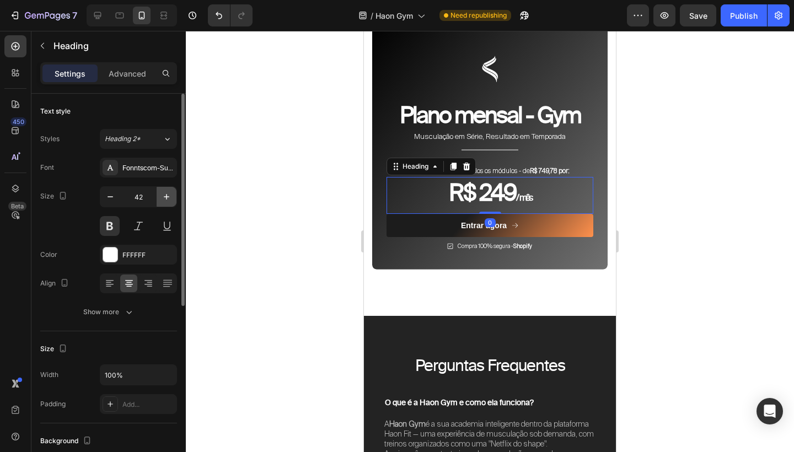
click at [166, 195] on icon "button" at bounding box center [166, 196] width 11 height 11
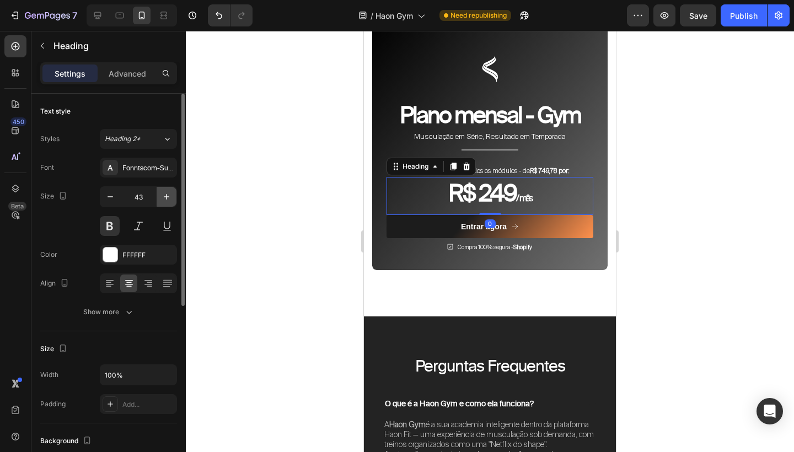
click at [166, 195] on icon "button" at bounding box center [166, 196] width 11 height 11
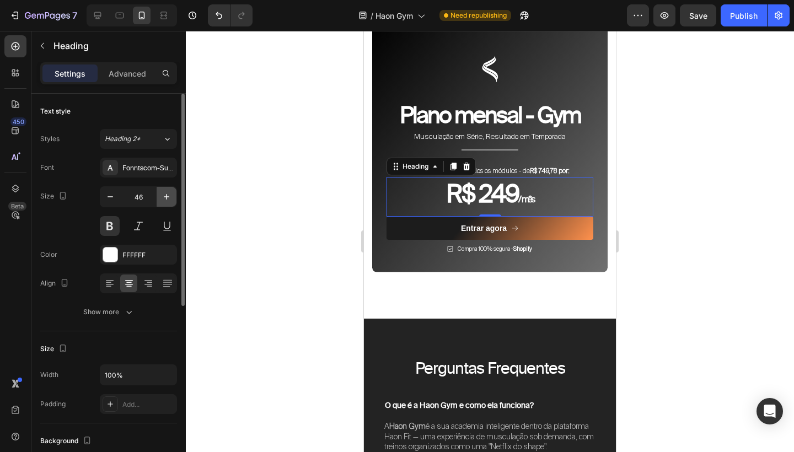
click at [166, 195] on icon "button" at bounding box center [166, 196] width 11 height 11
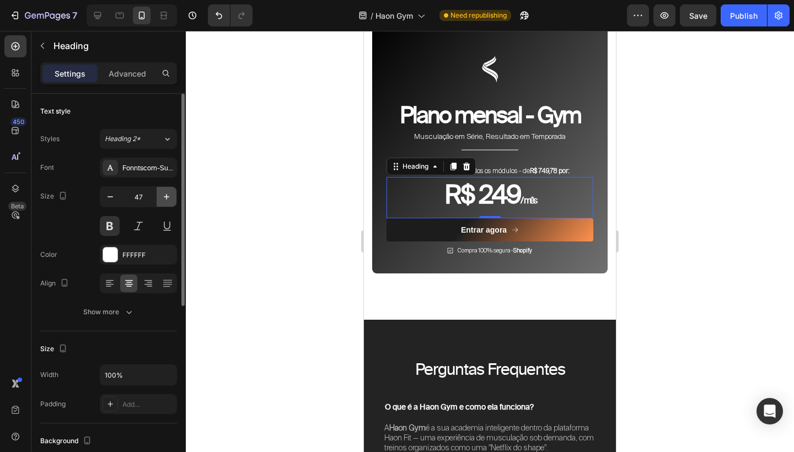
click at [166, 195] on icon "button" at bounding box center [166, 196] width 11 height 11
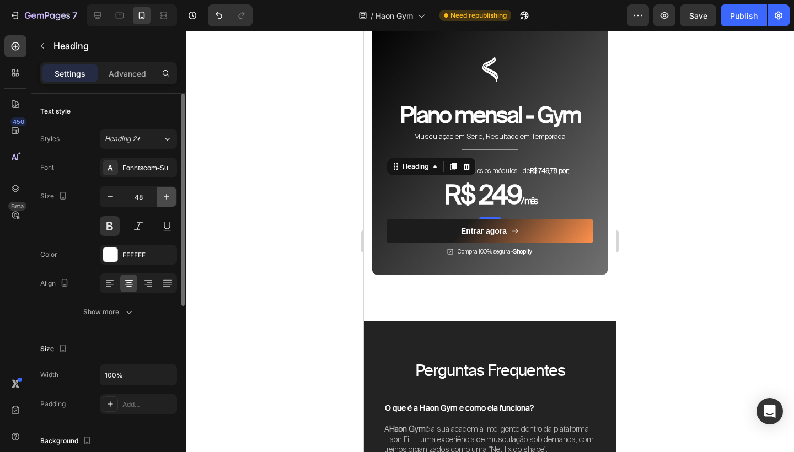
click at [166, 195] on icon "button" at bounding box center [166, 196] width 11 height 11
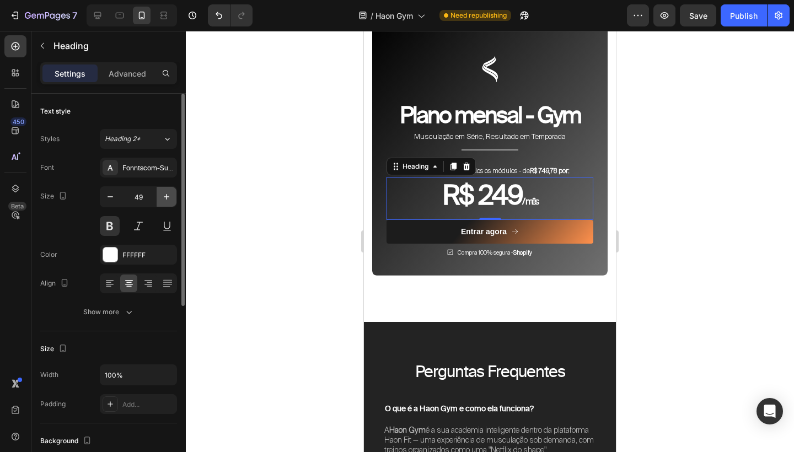
type input "50"
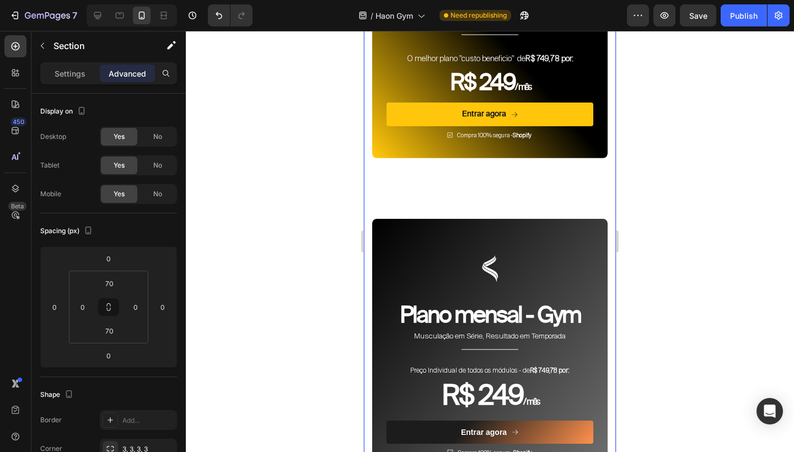
scroll to position [4521, 0]
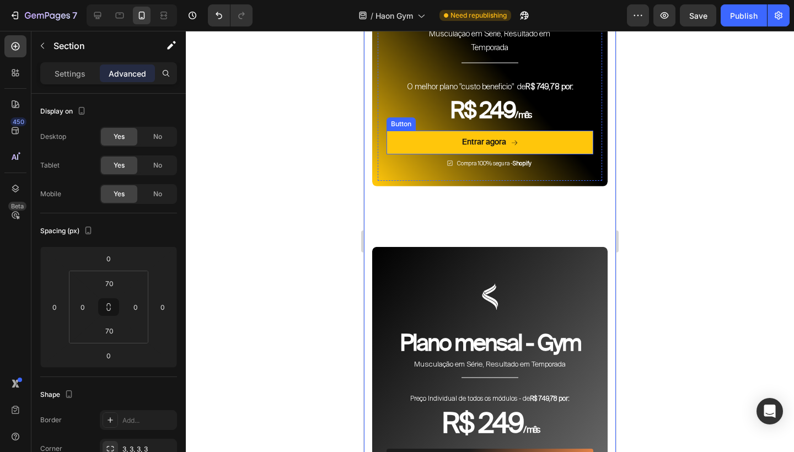
click at [523, 120] on span "/ mês" at bounding box center [522, 115] width 15 height 10
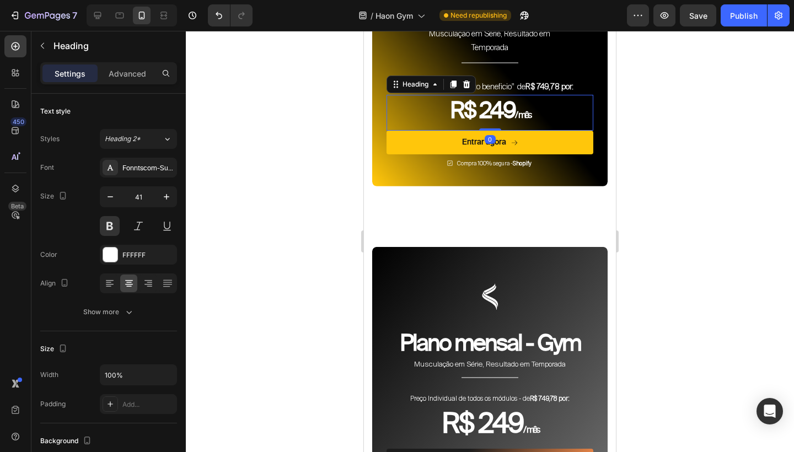
click at [541, 131] on h2 "R$ 249 / mês" at bounding box center [489, 113] width 207 height 36
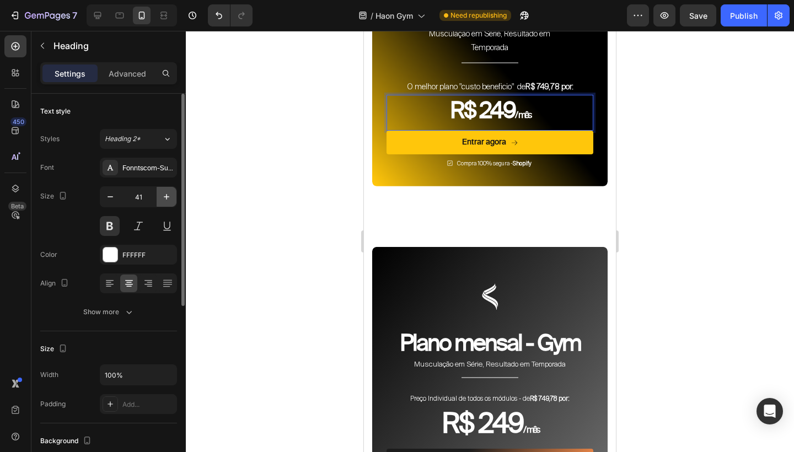
click at [169, 198] on icon "button" at bounding box center [166, 196] width 11 height 11
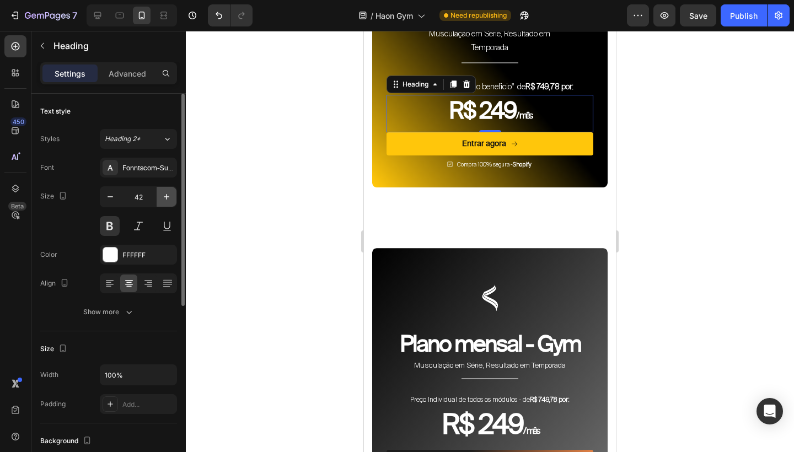
click at [169, 198] on icon "button" at bounding box center [166, 196] width 11 height 11
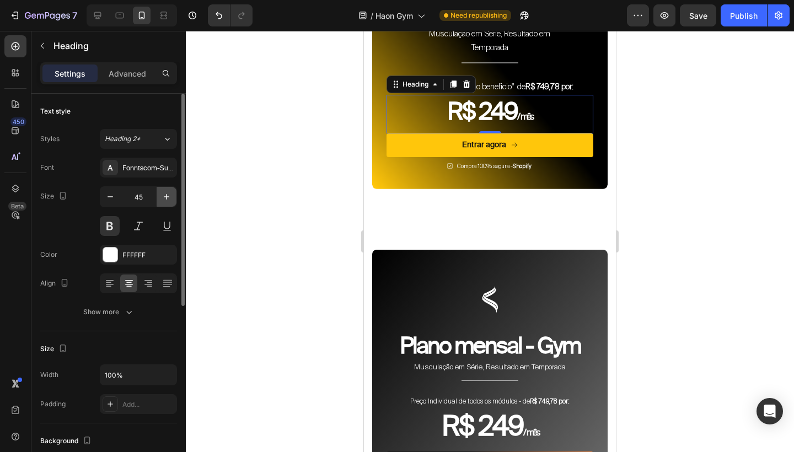
click at [169, 198] on icon "button" at bounding box center [166, 196] width 11 height 11
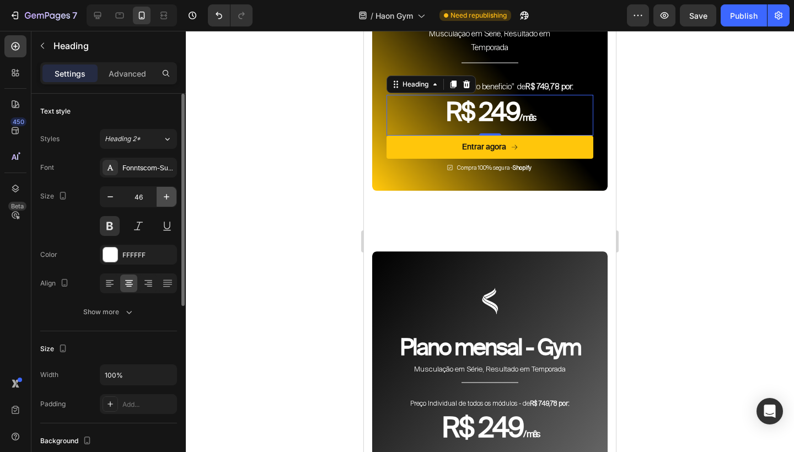
click at [169, 198] on icon "button" at bounding box center [166, 196] width 11 height 11
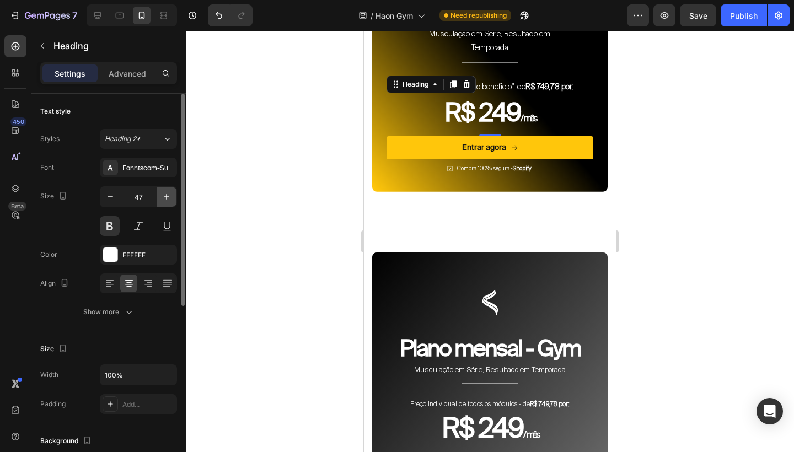
click at [169, 198] on icon "button" at bounding box center [166, 196] width 11 height 11
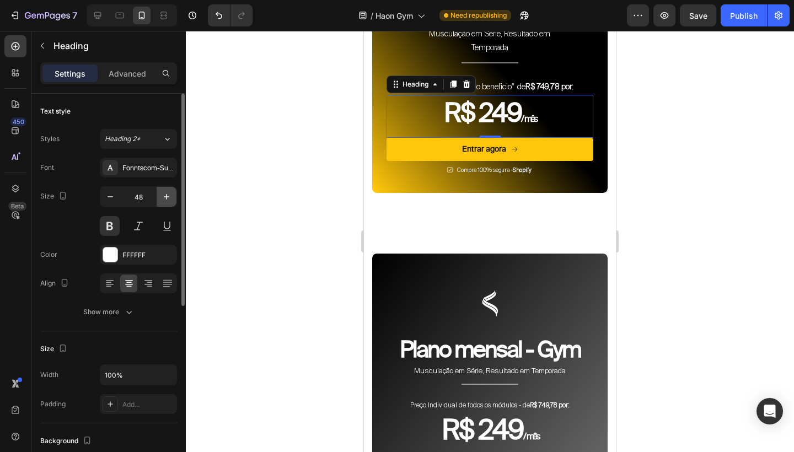
click at [169, 198] on icon "button" at bounding box center [166, 196] width 11 height 11
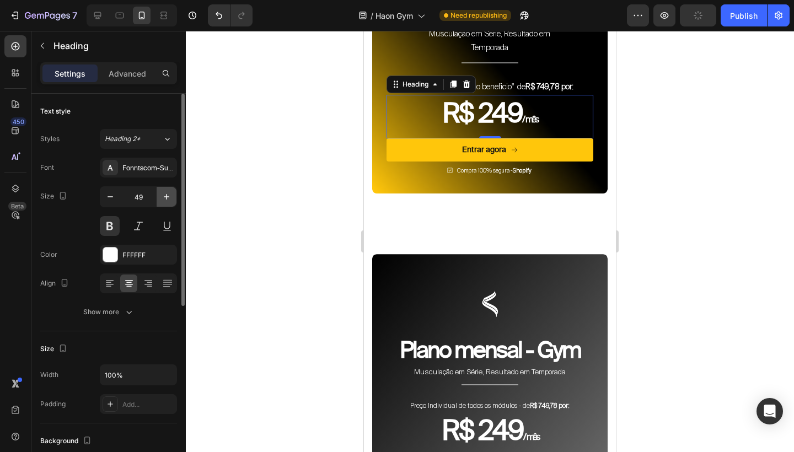
click at [169, 198] on icon "button" at bounding box center [166, 196] width 11 height 11
type input "50"
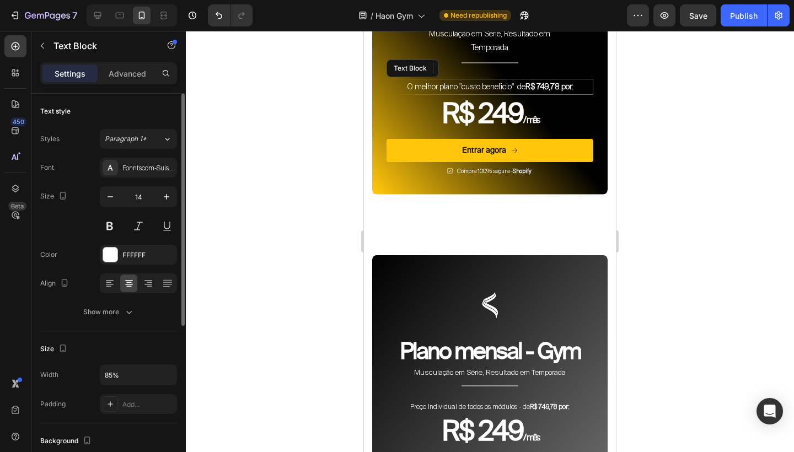
click at [518, 94] on p "O melhor plano "custo beneficio" de R$ 749,78 por:" at bounding box center [490, 87] width 174 height 14
click at [107, 199] on icon "button" at bounding box center [110, 196] width 11 height 11
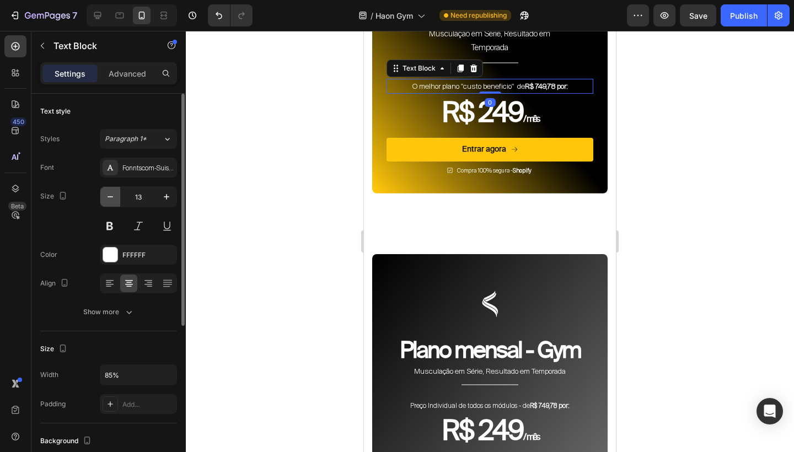
type input "12"
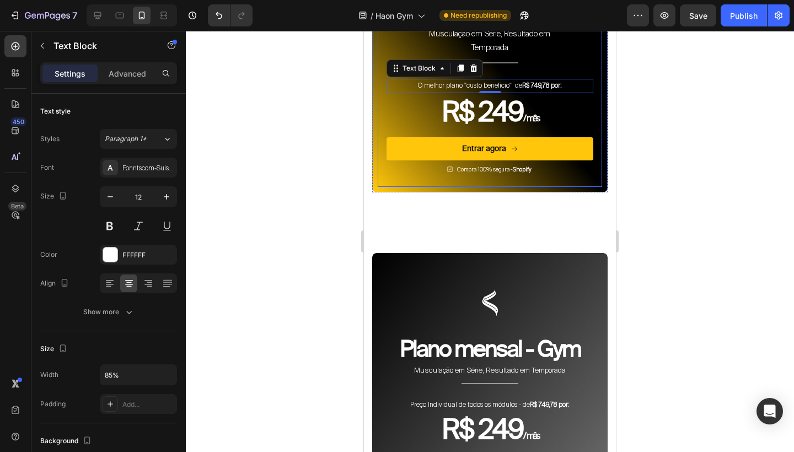
click at [668, 107] on div at bounding box center [490, 241] width 608 height 421
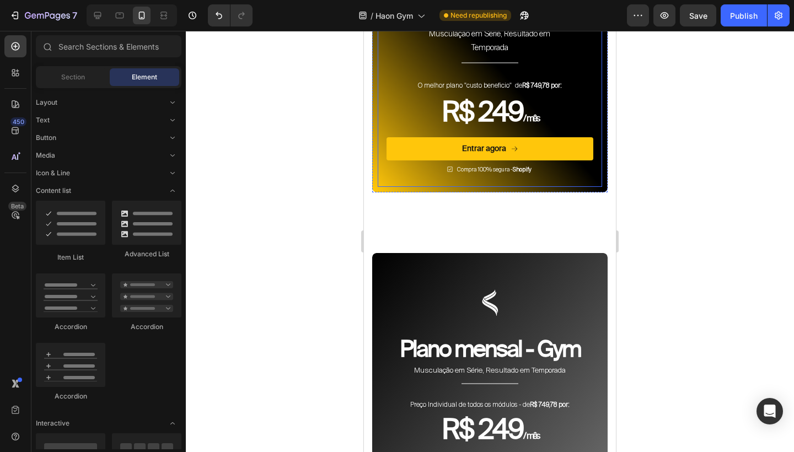
click at [668, 107] on div at bounding box center [490, 241] width 608 height 421
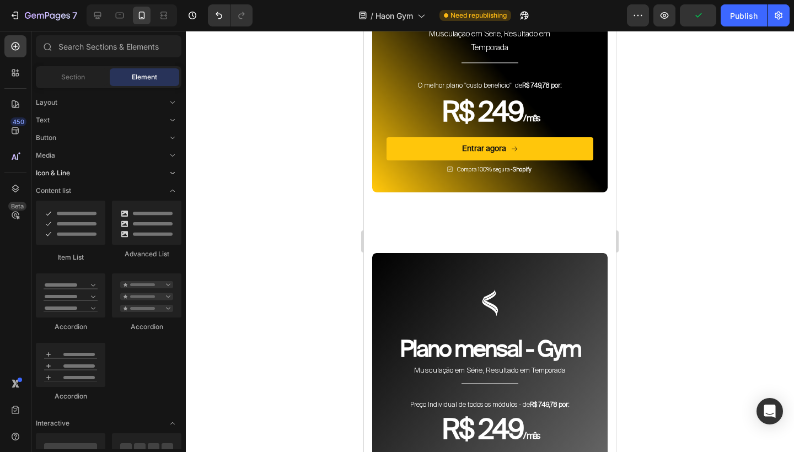
click at [60, 170] on span "Icon & Line" at bounding box center [53, 173] width 34 height 10
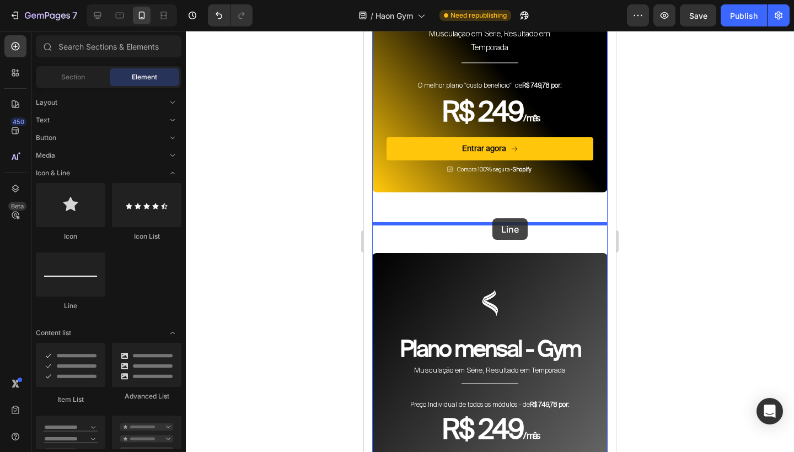
drag, startPoint x: 441, startPoint y: 300, endPoint x: 492, endPoint y: 218, distance: 96.8
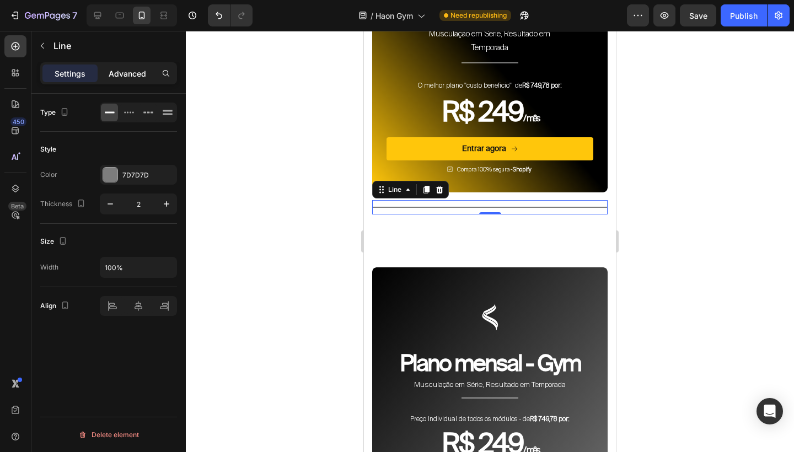
click at [136, 79] on p "Advanced" at bounding box center [127, 74] width 37 height 12
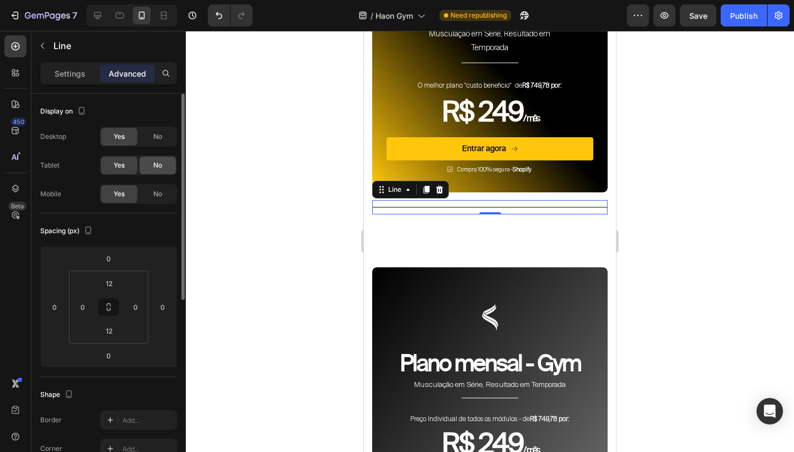
click at [159, 162] on span "No" at bounding box center [157, 165] width 9 height 10
click at [159, 139] on span "No" at bounding box center [157, 137] width 9 height 10
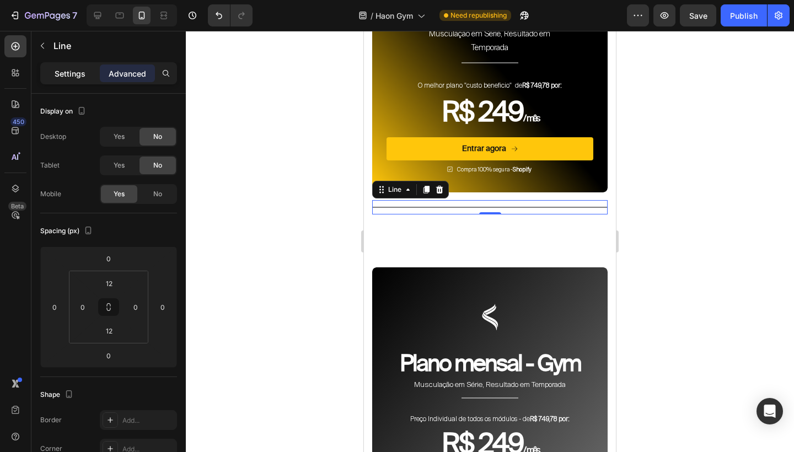
click at [68, 74] on p "Settings" at bounding box center [70, 74] width 31 height 12
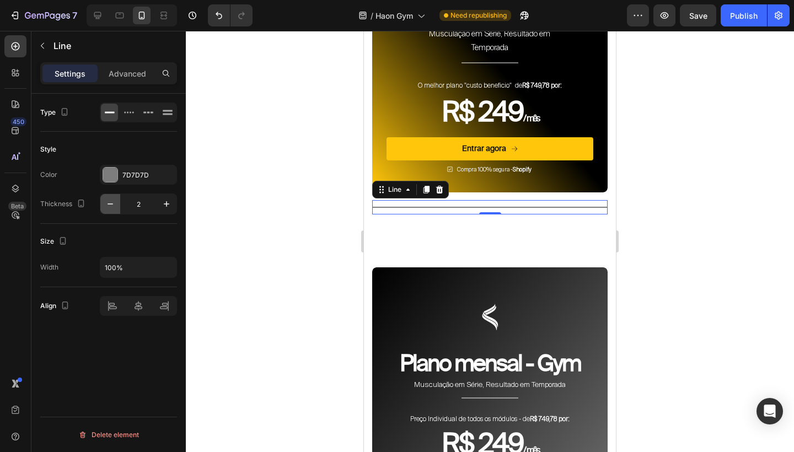
click at [111, 200] on icon "button" at bounding box center [110, 203] width 11 height 11
type input "1"
click at [115, 267] on input "100%" at bounding box center [138, 267] width 76 height 20
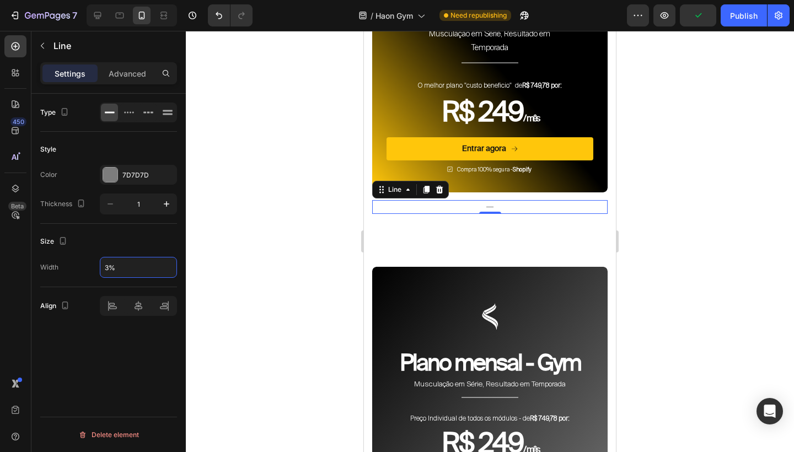
type input "30%"
drag, startPoint x: 847, startPoint y: 309, endPoint x: 483, endPoint y: 278, distance: 365.1
click at [483, 278] on div "Image Plano mensal - Gym Heading Musculação em Série, Resultado em Temporada Te…" at bounding box center [489, 377] width 235 height 309
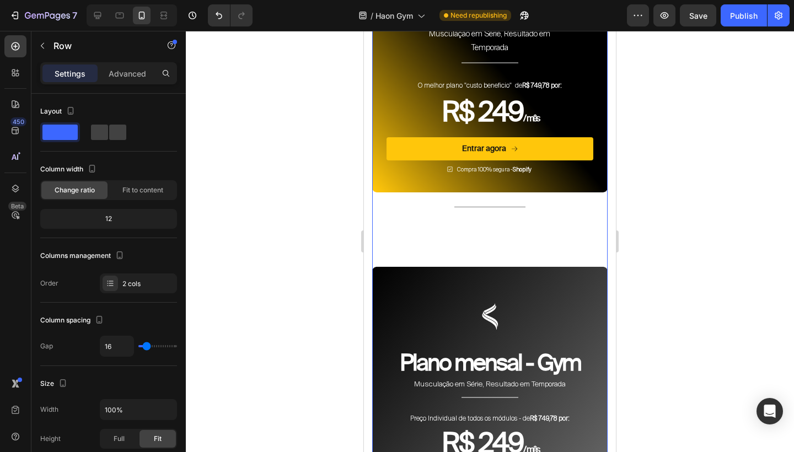
click at [485, 288] on div "Image Plano mensal - Gym Heading Musculação em Série, Resultado em Temporada Te…" at bounding box center [489, 377] width 235 height 309
click at [471, 214] on div "Title Line" at bounding box center [489, 207] width 235 height 14
click at [454, 266] on div "Image Plano mensal - Gym Heading Musculação em Série, Resultado em Temporada Te…" at bounding box center [489, 377] width 235 height 309
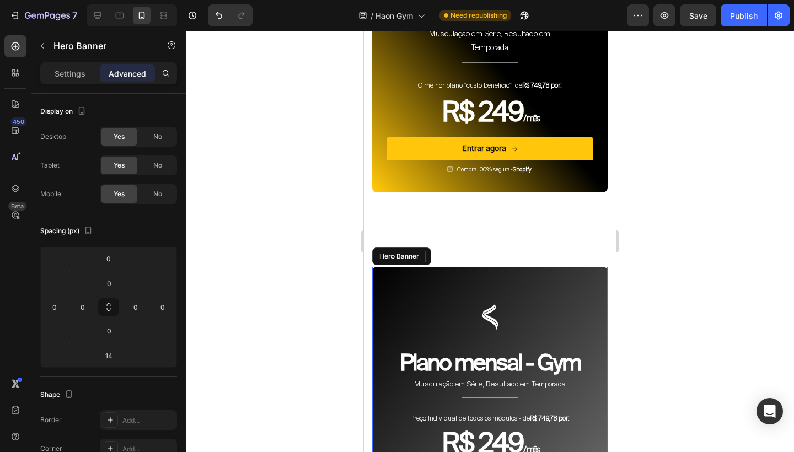
click at [442, 292] on div "Image Plano mensal - Gym Heading Musculação em Série, Resultado em Temporada Te…" at bounding box center [489, 395] width 235 height 257
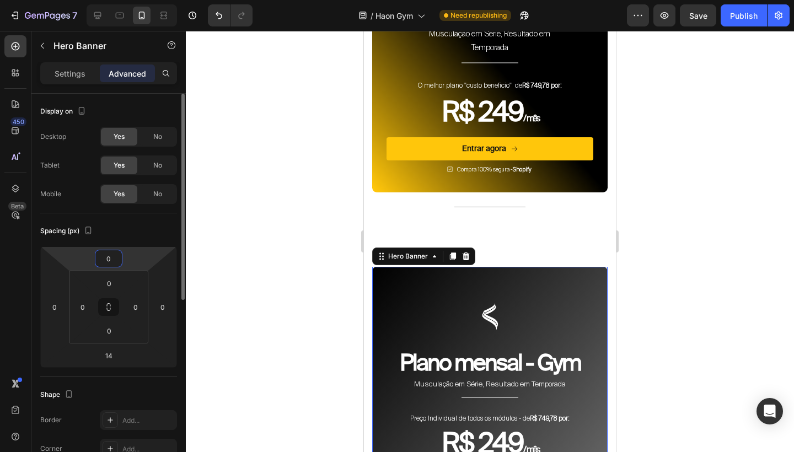
click at [113, 263] on input "0" at bounding box center [109, 258] width 22 height 17
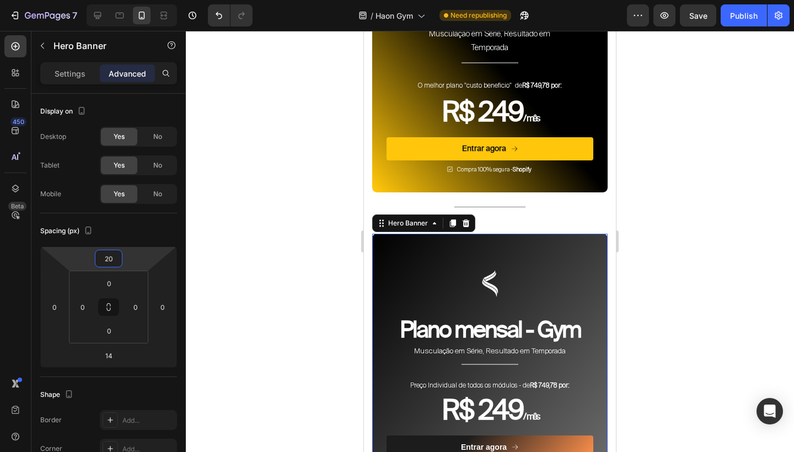
type input "20"
click at [706, 196] on div at bounding box center [490, 241] width 608 height 421
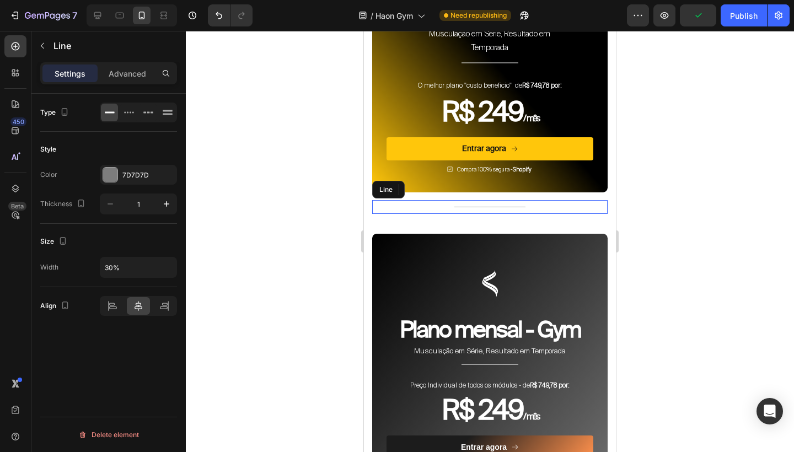
click at [597, 214] on div "Title Line" at bounding box center [489, 207] width 235 height 14
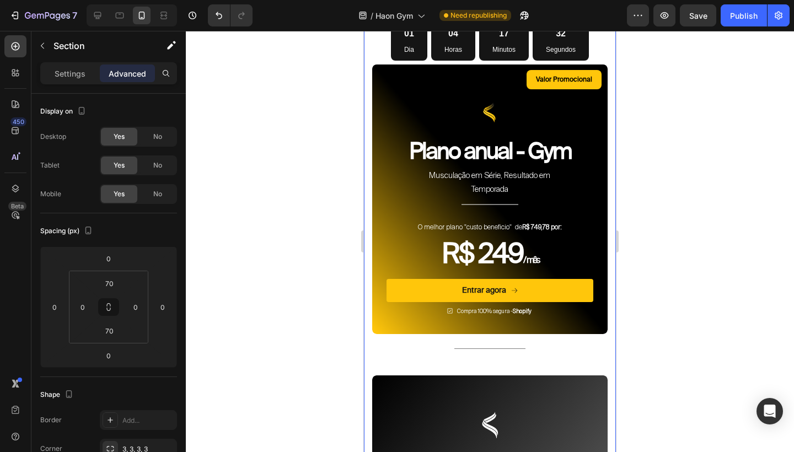
scroll to position [4376, 0]
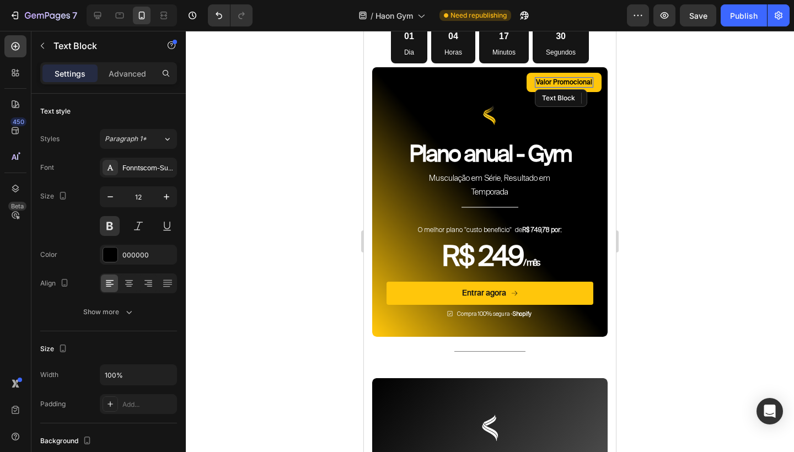
click at [563, 87] on p "Valor Promocional" at bounding box center [564, 82] width 56 height 9
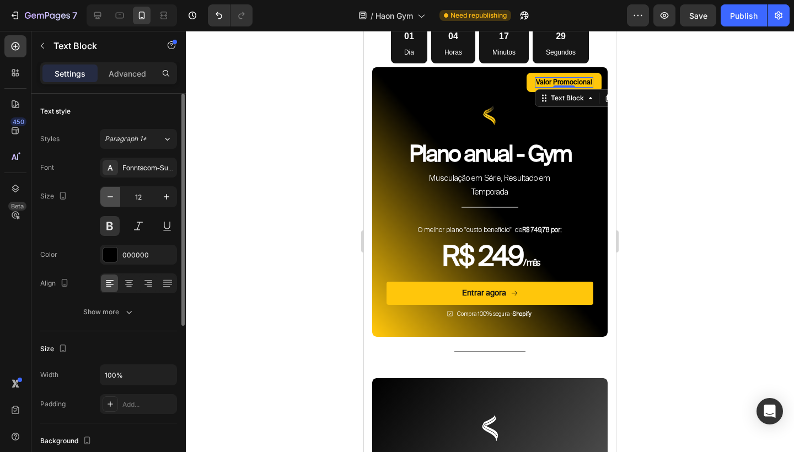
click at [105, 197] on icon "button" at bounding box center [110, 196] width 11 height 11
type input "11"
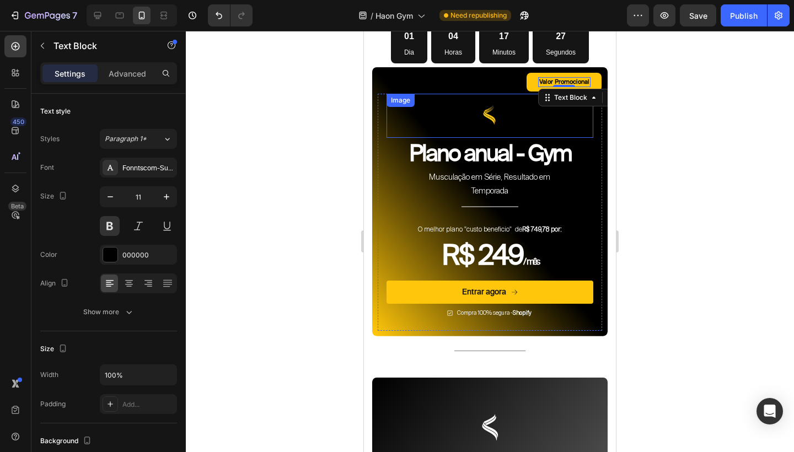
click at [661, 140] on div at bounding box center [490, 241] width 608 height 421
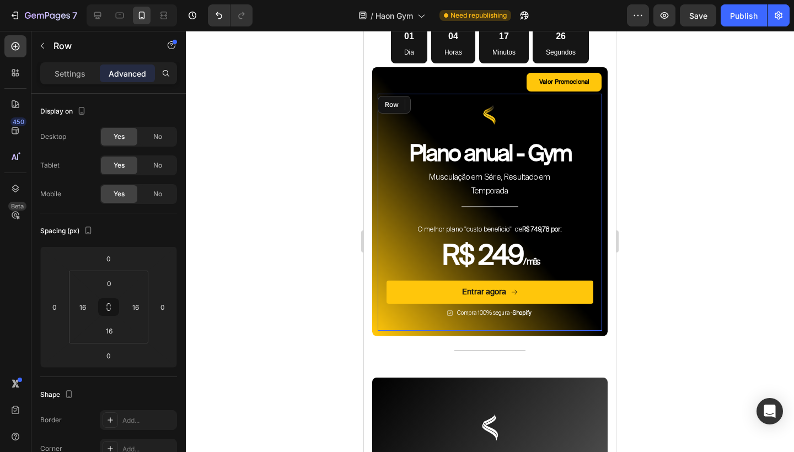
click at [599, 173] on div "Image Plano anual - Gym Heading Musculação em Série, Resultado em Temporada Tex…" at bounding box center [490, 212] width 224 height 237
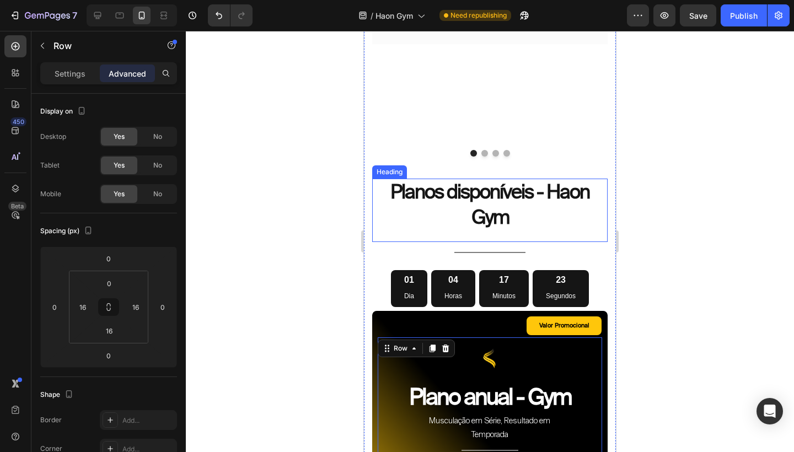
scroll to position [4126, 0]
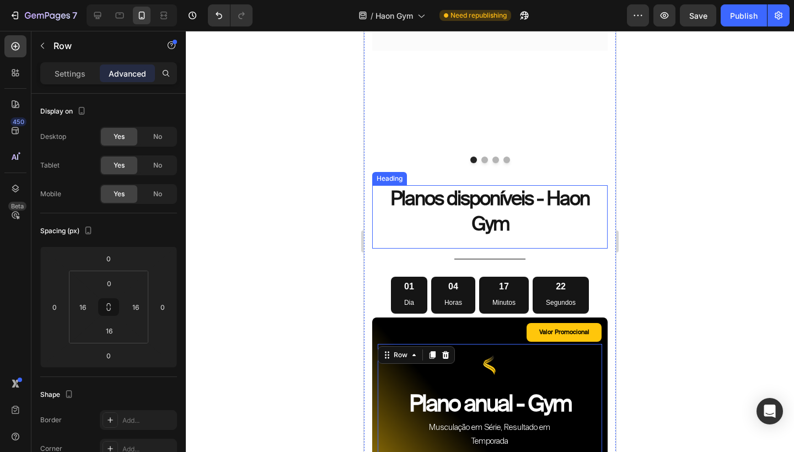
click at [507, 220] on h2 "Planos disponíveis - Haon Gym" at bounding box center [489, 211] width 235 height 52
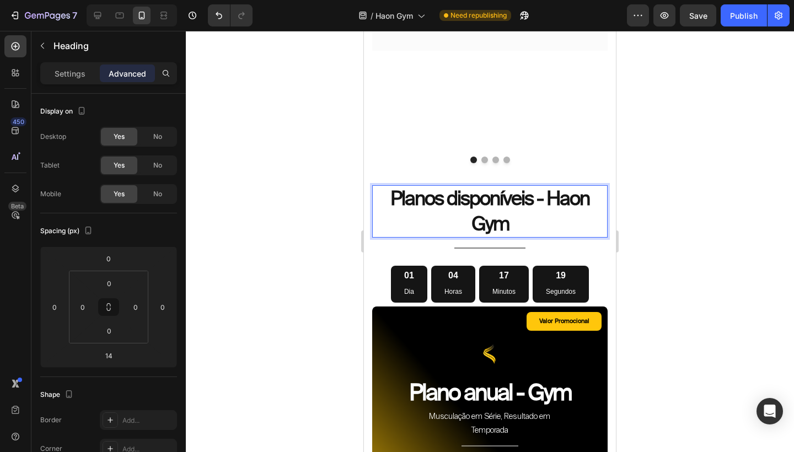
click at [682, 193] on div at bounding box center [490, 241] width 608 height 421
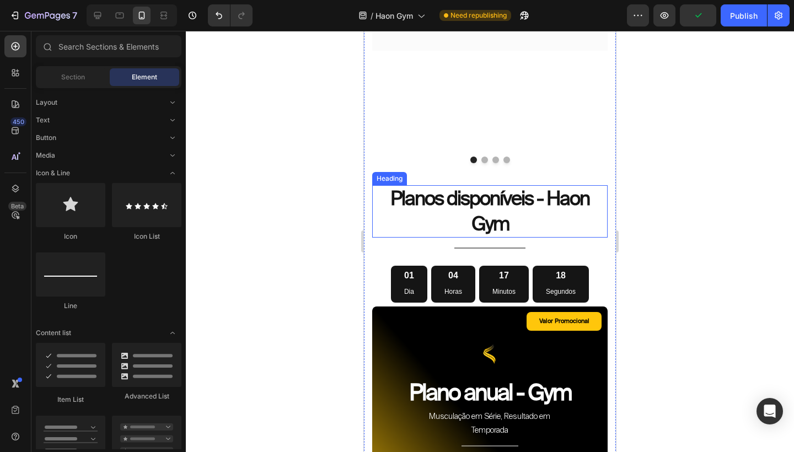
click at [559, 224] on p "Planos disponíveis - Haon Gym" at bounding box center [489, 211] width 233 height 50
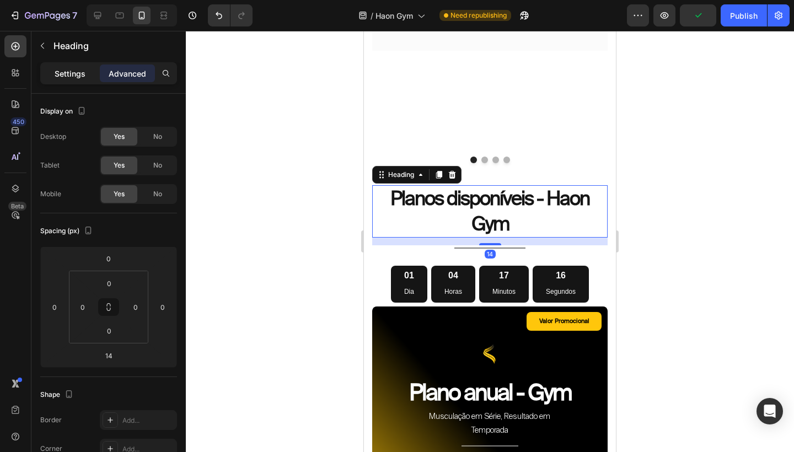
click at [71, 74] on p "Settings" at bounding box center [70, 74] width 31 height 12
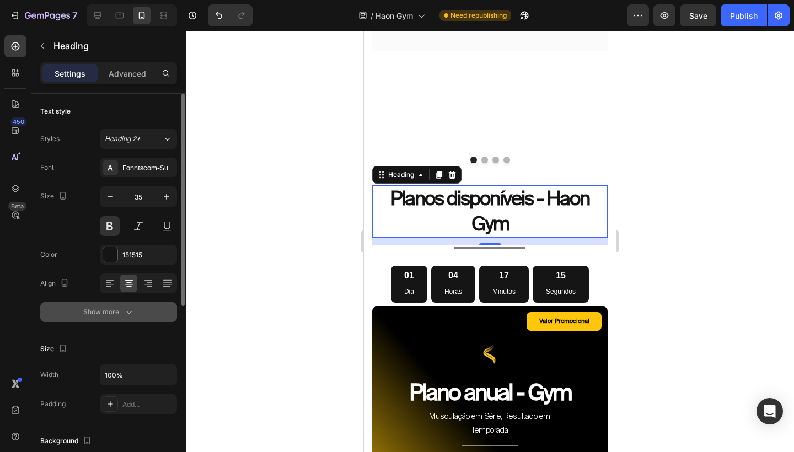
click at [121, 310] on div "Show more" at bounding box center [108, 311] width 51 height 11
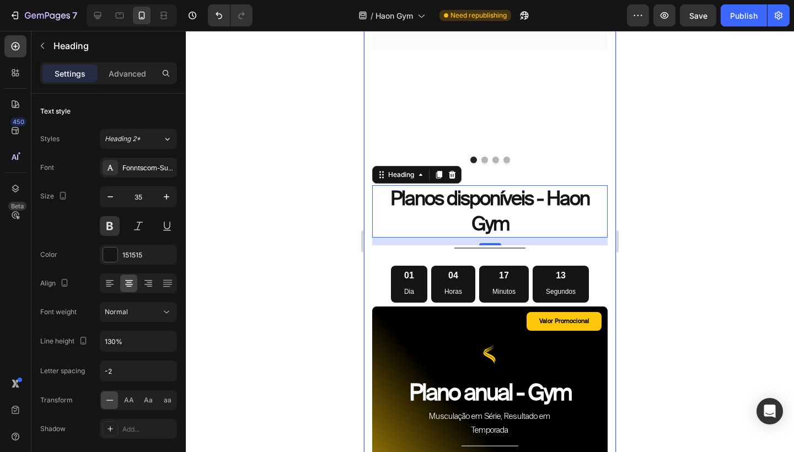
click at [563, 191] on div "Depoimentos dos alunos Heading Esses são alguns depoimentos filtrados na nossa …" at bounding box center [489, 309] width 235 height 1143
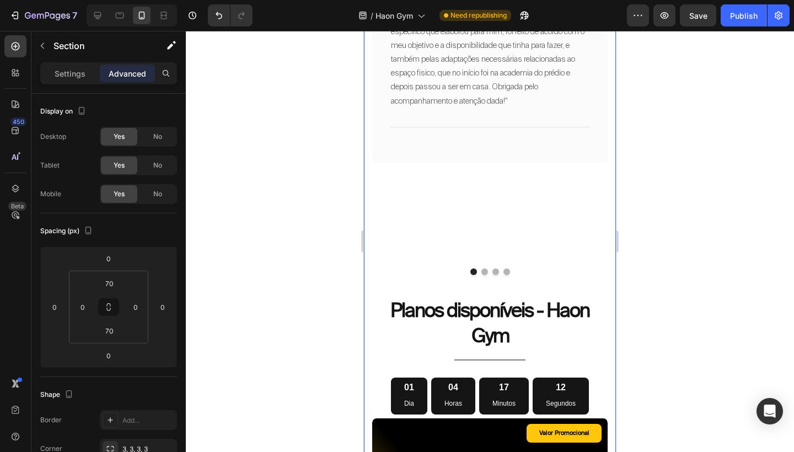
scroll to position [4001, 0]
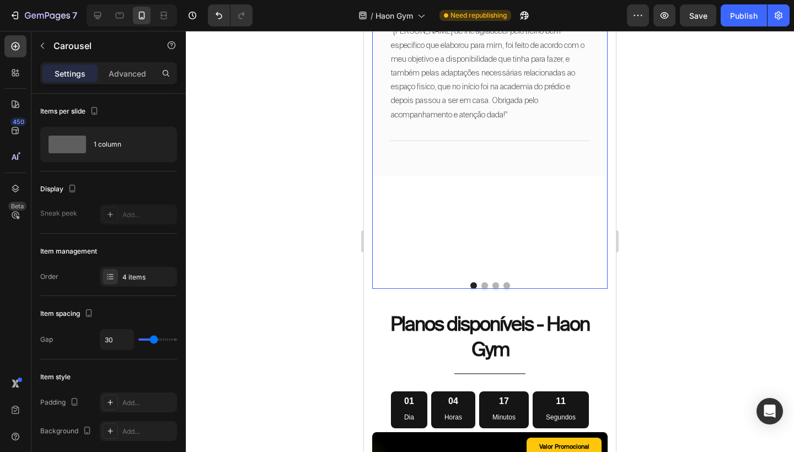
click at [504, 238] on div "Image Icon Icon Icon Icon Icon Row Renata Text block Row "[PERSON_NAME] de lhe …" at bounding box center [489, 119] width 235 height 310
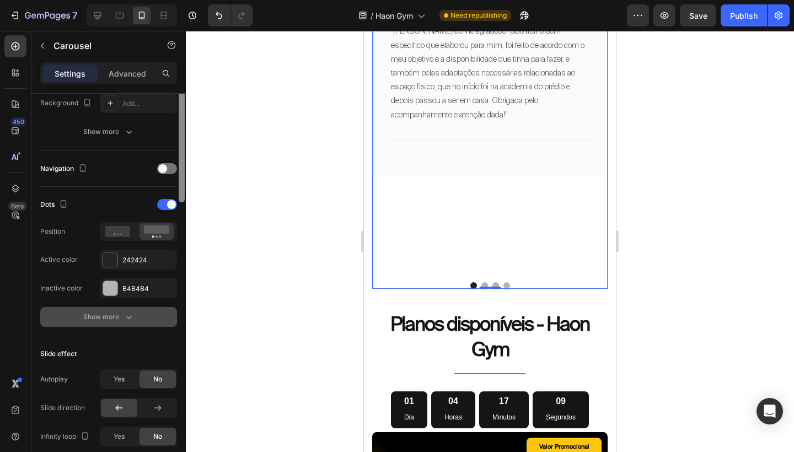
scroll to position [335, 0]
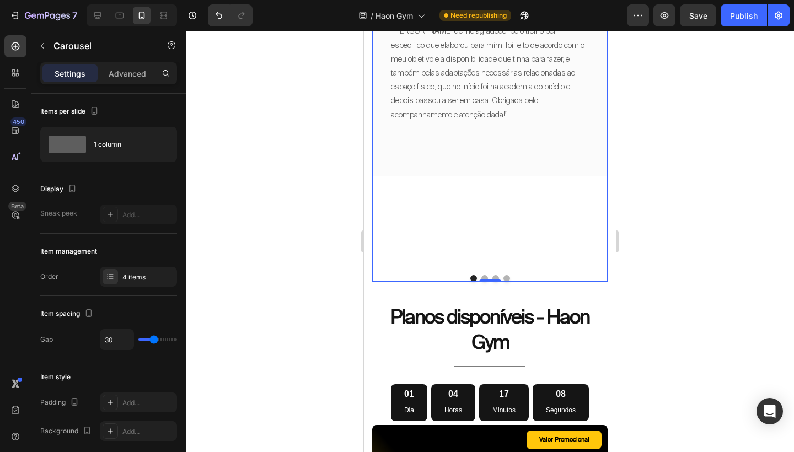
scroll to position [335, 0]
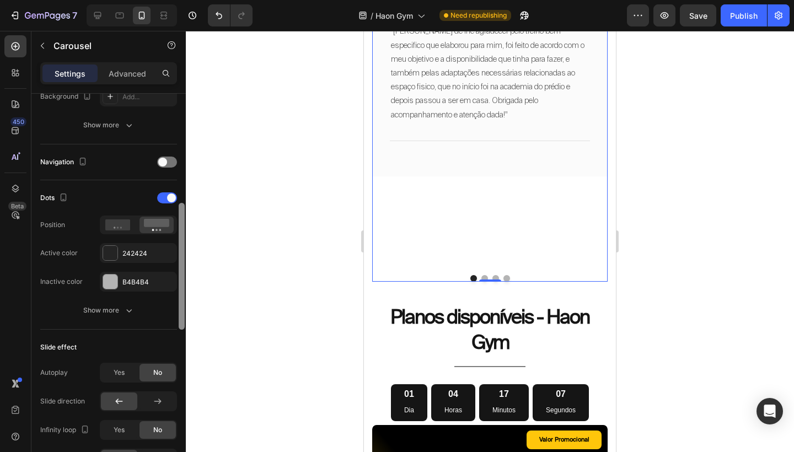
click at [173, 321] on div "Items per slide 1 column Display Sneak peek Add... Item management Order 4 item…" at bounding box center [108, 289] width 154 height 390
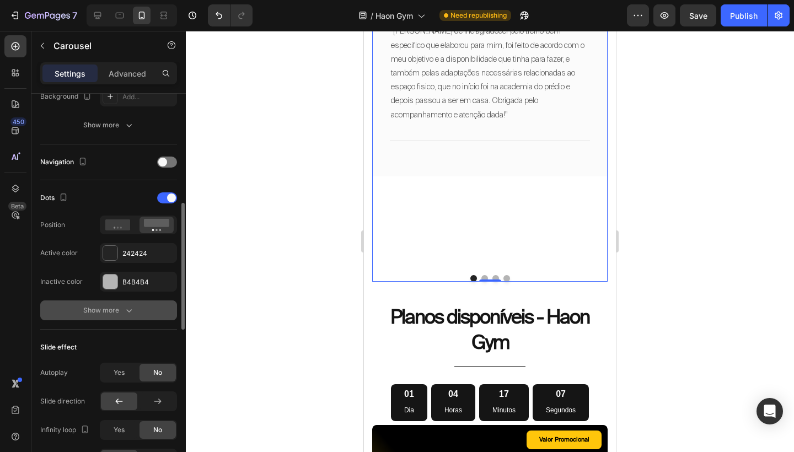
click at [138, 309] on button "Show more" at bounding box center [108, 310] width 137 height 20
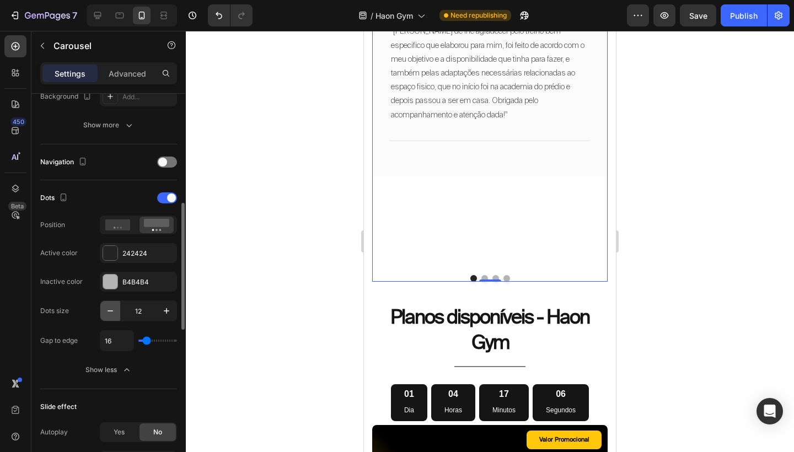
click at [111, 310] on icon "button" at bounding box center [110, 310] width 11 height 11
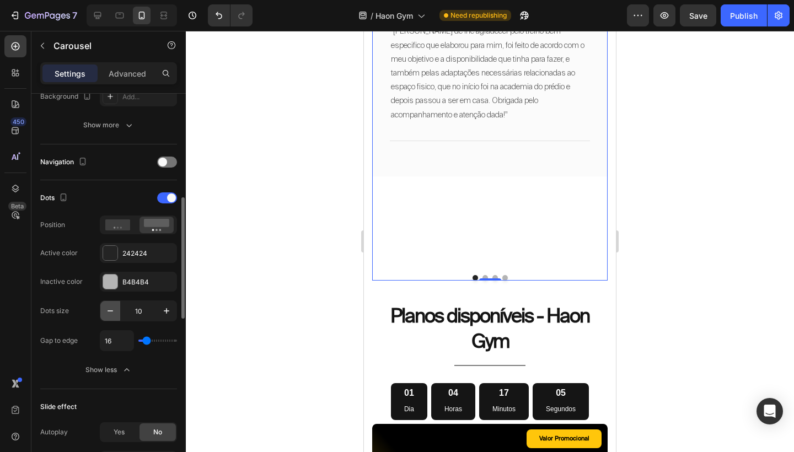
click at [111, 310] on icon "button" at bounding box center [110, 310] width 11 height 11
type input "8"
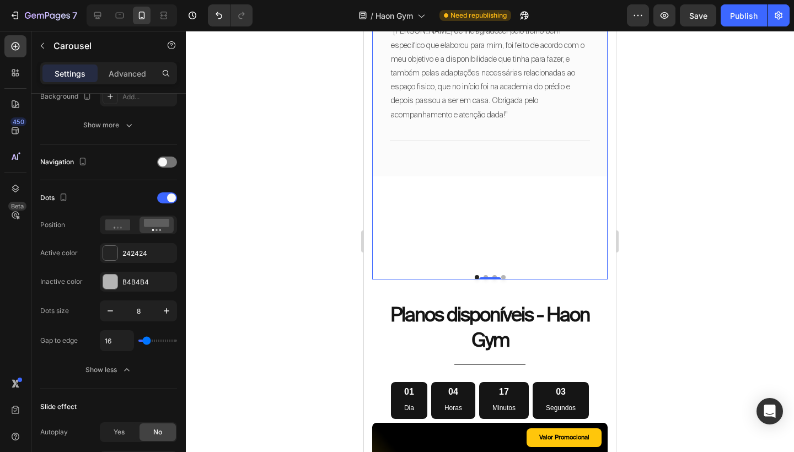
click at [676, 240] on div at bounding box center [490, 241] width 608 height 421
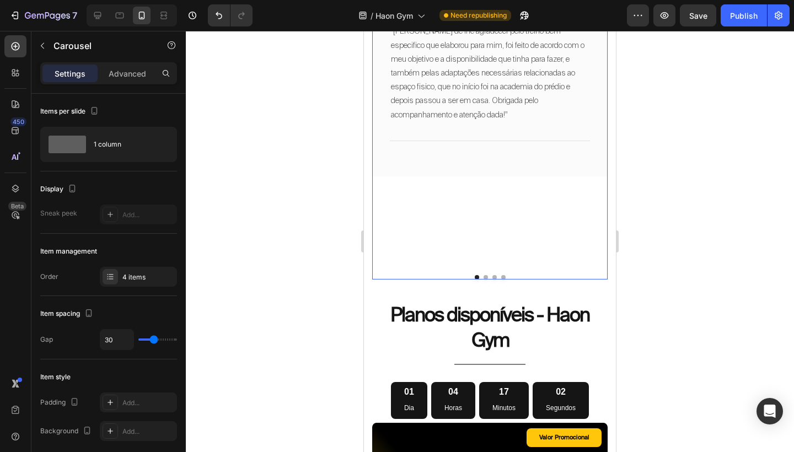
click at [565, 217] on div "Image Icon Icon Icon Icon Icon Row Renata Text block Row "[PERSON_NAME] de lhe …" at bounding box center [489, 115] width 235 height 303
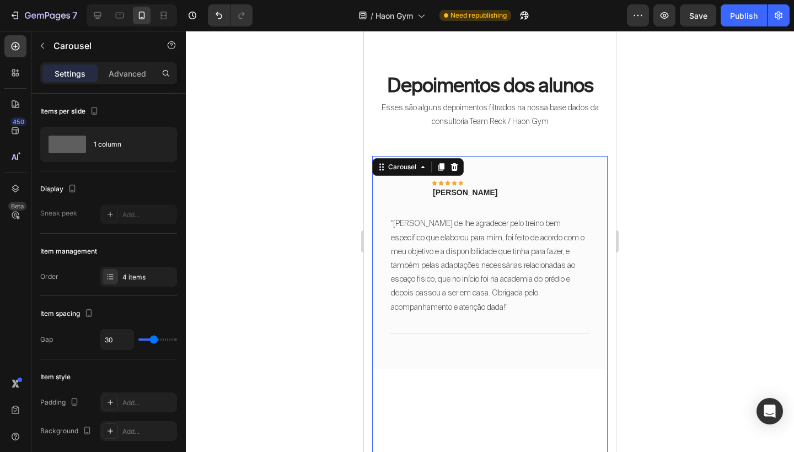
scroll to position [3808, 0]
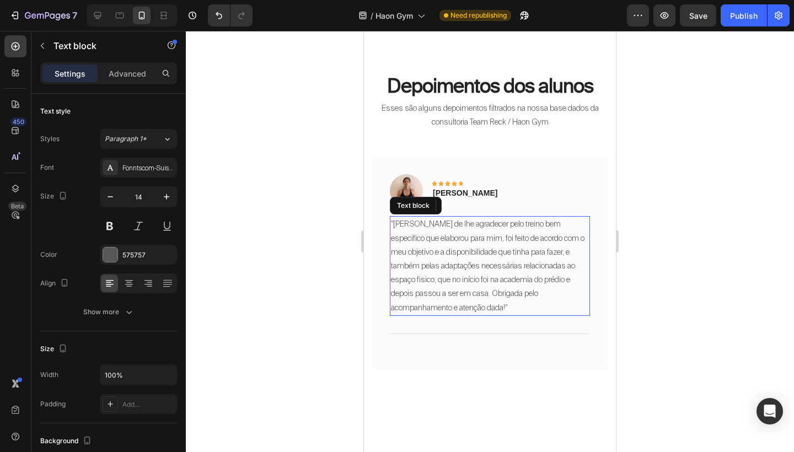
click at [523, 243] on p ""[PERSON_NAME] de lhe agradecer pelo treino bem especifico que elaborou para mi…" at bounding box center [490, 265] width 198 height 97
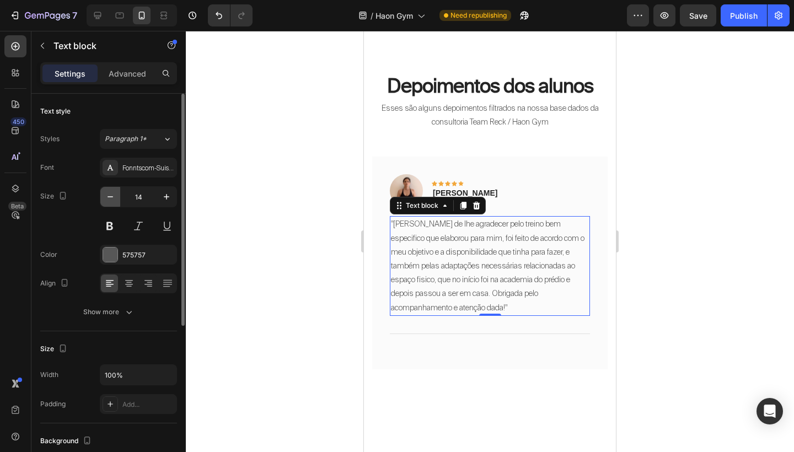
click at [104, 196] on button "button" at bounding box center [110, 197] width 20 height 20
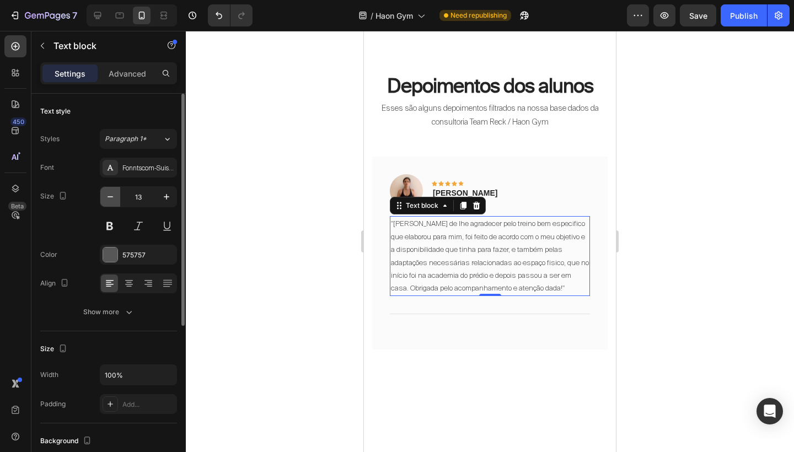
click at [104, 196] on button "button" at bounding box center [110, 197] width 20 height 20
type input "12"
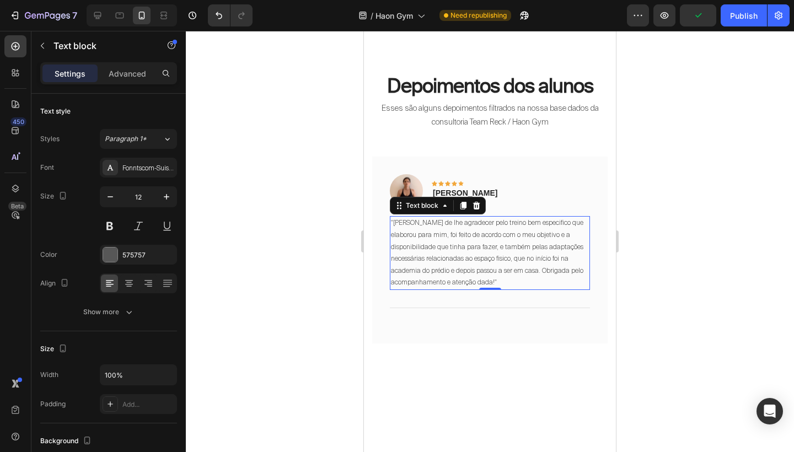
click at [513, 111] on p "Esses são alguns depoimentos filtrados na nossa base dados da consultoria Team …" at bounding box center [489, 115] width 233 height 28
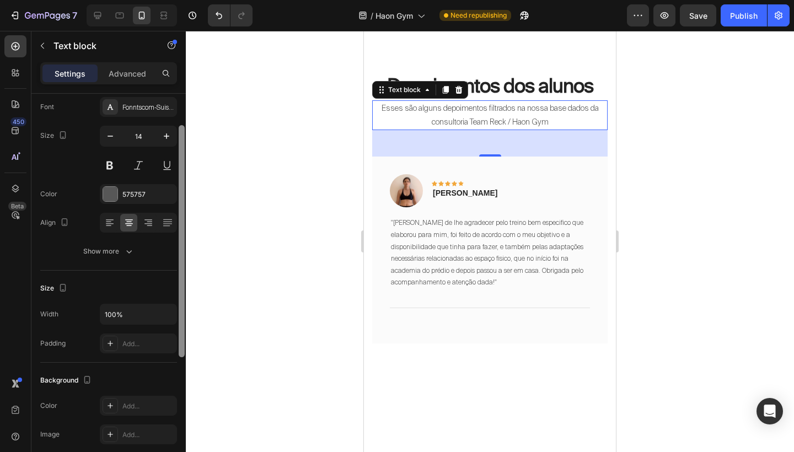
scroll to position [58, 0]
drag, startPoint x: 182, startPoint y: 281, endPoint x: 176, endPoint y: 158, distance: 123.0
click at [176, 158] on div "Text style Styles Paragraph 1* Font Fonntscom-SuisseIntl-Light Size 14 Color 57…" at bounding box center [108, 289] width 154 height 390
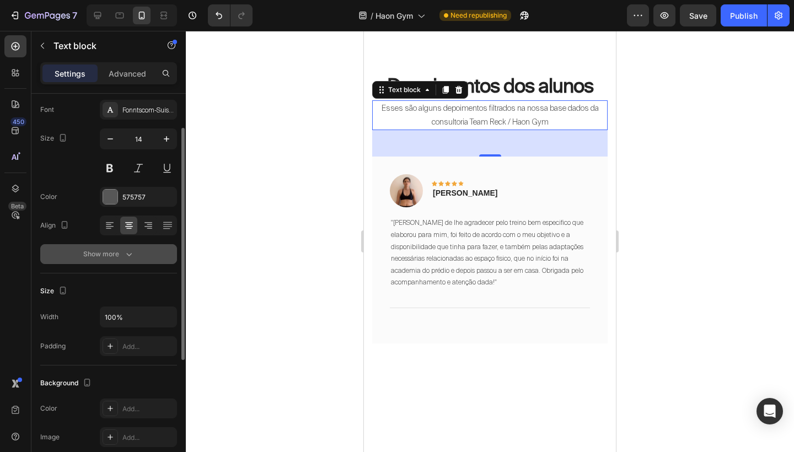
click at [125, 256] on icon "button" at bounding box center [128, 254] width 11 height 11
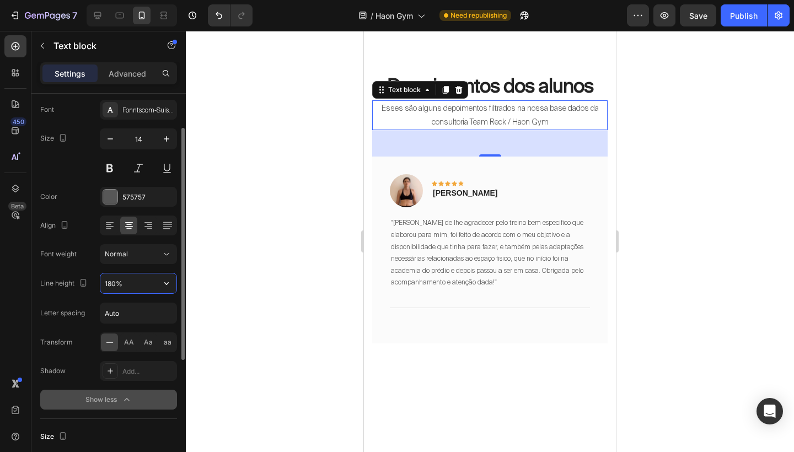
click at [113, 287] on input "180%" at bounding box center [138, 283] width 76 height 20
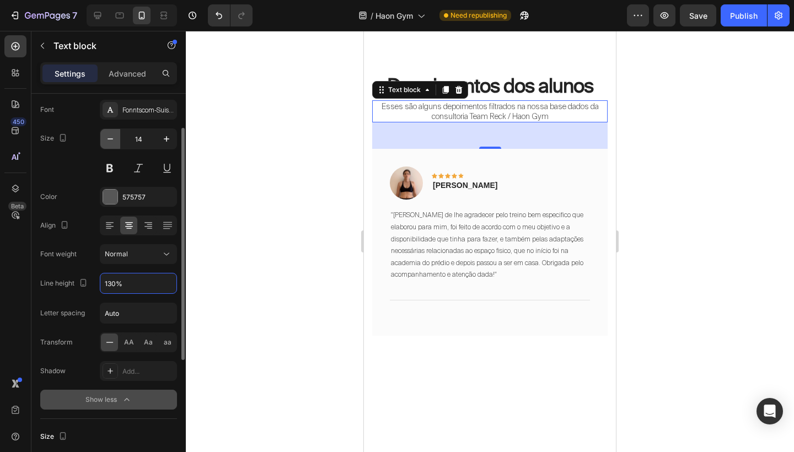
type input "130%"
click at [112, 136] on icon "button" at bounding box center [110, 138] width 11 height 11
type input "12"
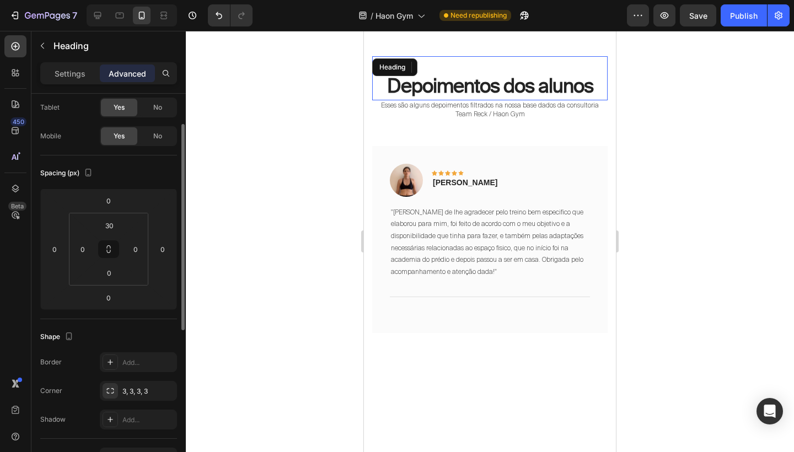
drag, startPoint x: 912, startPoint y: 126, endPoint x: 548, endPoint y: 95, distance: 365.1
click at [548, 95] on h2 "Depoimentos dos alunos" at bounding box center [489, 87] width 235 height 28
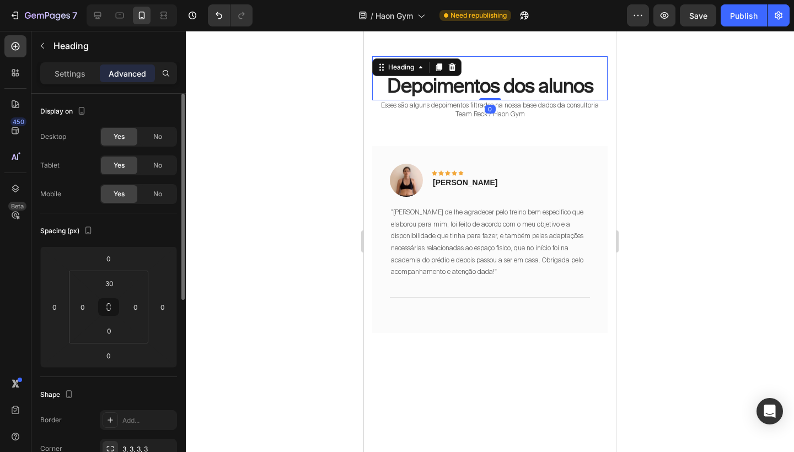
click at [595, 65] on div "Depoimentos dos alunos Heading 0" at bounding box center [489, 78] width 235 height 44
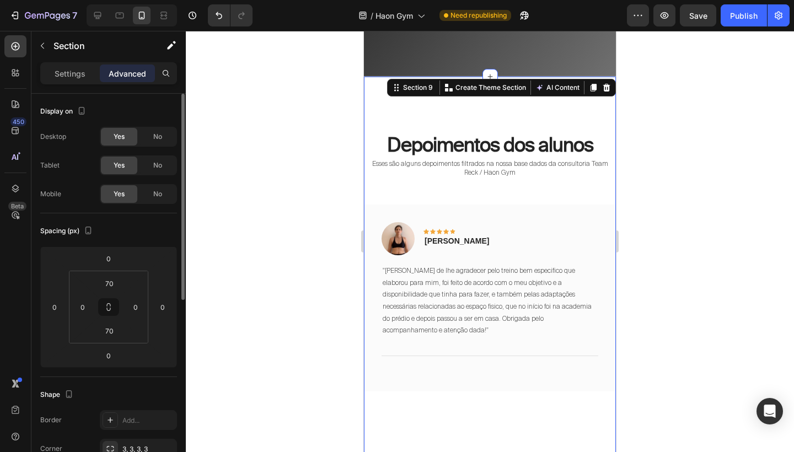
scroll to position [3717, 0]
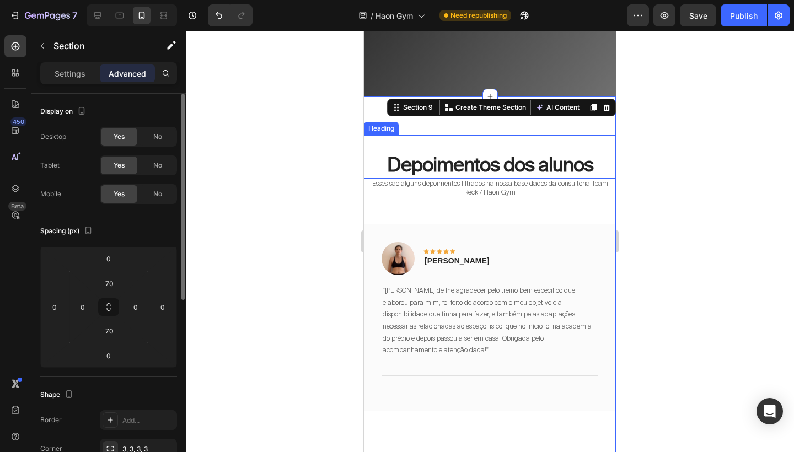
click at [503, 157] on div "Depoimentos dos alunos Heading" at bounding box center [490, 157] width 252 height 44
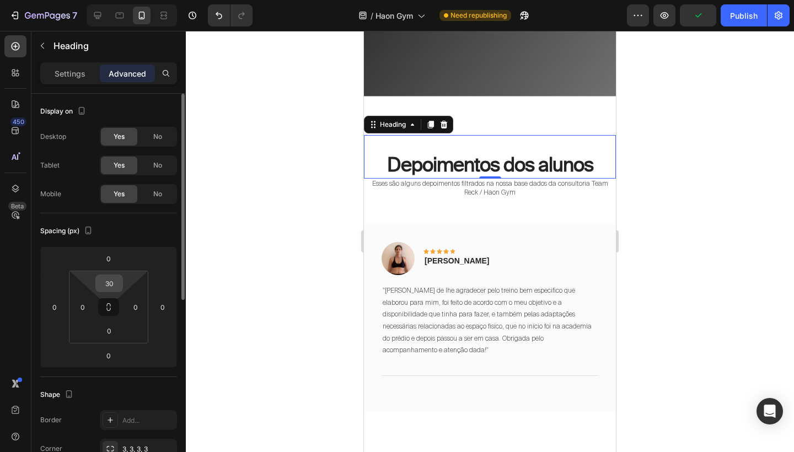
click at [111, 282] on input "30" at bounding box center [109, 283] width 22 height 17
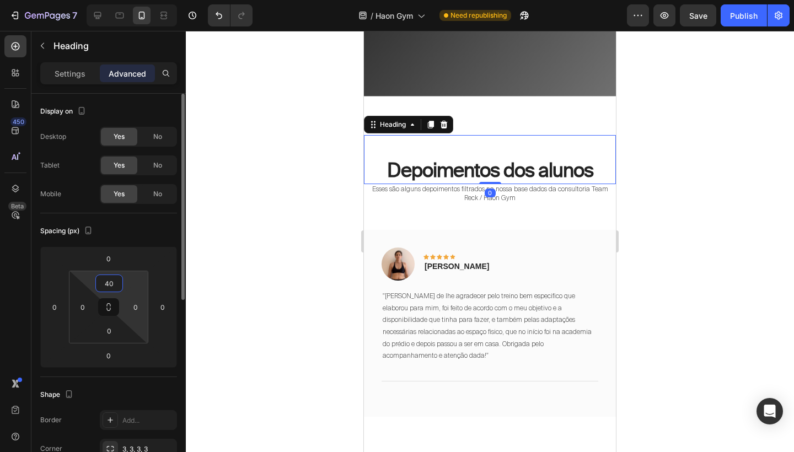
type input "4"
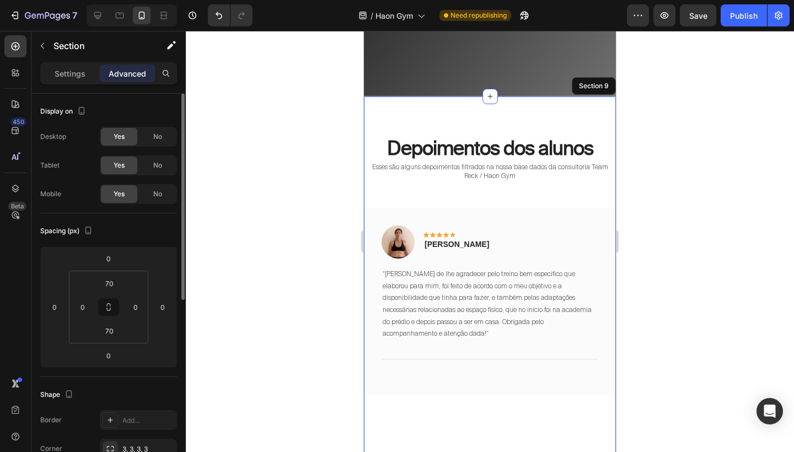
drag, startPoint x: 949, startPoint y: 156, endPoint x: 585, endPoint y: 125, distance: 365.1
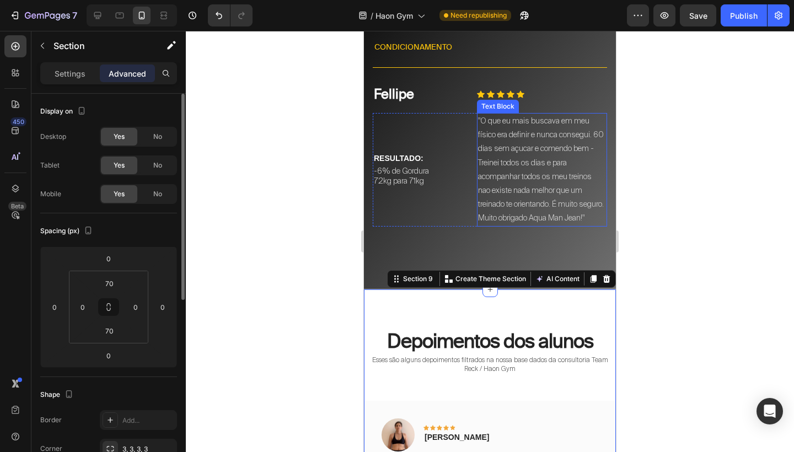
scroll to position [3522, 0]
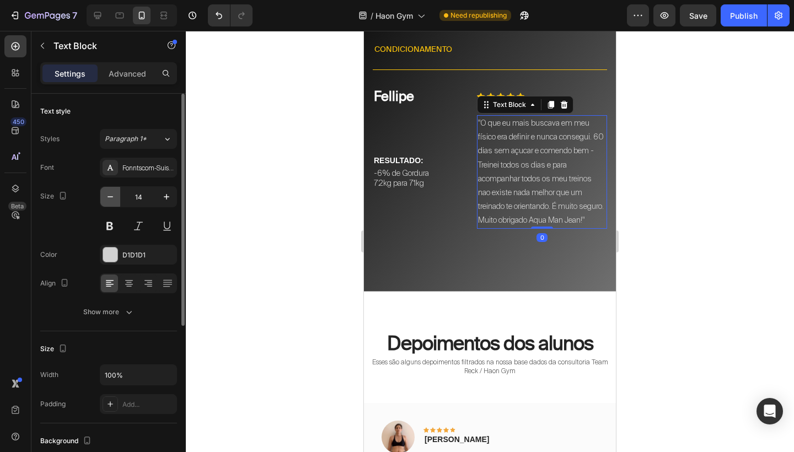
click at [107, 198] on icon "button" at bounding box center [110, 196] width 11 height 11
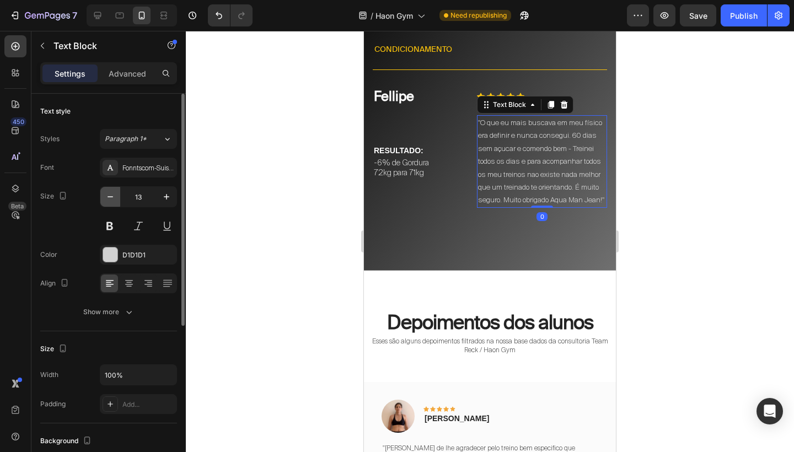
click at [107, 198] on icon "button" at bounding box center [110, 196] width 11 height 11
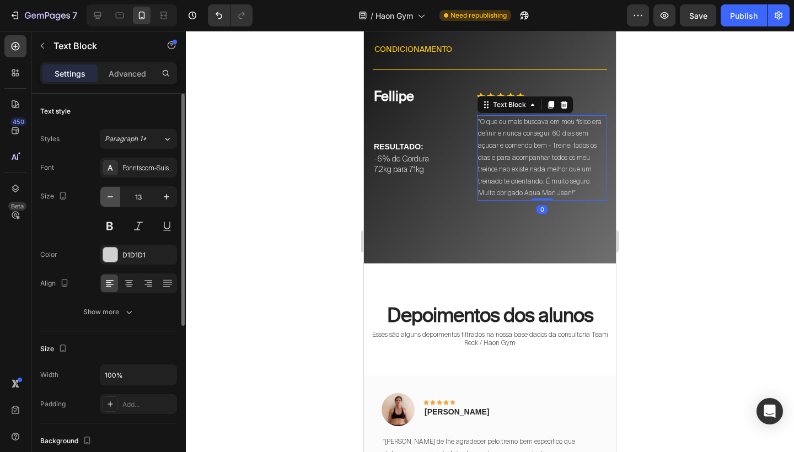
type input "12"
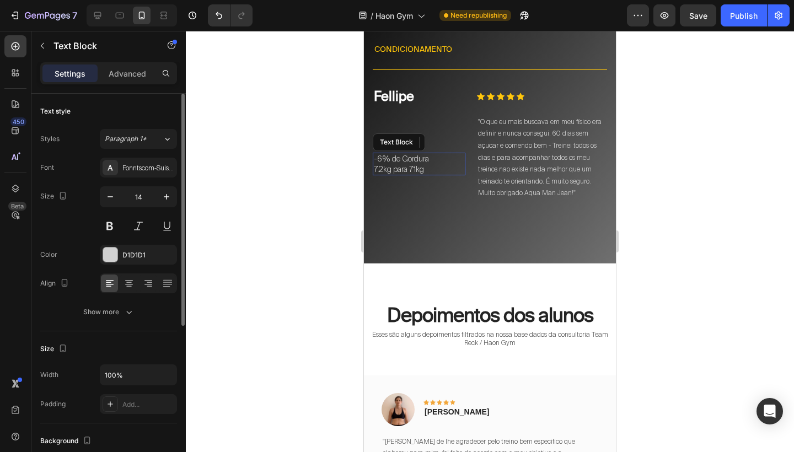
click at [416, 164] on p "72kg para 71kg" at bounding box center [419, 169] width 90 height 10
click at [113, 198] on icon "button" at bounding box center [110, 196] width 11 height 11
type input "12"
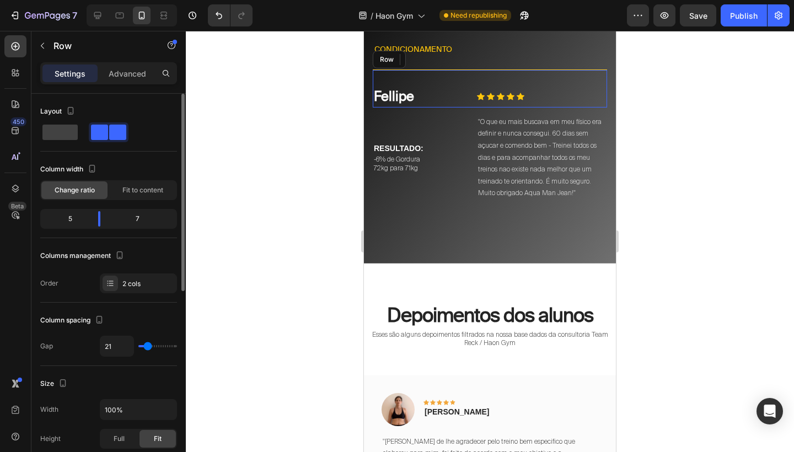
click at [481, 85] on div "Icon Icon Icon Icon Icon Icon List" at bounding box center [542, 96] width 130 height 22
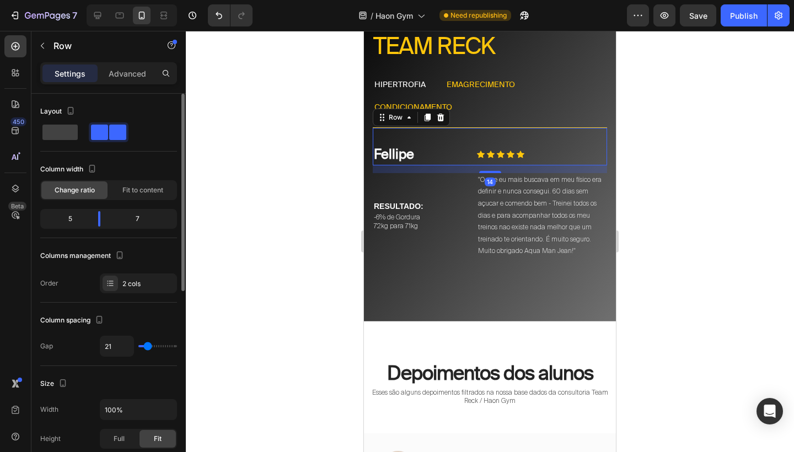
scroll to position [3454, 0]
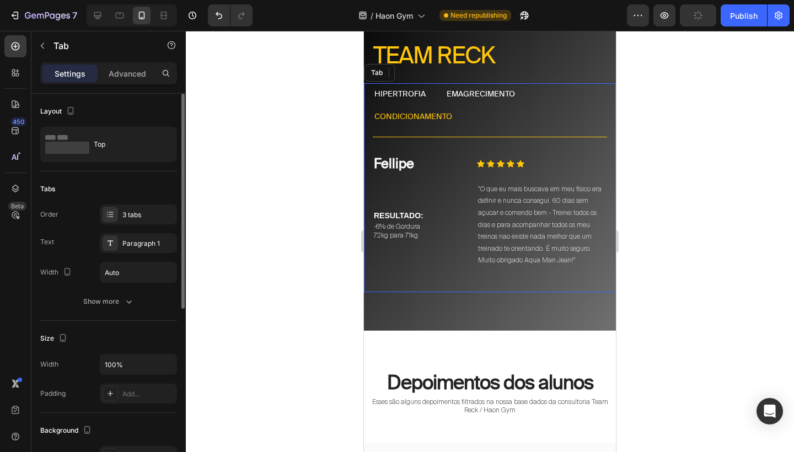
click at [476, 88] on div "emagrecimento" at bounding box center [481, 94] width 72 height 13
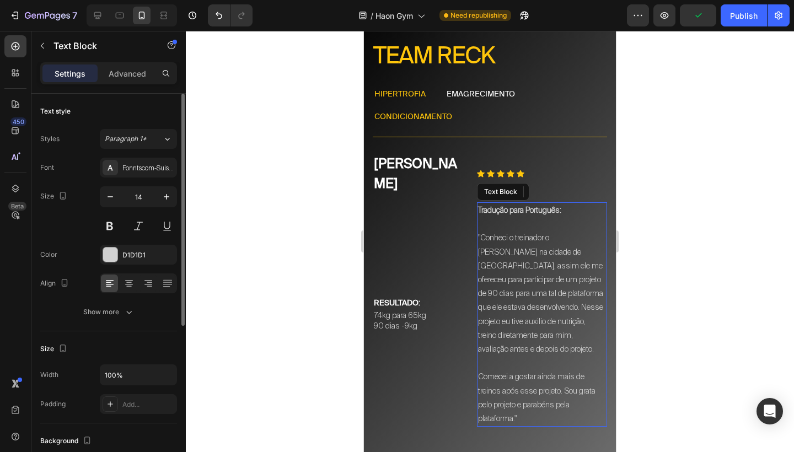
click at [520, 260] on p ""Conheci o treinador o [PERSON_NAME] na cidade de [GEOGRAPHIC_DATA], assim ele …" at bounding box center [542, 293] width 128 height 125
click at [102, 195] on button "button" at bounding box center [110, 197] width 20 height 20
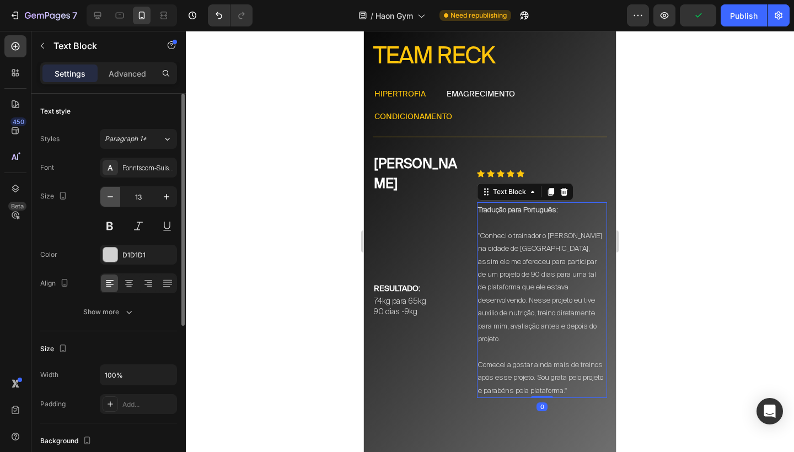
click at [102, 195] on button "button" at bounding box center [110, 197] width 20 height 20
type input "12"
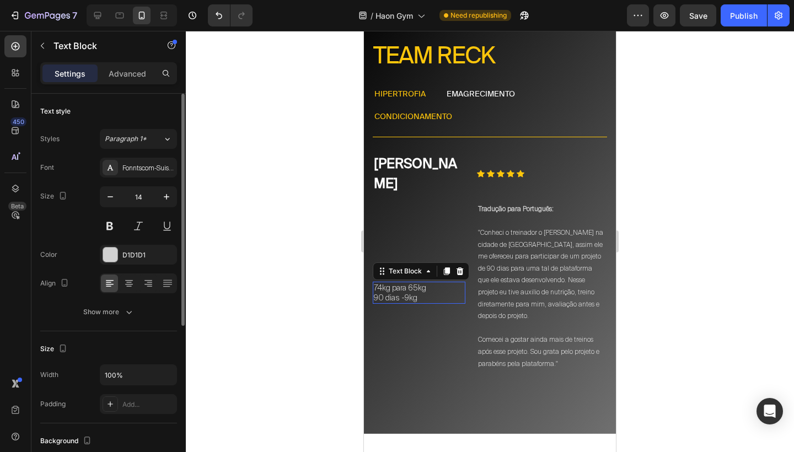
click at [408, 283] on p "74kg para 65kg" at bounding box center [419, 288] width 90 height 10
click at [109, 197] on icon "button" at bounding box center [110, 196] width 6 height 1
click at [110, 192] on icon "button" at bounding box center [110, 196] width 11 height 11
type input "12"
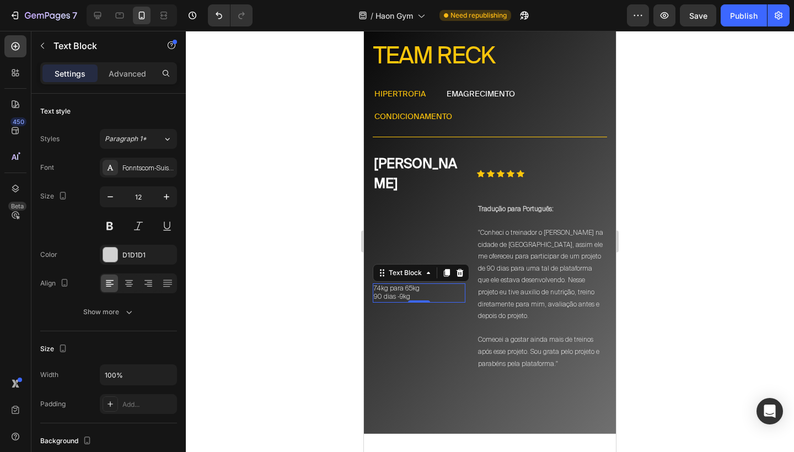
click at [422, 115] on p "condicionamento" at bounding box center [413, 117] width 78 height 10
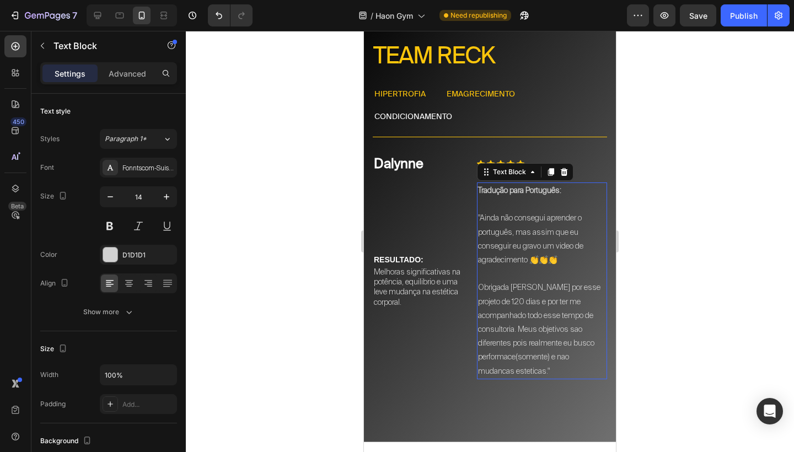
click at [532, 256] on p ""Ainda não consegui aprender o português, mas assim que eu conseguir eu gravo u…" at bounding box center [542, 239] width 128 height 56
click at [111, 195] on icon "button" at bounding box center [110, 196] width 11 height 11
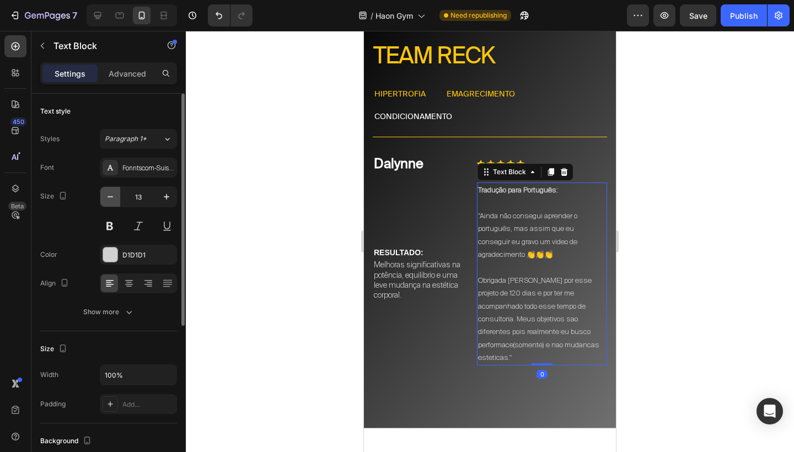
click at [111, 195] on icon "button" at bounding box center [110, 196] width 11 height 11
type input "12"
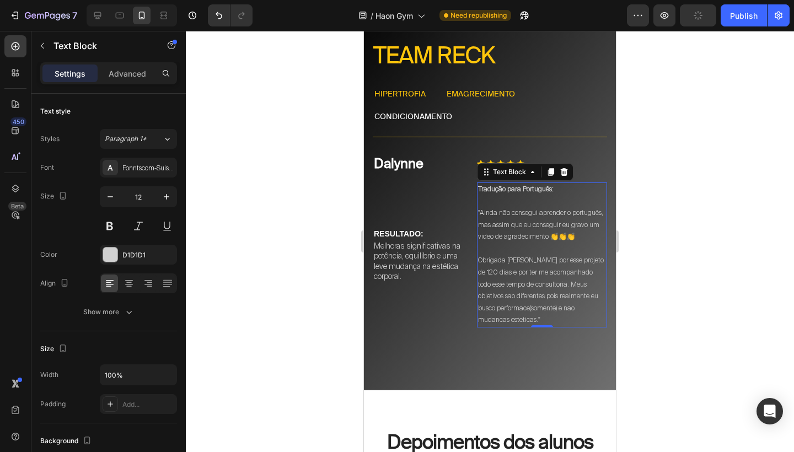
click at [420, 262] on p "Melhoras significativas na potência, equilibrio e uma leve mudança na estética …" at bounding box center [419, 261] width 90 height 40
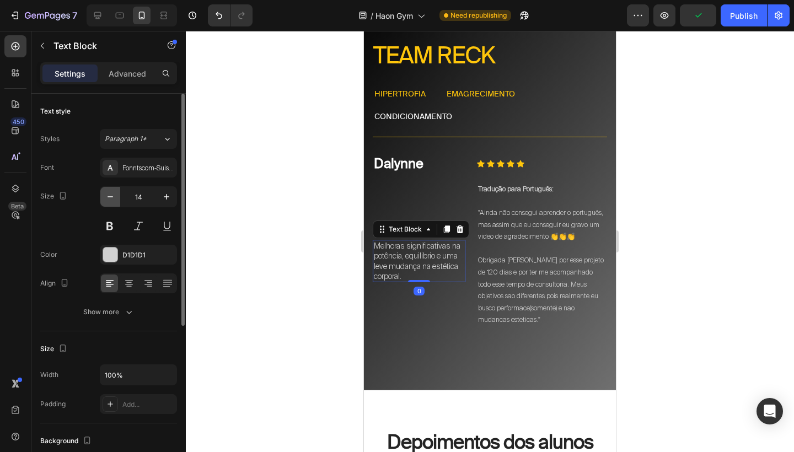
click at [109, 196] on icon "button" at bounding box center [110, 196] width 11 height 11
type input "12"
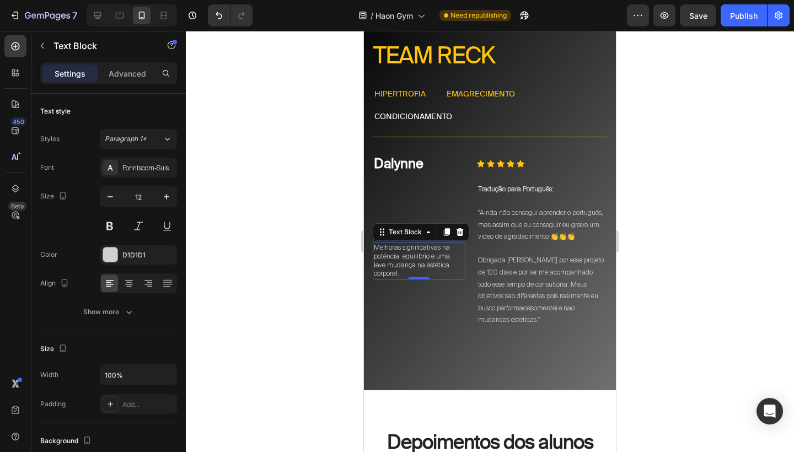
click at [653, 184] on div at bounding box center [490, 241] width 608 height 421
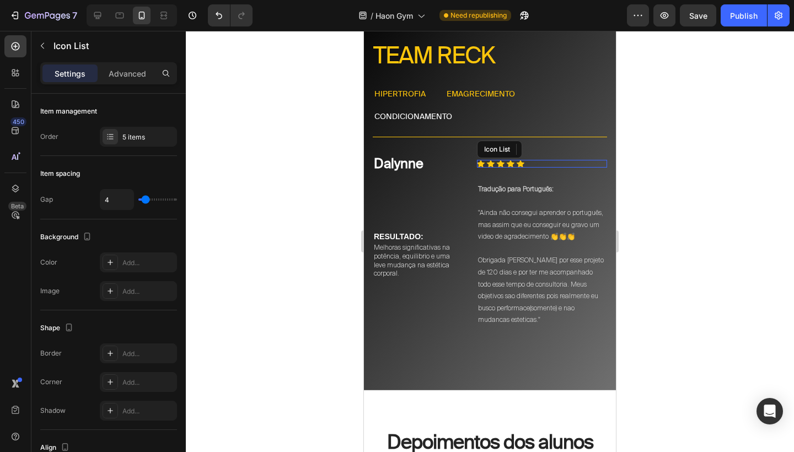
click at [602, 160] on div "Icon Icon Icon Icon Icon" at bounding box center [542, 164] width 130 height 8
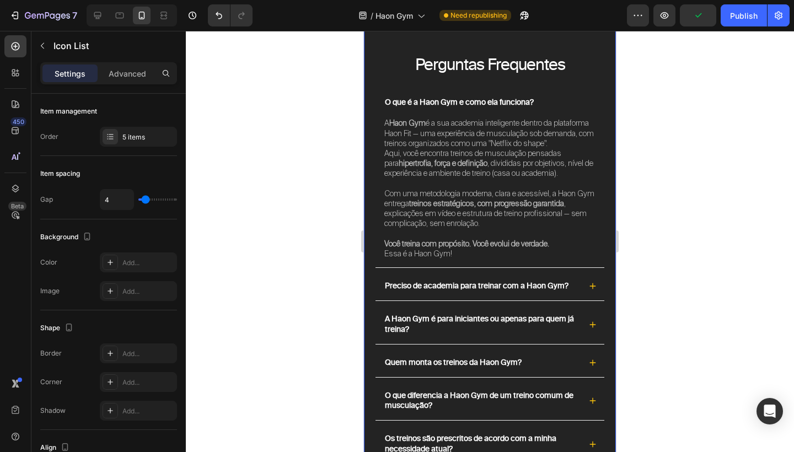
scroll to position [4998, 0]
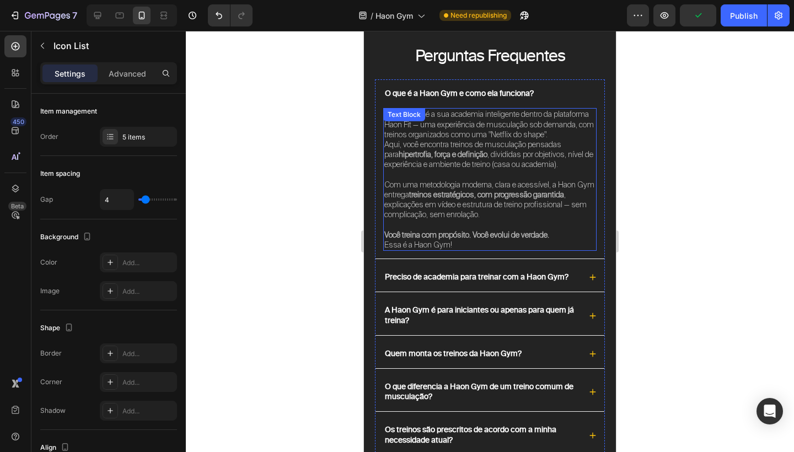
click at [528, 154] on p "A Haon Gym é a sua academia inteligente dentro da plataforma Haon Fit — uma exp…" at bounding box center [489, 139] width 211 height 60
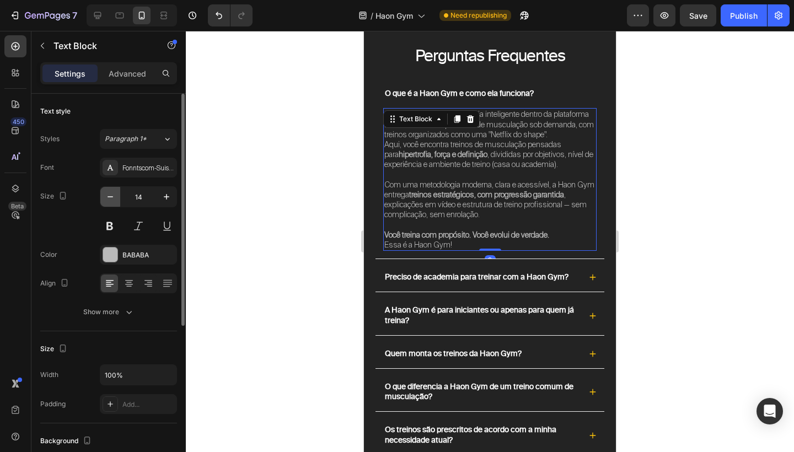
click at [110, 192] on icon "button" at bounding box center [110, 196] width 11 height 11
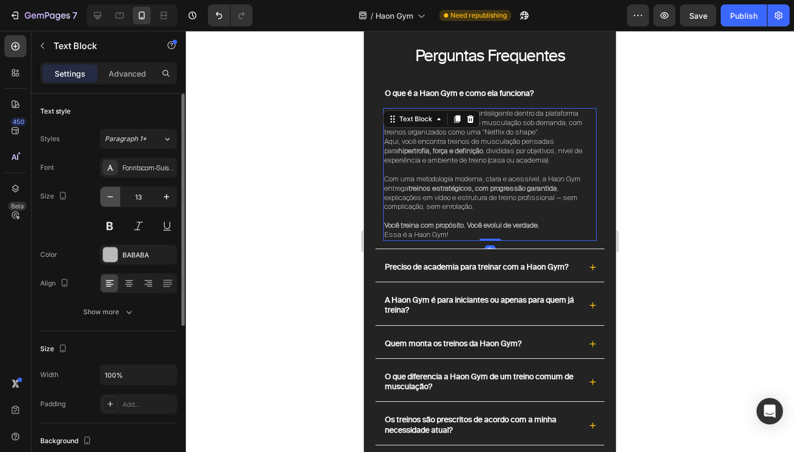
click at [110, 192] on icon "button" at bounding box center [110, 196] width 11 height 11
type input "12"
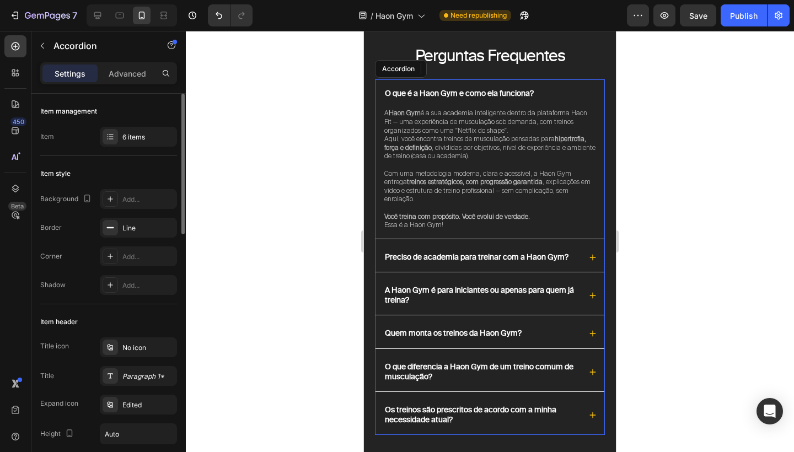
click at [591, 90] on icon at bounding box center [593, 94] width 8 height 8
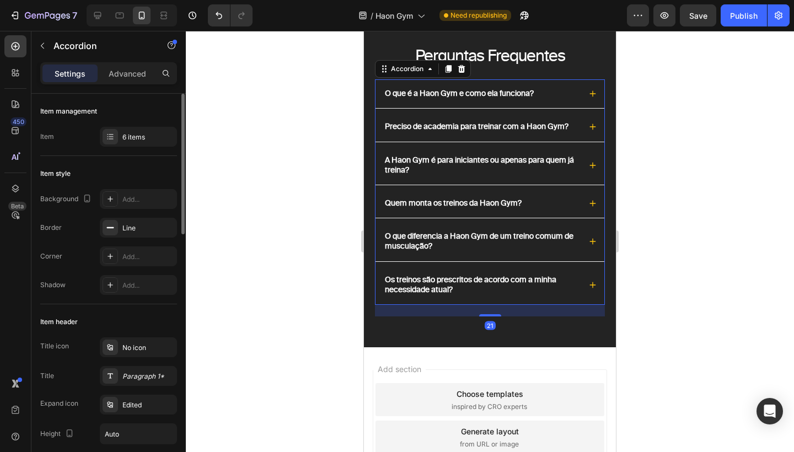
click at [592, 130] on icon at bounding box center [593, 127] width 6 height 6
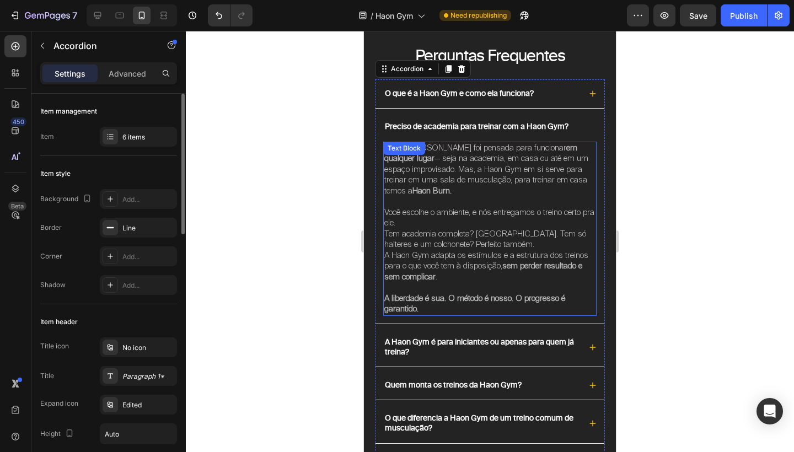
click at [492, 168] on p "Não! A [GEOGRAPHIC_DATA] foi pensada para funcionar em qualquer lugar — seja na…" at bounding box center [489, 170] width 211 height 54
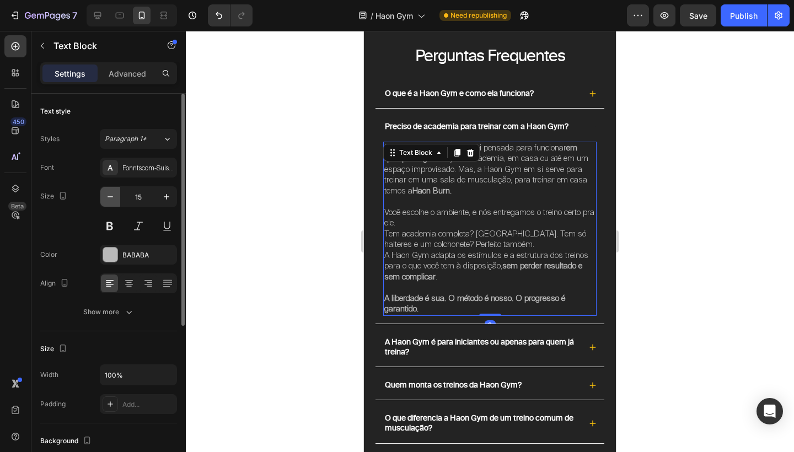
click at [112, 197] on icon "button" at bounding box center [110, 196] width 6 height 1
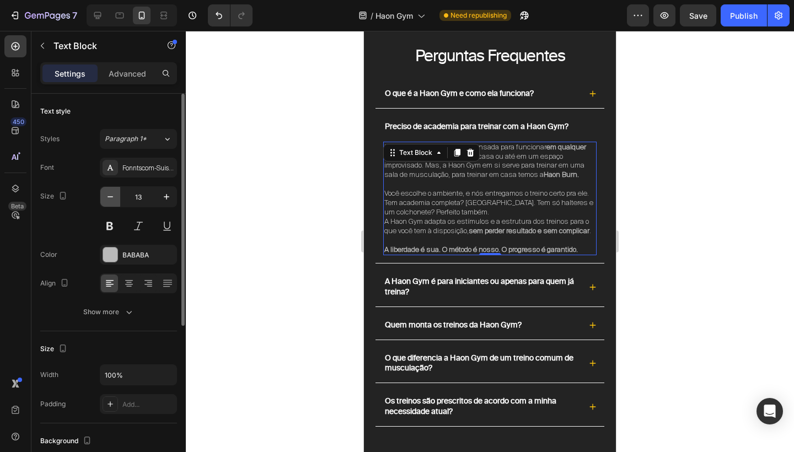
click at [109, 198] on icon "button" at bounding box center [110, 196] width 11 height 11
type input "12"
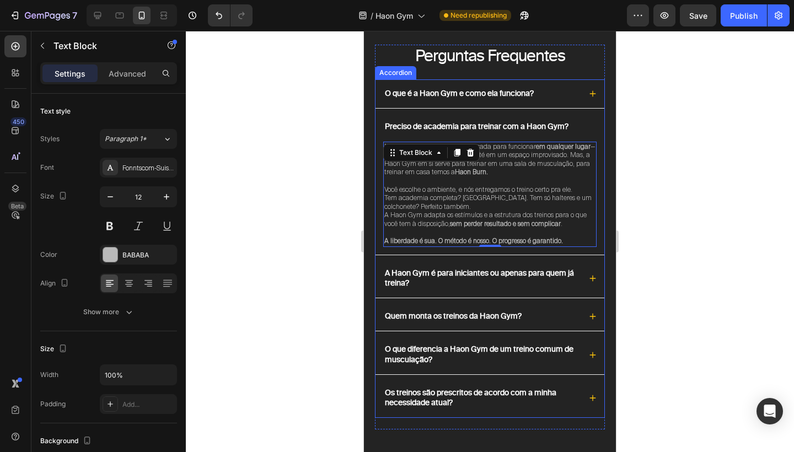
click at [590, 130] on icon at bounding box center [593, 127] width 8 height 8
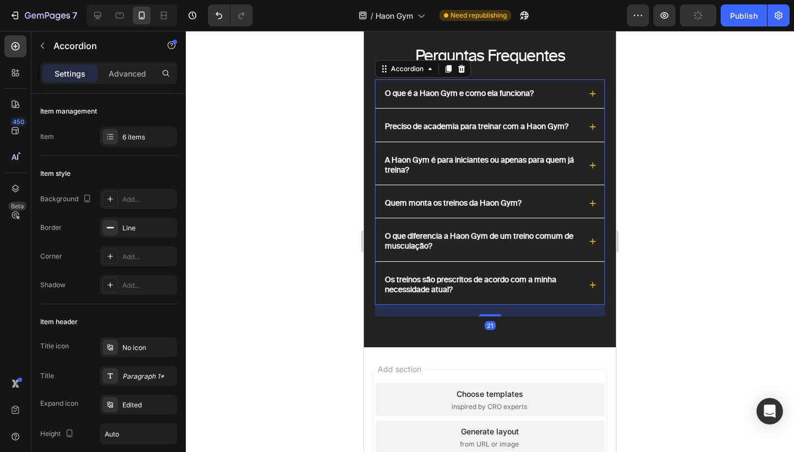
click at [588, 169] on div "A Haon Gym é para iniciantes ou apenas para quem já treina?" at bounding box center [489, 165] width 229 height 39
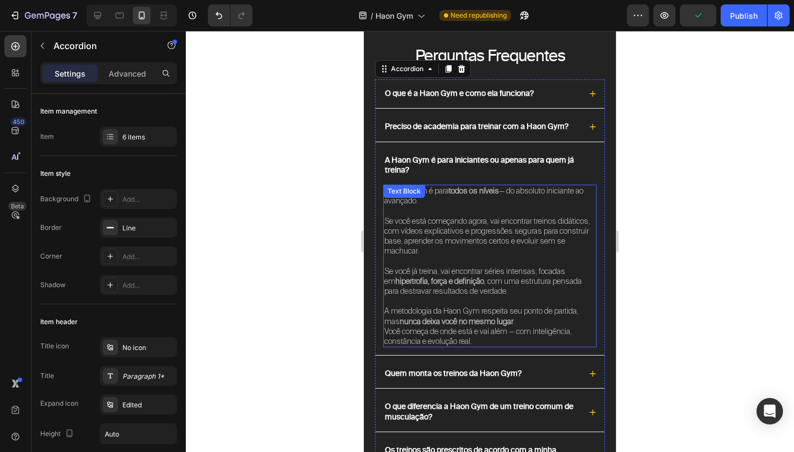
click at [429, 238] on p "Se você está começando agora, vai encontrar treinos didáticos, com vídeos expli…" at bounding box center [489, 236] width 211 height 40
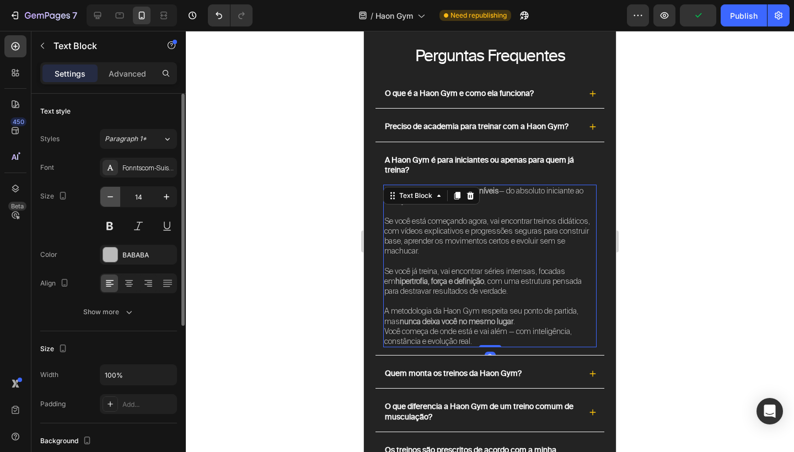
click at [108, 194] on icon "button" at bounding box center [110, 196] width 11 height 11
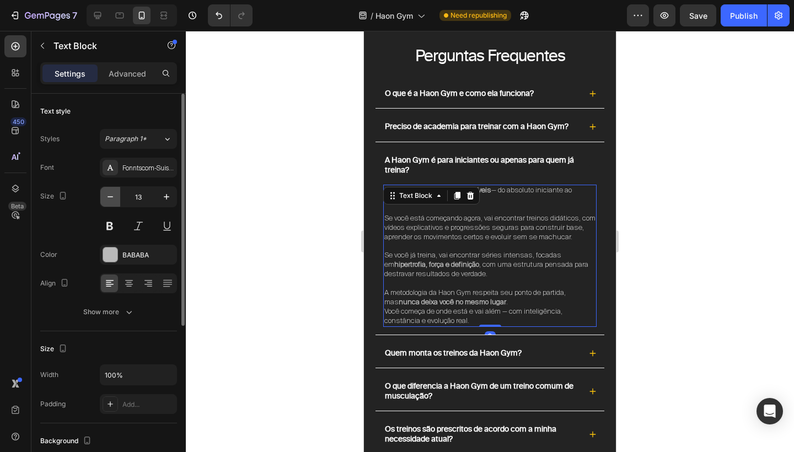
click at [108, 194] on icon "button" at bounding box center [110, 196] width 11 height 11
type input "12"
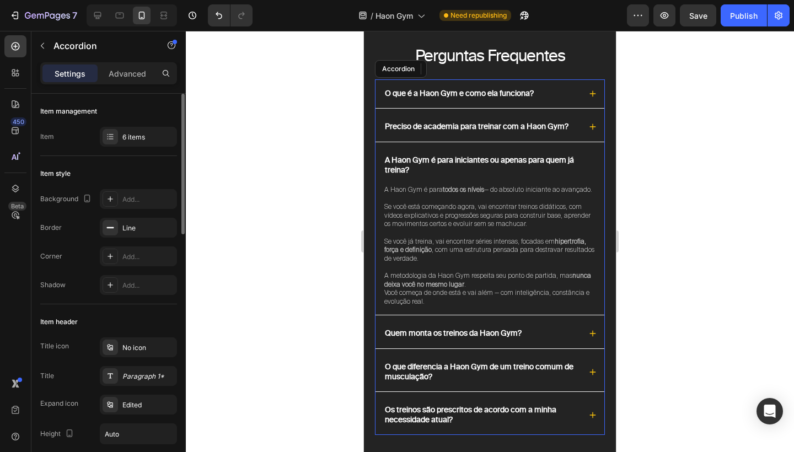
click at [595, 169] on icon at bounding box center [593, 166] width 8 height 8
click at [604, 163] on div "O que é a Haon Gym e como ela funciona? Preciso de academia para treinar com a …" at bounding box center [490, 257] width 230 height 356
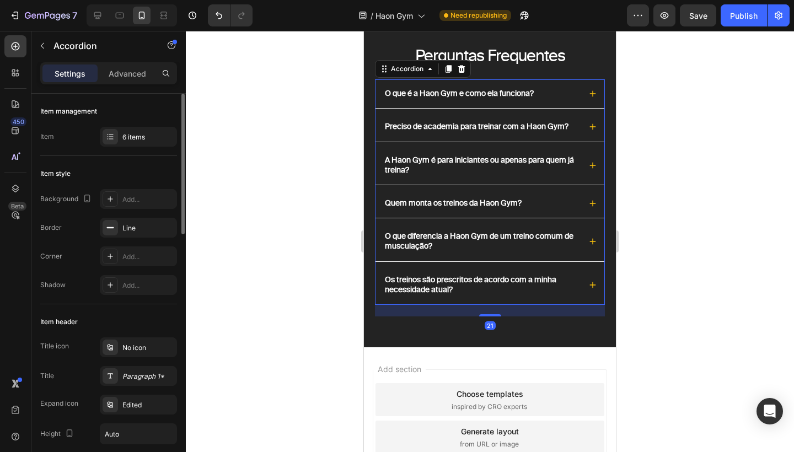
click at [586, 212] on div "Quem monta os treinos da Haon Gym?" at bounding box center [489, 203] width 229 height 29
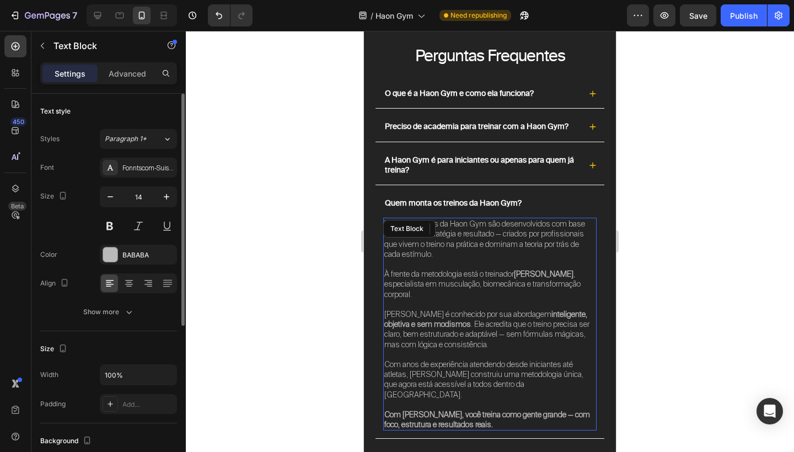
click at [499, 250] on p "Todos os treinos da Haon Gym são desenvolvidos com base em ciência, estratégia …" at bounding box center [489, 239] width 211 height 40
click at [106, 196] on icon "button" at bounding box center [110, 196] width 11 height 11
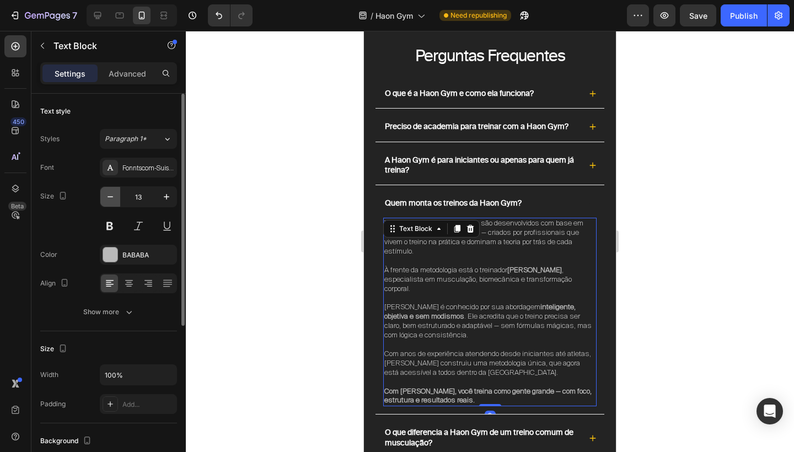
click at [106, 196] on icon "button" at bounding box center [110, 196] width 11 height 11
type input "12"
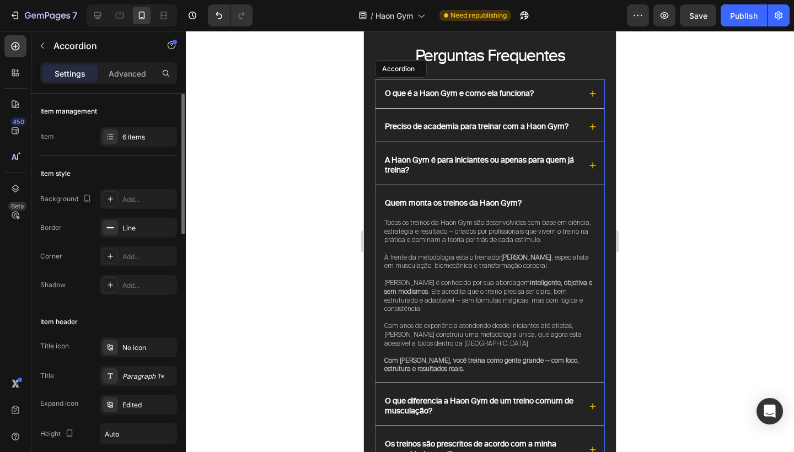
click at [597, 214] on div "Quem monta os treinos da Haon Gym?" at bounding box center [489, 203] width 229 height 29
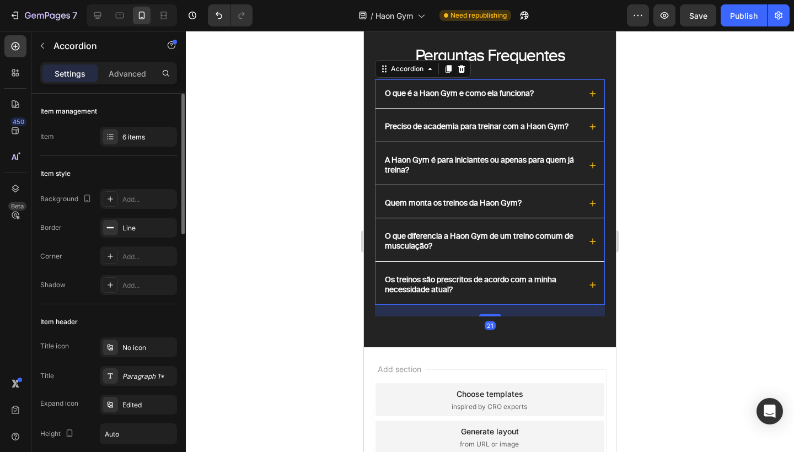
click at [593, 245] on icon at bounding box center [593, 242] width 6 height 6
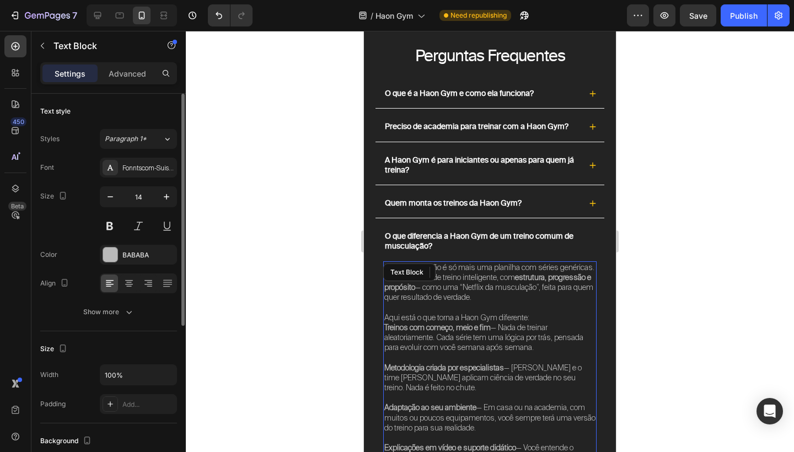
click at [456, 312] on p at bounding box center [489, 307] width 211 height 10
click at [111, 195] on icon "button" at bounding box center [110, 196] width 11 height 11
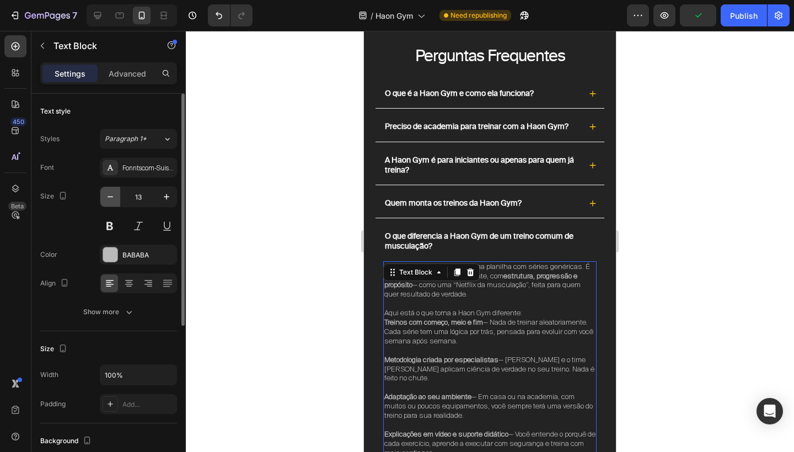
click at [111, 195] on icon "button" at bounding box center [110, 196] width 11 height 11
type input "12"
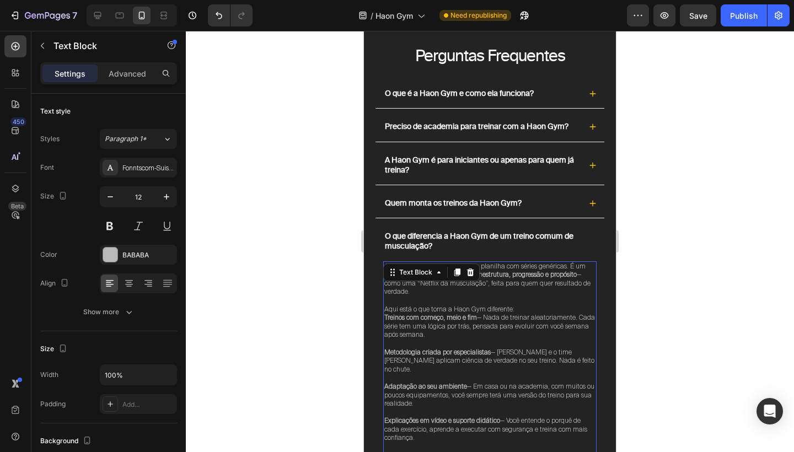
click at [590, 245] on icon at bounding box center [593, 242] width 8 height 8
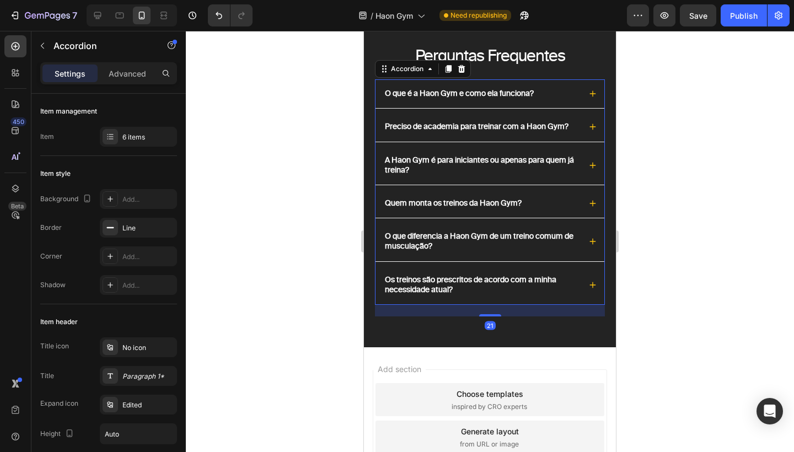
click at [596, 289] on icon at bounding box center [593, 285] width 8 height 8
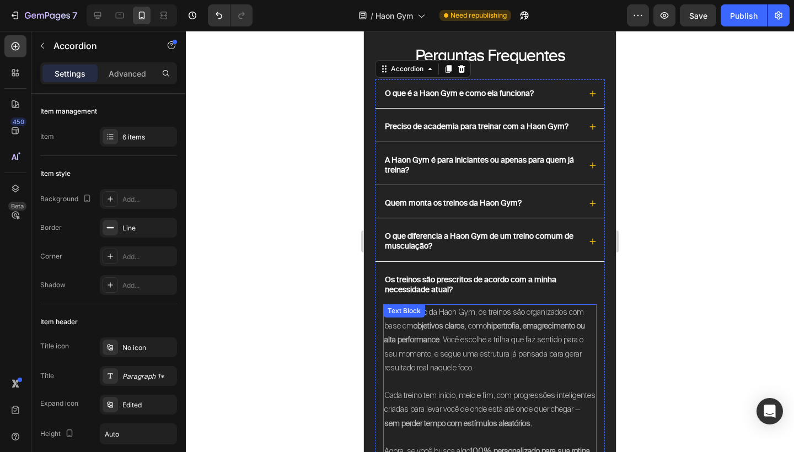
click at [503, 351] on p "Não — dentro da Haon Gym, os treinos são organizados com base em objetivos clar…" at bounding box center [489, 339] width 211 height 69
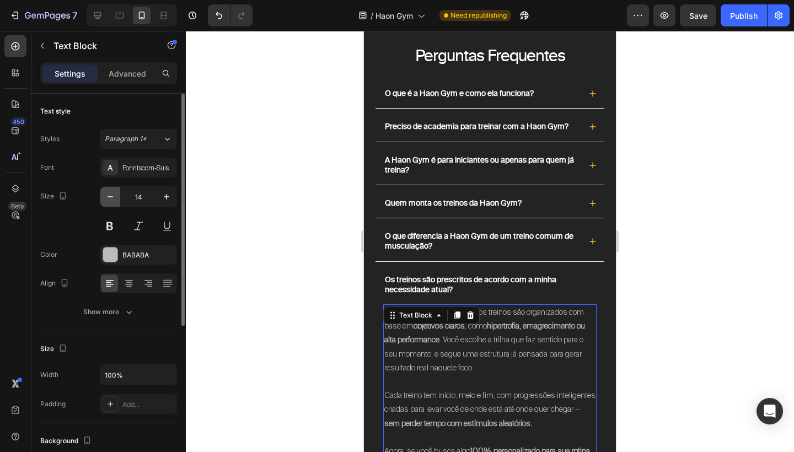
click at [104, 202] on button "button" at bounding box center [110, 197] width 20 height 20
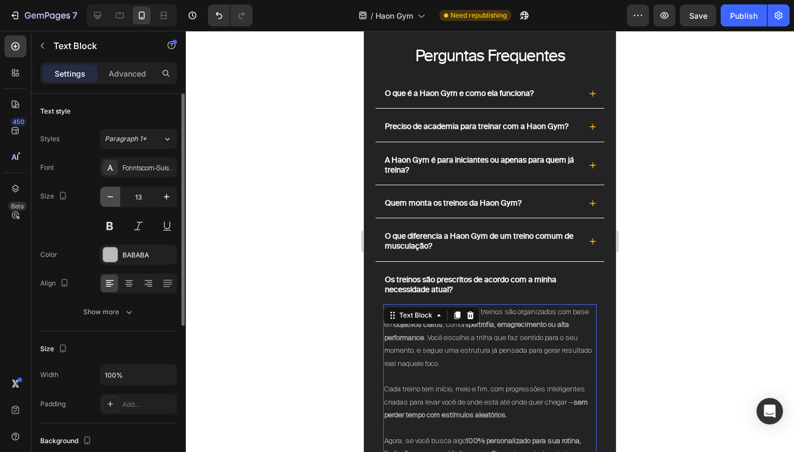
click at [104, 202] on button "button" at bounding box center [110, 197] width 20 height 20
type input "12"
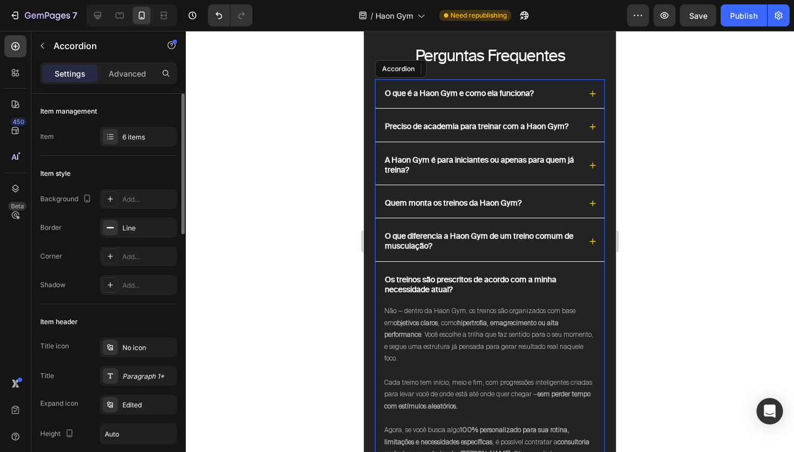
click at [599, 292] on div "Os treinos são prescritos de acordo com a minha necessidade atual?" at bounding box center [489, 285] width 229 height 39
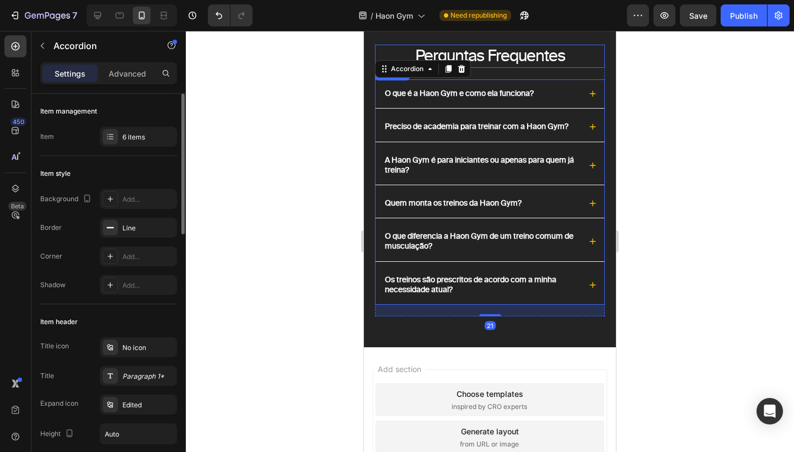
click at [600, 64] on h2 "Perguntas Frequentes" at bounding box center [490, 56] width 230 height 23
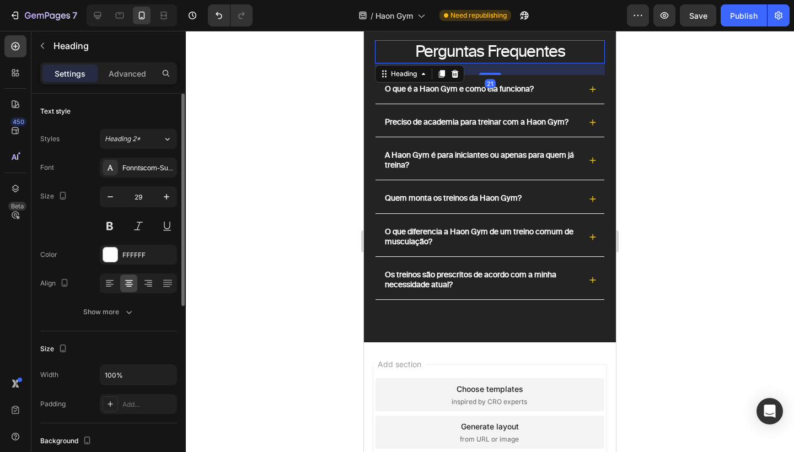
scroll to position [4945, 0]
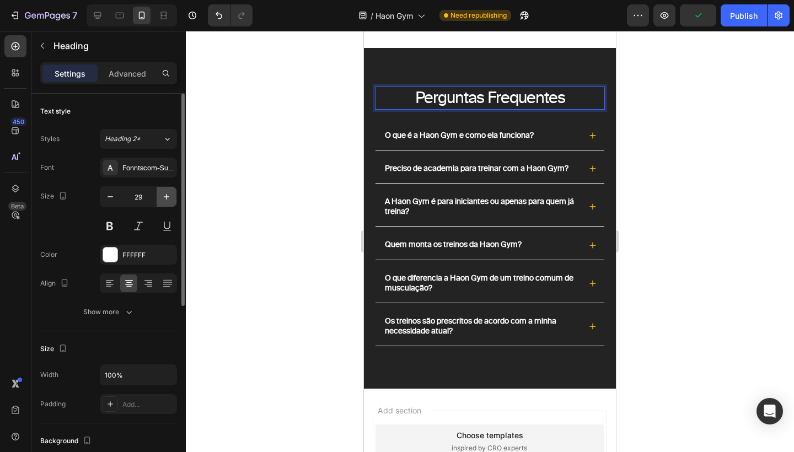
click at [165, 195] on icon "button" at bounding box center [166, 196] width 11 height 11
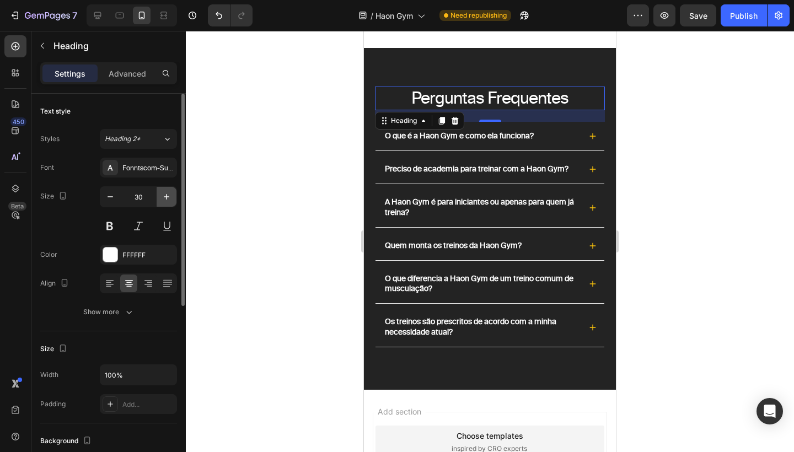
click at [165, 195] on icon "button" at bounding box center [166, 196] width 11 height 11
type input "31"
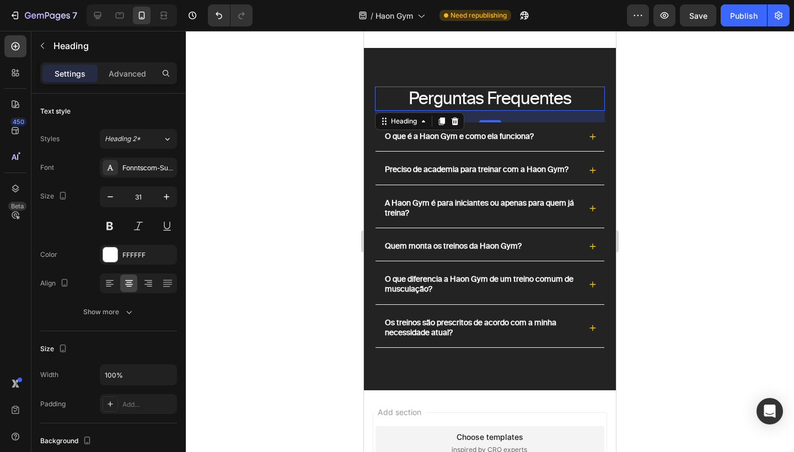
drag, startPoint x: 938, startPoint y: 120, endPoint x: 574, endPoint y: 89, distance: 365.1
click at [574, 89] on div "Perguntas Frequentes Heading 21 O que é a Haon Gym e como ela funciona? Preciso…" at bounding box center [490, 219] width 252 height 342
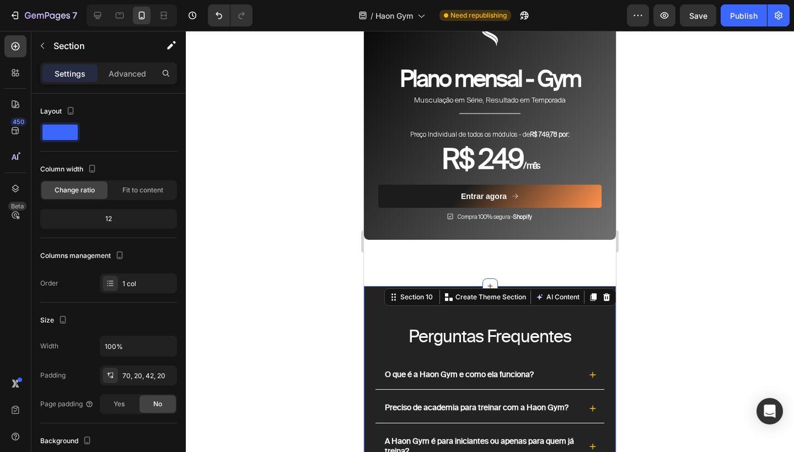
scroll to position [4700, 0]
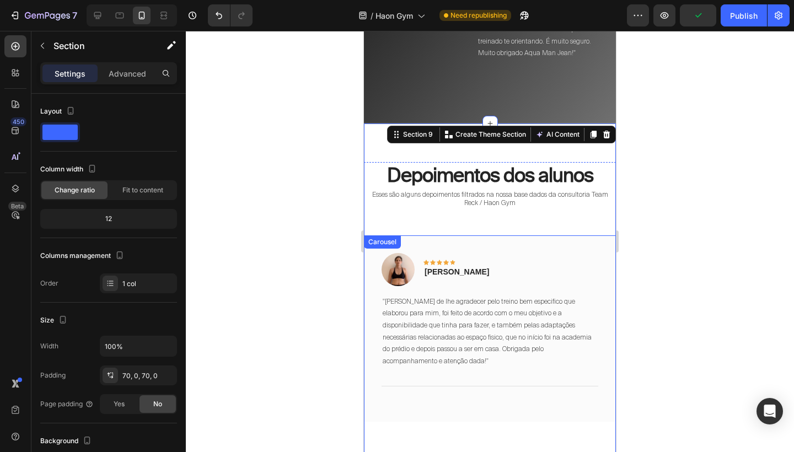
scroll to position [3635, 0]
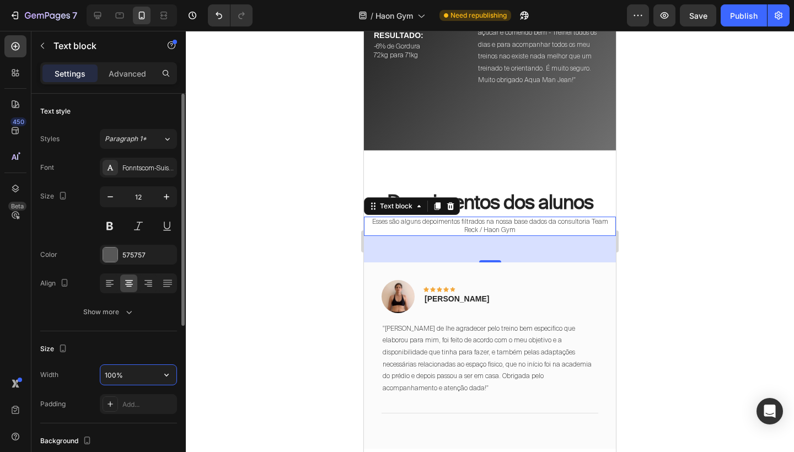
click at [117, 374] on input "100%" at bounding box center [138, 375] width 76 height 20
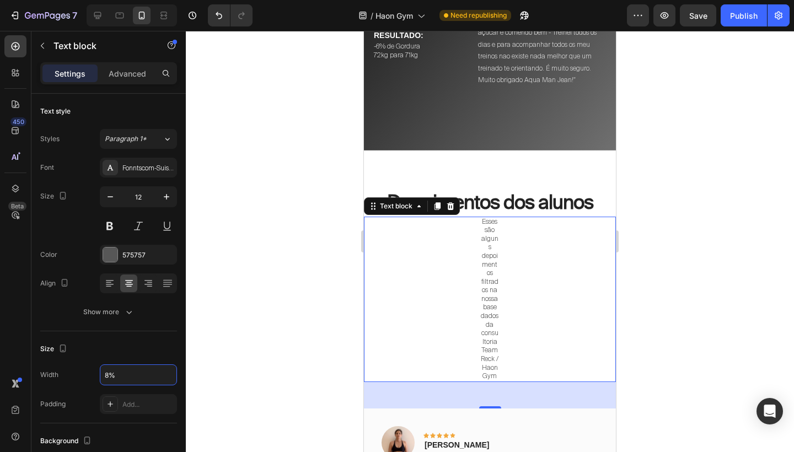
type input "85%"
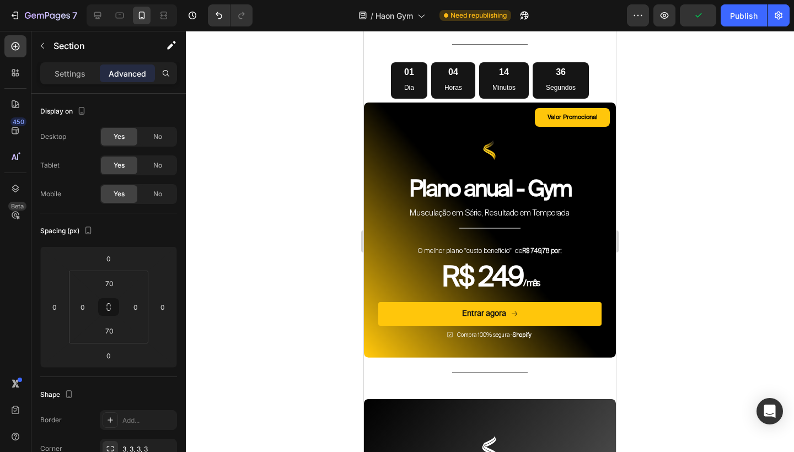
scroll to position [4234, 0]
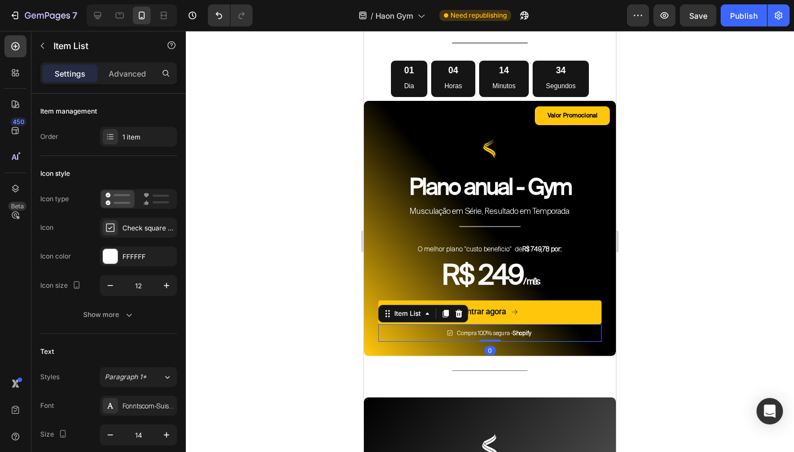
click at [424, 342] on div "Compra 100% segura - Shopify" at bounding box center [489, 333] width 223 height 18
click at [442, 318] on icon at bounding box center [445, 313] width 9 height 9
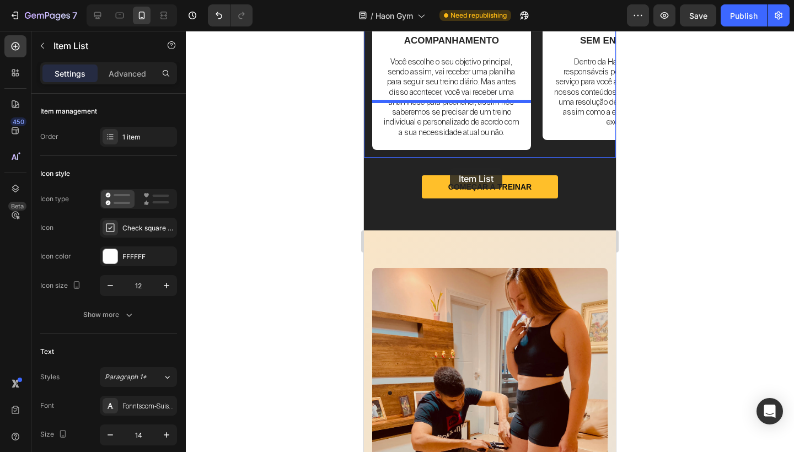
scroll to position [2113, 0]
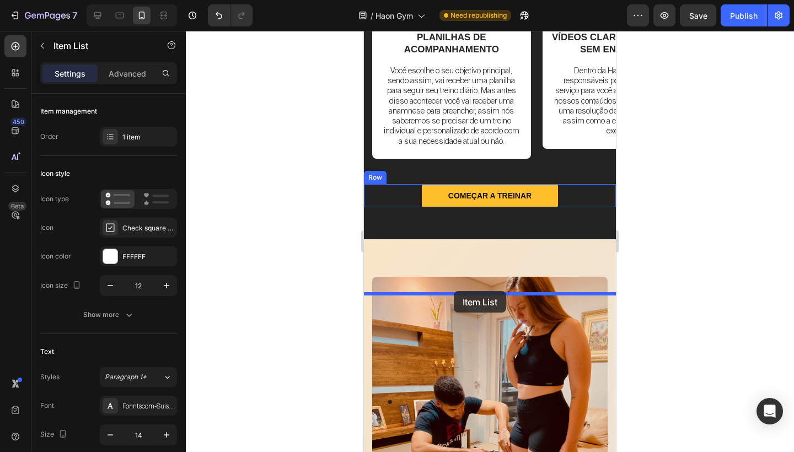
drag, startPoint x: 390, startPoint y: 348, endPoint x: 454, endPoint y: 291, distance: 85.9
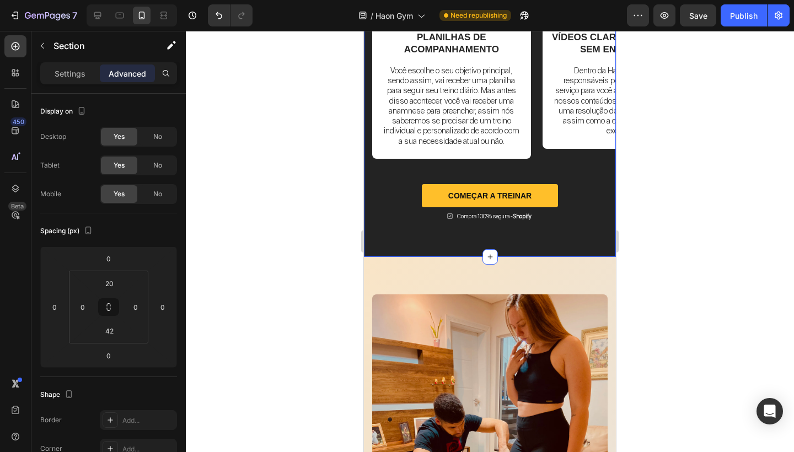
click at [596, 184] on div "Image PLANILHAS DE ACOMPANHAMENTO Text Block Você escolhe o seu objetivo princi…" at bounding box center [490, 104] width 252 height 162
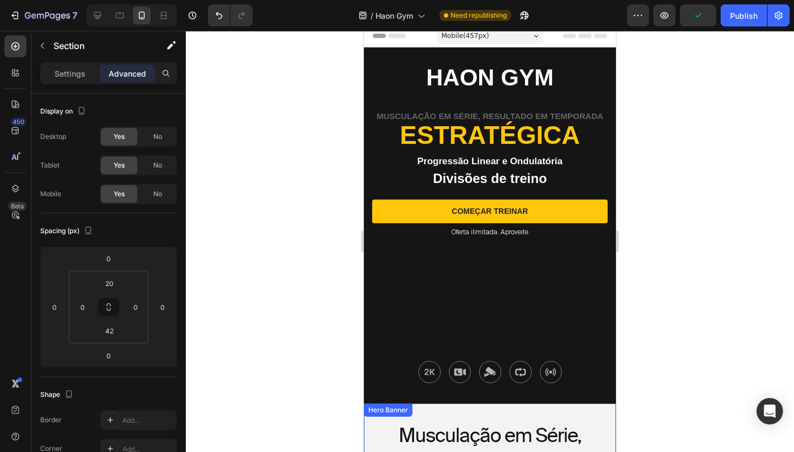
scroll to position [-1, 0]
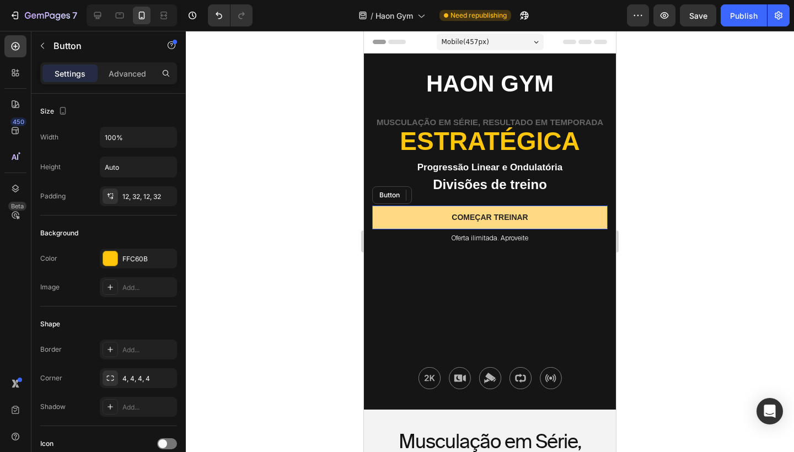
click at [529, 226] on button "começar treinar" at bounding box center [489, 217] width 235 height 23
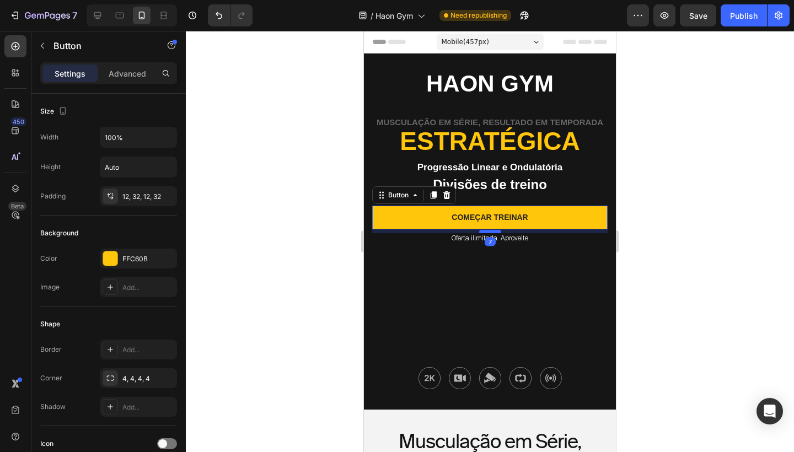
scroll to position [0, 0]
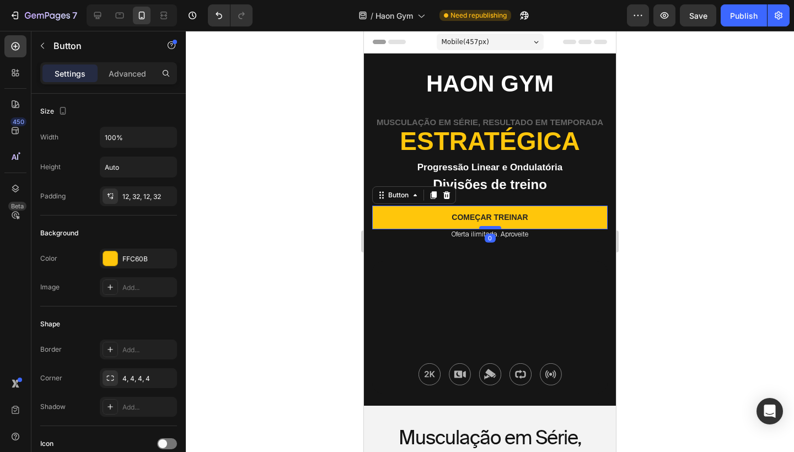
click at [496, 228] on div at bounding box center [490, 227] width 22 height 3
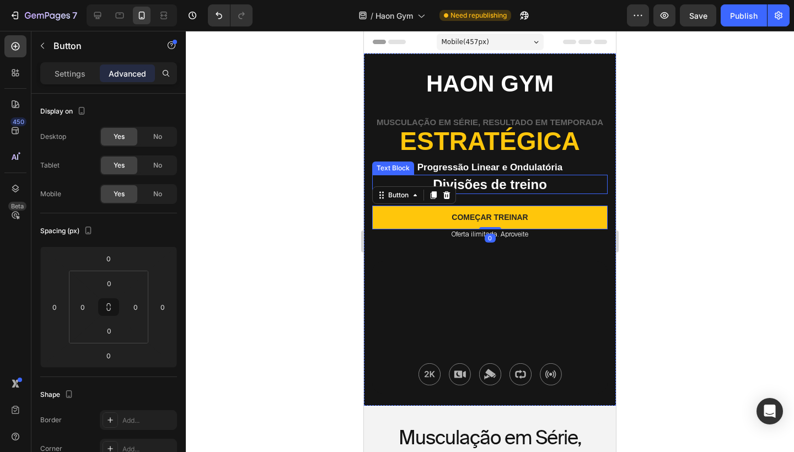
click at [603, 186] on p "Divisões de treino" at bounding box center [489, 184] width 233 height 17
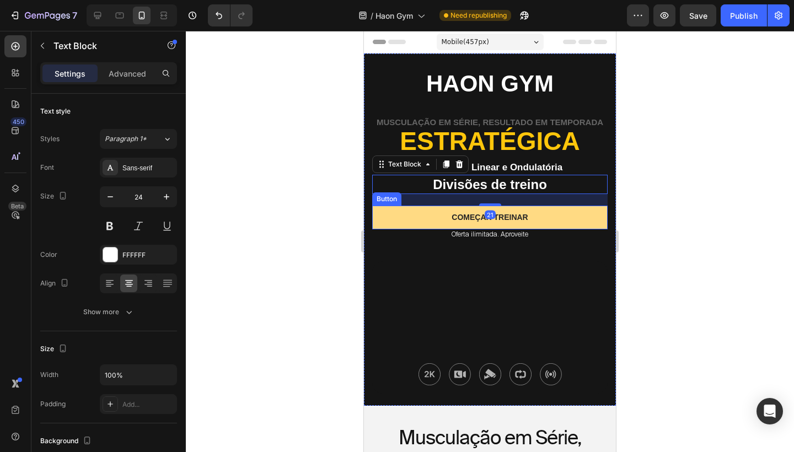
click at [524, 225] on button "começar treinar" at bounding box center [489, 217] width 235 height 23
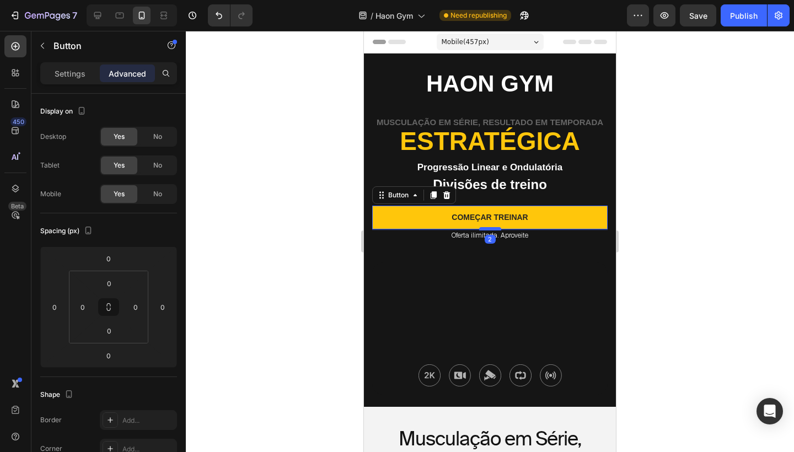
type input "2"
click at [491, 229] on div at bounding box center [490, 228] width 22 height 3
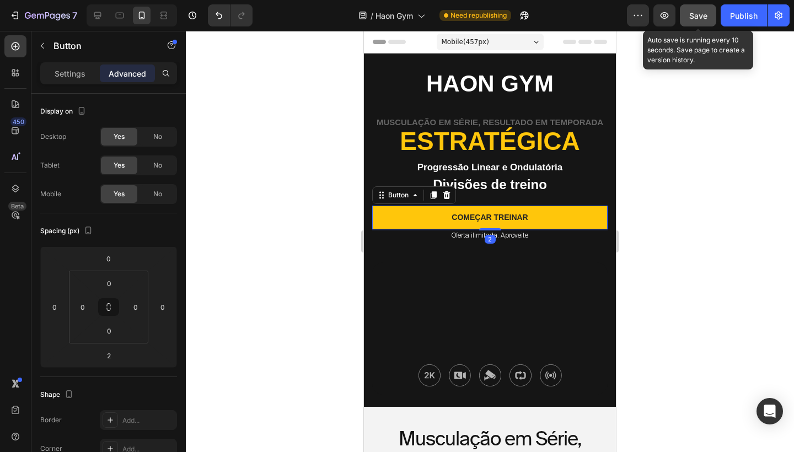
click at [704, 15] on span "Save" at bounding box center [698, 15] width 18 height 9
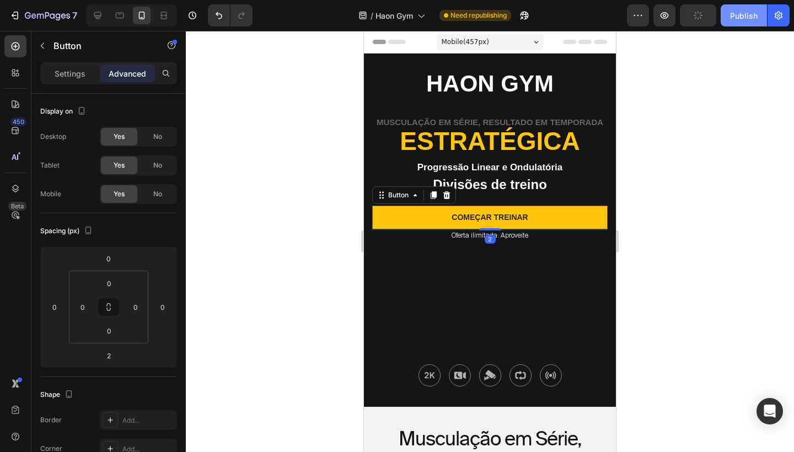
click at [744, 15] on div "Publish" at bounding box center [744, 16] width 28 height 12
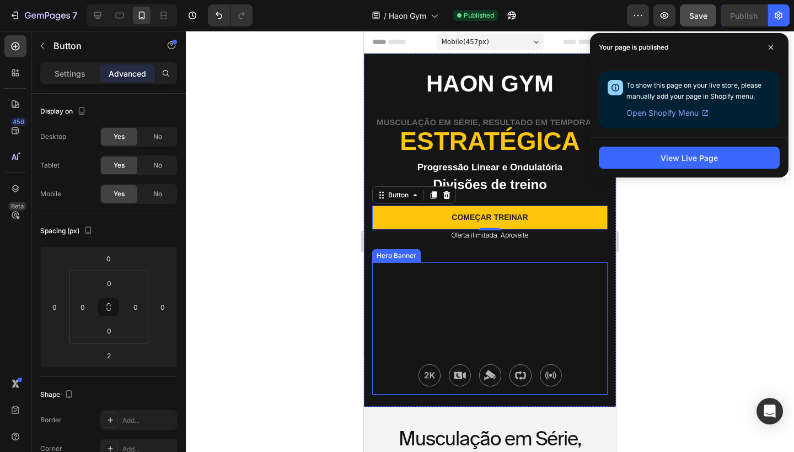
click at [555, 305] on div "Background Image" at bounding box center [489, 328] width 235 height 132
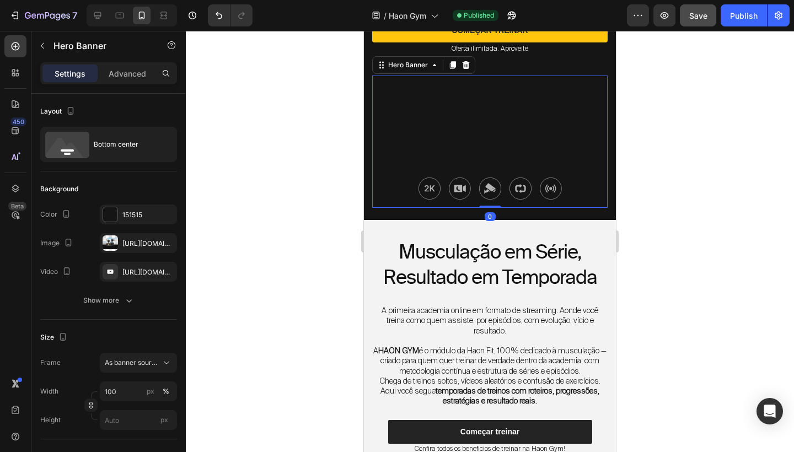
scroll to position [272, 0]
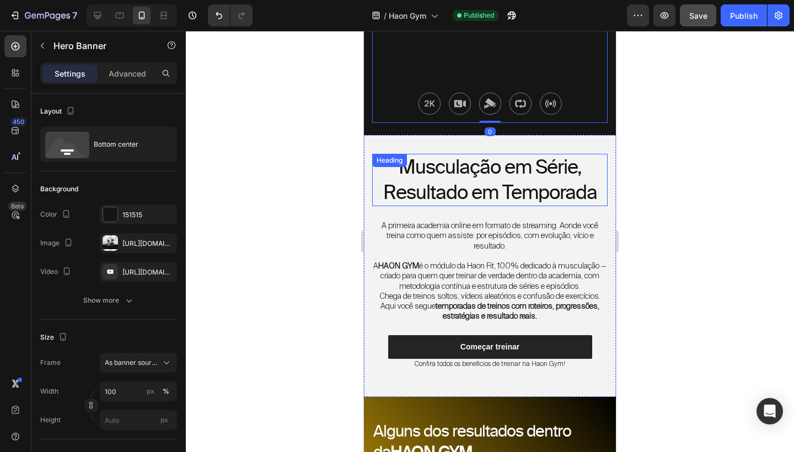
click at [561, 199] on h2 "Musculação em Série, Resultado em Temporada" at bounding box center [489, 180] width 235 height 52
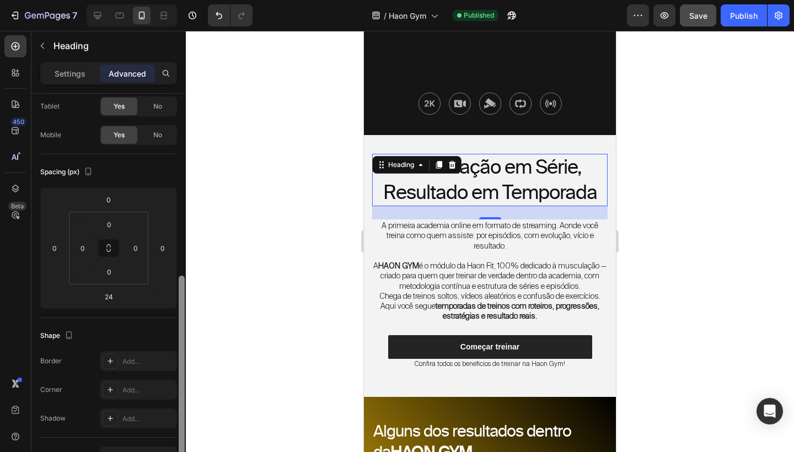
scroll to position [0, 0]
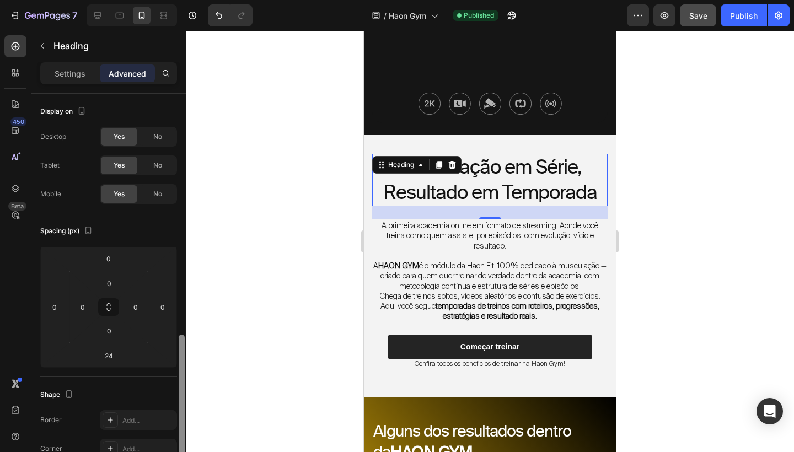
drag, startPoint x: 181, startPoint y: 240, endPoint x: 169, endPoint y: 150, distance: 90.1
click at [169, 150] on div "Display on Desktop Yes No Tablet Yes No Mobile Yes No Spacing (px) 0 0 24 0 0 0…" at bounding box center [108, 289] width 154 height 390
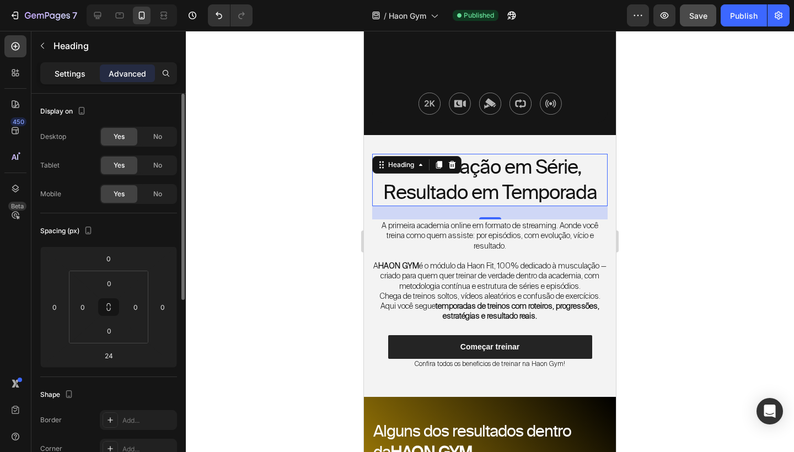
click at [78, 77] on p "Settings" at bounding box center [70, 74] width 31 height 12
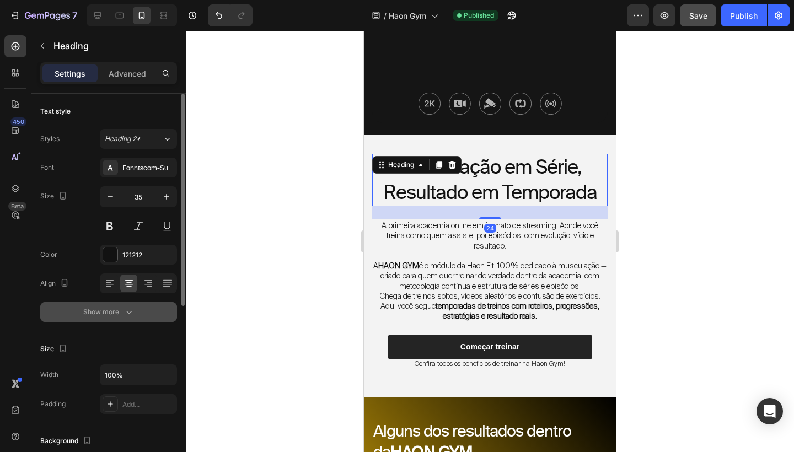
click at [130, 309] on icon "button" at bounding box center [128, 311] width 11 height 11
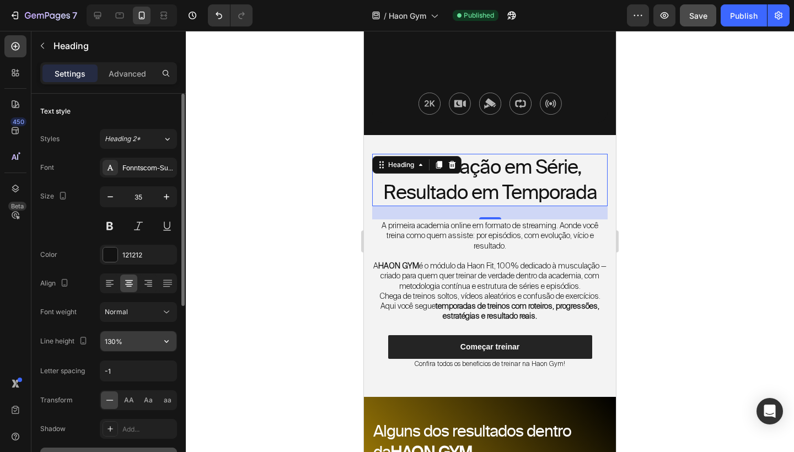
click at [111, 340] on input "130%" at bounding box center [138, 341] width 76 height 20
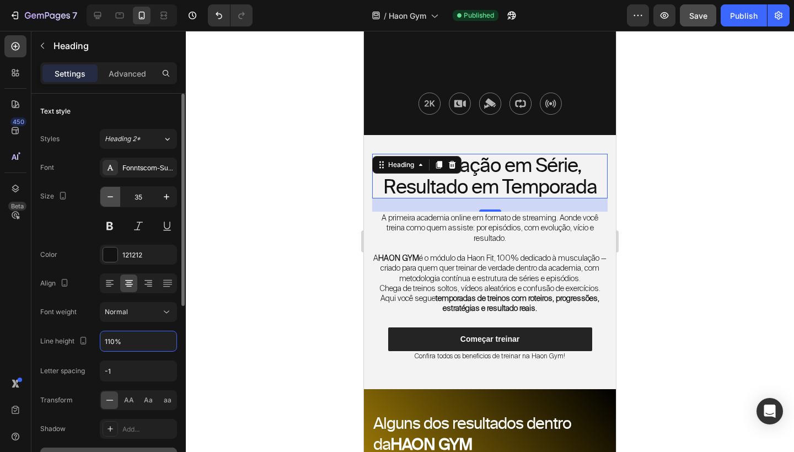
type input "110%"
click at [111, 200] on icon "button" at bounding box center [110, 196] width 11 height 11
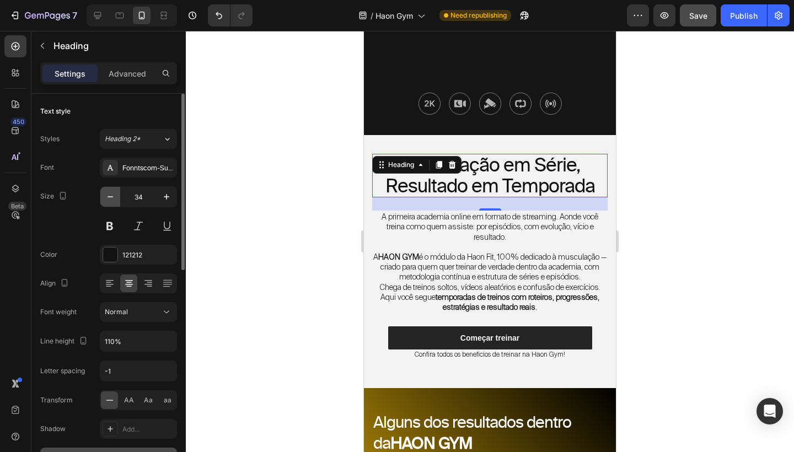
click at [111, 200] on icon "button" at bounding box center [110, 196] width 11 height 11
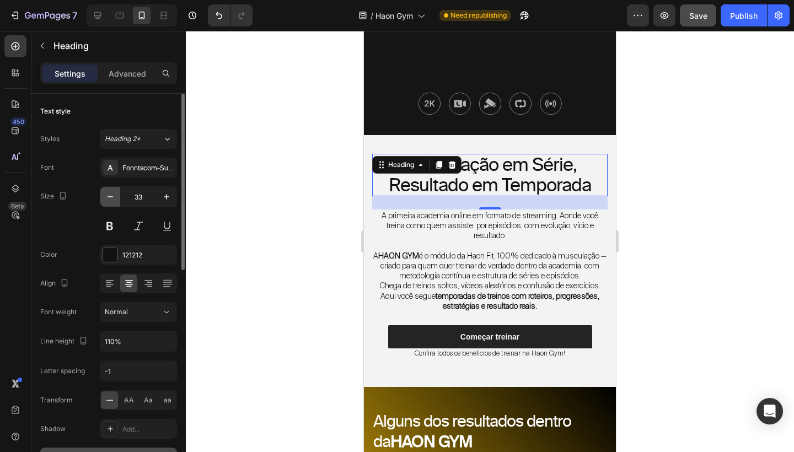
click at [111, 200] on icon "button" at bounding box center [110, 196] width 11 height 11
type input "32"
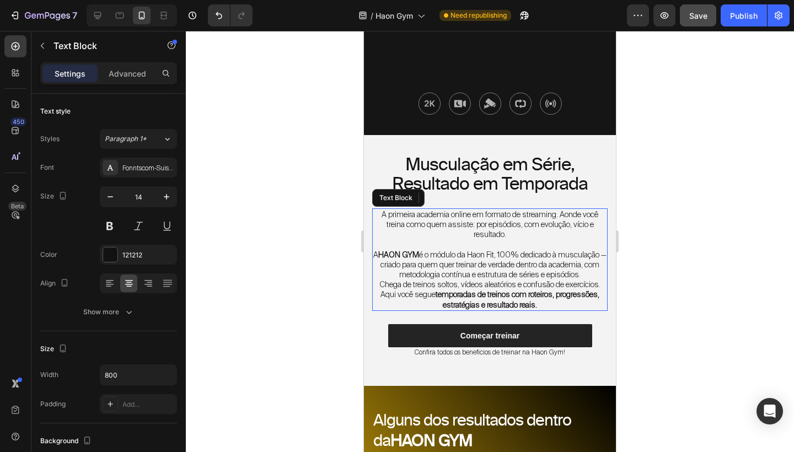
drag, startPoint x: 962, startPoint y: 248, endPoint x: 598, endPoint y: 218, distance: 365.0
click at [598, 218] on p "A primeira academia online em formato de streaming. Aonde você treina como quem…" at bounding box center [489, 224] width 233 height 30
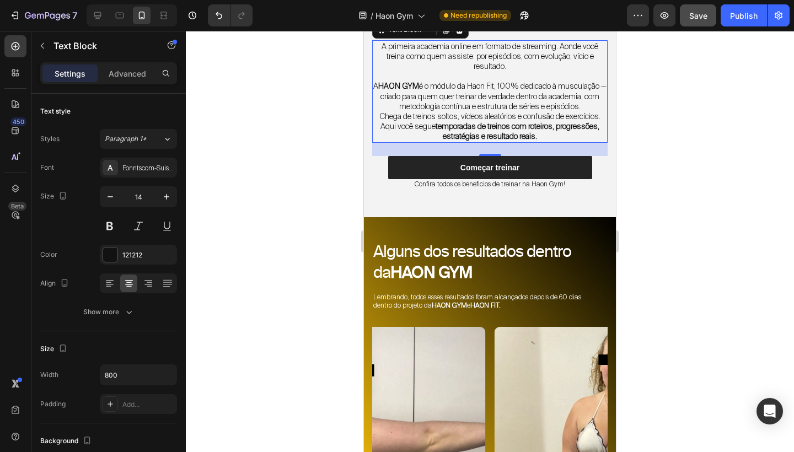
scroll to position [448, 0]
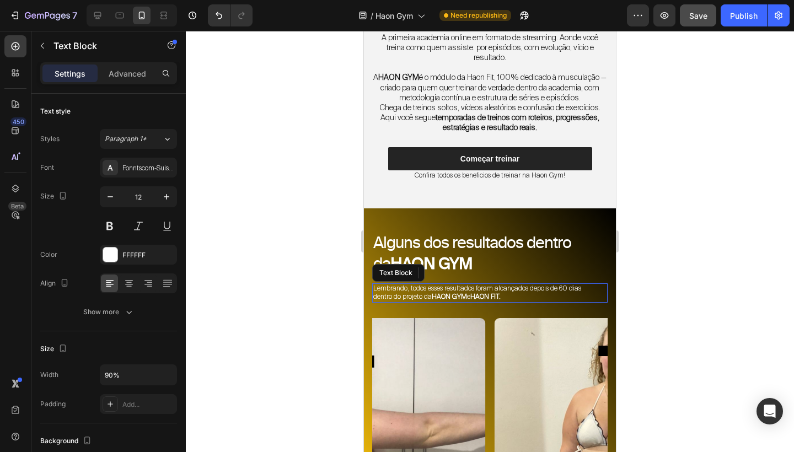
click at [522, 293] on p "Lembrando, todos esses resultados foram alcançados depois de 60 dias dentro do …" at bounding box center [477, 292] width 209 height 17
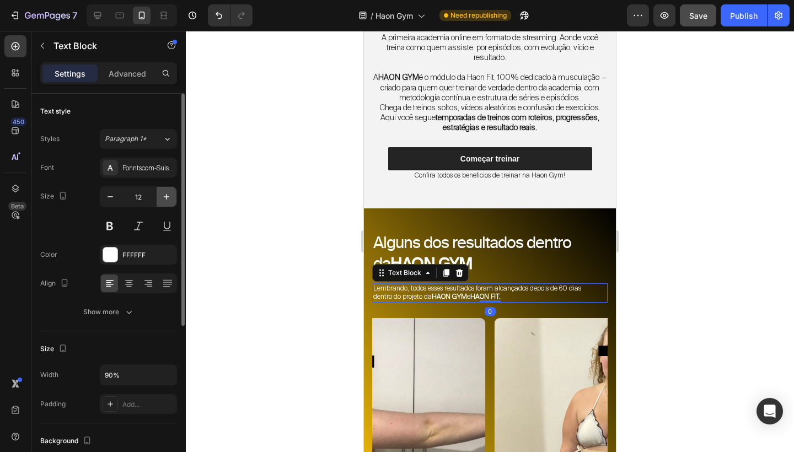
click at [164, 191] on icon "button" at bounding box center [166, 196] width 11 height 11
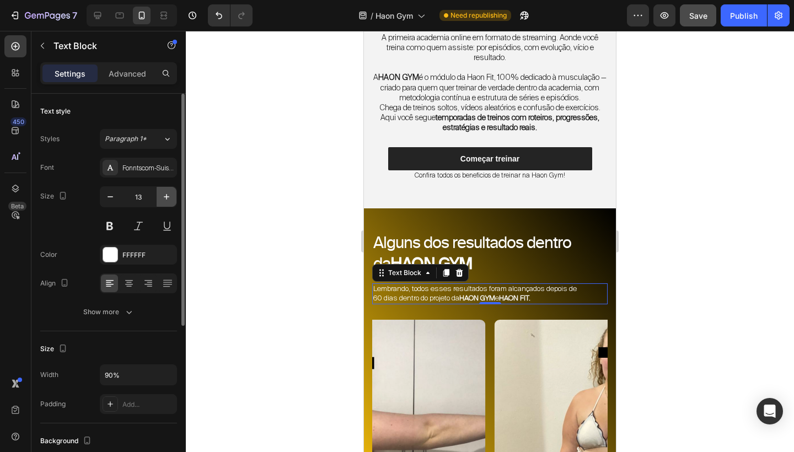
click at [164, 191] on icon "button" at bounding box center [166, 196] width 11 height 11
type input "14"
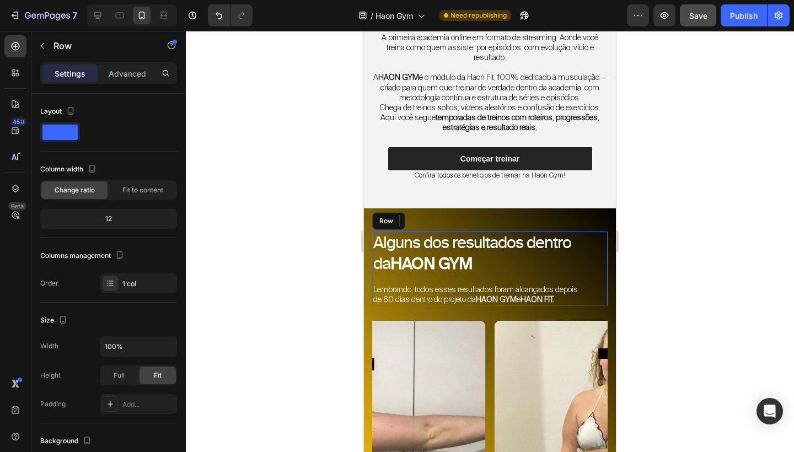
click at [560, 285] on div "Alguns dos resultados dentro da HAON GYM Heading Lembrando, todos esses resulta…" at bounding box center [489, 269] width 235 height 74
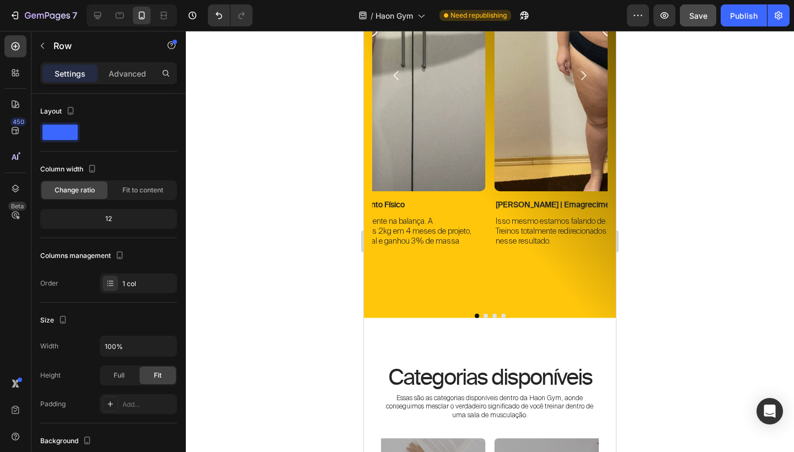
scroll to position [922, 0]
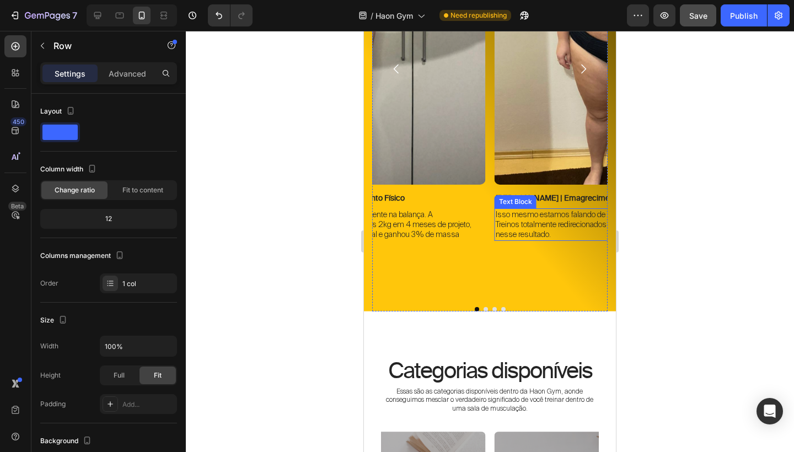
click at [544, 225] on p "Isso mesmo estamos falando de uma transformação física absurda. Treinos totalme…" at bounding box center [612, 224] width 233 height 30
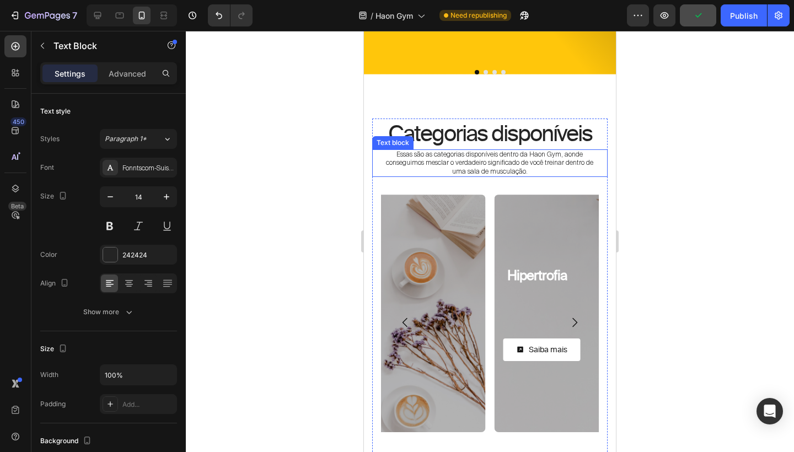
scroll to position [1163, 0]
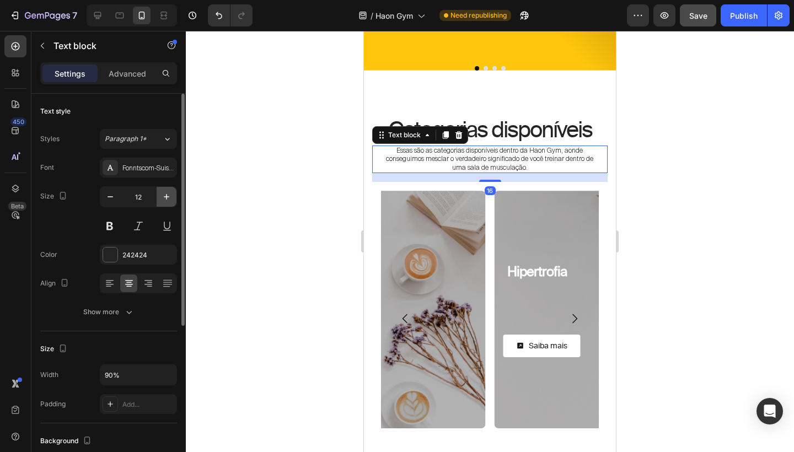
click at [165, 192] on icon "button" at bounding box center [166, 196] width 11 height 11
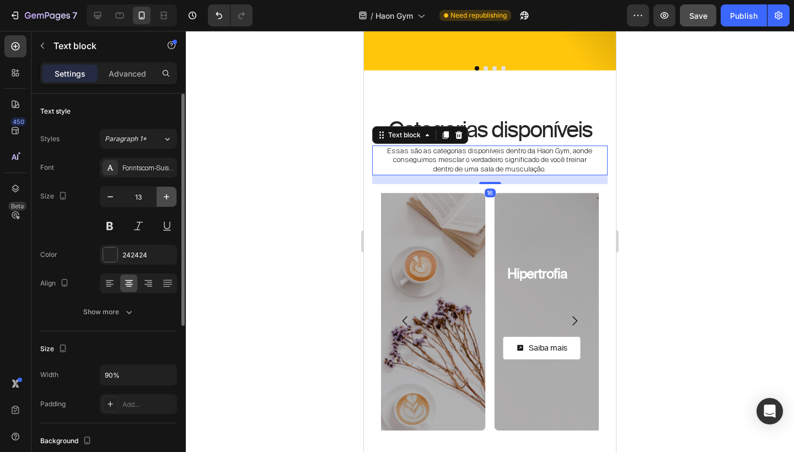
click at [165, 192] on icon "button" at bounding box center [166, 196] width 11 height 11
type input "14"
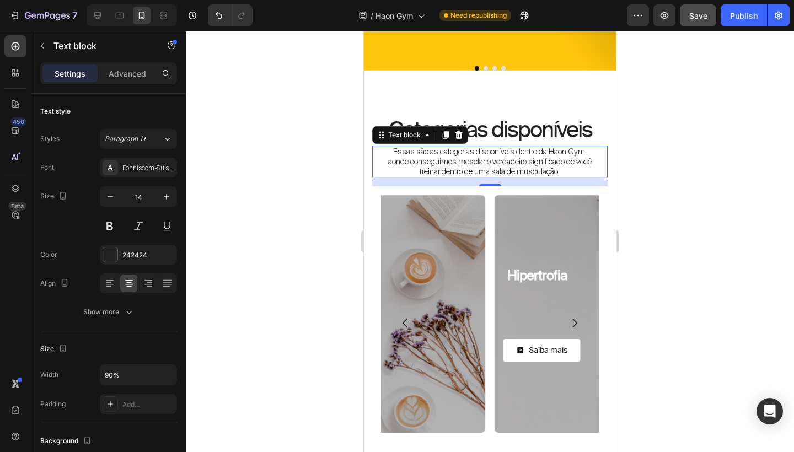
click at [599, 158] on div "Essas são as categorias disponíveis dentro da Haon Gym, aonde conseguimos mescl…" at bounding box center [489, 162] width 235 height 33
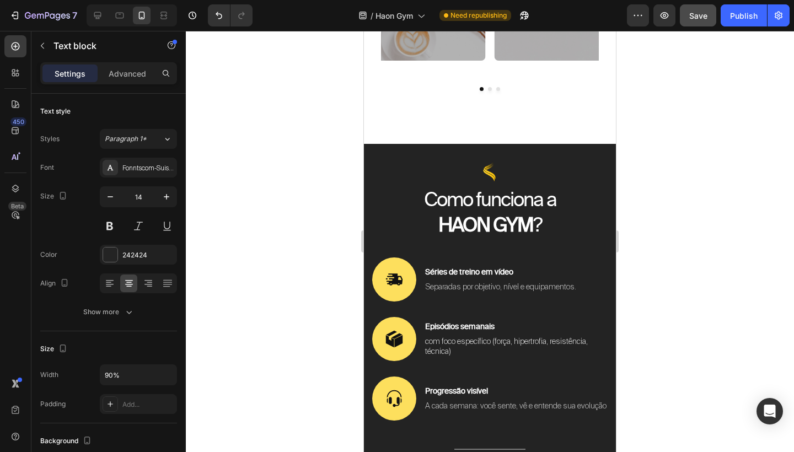
scroll to position [1569, 0]
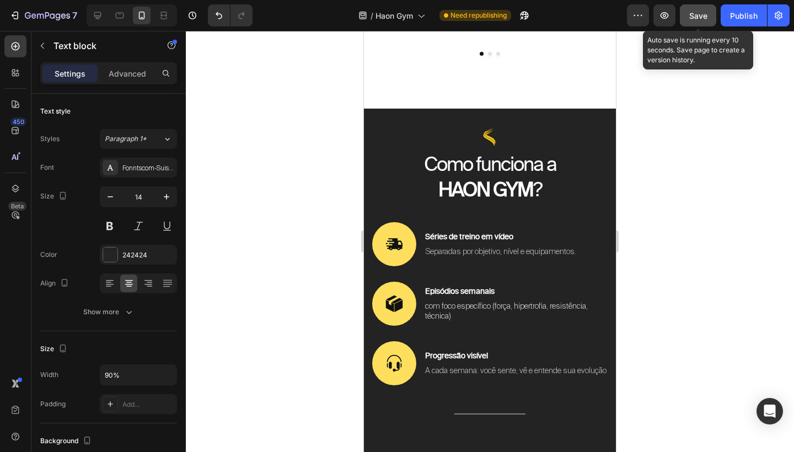
click at [704, 19] on span "Save" at bounding box center [698, 15] width 18 height 9
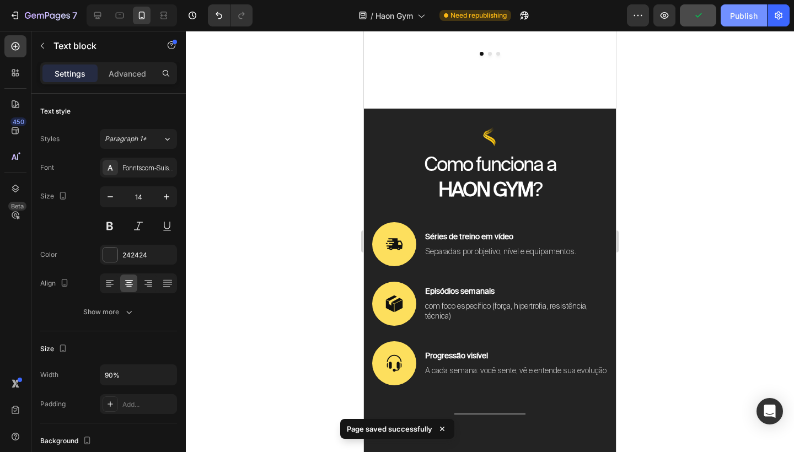
click at [736, 20] on div "Publish" at bounding box center [744, 16] width 28 height 12
click at [647, 134] on div at bounding box center [490, 241] width 608 height 421
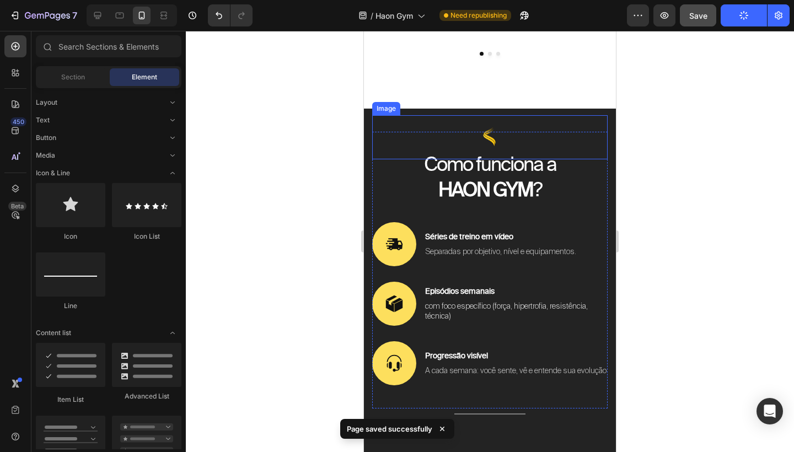
click at [602, 134] on div at bounding box center [489, 137] width 235 height 44
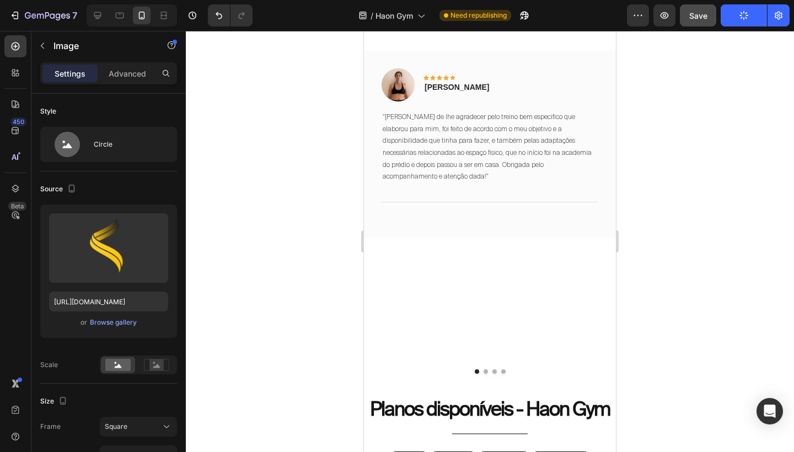
scroll to position [3864, 0]
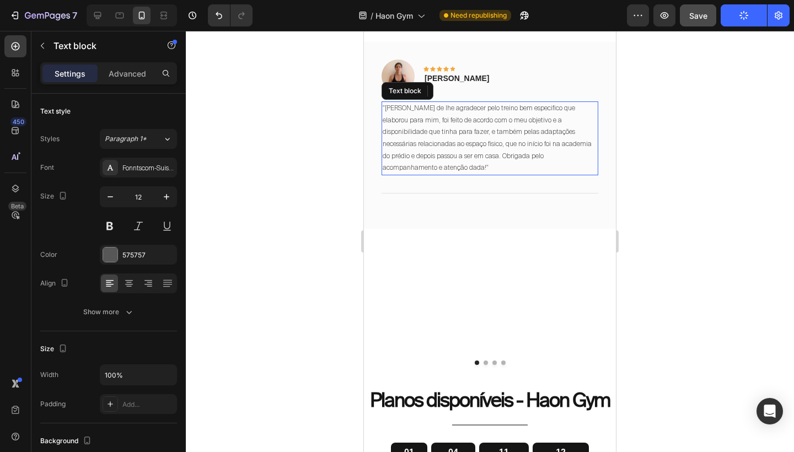
click at [494, 119] on p ""[PERSON_NAME] de lhe agradecer pelo treino bem especifico que elaborou para mi…" at bounding box center [490, 139] width 214 height 72
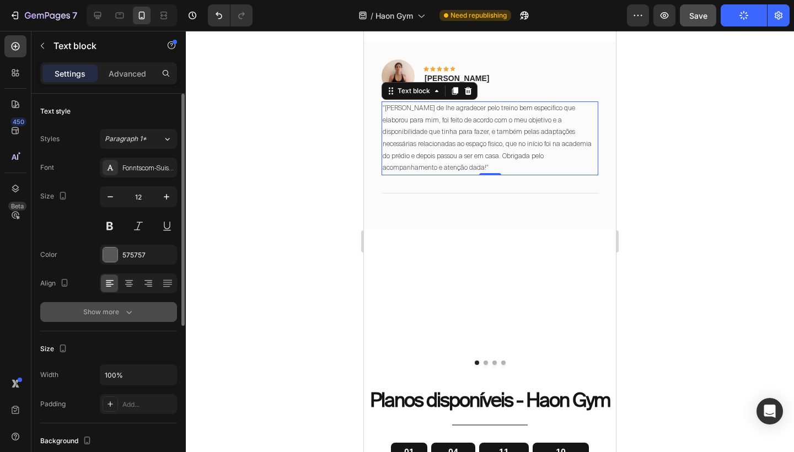
click at [110, 316] on div "Show more" at bounding box center [108, 311] width 51 height 11
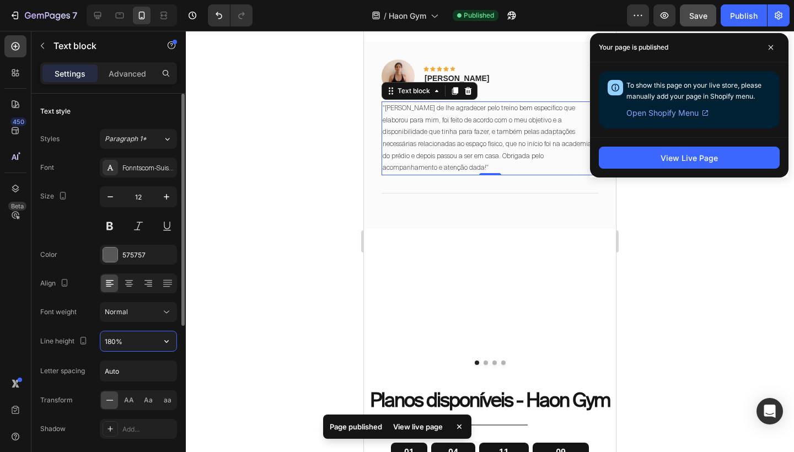
click at [112, 343] on input "180%" at bounding box center [138, 341] width 76 height 20
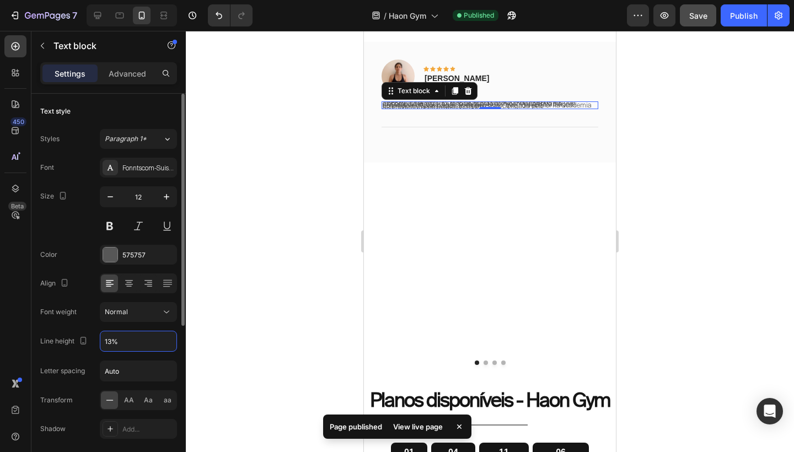
type input "130%"
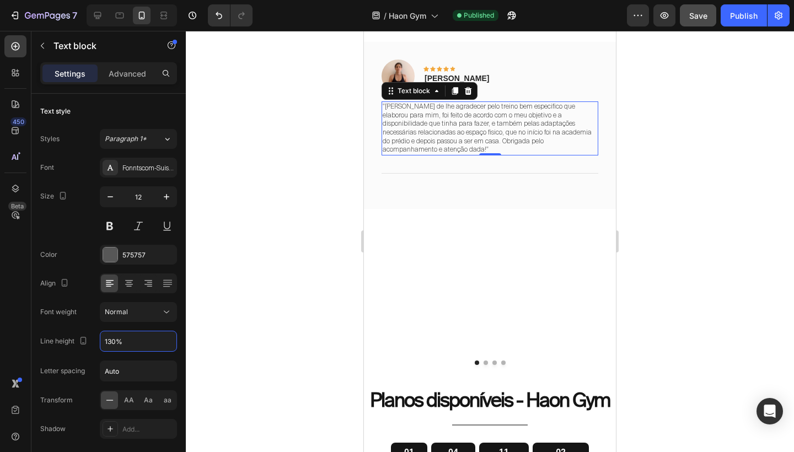
drag, startPoint x: 952, startPoint y: 125, endPoint x: 589, endPoint y: 94, distance: 365.0
click at [589, 94] on div "Image Icon Icon Icon Icon Icon Row Renata Text block Row" at bounding box center [489, 81] width 217 height 42
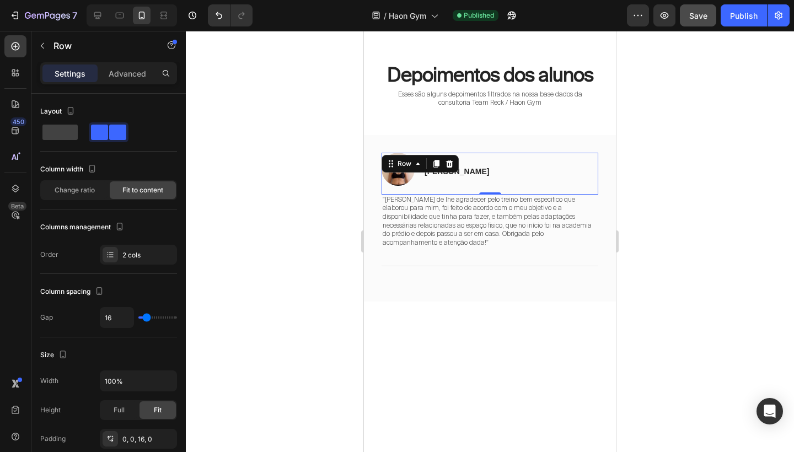
scroll to position [3745, 0]
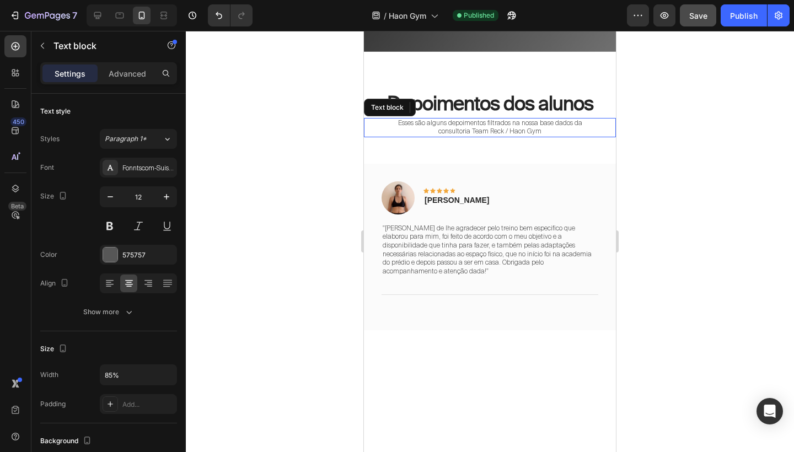
click at [524, 119] on p "Esses são alguns depoimentos filtrados na nossa base dados da consultoria Team …" at bounding box center [490, 127] width 212 height 17
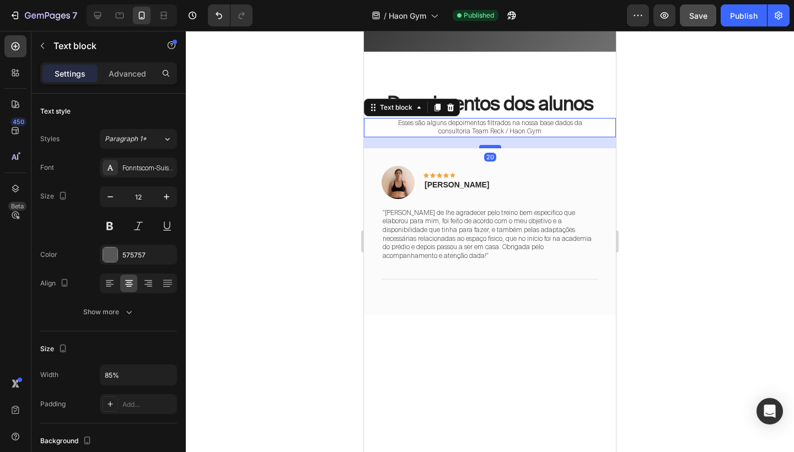
drag, startPoint x: 487, startPoint y: 159, endPoint x: 491, endPoint y: 143, distance: 15.8
click at [491, 145] on div at bounding box center [490, 146] width 22 height 3
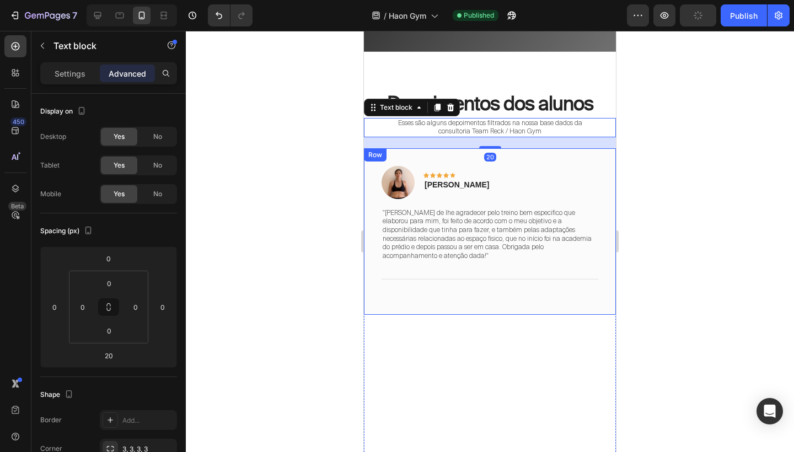
click at [608, 218] on div "Image Icon Icon Icon Icon Icon Row Renata Text block Row "Jean gostaria de lhe …" at bounding box center [490, 231] width 252 height 167
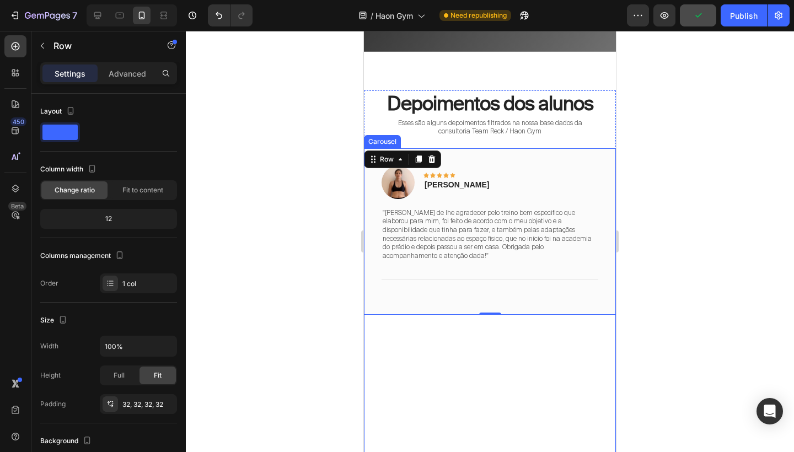
click at [556, 322] on div "Image Icon Icon Icon Icon Icon Row Renata Text block Row "Jean gostaria de lhe …" at bounding box center [490, 303] width 252 height 310
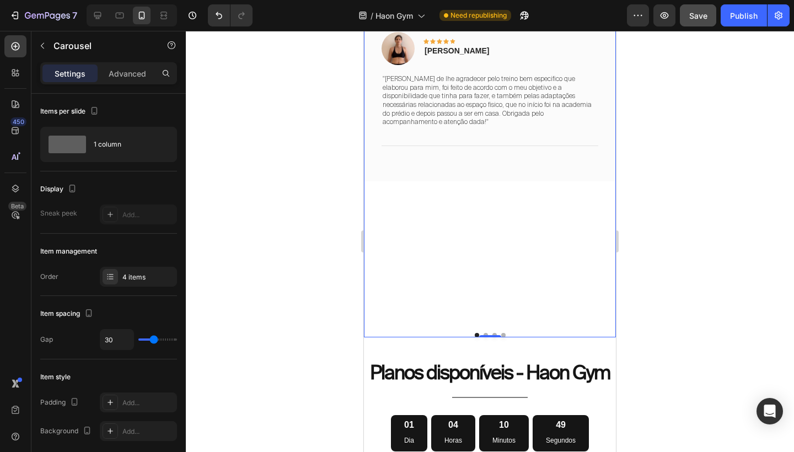
scroll to position [3881, 0]
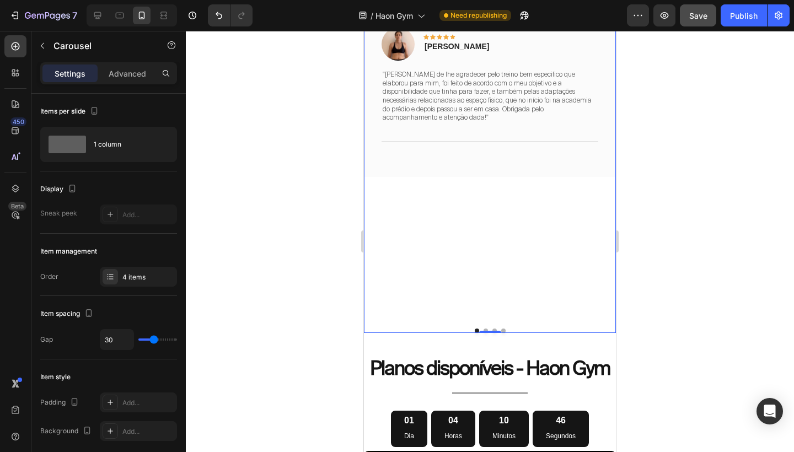
click at [484, 329] on button "Dot" at bounding box center [485, 331] width 4 height 4
click at [485, 329] on button "Dot" at bounding box center [485, 331] width 4 height 4
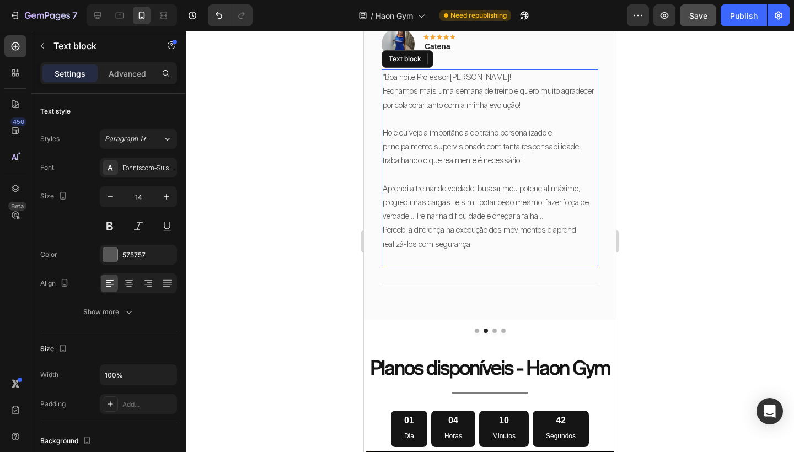
click at [472, 153] on p "Hoje eu vejo a importância do treino personalizado e principalmente supervision…" at bounding box center [490, 147] width 214 height 42
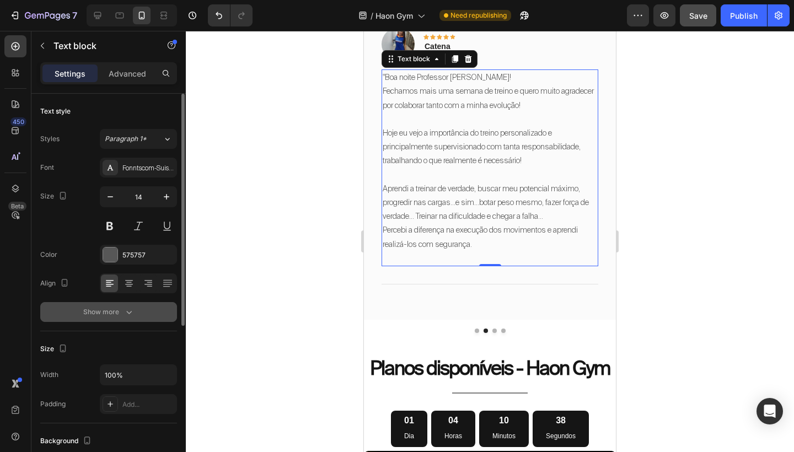
click at [128, 310] on icon "button" at bounding box center [128, 311] width 11 height 11
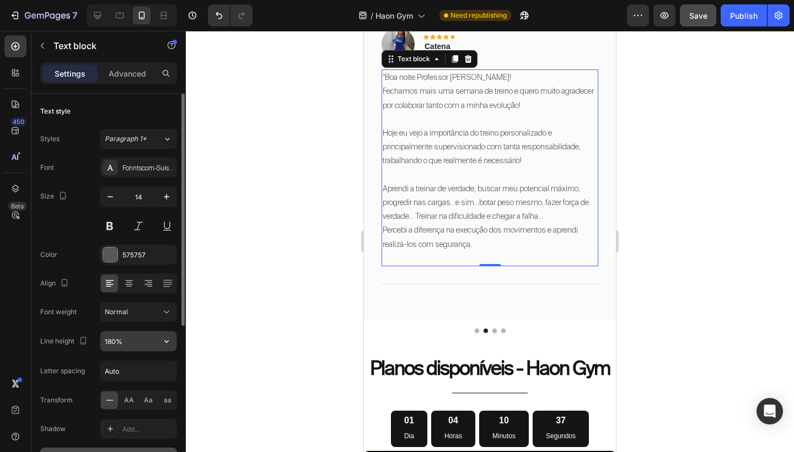
click at [113, 337] on input "180%" at bounding box center [138, 341] width 76 height 20
click at [112, 343] on input "180%" at bounding box center [138, 341] width 76 height 20
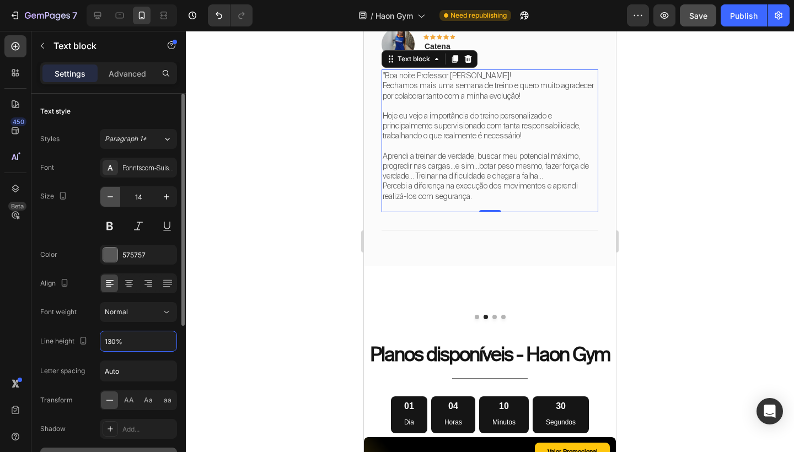
type input "130%"
click at [112, 197] on icon "button" at bounding box center [110, 196] width 6 height 1
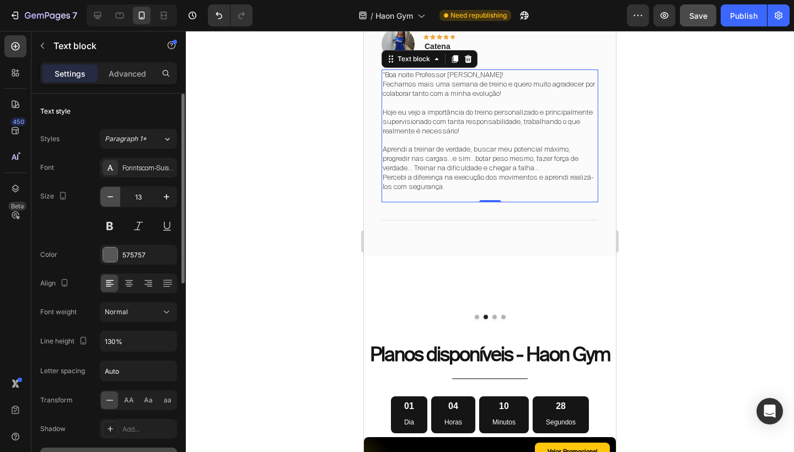
click at [112, 197] on icon "button" at bounding box center [110, 196] width 6 height 1
type input "12"
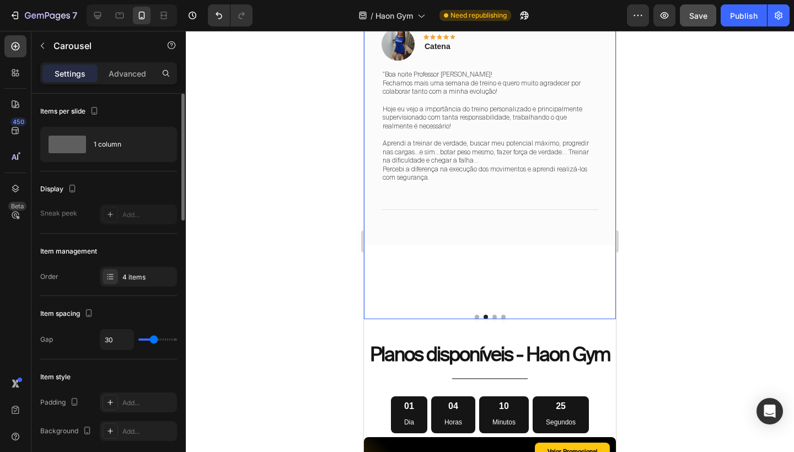
click at [494, 315] on button "Dot" at bounding box center [494, 317] width 4 height 4
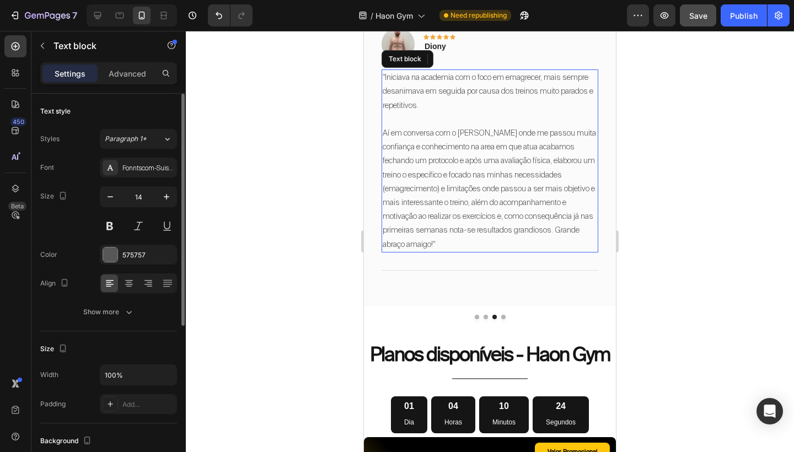
click at [480, 202] on p "Aí em conversa com o [PERSON_NAME] onde me passou muita confiança e conheciment…" at bounding box center [490, 188] width 214 height 125
click at [110, 197] on icon "button" at bounding box center [110, 196] width 11 height 11
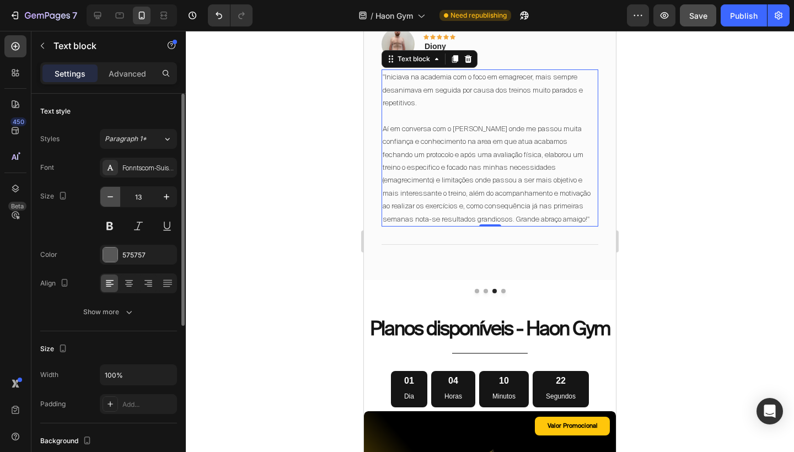
type input "12"
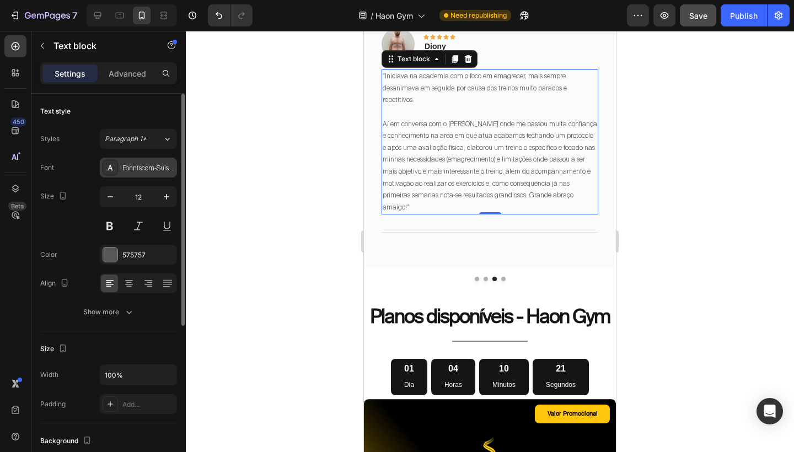
click at [144, 166] on div "Fonntscom-SuisseIntl-Light" at bounding box center [148, 168] width 52 height 10
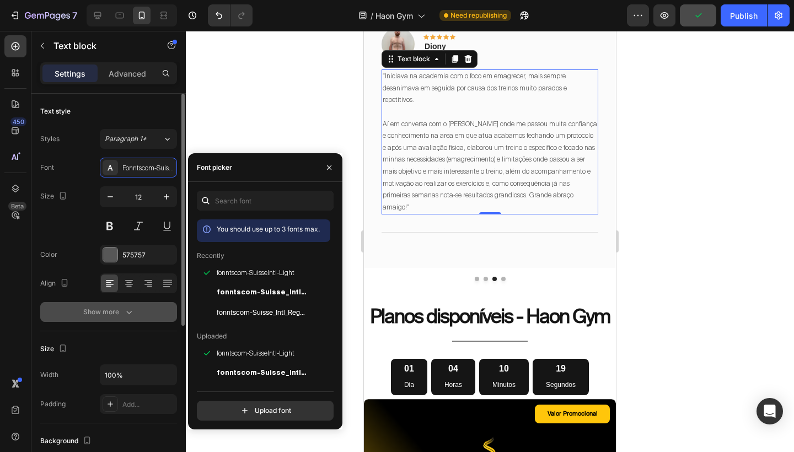
click at [125, 317] on icon "button" at bounding box center [128, 311] width 11 height 11
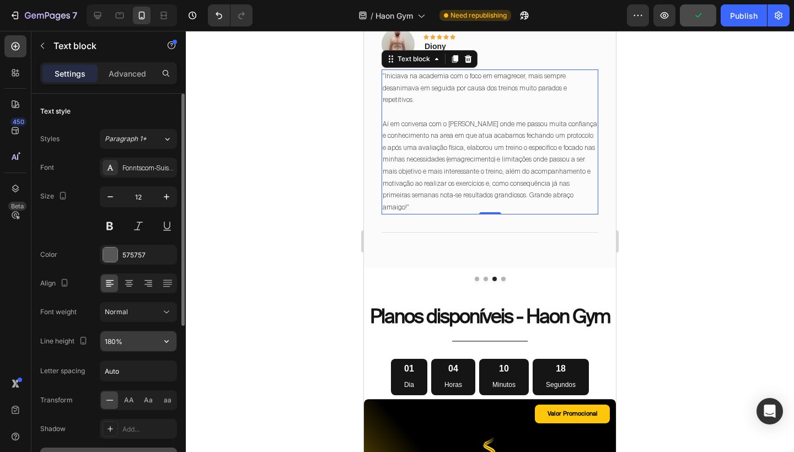
click at [111, 344] on input "180%" at bounding box center [138, 341] width 76 height 20
click at [111, 340] on input "180%" at bounding box center [138, 341] width 76 height 20
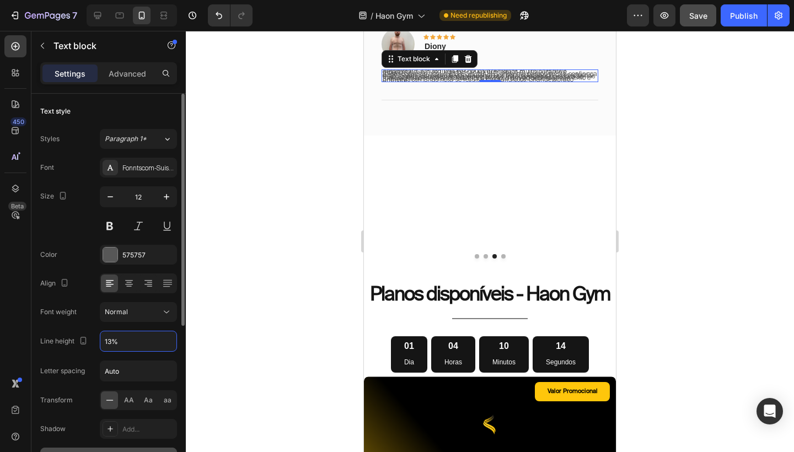
type input "130%"
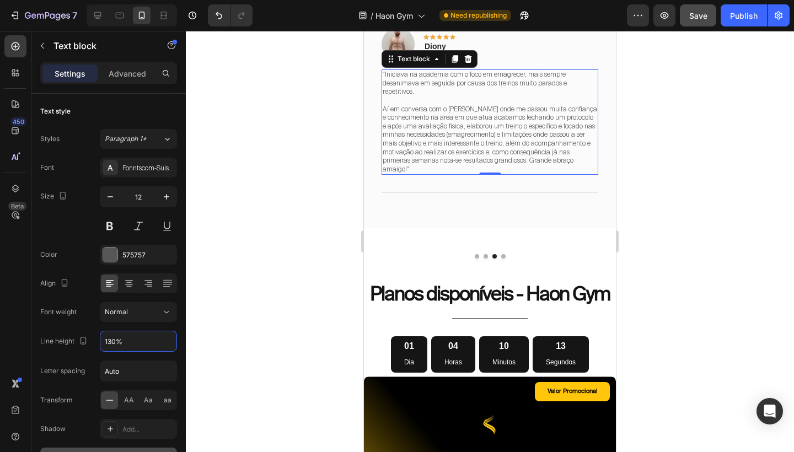
click at [505, 254] on div at bounding box center [490, 256] width 252 height 4
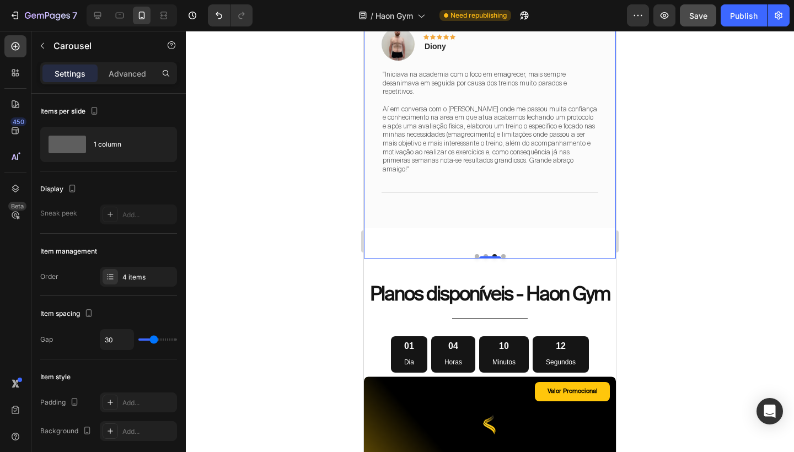
click at [503, 254] on button "Dot" at bounding box center [503, 256] width 4 height 4
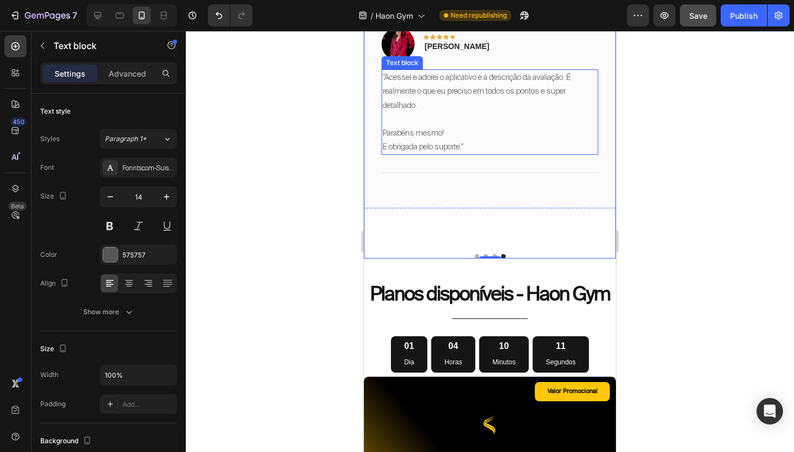
click at [491, 100] on p ""Acessei e adorei o aplicativo e a descrição da avaliação. É realmente o que eu…" at bounding box center [490, 92] width 214 height 42
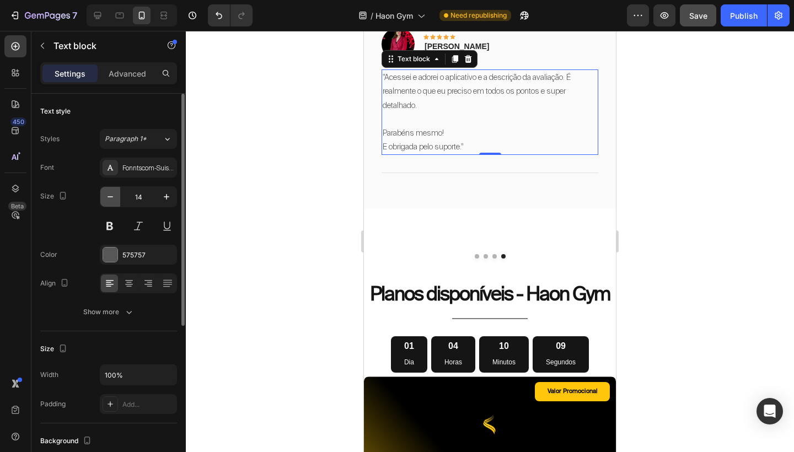
click at [107, 193] on icon "button" at bounding box center [110, 196] width 11 height 11
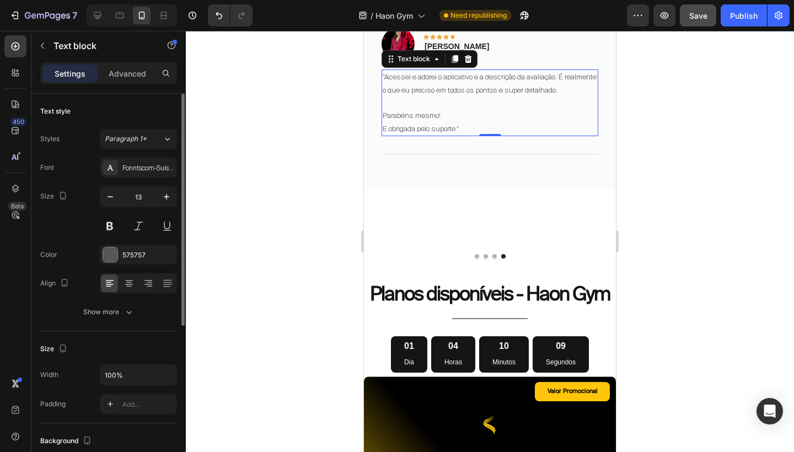
type input "12"
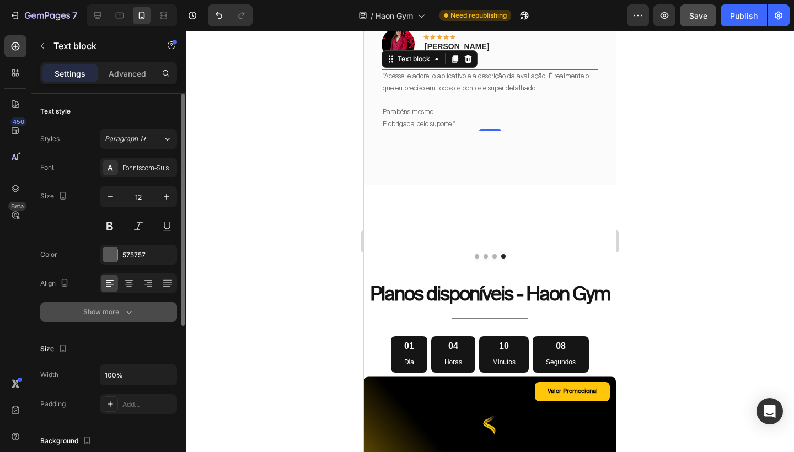
click at [111, 316] on div "Show more" at bounding box center [108, 311] width 51 height 11
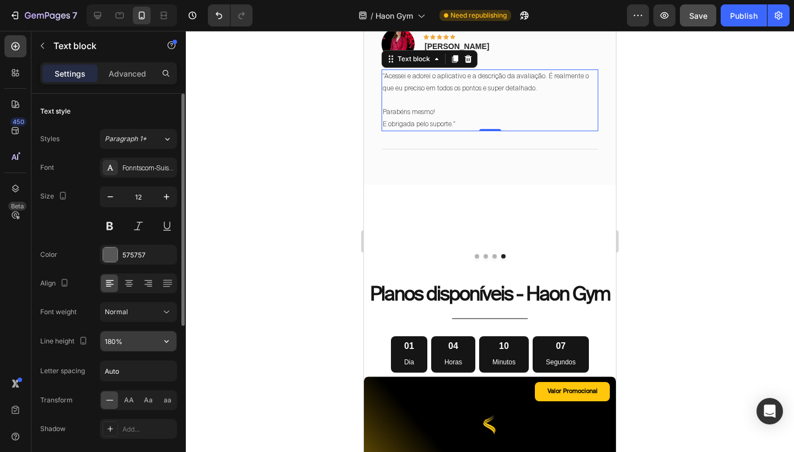
click at [111, 343] on input "180%" at bounding box center [138, 341] width 76 height 20
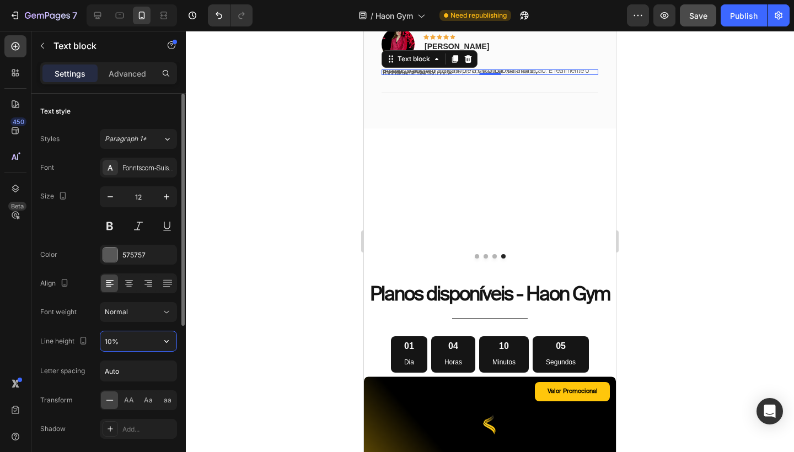
type input "130%"
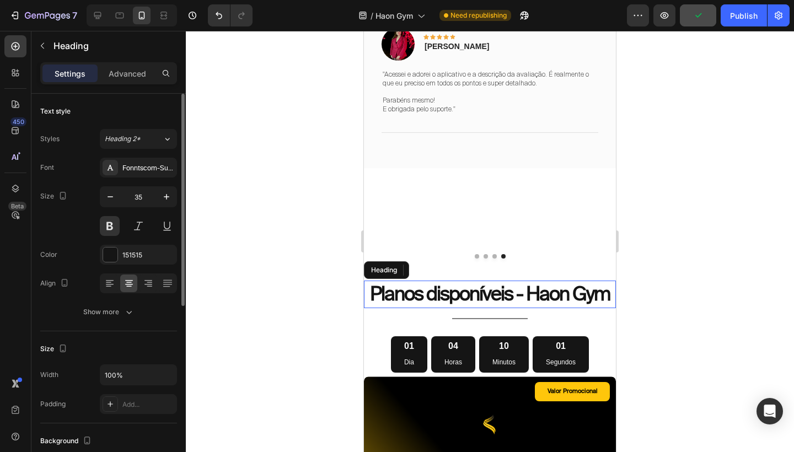
click at [547, 299] on h2 "Planos disponíveis - Haon Gym" at bounding box center [490, 295] width 252 height 28
click at [553, 289] on p "Planos disponíveis - Haon Gym" at bounding box center [490, 294] width 250 height 25
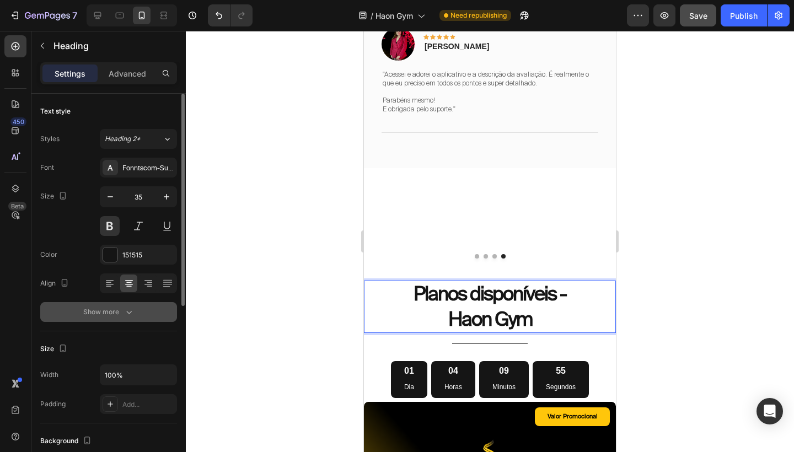
click at [125, 309] on icon "button" at bounding box center [128, 311] width 11 height 11
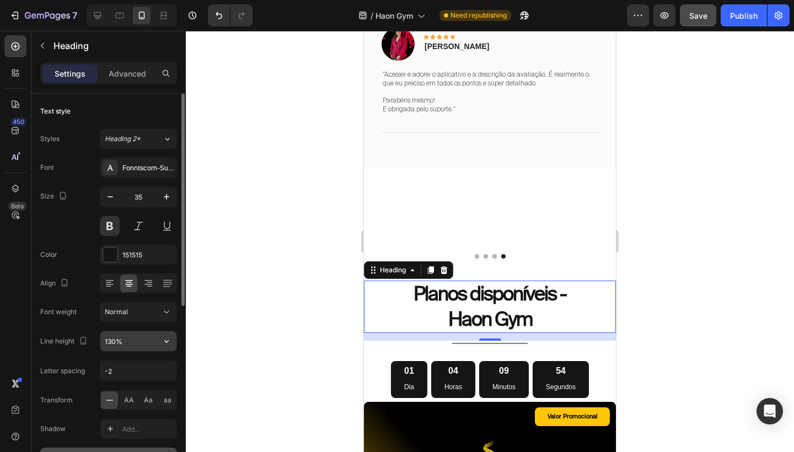
click at [112, 339] on input "130%" at bounding box center [138, 341] width 76 height 20
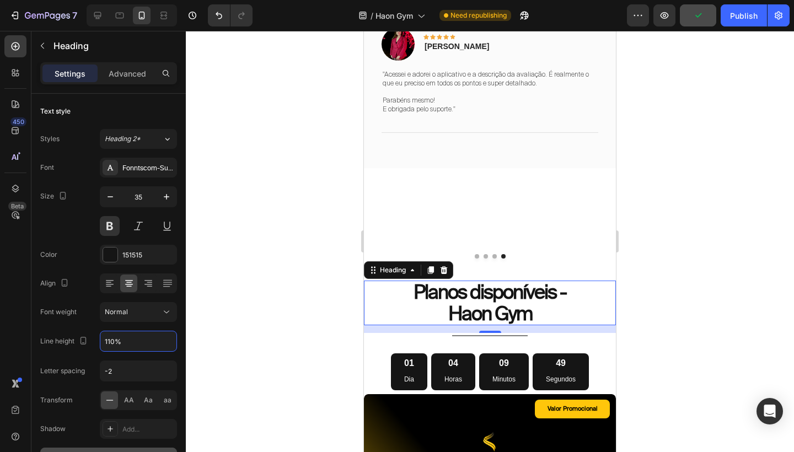
type input "110%"
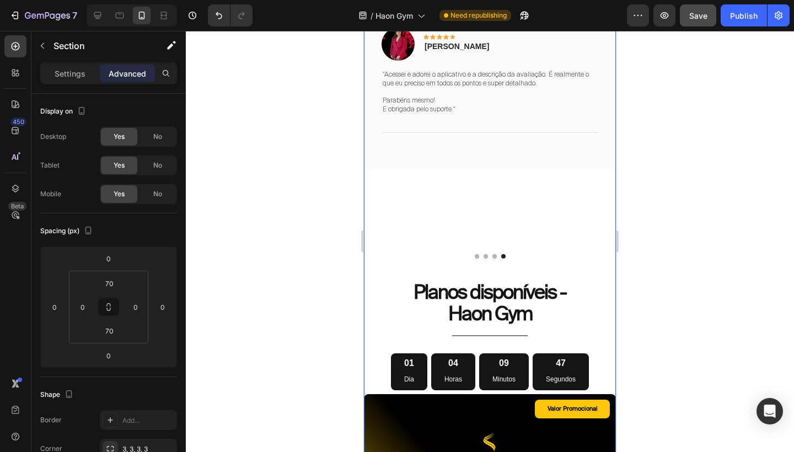
click at [590, 258] on div "Depoimentos dos alunos Heading Esses são alguns depoimentos filtrados na nossa …" at bounding box center [490, 453] width 252 height 1003
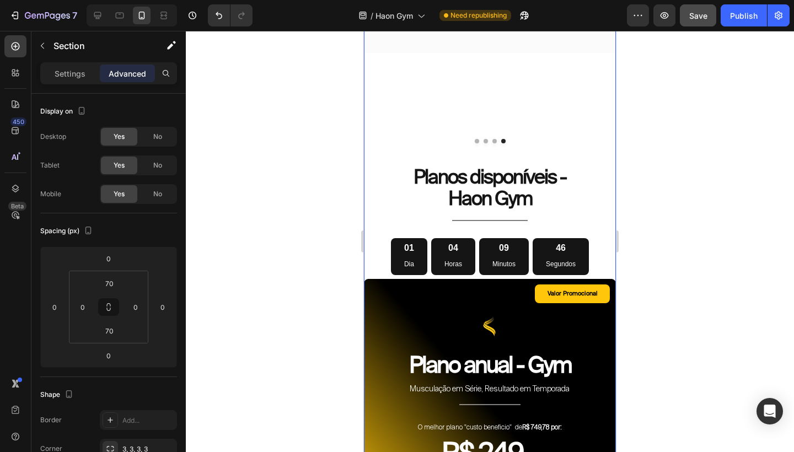
scroll to position [4006, 0]
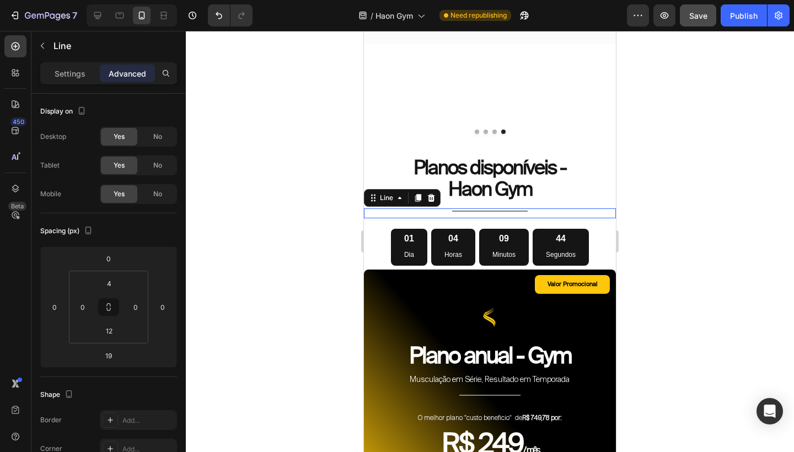
click at [512, 211] on div at bounding box center [490, 211] width 76 height 1
click at [59, 72] on p "Settings" at bounding box center [70, 74] width 31 height 12
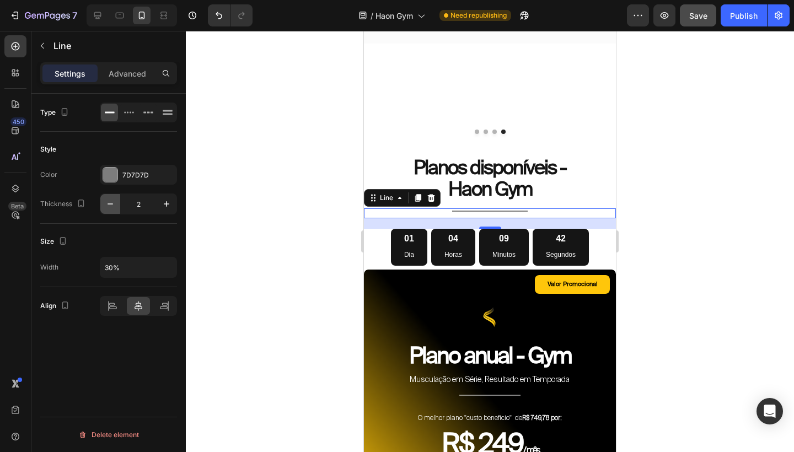
click at [113, 207] on icon "button" at bounding box center [110, 203] width 11 height 11
type input "1"
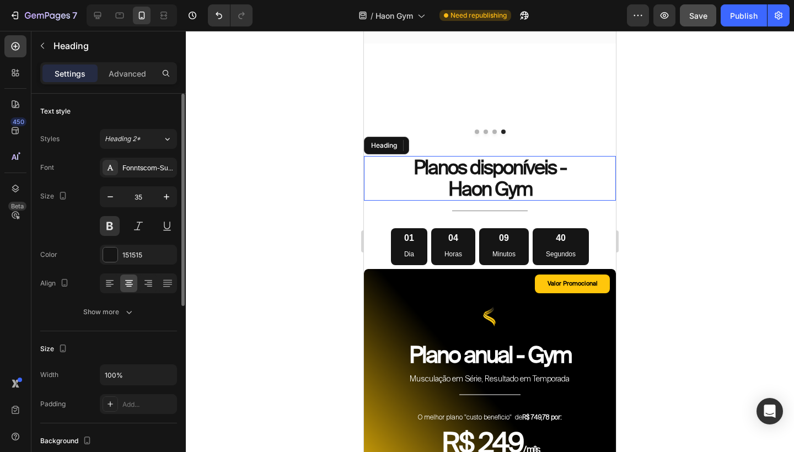
drag, startPoint x: 942, startPoint y: 213, endPoint x: 579, endPoint y: 183, distance: 364.5
click at [579, 183] on p "Planos disponíveis - Haon Gym" at bounding box center [490, 178] width 250 height 42
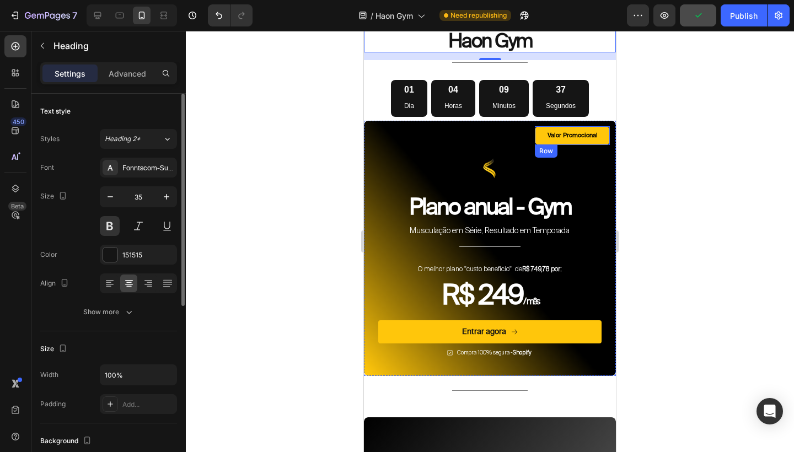
scroll to position [4158, 0]
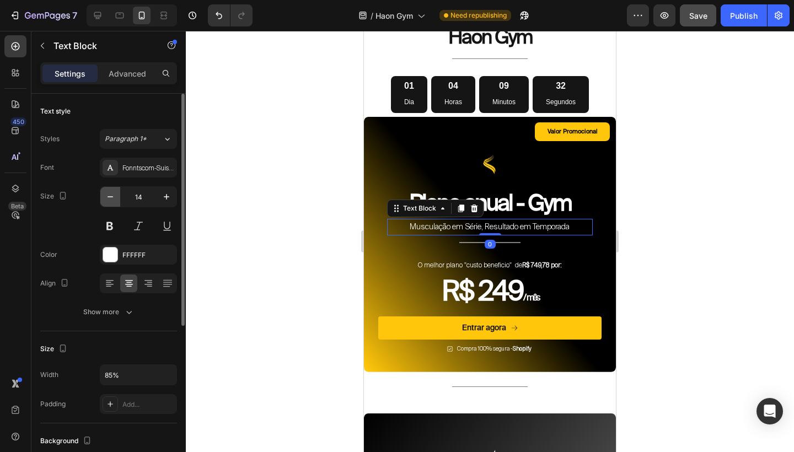
click at [110, 196] on icon "button" at bounding box center [110, 196] width 11 height 11
type input "13"
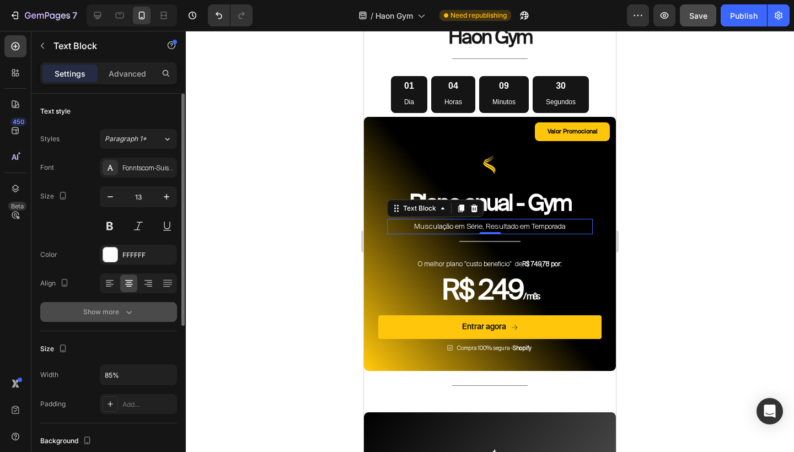
click at [117, 305] on button "Show more" at bounding box center [108, 312] width 137 height 20
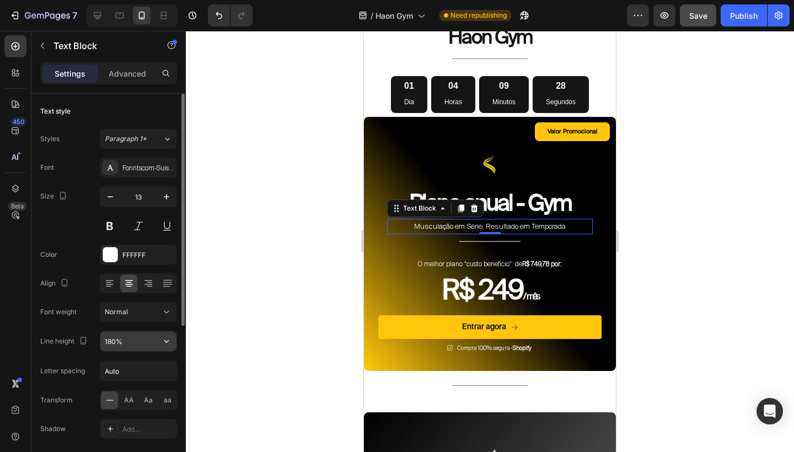
click at [111, 341] on input "180%" at bounding box center [138, 341] width 76 height 20
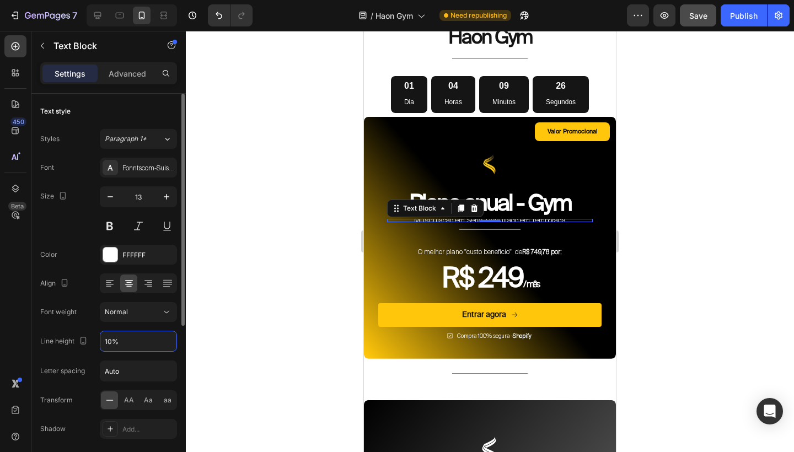
type input "130%"
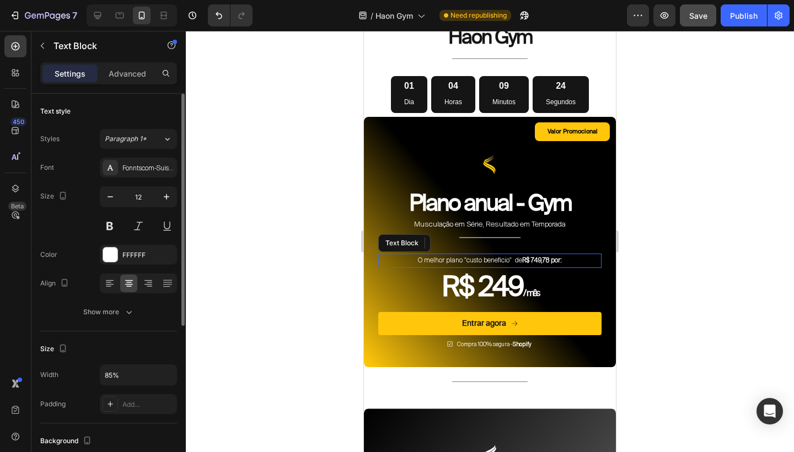
click at [496, 255] on p "O melhor plano "custo beneficio" de R$ 749,78 por:" at bounding box center [489, 261] width 187 height 12
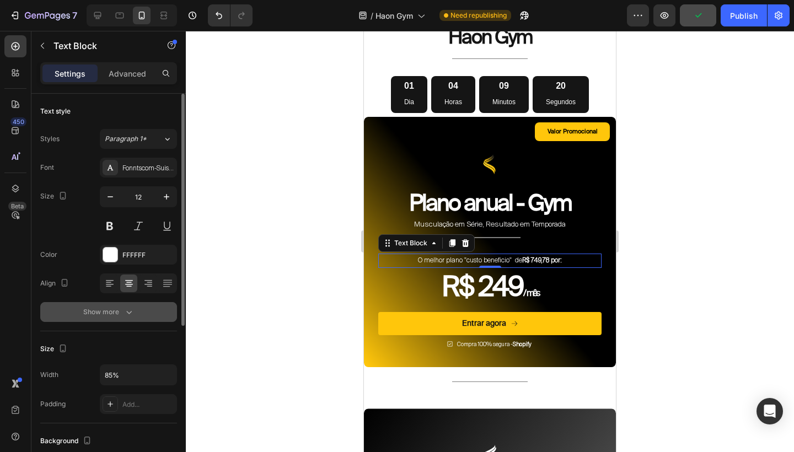
click at [126, 316] on icon "button" at bounding box center [128, 311] width 11 height 11
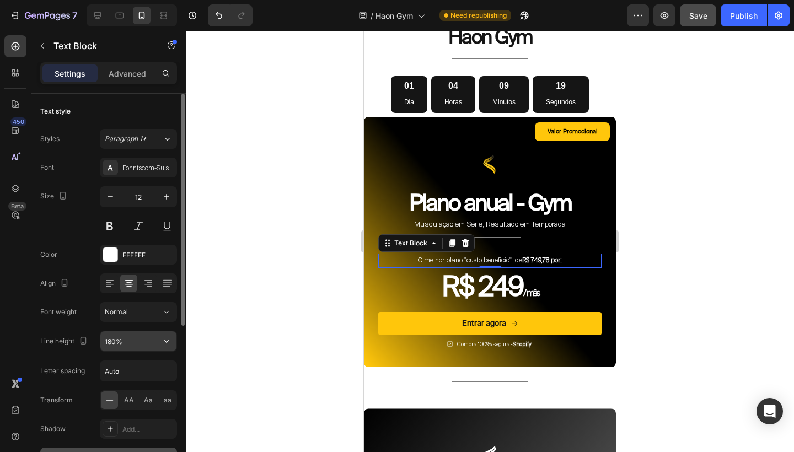
click at [111, 343] on input "180%" at bounding box center [138, 341] width 76 height 20
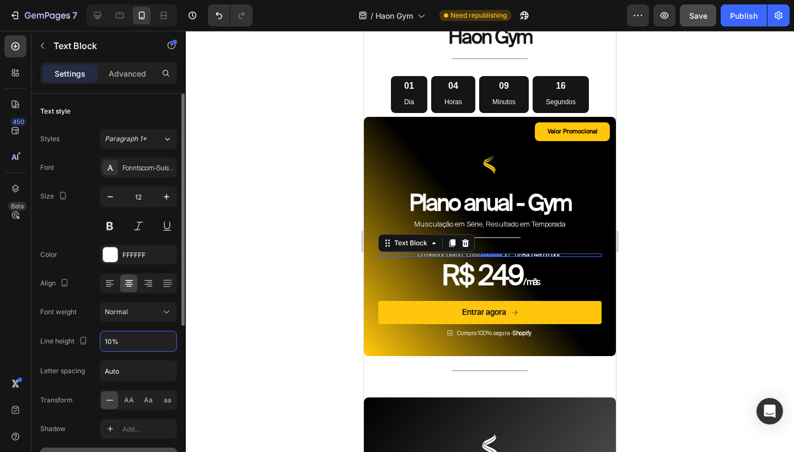
type input "130%"
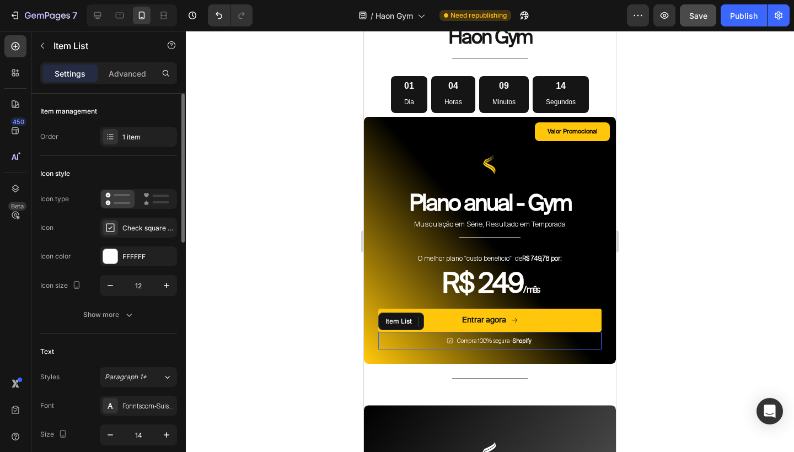
click at [515, 337] on strong "Shopify" at bounding box center [522, 340] width 19 height 7
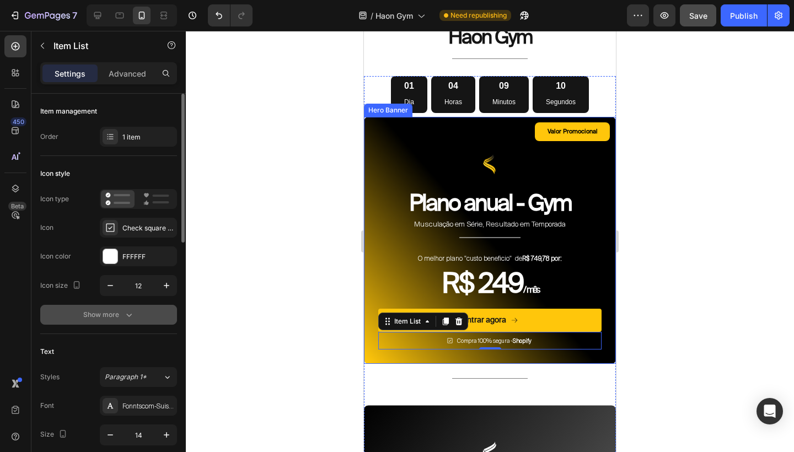
click at [132, 314] on icon "button" at bounding box center [128, 314] width 11 height 11
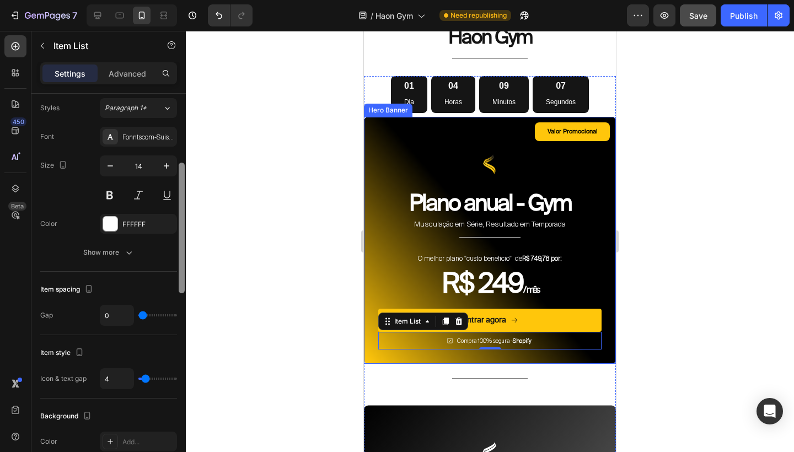
scroll to position [441, 0]
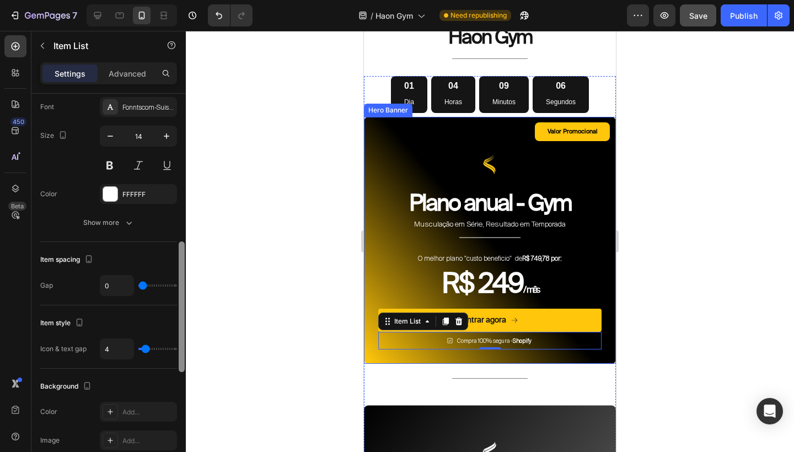
drag, startPoint x: 184, startPoint y: 227, endPoint x: 170, endPoint y: 396, distance: 169.7
click at [170, 396] on div "Item management Order 1 item Icon style Icon type Icon Check square regular Ico…" at bounding box center [108, 289] width 154 height 390
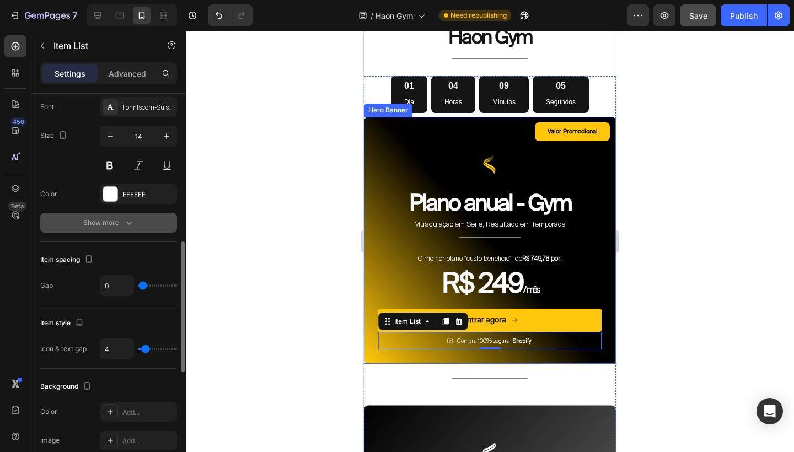
click at [130, 215] on button "Show more" at bounding box center [108, 223] width 137 height 20
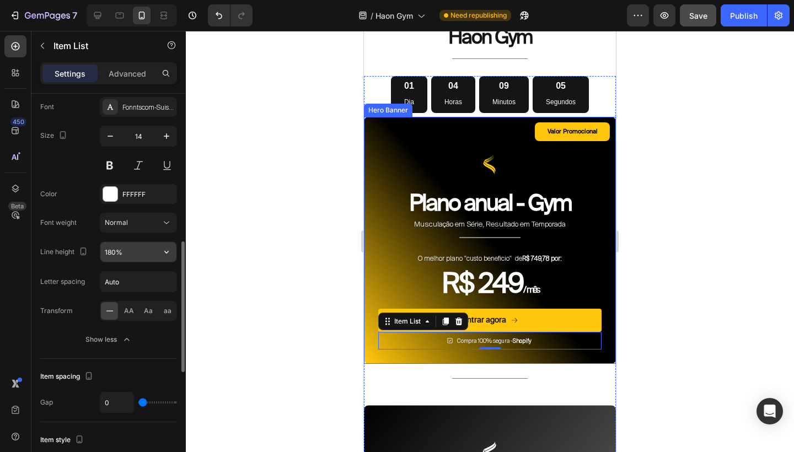
click at [112, 248] on input "180%" at bounding box center [138, 252] width 76 height 20
type input "130%"
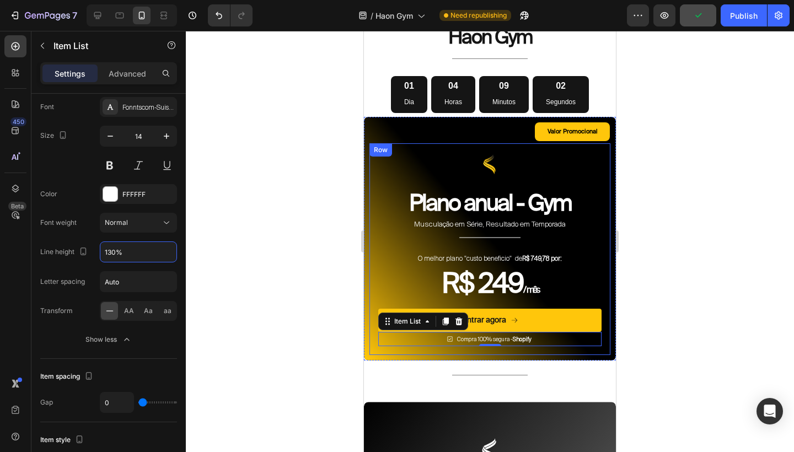
click at [609, 252] on div "Image Plano anual - Gym Heading Musculação em Série, Resultado em Temporada Tex…" at bounding box center [489, 249] width 241 height 212
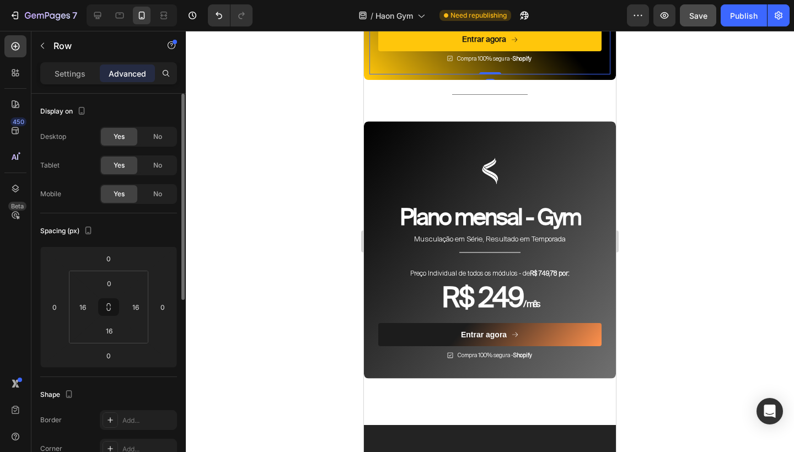
scroll to position [4440, 0]
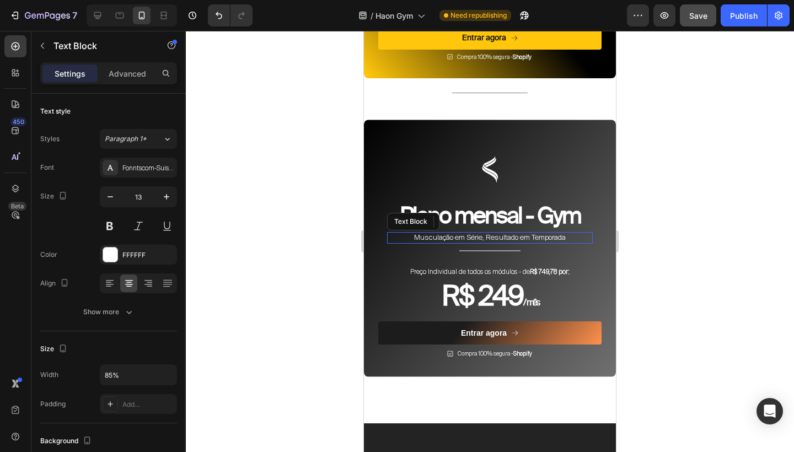
click at [524, 233] on p "Musculação em Série, Resultado em Temporada" at bounding box center [489, 237] width 173 height 9
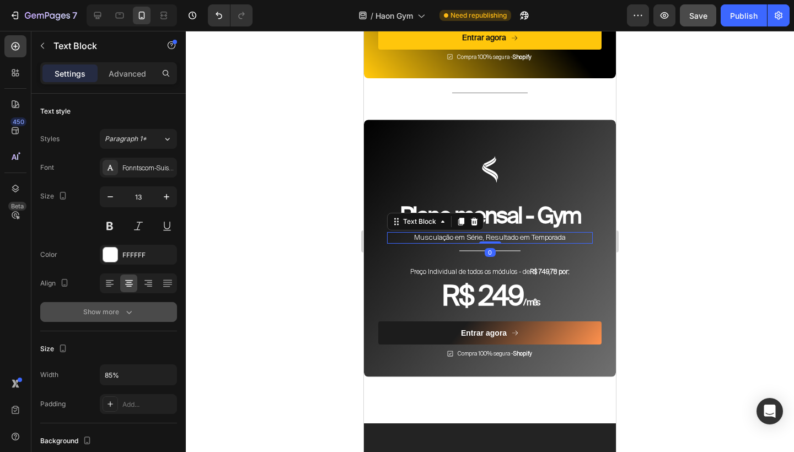
click at [127, 305] on button "Show more" at bounding box center [108, 312] width 137 height 20
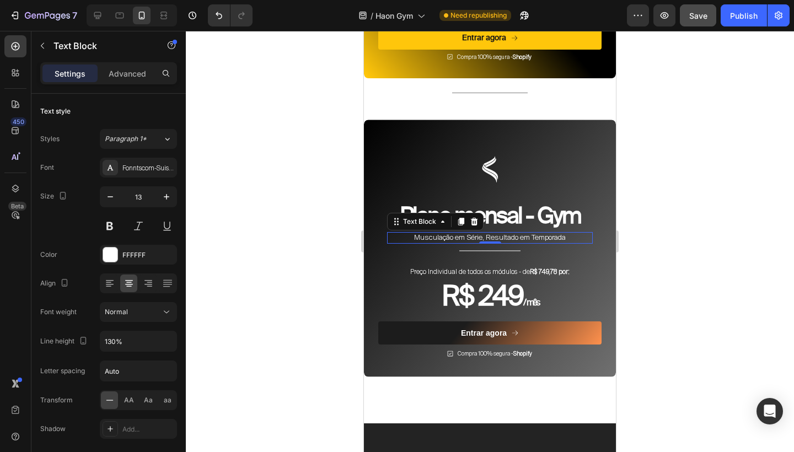
click at [530, 267] on strong "R$ 749,78 por:" at bounding box center [550, 271] width 40 height 9
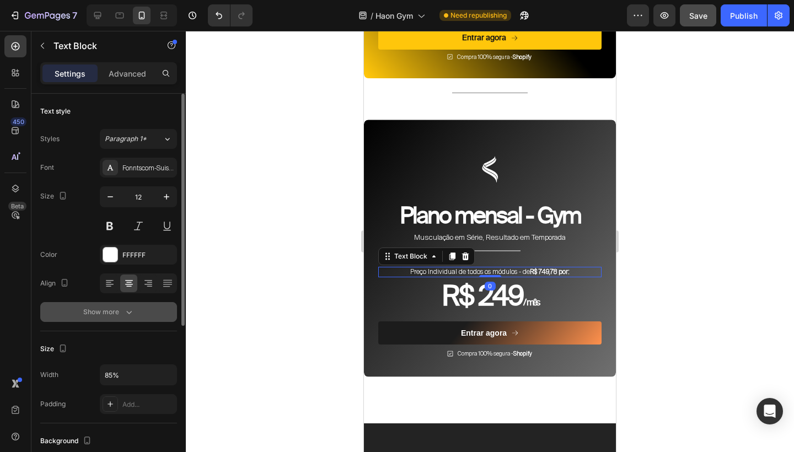
click at [134, 305] on button "Show more" at bounding box center [108, 312] width 137 height 20
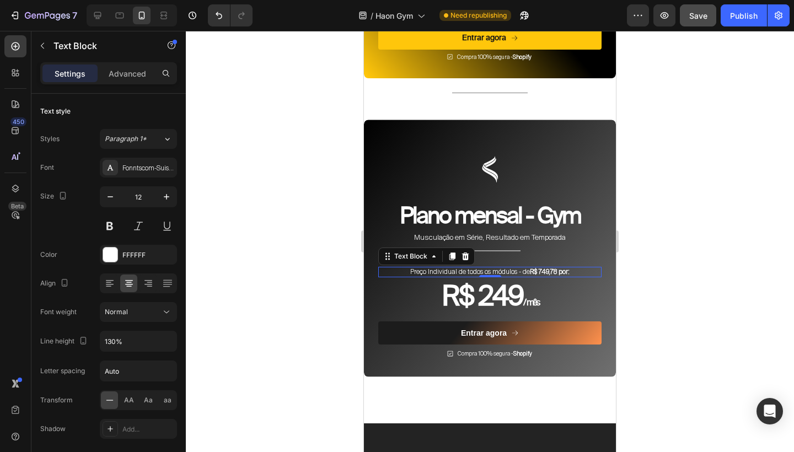
drag, startPoint x: 866, startPoint y: 377, endPoint x: 502, endPoint y: 346, distance: 365.1
click at [502, 350] on span "Compra 100% segura - Shopify" at bounding box center [494, 353] width 74 height 7
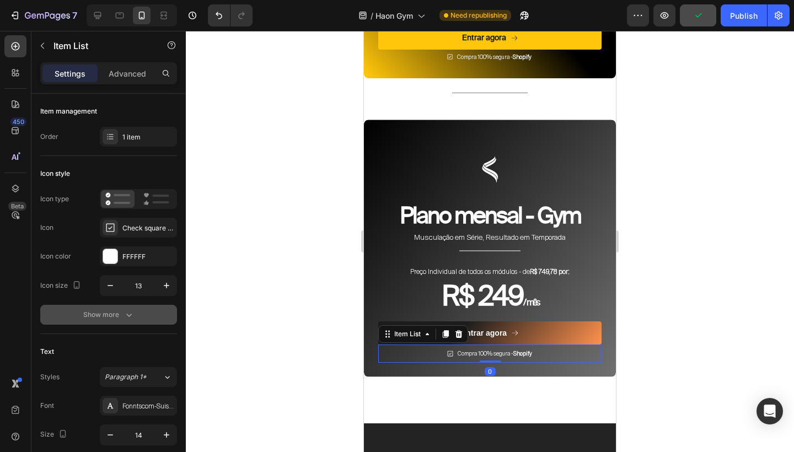
click at [156, 312] on button "Show more" at bounding box center [108, 315] width 137 height 20
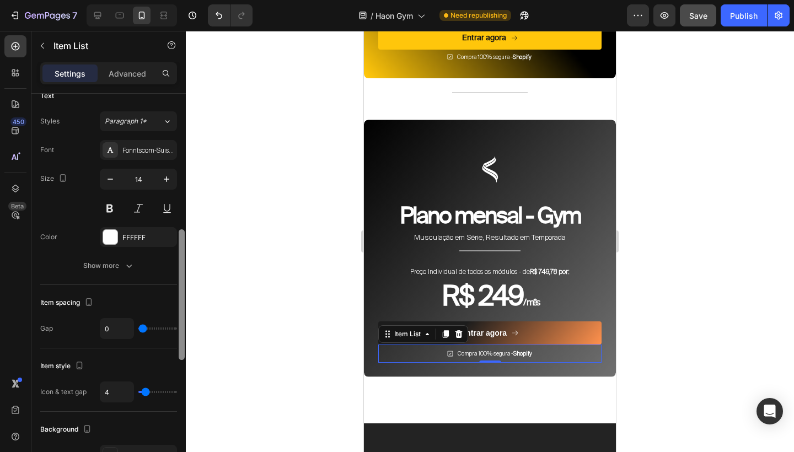
scroll to position [400, 0]
drag, startPoint x: 183, startPoint y: 234, endPoint x: 182, endPoint y: 387, distance: 153.2
click at [182, 387] on div at bounding box center [181, 289] width 8 height 390
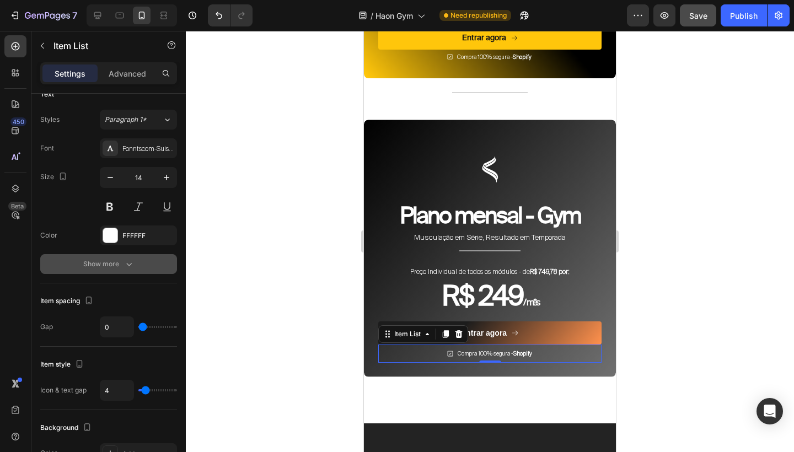
click at [127, 263] on icon "button" at bounding box center [128, 264] width 11 height 11
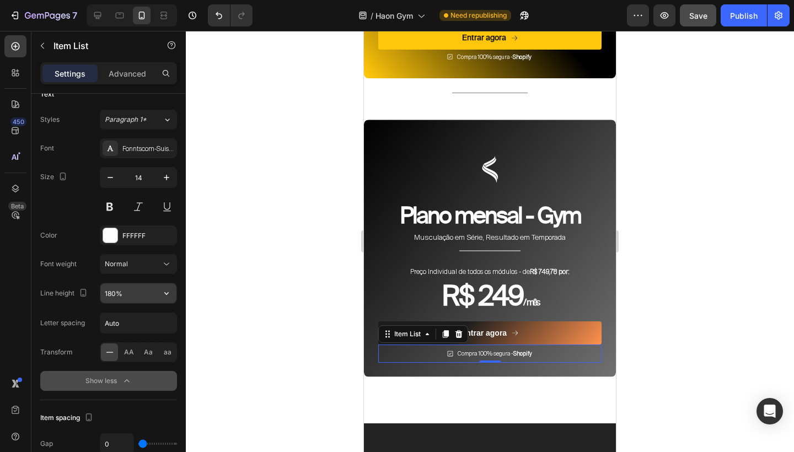
click at [112, 292] on input "180%" at bounding box center [138, 293] width 76 height 20
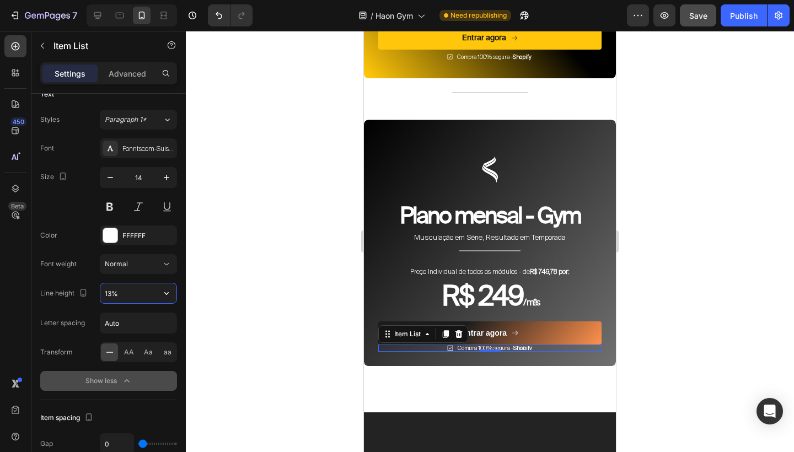
type input "130%"
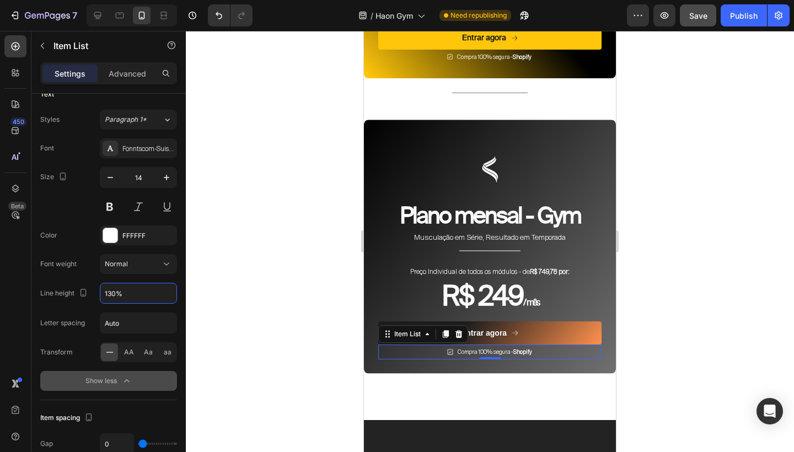
click at [492, 206] on h2 "Plano mensal - Gym" at bounding box center [490, 215] width 206 height 31
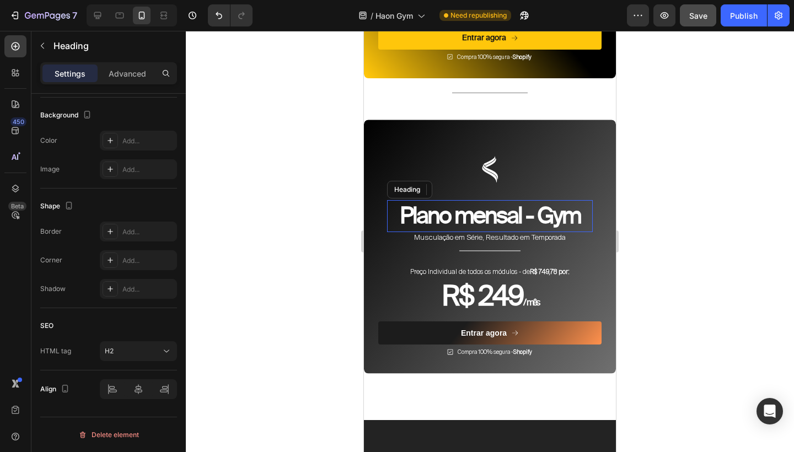
scroll to position [0, 0]
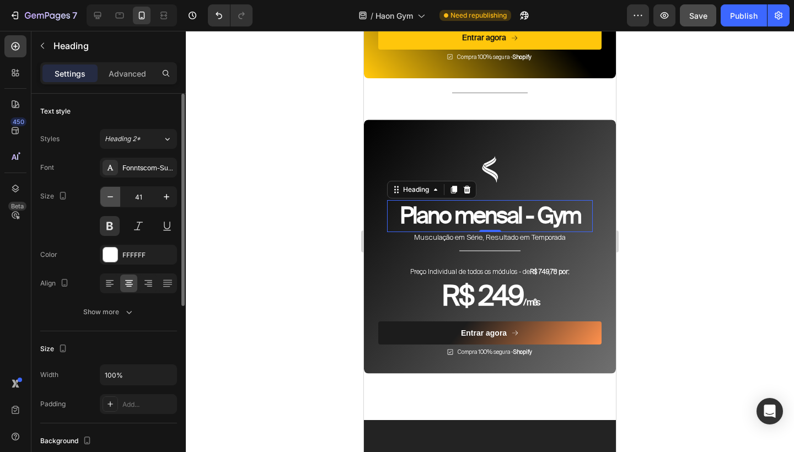
click at [109, 196] on icon "button" at bounding box center [110, 196] width 11 height 11
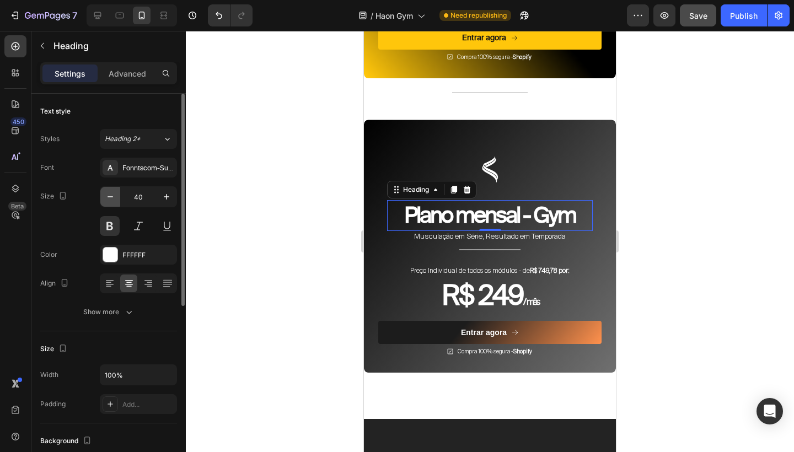
click at [109, 196] on icon "button" at bounding box center [110, 196] width 11 height 11
type input "38"
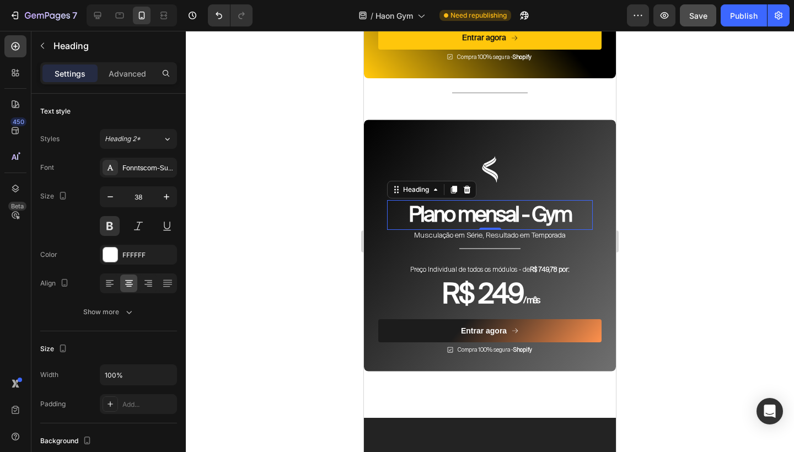
drag, startPoint x: 898, startPoint y: 155, endPoint x: 535, endPoint y: 125, distance: 364.5
click at [535, 125] on div "Image Plano mensal - Gym Heading 0 Musculação em Série, Resultado em Temporada …" at bounding box center [489, 241] width 223 height 232
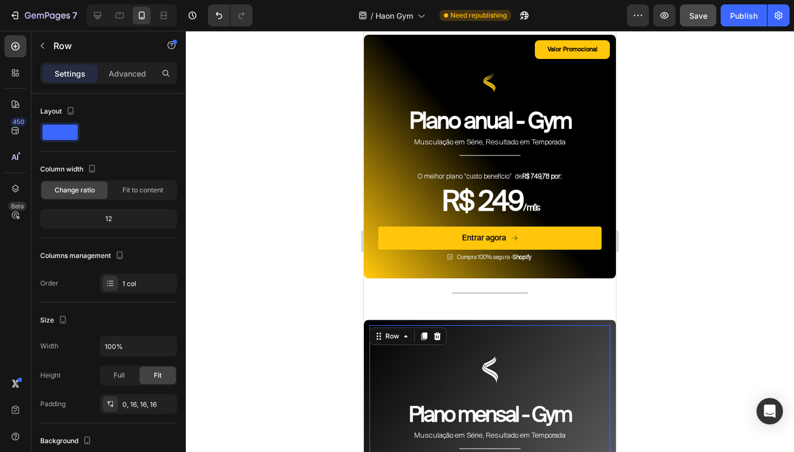
scroll to position [4227, 0]
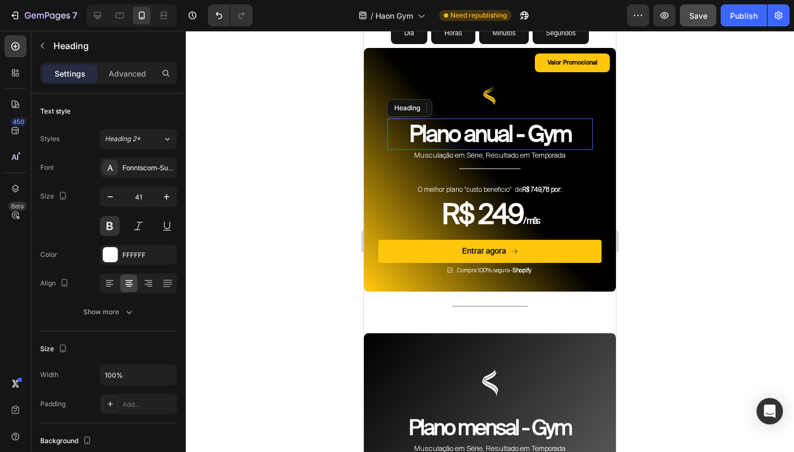
click at [519, 130] on h2 "Plano anual - Gym" at bounding box center [490, 134] width 206 height 31
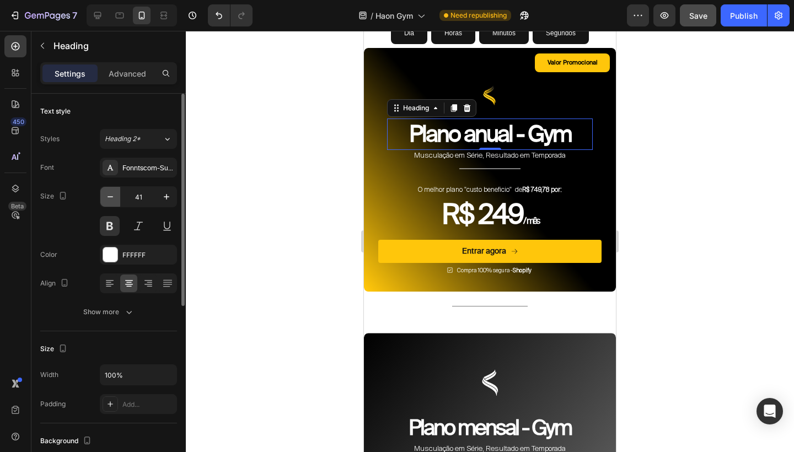
click at [110, 191] on icon "button" at bounding box center [110, 196] width 11 height 11
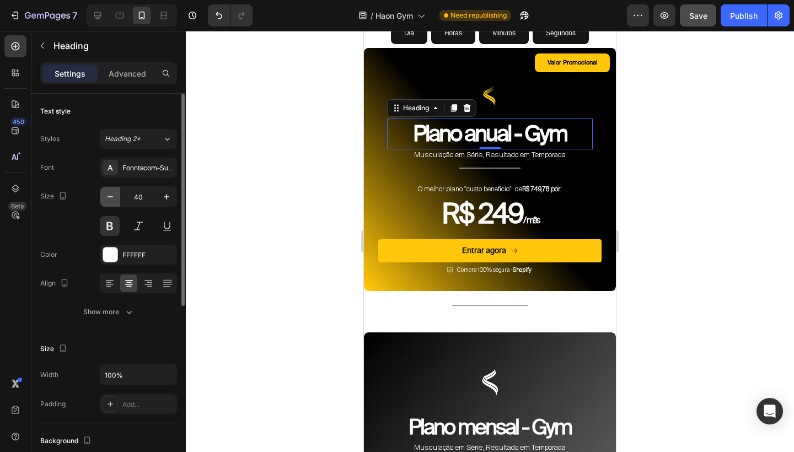
click at [110, 191] on icon "button" at bounding box center [110, 196] width 11 height 11
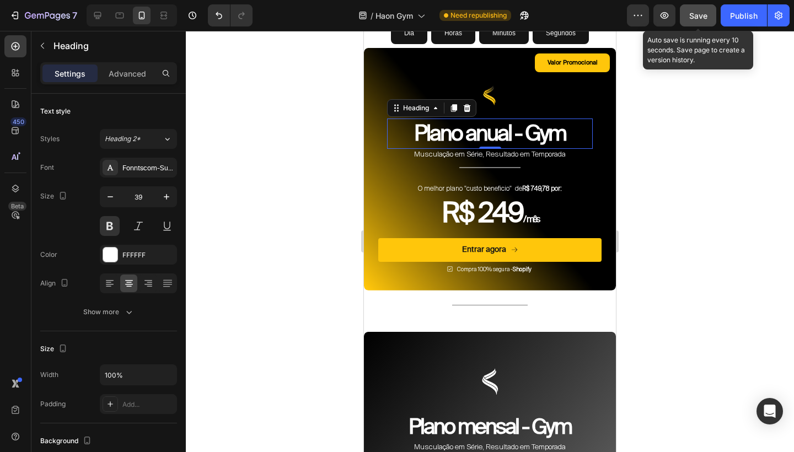
click at [702, 16] on span "Save" at bounding box center [698, 15] width 18 height 9
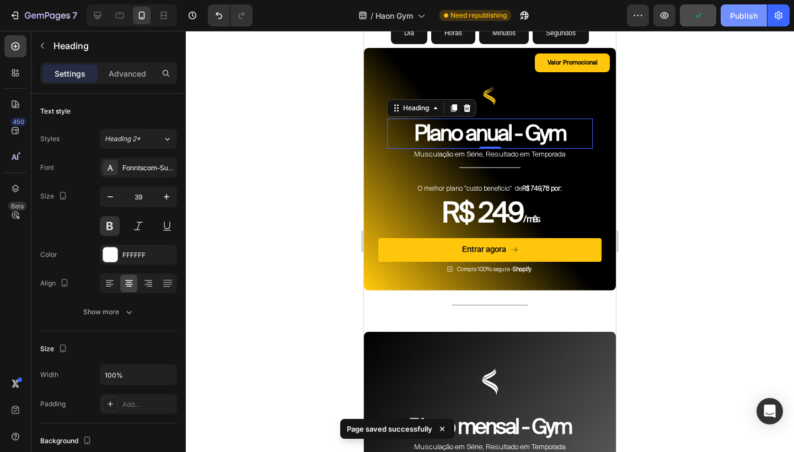
click at [740, 15] on div "Publish" at bounding box center [744, 16] width 28 height 12
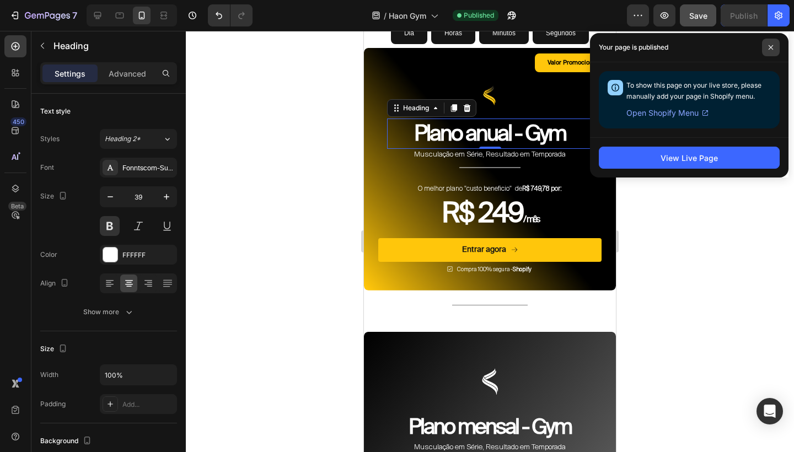
click at [768, 51] on span at bounding box center [771, 48] width 18 height 18
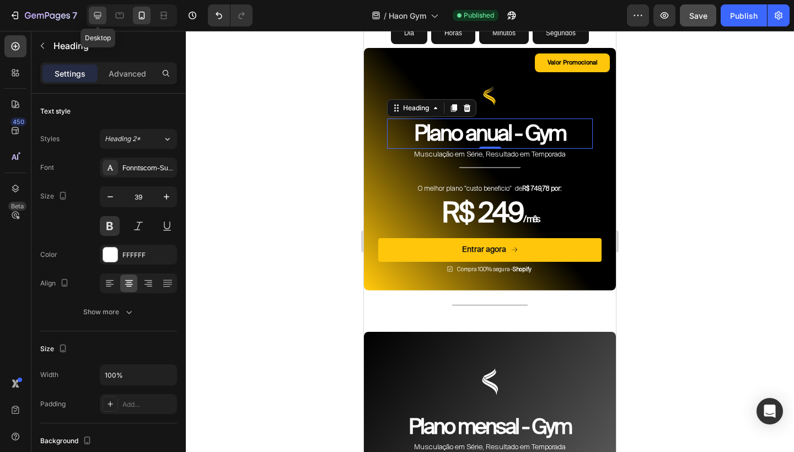
click at [94, 14] on icon at bounding box center [97, 15] width 7 height 7
type input "47"
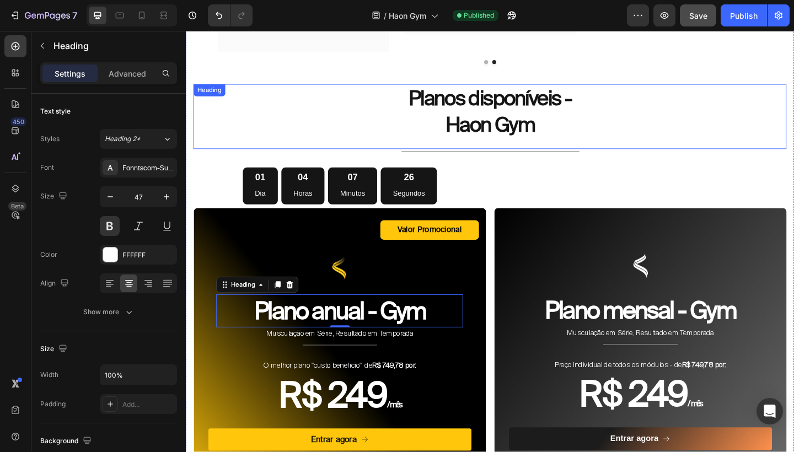
scroll to position [4465, 0]
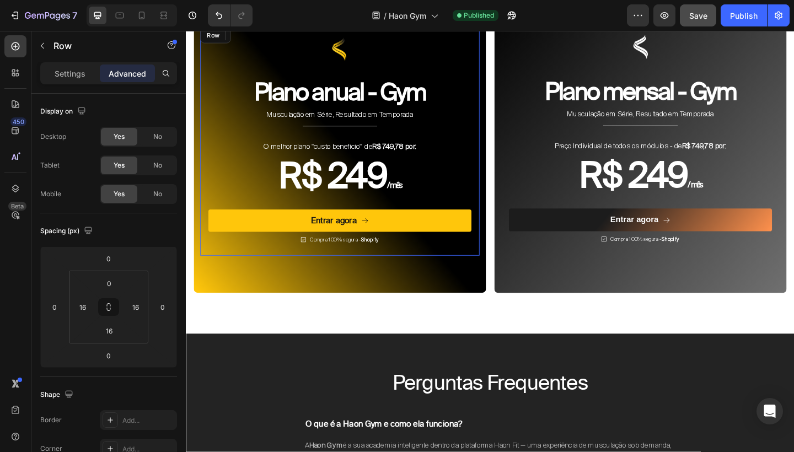
click at [503, 154] on div "Image Plano anual - Gym Heading 0 Musculação em Série, Resultado em Temporada T…" at bounding box center [353, 150] width 304 height 251
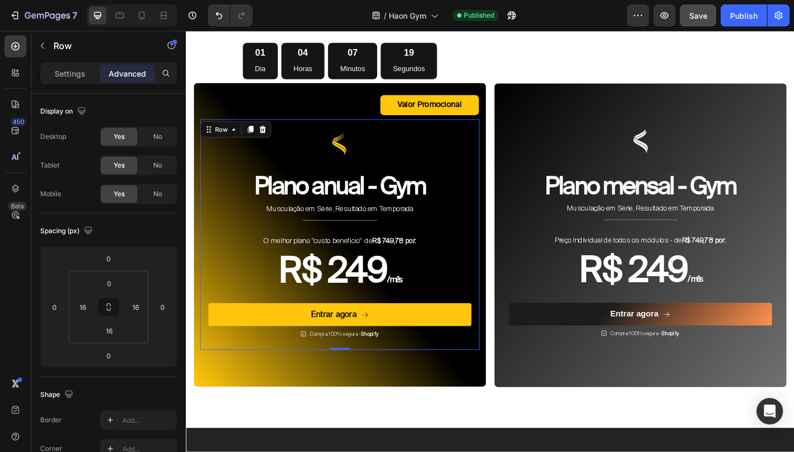
scroll to position [3763, 0]
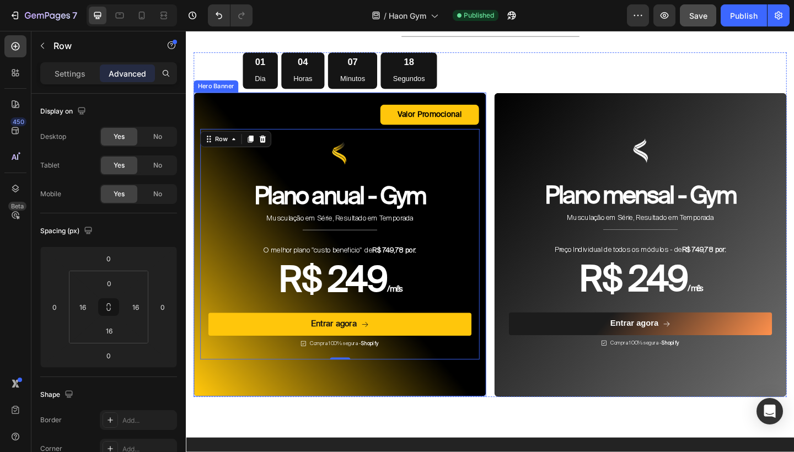
click at [336, 98] on div "Valor Promocional Text Block Row Image Plano anual - Gym Heading Musculação em …" at bounding box center [353, 249] width 318 height 303
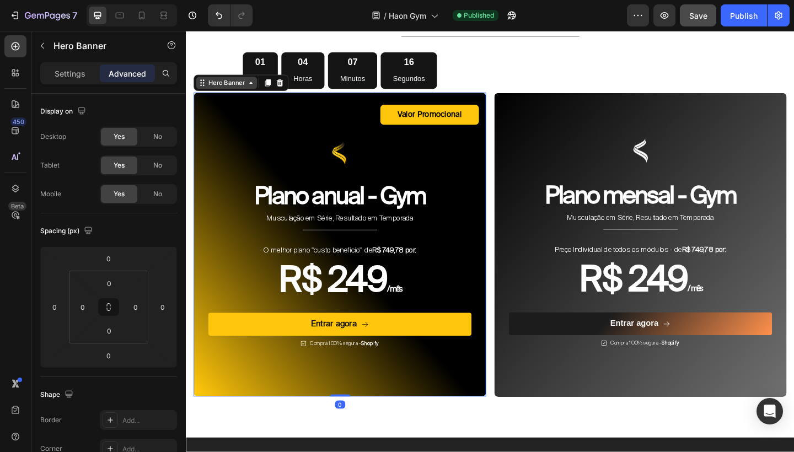
click at [249, 83] on div "Hero Banner" at bounding box center [230, 88] width 44 height 10
click at [255, 114] on div "Valor Promocional Text Block Row Image Plano anual - Gym Heading Musculação em …" at bounding box center [353, 249] width 304 height 277
click at [256, 87] on icon at bounding box center [256, 88] width 3 height 2
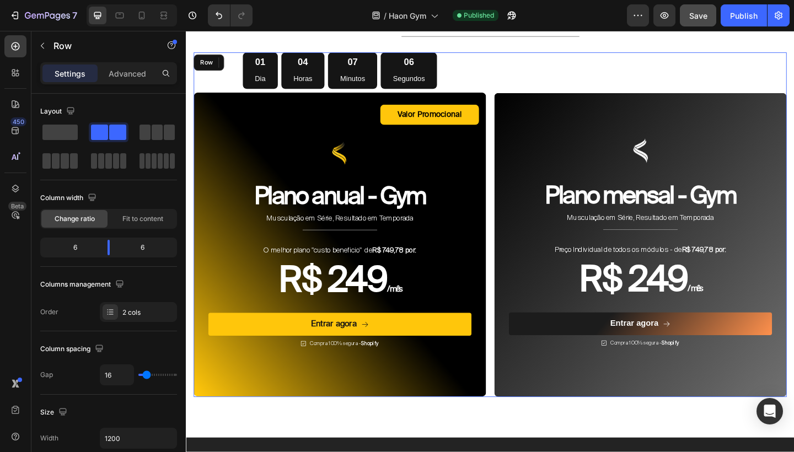
click at [518, 88] on div "01 Dia 04 Horas 07 Minutos 06 Segundos Countdown Timer Valor Promocional Text B…" at bounding box center [516, 242] width 645 height 375
click at [542, 66] on div "Image Plano mensal - Gym Heading Musculação em Série, Resultado em Temporada Te…" at bounding box center [680, 242] width 318 height 375
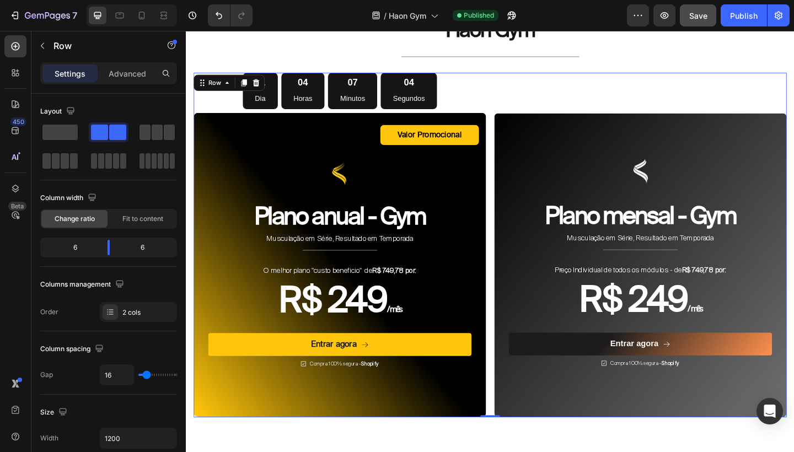
scroll to position [3733, 0]
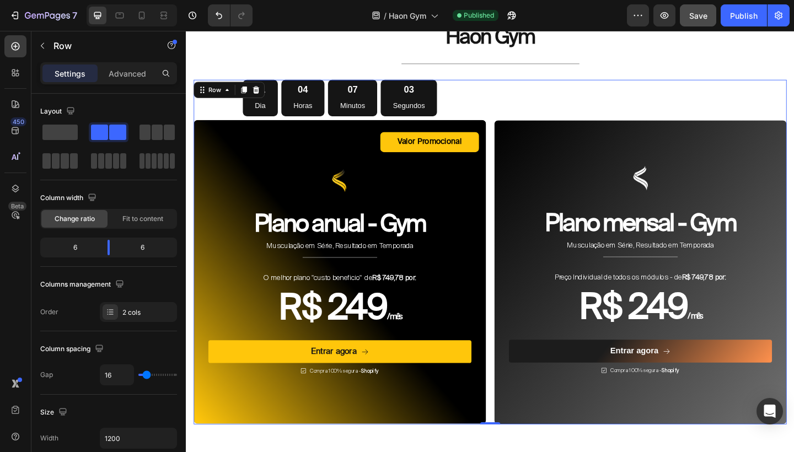
click at [515, 144] on div "01 Dia 04 Horas 07 Minutos 03 Segundos Countdown Timer Valor Promocional Text B…" at bounding box center [516, 271] width 645 height 375
click at [222, 90] on div "Row" at bounding box center [217, 95] width 18 height 10
click at [513, 438] on div "01 Dia 04 Horas 06 Minutos 59 Segundos Countdown Timer Valor Promocional Text B…" at bounding box center [516, 271] width 645 height 375
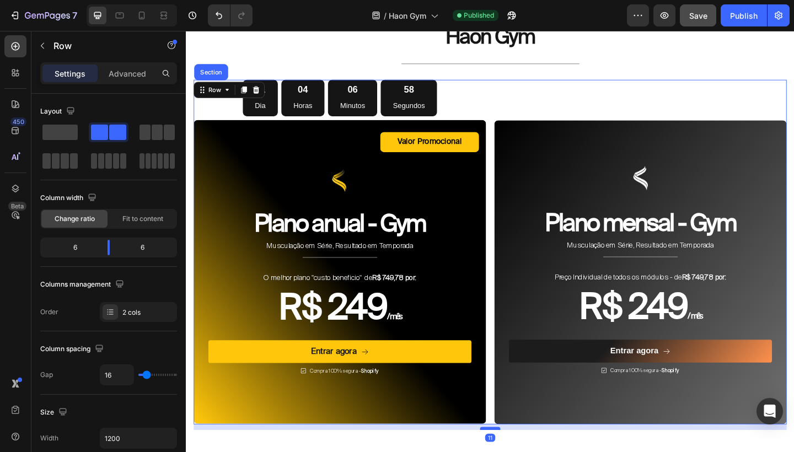
drag, startPoint x: 515, startPoint y: 448, endPoint x: 515, endPoint y: 454, distance: 6.1
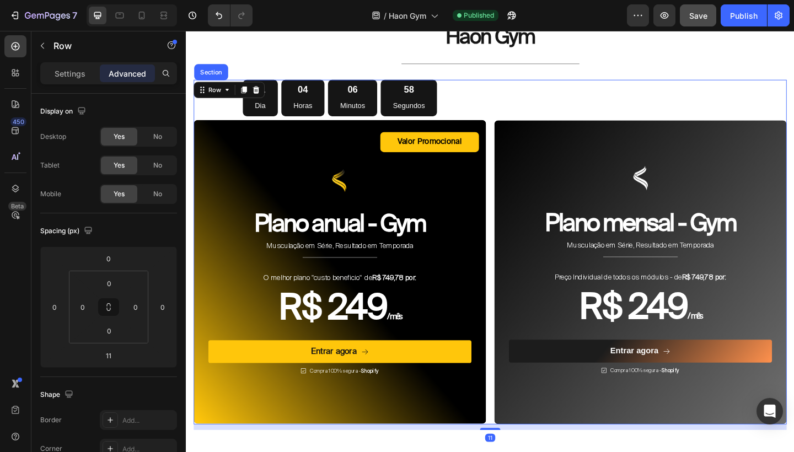
click at [517, 415] on div "01 Dia 04 Horas 06 Minutos 58 Segundos Countdown Timer Valor Promocional Text B…" at bounding box center [516, 271] width 645 height 375
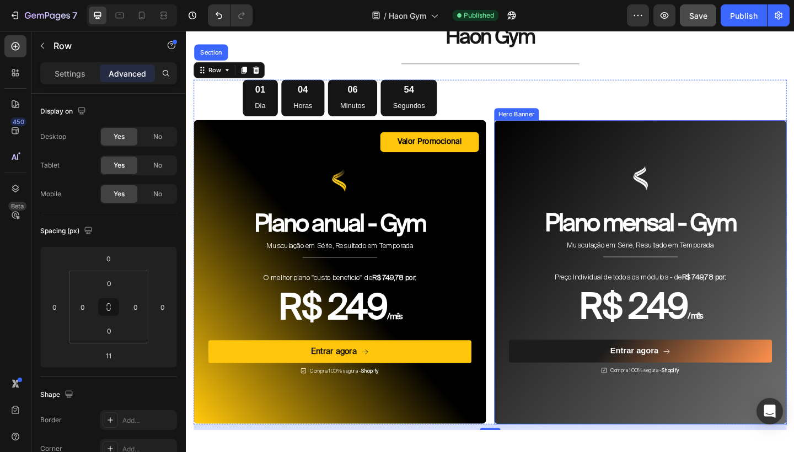
click at [593, 128] on div "Image Plano mensal - Gym Heading Musculação em Série, Resultado em Temporada Te…" at bounding box center [680, 279] width 318 height 303
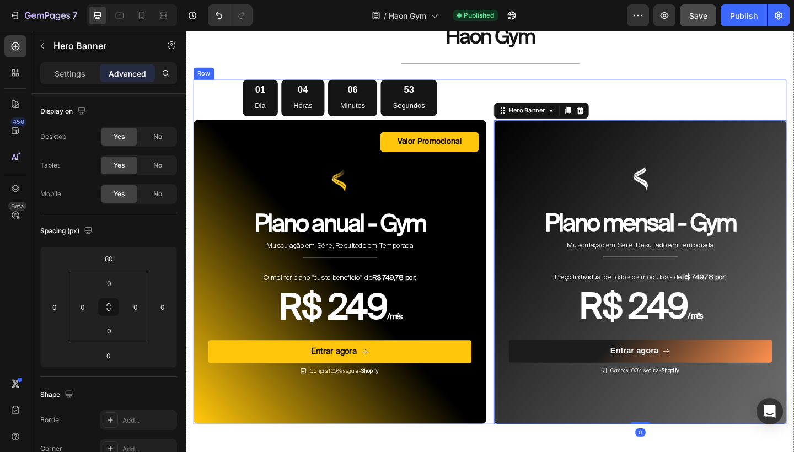
click at [671, 91] on div "Image Plano mensal - Gym Heading Musculação em Série, Resultado em Temporada Te…" at bounding box center [680, 271] width 318 height 375
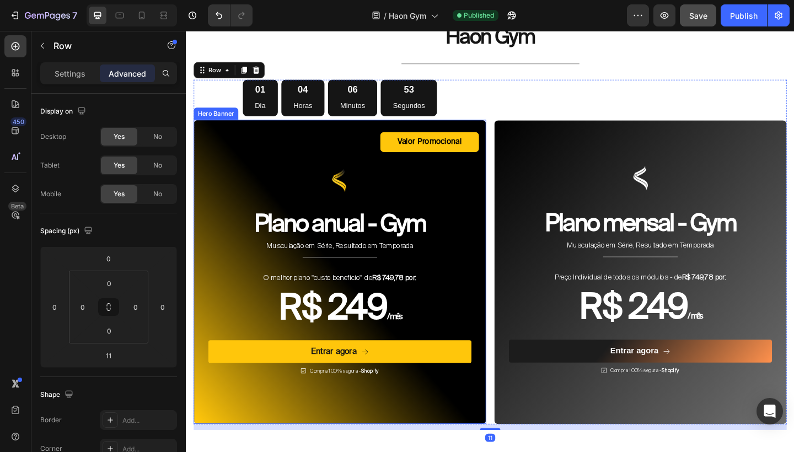
click at [342, 151] on div "Valor Promocional Text Block Row Image Plano anual - Gym Heading Musculação em …" at bounding box center [353, 279] width 304 height 277
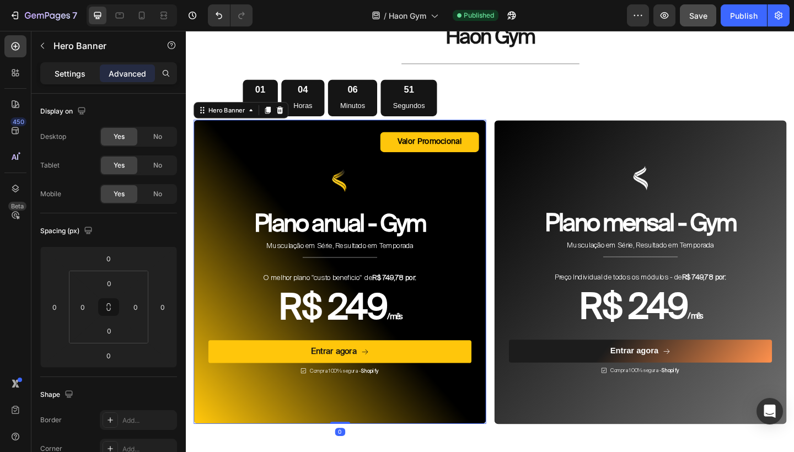
click at [71, 71] on p "Settings" at bounding box center [70, 74] width 31 height 12
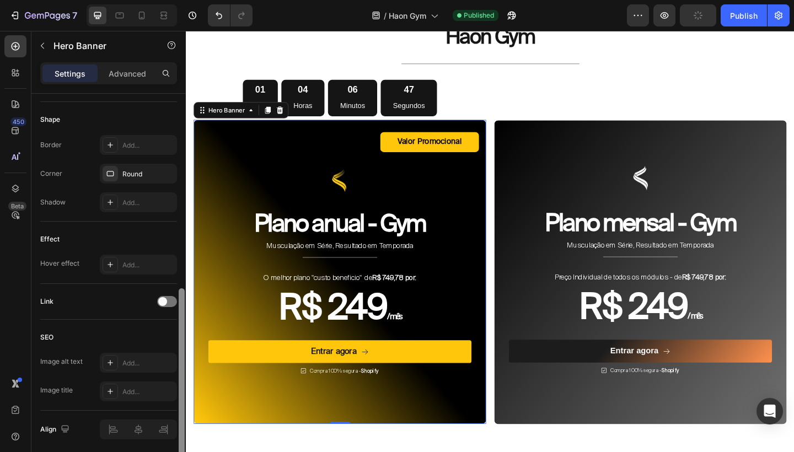
scroll to position [470, 0]
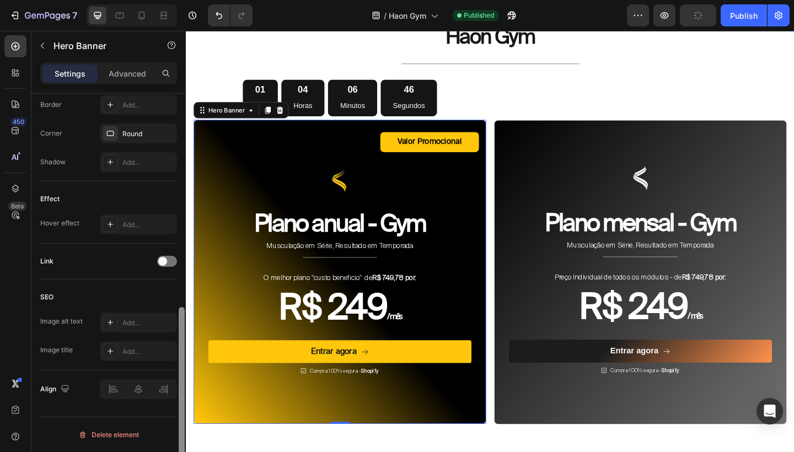
drag, startPoint x: 180, startPoint y: 164, endPoint x: 166, endPoint y: 406, distance: 242.4
click at [166, 406] on div "Layout Top center Background The changes might be hidden by the video. Color Gr…" at bounding box center [108, 289] width 154 height 390
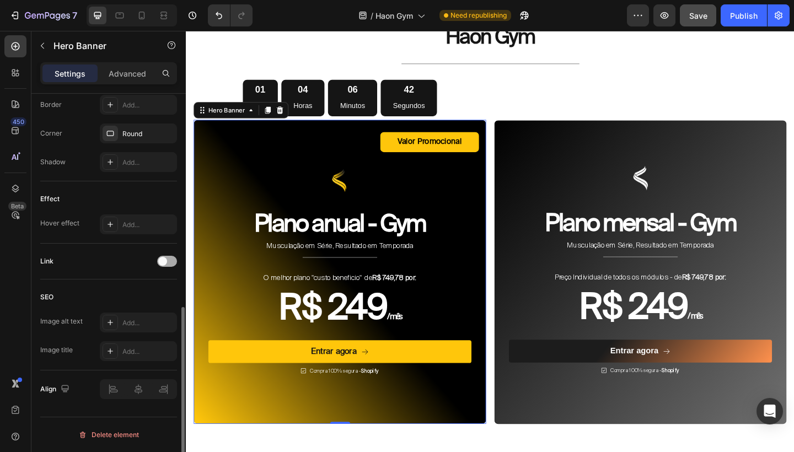
click at [171, 265] on div at bounding box center [167, 261] width 20 height 11
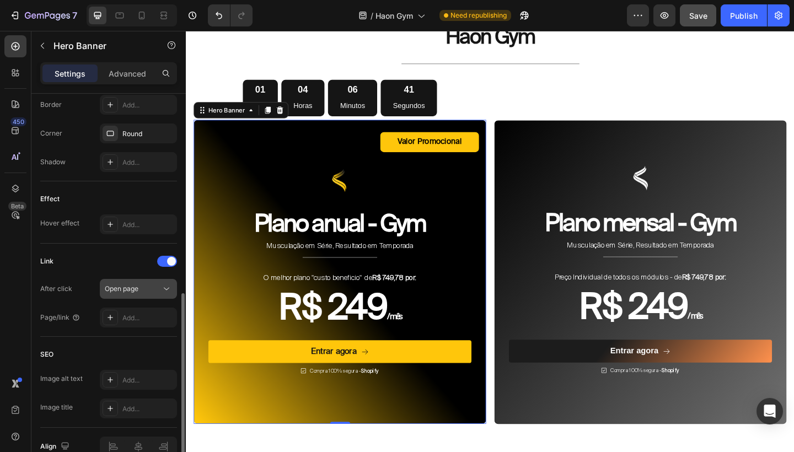
click at [159, 290] on div "Open page" at bounding box center [133, 289] width 56 height 10
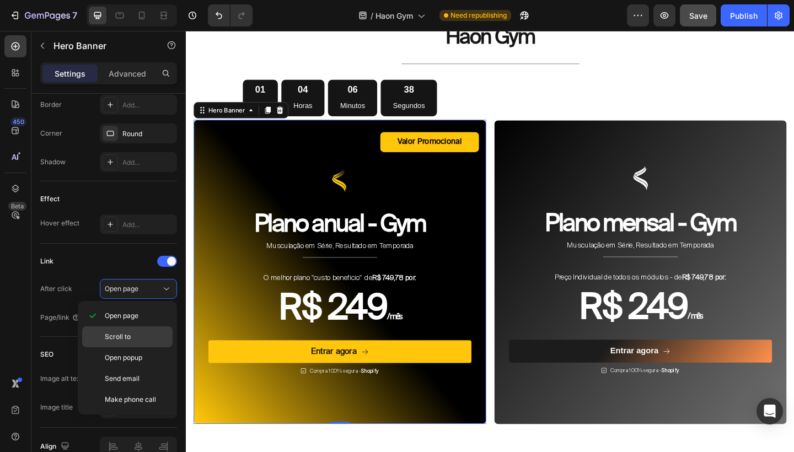
click at [136, 347] on div "Scroll to" at bounding box center [127, 357] width 90 height 21
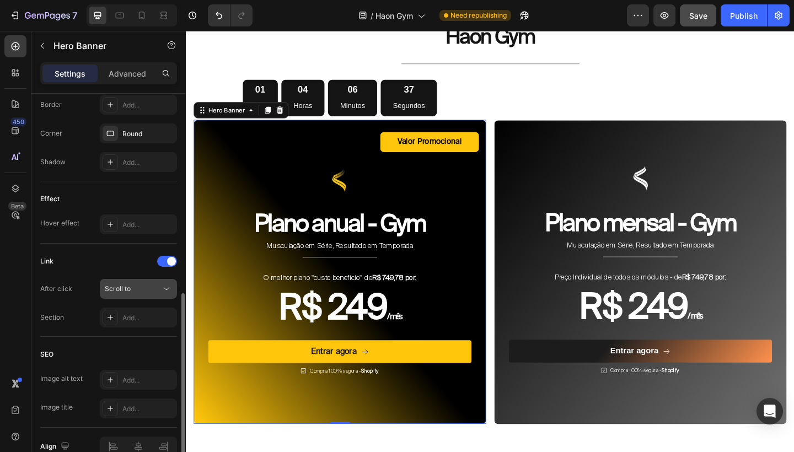
click at [144, 295] on button "Scroll to" at bounding box center [138, 289] width 77 height 20
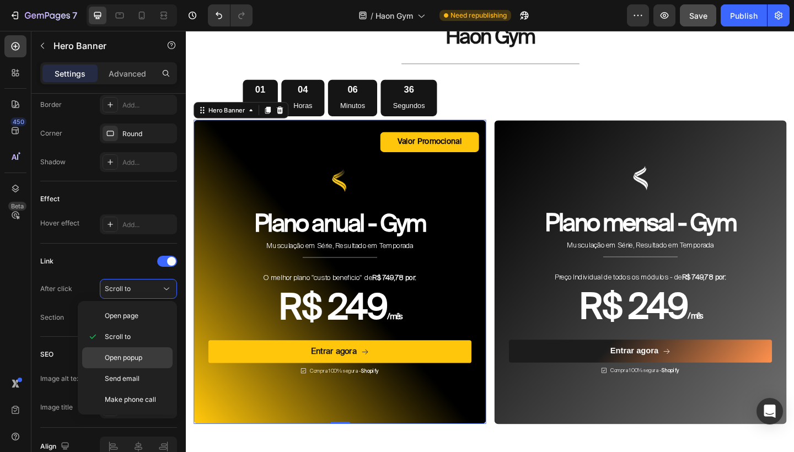
click at [130, 354] on span "Open popup" at bounding box center [123, 358] width 37 height 10
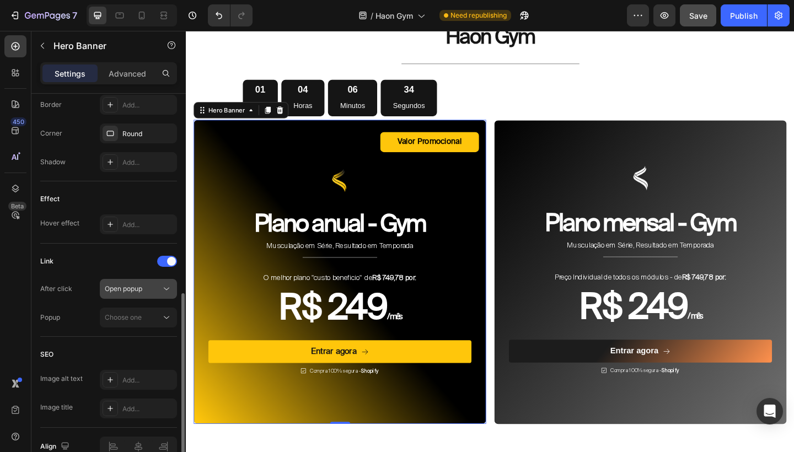
click at [138, 291] on span "Open popup" at bounding box center [123, 288] width 37 height 8
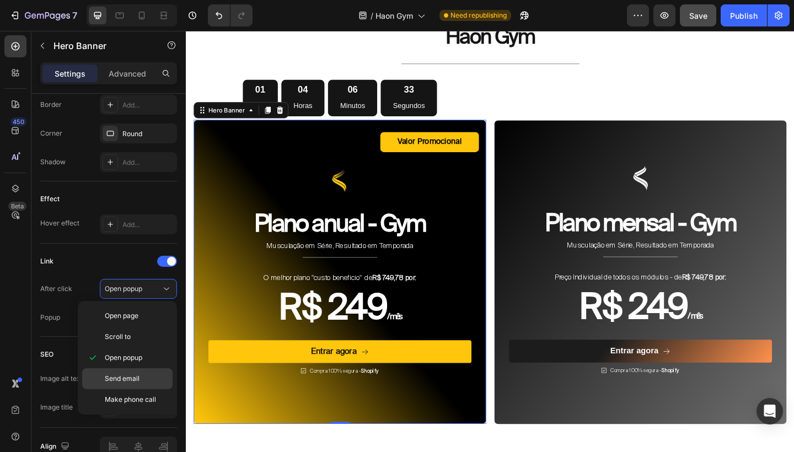
click at [126, 389] on div "Send email" at bounding box center [127, 399] width 90 height 21
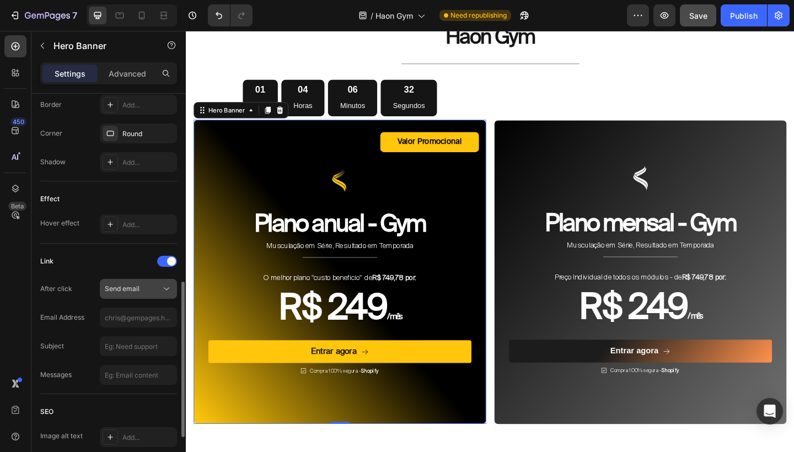
click at [140, 288] on div "Send email" at bounding box center [133, 289] width 56 height 10
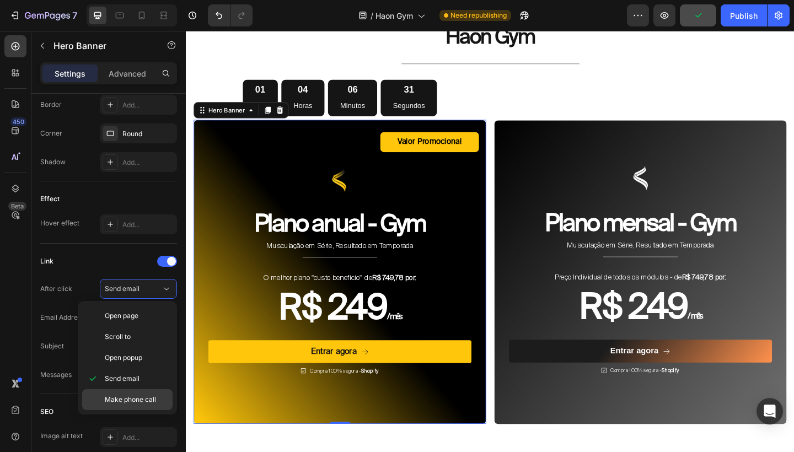
click at [132, 395] on span "Make phone call" at bounding box center [130, 400] width 51 height 10
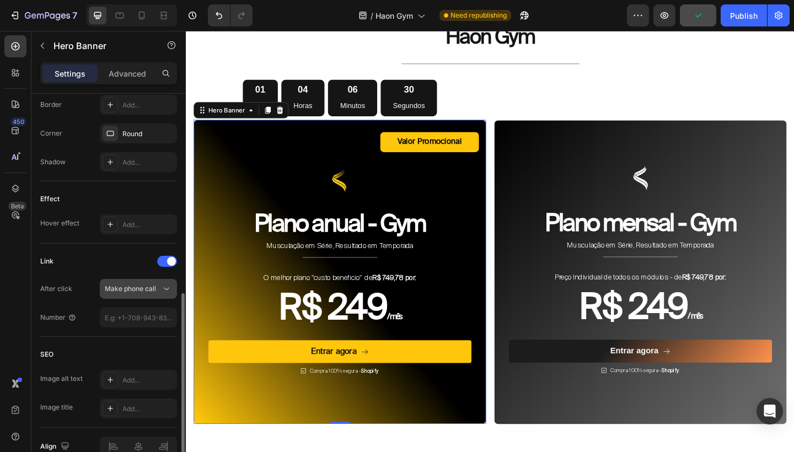
click at [140, 287] on span "Make phone call" at bounding box center [130, 288] width 51 height 8
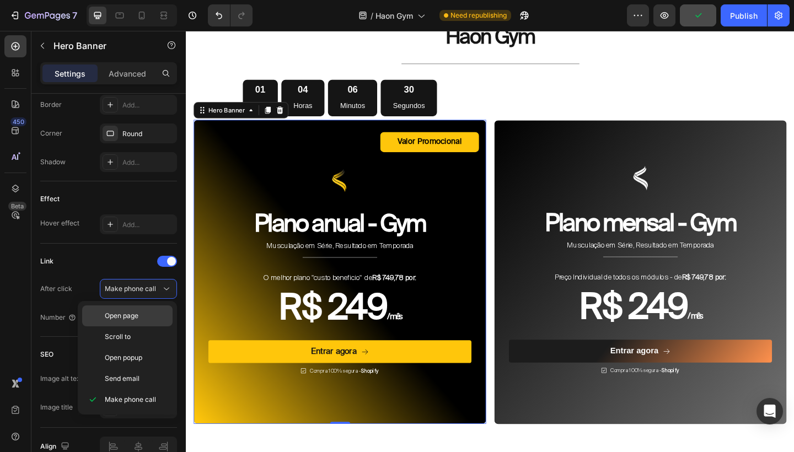
click at [126, 315] on span "Open page" at bounding box center [122, 316] width 34 height 10
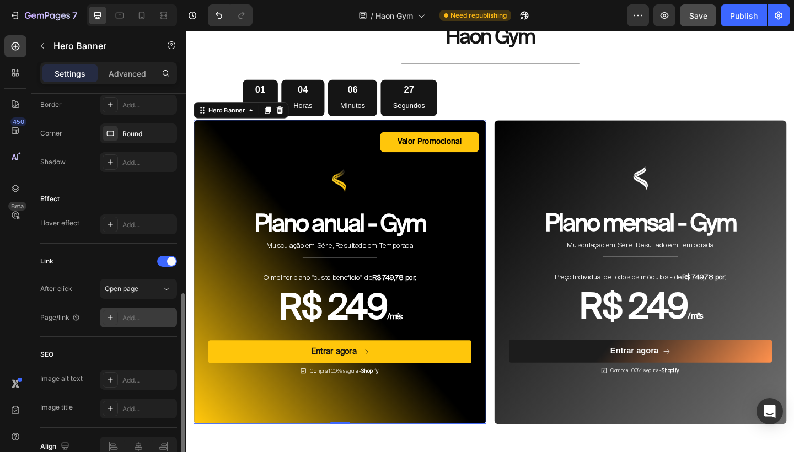
click at [130, 320] on div "Add..." at bounding box center [148, 318] width 52 height 10
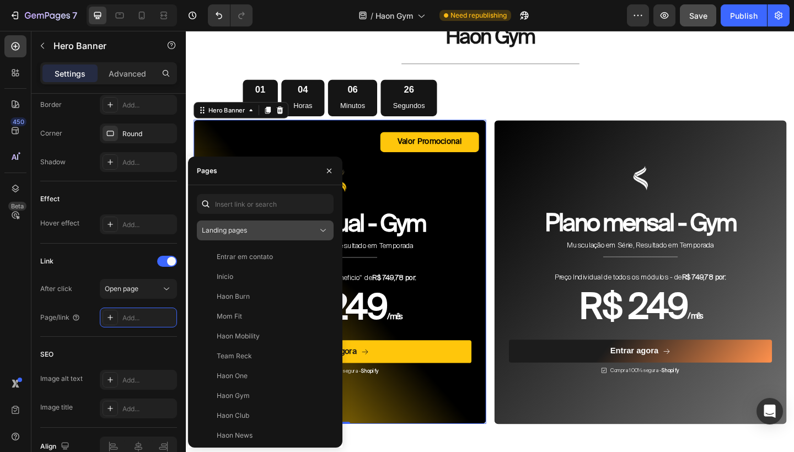
click at [276, 226] on div "Landing pages" at bounding box center [260, 230] width 116 height 10
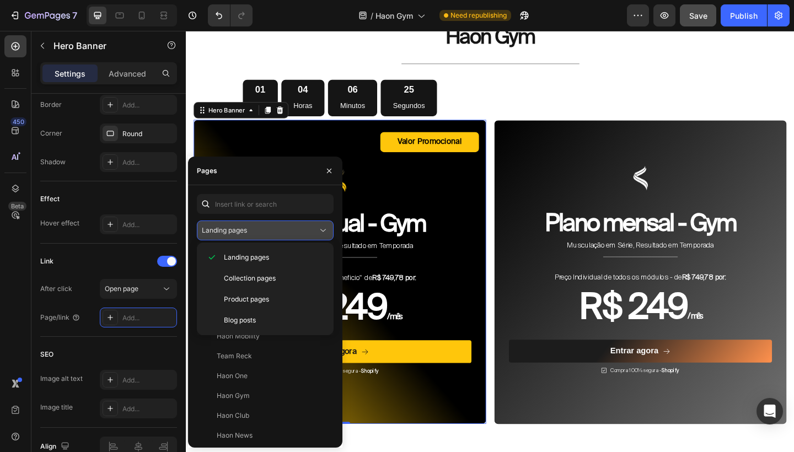
click at [276, 226] on div "Landing pages" at bounding box center [260, 230] width 116 height 10
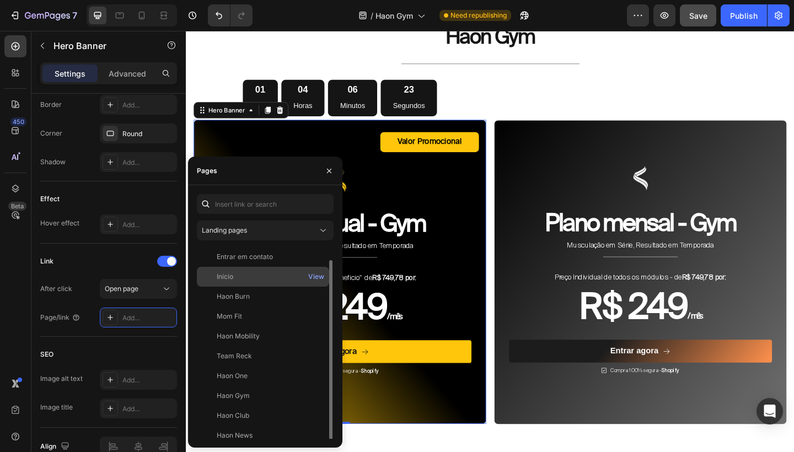
scroll to position [7, 0]
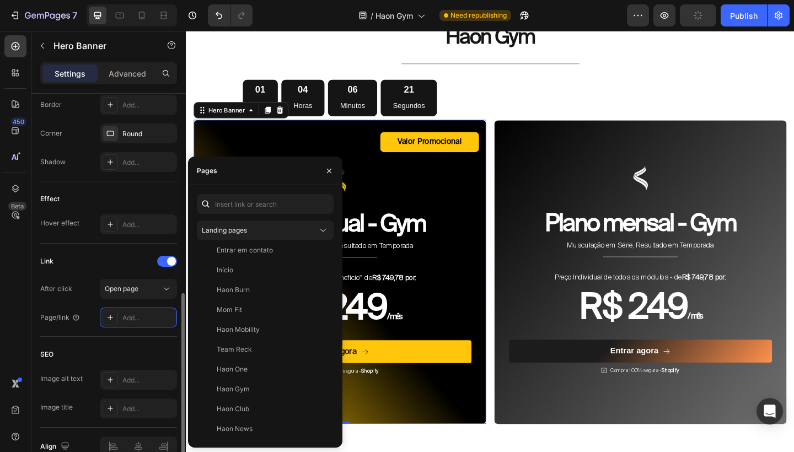
click at [122, 265] on div "Link" at bounding box center [108, 261] width 137 height 18
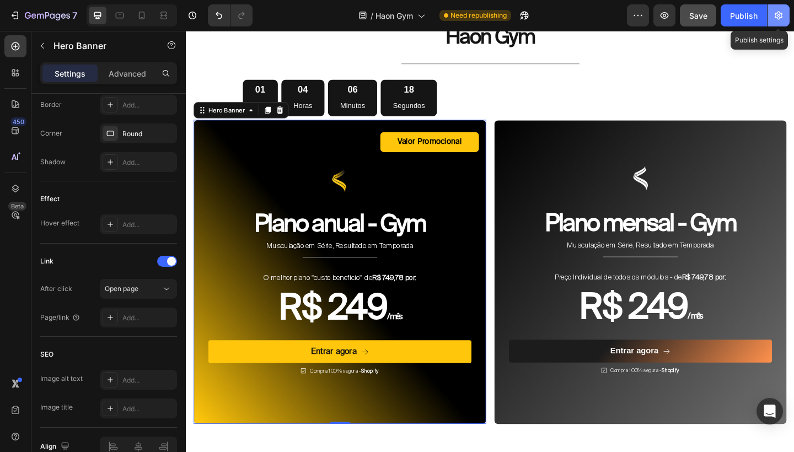
click at [782, 14] on icon "button" at bounding box center [778, 16] width 8 height 8
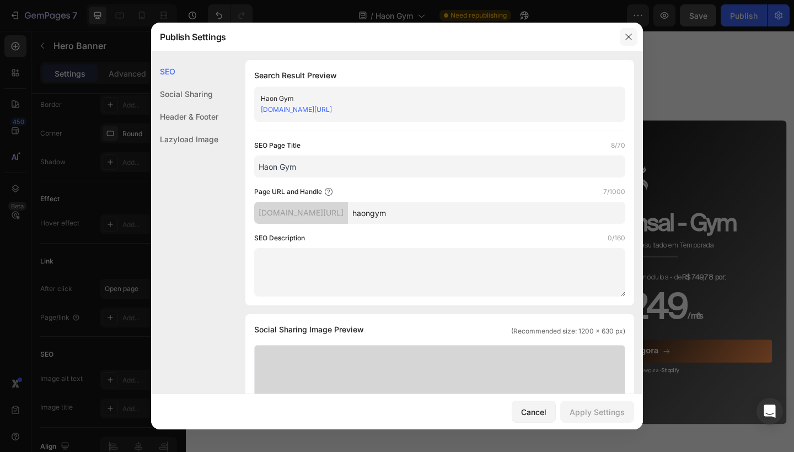
click at [629, 36] on icon "button" at bounding box center [628, 37] width 6 height 6
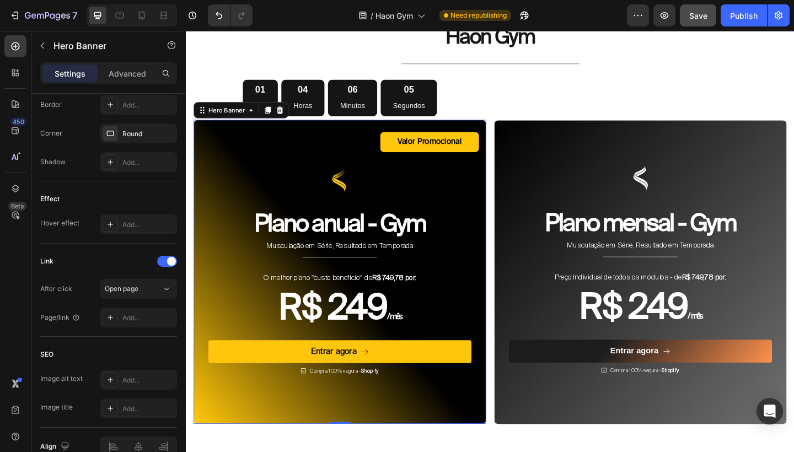
click at [286, 153] on div "Valor Promocional Text Block Row Image Plano anual - Gym Heading Musculação em …" at bounding box center [353, 279] width 304 height 277
click at [45, 50] on button "button" at bounding box center [43, 46] width 18 height 18
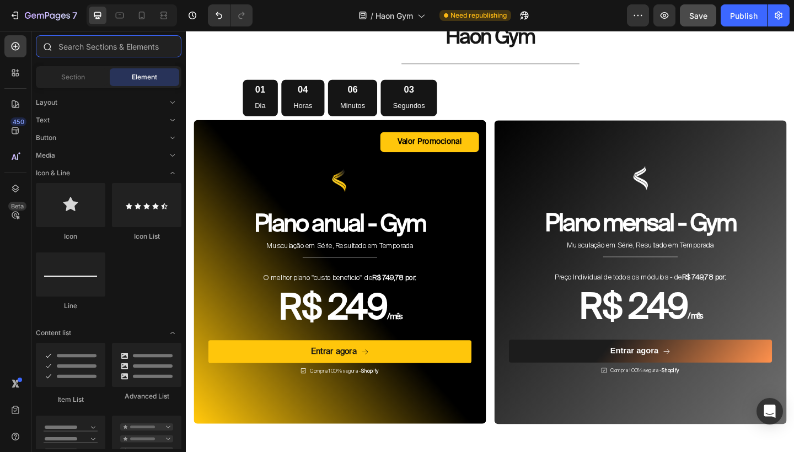
click at [80, 49] on input "text" at bounding box center [109, 46] width 146 height 22
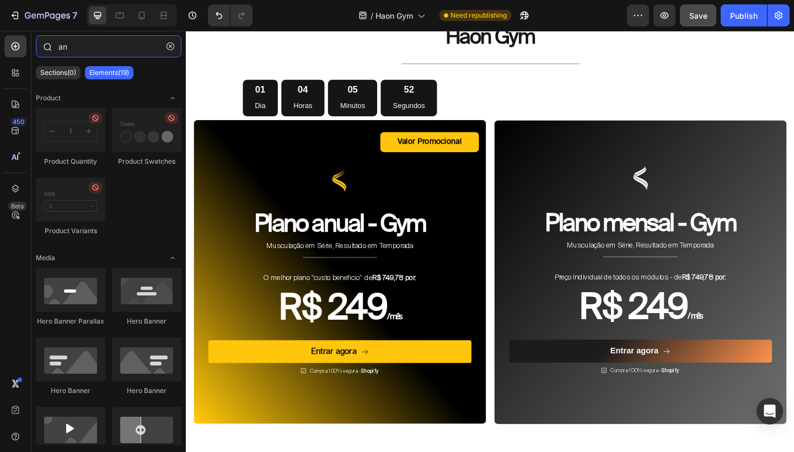
type input "a"
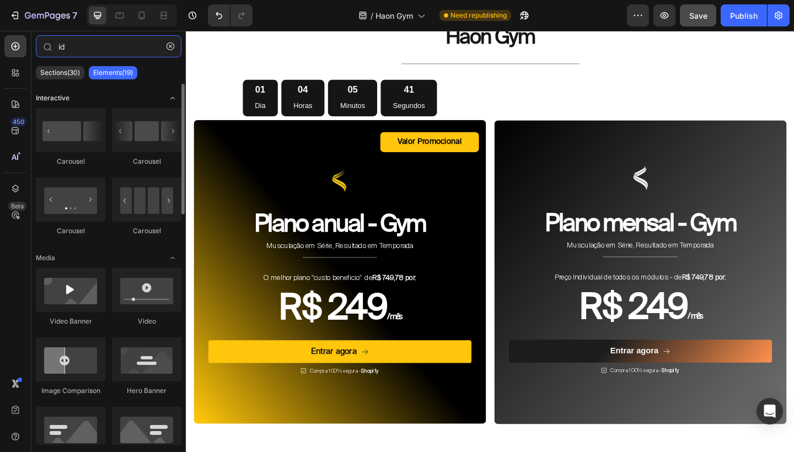
type input "id"
click at [171, 96] on icon "Toggle open" at bounding box center [172, 98] width 9 height 9
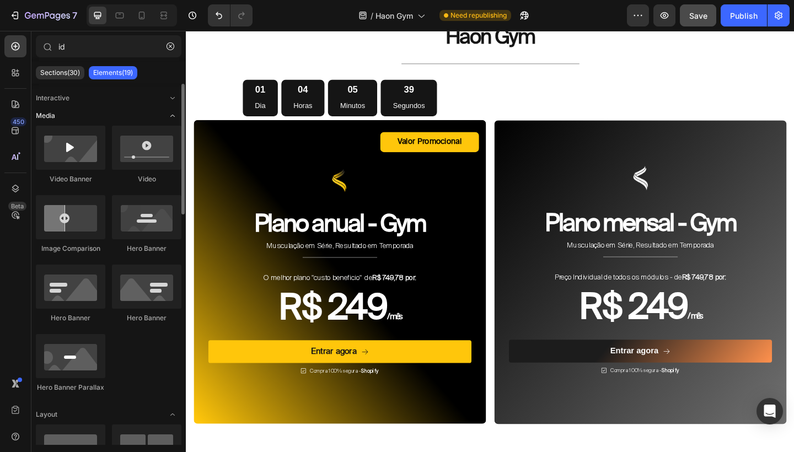
click at [173, 116] on icon "Toggle open" at bounding box center [172, 115] width 9 height 9
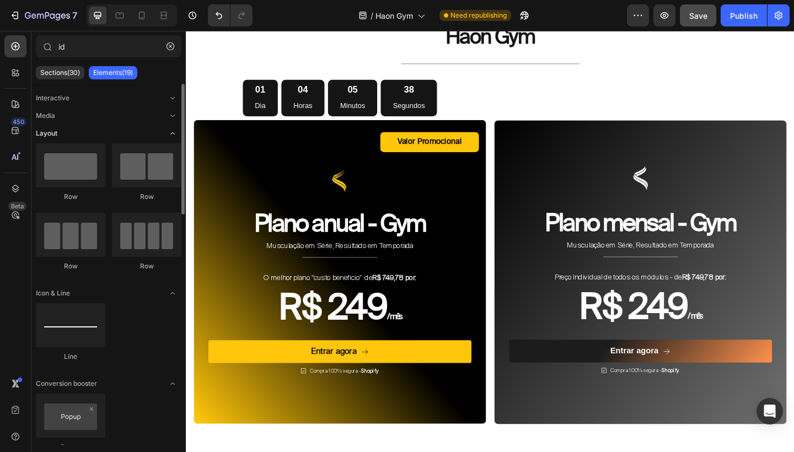
click at [173, 133] on icon "Toggle open" at bounding box center [172, 133] width 9 height 9
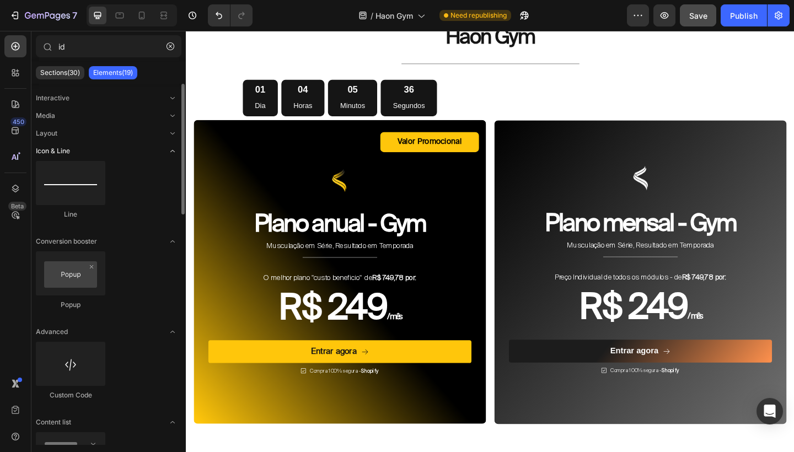
click at [174, 149] on icon "Toggle open" at bounding box center [172, 151] width 9 height 9
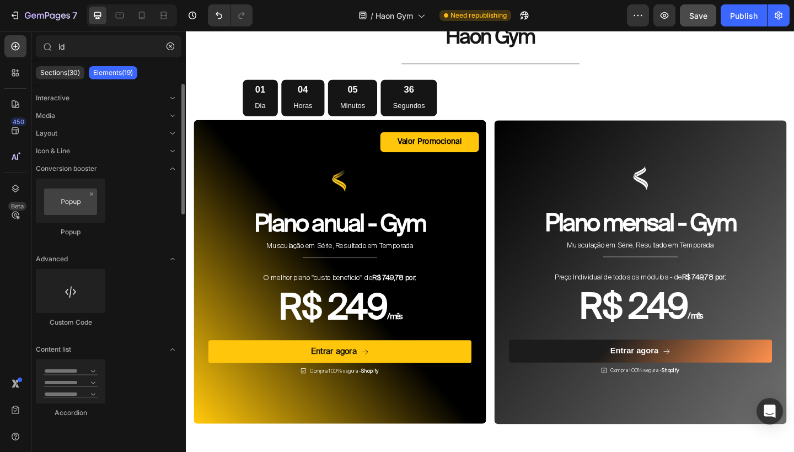
click at [173, 174] on div "Interactive Media Layout Icon & Line Conversion booster Popup Advanced Custom C…" at bounding box center [108, 262] width 154 height 357
click at [162, 48] on button "button" at bounding box center [171, 46] width 18 height 18
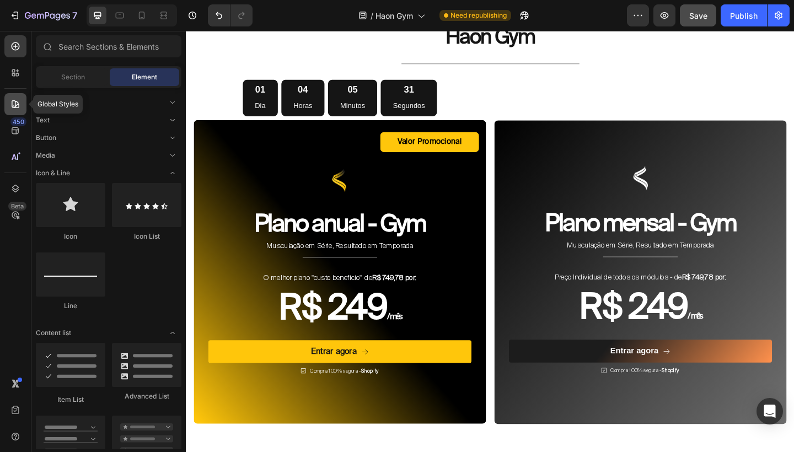
click at [16, 105] on icon at bounding box center [16, 104] width 8 height 8
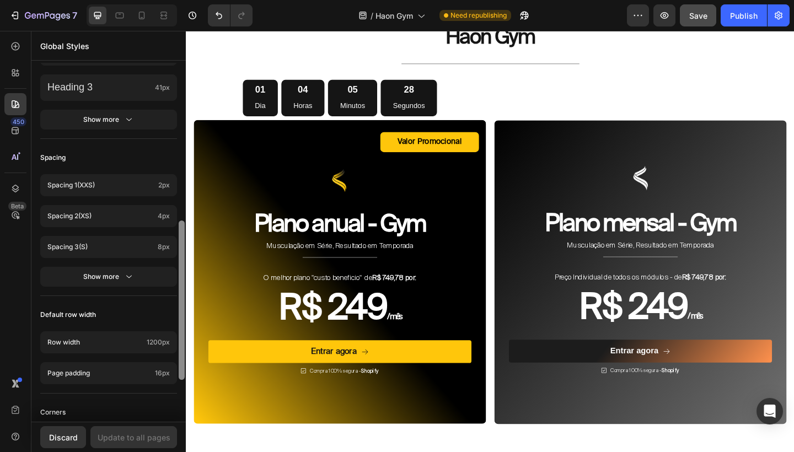
scroll to position [449, 0]
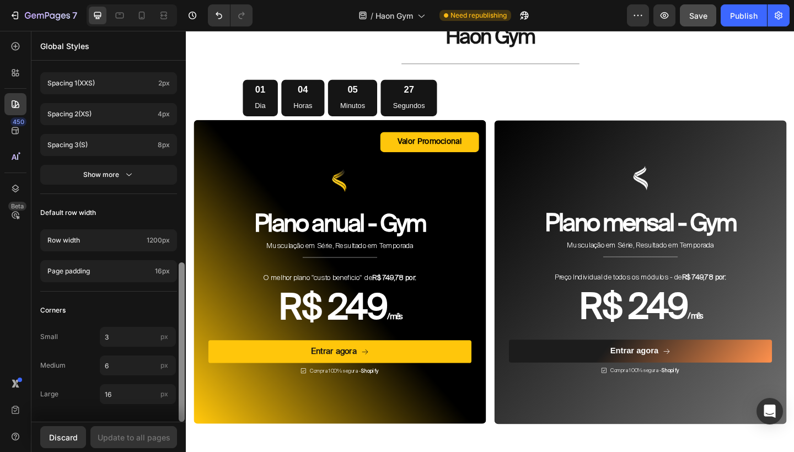
drag, startPoint x: 179, startPoint y: 169, endPoint x: 178, endPoint y: 427, distance: 258.0
click at [178, 427] on div "Global Styles Colors Button Text Background Line Accent Font manager Heading sa…" at bounding box center [108, 241] width 154 height 421
click at [18, 210] on div "Beta" at bounding box center [17, 206] width 18 height 9
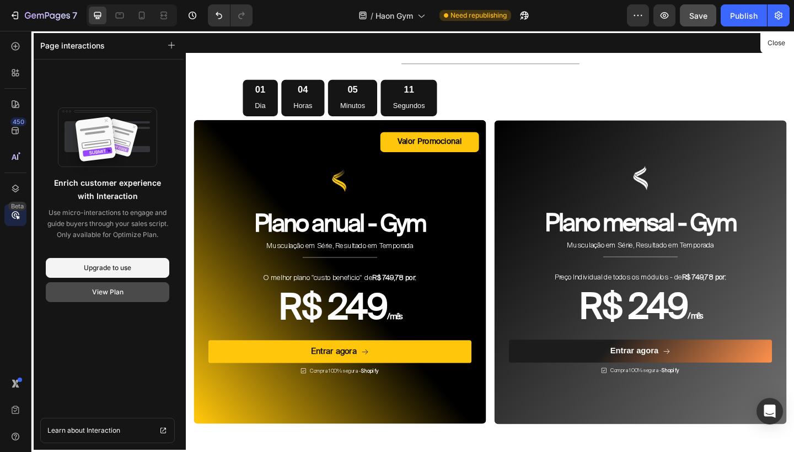
click at [115, 288] on div "View Plan" at bounding box center [107, 292] width 31 height 10
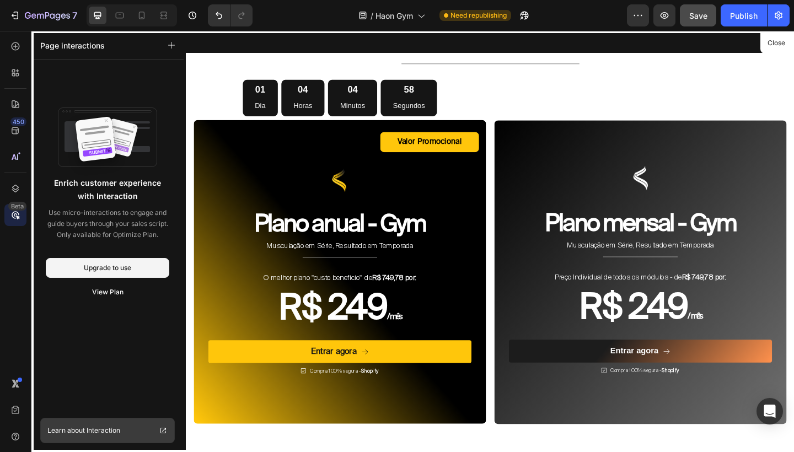
click at [104, 426] on span "Learn about Interaction" at bounding box center [83, 430] width 73 height 11
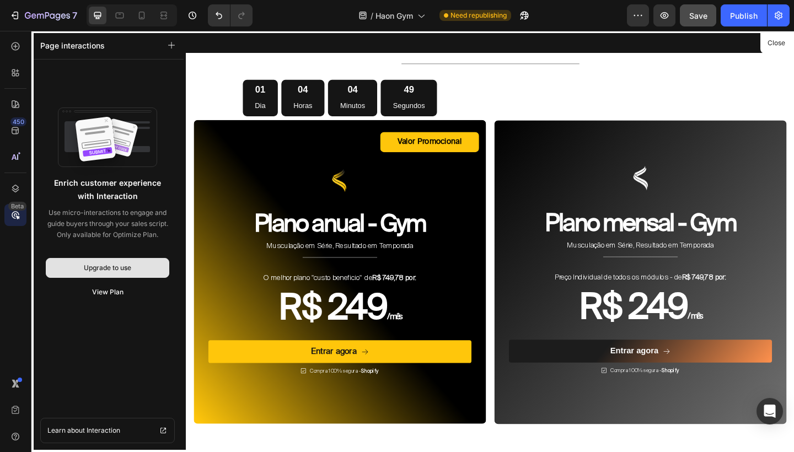
click at [136, 269] on button "Upgrade to use" at bounding box center [107, 268] width 123 height 20
click at [173, 49] on button "button" at bounding box center [171, 44] width 15 height 15
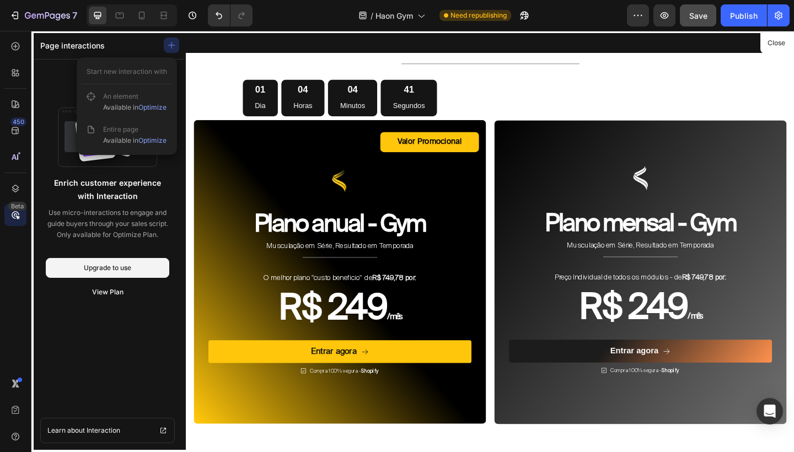
click at [102, 250] on div "Enrich customer experience with Interaction Use micro-interactions to engage an…" at bounding box center [107, 258] width 123 height 319
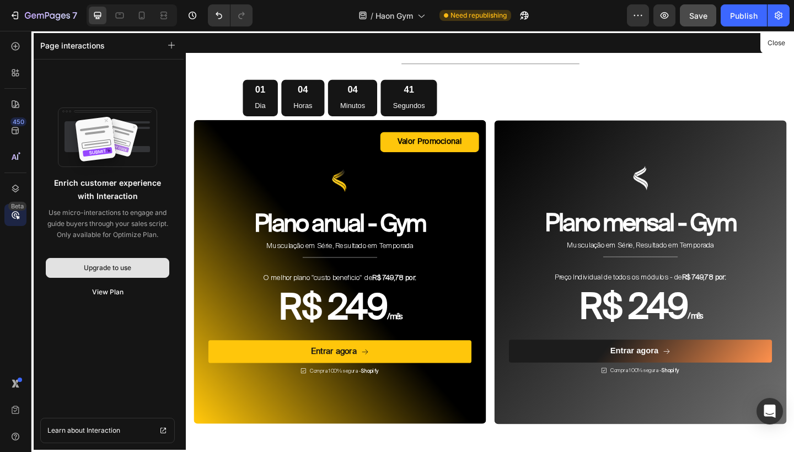
click at [102, 275] on button "Upgrade to use" at bounding box center [107, 268] width 123 height 20
click at [17, 77] on icon at bounding box center [15, 72] width 11 height 11
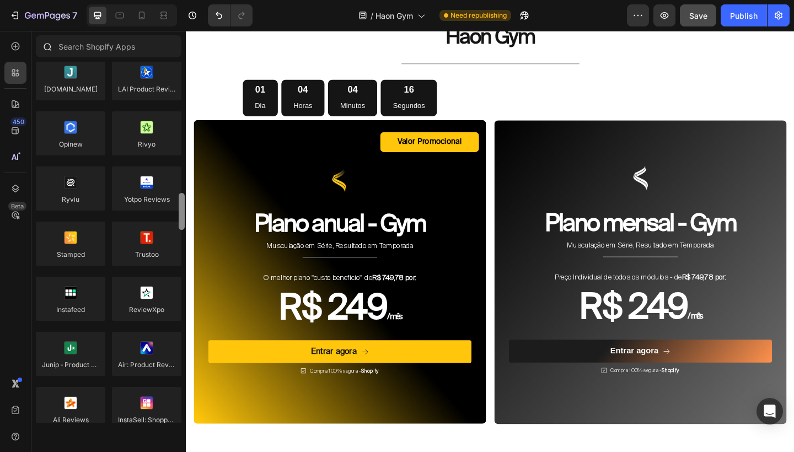
scroll to position [0, 0]
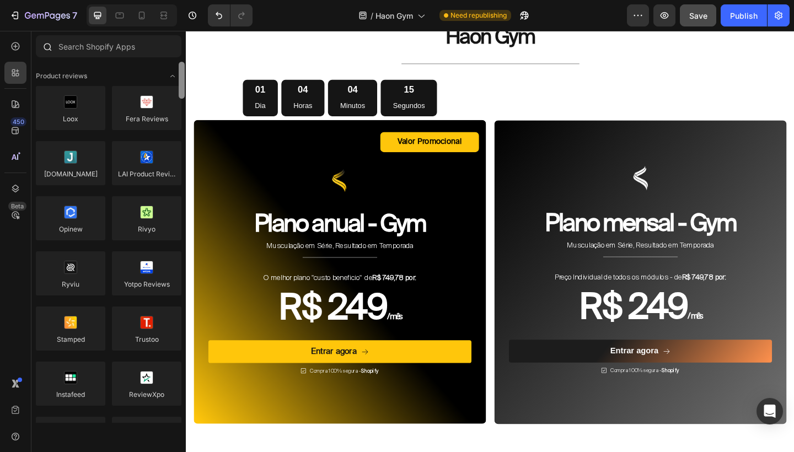
drag, startPoint x: 182, startPoint y: 88, endPoint x: 152, endPoint y: 60, distance: 41.3
click at [152, 60] on div "Sections(30) Elements(83) Hero Section Product Detail Brands Trusted Badges Gua…" at bounding box center [108, 228] width 154 height 387
click at [169, 73] on icon "Toggle open" at bounding box center [172, 76] width 9 height 9
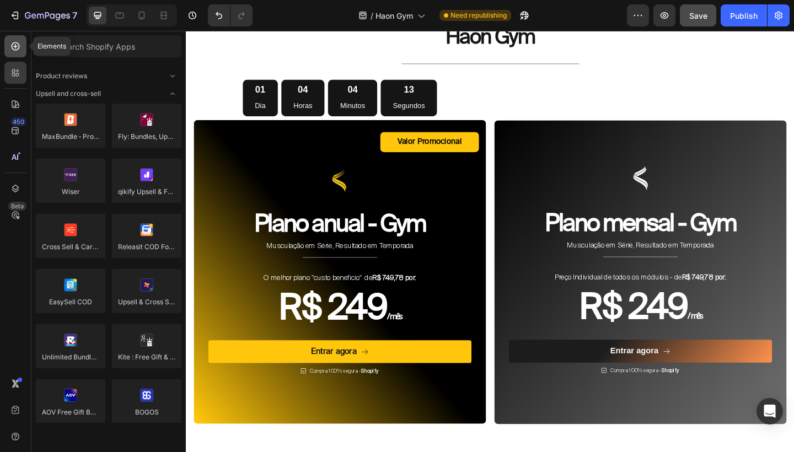
click at [17, 49] on icon at bounding box center [15, 46] width 11 height 11
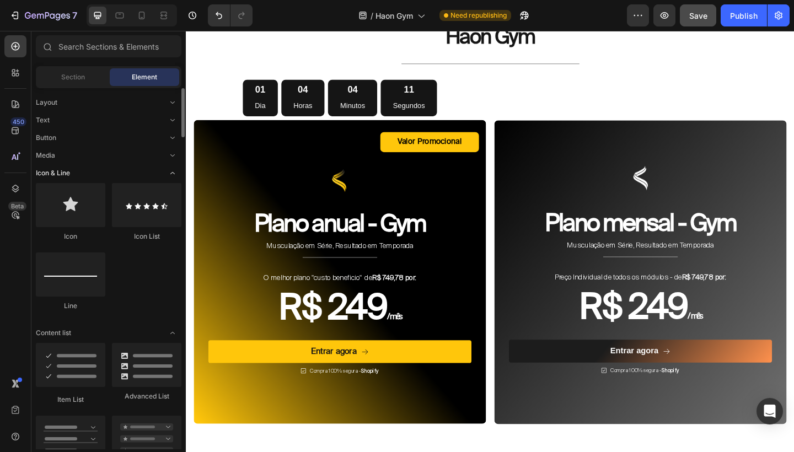
click at [173, 172] on icon "Toggle open" at bounding box center [172, 173] width 9 height 9
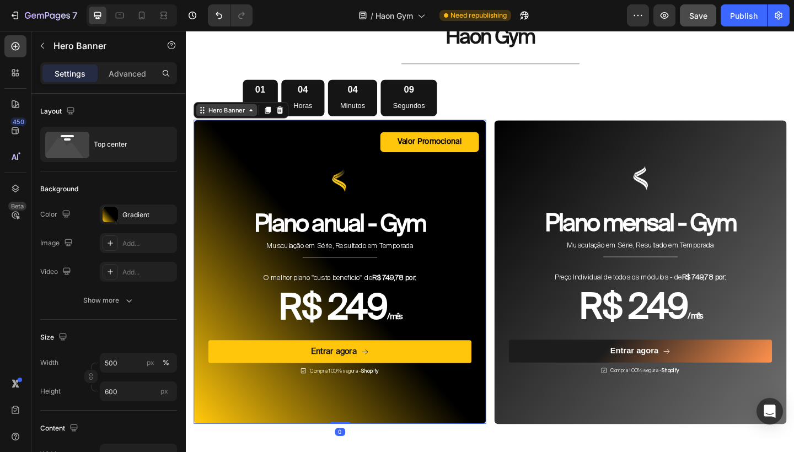
click at [240, 112] on div "Hero Banner" at bounding box center [230, 117] width 44 height 10
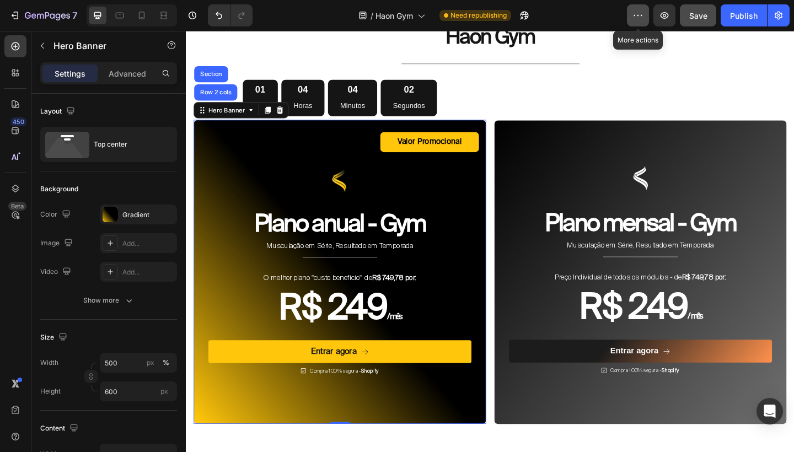
click at [640, 14] on icon "button" at bounding box center [637, 15] width 11 height 11
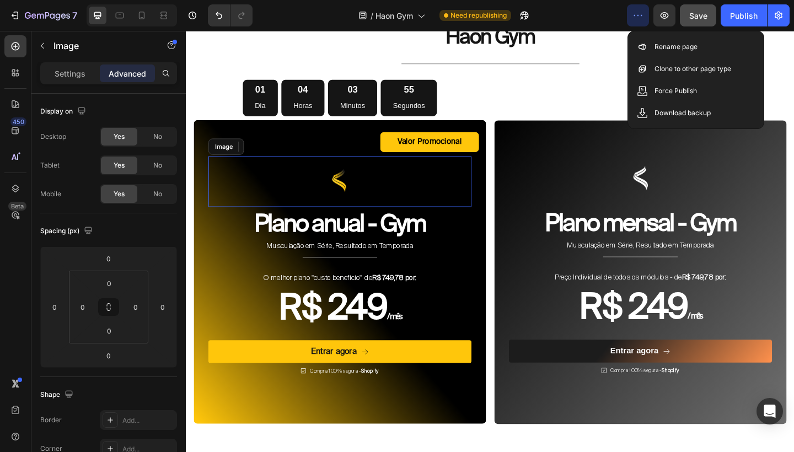
click at [260, 180] on div at bounding box center [353, 195] width 286 height 55
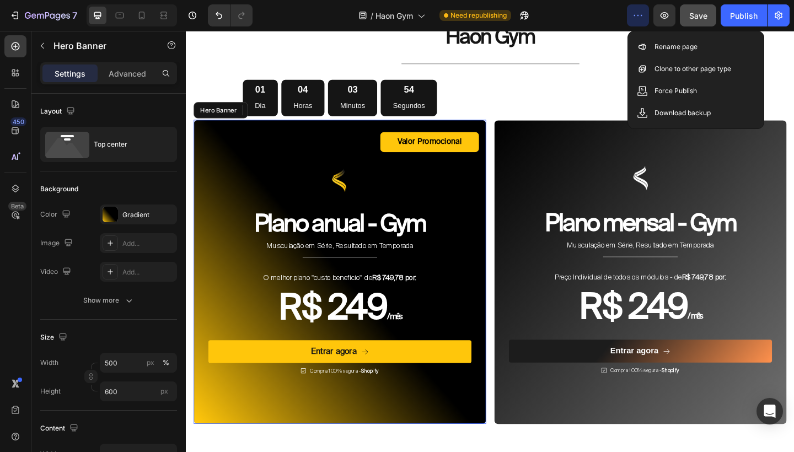
click at [328, 141] on div "Valor Promocional Text Block Row Image 0 Plano anual - Gym Heading Musculação e…" at bounding box center [353, 279] width 304 height 277
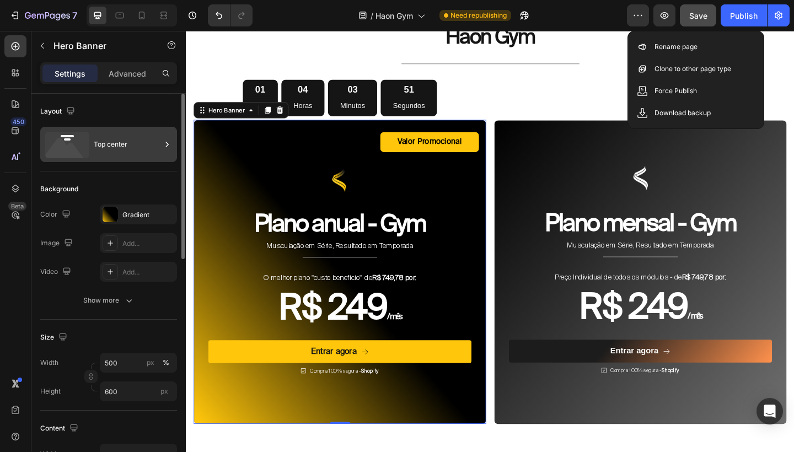
click at [151, 152] on div "Top center" at bounding box center [127, 144] width 67 height 25
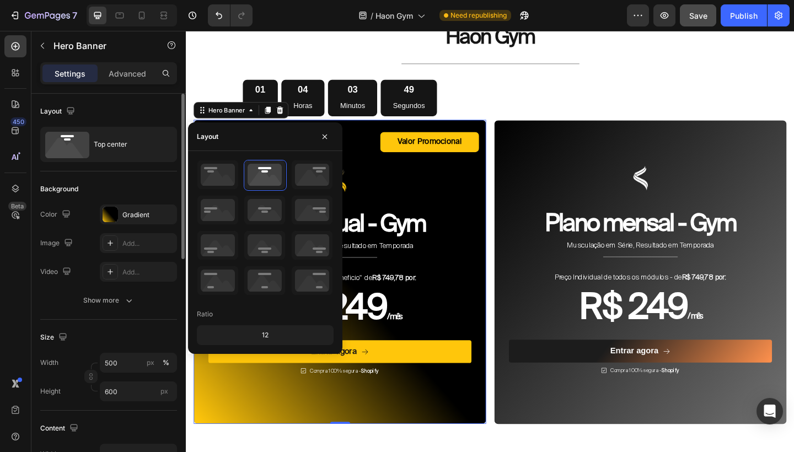
click at [147, 180] on div "Background" at bounding box center [108, 189] width 137 height 18
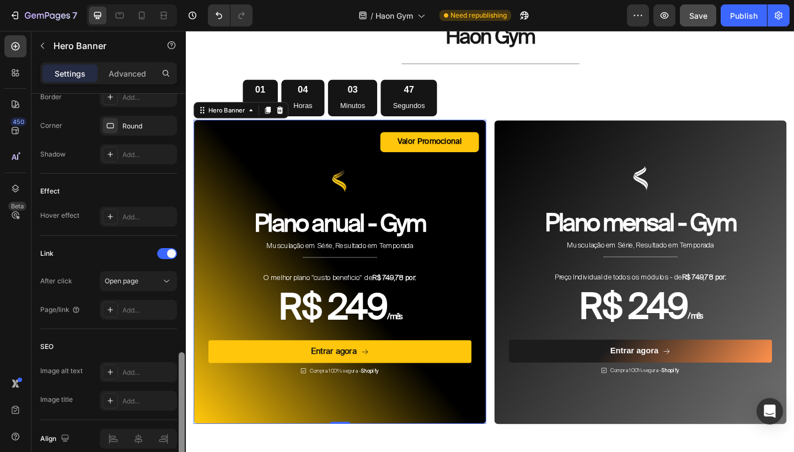
scroll to position [527, 0]
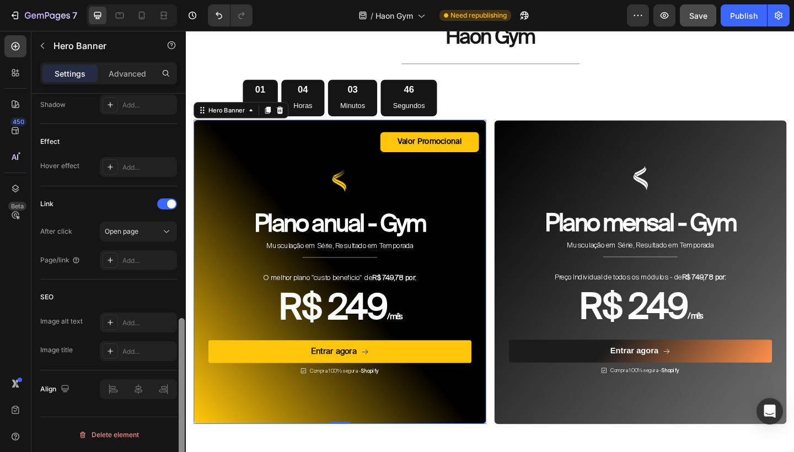
drag, startPoint x: 179, startPoint y: 180, endPoint x: 159, endPoint y: 408, distance: 229.0
click at [159, 408] on div "Layout Top center Background The changes might be hidden by the video. Color Gr…" at bounding box center [108, 289] width 154 height 390
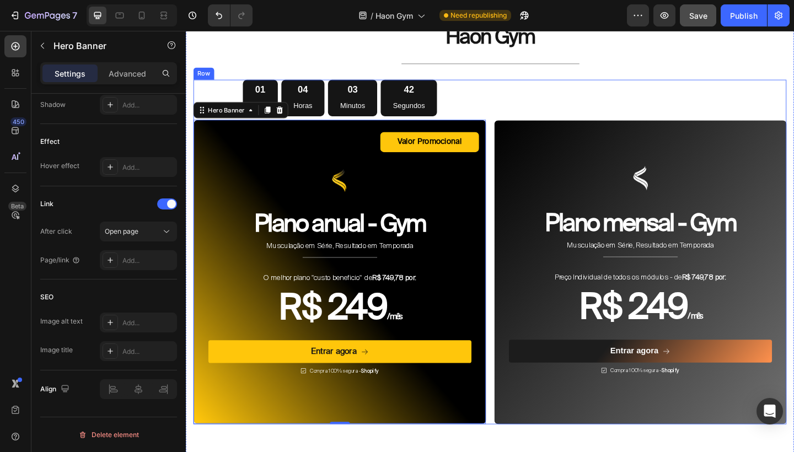
click at [610, 111] on div "Image Plano mensal - Gym Heading Musculação em Série, Resultado em Temporada Te…" at bounding box center [680, 271] width 318 height 375
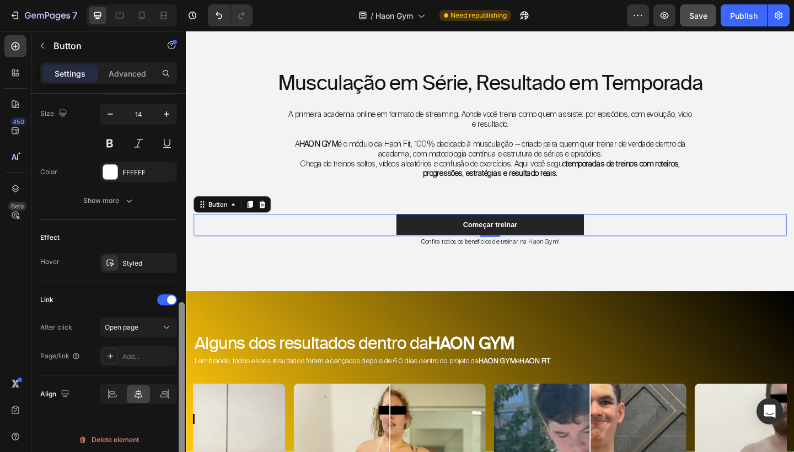
scroll to position [458, 0]
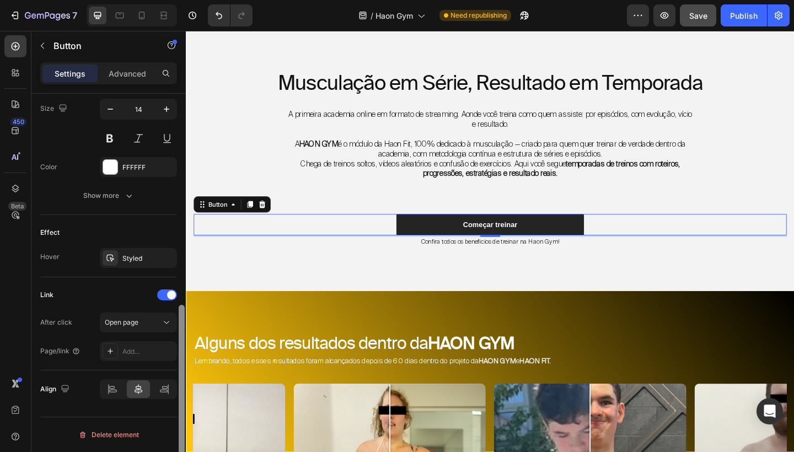
drag, startPoint x: 181, startPoint y: 229, endPoint x: 147, endPoint y: 450, distance: 223.6
click at [147, 450] on div "Size Width 370 Height Auto Padding 12, 24, 12, 24 Background Color 242424 Image…" at bounding box center [108, 289] width 154 height 390
click at [147, 357] on div "Add..." at bounding box center [138, 351] width 77 height 20
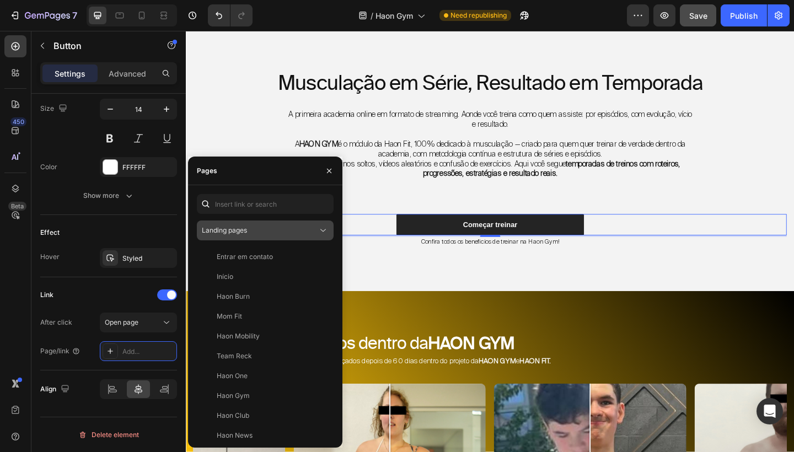
click at [286, 239] on button "Landing pages" at bounding box center [265, 230] width 137 height 20
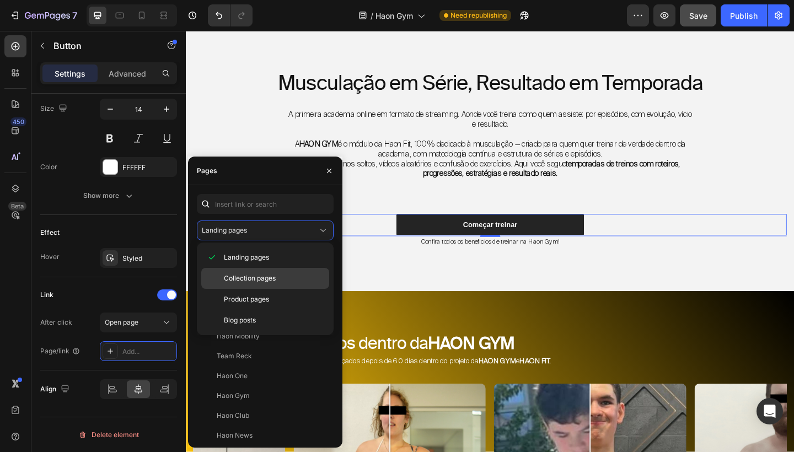
click at [268, 274] on span "Collection pages" at bounding box center [250, 278] width 52 height 10
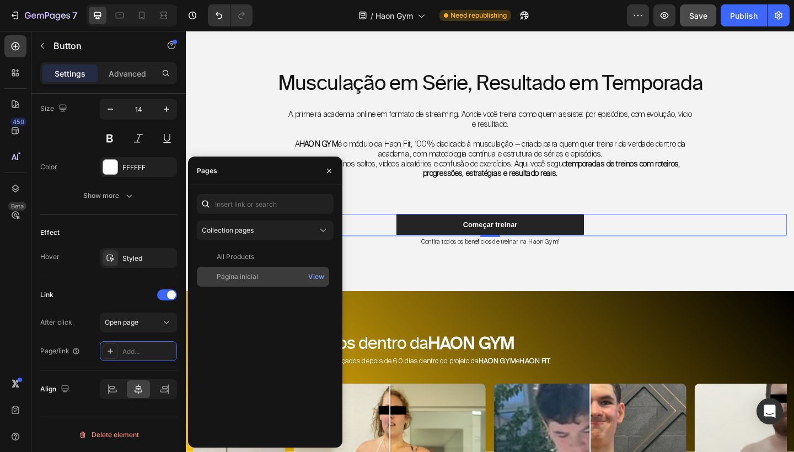
click at [265, 273] on div "Página inicial" at bounding box center [262, 277] width 123 height 10
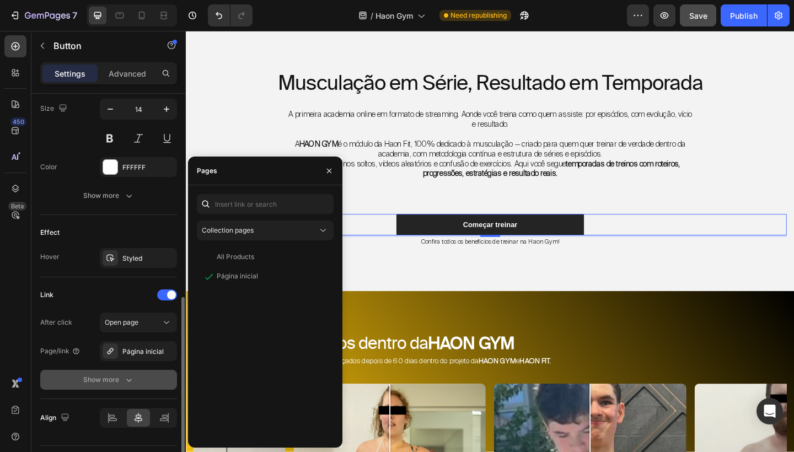
click at [119, 380] on div "Show more" at bounding box center [108, 379] width 51 height 11
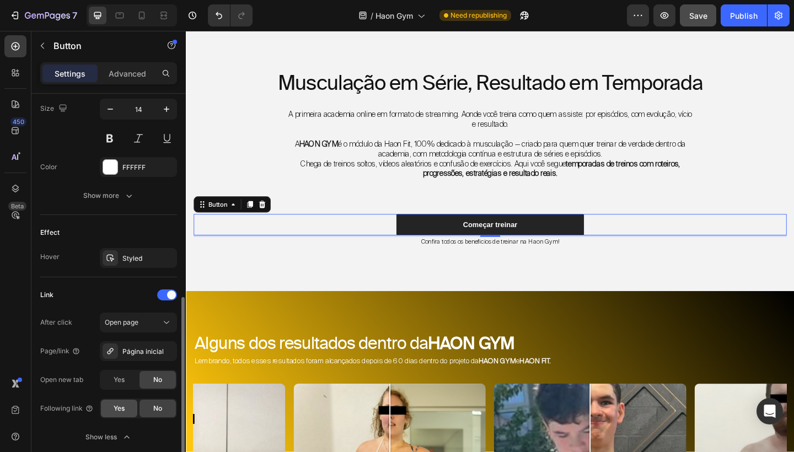
click at [122, 406] on span "Yes" at bounding box center [119, 408] width 11 height 10
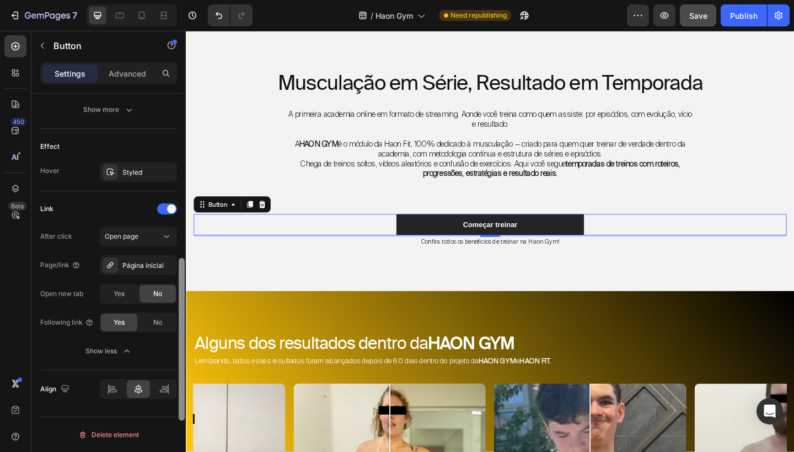
scroll to position [544, 0]
drag, startPoint x: 182, startPoint y: 392, endPoint x: 181, endPoint y: 438, distance: 45.2
click at [181, 421] on div at bounding box center [182, 339] width 6 height 163
click at [165, 320] on div "No" at bounding box center [157, 323] width 36 height 18
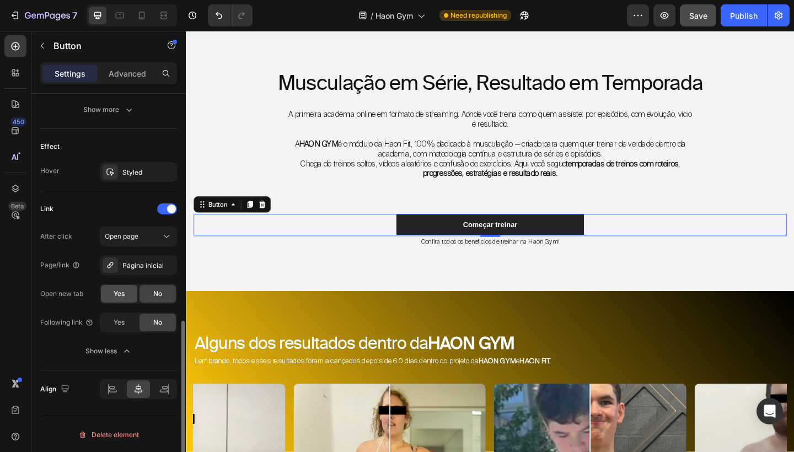
click at [121, 296] on span "Yes" at bounding box center [119, 294] width 11 height 10
click at [143, 269] on div "Página inicial" at bounding box center [138, 266] width 32 height 10
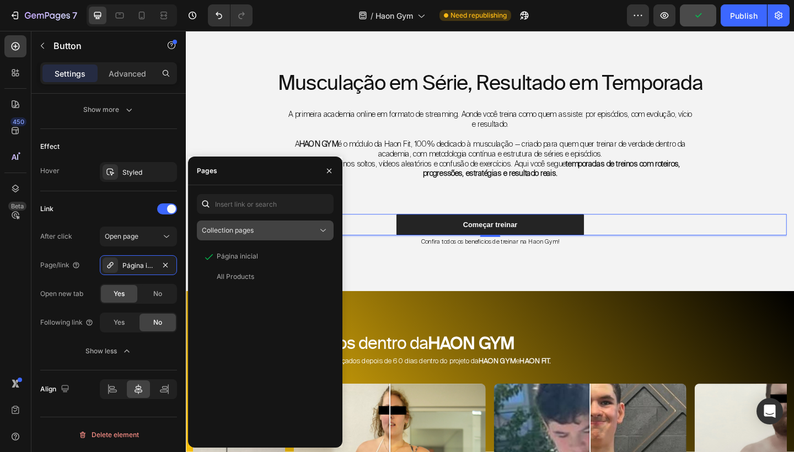
click at [263, 224] on button "Collection pages" at bounding box center [265, 230] width 137 height 20
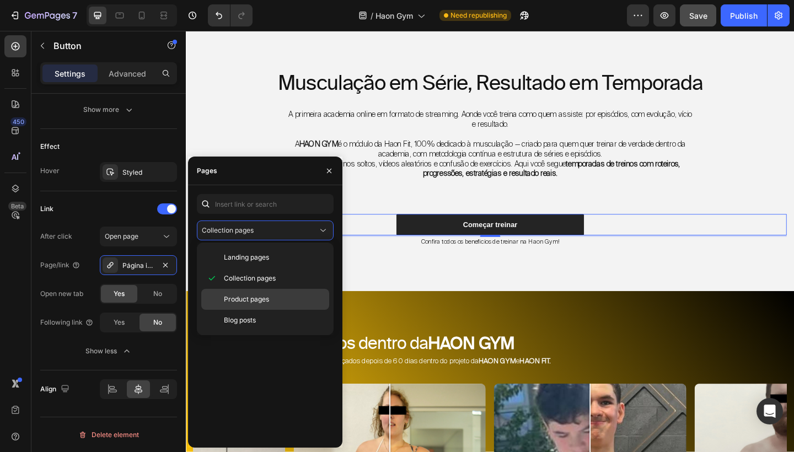
click at [255, 294] on span "Product pages" at bounding box center [246, 299] width 45 height 10
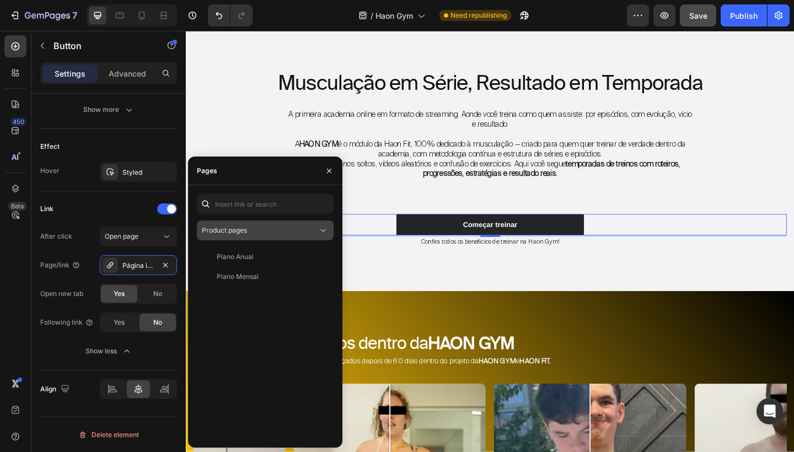
click at [275, 232] on div "Product pages" at bounding box center [260, 230] width 116 height 10
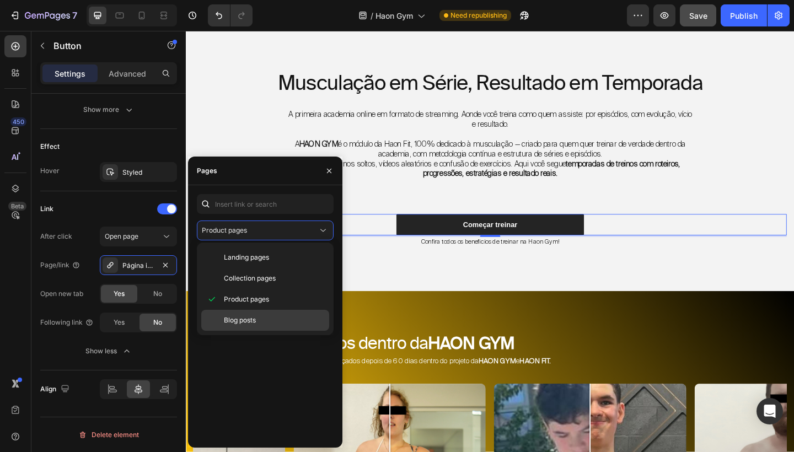
click at [248, 316] on span "Blog posts" at bounding box center [240, 320] width 32 height 10
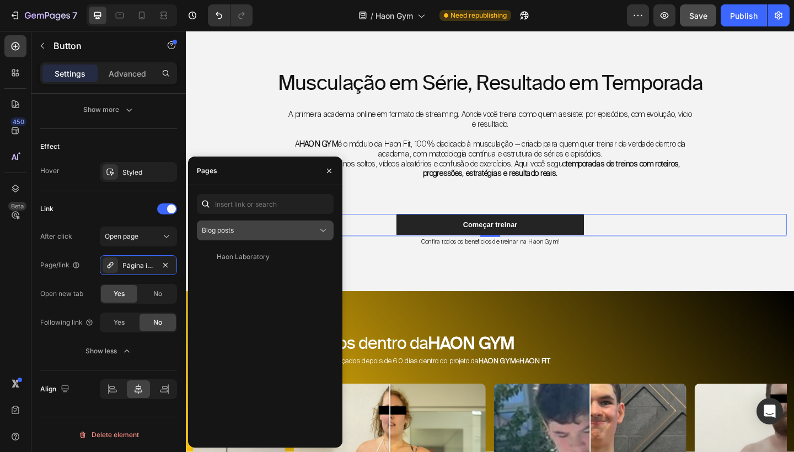
click at [270, 235] on div "Blog posts" at bounding box center [260, 230] width 116 height 10
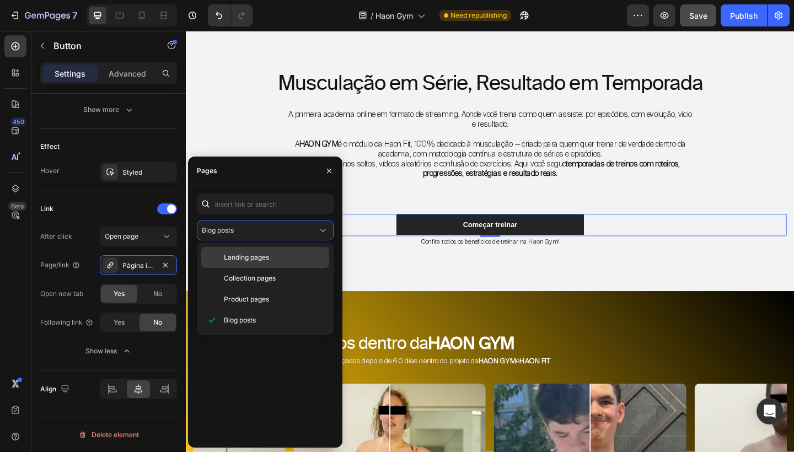
click at [264, 256] on span "Landing pages" at bounding box center [246, 257] width 45 height 10
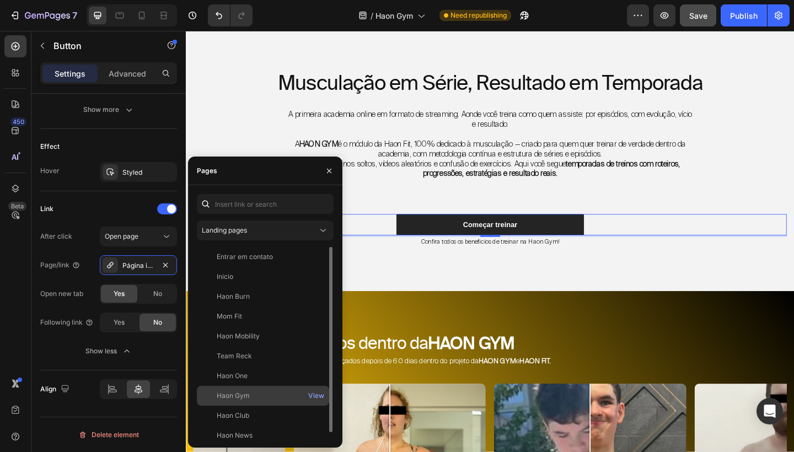
click at [246, 392] on div "Haon Gym" at bounding box center [233, 396] width 33 height 10
click at [313, 392] on div "View" at bounding box center [316, 396] width 16 height 10
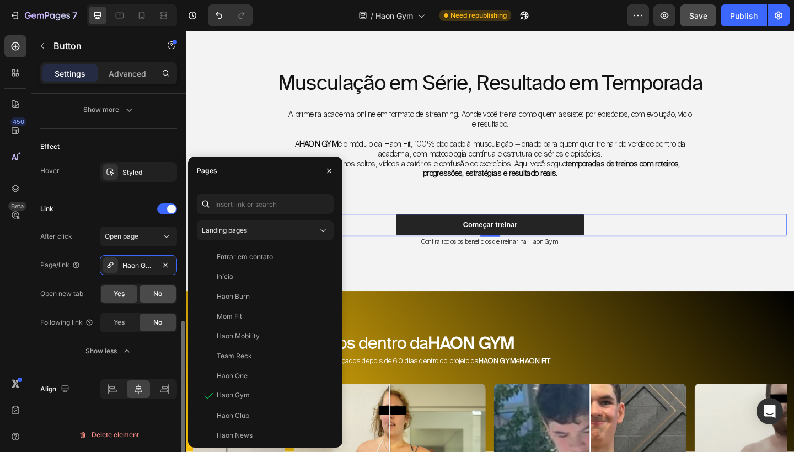
click at [153, 298] on span "No" at bounding box center [157, 294] width 9 height 10
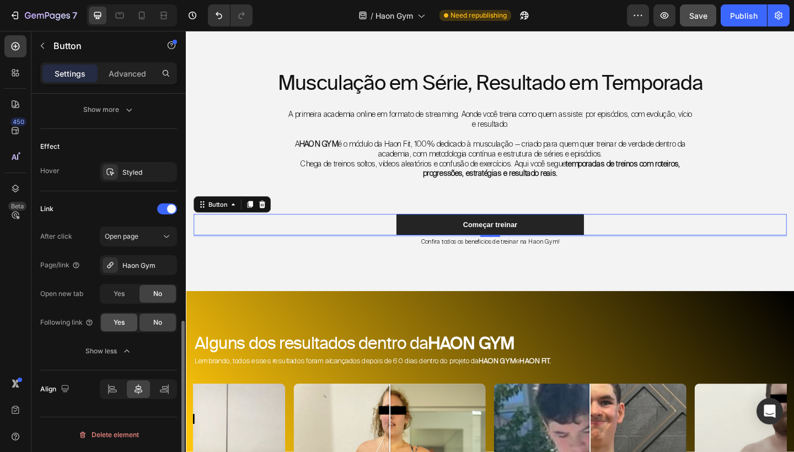
click at [119, 326] on span "Yes" at bounding box center [119, 322] width 11 height 10
click at [120, 350] on div "Show less" at bounding box center [108, 351] width 47 height 11
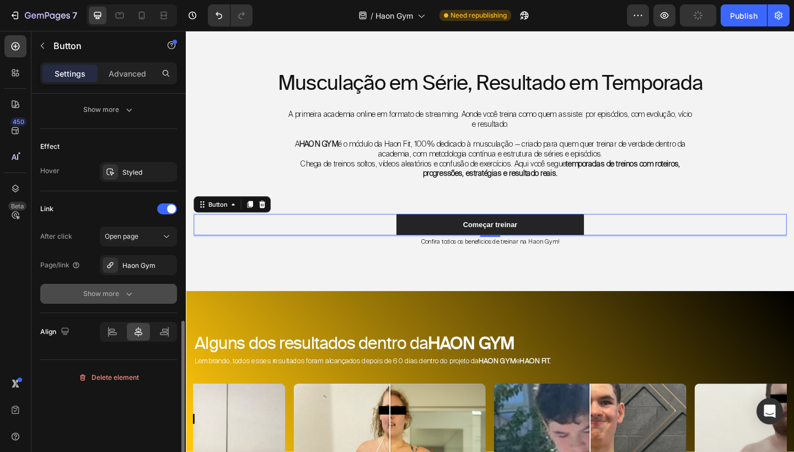
click at [130, 299] on button "Show more" at bounding box center [108, 294] width 137 height 20
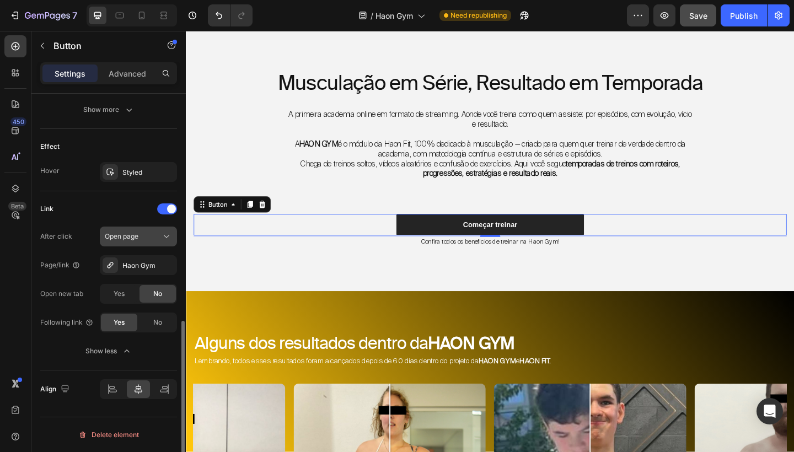
click at [163, 239] on icon at bounding box center [166, 236] width 11 height 11
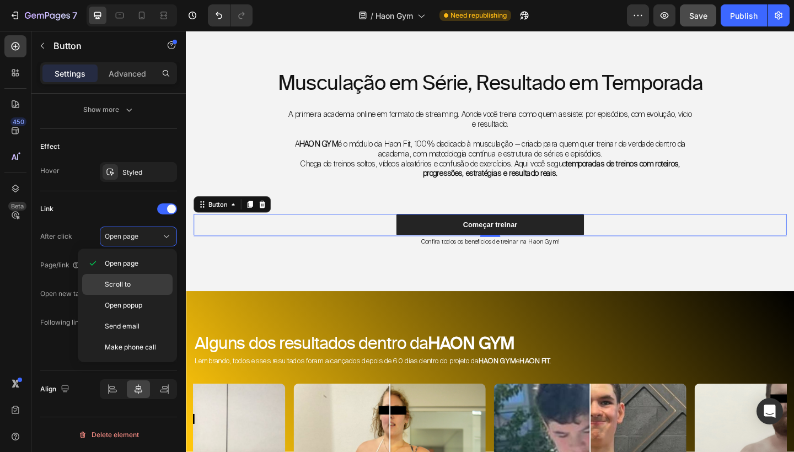
click at [146, 295] on div "Scroll to" at bounding box center [127, 305] width 90 height 21
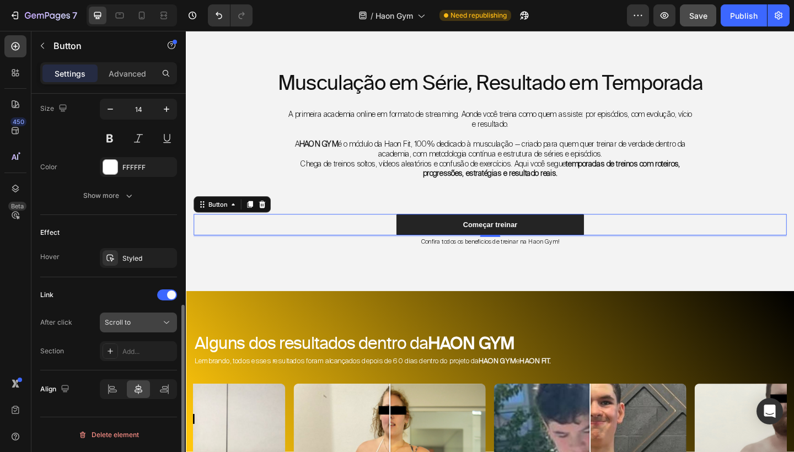
click at [158, 326] on div "Scroll to" at bounding box center [133, 322] width 56 height 10
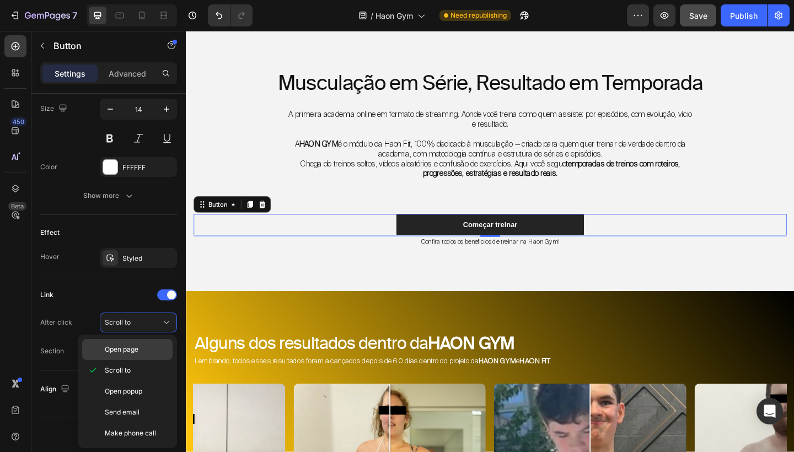
click at [149, 343] on div "Open page" at bounding box center [127, 349] width 90 height 21
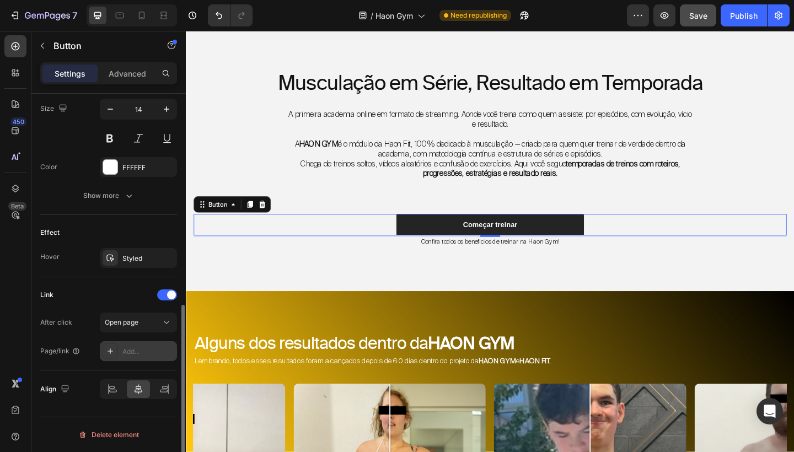
click at [142, 352] on div "Add..." at bounding box center [148, 352] width 52 height 10
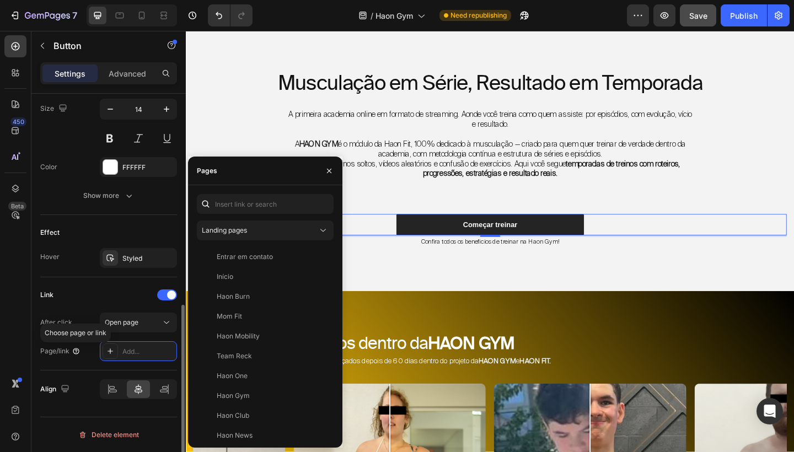
click at [79, 349] on icon at bounding box center [76, 351] width 9 height 9
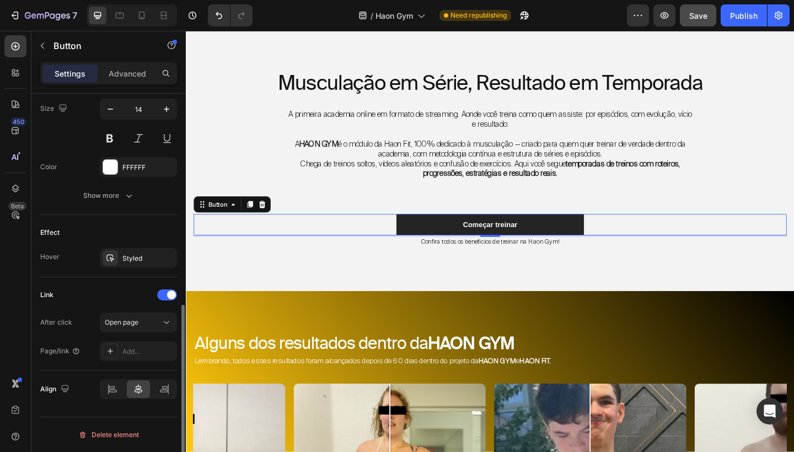
click at [131, 287] on div "Link" at bounding box center [108, 295] width 137 height 18
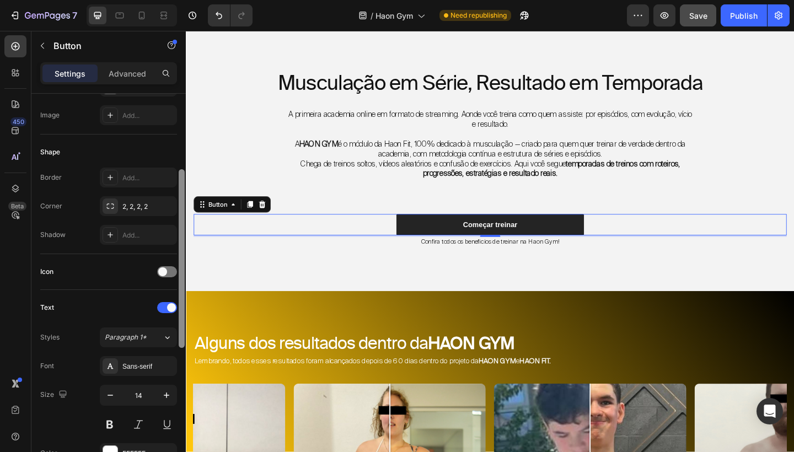
scroll to position [170, 0]
drag, startPoint x: 181, startPoint y: 330, endPoint x: 146, endPoint y: 64, distance: 267.5
click at [185, 98] on div at bounding box center [181, 289] width 8 height 390
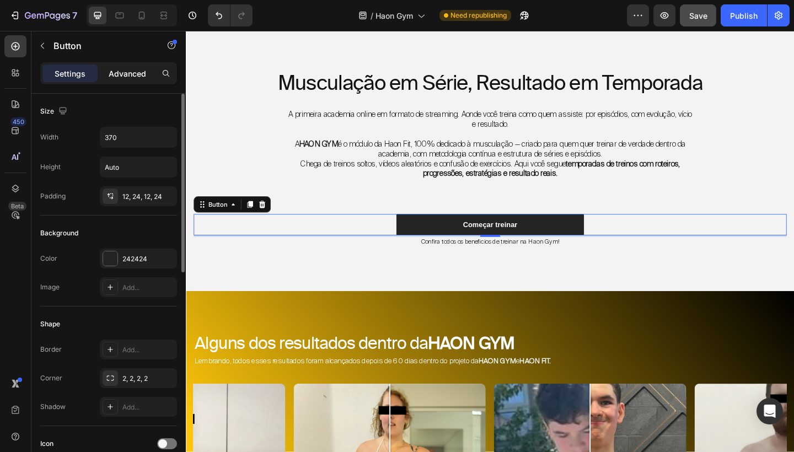
click at [140, 68] on p "Advanced" at bounding box center [127, 74] width 37 height 12
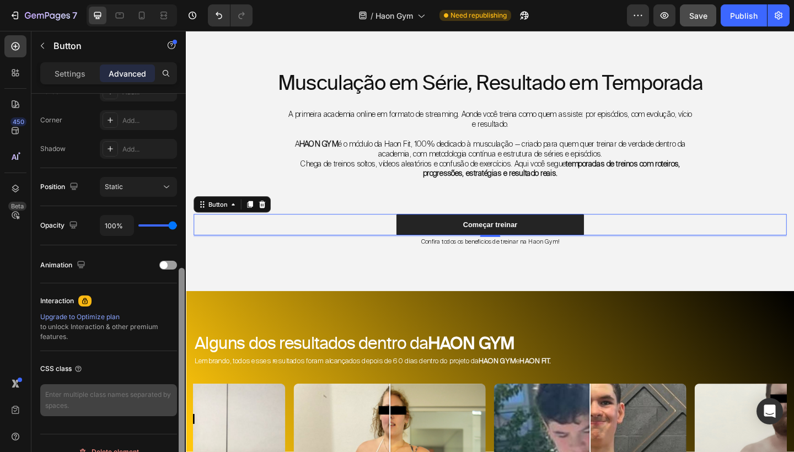
scroll to position [346, 0]
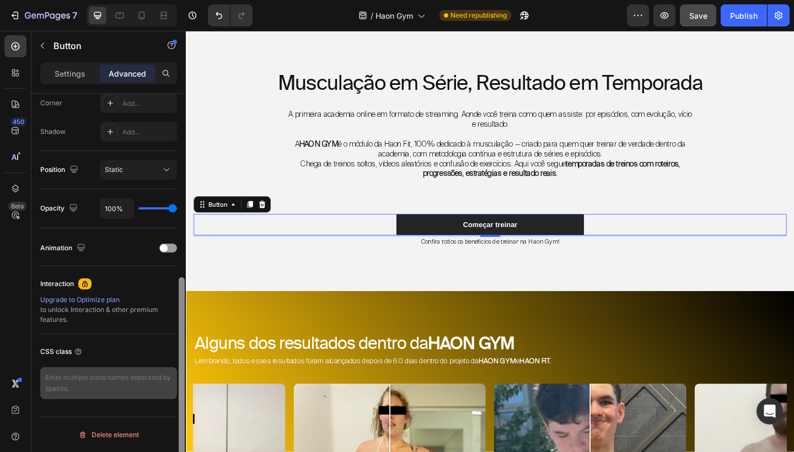
drag, startPoint x: 183, startPoint y: 197, endPoint x: 152, endPoint y: 397, distance: 201.9
click at [152, 397] on div "Display on Desktop Yes No Tablet Yes No Mobile Yes No Spacing (px) 0 0 3 0 0 0 …" at bounding box center [108, 289] width 154 height 390
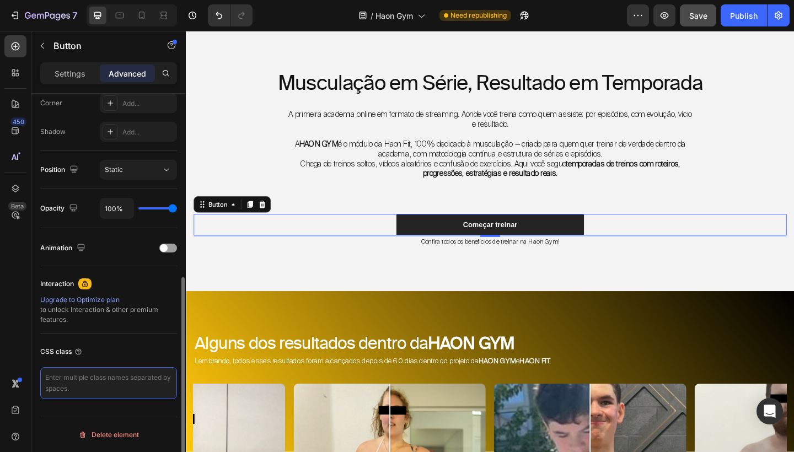
click at [144, 380] on textarea at bounding box center [108, 383] width 137 height 32
click at [327, 285] on div "Musculação em Série, Resultado em Temporada Heading A primeira academia online …" at bounding box center [516, 169] width 661 height 290
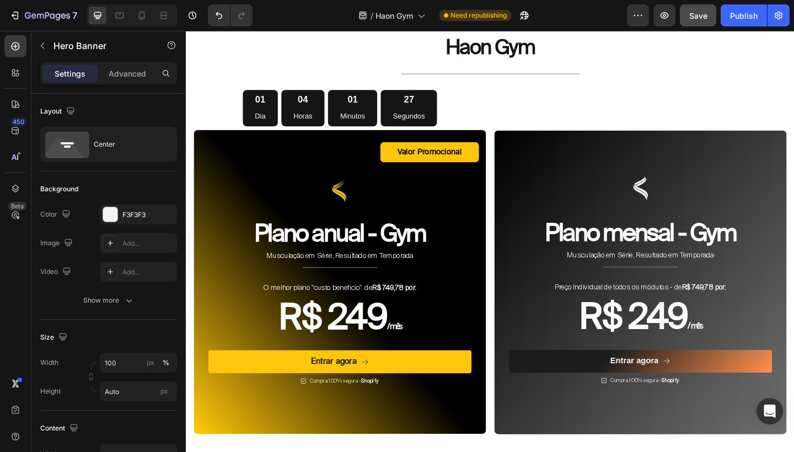
scroll to position [3573, 0]
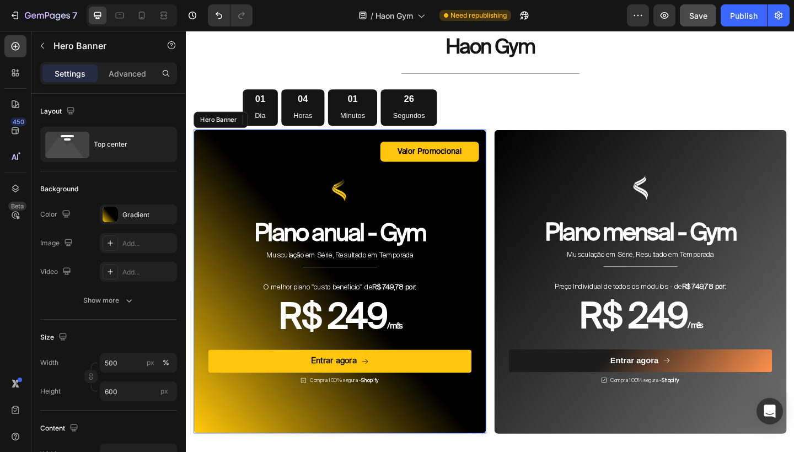
click at [293, 140] on div "Valor Promocional Text Block Row Image Plano anual - Gym Heading Musculação em …" at bounding box center [353, 289] width 318 height 303
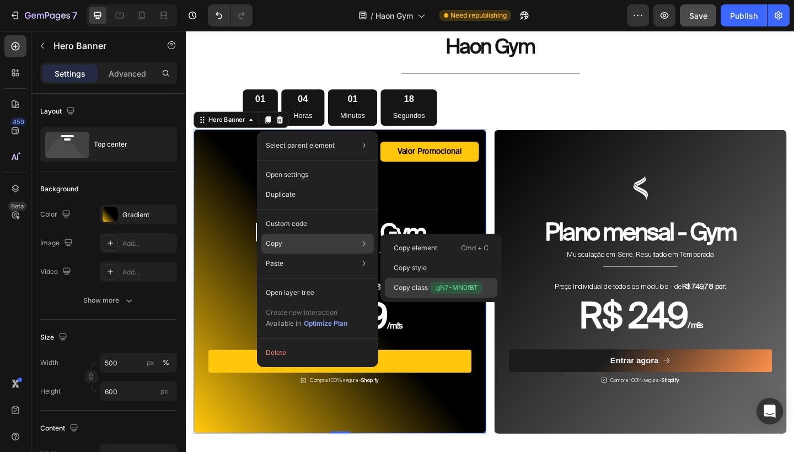
click at [420, 289] on p "Copy class .gN7-MN0fBT" at bounding box center [438, 288] width 89 height 12
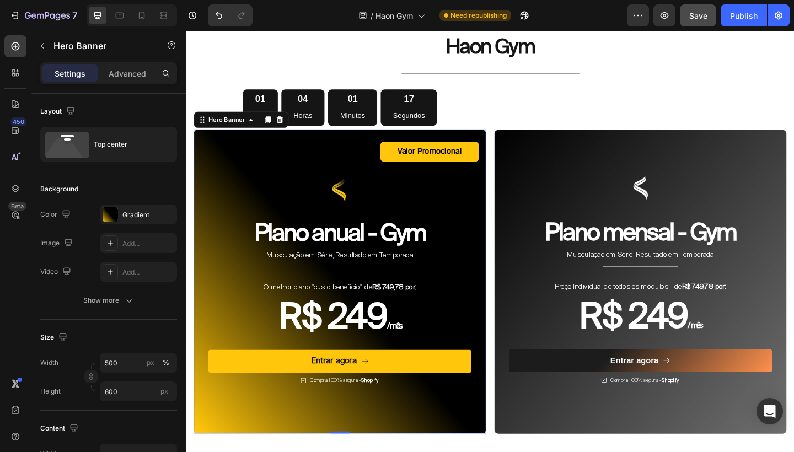
click at [622, 103] on div "Image Plano mensal - Gym Heading Musculação em Série, Resultado em Temporada Te…" at bounding box center [680, 282] width 318 height 375
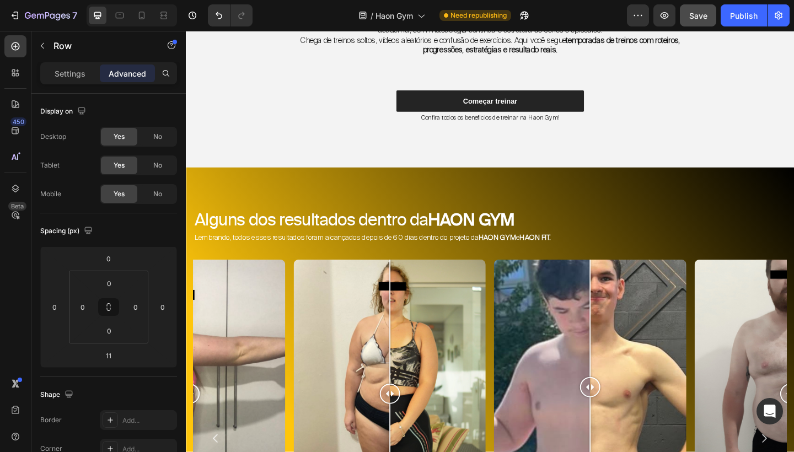
scroll to position [515, 0]
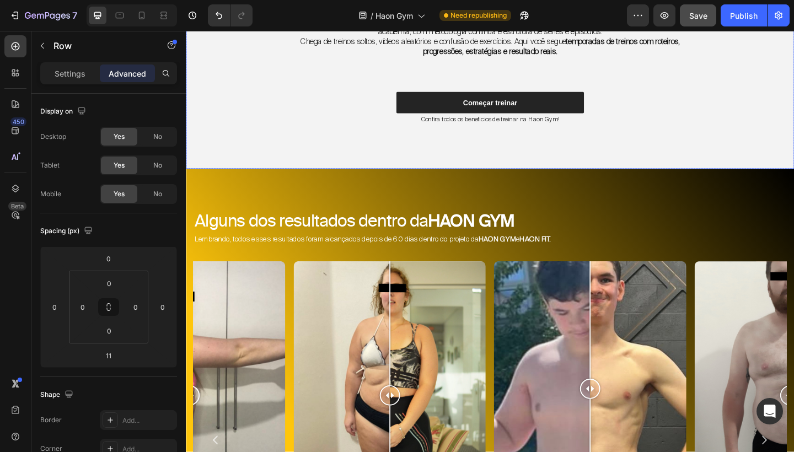
click at [584, 95] on div "Musculação em Série, Resultado em Temporada Heading A primeira academia online …" at bounding box center [516, 36] width 645 height 193
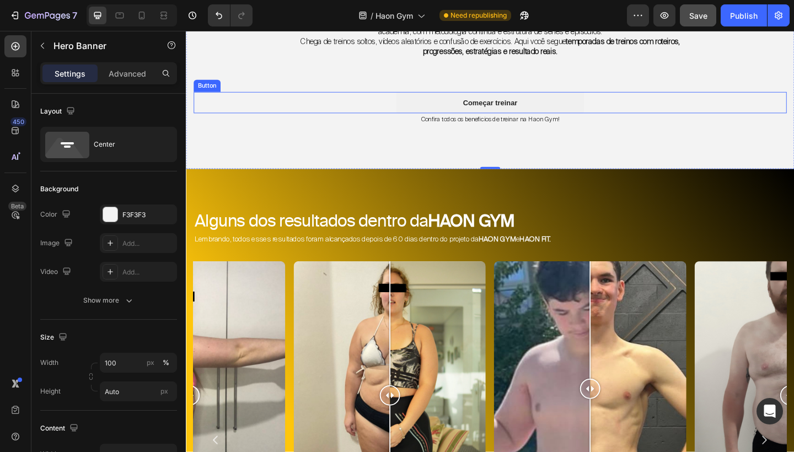
click at [569, 105] on button "Começar treinar" at bounding box center [516, 109] width 204 height 23
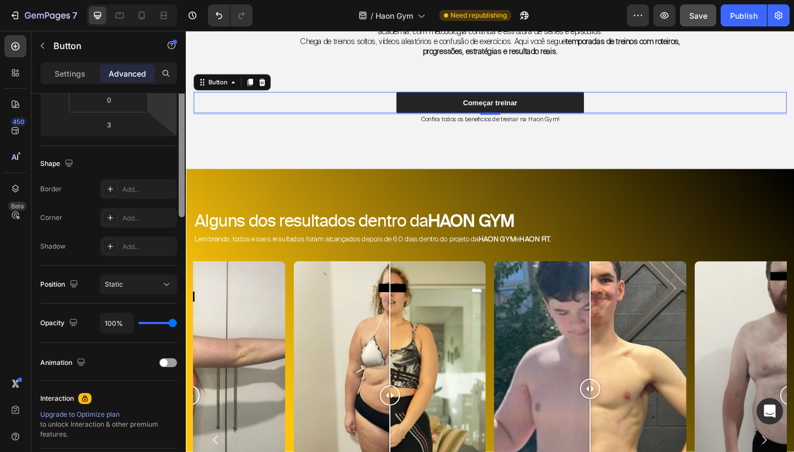
scroll to position [346, 0]
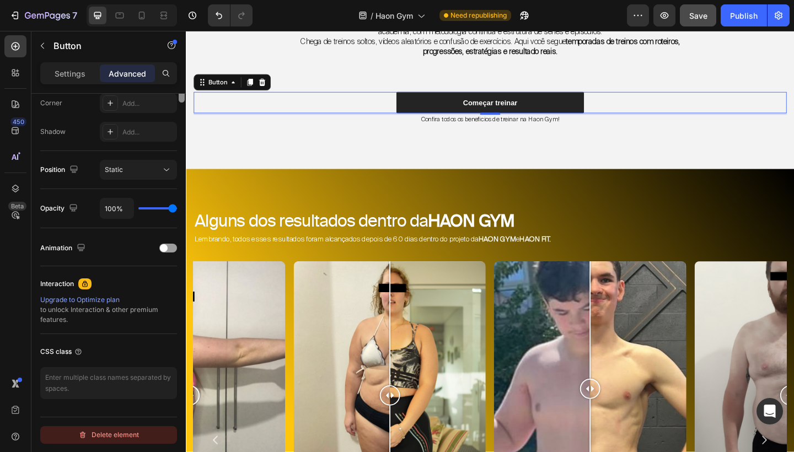
drag, startPoint x: 179, startPoint y: 219, endPoint x: 155, endPoint y: 443, distance: 224.5
click at [155, 443] on div "Display on Desktop Yes No Tablet Yes No Mobile Yes No Spacing (px) 0 0 3 0 0 0 …" at bounding box center [108, 289] width 154 height 390
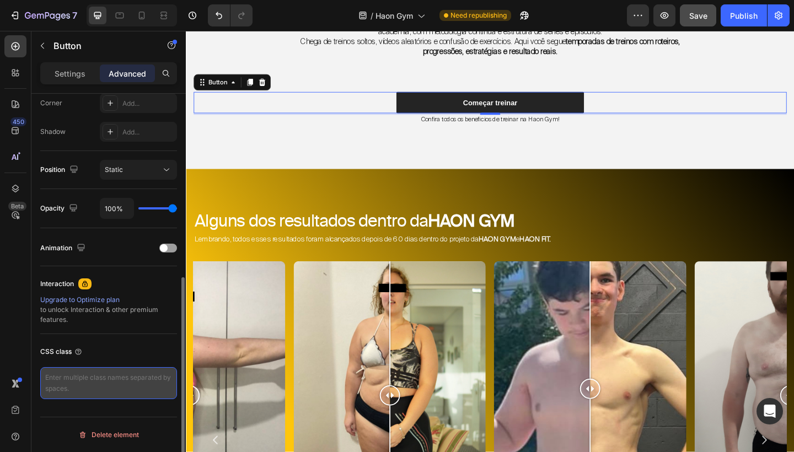
click at [118, 385] on textarea at bounding box center [108, 383] width 137 height 32
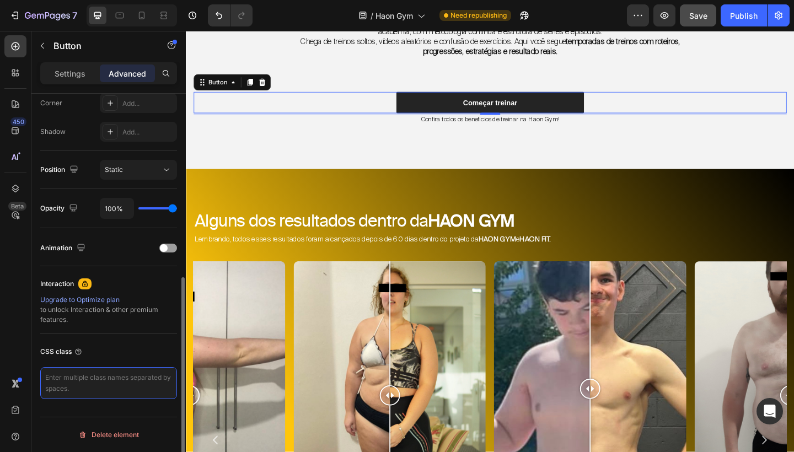
paste textarea ".gN7-MN0fBT"
click at [122, 356] on div "CSS class" at bounding box center [108, 352] width 137 height 18
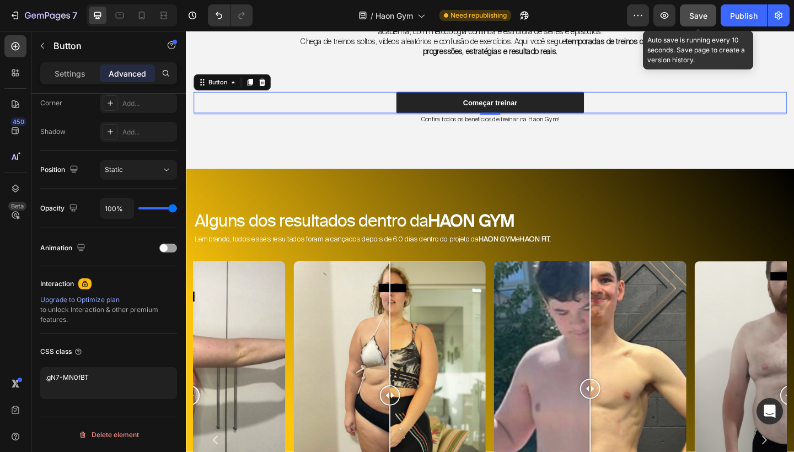
click at [708, 15] on button "Save" at bounding box center [698, 15] width 36 height 22
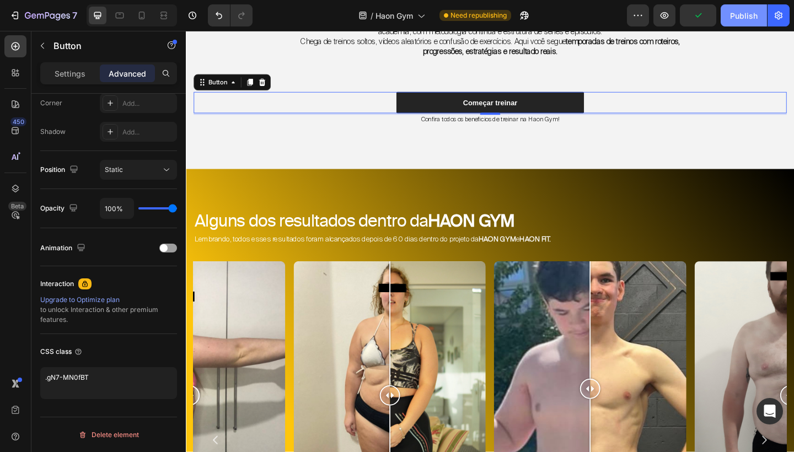
click at [738, 18] on div "Publish" at bounding box center [744, 16] width 28 height 12
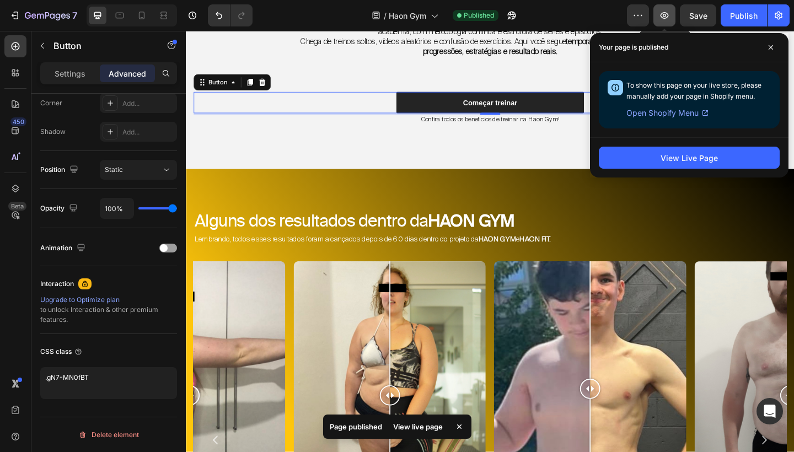
click at [670, 19] on button "button" at bounding box center [664, 15] width 22 height 22
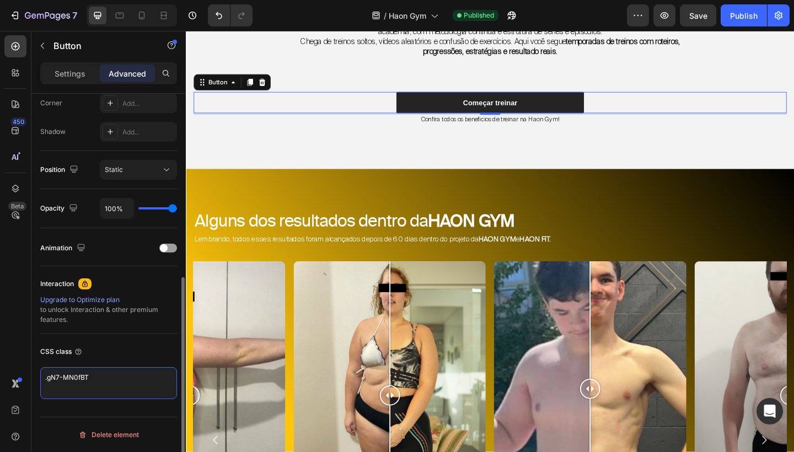
click at [111, 385] on textarea ".gN7-MN0fBT" at bounding box center [108, 383] width 137 height 32
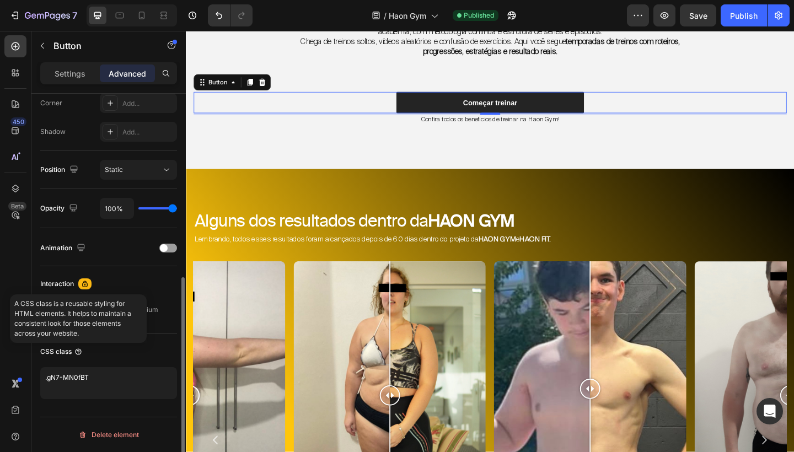
click at [76, 354] on icon at bounding box center [78, 351] width 9 height 9
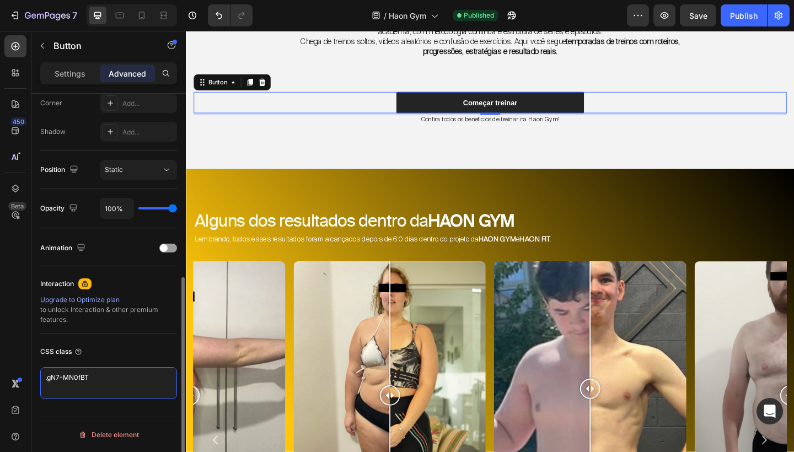
drag, startPoint x: 95, startPoint y: 379, endPoint x: 31, endPoint y: 378, distance: 63.4
click at [31, 378] on div "Display on Desktop Yes No Tablet Yes No Mobile Yes No Spacing (px) 0 0 3 0 0 0 …" at bounding box center [108, 115] width 154 height 735
click at [77, 356] on icon at bounding box center [78, 351] width 9 height 9
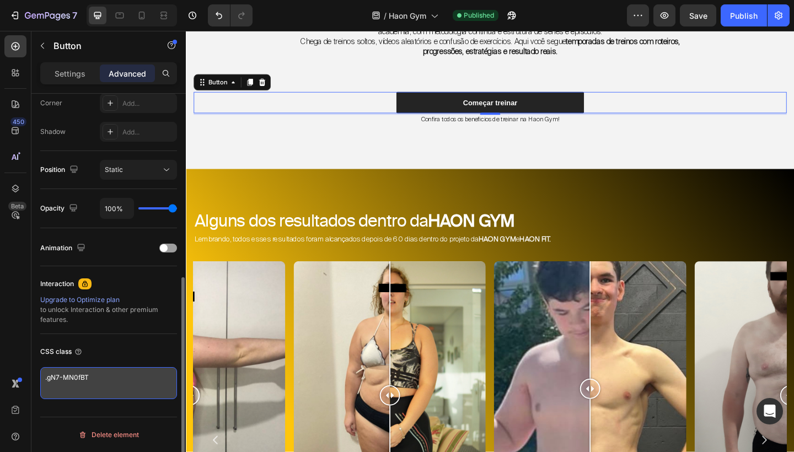
click at [85, 378] on textarea ".gN7-MN0fBT" at bounding box center [108, 383] width 137 height 32
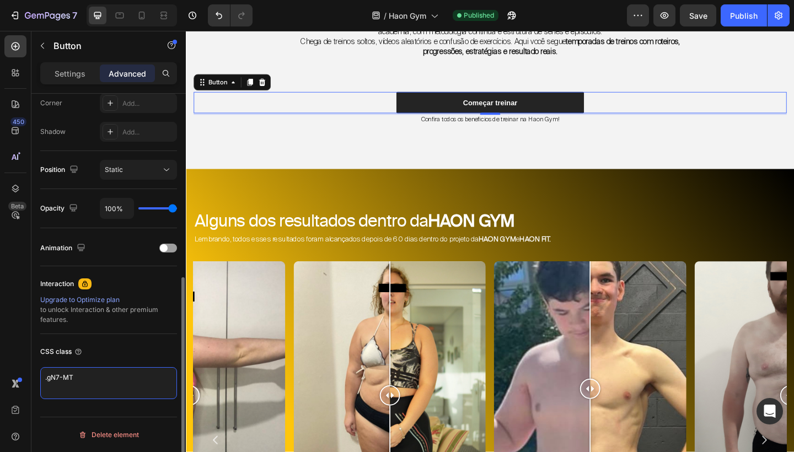
type textarea ".gN7-T"
click at [85, 377] on textarea ".gN7-T" at bounding box center [108, 383] width 137 height 32
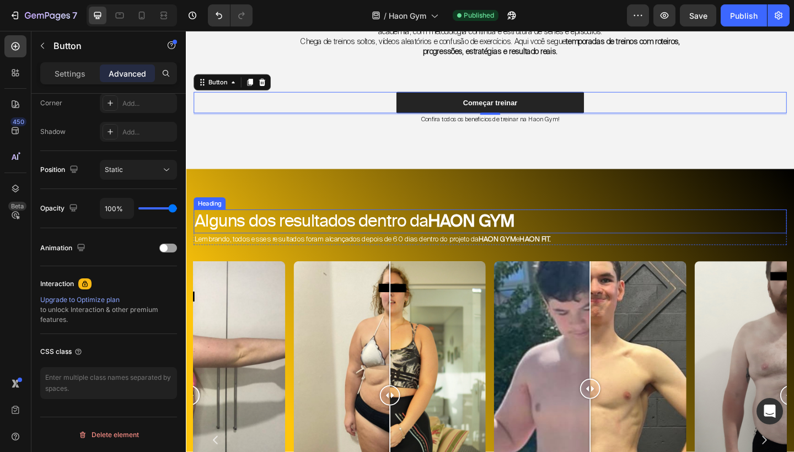
click at [559, 225] on h2 "Alguns dos resultados dentro da HAON GYM" at bounding box center [516, 238] width 645 height 26
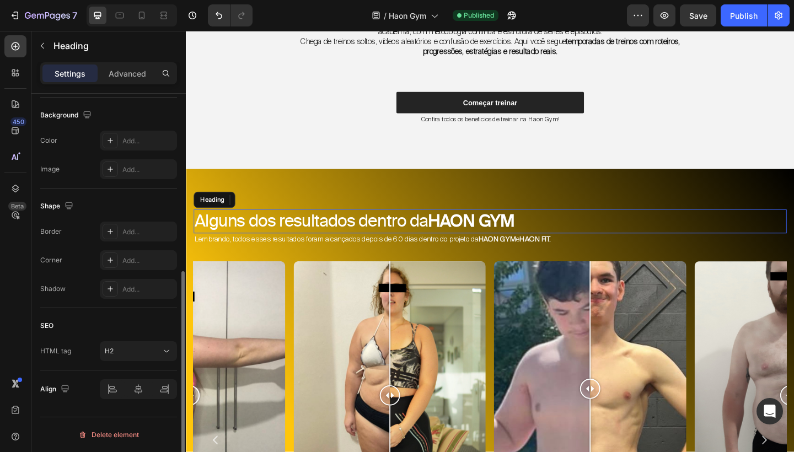
scroll to position [0, 0]
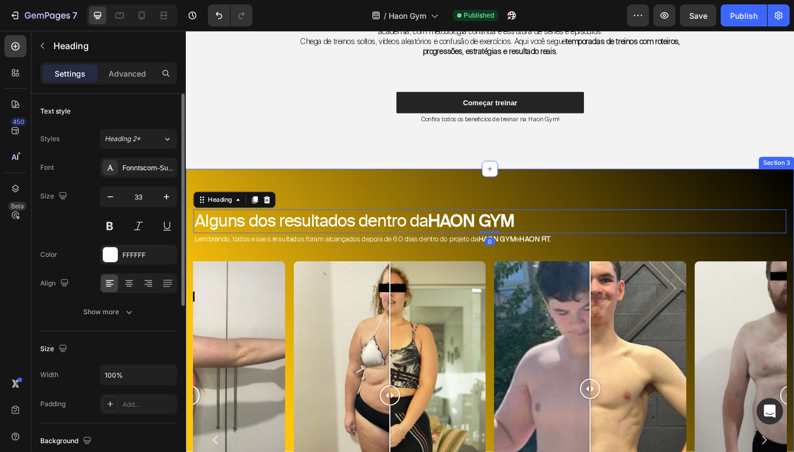
click at [567, 207] on div "Alguns dos resultados dentro da HAON GYM Heading 0 Lembrando, todos esses resul…" at bounding box center [516, 449] width 661 height 536
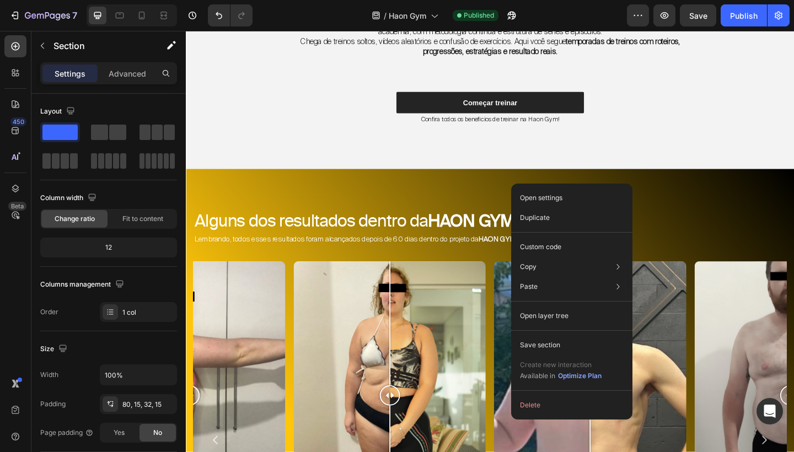
click at [569, 197] on div "Alguns dos resultados dentro da HAON GYM Heading Lembrando, todos esses resulta…" at bounding box center [516, 449] width 661 height 536
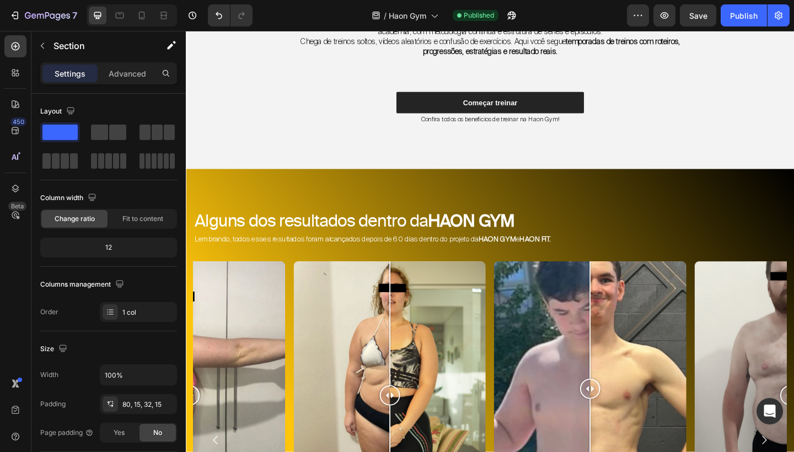
drag, startPoint x: 720, startPoint y: 214, endPoint x: 550, endPoint y: 195, distance: 171.4
click at [550, 195] on div "Alguns dos resultados dentro da HAON GYM Heading Lembrando, todos esses resulta…" at bounding box center [516, 449] width 661 height 536
click at [575, 181] on div "Alguns dos resultados dentro da HAON GYM Heading Lembrando, todos esses resulta…" at bounding box center [516, 449] width 661 height 536
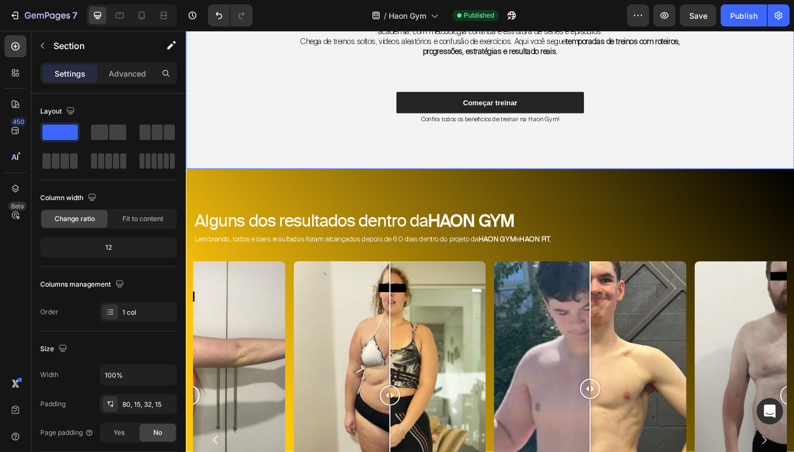
click at [585, 165] on div "Musculação em Série, Resultado em Temporada Heading A primeira academia online …" at bounding box center [516, 36] width 661 height 290
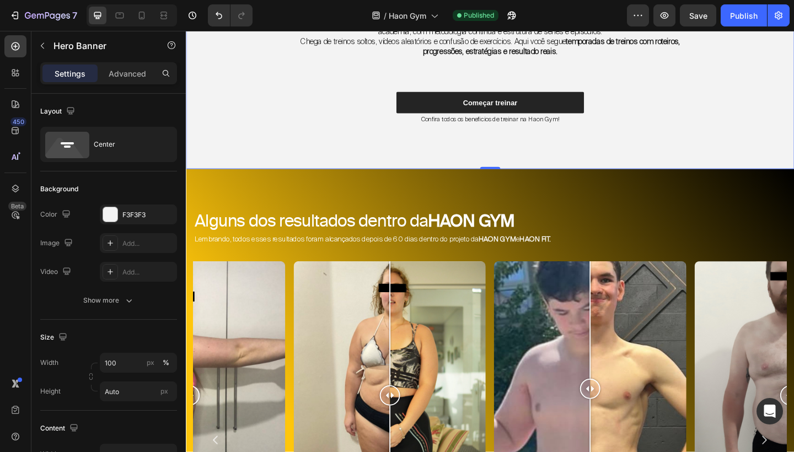
click at [558, 203] on div "Alguns dos resultados dentro da HAON GYM Heading Lembrando, todos esses resulta…" at bounding box center [516, 449] width 661 height 536
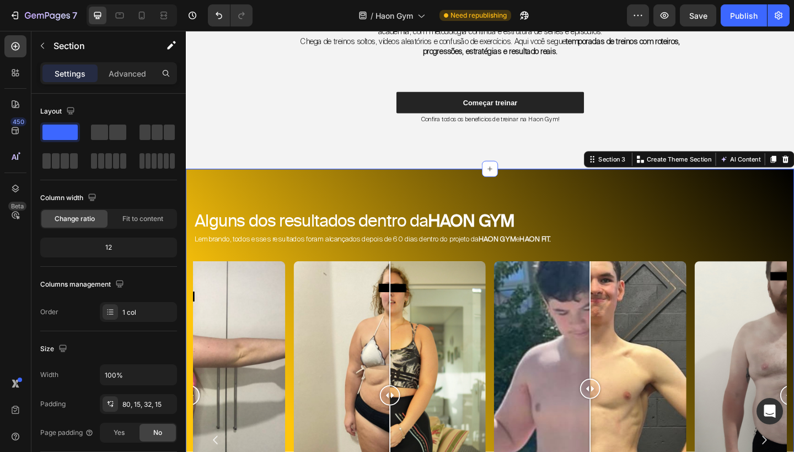
click at [558, 203] on div "Alguns dos resultados dentro da HAON GYM Heading Lembrando, todos esses resulta…" at bounding box center [516, 449] width 661 height 536
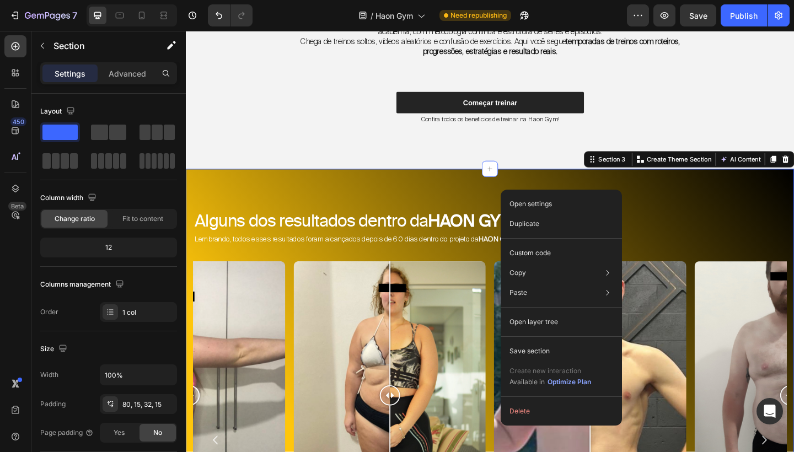
click at [686, 209] on div "Alguns dos resultados dentro da HAON GYM Heading Lembrando, todos esses resulta…" at bounding box center [516, 449] width 661 height 536
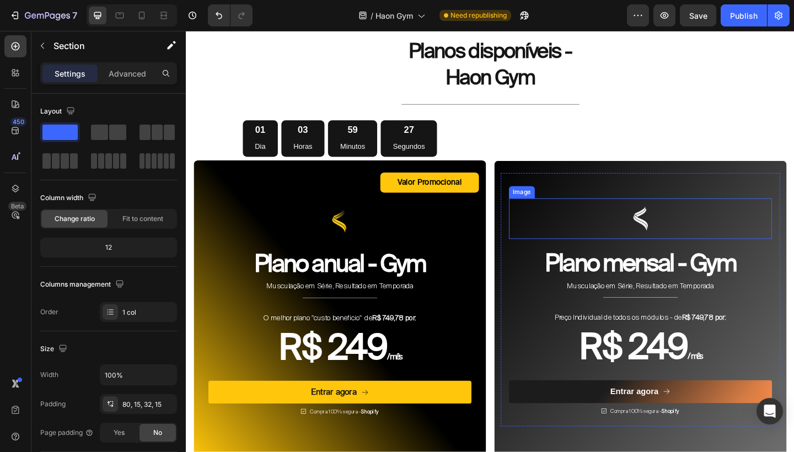
scroll to position [3543, 0]
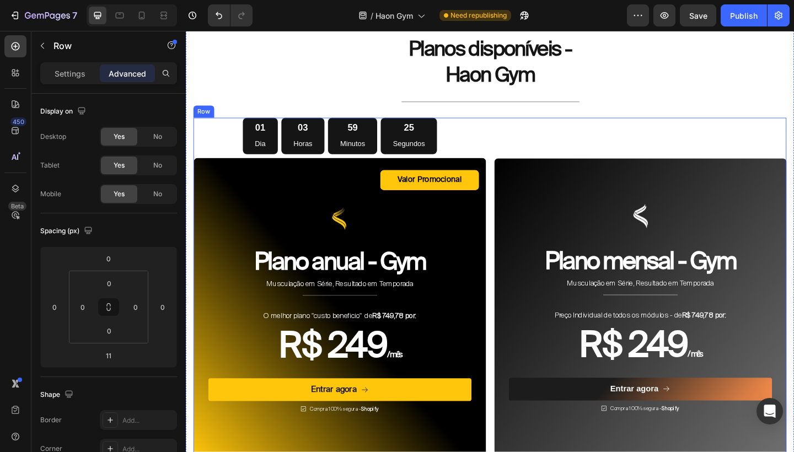
click at [539, 126] on div "Image Plano mensal - Gym Heading Musculação em Série, Resultado em Temporada Te…" at bounding box center [680, 313] width 318 height 375
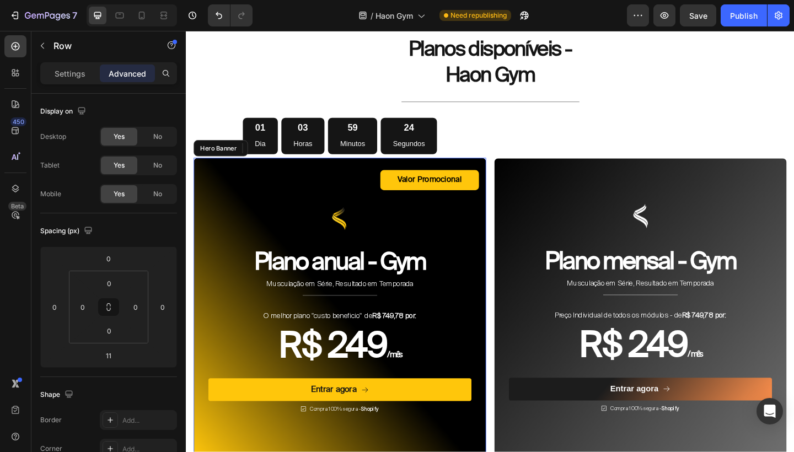
click at [338, 187] on div "Valor Promocional Text Block Row Image Plano anual - Gym Heading Musculação em …" at bounding box center [353, 320] width 304 height 277
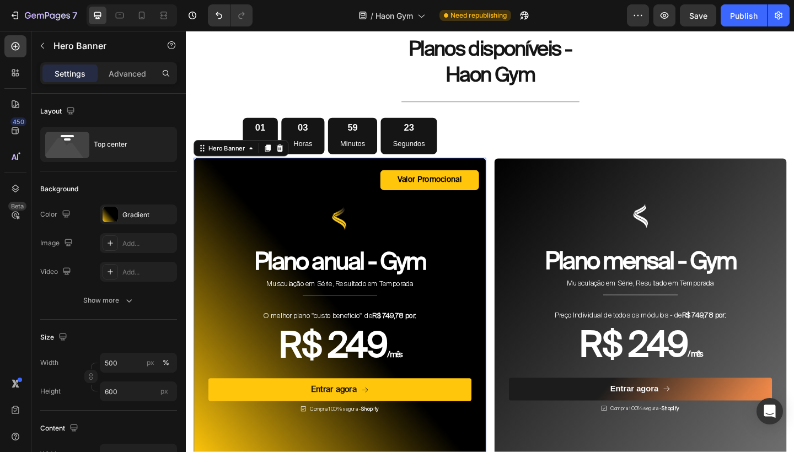
click at [338, 187] on div "Valor Promocional Text Block Row Image Plano anual - Gym Heading Musculação em …" at bounding box center [353, 320] width 304 height 277
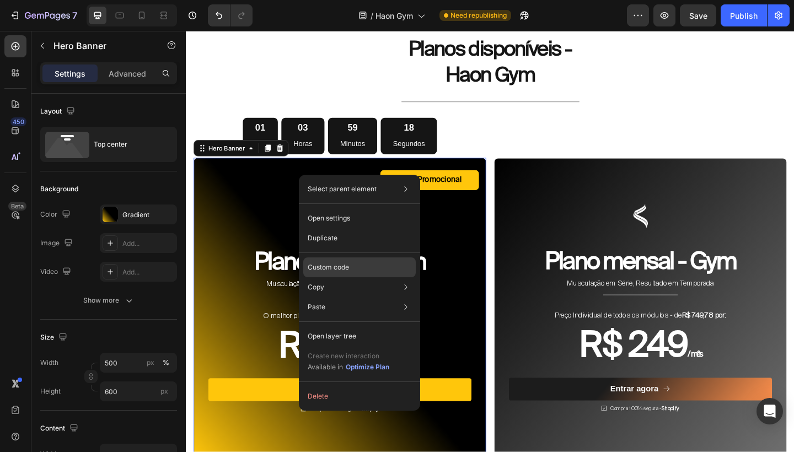
click at [321, 297] on div "Custom code" at bounding box center [359, 307] width 112 height 20
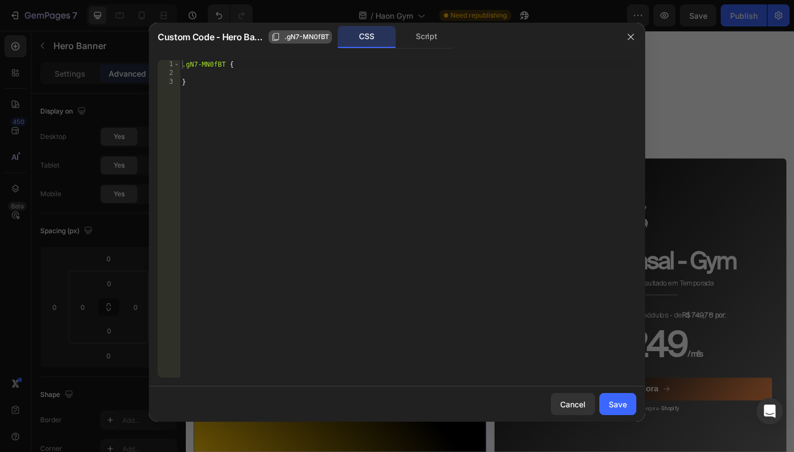
click at [313, 37] on span ".gN7-MN0fBT" at bounding box center [306, 37] width 45 height 10
click at [438, 39] on div "Script" at bounding box center [426, 37] width 58 height 22
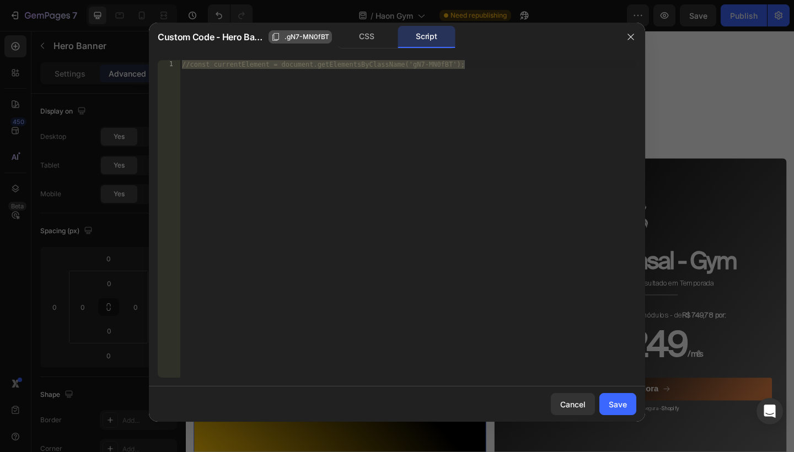
click at [314, 39] on span ".gN7-MN0fBT" at bounding box center [306, 37] width 45 height 10
click at [372, 37] on div "CSS" at bounding box center [367, 37] width 58 height 22
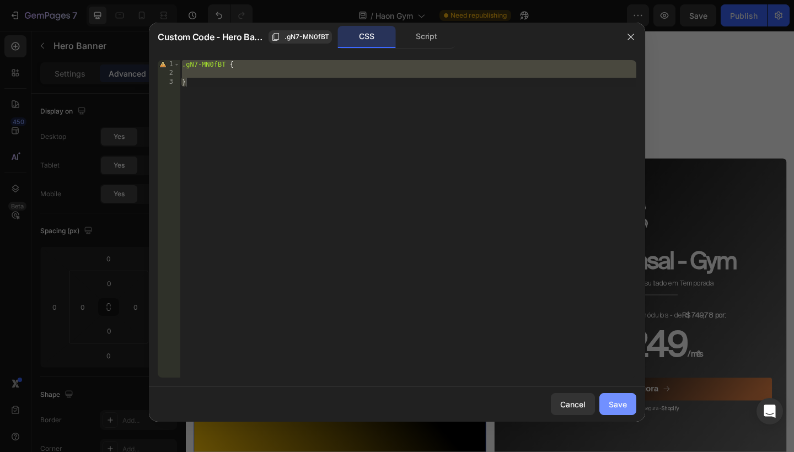
click at [626, 405] on div "Save" at bounding box center [618, 405] width 18 height 12
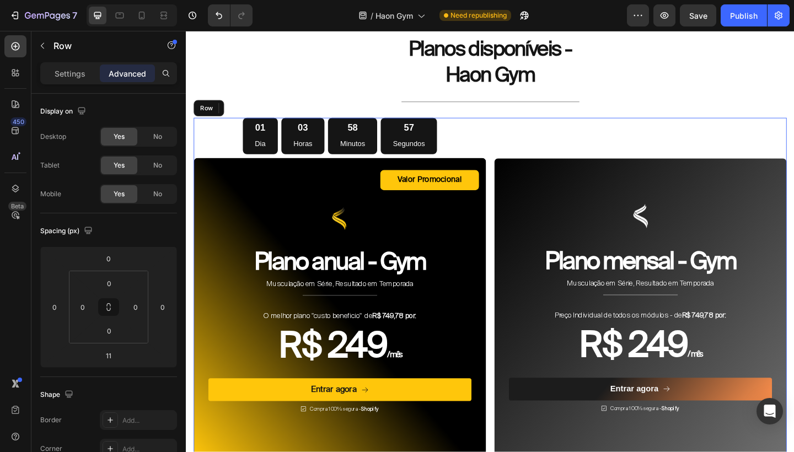
click at [623, 126] on div "Image Plano mensal - Gym Heading Musculação em Série, Resultado em Temporada Te…" at bounding box center [680, 313] width 318 height 375
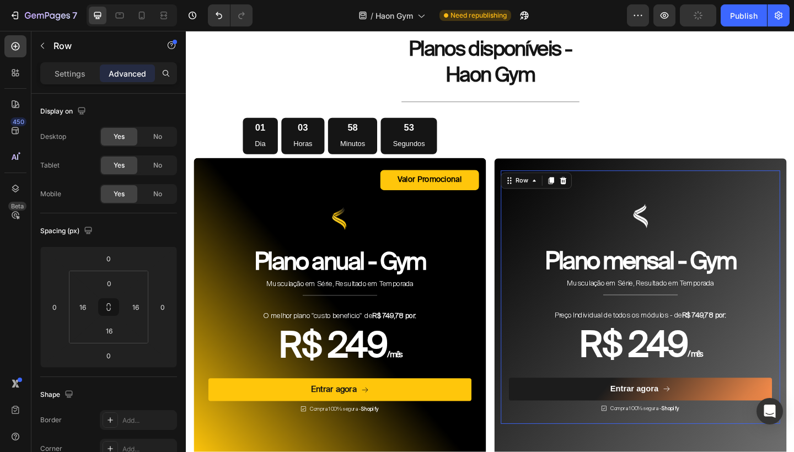
click at [602, 188] on div "Image Plano mensal - Gym Heading Musculação em Série, Resultado em Temporada Te…" at bounding box center [680, 321] width 304 height 276
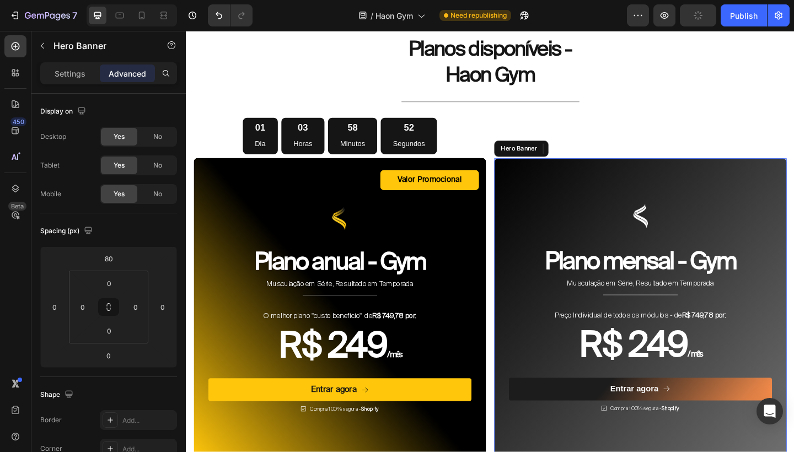
click at [616, 170] on div "Image Plano mensal - Gym Heading Musculação em Série, Resultado em Temporada Te…" at bounding box center [680, 321] width 318 height 303
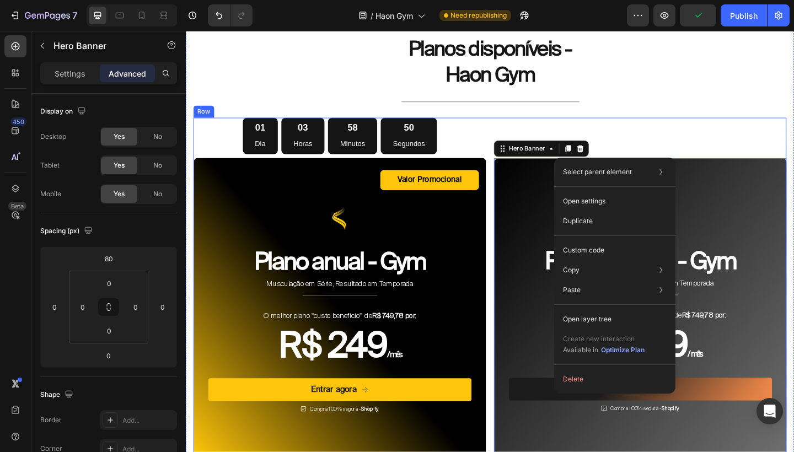
click at [670, 158] on div "Image Plano mensal - Gym Heading Musculação em Série, Resultado em Temporada Te…" at bounding box center [680, 313] width 318 height 375
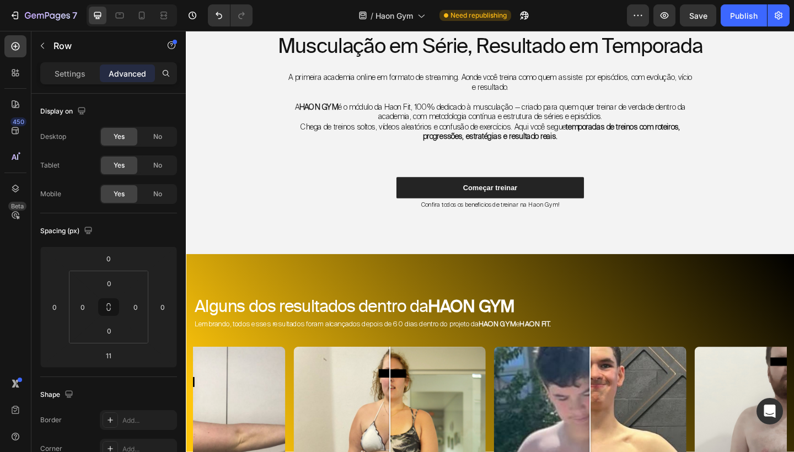
scroll to position [357, 0]
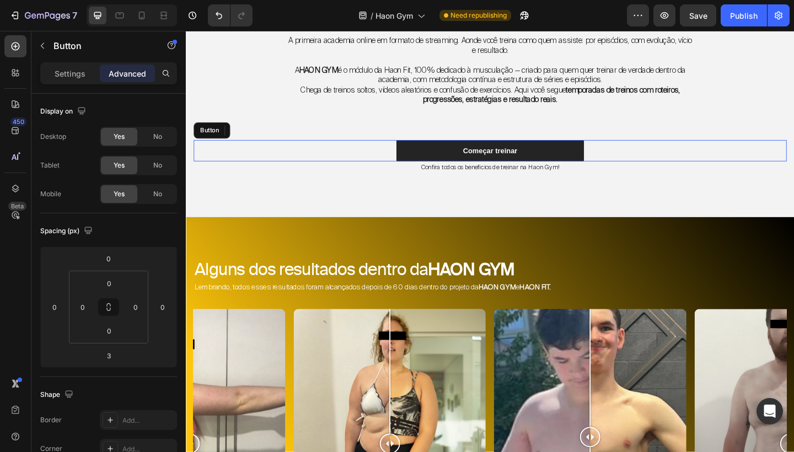
click at [634, 159] on div "Começar treinar Button" at bounding box center [516, 161] width 645 height 23
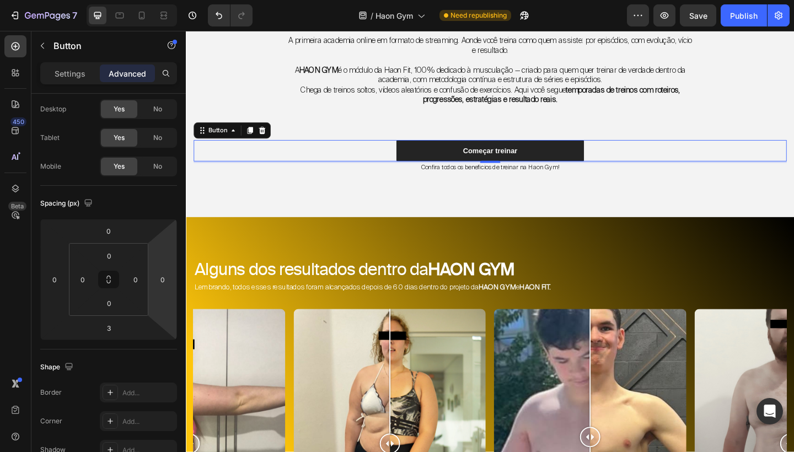
drag, startPoint x: 181, startPoint y: 249, endPoint x: 158, endPoint y: 263, distance: 27.7
click at [158, 263] on div "Display on Desktop Yes No Tablet Yes No Mobile Yes No Spacing (px) 0 0 3 0 0 0 …" at bounding box center [108, 289] width 154 height 390
click at [71, 72] on p "Settings" at bounding box center [70, 74] width 31 height 12
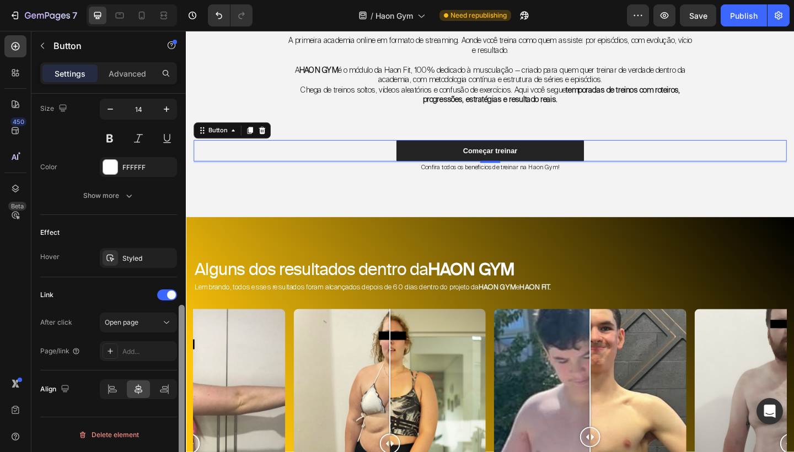
scroll to position [458, 0]
drag, startPoint x: 179, startPoint y: 185, endPoint x: 175, endPoint y: 451, distance: 266.3
click at [176, 451] on div "Size Width 370 Height Auto Padding 12, 24, 12, 24 Background Color 242424 Image…" at bounding box center [108, 289] width 154 height 390
click at [148, 354] on div "Add..." at bounding box center [148, 352] width 52 height 10
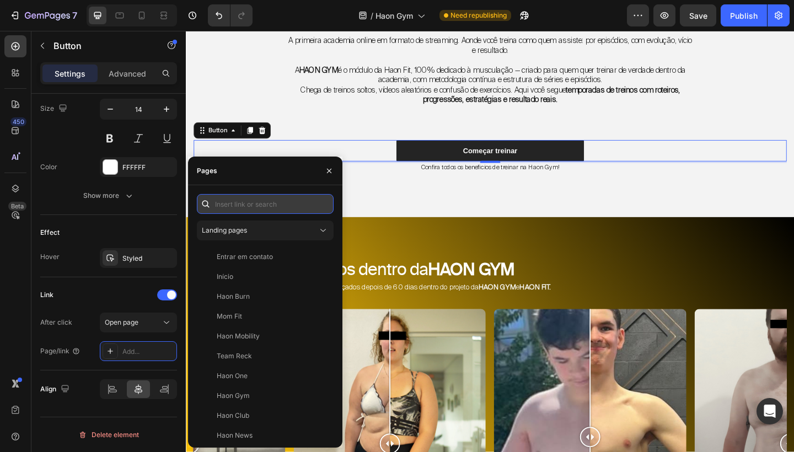
click at [247, 209] on input "text" at bounding box center [265, 204] width 137 height 20
paste input ".gN7-MN0fBT"
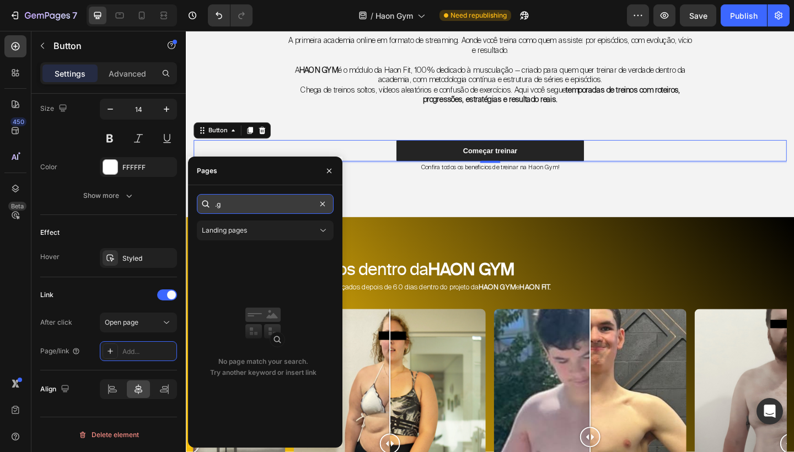
type input "."
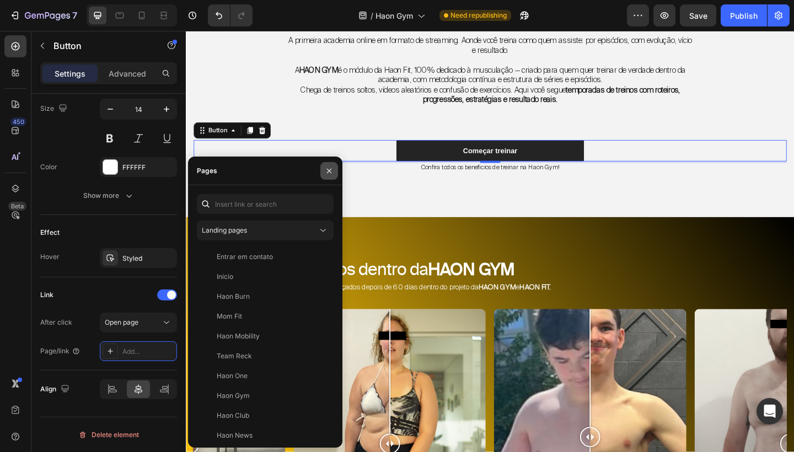
click at [327, 170] on icon "button" at bounding box center [329, 170] width 9 height 9
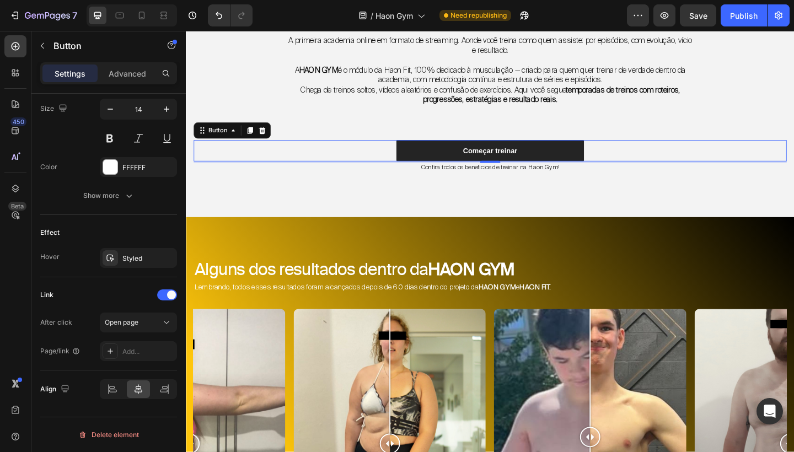
click at [356, 158] on div "Começar treinar Button 3" at bounding box center [516, 161] width 645 height 23
click at [214, 138] on div "Button" at bounding box center [220, 139] width 25 height 10
click at [252, 166] on div "Começar treinar Button Hero Banner Section 3" at bounding box center [516, 161] width 645 height 23
click at [23, 111] on div at bounding box center [15, 104] width 22 height 22
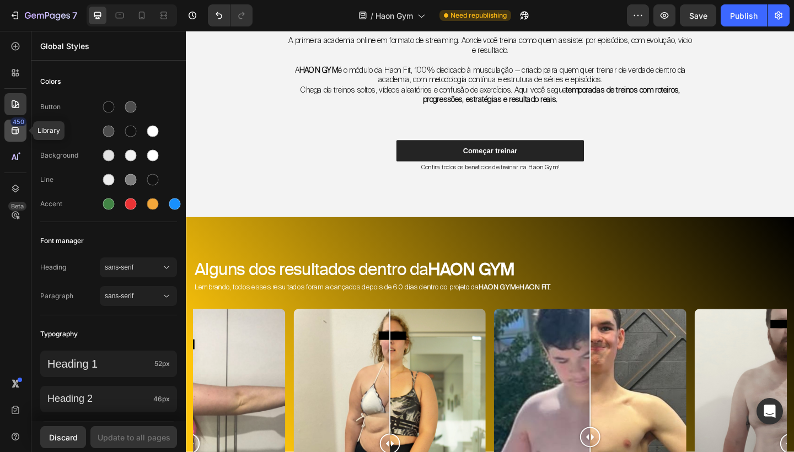
click at [15, 129] on icon at bounding box center [15, 130] width 11 height 11
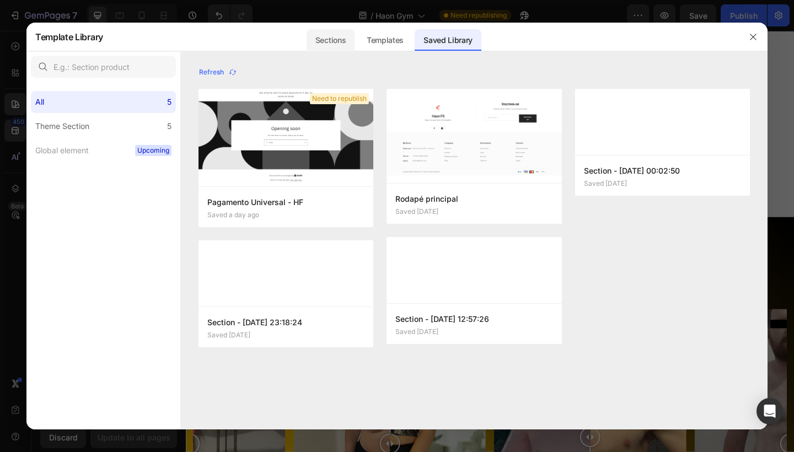
click at [337, 45] on div "Sections" at bounding box center [330, 40] width 48 height 22
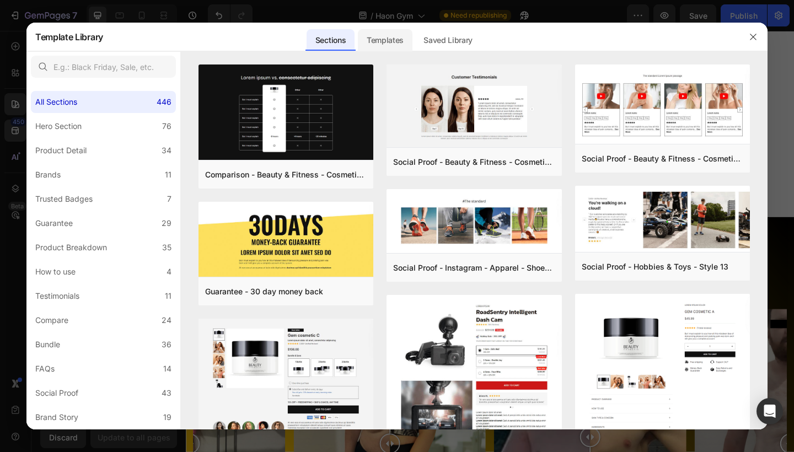
click at [395, 39] on div "Templates" at bounding box center [385, 40] width 55 height 22
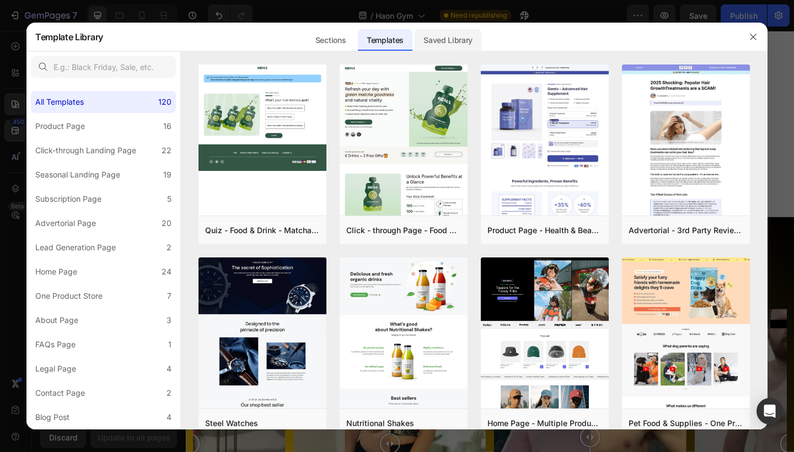
click at [443, 37] on div "Saved Library" at bounding box center [447, 40] width 67 height 22
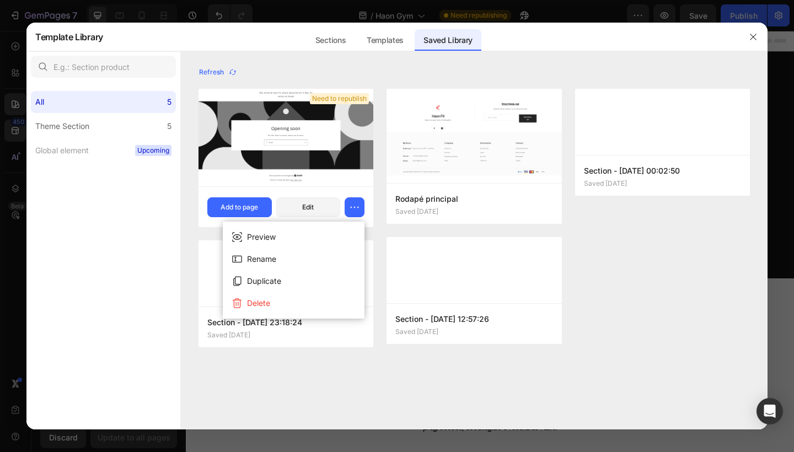
scroll to position [357, 0]
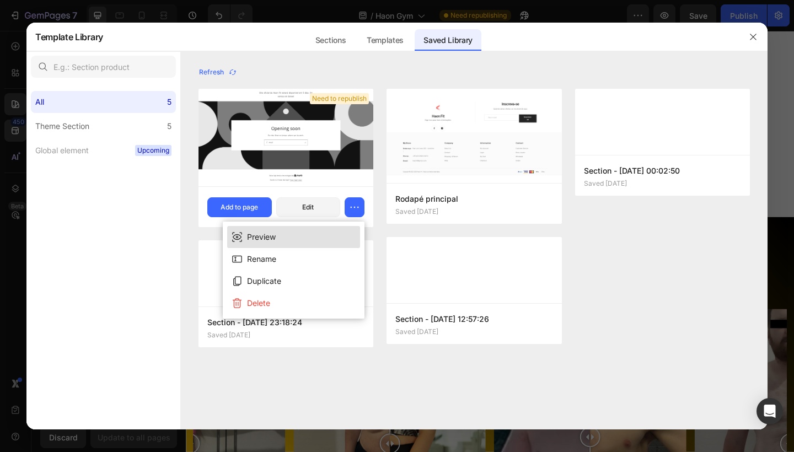
click at [304, 231] on button "Preview" at bounding box center [293, 237] width 133 height 22
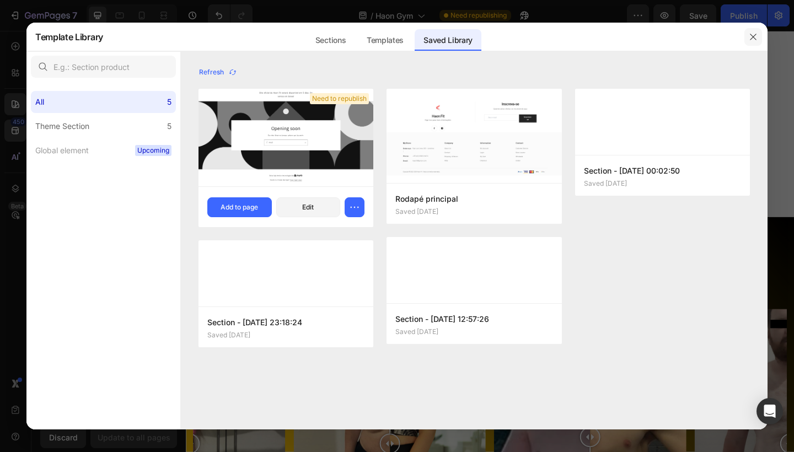
click at [754, 40] on icon "button" at bounding box center [753, 37] width 9 height 9
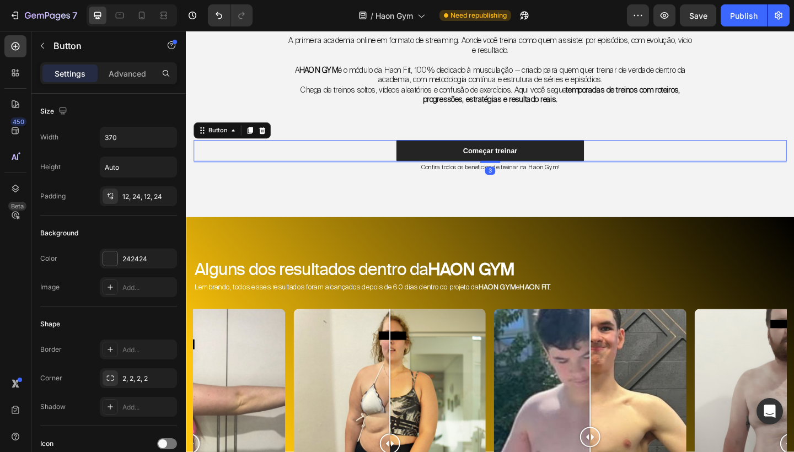
click at [636, 162] on div "Começar treinar Button 3" at bounding box center [516, 161] width 645 height 23
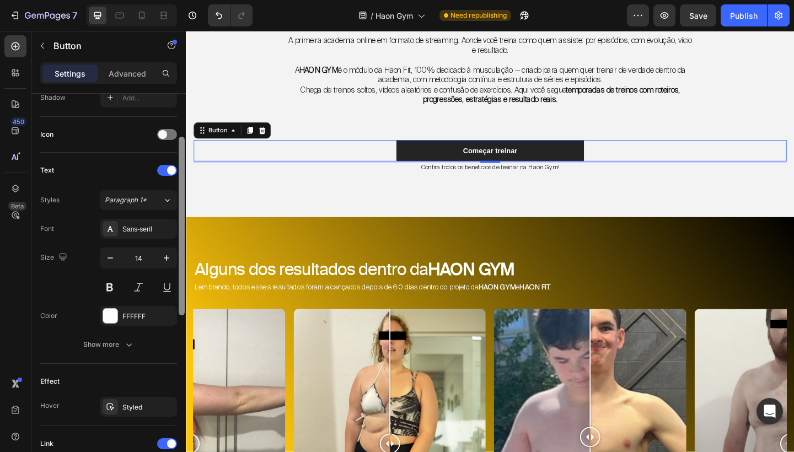
scroll to position [458, 0]
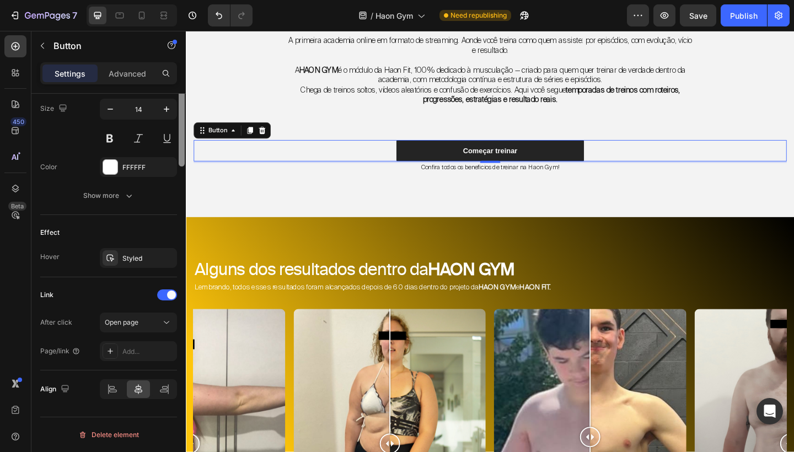
drag, startPoint x: 182, startPoint y: 204, endPoint x: 160, endPoint y: 450, distance: 246.9
click at [160, 451] on div "Size Width 370 Height Auto Padding 12, 24, 12, 24 Background Color 242424 Image…" at bounding box center [108, 289] width 154 height 390
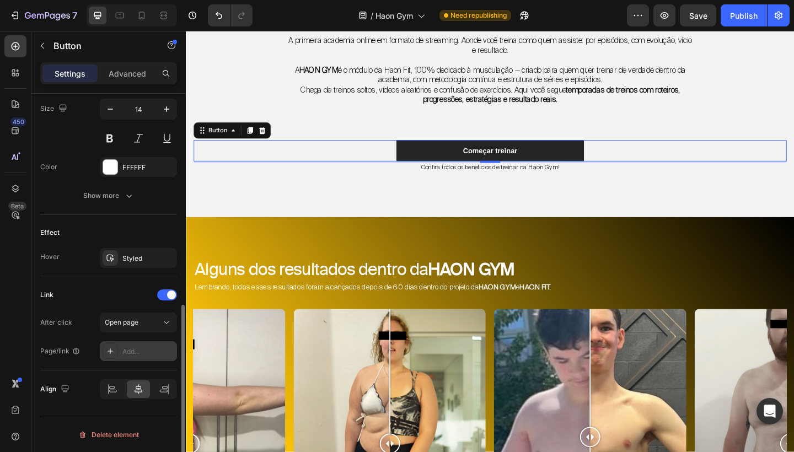
click at [132, 360] on div "Add..." at bounding box center [138, 351] width 77 height 20
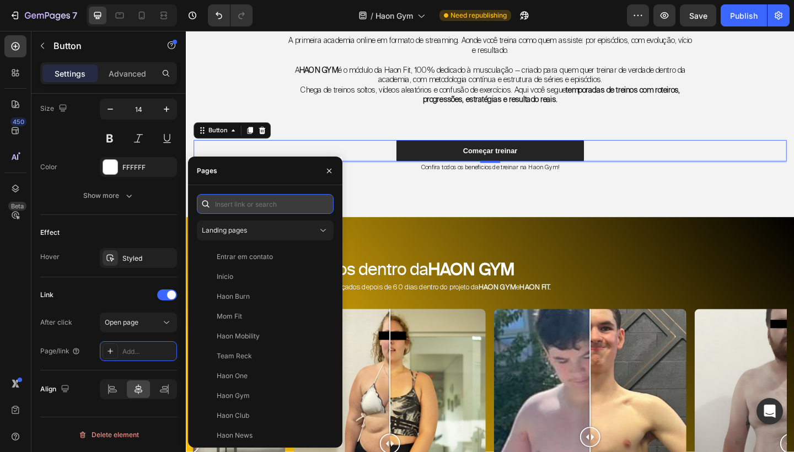
click at [239, 206] on input "text" at bounding box center [265, 204] width 137 height 20
paste input "[URL][DOMAIN_NAME]"
type input "[URL][DOMAIN_NAME]"
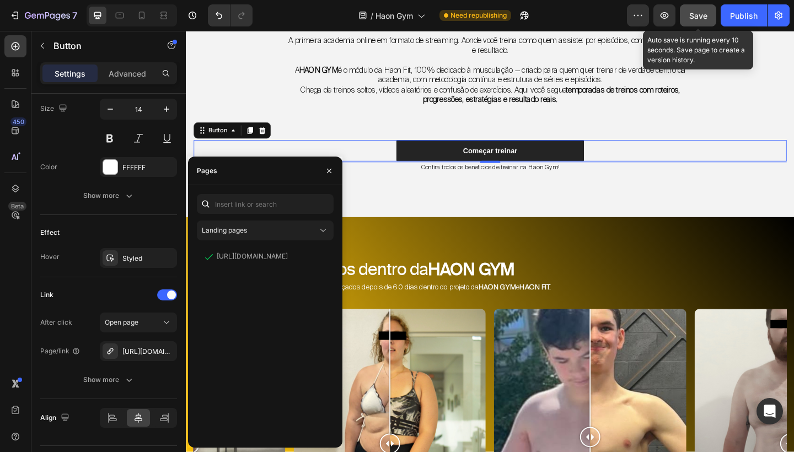
click at [703, 20] on div "Save" at bounding box center [698, 16] width 18 height 12
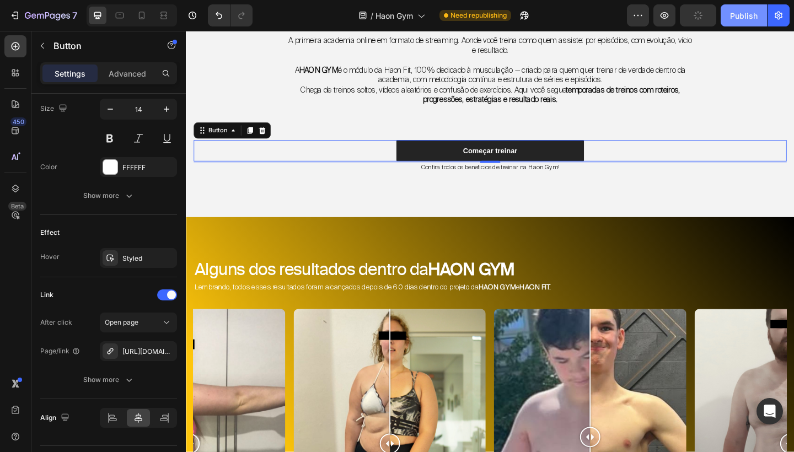
click at [737, 20] on div "Publish" at bounding box center [744, 16] width 28 height 12
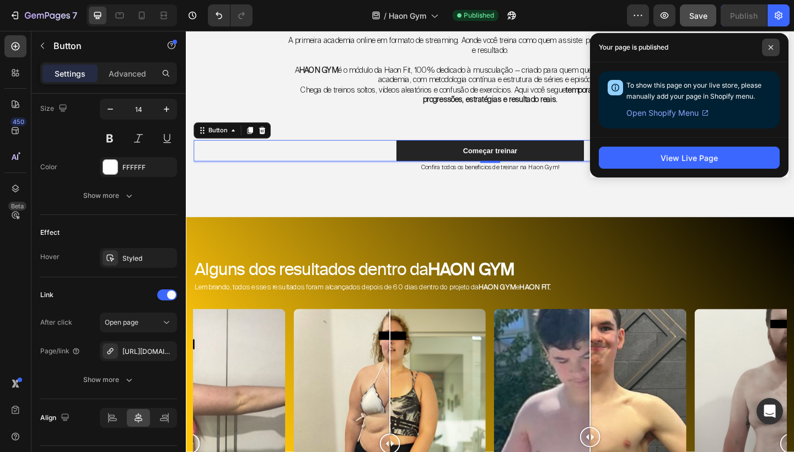
click at [768, 52] on span at bounding box center [771, 48] width 18 height 18
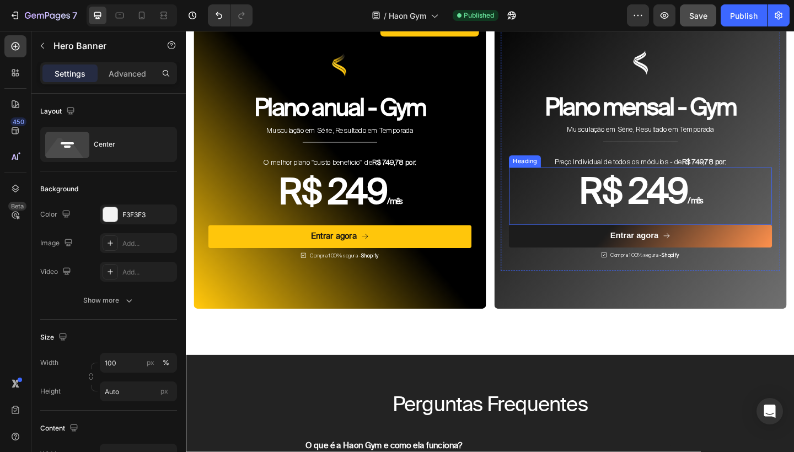
scroll to position [3600, 0]
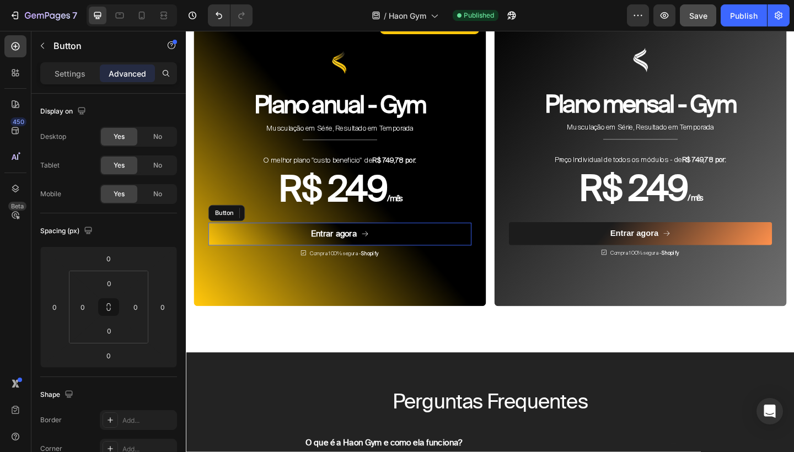
click at [480, 240] on button "Entrar agora" at bounding box center [353, 252] width 286 height 25
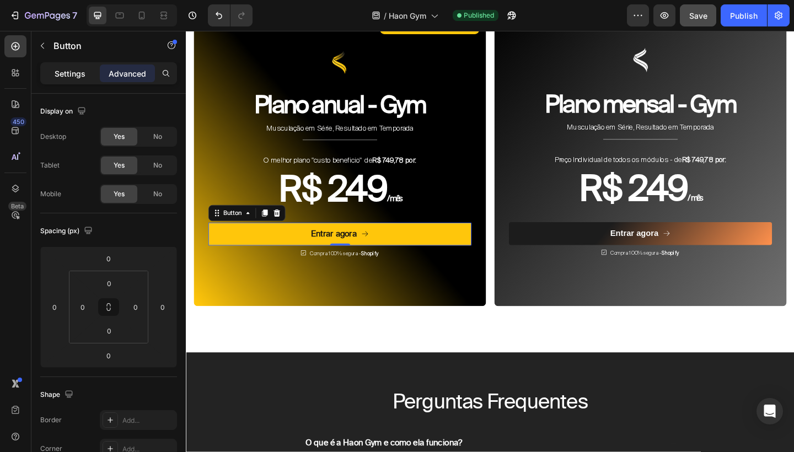
click at [83, 77] on p "Settings" at bounding box center [70, 74] width 31 height 12
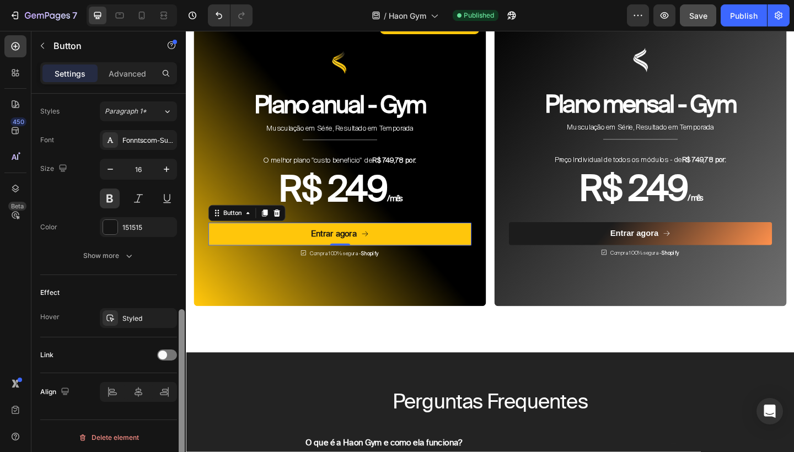
scroll to position [485, 0]
drag, startPoint x: 182, startPoint y: 235, endPoint x: 167, endPoint y: 451, distance: 216.6
click at [167, 451] on div "Size Width 100% Height Auto Padding 12, 24, 12, 24 Background Color FFC60B Imag…" at bounding box center [108, 289] width 154 height 390
click at [169, 356] on div at bounding box center [167, 354] width 20 height 11
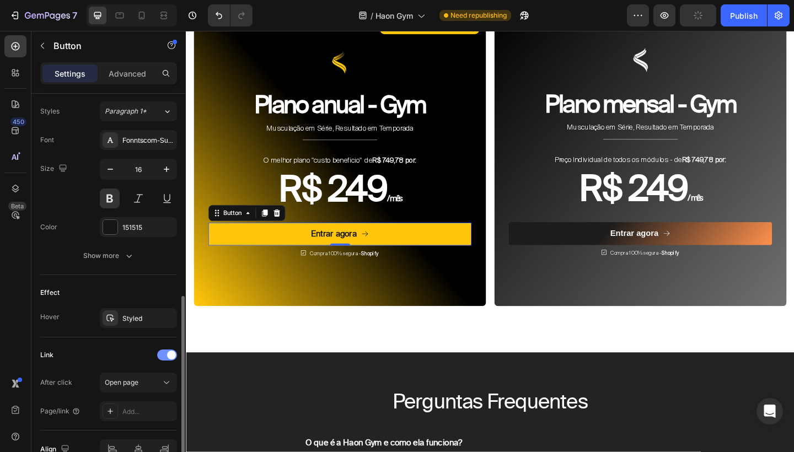
click at [169, 356] on span at bounding box center [171, 355] width 9 height 9
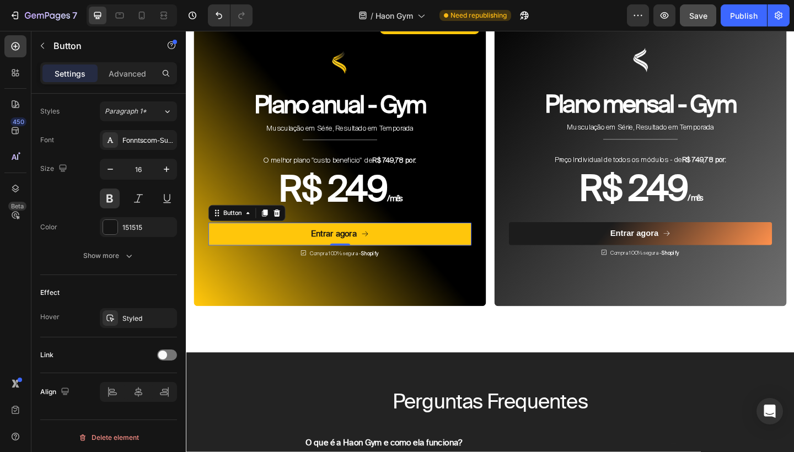
click at [276, 240] on button "Entrar agora" at bounding box center [353, 252] width 286 height 25
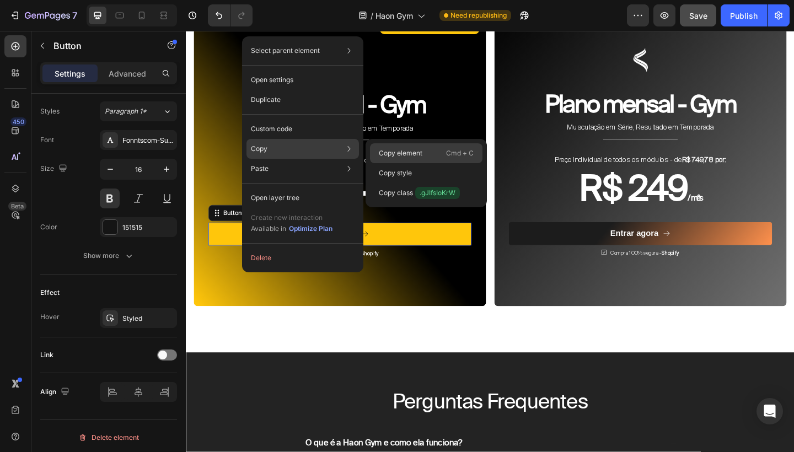
click at [389, 152] on p "Copy element" at bounding box center [401, 153] width 44 height 10
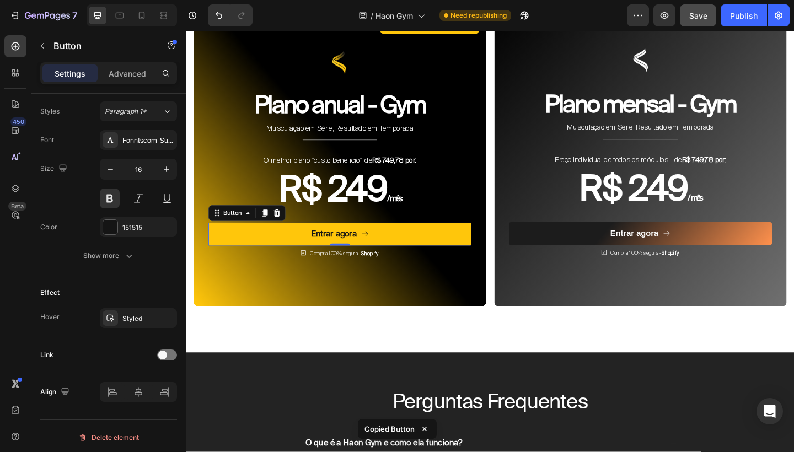
click at [513, 136] on div "01 Dia 03 Horas 54 Minutos 14 Segundos Countdown Timer Valor Promocional Text B…" at bounding box center [516, 143] width 645 height 375
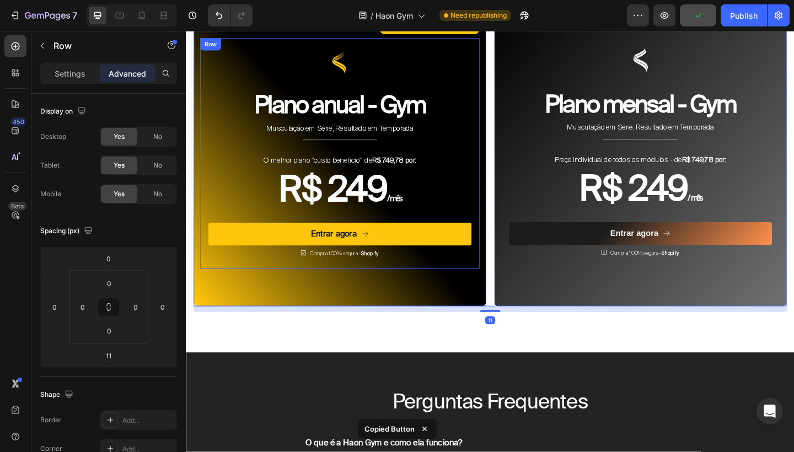
click at [500, 122] on div "Image Plano anual - Gym Heading Musculação em Série, Resultado em Temporada Tex…" at bounding box center [353, 164] width 304 height 251
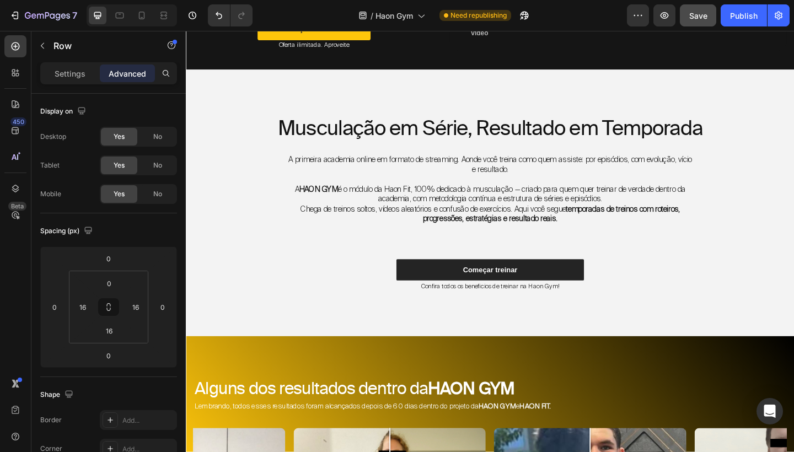
scroll to position [230, 0]
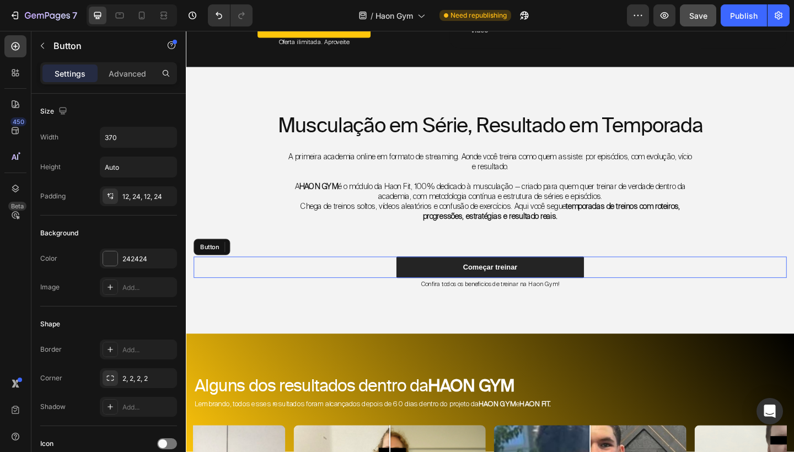
click at [403, 285] on div "Começar treinar Button" at bounding box center [516, 288] width 645 height 23
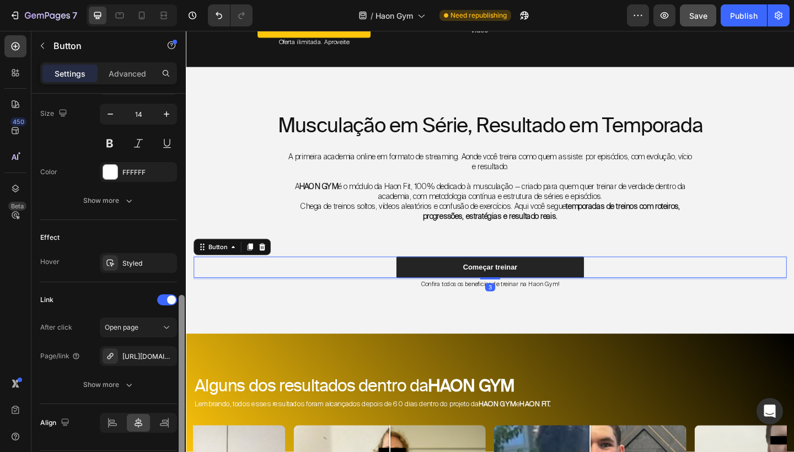
drag, startPoint x: 181, startPoint y: 250, endPoint x: 178, endPoint y: 451, distance: 201.2
click at [179, 451] on div at bounding box center [182, 381] width 6 height 173
click at [150, 359] on div "[URL][DOMAIN_NAME]" at bounding box center [138, 358] width 32 height 10
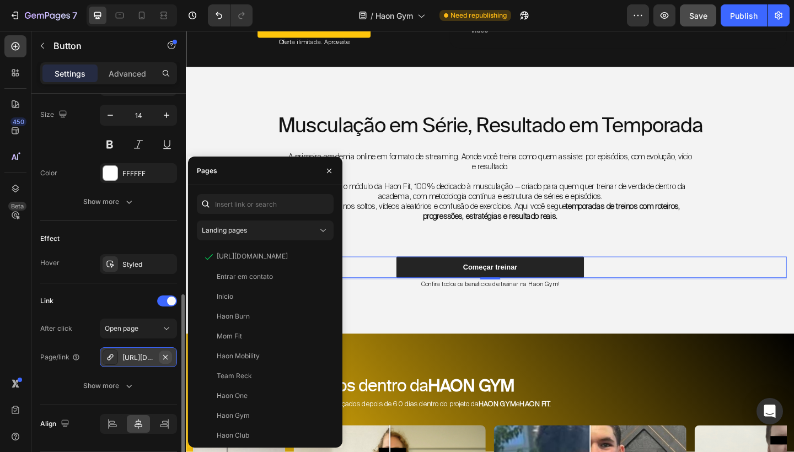
click at [165, 357] on icon "button" at bounding box center [165, 356] width 4 height 4
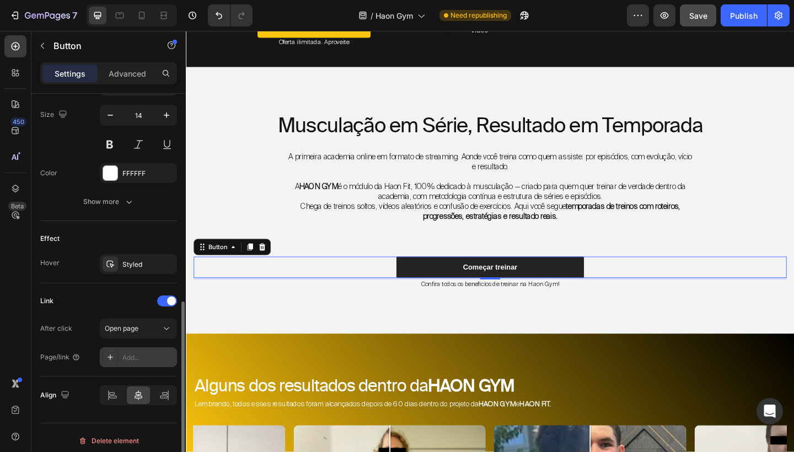
click at [150, 356] on div "Add..." at bounding box center [148, 358] width 52 height 10
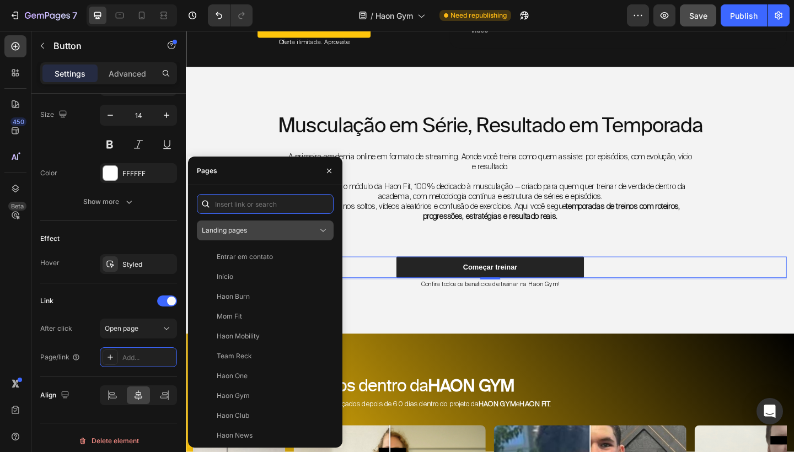
paste input "Copy element from Gempages!"
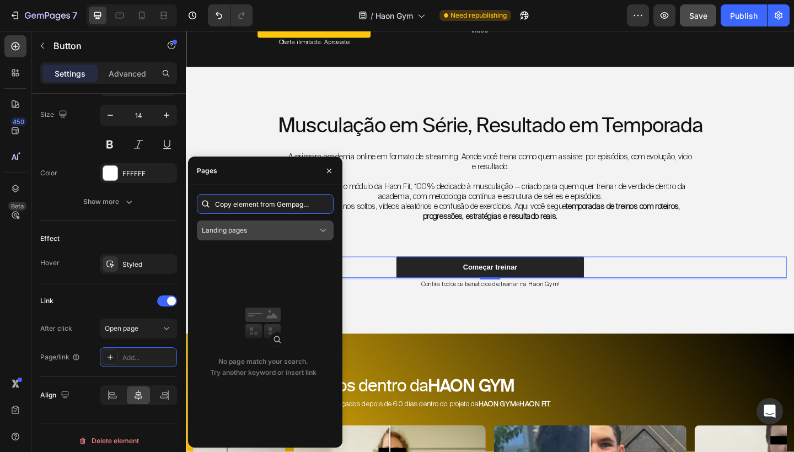
type input "Copy element from Gempages!"
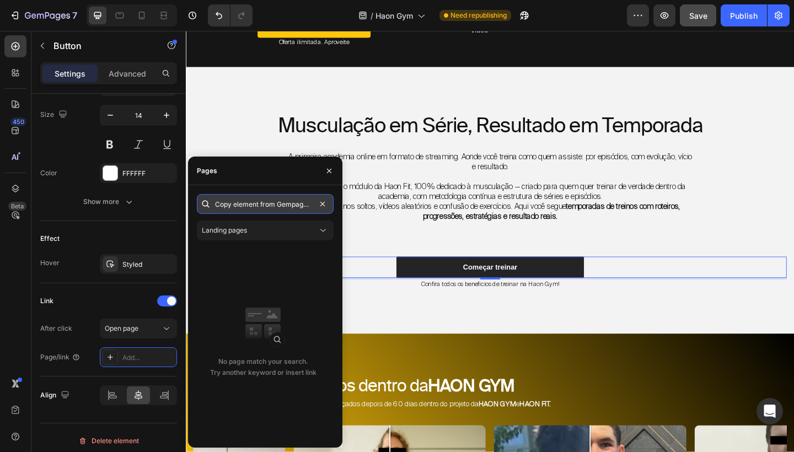
click at [253, 207] on input "Copy element from Gempages!" at bounding box center [265, 204] width 137 height 20
